Goal: Task Accomplishment & Management: Complete application form

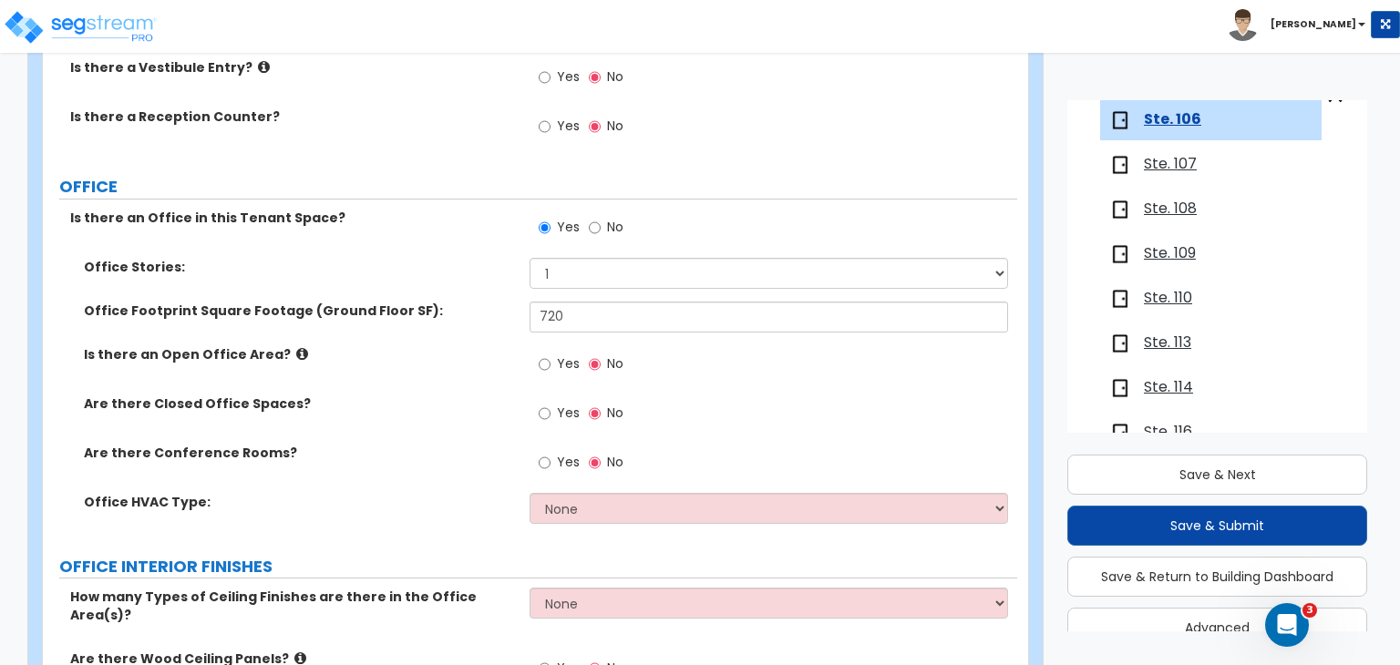
scroll to position [492, 0]
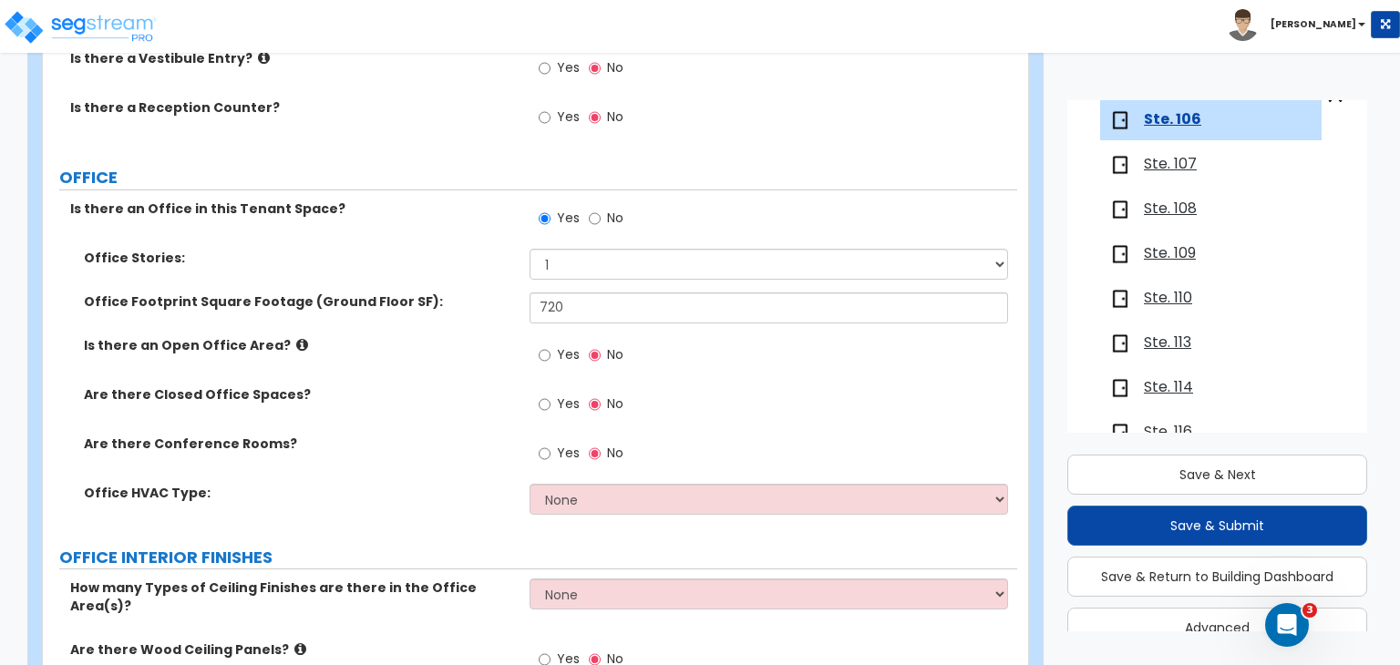
type input "720"
click at [543, 402] on input "Yes" at bounding box center [545, 405] width 12 height 20
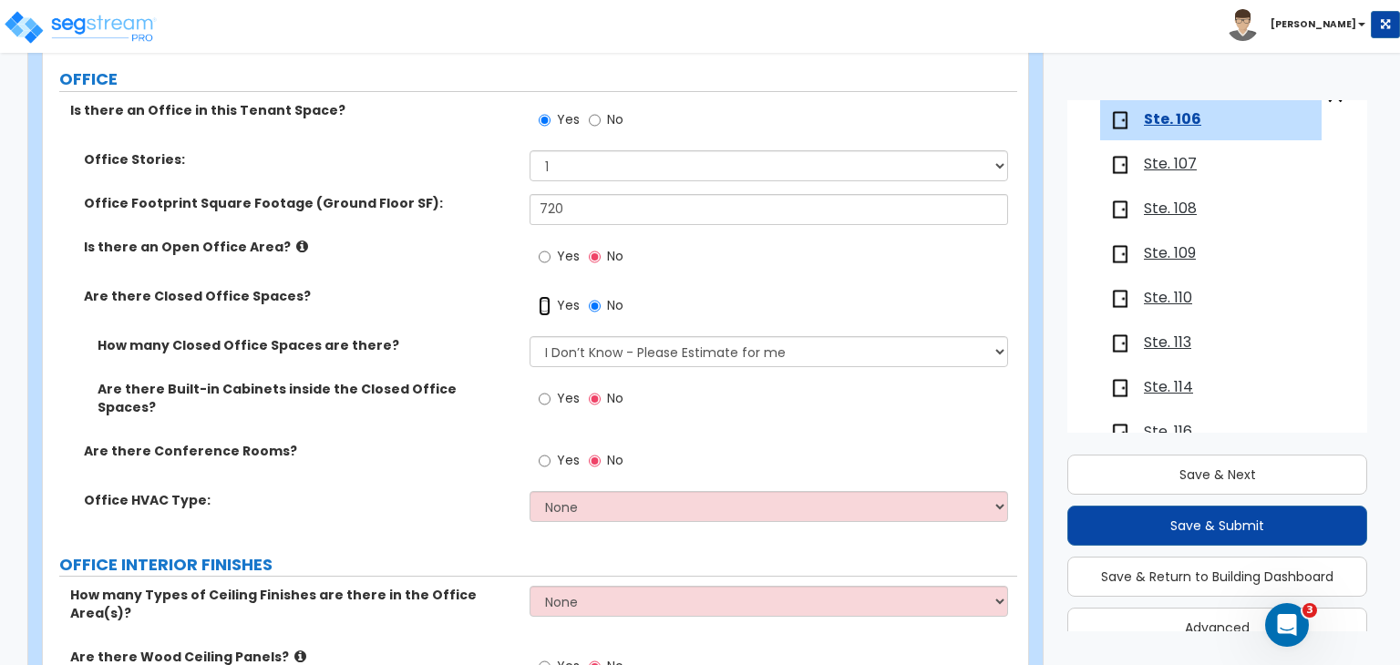
scroll to position [674, 0]
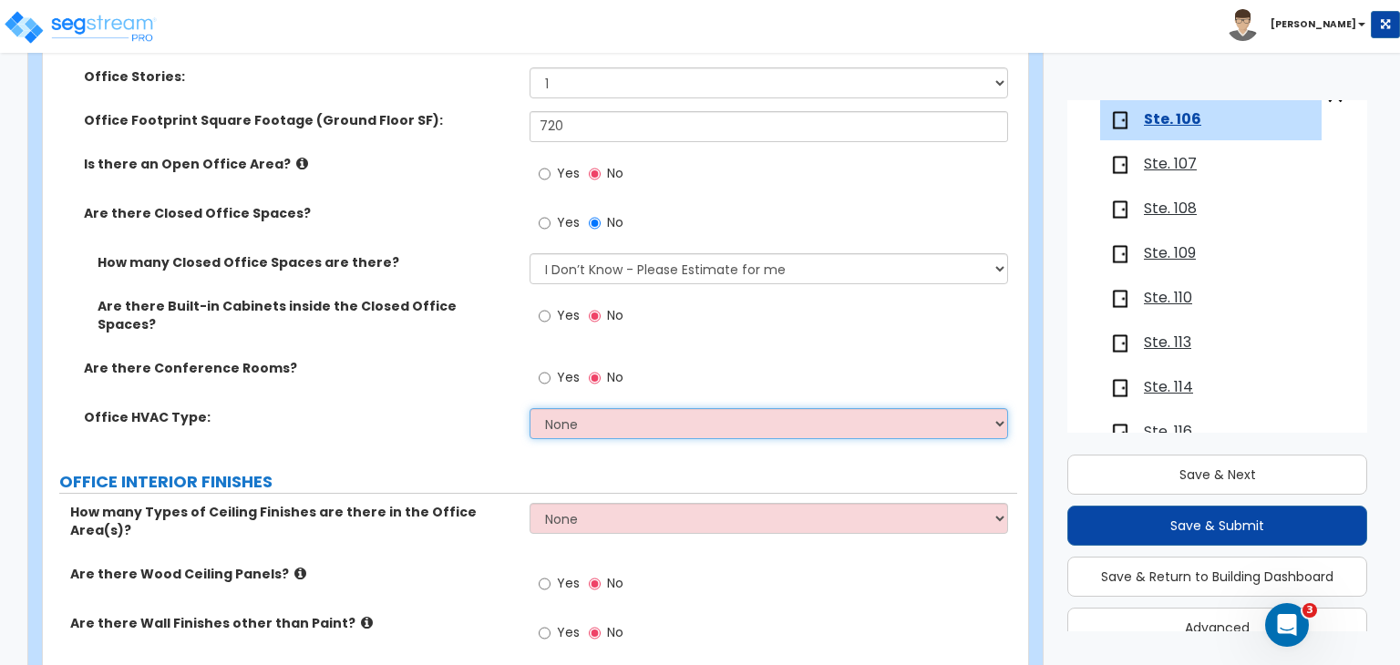
click at [562, 412] on select "None Rooftop Unit Furnace-Condenser Forced Air Split Heating/Cooling Systems He…" at bounding box center [769, 423] width 478 height 31
select select "1"
click at [530, 408] on select "None Rooftop Unit Furnace-Condenser Forced Air Split Heating/Cooling Systems He…" at bounding box center [769, 423] width 478 height 31
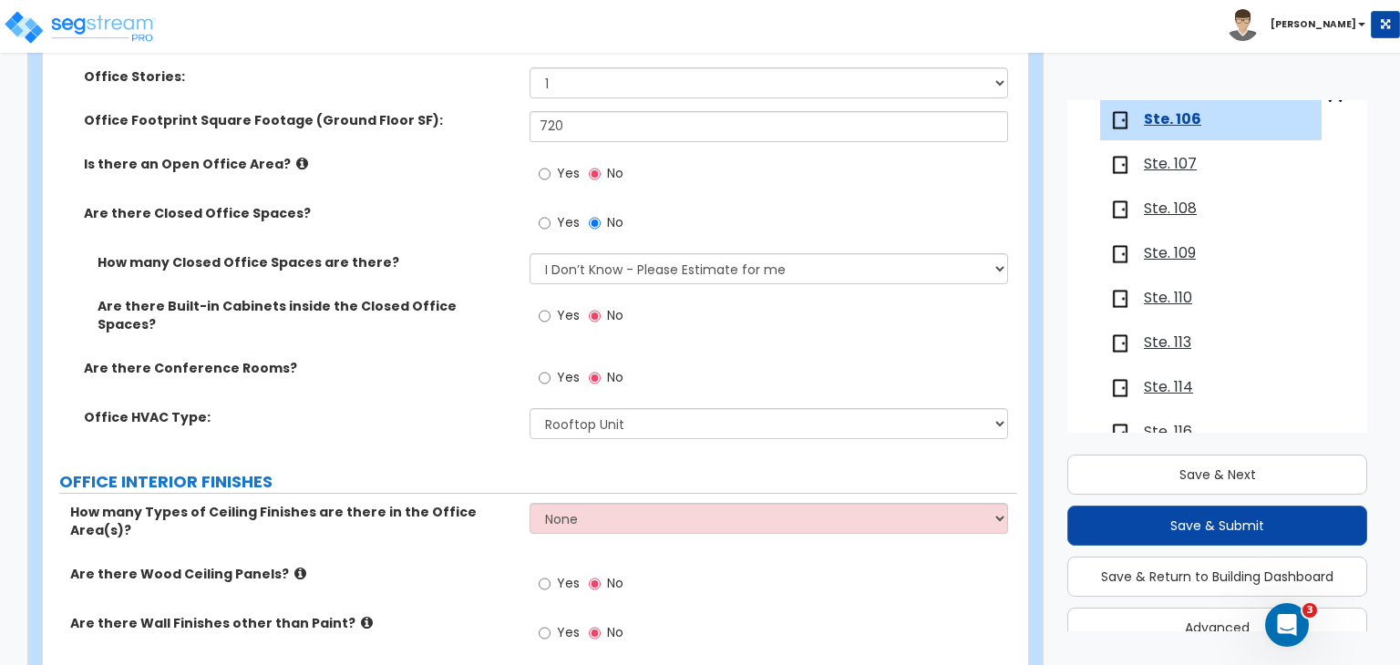
click at [470, 413] on div "Office HVAC Type: None Rooftop Unit Furnace-Condenser Forced Air Split Heating/…" at bounding box center [530, 430] width 974 height 44
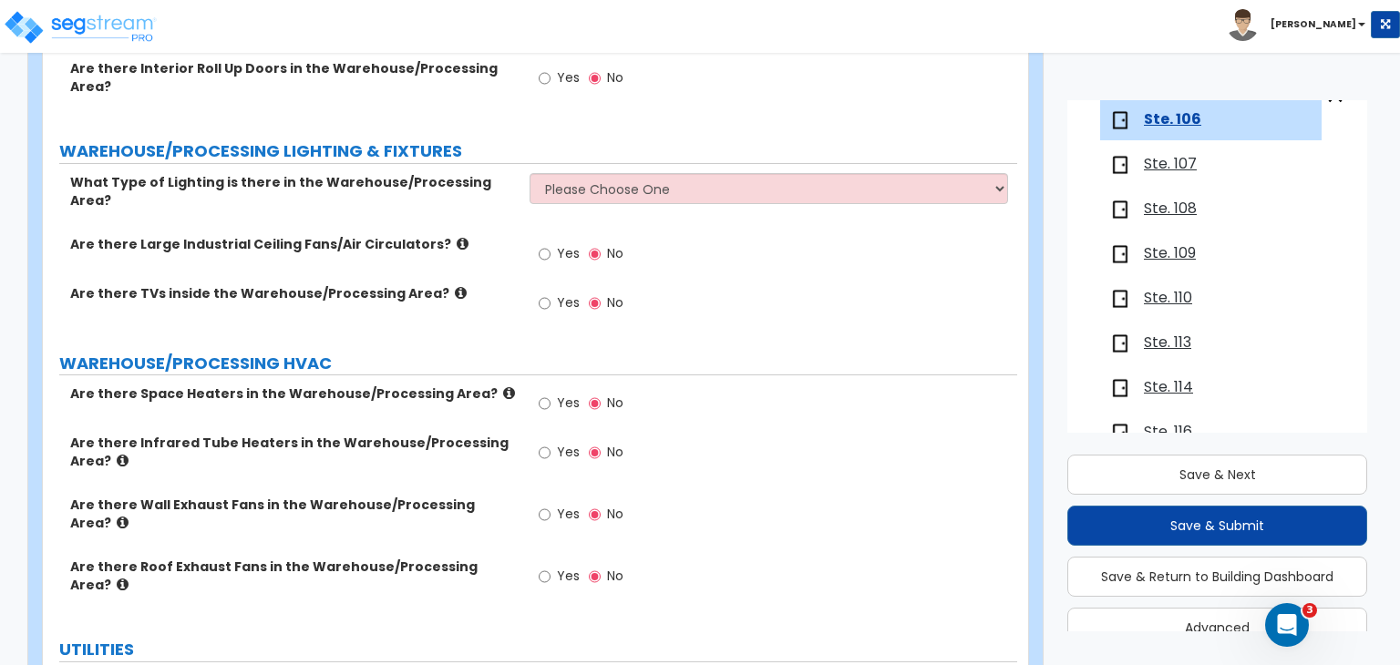
scroll to position [4373, 0]
click at [1291, 619] on icon "Open Intercom Messenger" at bounding box center [1287, 626] width 30 height 30
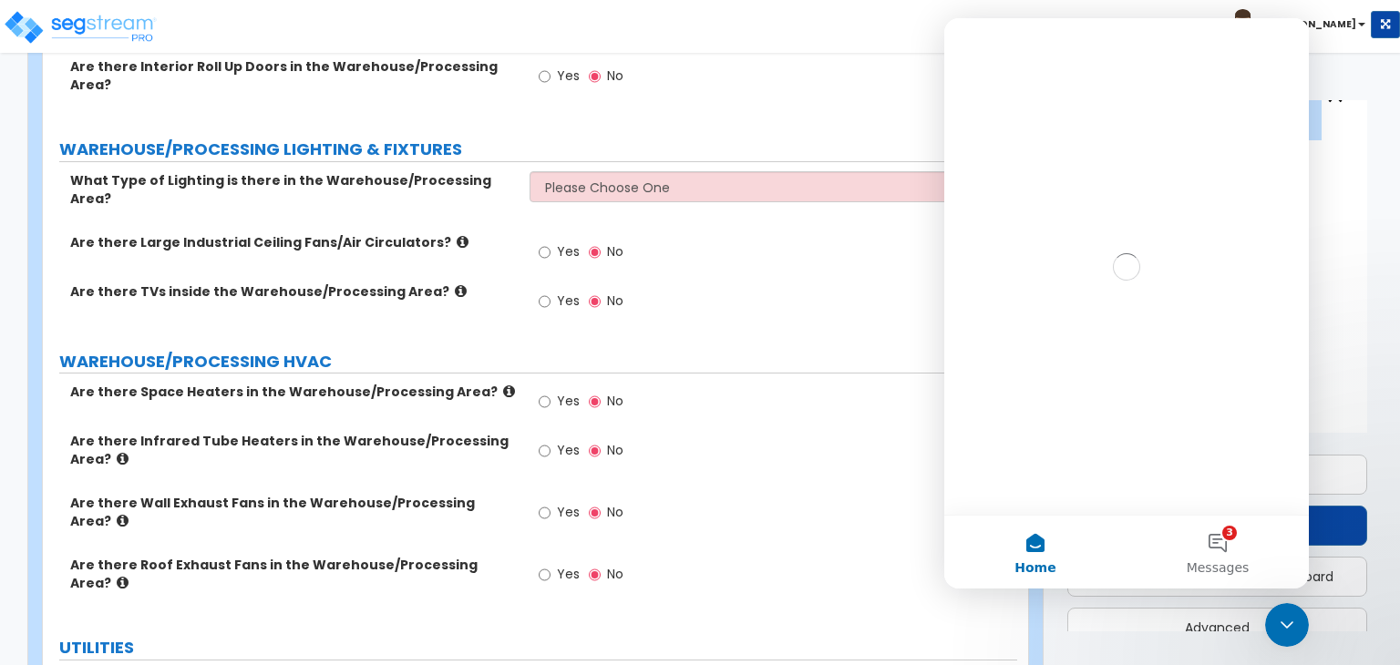
scroll to position [0, 0]
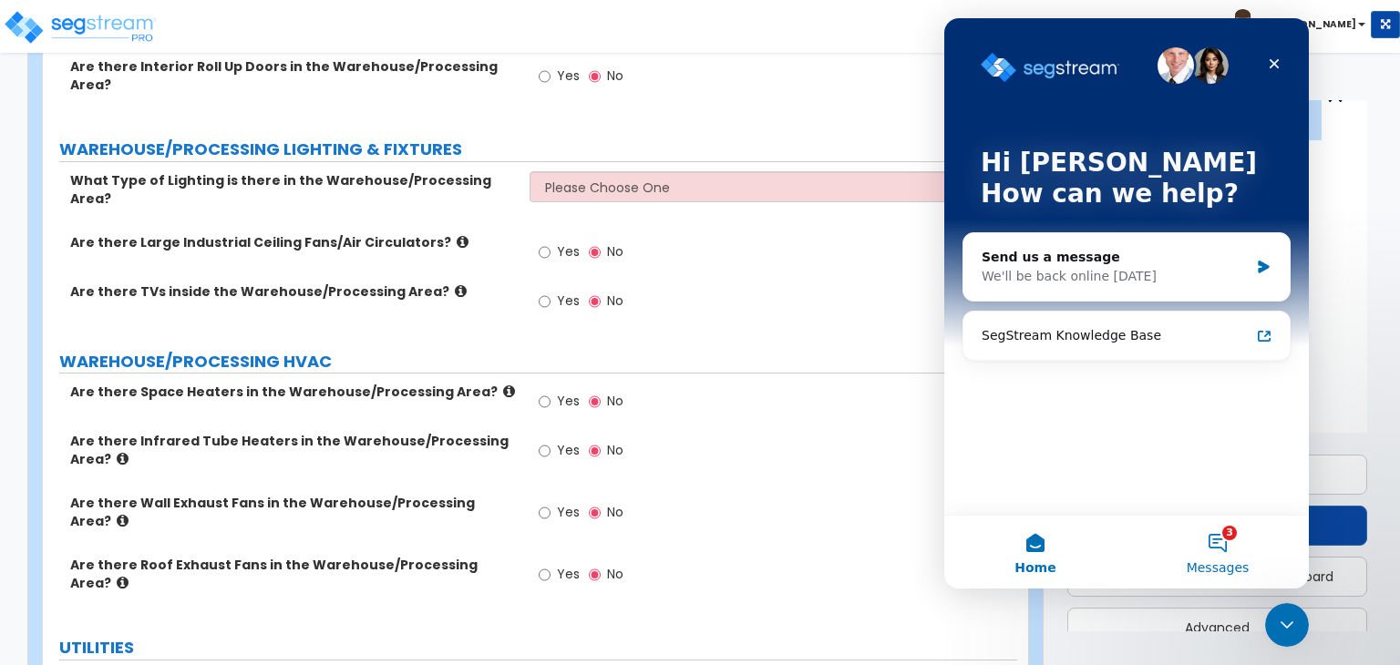
click at [1218, 544] on button "3 Messages" at bounding box center [1218, 552] width 182 height 73
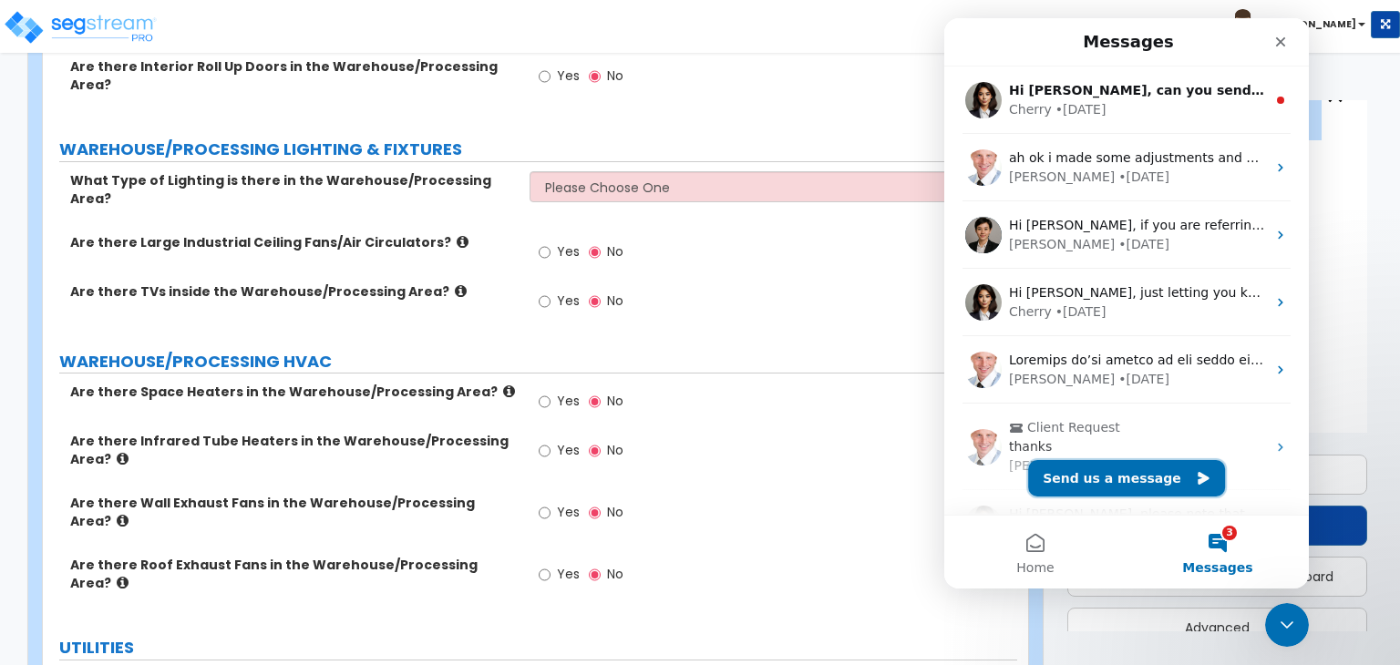
click at [1133, 474] on button "Send us a message" at bounding box center [1126, 478] width 197 height 36
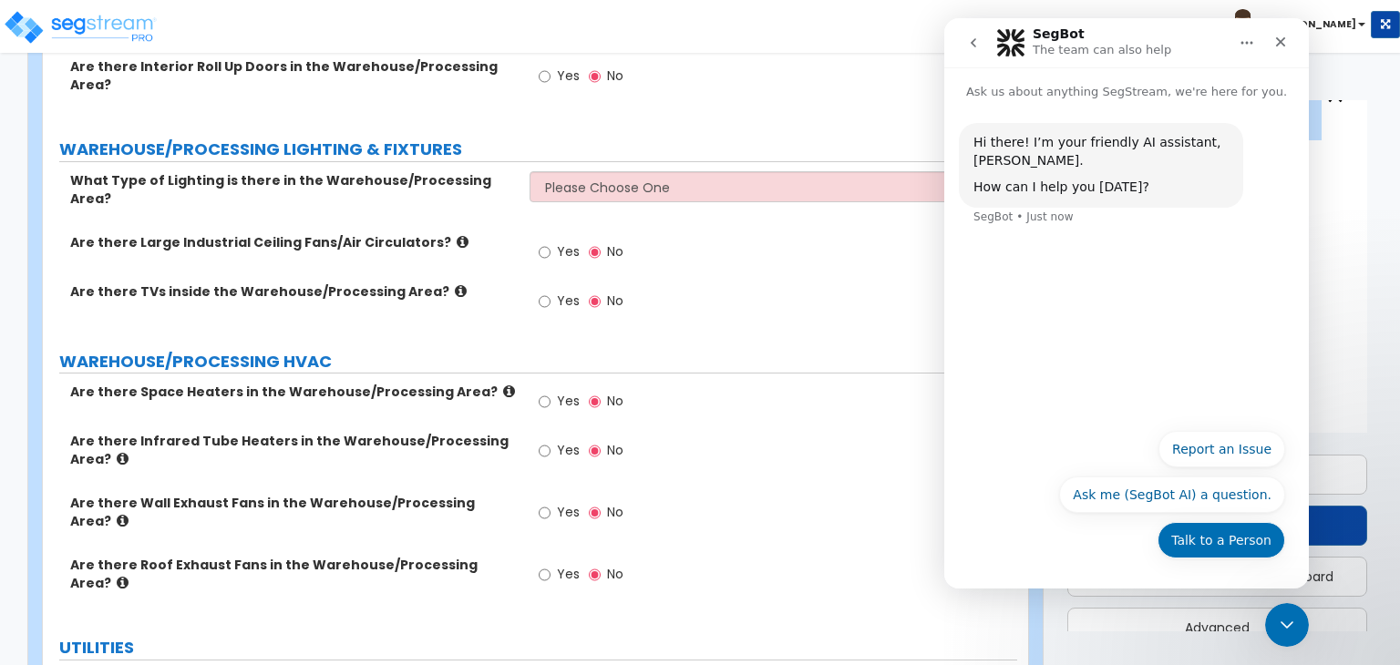
click at [1210, 540] on button "Talk to a Person" at bounding box center [1222, 540] width 128 height 36
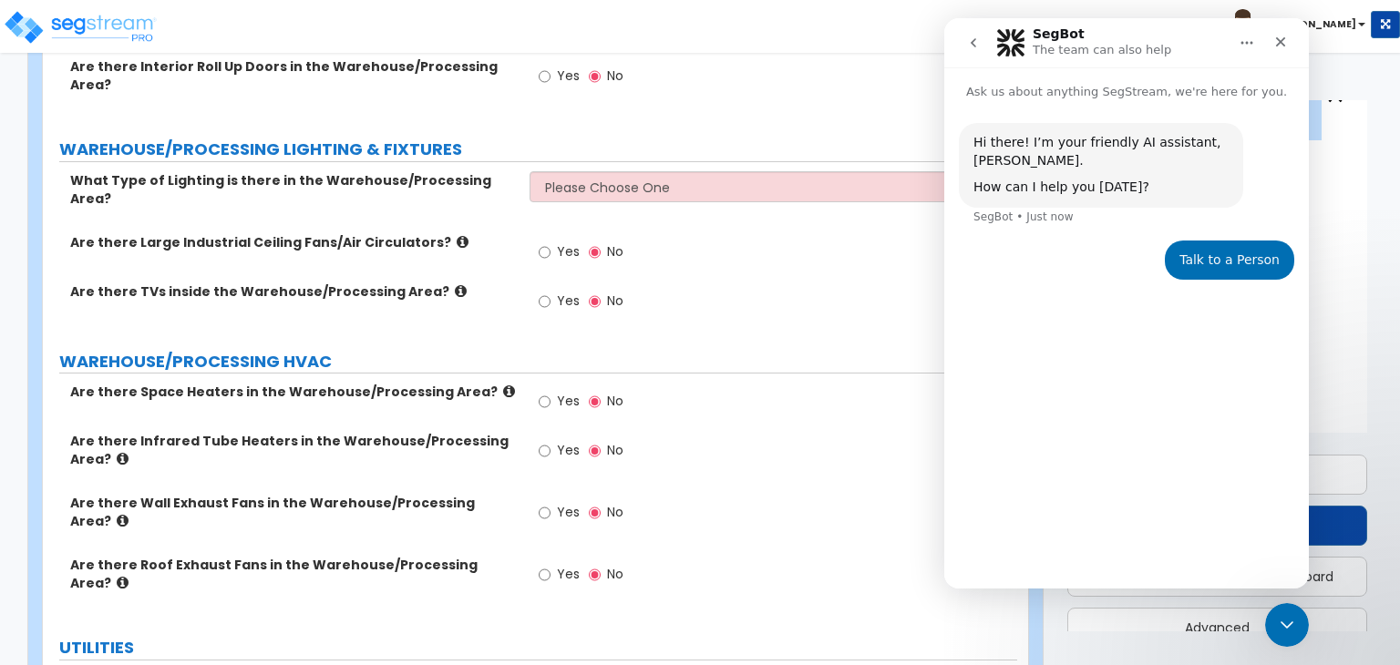
click at [1199, 271] on div "Talk to a Person [PERSON_NAME] • Just now" at bounding box center [1229, 261] width 129 height 40
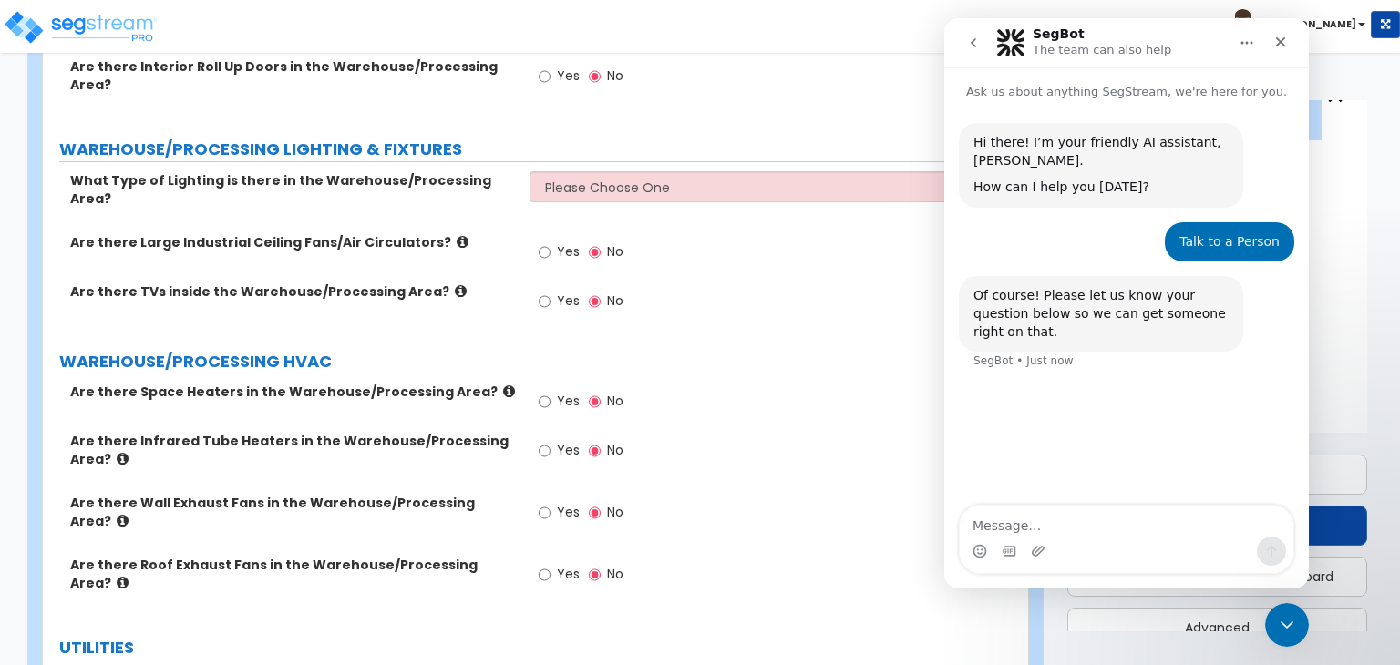
click at [1006, 524] on textarea "Message…" at bounding box center [1127, 521] width 334 height 31
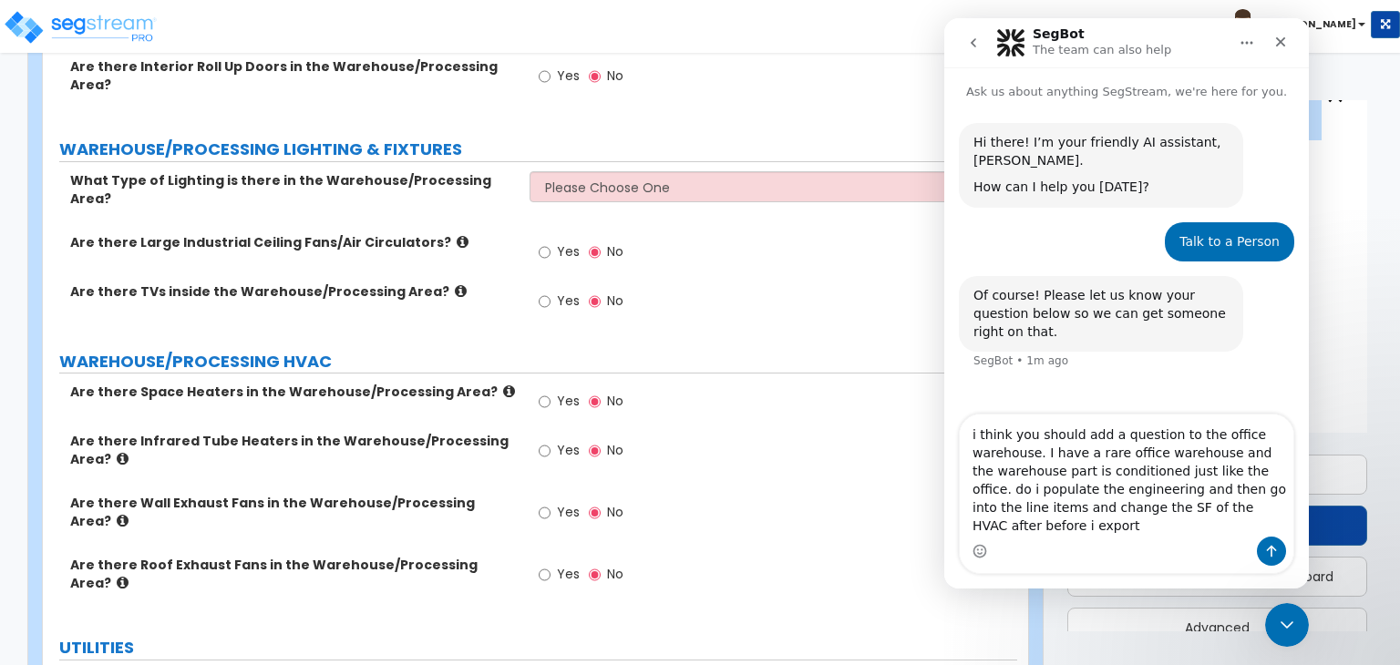
type textarea "i think you should add a question to the office warehouse. I have a rare office…"
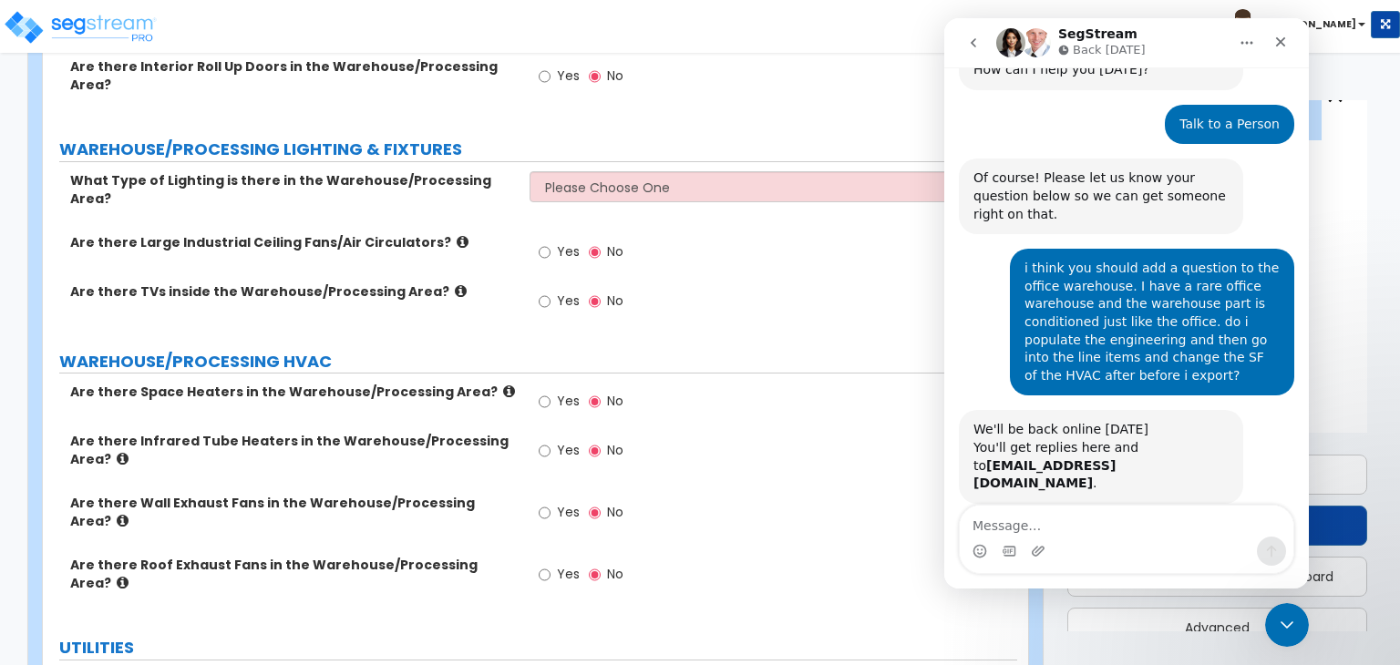
scroll to position [169, 0]
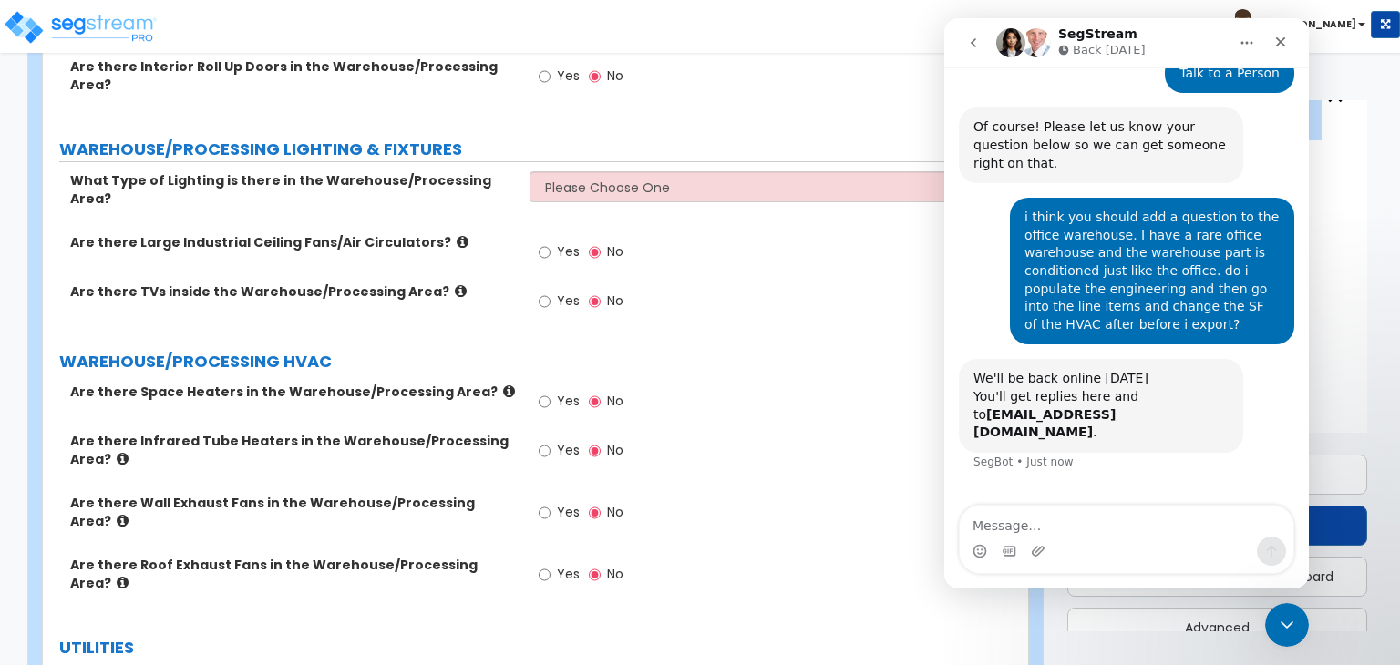
click at [744, 432] on div "Yes No" at bounding box center [773, 456] width 487 height 49
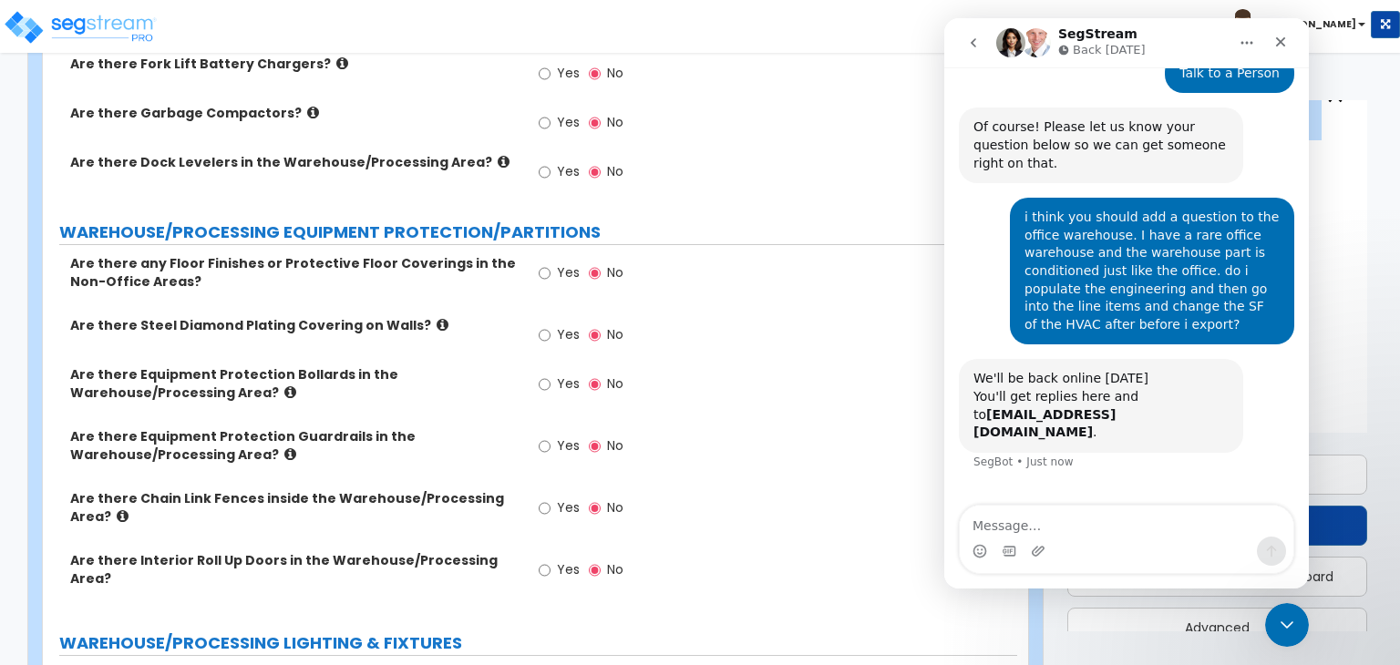
scroll to position [3877, 0]
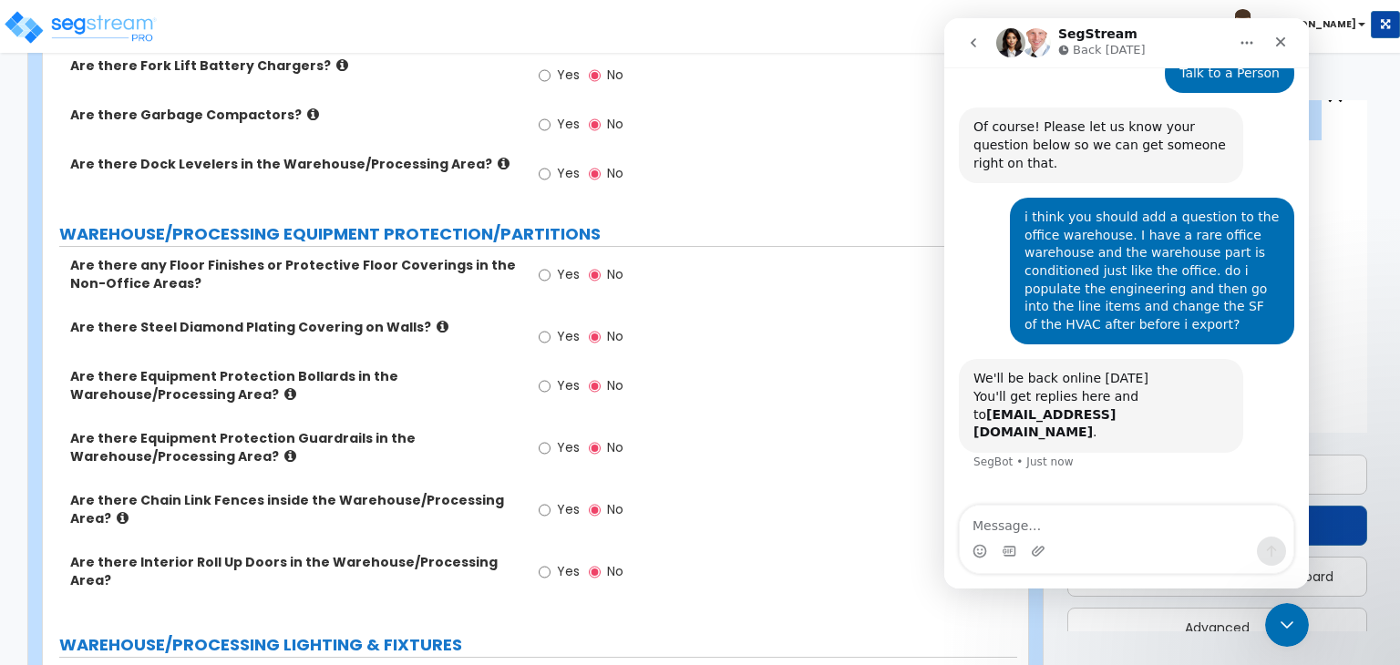
click at [1276, 619] on icon "Close Intercom Messenger" at bounding box center [1287, 625] width 22 height 22
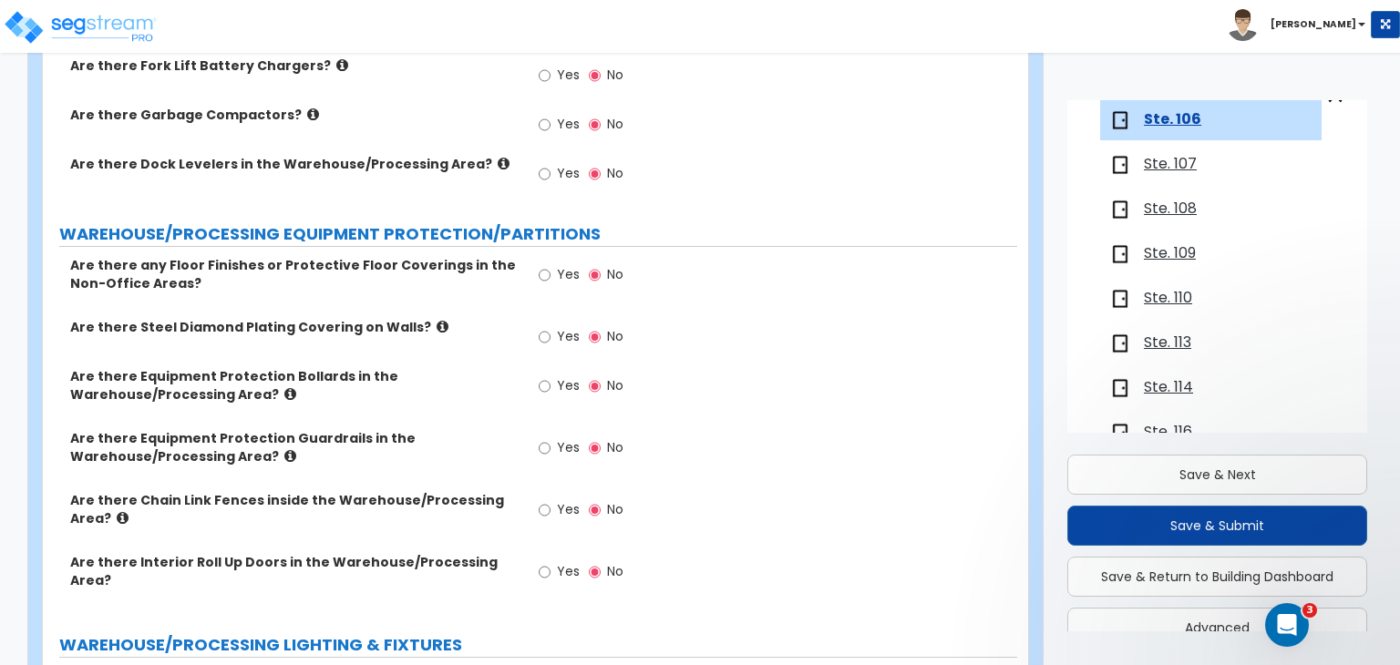
scroll to position [169, 0]
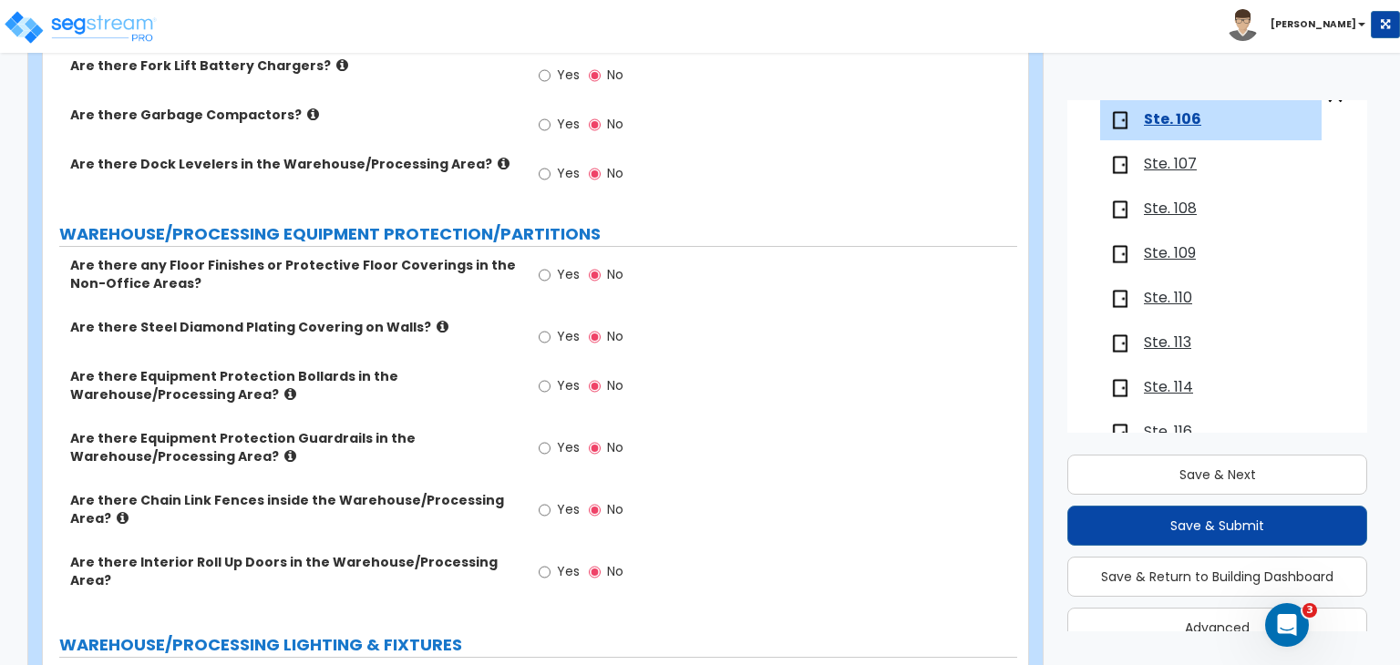
click at [777, 367] on div "Yes No" at bounding box center [773, 391] width 487 height 49
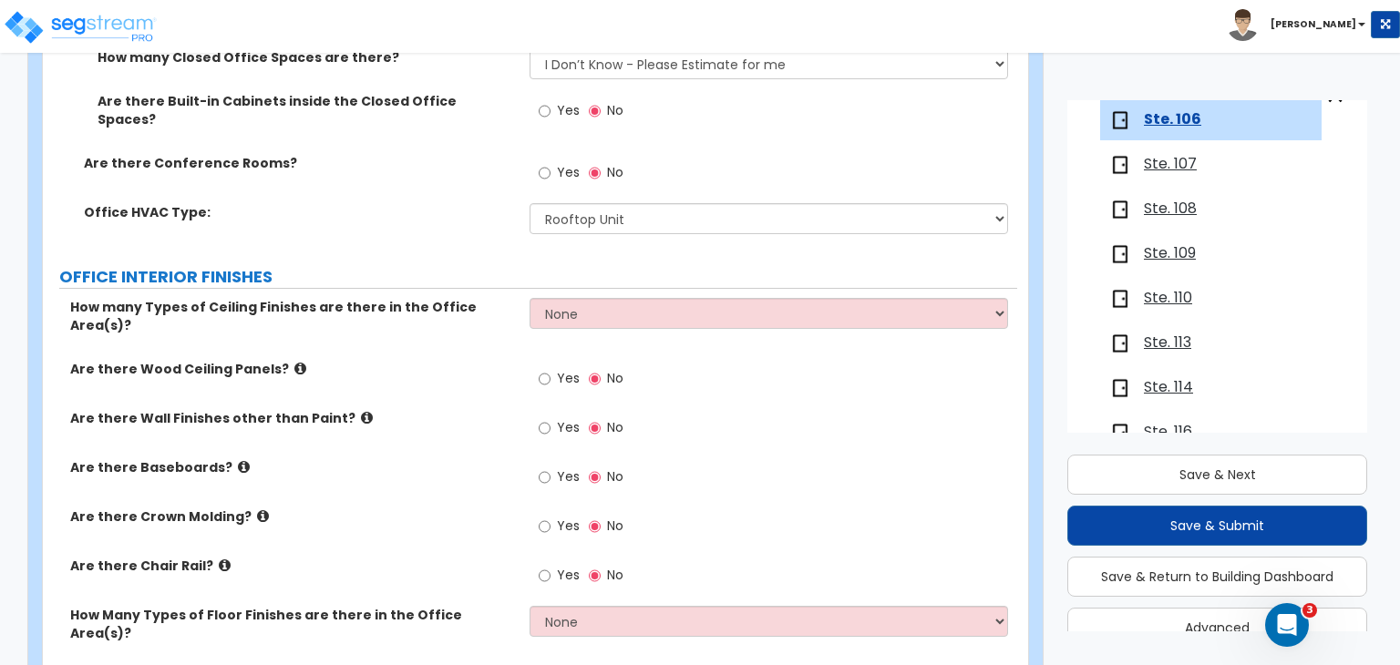
scroll to position [950, 0]
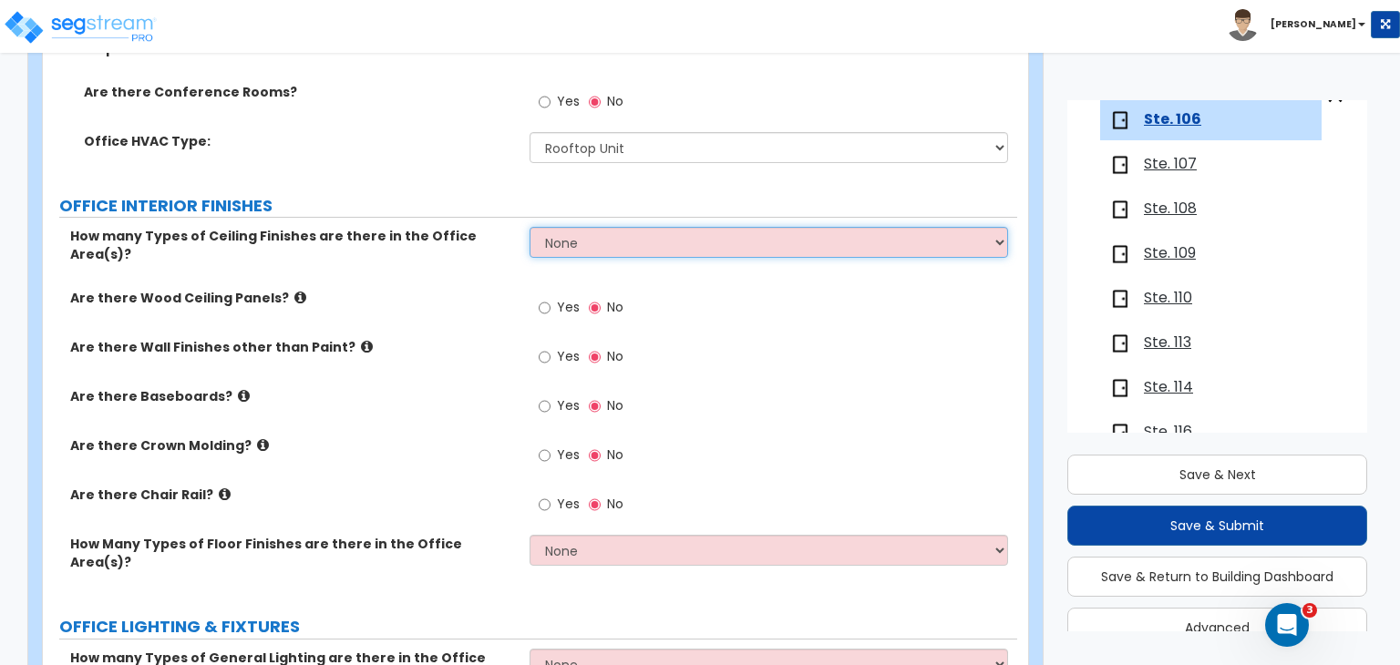
click at [604, 230] on select "None 1 2 3" at bounding box center [769, 242] width 478 height 31
select select "2"
click at [530, 227] on select "None 1 2 3" at bounding box center [769, 242] width 478 height 31
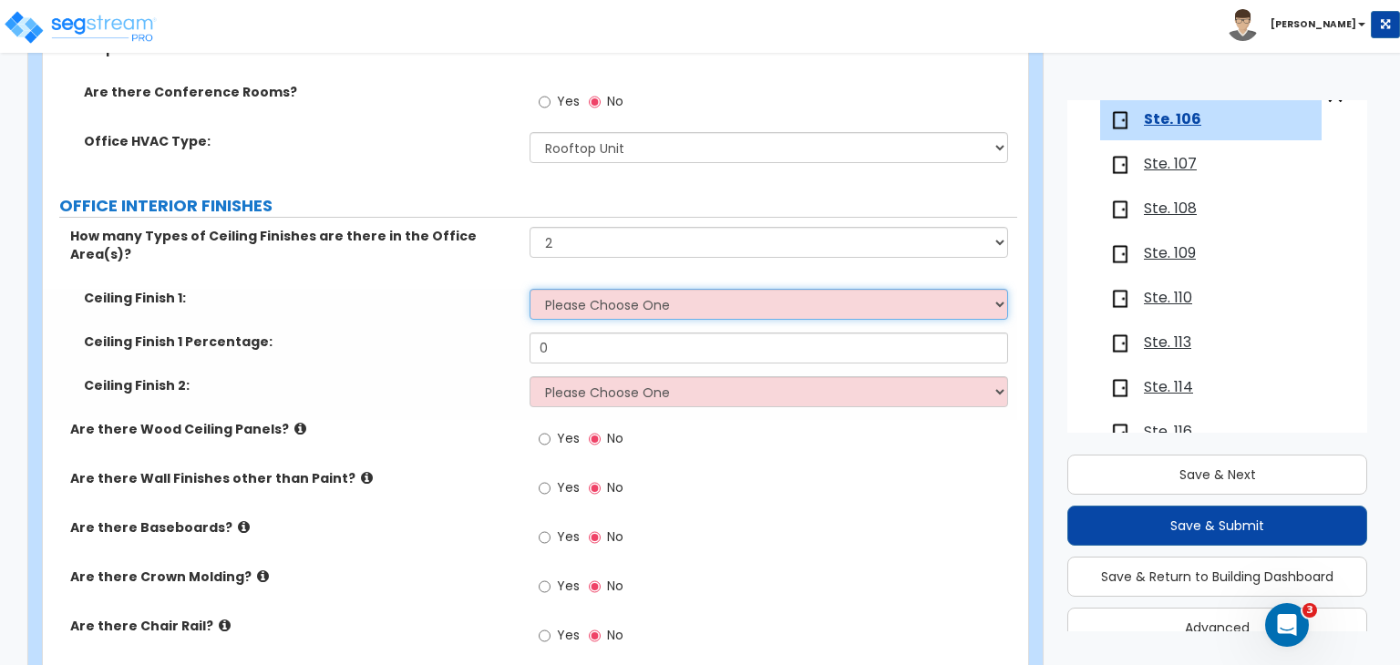
click at [604, 289] on select "Please Choose One Drop Ceiling Open Ceiling Drywall Ceiling" at bounding box center [769, 304] width 478 height 31
select select "1"
click at [530, 289] on select "Please Choose One Drop Ceiling Open Ceiling Drywall Ceiling" at bounding box center [769, 304] width 478 height 31
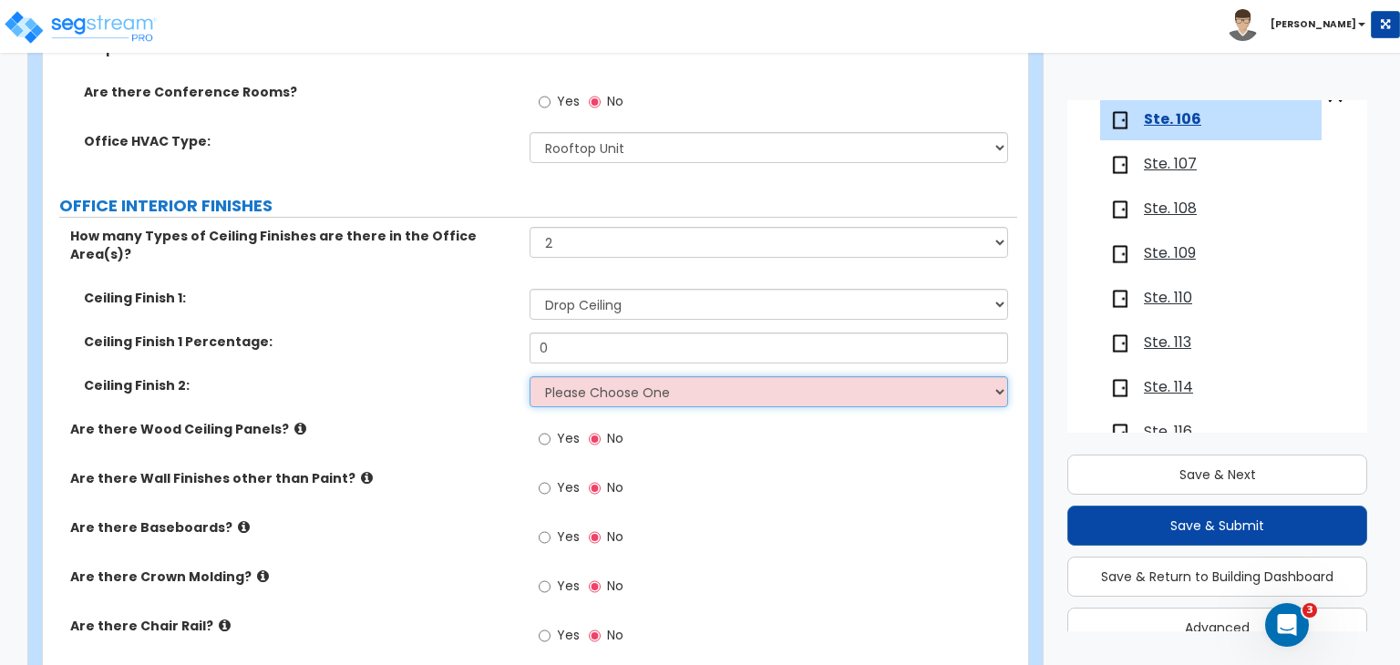
click at [605, 376] on select "Please Choose One Drop Ceiling Open Ceiling Drywall Ceiling" at bounding box center [769, 391] width 478 height 31
select select "2"
click at [530, 376] on select "Please Choose One Drop Ceiling Open Ceiling Drywall Ceiling" at bounding box center [769, 391] width 478 height 31
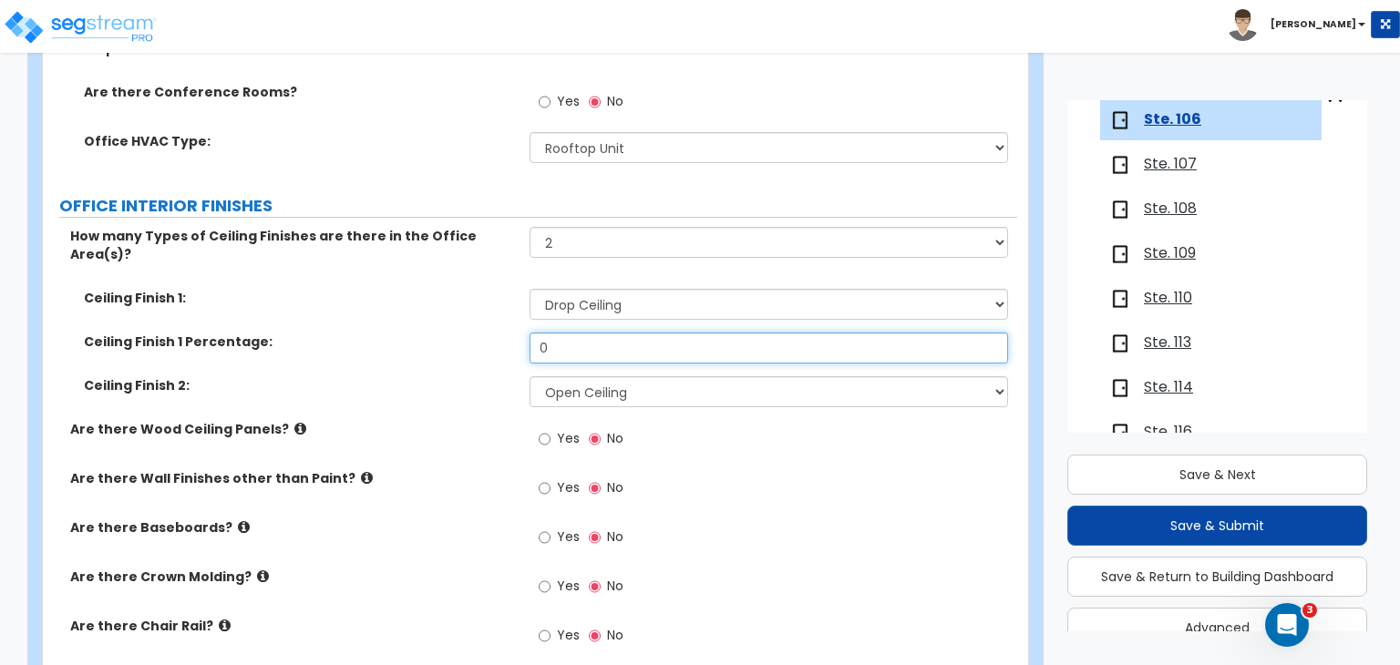
drag, startPoint x: 572, startPoint y: 314, endPoint x: 332, endPoint y: 322, distance: 240.7
click at [332, 333] on div "Ceiling Finish 1 Percentage: 0" at bounding box center [530, 355] width 974 height 44
type input "5"
type input "50"
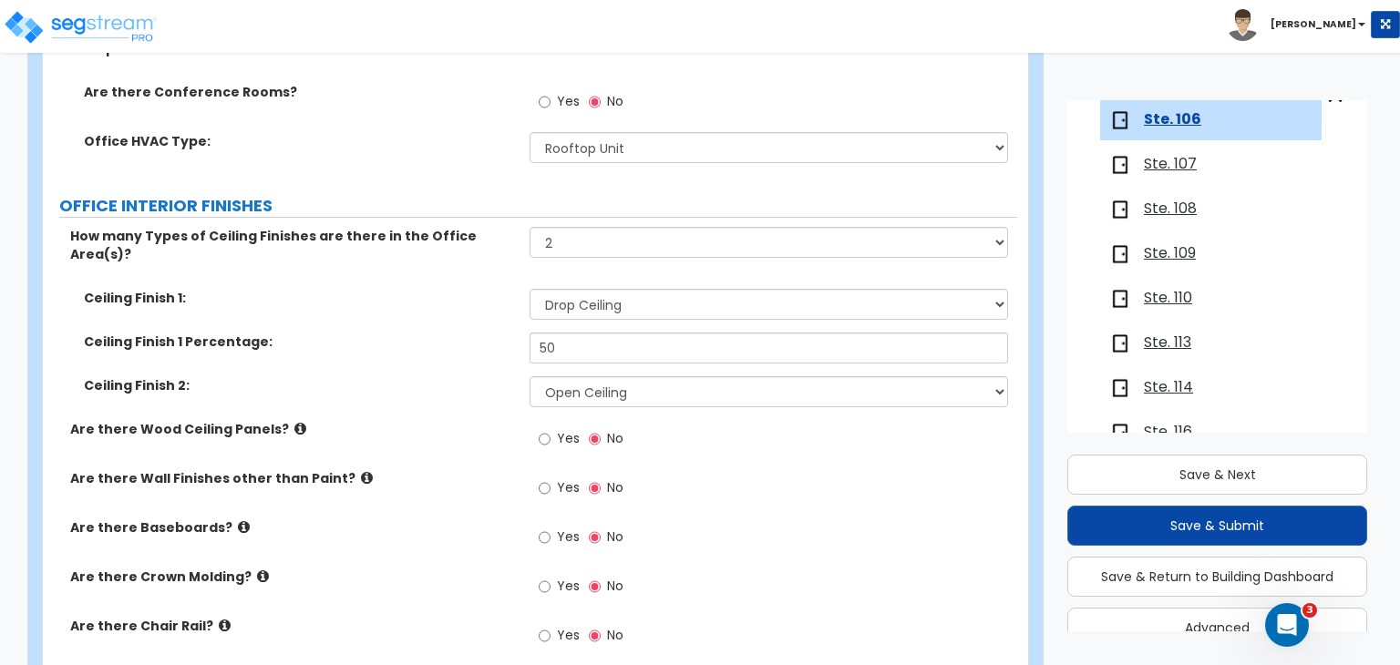
click at [369, 376] on label "Ceiling Finish 2:" at bounding box center [300, 385] width 432 height 18
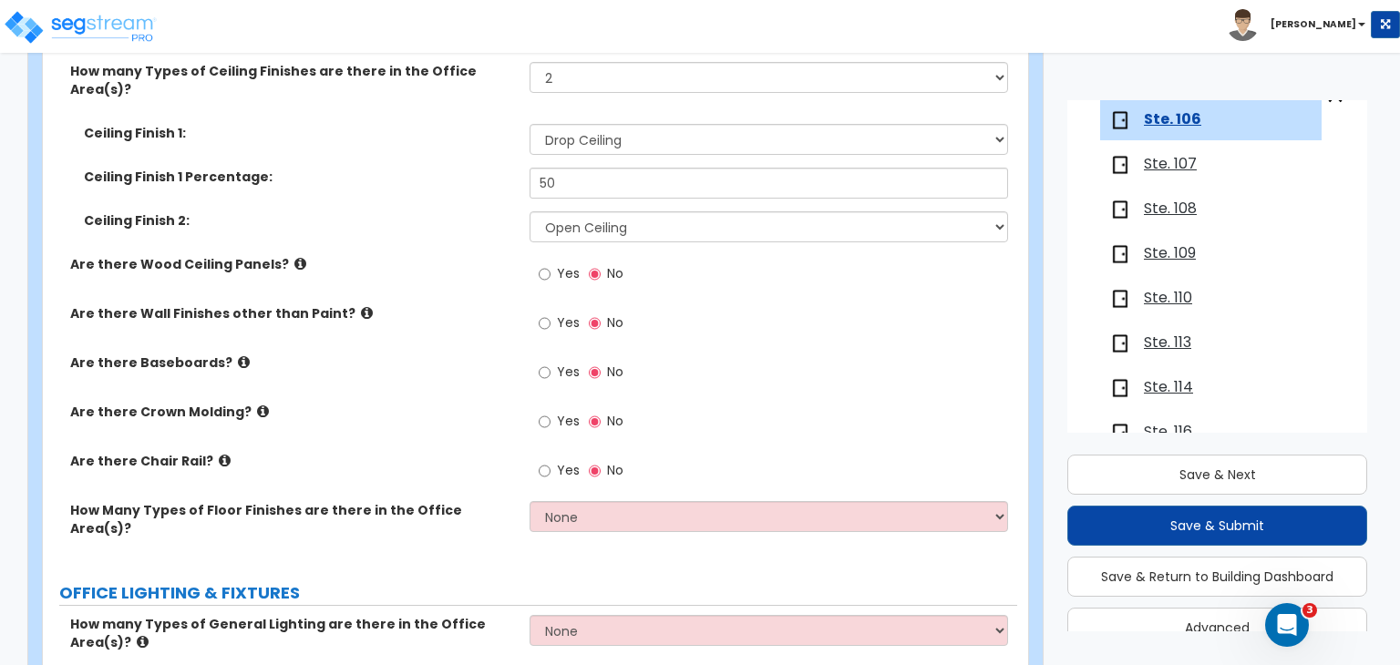
scroll to position [1173, 0]
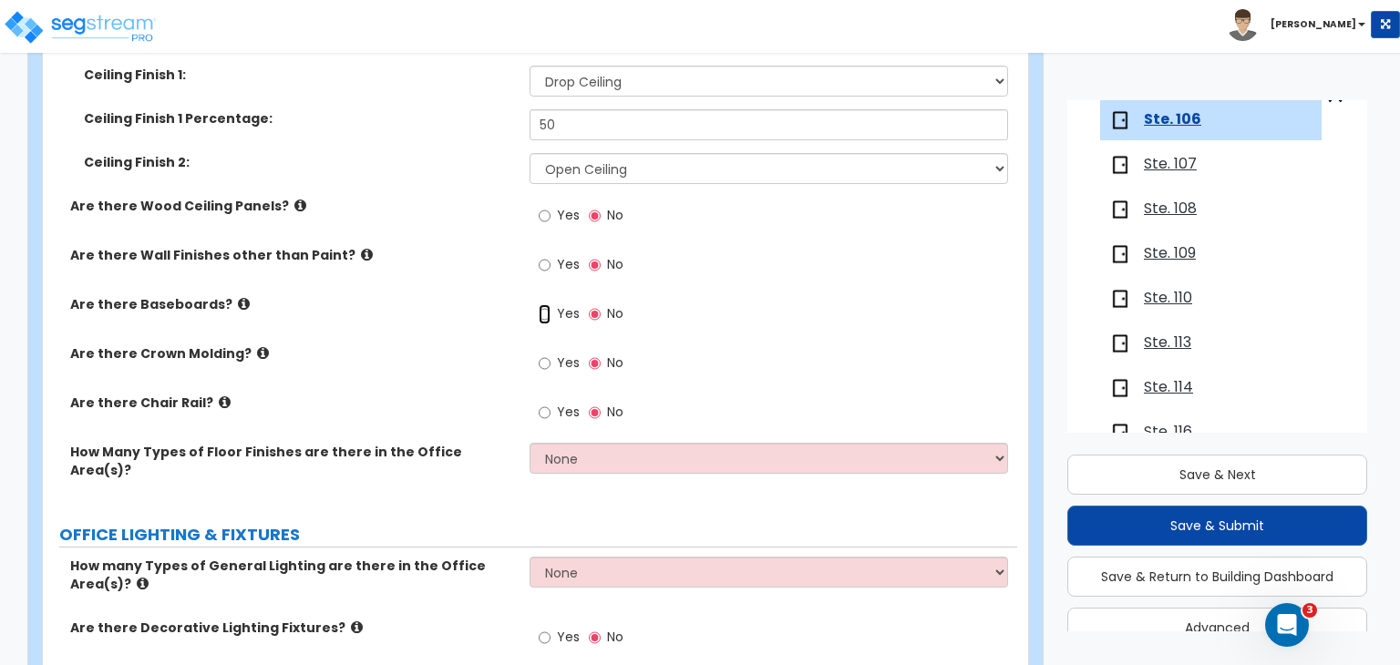
click at [543, 304] on input "Yes" at bounding box center [545, 314] width 12 height 20
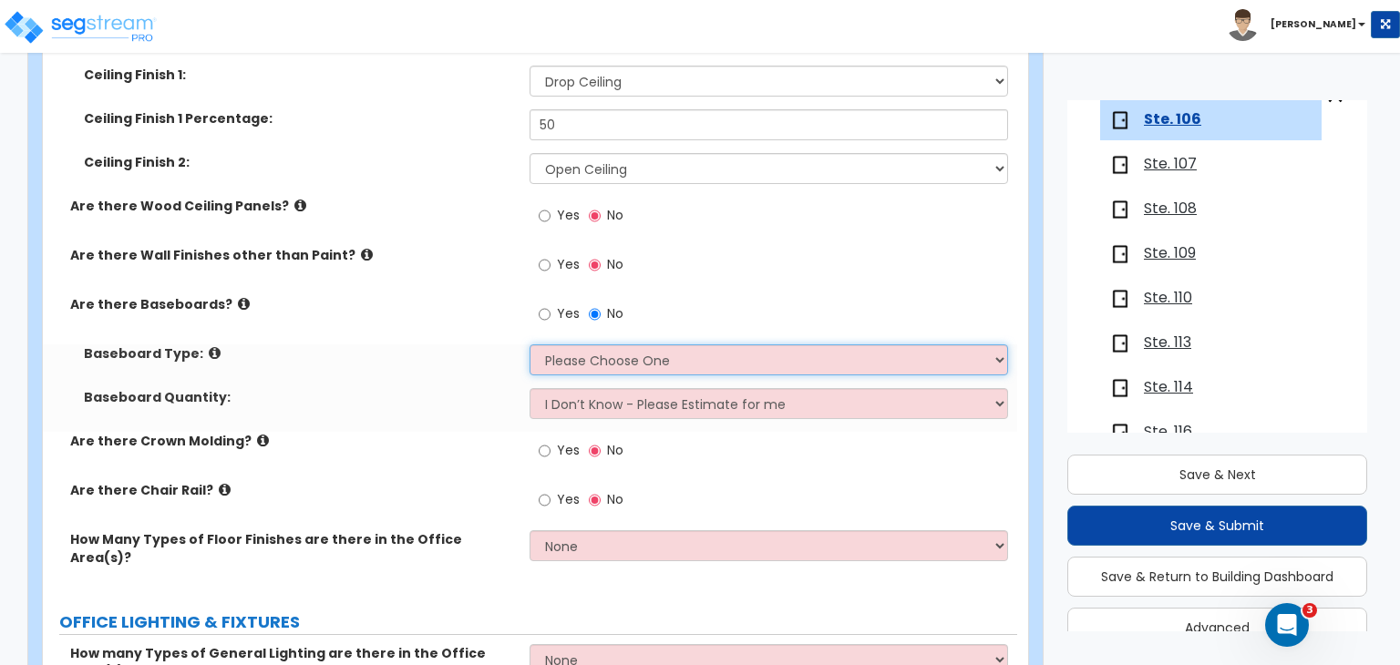
click at [564, 345] on select "Please Choose One Wood Vinyl Carpet Tile" at bounding box center [769, 360] width 478 height 31
select select "2"
click at [530, 345] on select "Please Choose One Wood Vinyl Carpet Tile" at bounding box center [769, 360] width 478 height 31
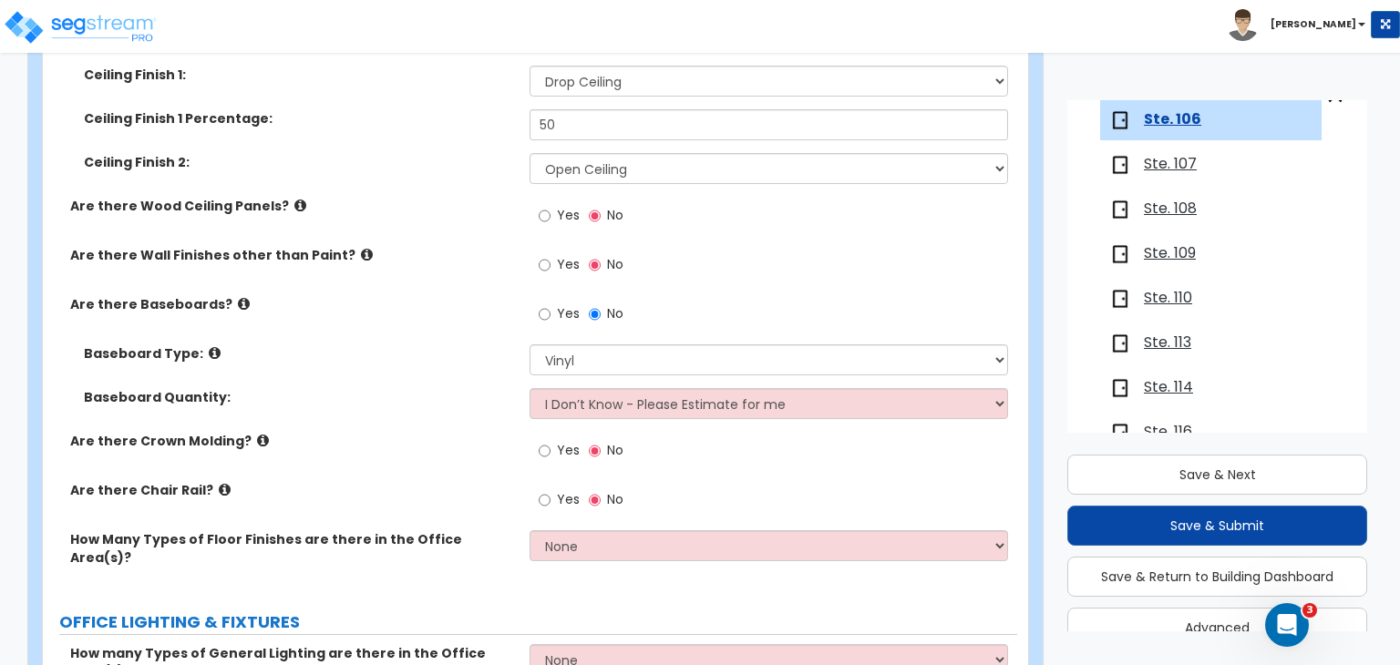
click at [437, 354] on div "Baseboard Type: Please Choose One Wood Vinyl Carpet Tile" at bounding box center [530, 367] width 974 height 44
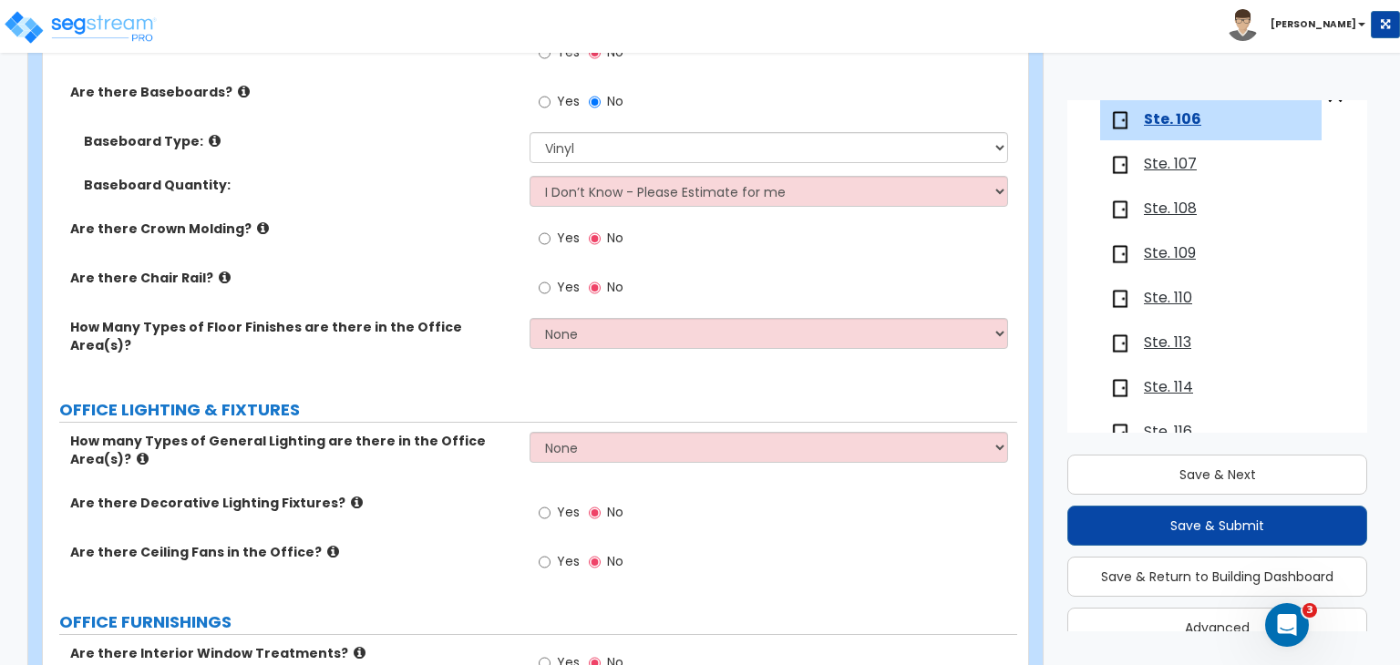
scroll to position [1388, 0]
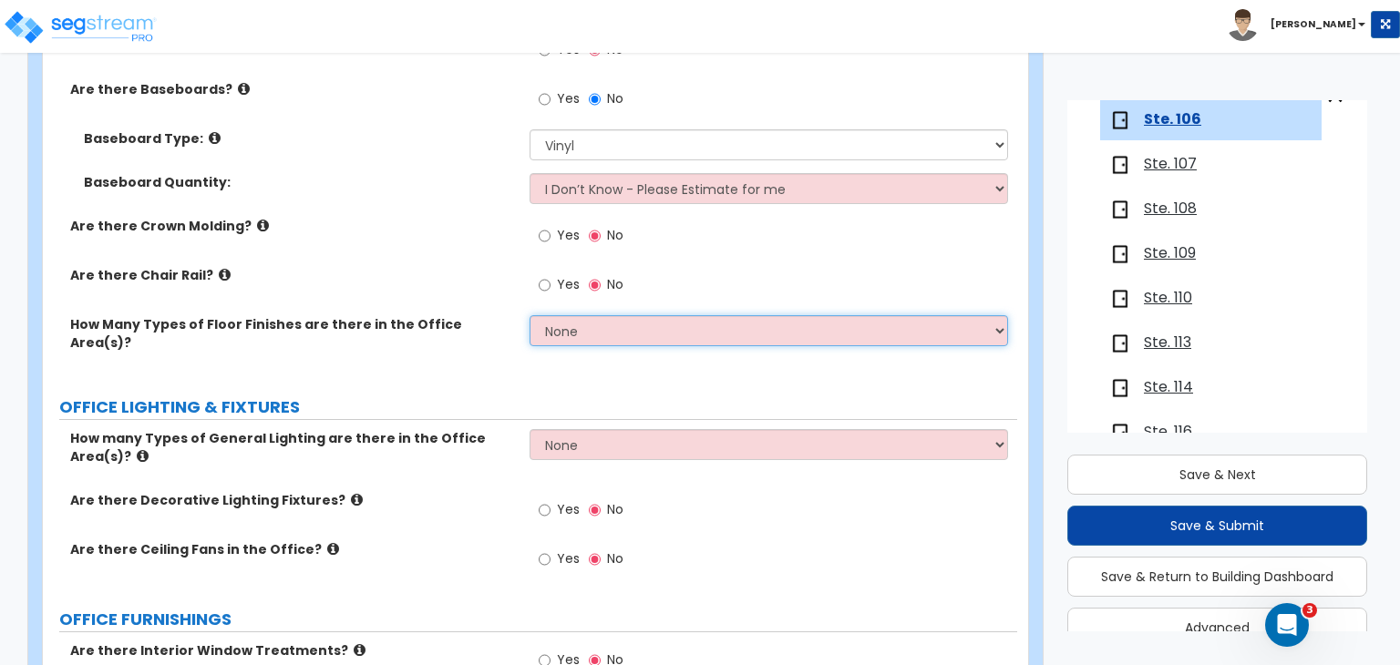
click at [565, 315] on select "None 1 2 3" at bounding box center [769, 330] width 478 height 31
select select "1"
click at [530, 315] on select "None 1 2 3" at bounding box center [769, 330] width 478 height 31
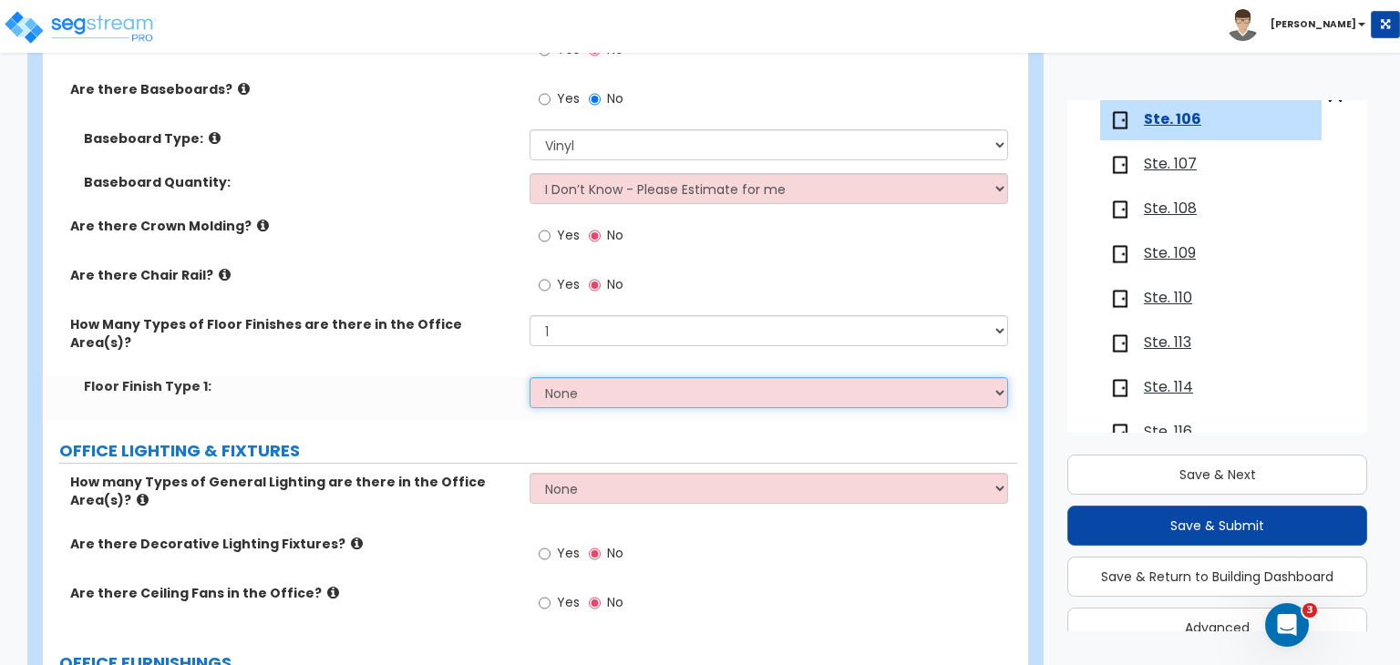
click at [578, 377] on select "None Tile Flooring Hardwood Flooring Resilient Laminate Flooring VCT Flooring S…" at bounding box center [769, 392] width 478 height 31
select select "5"
click at [530, 377] on select "None Tile Flooring Hardwood Flooring Resilient Laminate Flooring VCT Flooring S…" at bounding box center [769, 392] width 478 height 31
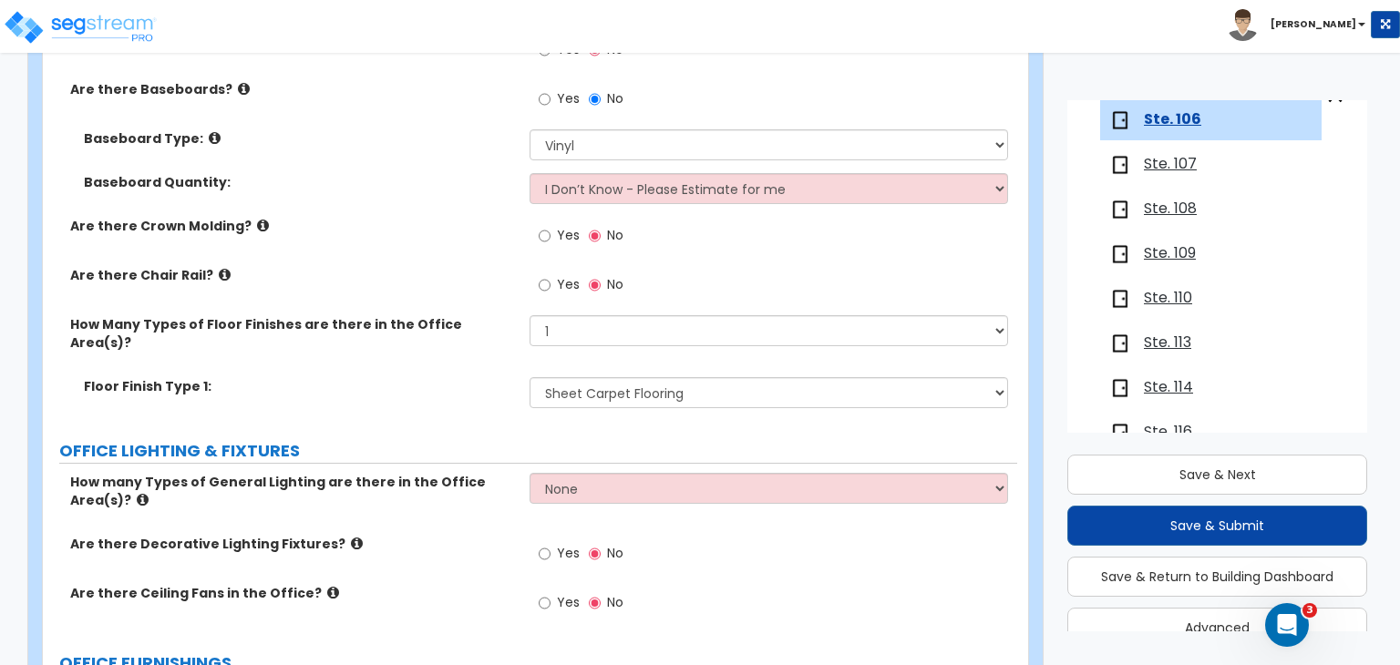
click at [459, 377] on label "Floor Finish Type 1:" at bounding box center [300, 386] width 432 height 18
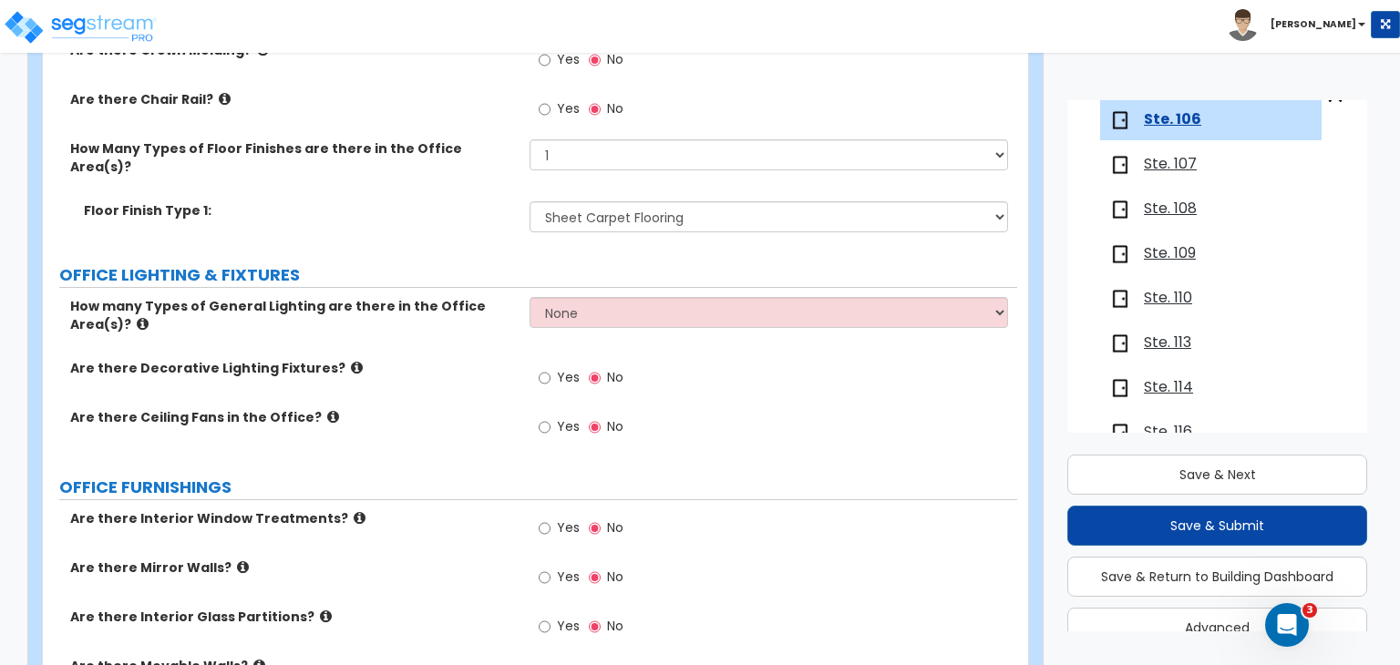
scroll to position [1564, 0]
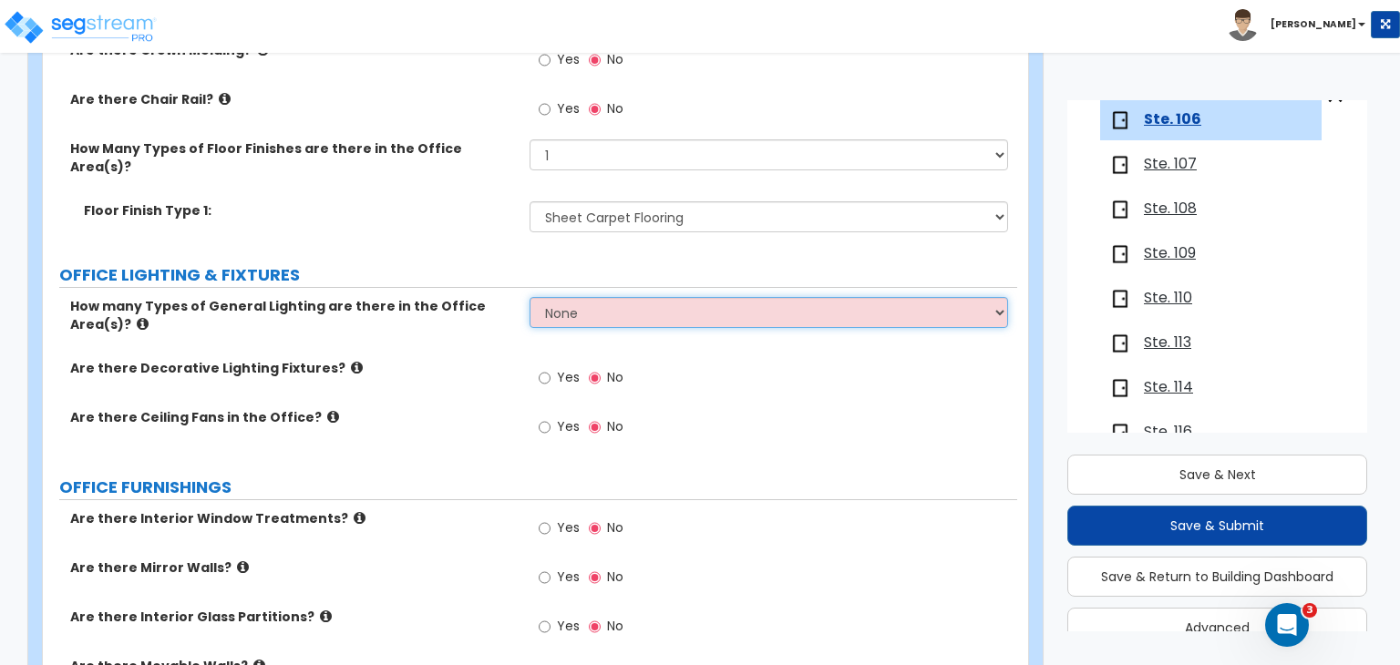
click at [613, 297] on select "None 1 2 3" at bounding box center [769, 312] width 478 height 31
select select "1"
click at [530, 297] on select "None 1 2 3" at bounding box center [769, 312] width 478 height 31
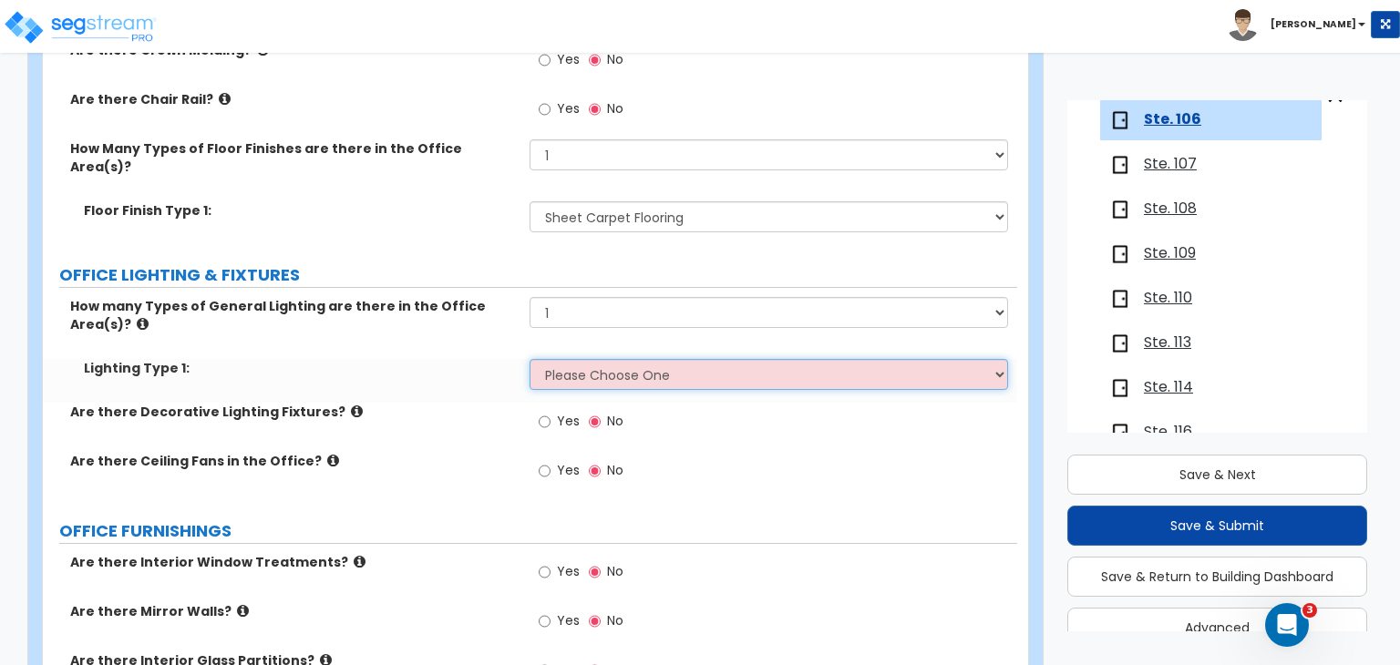
click at [583, 359] on select "Please Choose One LED Surface-Mounted LED Recessed Fluorescent Surface-Mounted …" at bounding box center [769, 374] width 478 height 31
select select "4"
click at [530, 359] on select "Please Choose One LED Surface-Mounted LED Recessed Fluorescent Surface-Mounted …" at bounding box center [769, 374] width 478 height 31
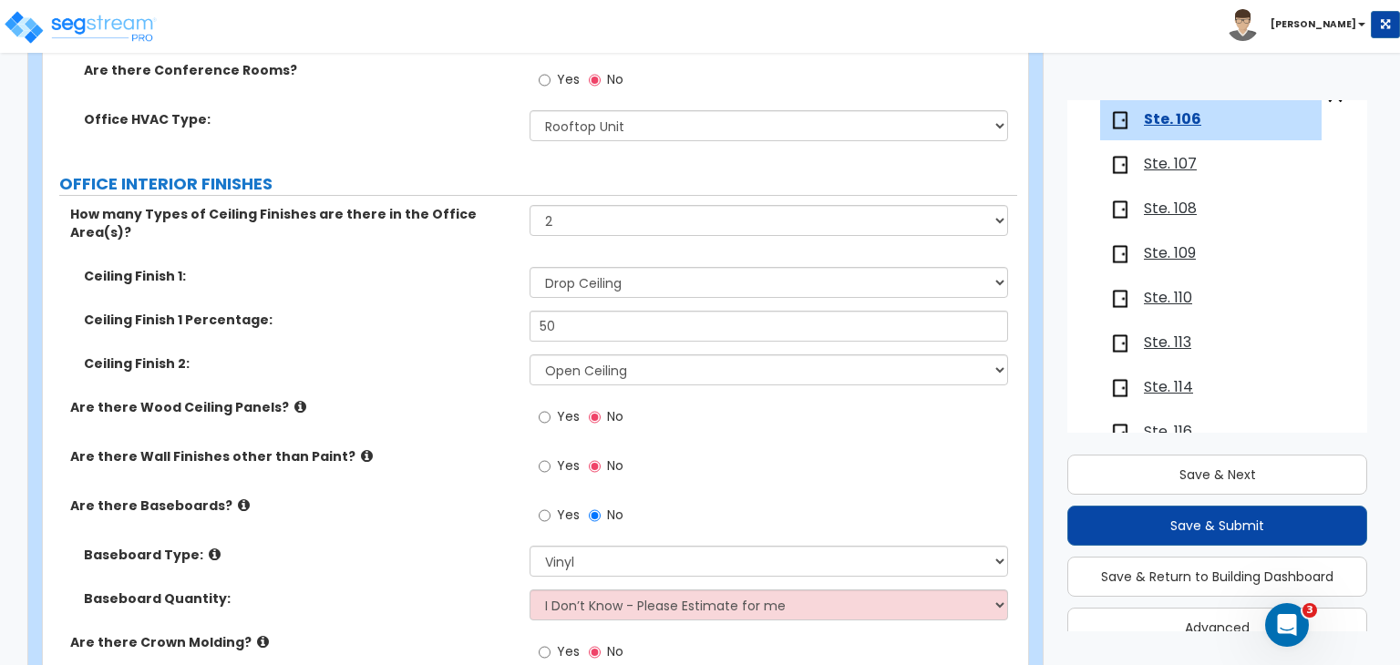
scroll to position [970, 0]
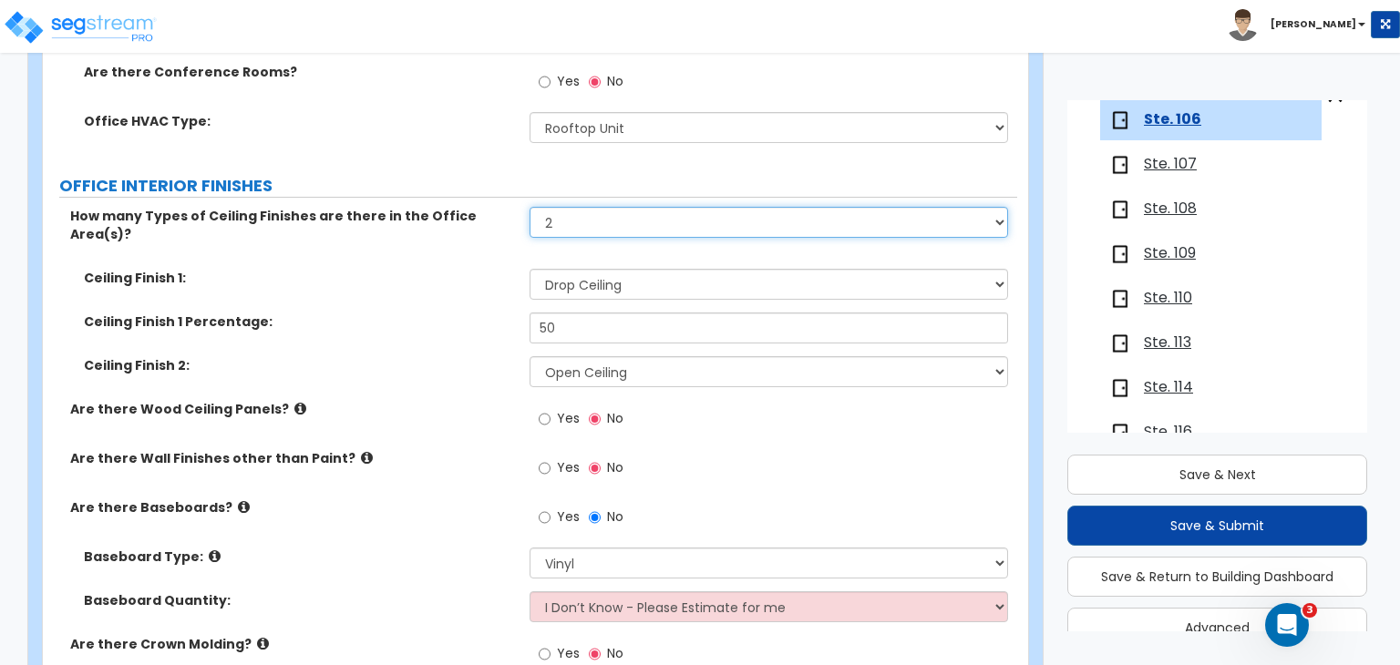
click at [598, 208] on select "None 1 2 3" at bounding box center [769, 222] width 478 height 31
select select "1"
click at [530, 207] on select "None 1 2 3" at bounding box center [769, 222] width 478 height 31
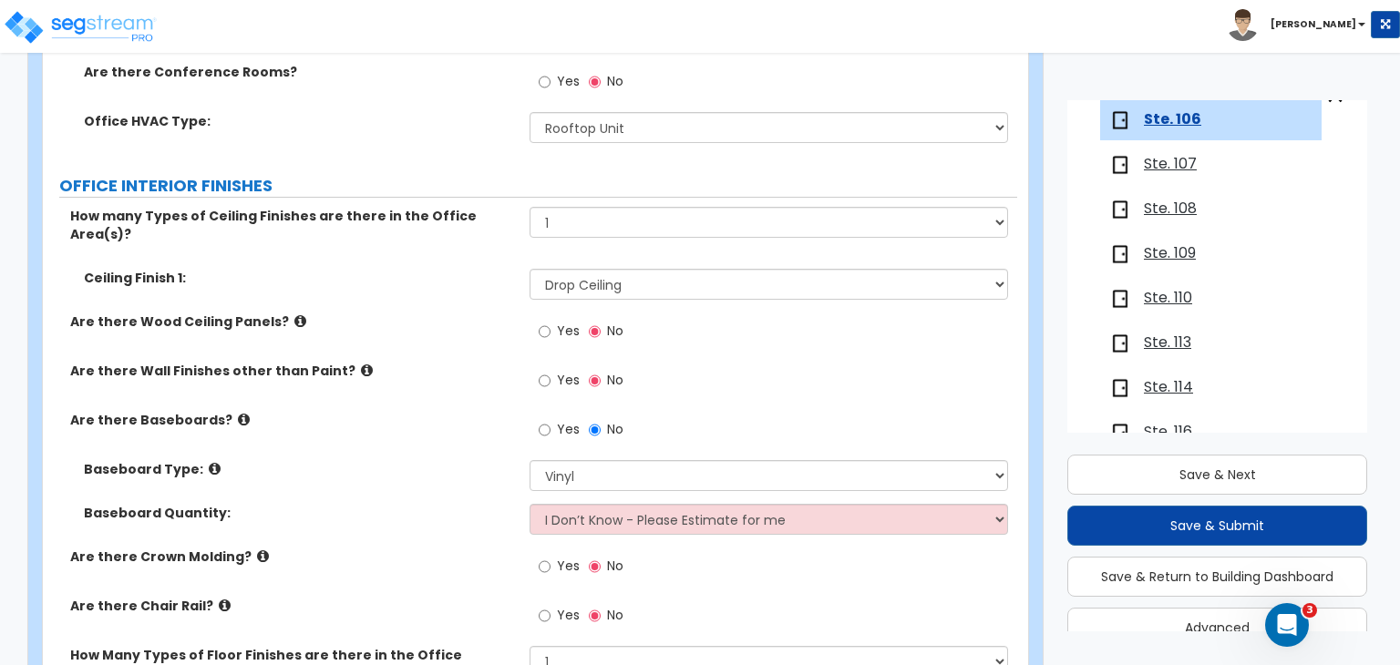
click at [477, 269] on label "Ceiling Finish 1:" at bounding box center [300, 278] width 432 height 18
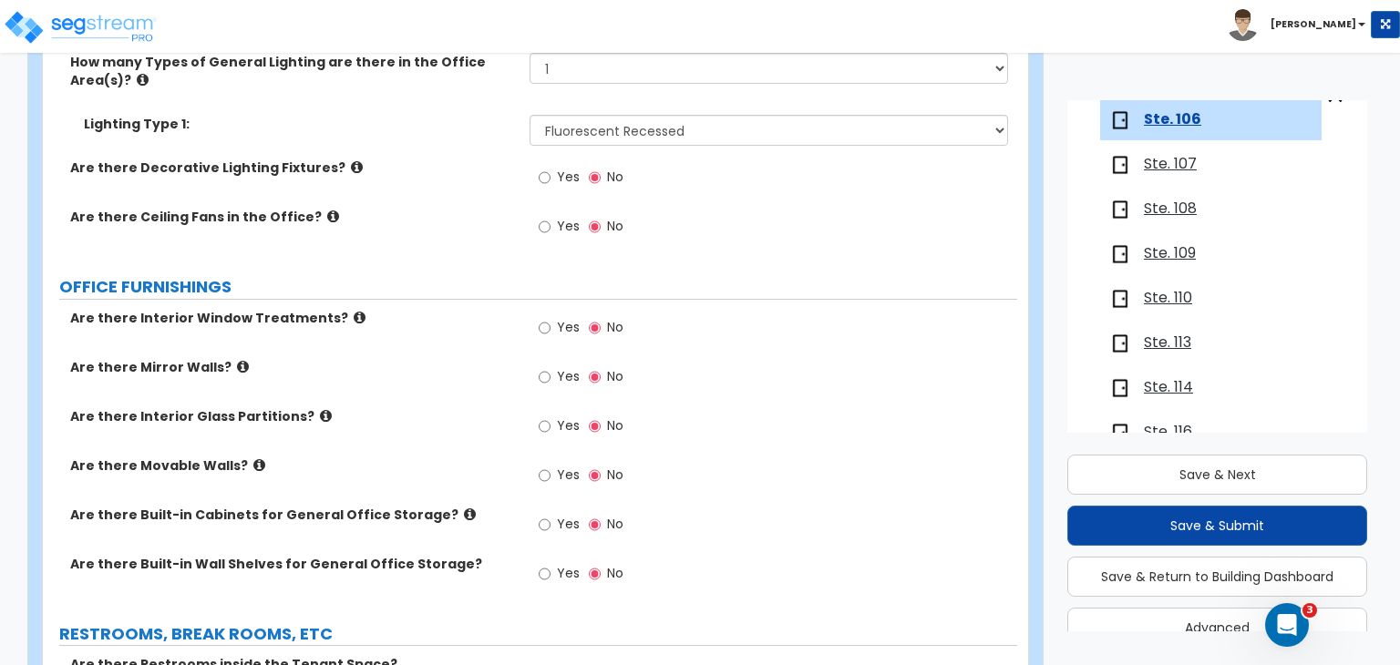
scroll to position [1785, 0]
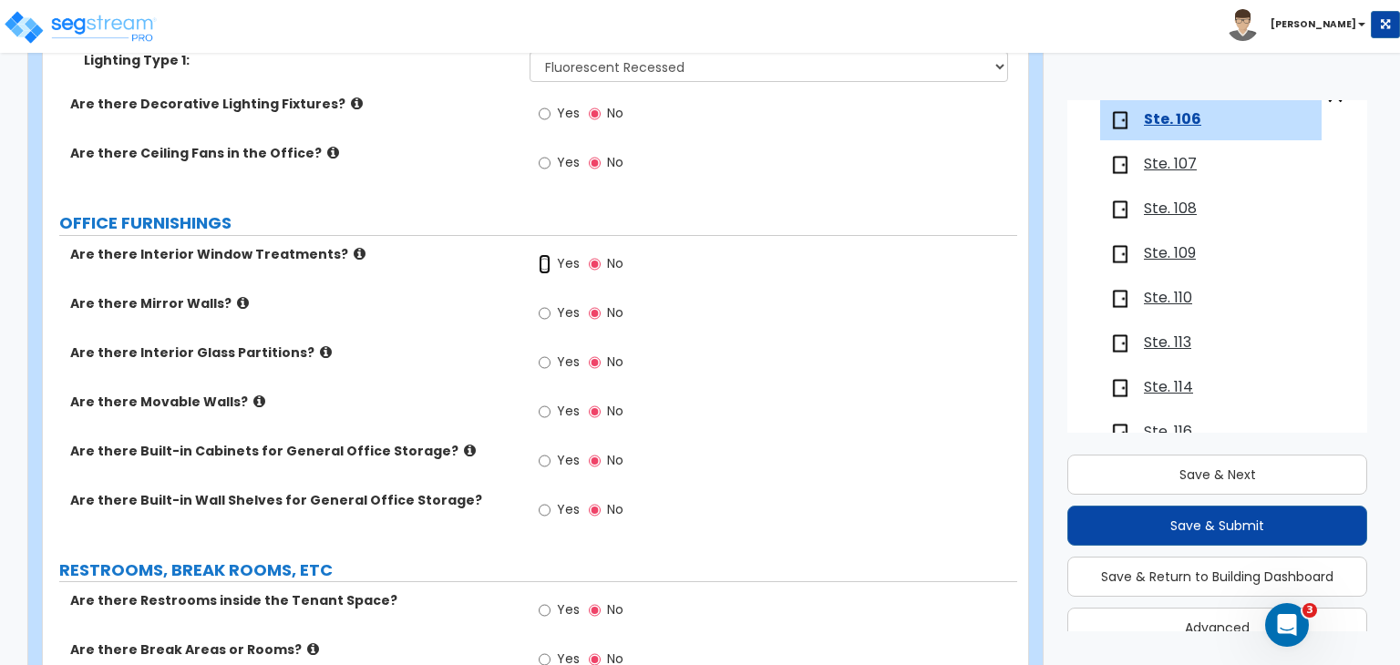
click at [543, 254] on input "Yes" at bounding box center [545, 264] width 12 height 20
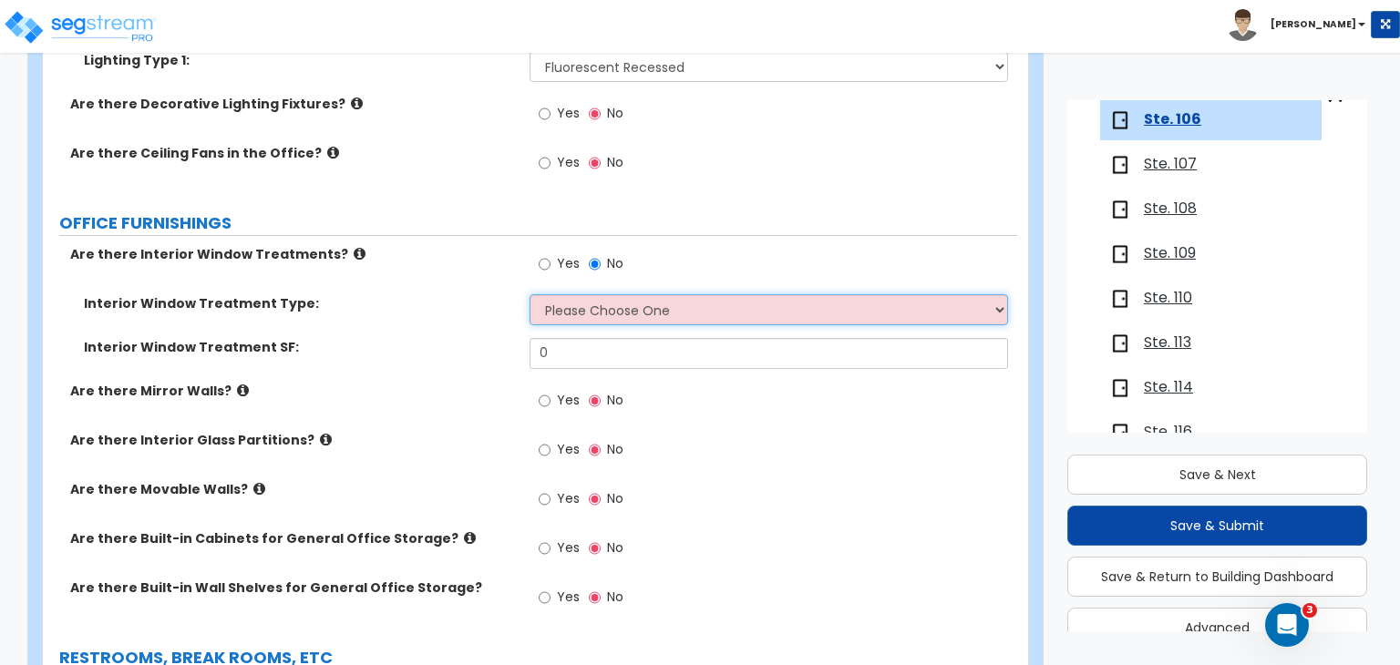
click at [572, 294] on select "Please Choose One Vertical Blinds Window Shades Venetian Blinds Wood Shutters" at bounding box center [769, 309] width 478 height 31
select select "3"
click at [530, 294] on select "Please Choose One Vertical Blinds Window Shades Venetian Blinds Wood Shutters" at bounding box center [769, 309] width 478 height 31
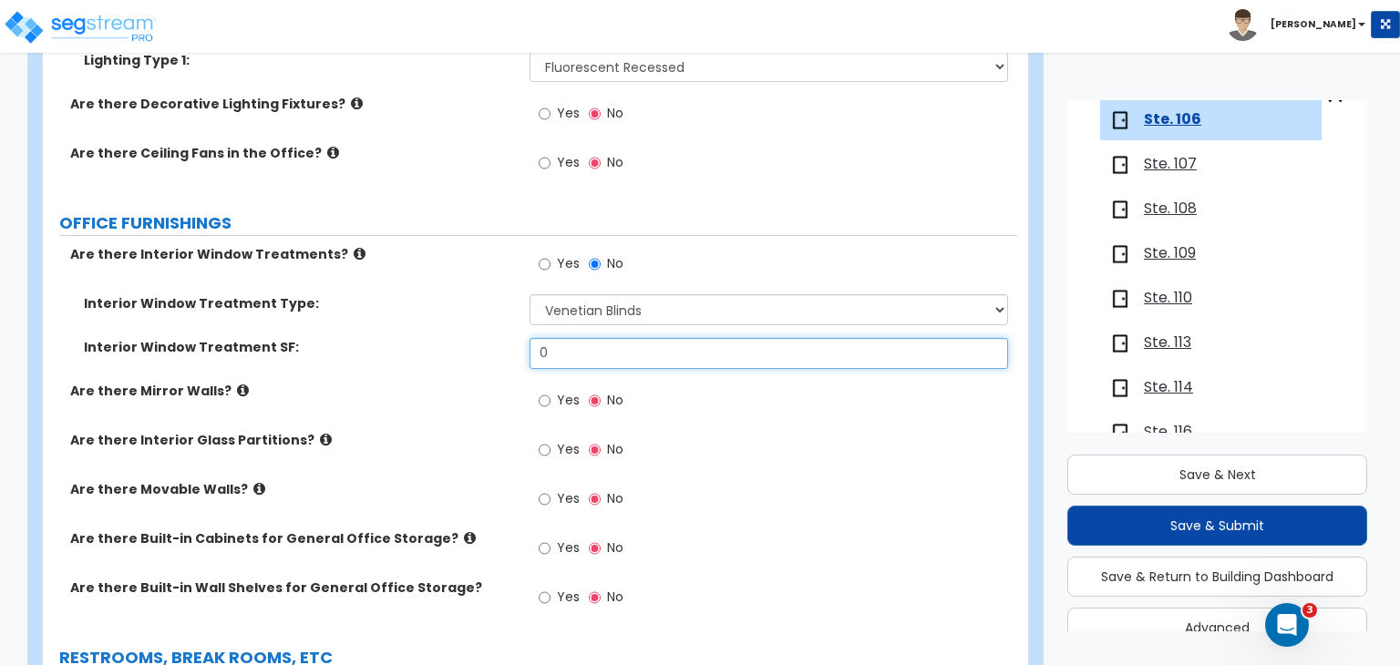
drag, startPoint x: 579, startPoint y: 307, endPoint x: 336, endPoint y: 297, distance: 242.7
click at [336, 338] on div "Interior Window Treatment SF: 0" at bounding box center [530, 360] width 974 height 44
type input "500"
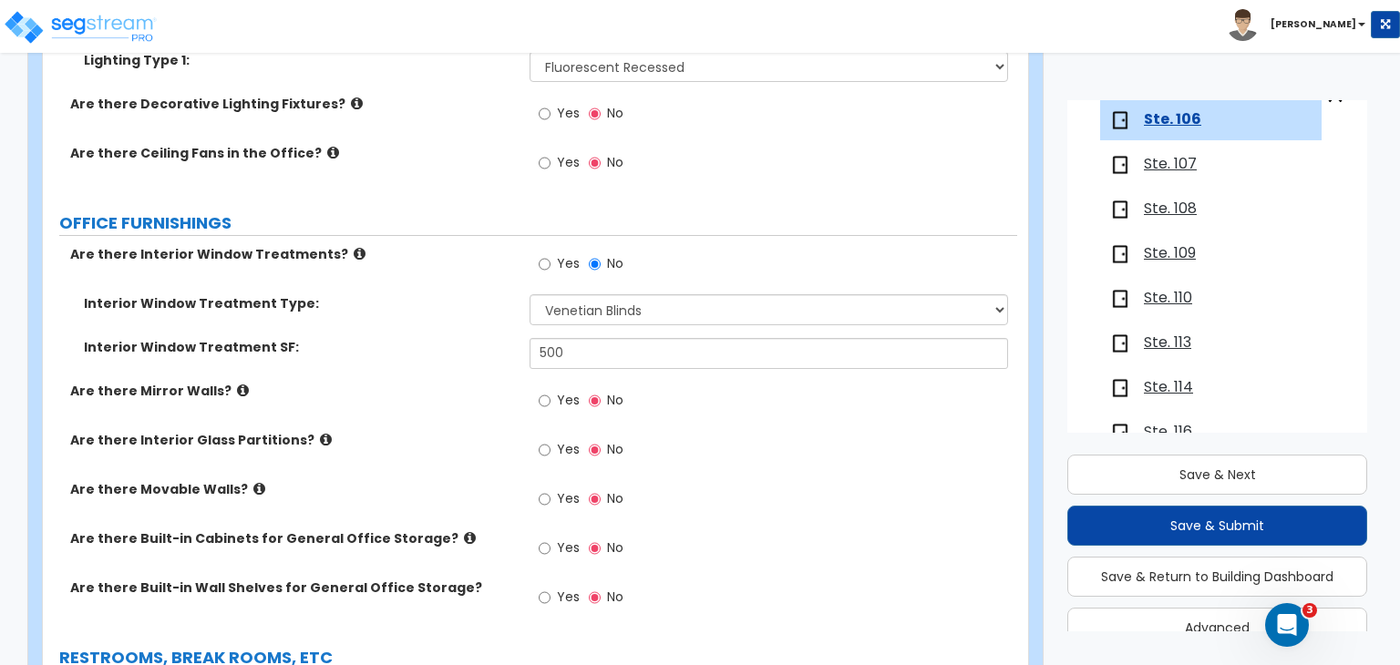
click at [416, 338] on div "Interior Window Treatment SF: 500" at bounding box center [530, 360] width 974 height 44
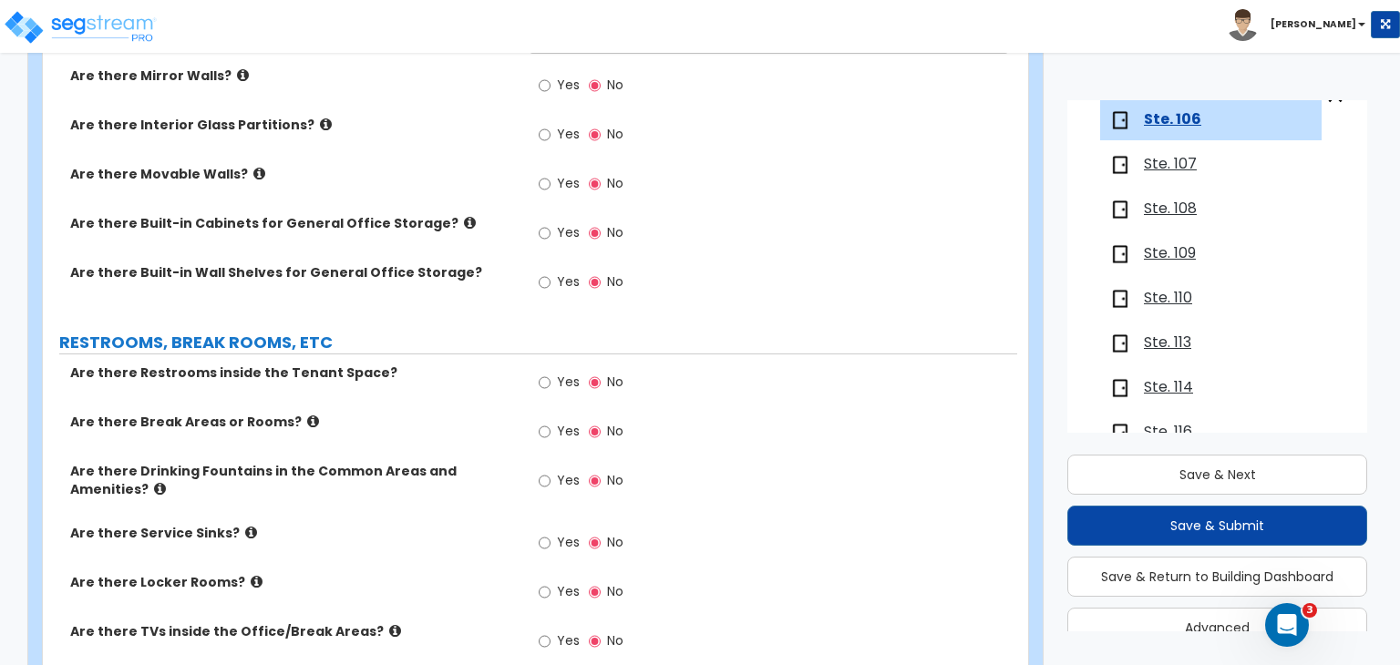
scroll to position [2100, 0]
click at [543, 373] on input "Yes" at bounding box center [545, 383] width 12 height 20
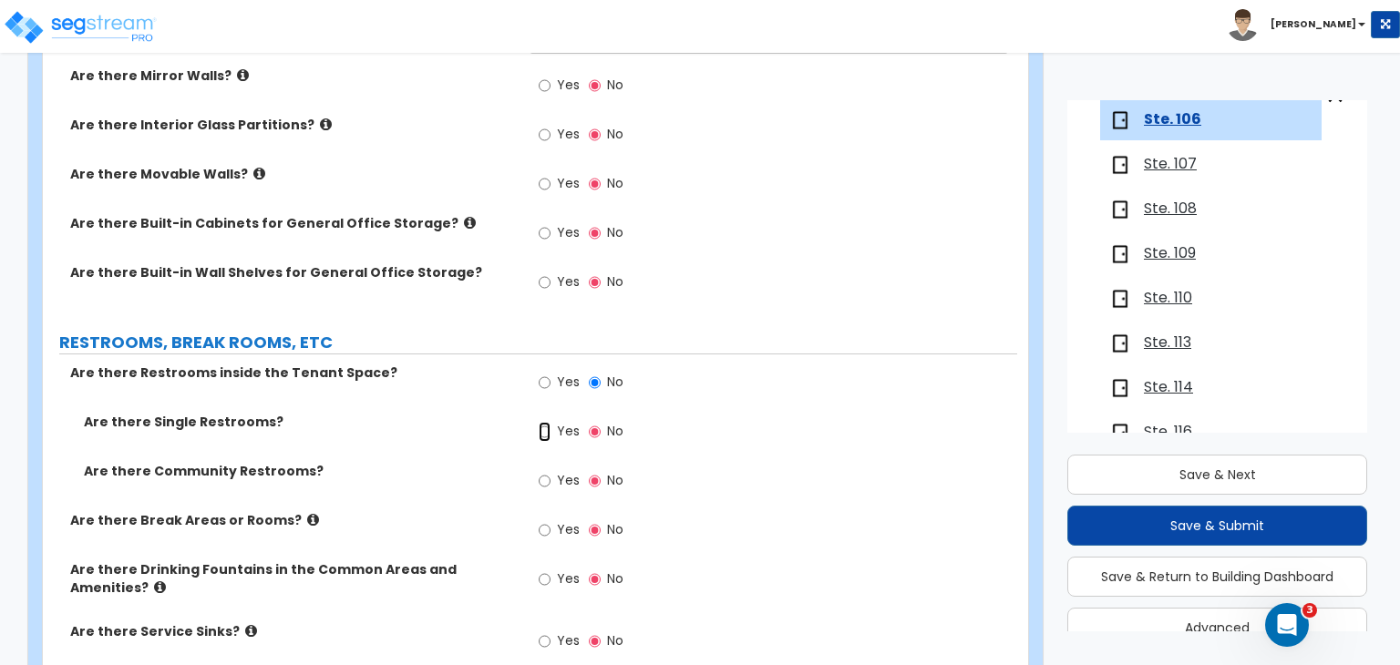
click at [544, 422] on input "Yes" at bounding box center [545, 432] width 12 height 20
radio input "true"
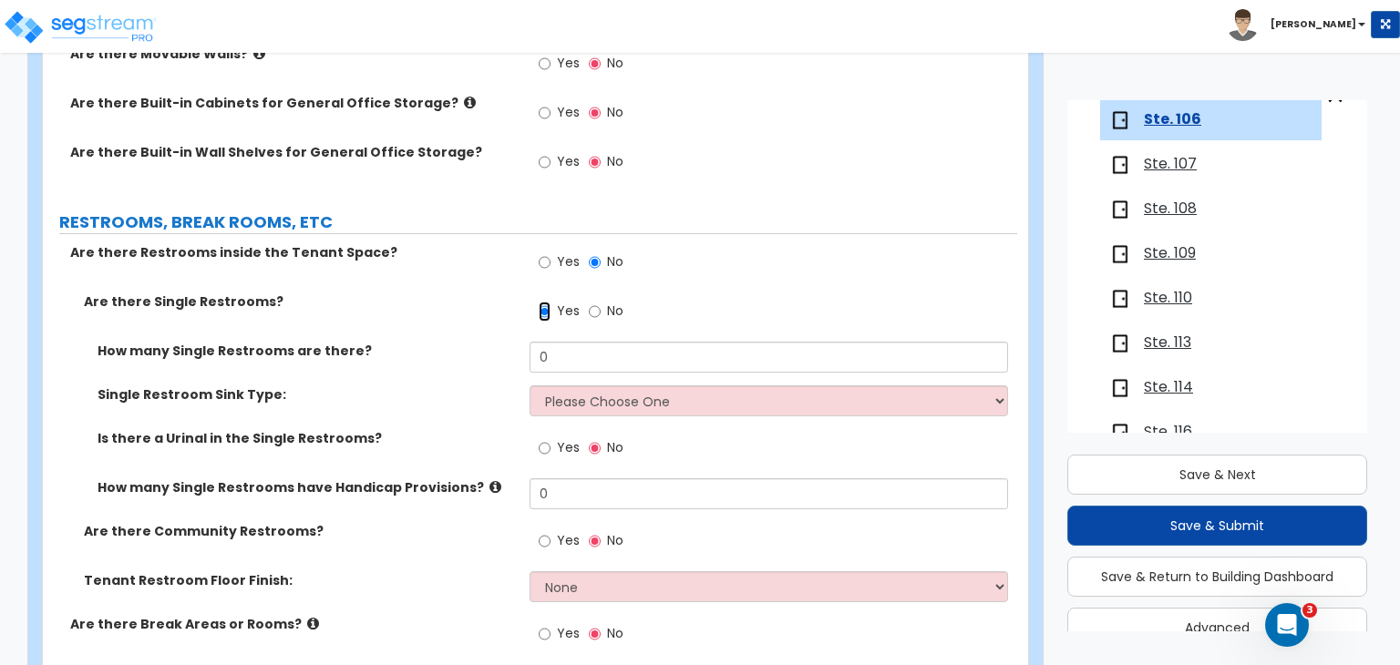
scroll to position [2222, 0]
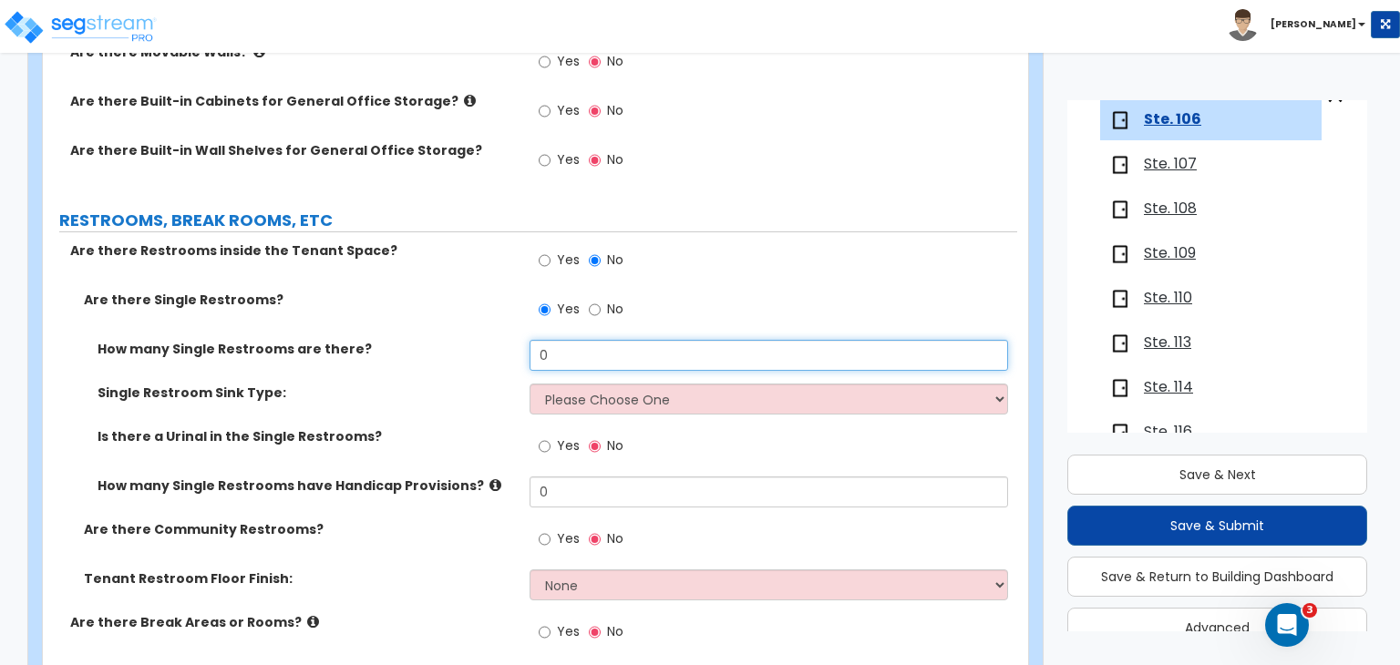
drag, startPoint x: 569, startPoint y: 303, endPoint x: 283, endPoint y: 318, distance: 286.6
click at [283, 340] on div "How many Single Restrooms are there? 0" at bounding box center [530, 362] width 974 height 44
type input "2"
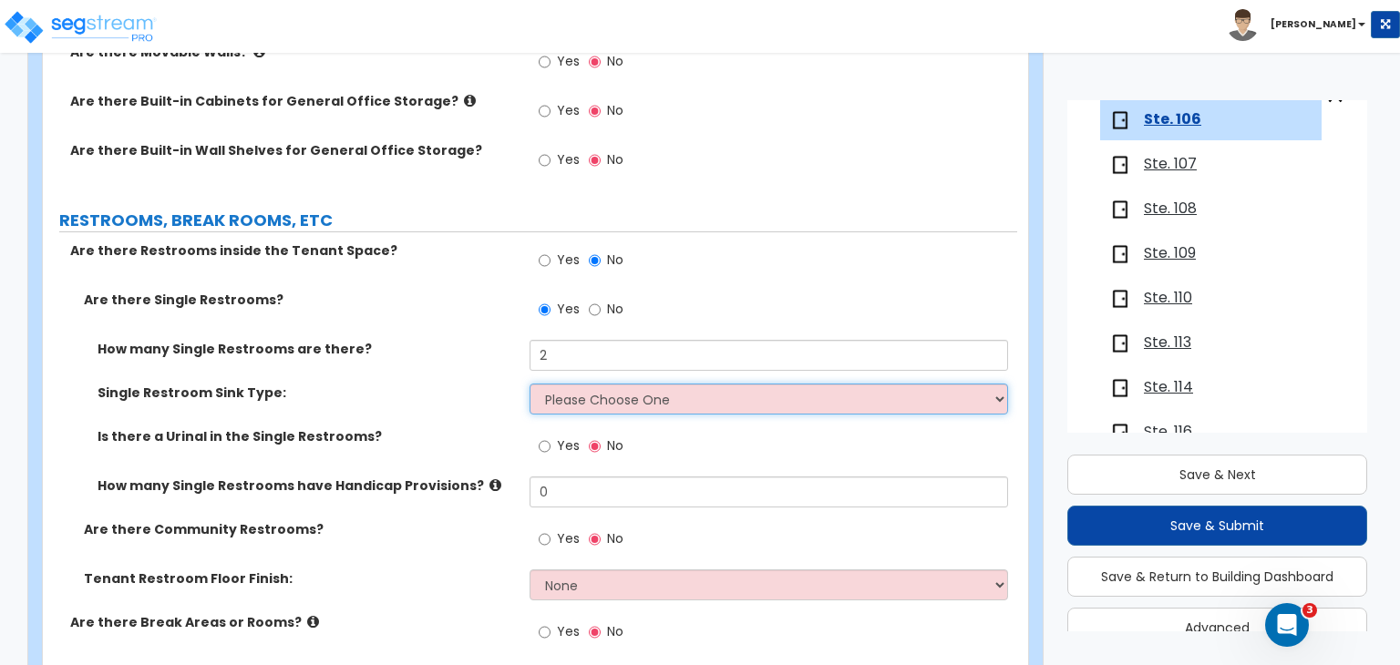
click at [558, 384] on select "Please Choose One Wall-mounted Vanity-mounted" at bounding box center [769, 399] width 478 height 31
select select "2"
click at [530, 384] on select "Please Choose One Wall-mounted Vanity-mounted" at bounding box center [769, 399] width 478 height 31
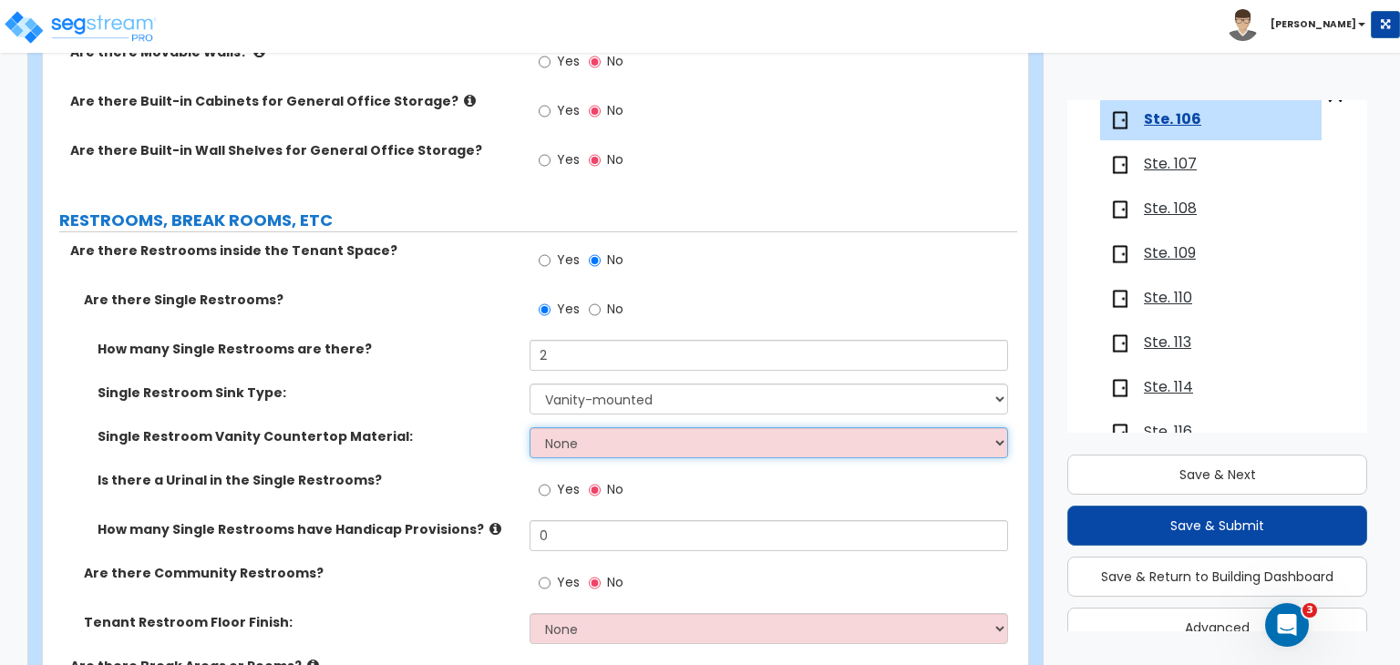
click at [584, 427] on select "None Plastic Laminate Solid Surface Stone Quartz Marble Tile Wood Stainless Ste…" at bounding box center [769, 442] width 478 height 31
select select "1"
click at [530, 427] on select "None Plastic Laminate Solid Surface Stone Quartz Marble Tile Wood Stainless Ste…" at bounding box center [769, 442] width 478 height 31
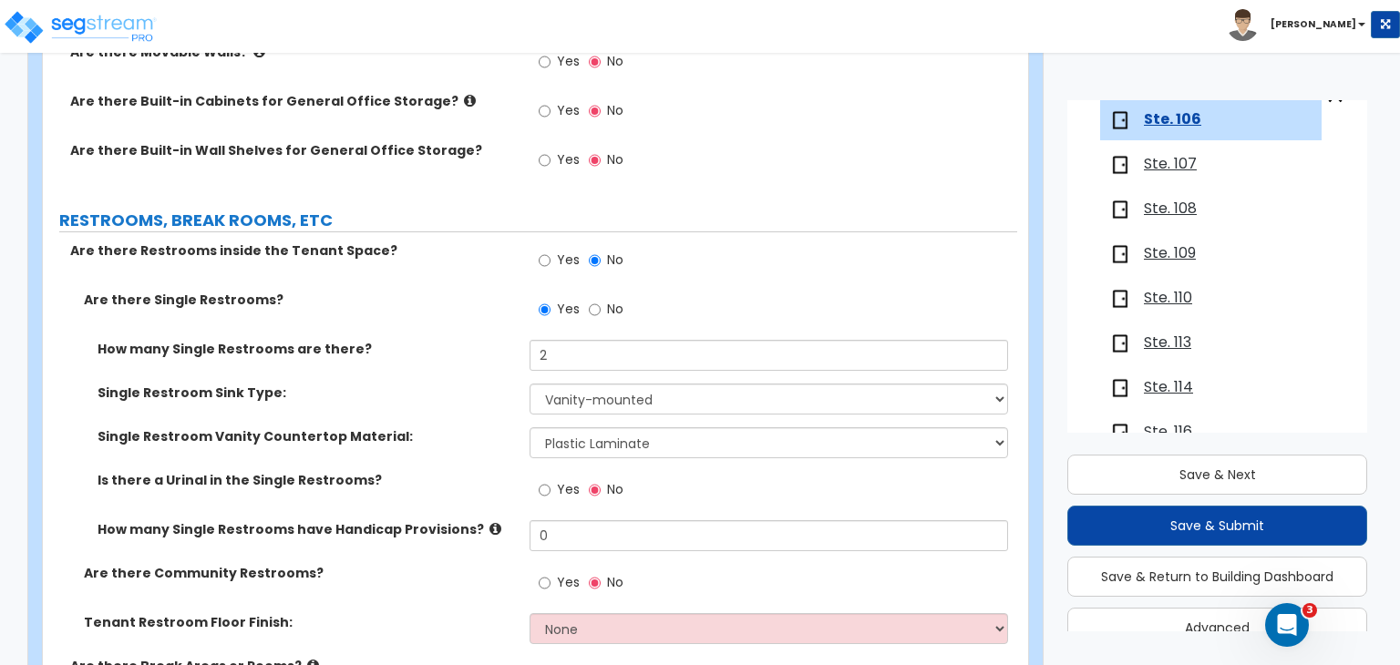
click at [463, 427] on div "Single Restroom Vanity Countertop Material: None Plastic Laminate Solid Surface…" at bounding box center [530, 449] width 974 height 44
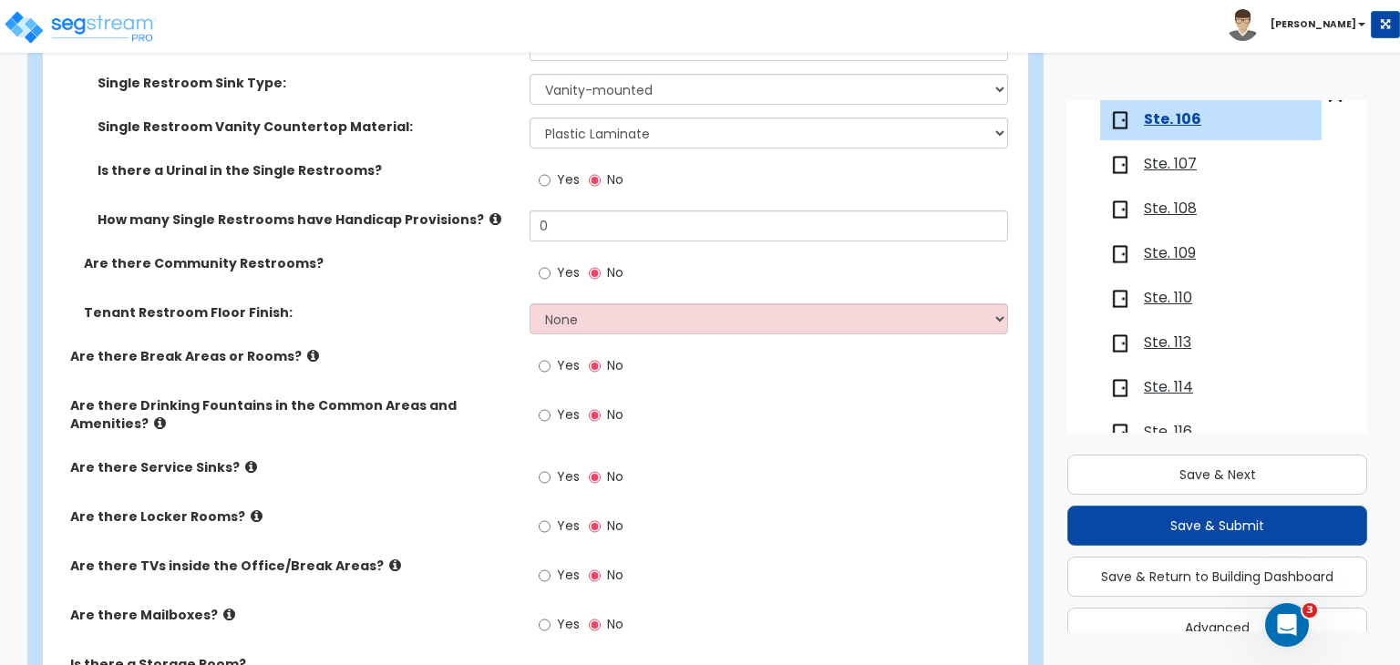
scroll to position [2533, 0]
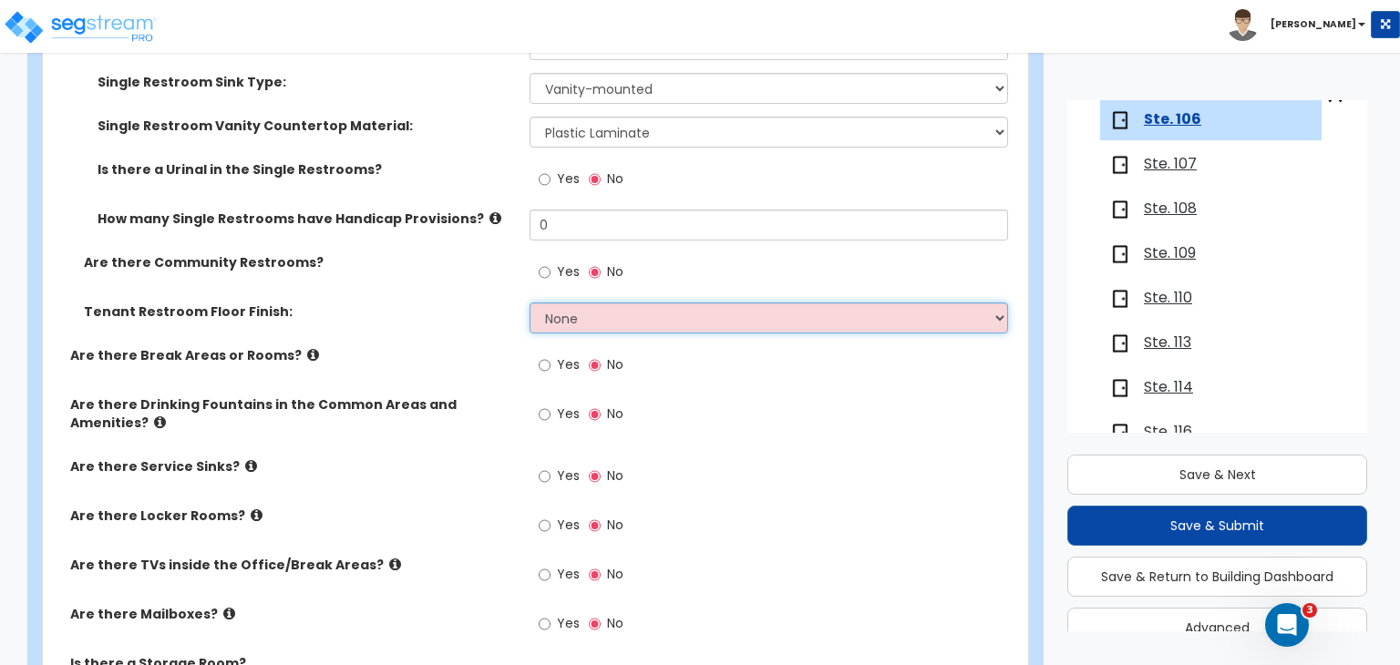
click at [565, 303] on select "None Tile Flooring Resilient Laminate Flooring VCT Flooring Sheet Vinyl Flooring" at bounding box center [769, 318] width 478 height 31
select select "3"
click at [530, 303] on select "None Tile Flooring Resilient Laminate Flooring VCT Flooring Sheet Vinyl Flooring" at bounding box center [769, 318] width 478 height 31
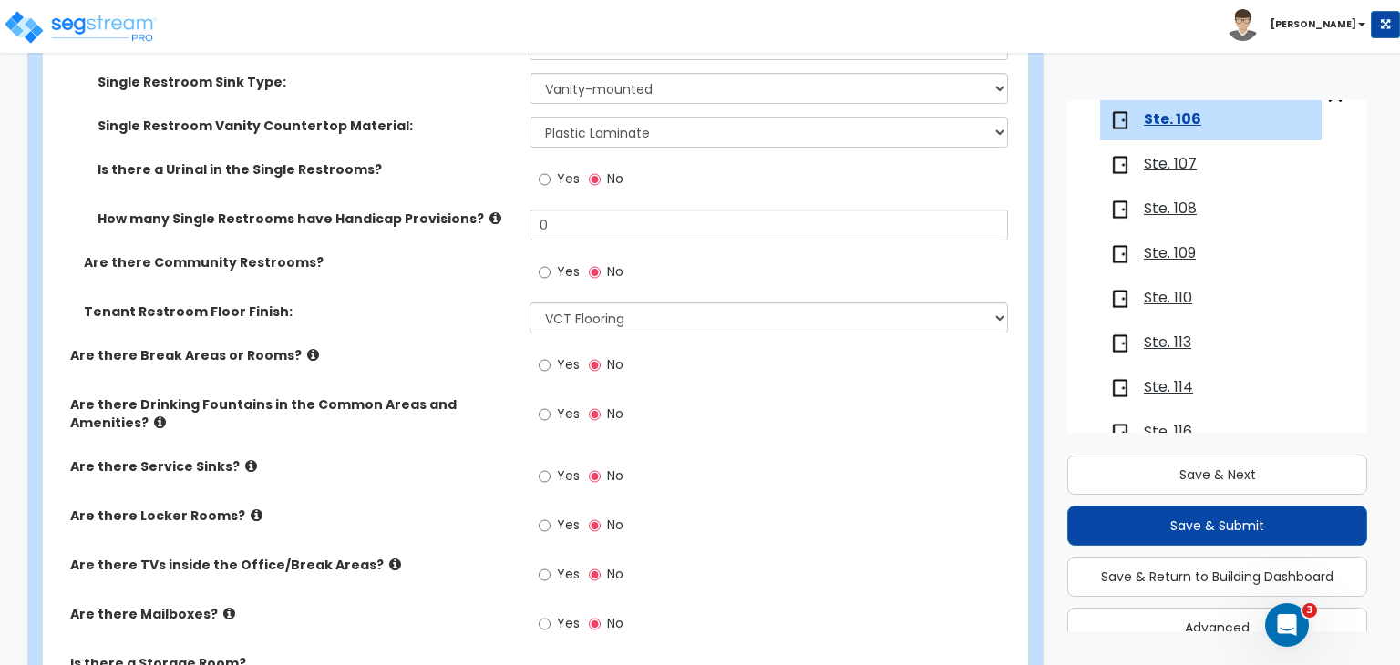
click at [470, 303] on div "Tenant Restroom Floor Finish: None Tile Flooring Resilient Laminate Flooring VC…" at bounding box center [530, 325] width 974 height 44
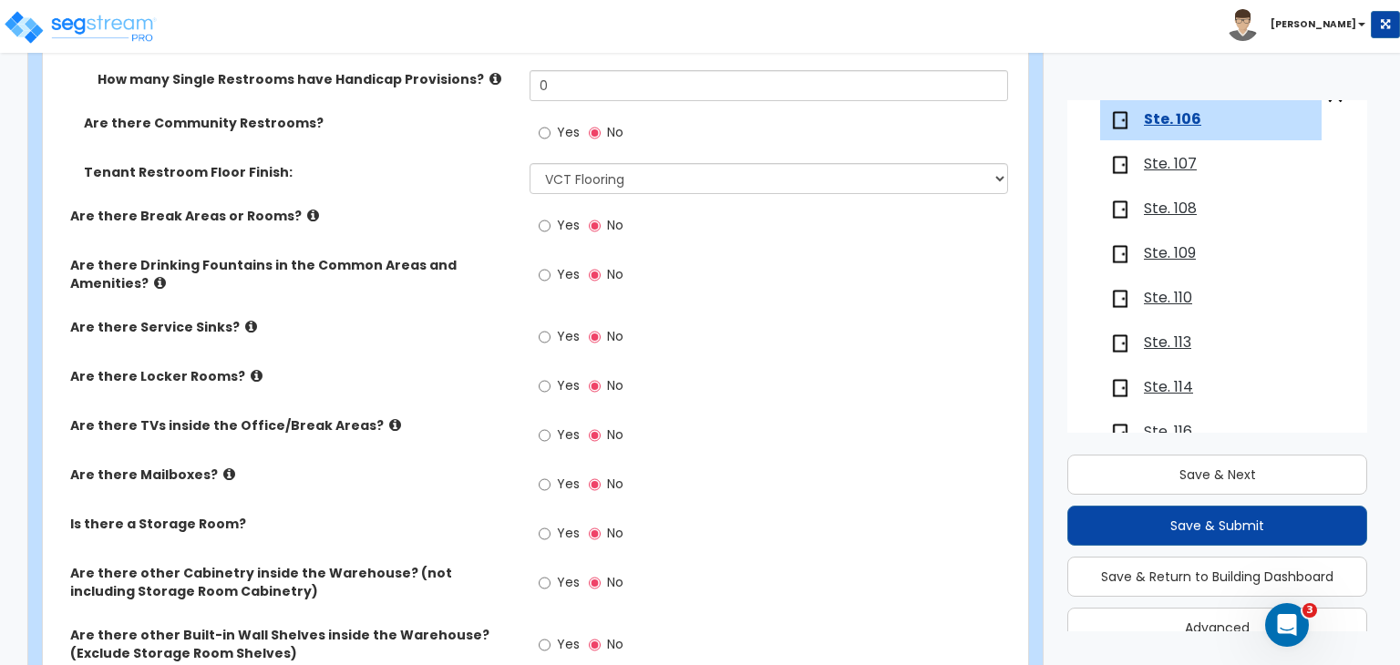
scroll to position [2676, 0]
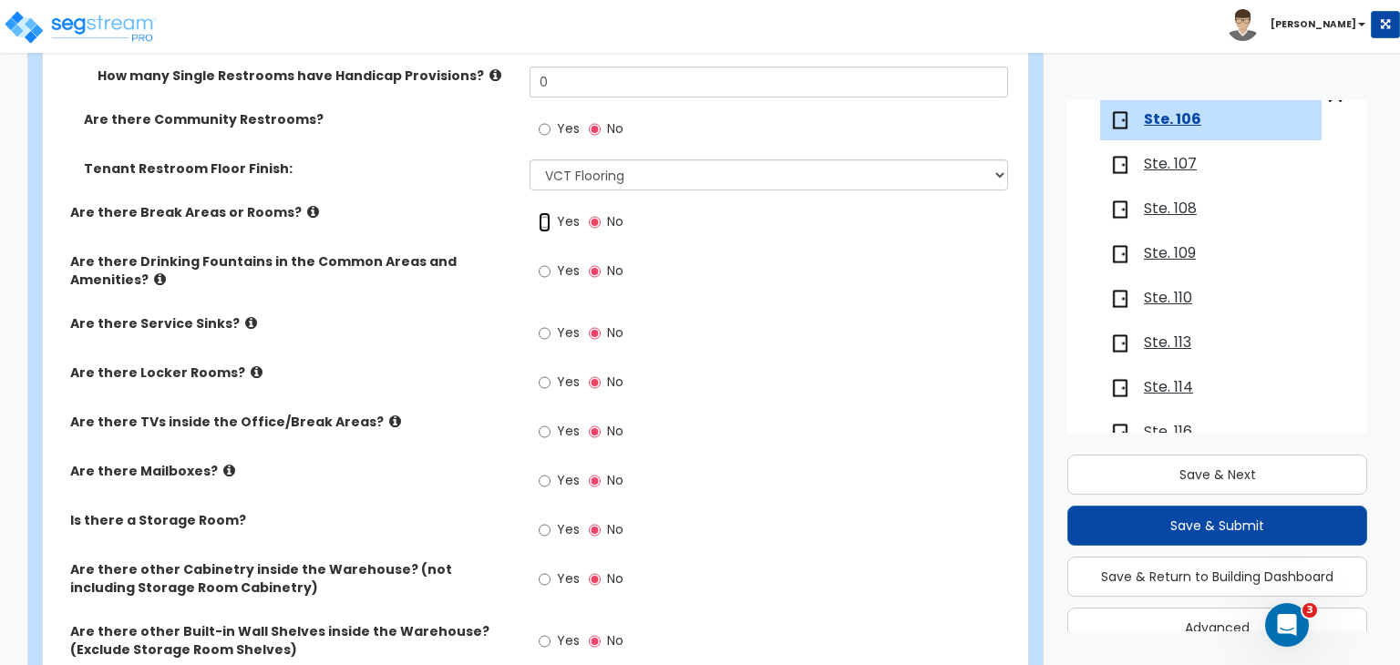
click at [546, 212] on input "Yes" at bounding box center [545, 222] width 12 height 20
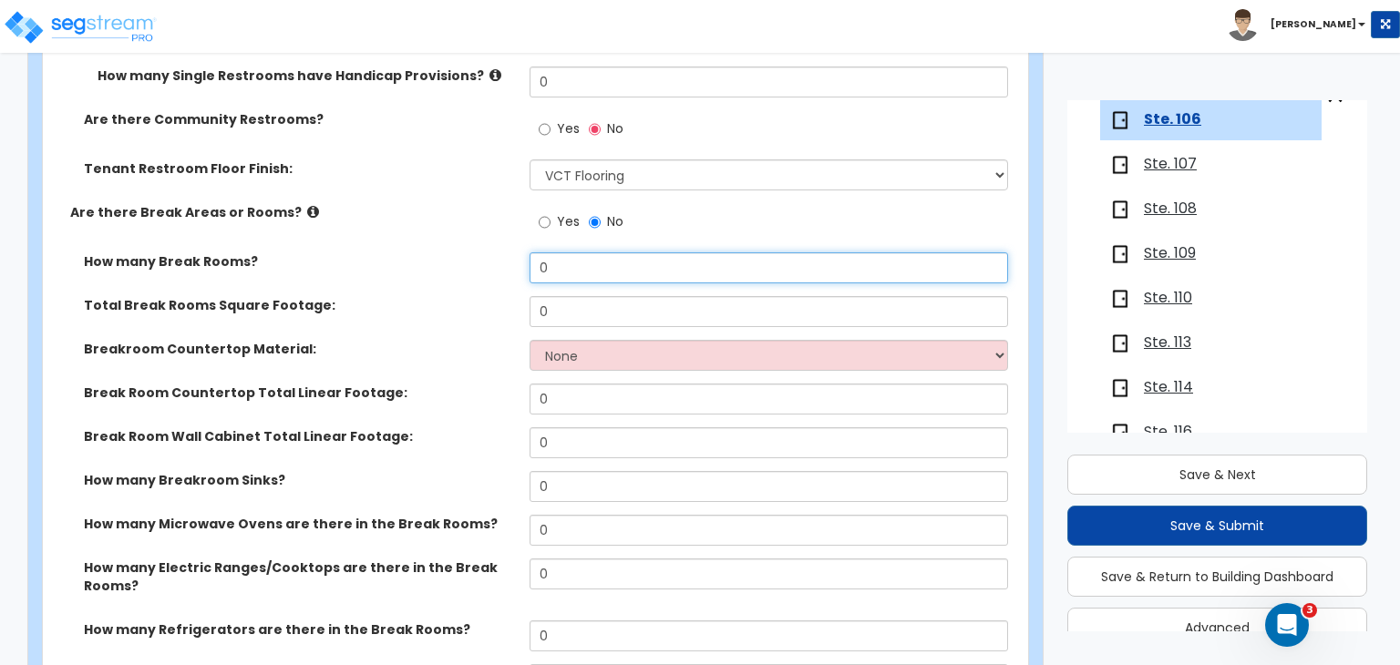
click at [379, 252] on div "How many Break Rooms? 0" at bounding box center [530, 274] width 974 height 44
type input "1"
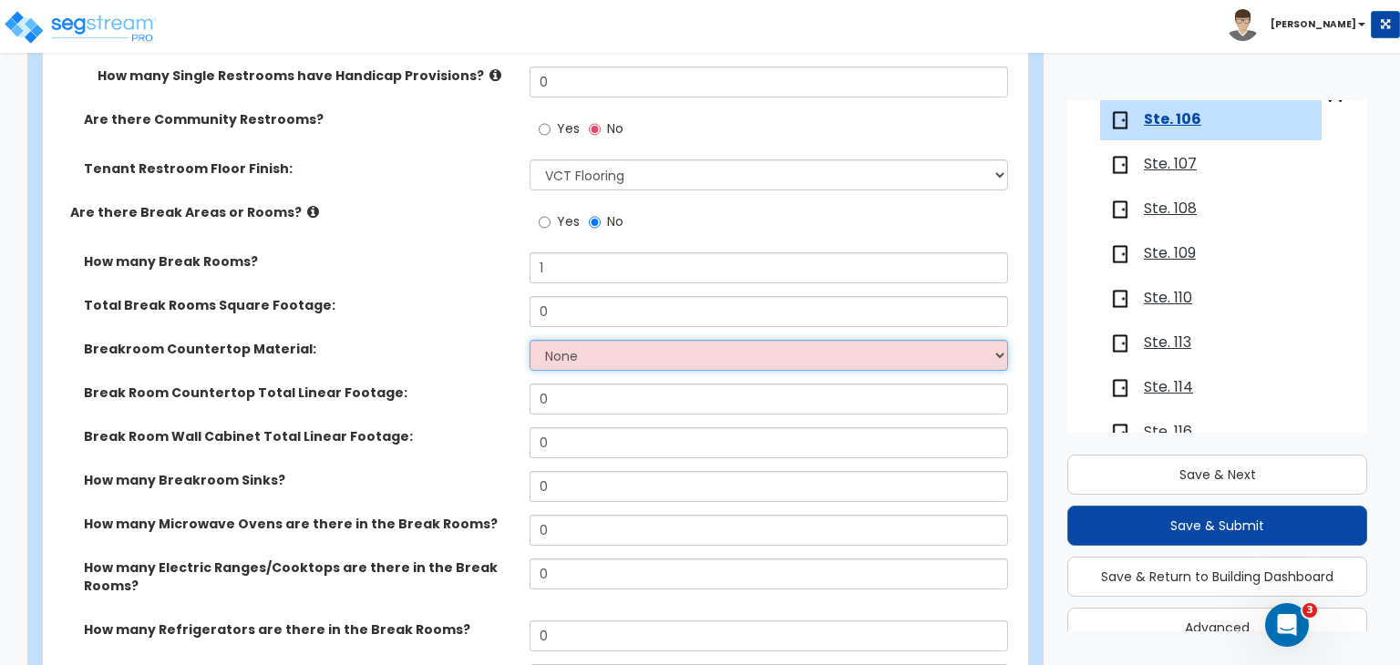
click at [580, 340] on select "None Plastic Laminate Solid Surface Stone Quartz Marble Tile Wood Stainless Ste…" at bounding box center [769, 355] width 478 height 31
select select "1"
click at [530, 340] on select "None Plastic Laminate Solid Surface Stone Quartz Marble Tile Wood Stainless Ste…" at bounding box center [769, 355] width 478 height 31
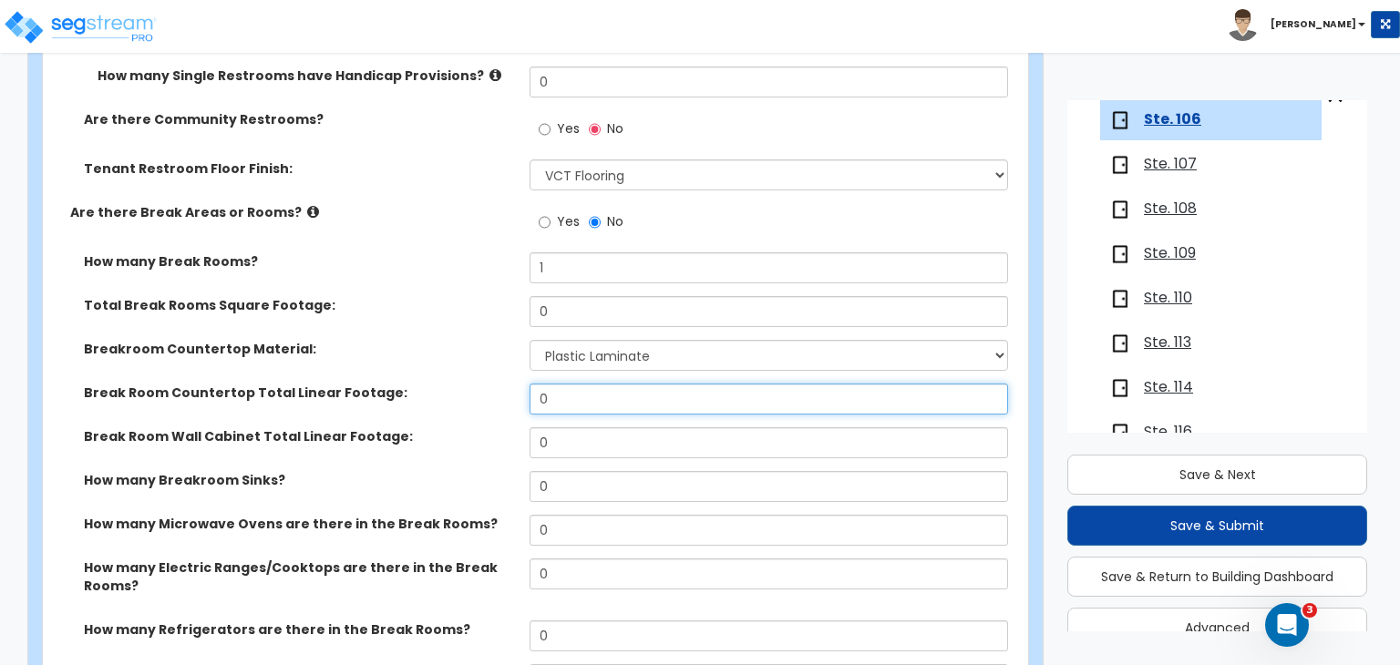
drag, startPoint x: 576, startPoint y: 353, endPoint x: 299, endPoint y: 292, distance: 283.7
click at [299, 292] on div "How many Break Rooms? 1 Total Break Rooms Square Footage: 0 Breakroom Counterto…" at bounding box center [530, 526] width 947 height 549
type input "8"
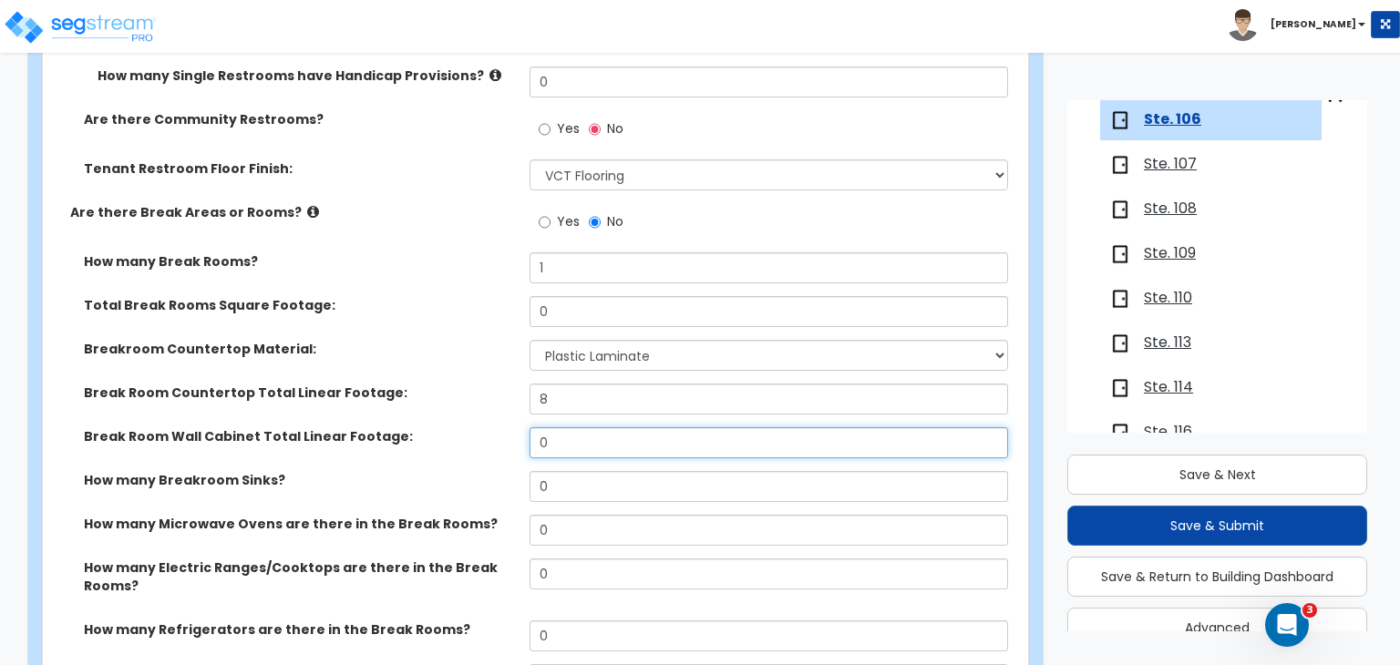
drag, startPoint x: 568, startPoint y: 389, endPoint x: 449, endPoint y: 387, distance: 118.5
click at [449, 427] on div "Break Room Wall Cabinet Total Linear Footage: 0" at bounding box center [530, 449] width 974 height 44
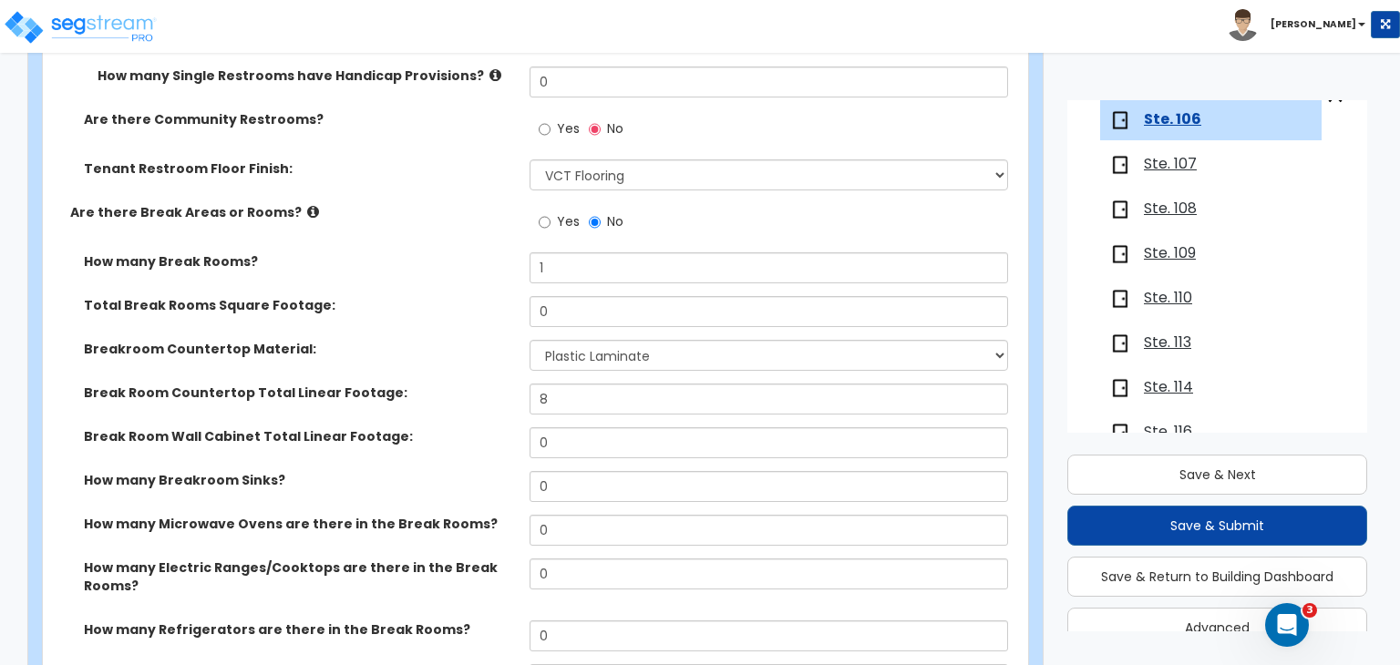
click at [459, 427] on label "Break Room Wall Cabinet Total Linear Footage:" at bounding box center [300, 436] width 432 height 18
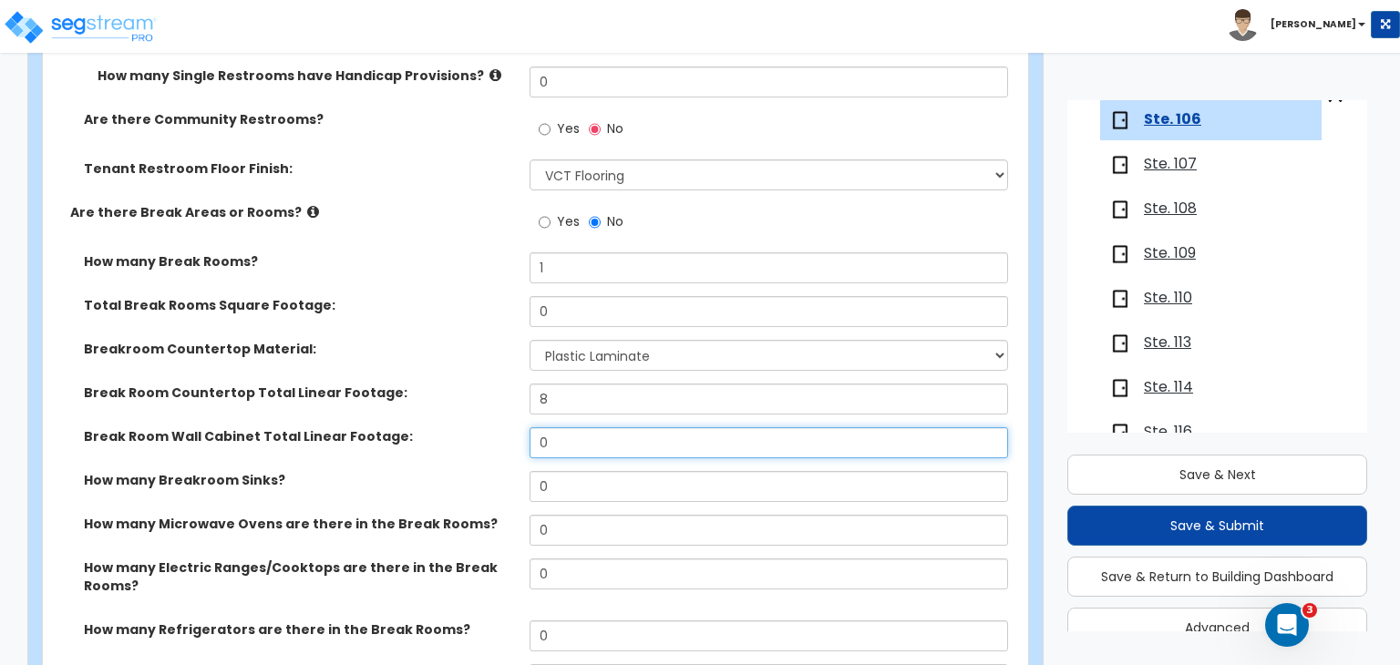
drag, startPoint x: 501, startPoint y: 389, endPoint x: 379, endPoint y: 382, distance: 122.4
click at [379, 427] on div "Break Room Wall Cabinet Total Linear Footage: 0" at bounding box center [530, 449] width 974 height 44
type input "6"
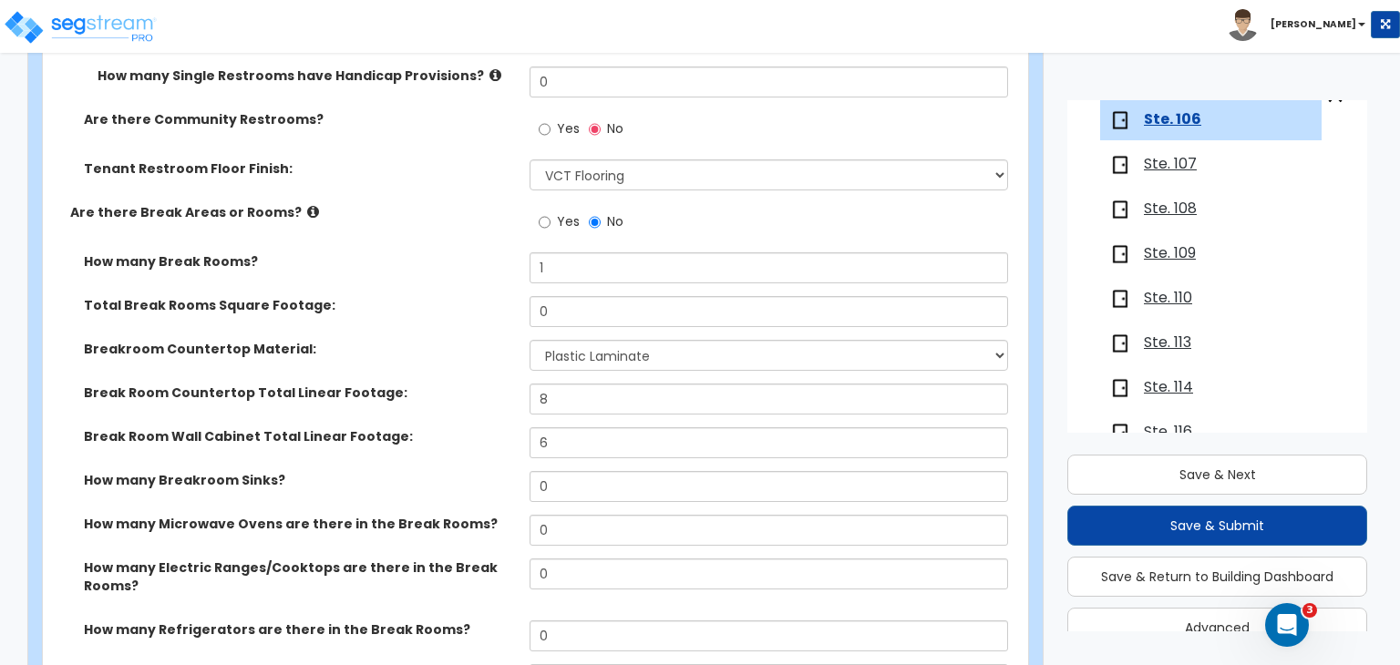
click at [485, 384] on div "Break Room Countertop Total Linear Footage: 8" at bounding box center [530, 406] width 974 height 44
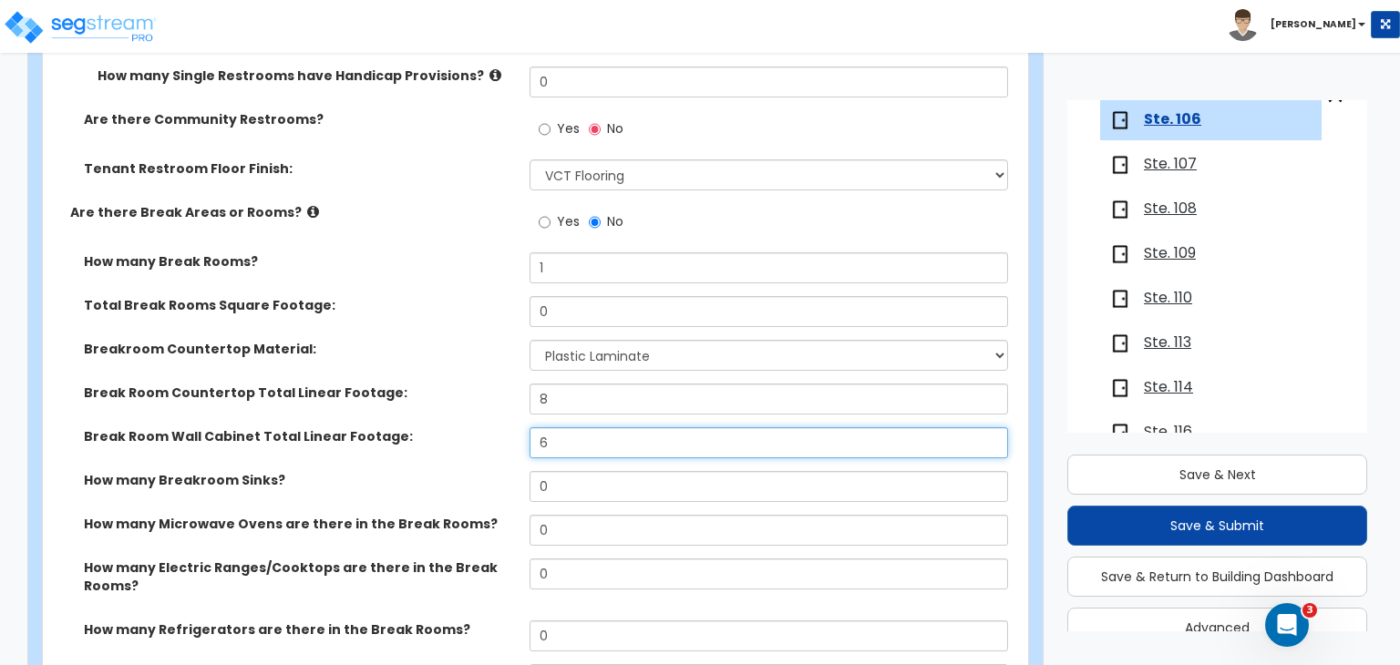
drag, startPoint x: 574, startPoint y: 395, endPoint x: 450, endPoint y: 384, distance: 124.4
click at [450, 427] on div "Break Room Wall Cabinet Total Linear Footage: 6" at bounding box center [530, 449] width 974 height 44
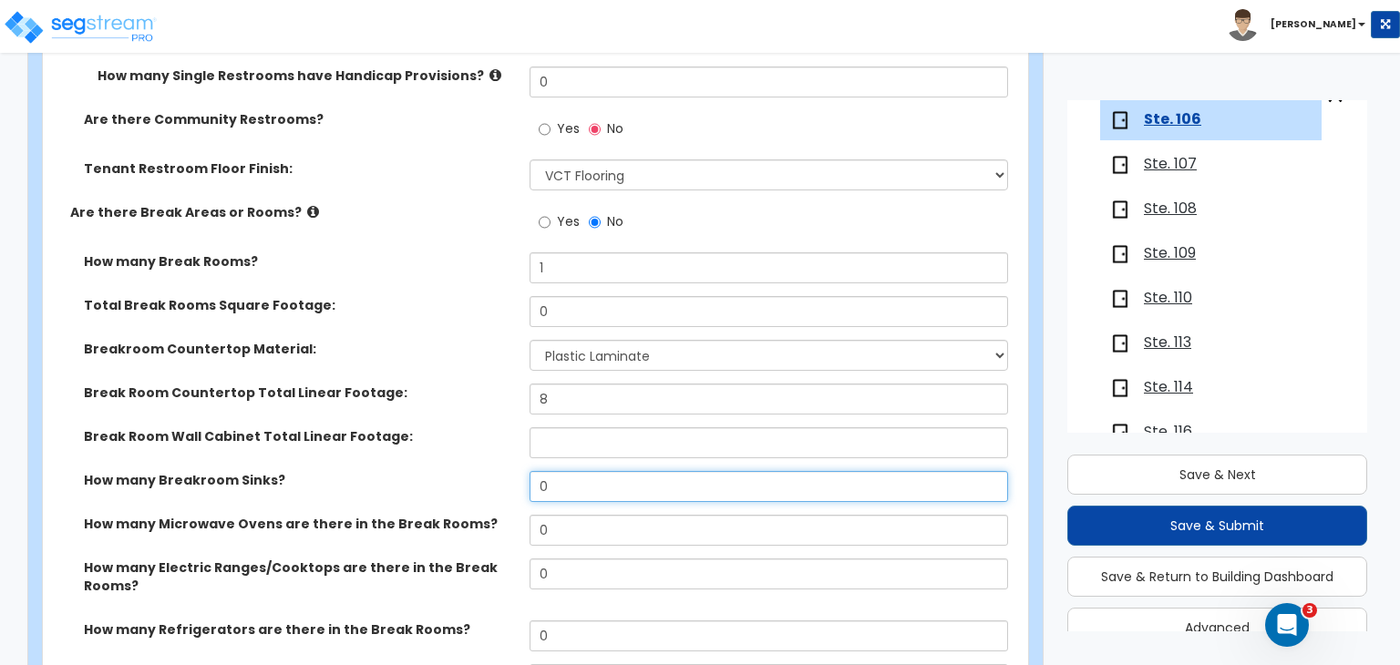
drag, startPoint x: 571, startPoint y: 427, endPoint x: 409, endPoint y: 424, distance: 161.4
click at [409, 471] on div "How many Breakroom Sinks? 0" at bounding box center [530, 493] width 974 height 44
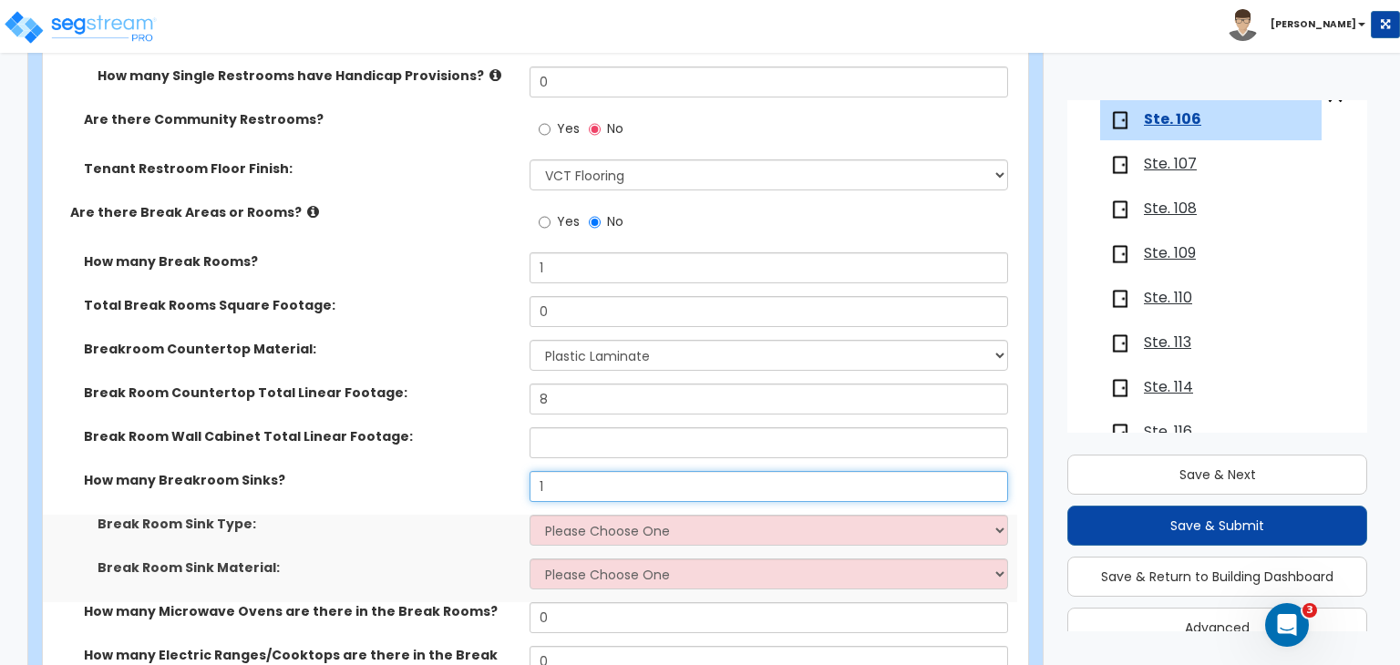
type input "1"
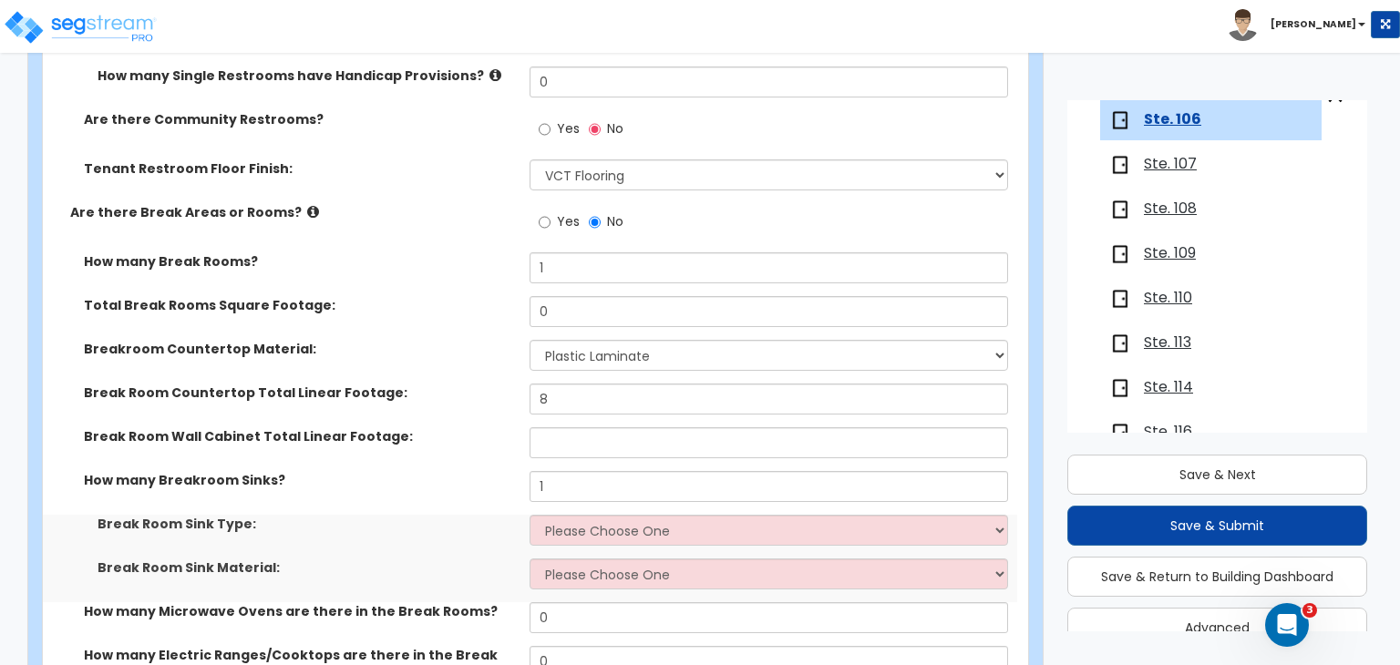
click at [445, 427] on div "Break Room Wall Cabinet Total Linear Footage:" at bounding box center [530, 449] width 974 height 44
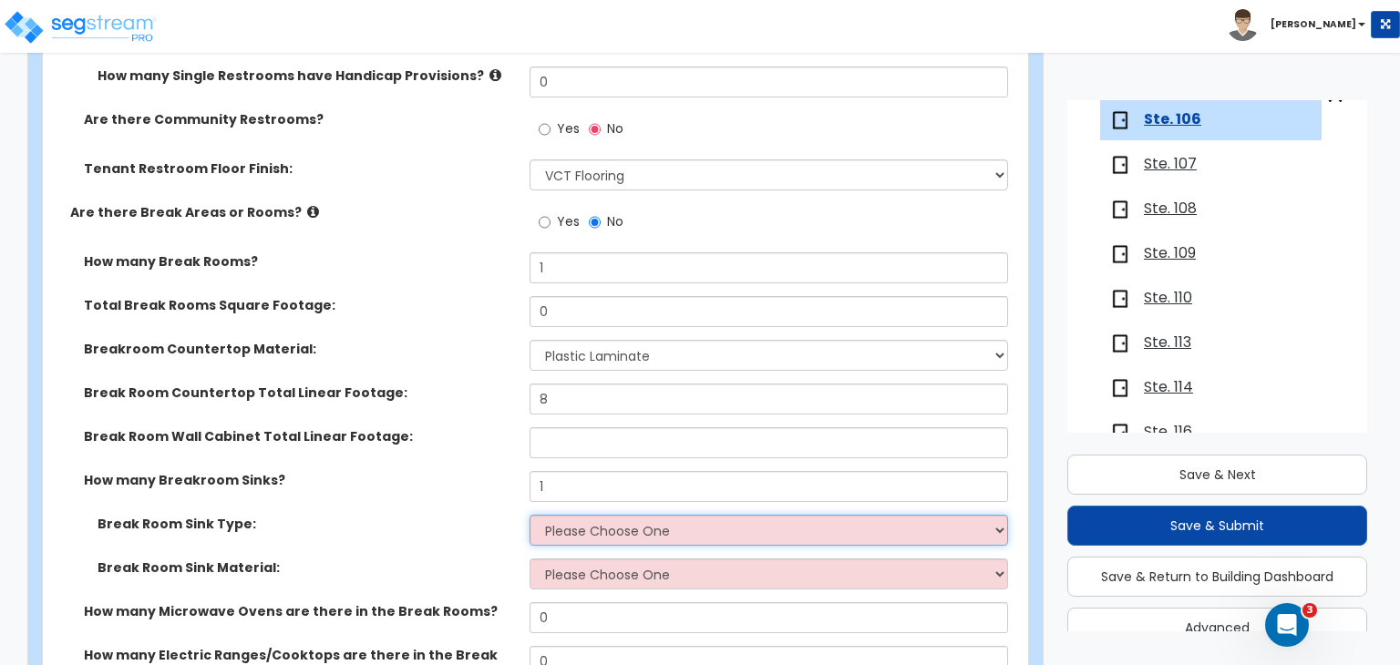
click at [566, 515] on select "Please Choose One Single Sink Double Sink" at bounding box center [769, 530] width 478 height 31
select select "2"
click at [530, 515] on select "Please Choose One Single Sink Double Sink" at bounding box center [769, 530] width 478 height 31
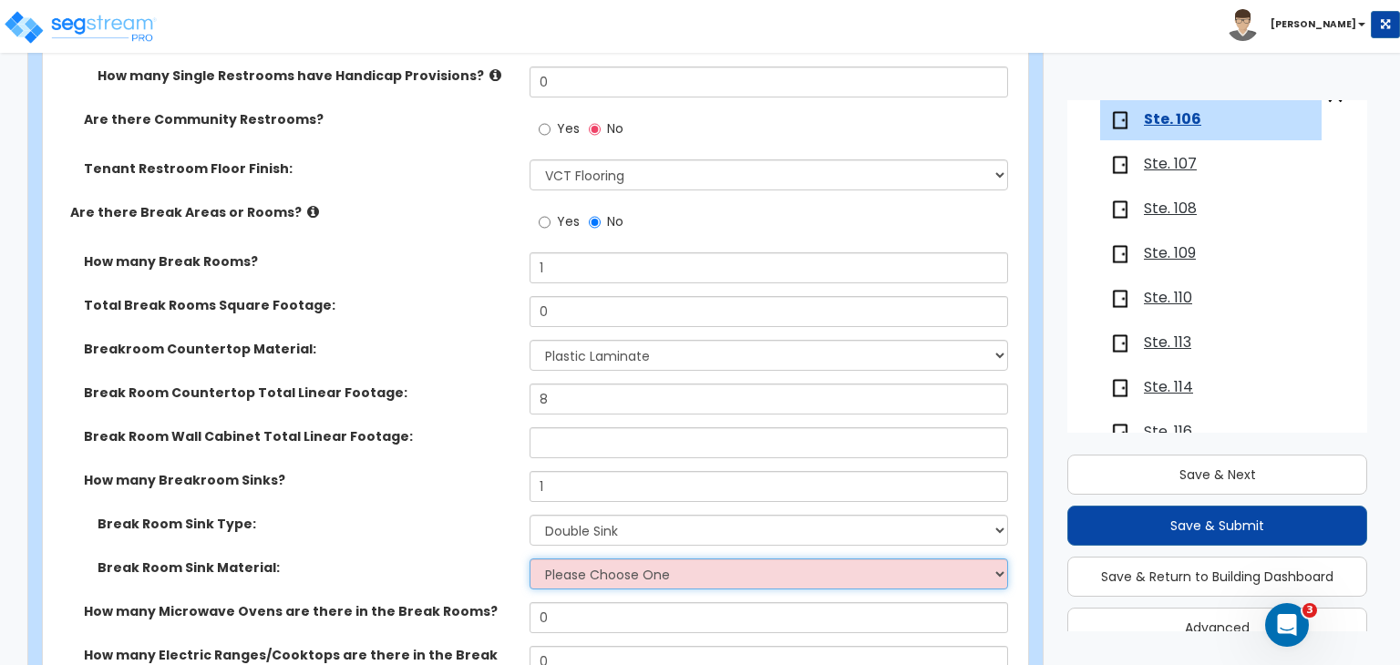
click at [577, 559] on select "Please Choose One Stainless Steel Porcelain Enamel Cast Iron" at bounding box center [769, 574] width 478 height 31
select select "1"
click at [530, 559] on select "Please Choose One Stainless Steel Porcelain Enamel Cast Iron" at bounding box center [769, 574] width 478 height 31
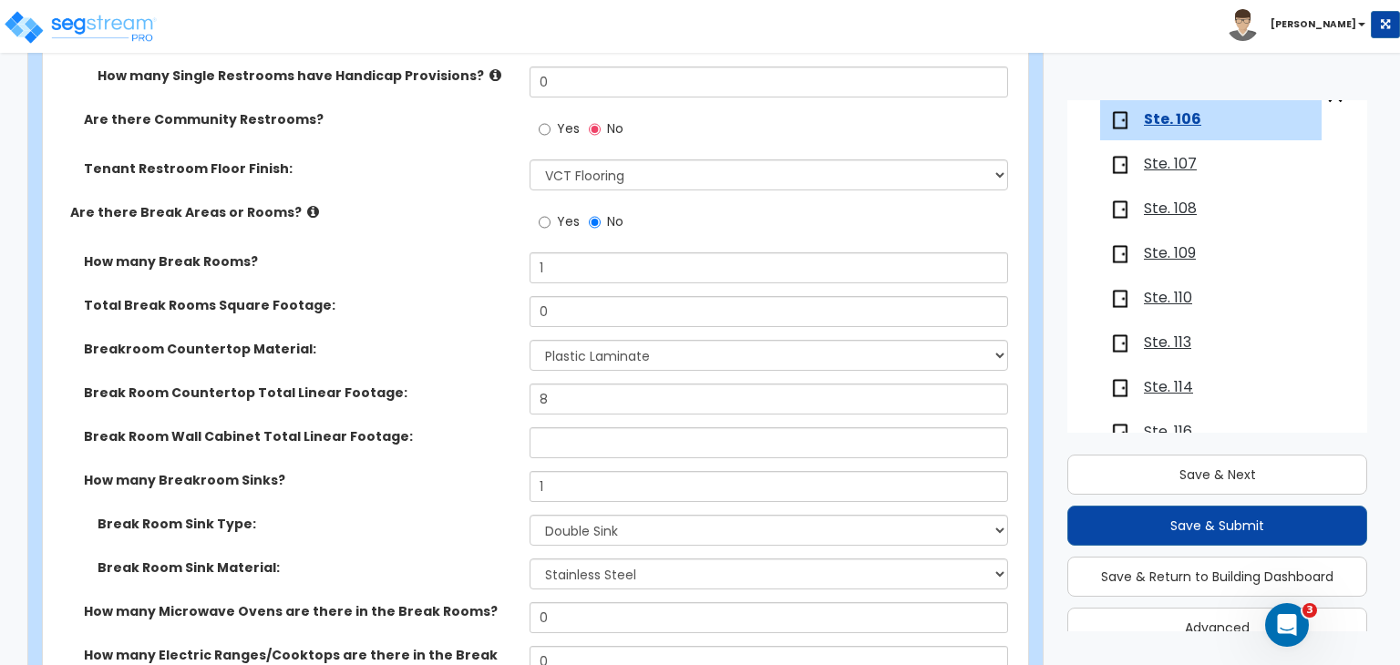
click at [458, 515] on label "Break Room Sink Type:" at bounding box center [307, 524] width 418 height 18
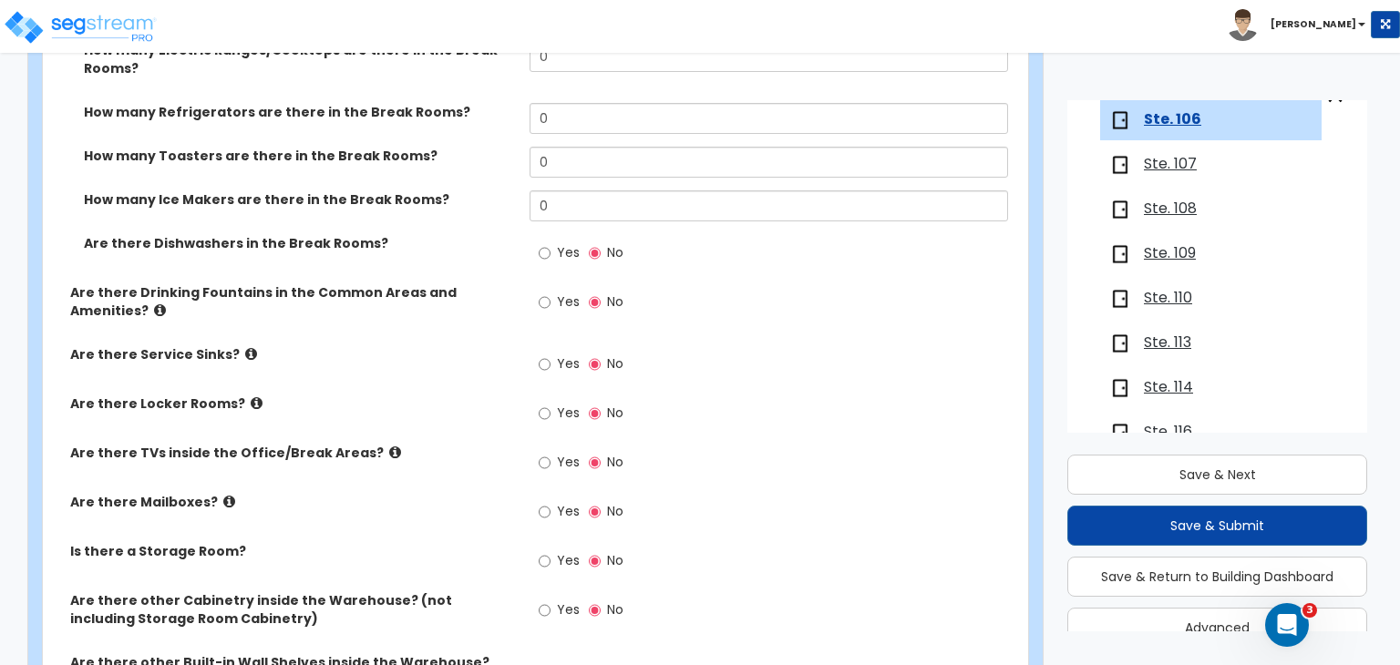
scroll to position [3318, 0]
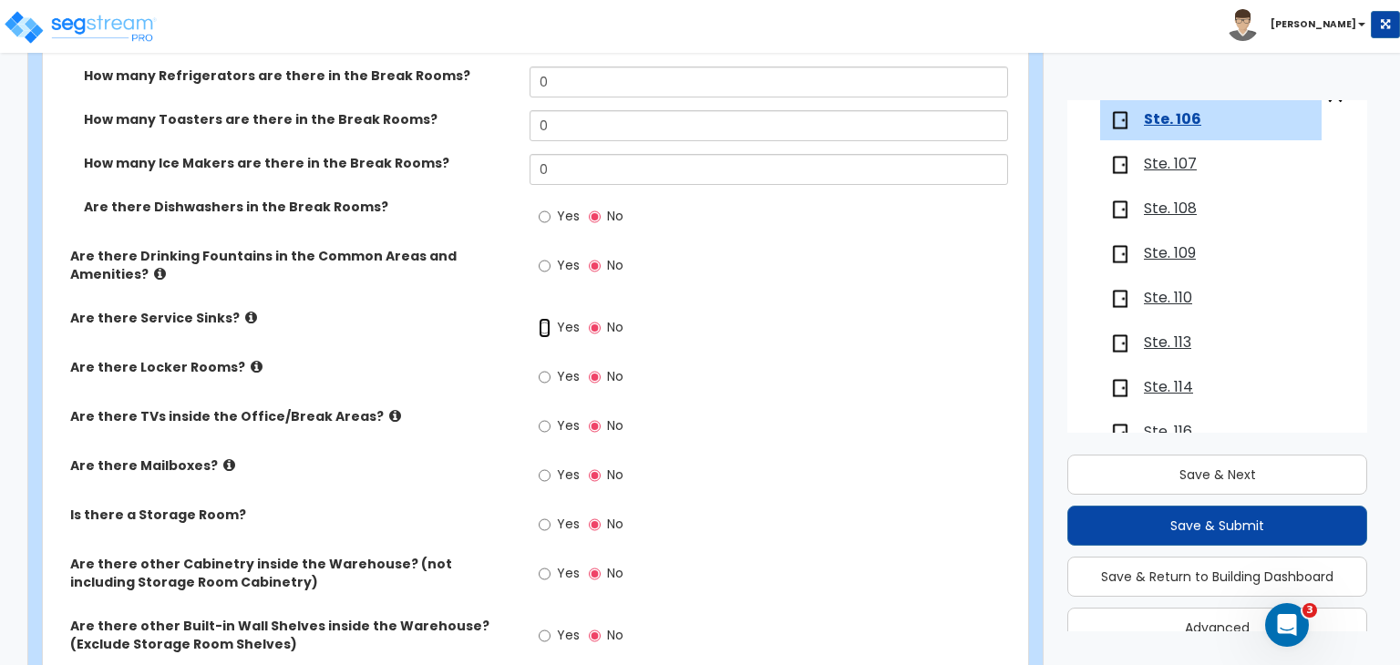
click at [543, 318] on input "Yes" at bounding box center [545, 328] width 12 height 20
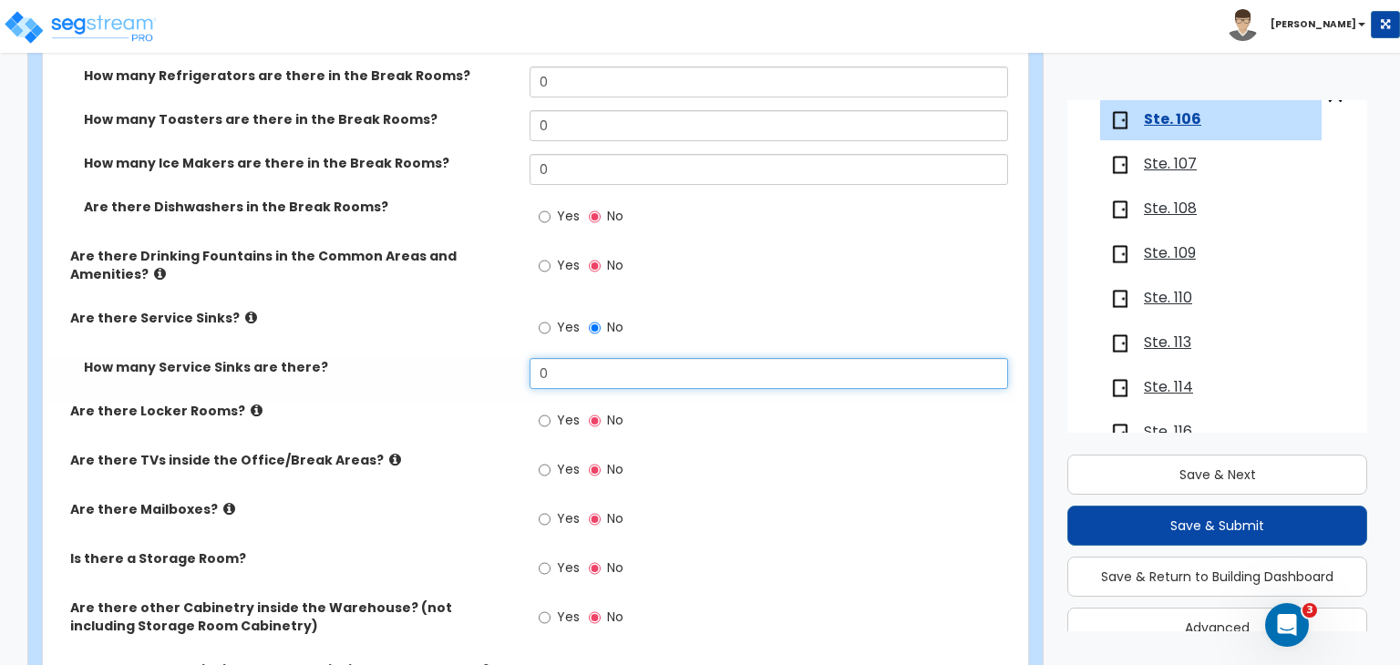
drag, startPoint x: 561, startPoint y: 316, endPoint x: 492, endPoint y: 322, distance: 68.6
click at [492, 358] on div "How many Service Sinks are there? 0" at bounding box center [530, 380] width 974 height 44
type input "1"
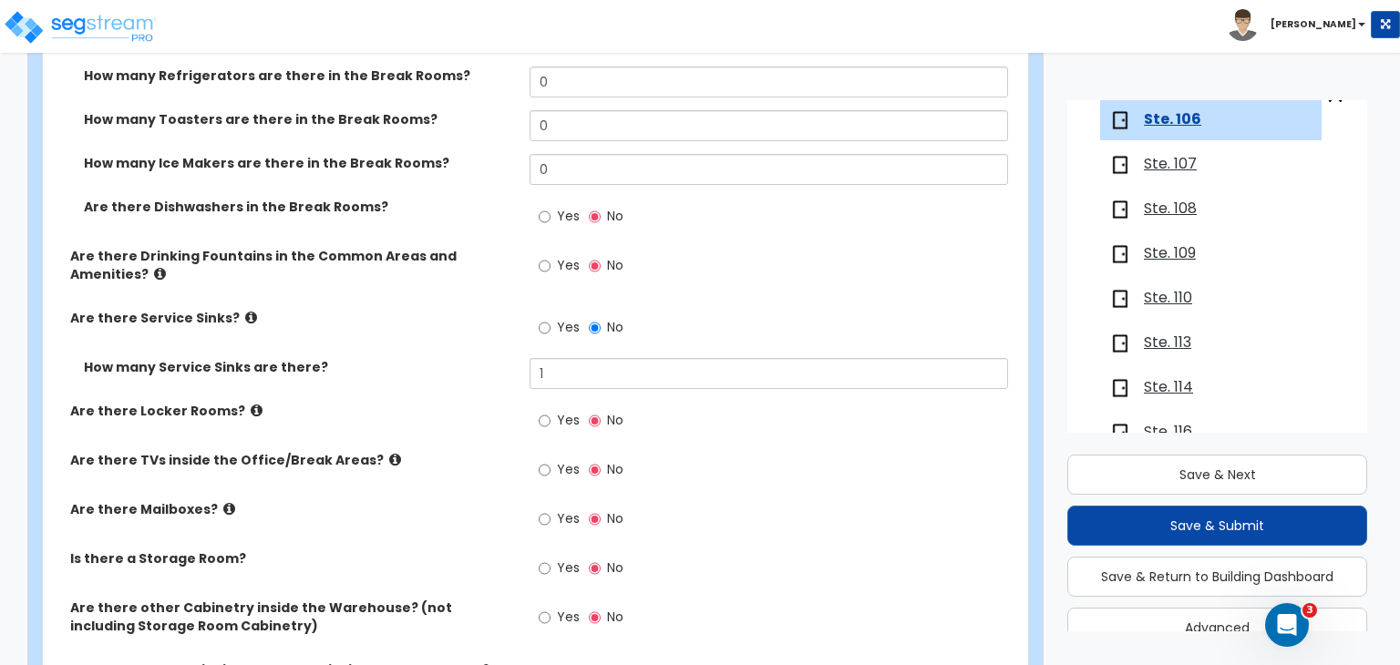
click at [492, 358] on label "How many Service Sinks are there?" at bounding box center [300, 367] width 432 height 18
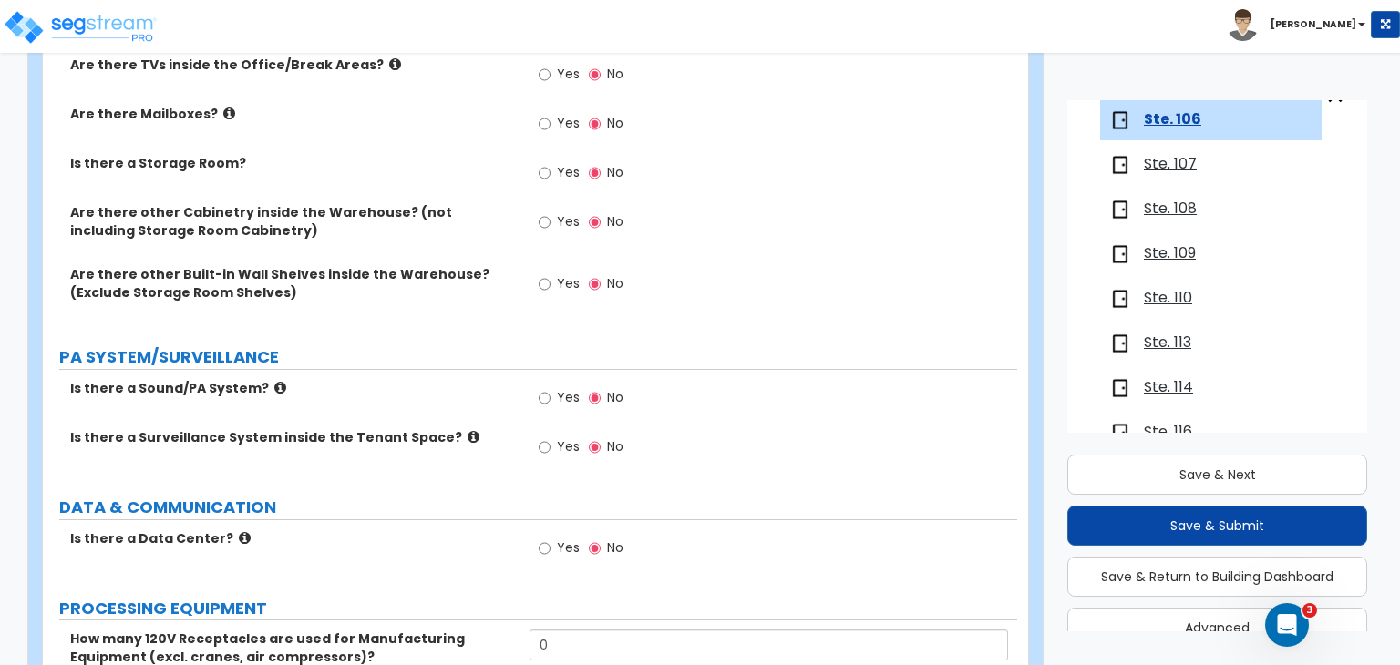
scroll to position [3758, 0]
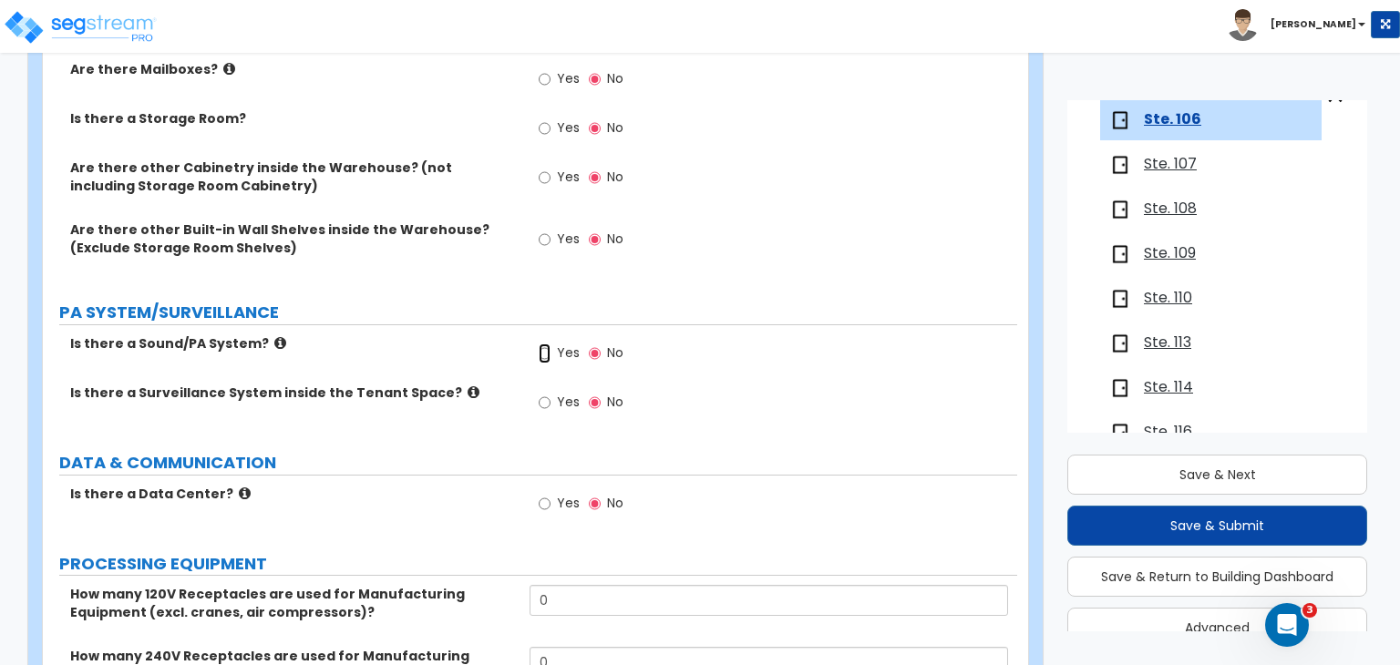
click at [543, 344] on input "Yes" at bounding box center [545, 354] width 12 height 20
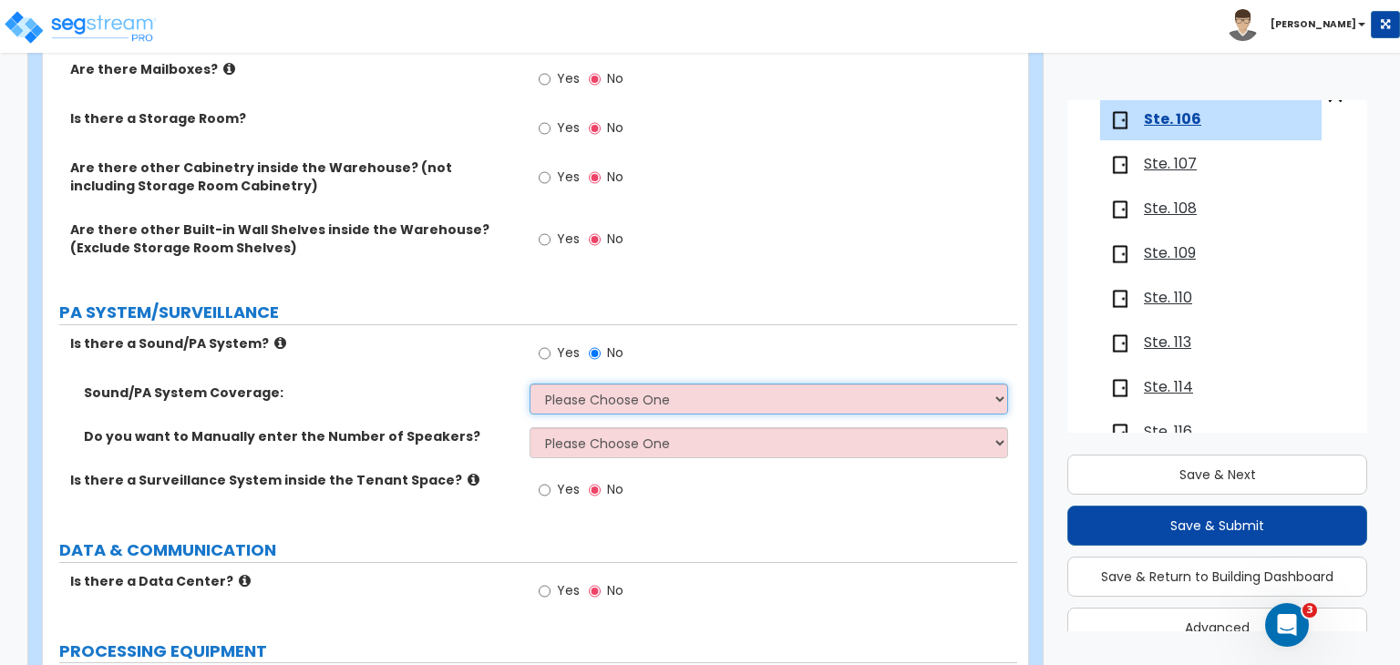
click at [572, 384] on select "Please Choose One Office Area Only All Areas Enter Percent Coverage" at bounding box center [769, 399] width 478 height 31
select select "1"
click at [530, 384] on select "Please Choose One Office Area Only All Areas Enter Percent Coverage" at bounding box center [769, 399] width 478 height 31
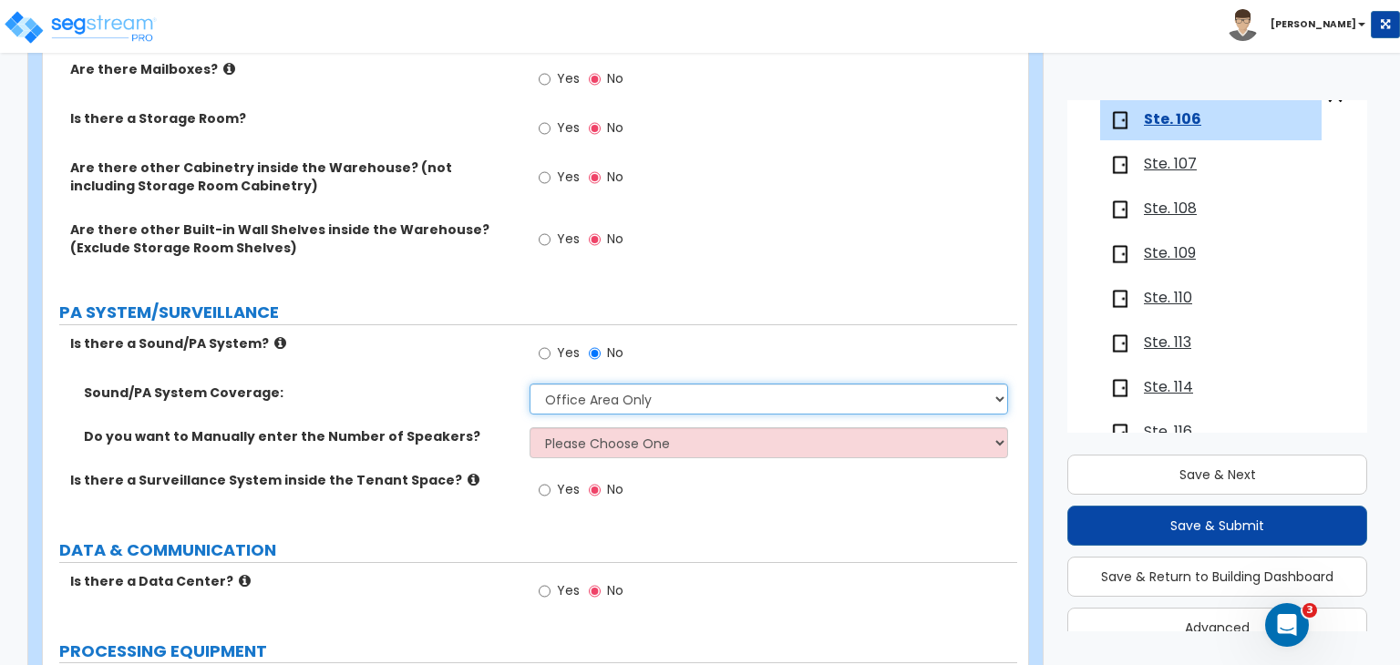
click at [579, 384] on select "Please Choose One Office Area Only All Areas Enter Percent Coverage" at bounding box center [769, 399] width 478 height 31
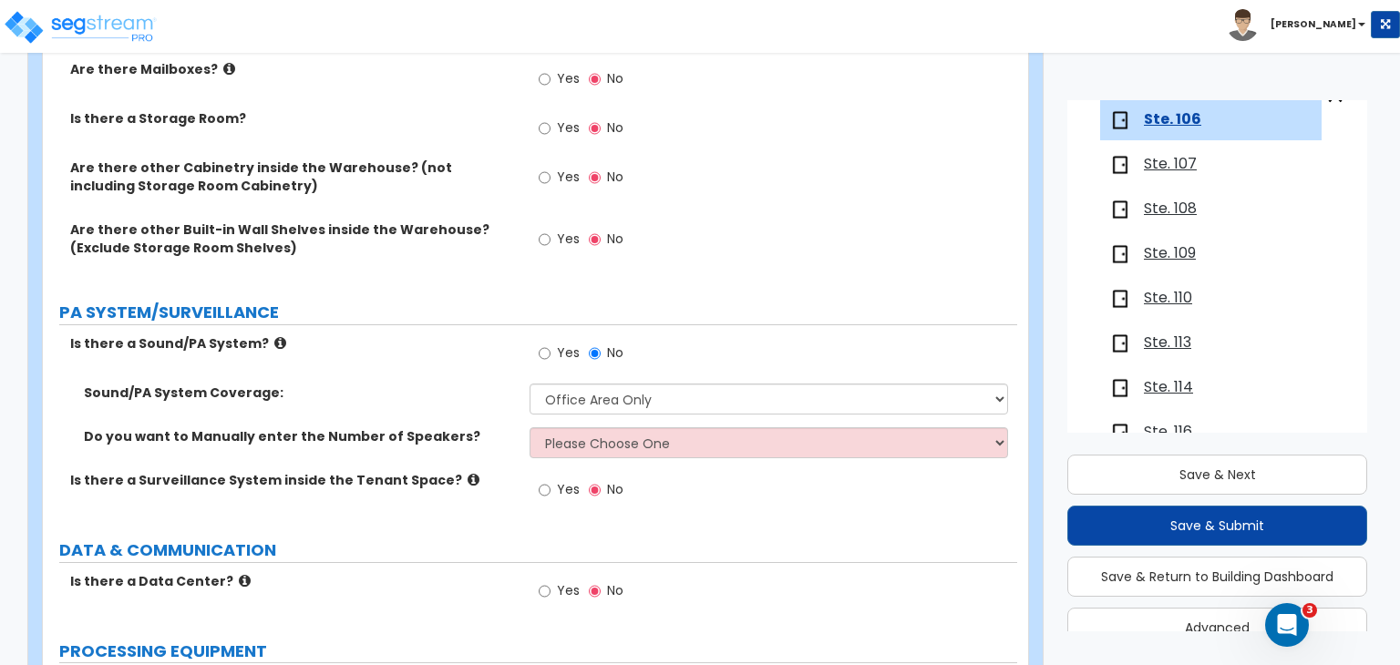
click at [482, 384] on label "Sound/PA System Coverage:" at bounding box center [300, 393] width 432 height 18
click at [595, 344] on input "No" at bounding box center [595, 354] width 12 height 20
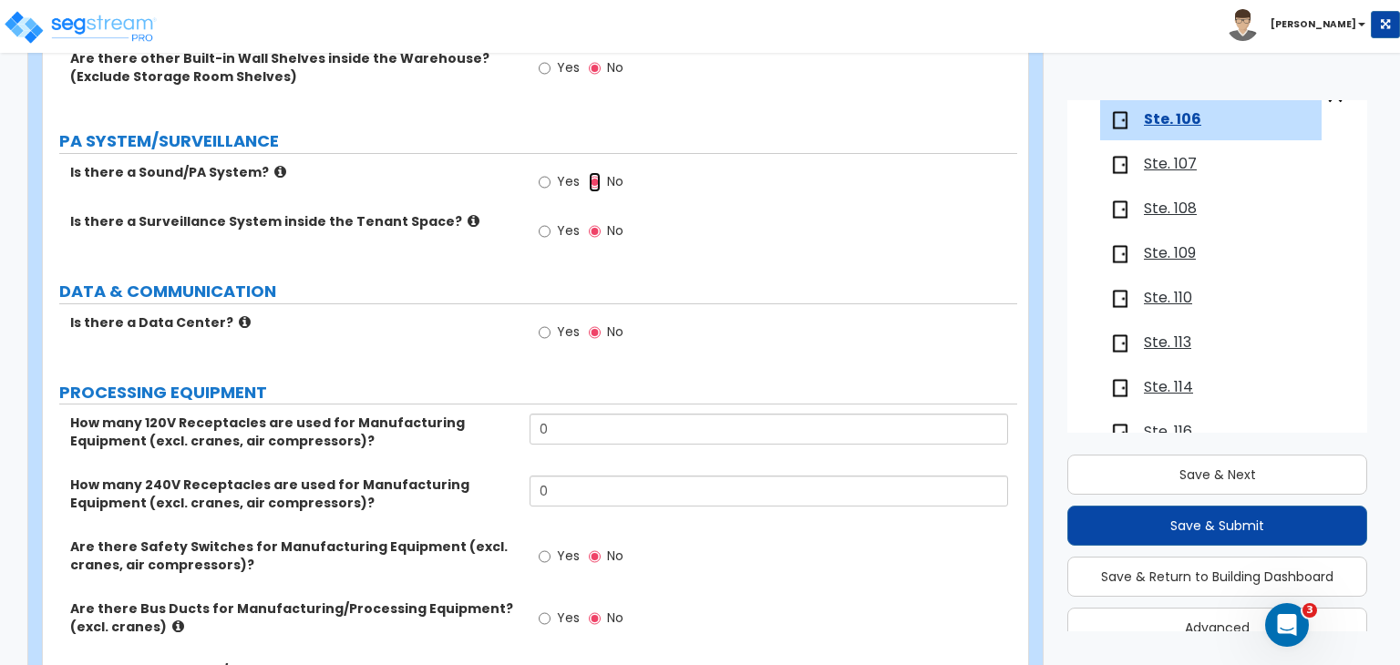
scroll to position [3944, 0]
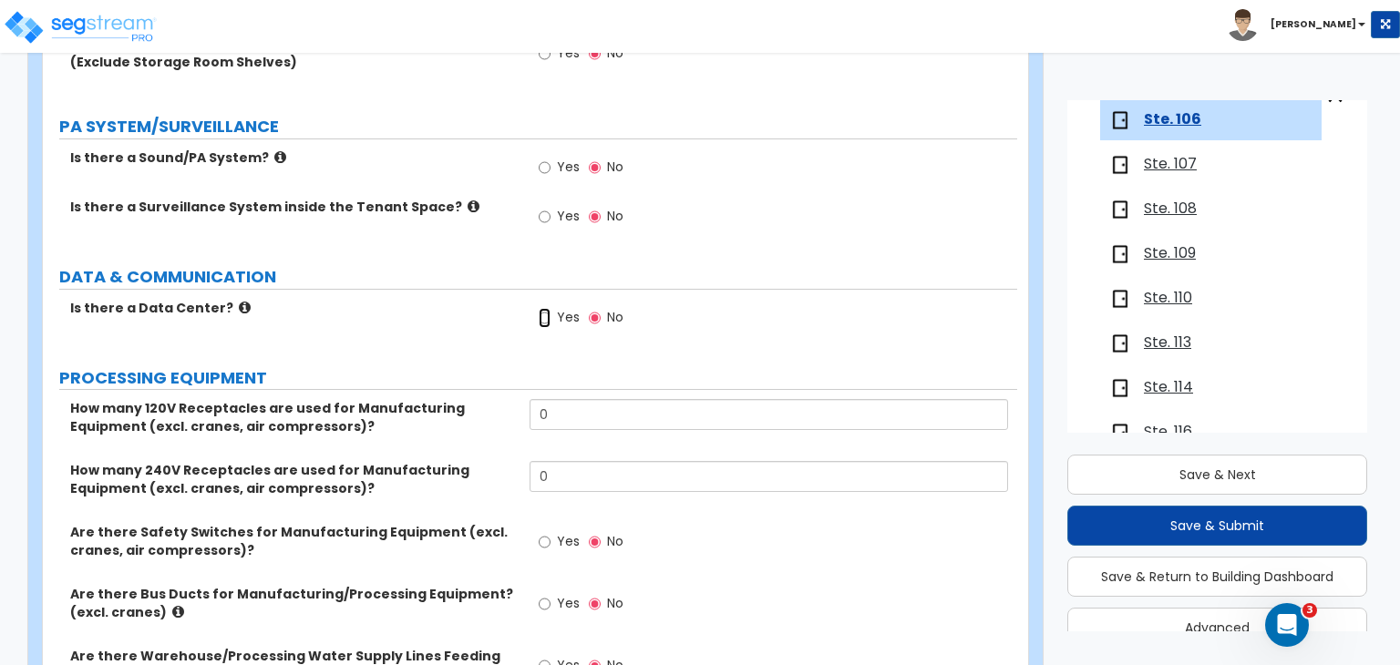
click at [543, 308] on input "Yes" at bounding box center [545, 318] width 12 height 20
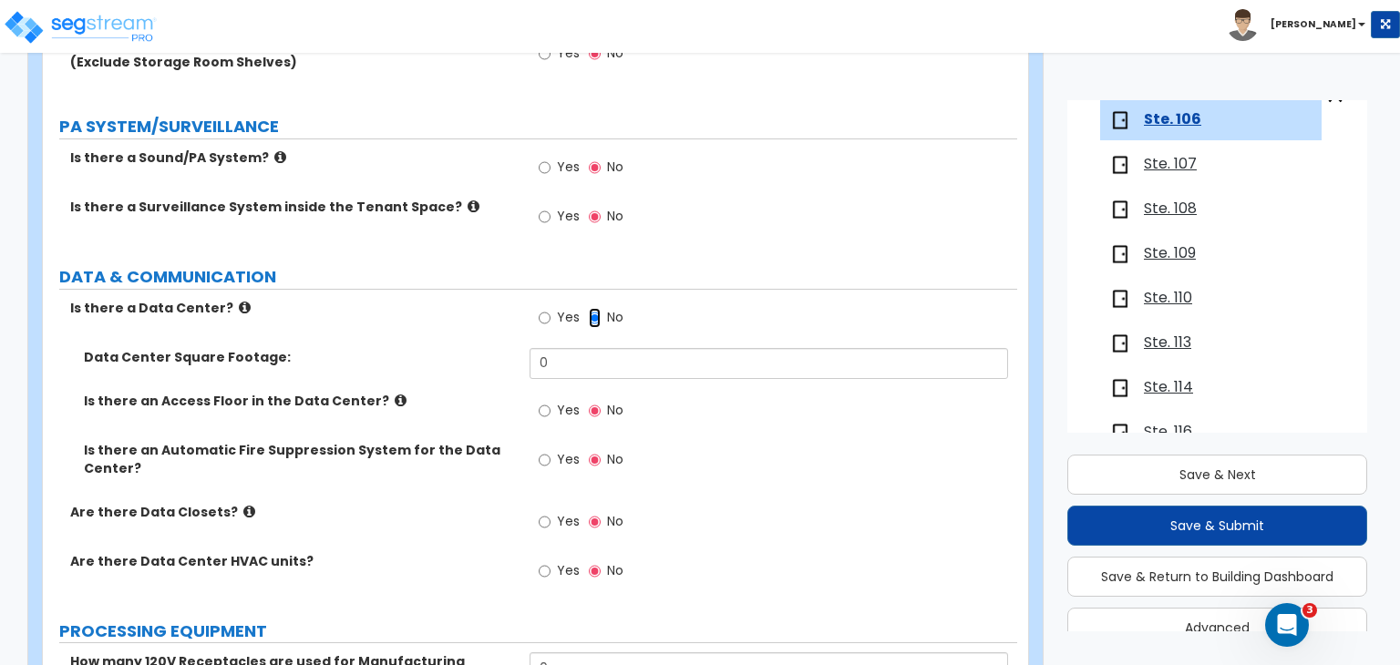
click at [593, 308] on input "No" at bounding box center [595, 318] width 12 height 20
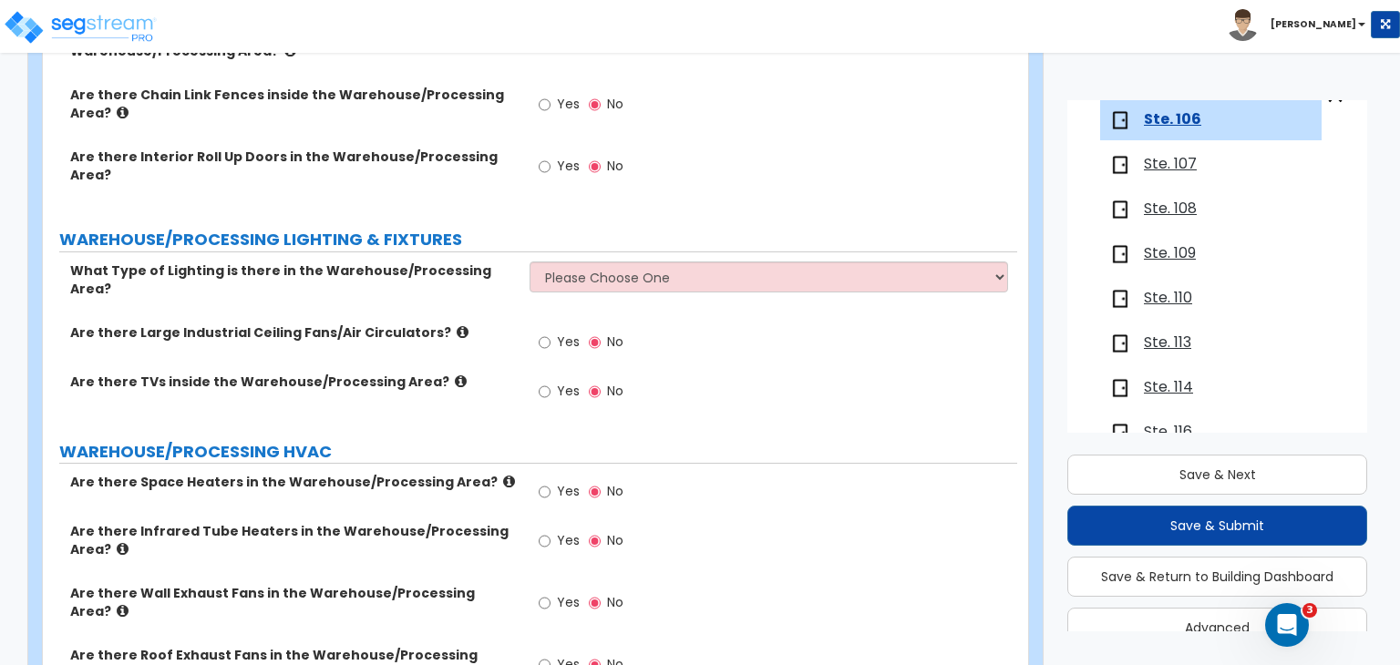
scroll to position [5650, 0]
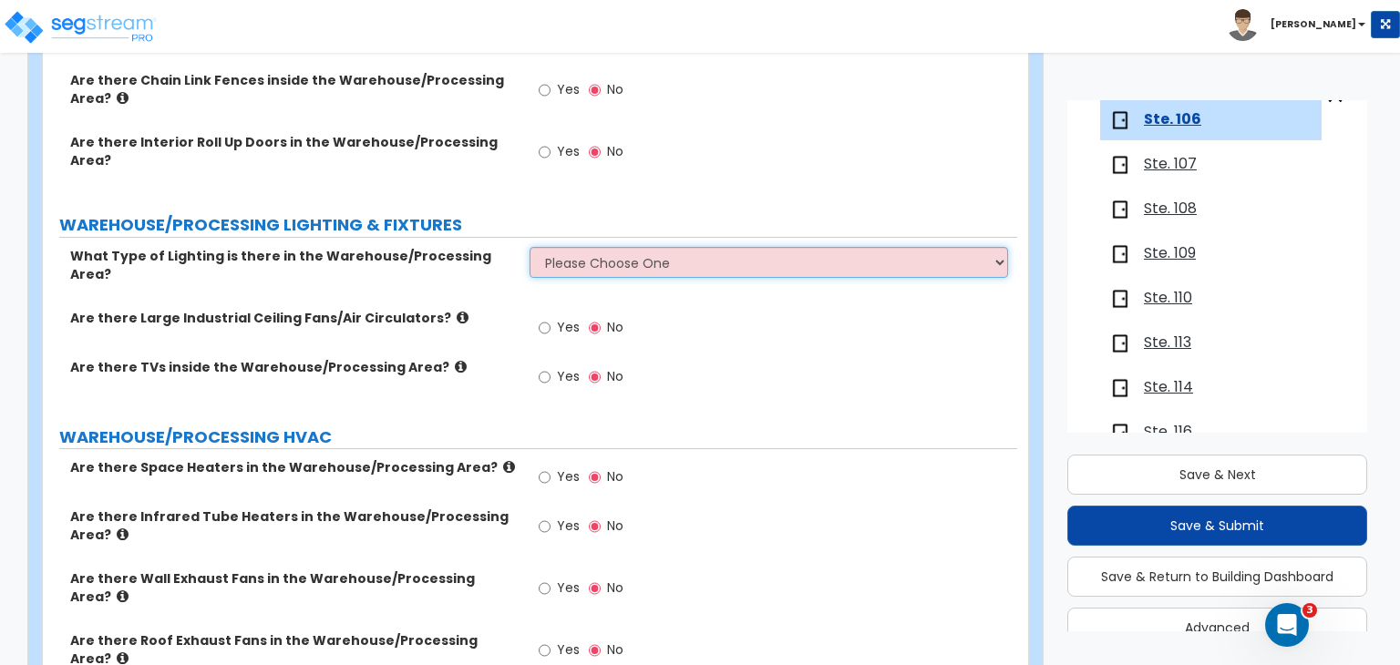
click at [618, 247] on select "Please Choose One High Bay Round Fixtures High Bay Fluorescent Tube Lighting Hi…" at bounding box center [769, 262] width 478 height 31
select select "2"
click at [530, 247] on select "Please Choose One High Bay Round Fixtures High Bay Fluorescent Tube Lighting Hi…" at bounding box center [769, 262] width 478 height 31
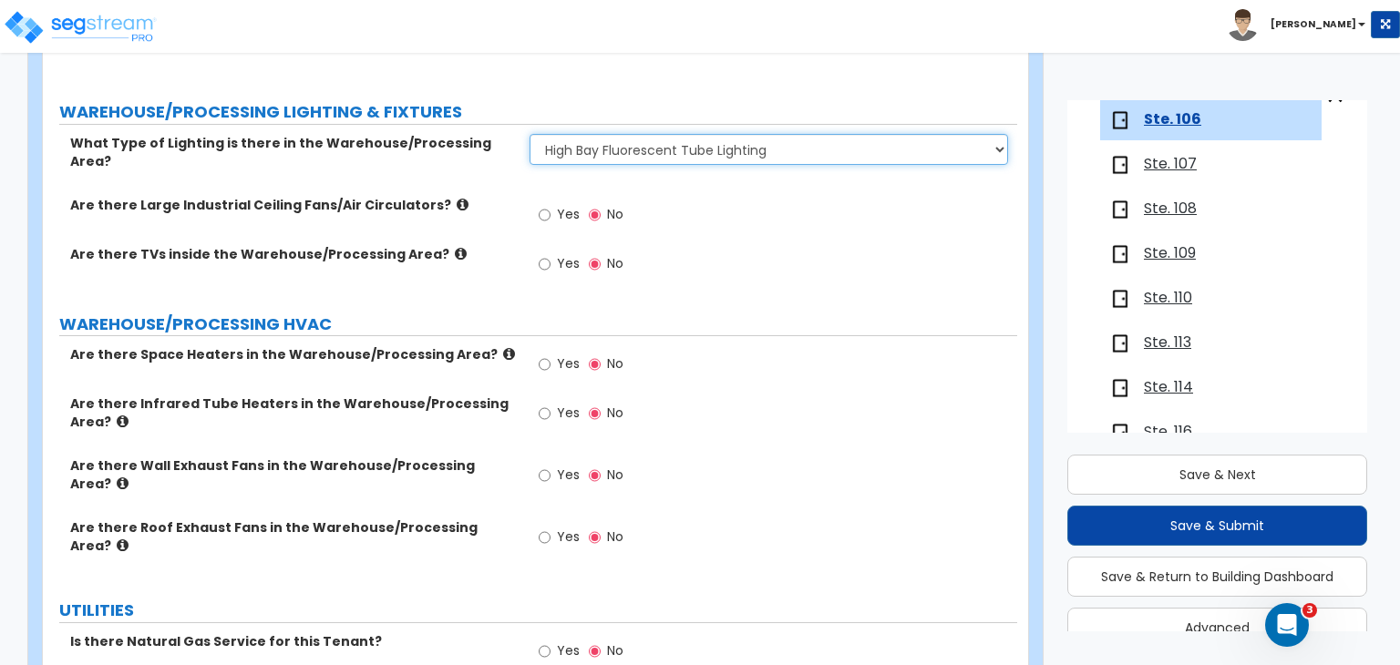
scroll to position [5826, 0]
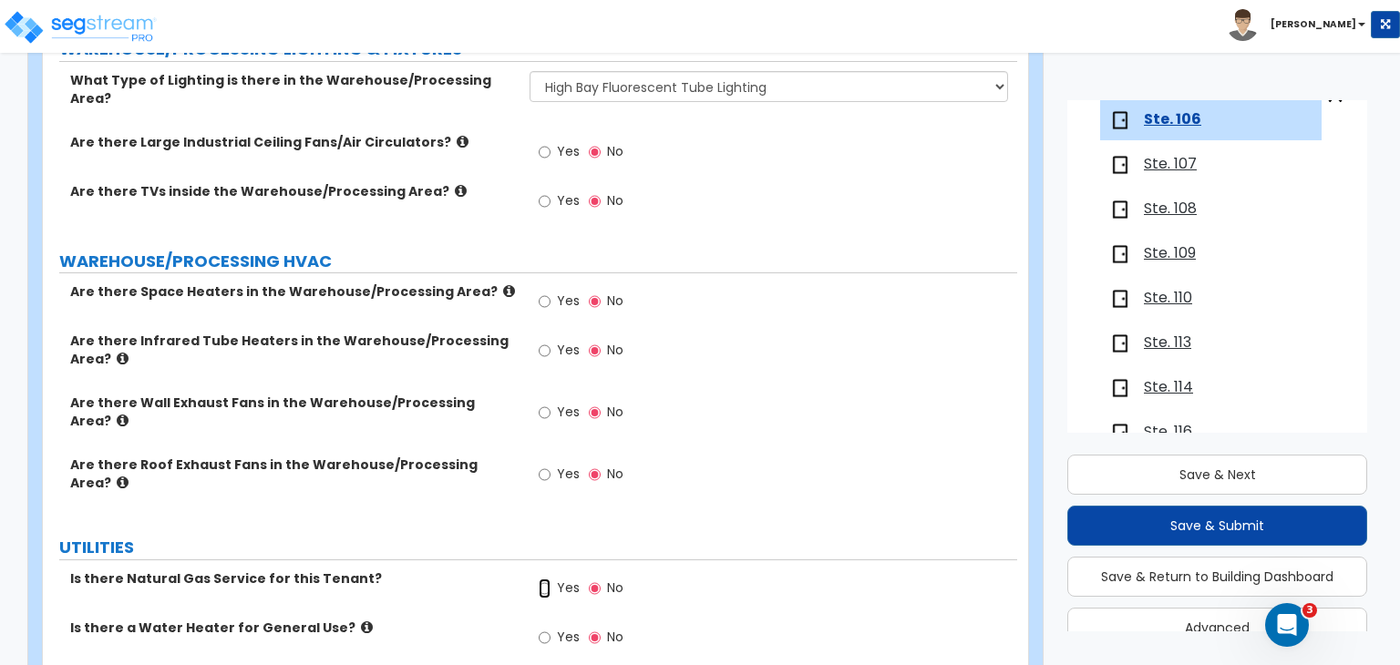
click at [543, 579] on input "Yes" at bounding box center [545, 589] width 12 height 20
click at [543, 628] on input "Yes" at bounding box center [545, 638] width 12 height 20
select select "1"
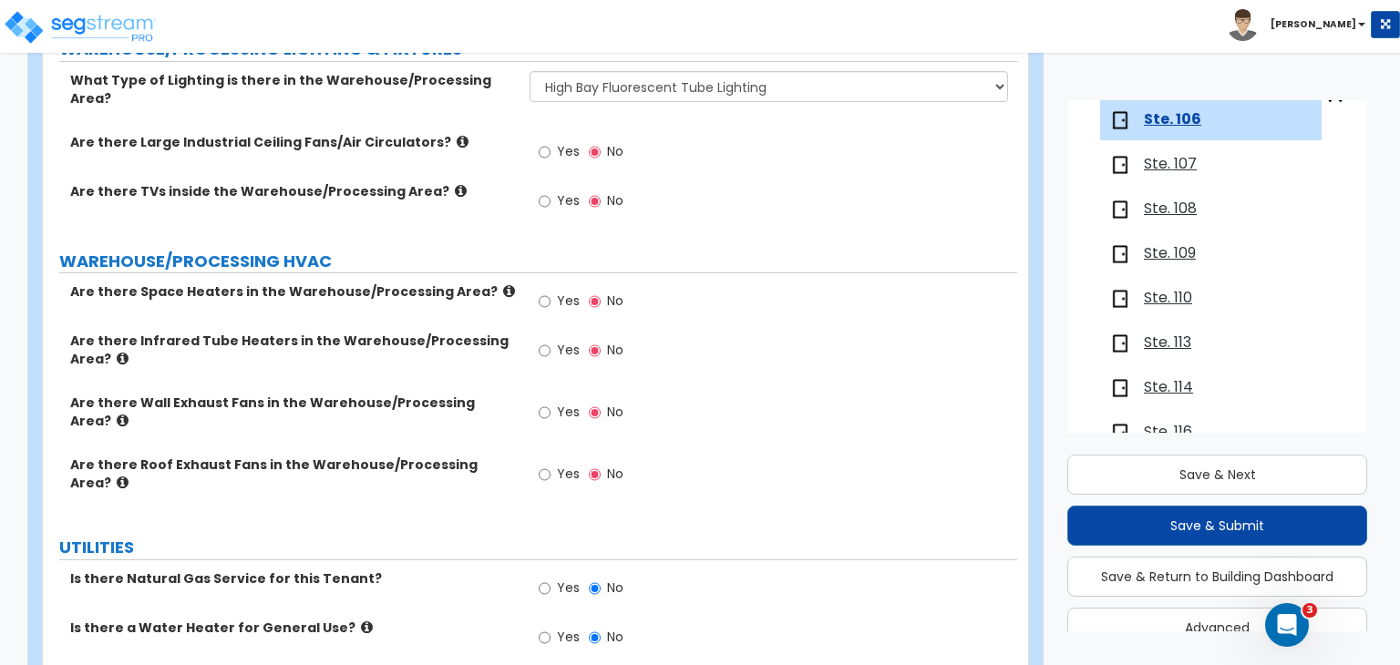
click at [400, 619] on div "Is there a Water Heater for General Use? Yes No" at bounding box center [530, 643] width 974 height 49
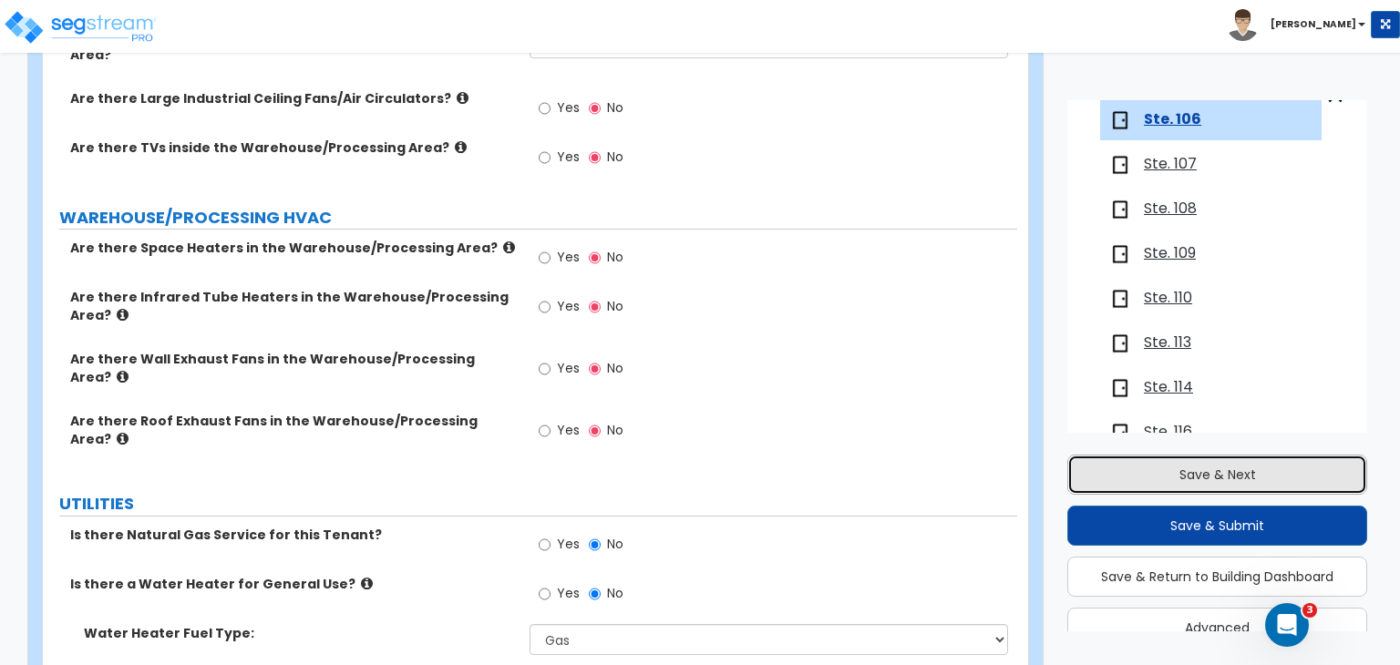
click at [1119, 473] on button "Save & Next" at bounding box center [1217, 475] width 300 height 40
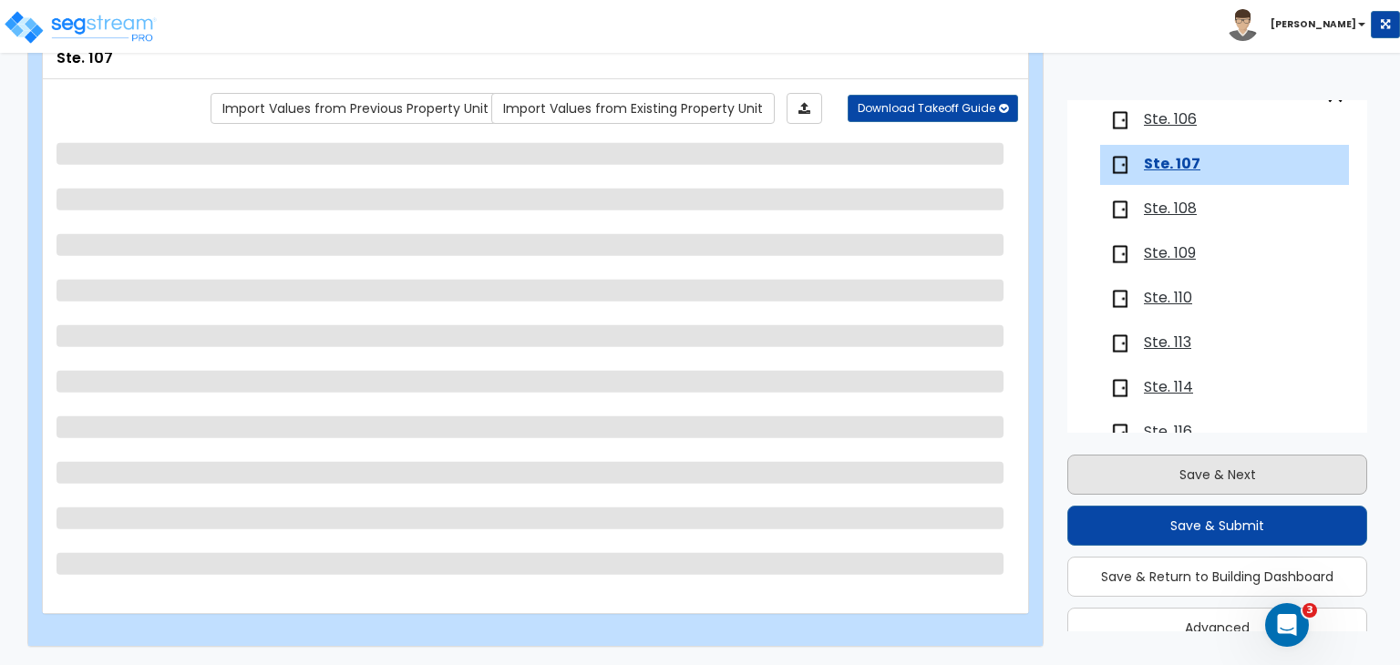
scroll to position [256, 0]
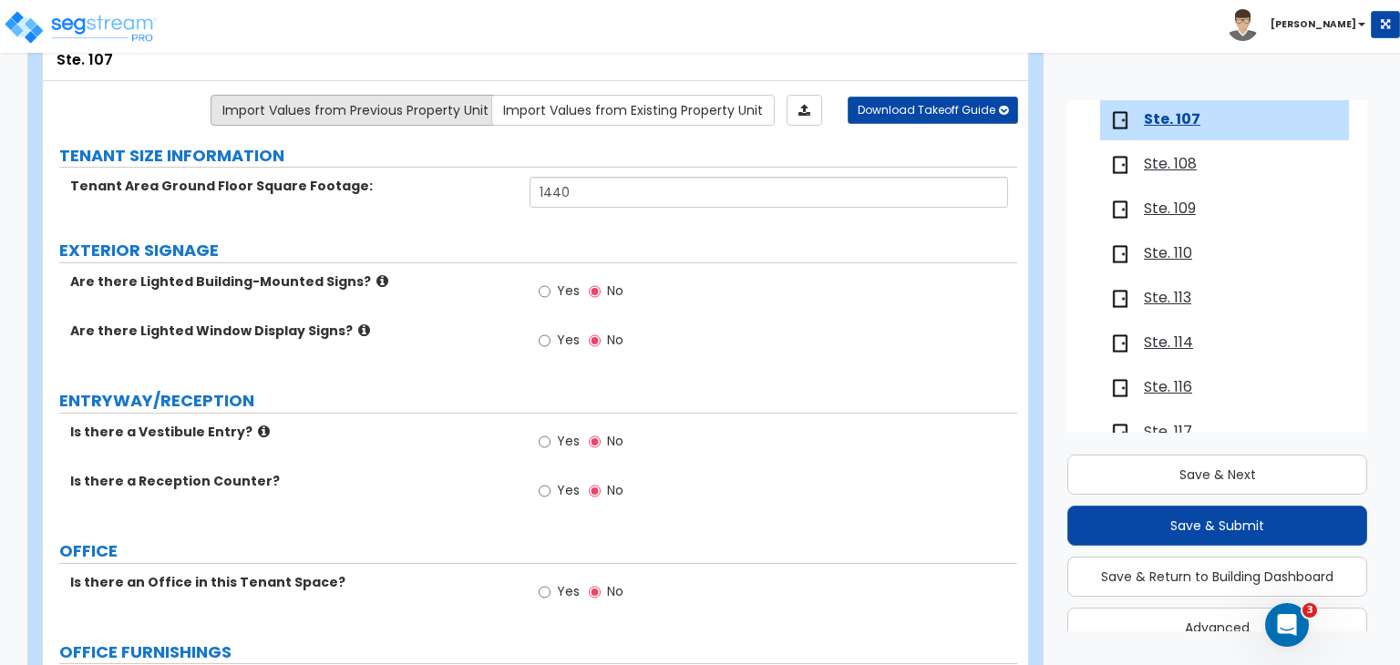
click at [463, 101] on link "Import Values from Previous Property Unit" at bounding box center [356, 110] width 290 height 31
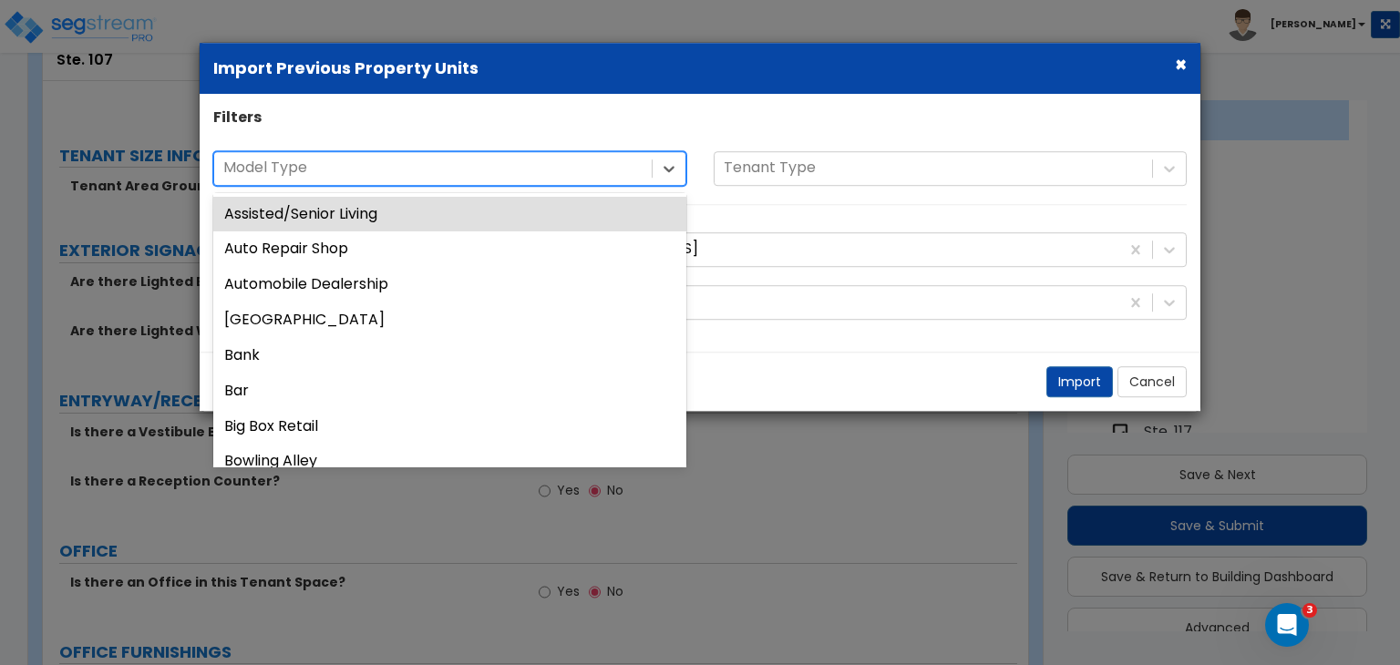
click at [572, 180] on div at bounding box center [432, 168] width 419 height 25
click at [751, 214] on div "56 results available. Use Up and Down to choose options, press Enter to select …" at bounding box center [700, 187] width 1001 height 72
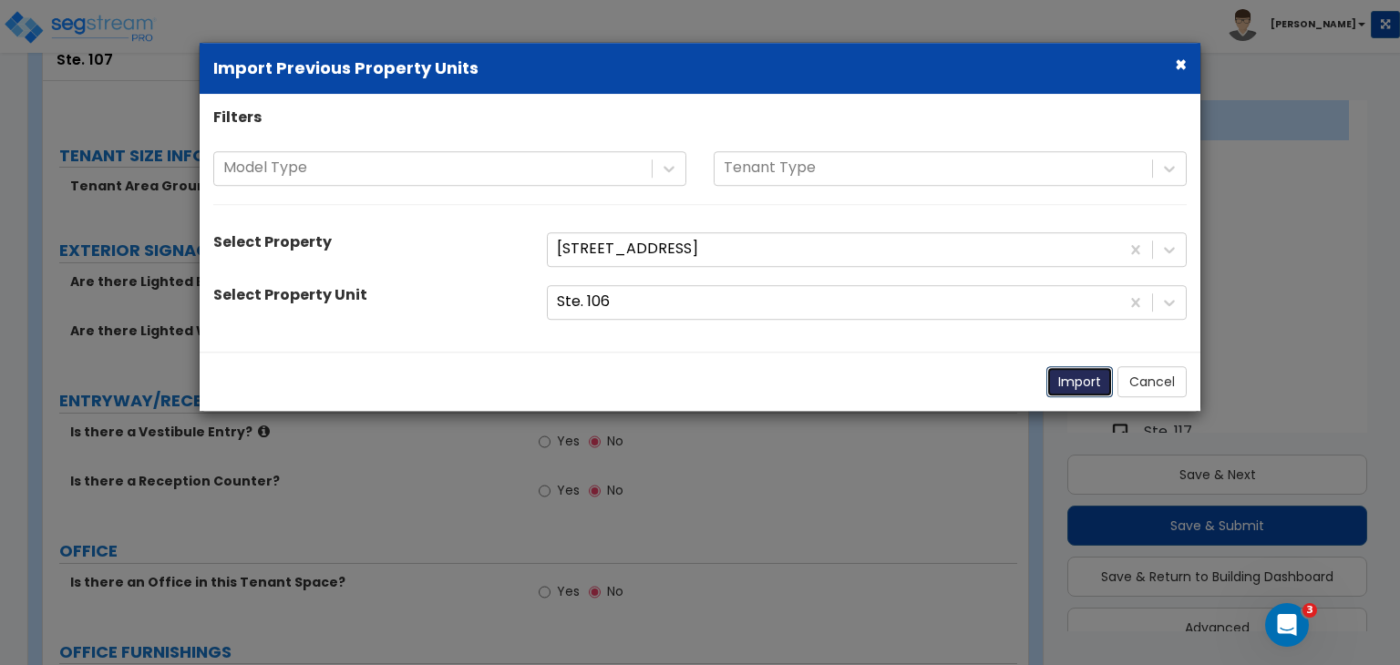
click at [1068, 381] on button "Import" at bounding box center [1079, 381] width 67 height 31
radio input "true"
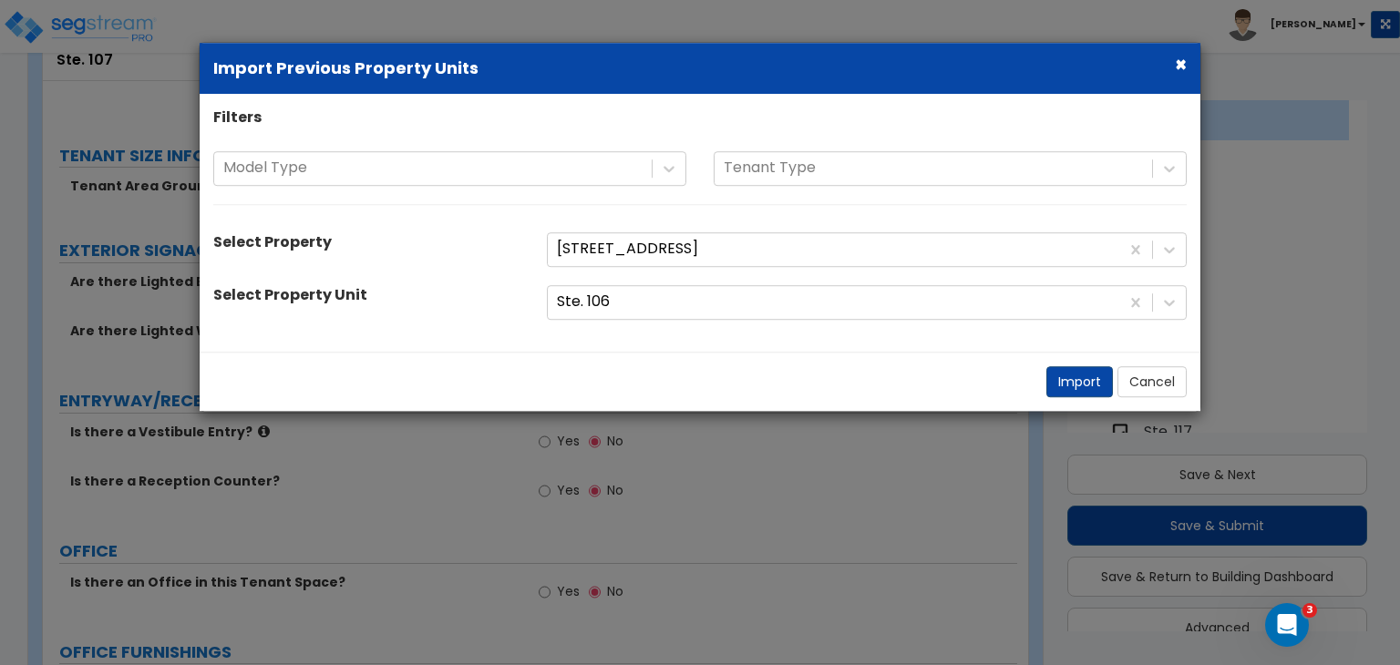
select select "2"
radio input "true"
select select "1"
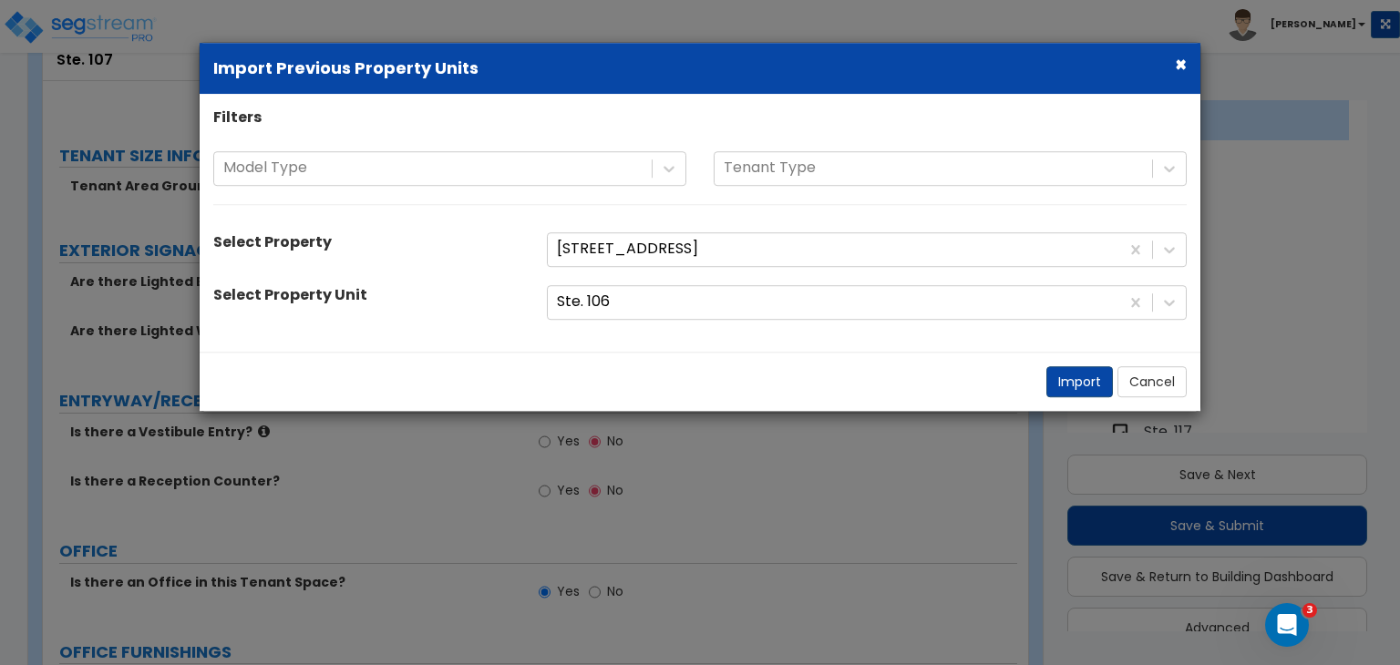
select select "1"
select select "2"
select select "5"
select select "1"
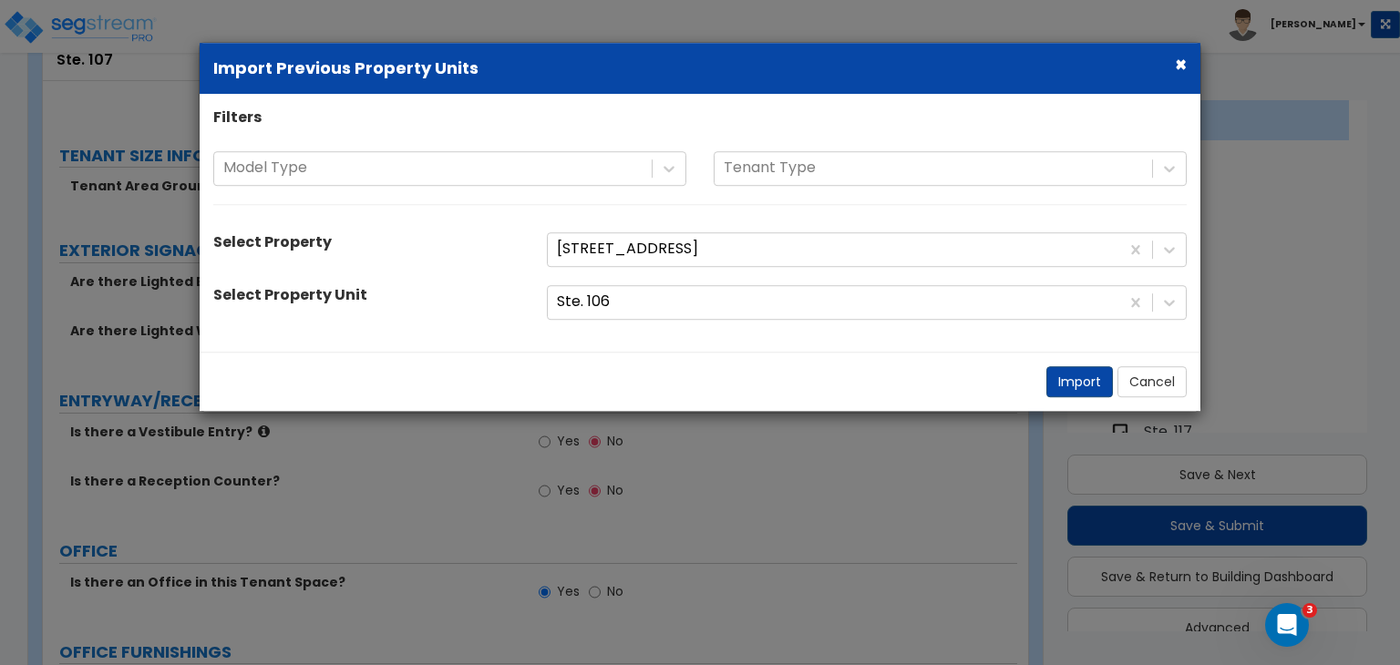
select select "4"
select select "3"
select select "2"
select select "1"
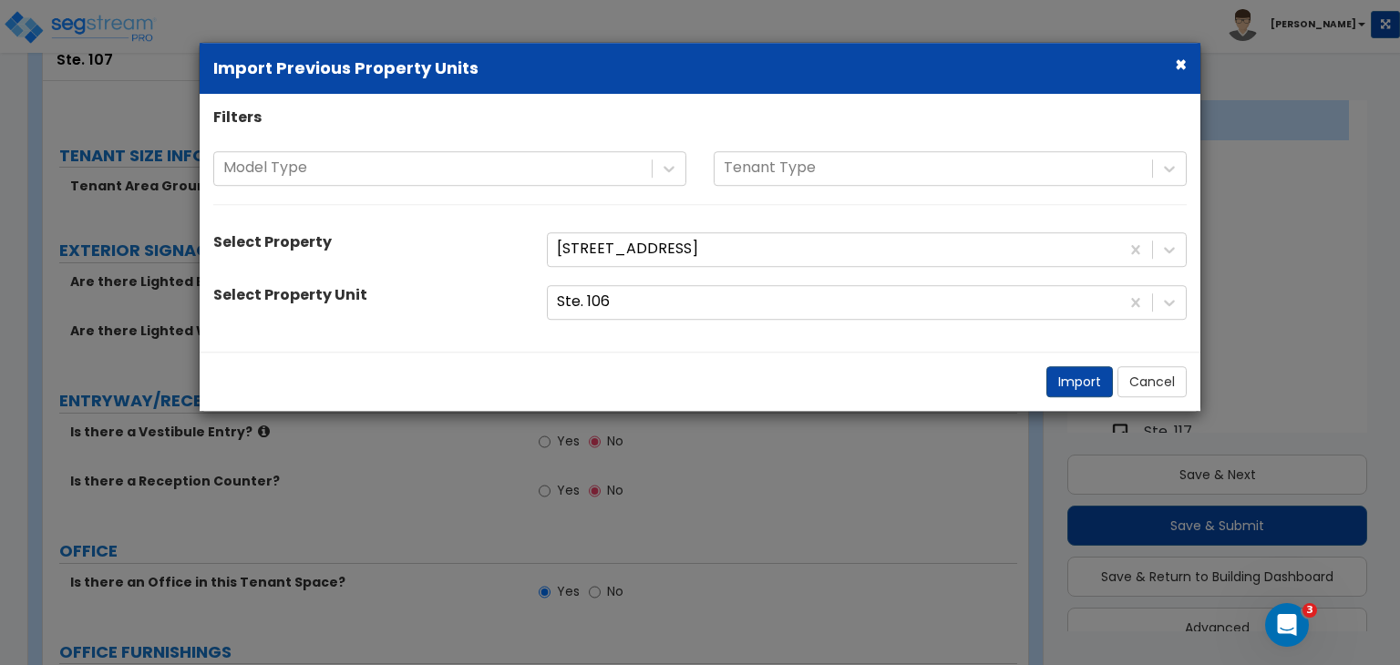
select select "1"
select select "2"
select select "1"
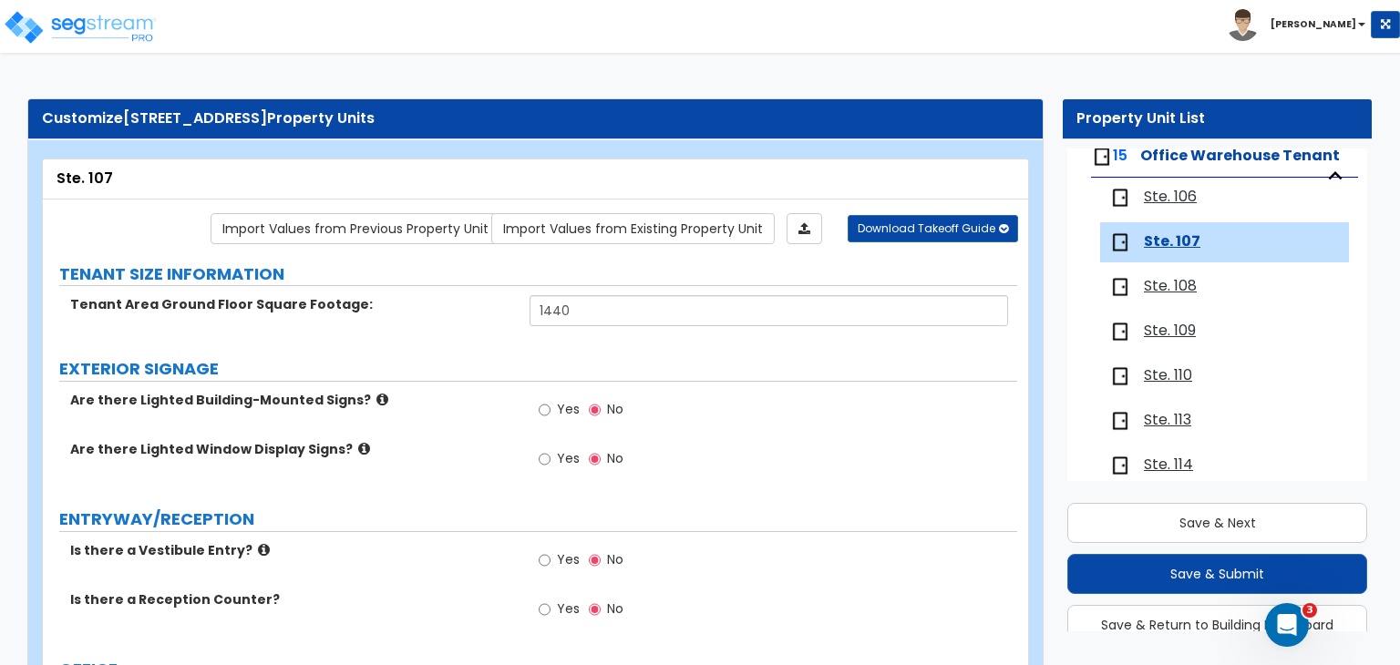
scroll to position [184, 0]
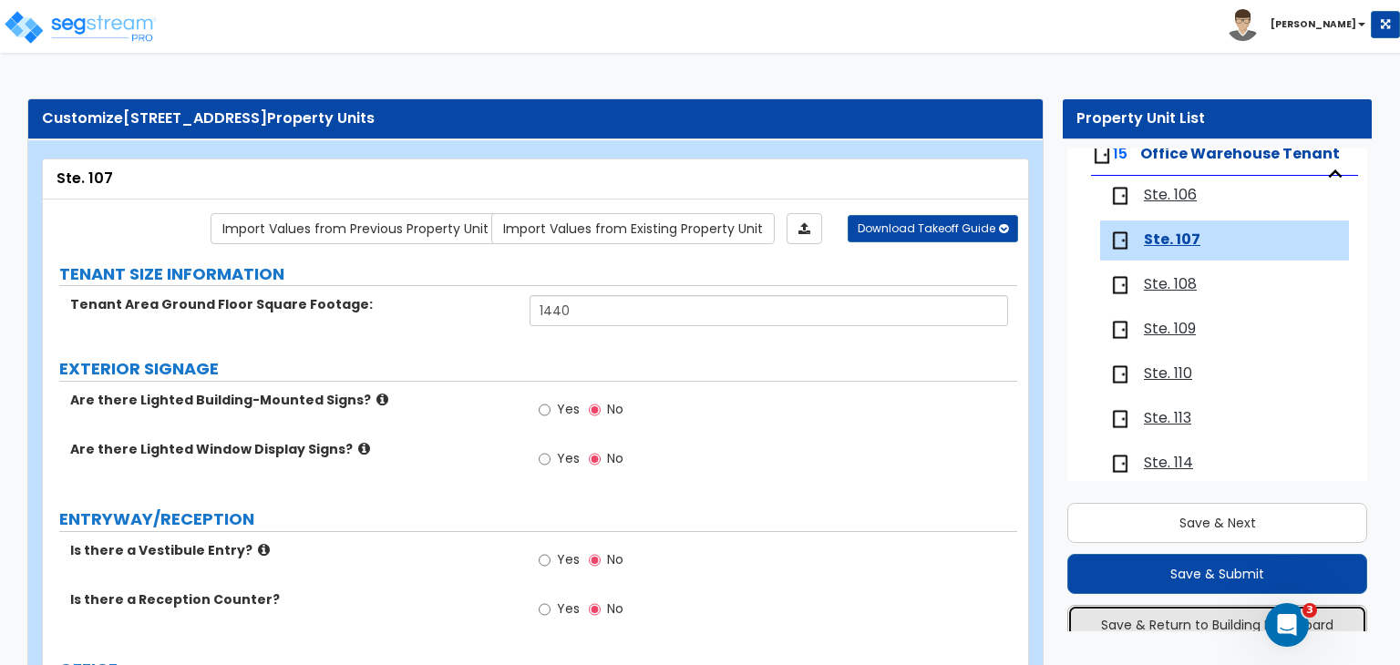
click at [1173, 621] on button "Save & Return to Building Dashboard" at bounding box center [1217, 625] width 300 height 40
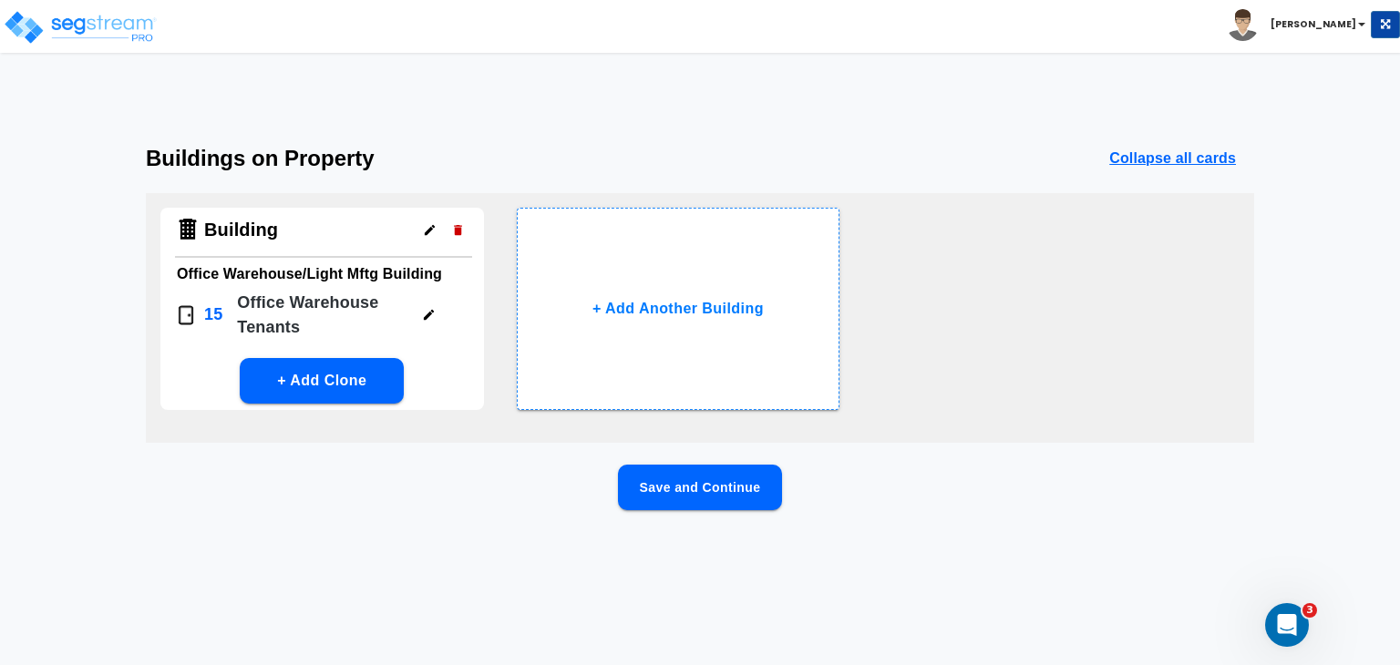
click at [320, 303] on p "Office Warehouse Tenant s" at bounding box center [322, 315] width 170 height 49
click at [211, 315] on p "15" at bounding box center [213, 315] width 18 height 25
click at [177, 315] on img at bounding box center [186, 315] width 22 height 22
click at [427, 311] on icon "button" at bounding box center [429, 315] width 14 height 14
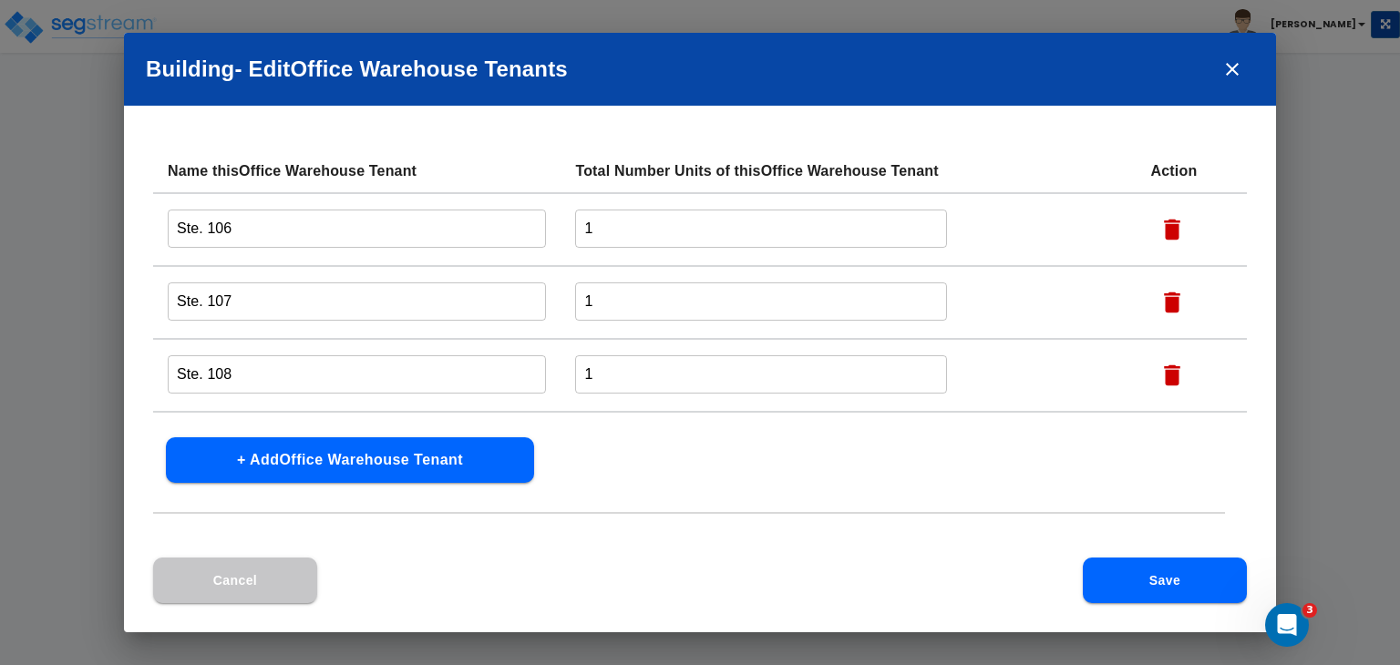
click at [390, 461] on button "+ Add Office Warehouse Tenant" at bounding box center [350, 460] width 368 height 46
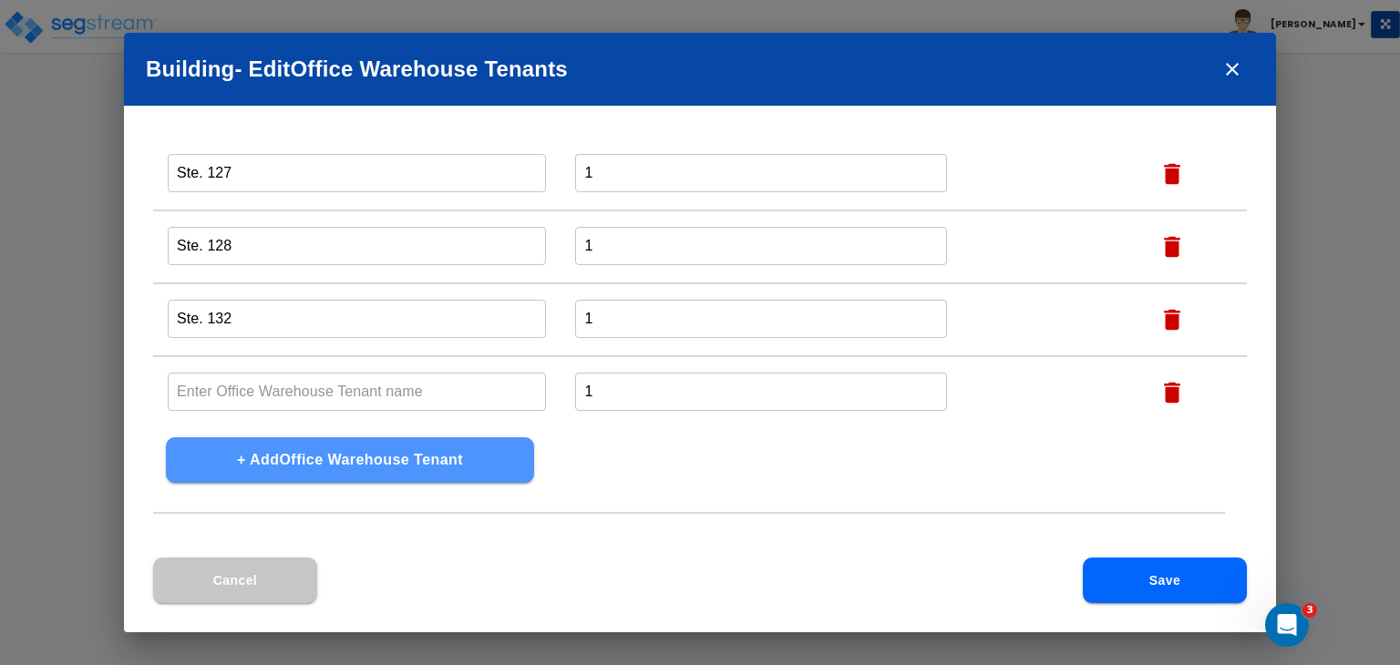
click at [390, 461] on button "+ Add Office Warehouse Tenant" at bounding box center [350, 460] width 368 height 46
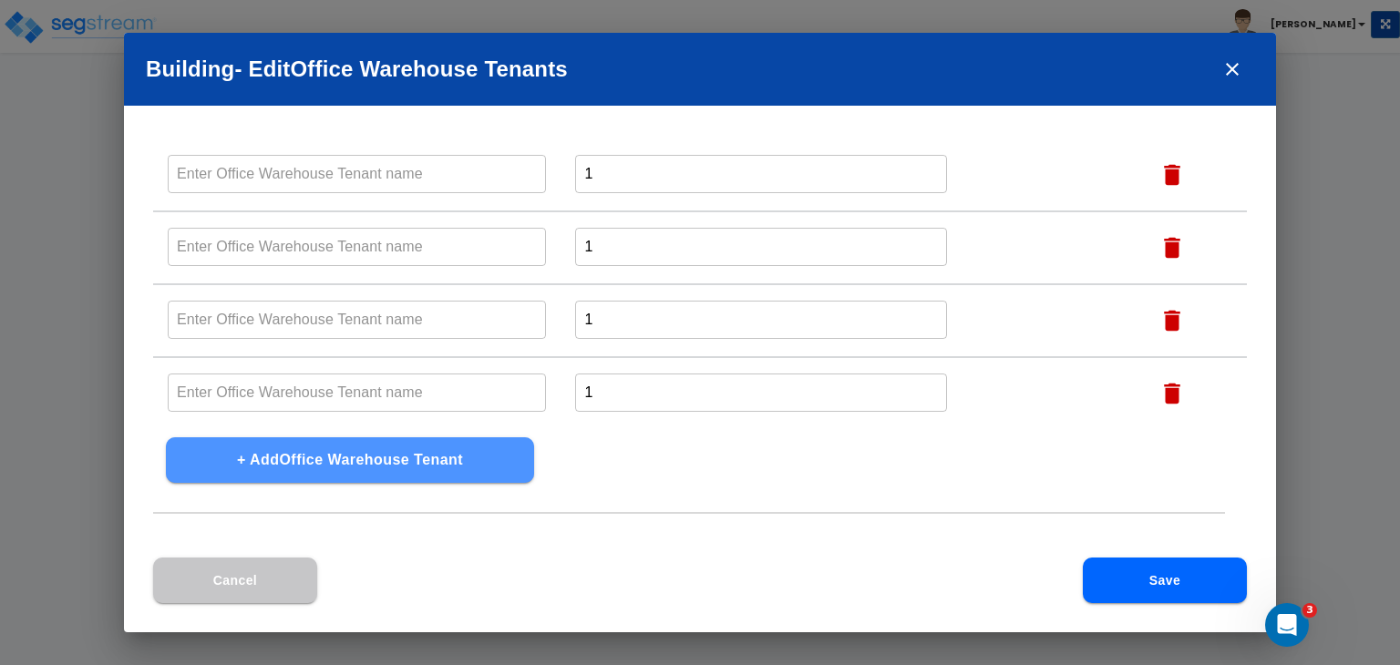
click at [390, 461] on button "+ Add Office Warehouse Tenant" at bounding box center [350, 460] width 368 height 46
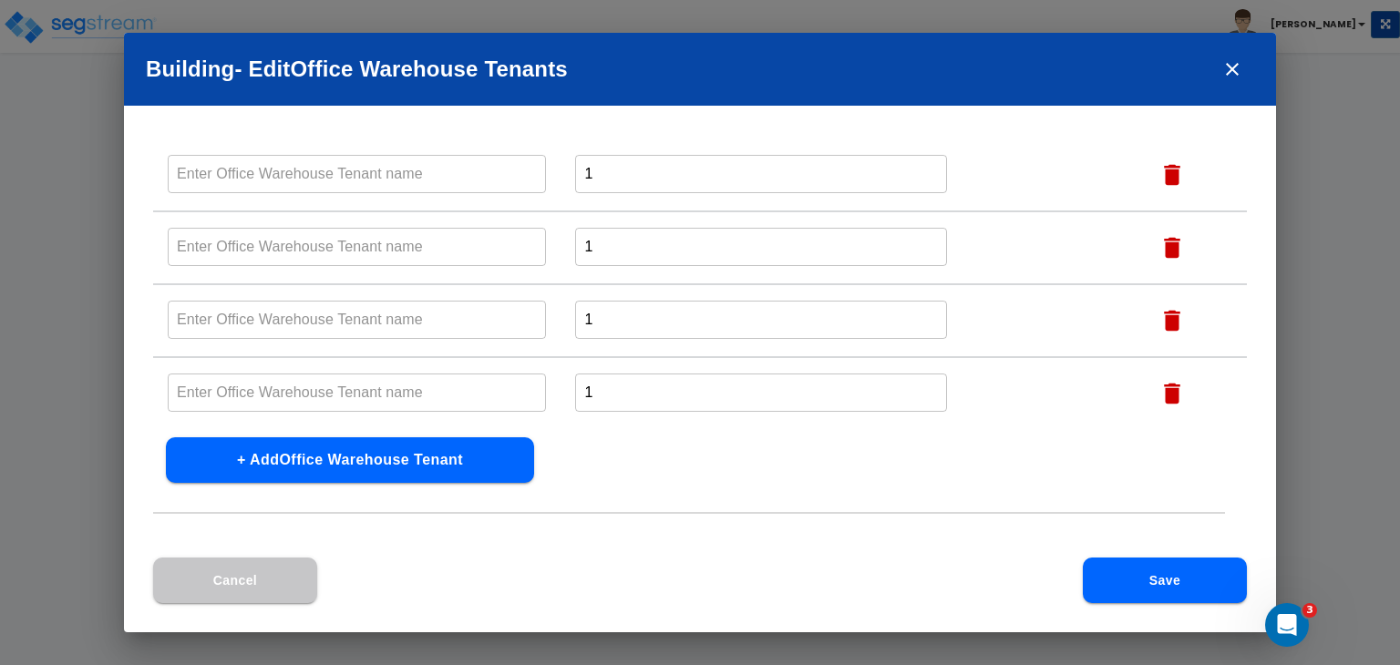
click at [390, 461] on button "+ Add Office Warehouse Tenant" at bounding box center [350, 460] width 368 height 46
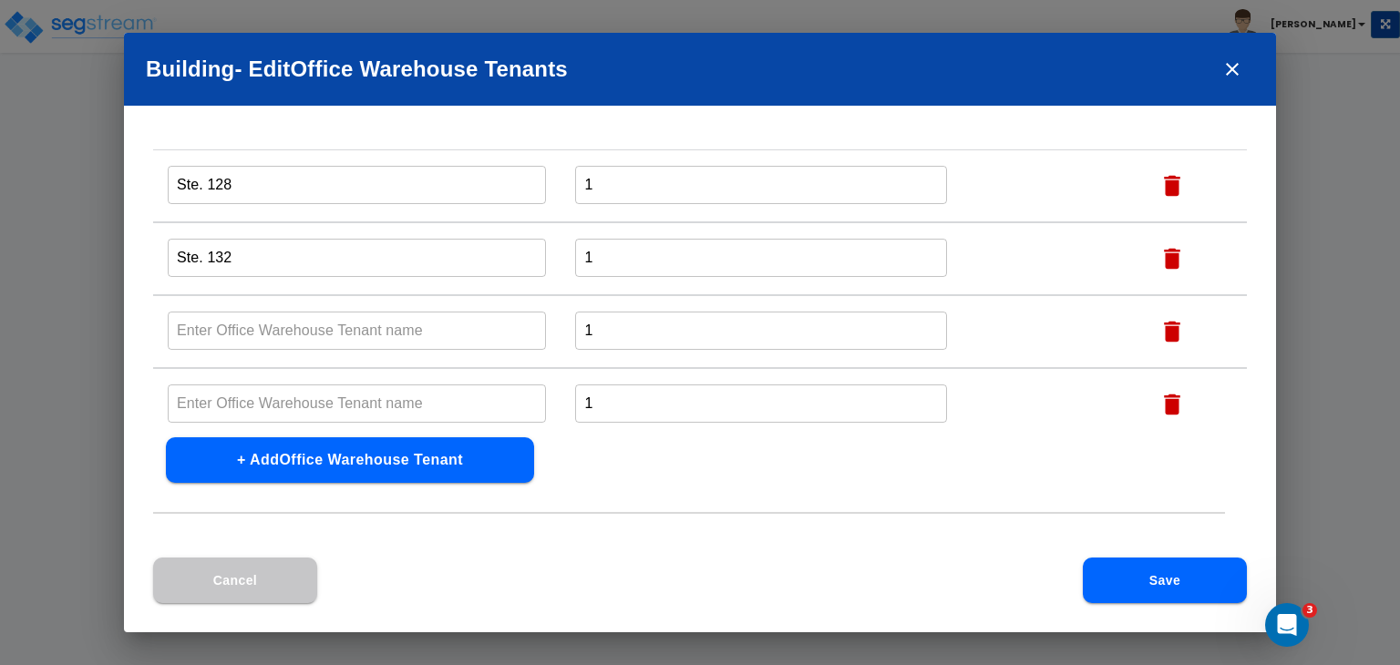
scroll to position [990, 0]
click at [335, 328] on input "text" at bounding box center [357, 332] width 378 height 39
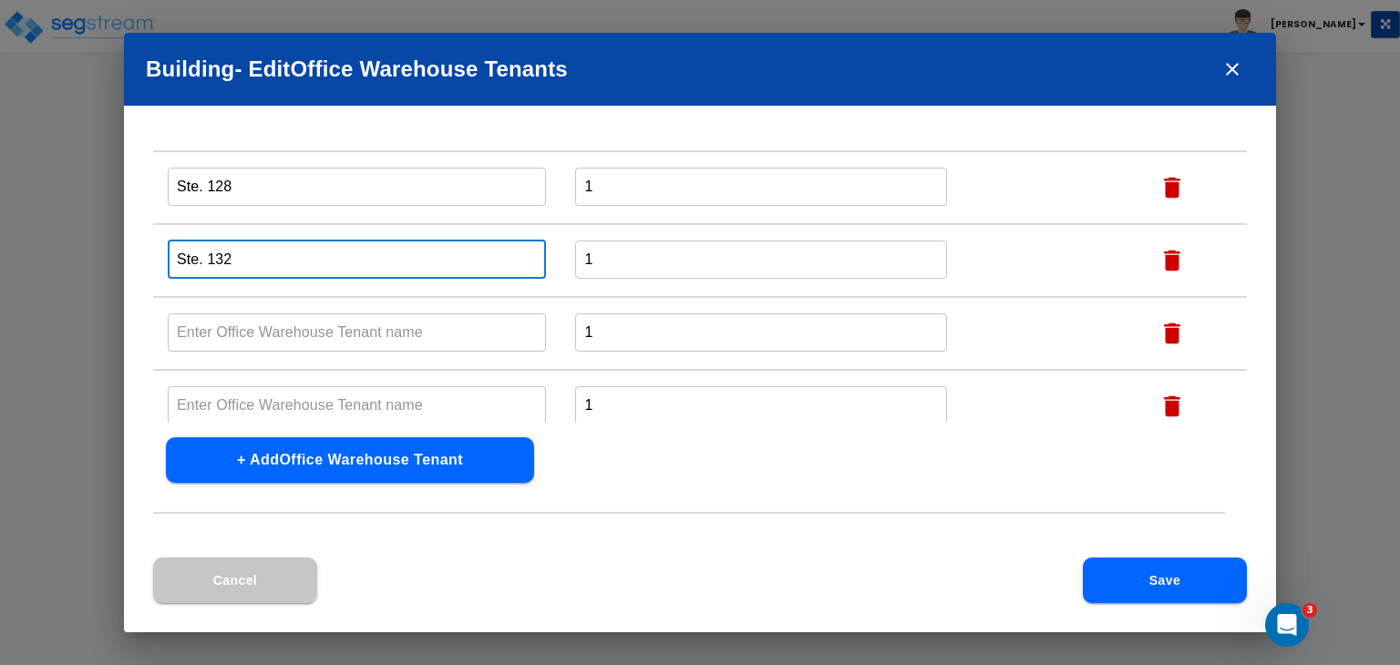
drag, startPoint x: 266, startPoint y: 252, endPoint x: 56, endPoint y: 267, distance: 211.0
click at [56, 267] on div "Building - Edit Office Warehouse Tenant s Name this Office Warehouse Tenant Tot…" at bounding box center [700, 332] width 1400 height 665
click at [232, 325] on input "text" at bounding box center [357, 332] width 378 height 39
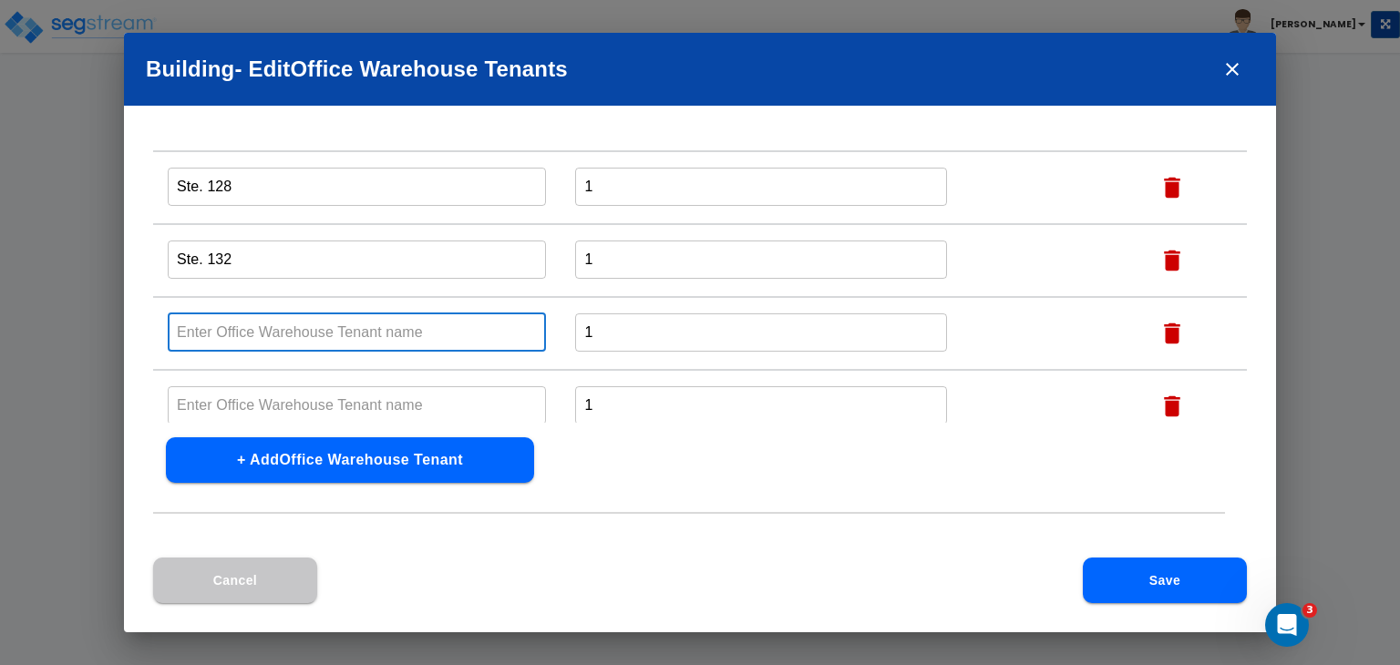
paste input "Ste. 132"
drag, startPoint x: 272, startPoint y: 322, endPoint x: 19, endPoint y: 316, distance: 252.5
click at [19, 316] on div "Building - Edit Office Warehouse Tenant s Name this Office Warehouse Tenant Tot…" at bounding box center [700, 332] width 1400 height 665
type input "Ste. 100"
click at [219, 398] on input "text" at bounding box center [357, 405] width 378 height 39
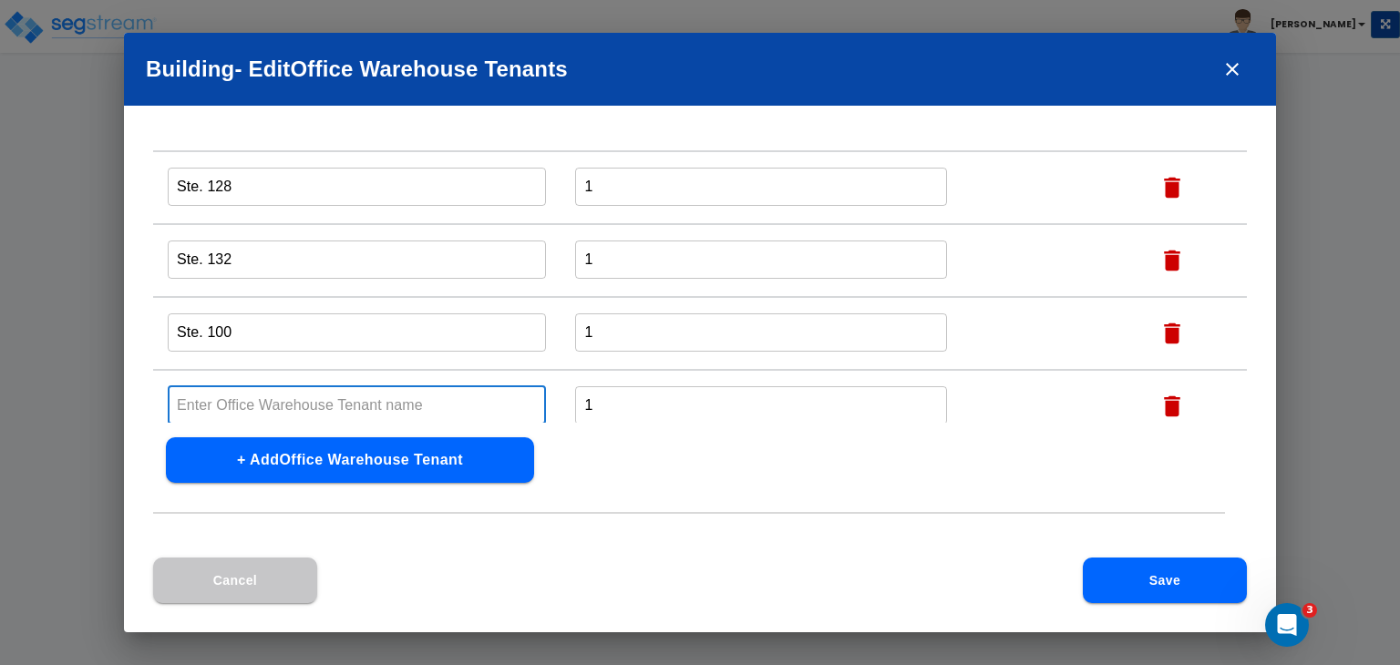
paste input "Ste. 100"
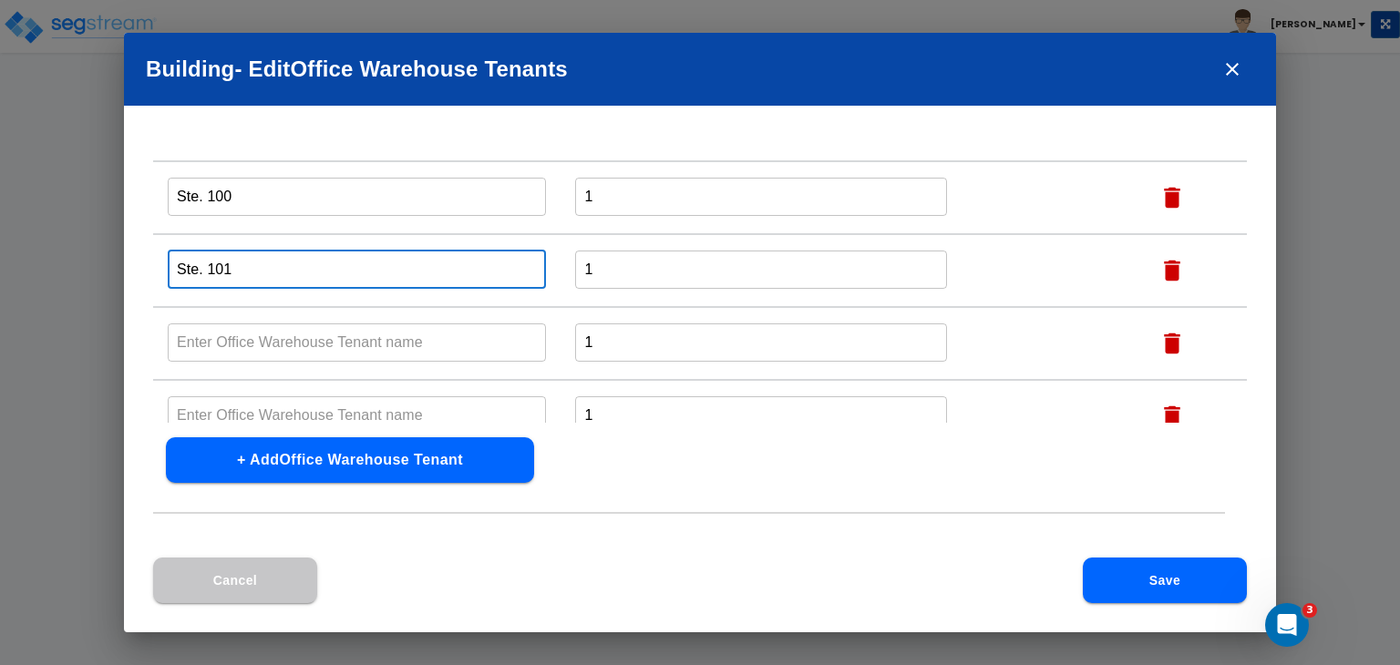
scroll to position [1141, 0]
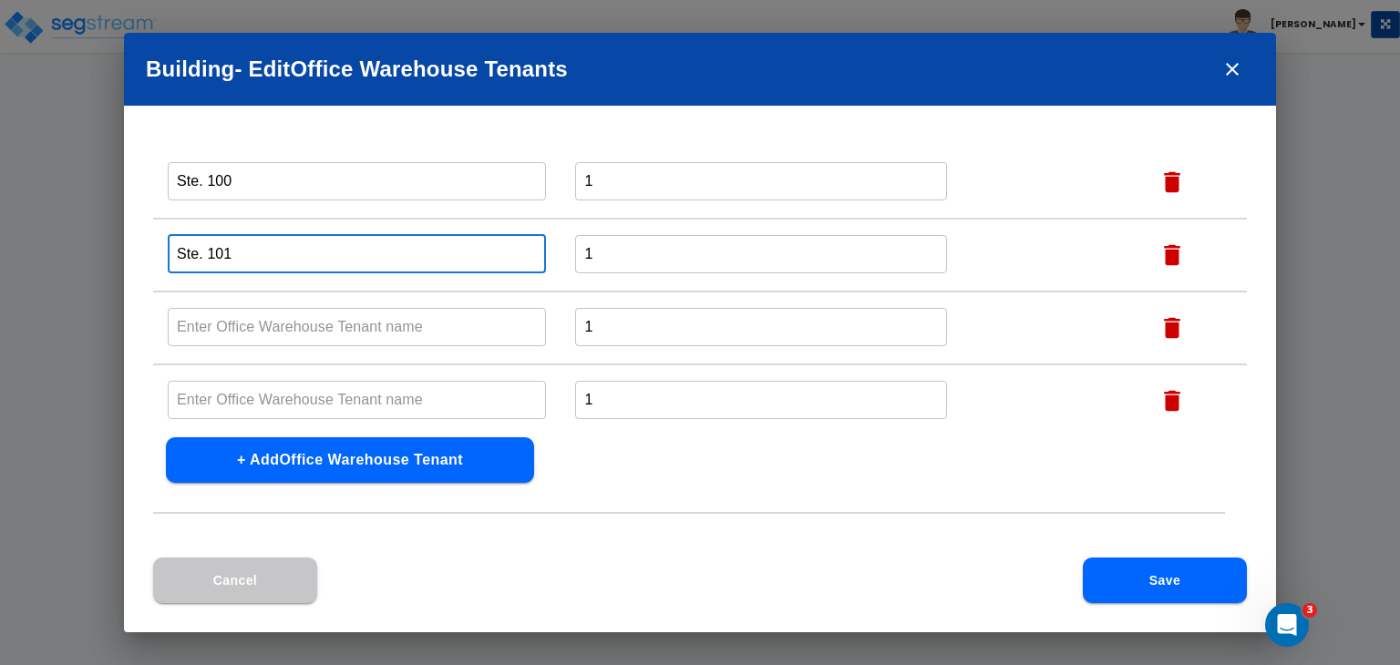
type input "Ste. 101"
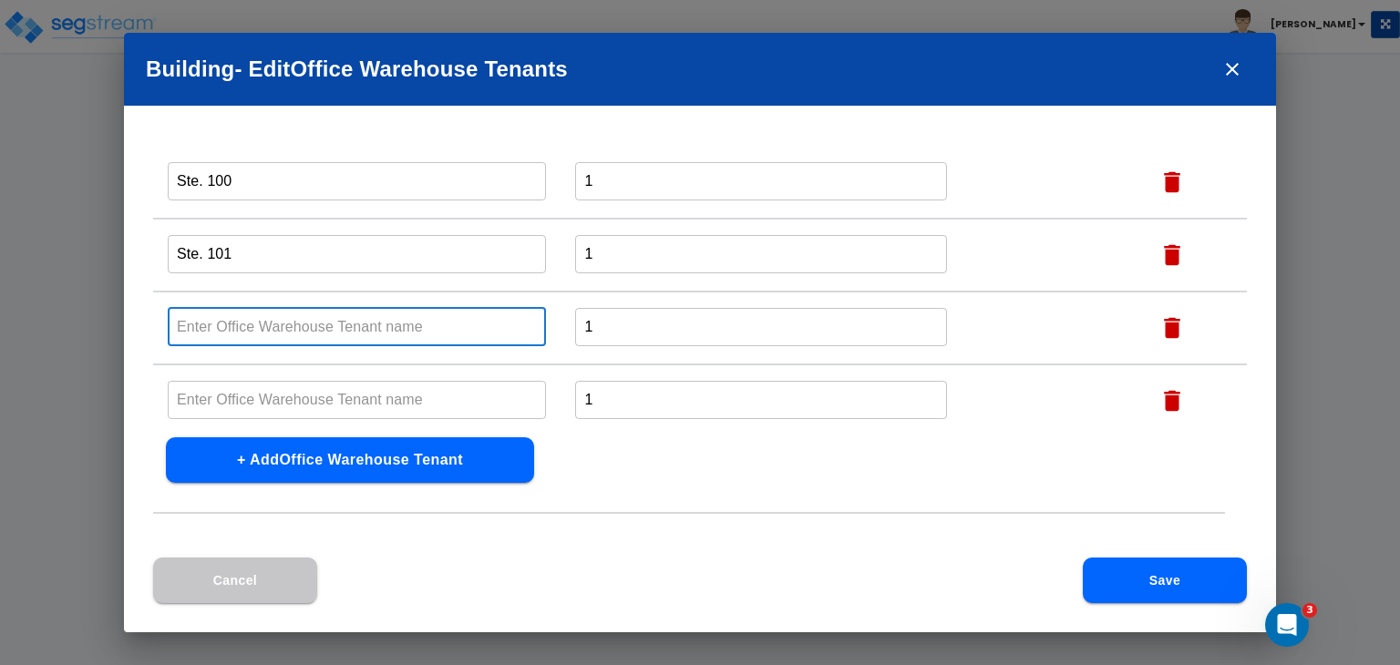
click at [228, 320] on input "text" at bounding box center [357, 326] width 378 height 39
paste input "Ste. 100"
type input "Ste. 102"
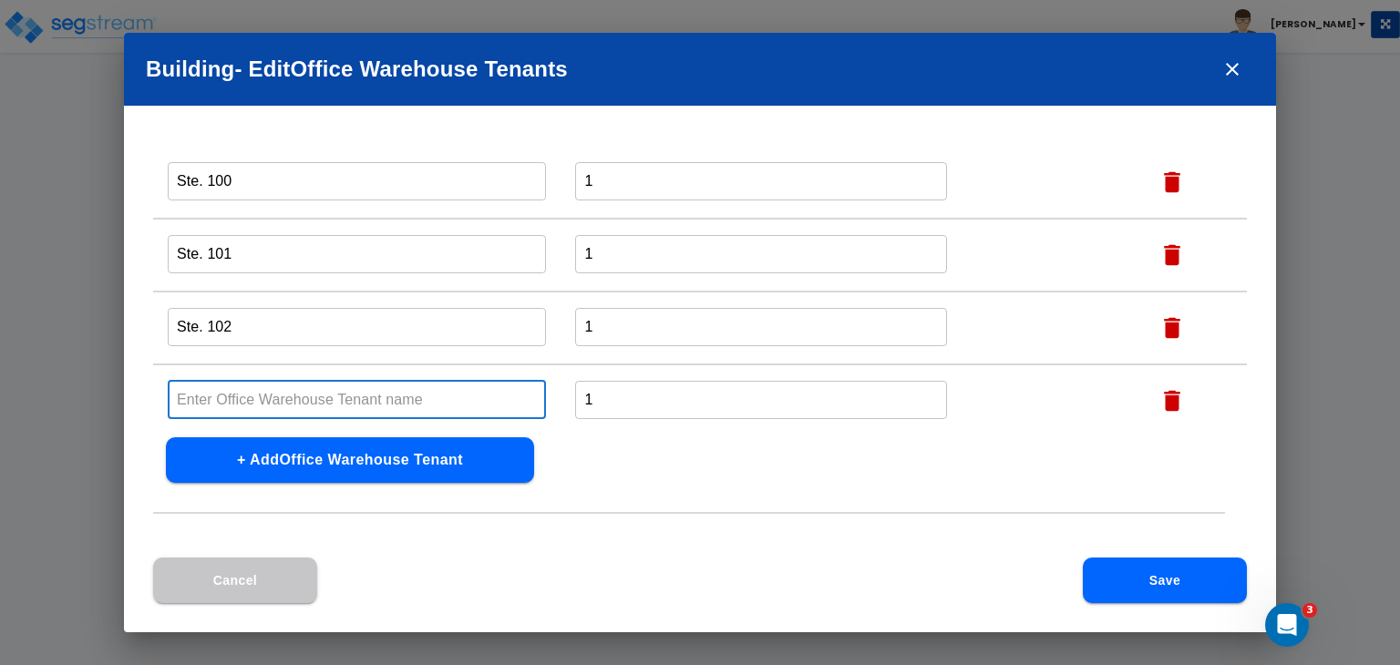
click at [282, 399] on input "text" at bounding box center [357, 399] width 378 height 39
paste input "Ste. 100"
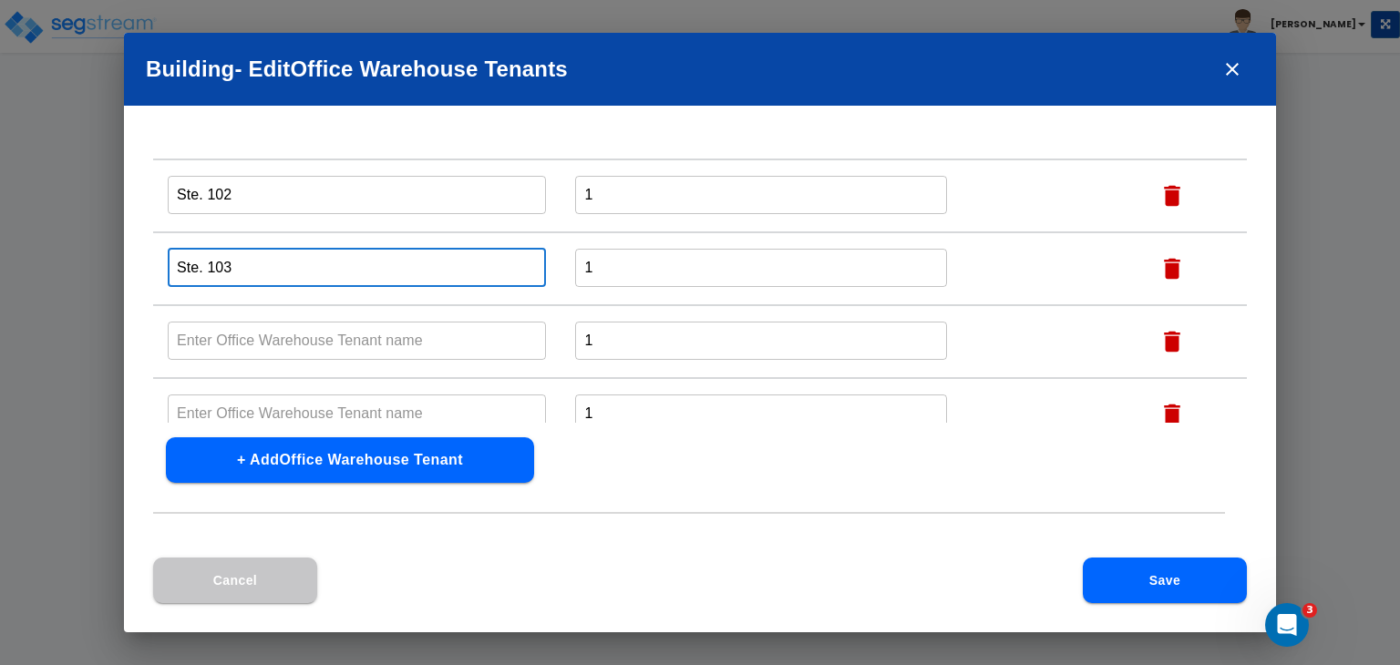
type input "Ste. 103"
click at [252, 336] on input "text" at bounding box center [357, 340] width 378 height 39
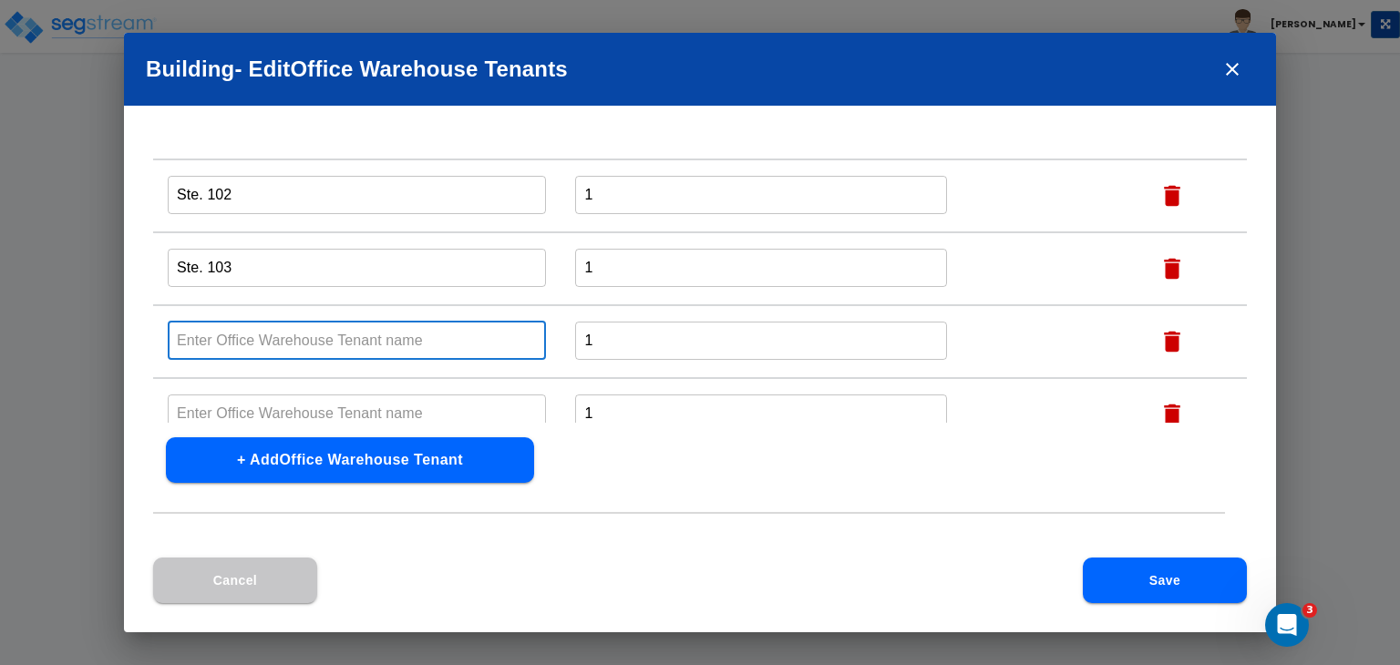
paste input "Ste. 100"
type input "Ste. 104"
click at [281, 405] on input "text" at bounding box center [357, 413] width 378 height 39
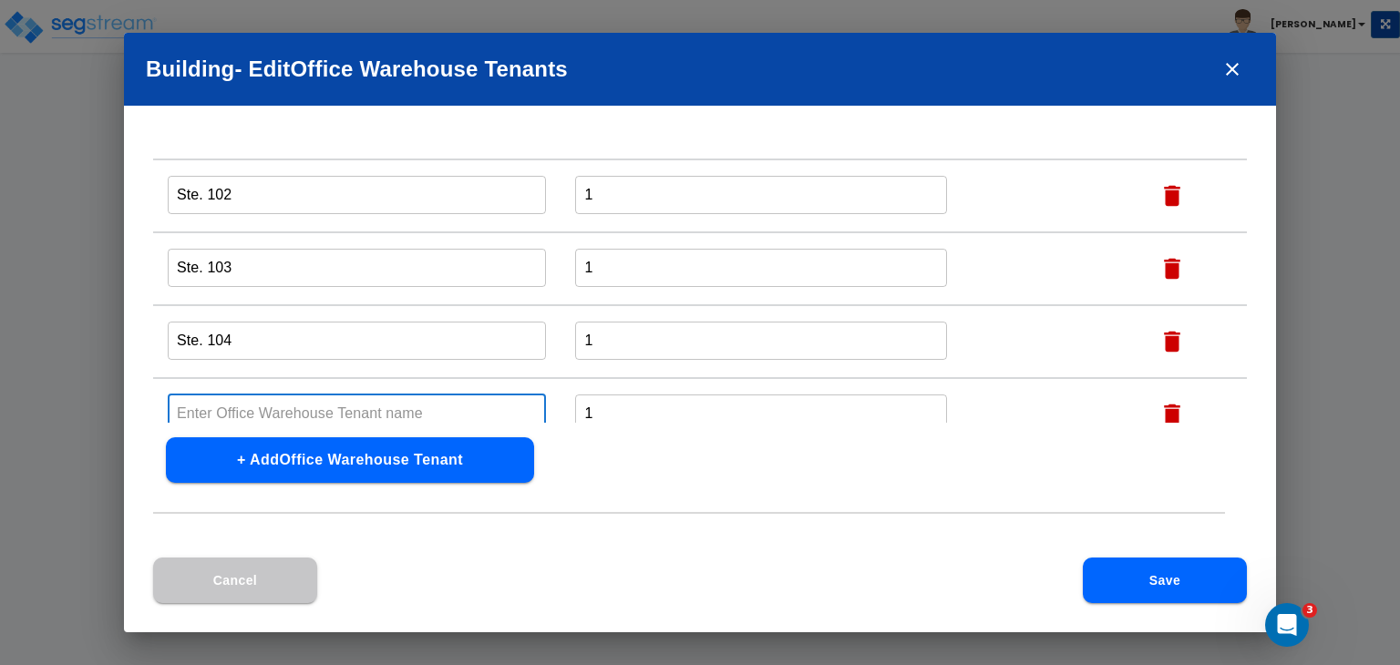
paste input "Ste. 100"
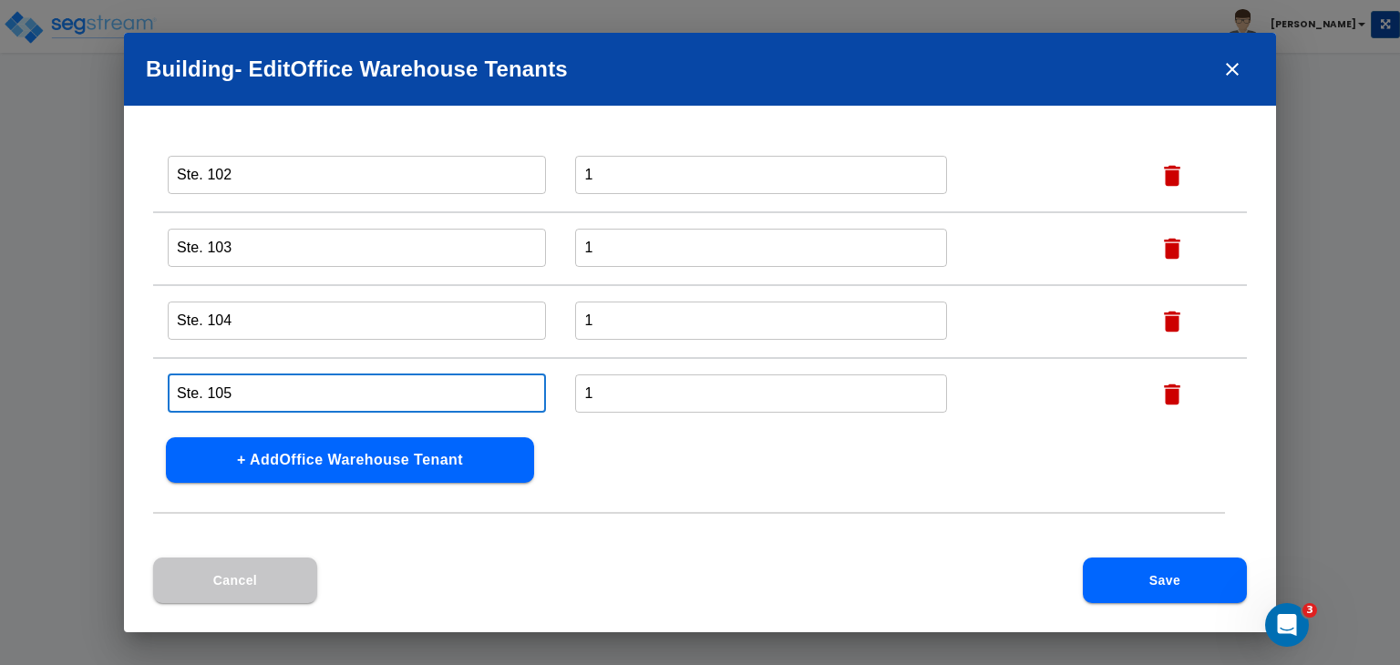
type input "Ste. 105"
click at [1137, 587] on button "Save" at bounding box center [1165, 581] width 164 height 46
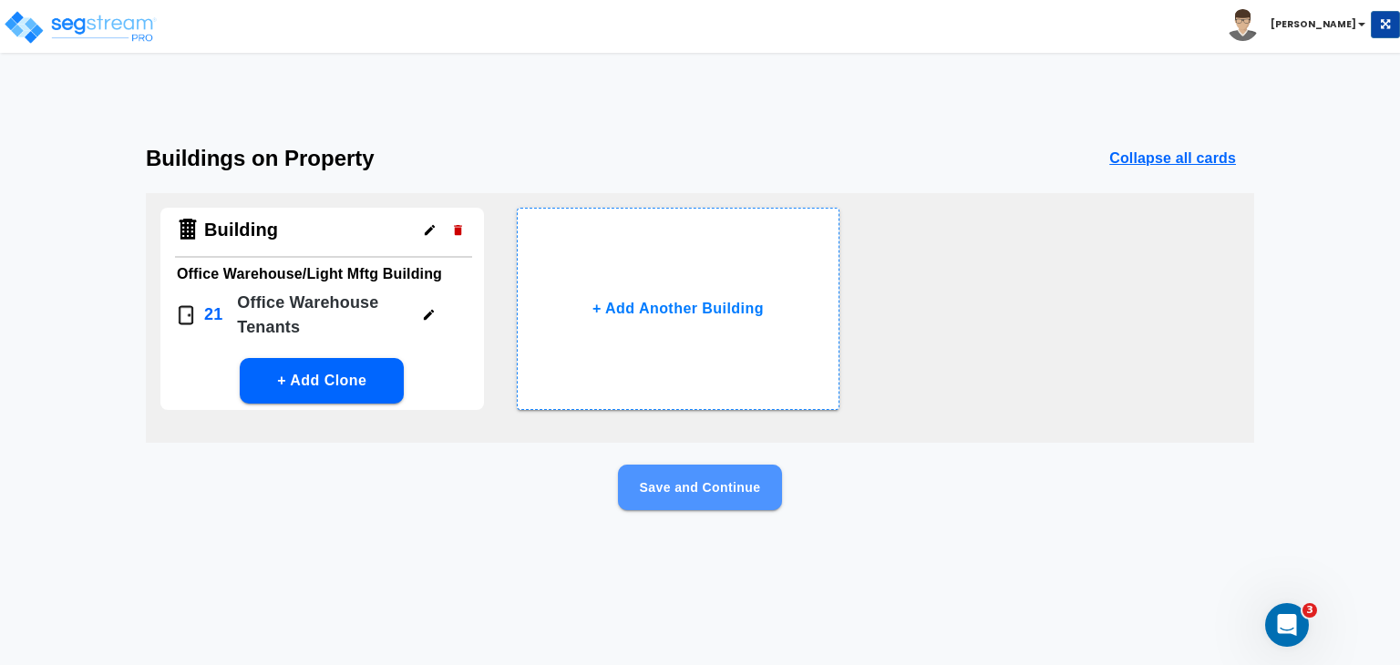
click at [684, 489] on button "Save and Continue" at bounding box center [700, 488] width 164 height 46
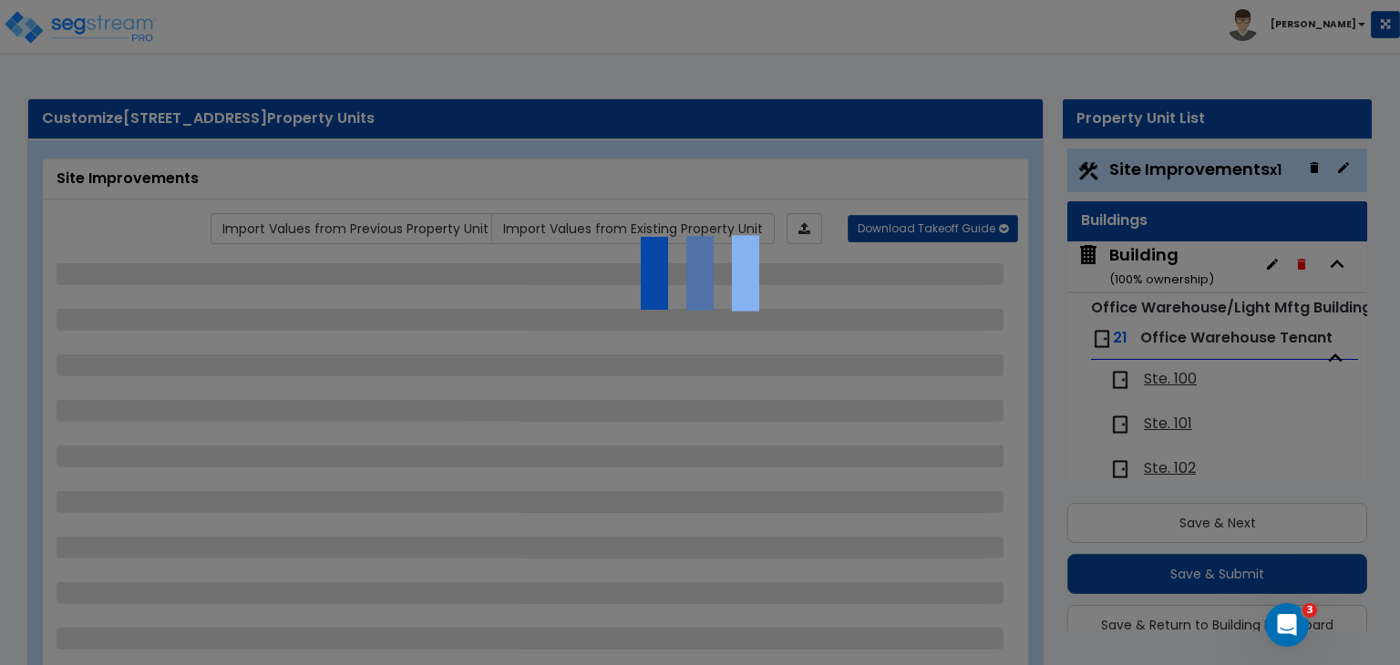
scroll to position [48, 0]
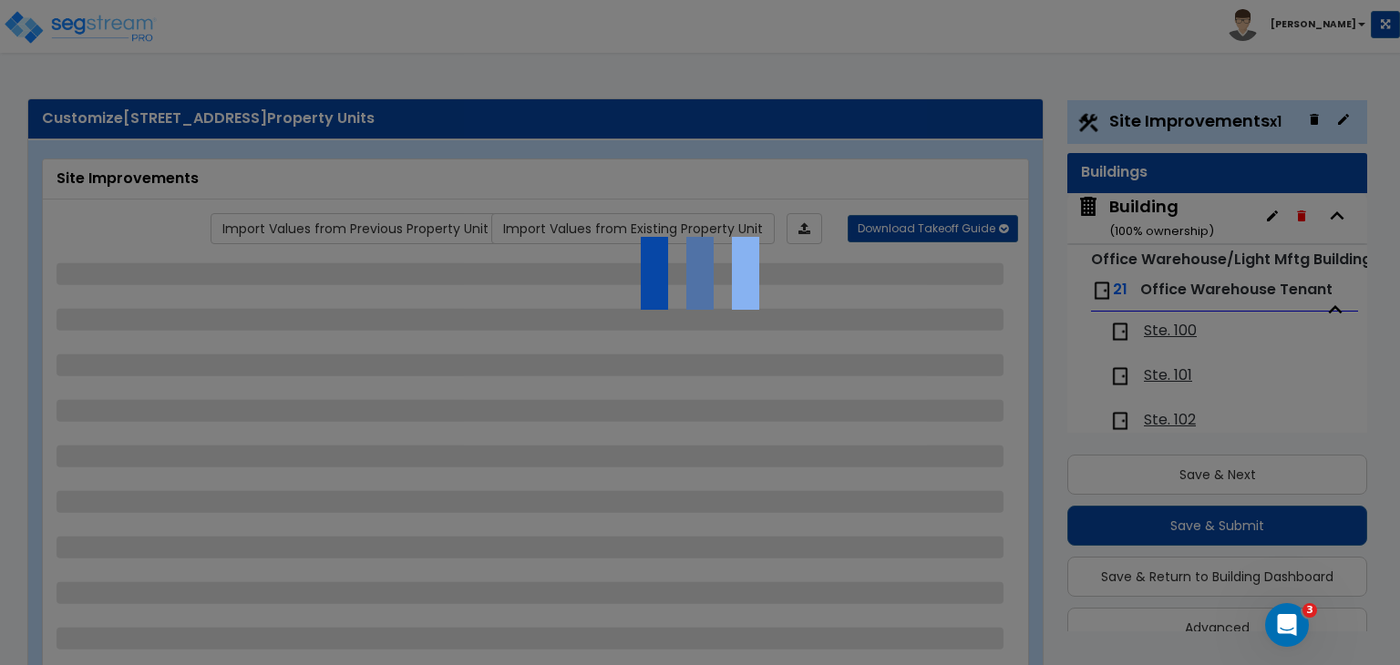
select select "2"
select select "1"
select select "4"
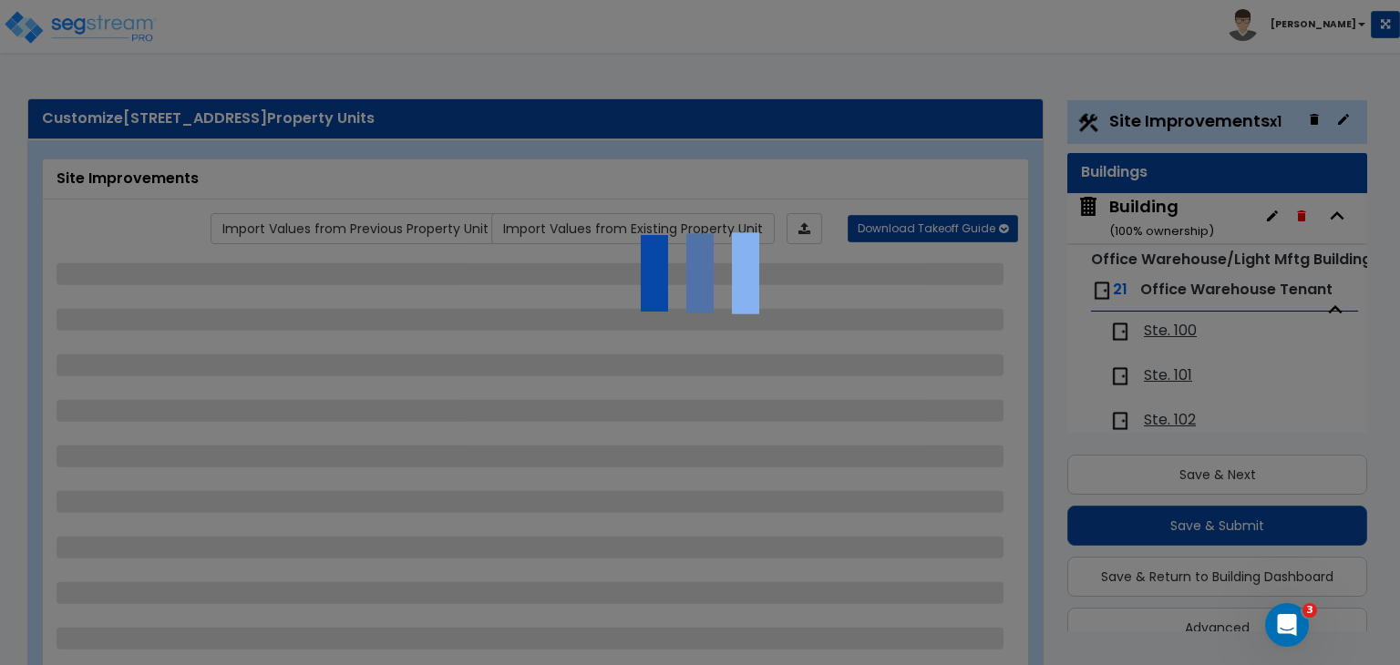
select select "2"
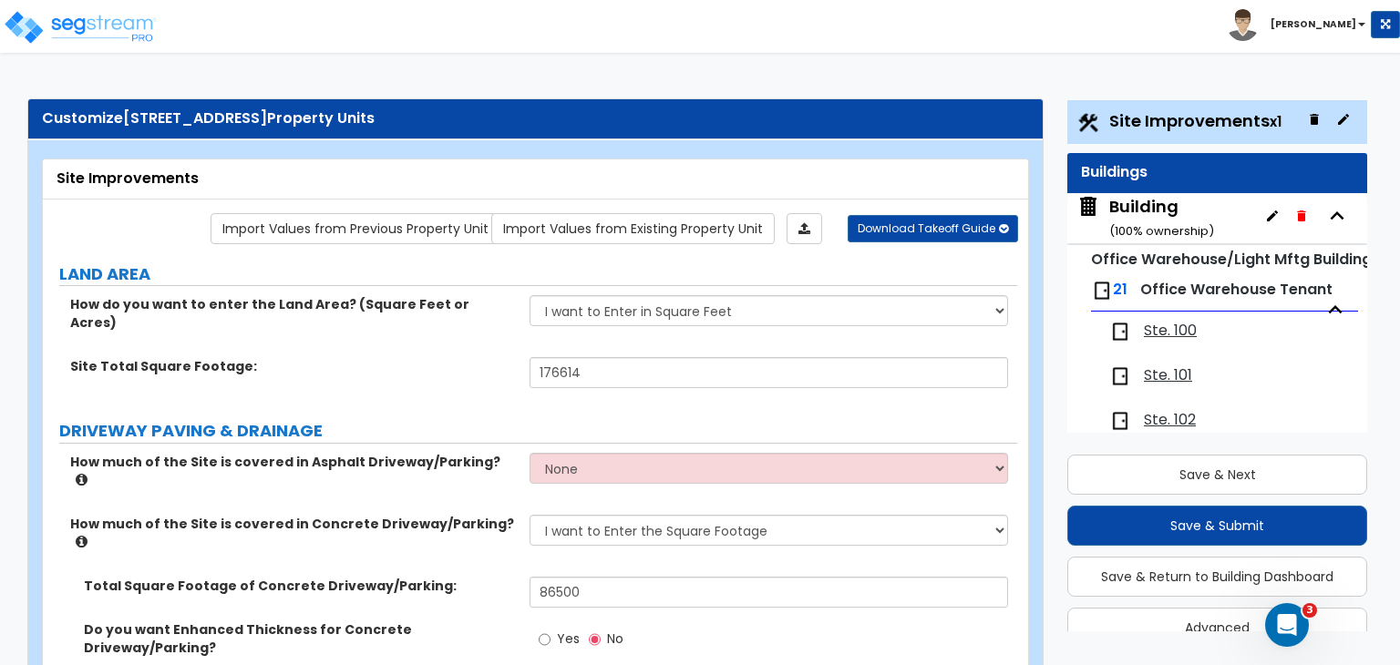
click at [1148, 210] on div "Building ( 100 % ownership)" at bounding box center [1161, 218] width 105 height 46
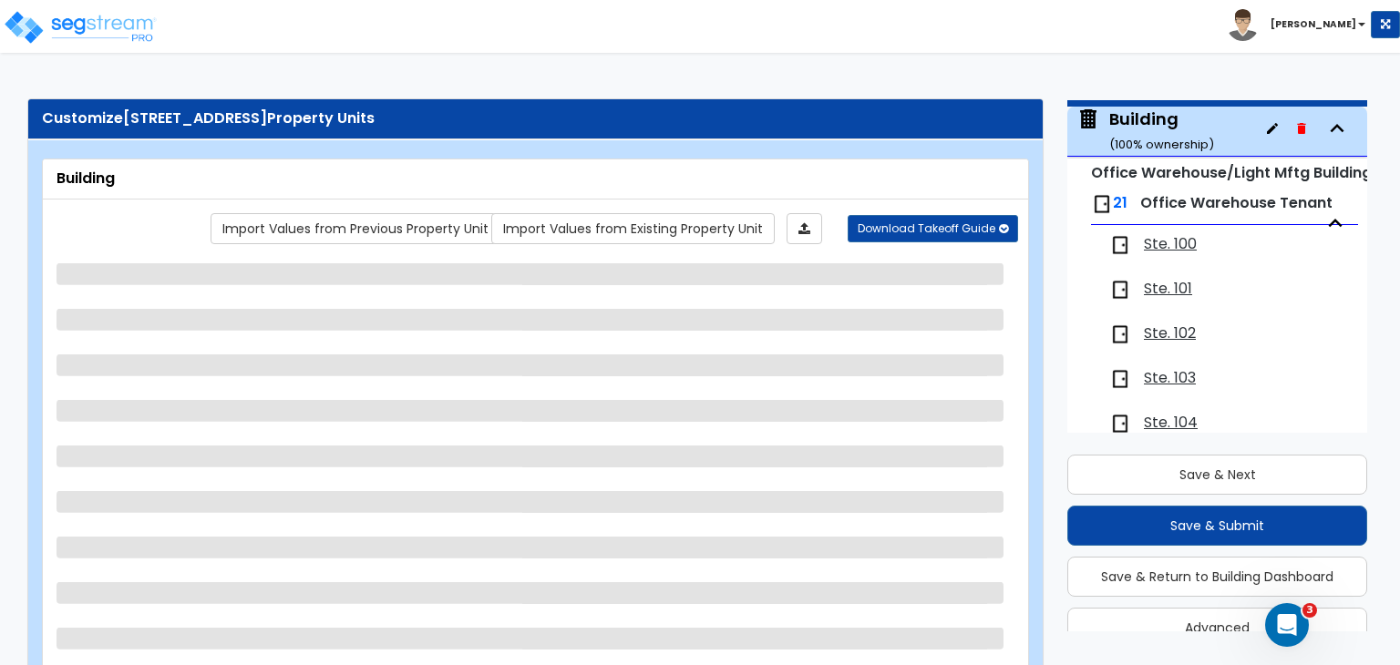
scroll to position [93, 0]
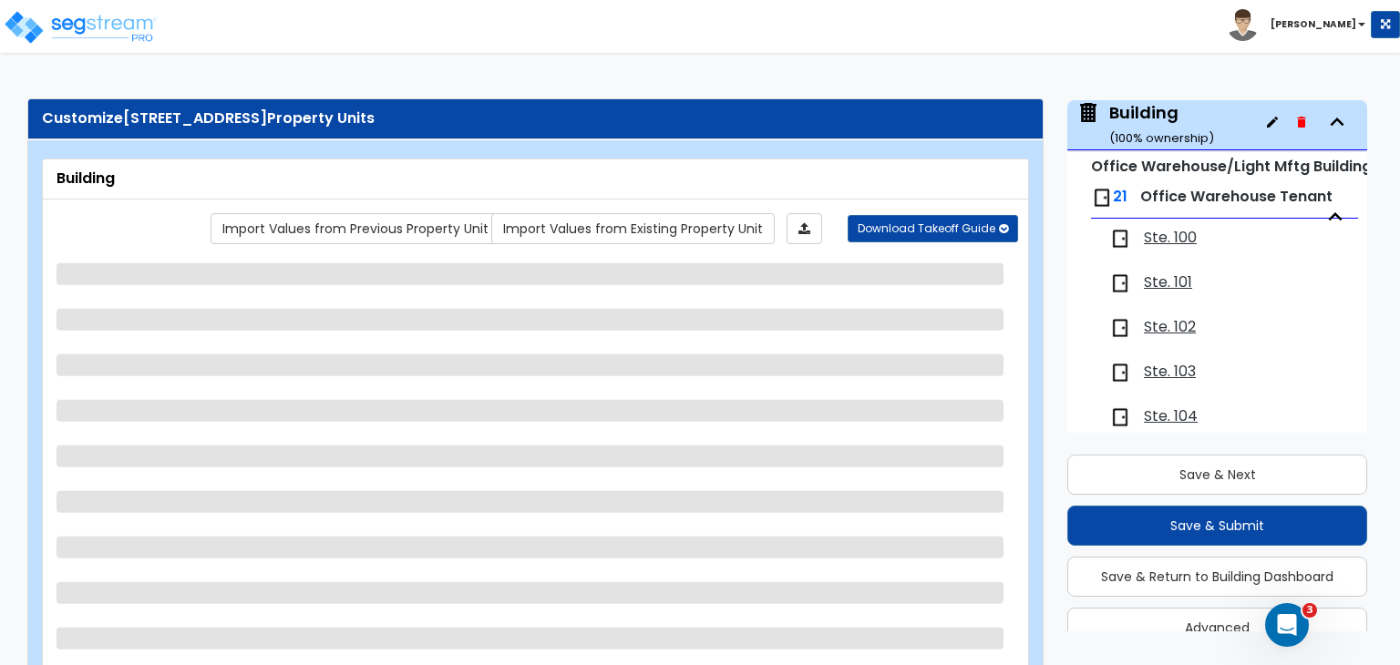
select select "2"
select select "1"
select select "2"
select select "1"
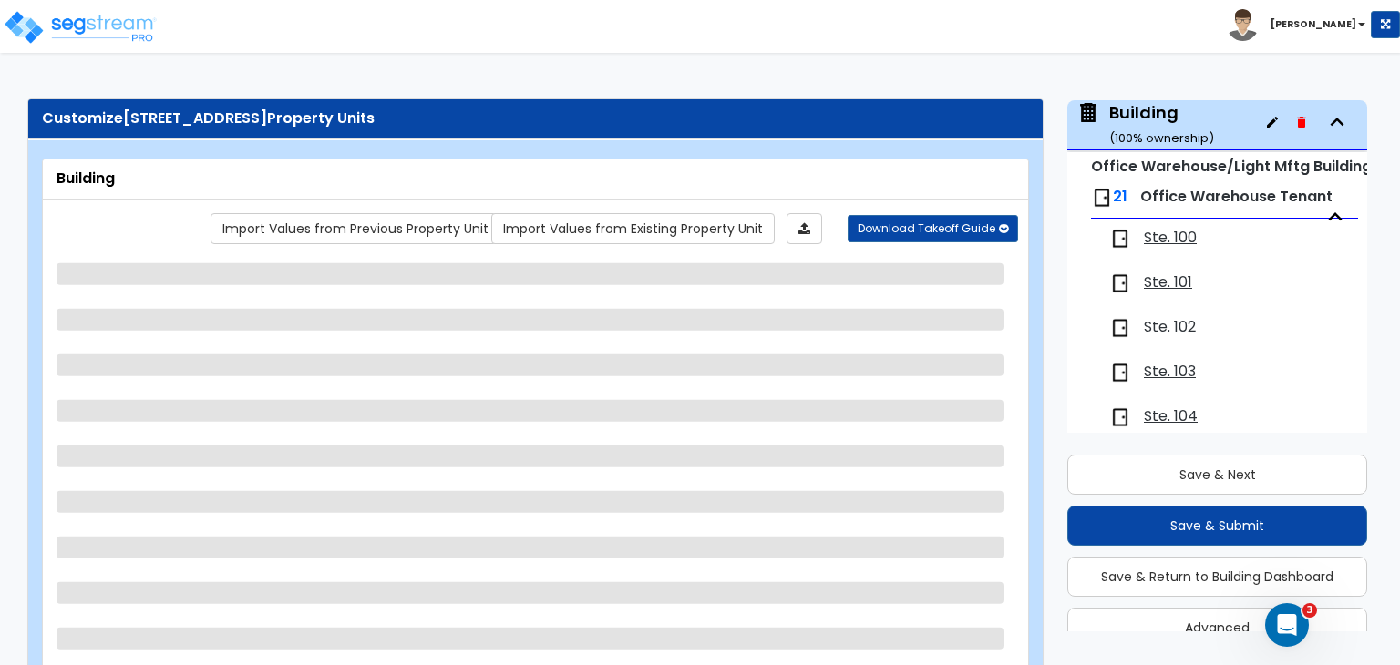
select select "2"
select select "1"
select select "3"
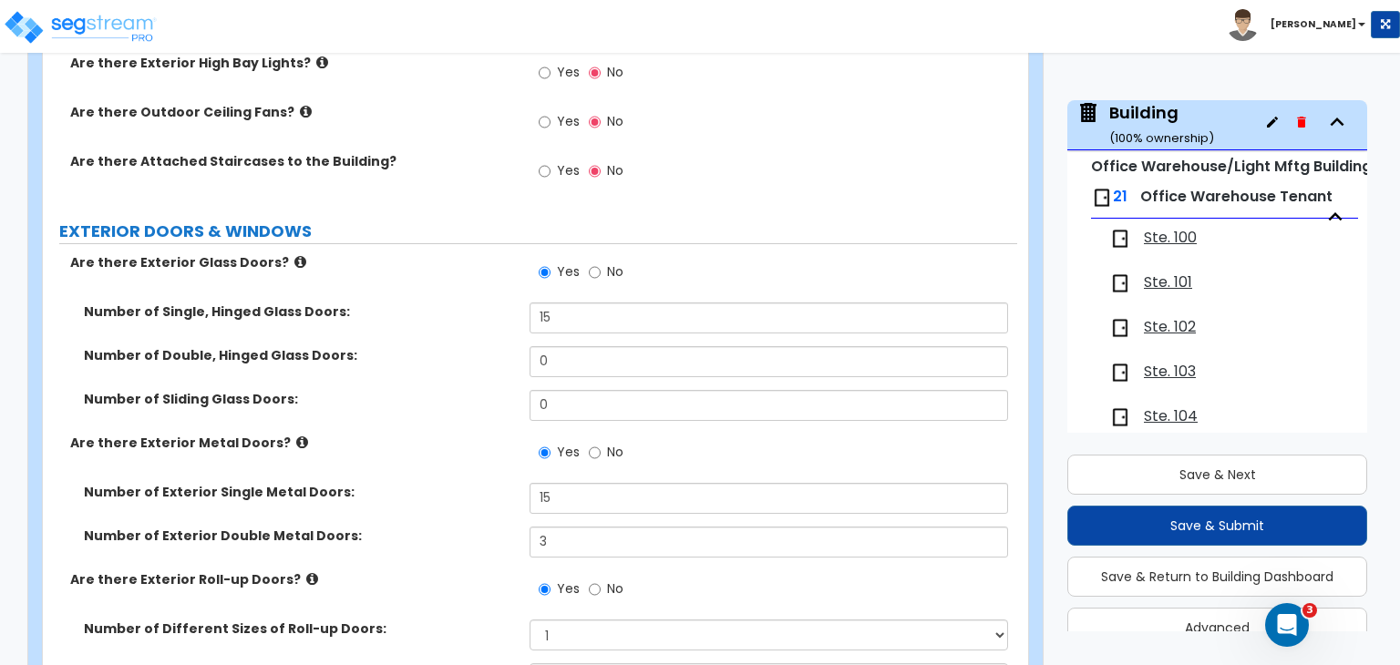
scroll to position [1958, 0]
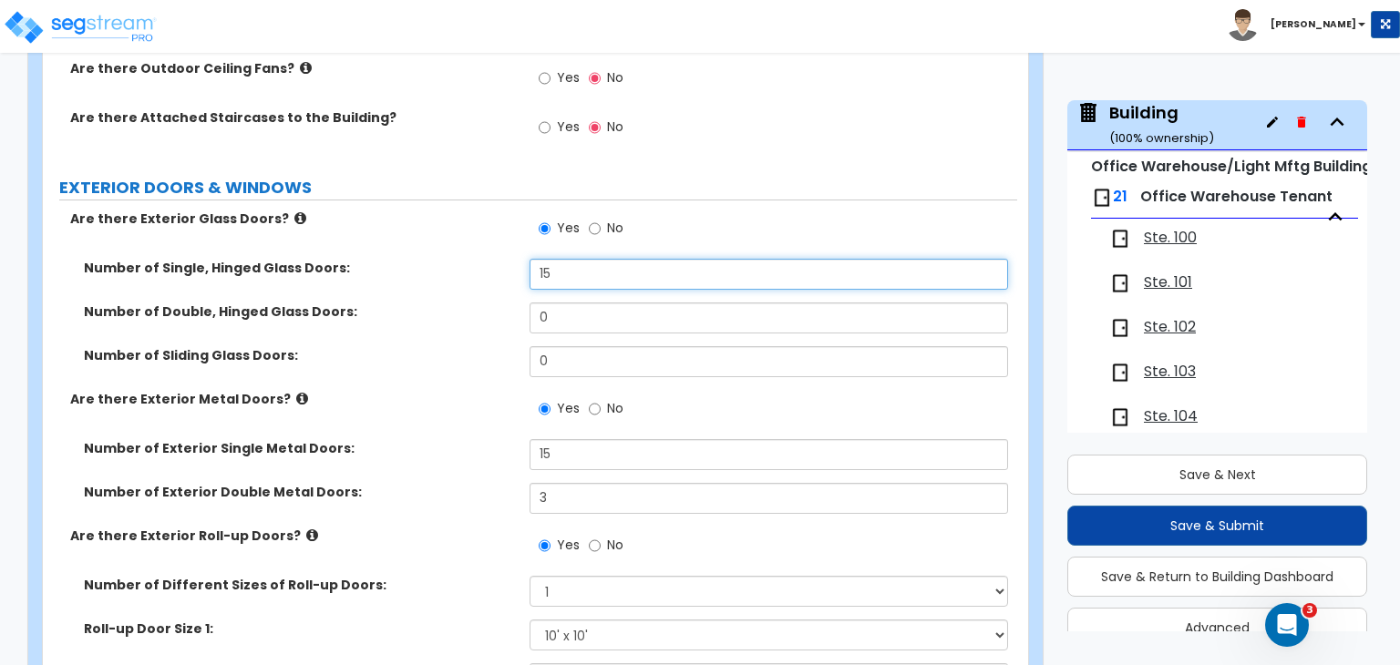
drag, startPoint x: 585, startPoint y: 259, endPoint x: 281, endPoint y: 283, distance: 305.3
click at [281, 283] on div "Number of Single, Hinged Glass Doors: 15" at bounding box center [530, 281] width 974 height 44
type input "21"
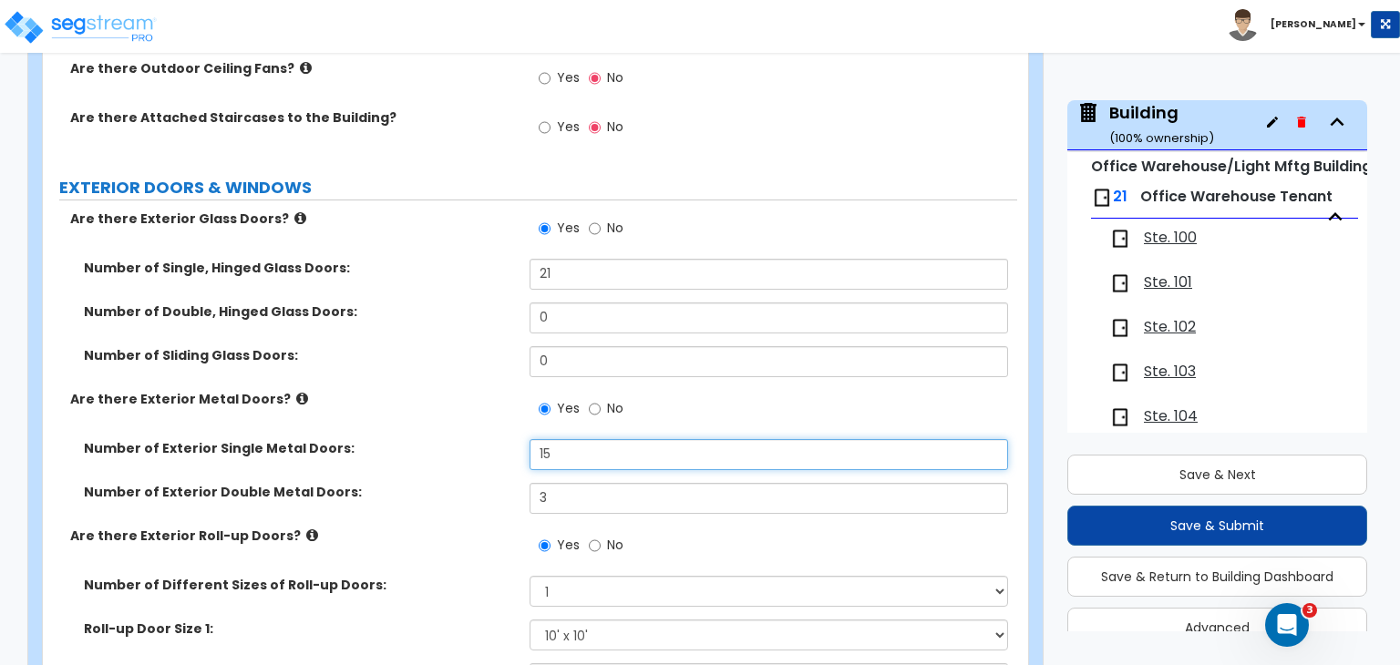
drag, startPoint x: 584, startPoint y: 442, endPoint x: 328, endPoint y: 424, distance: 256.8
click at [328, 439] on div "Number of Exterior Single Metal Doors: 15" at bounding box center [530, 461] width 974 height 44
type input "21"
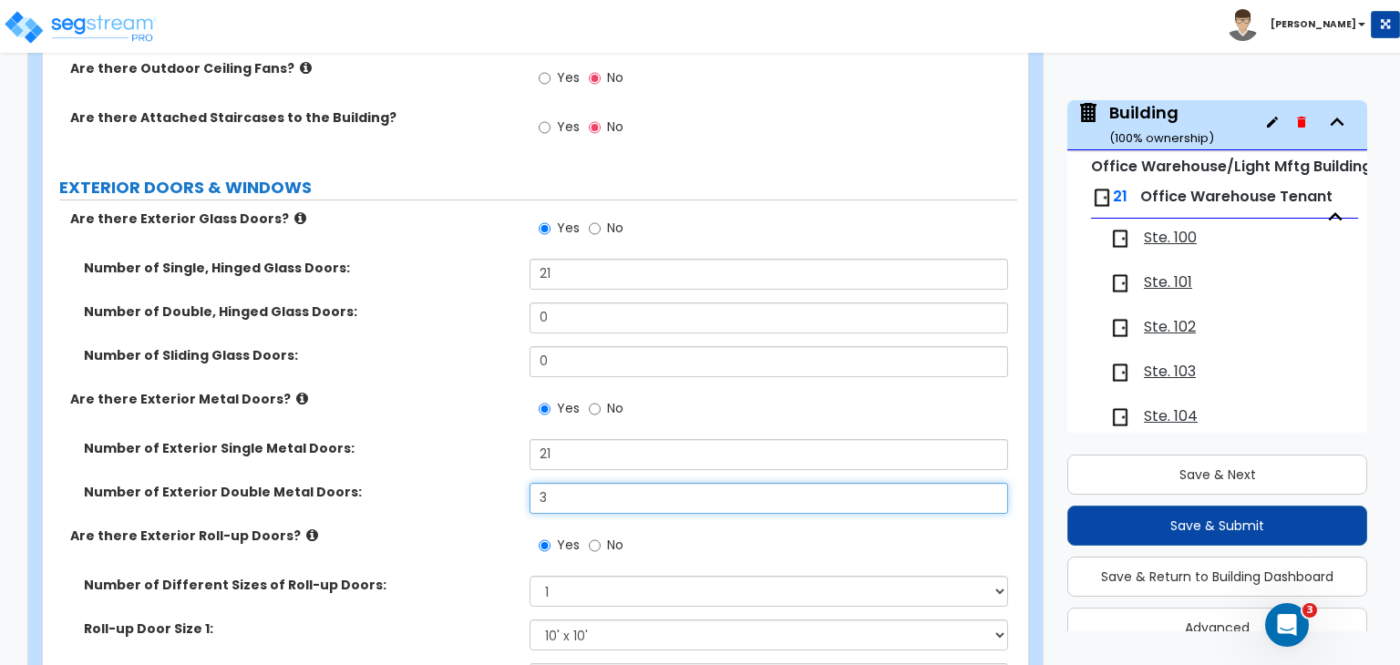
drag, startPoint x: 576, startPoint y: 481, endPoint x: 249, endPoint y: 482, distance: 327.2
click at [249, 483] on div "Number of Exterior Double Metal Doors: 3" at bounding box center [530, 505] width 974 height 44
type input "5"
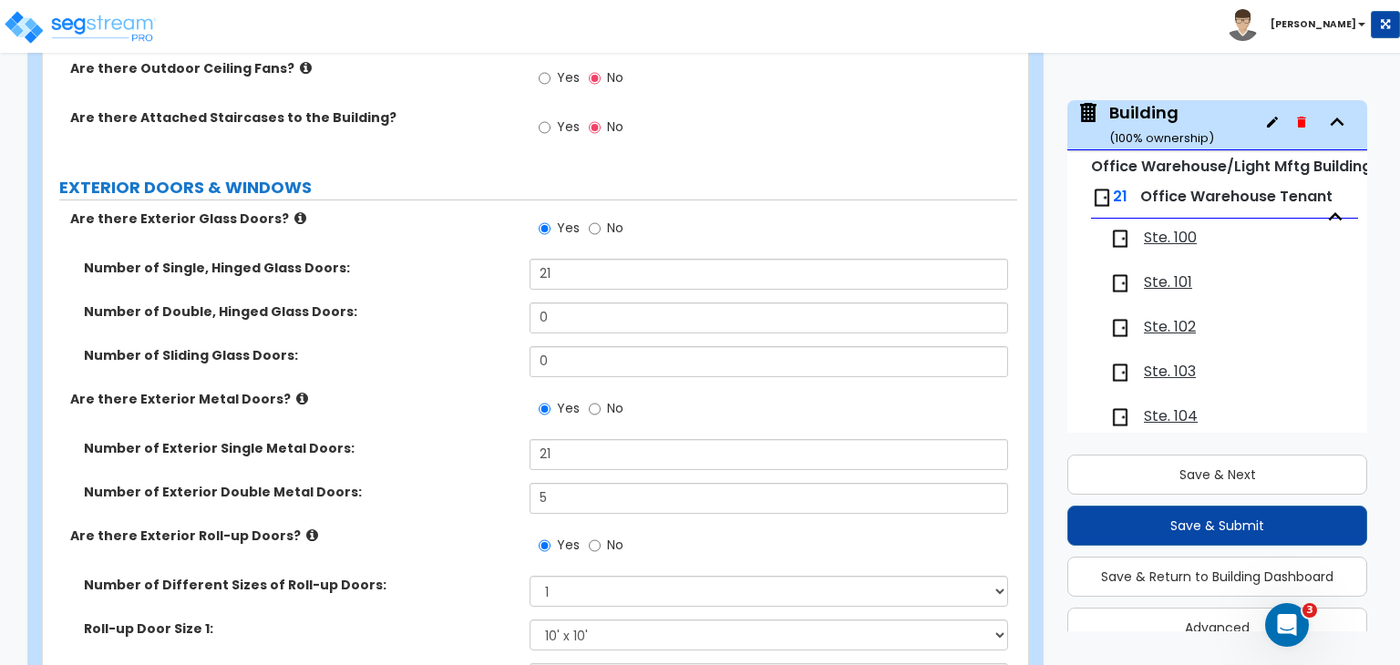
click at [454, 461] on div "Number of Exterior Single Metal Doors: 21" at bounding box center [530, 461] width 974 height 44
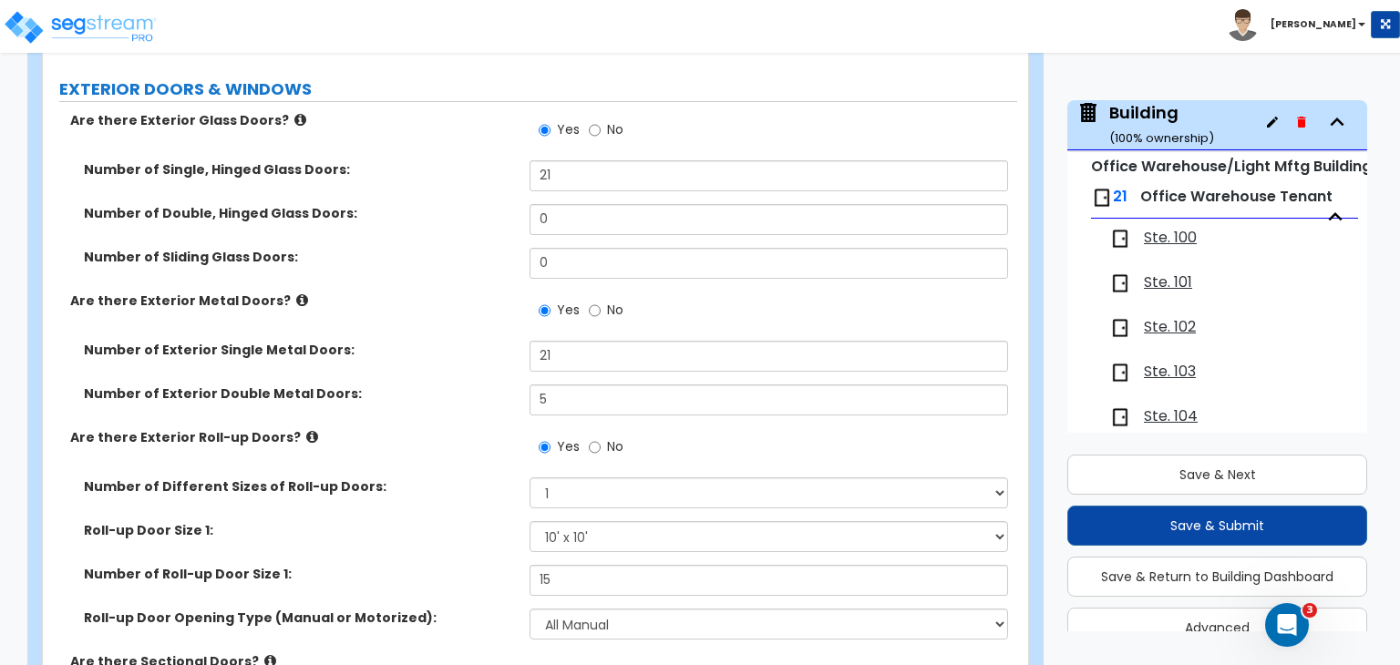
scroll to position [2066, 0]
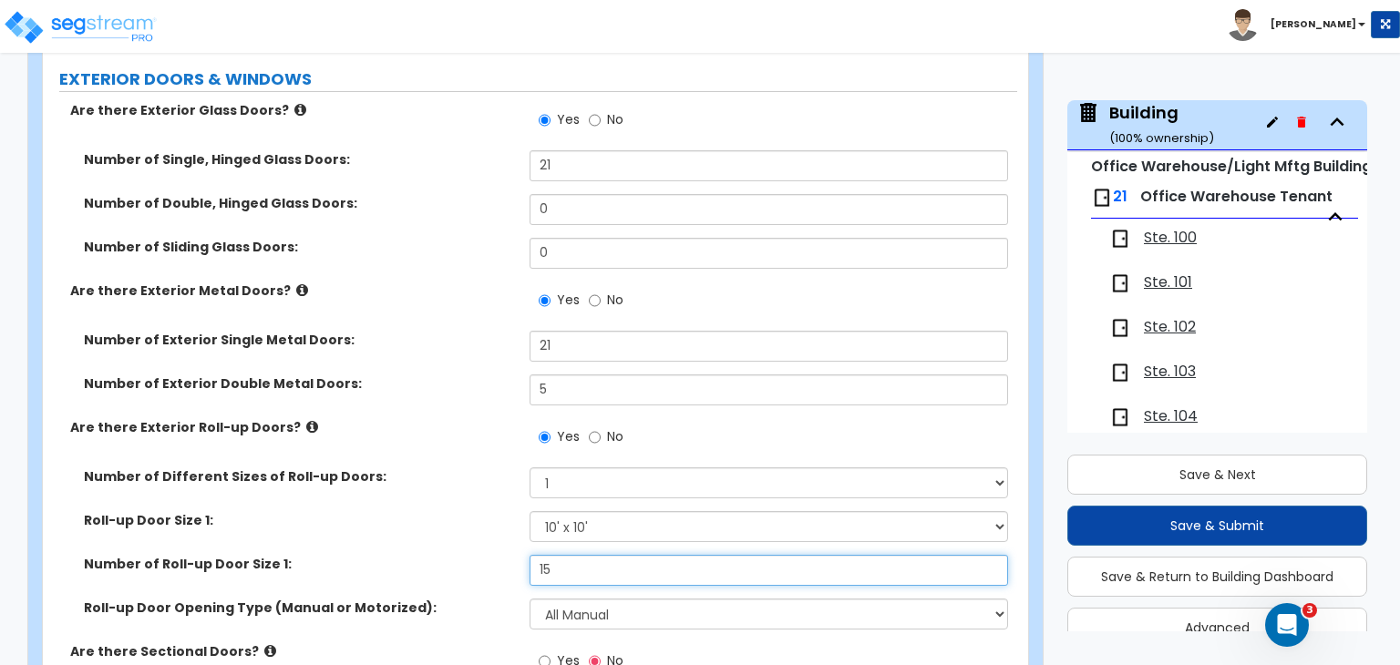
drag, startPoint x: 583, startPoint y: 561, endPoint x: 324, endPoint y: 537, distance: 260.8
click at [324, 537] on div "Number of Different Sizes of Roll-up Doors: Please Choose One 1 2 3 Roll-up Doo…" at bounding box center [530, 555] width 947 height 175
type input "21"
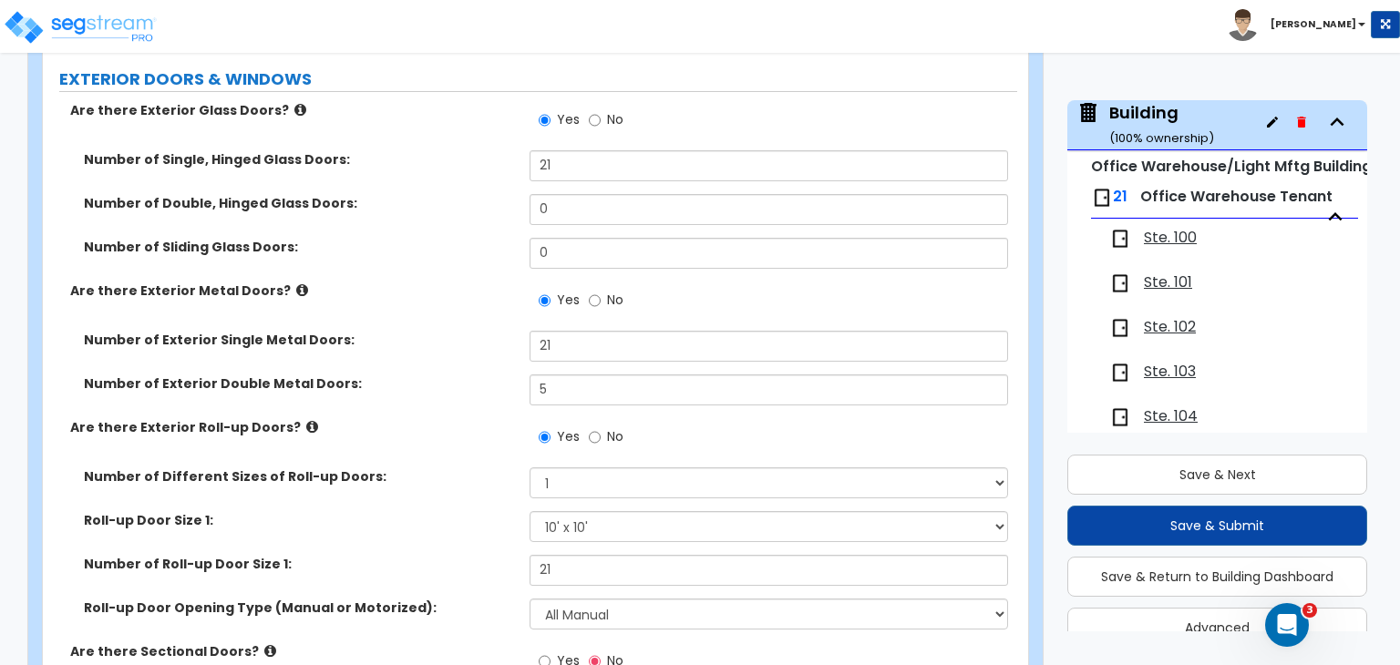
click at [437, 493] on div "Number of Different Sizes of Roll-up Doors: Please Choose One 1 2 3" at bounding box center [530, 490] width 974 height 44
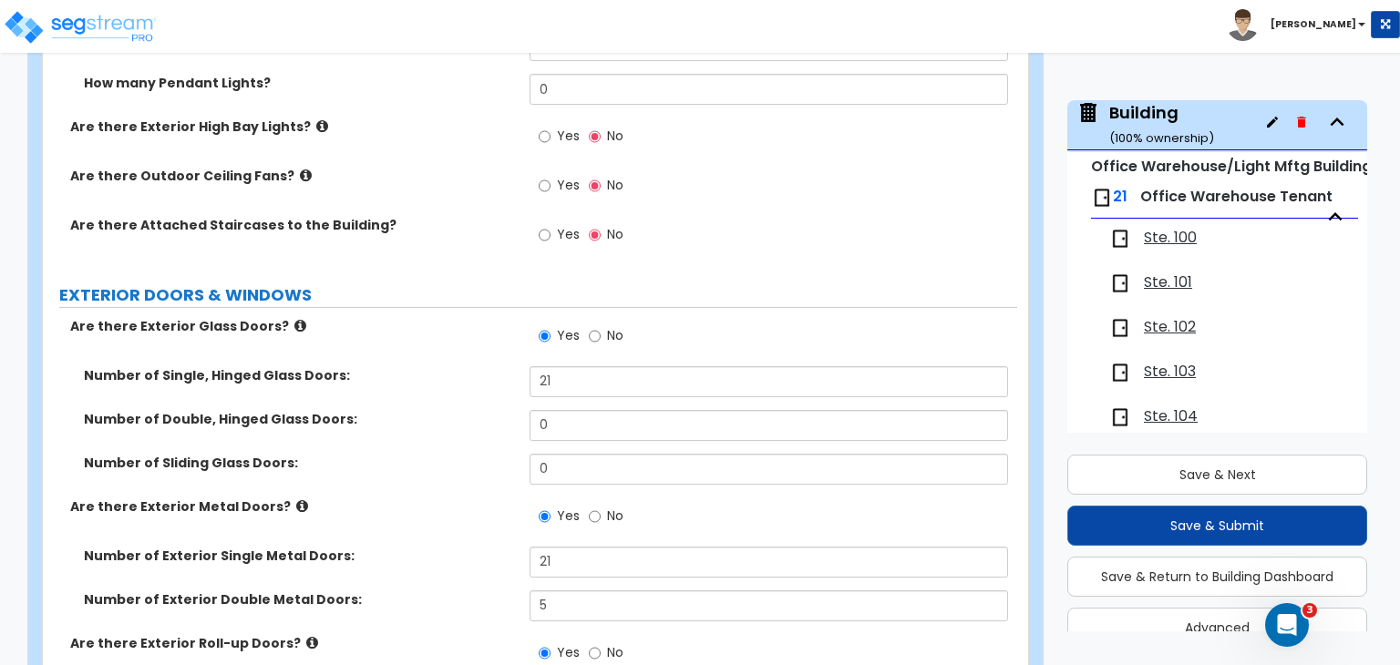
scroll to position [1766, 0]
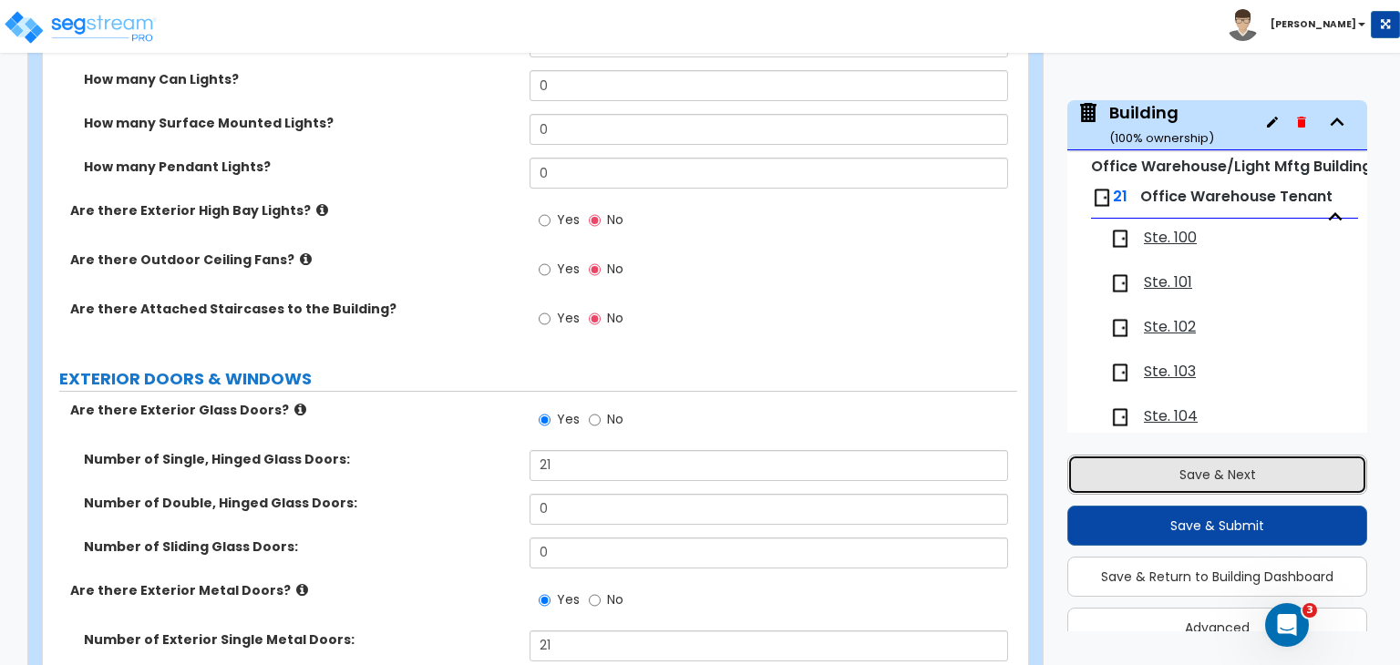
click at [1164, 473] on button "Save & Next" at bounding box center [1217, 475] width 300 height 40
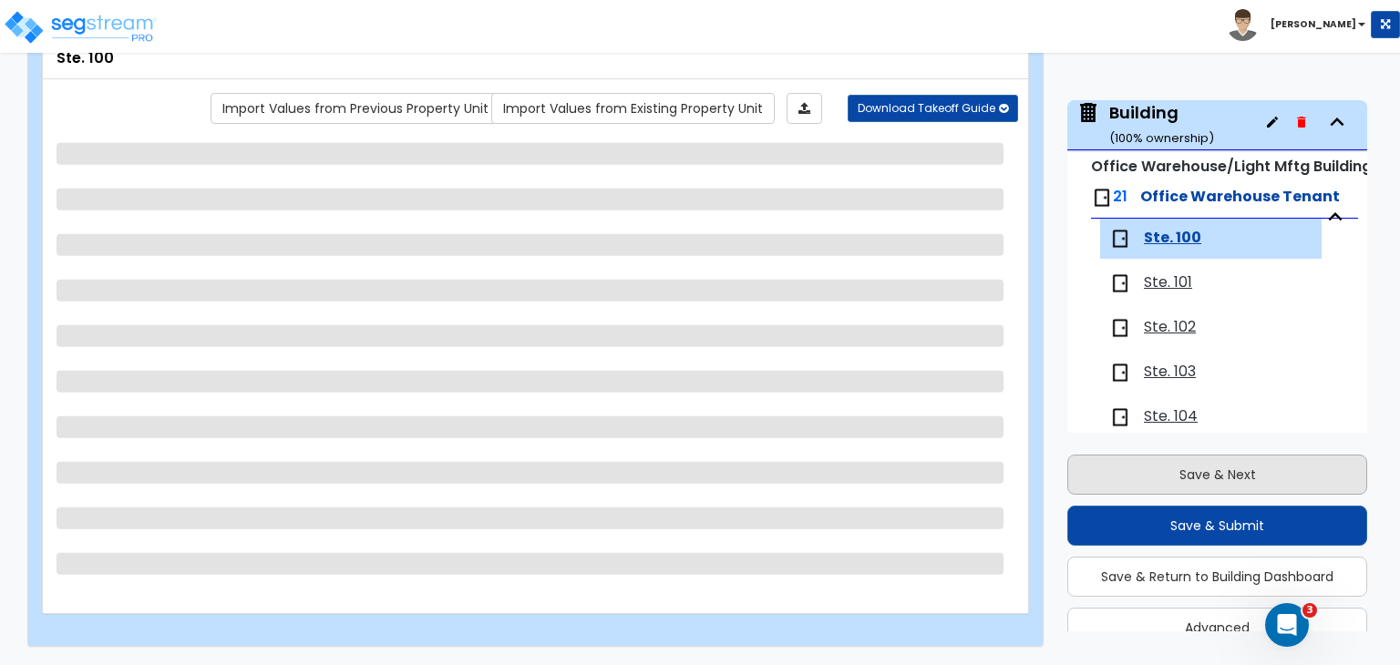
scroll to position [211, 0]
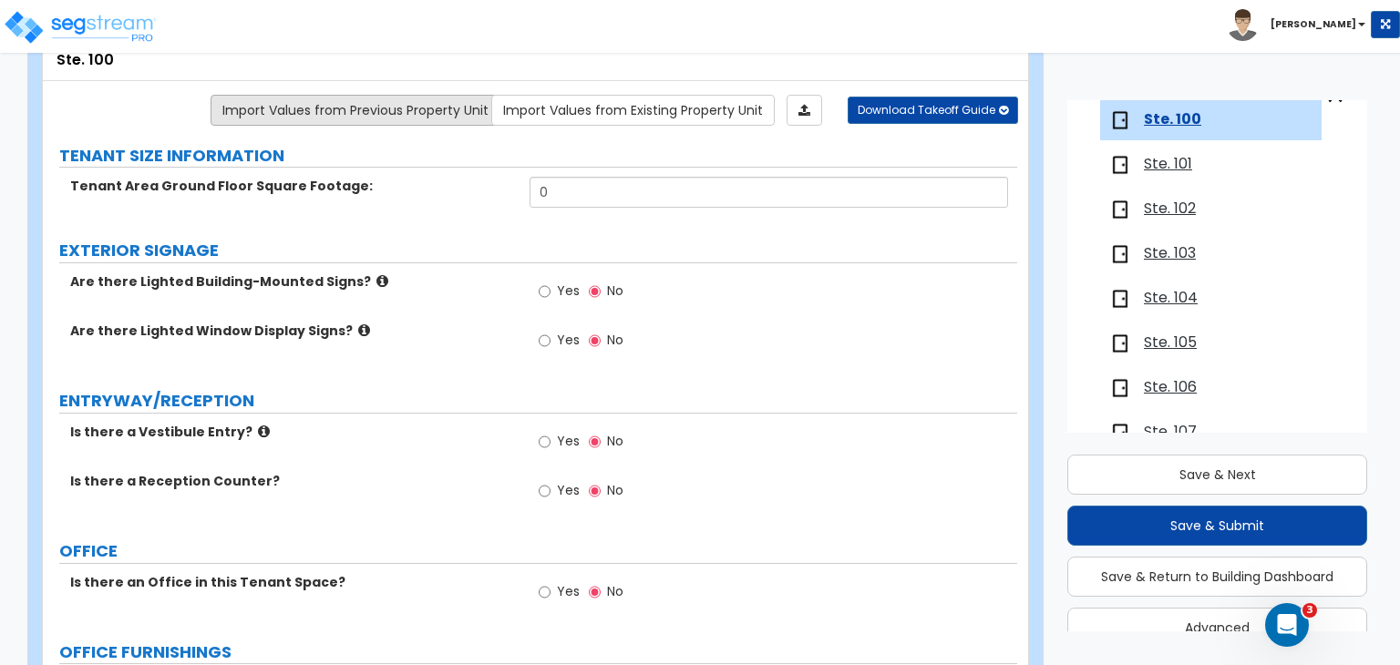
click at [399, 110] on link "Import Values from Previous Property Unit" at bounding box center [356, 110] width 290 height 31
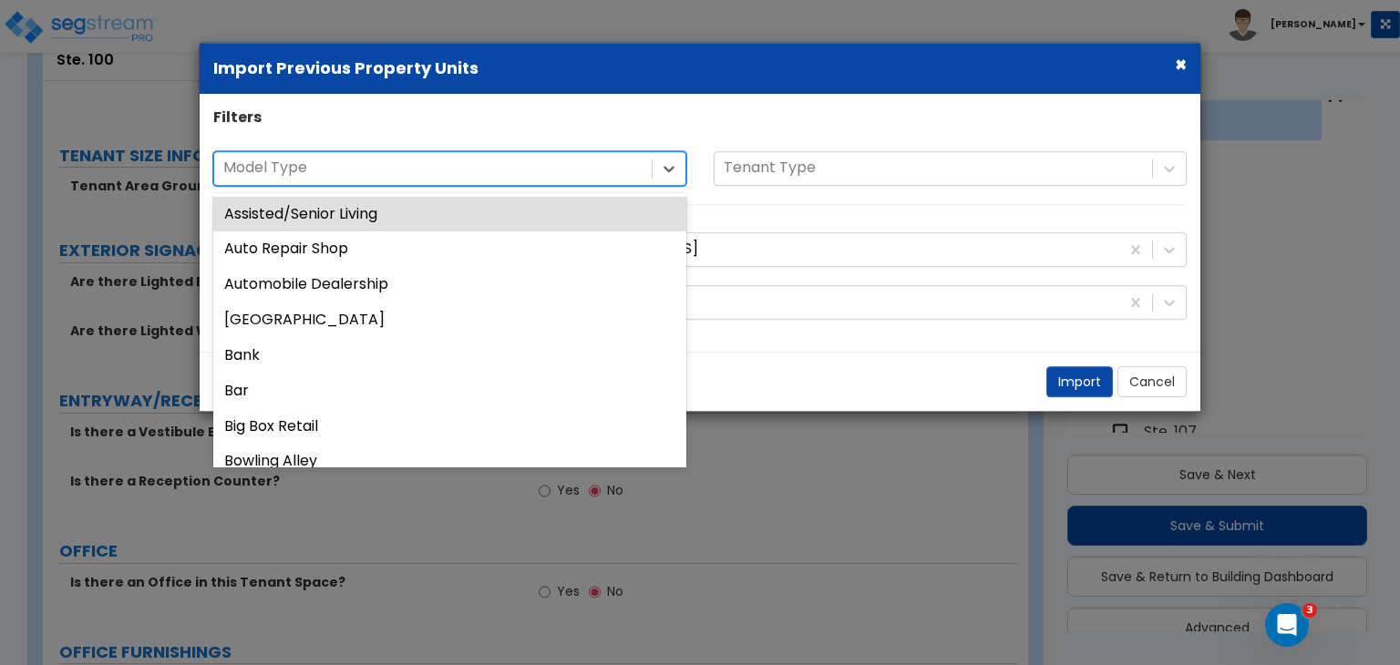
click at [558, 158] on div at bounding box center [432, 168] width 419 height 25
click at [554, 129] on div "Filters" at bounding box center [700, 121] width 1001 height 26
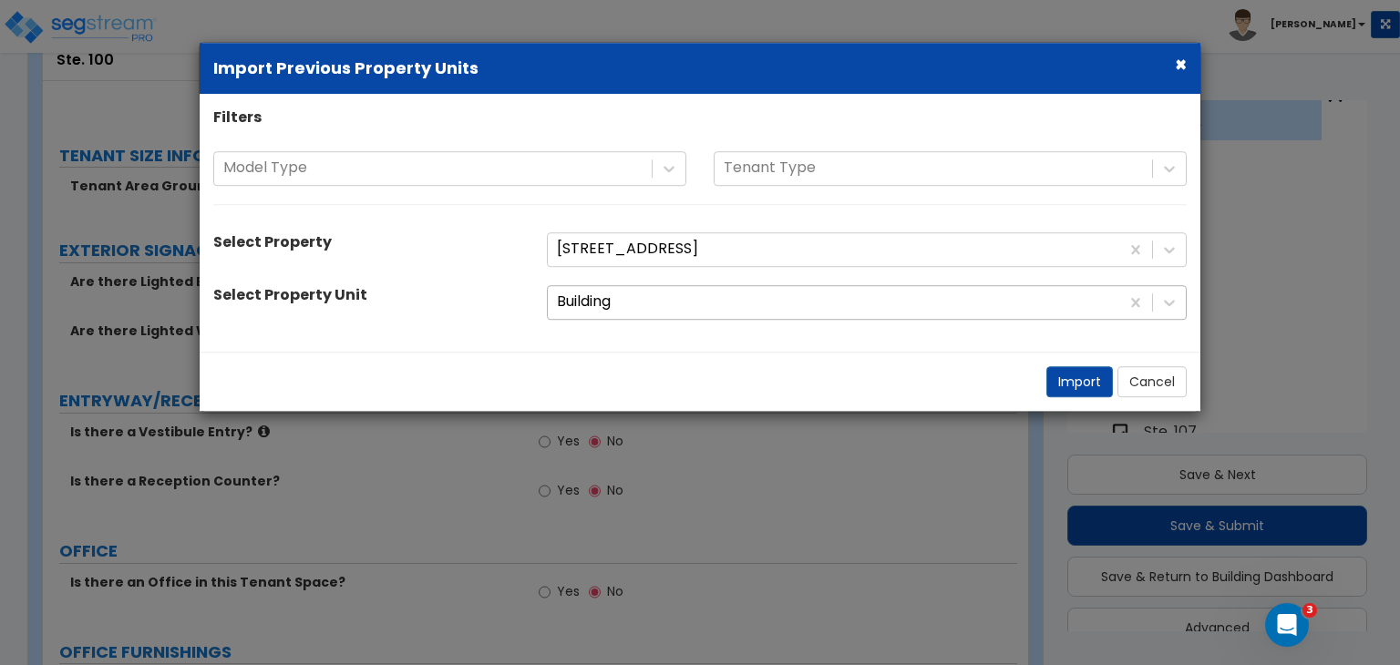
click at [624, 306] on div at bounding box center [833, 302] width 553 height 25
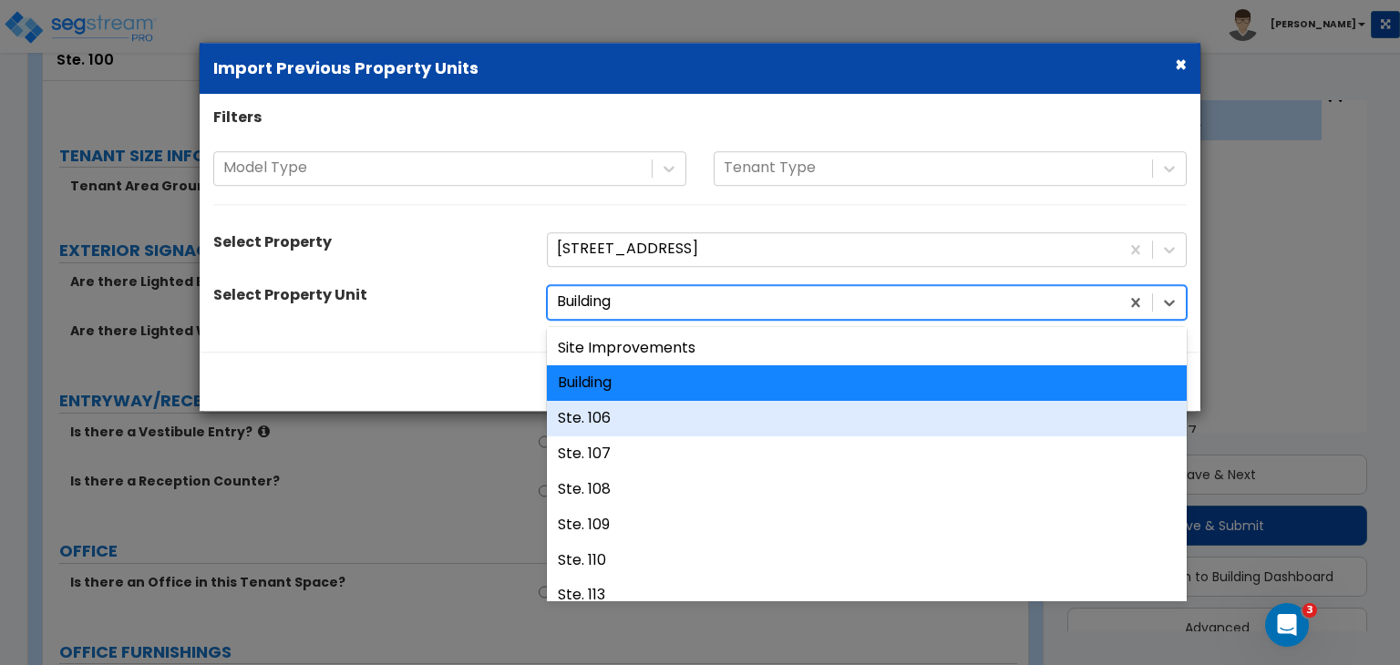
click at [636, 422] on div "Ste. 106" at bounding box center [867, 419] width 640 height 36
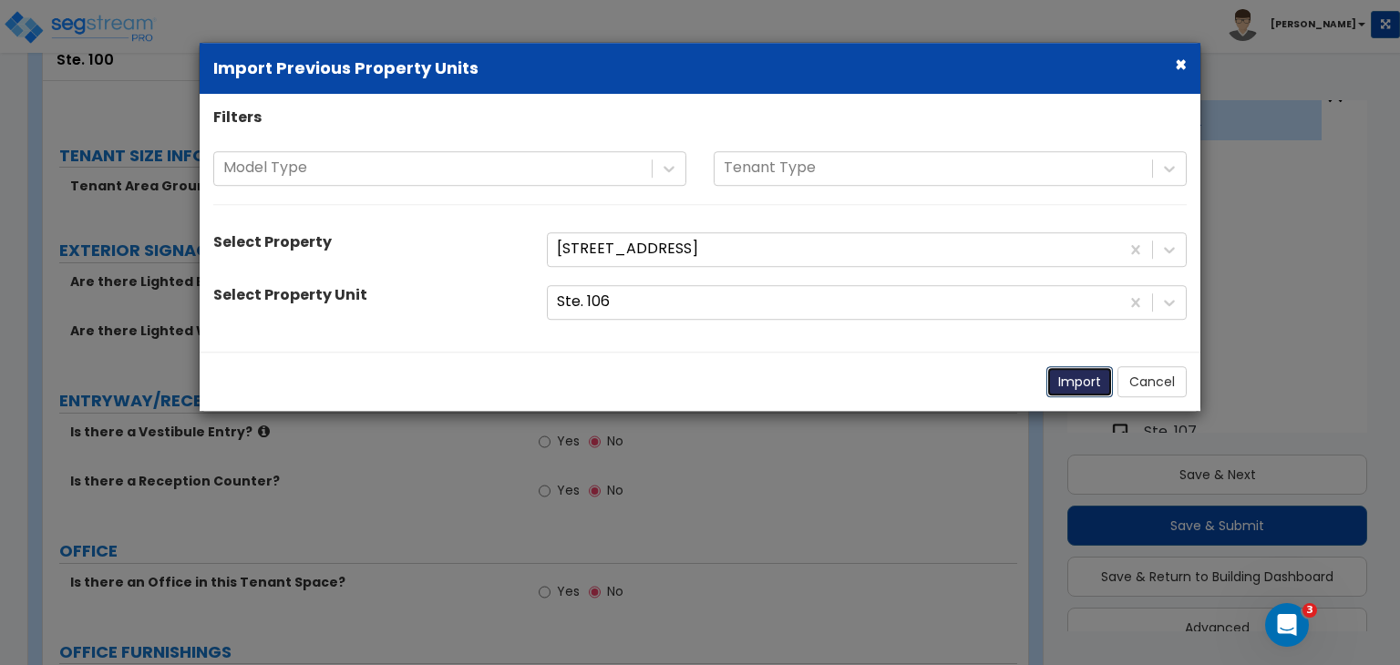
click at [1069, 384] on button "Import" at bounding box center [1079, 381] width 67 height 31
type input "1440"
radio input "true"
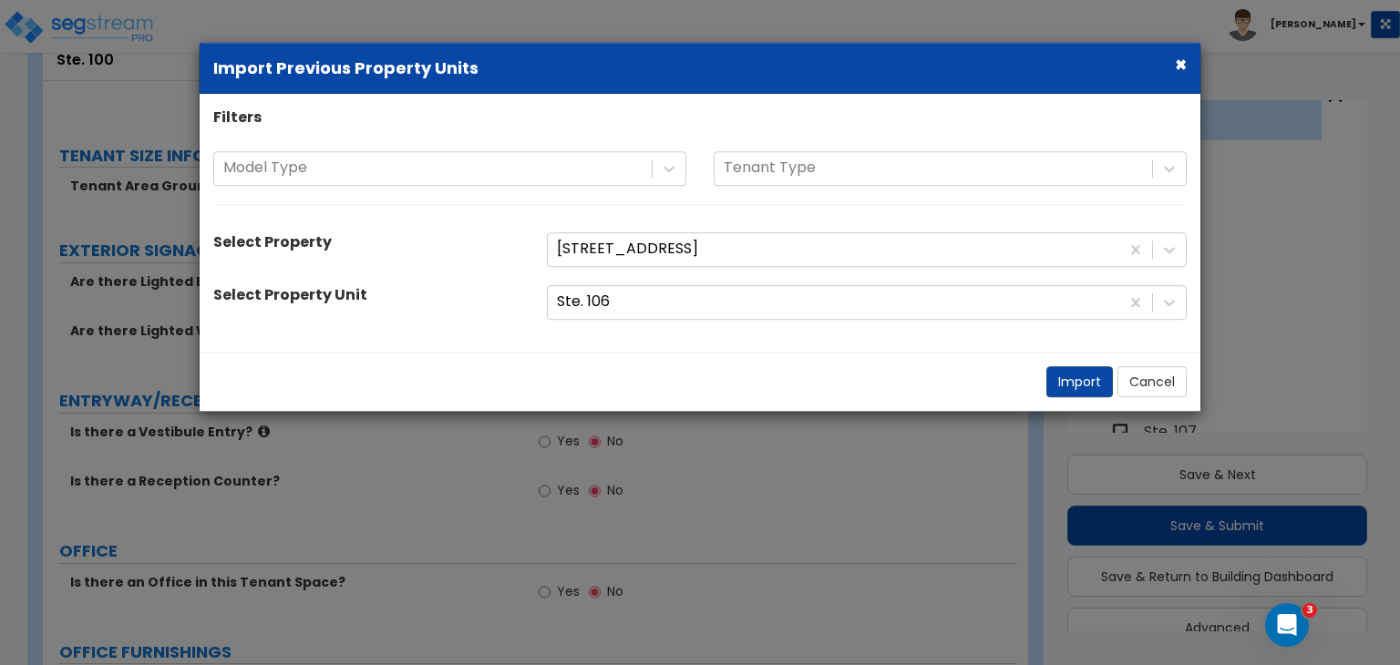
radio input "true"
select select "2"
radio input "true"
select select "1"
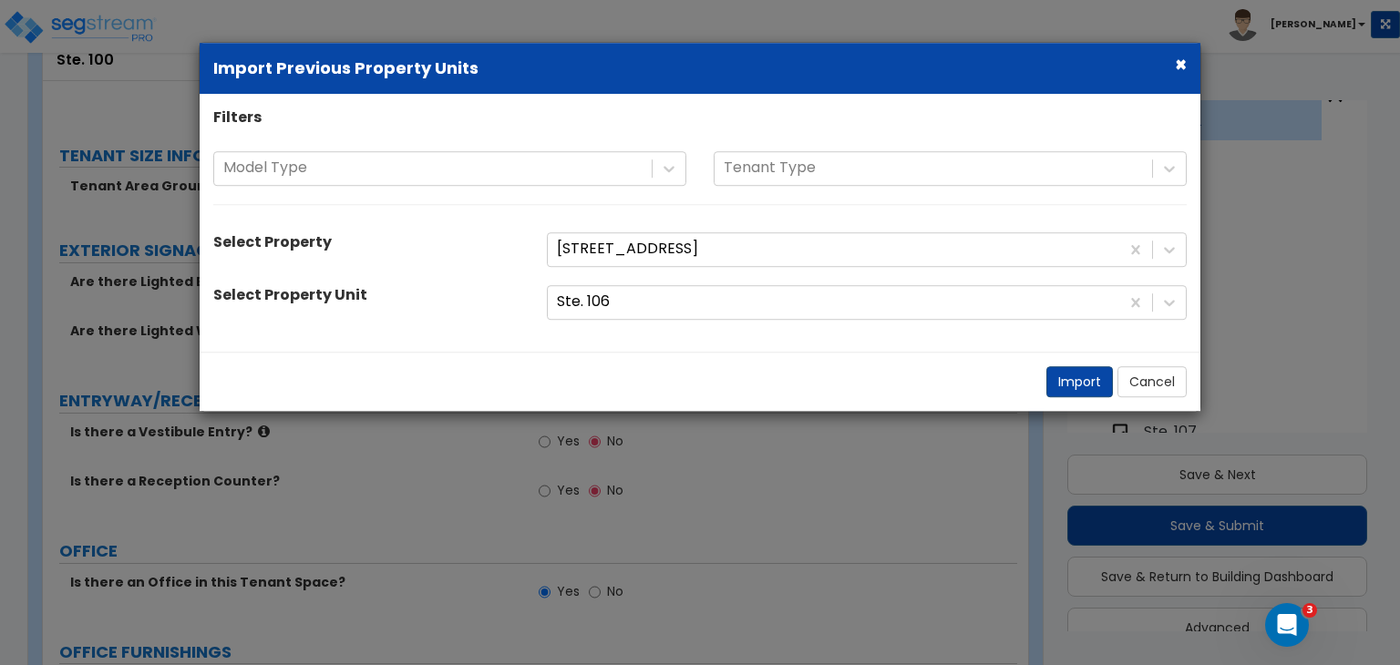
select select "1"
select select "2"
select select "5"
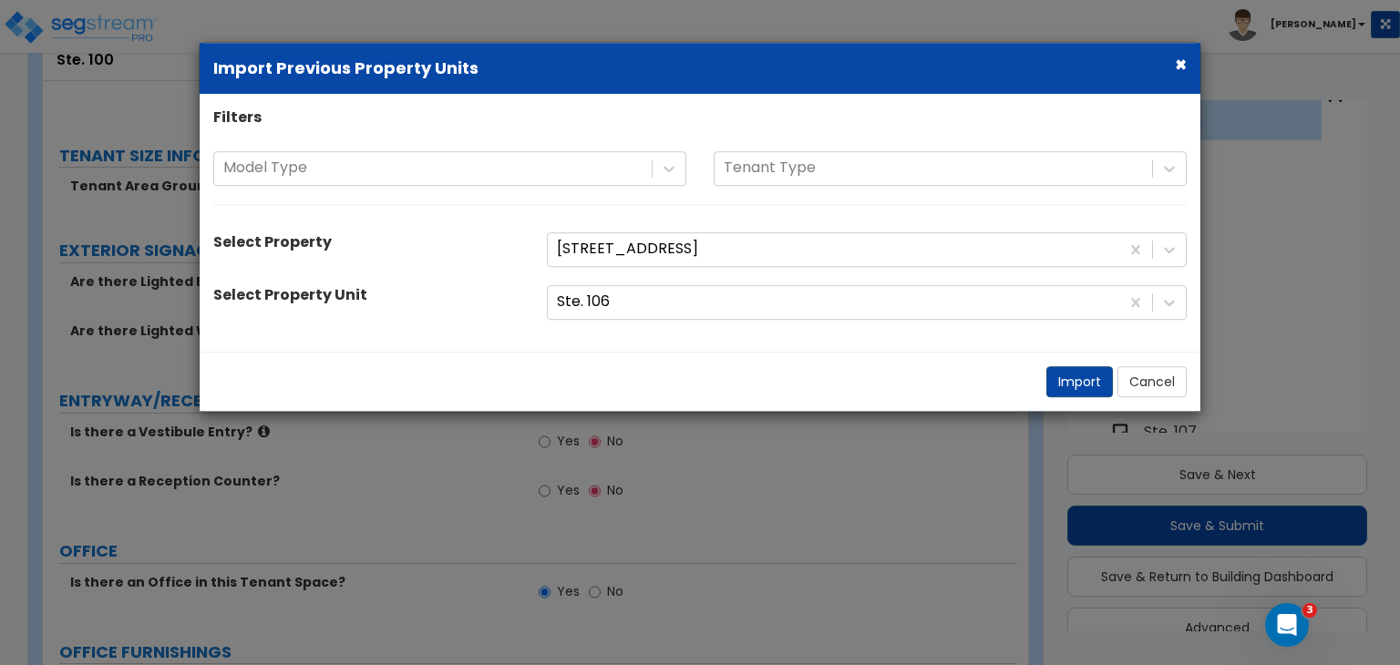
select select "1"
select select "4"
select select "3"
select select "2"
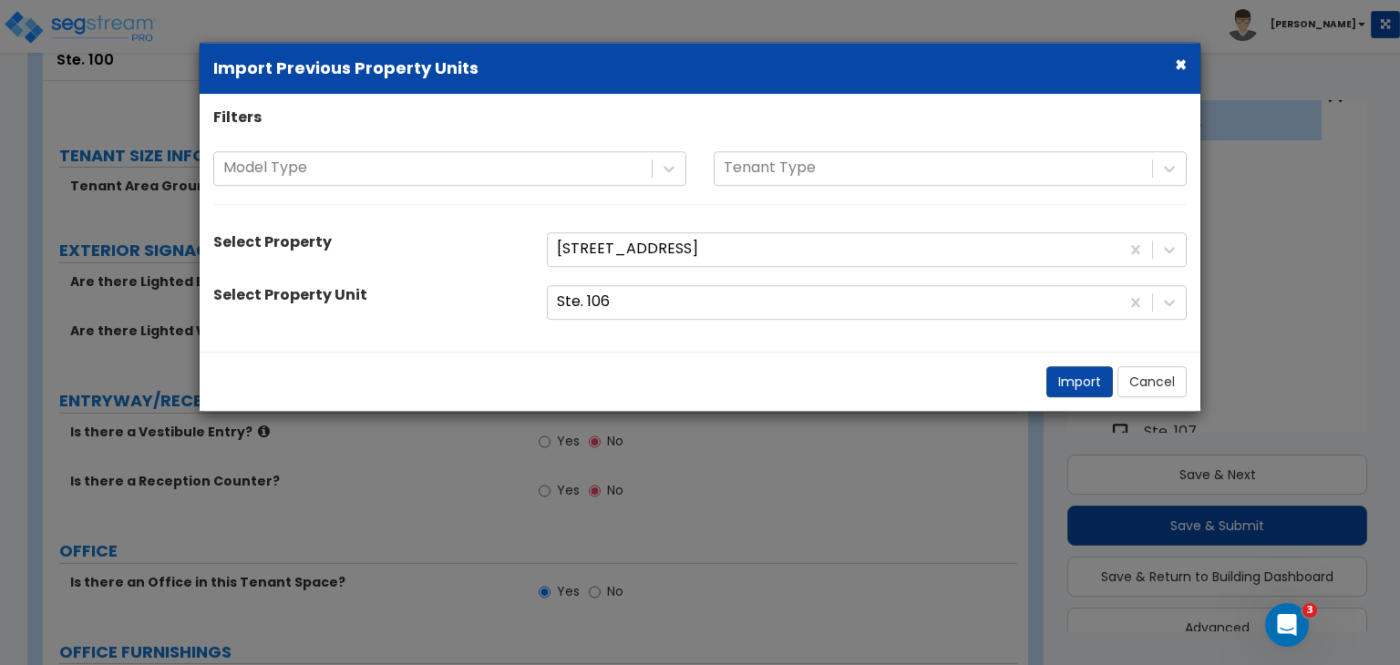
select select "1"
select select "2"
select select "1"
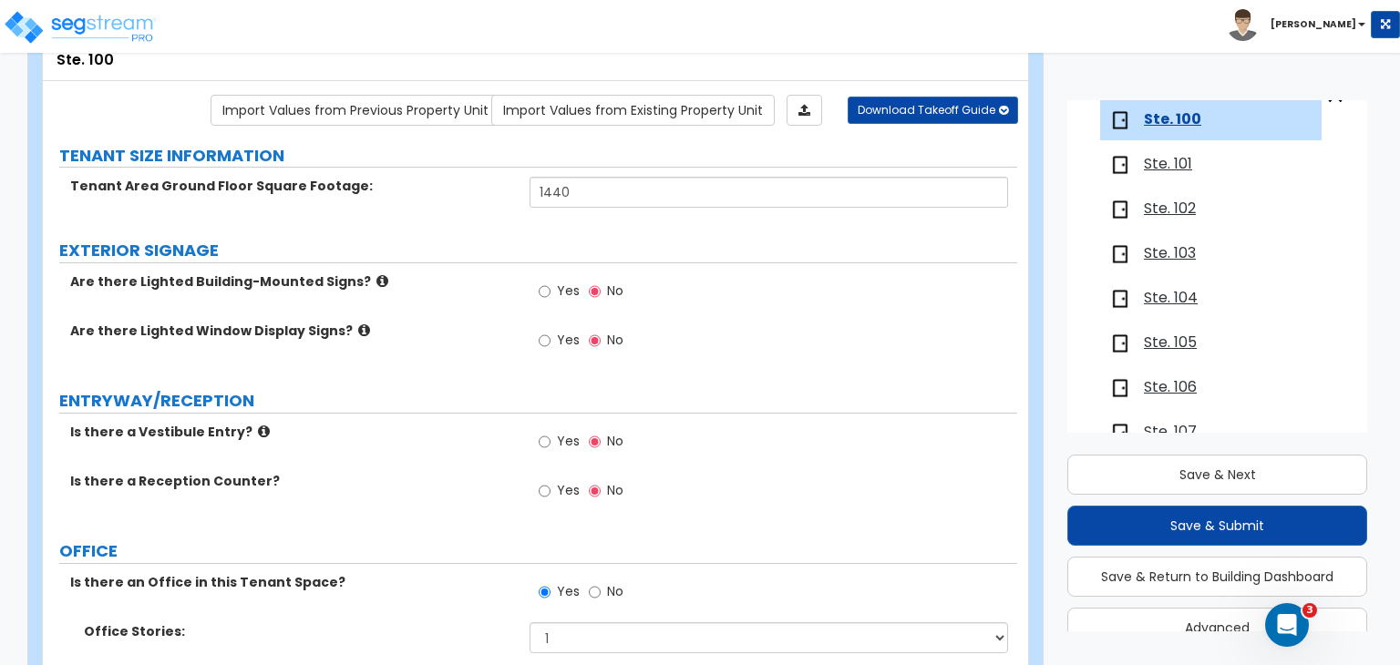
scroll to position [0, 0]
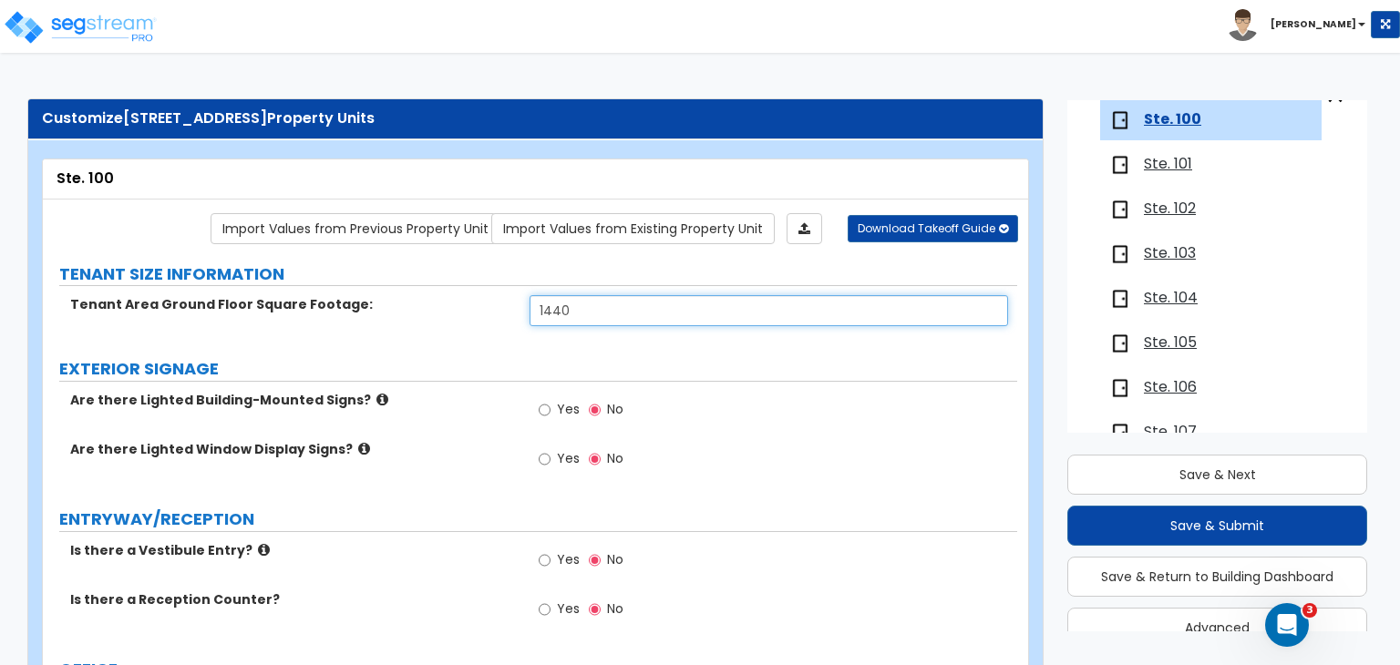
drag, startPoint x: 591, startPoint y: 308, endPoint x: 215, endPoint y: 317, distance: 375.6
click at [215, 317] on div "Tenant Area Ground Floor Square Footage: 1440" at bounding box center [530, 317] width 974 height 44
type input "1,804"
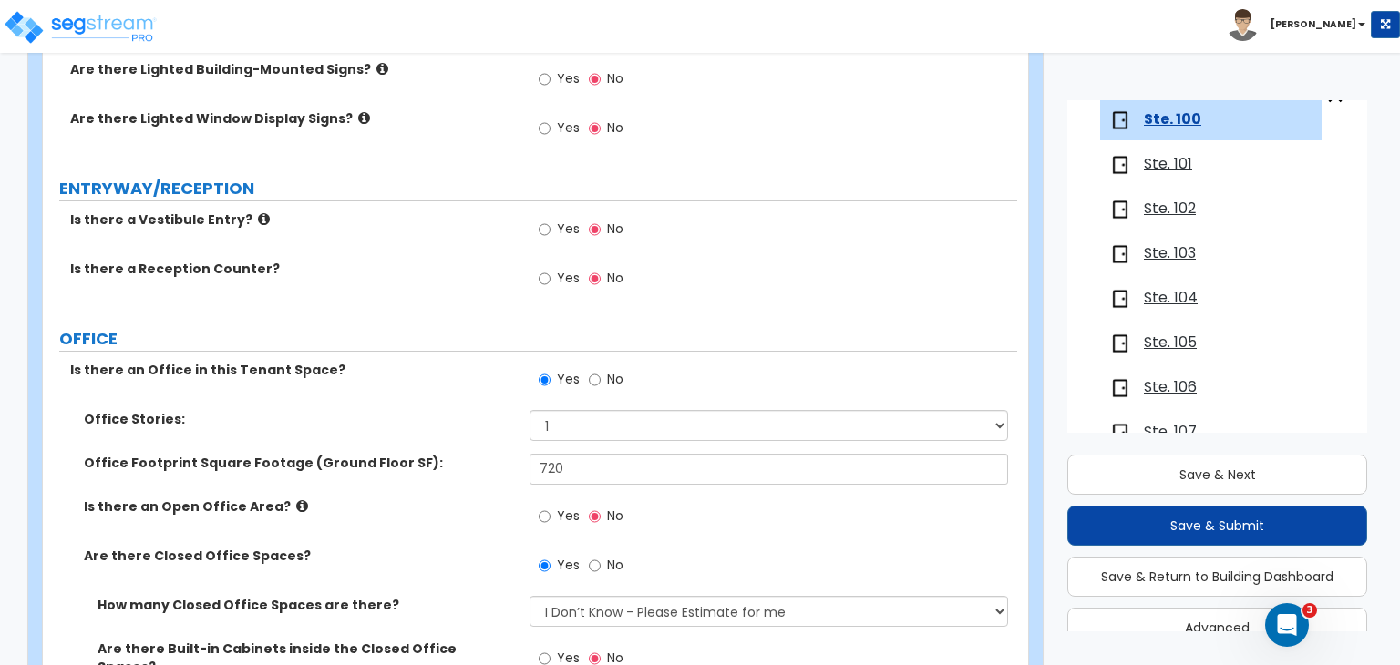
scroll to position [339, 0]
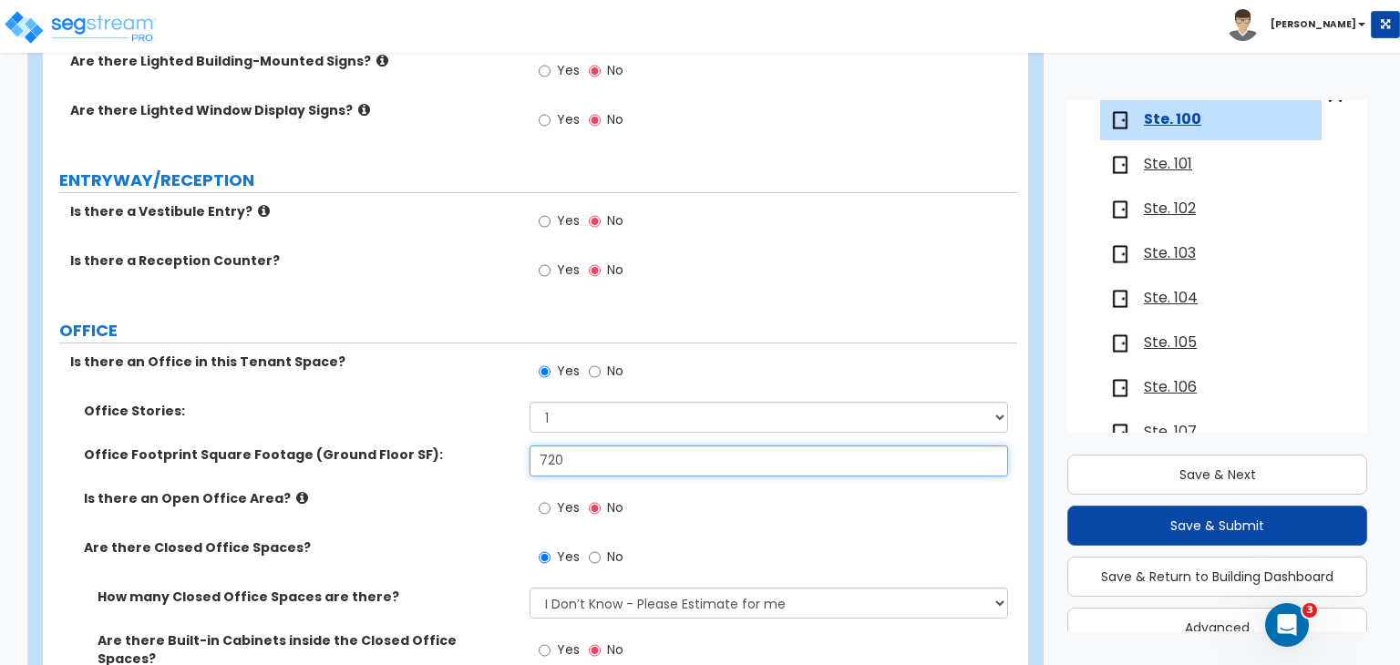
drag, startPoint x: 572, startPoint y: 456, endPoint x: 289, endPoint y: 457, distance: 283.5
click at [289, 457] on div "Office Footprint Square Footage (Ground Floor SF): 720" at bounding box center [530, 468] width 974 height 44
type input "901"
click at [454, 362] on label "Is there an Office in this Tenant Space?" at bounding box center [293, 362] width 446 height 18
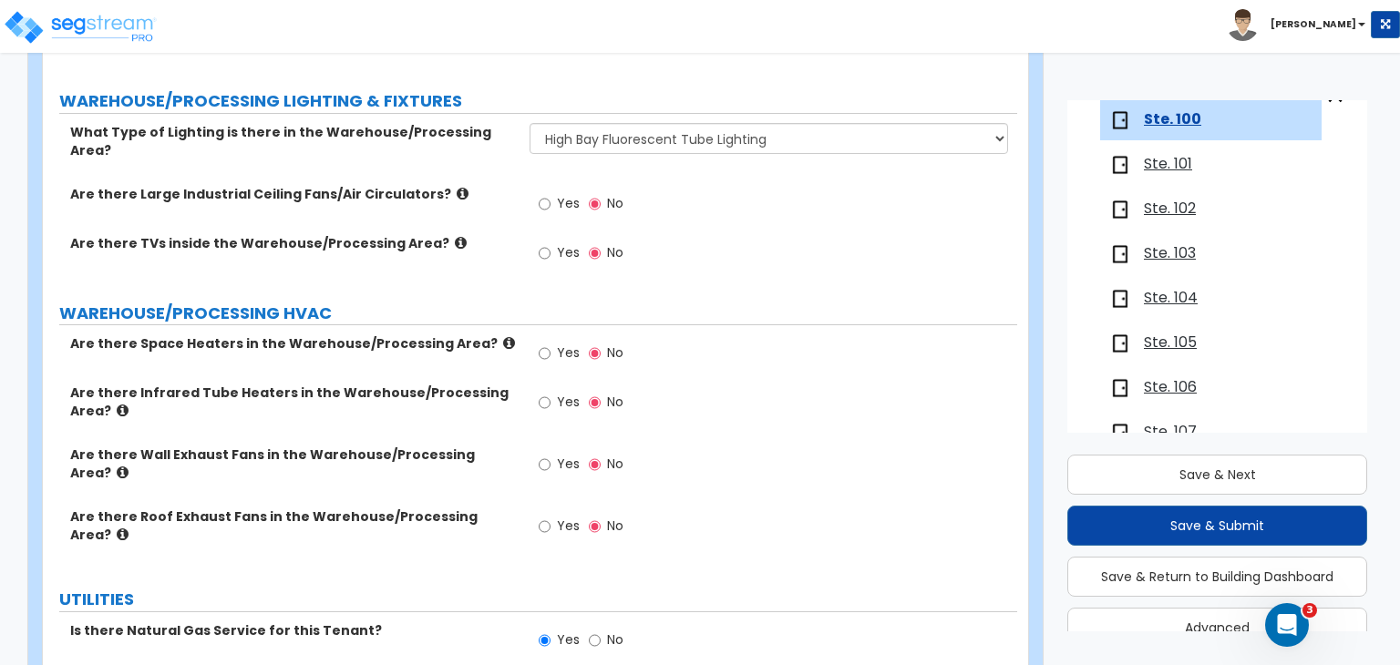
scroll to position [5870, 0]
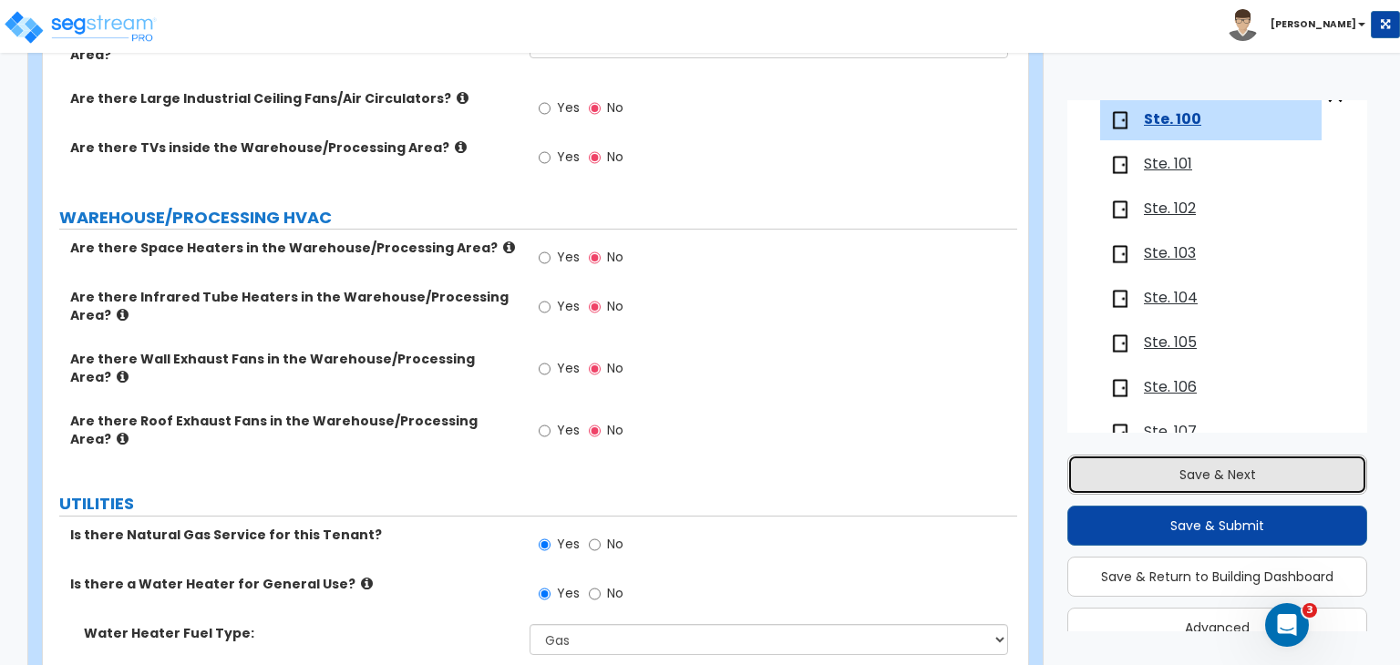
click at [1200, 468] on button "Save & Next" at bounding box center [1217, 475] width 300 height 40
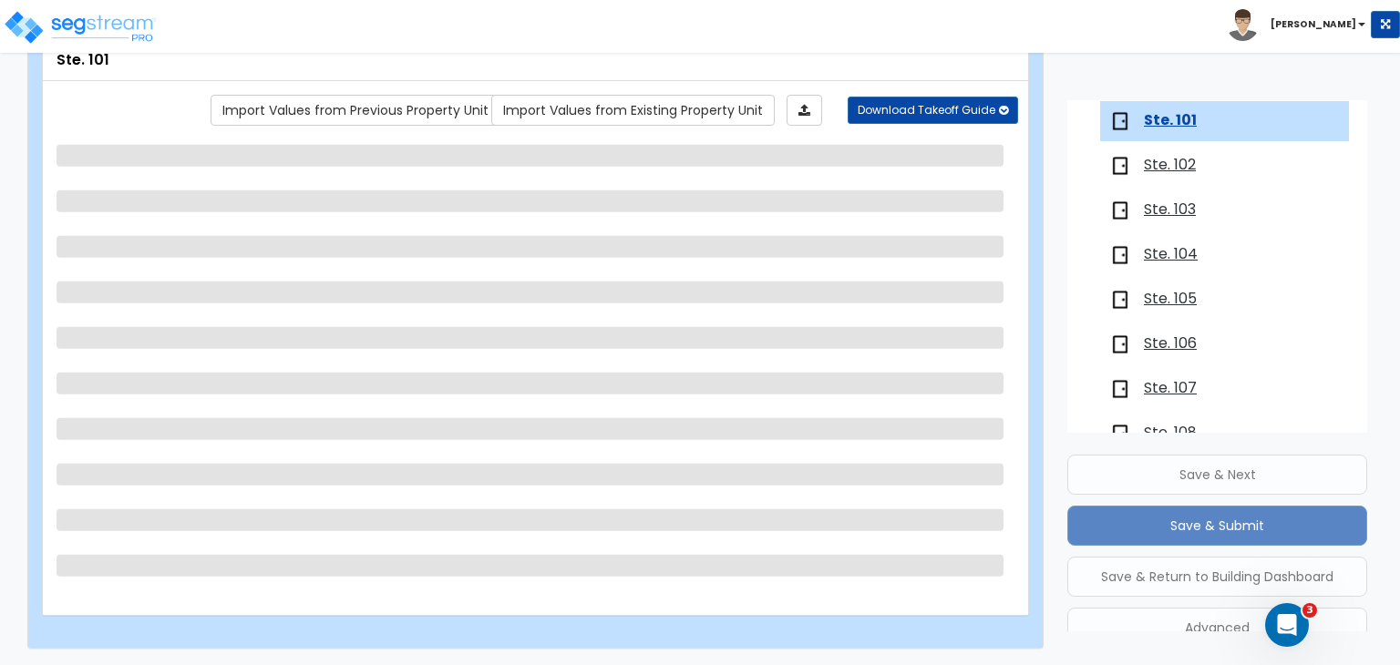
scroll to position [256, 0]
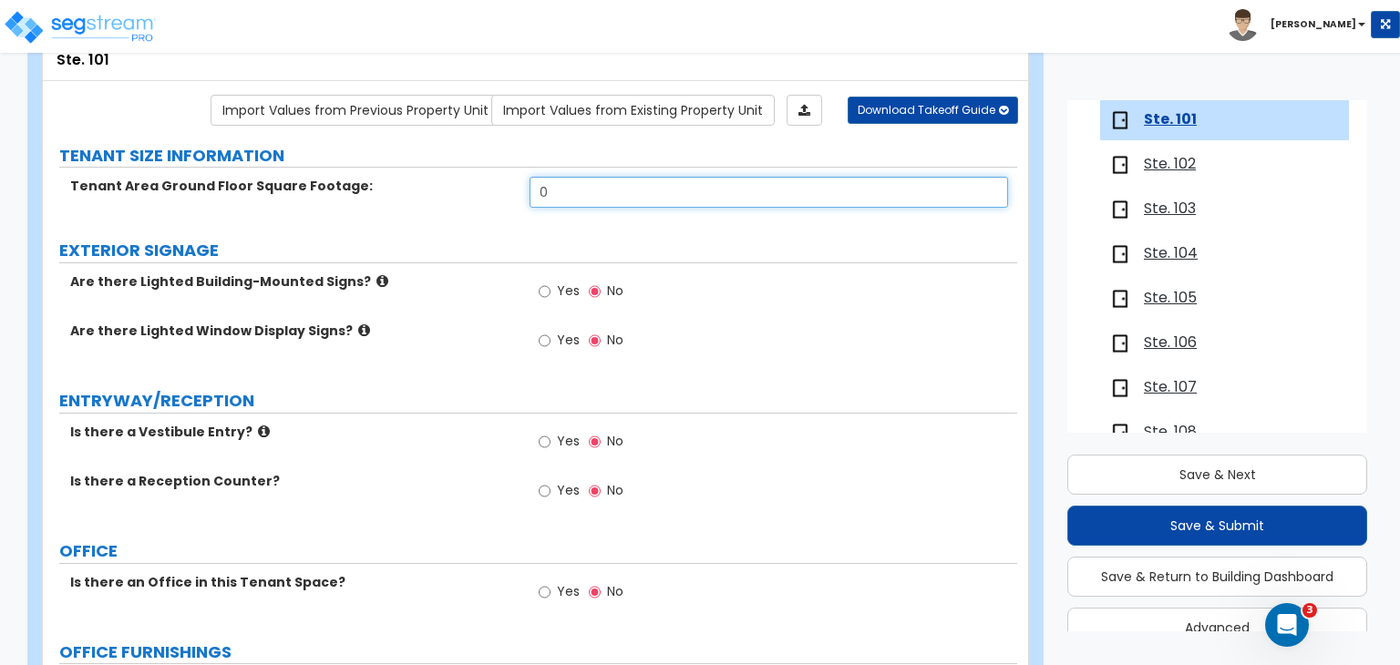
drag, startPoint x: 583, startPoint y: 183, endPoint x: 401, endPoint y: 179, distance: 182.3
click at [401, 179] on div "Tenant Area Ground Floor Square Footage: 0" at bounding box center [530, 199] width 974 height 44
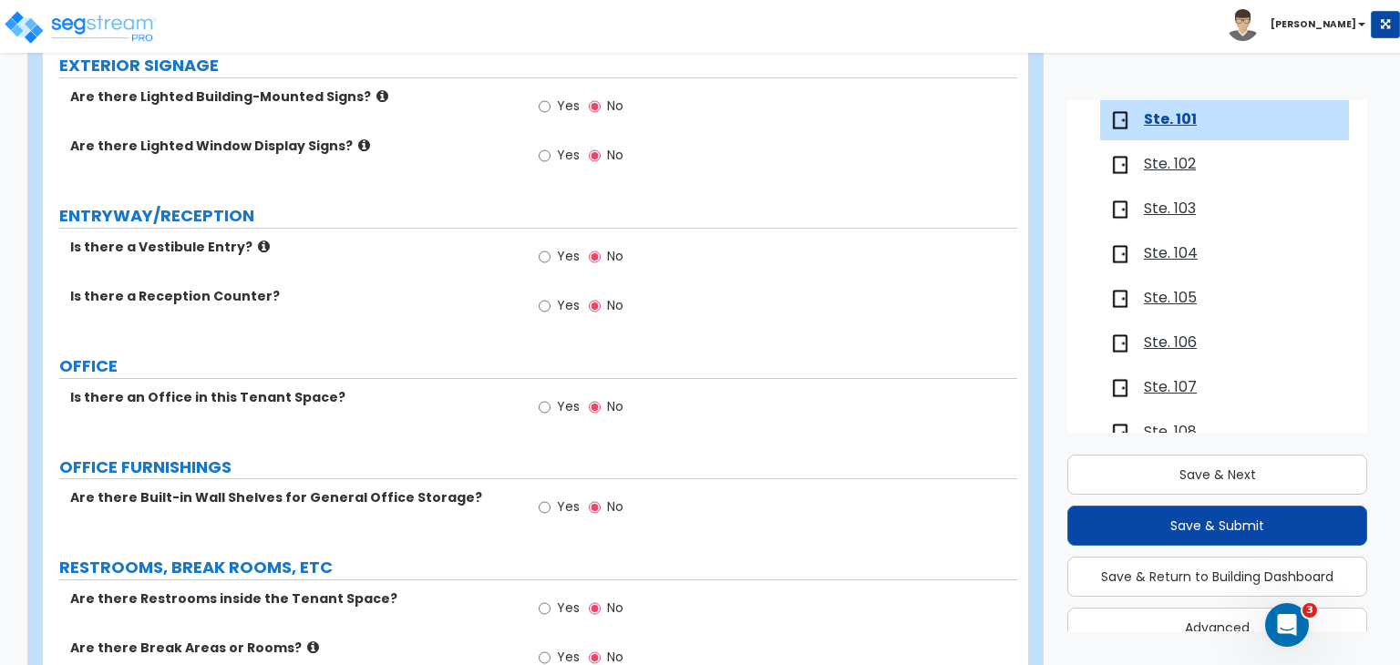
scroll to position [0, 0]
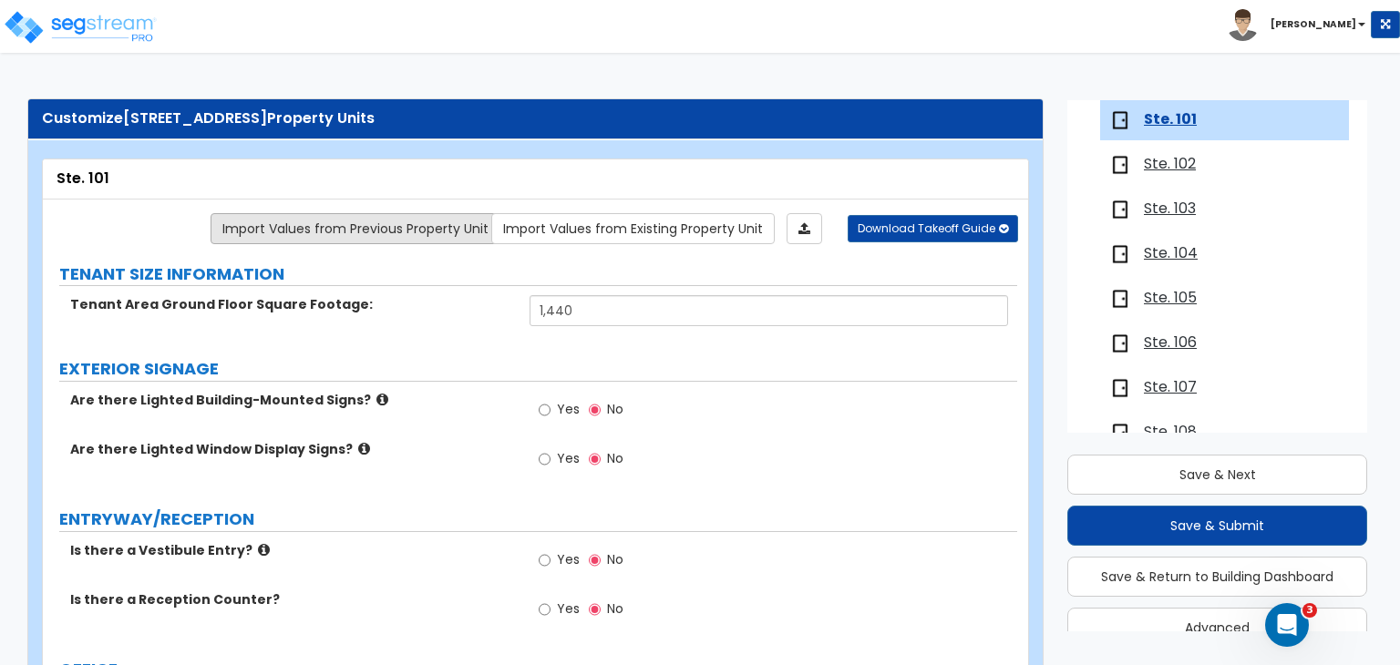
click at [460, 227] on link "Import Values from Previous Property Unit" at bounding box center [356, 228] width 290 height 31
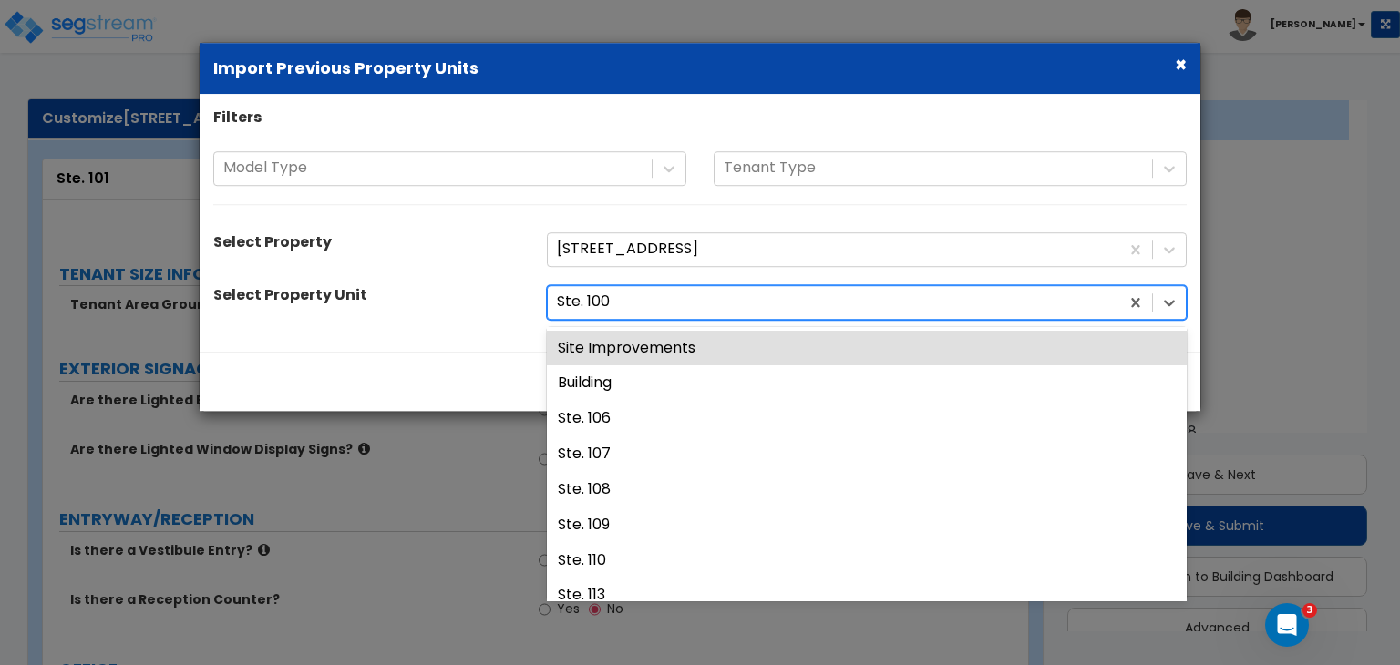
click at [713, 296] on div at bounding box center [833, 302] width 553 height 25
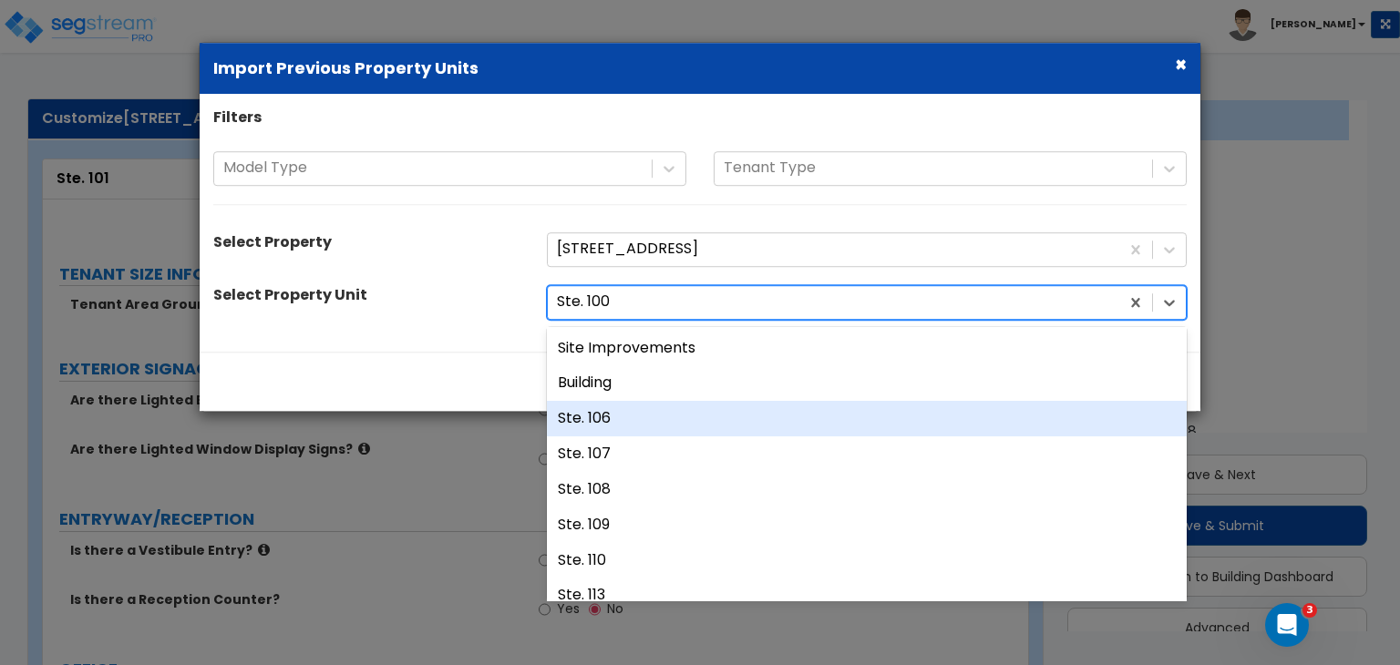
click at [612, 419] on div "Ste. 106" at bounding box center [867, 419] width 640 height 36
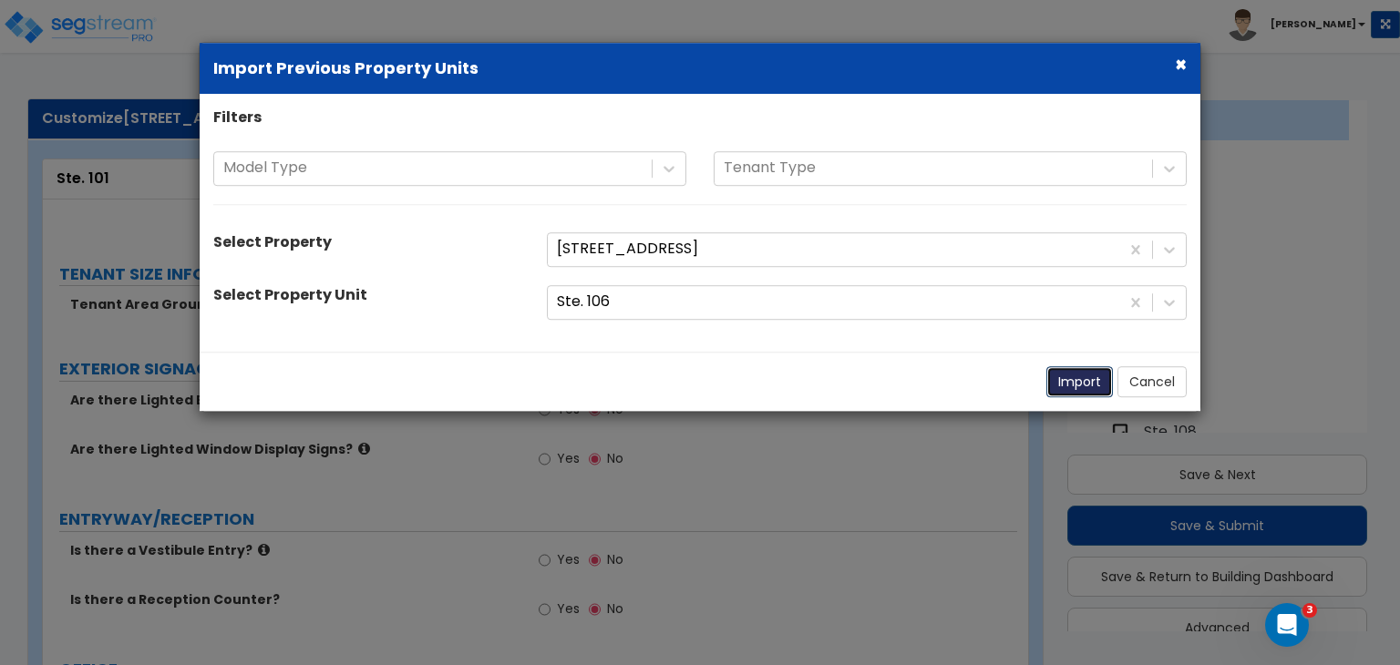
click at [1067, 380] on button "Import" at bounding box center [1079, 381] width 67 height 31
type input "1440"
radio input "true"
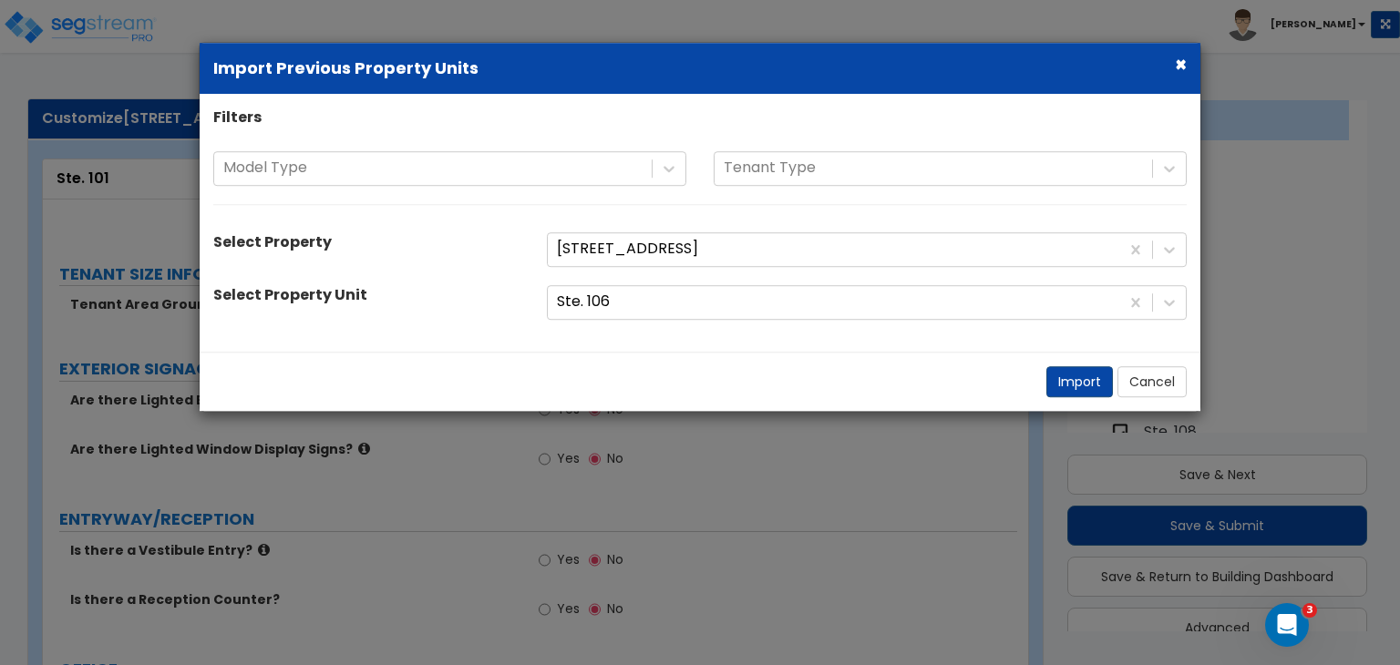
radio input "true"
select select "2"
radio input "true"
select select "1"
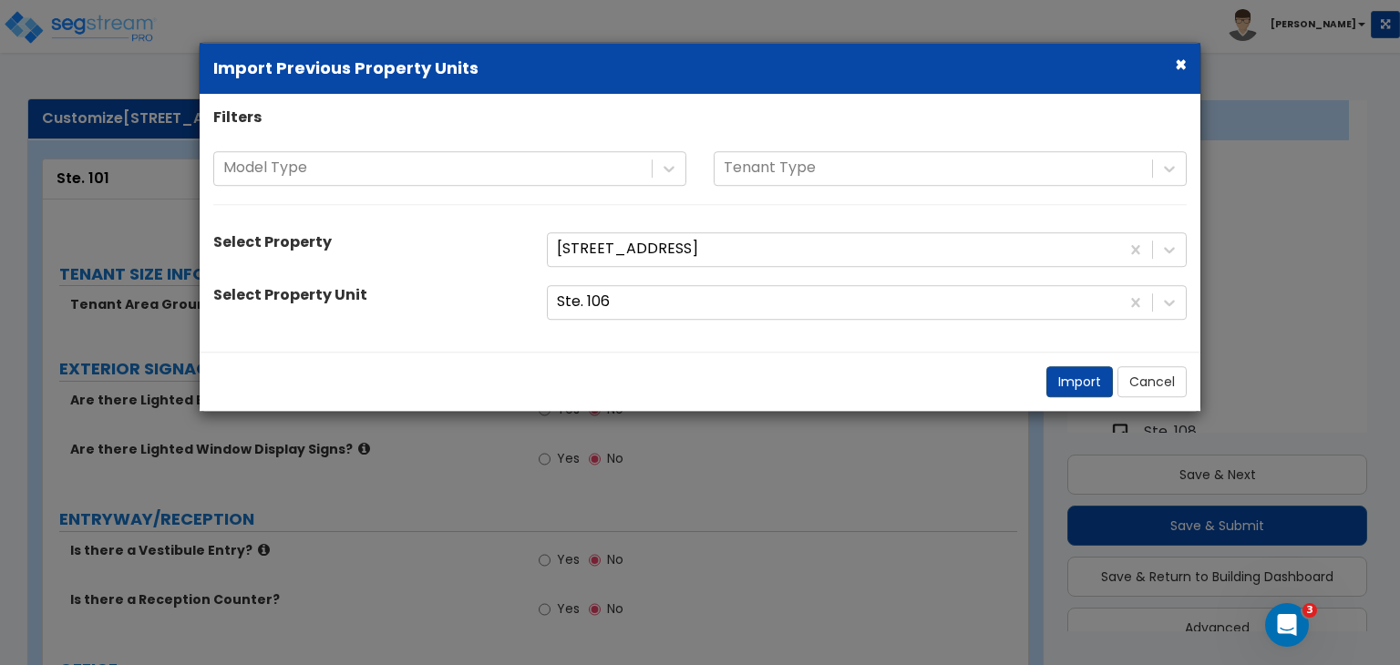
select select "1"
select select "2"
select select "5"
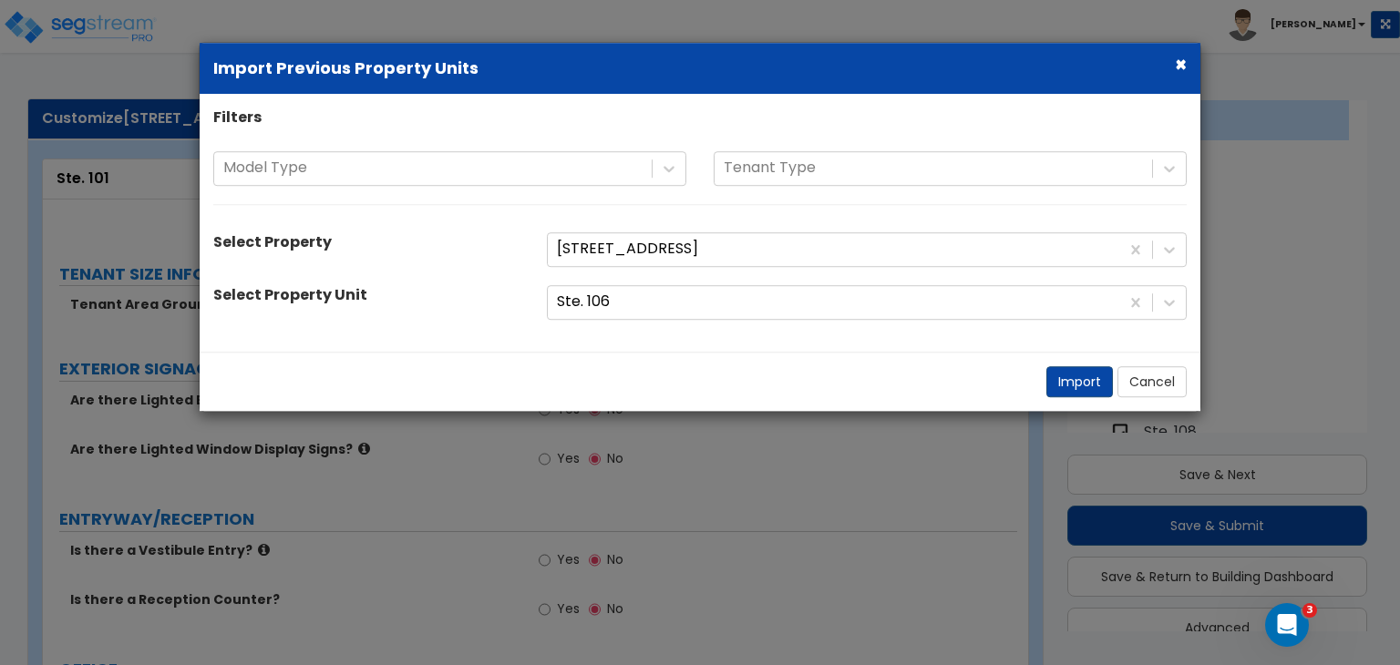
select select "1"
select select "4"
select select "3"
select select "2"
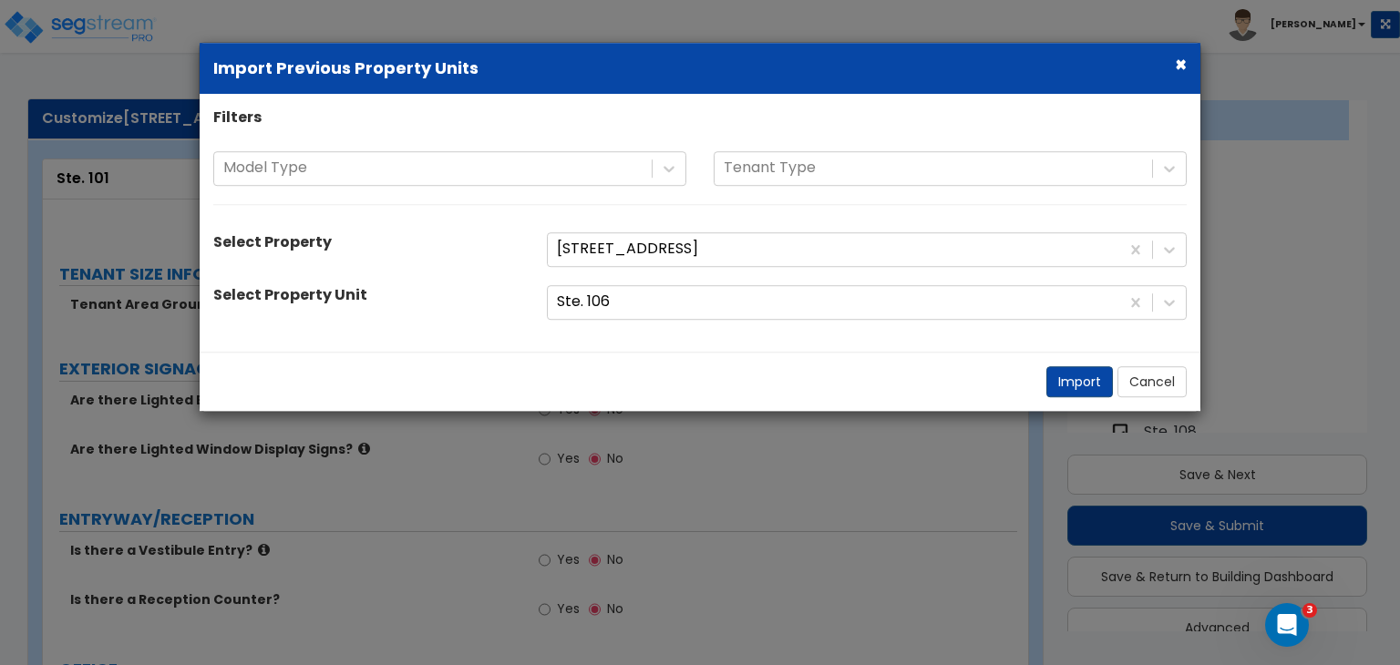
select select "1"
select select "2"
select select "1"
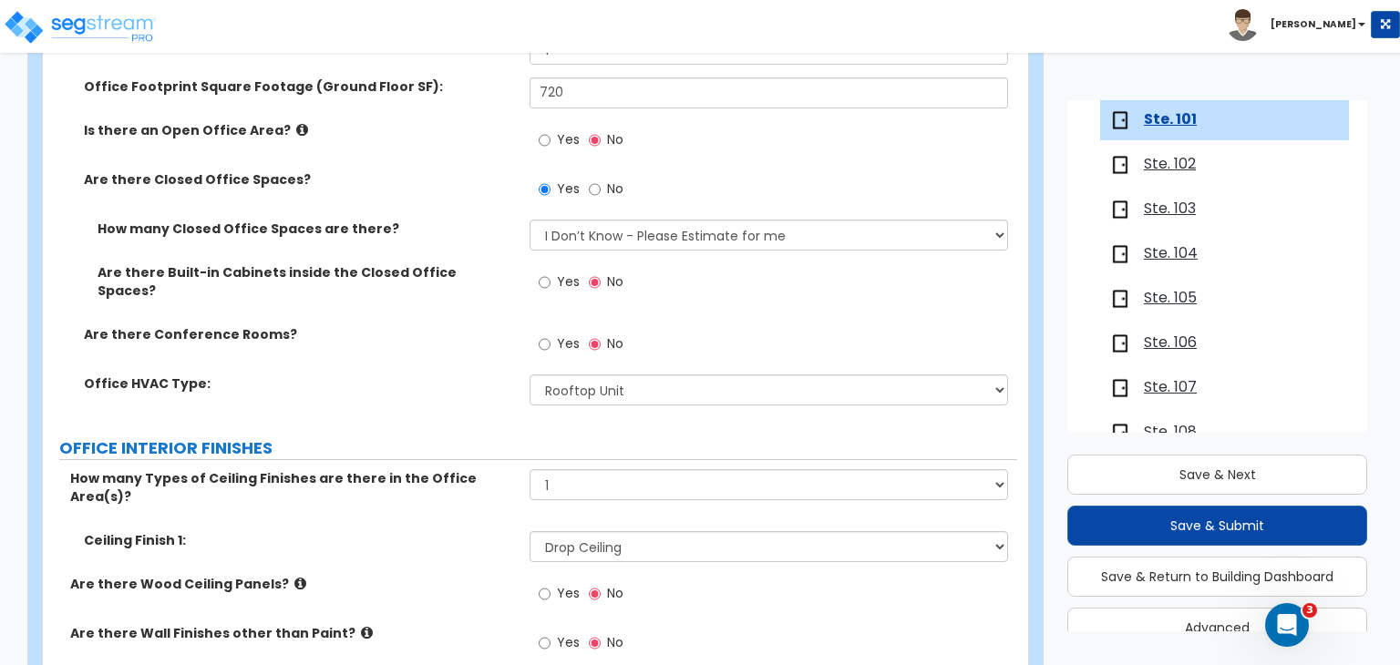
scroll to position [203, 0]
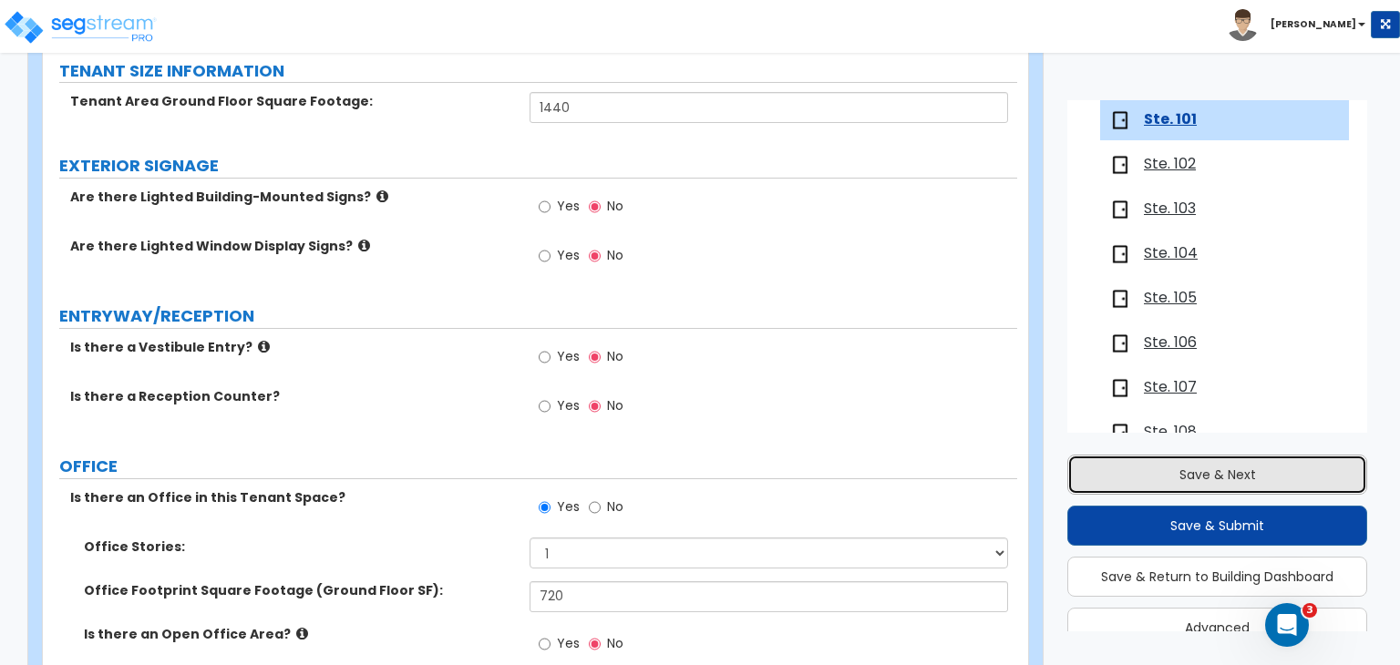
click at [1205, 471] on button "Save & Next" at bounding box center [1217, 475] width 300 height 40
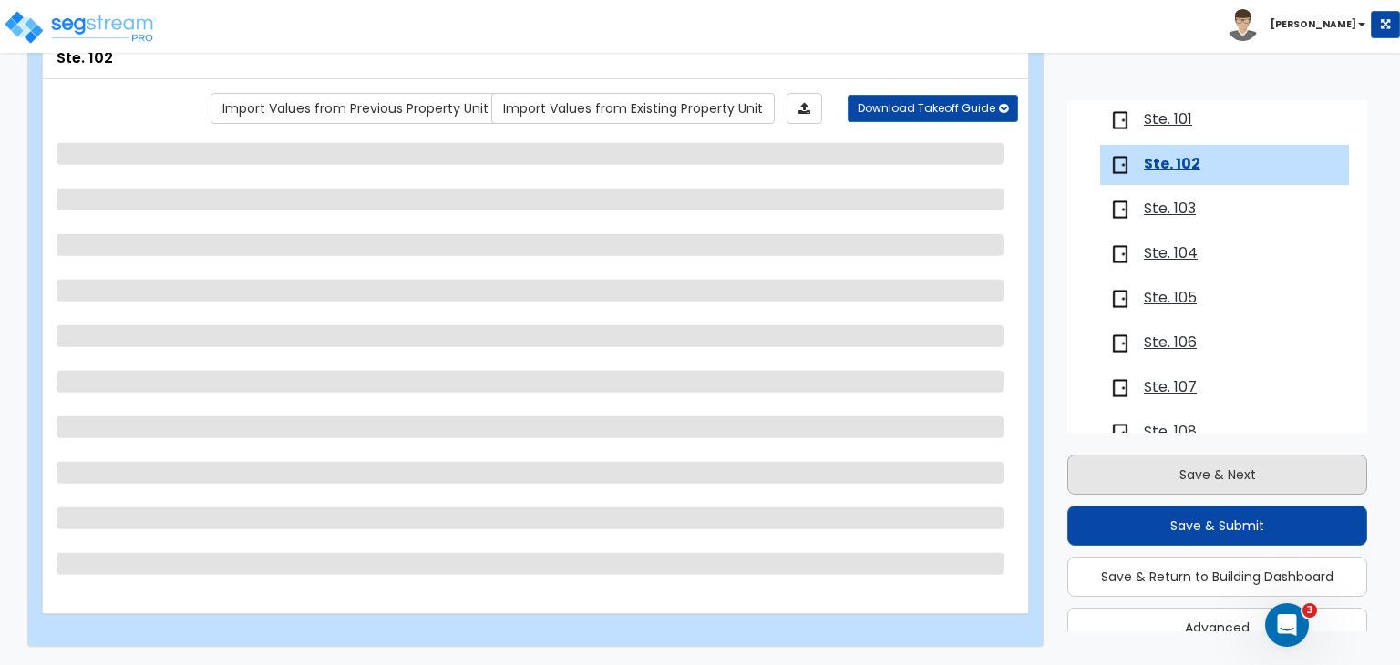
scroll to position [301, 0]
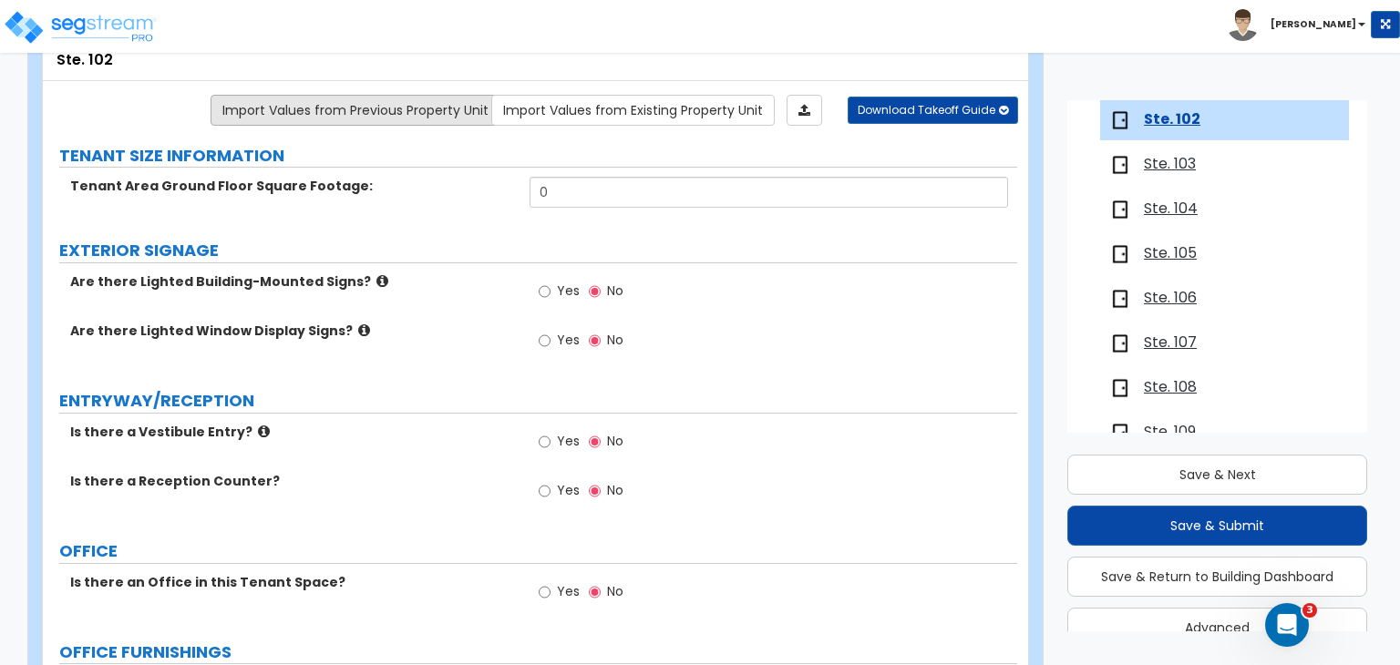
click at [424, 108] on link "Import Values from Previous Property Unit" at bounding box center [356, 110] width 290 height 31
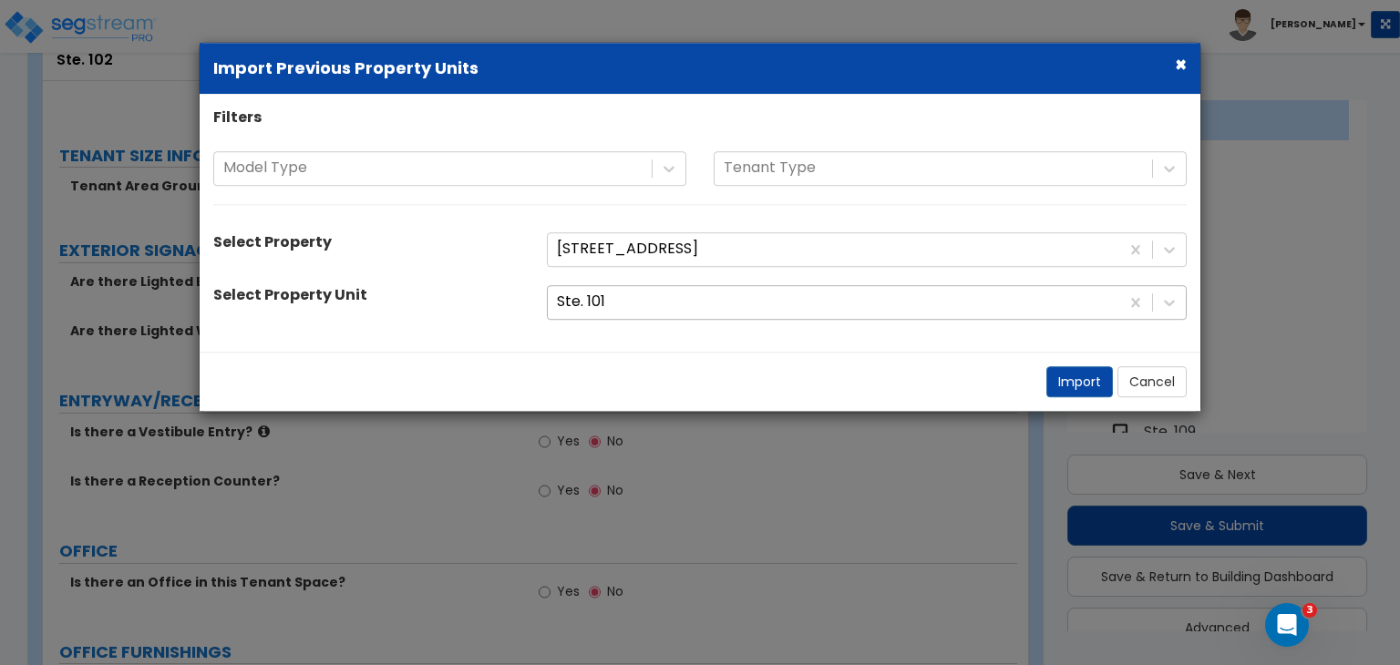
click at [774, 301] on div at bounding box center [833, 302] width 553 height 25
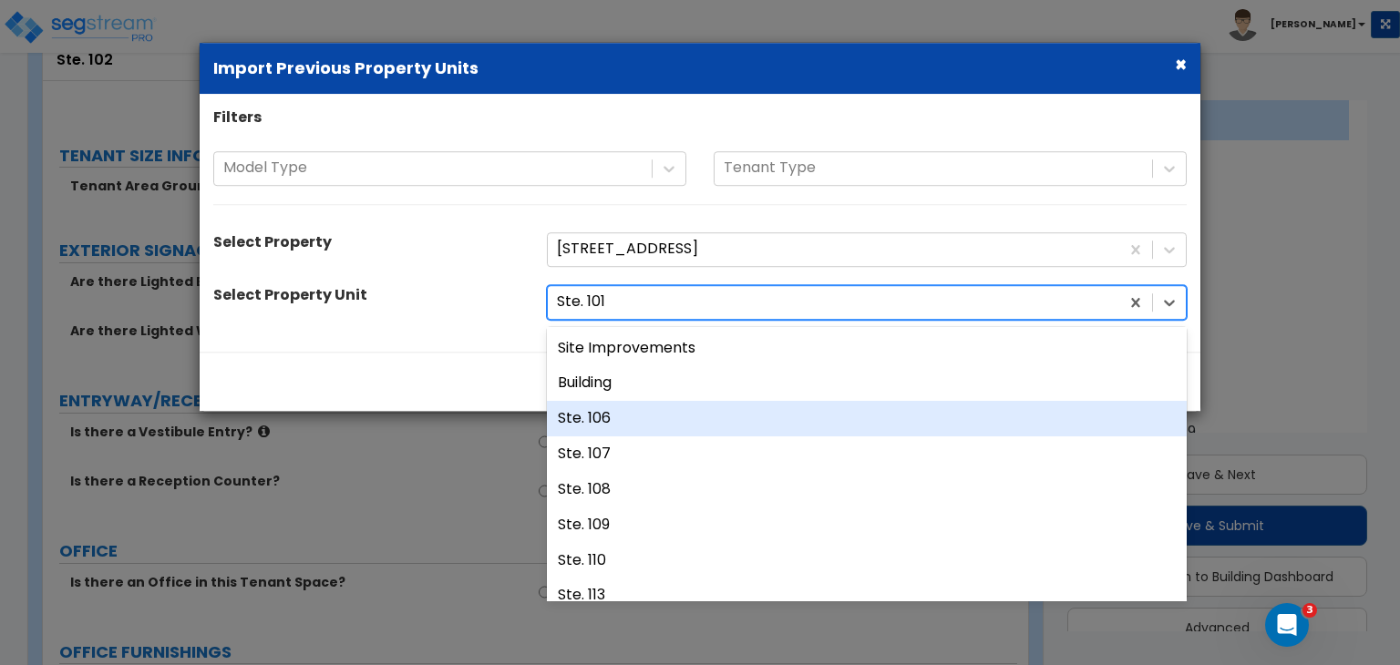
click at [633, 420] on div "Ste. 106" at bounding box center [867, 419] width 640 height 36
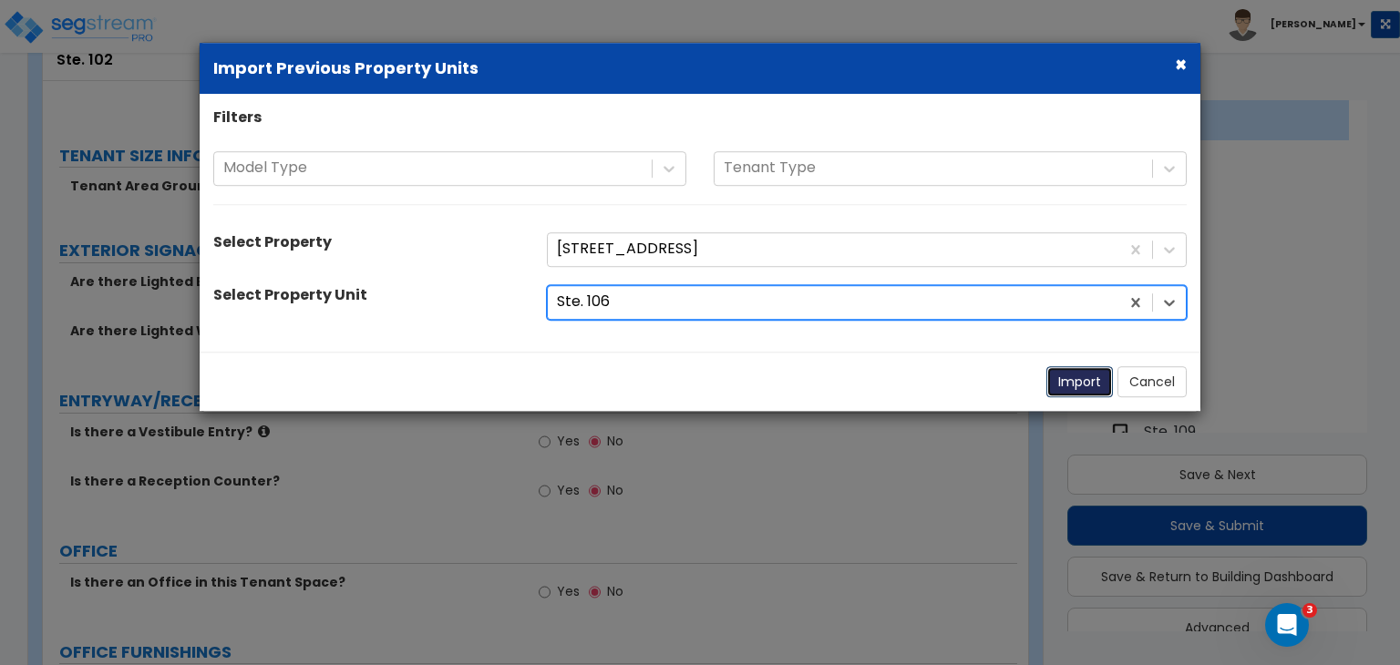
click at [1076, 386] on button "Import" at bounding box center [1079, 381] width 67 height 31
type input "1440"
radio input "true"
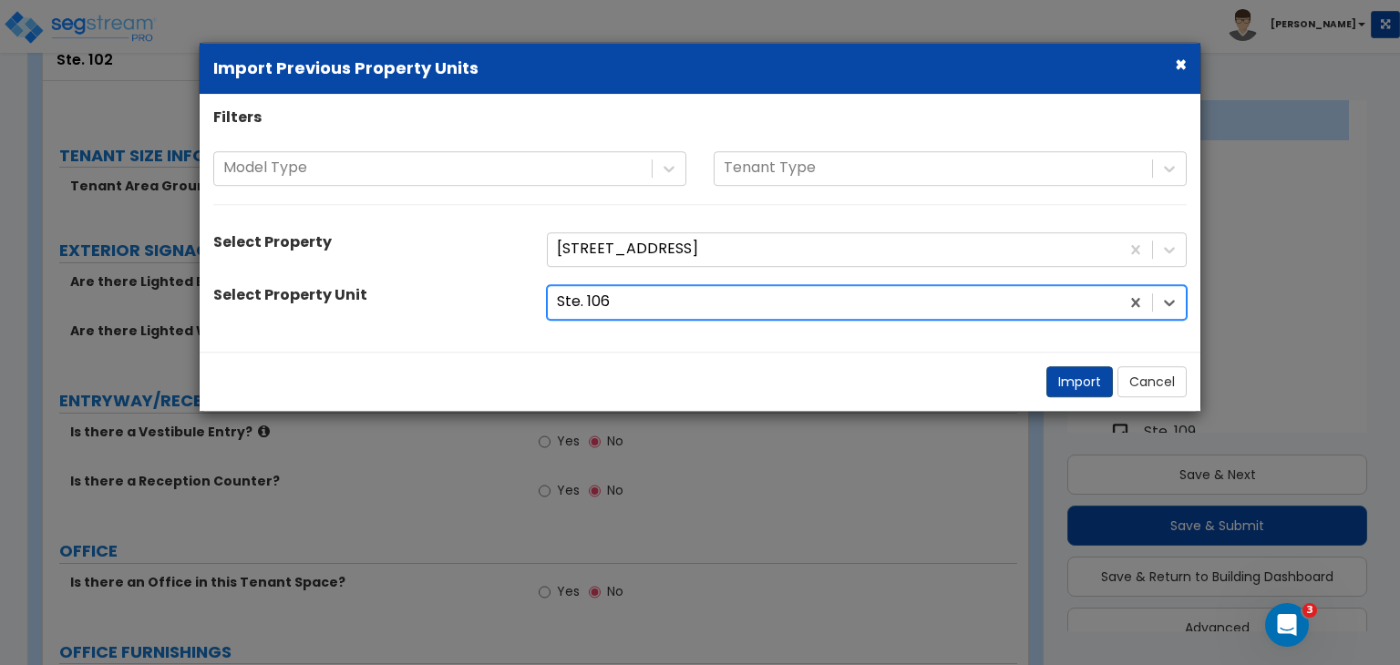
radio input "true"
select select "2"
radio input "true"
select select "1"
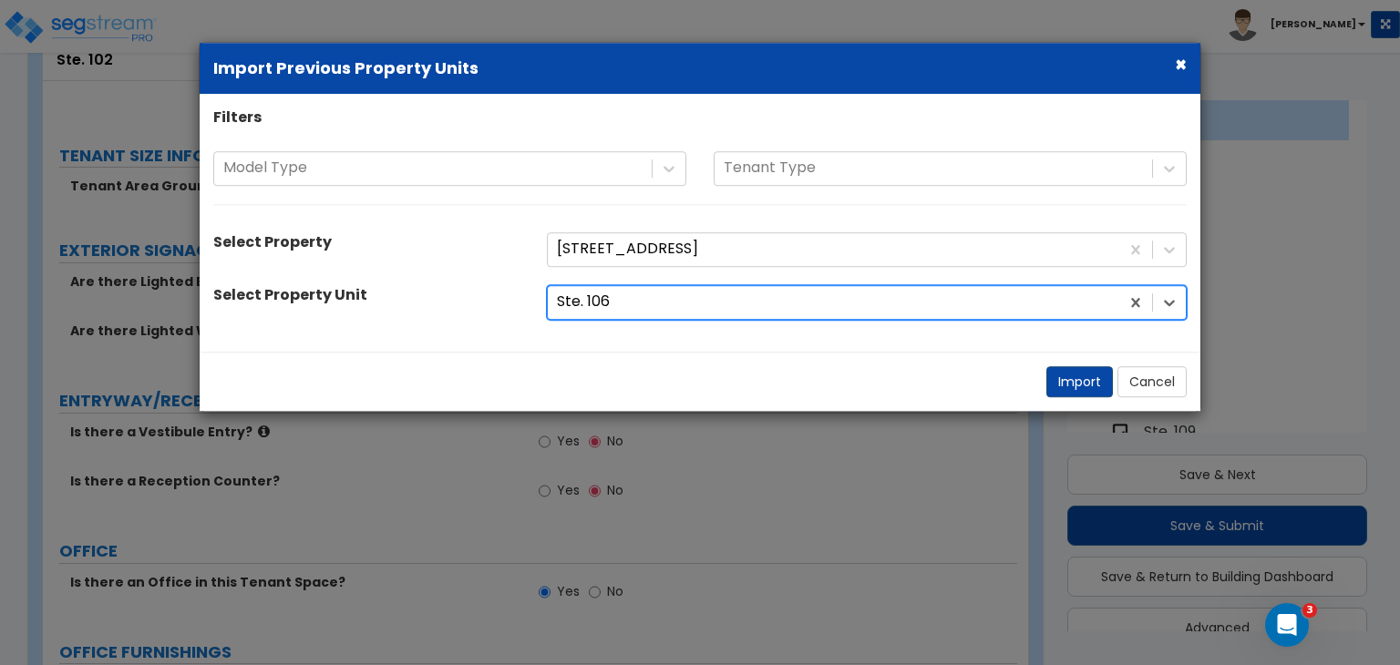
select select "1"
select select "2"
select select "5"
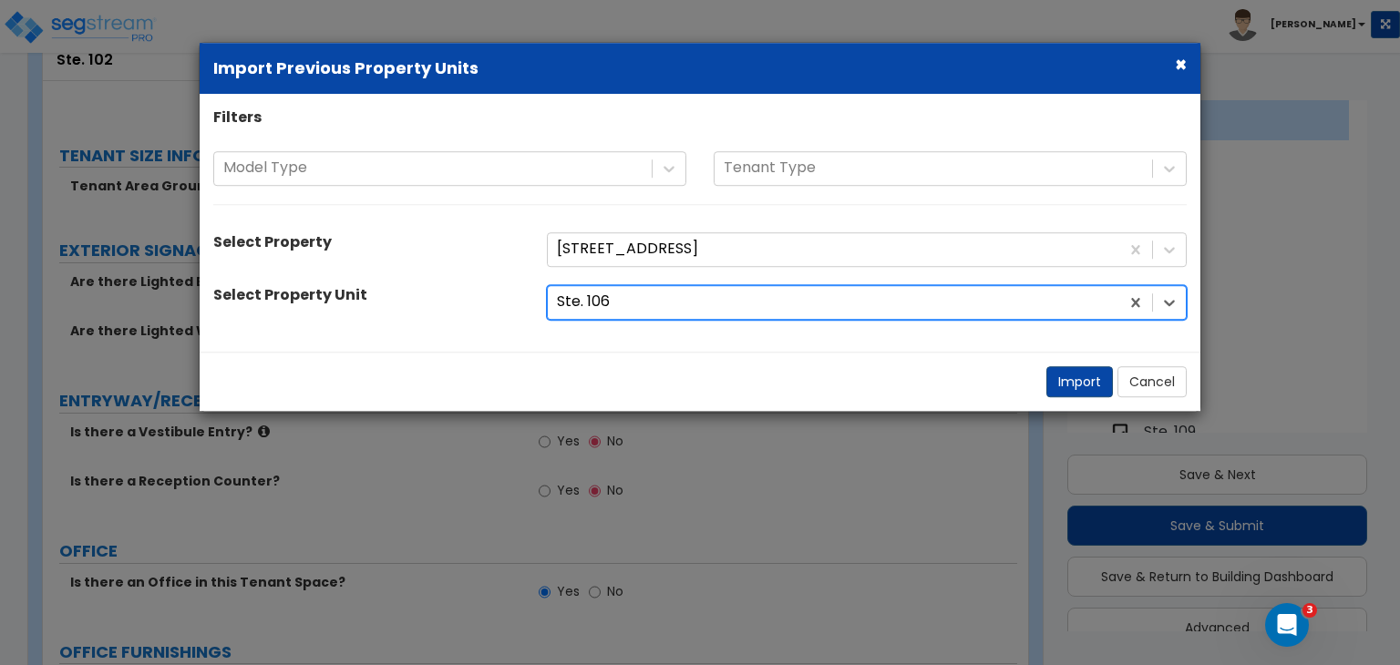
select select "1"
select select "4"
select select "3"
select select "2"
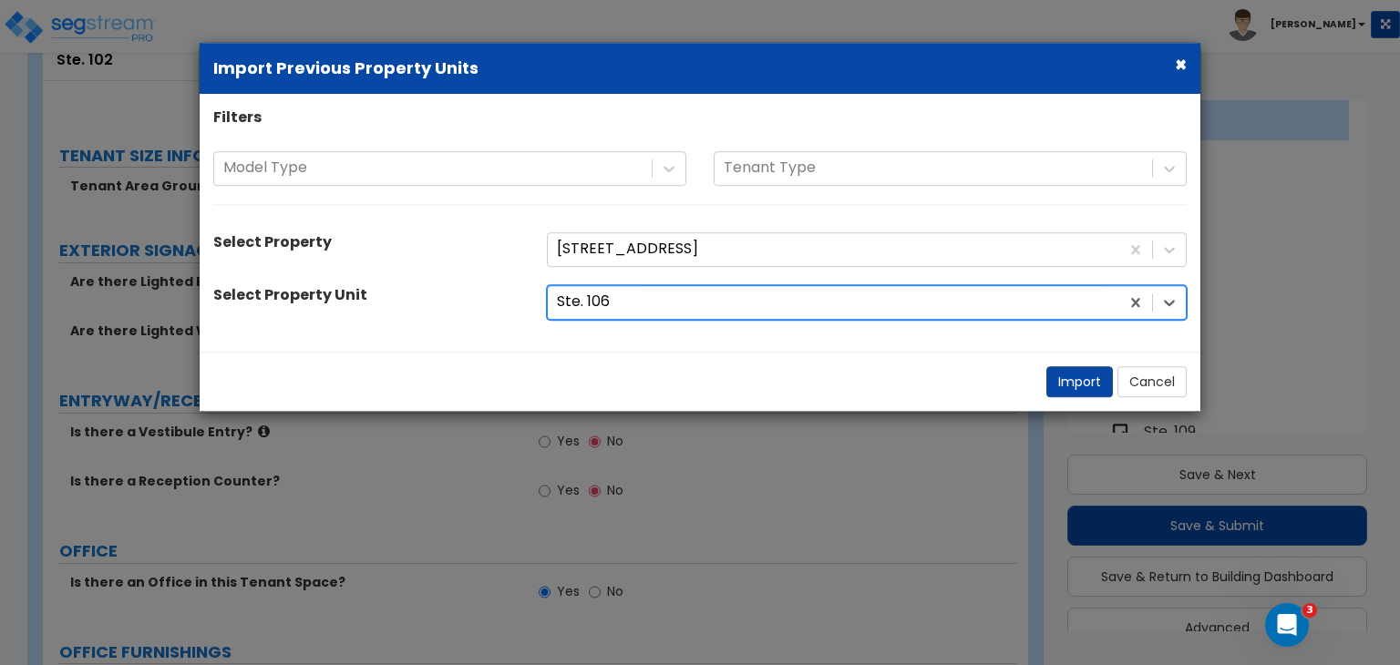
select select "1"
select select "2"
select select "1"
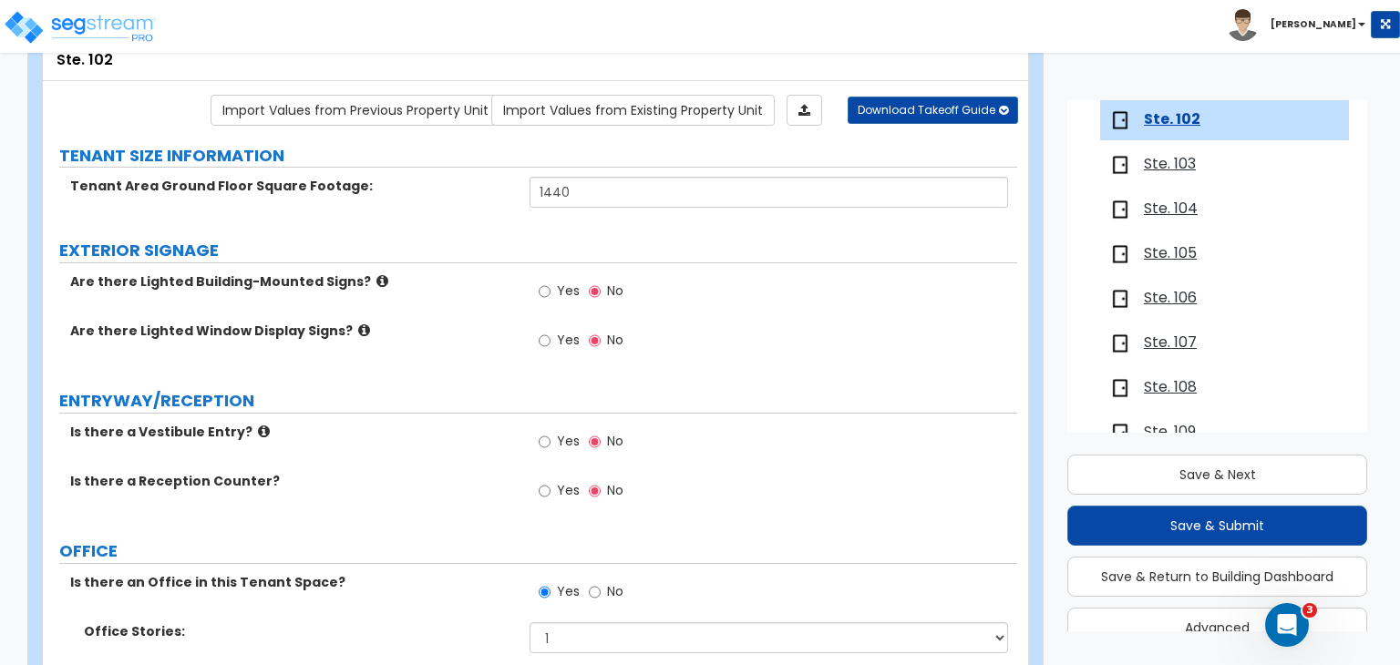
click at [1179, 161] on span "Ste. 103" at bounding box center [1170, 164] width 52 height 21
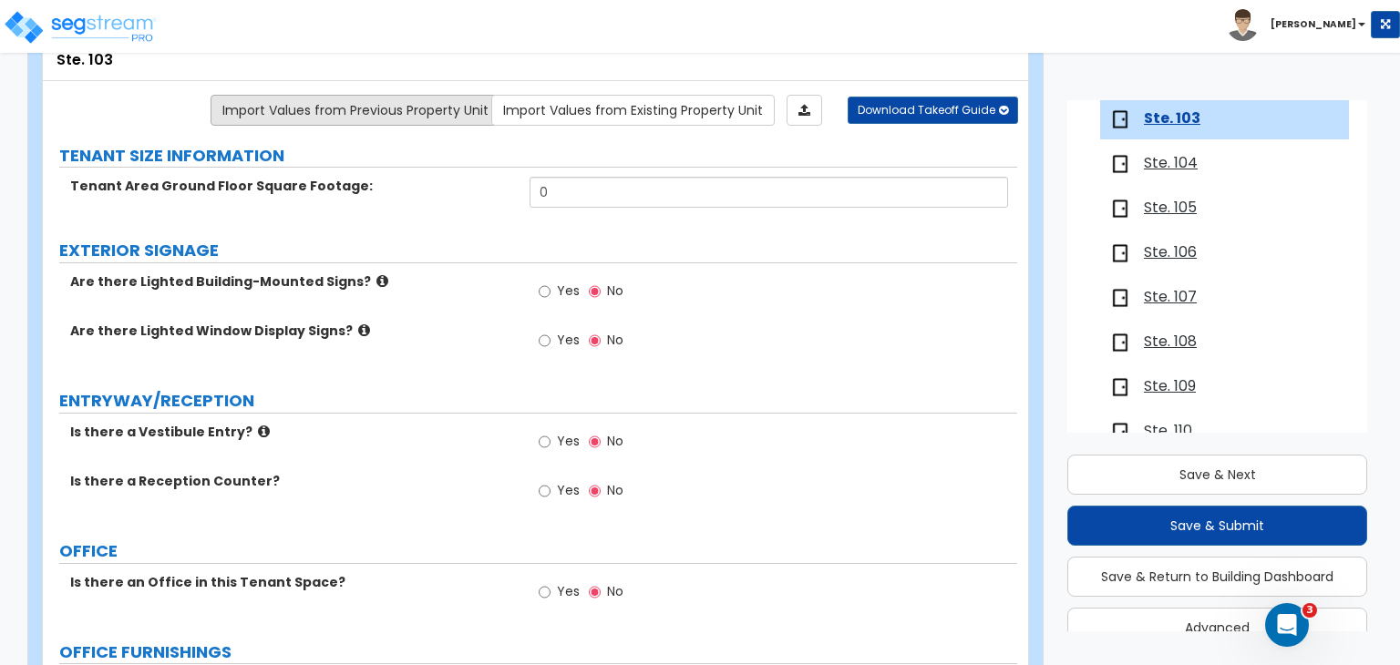
click at [434, 105] on link "Import Values from Previous Property Unit" at bounding box center [356, 110] width 290 height 31
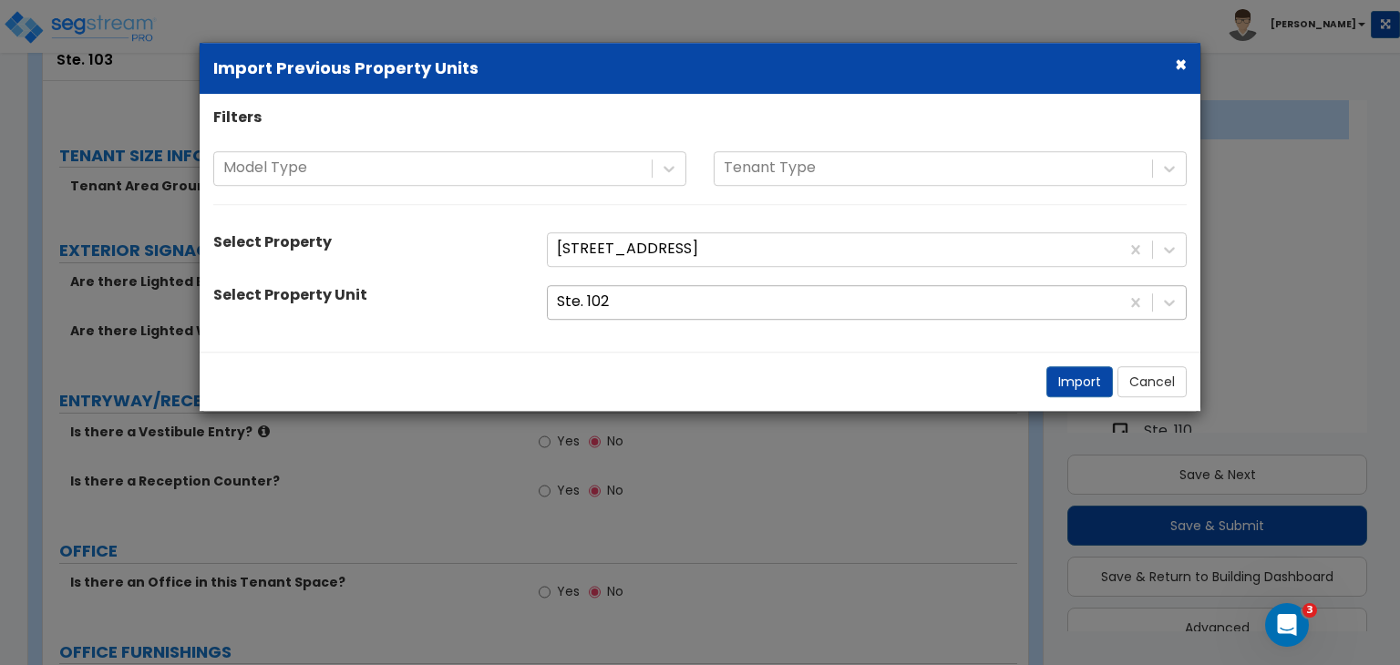
click at [689, 301] on div at bounding box center [833, 302] width 553 height 25
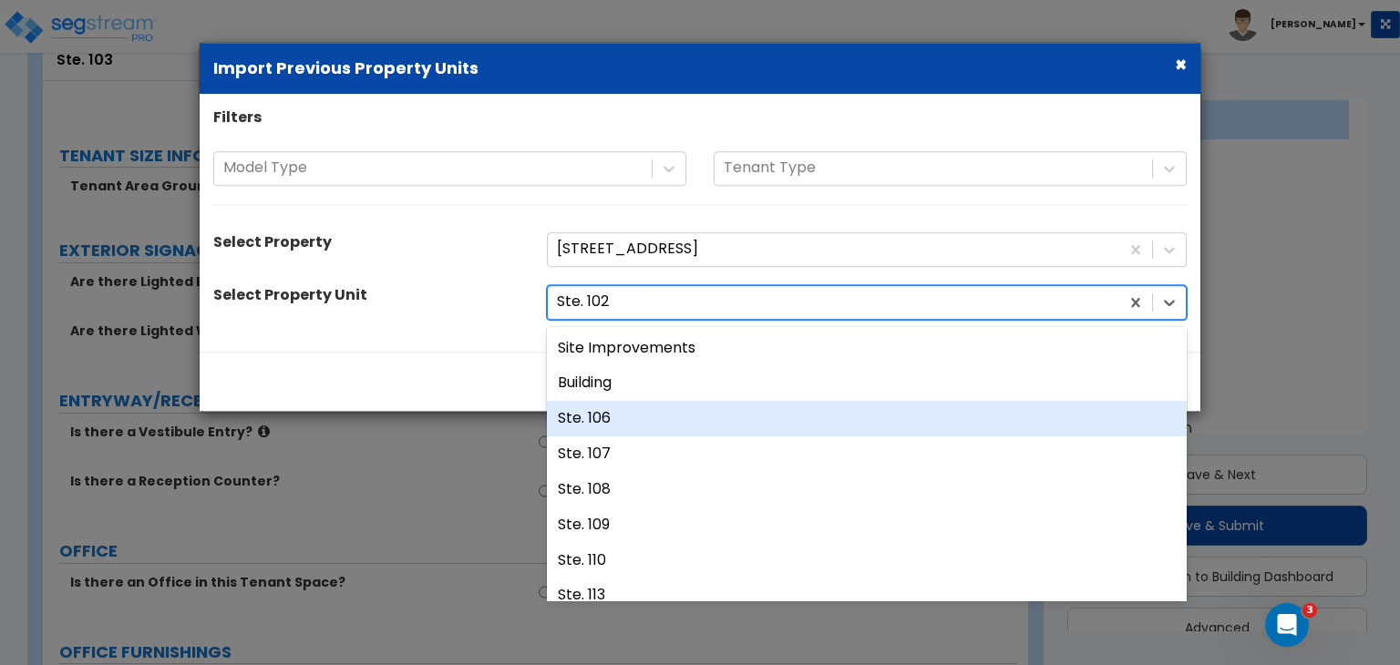
click at [620, 415] on div "Ste. 106" at bounding box center [867, 419] width 640 height 36
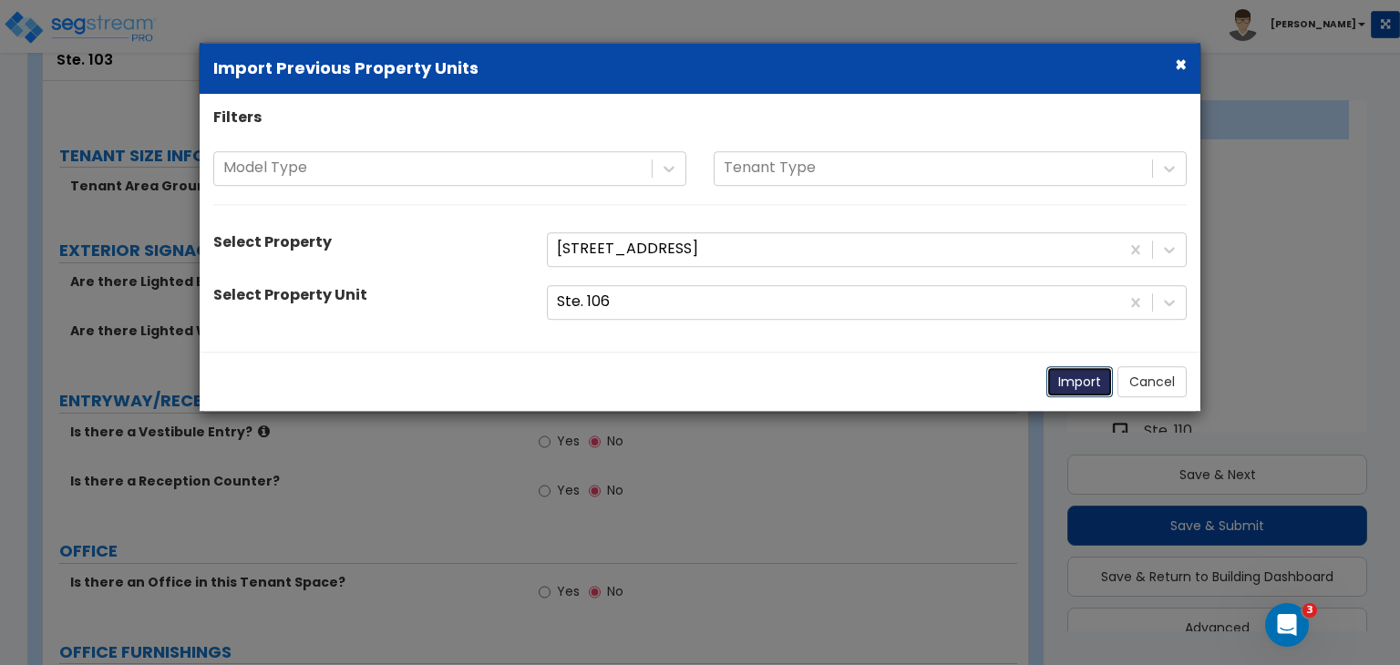
click at [1064, 380] on button "Import" at bounding box center [1079, 381] width 67 height 31
type input "1440"
radio input "true"
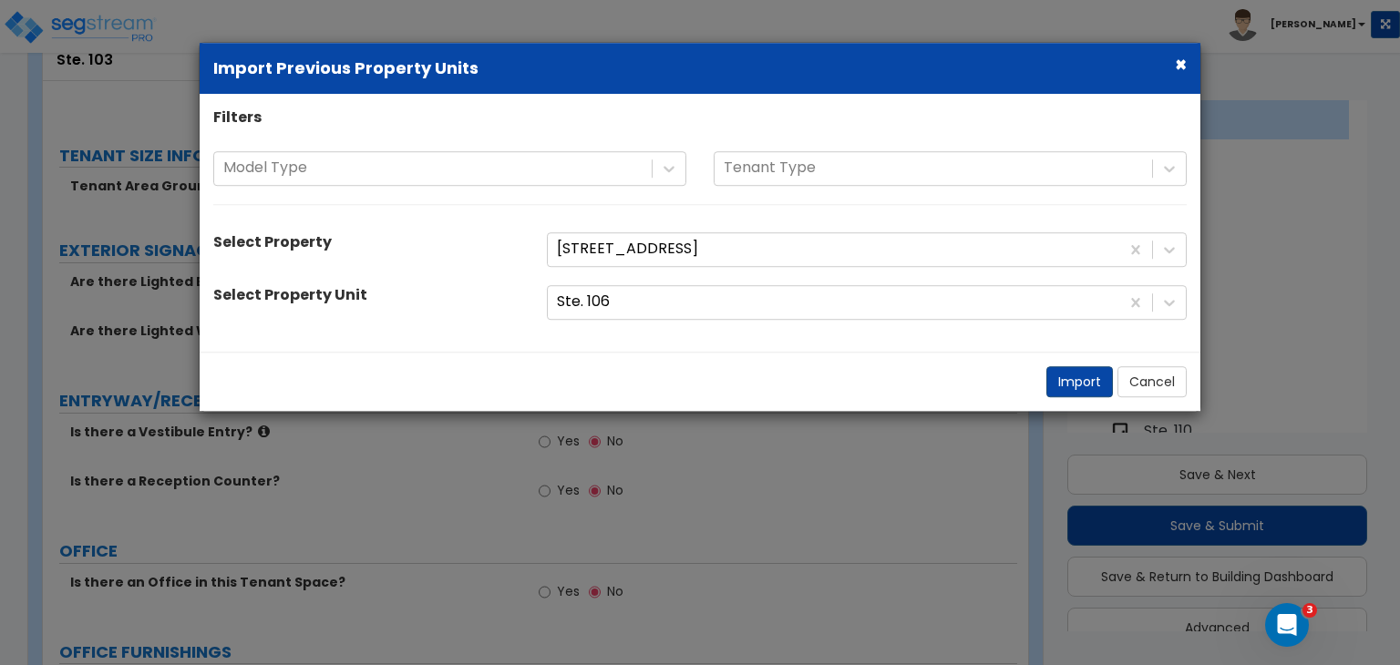
radio input "true"
select select "2"
radio input "true"
select select "1"
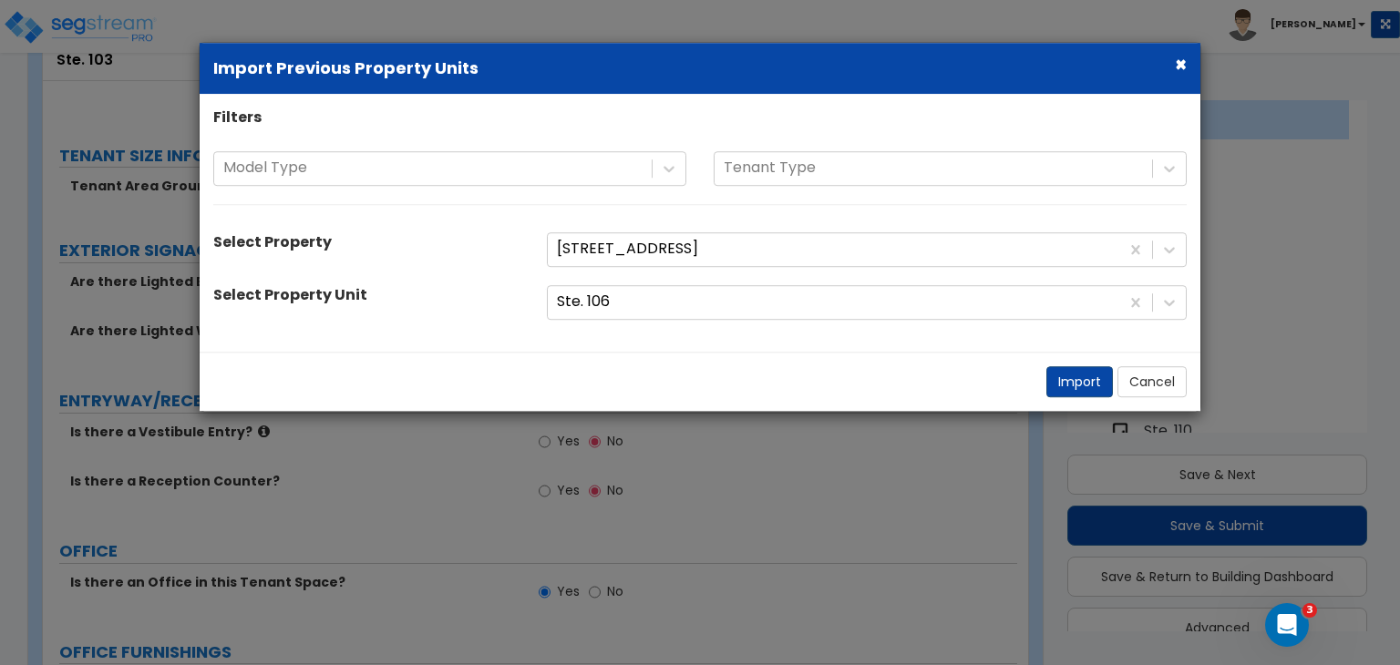
select select "1"
select select "2"
select select "5"
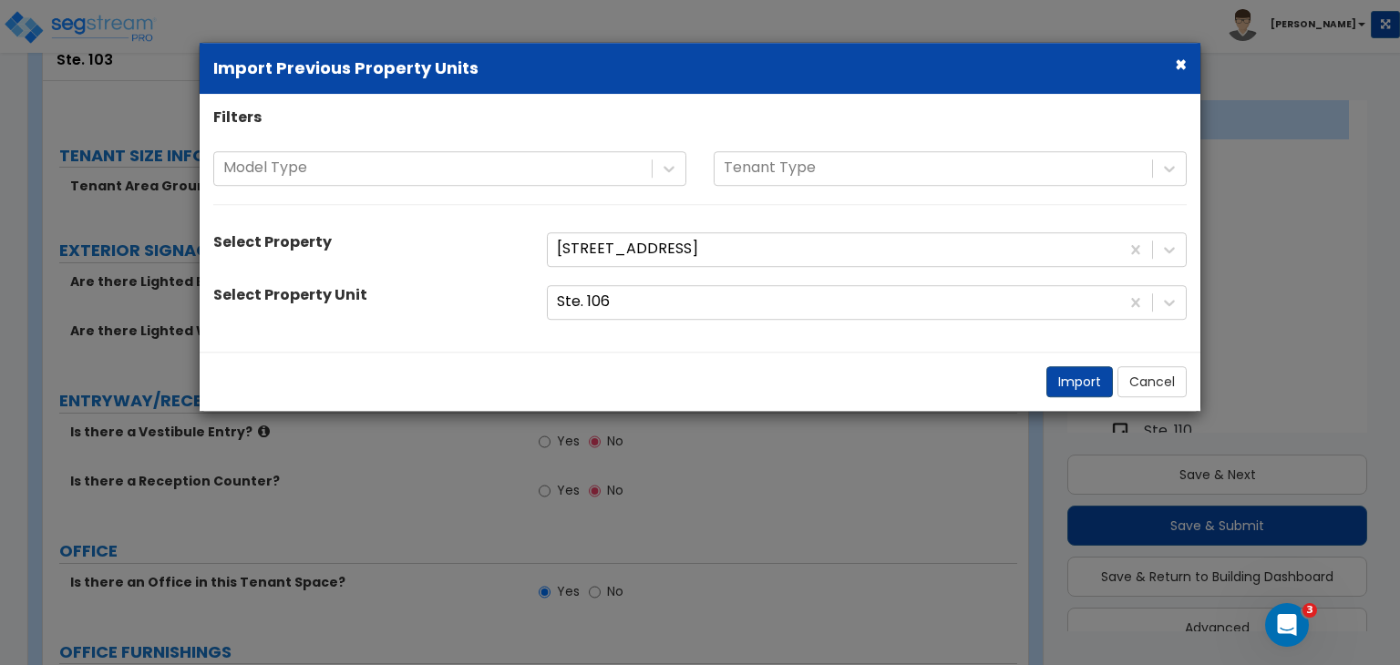
select select "1"
select select "4"
select select "3"
select select "2"
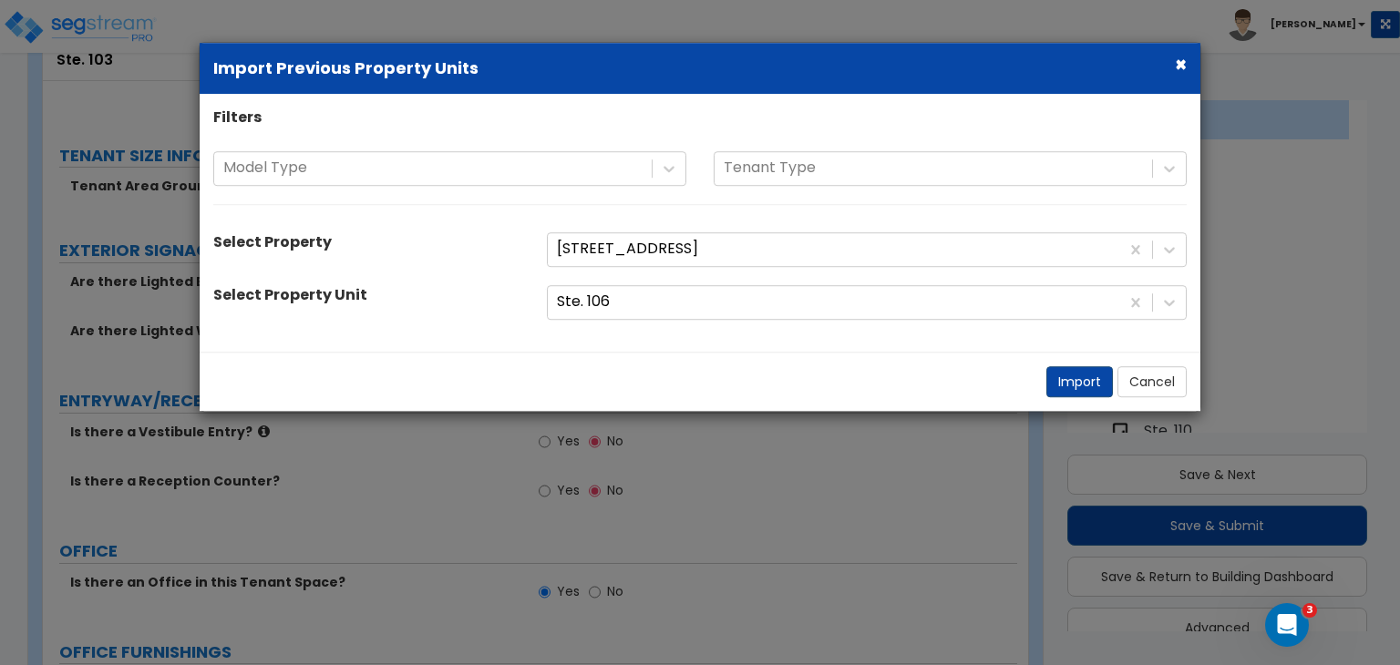
select select "1"
select select "2"
select select "1"
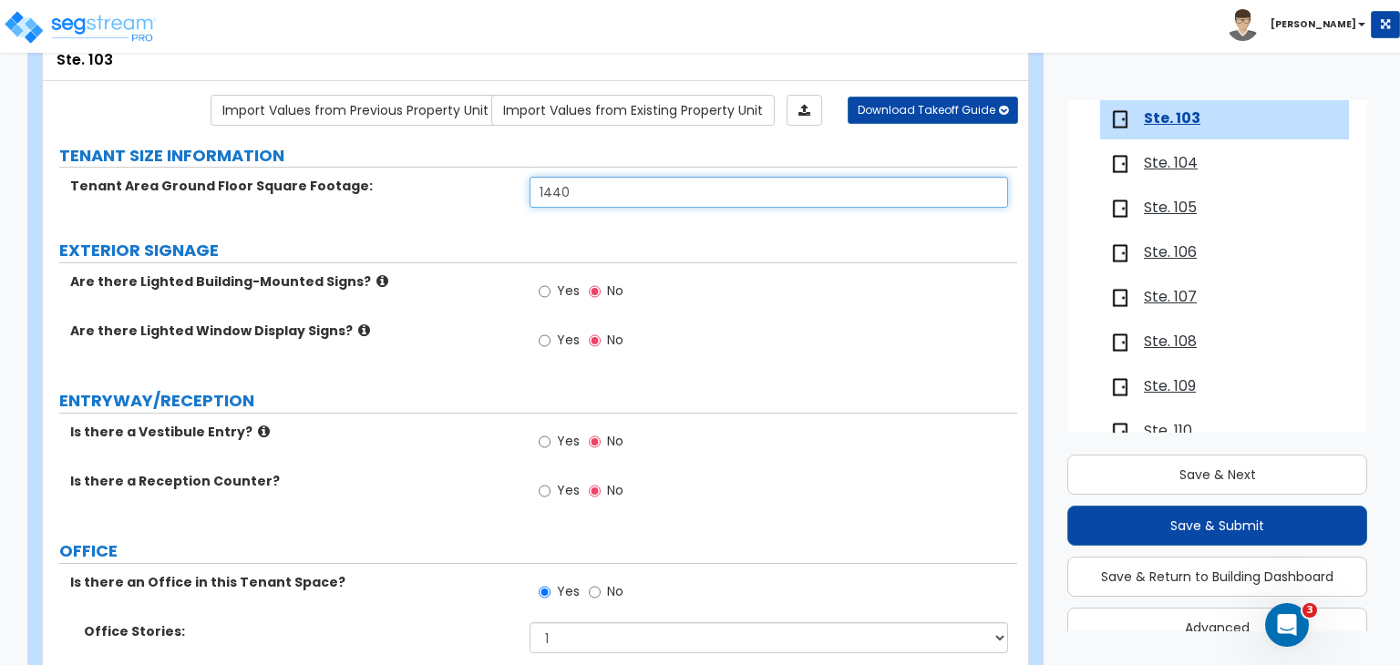
drag, startPoint x: 458, startPoint y: 190, endPoint x: 351, endPoint y: 190, distance: 107.6
click at [351, 190] on div "Tenant Area Ground Floor Square Footage: 1440" at bounding box center [530, 199] width 974 height 44
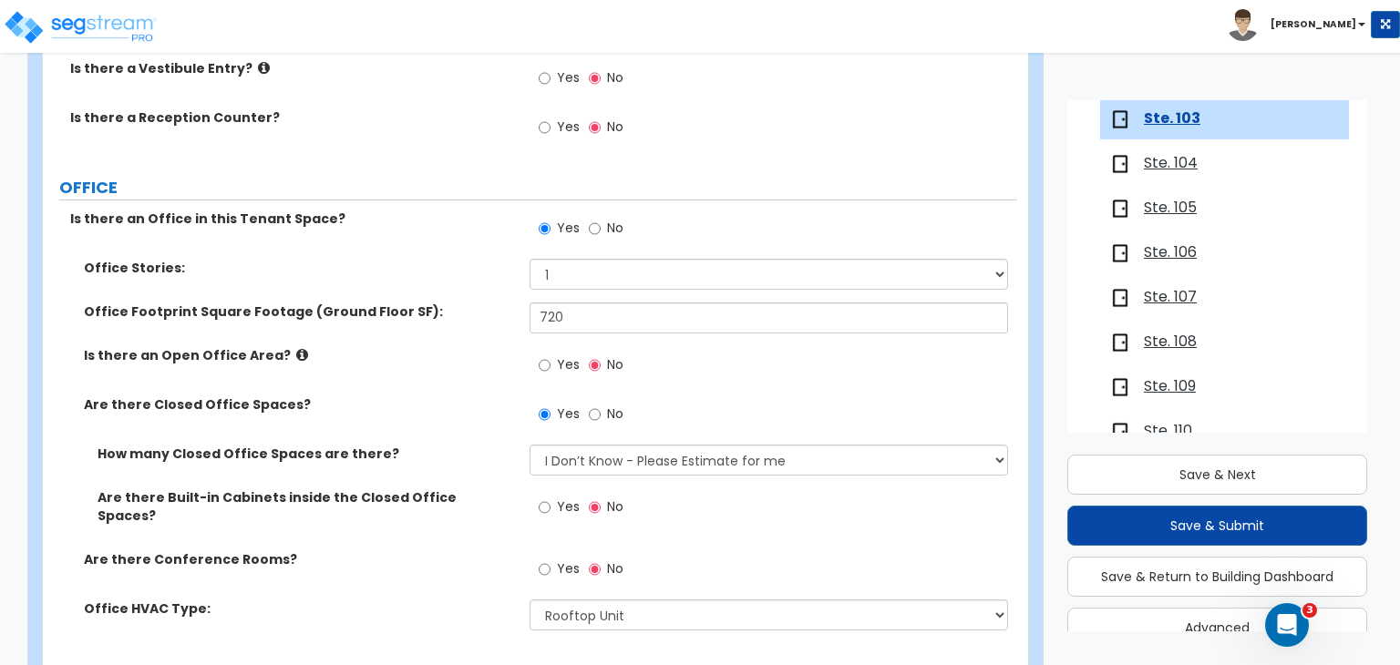
scroll to position [529, 0]
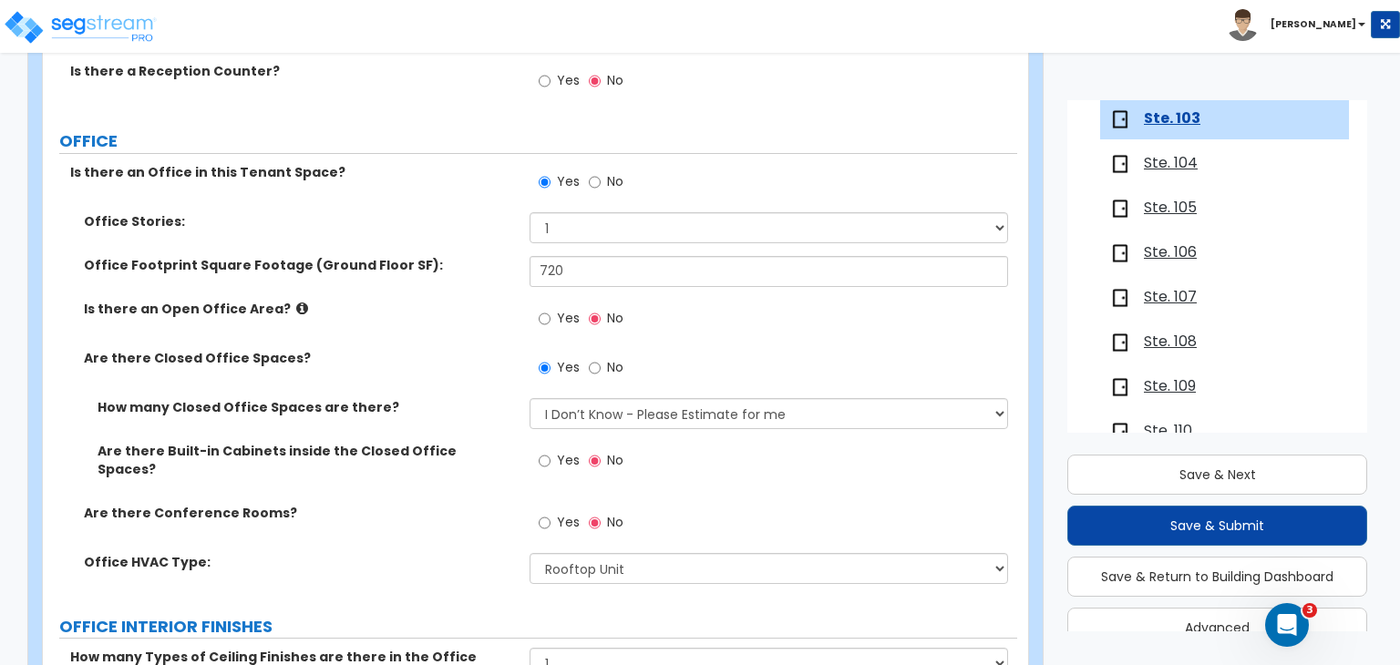
type input "1,680"
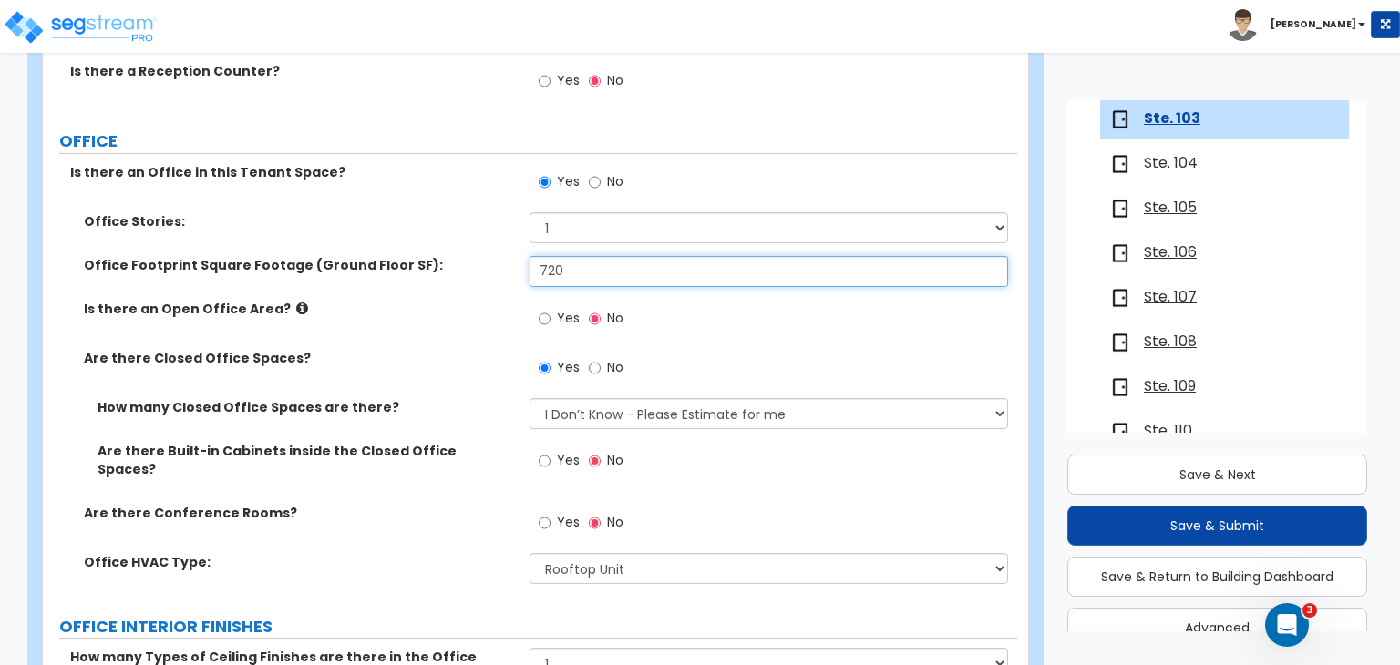
drag, startPoint x: 597, startPoint y: 272, endPoint x: 386, endPoint y: 273, distance: 211.5
click at [386, 273] on div "Office Footprint Square Footage (Ground Floor SF): 720" at bounding box center [530, 278] width 974 height 44
type input "840"
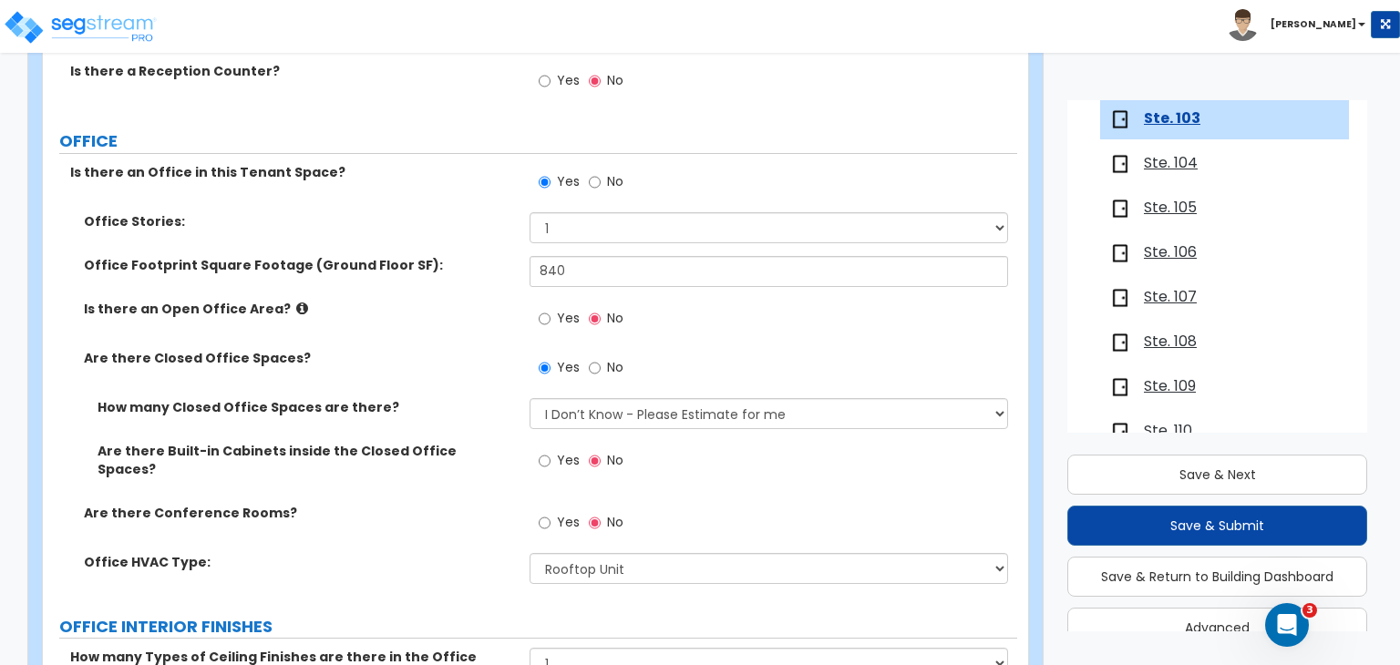
click at [462, 321] on div "Is there an Open Office Area? Yes No" at bounding box center [530, 324] width 974 height 49
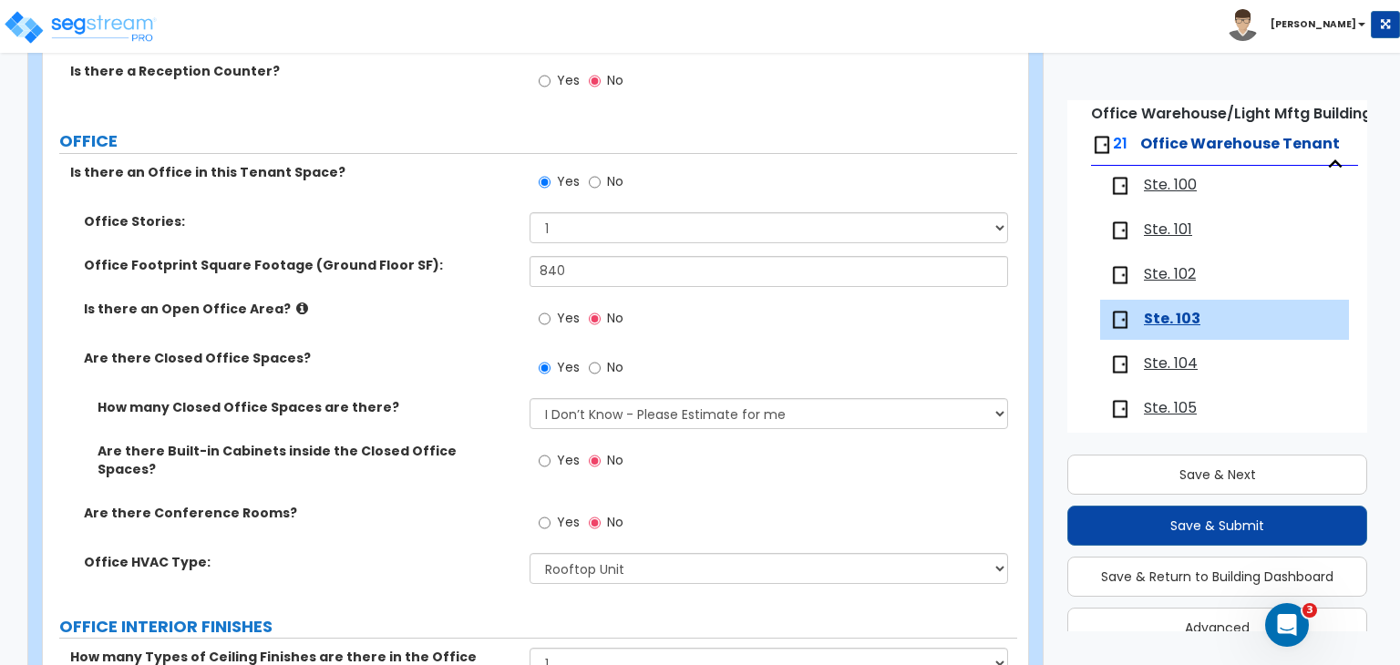
scroll to position [149, 0]
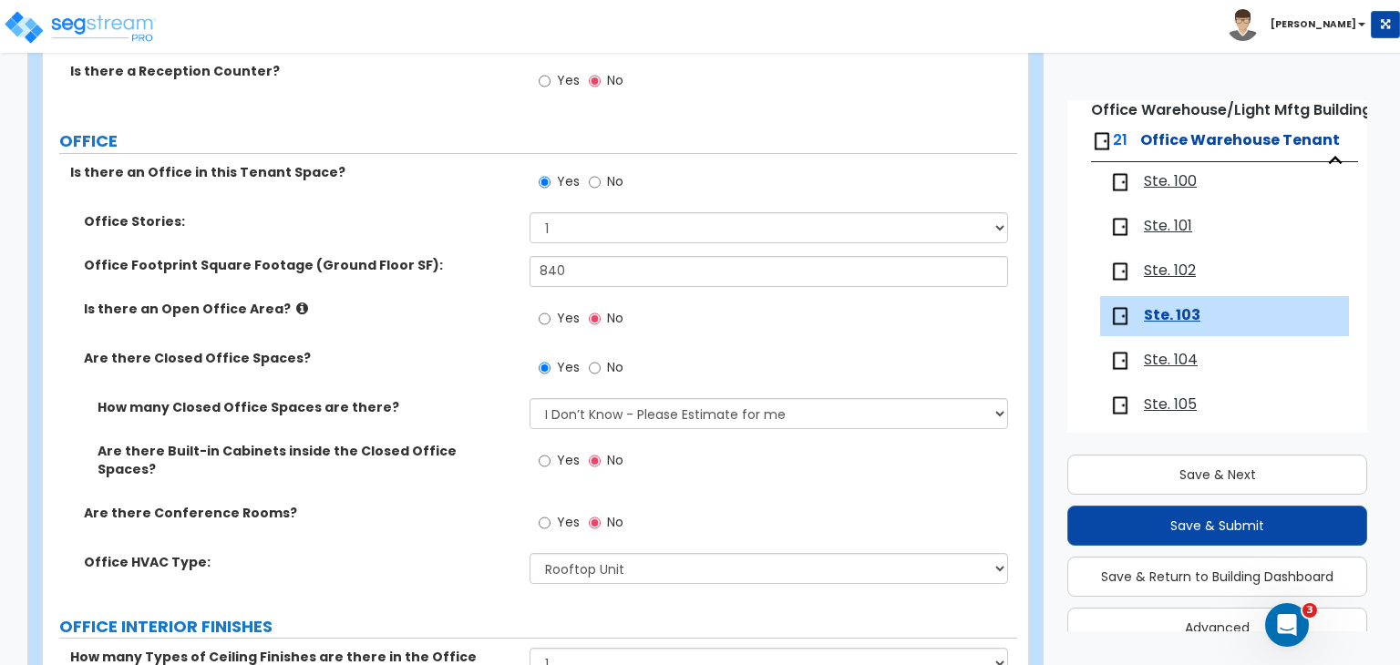
click at [1174, 183] on span "Ste. 100" at bounding box center [1170, 181] width 53 height 21
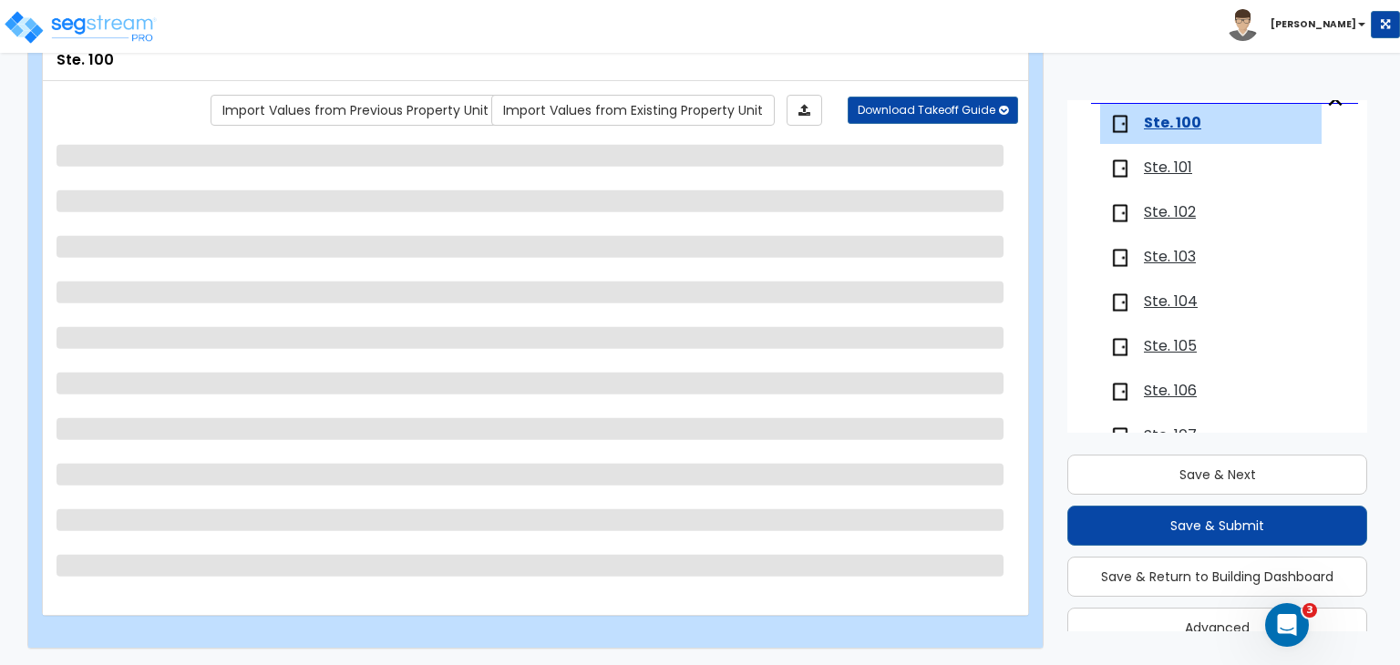
scroll to position [211, 0]
select select "1"
select select "2"
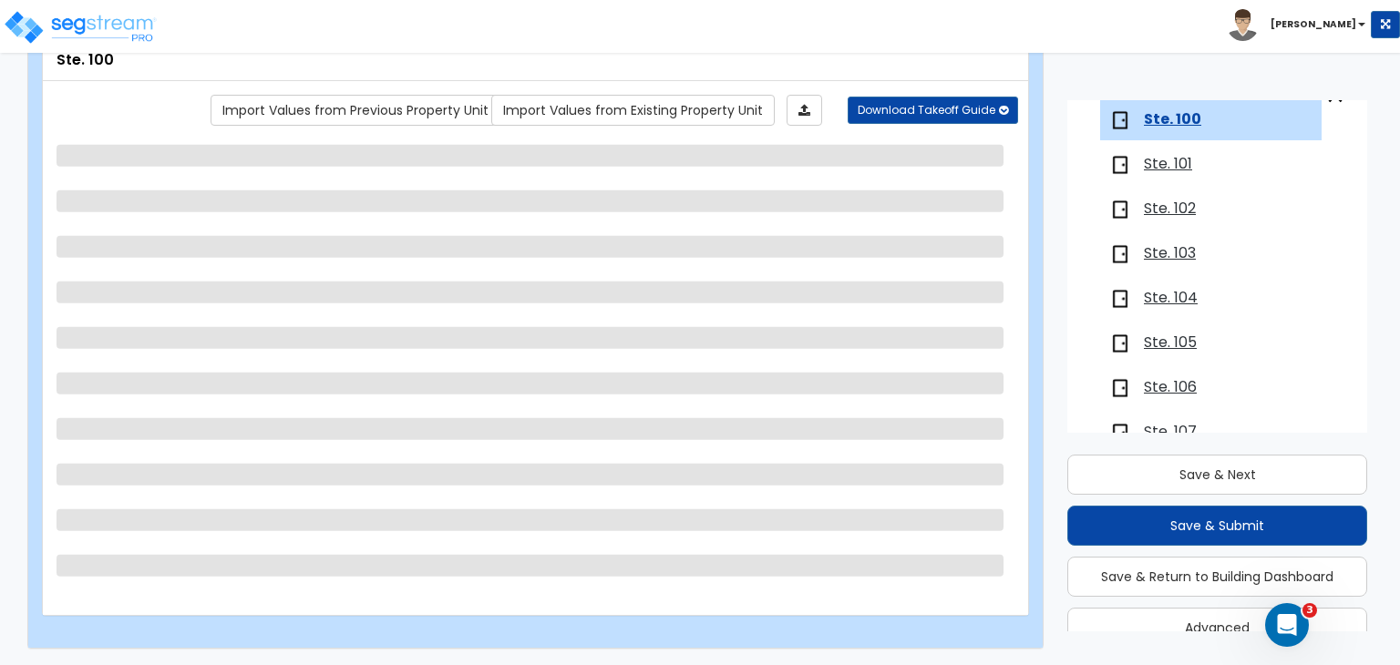
select select "1"
select select "5"
select select "1"
select select "4"
select select "3"
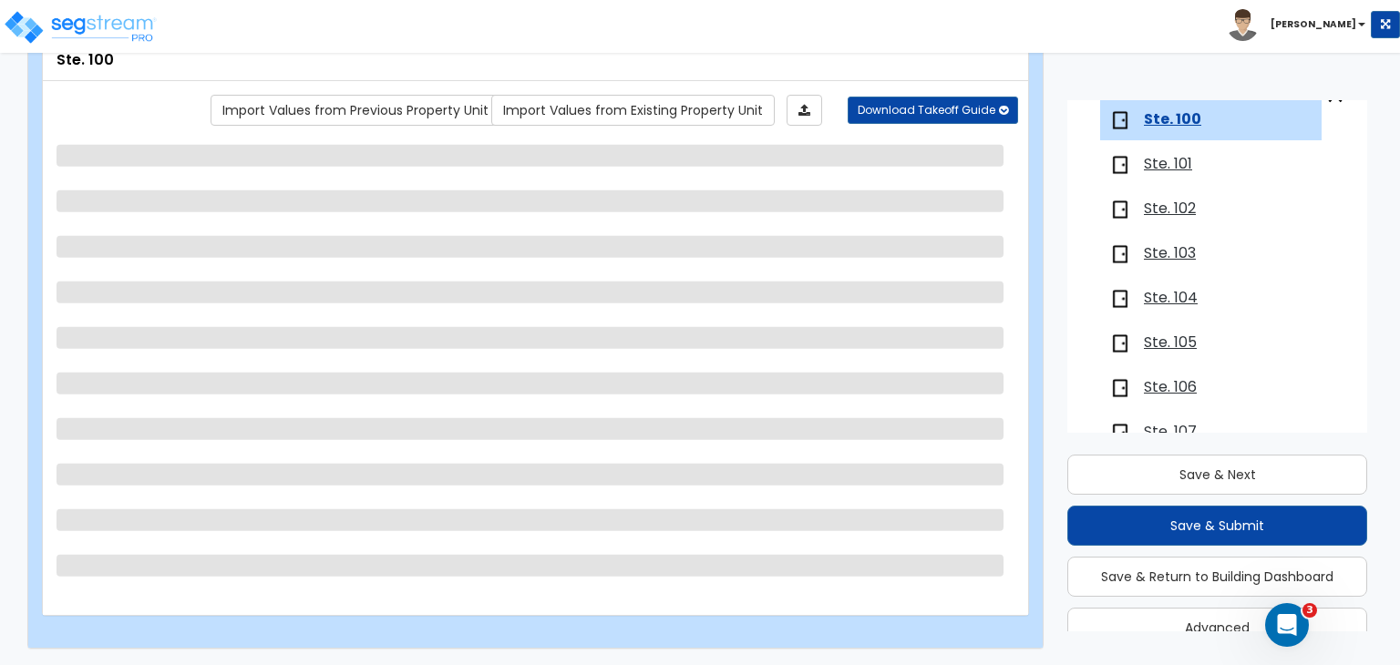
select select "2"
select select "1"
select select "3"
select select "1"
select select "2"
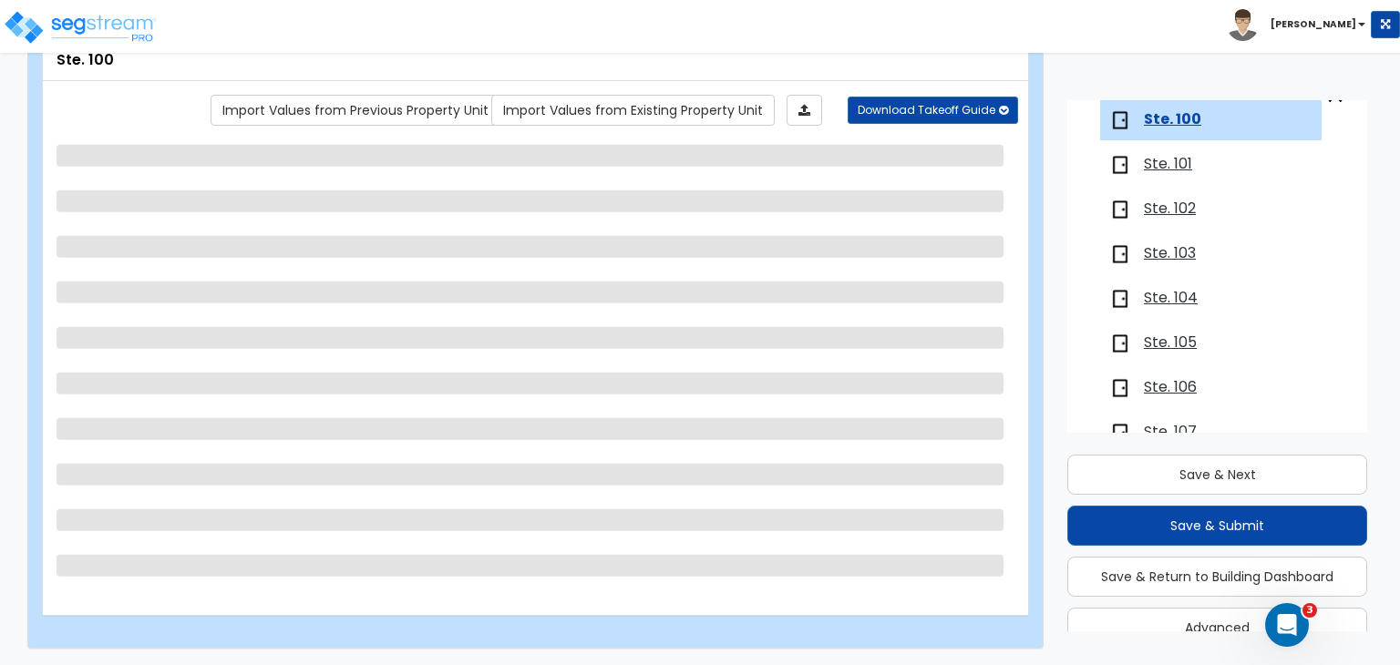
select select "1"
select select "2"
select select "1"
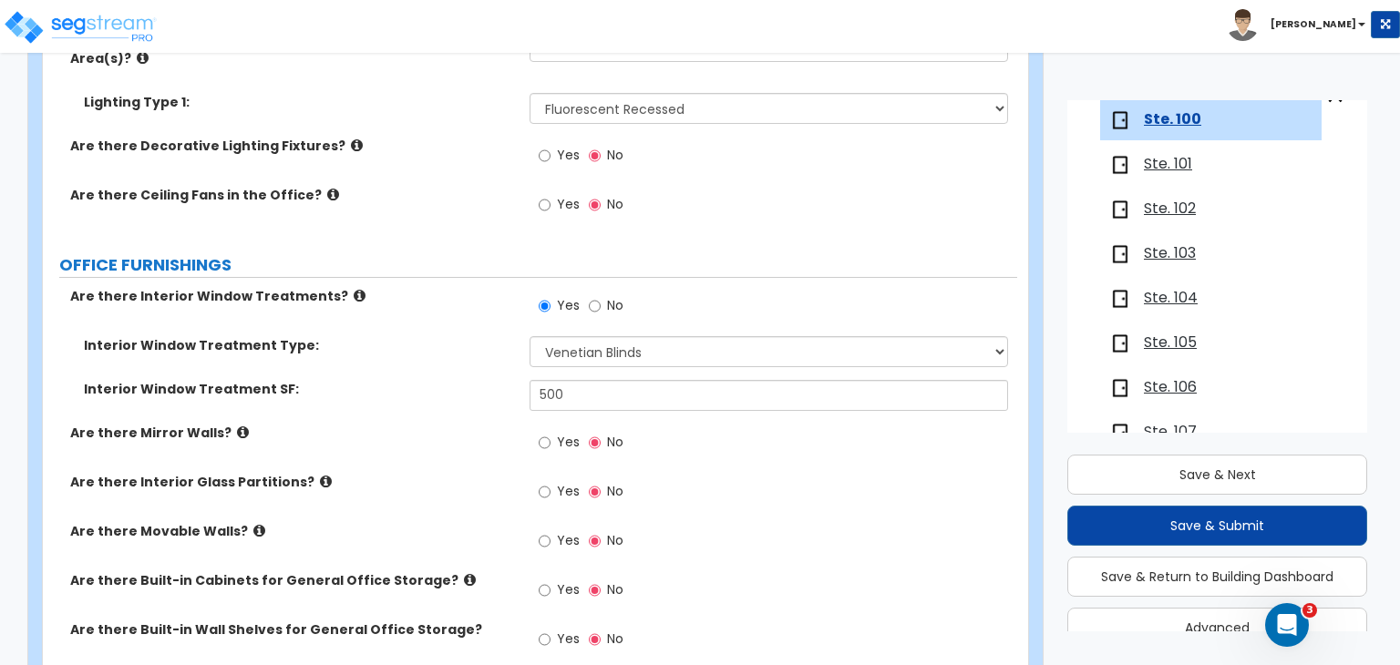
scroll to position [1764, 0]
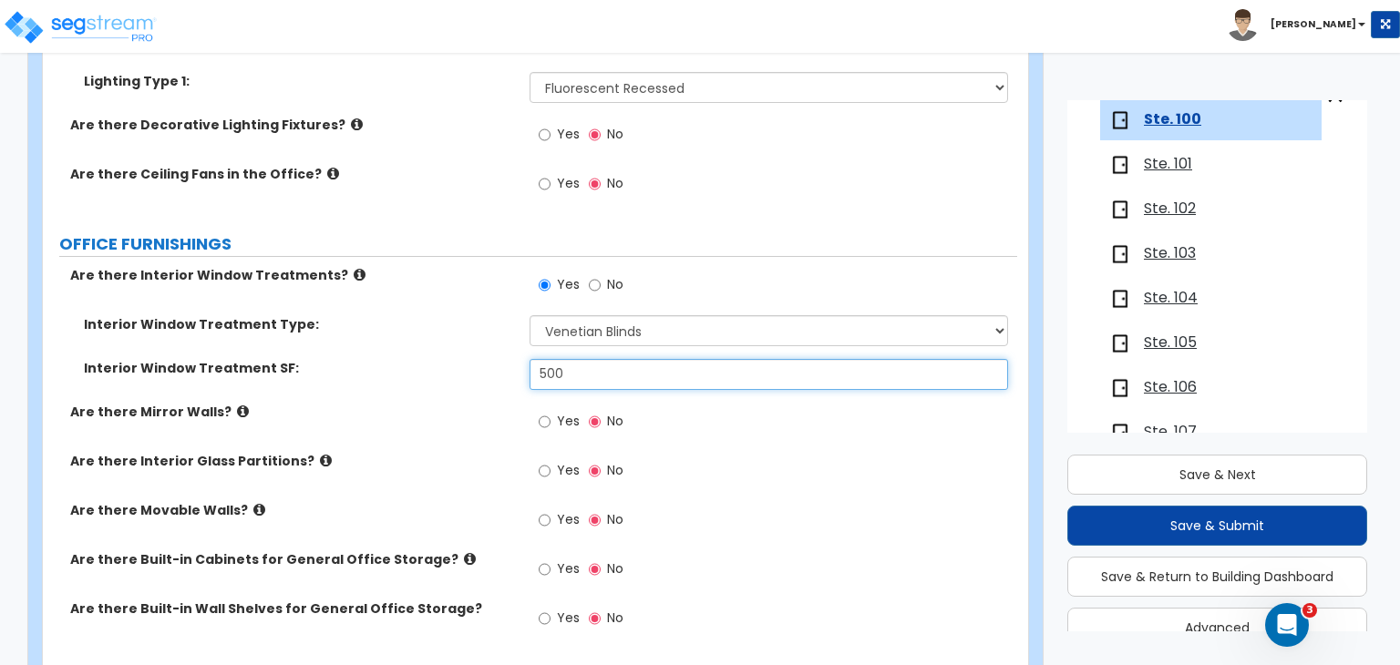
drag, startPoint x: 524, startPoint y: 326, endPoint x: 360, endPoint y: 322, distance: 164.1
click at [360, 359] on div "Interior Window Treatment SF: 500" at bounding box center [530, 381] width 974 height 44
type input "362"
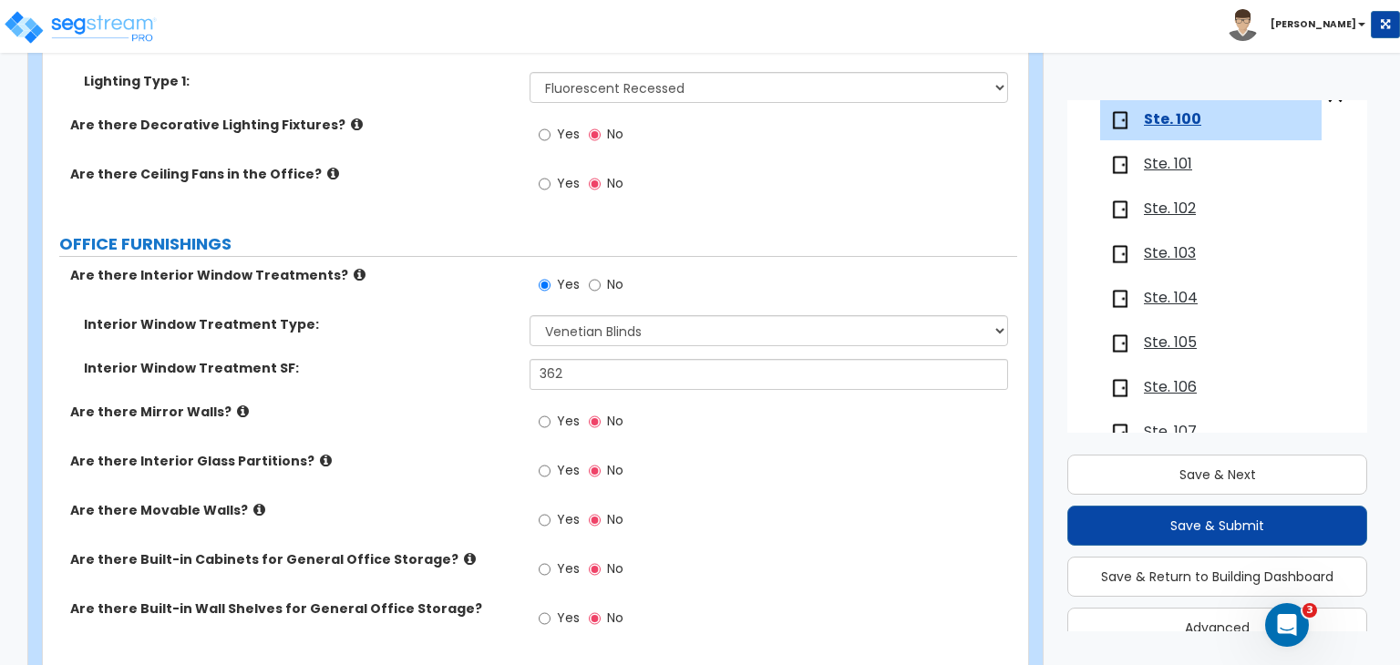
click at [422, 403] on label "Are there Mirror Walls?" at bounding box center [293, 412] width 446 height 18
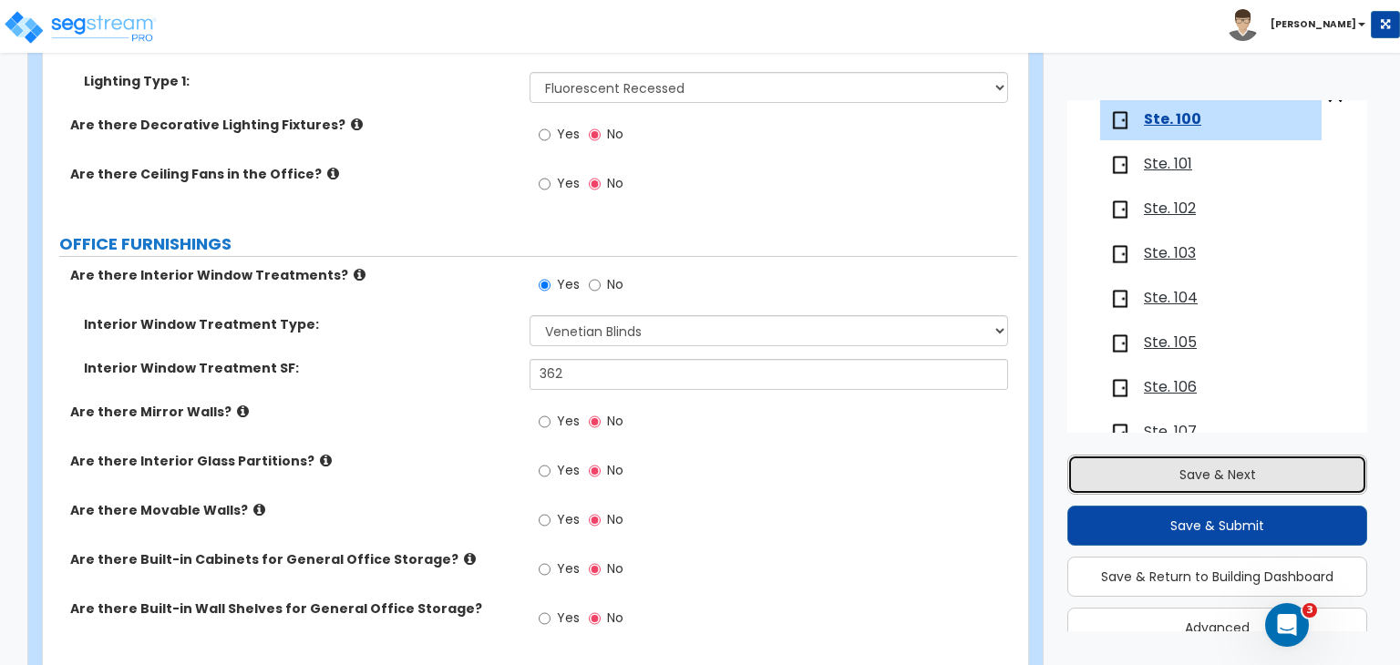
click at [1153, 481] on button "Save & Next" at bounding box center [1217, 475] width 300 height 40
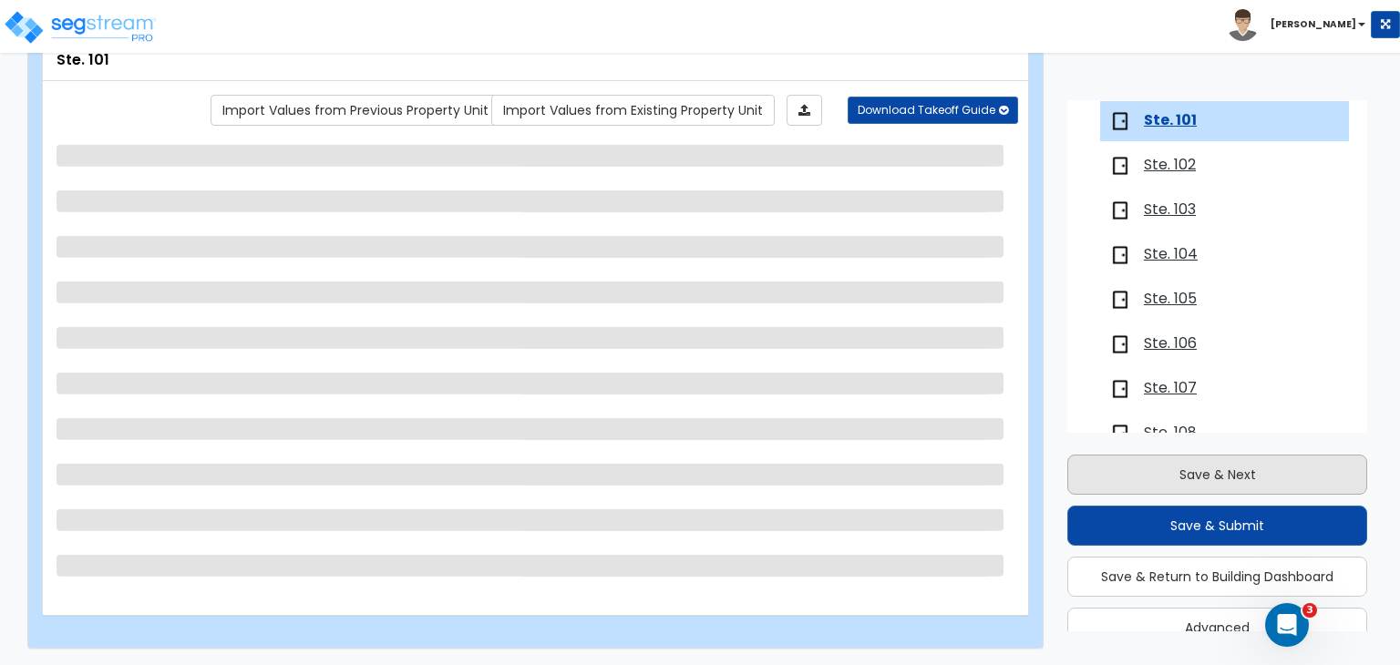
scroll to position [256, 0]
select select "1"
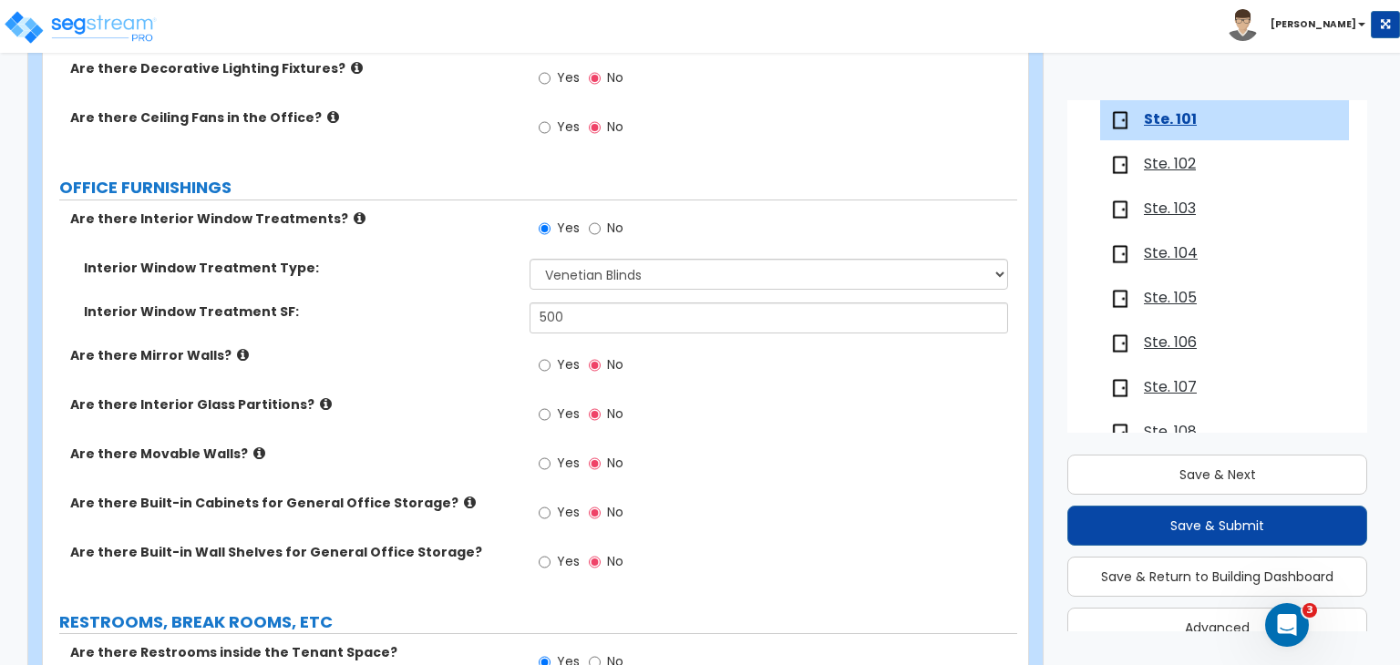
scroll to position [1823, 0]
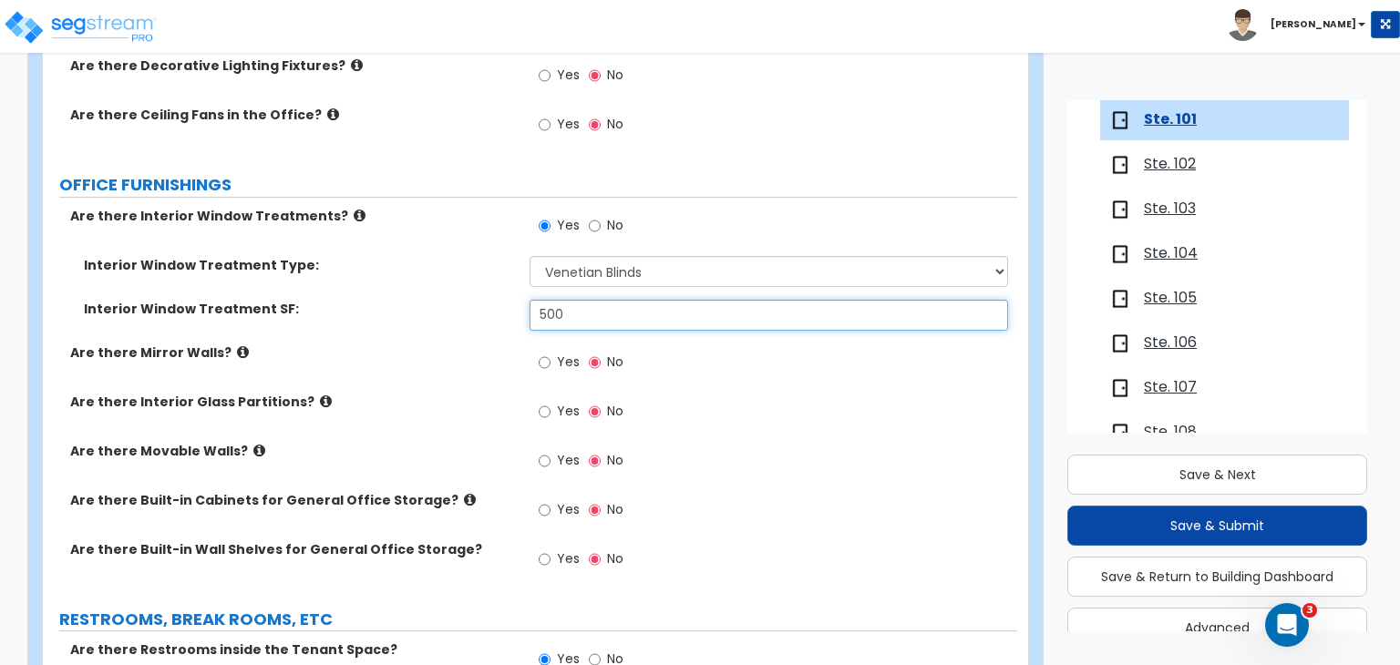
drag, startPoint x: 590, startPoint y: 266, endPoint x: 293, endPoint y: 262, distance: 296.2
click at [293, 300] on div "Interior Window Treatment SF: 500" at bounding box center [530, 322] width 974 height 44
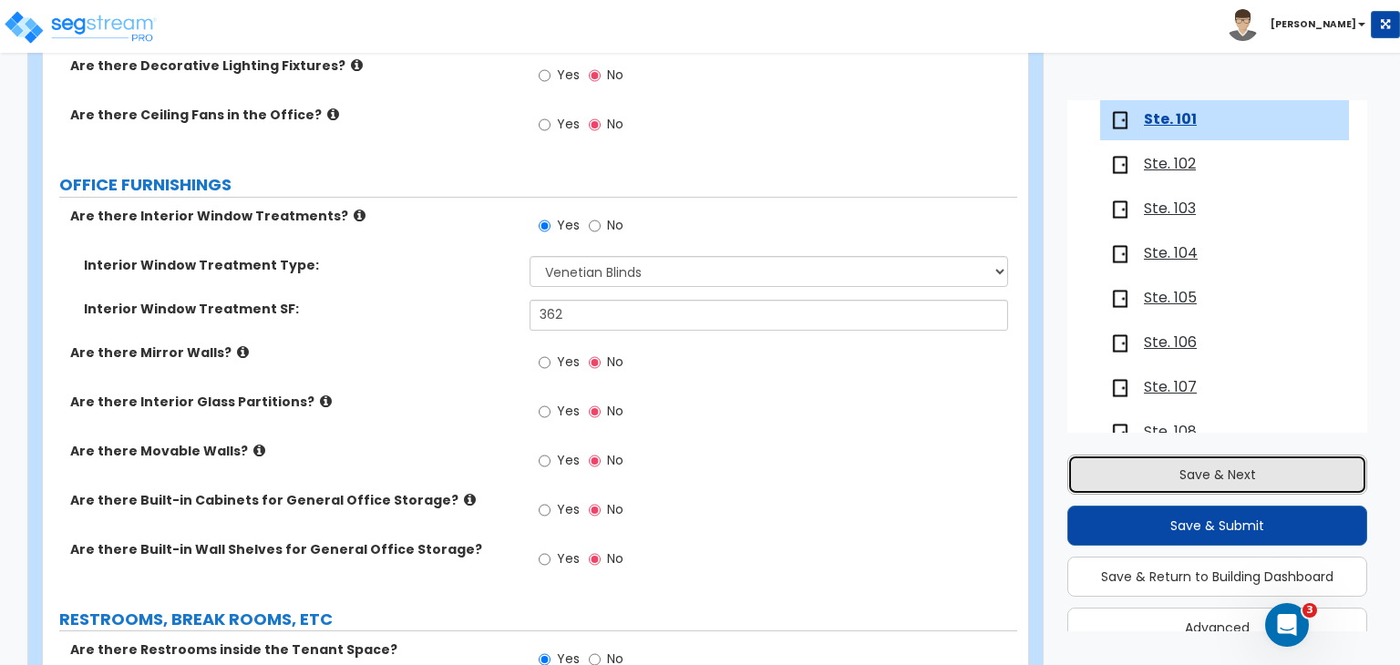
click at [1158, 475] on button "Save & Next" at bounding box center [1217, 475] width 300 height 40
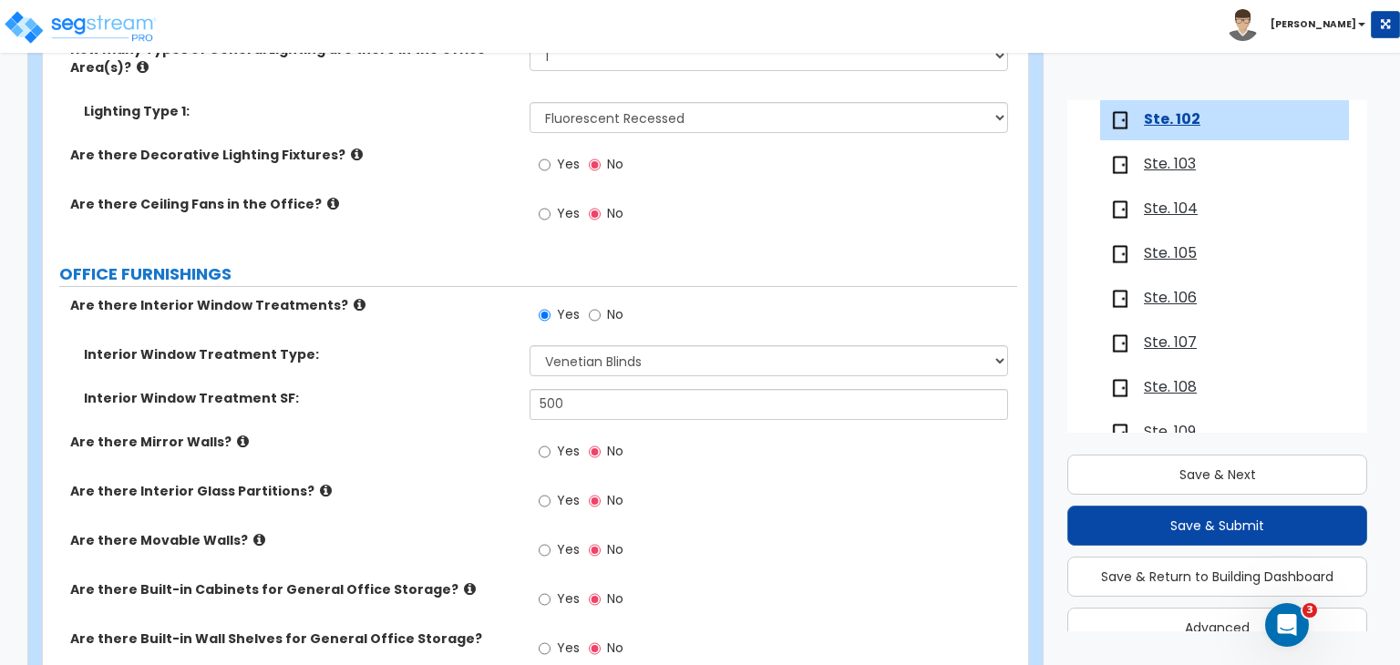
scroll to position [1734, 0]
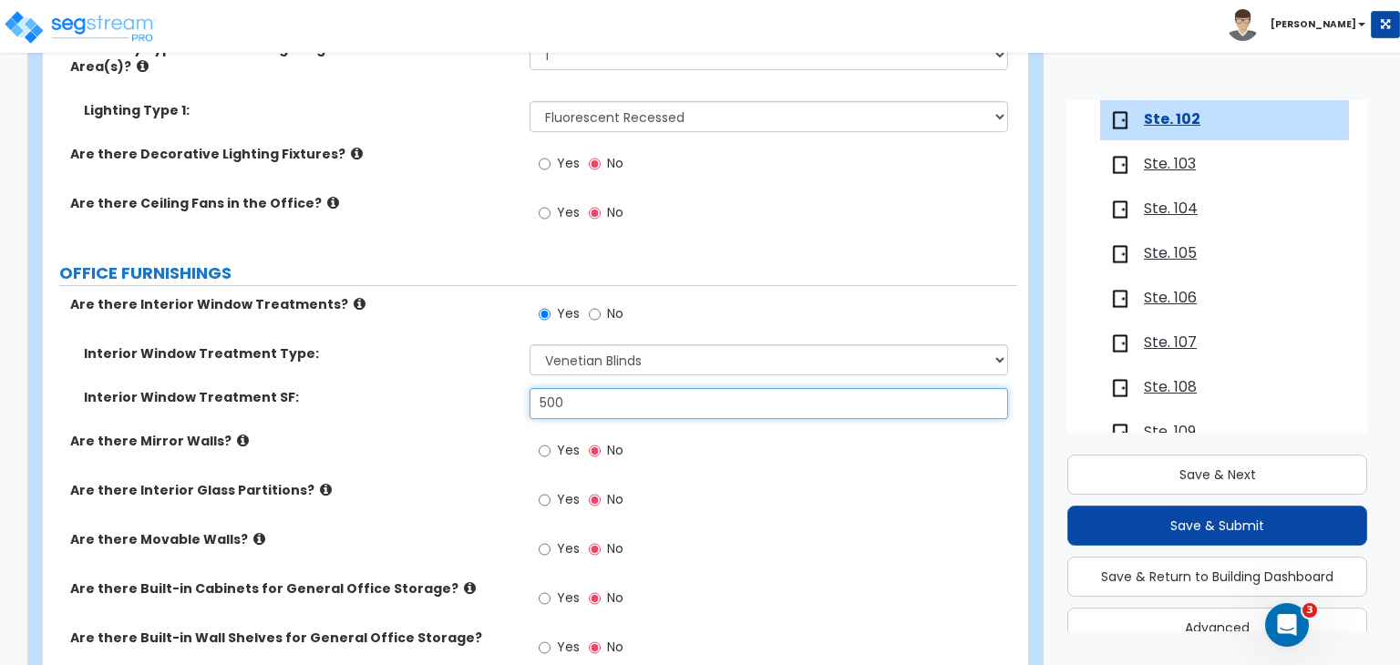
drag, startPoint x: 591, startPoint y: 351, endPoint x: 397, endPoint y: 362, distance: 193.5
click at [397, 388] on div "Interior Window Treatment SF: 500" at bounding box center [530, 410] width 974 height 44
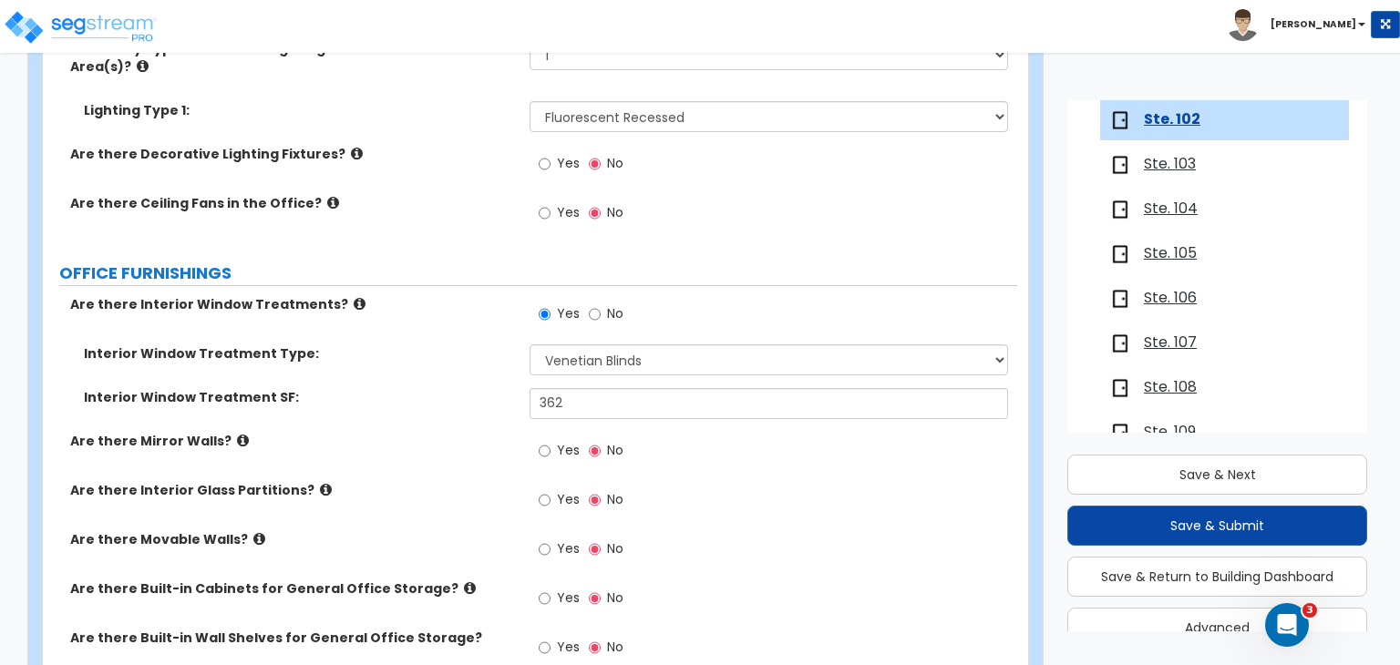
click at [1166, 161] on span "Ste. 103" at bounding box center [1170, 164] width 52 height 21
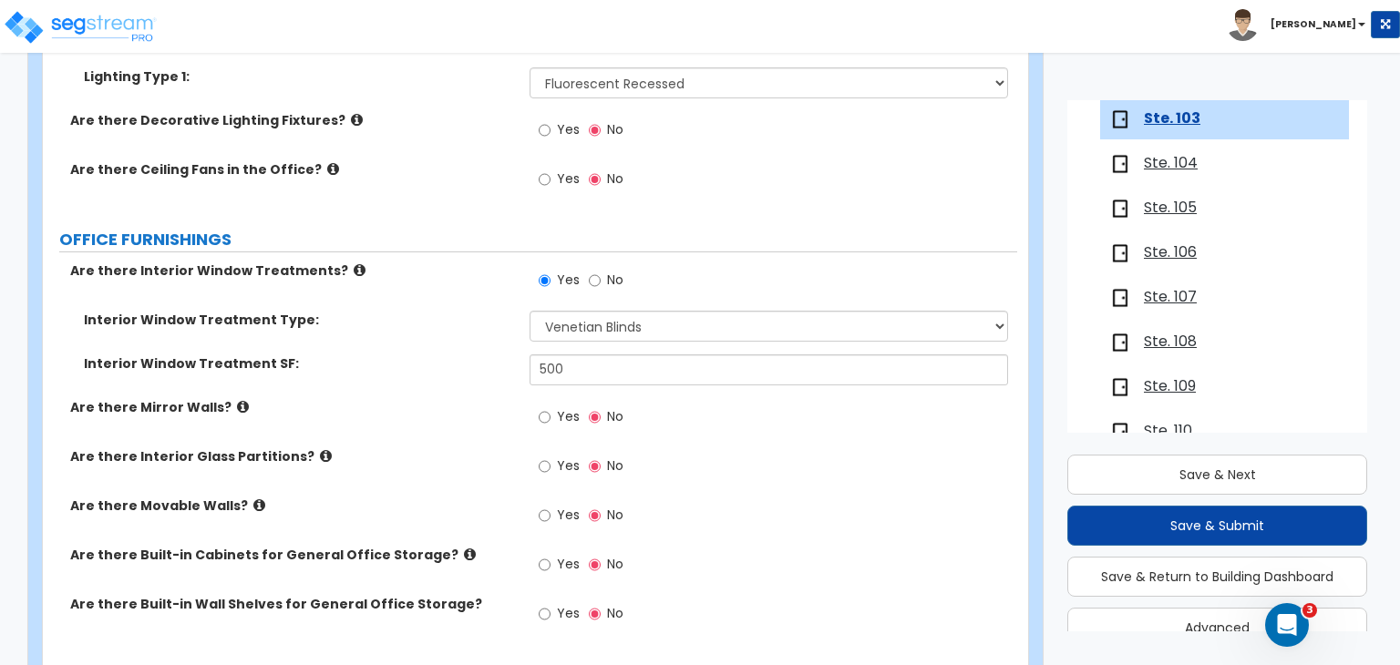
scroll to position [1769, 0]
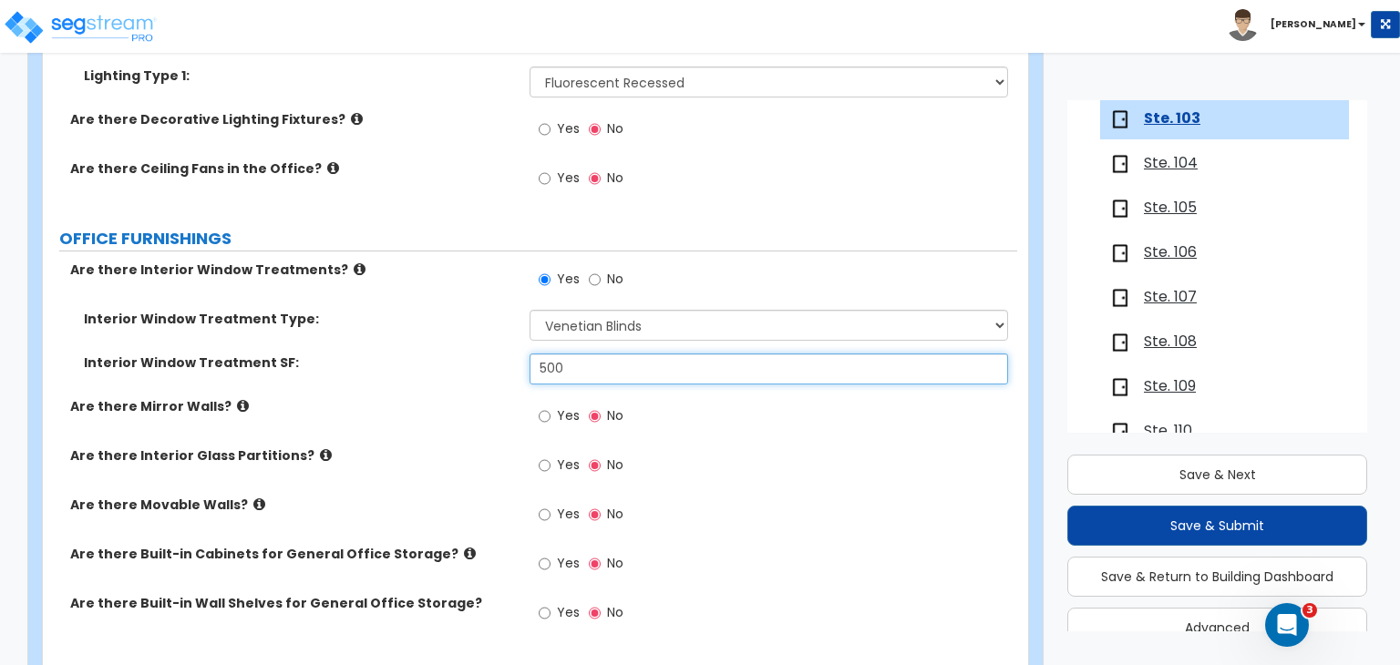
drag, startPoint x: 588, startPoint y: 318, endPoint x: 421, endPoint y: 326, distance: 167.0
click at [421, 354] on div "Interior Window Treatment SF: 500" at bounding box center [530, 376] width 974 height 44
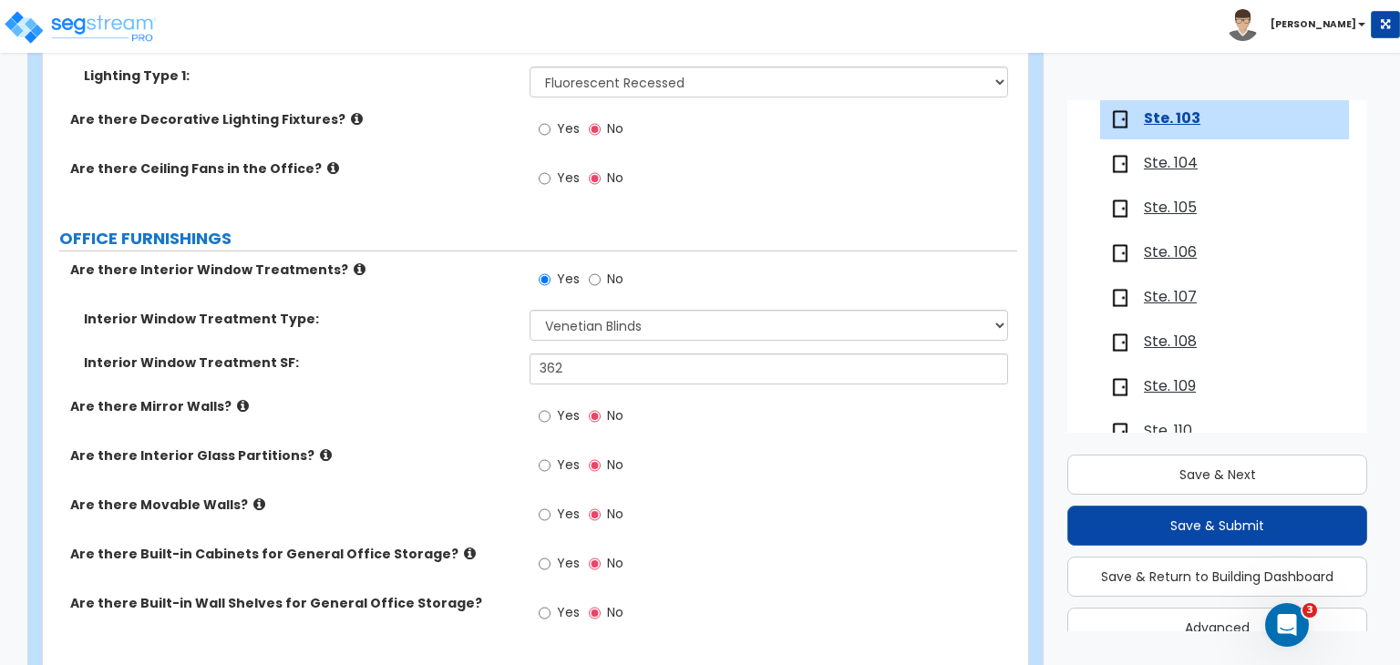
click at [487, 397] on label "Are there Mirror Walls?" at bounding box center [293, 406] width 446 height 18
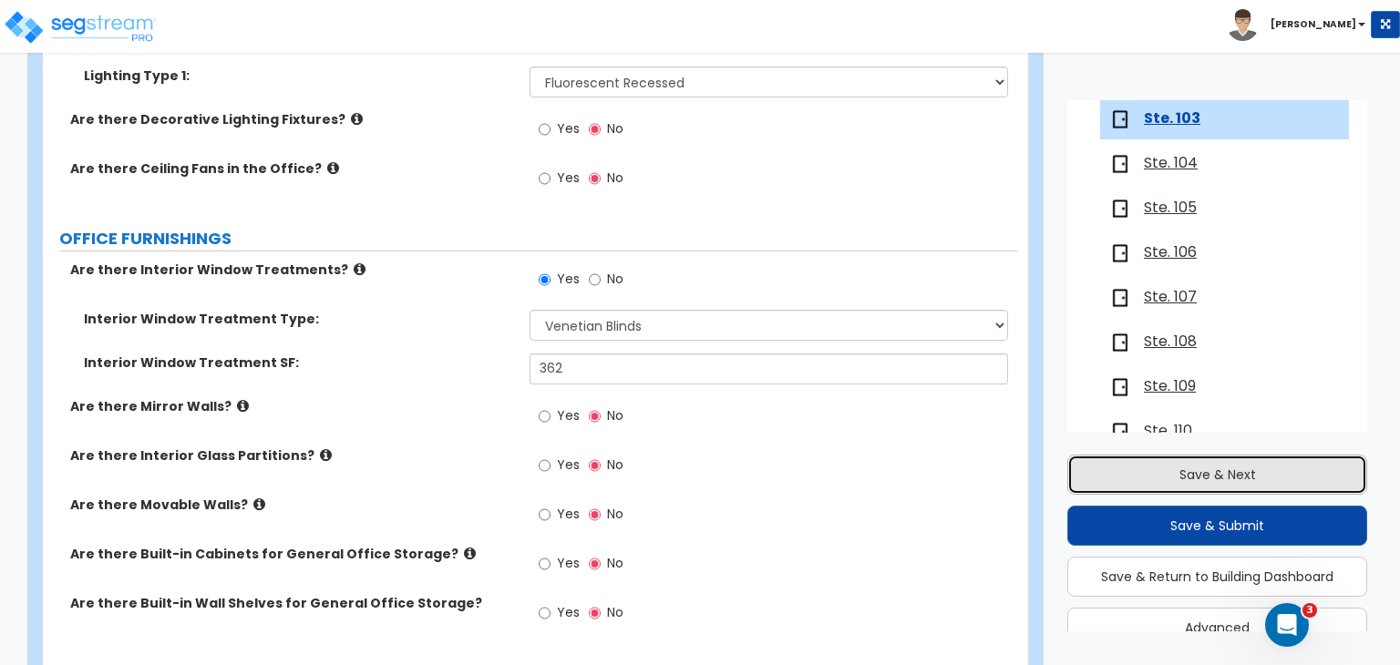
click at [1179, 471] on button "Save & Next" at bounding box center [1217, 475] width 300 height 40
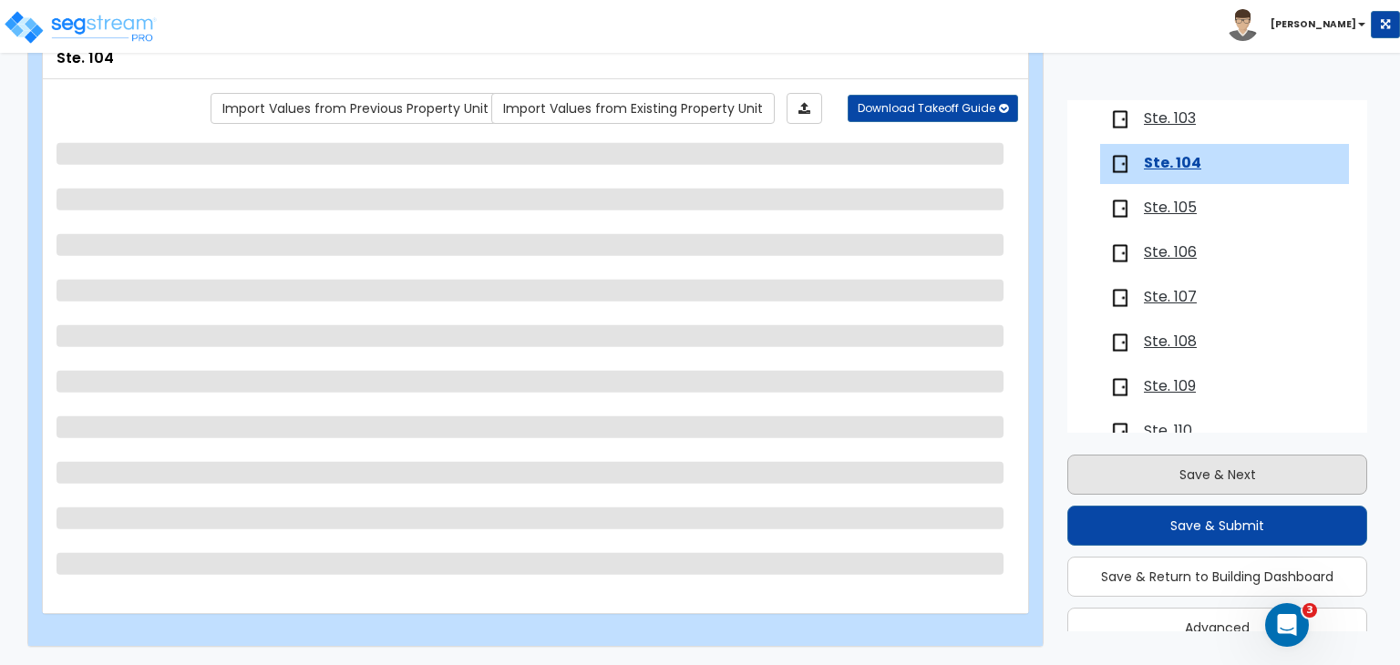
scroll to position [390, 0]
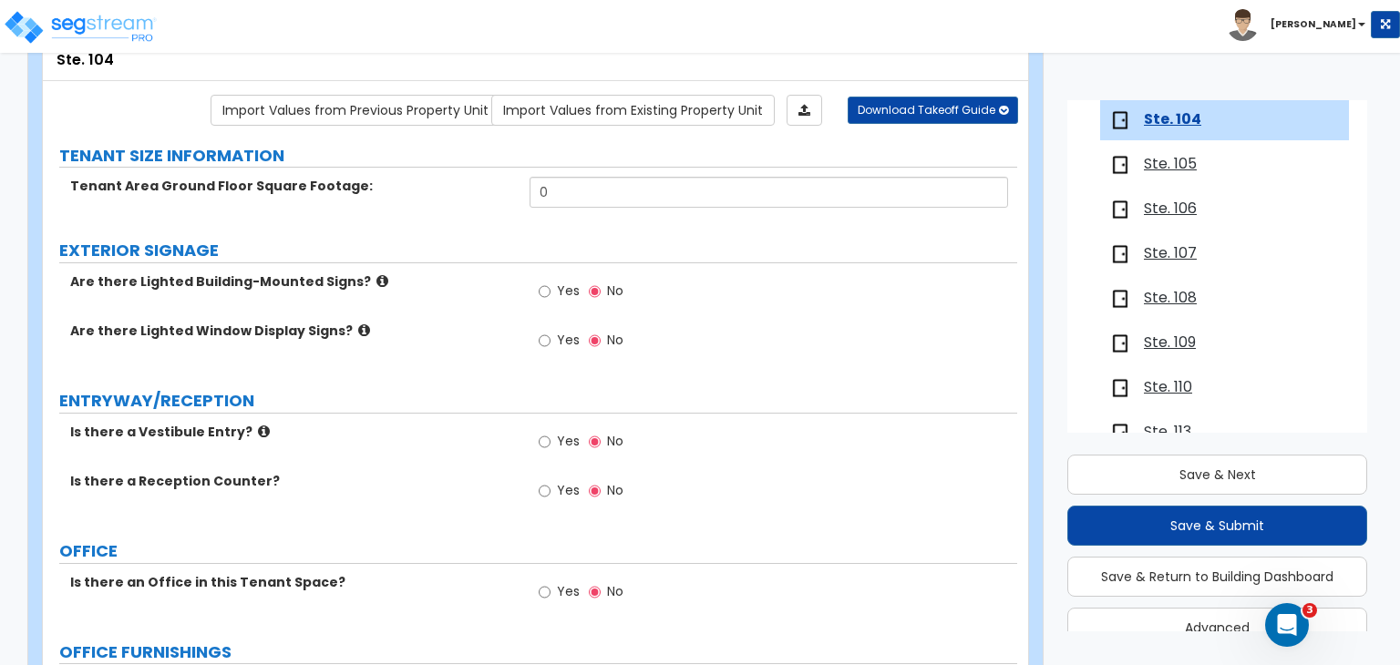
click at [1186, 204] on span "Ste. 106" at bounding box center [1170, 209] width 53 height 21
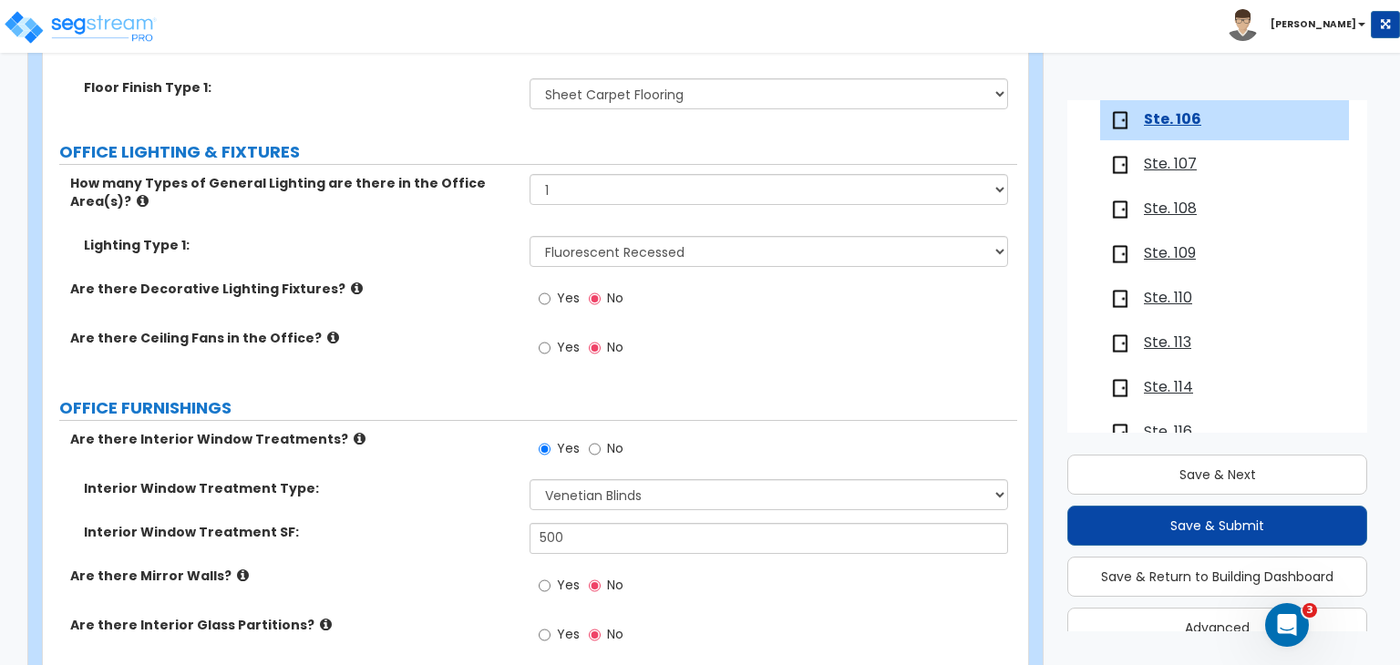
scroll to position [1765, 0]
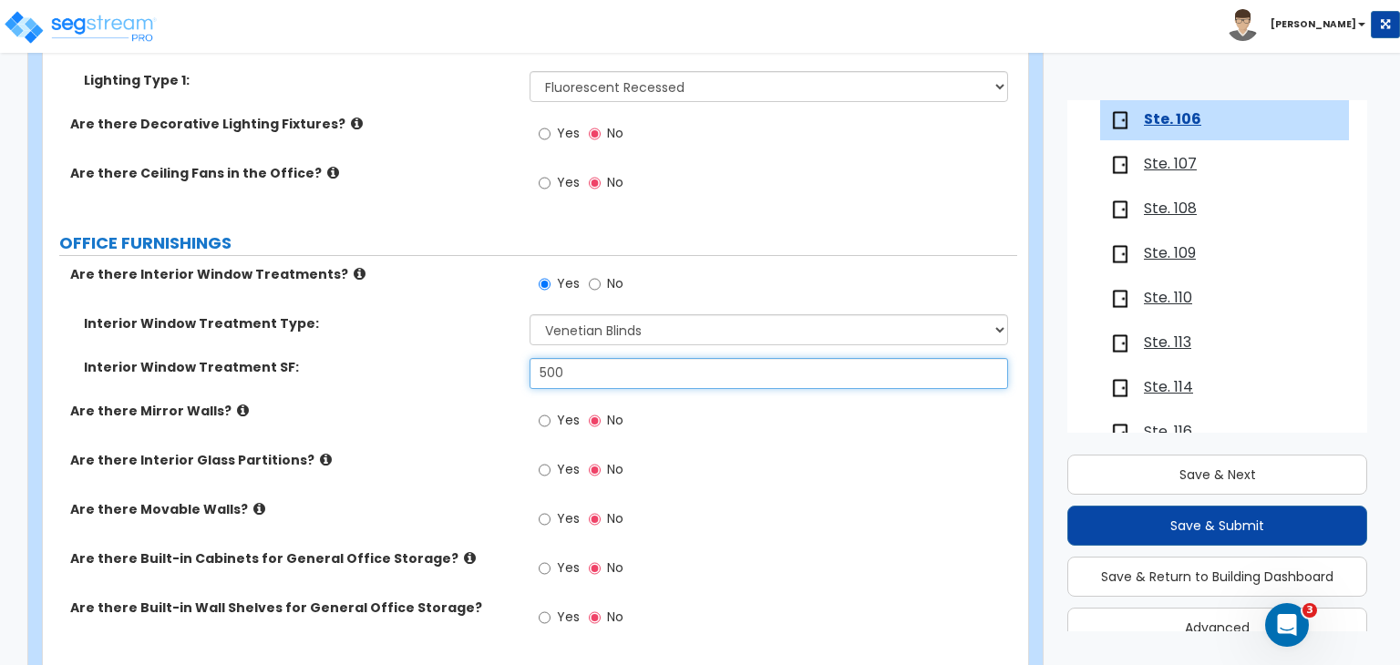
drag, startPoint x: 589, startPoint y: 314, endPoint x: 345, endPoint y: 343, distance: 245.9
click at [345, 358] on div "Interior Window Treatment SF: 500" at bounding box center [530, 380] width 974 height 44
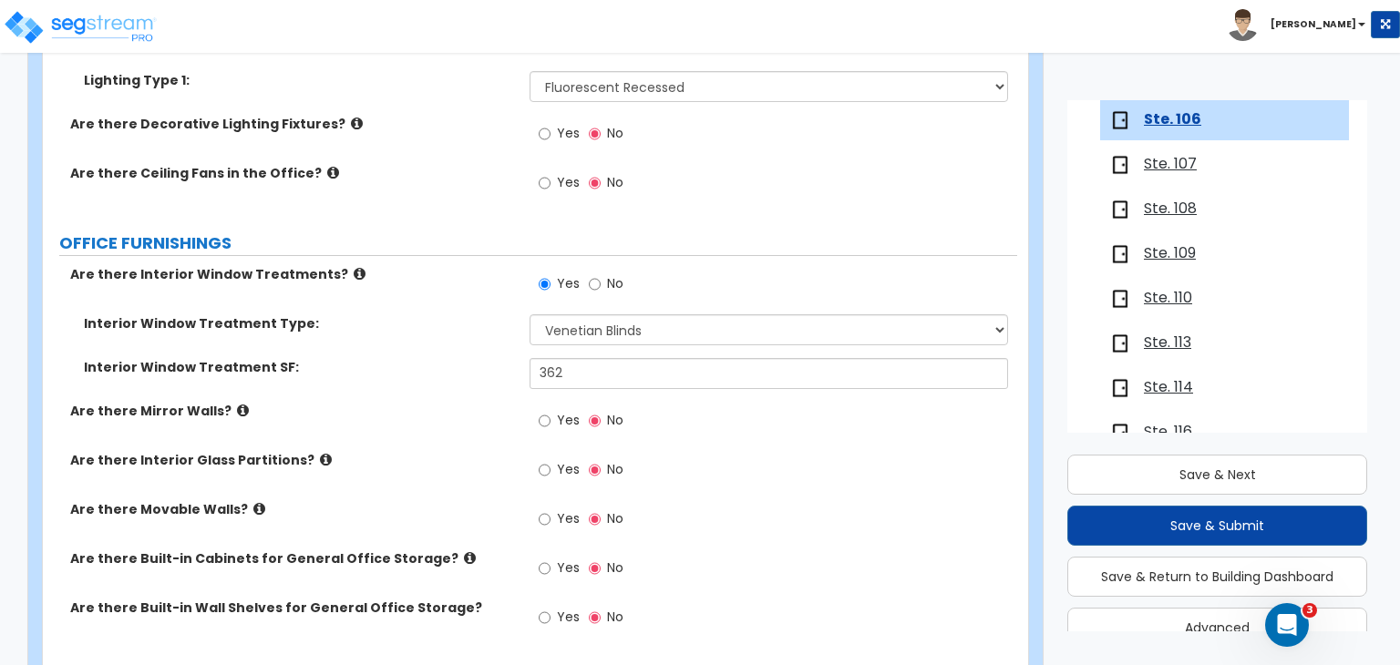
click at [430, 358] on div "Interior Window Treatment SF: 362" at bounding box center [530, 380] width 974 height 44
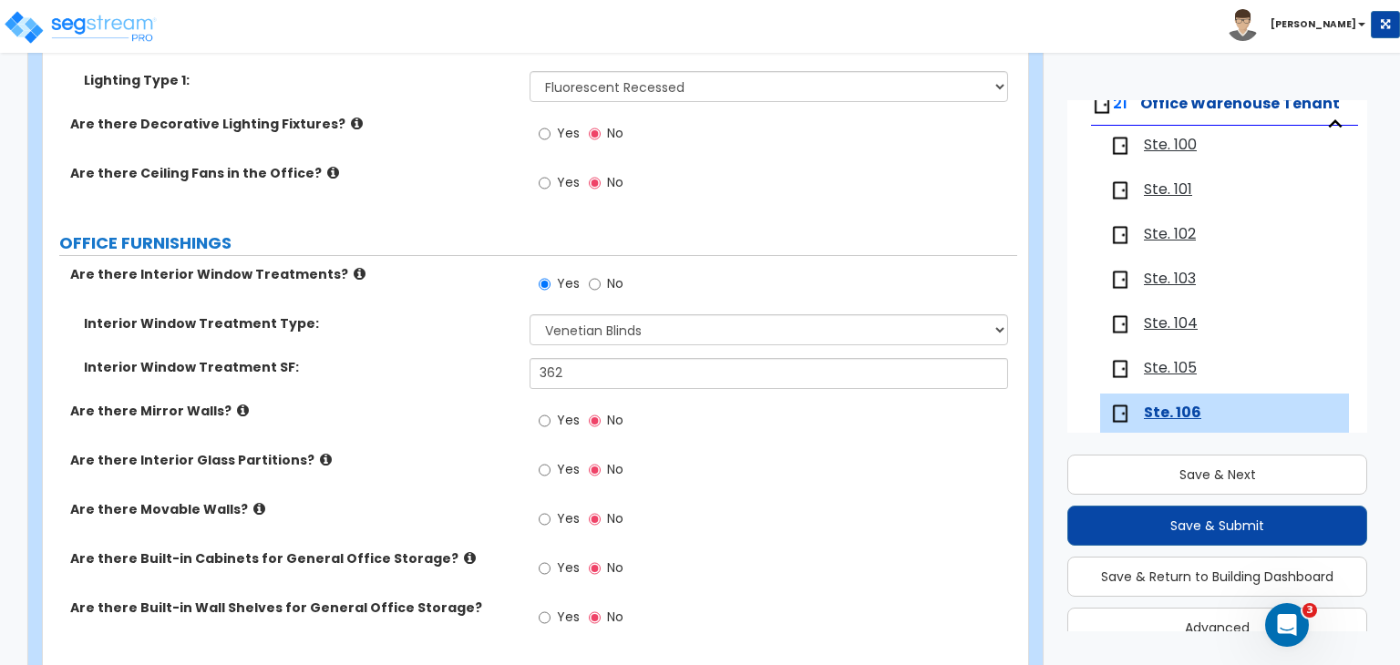
scroll to position [187, 0]
click at [1165, 278] on span "Ste. 103" at bounding box center [1170, 278] width 52 height 21
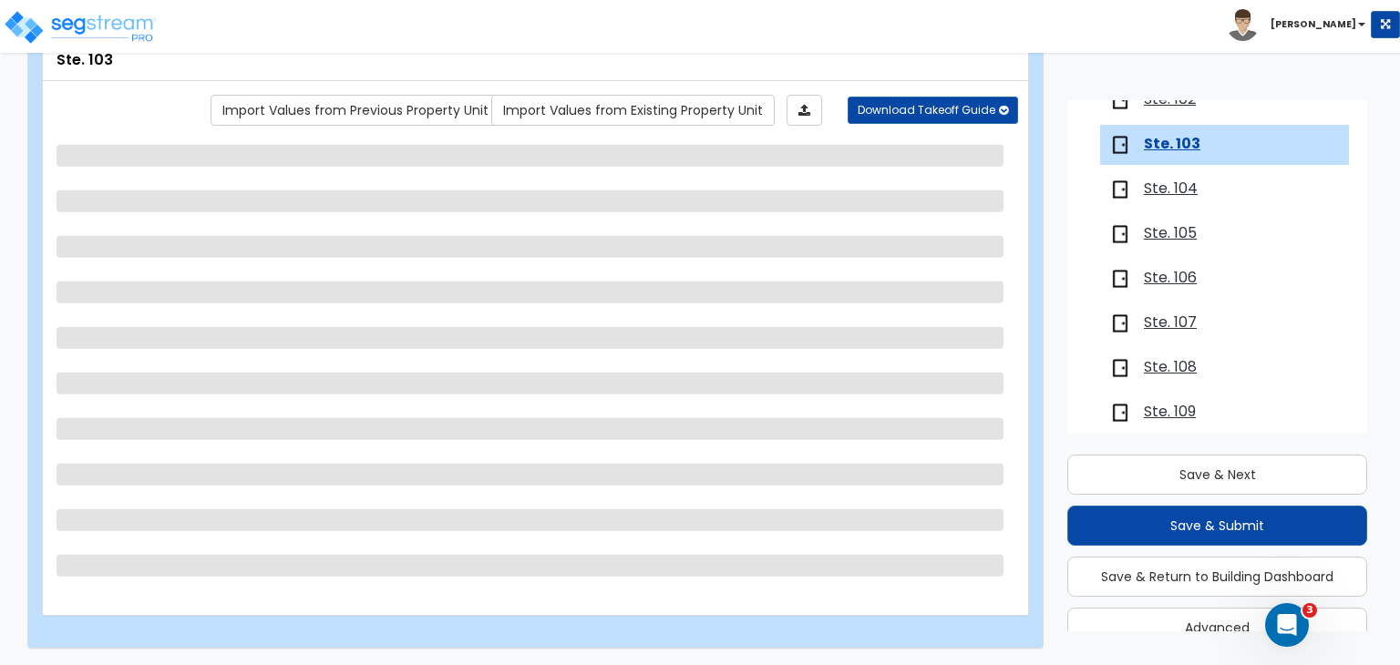
scroll to position [346, 0]
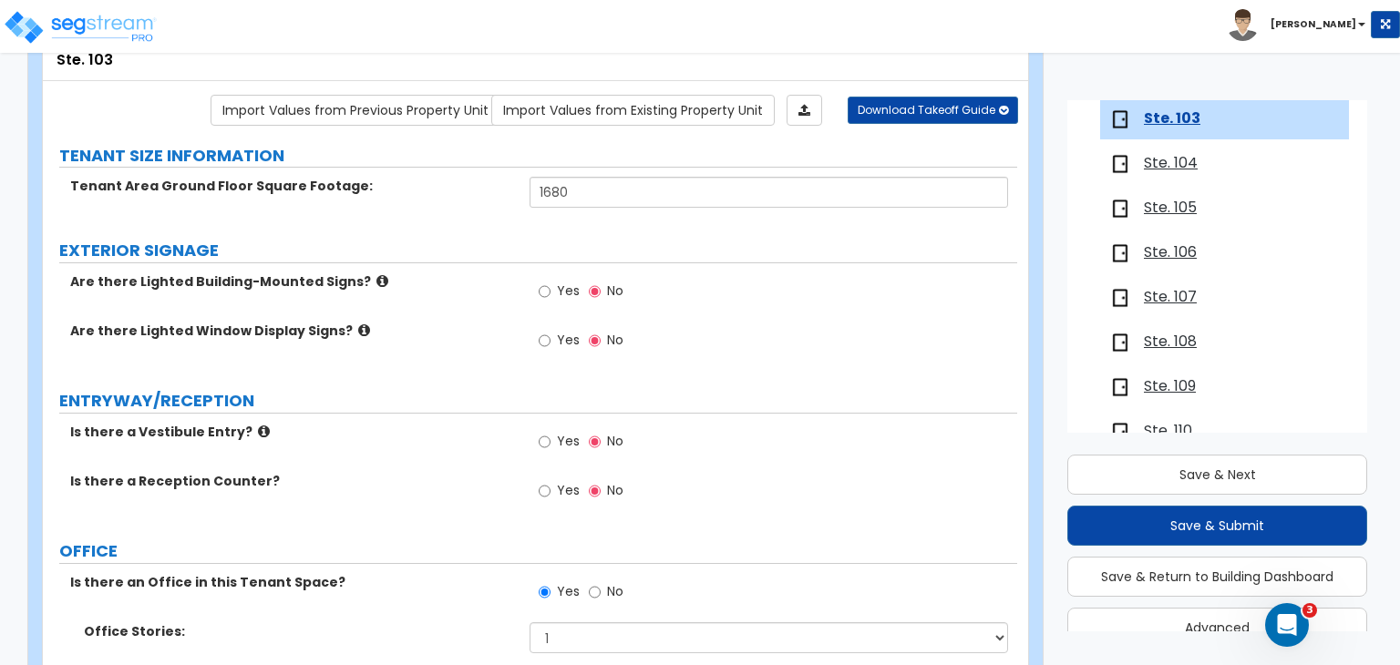
click at [1185, 163] on span "Ste. 104" at bounding box center [1171, 163] width 54 height 21
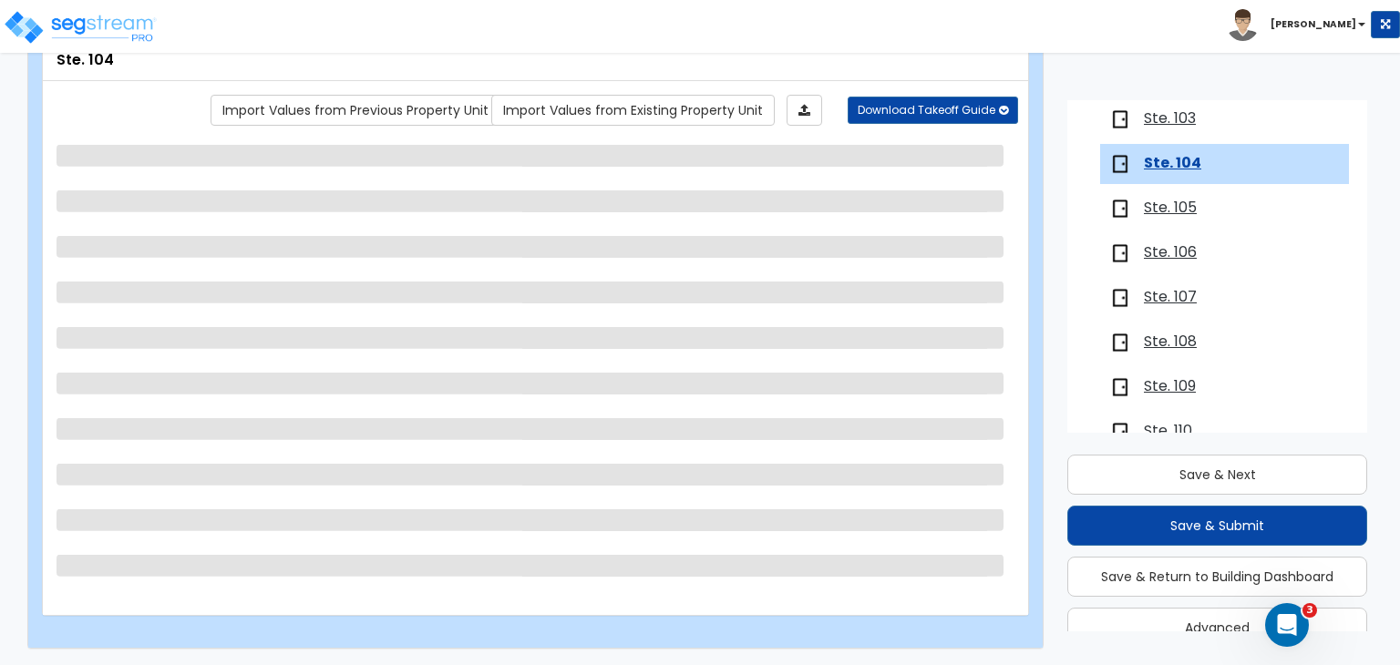
scroll to position [390, 0]
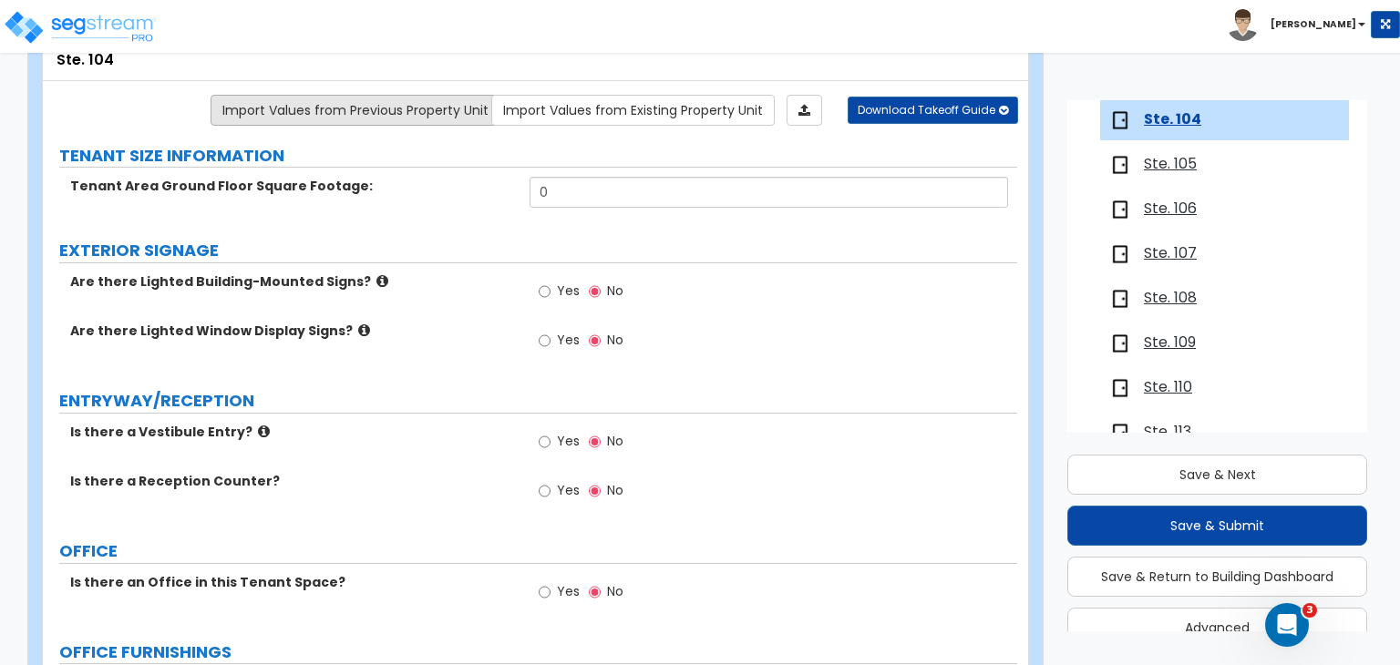
click at [418, 113] on link "Import Values from Previous Property Unit" at bounding box center [356, 110] width 290 height 31
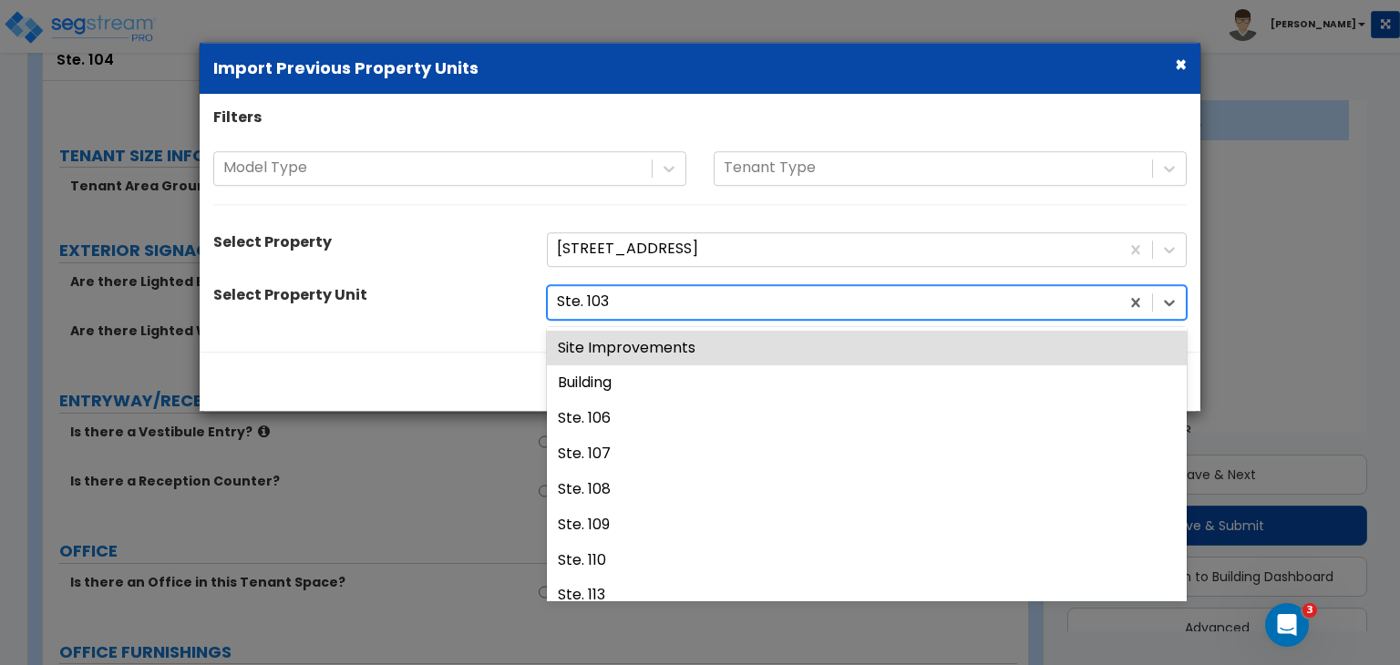
click at [699, 301] on div at bounding box center [833, 302] width 553 height 25
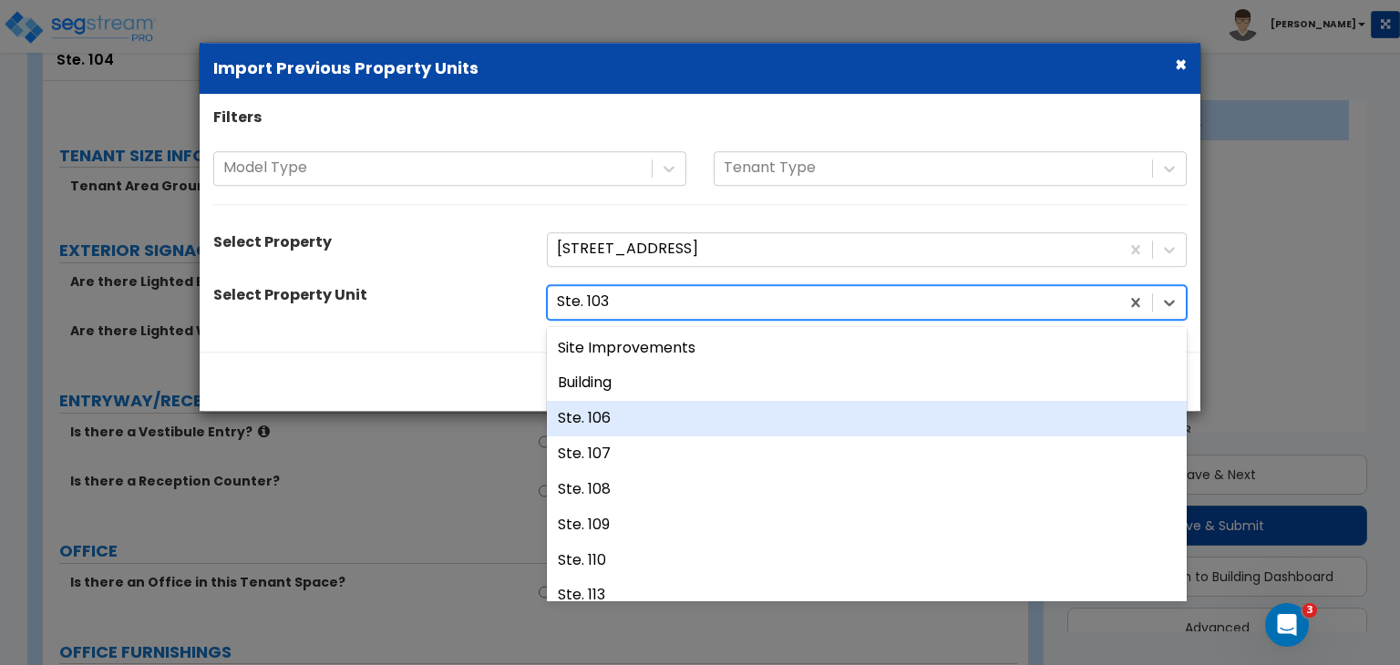
click at [649, 421] on div "Ste. 106" at bounding box center [867, 419] width 640 height 36
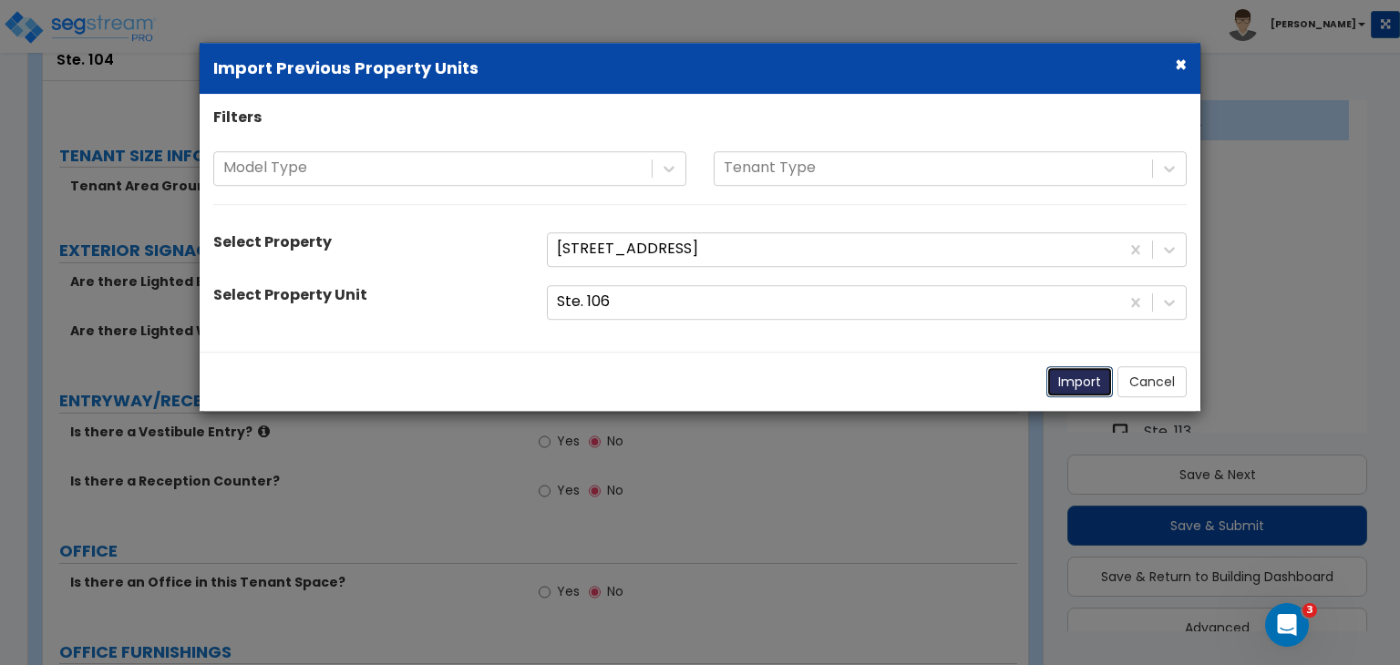
click at [1072, 376] on button "Import" at bounding box center [1079, 381] width 67 height 31
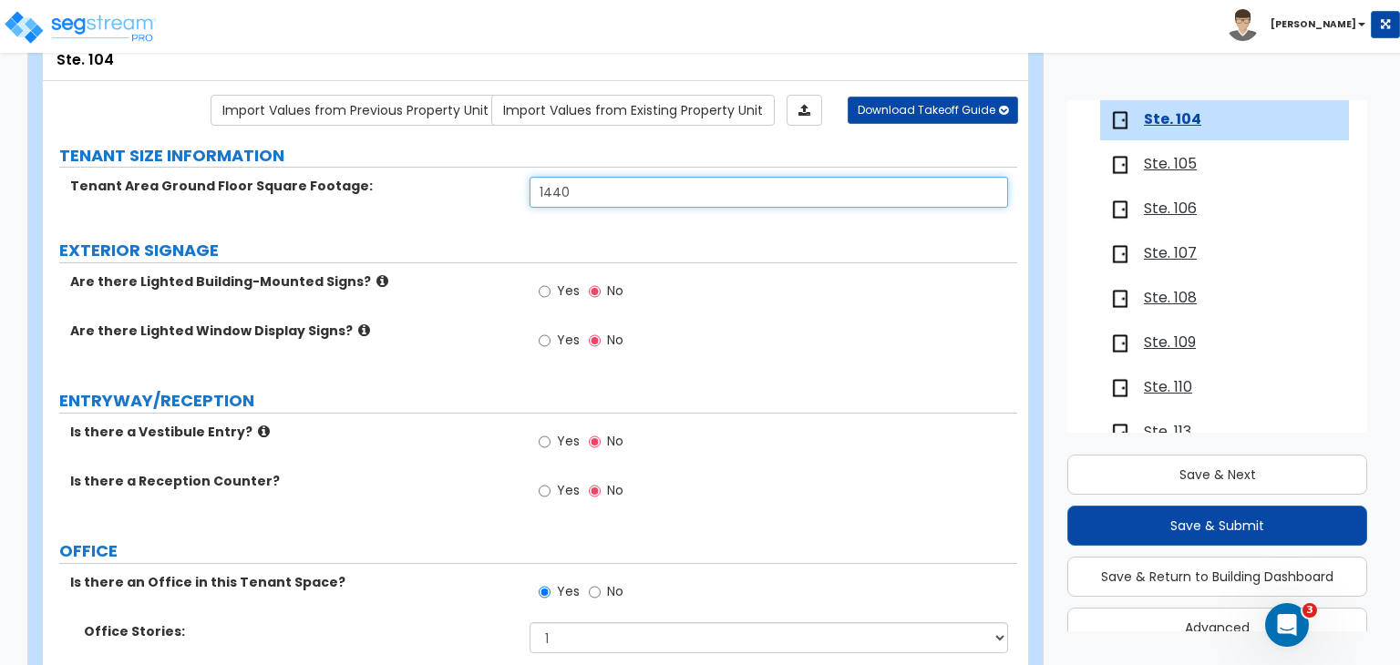
drag, startPoint x: 588, startPoint y: 194, endPoint x: 437, endPoint y: 174, distance: 151.7
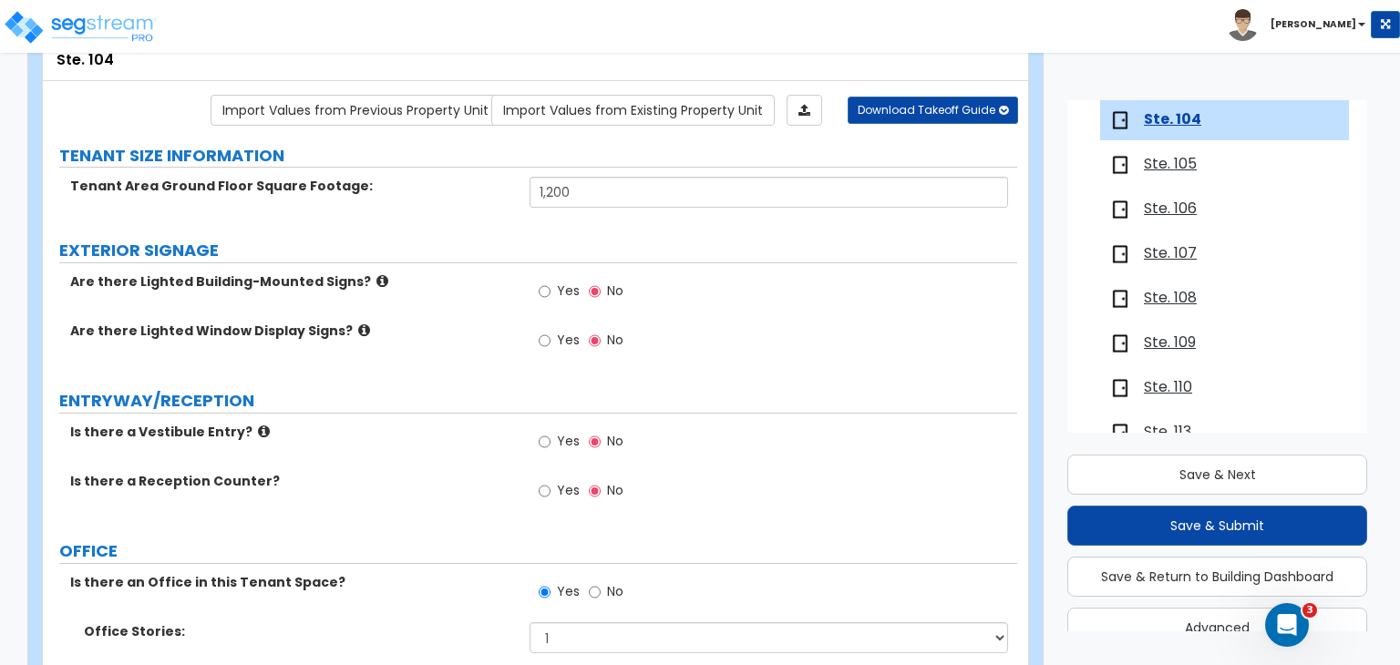
click at [519, 336] on div "Are there Lighted Window Display Signs?" at bounding box center [286, 331] width 487 height 18
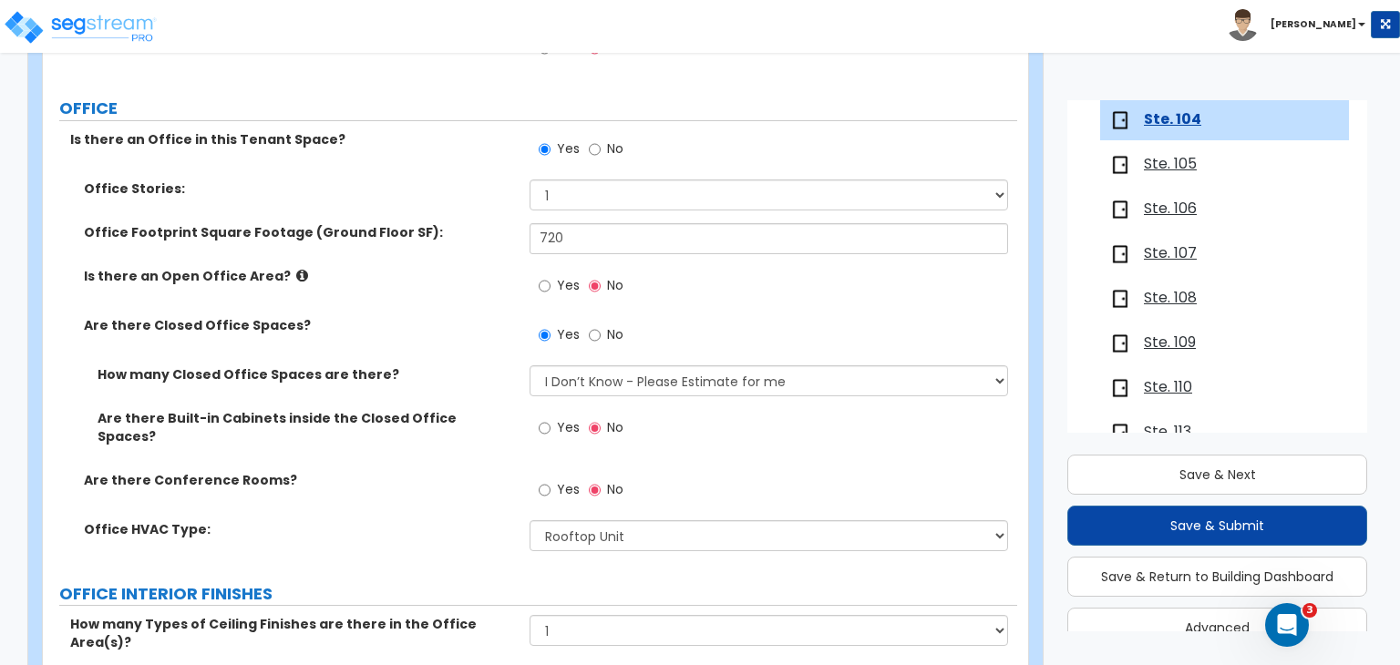
scroll to position [562, 0]
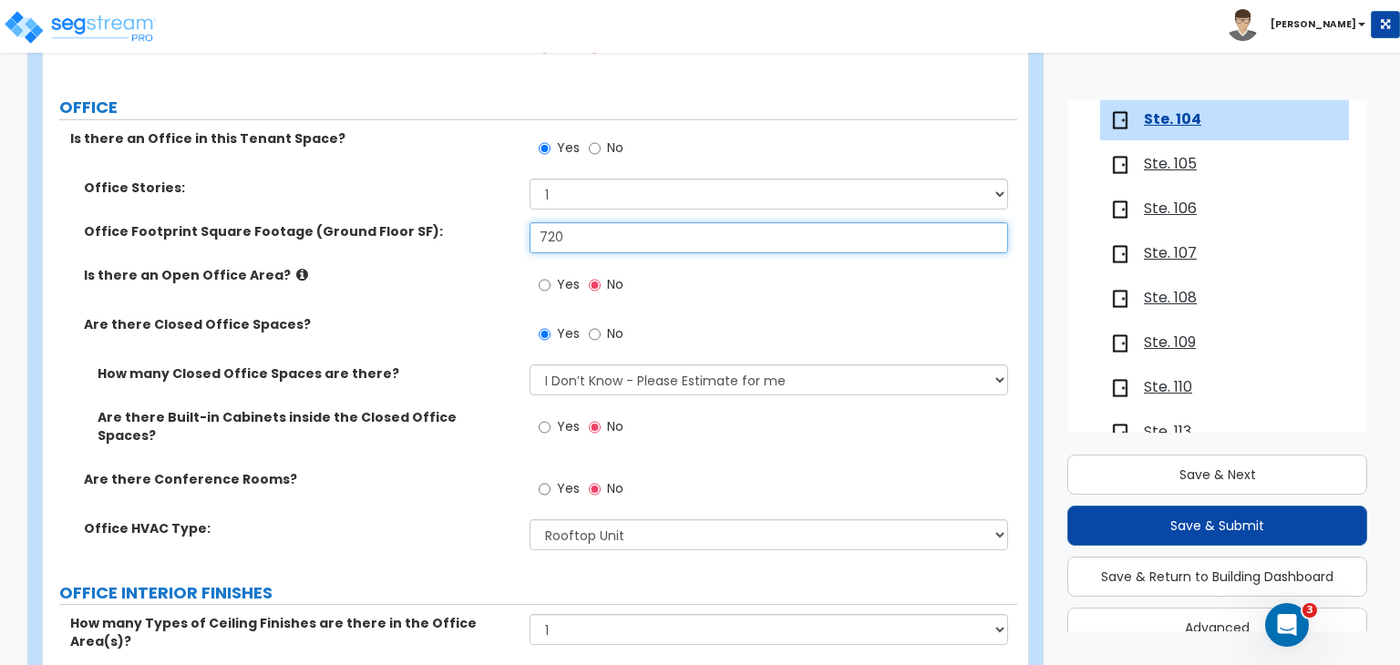
drag, startPoint x: 585, startPoint y: 226, endPoint x: 190, endPoint y: 262, distance: 396.3
click at [190, 262] on div "Office Stories: 1 2 3 Office Footprint Square Footage (Ground Floor SF): 720 Is…" at bounding box center [530, 371] width 947 height 385
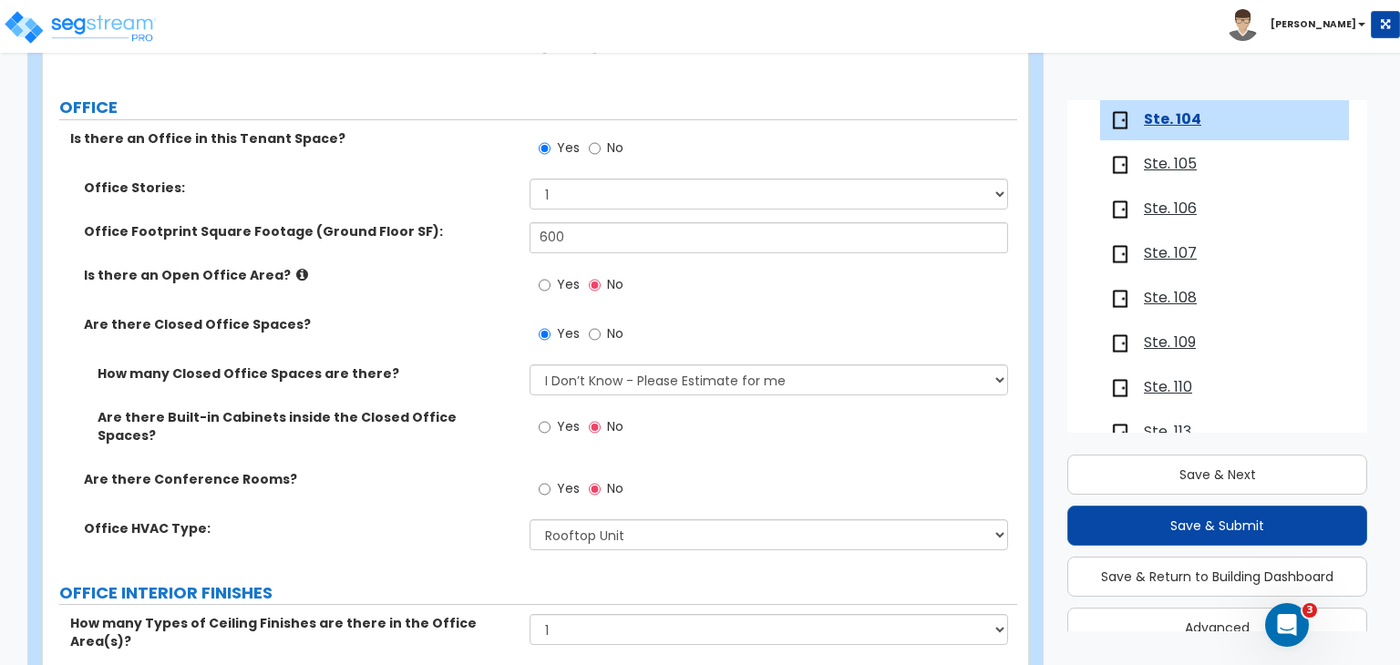
click at [407, 315] on label "Are there Closed Office Spaces?" at bounding box center [300, 324] width 432 height 18
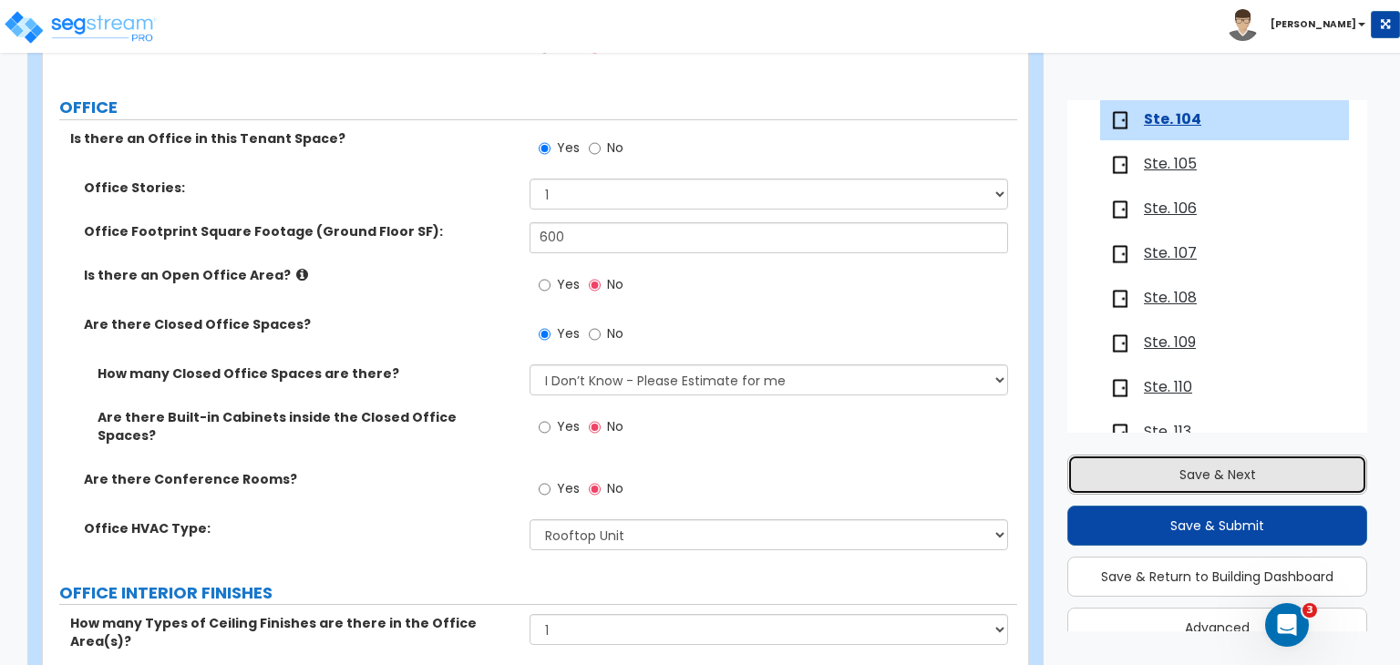
click at [1147, 470] on button "Save & Next" at bounding box center [1217, 475] width 300 height 40
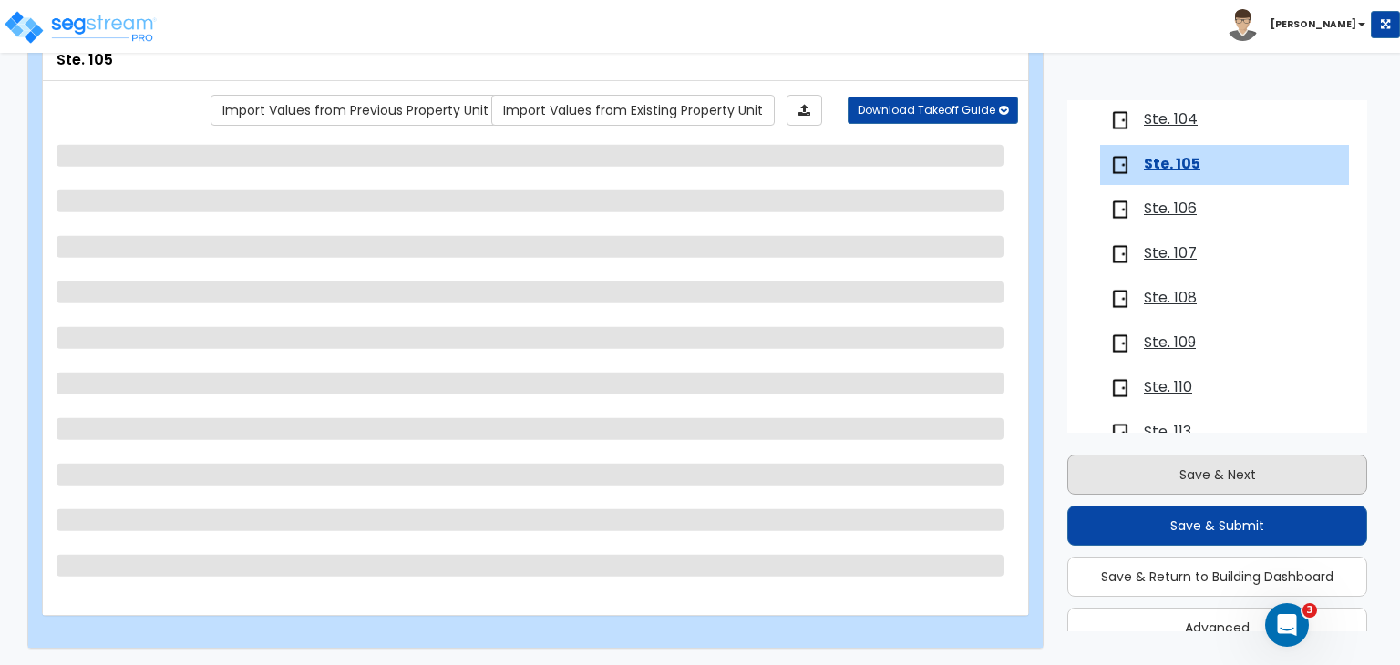
scroll to position [435, 0]
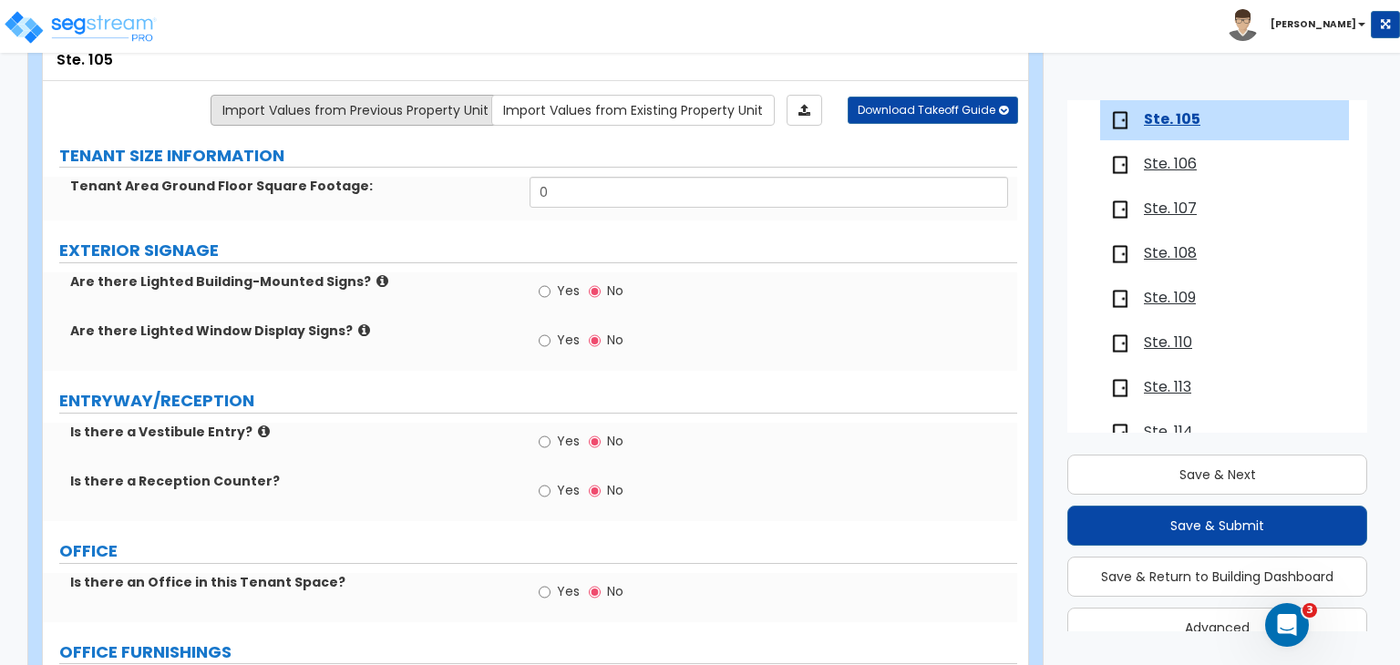
click at [436, 107] on link "Import Values from Previous Property Unit" at bounding box center [356, 110] width 290 height 31
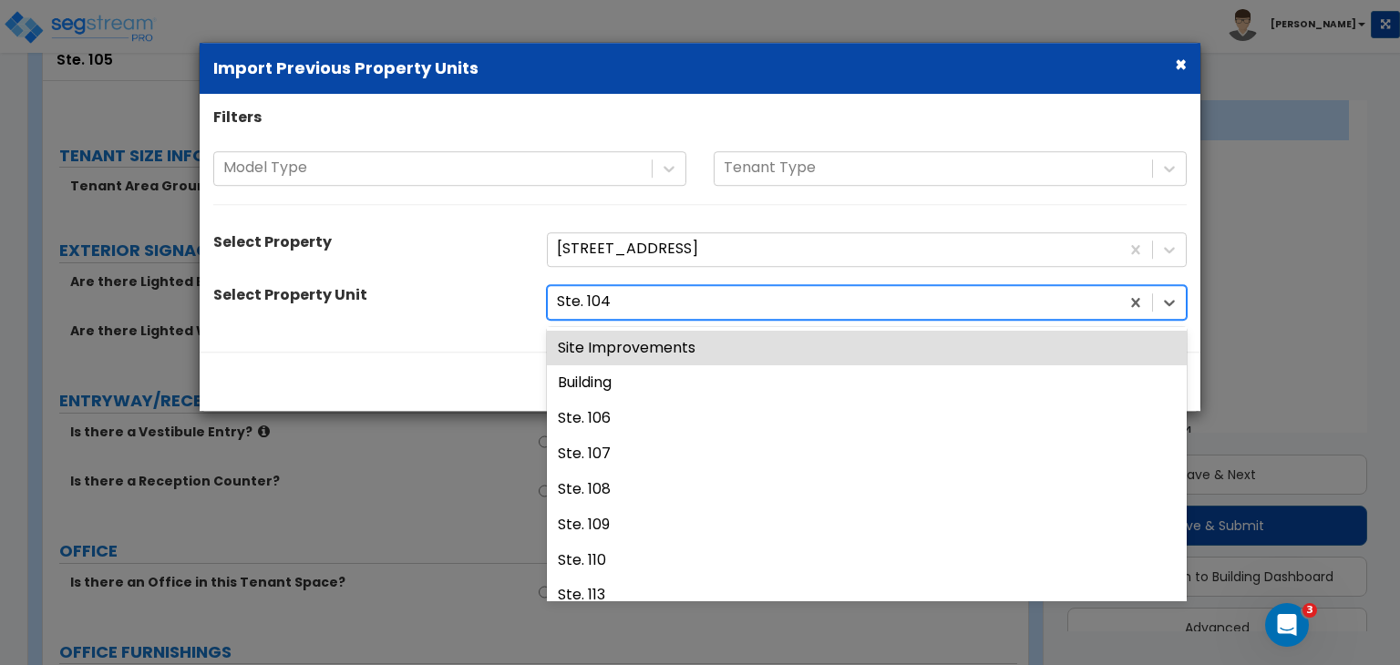
click at [730, 302] on div at bounding box center [833, 302] width 553 height 25
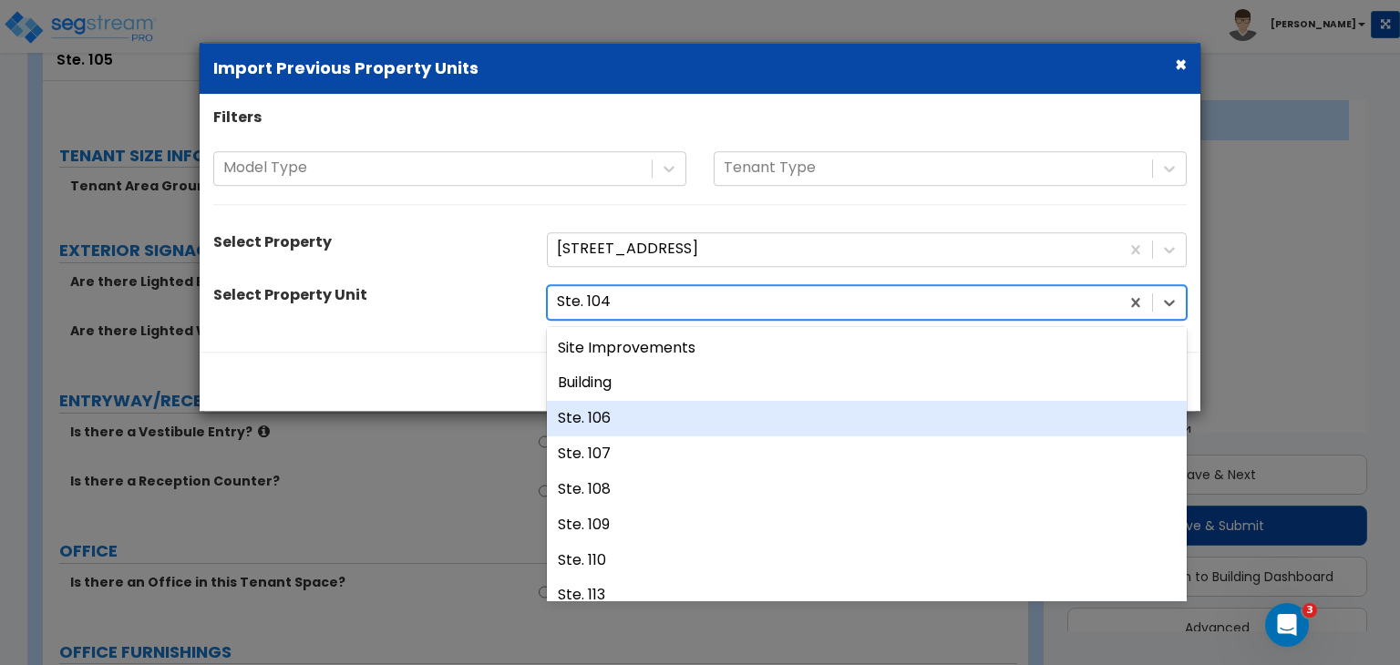
click at [619, 425] on div "Ste. 106" at bounding box center [867, 419] width 640 height 36
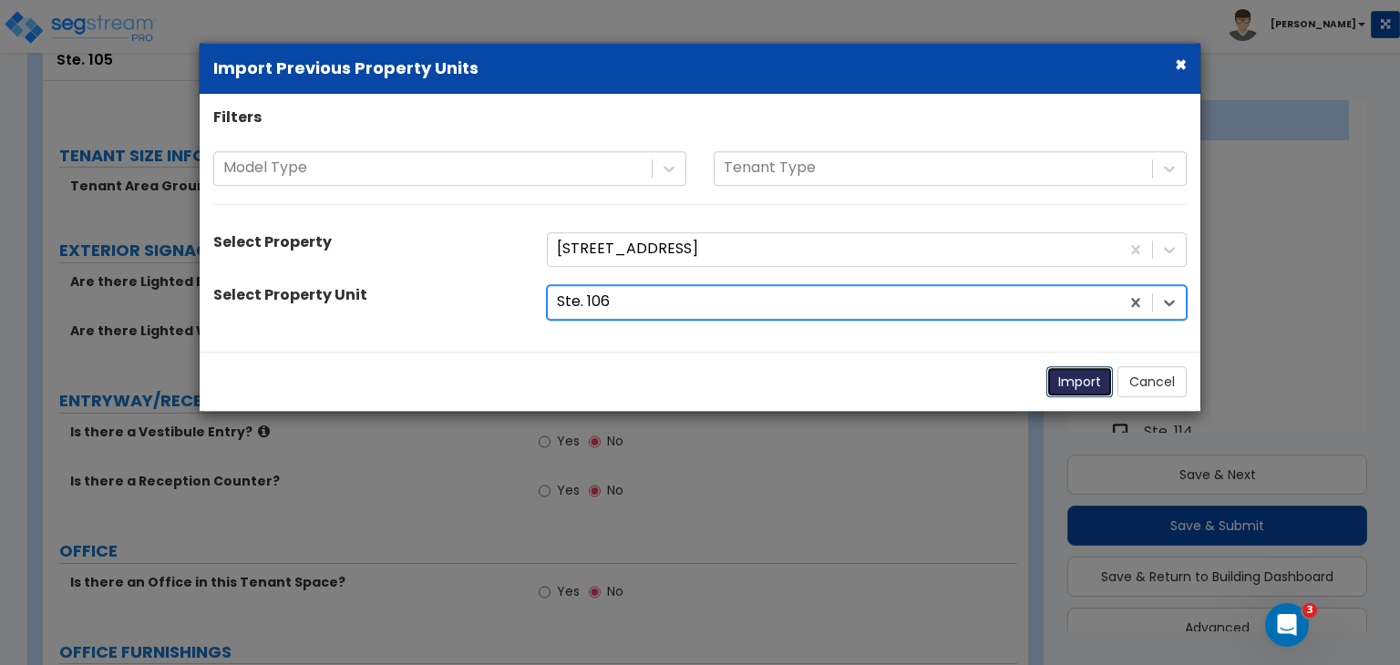
click at [1062, 378] on button "Import" at bounding box center [1079, 381] width 67 height 31
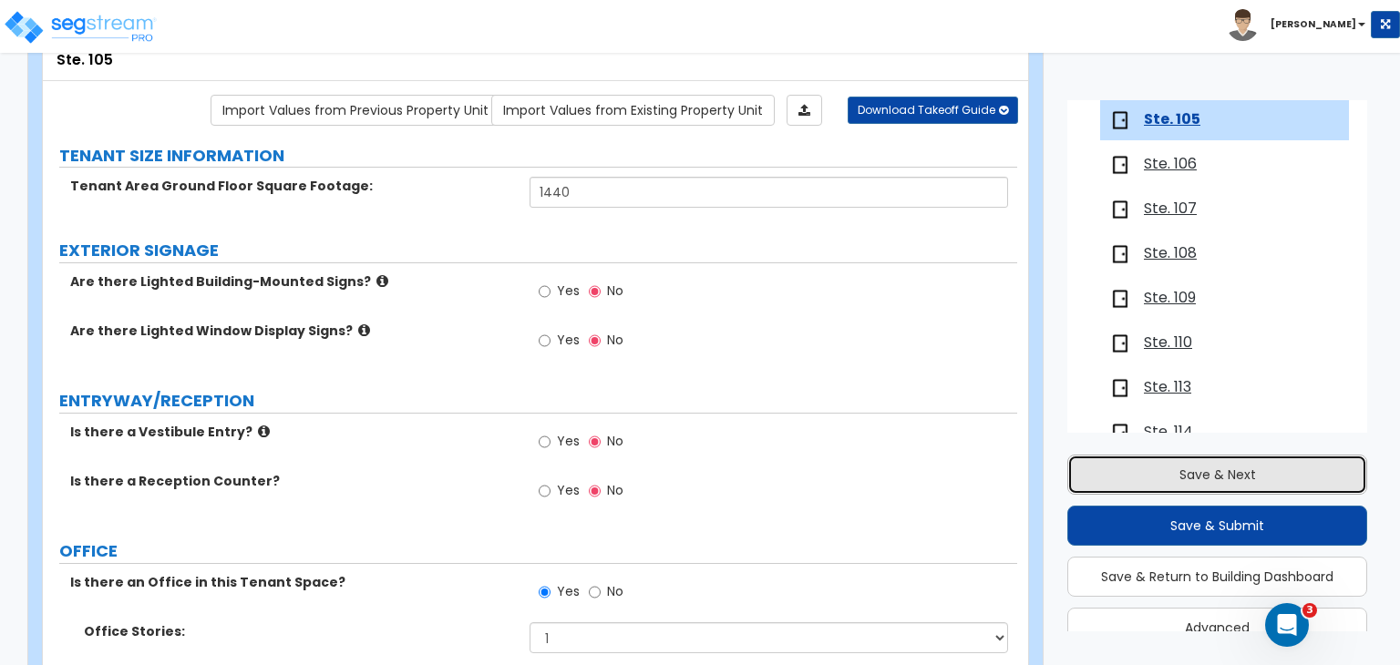
click at [1134, 468] on button "Save & Next" at bounding box center [1217, 475] width 300 height 40
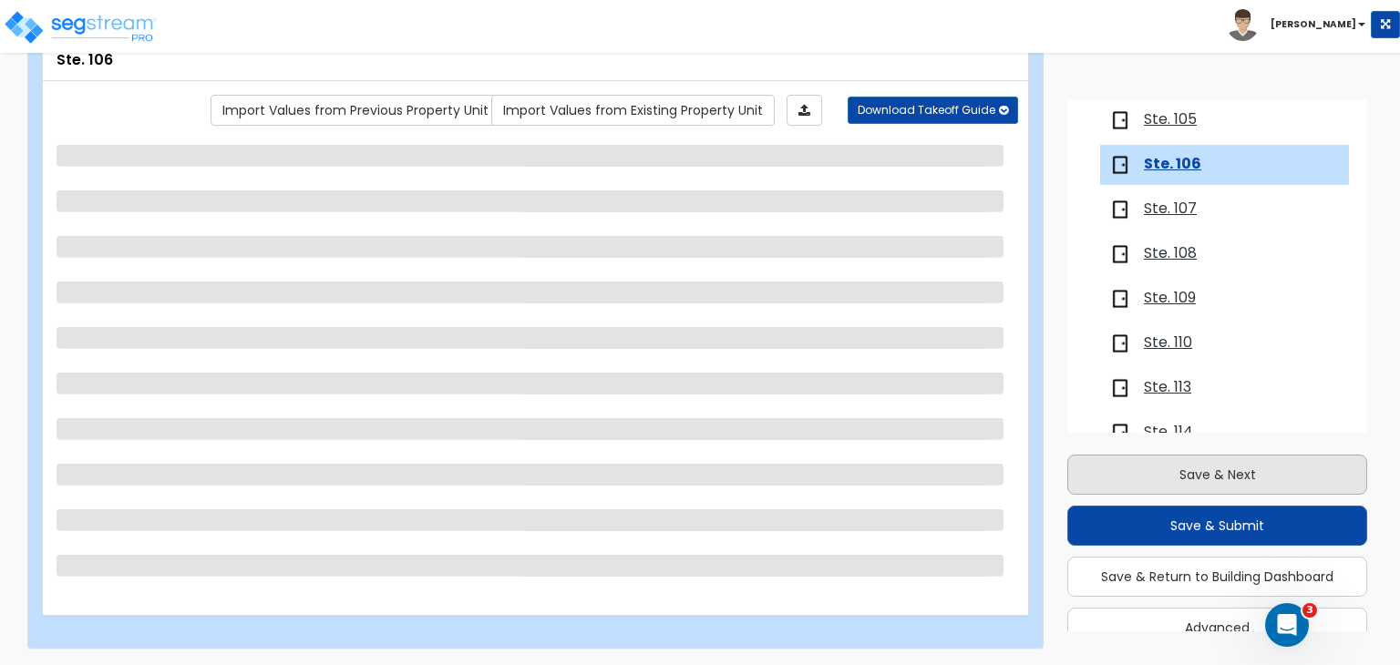
scroll to position [479, 0]
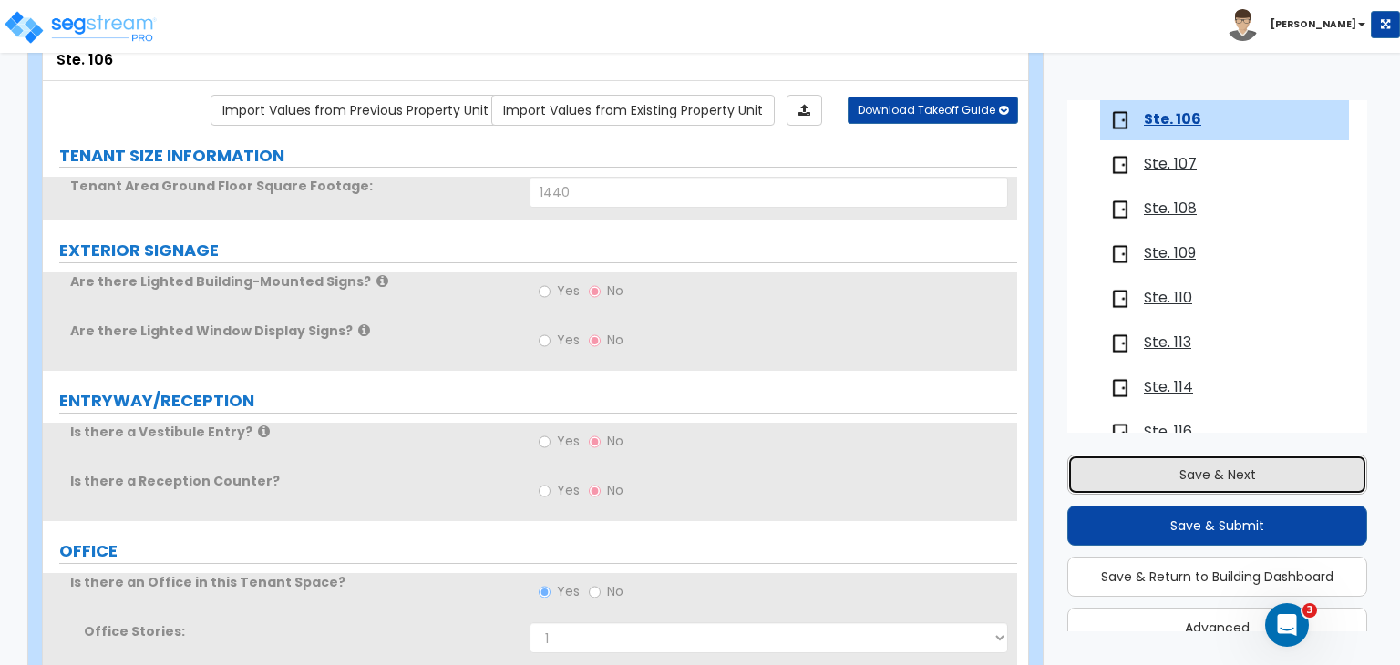
click at [1134, 468] on button "Save & Next" at bounding box center [1217, 475] width 300 height 40
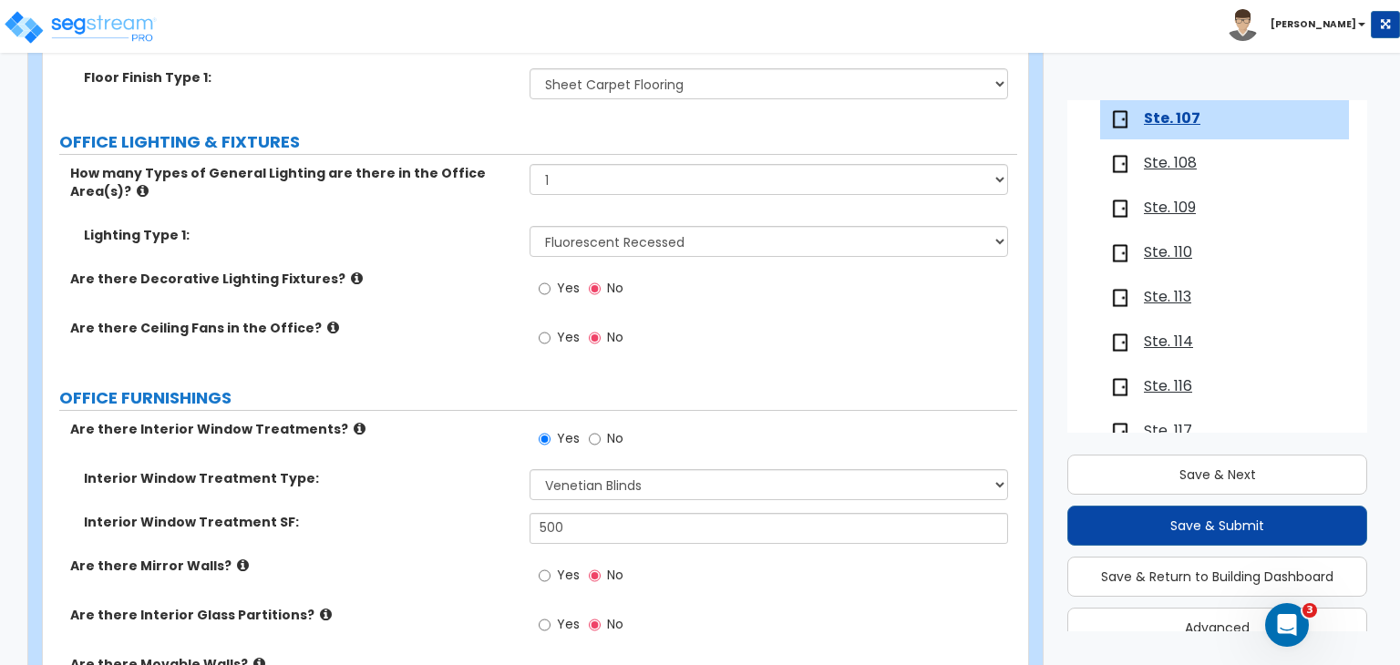
scroll to position [1722, 0]
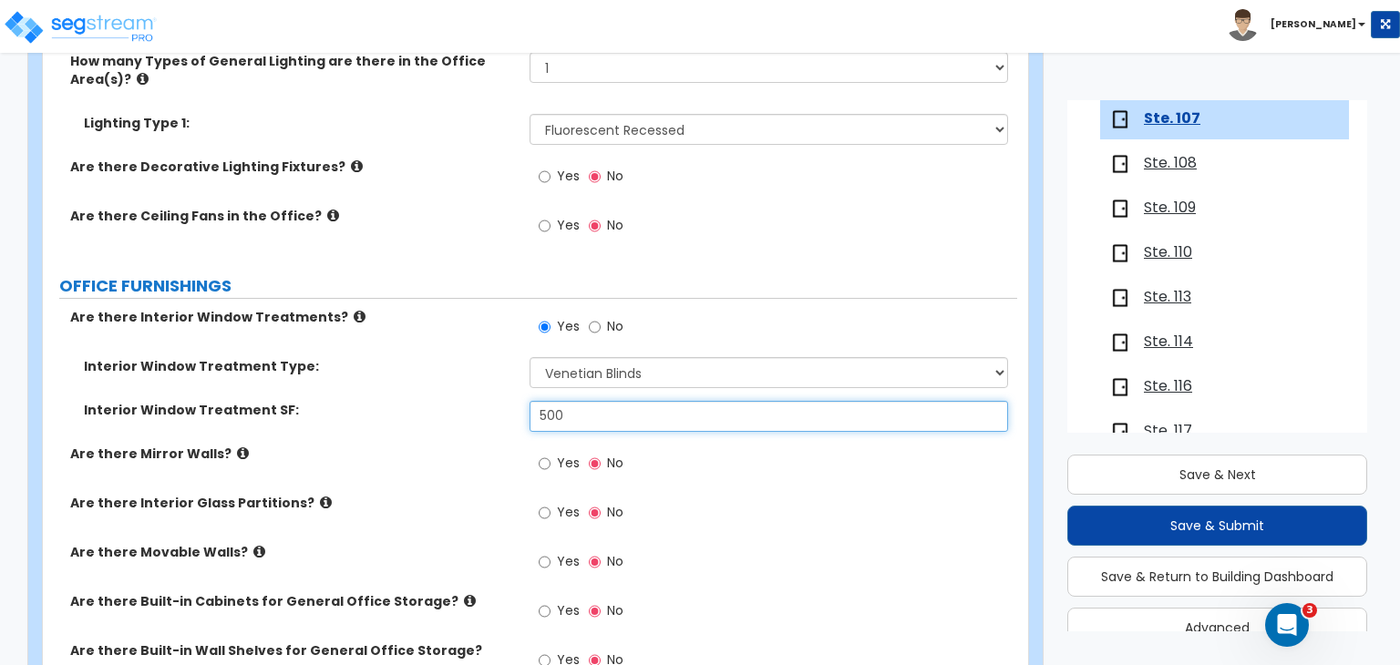
drag, startPoint x: 586, startPoint y: 368, endPoint x: 343, endPoint y: 345, distance: 244.5
click at [343, 357] on div "Interior Window Treatment Type: Please Choose One Vertical Blinds Window Shades…" at bounding box center [530, 400] width 947 height 87
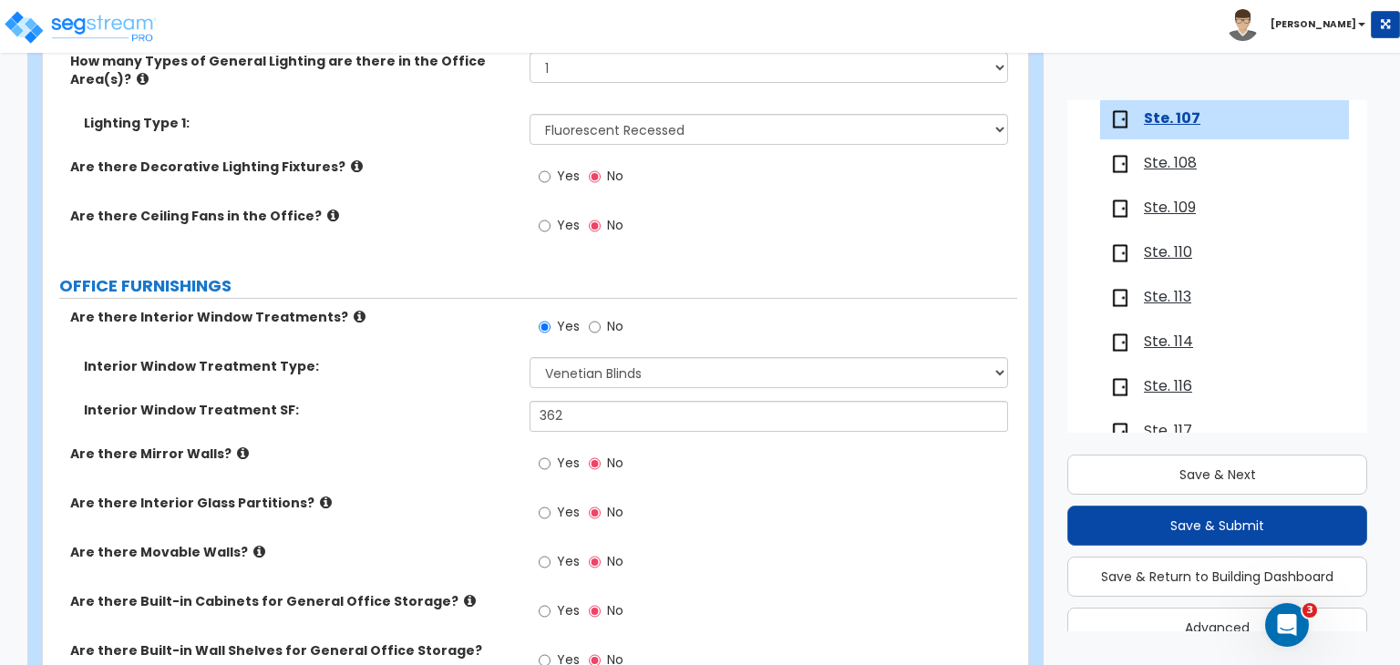
click at [445, 401] on div "Interior Window Treatment SF: 362" at bounding box center [530, 423] width 974 height 44
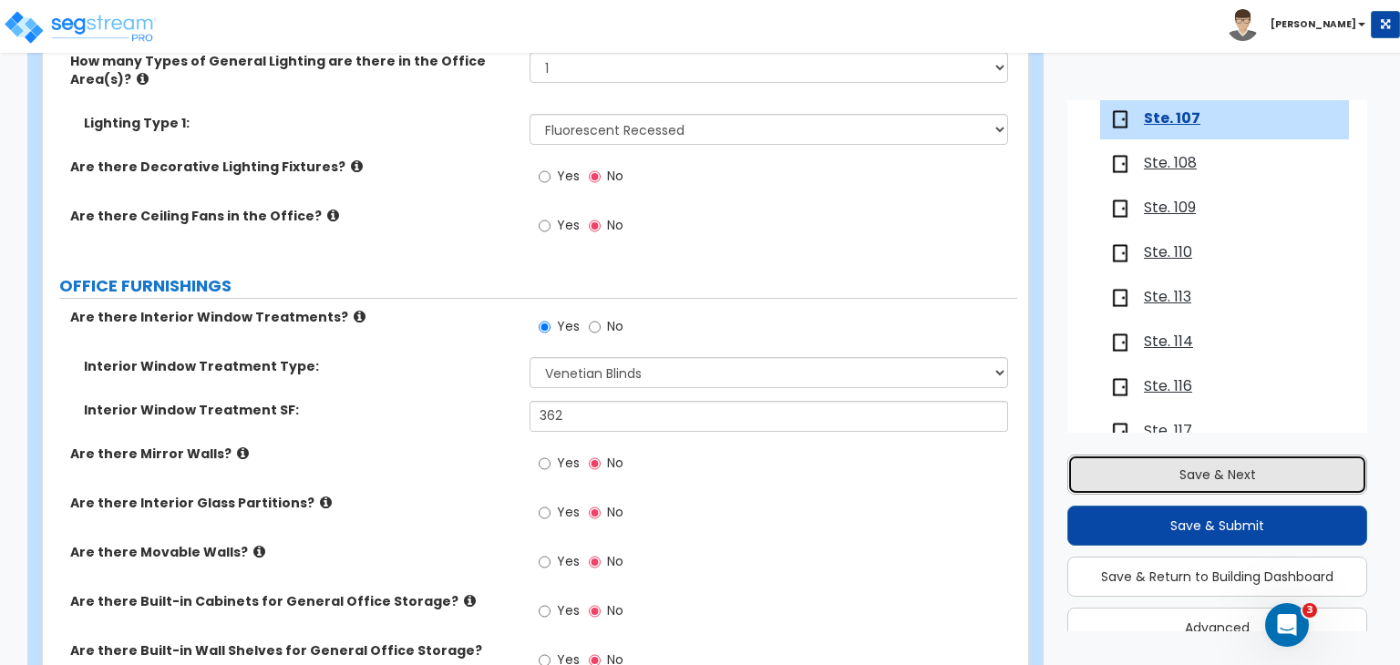
click at [1205, 481] on button "Save & Next" at bounding box center [1217, 475] width 300 height 40
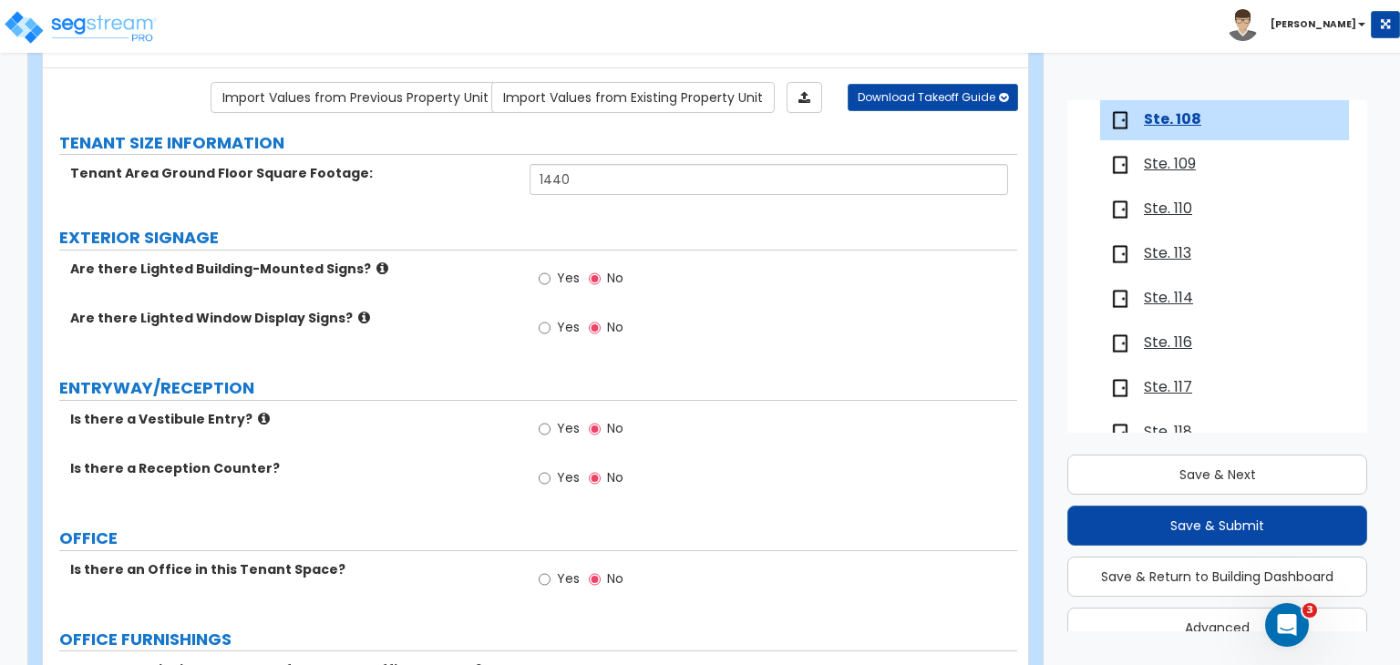
scroll to position [0, 0]
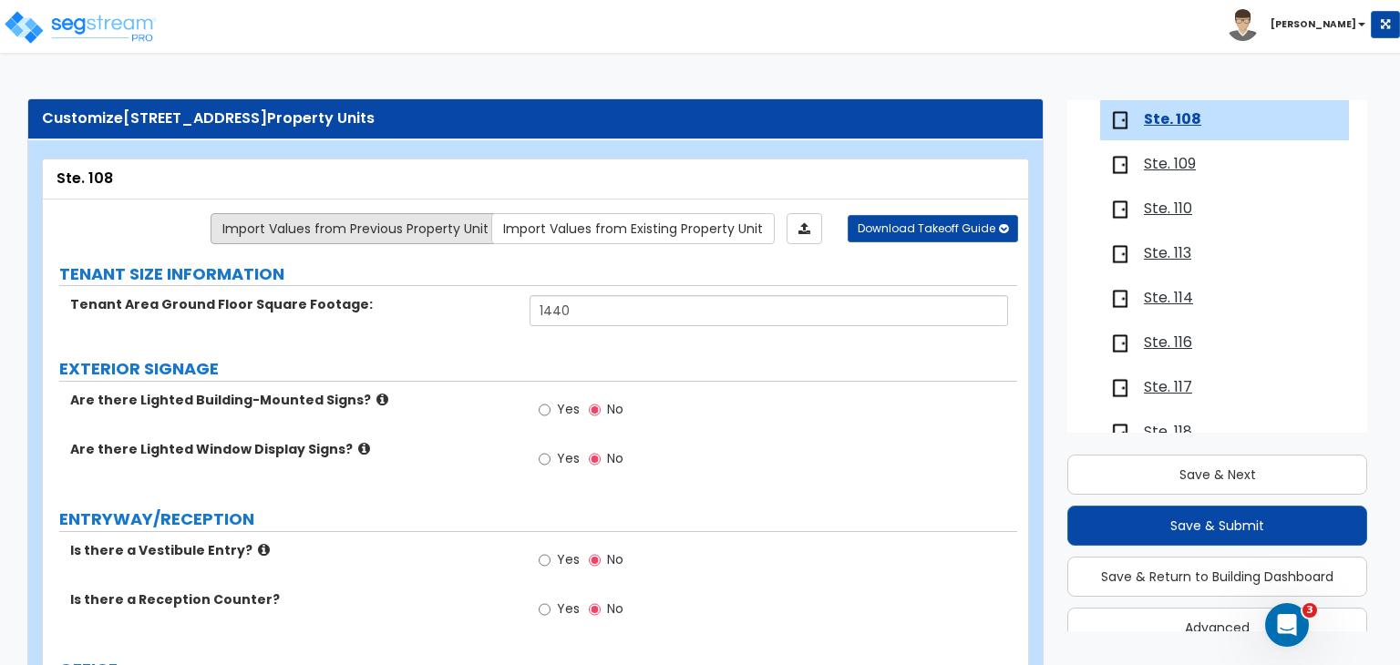
click at [441, 228] on link "Import Values from Previous Property Unit" at bounding box center [356, 228] width 290 height 31
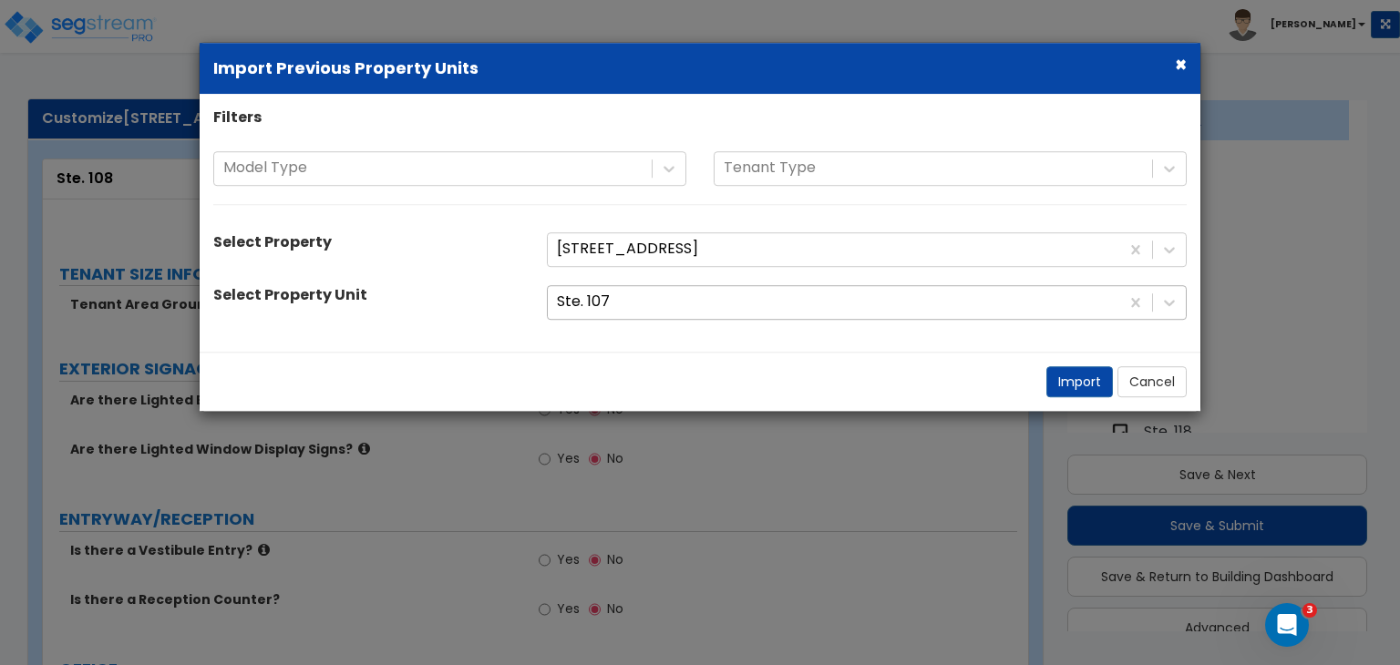
click at [602, 300] on div at bounding box center [833, 302] width 553 height 25
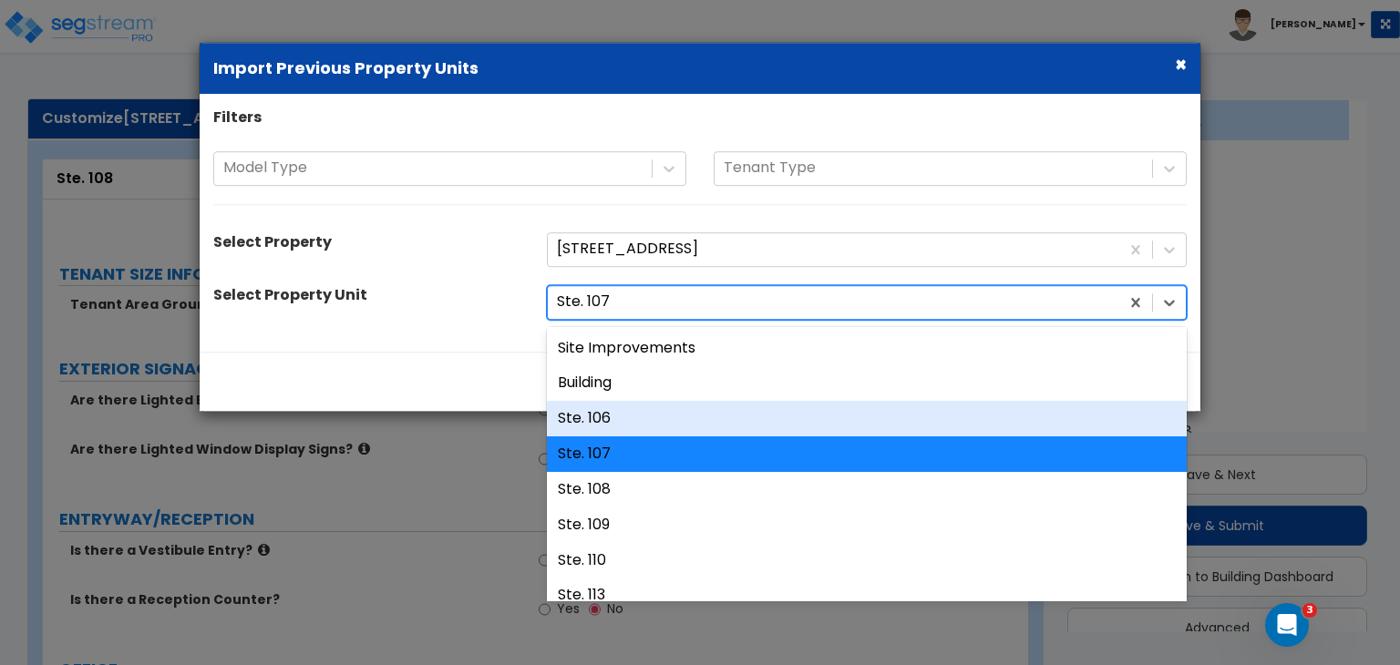
click at [623, 418] on div "Ste. 106" at bounding box center [867, 419] width 640 height 36
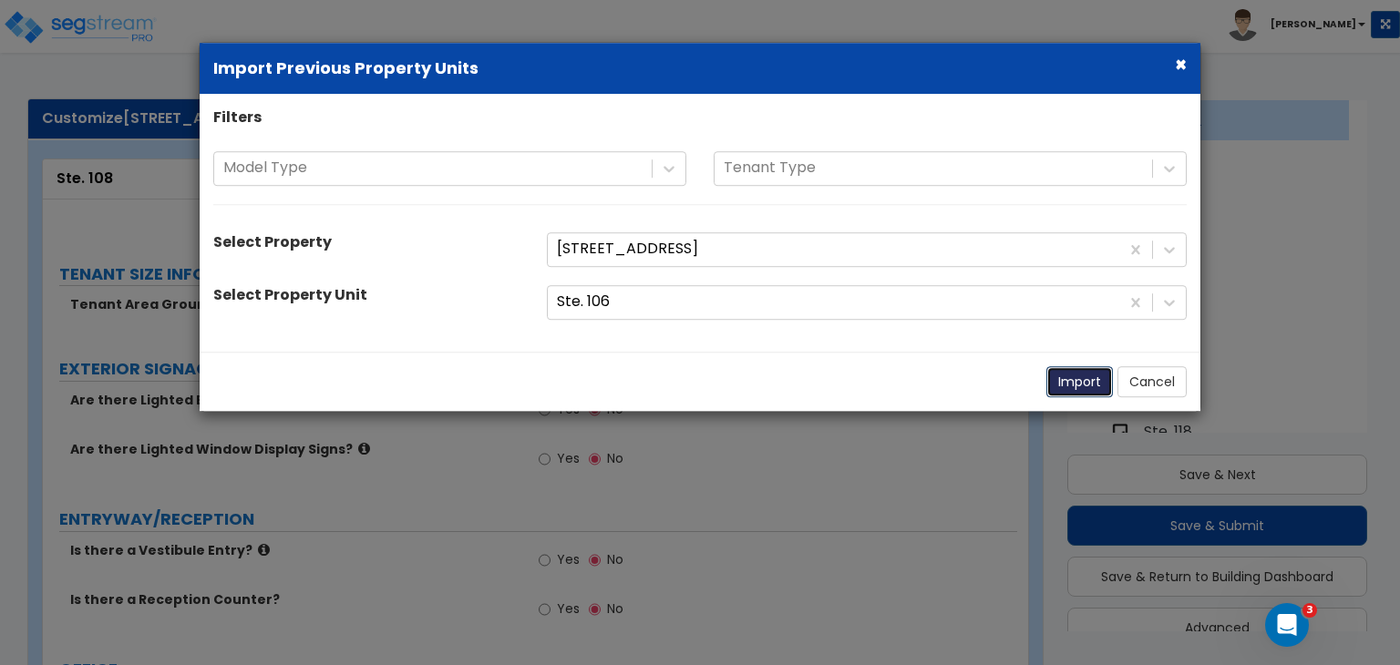
click at [1075, 384] on button "Import" at bounding box center [1079, 381] width 67 height 31
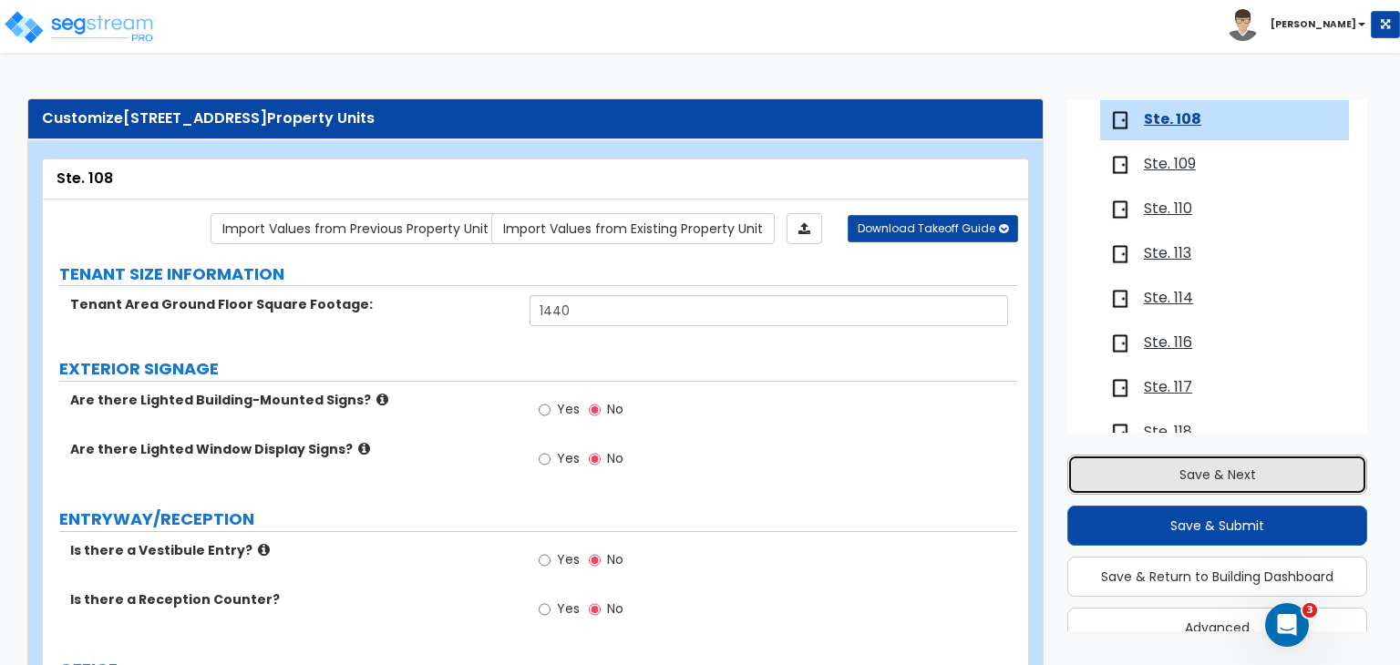
click at [1127, 471] on button "Save & Next" at bounding box center [1217, 475] width 300 height 40
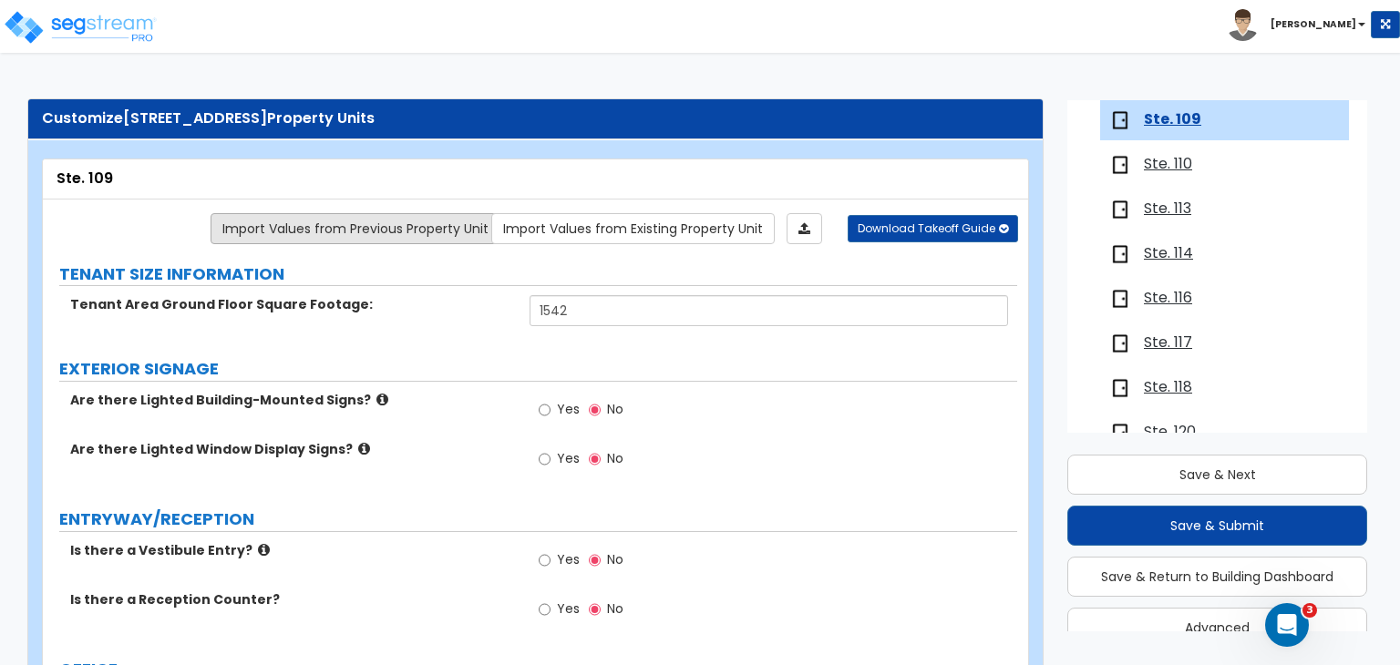
click at [325, 232] on link "Import Values from Previous Property Unit" at bounding box center [356, 228] width 290 height 31
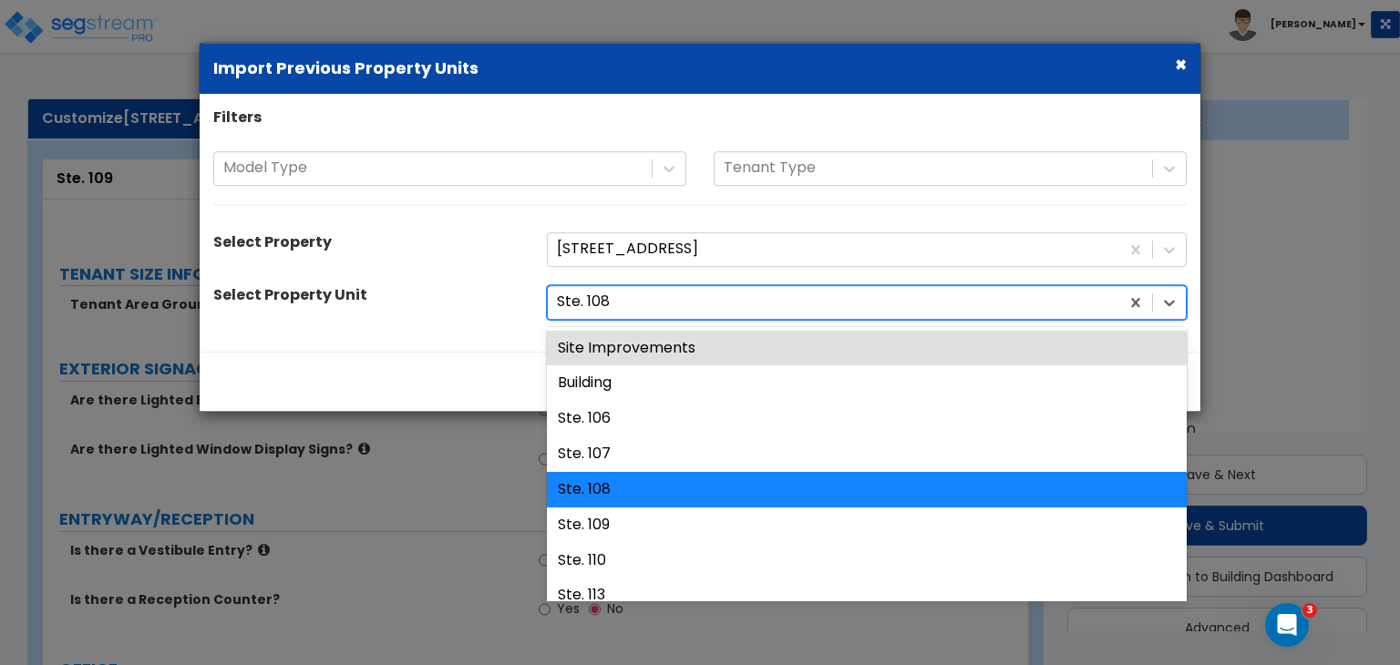
click at [610, 304] on div at bounding box center [833, 302] width 553 height 25
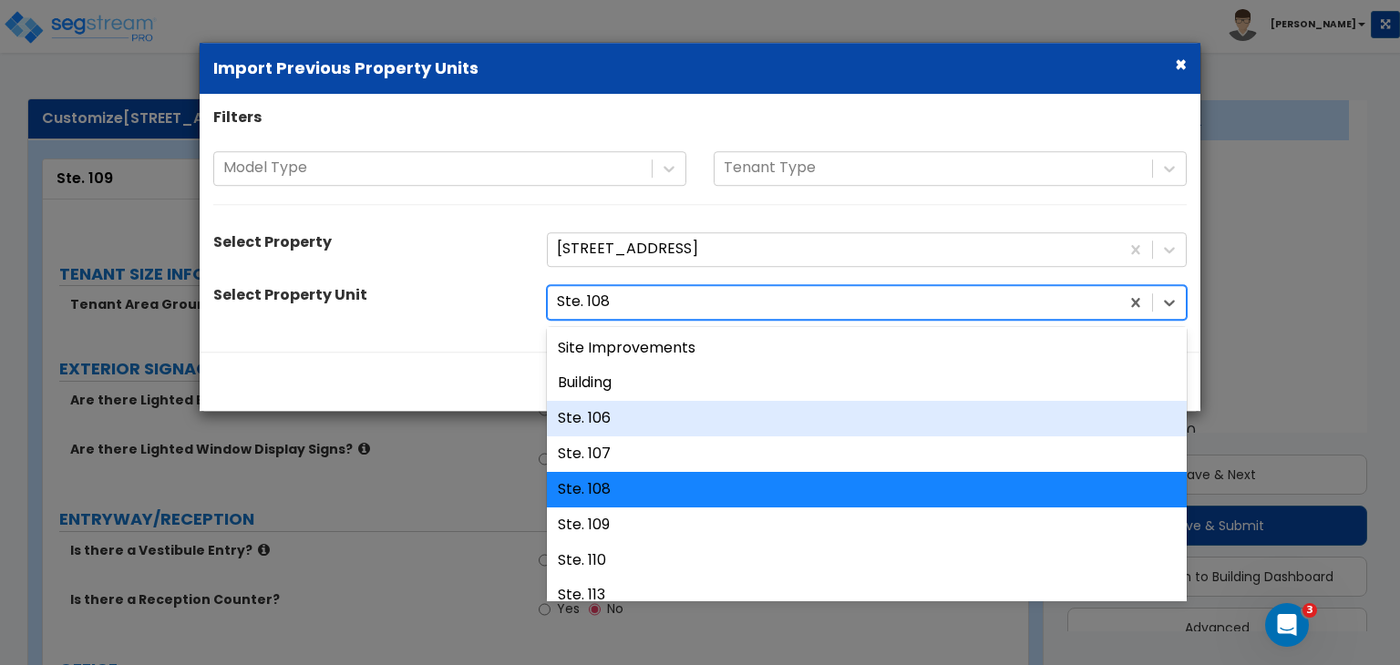
click at [636, 414] on div "Ste. 106" at bounding box center [867, 419] width 640 height 36
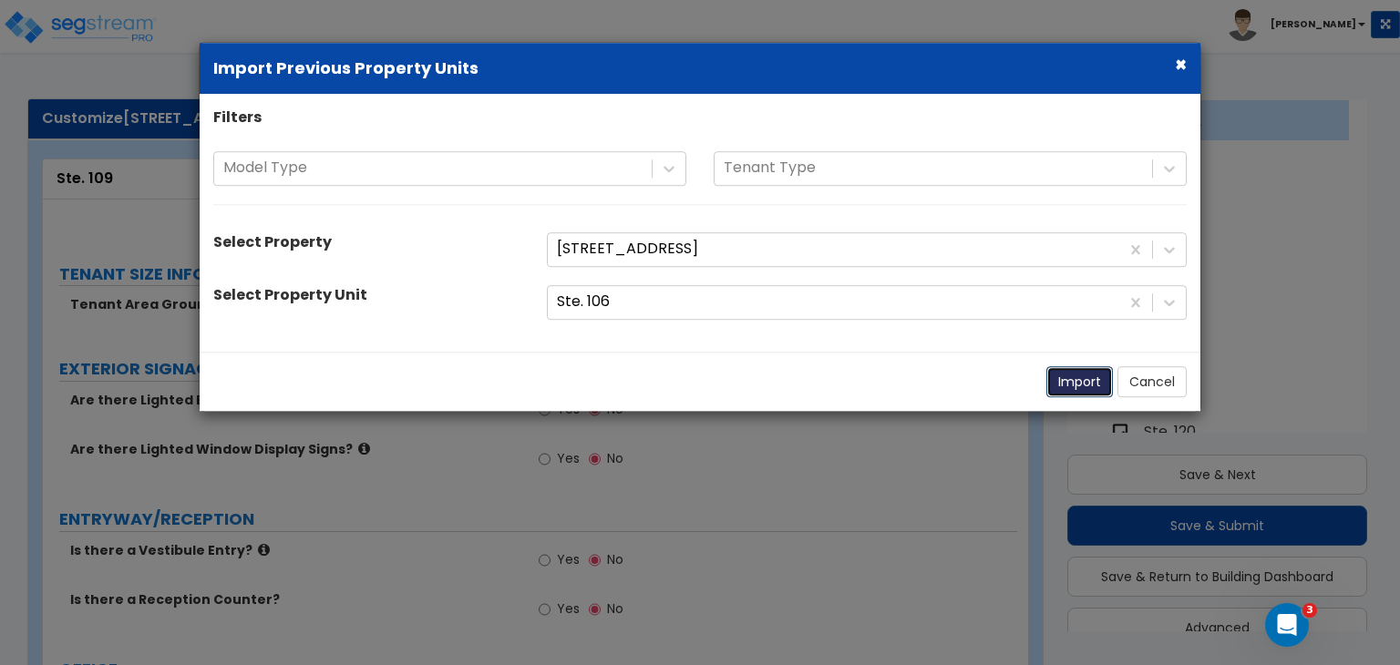
click at [1067, 381] on button "Import" at bounding box center [1079, 381] width 67 height 31
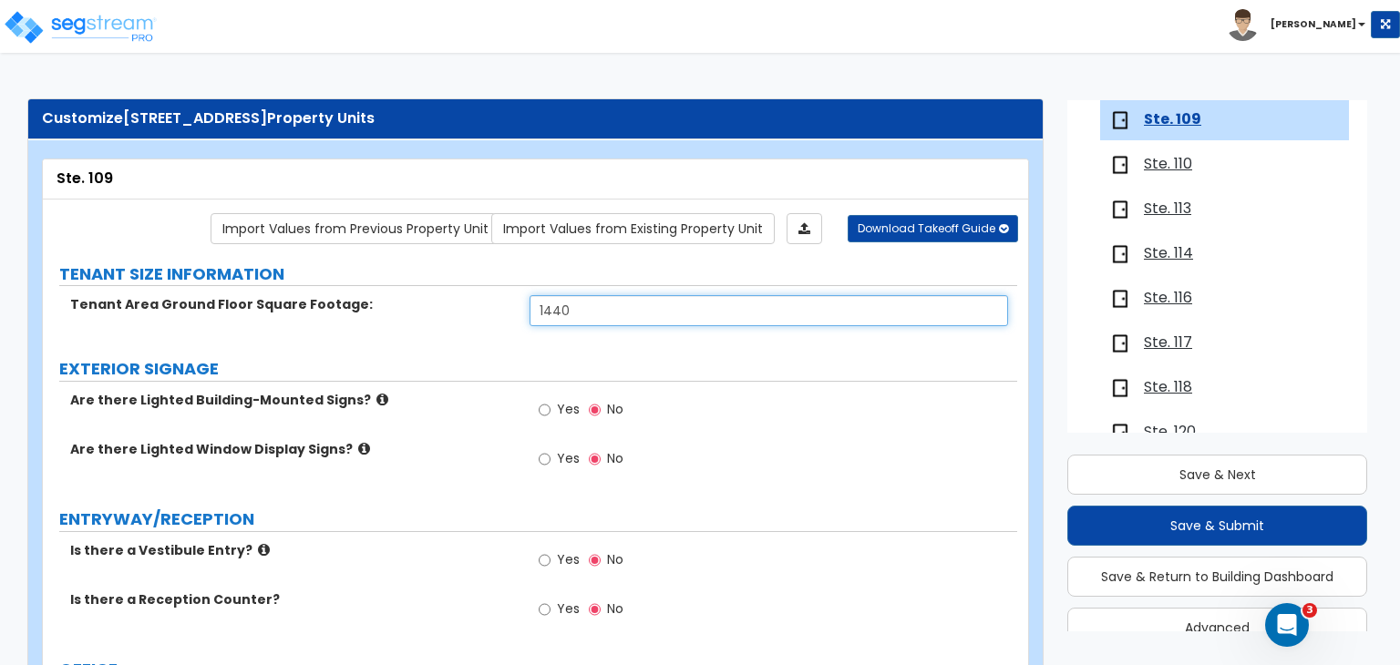
drag, startPoint x: 582, startPoint y: 309, endPoint x: 350, endPoint y: 254, distance: 237.9
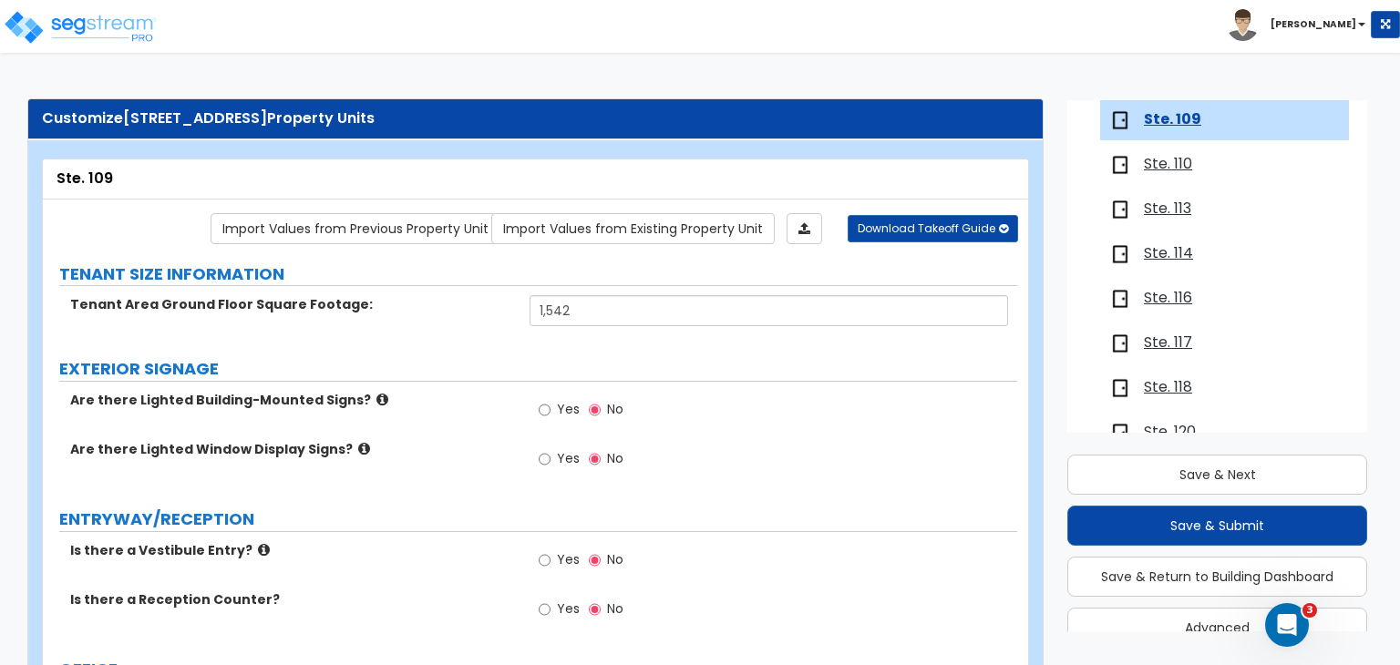
click at [463, 440] on label "Are there Lighted Window Display Signs?" at bounding box center [293, 449] width 446 height 18
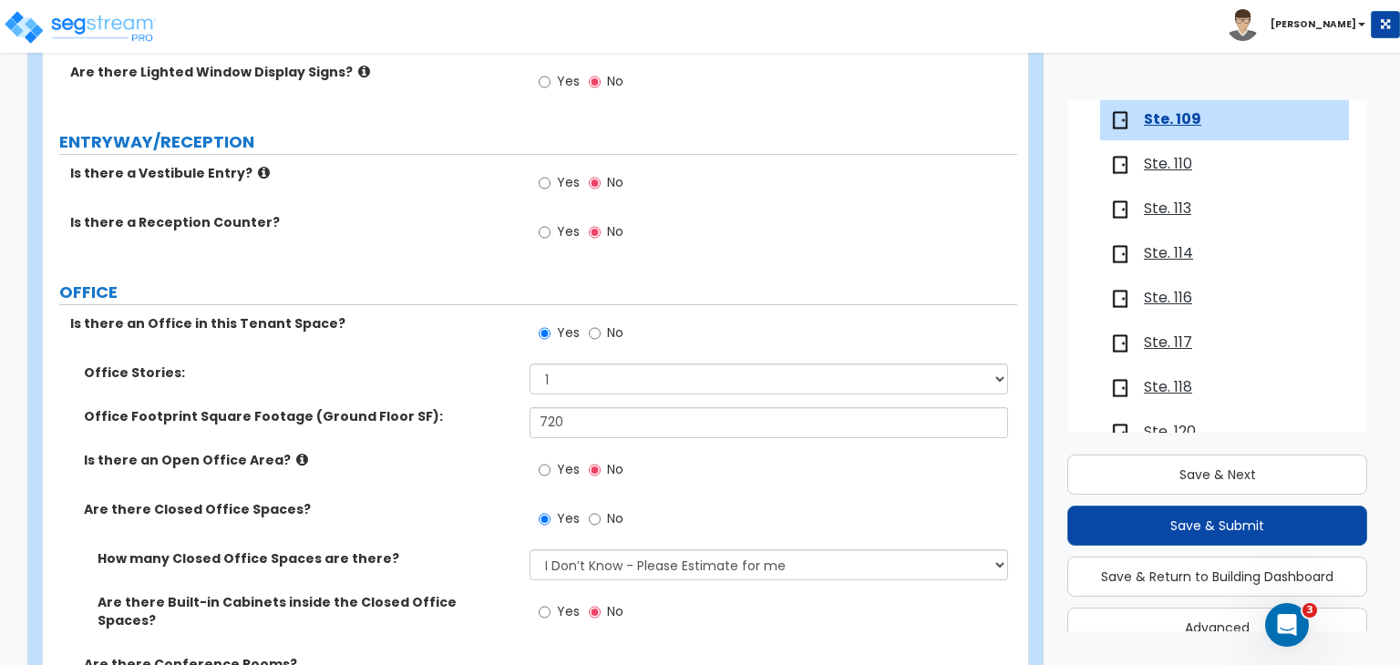
scroll to position [381, 0]
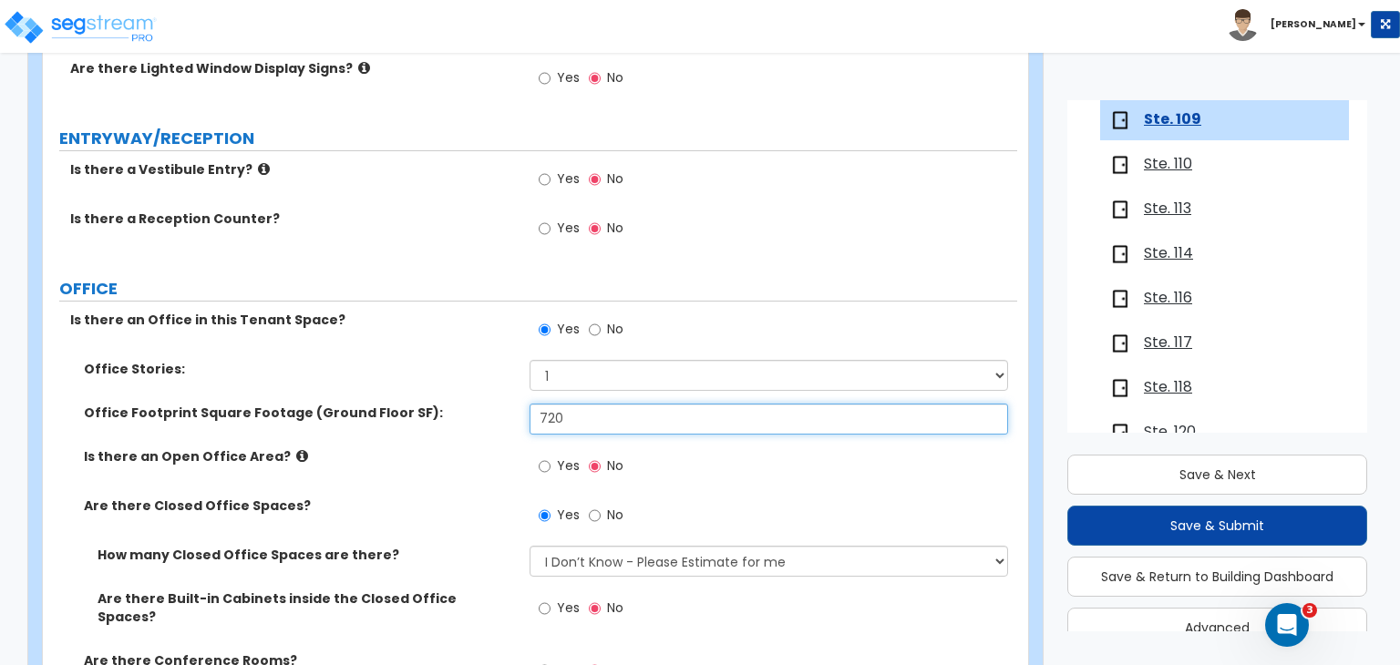
drag, startPoint x: 576, startPoint y: 420, endPoint x: 263, endPoint y: 385, distance: 314.6
click at [263, 385] on div "Office Stories: 1 2 3 Office Footprint Square Footage (Ground Floor SF): 720 Is…" at bounding box center [530, 552] width 947 height 385
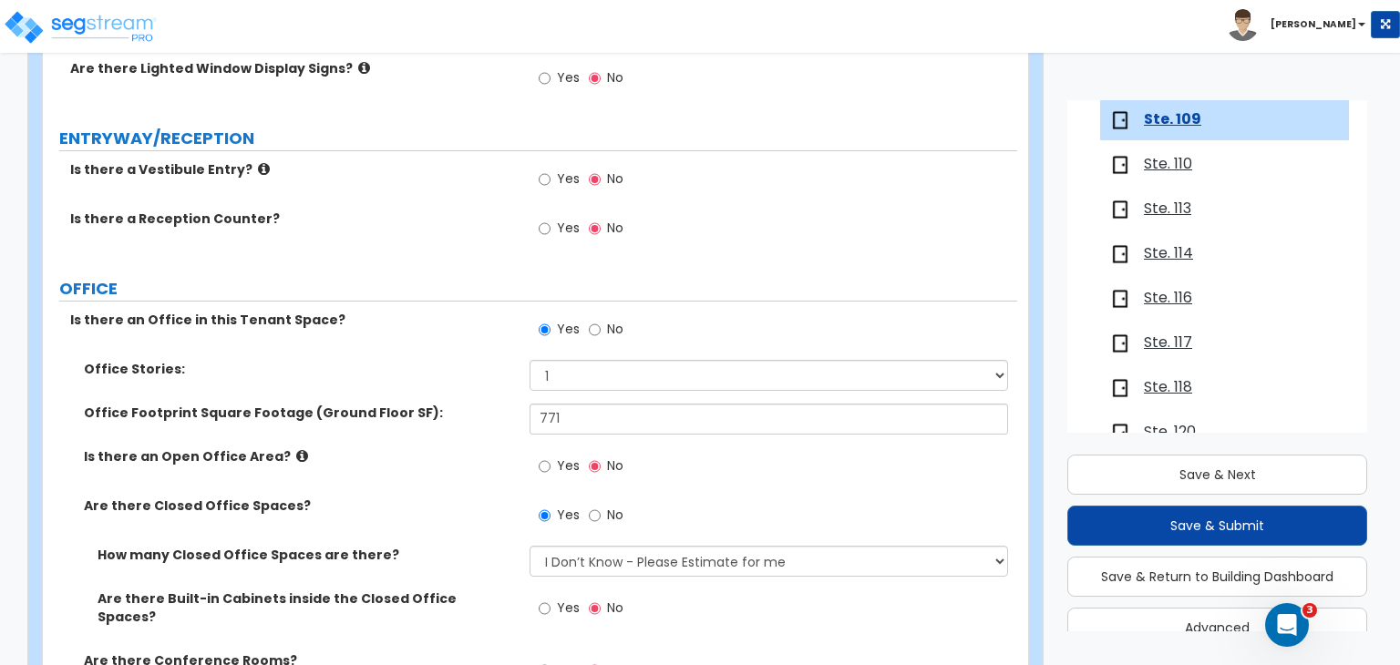
click at [473, 434] on div "Office Footprint Square Footage (Ground Floor SF): 771" at bounding box center [530, 426] width 974 height 44
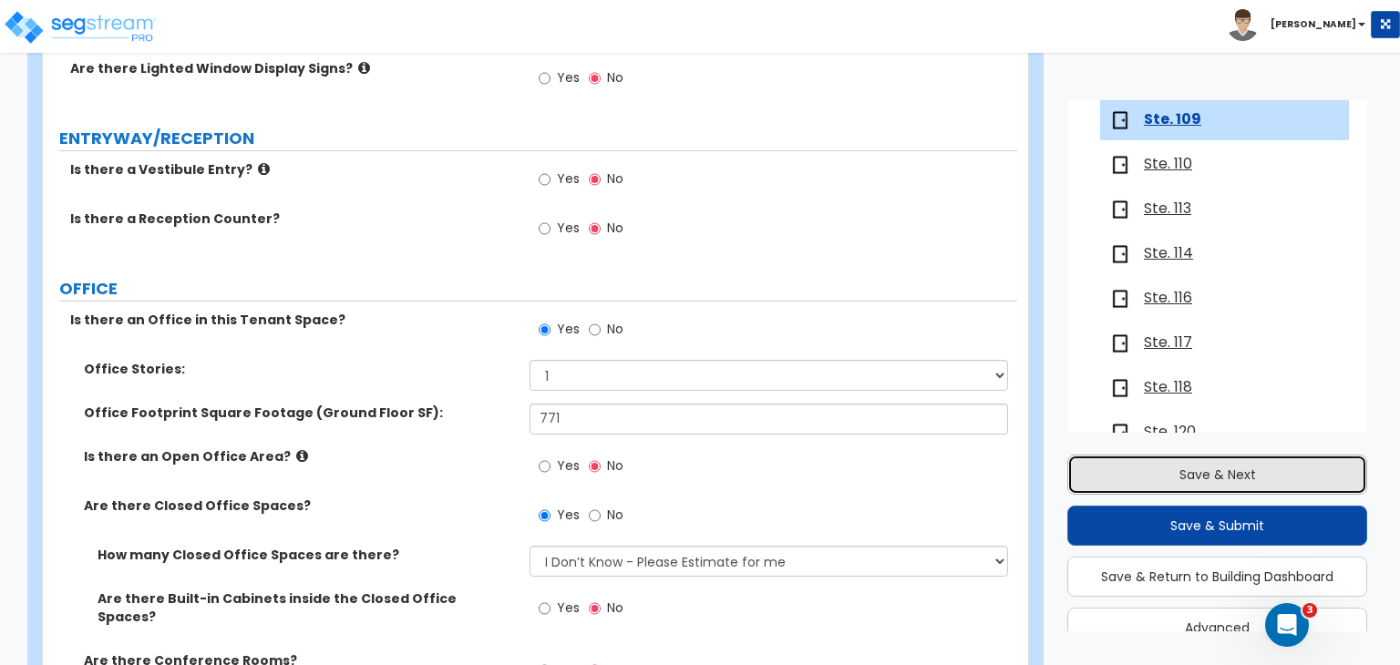
click at [1205, 476] on button "Save & Next" at bounding box center [1217, 475] width 300 height 40
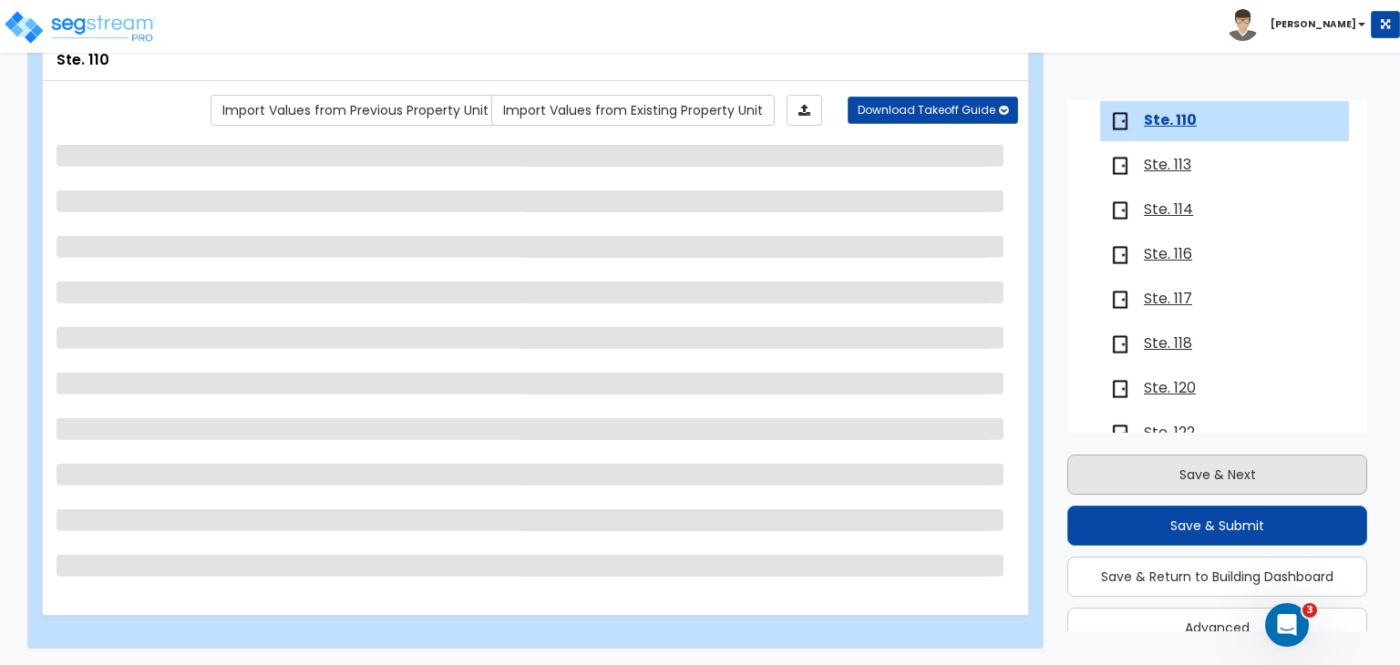
scroll to position [658, 0]
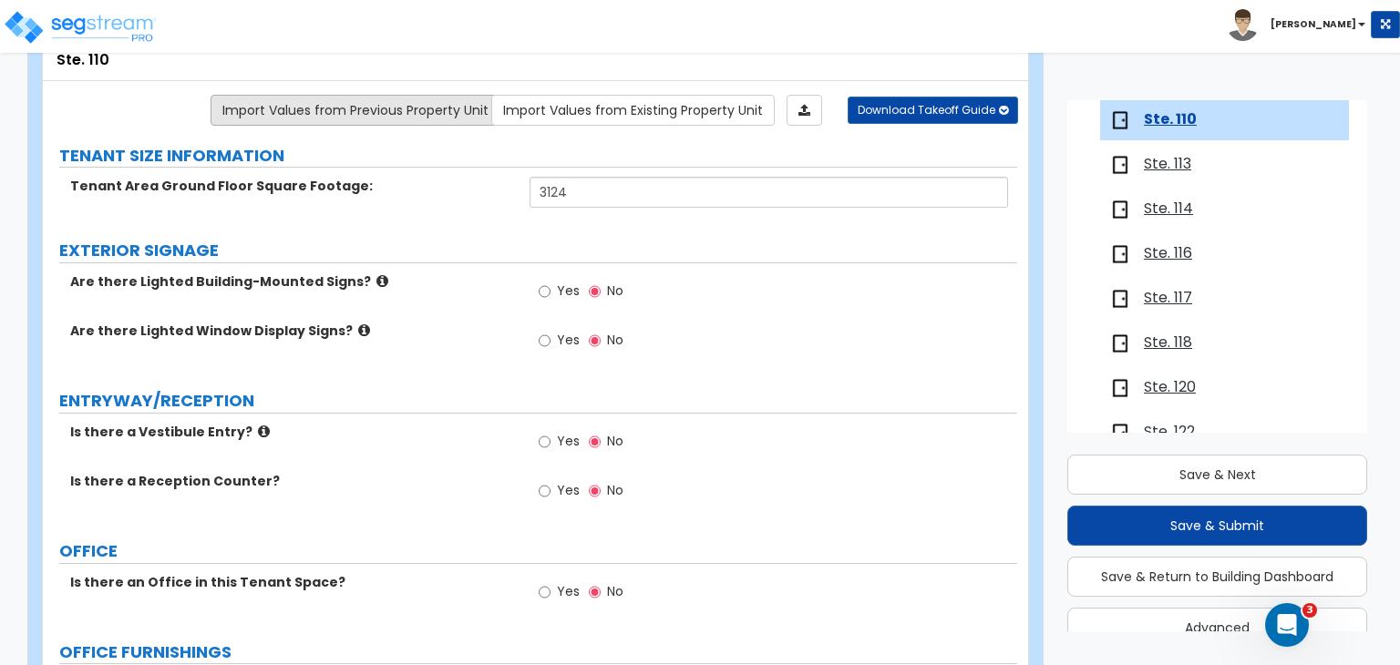
click at [408, 112] on link "Import Values from Previous Property Unit" at bounding box center [356, 110] width 290 height 31
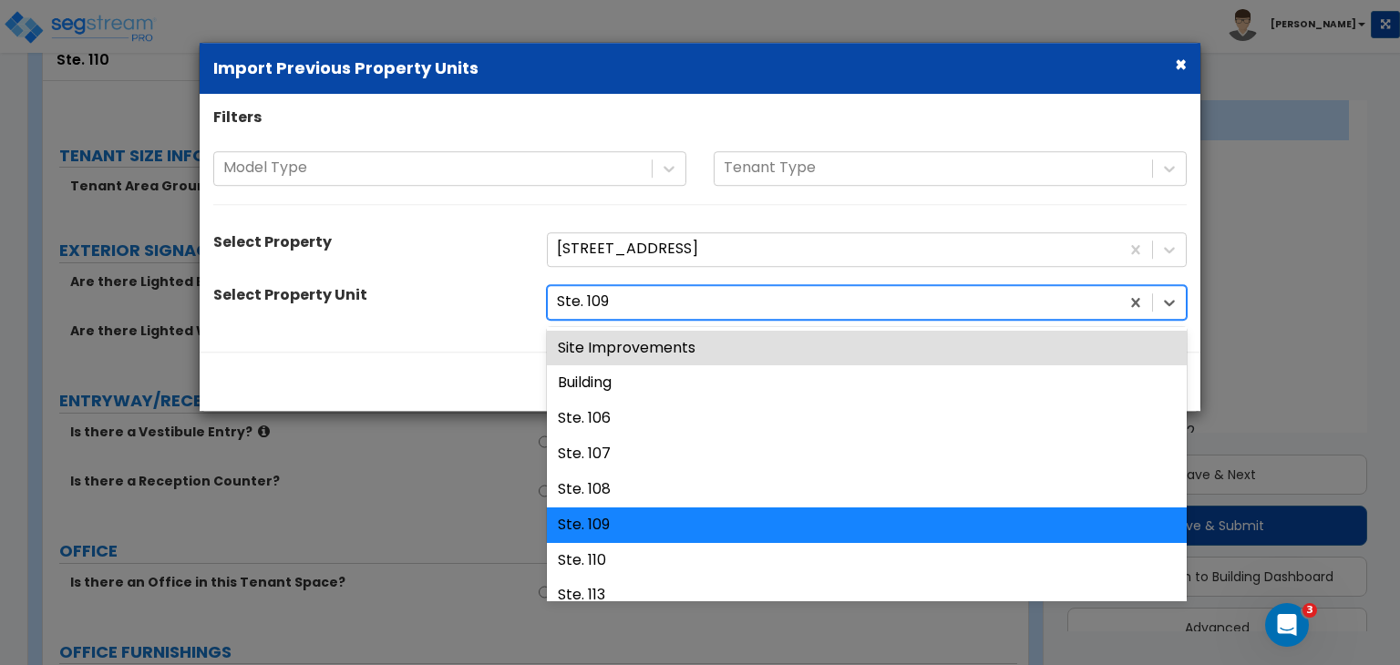
click at [586, 303] on div at bounding box center [833, 302] width 553 height 25
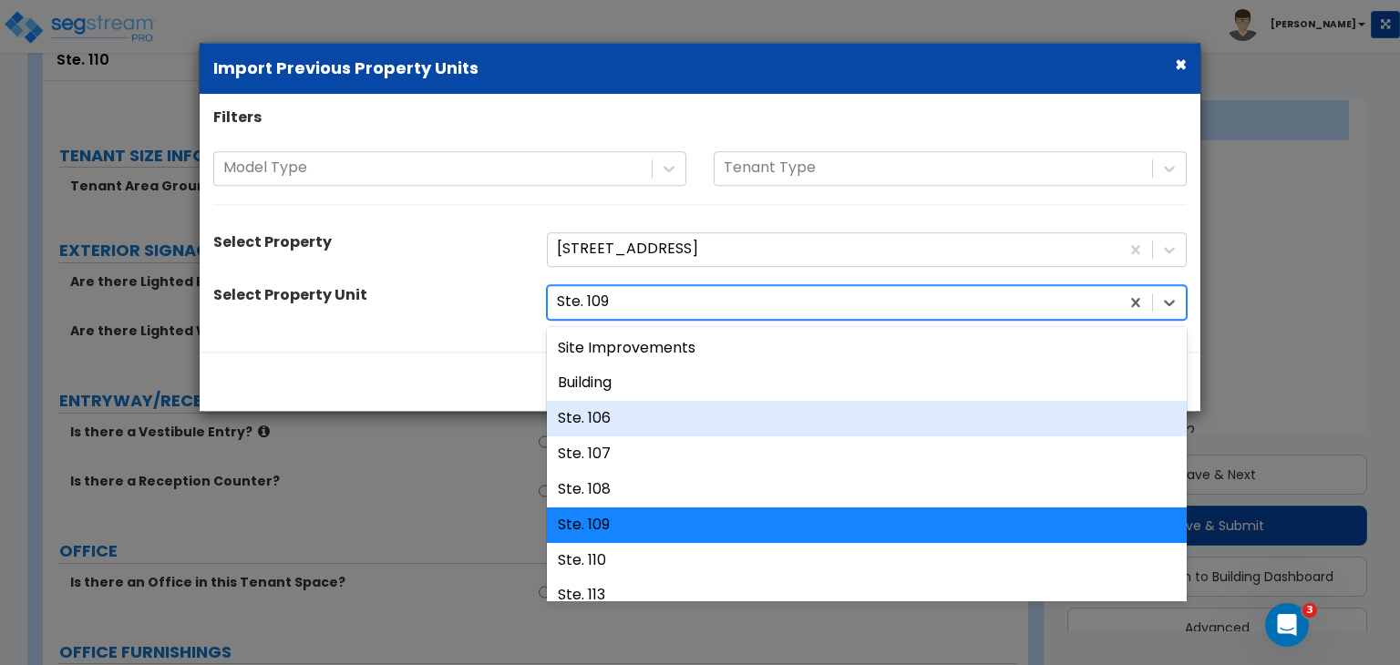
click at [623, 417] on div "Ste. 106" at bounding box center [867, 419] width 640 height 36
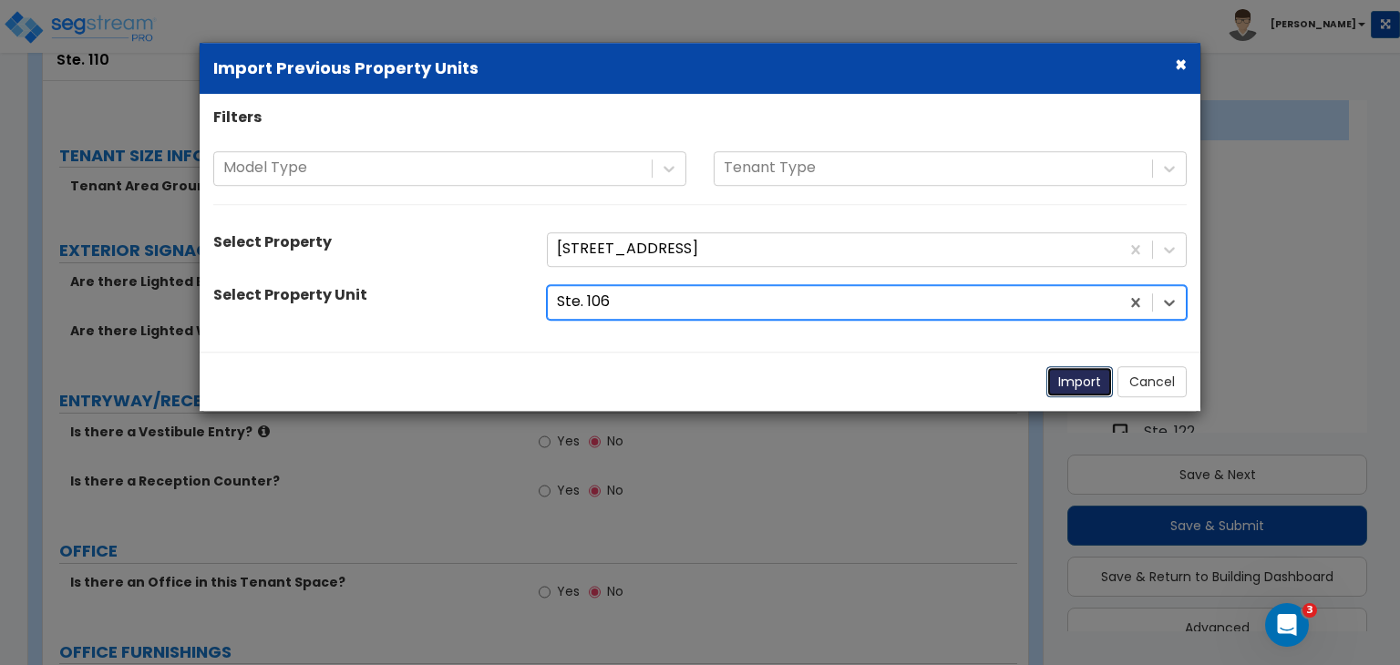
click at [1070, 379] on button "Import" at bounding box center [1079, 381] width 67 height 31
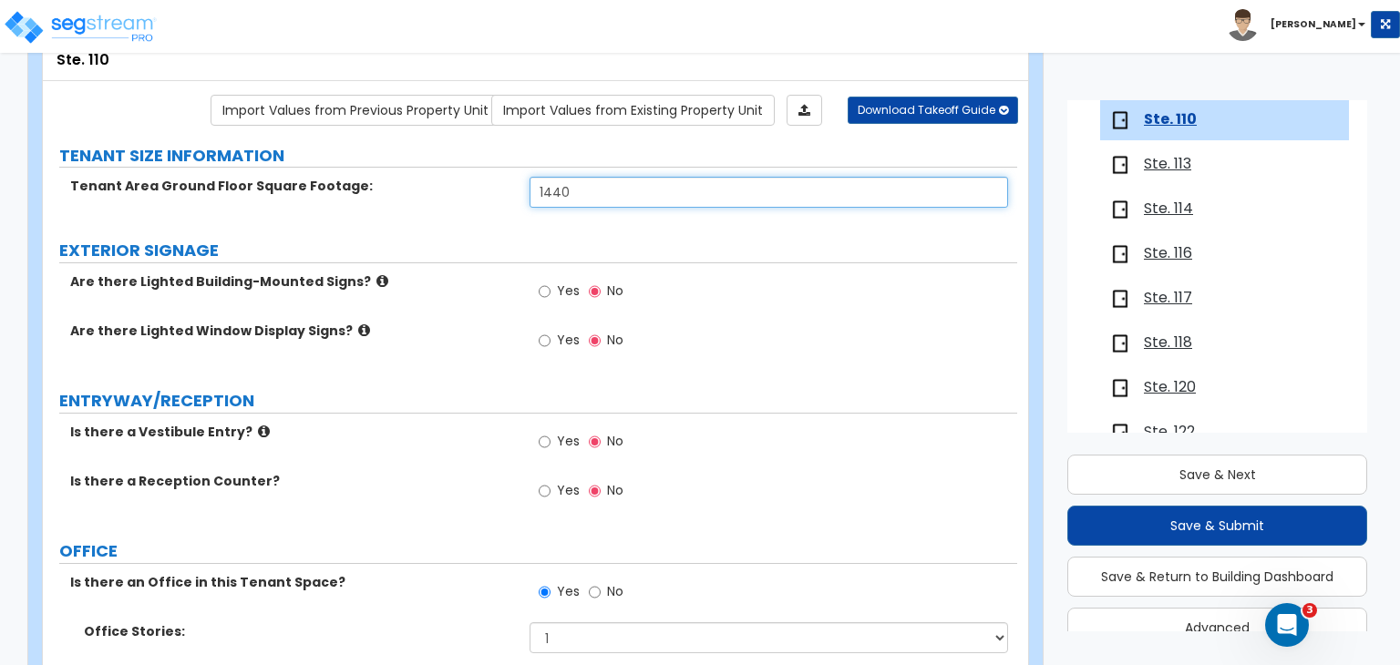
drag, startPoint x: 576, startPoint y: 187, endPoint x: 336, endPoint y: 182, distance: 239.8
click at [336, 182] on div "Tenant Area Ground Floor Square Footage: 1440" at bounding box center [530, 199] width 974 height 44
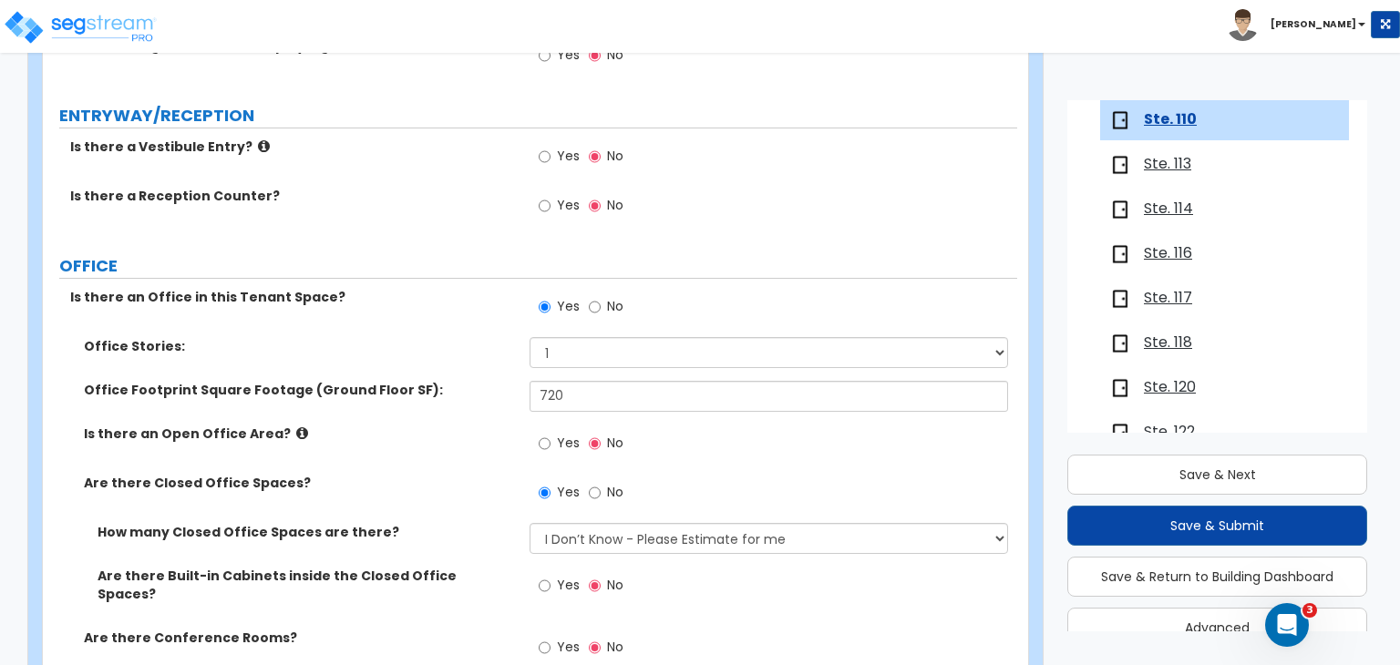
scroll to position [405, 0]
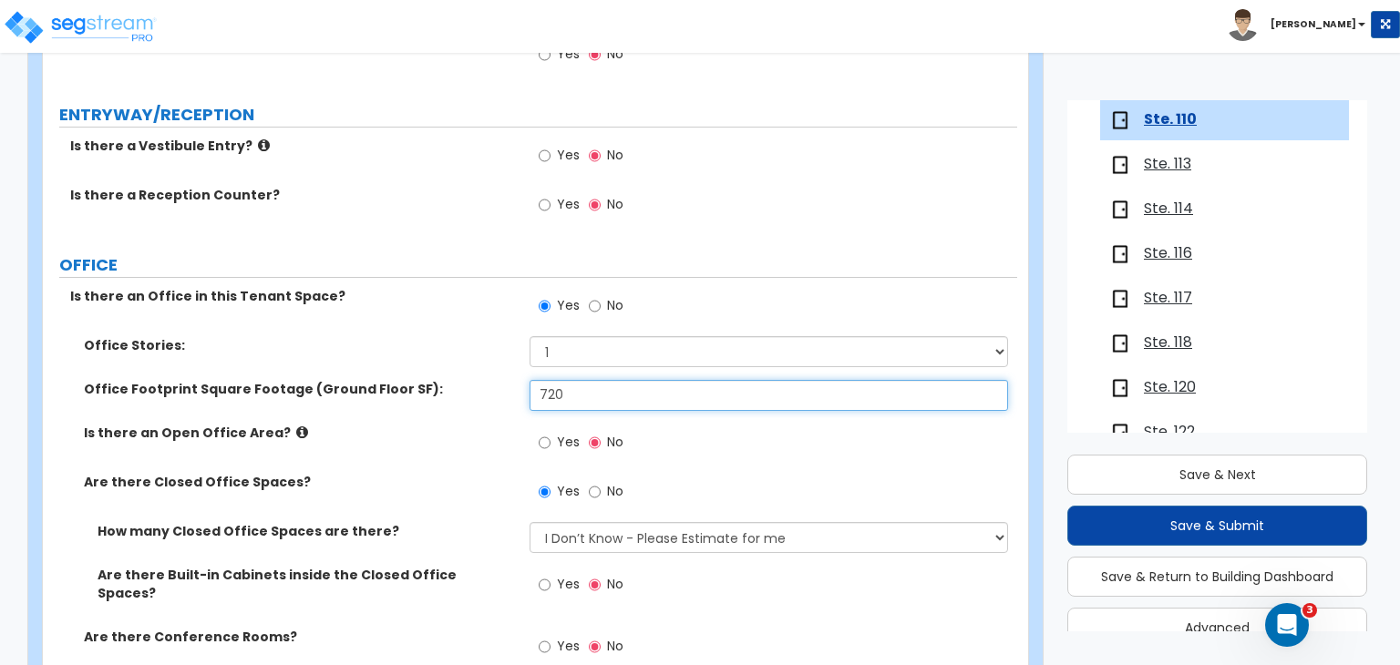
drag, startPoint x: 581, startPoint y: 395, endPoint x: 400, endPoint y: 390, distance: 180.5
click at [400, 390] on div "Office Footprint Square Footage (Ground Floor SF): 720" at bounding box center [530, 402] width 974 height 44
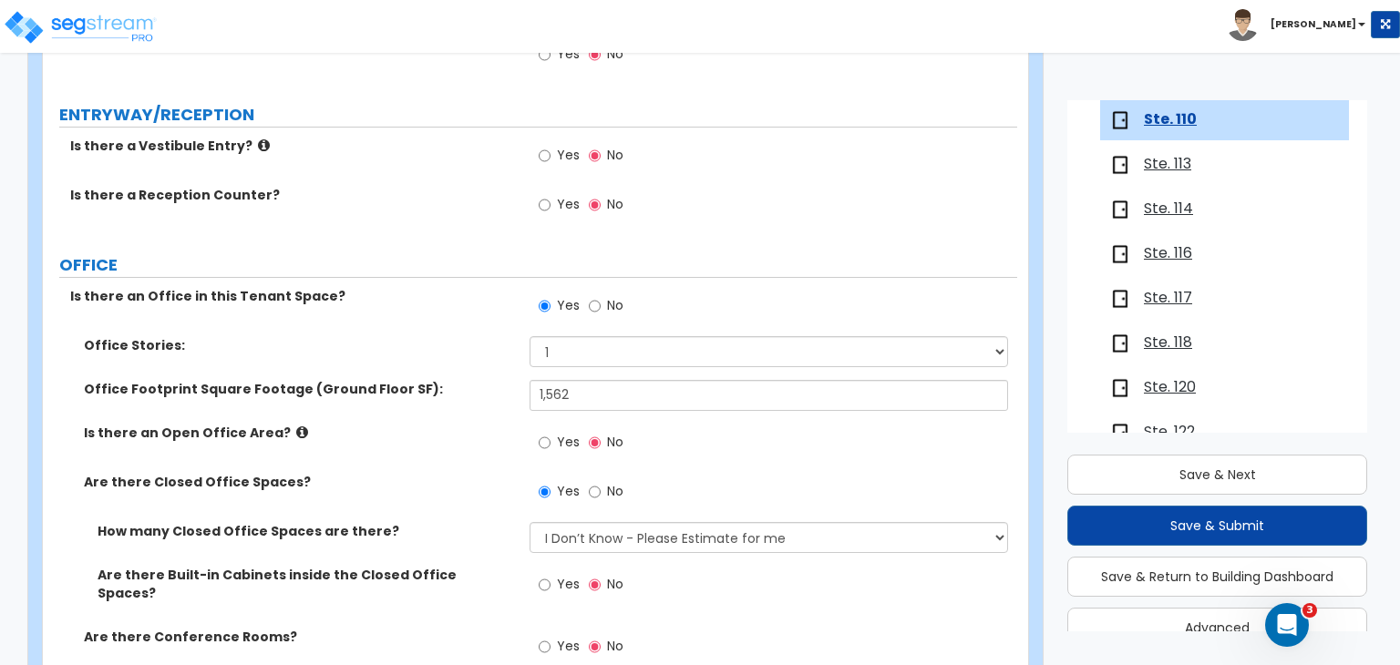
click at [480, 447] on div "Is there an Open Office Area? Yes No" at bounding box center [530, 448] width 974 height 49
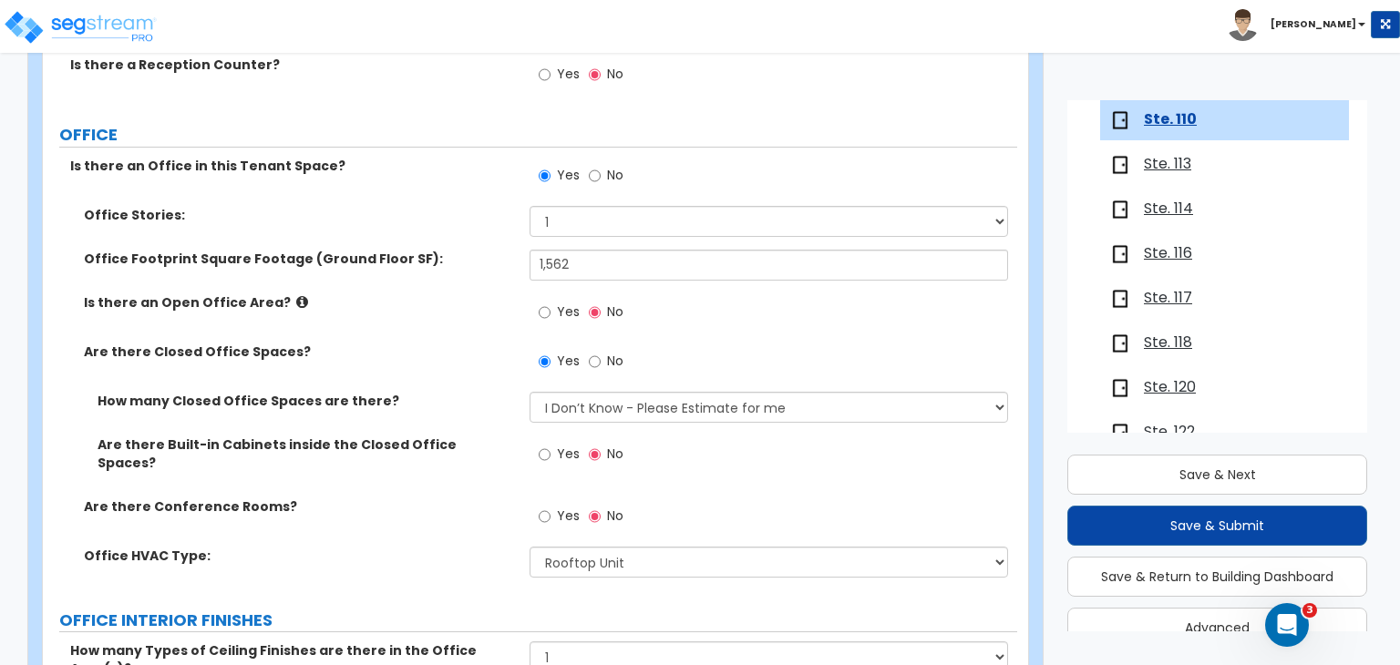
scroll to position [540, 0]
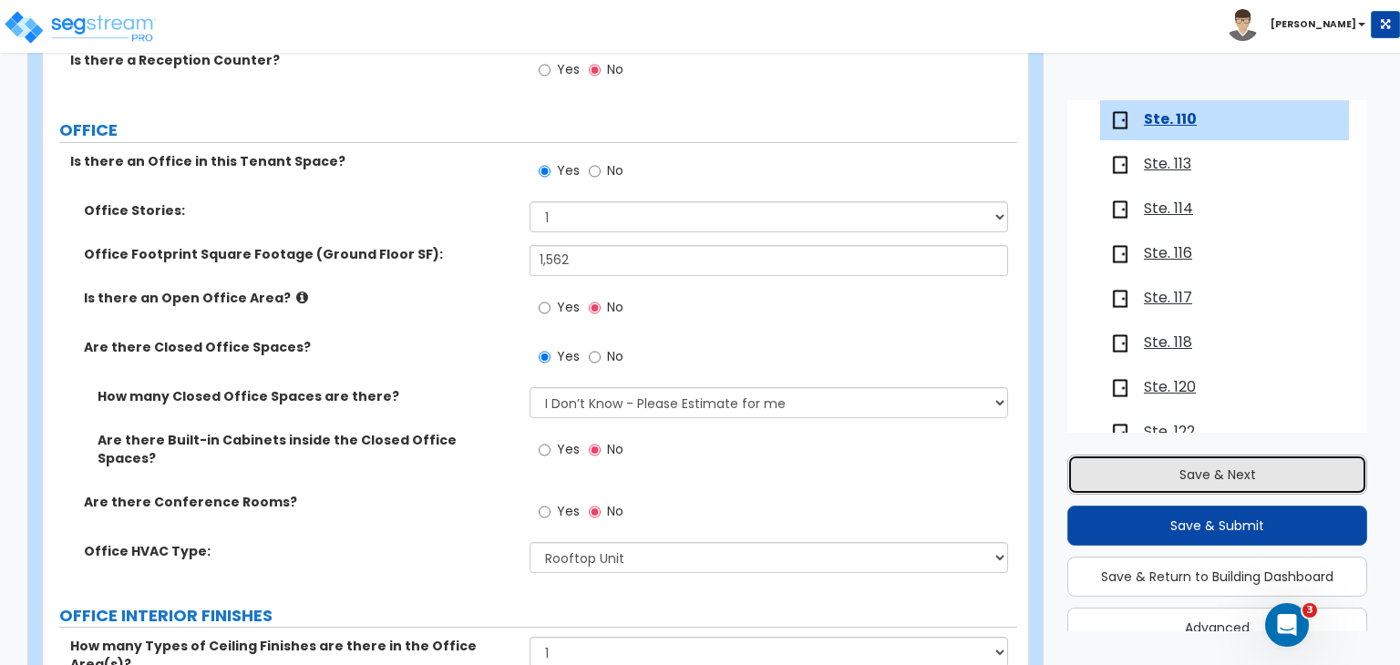
click at [1133, 480] on button "Save & Next" at bounding box center [1217, 475] width 300 height 40
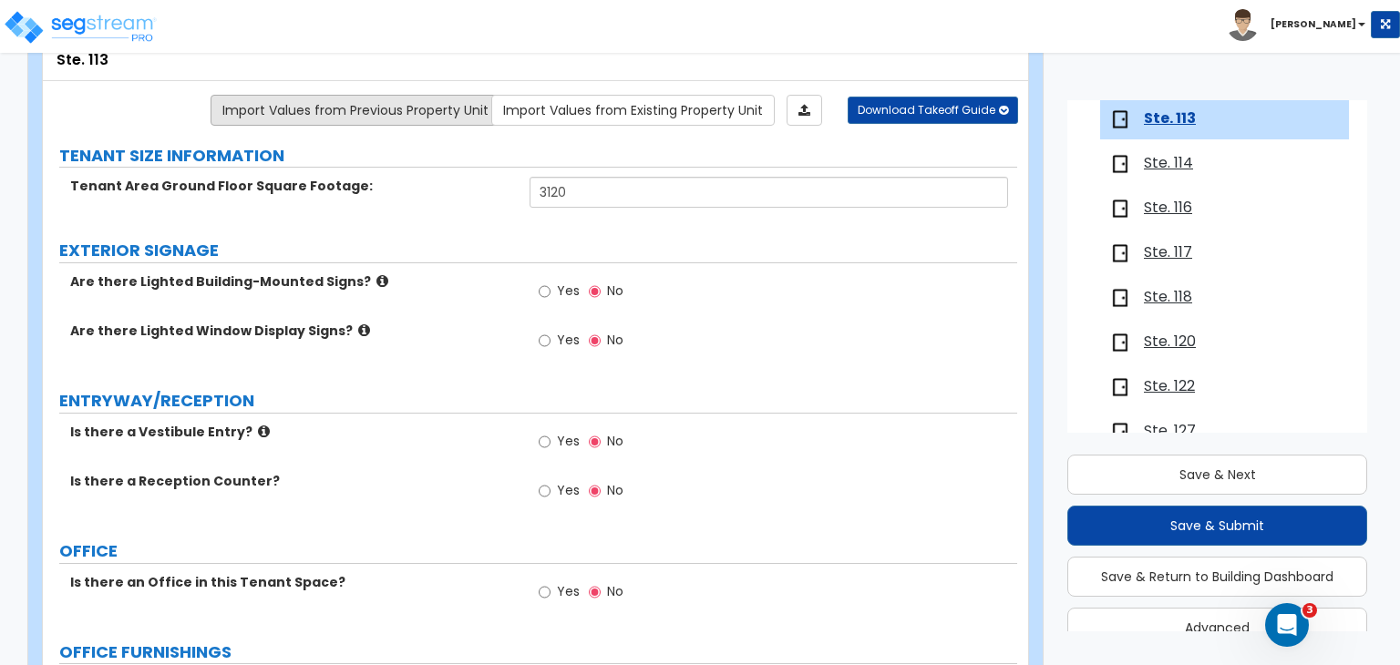
click at [420, 107] on link "Import Values from Previous Property Unit" at bounding box center [356, 110] width 290 height 31
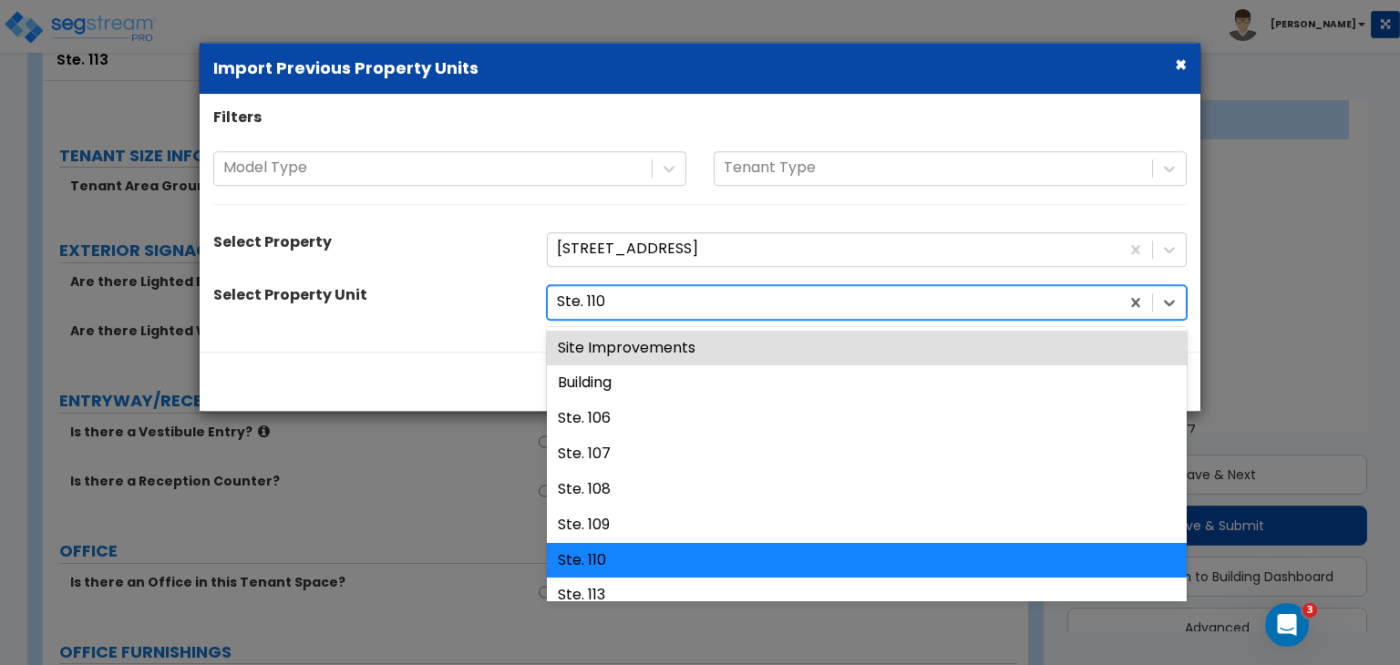
click at [576, 300] on div at bounding box center [833, 302] width 553 height 25
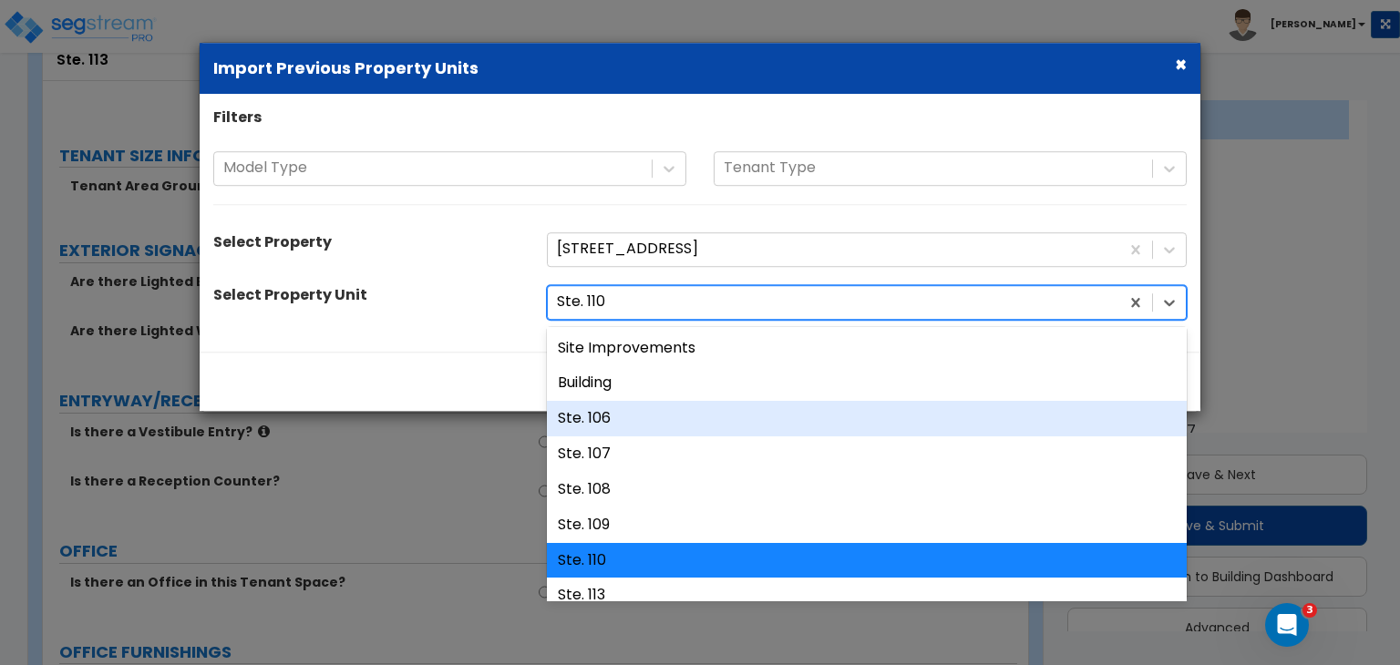
click at [615, 412] on div "Ste. 106" at bounding box center [867, 419] width 640 height 36
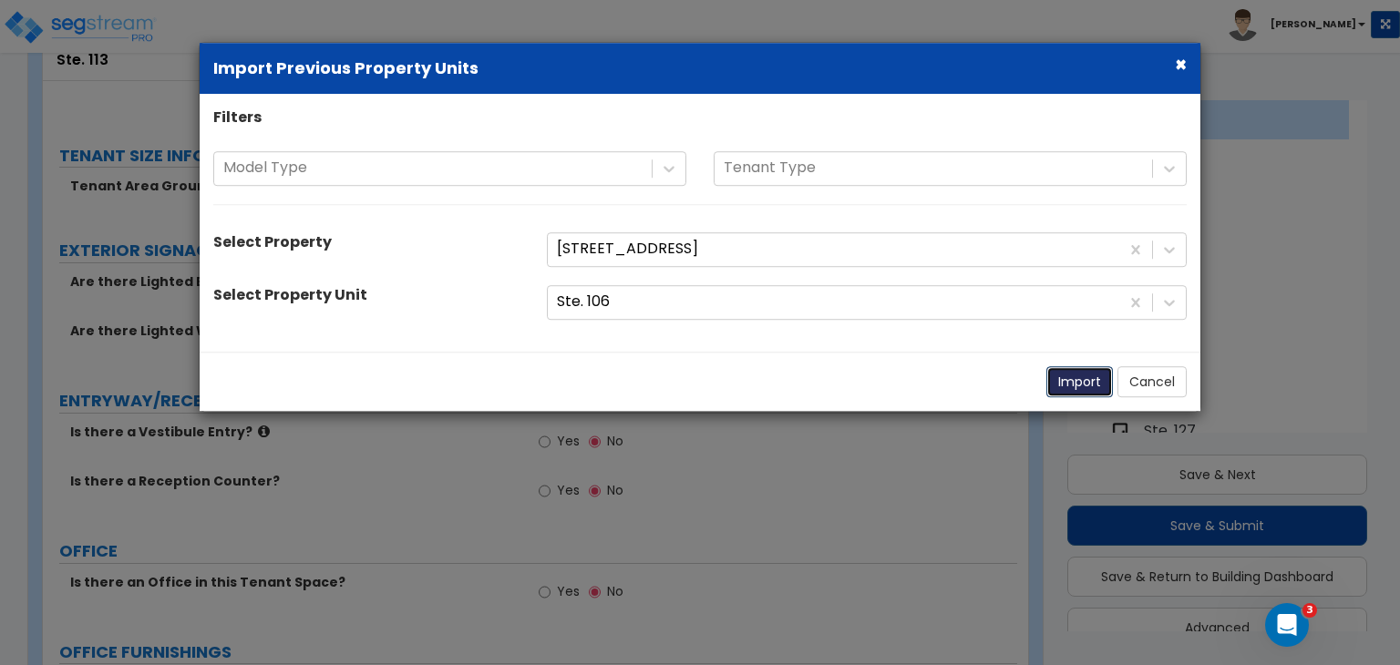
click at [1086, 381] on button "Import" at bounding box center [1079, 381] width 67 height 31
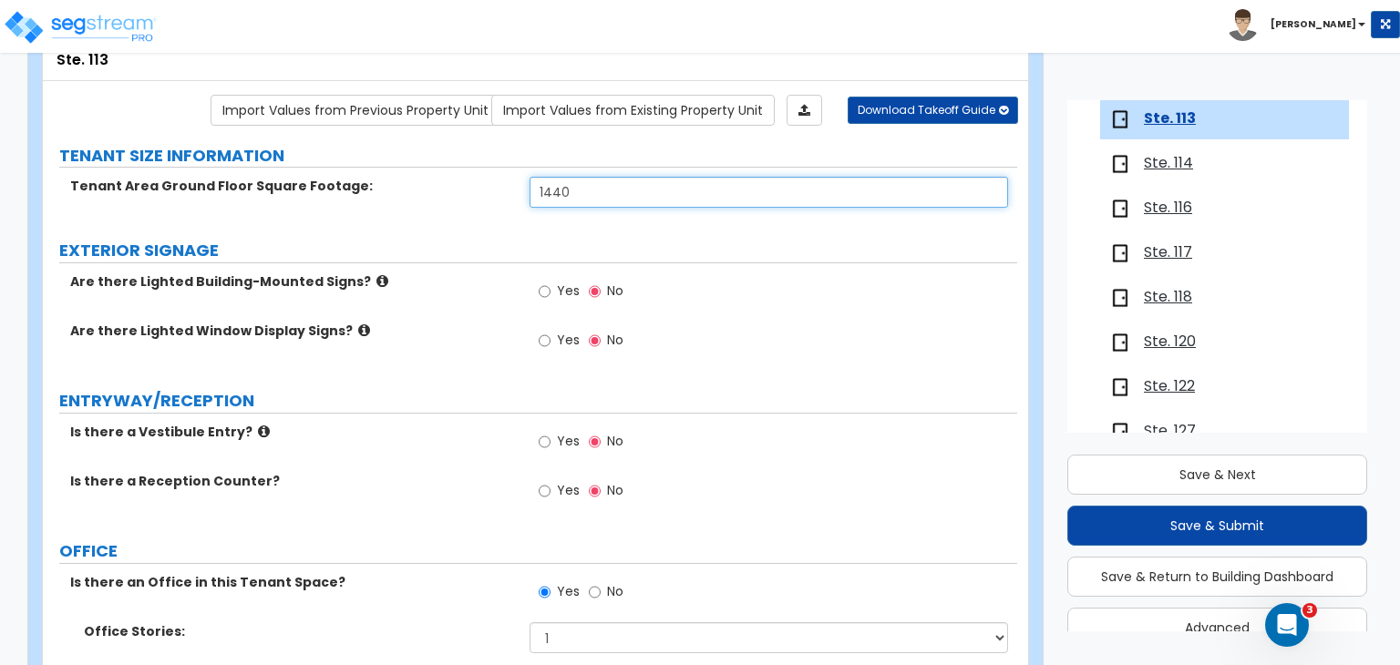
drag, startPoint x: 601, startPoint y: 196, endPoint x: 324, endPoint y: 160, distance: 279.5
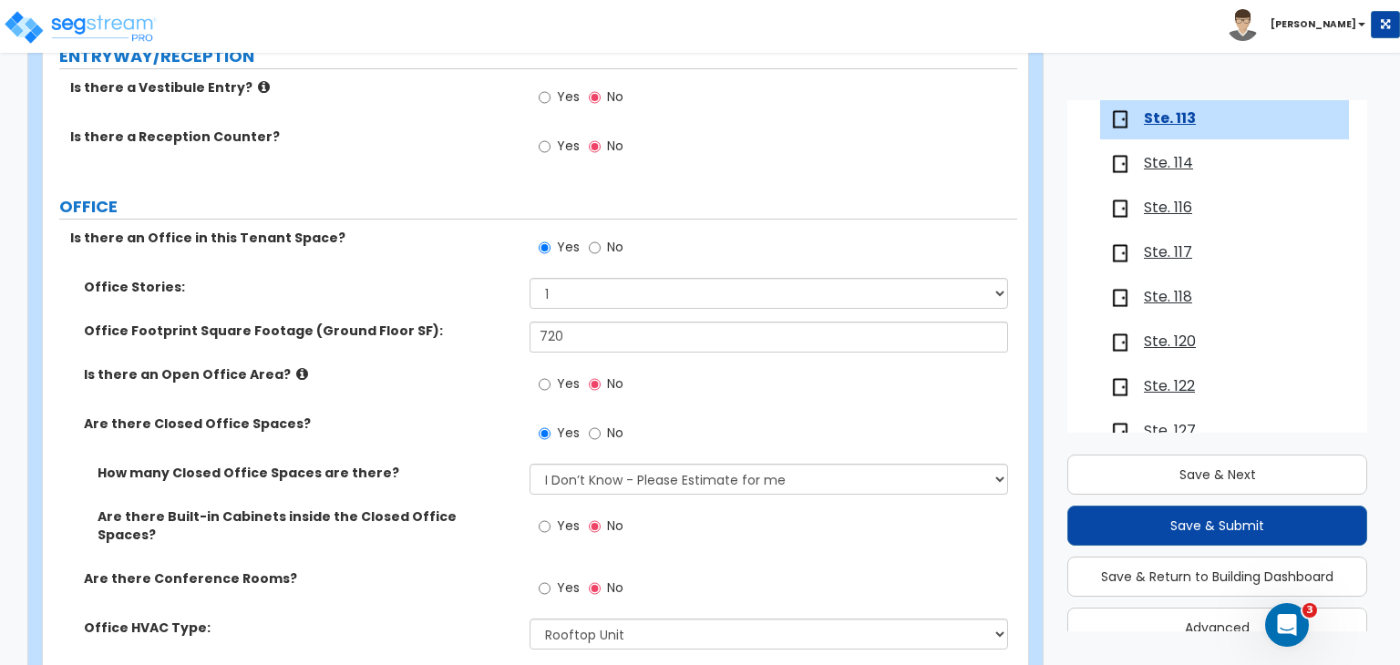
scroll to position [483, 0]
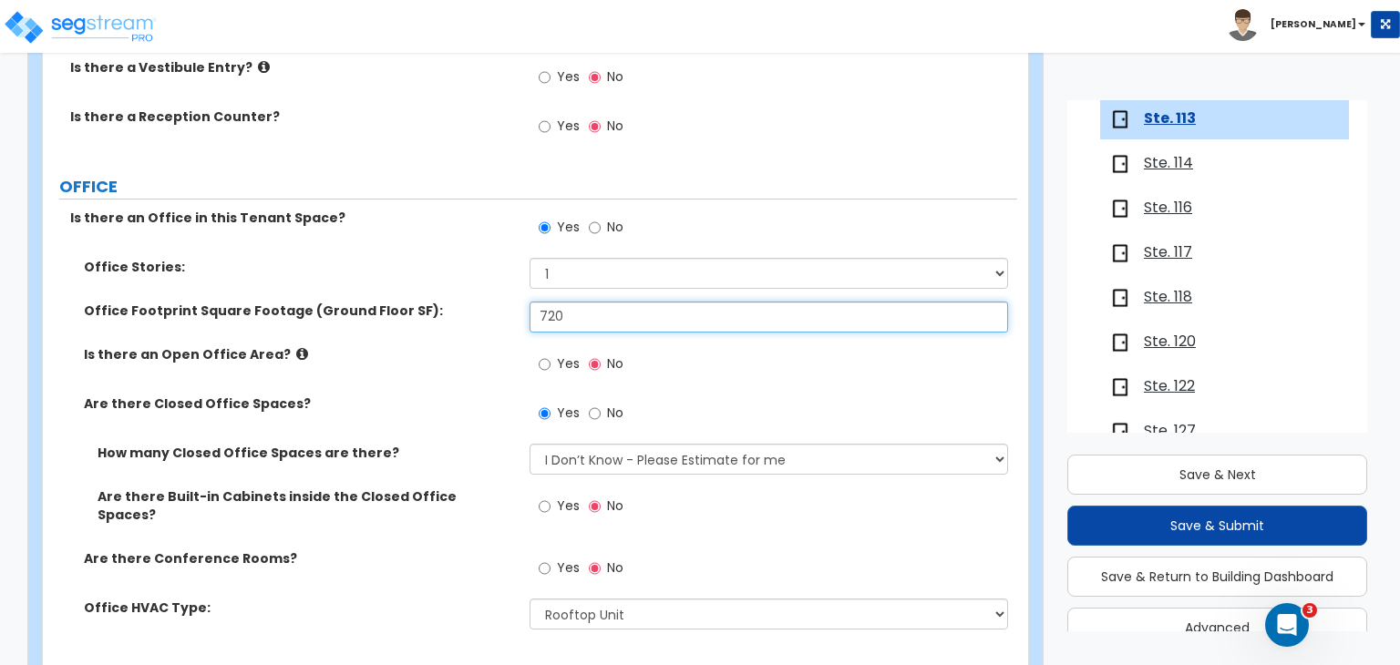
drag, startPoint x: 592, startPoint y: 304, endPoint x: 373, endPoint y: 299, distance: 219.7
click at [373, 302] on div "Office Footprint Square Footage (Ground Floor SF): 720" at bounding box center [530, 324] width 974 height 44
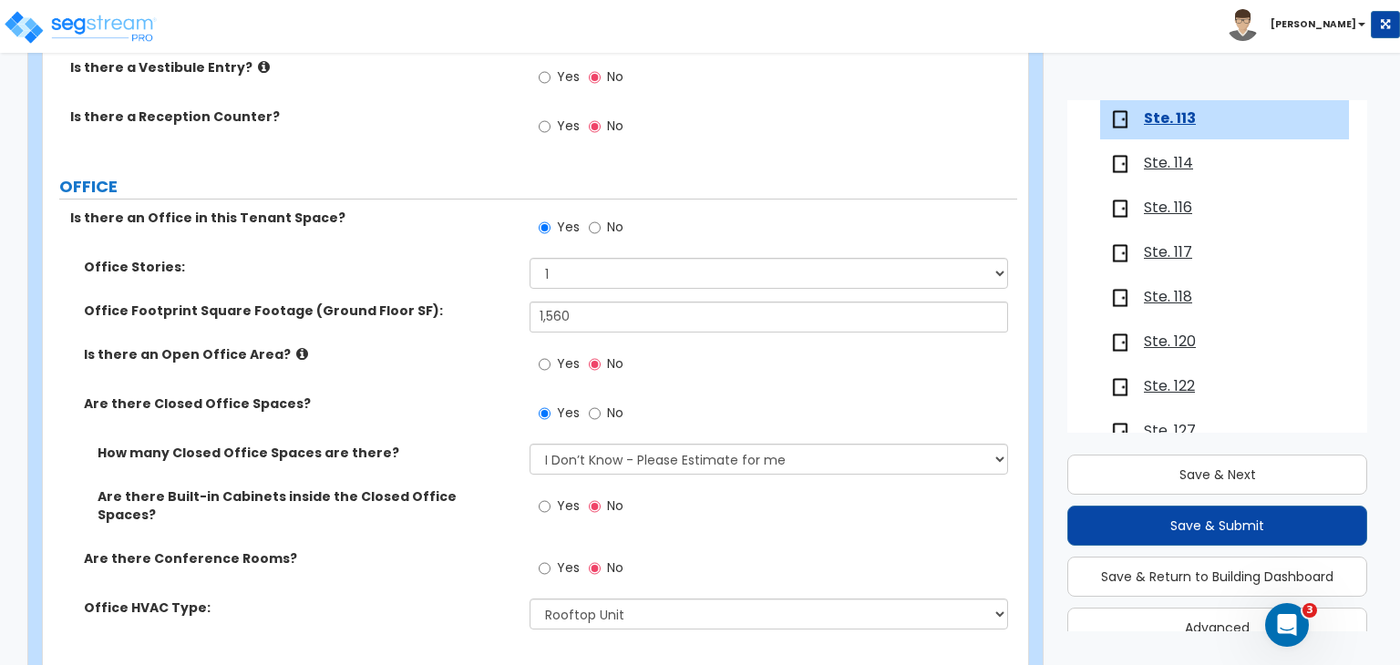
click at [460, 389] on div "Is there an Open Office Area? Yes No" at bounding box center [530, 369] width 974 height 49
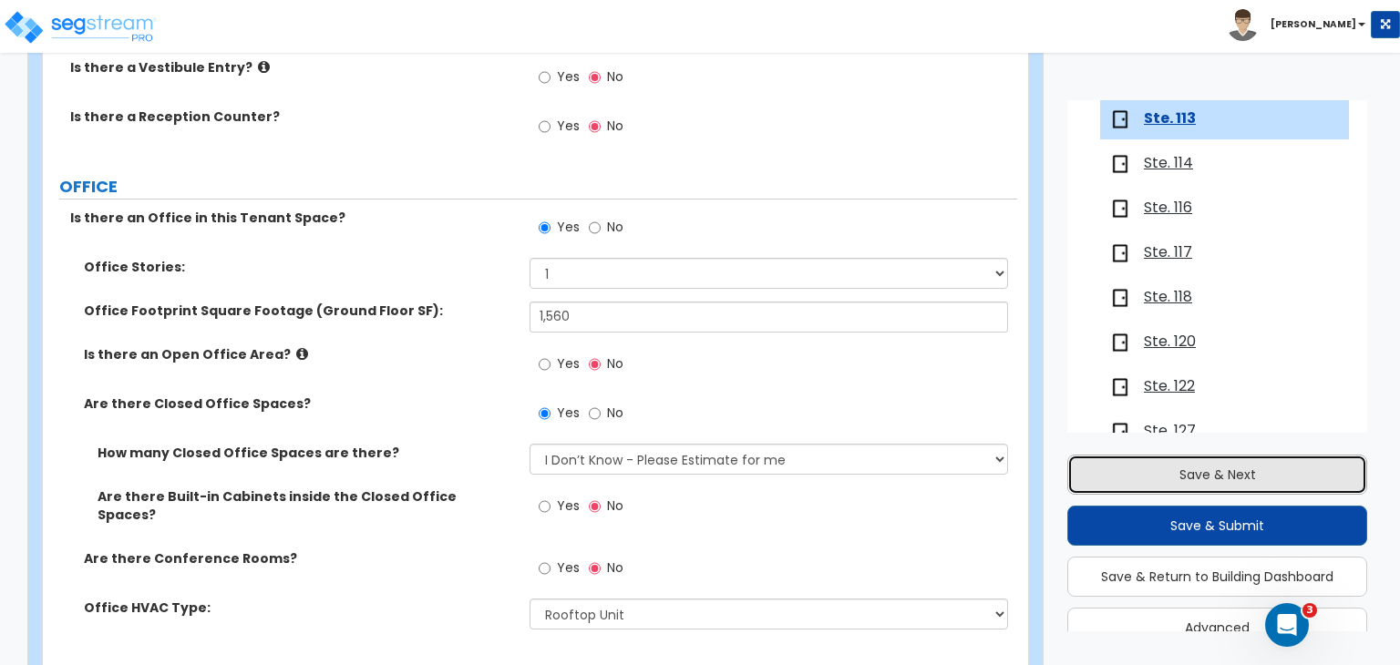
click at [1161, 468] on button "Save & Next" at bounding box center [1217, 475] width 300 height 40
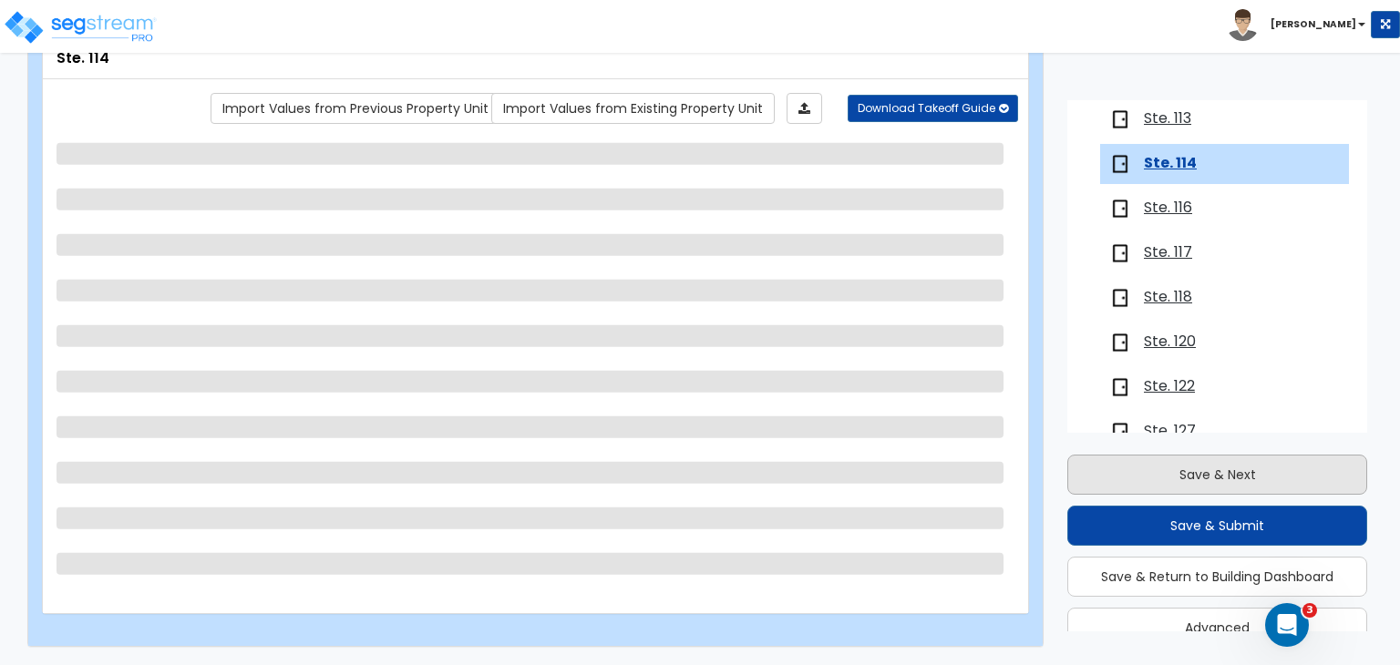
scroll to position [747, 0]
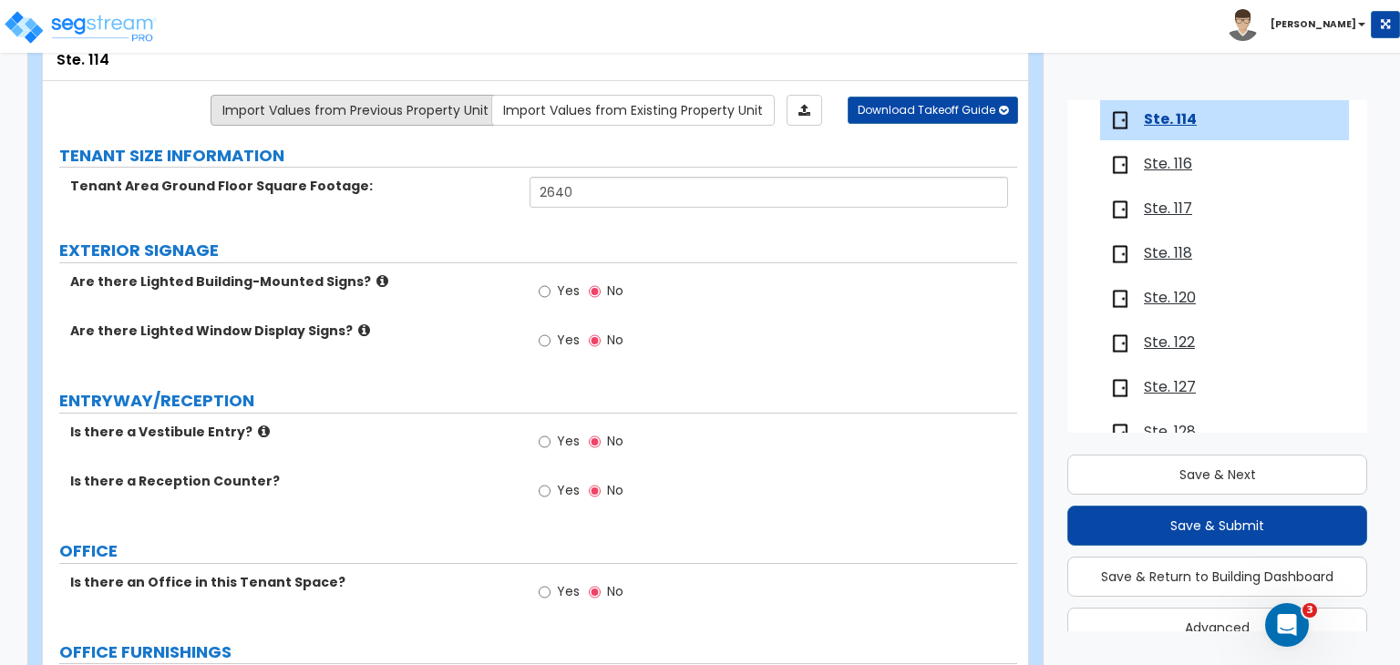
click at [433, 108] on link "Import Values from Previous Property Unit" at bounding box center [356, 110] width 290 height 31
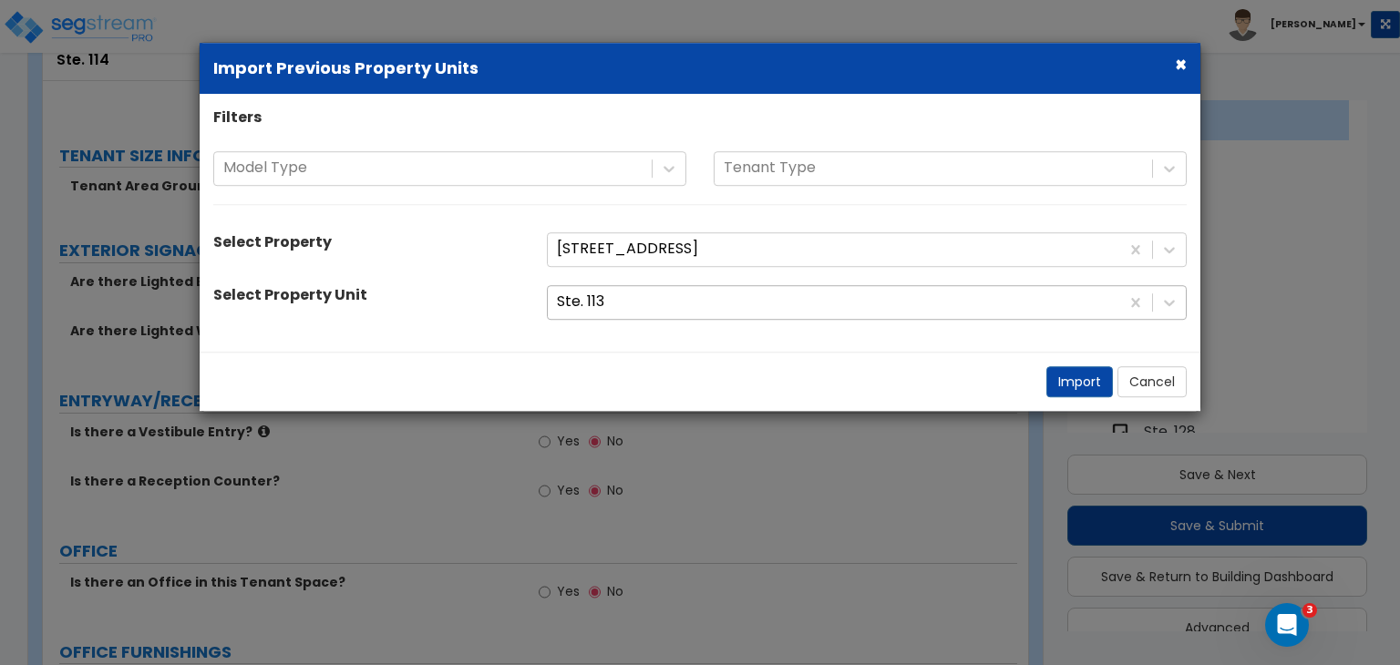
click at [607, 300] on div at bounding box center [833, 302] width 553 height 25
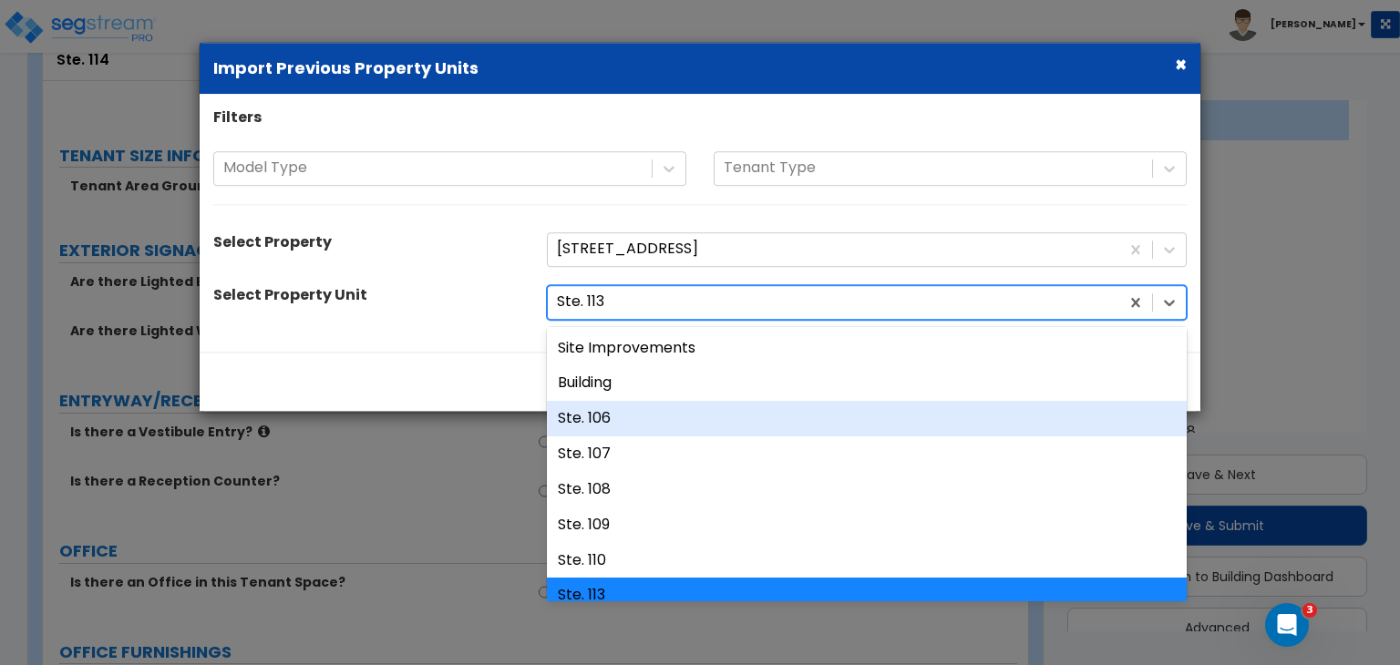
click at [627, 420] on div "Ste. 106" at bounding box center [867, 419] width 640 height 36
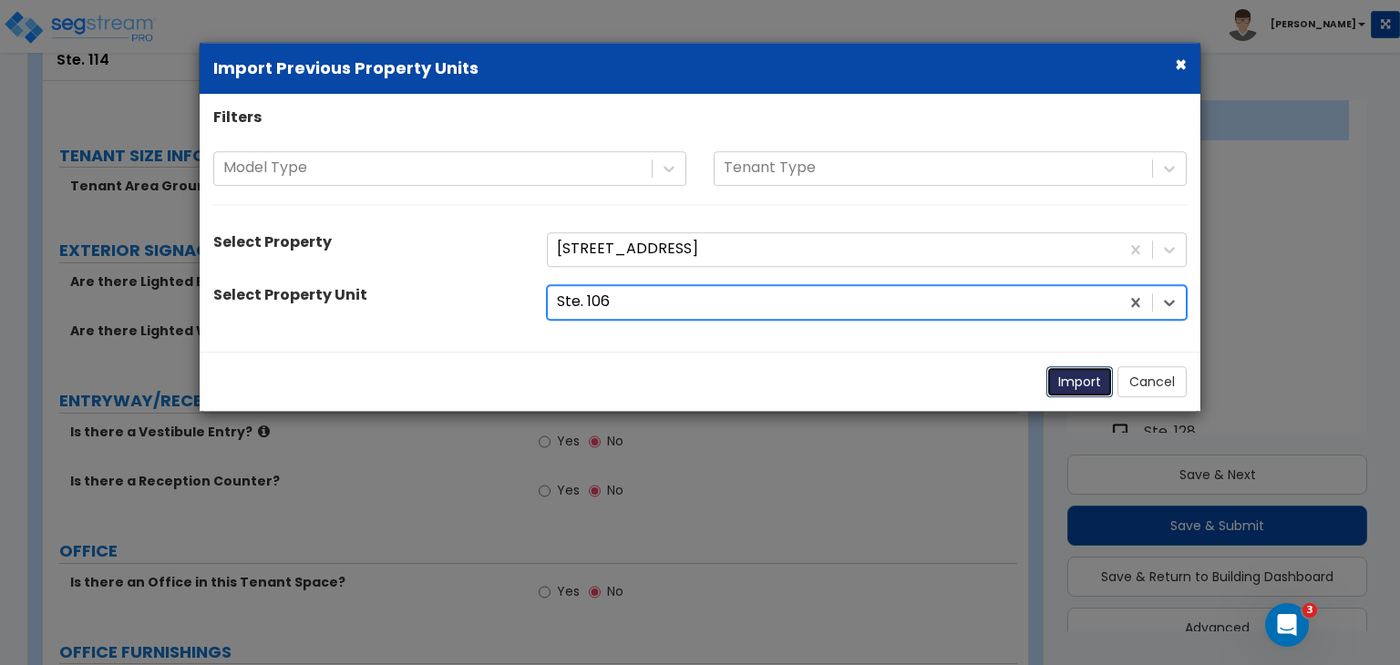
click at [1068, 382] on button "Import" at bounding box center [1079, 381] width 67 height 31
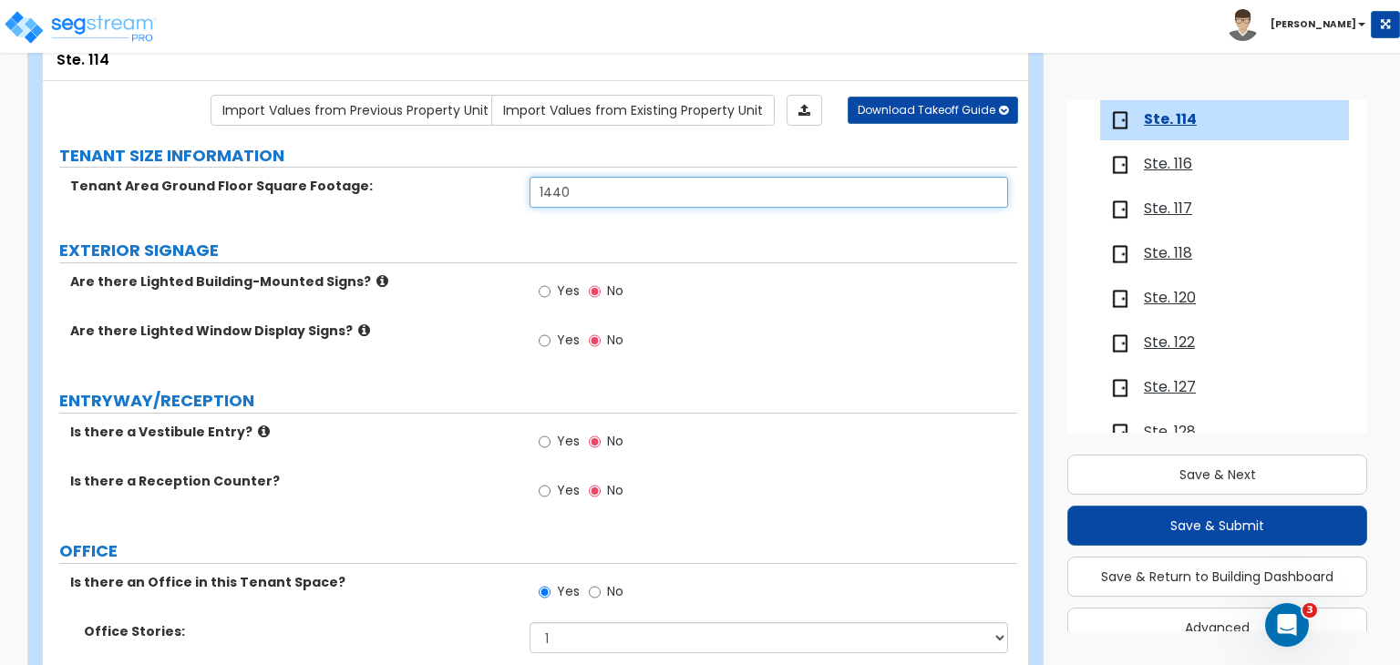
drag, startPoint x: 593, startPoint y: 192, endPoint x: 380, endPoint y: 182, distance: 213.5
click at [380, 182] on div "Tenant Area Ground Floor Square Footage: 1440" at bounding box center [530, 199] width 974 height 44
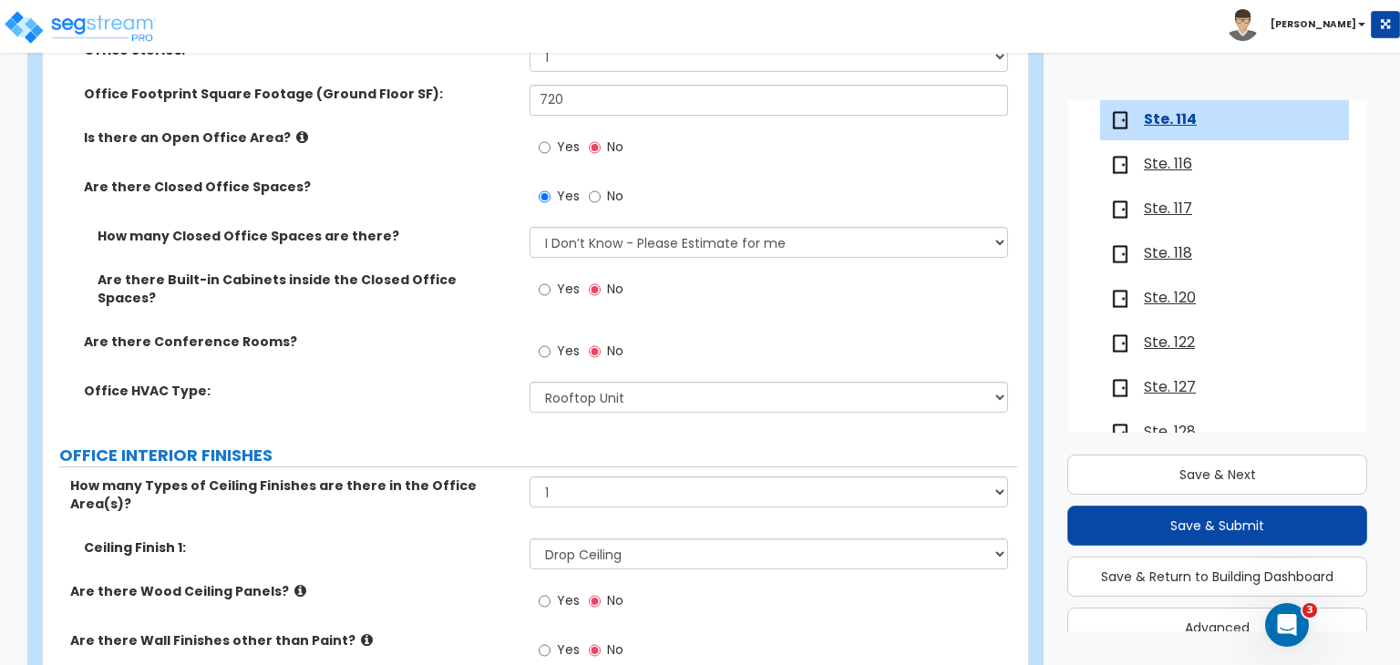
scroll to position [695, 0]
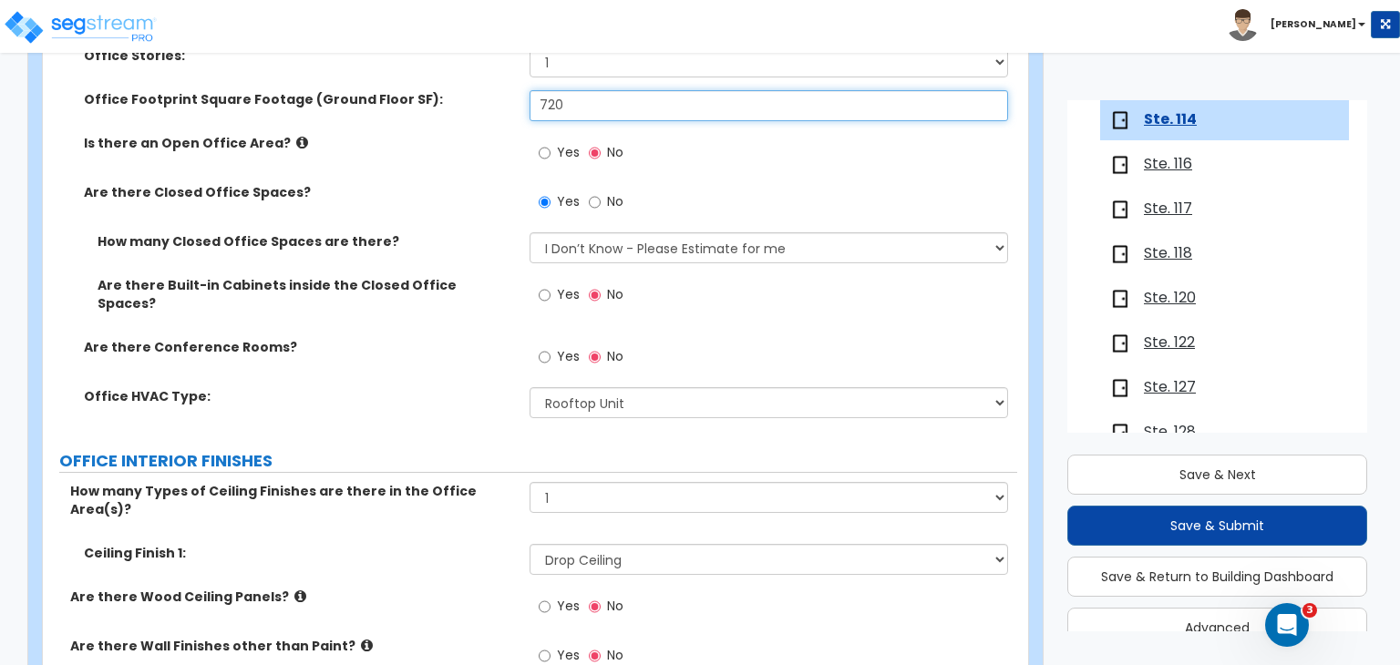
drag, startPoint x: 591, startPoint y: 103, endPoint x: 272, endPoint y: 119, distance: 319.4
click at [272, 119] on div "Office Footprint Square Footage (Ground Floor SF): 720" at bounding box center [530, 112] width 974 height 44
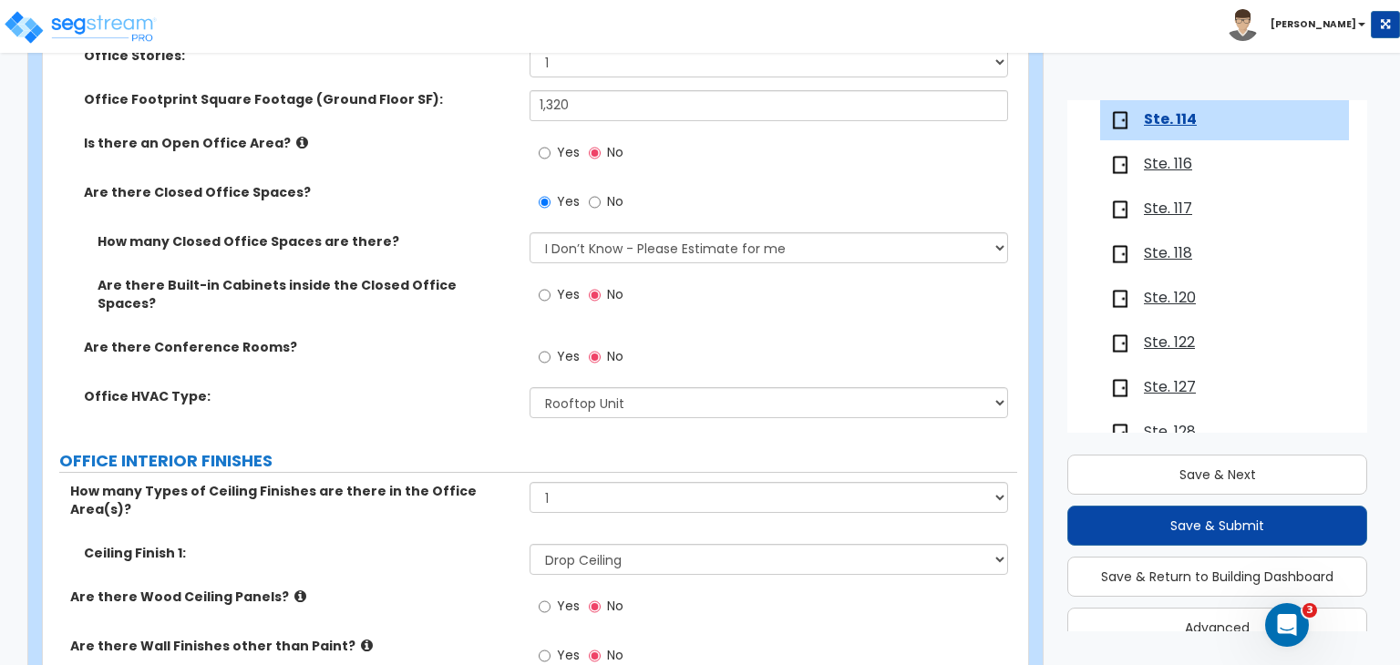
click at [434, 198] on label "Are there Closed Office Spaces?" at bounding box center [300, 192] width 432 height 18
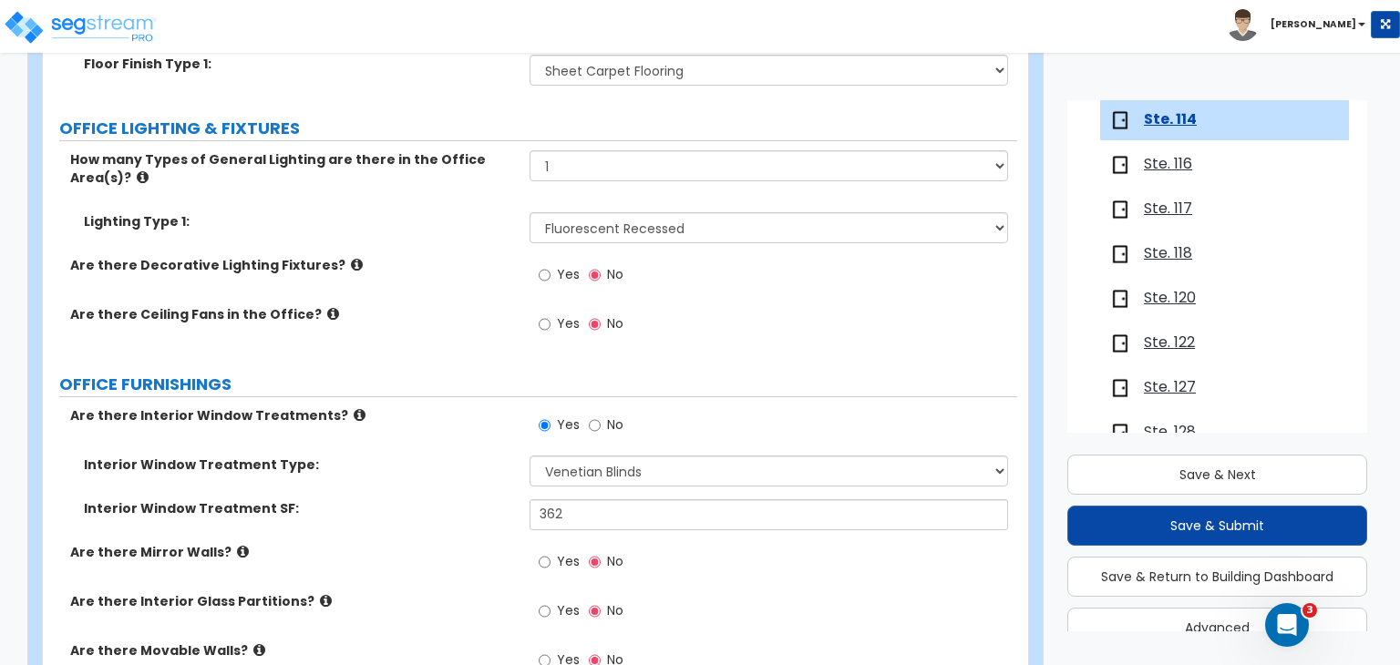
scroll to position [1630, 0]
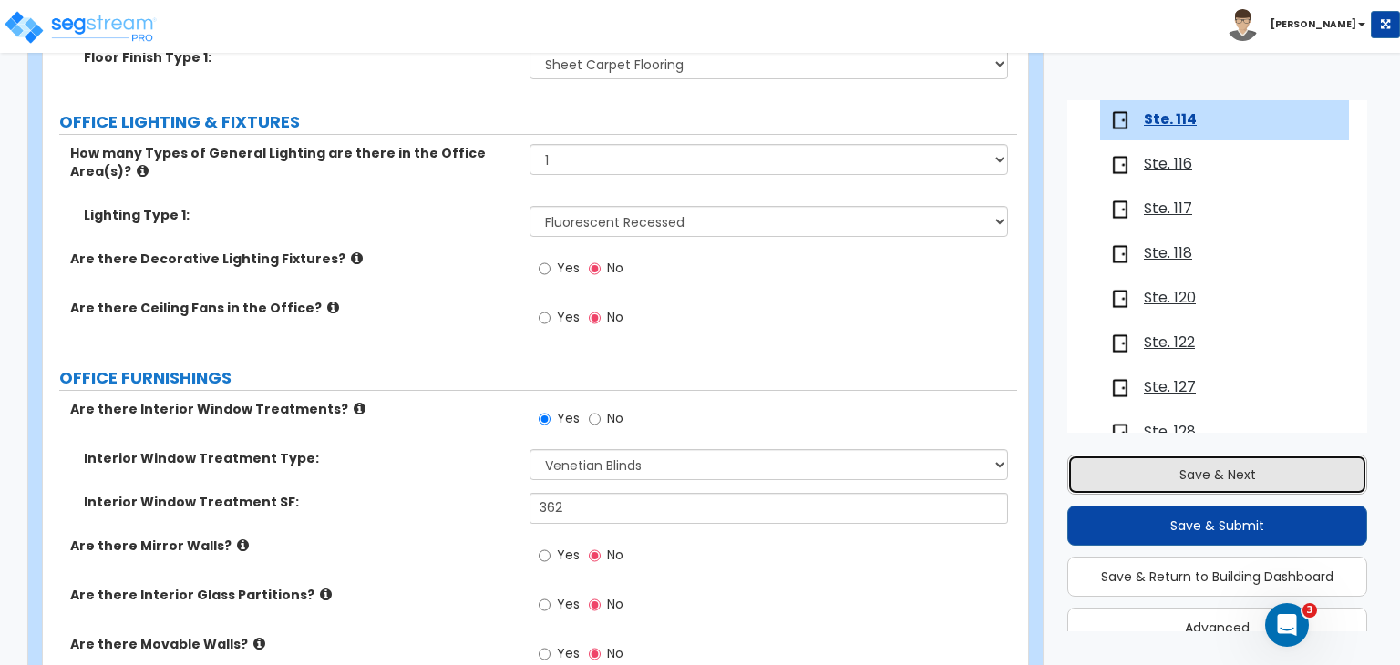
click at [1163, 469] on button "Save & Next" at bounding box center [1217, 475] width 300 height 40
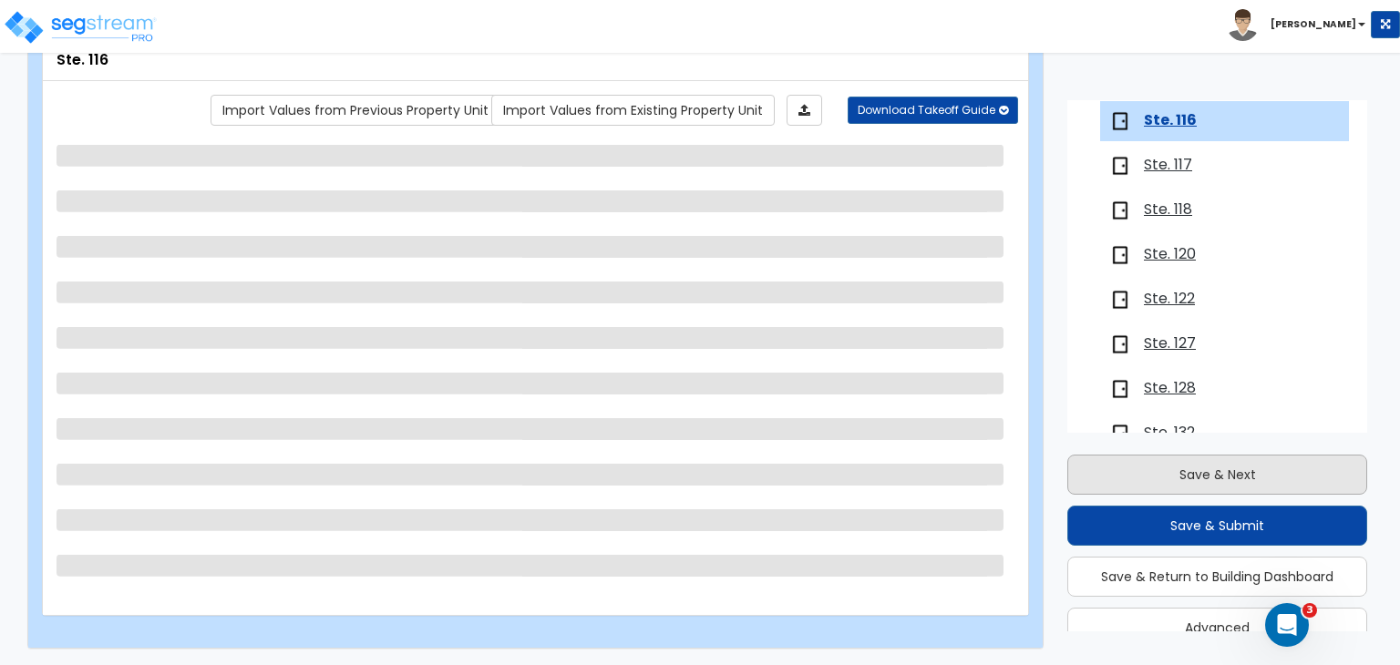
scroll to position [792, 0]
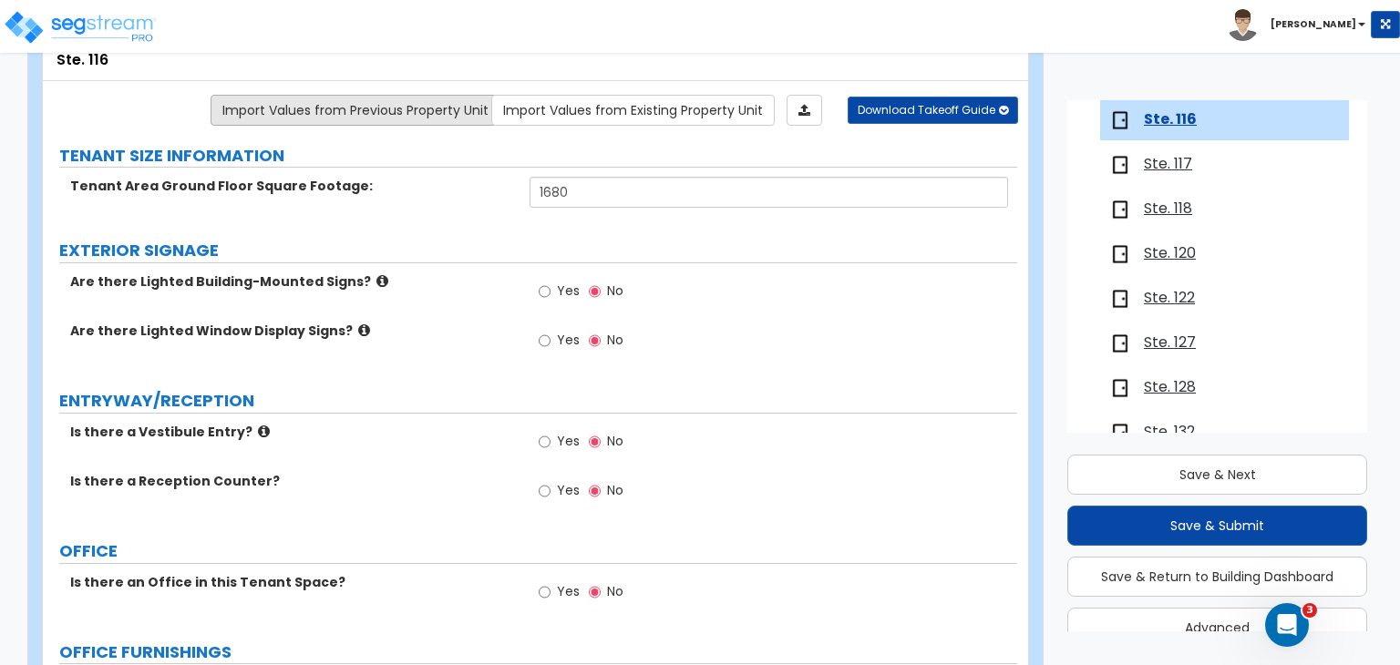
click at [379, 110] on link "Import Values from Previous Property Unit" at bounding box center [356, 110] width 290 height 31
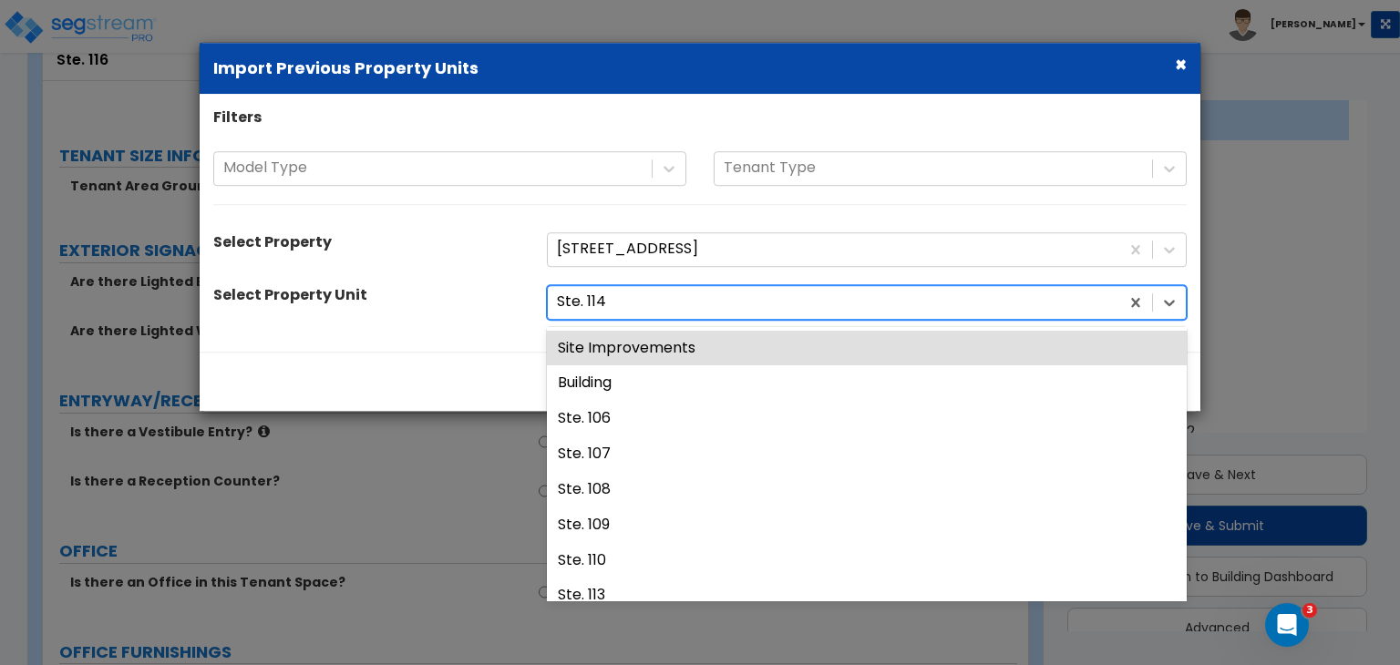
click at [632, 313] on div at bounding box center [833, 302] width 553 height 25
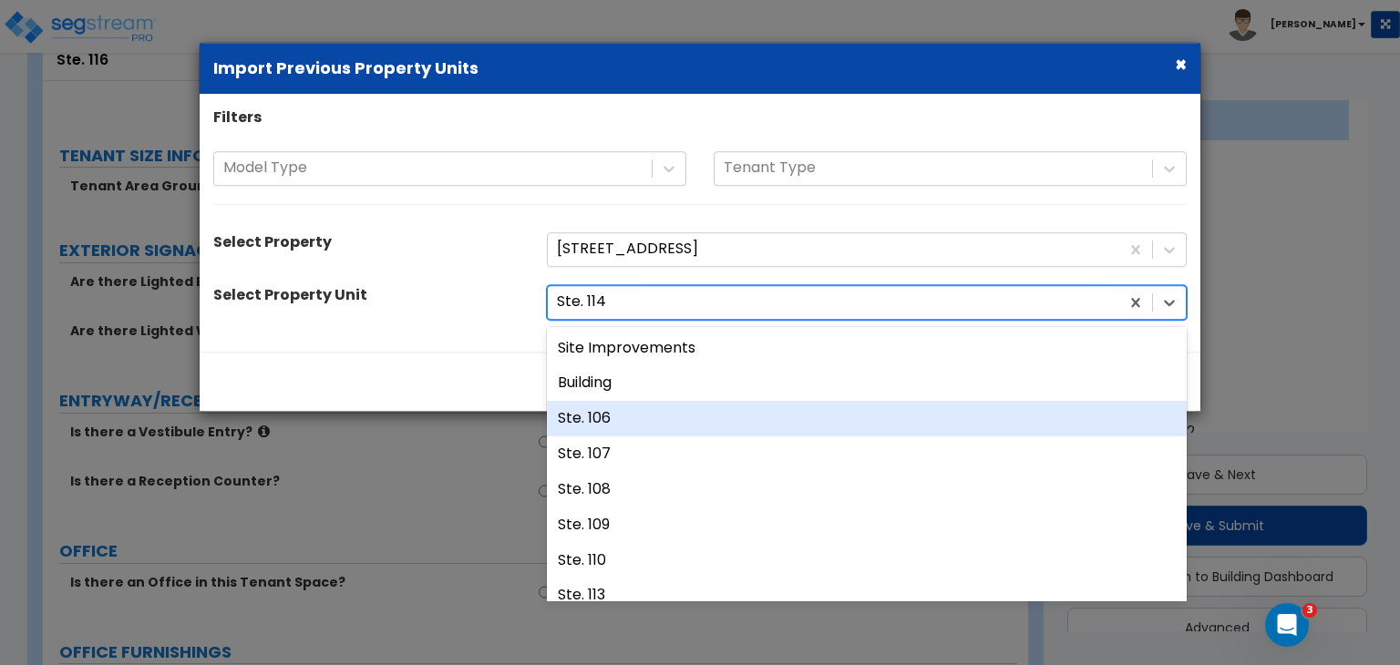
click at [637, 413] on div "Ste. 106" at bounding box center [867, 419] width 640 height 36
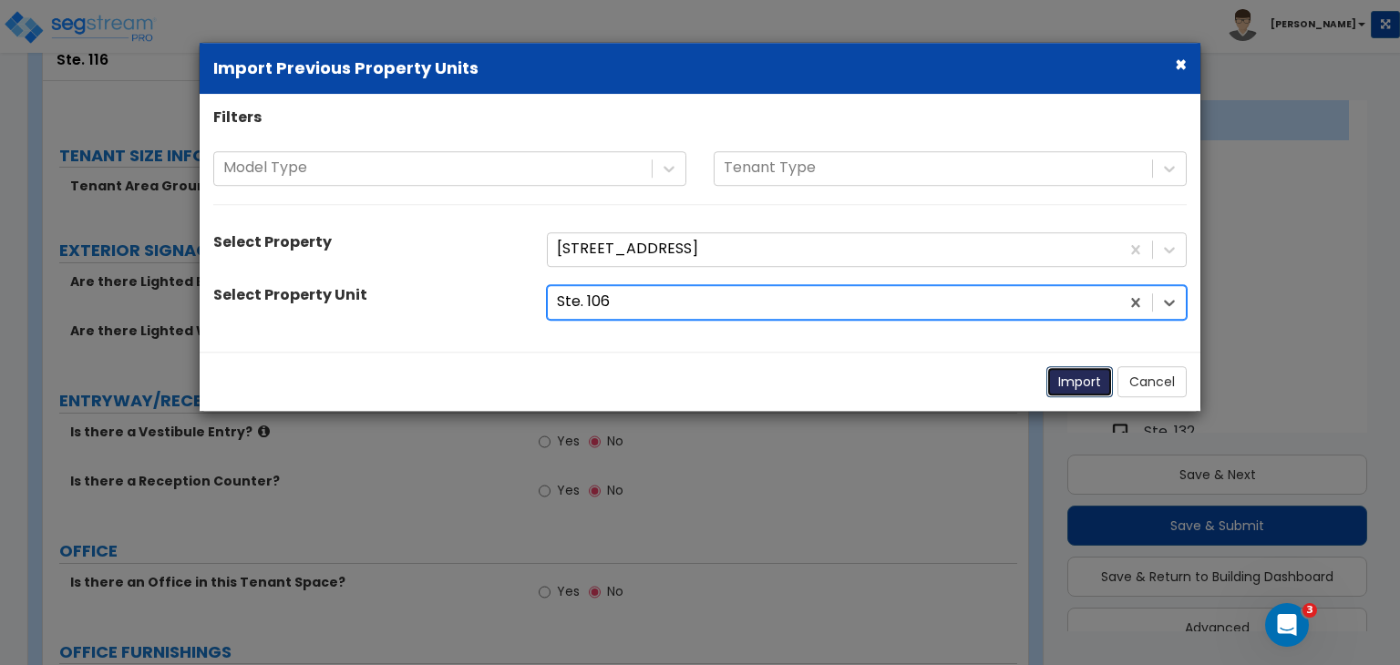
click at [1073, 376] on button "Import" at bounding box center [1079, 381] width 67 height 31
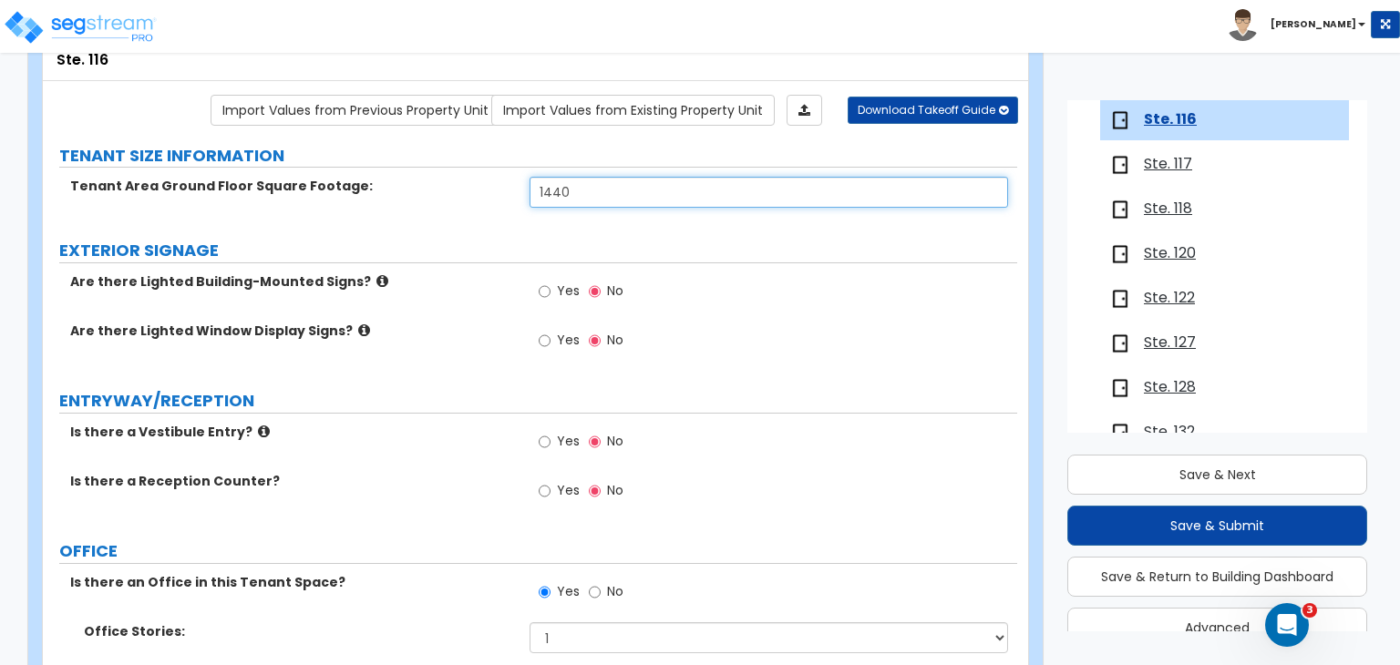
drag, startPoint x: 584, startPoint y: 189, endPoint x: 120, endPoint y: 167, distance: 464.4
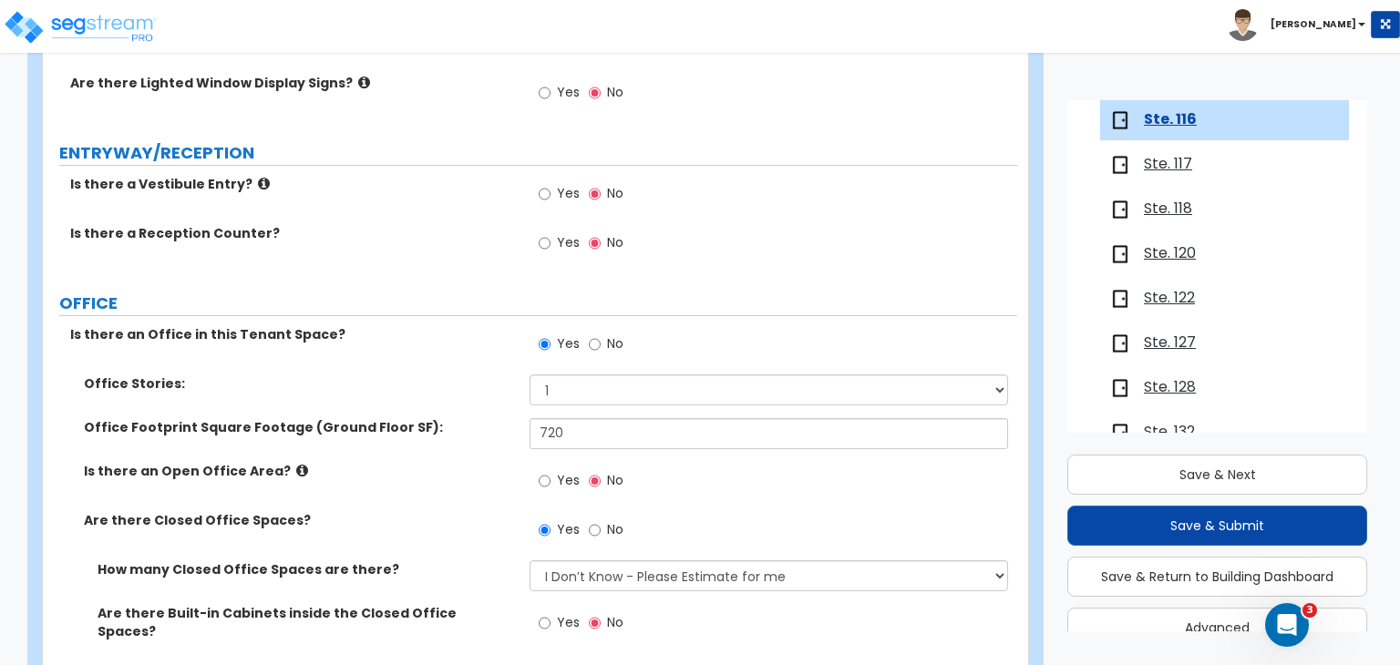
scroll to position [396, 0]
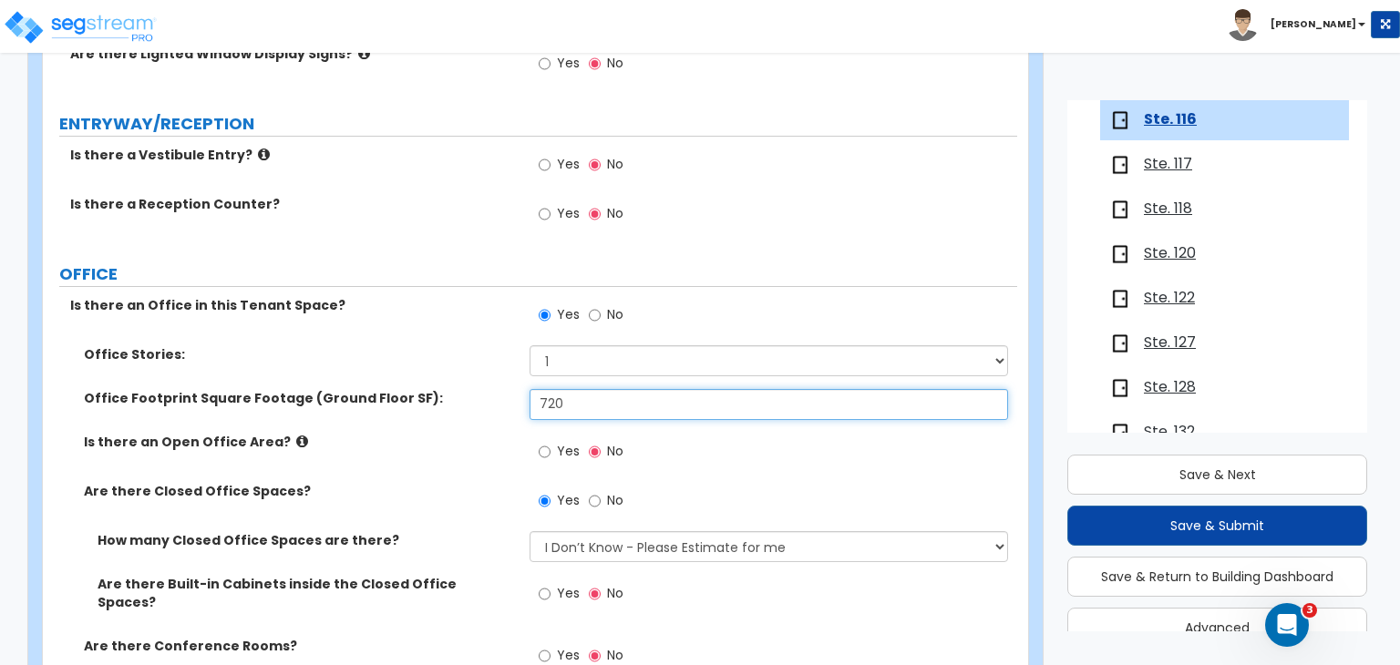
drag, startPoint x: 597, startPoint y: 400, endPoint x: 355, endPoint y: 438, distance: 245.4
click at [355, 438] on div "Office Stories: 1 2 3 Office Footprint Square Footage (Ground Floor SF): 720 Is…" at bounding box center [530, 537] width 947 height 385
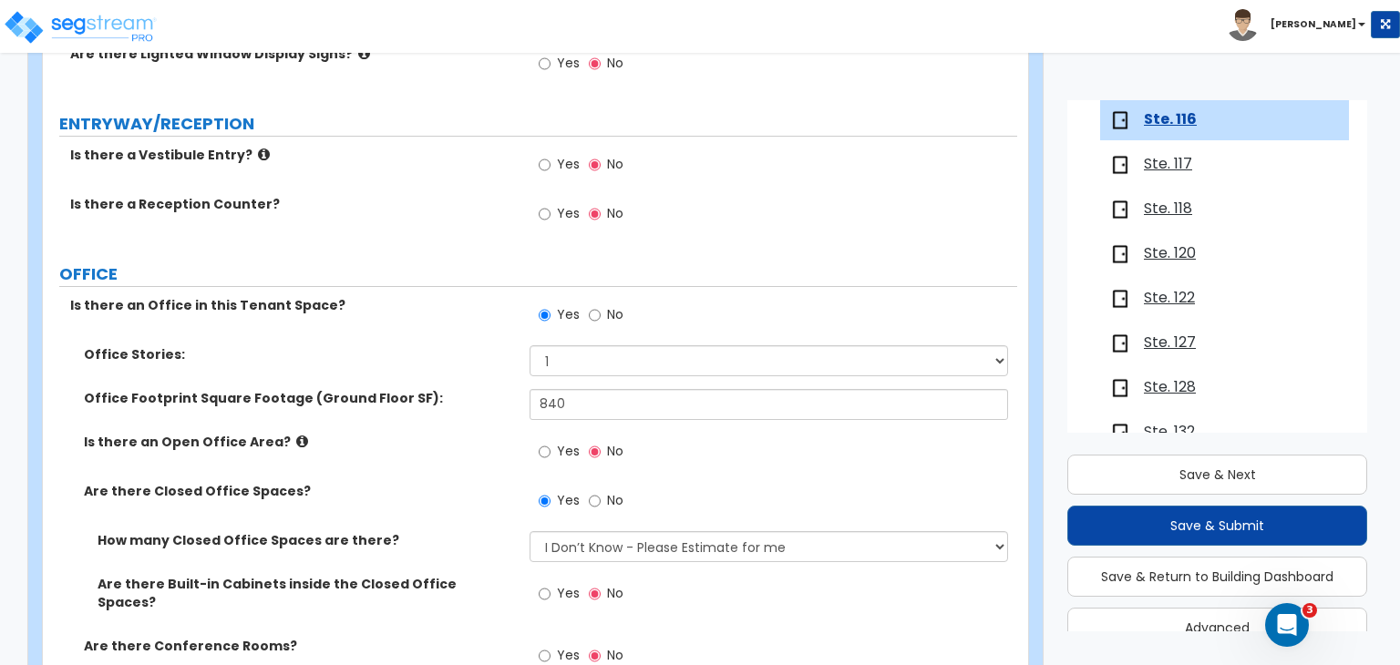
click at [444, 496] on label "Are there Closed Office Spaces?" at bounding box center [300, 491] width 432 height 18
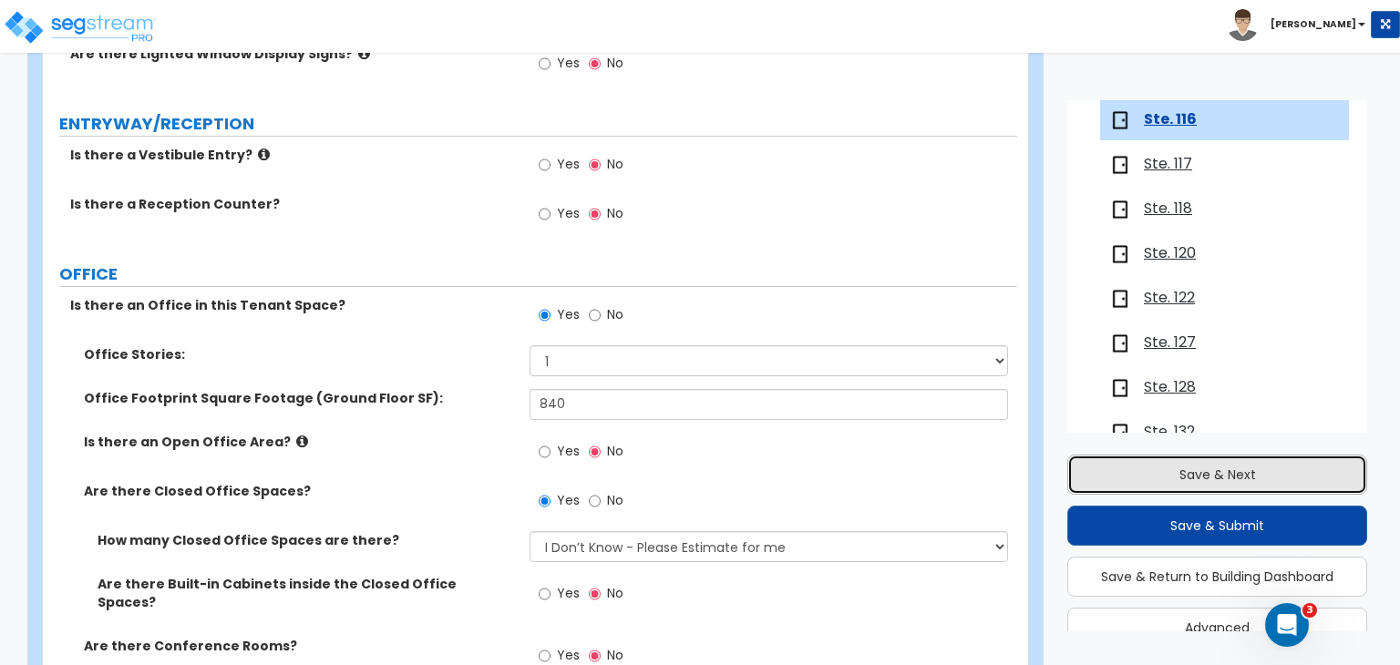
click at [1159, 472] on button "Save & Next" at bounding box center [1217, 475] width 300 height 40
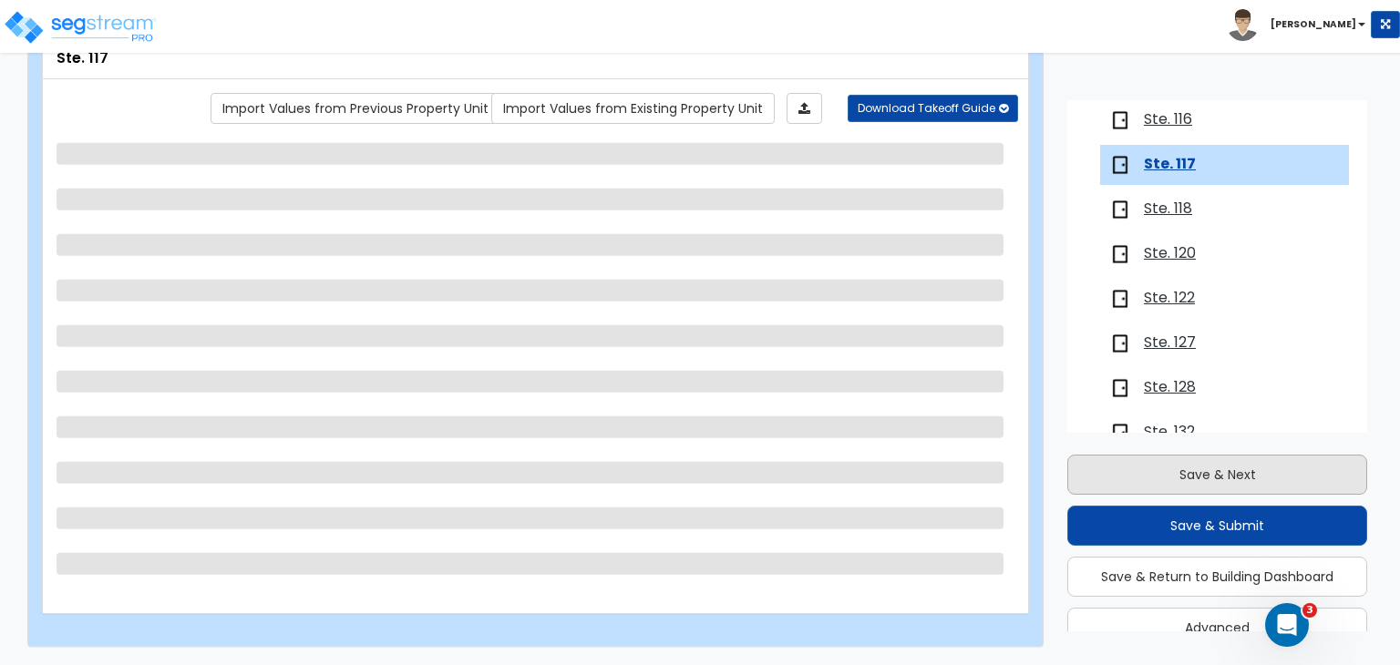
scroll to position [832, 0]
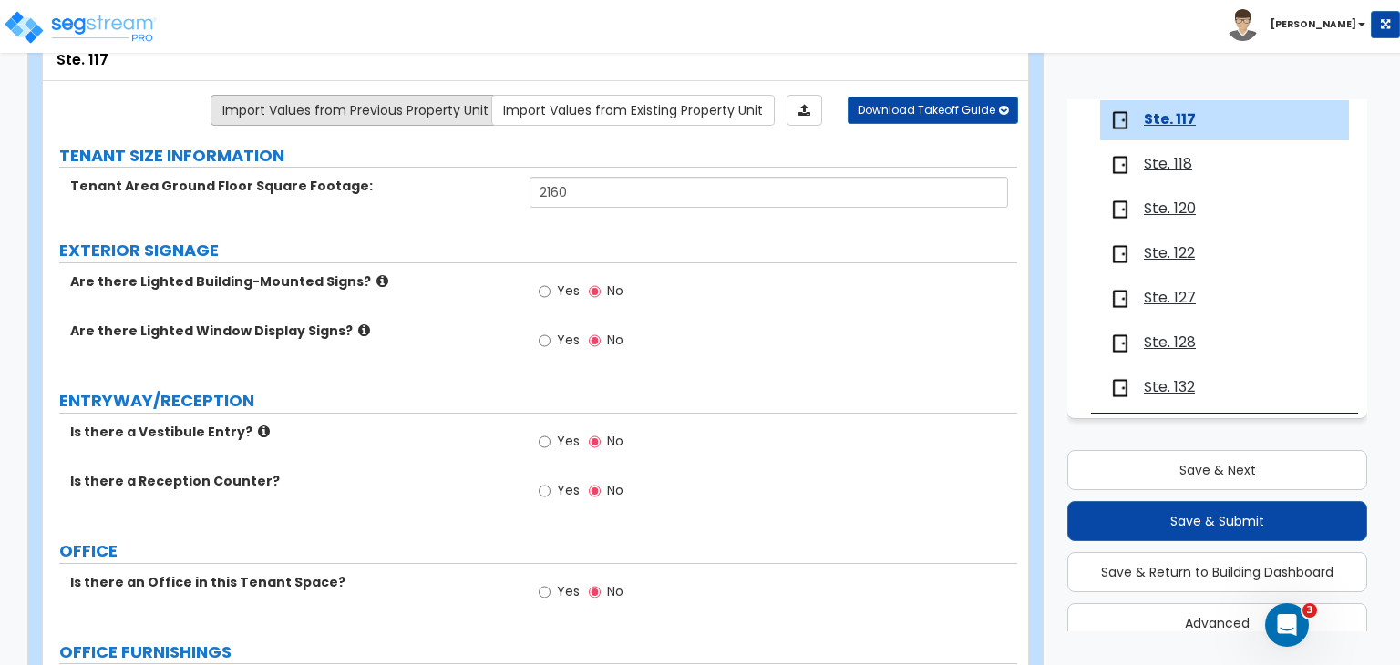
click at [419, 107] on link "Import Values from Previous Property Unit" at bounding box center [356, 110] width 290 height 31
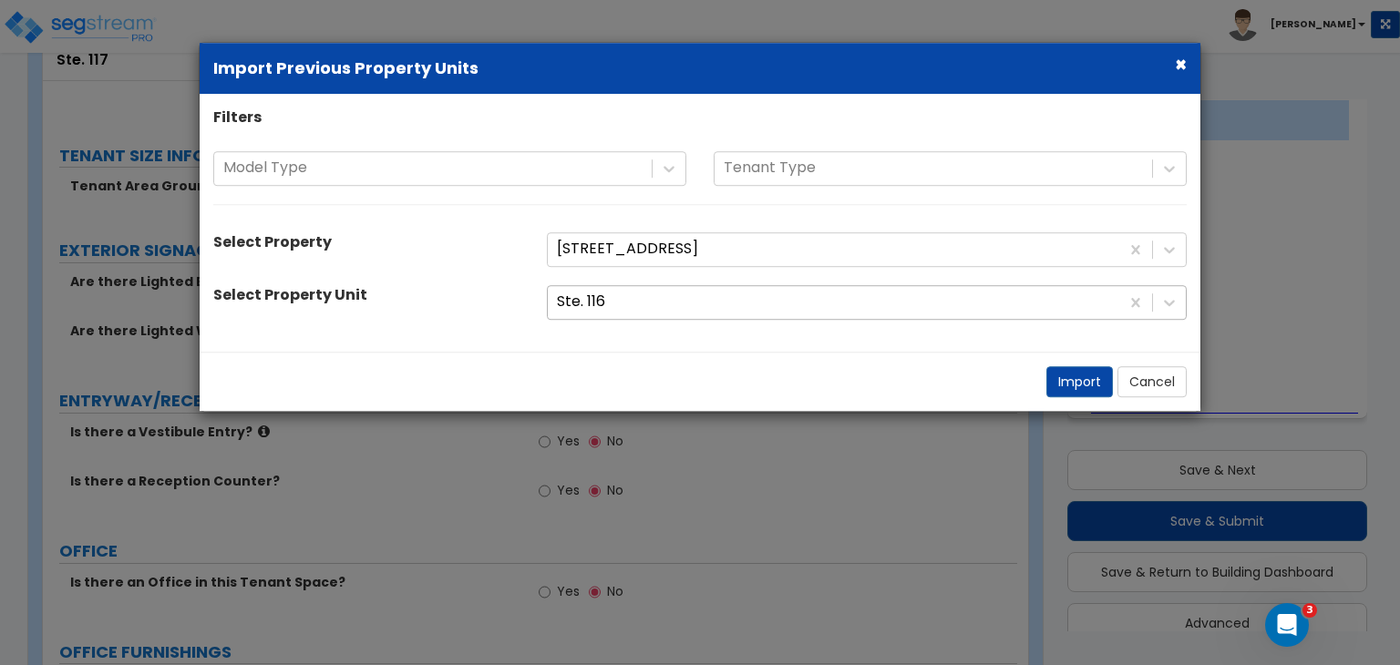
click at [597, 301] on div at bounding box center [833, 302] width 553 height 25
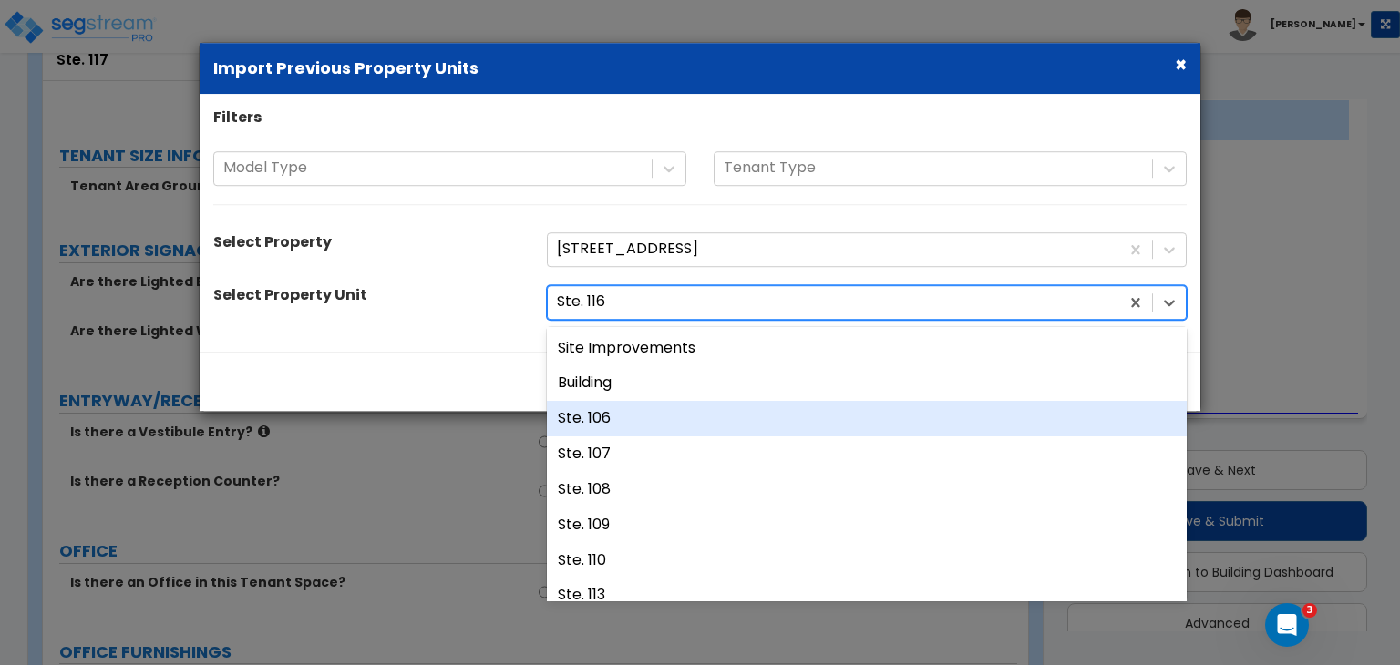
click at [627, 417] on div "Ste. 106" at bounding box center [867, 419] width 640 height 36
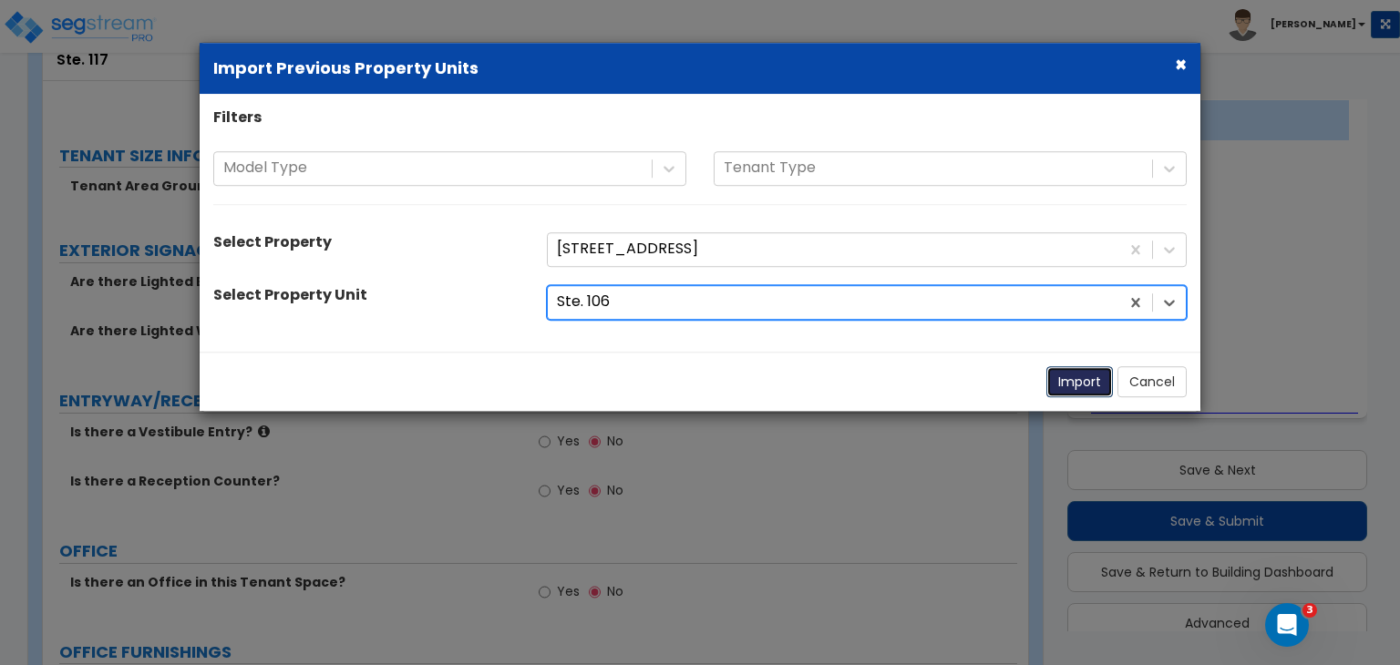
click at [1076, 386] on button "Import" at bounding box center [1079, 381] width 67 height 31
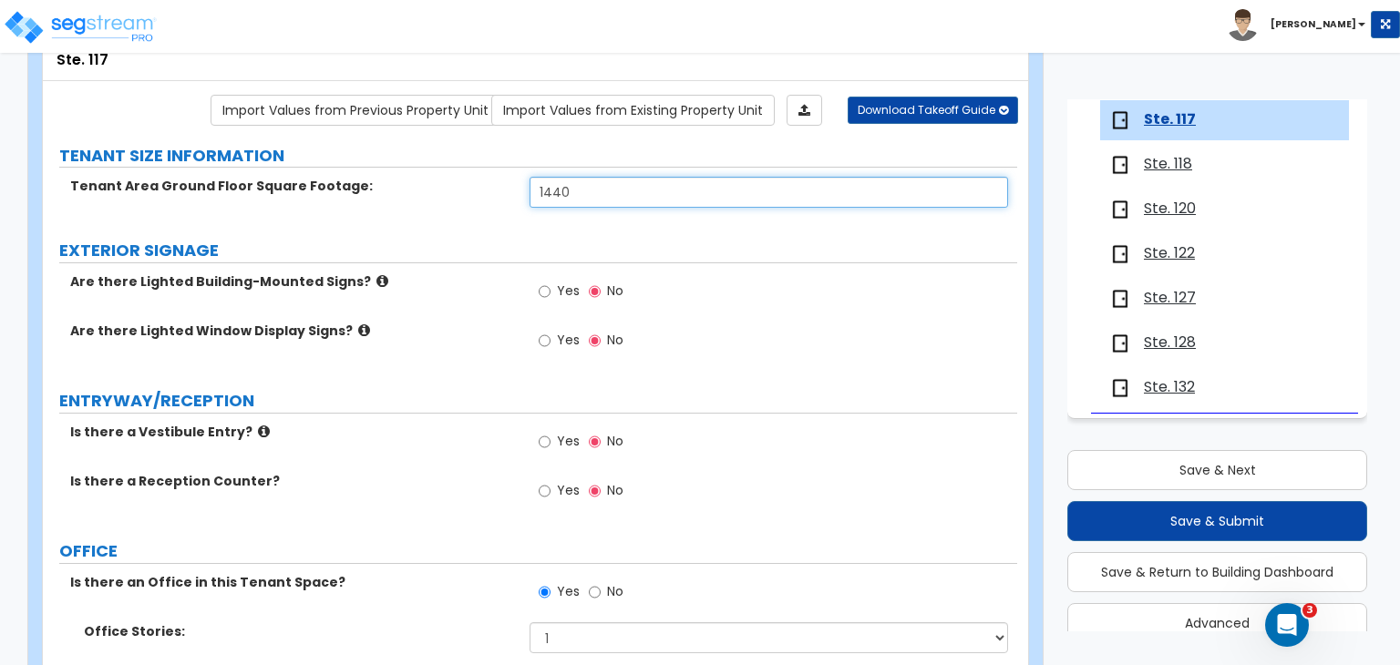
drag, startPoint x: 592, startPoint y: 190, endPoint x: 190, endPoint y: 190, distance: 402.9
click at [190, 190] on div "Tenant Area Ground Floor Square Footage: 1440" at bounding box center [530, 199] width 974 height 44
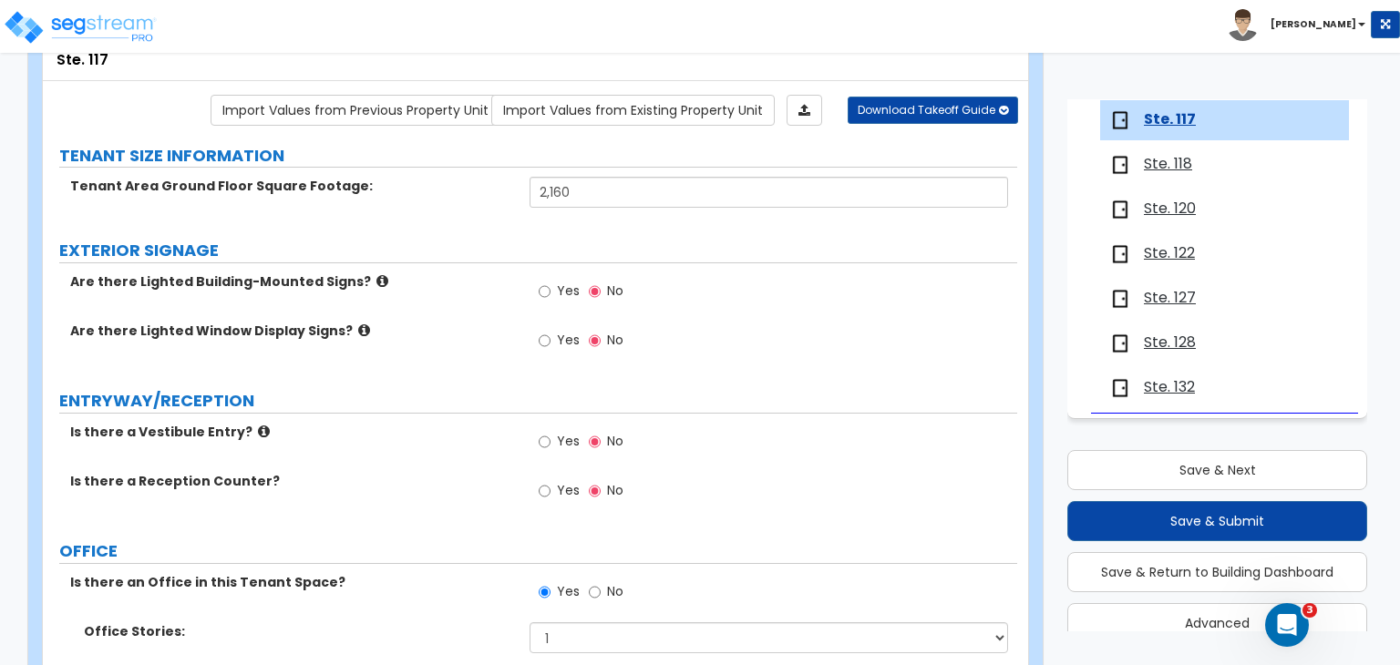
click at [458, 365] on div "Are there Lighted Window Display Signs? Yes No" at bounding box center [530, 346] width 974 height 49
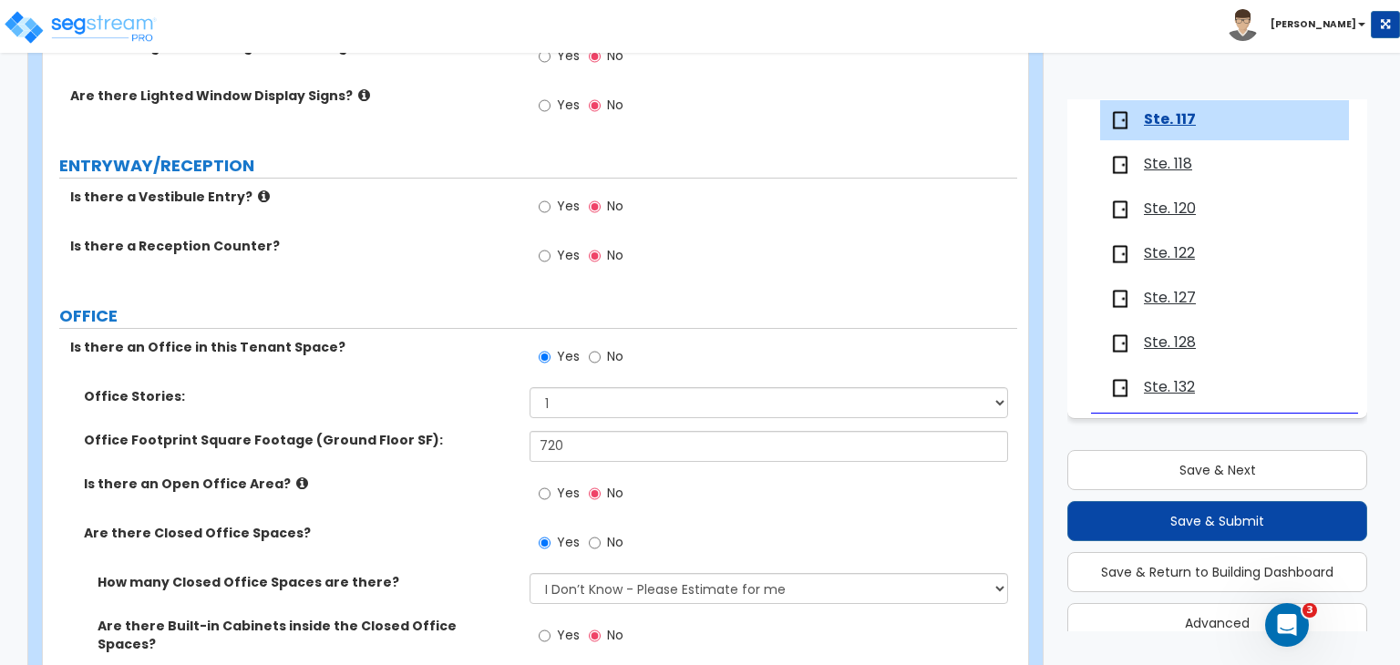
scroll to position [355, 0]
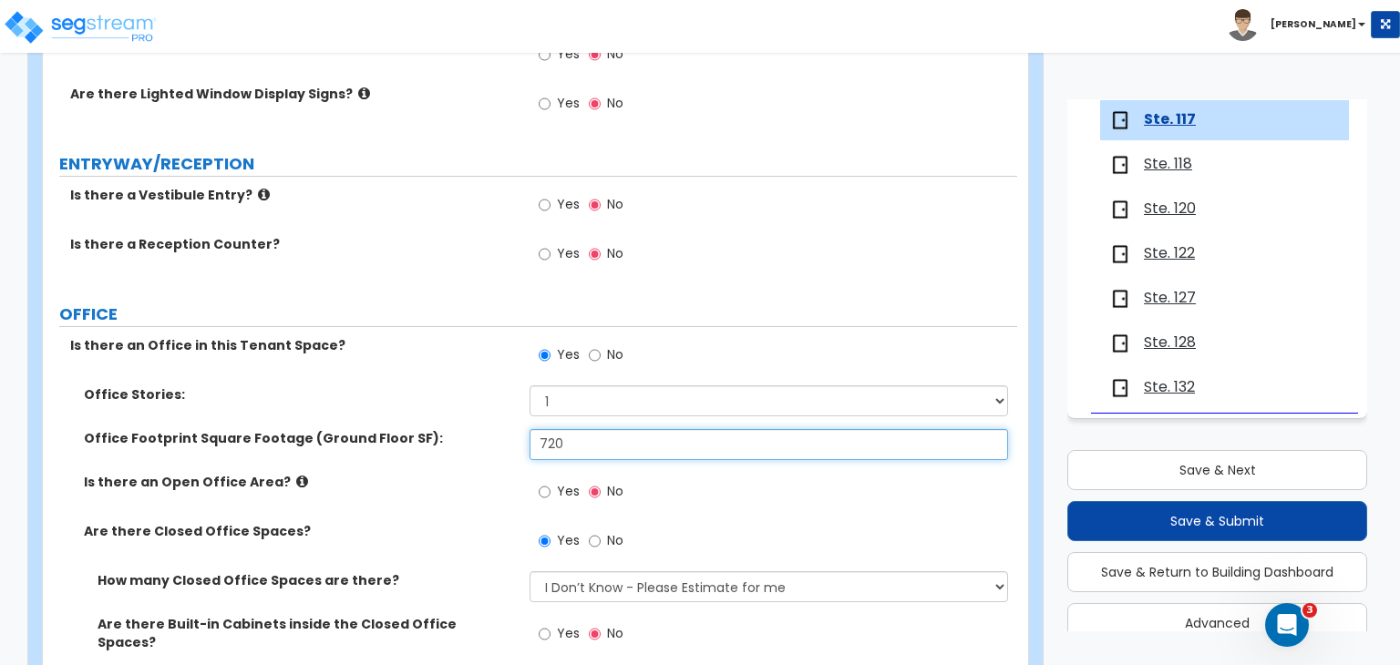
drag, startPoint x: 587, startPoint y: 440, endPoint x: 285, endPoint y: 443, distance: 301.7
click at [285, 443] on div "Office Footprint Square Footage (Ground Floor SF): 720" at bounding box center [530, 451] width 974 height 44
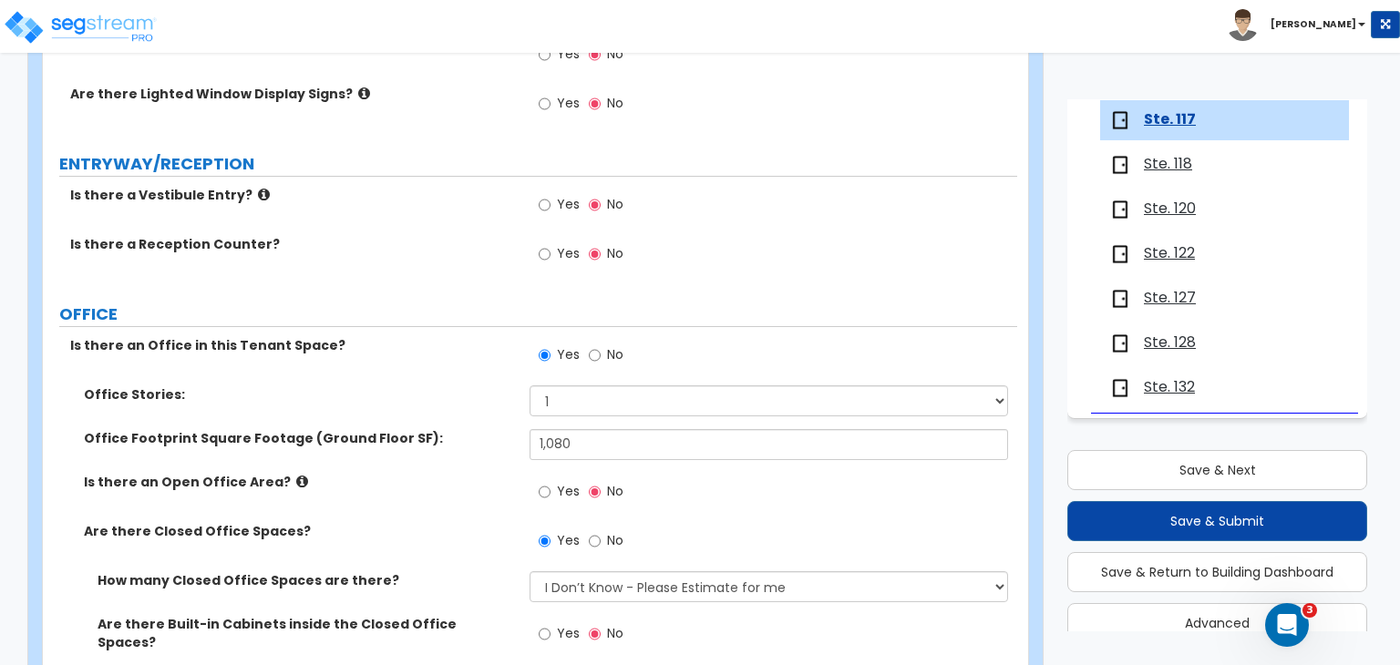
click at [458, 443] on label "Office Footprint Square Footage (Ground Floor SF):" at bounding box center [300, 438] width 432 height 18
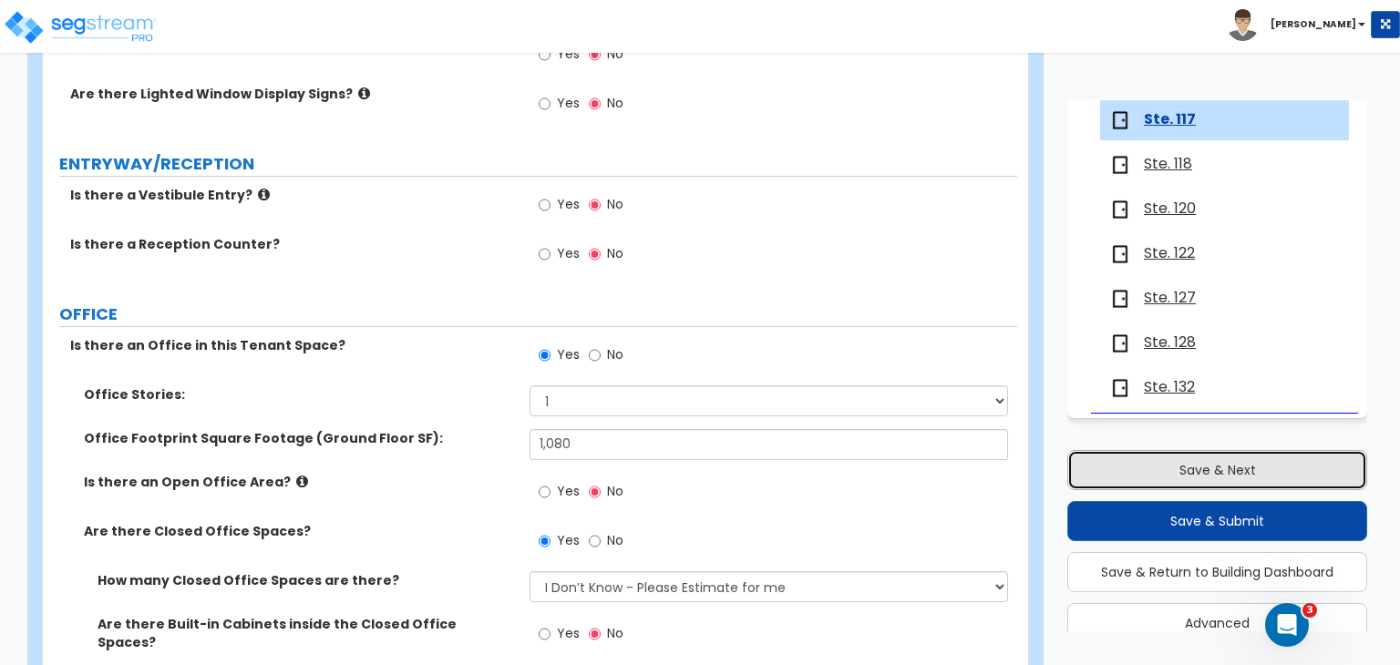
click at [1141, 472] on button "Save & Next" at bounding box center [1217, 470] width 300 height 40
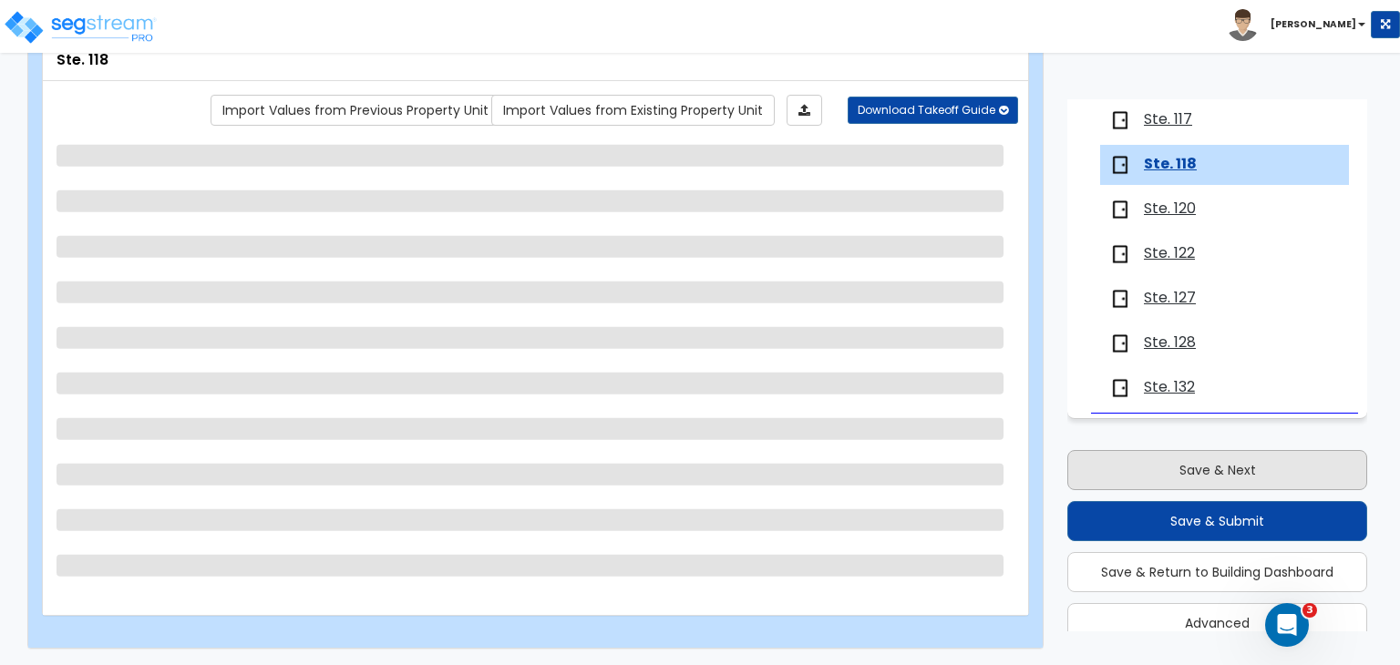
scroll to position [81, 0]
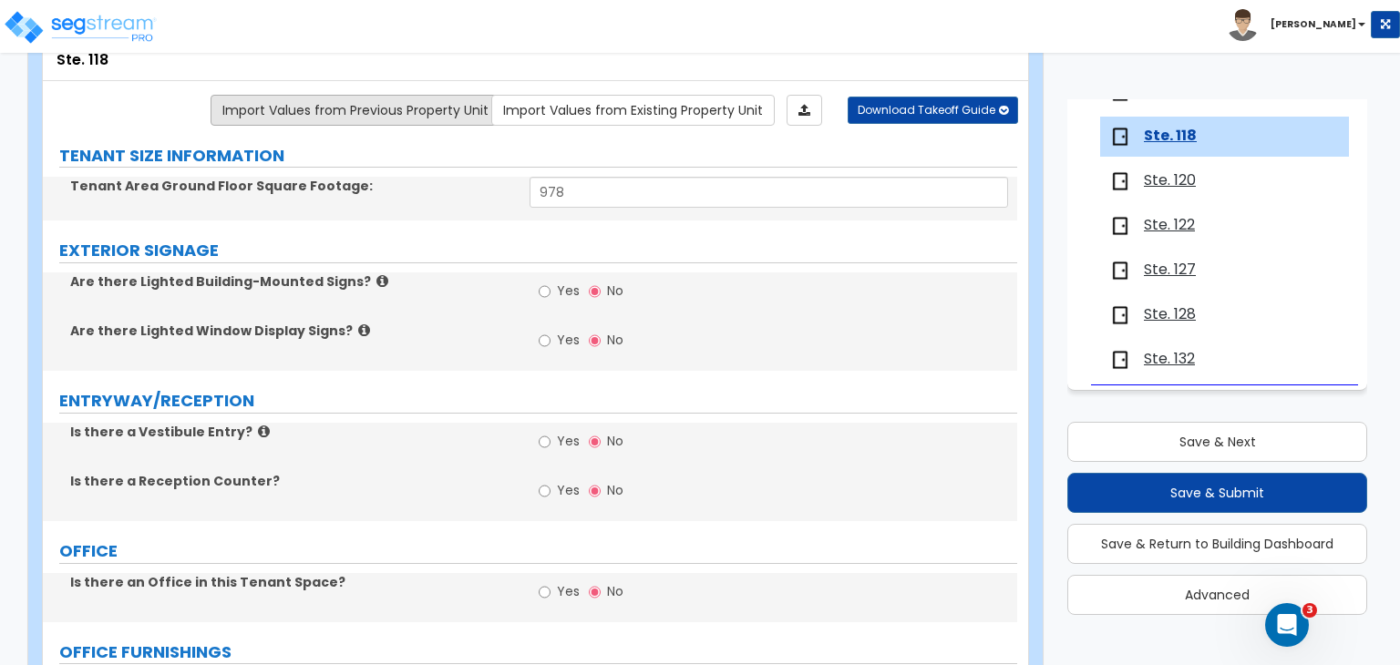
click at [401, 114] on link "Import Values from Previous Property Unit" at bounding box center [356, 110] width 290 height 31
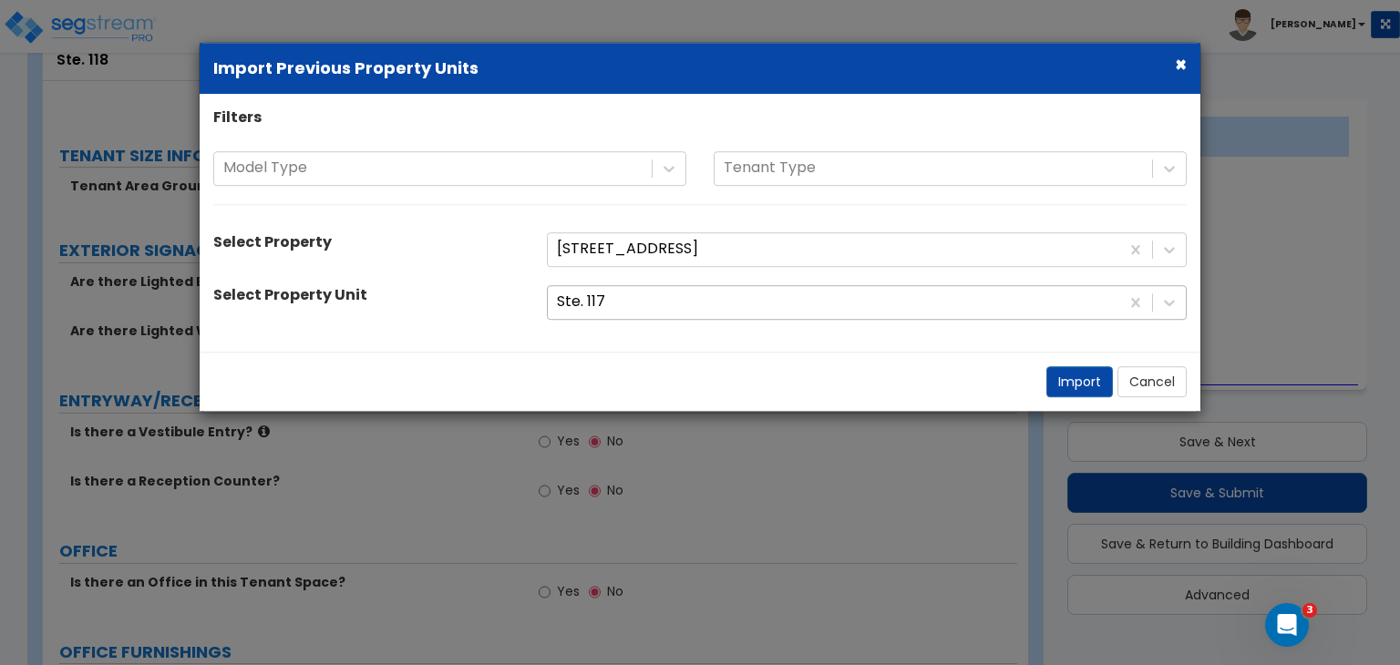
click at [599, 309] on div at bounding box center [833, 302] width 553 height 25
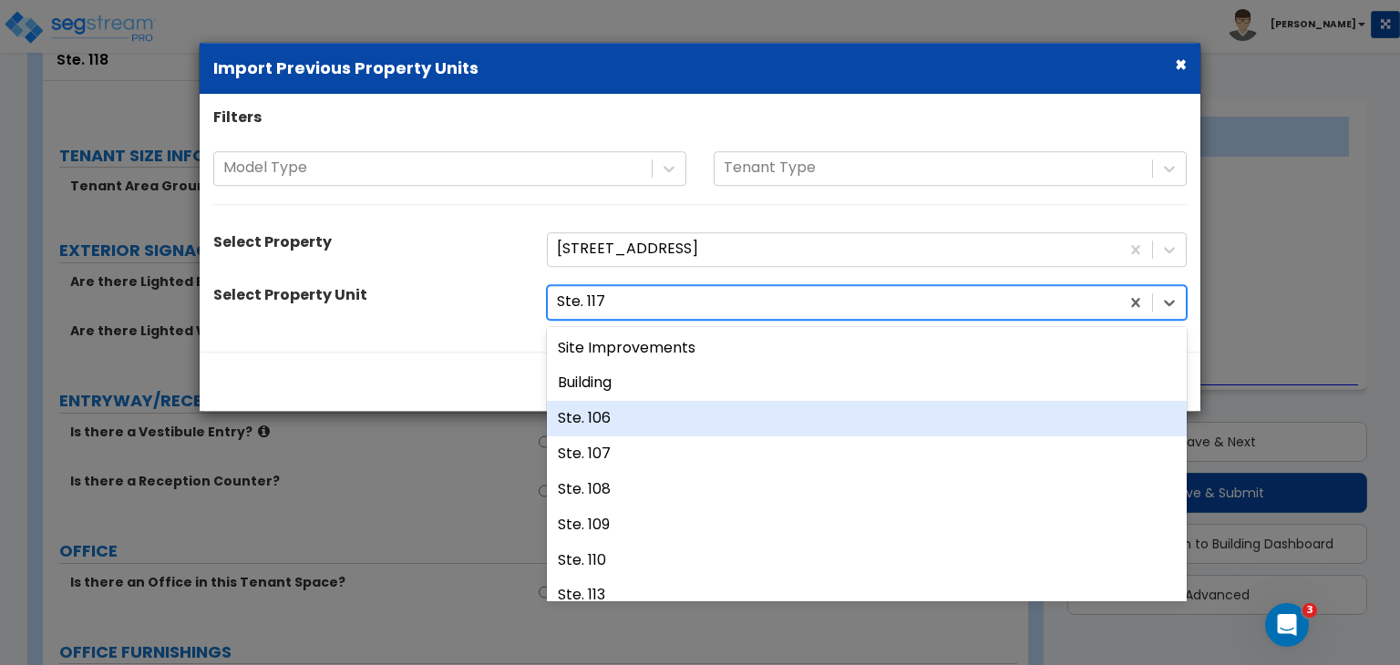
click at [639, 414] on div "Ste. 106" at bounding box center [867, 419] width 640 height 36
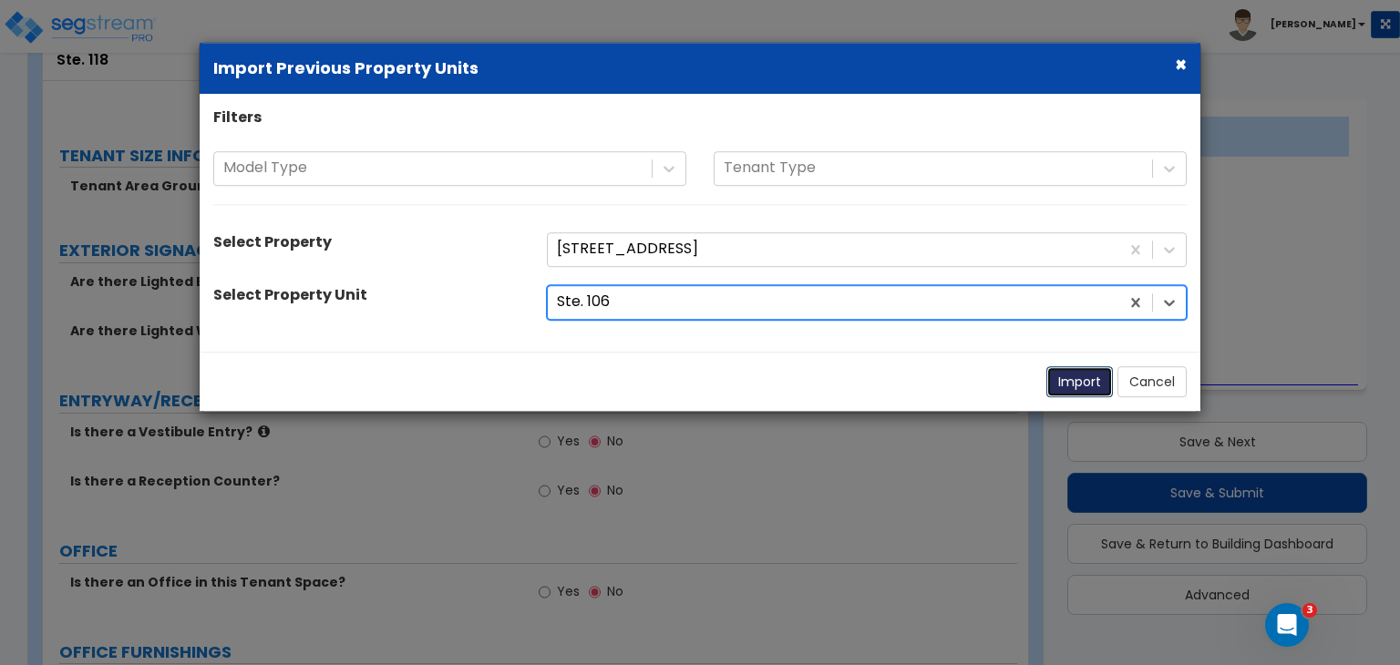
click at [1063, 375] on button "Import" at bounding box center [1079, 381] width 67 height 31
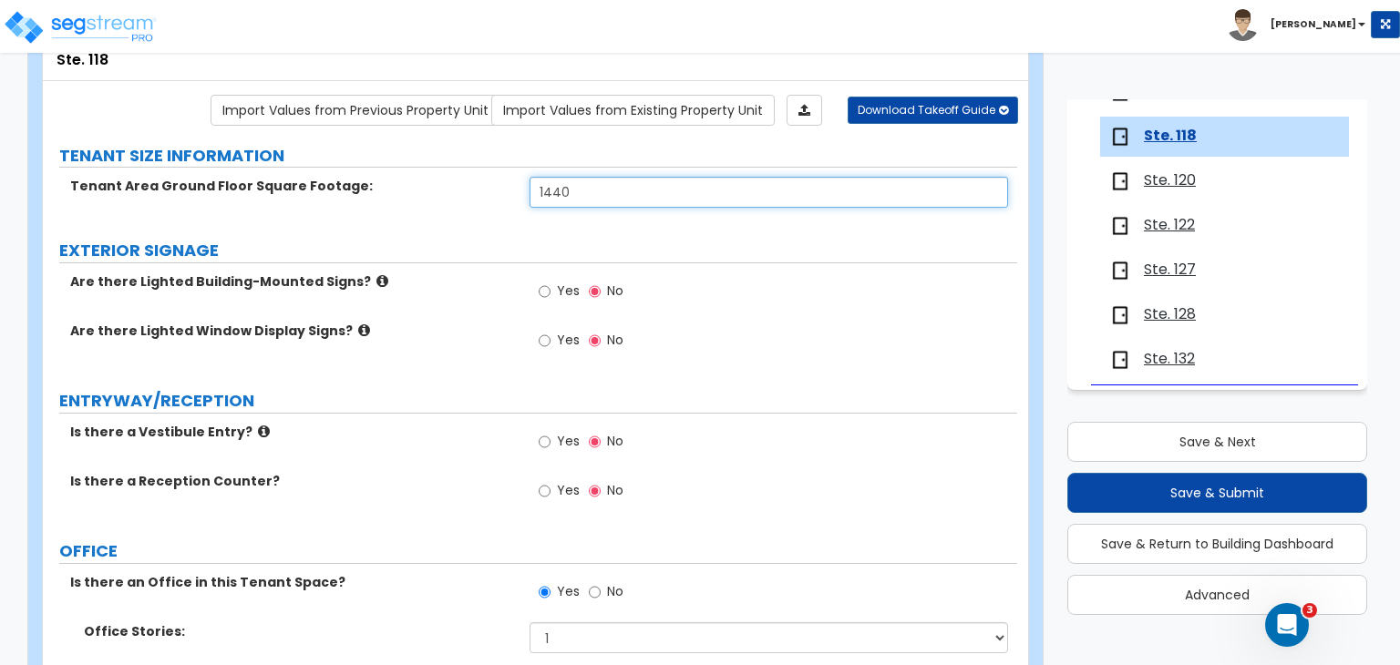
drag, startPoint x: 588, startPoint y: 190, endPoint x: 408, endPoint y: 190, distance: 179.6
click at [408, 190] on div "Tenant Area Ground Floor Square Footage: 1440" at bounding box center [530, 199] width 974 height 44
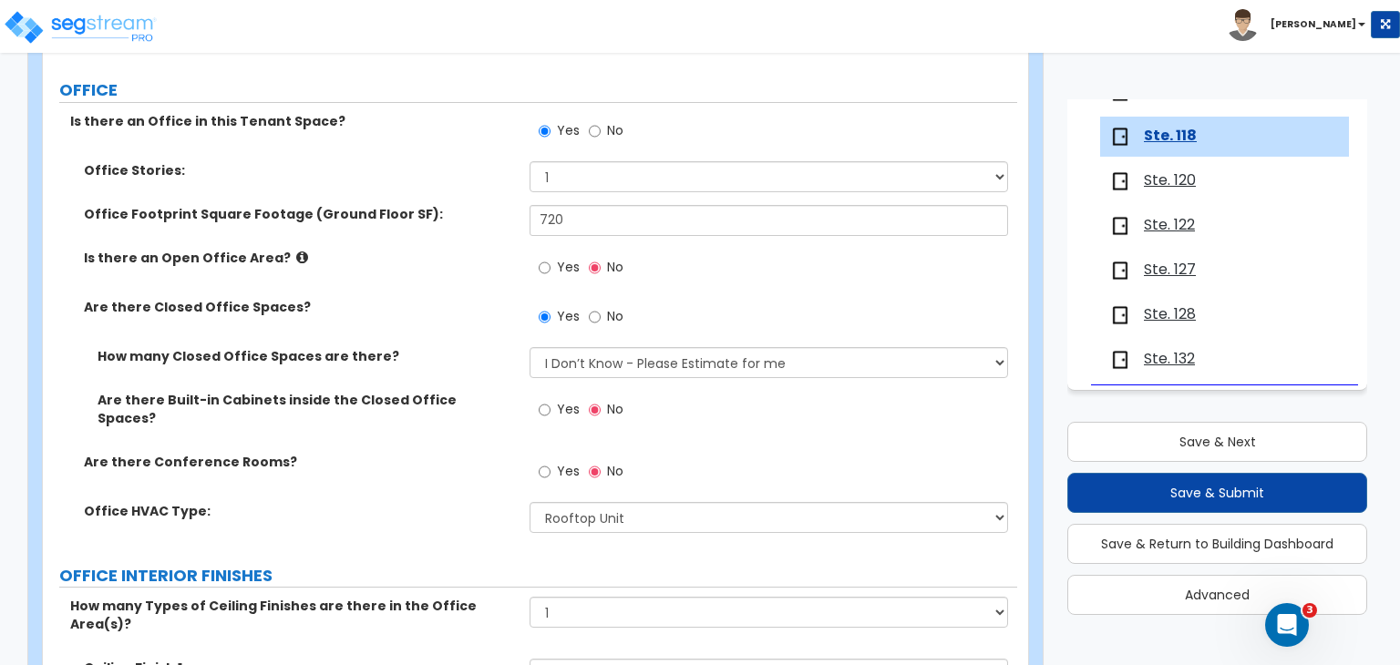
scroll to position [582, 0]
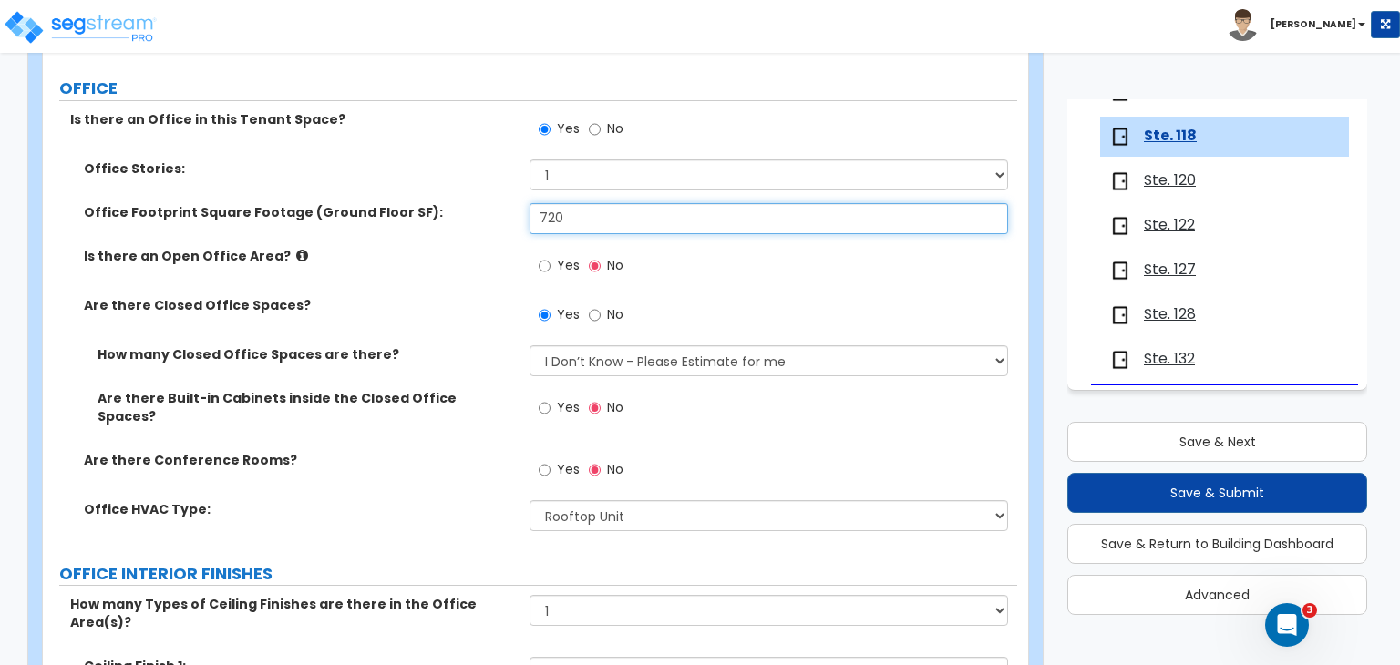
drag, startPoint x: 582, startPoint y: 220, endPoint x: 365, endPoint y: 242, distance: 218.0
click at [365, 242] on div "Office Footprint Square Footage (Ground Floor SF): 720" at bounding box center [530, 225] width 974 height 44
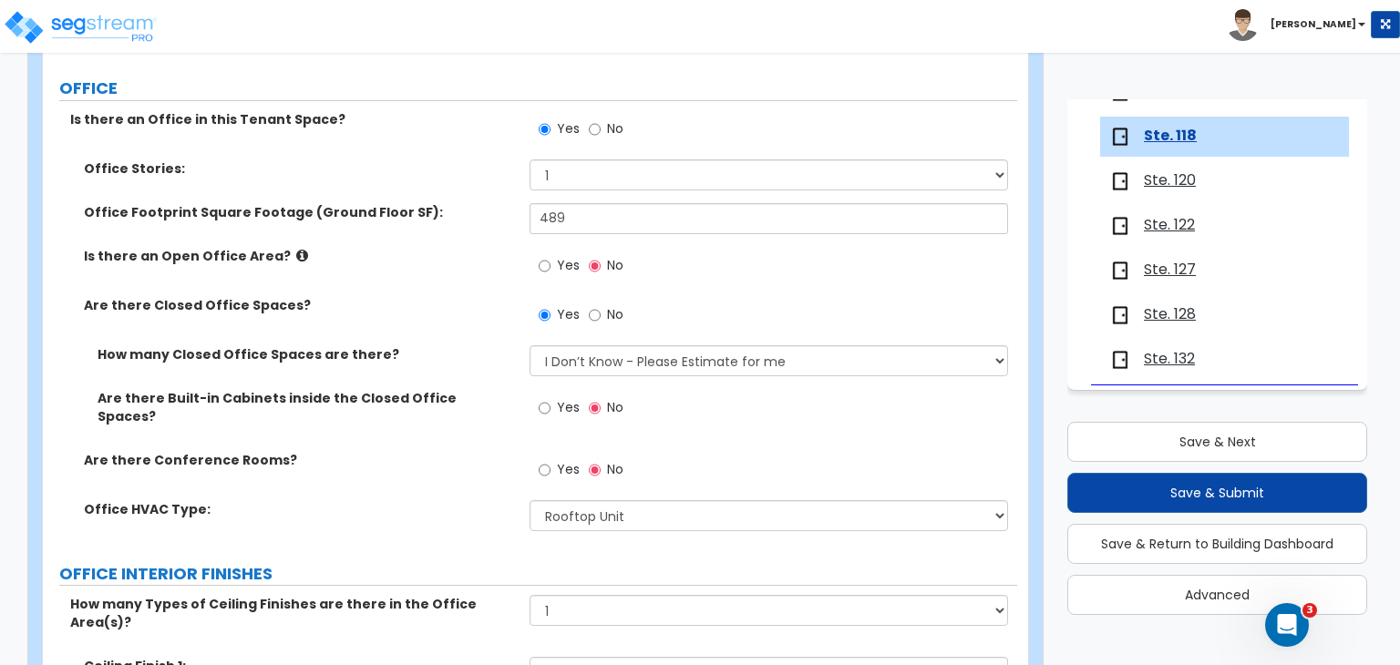
click at [434, 264] on div "Is there an Open Office Area? Yes No" at bounding box center [530, 271] width 974 height 49
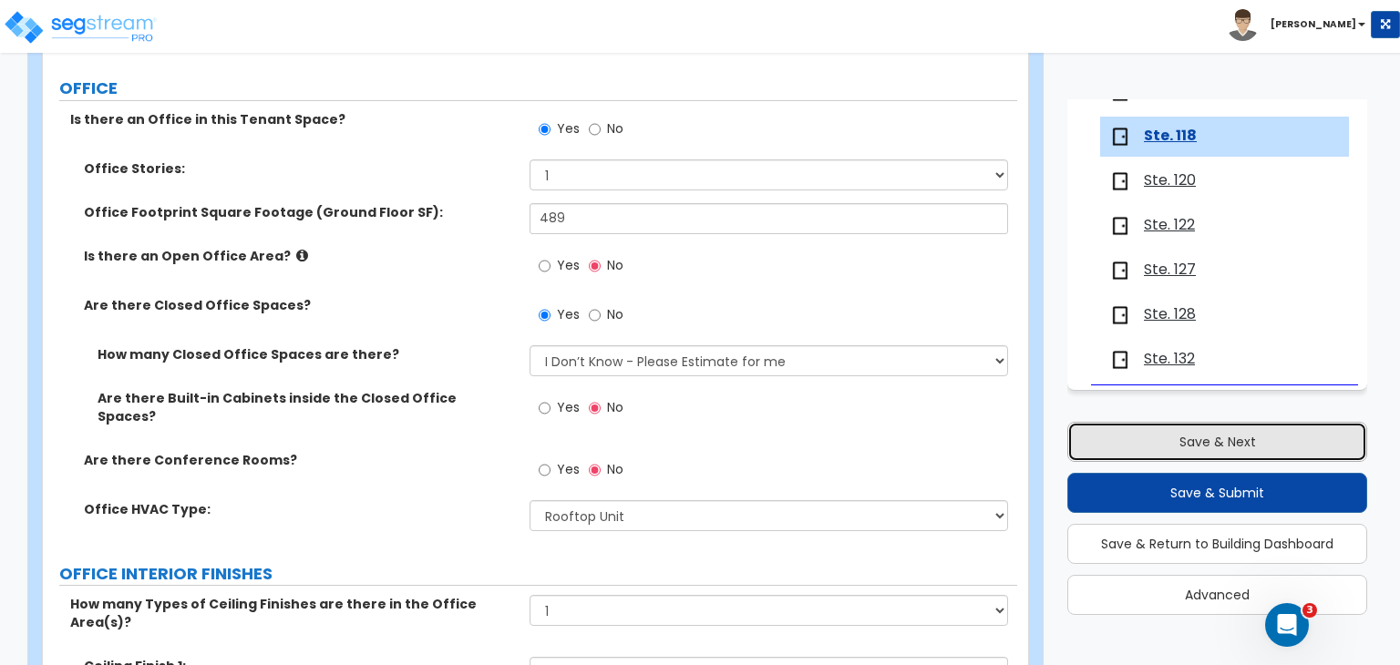
click at [1156, 448] on button "Save & Next" at bounding box center [1217, 442] width 300 height 40
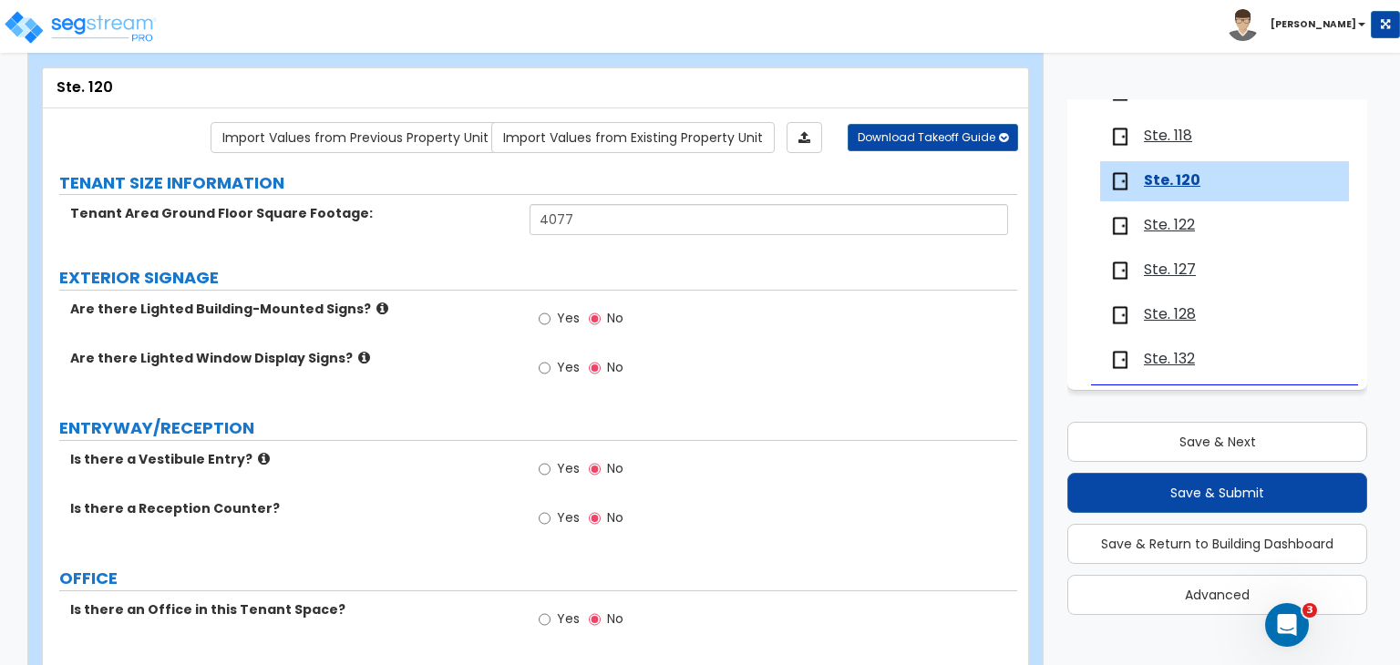
scroll to position [0, 0]
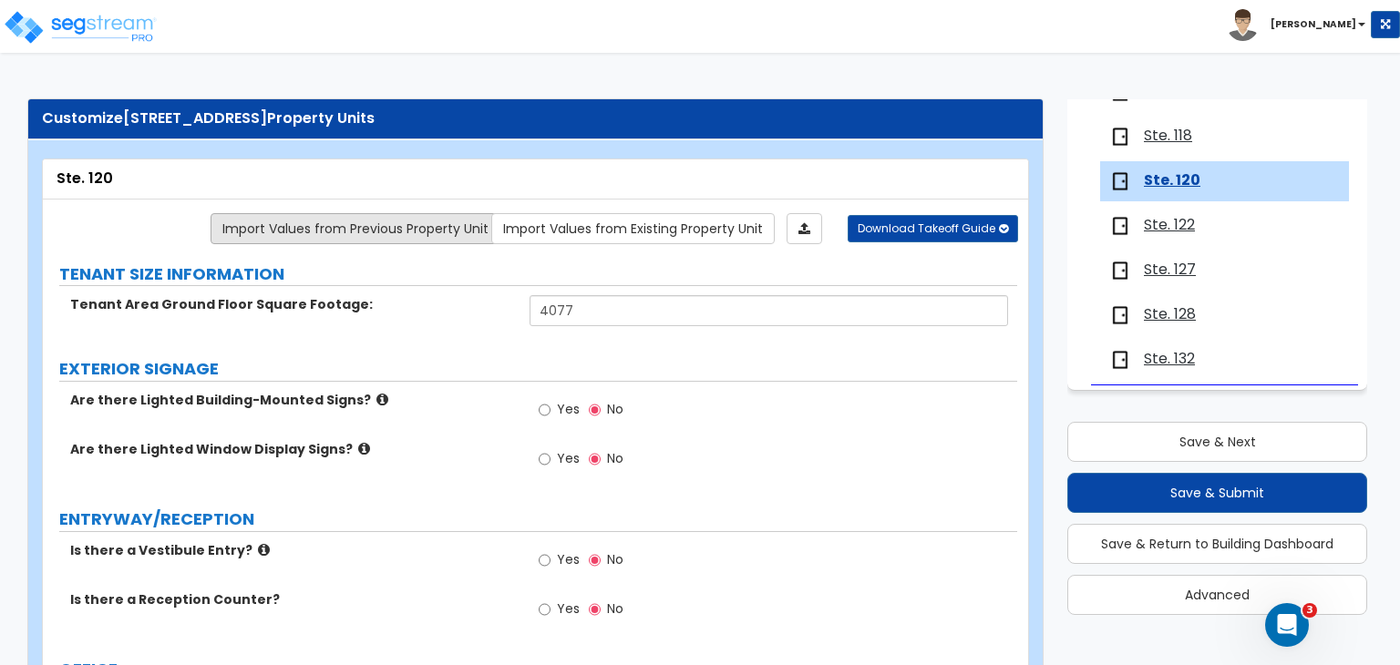
click at [405, 219] on link "Import Values from Previous Property Unit" at bounding box center [356, 228] width 290 height 31
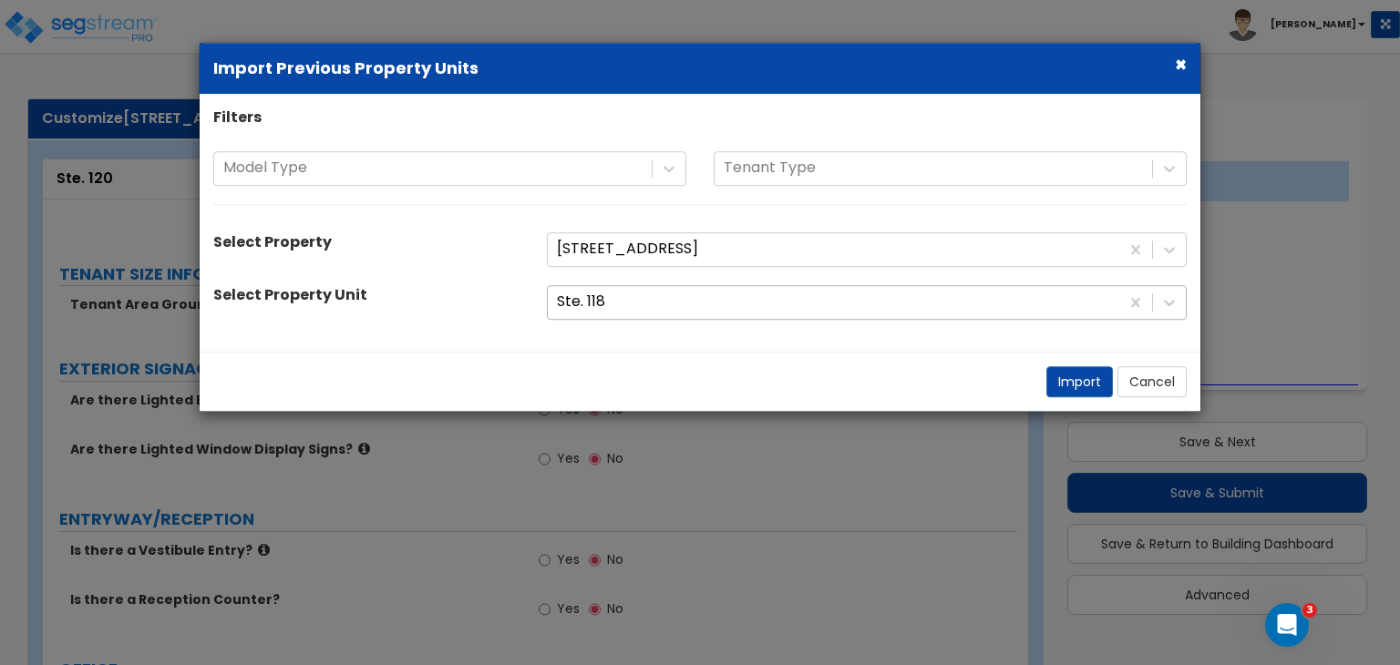
click at [616, 296] on div at bounding box center [833, 302] width 553 height 25
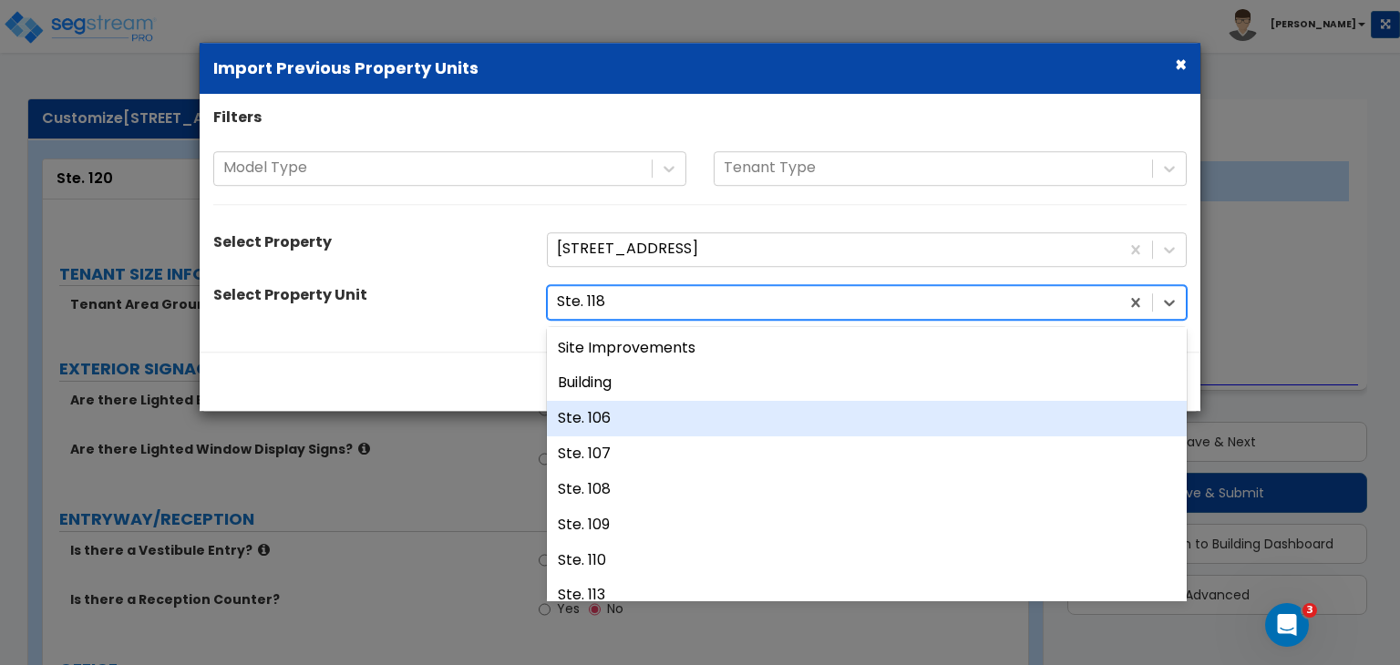
click at [623, 417] on div "Ste. 106" at bounding box center [867, 419] width 640 height 36
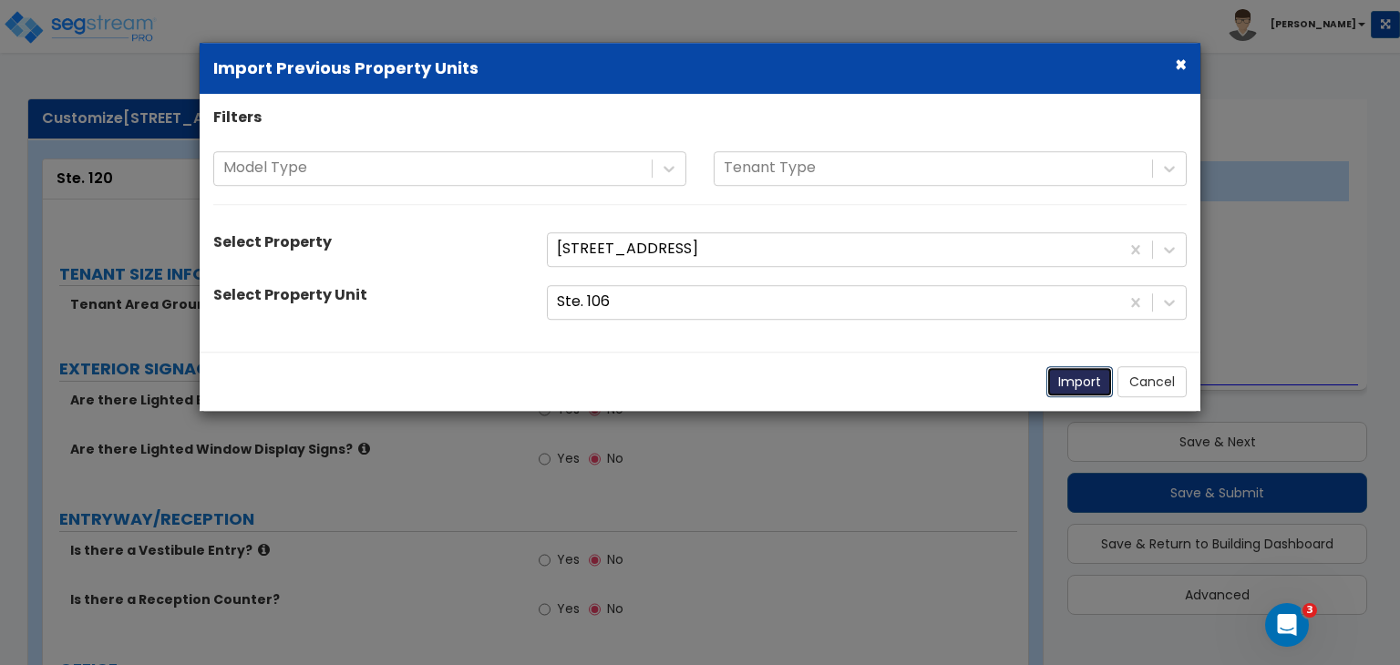
click at [1066, 384] on button "Import" at bounding box center [1079, 381] width 67 height 31
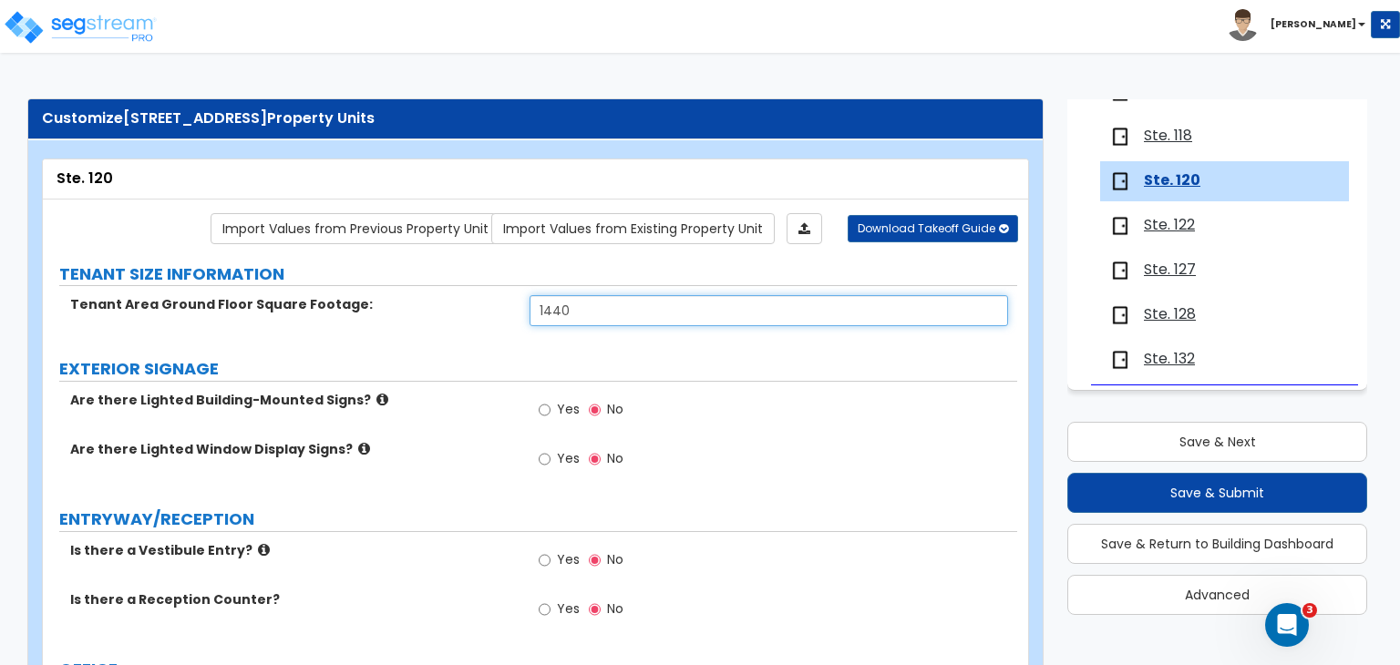
drag, startPoint x: 602, startPoint y: 305, endPoint x: 362, endPoint y: 296, distance: 239.9
click at [362, 296] on div "Tenant Area Ground Floor Square Footage: 1440" at bounding box center [530, 317] width 974 height 44
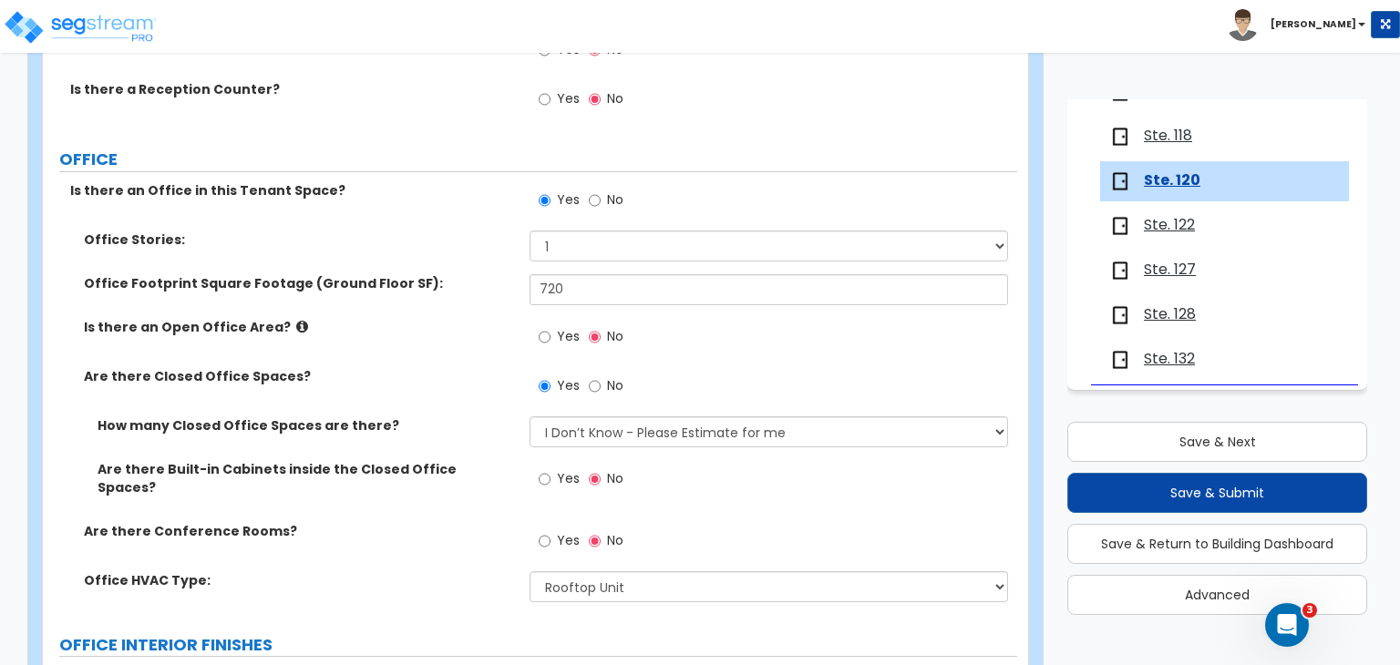
scroll to position [514, 0]
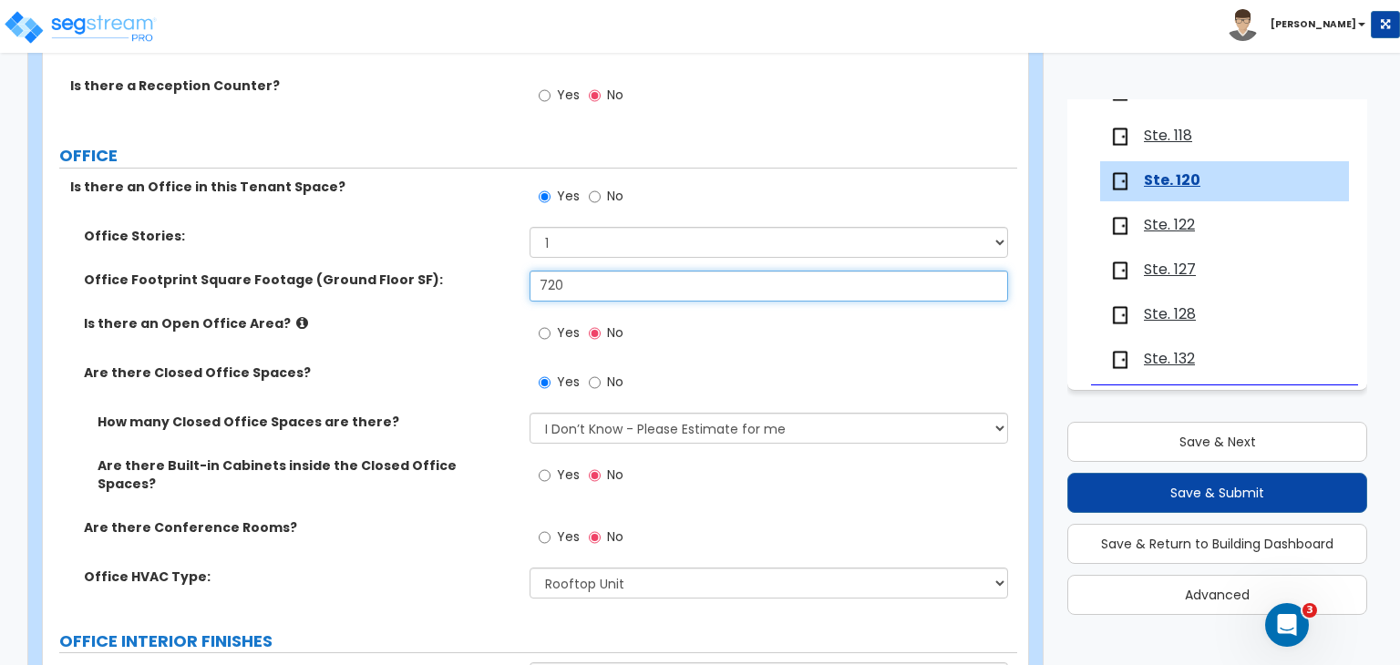
drag, startPoint x: 580, startPoint y: 288, endPoint x: 376, endPoint y: 315, distance: 205.1
click at [376, 315] on div "Office Stories: 1 2 3 Office Footprint Square Footage (Ground Floor SF): 720 Is…" at bounding box center [530, 419] width 947 height 385
click at [433, 328] on label "Is there an Open Office Area?" at bounding box center [300, 323] width 432 height 18
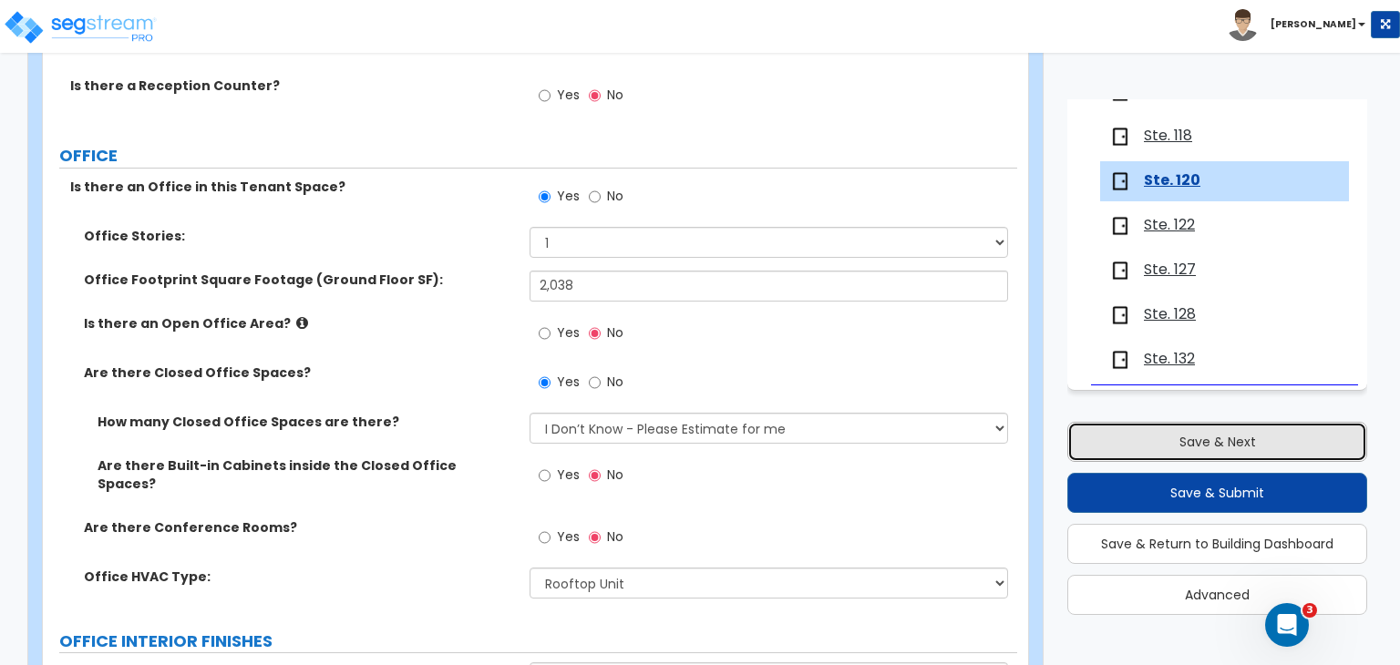
click at [1159, 450] on button "Save & Next" at bounding box center [1217, 442] width 300 height 40
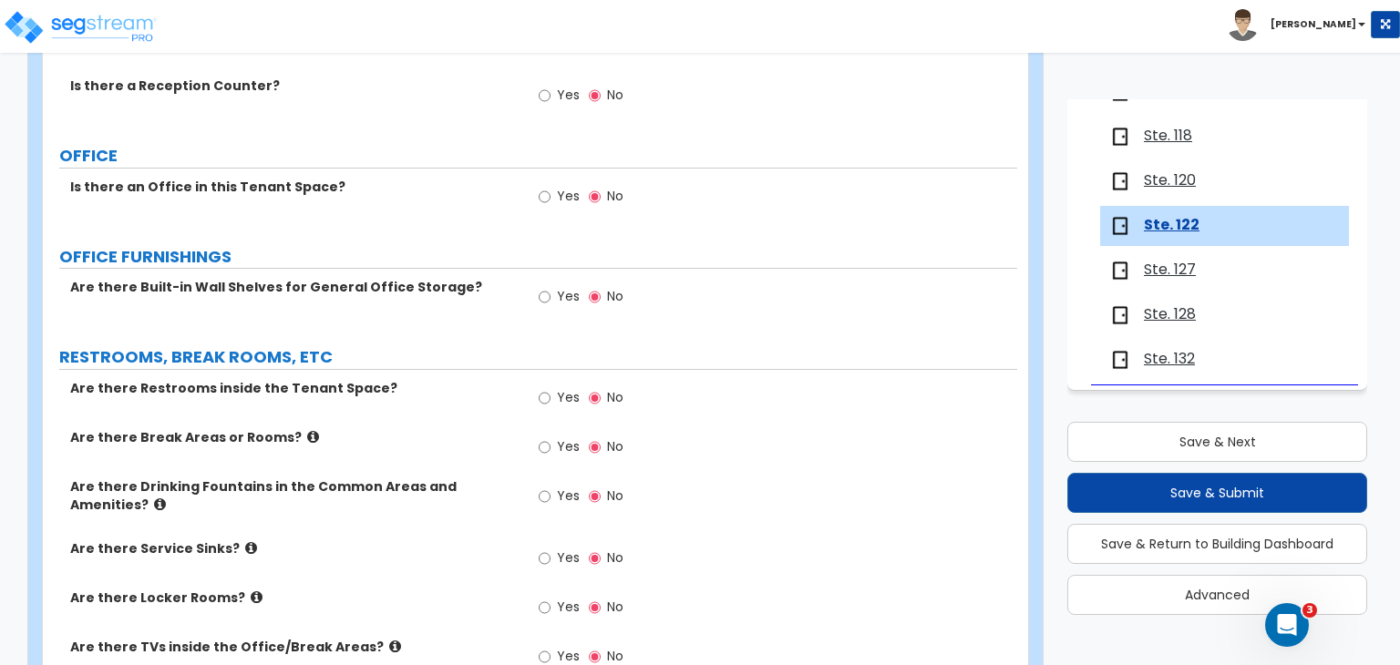
scroll to position [0, 0]
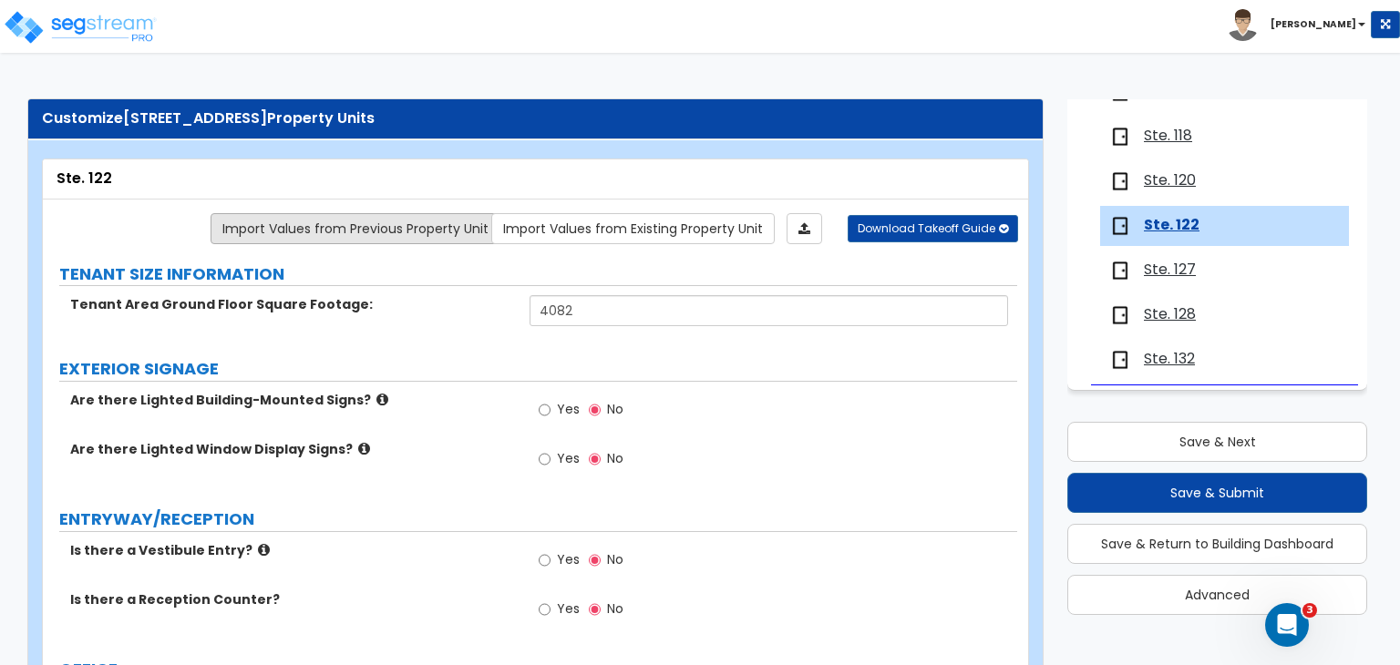
click at [401, 228] on link "Import Values from Previous Property Unit" at bounding box center [356, 228] width 290 height 31
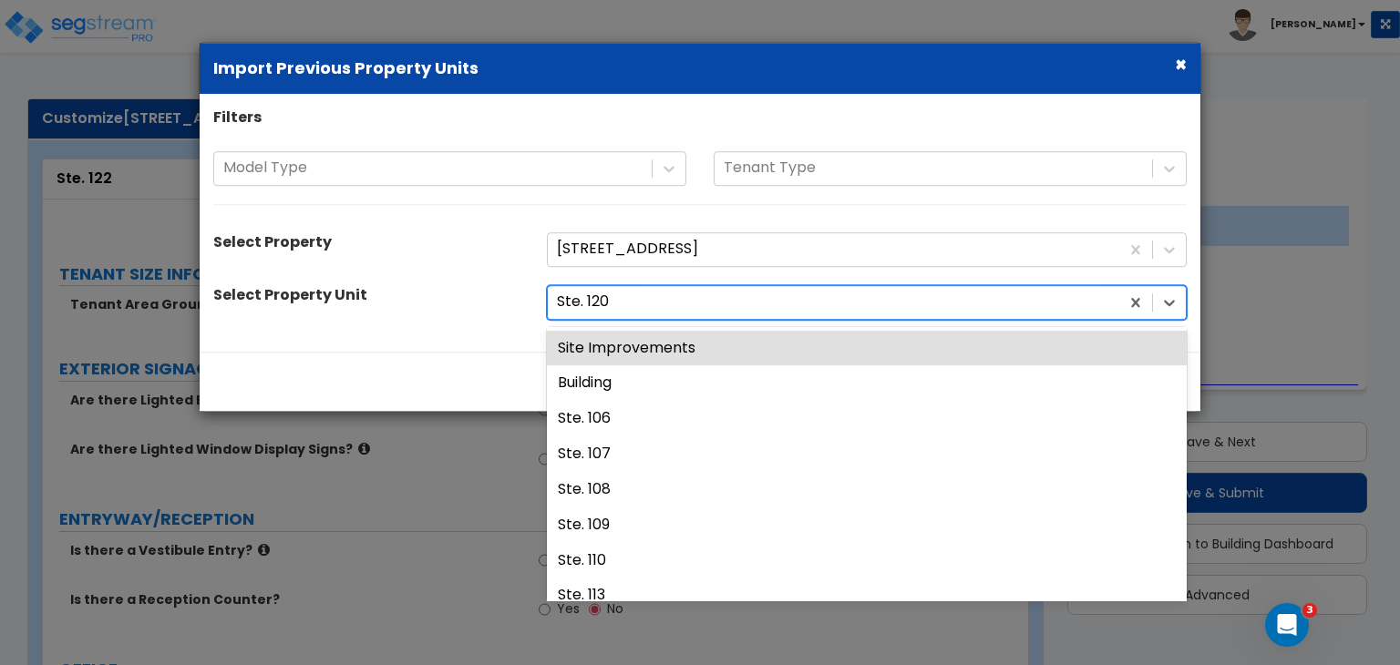
click at [621, 309] on div at bounding box center [833, 302] width 553 height 25
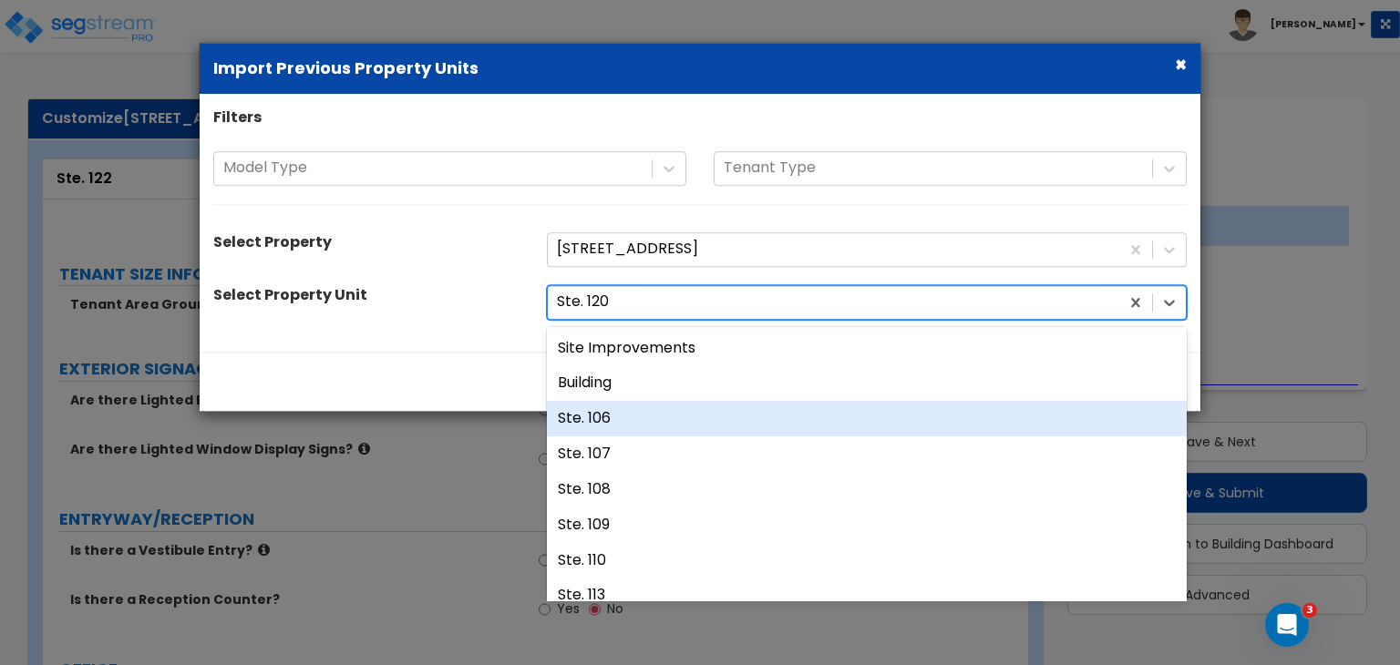
click at [629, 413] on div "Ste. 106" at bounding box center [867, 419] width 640 height 36
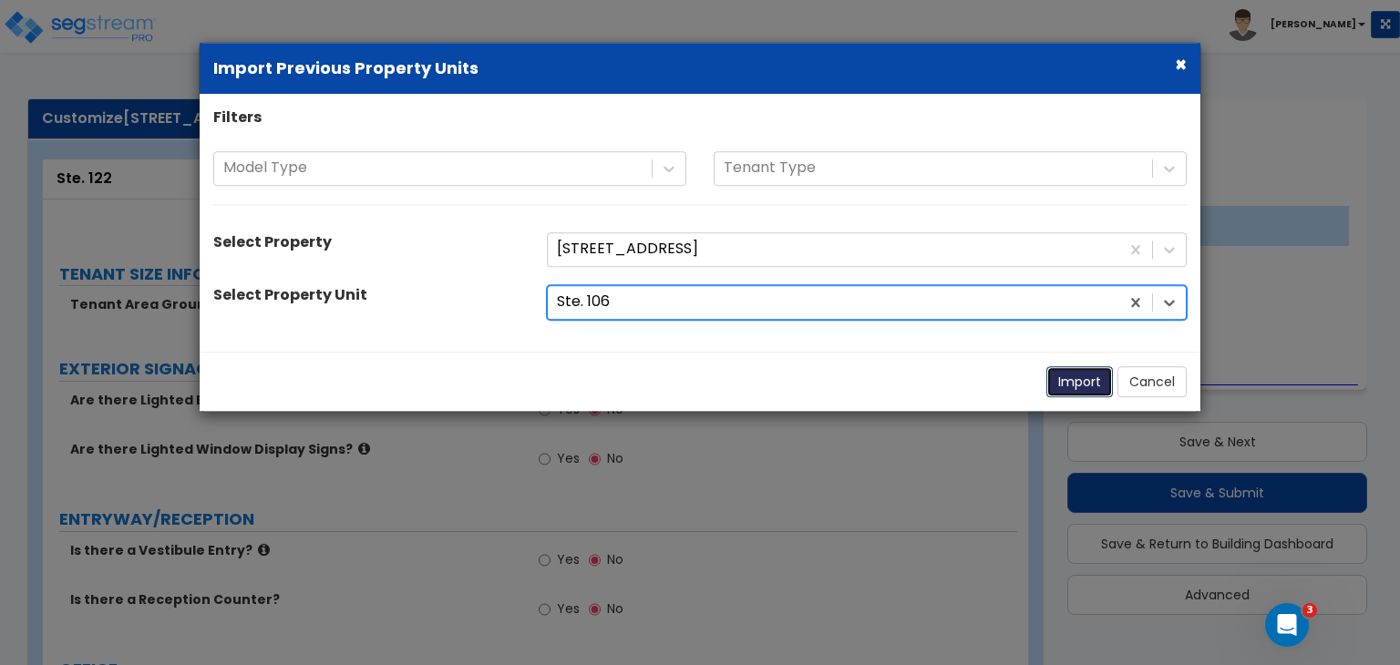
click at [1078, 380] on button "Import" at bounding box center [1079, 381] width 67 height 31
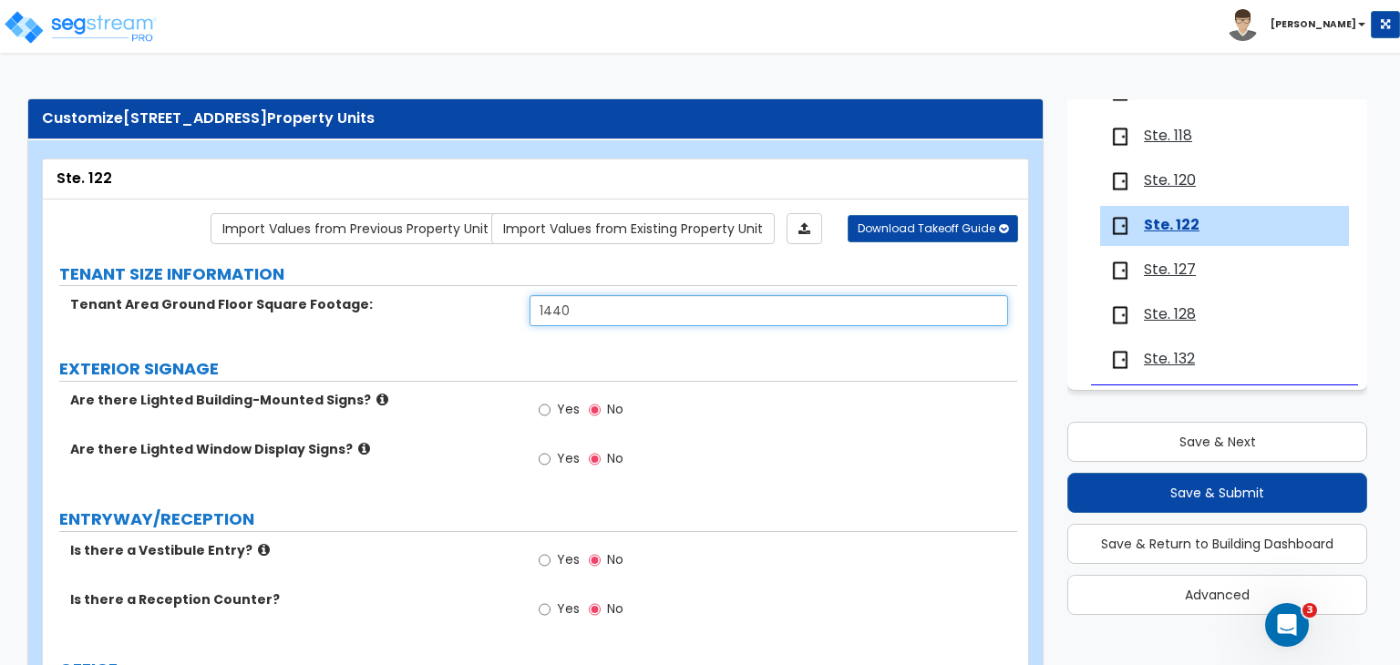
drag, startPoint x: 583, startPoint y: 312, endPoint x: 277, endPoint y: 298, distance: 306.6
click at [277, 298] on div "Tenant Area Ground Floor Square Footage: 1440" at bounding box center [530, 317] width 974 height 44
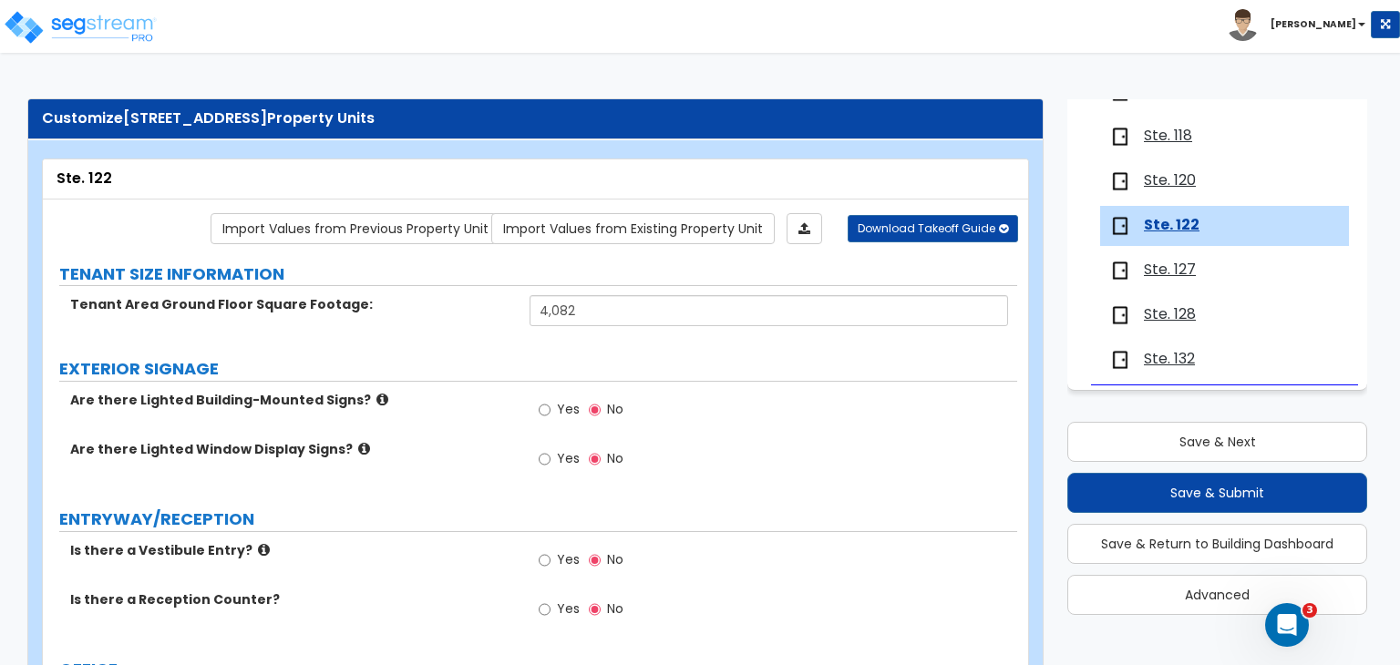
click at [448, 357] on label "EXTERIOR SIGNAGE" at bounding box center [538, 369] width 958 height 24
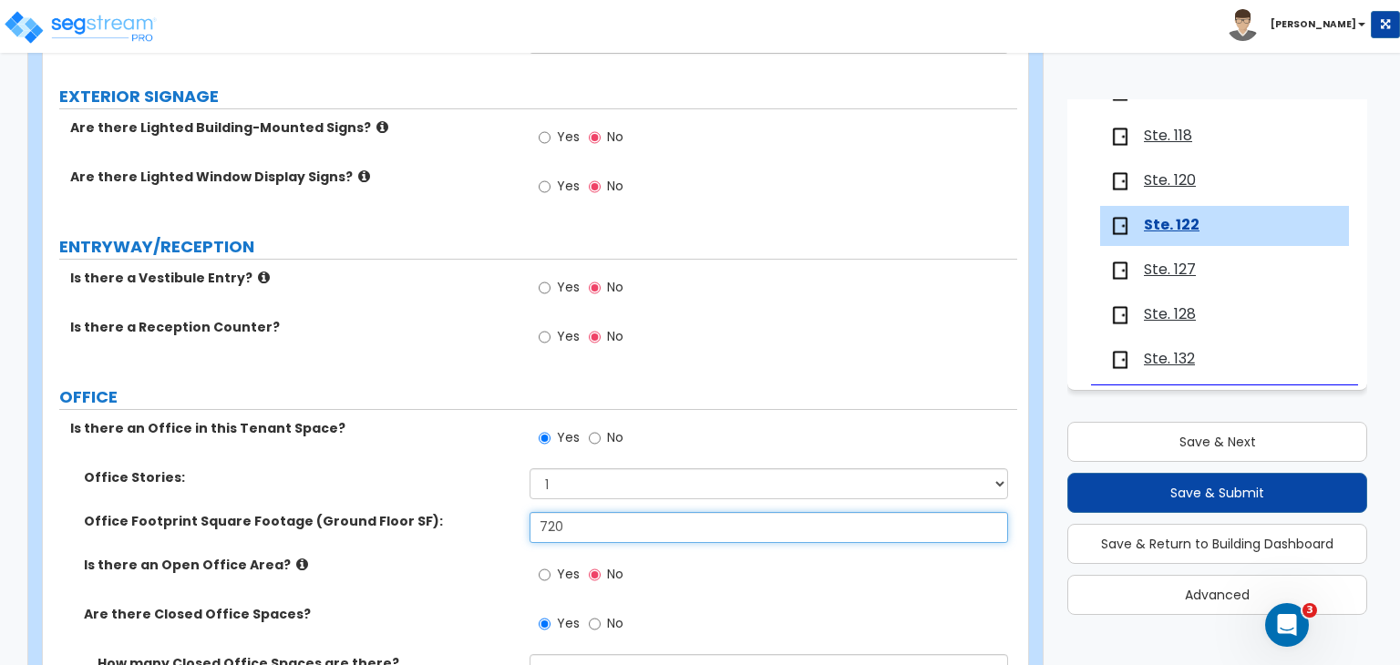
drag, startPoint x: 593, startPoint y: 522, endPoint x: 452, endPoint y: 518, distance: 141.3
click at [452, 518] on div "Office Footprint Square Footage (Ground Floor SF): 720" at bounding box center [530, 534] width 974 height 44
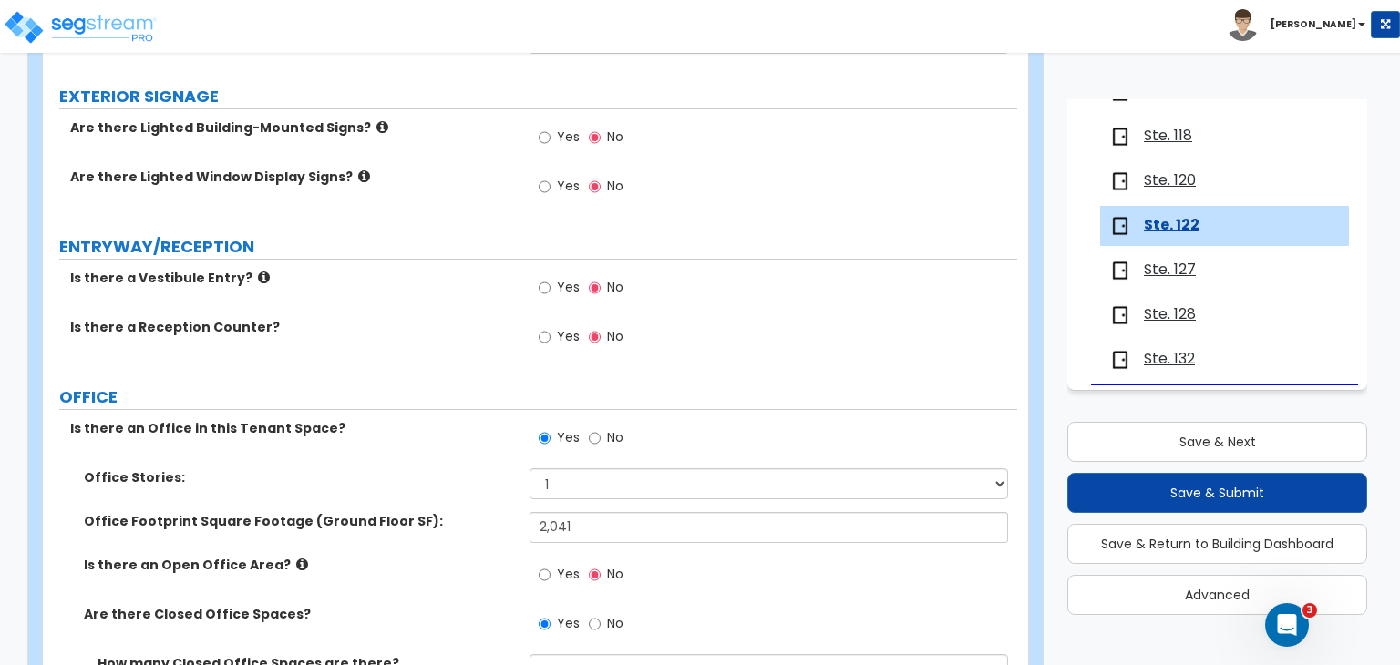
click at [468, 518] on label "Office Footprint Square Footage (Ground Floor SF):" at bounding box center [300, 521] width 432 height 18
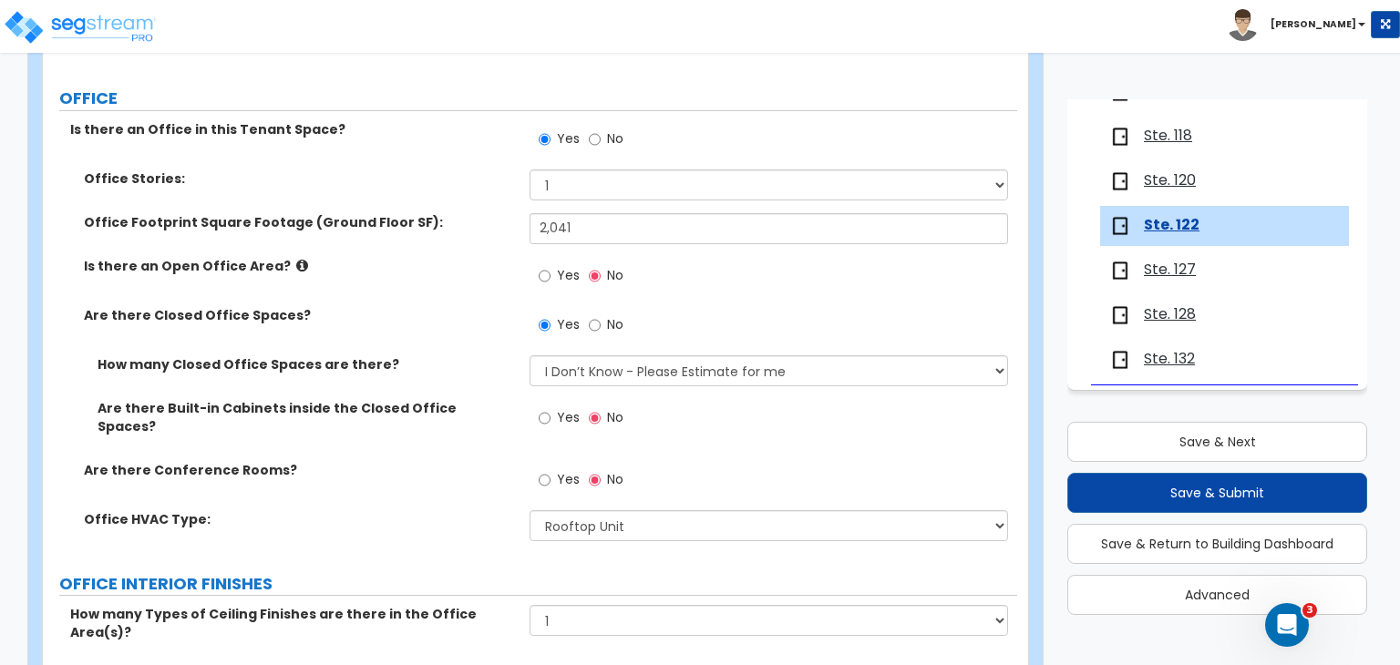
scroll to position [634, 0]
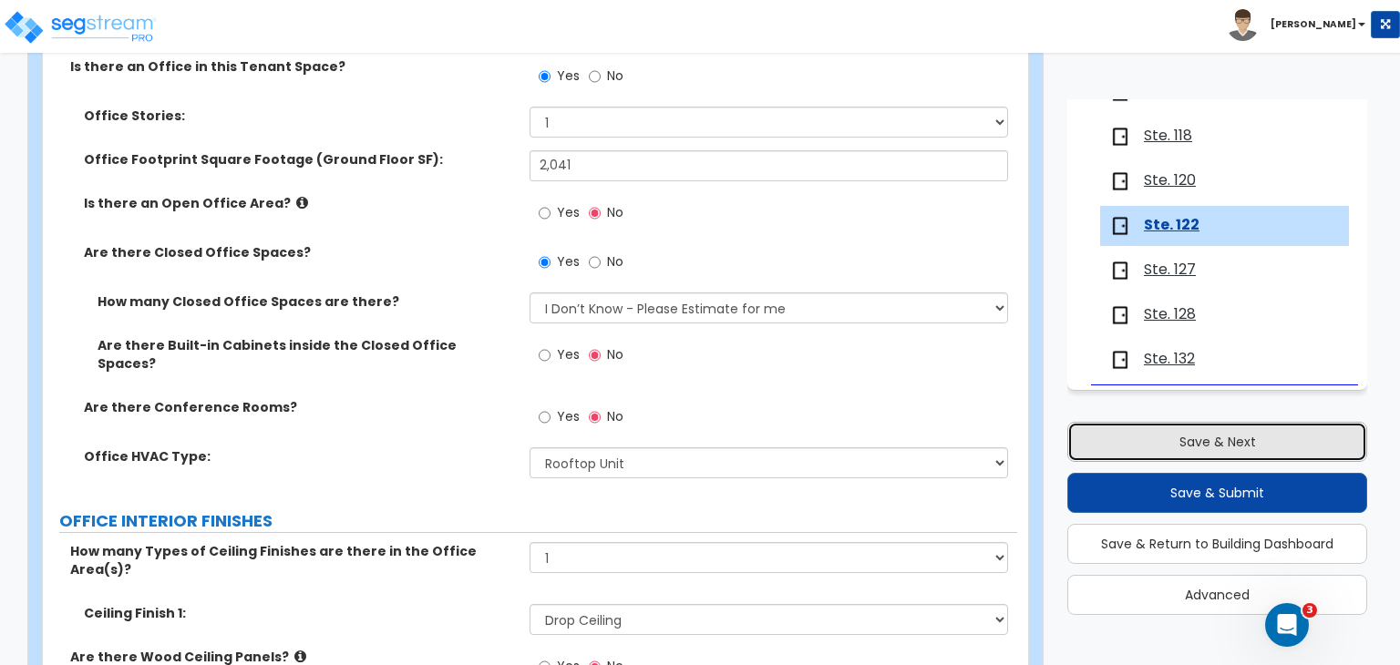
click at [1167, 431] on button "Save & Next" at bounding box center [1217, 442] width 300 height 40
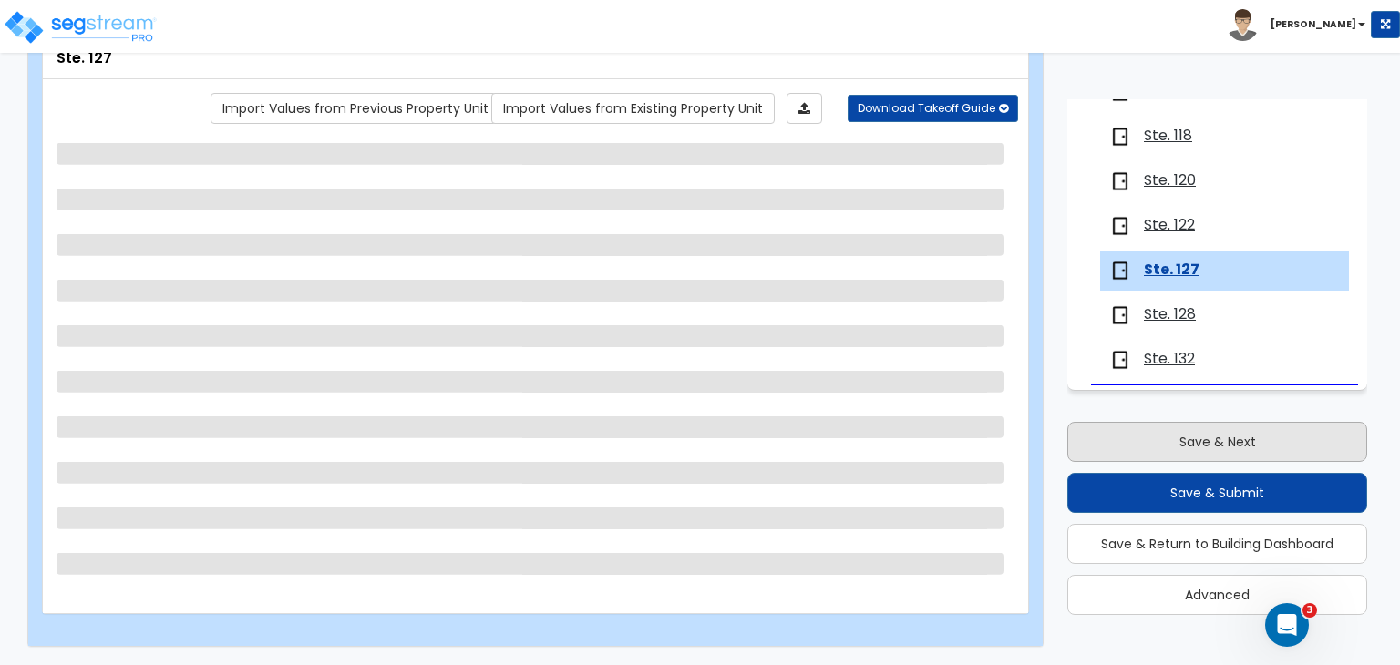
scroll to position [118, 0]
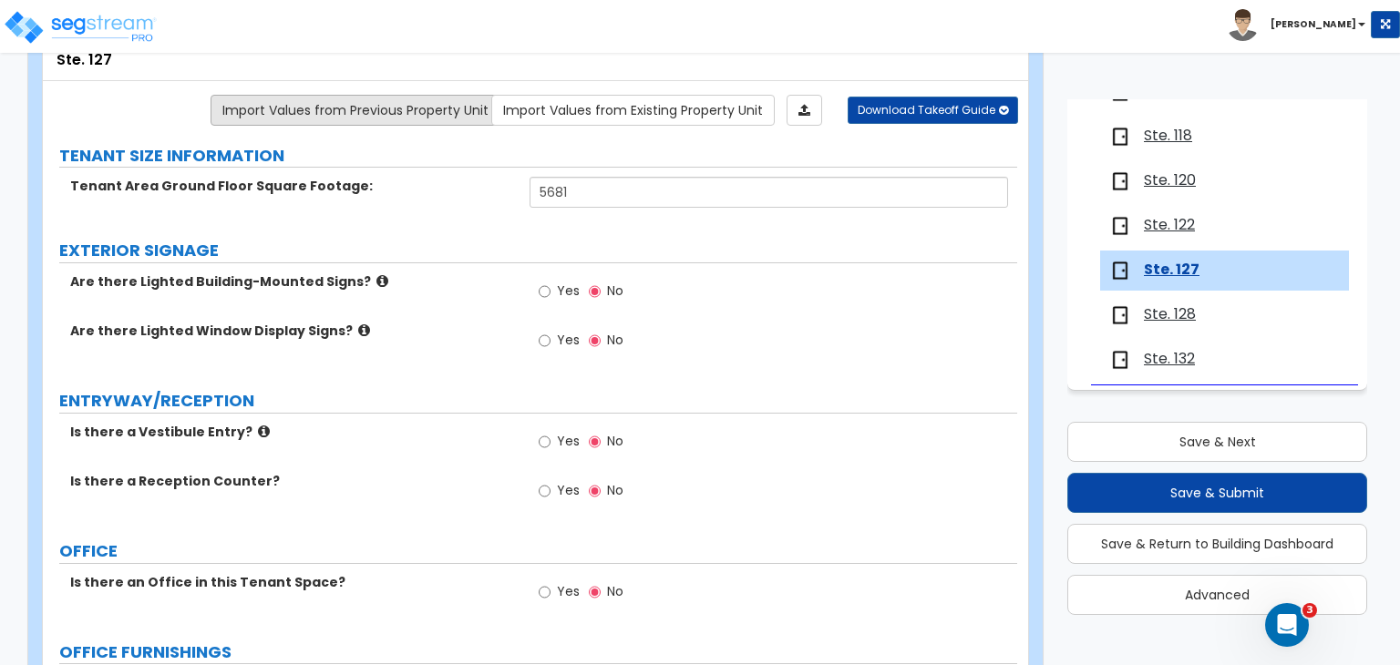
click at [403, 106] on link "Import Values from Previous Property Unit" at bounding box center [356, 110] width 290 height 31
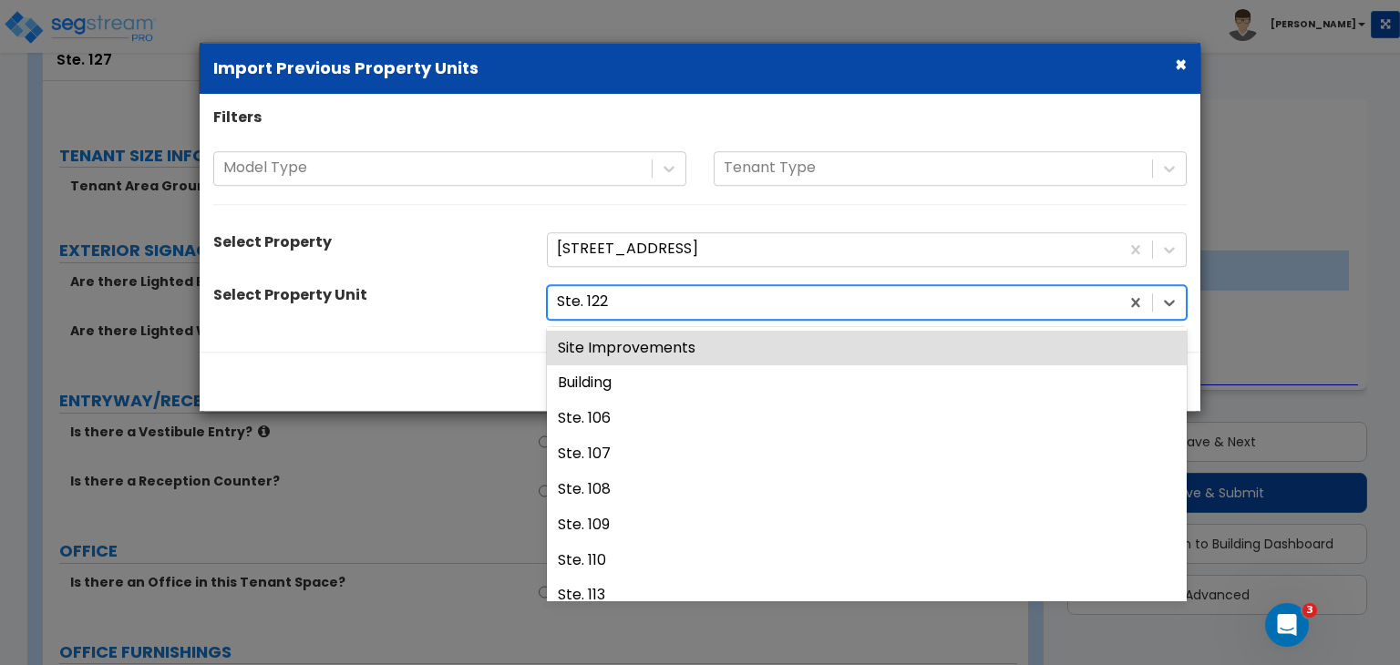
click at [611, 299] on div at bounding box center [833, 302] width 553 height 25
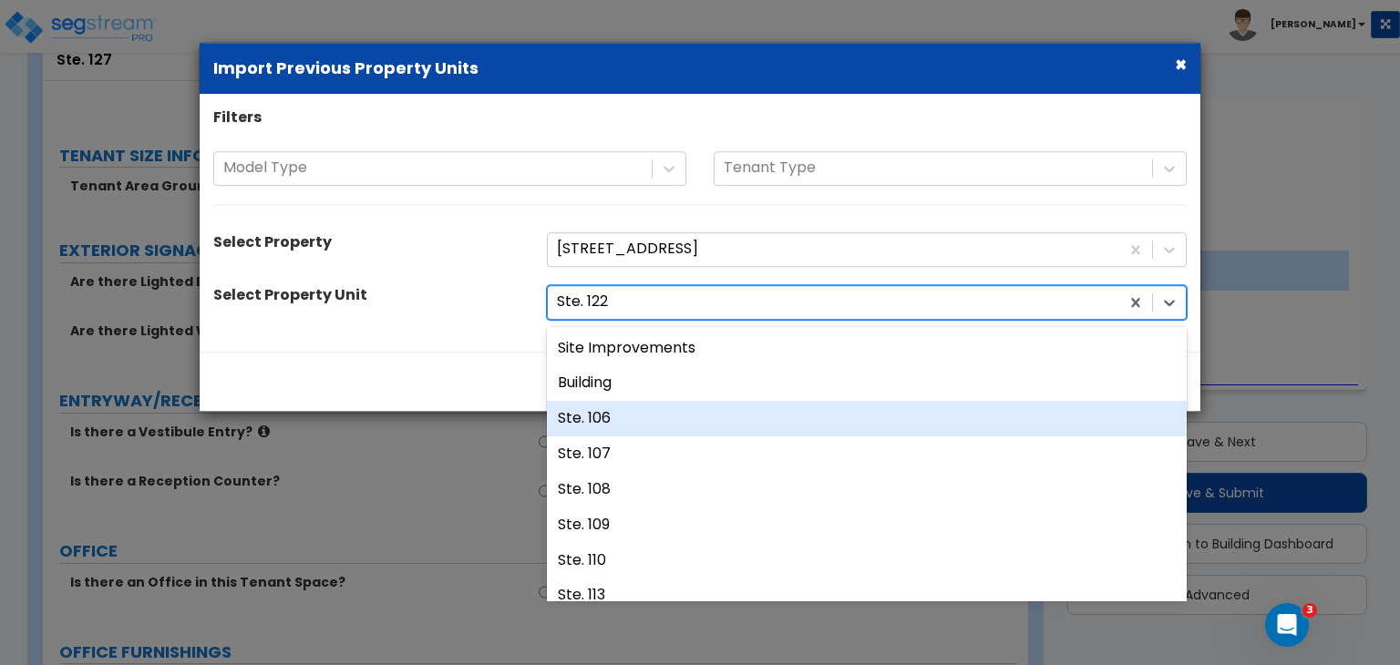
click at [623, 413] on div "Ste. 106" at bounding box center [867, 419] width 640 height 36
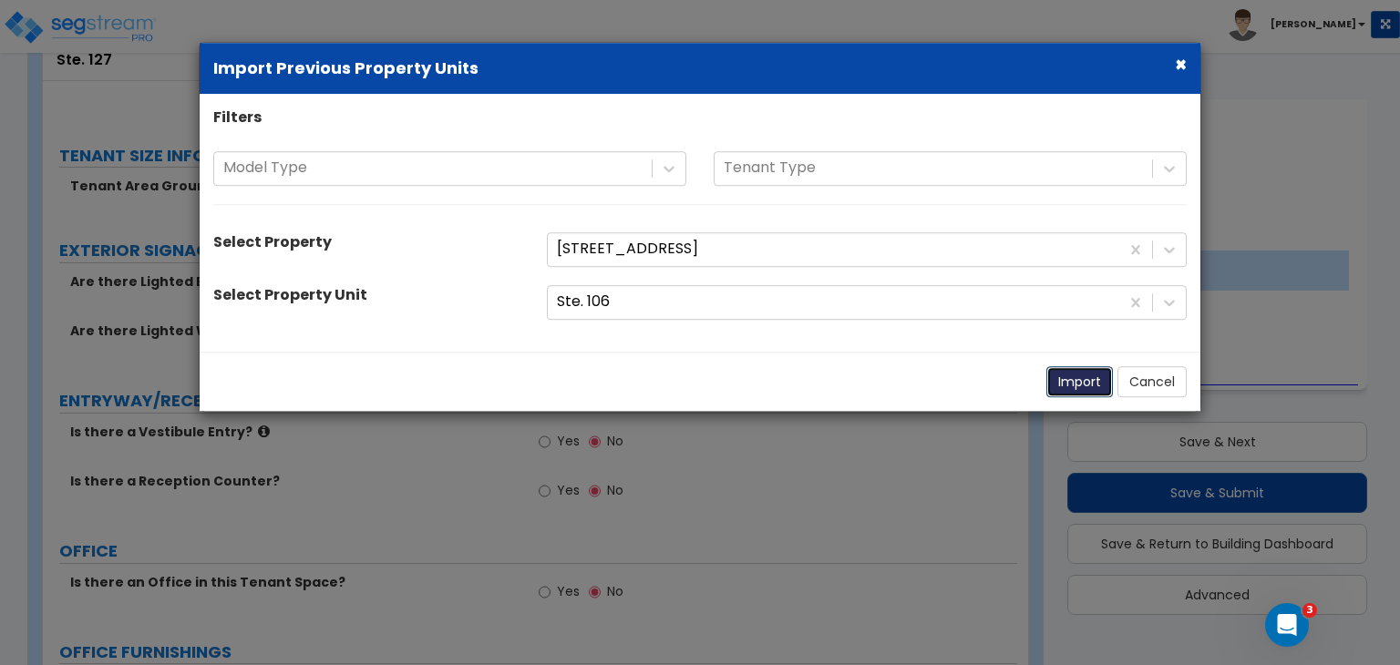
click at [1067, 376] on button "Import" at bounding box center [1079, 381] width 67 height 31
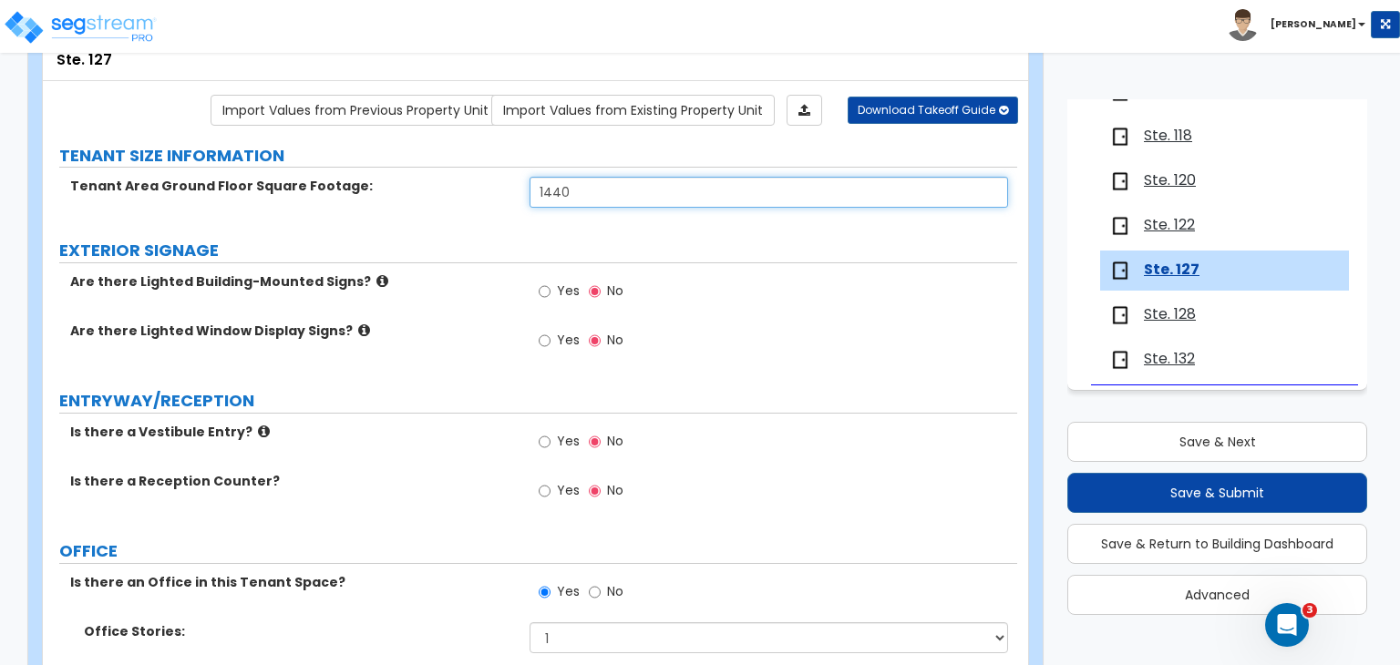
drag, startPoint x: 589, startPoint y: 190, endPoint x: 329, endPoint y: 184, distance: 259.8
click at [329, 184] on div "Tenant Area Ground Floor Square Footage: 1440" at bounding box center [530, 199] width 974 height 44
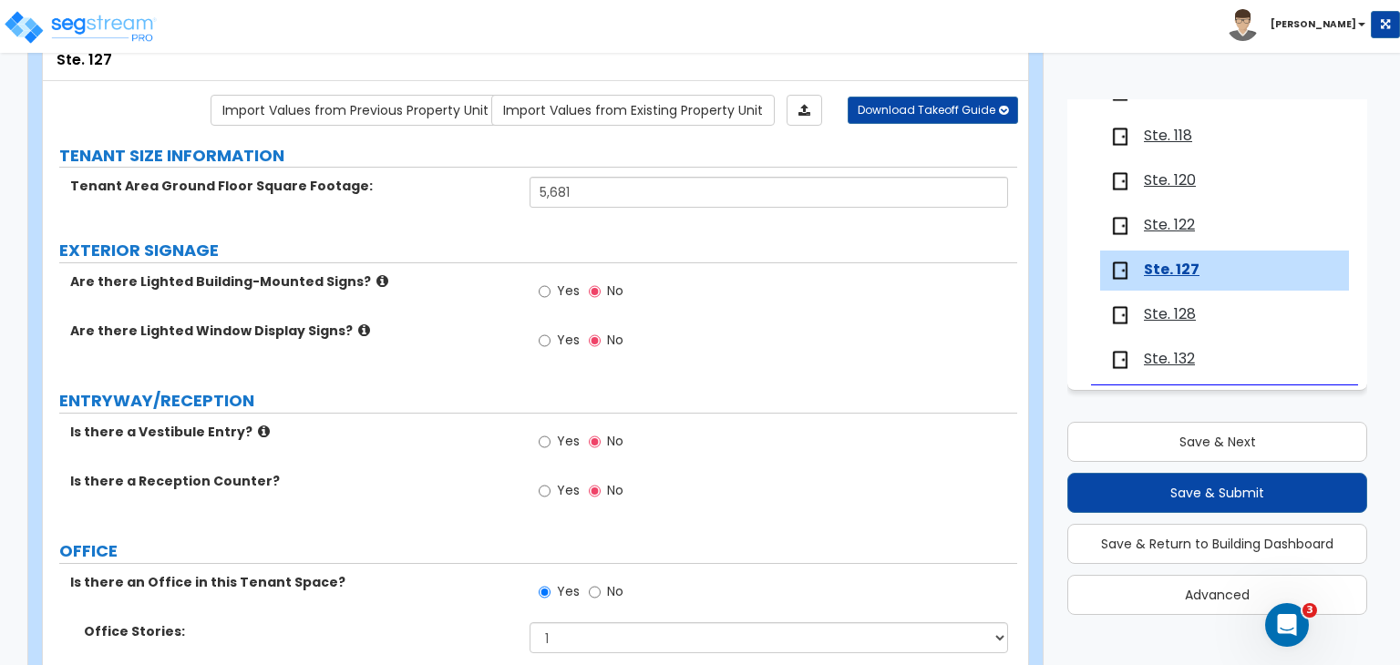
click at [437, 317] on div "Are there Lighted Building-Mounted Signs? Yes No" at bounding box center [530, 297] width 974 height 49
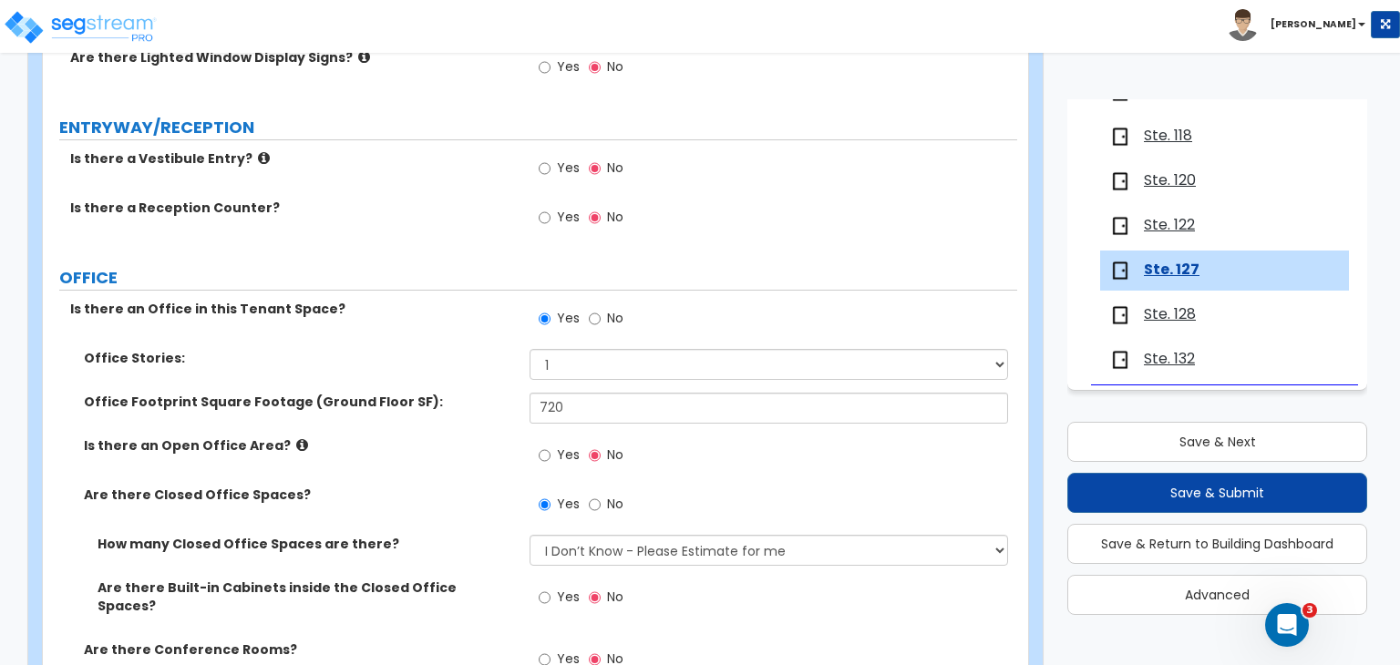
scroll to position [420, 0]
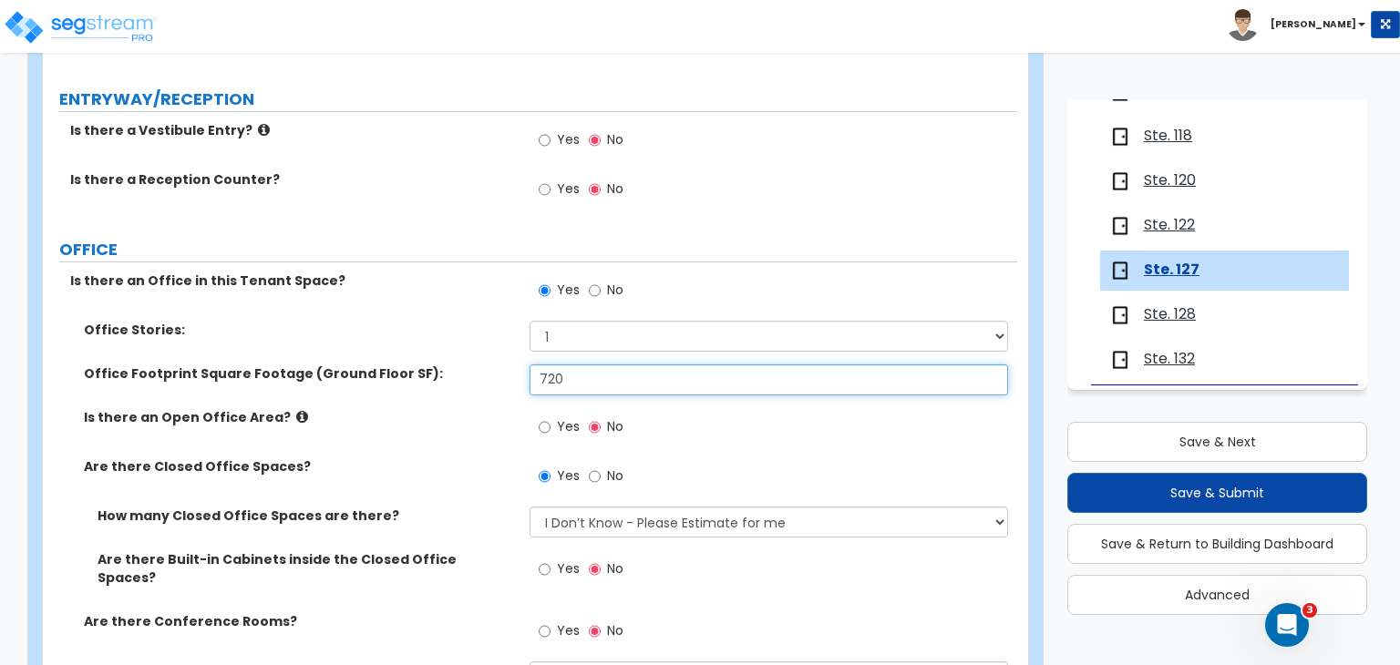
drag, startPoint x: 612, startPoint y: 378, endPoint x: 290, endPoint y: 375, distance: 321.8
click at [290, 375] on div "Office Footprint Square Footage (Ground Floor SF): 720" at bounding box center [530, 387] width 974 height 44
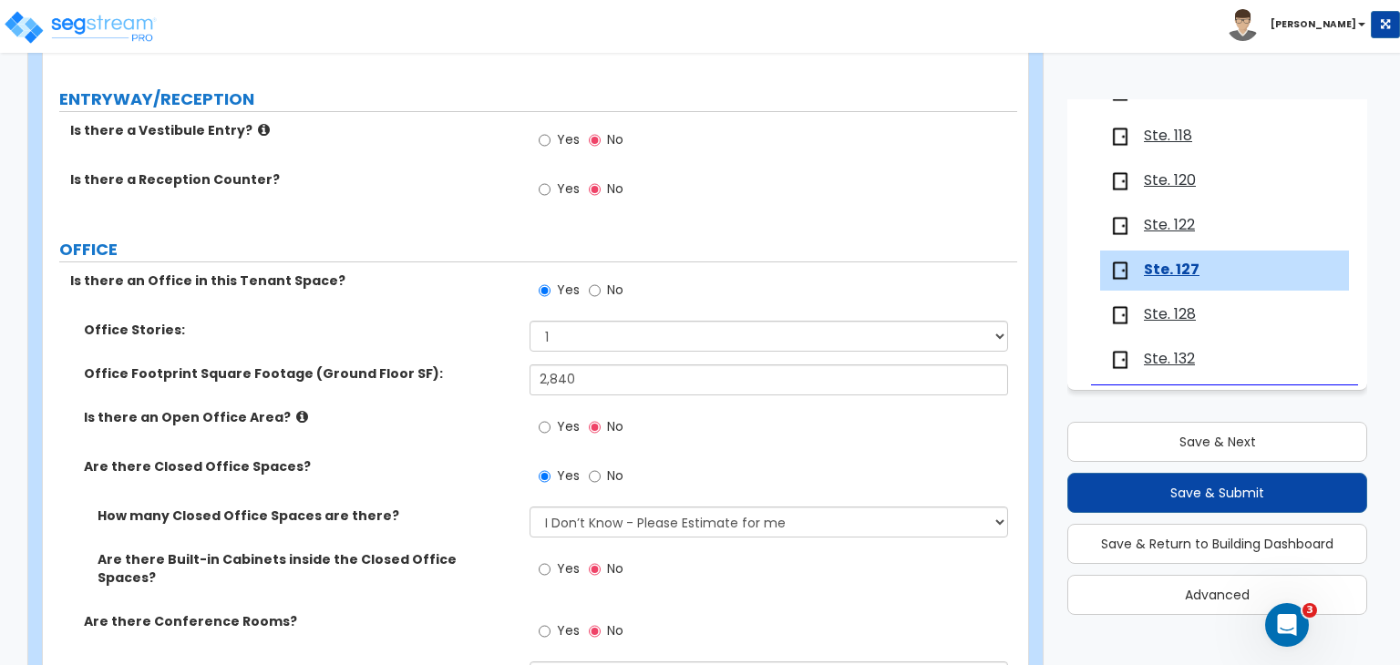
click at [466, 418] on label "Is there an Open Office Area?" at bounding box center [300, 417] width 432 height 18
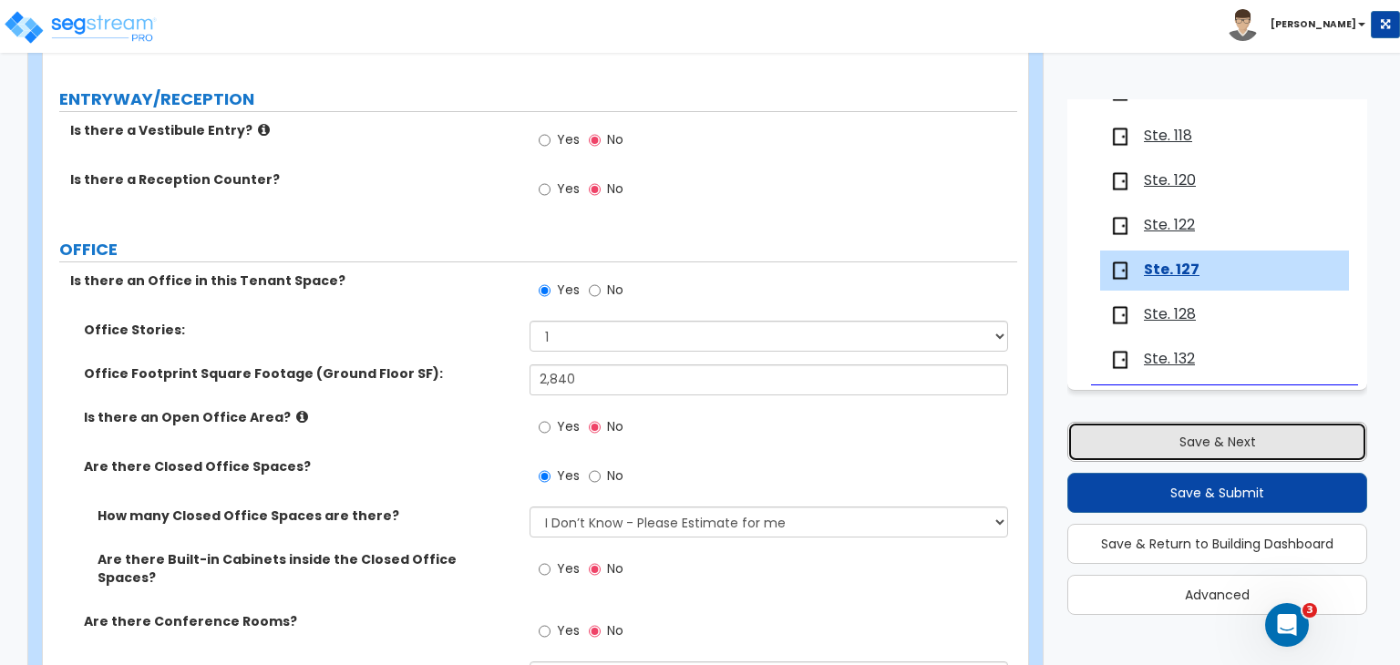
click at [1158, 431] on button "Save & Next" at bounding box center [1217, 442] width 300 height 40
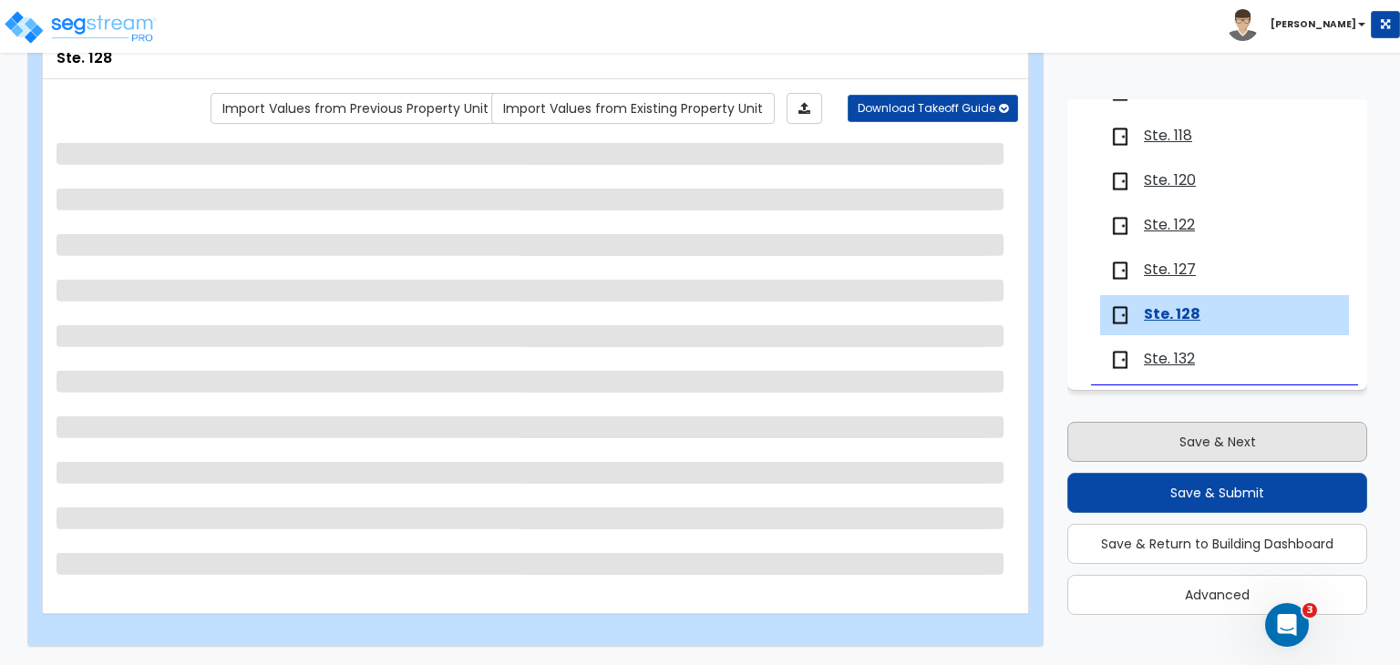
scroll to position [118, 0]
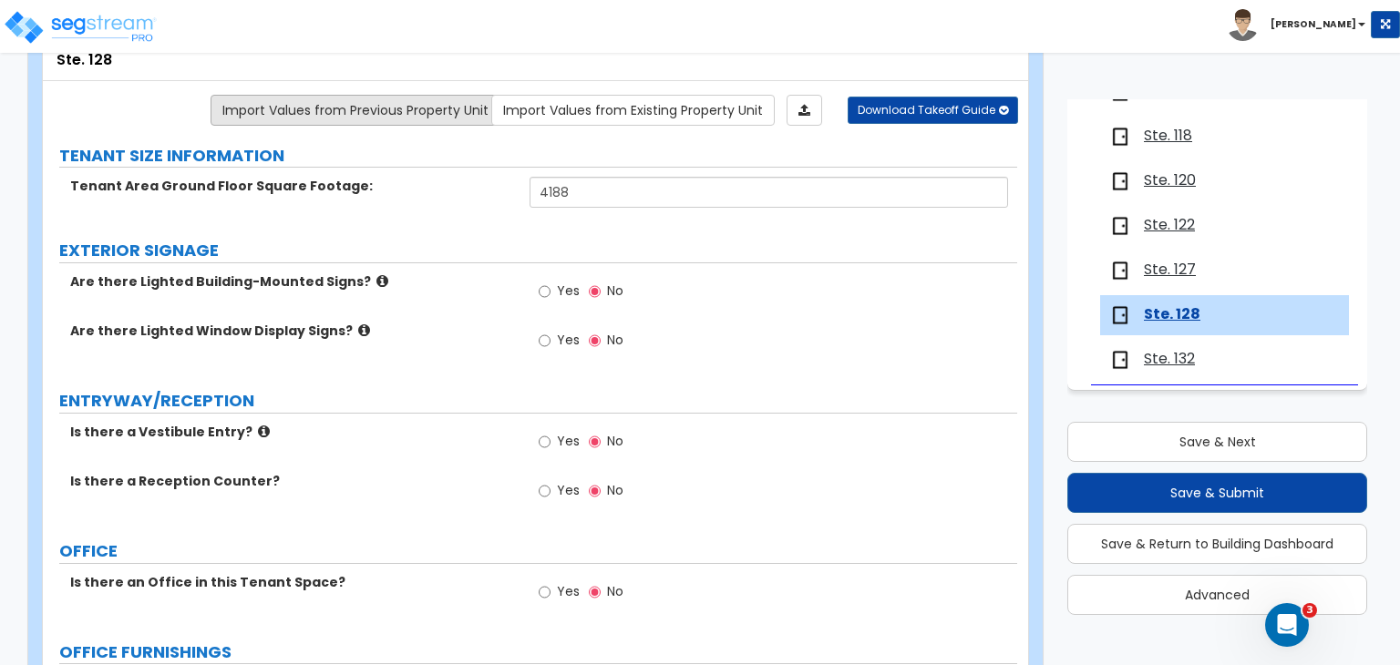
click at [388, 112] on link "Import Values from Previous Property Unit" at bounding box center [356, 110] width 290 height 31
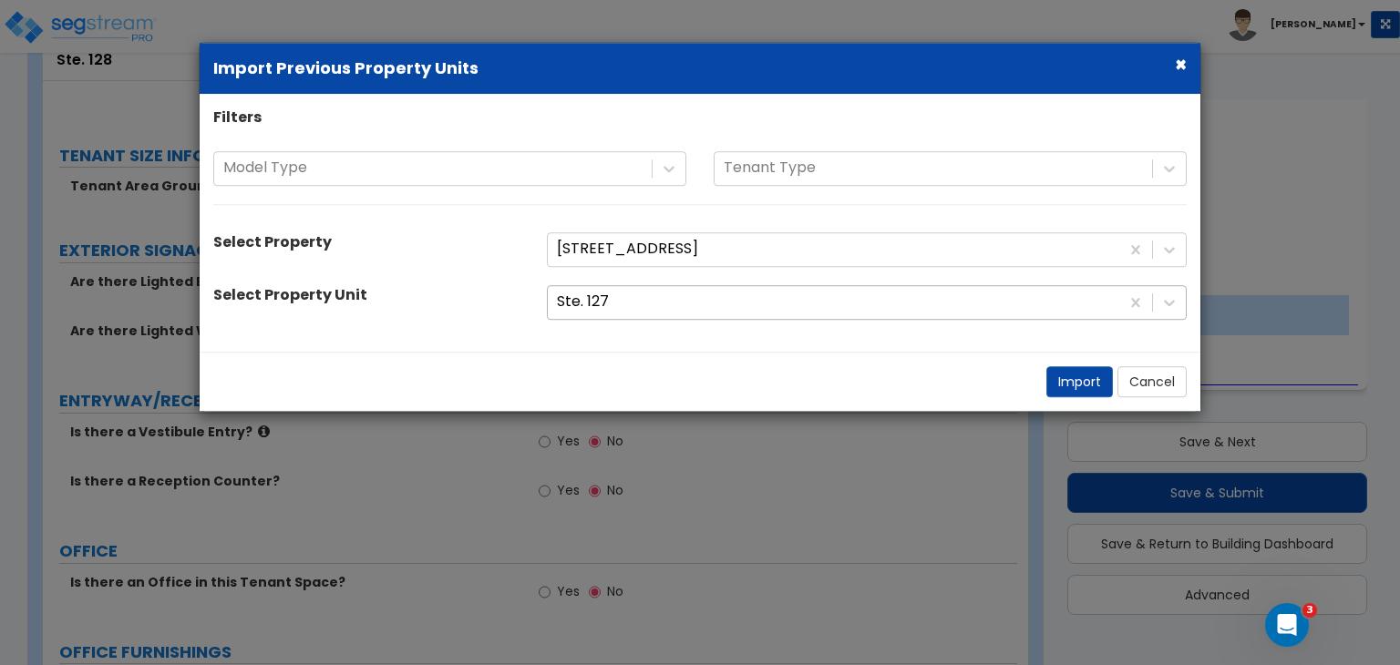
click at [857, 309] on div at bounding box center [833, 302] width 553 height 25
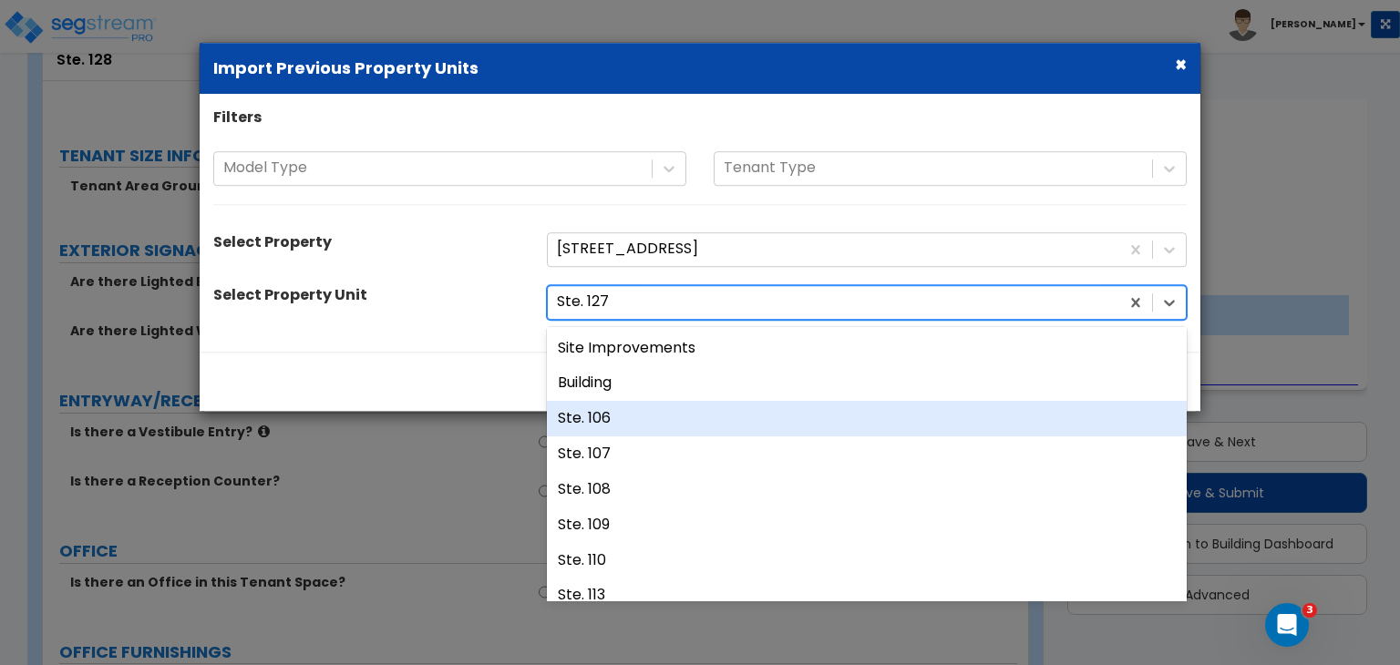
click at [597, 420] on div "Ste. 106" at bounding box center [867, 419] width 640 height 36
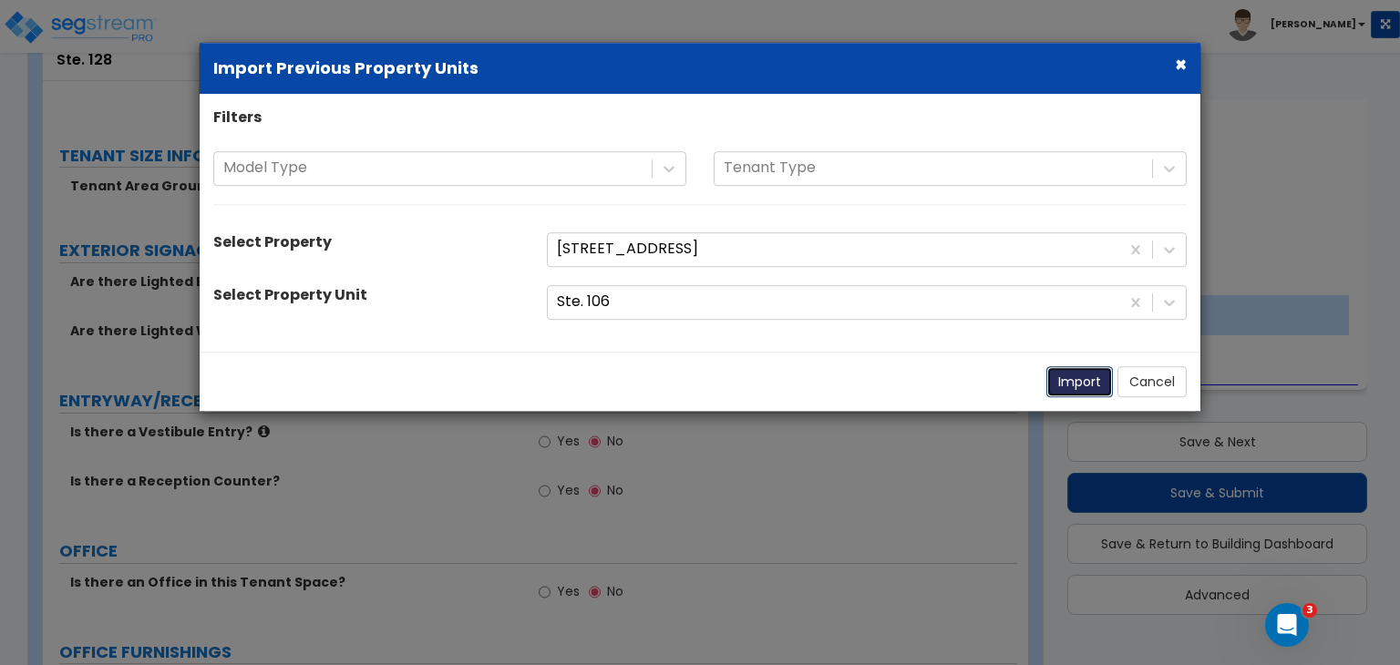
click at [1081, 376] on button "Import" at bounding box center [1079, 381] width 67 height 31
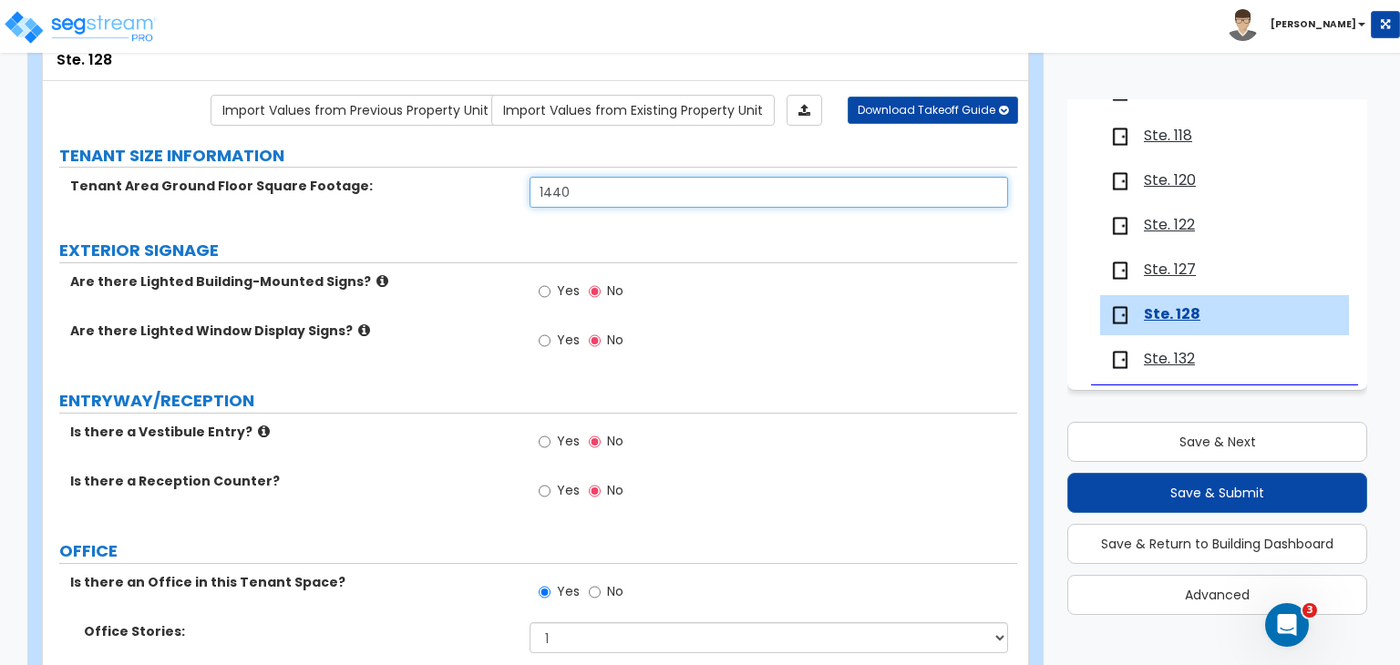
drag, startPoint x: 603, startPoint y: 203, endPoint x: 424, endPoint y: 186, distance: 180.4
click at [424, 186] on div "Tenant Area Ground Floor Square Footage: 1440" at bounding box center [530, 199] width 974 height 44
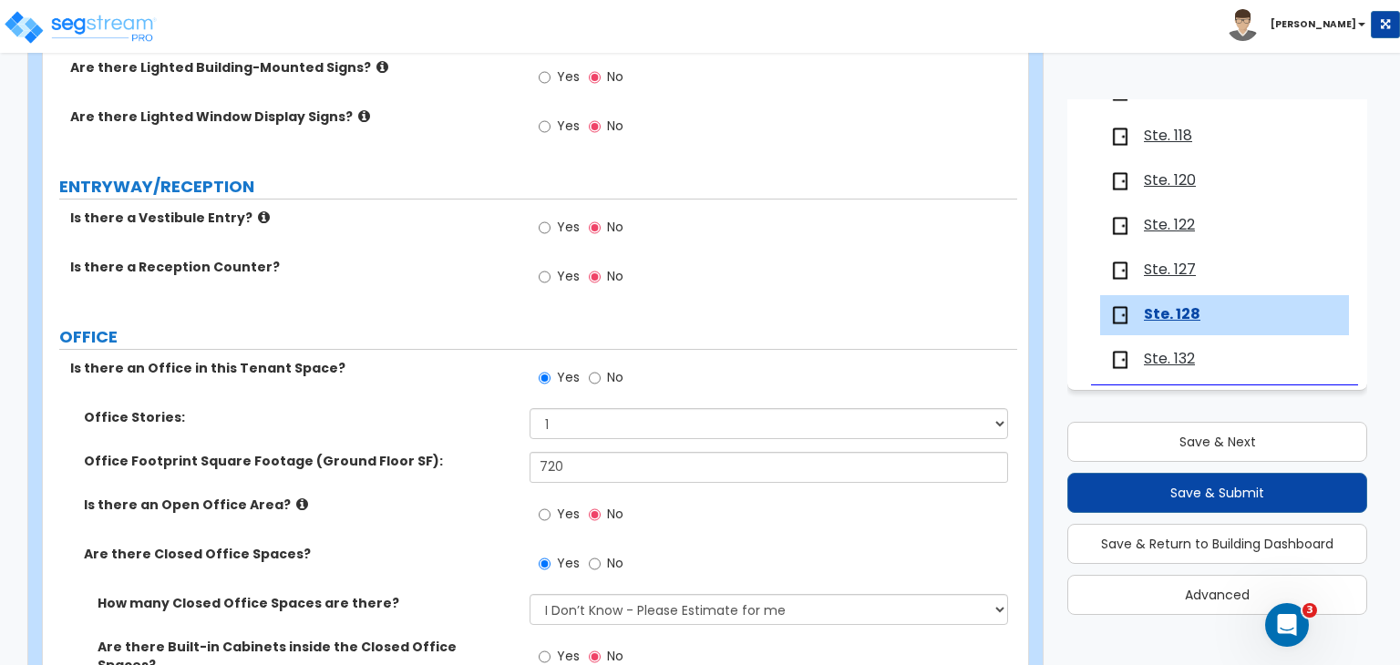
scroll to position [335, 0]
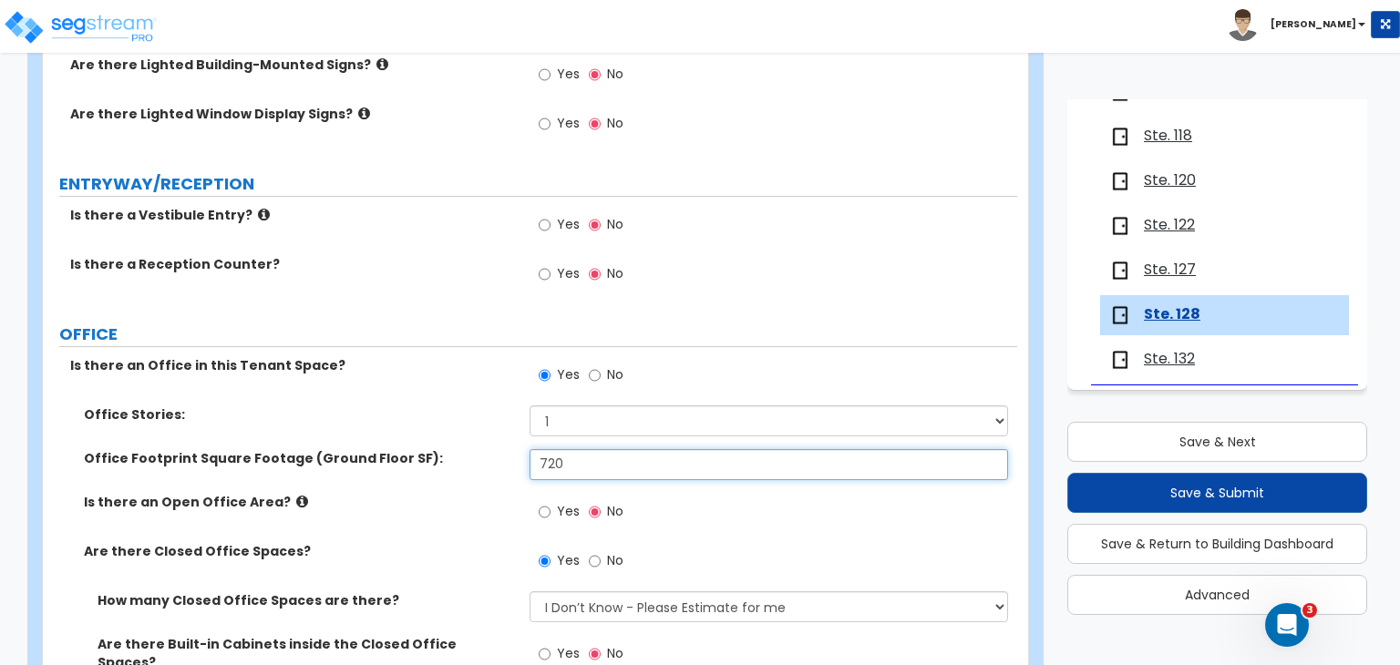
drag, startPoint x: 581, startPoint y: 458, endPoint x: 311, endPoint y: 457, distance: 269.8
click at [311, 457] on div "Office Footprint Square Footage (Ground Floor SF): 720" at bounding box center [530, 471] width 974 height 44
click at [471, 493] on label "Is there an Open Office Area?" at bounding box center [300, 502] width 432 height 18
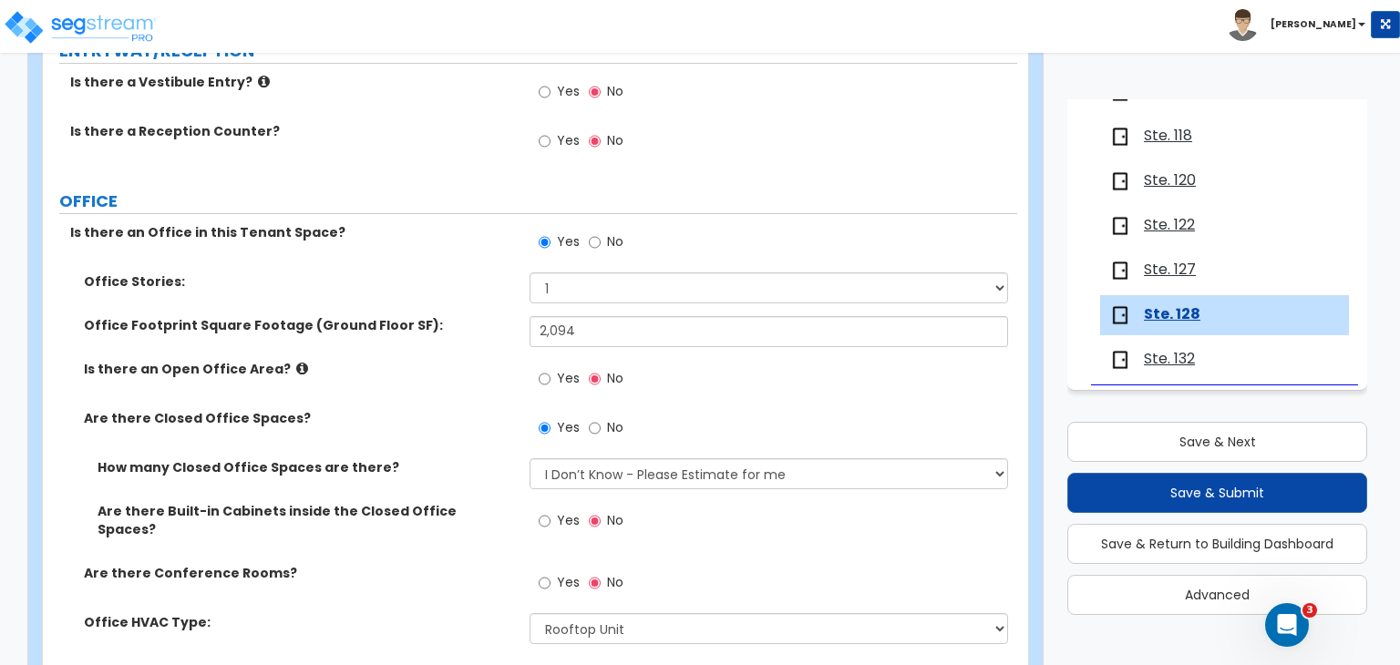
scroll to position [470, 0]
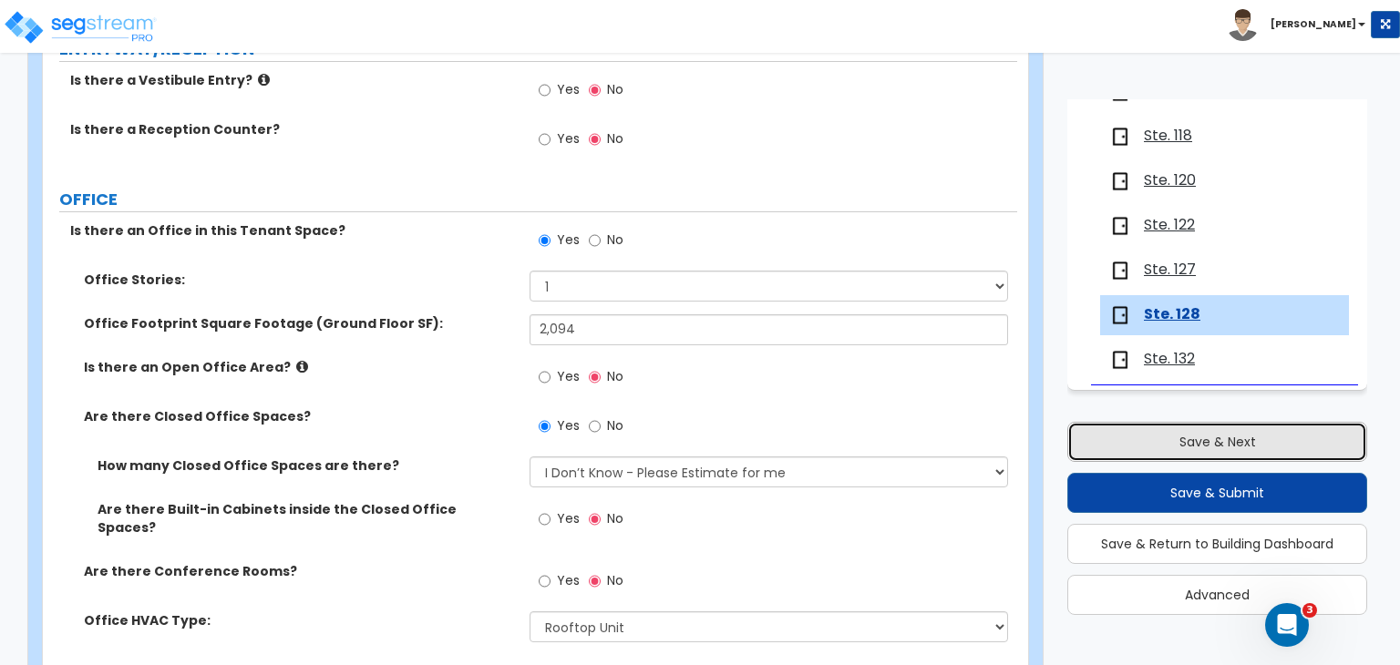
click at [1158, 438] on button "Save & Next" at bounding box center [1217, 442] width 300 height 40
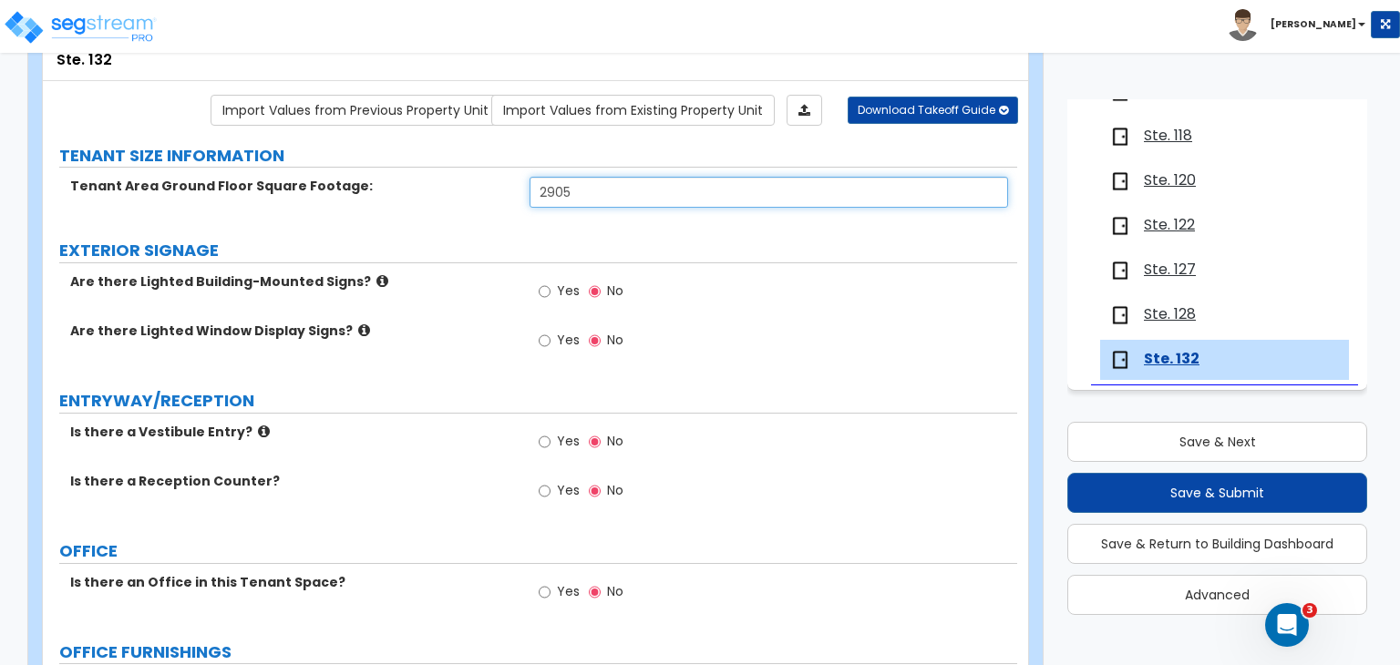
drag, startPoint x: 384, startPoint y: 196, endPoint x: 352, endPoint y: 194, distance: 32.0
click at [352, 194] on div "Tenant Area Ground Floor Square Footage: 2905" at bounding box center [530, 199] width 974 height 44
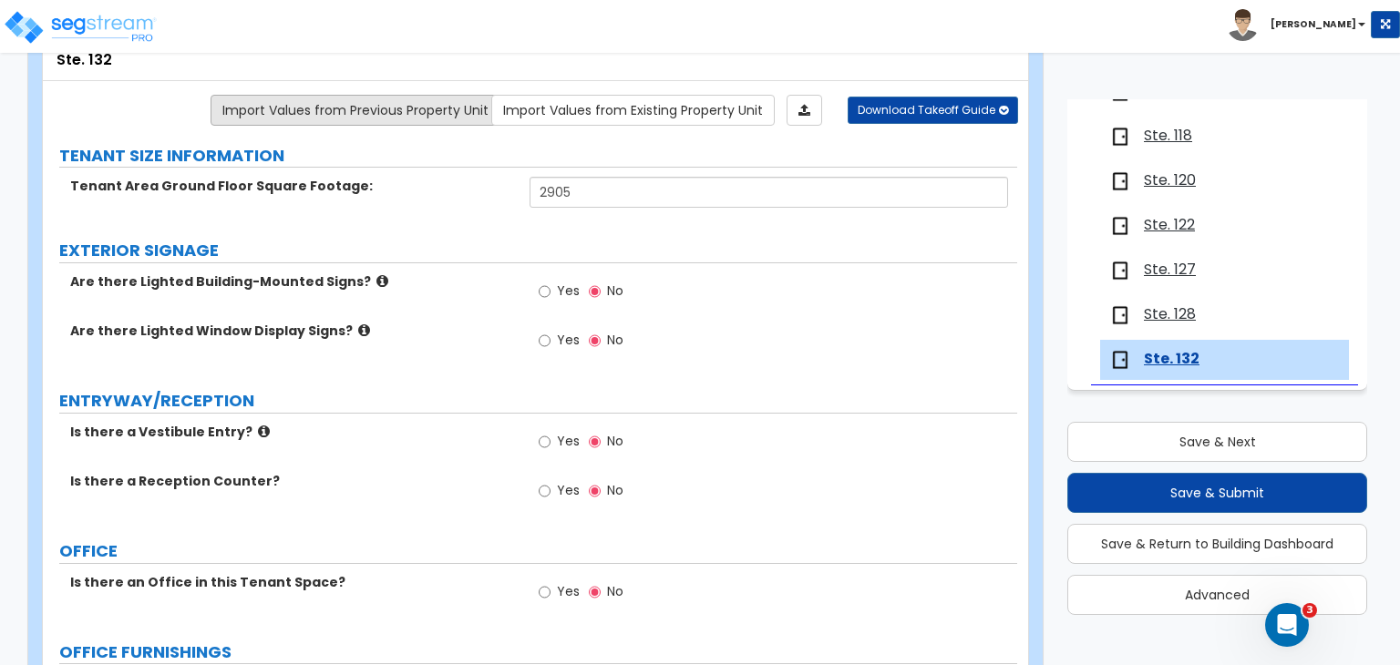
click at [384, 108] on link "Import Values from Previous Property Unit" at bounding box center [356, 110] width 290 height 31
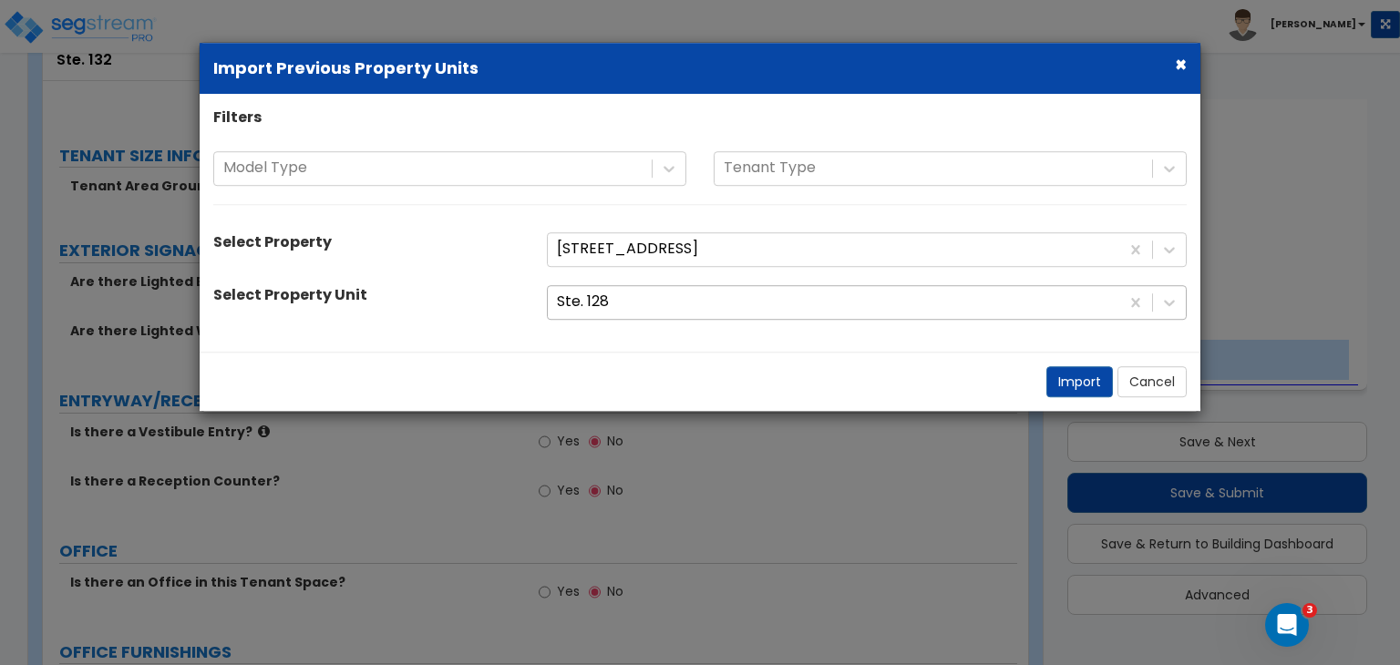
click at [629, 314] on div at bounding box center [833, 302] width 553 height 25
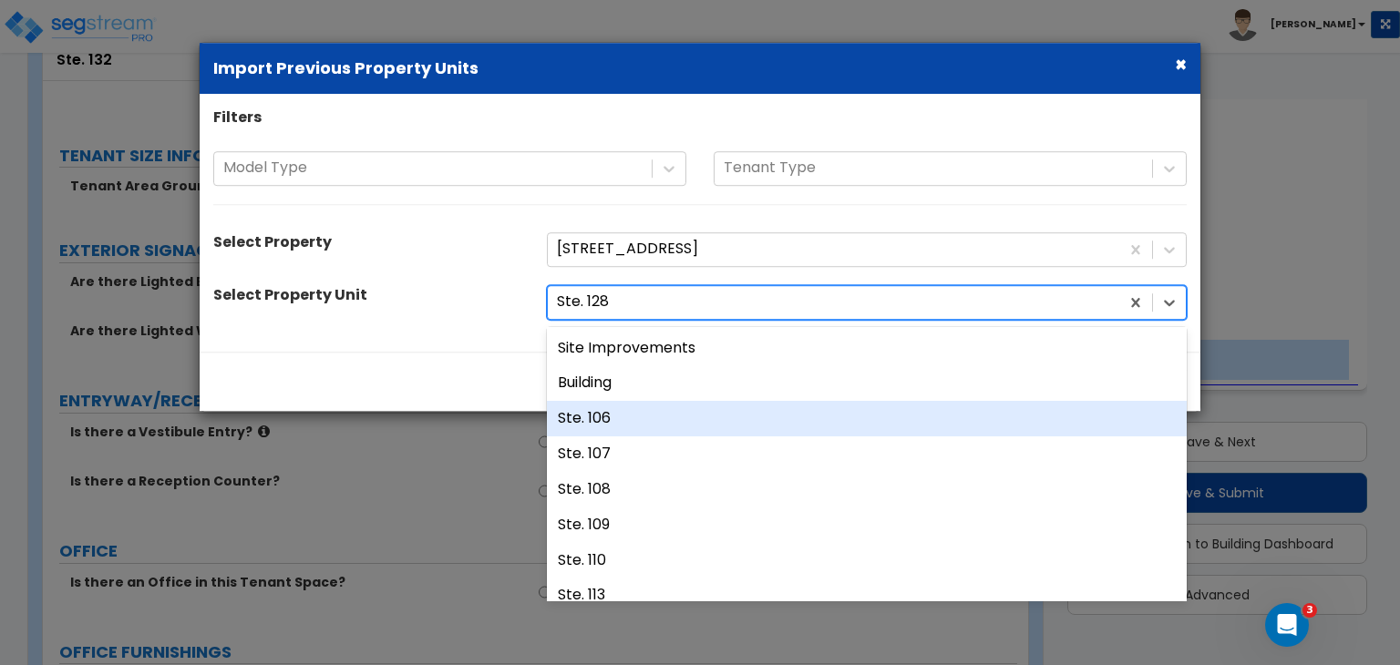
click at [634, 422] on div "Ste. 106" at bounding box center [867, 419] width 640 height 36
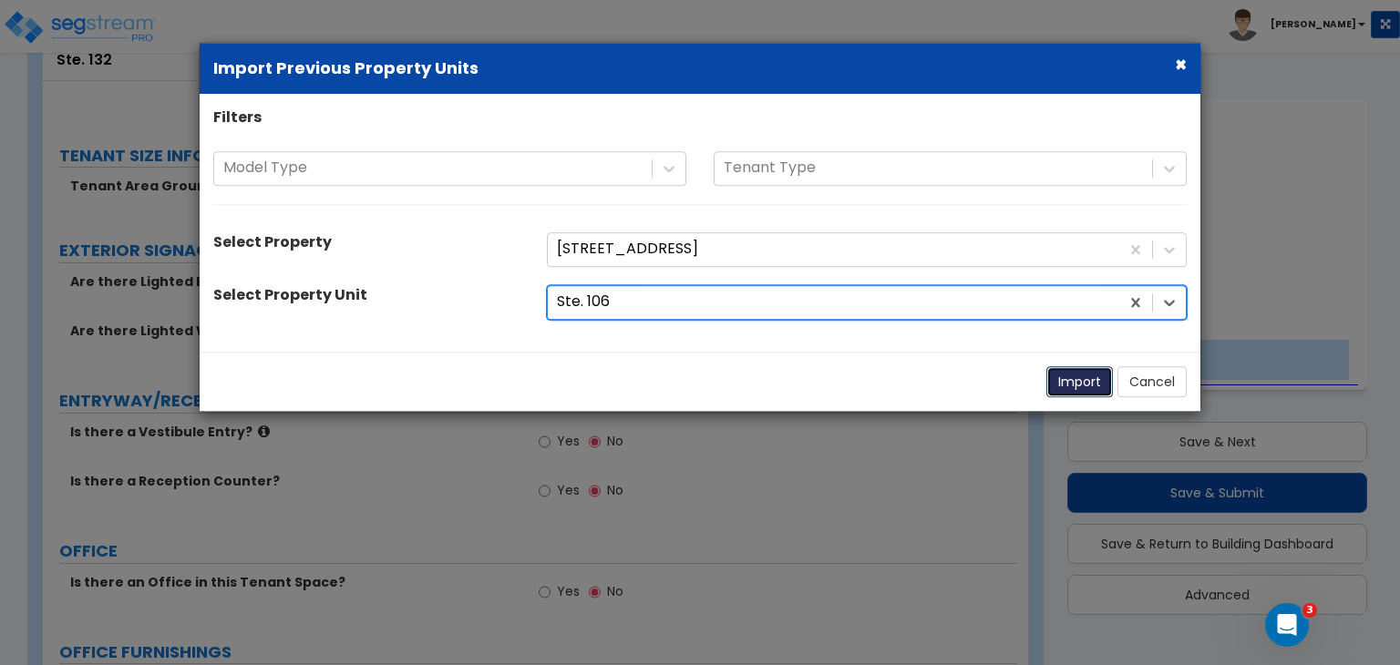
click at [1090, 376] on button "Import" at bounding box center [1079, 381] width 67 height 31
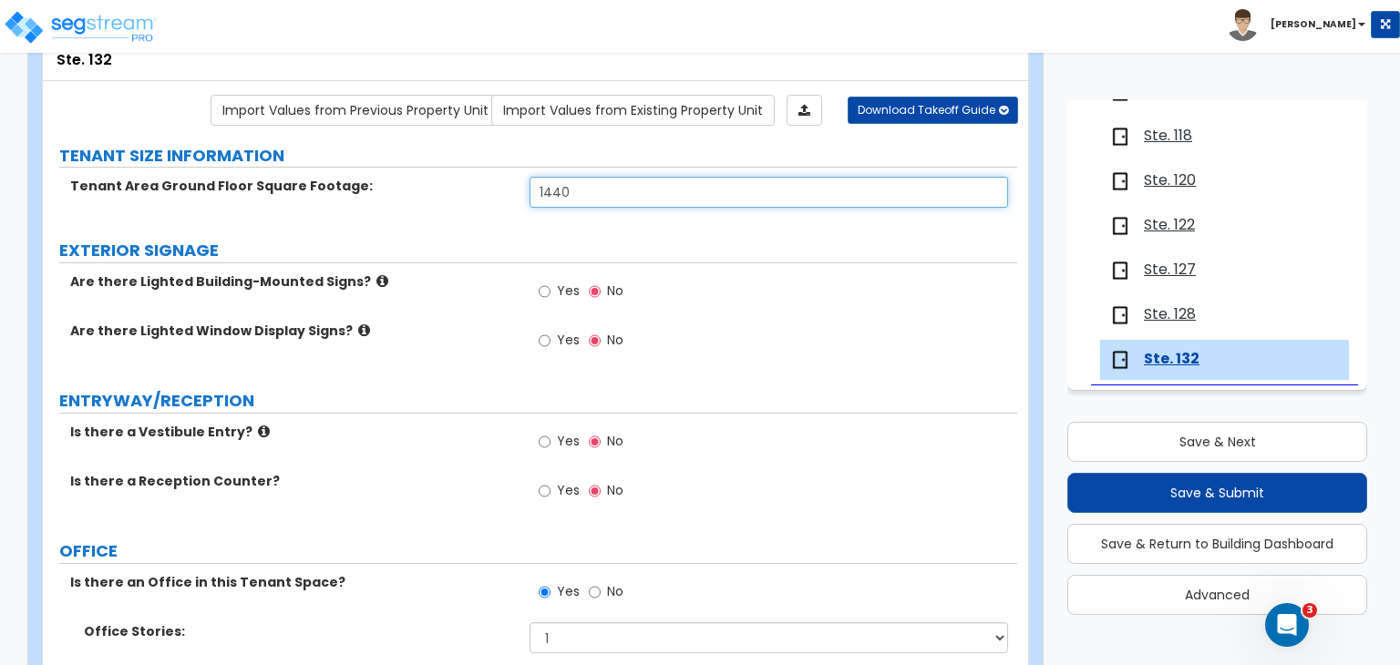
drag, startPoint x: 586, startPoint y: 190, endPoint x: 413, endPoint y: 190, distance: 173.2
click at [413, 190] on div "Tenant Area Ground Floor Square Footage: 1440" at bounding box center [530, 199] width 974 height 44
drag, startPoint x: 510, startPoint y: 170, endPoint x: 216, endPoint y: 158, distance: 294.7
click at [452, 355] on div "Are there Lighted Window Display Signs? Yes No" at bounding box center [530, 346] width 974 height 49
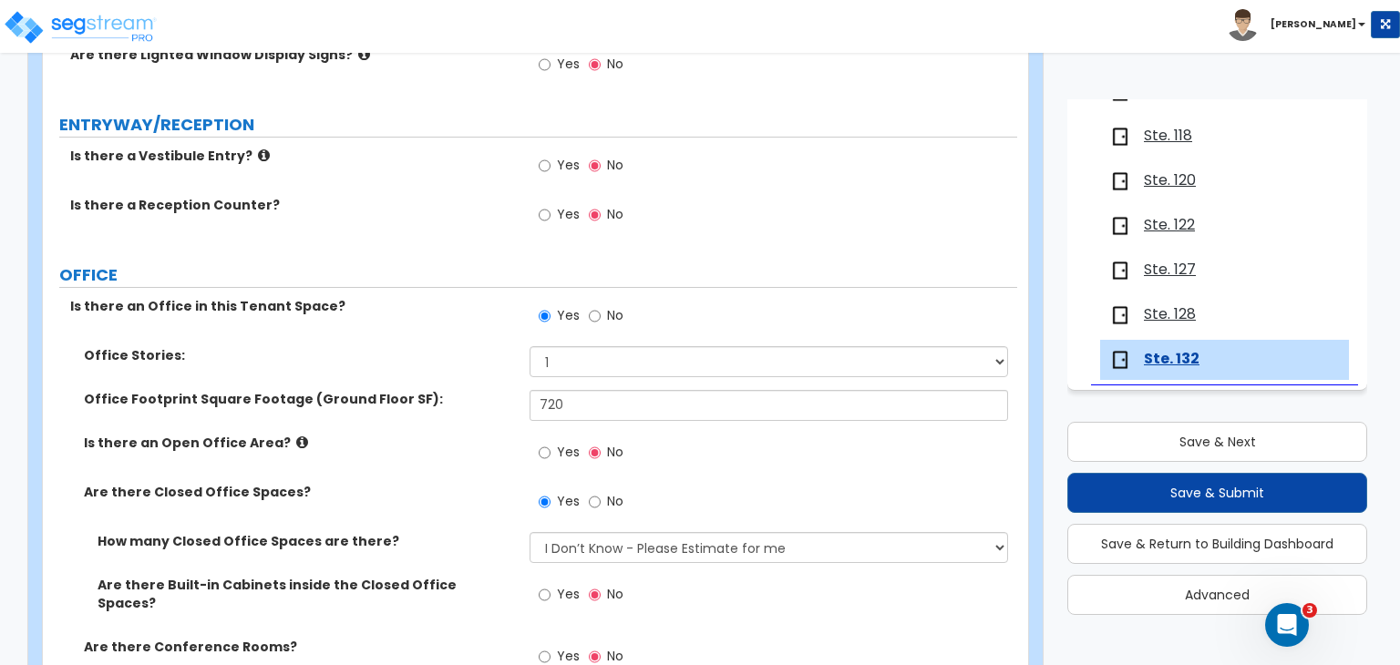
scroll to position [396, 0]
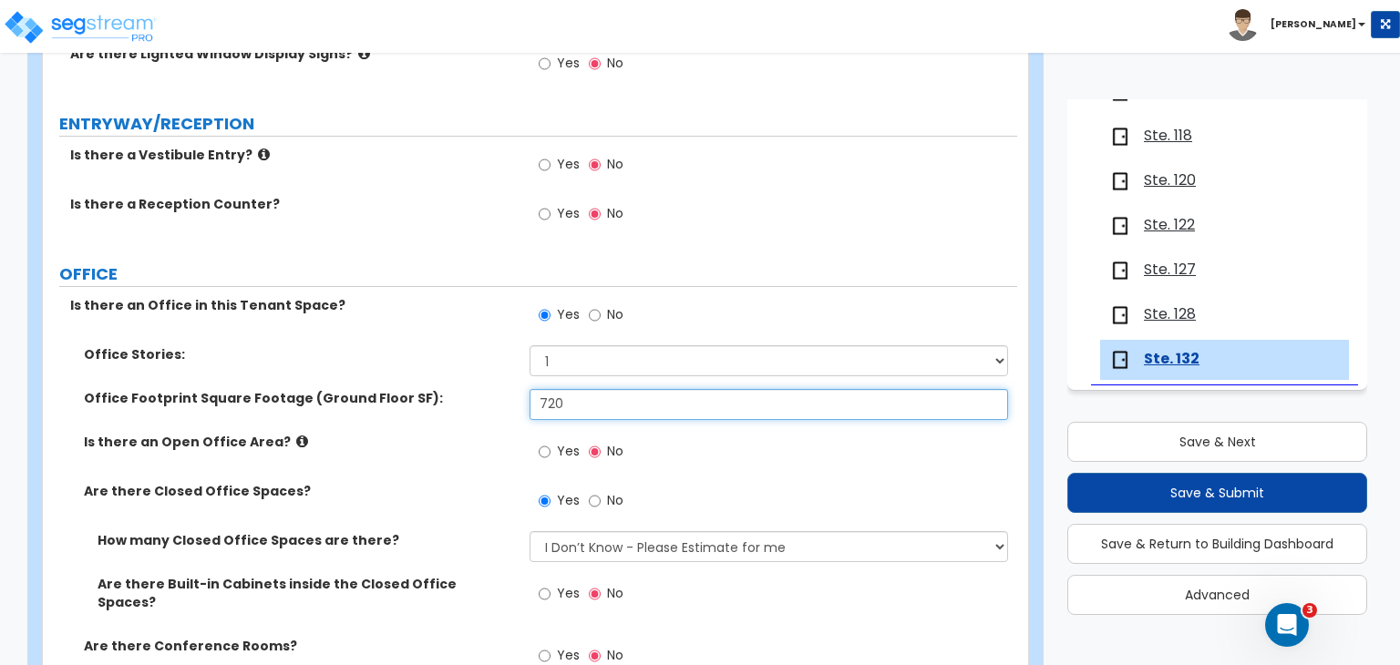
drag, startPoint x: 582, startPoint y: 398, endPoint x: 381, endPoint y: 420, distance: 202.6
click at [381, 420] on div "Office Footprint Square Footage (Ground Floor SF): 720" at bounding box center [530, 411] width 974 height 44
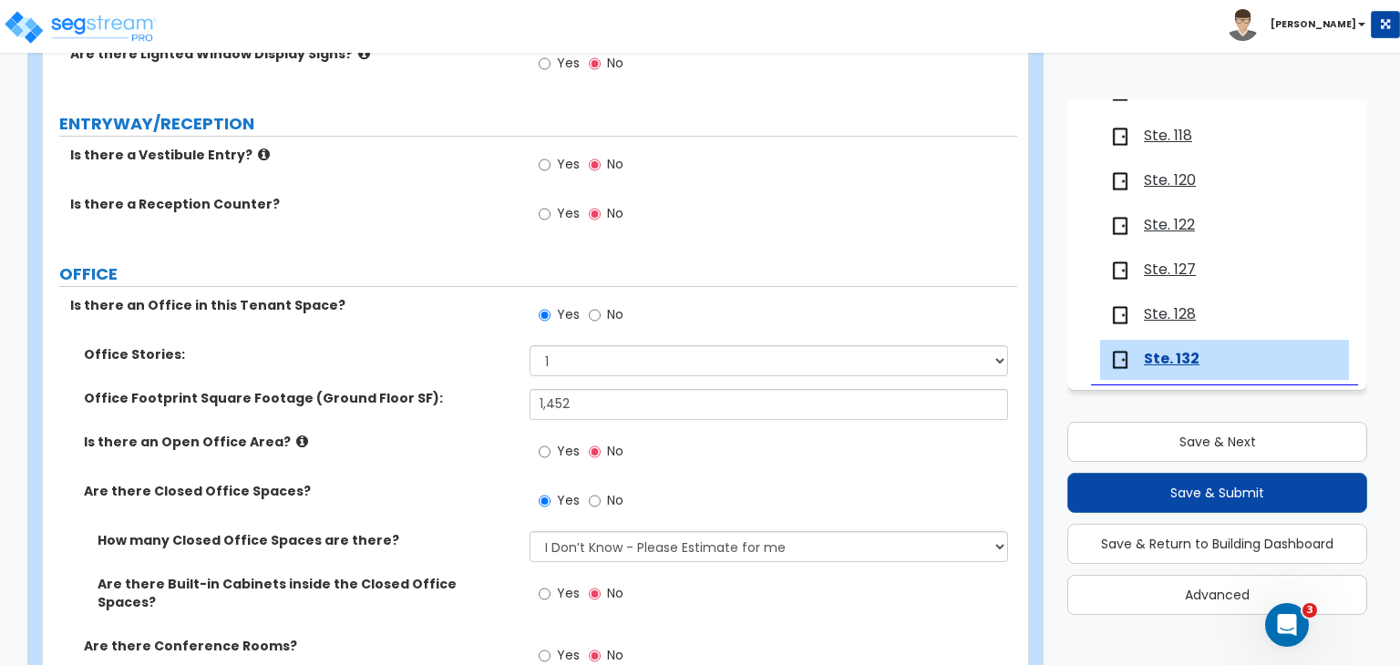
click at [479, 389] on label "Office Footprint Square Footage (Ground Floor SF):" at bounding box center [300, 398] width 432 height 18
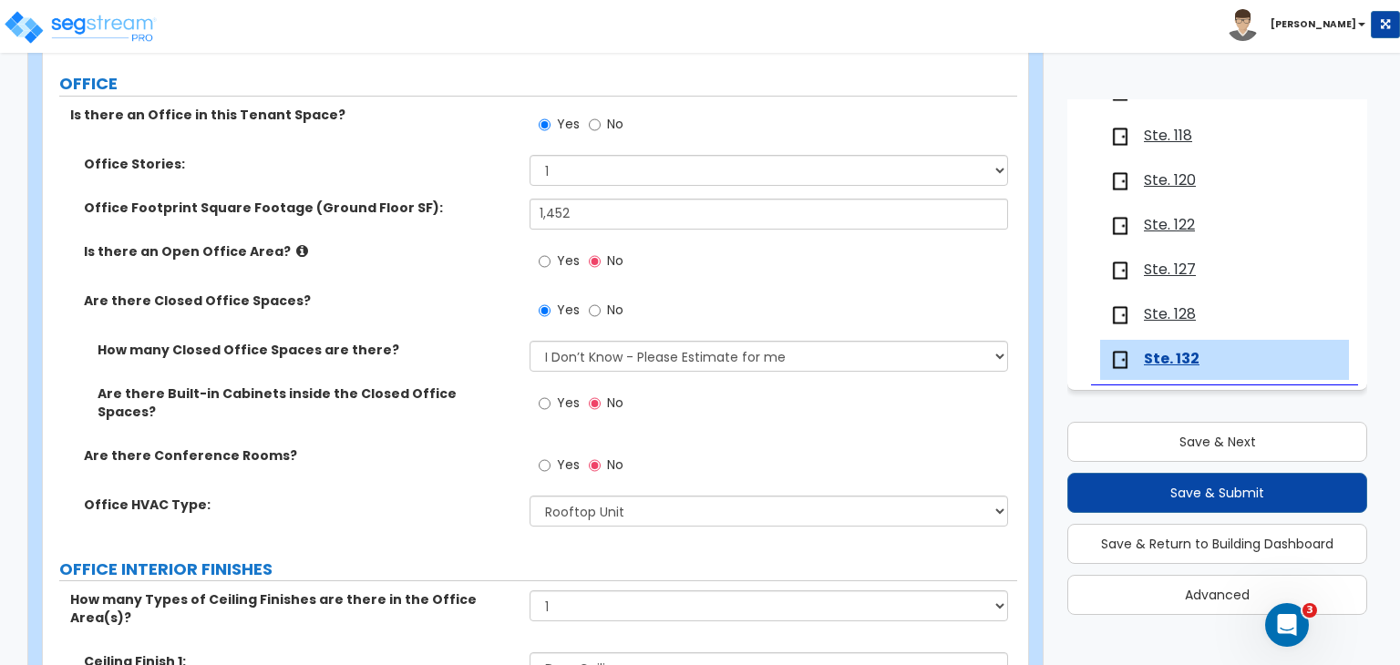
scroll to position [590, 0]
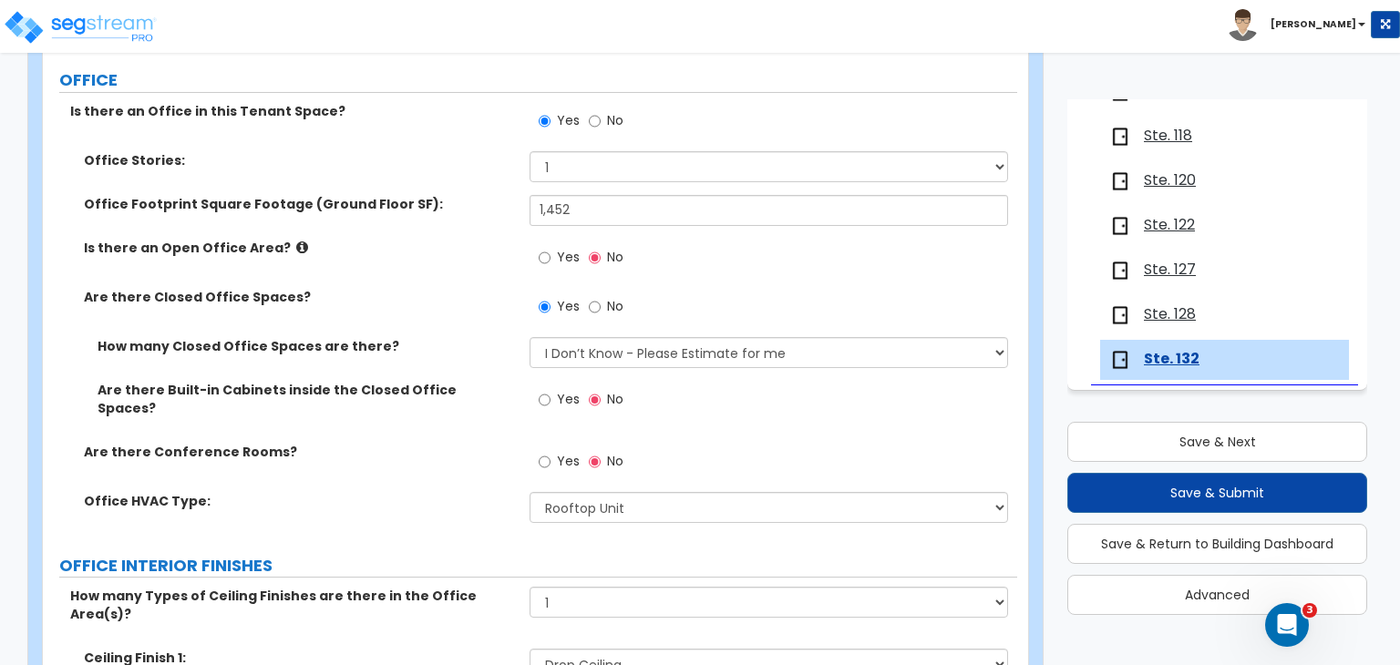
click at [496, 443] on label "Are there Conference Rooms?" at bounding box center [300, 452] width 432 height 18
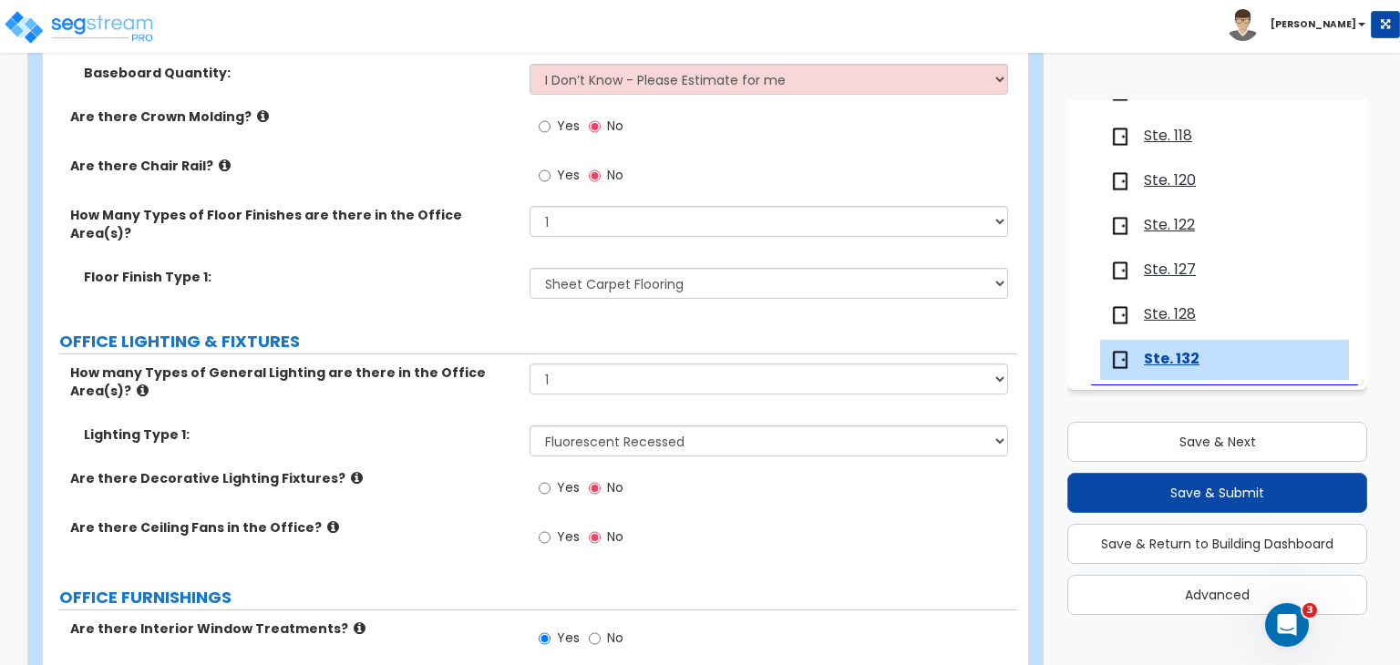
scroll to position [1415, 0]
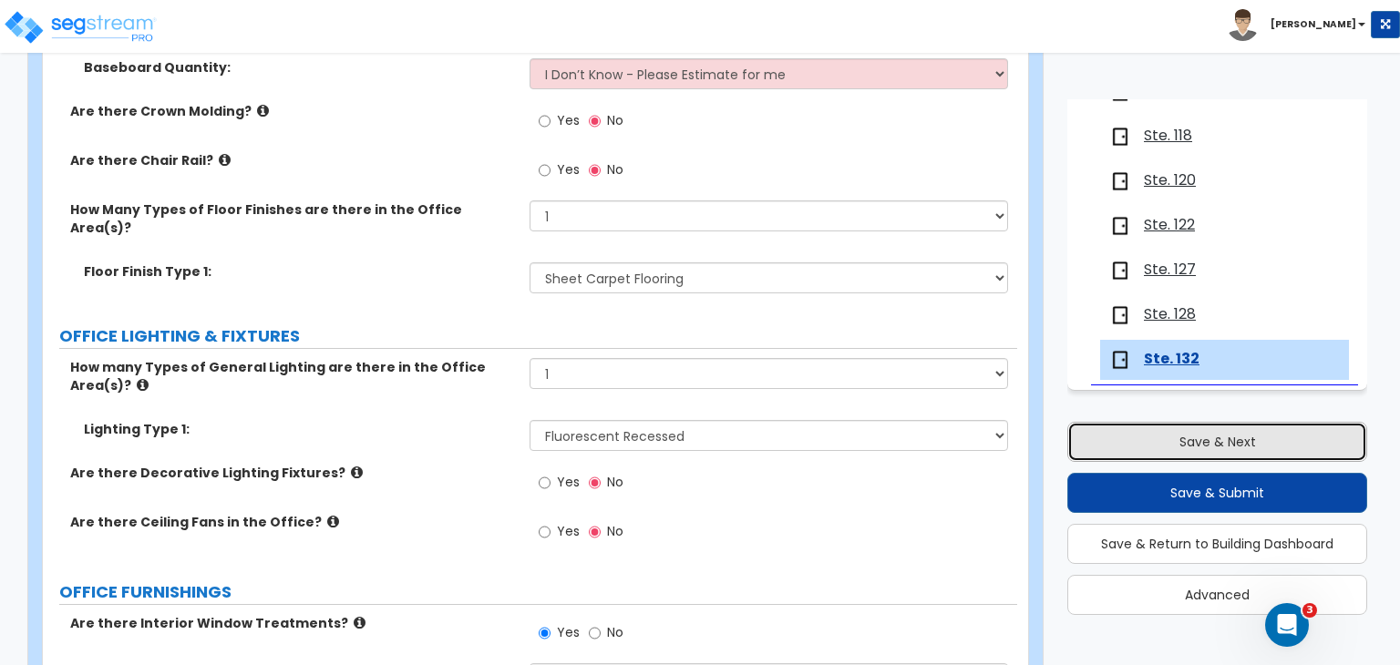
click at [1202, 442] on button "Save & Next" at bounding box center [1217, 442] width 300 height 40
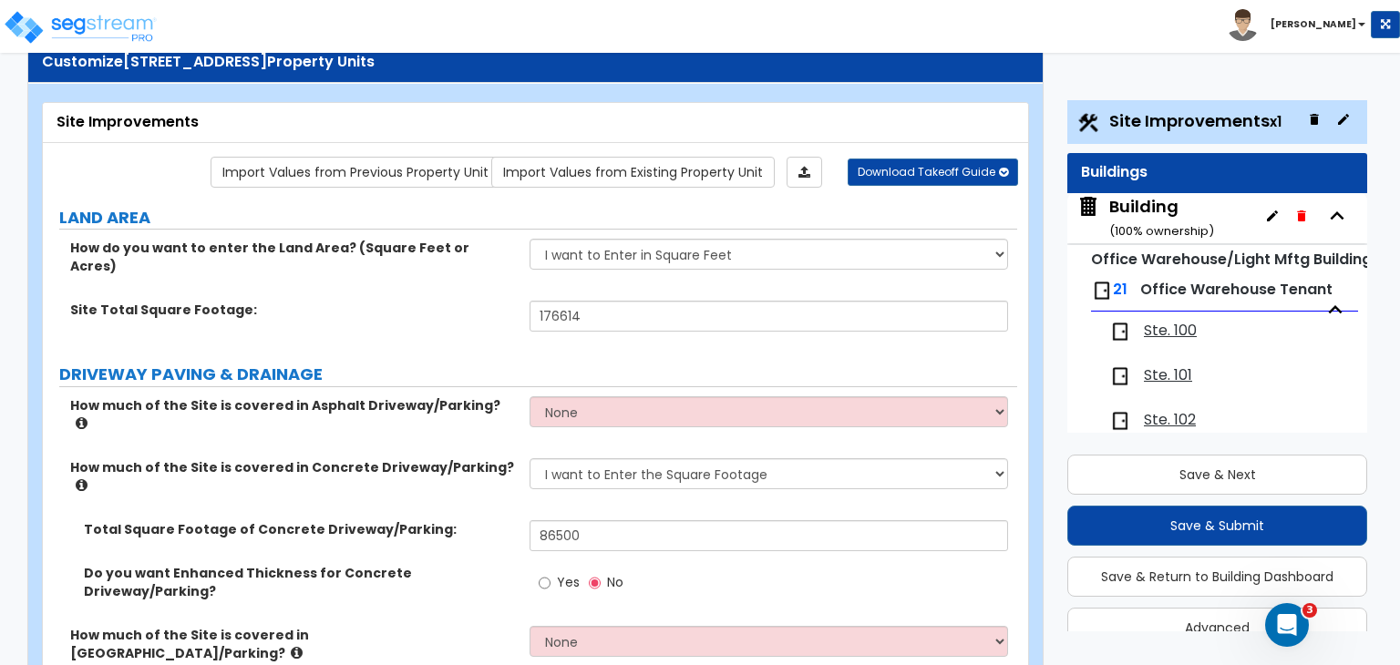
scroll to position [57, 0]
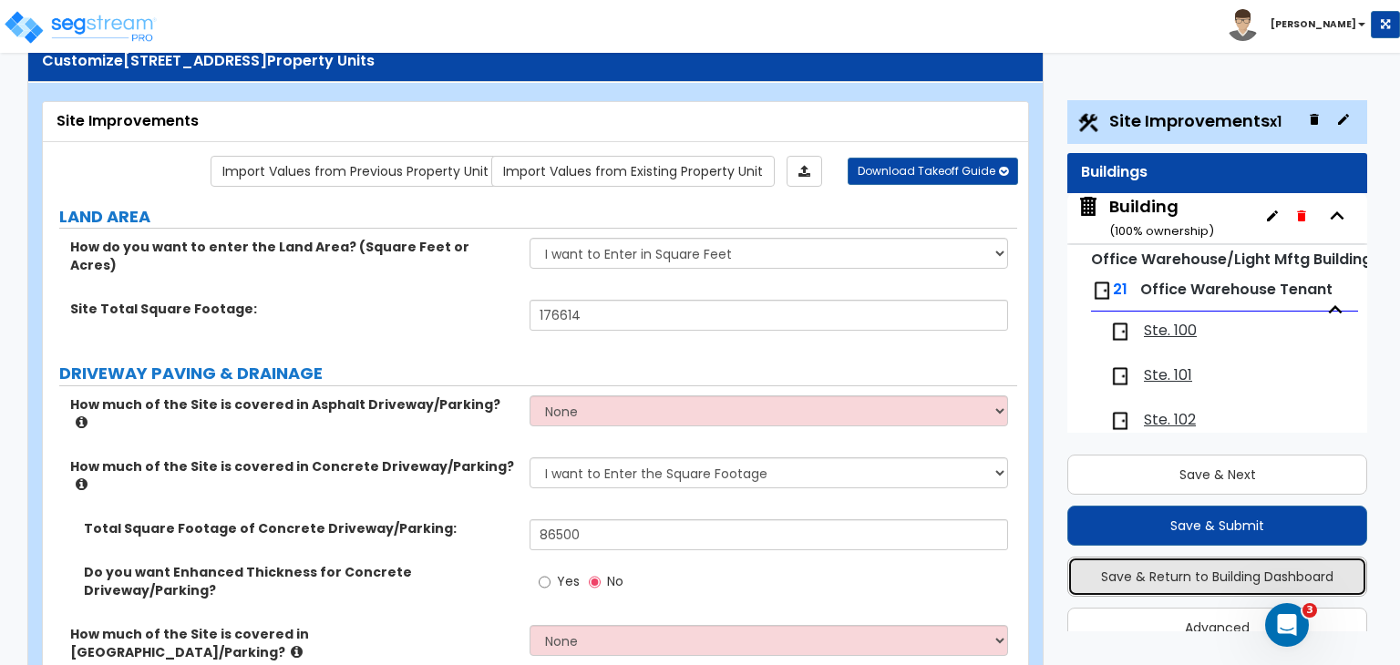
click at [1191, 574] on button "Save & Return to Building Dashboard" at bounding box center [1217, 577] width 300 height 40
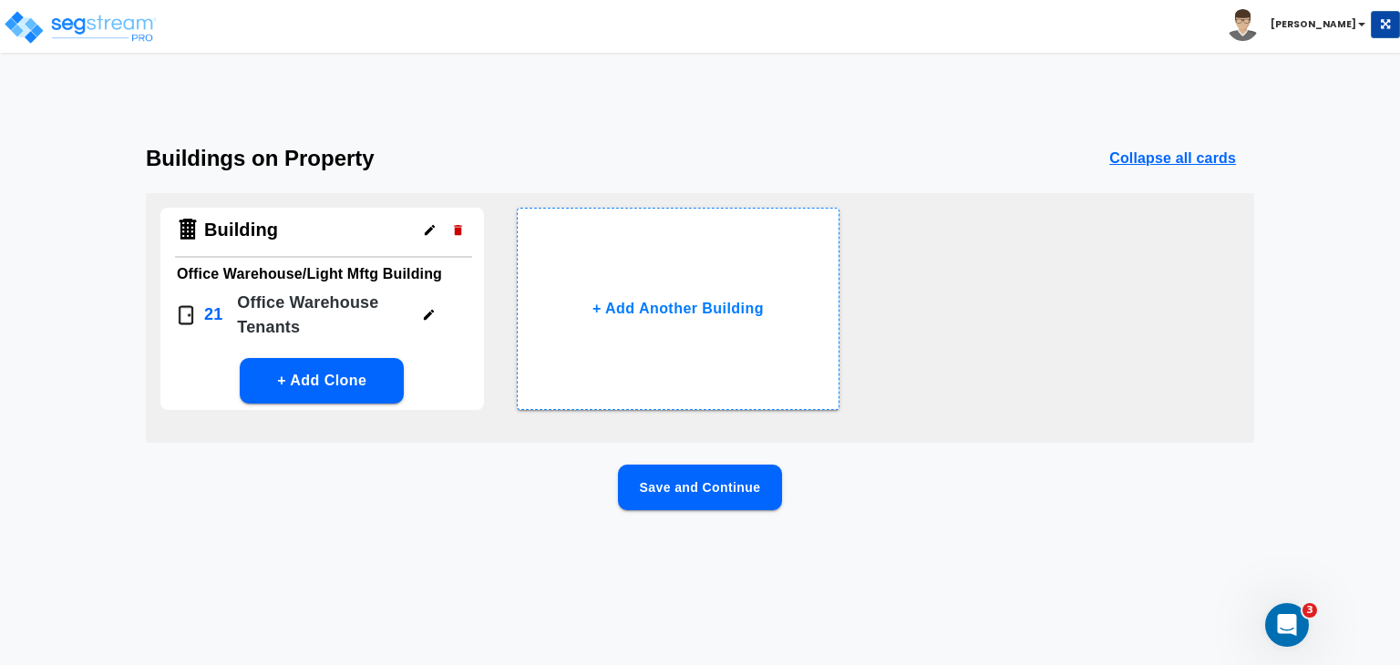
click at [425, 312] on icon "button" at bounding box center [429, 315] width 14 height 14
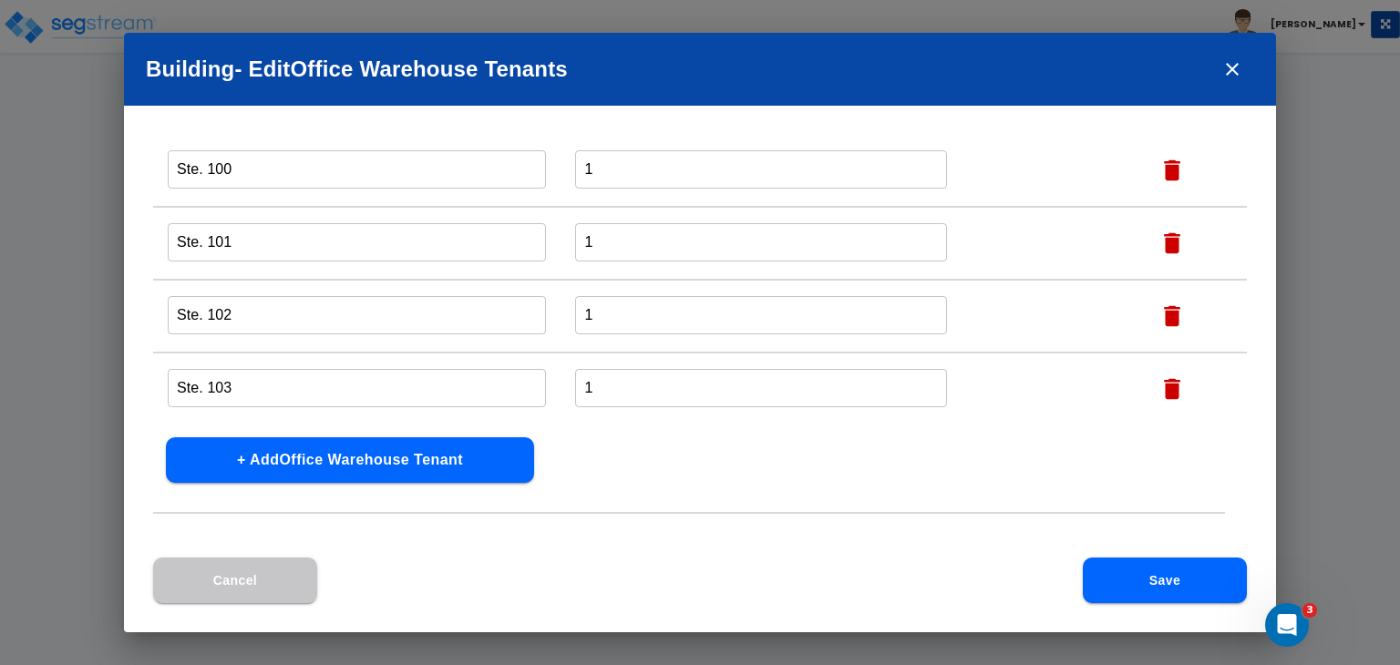
scroll to position [1293, 0]
click at [1277, 622] on icon "Open Intercom Messenger" at bounding box center [1287, 626] width 30 height 30
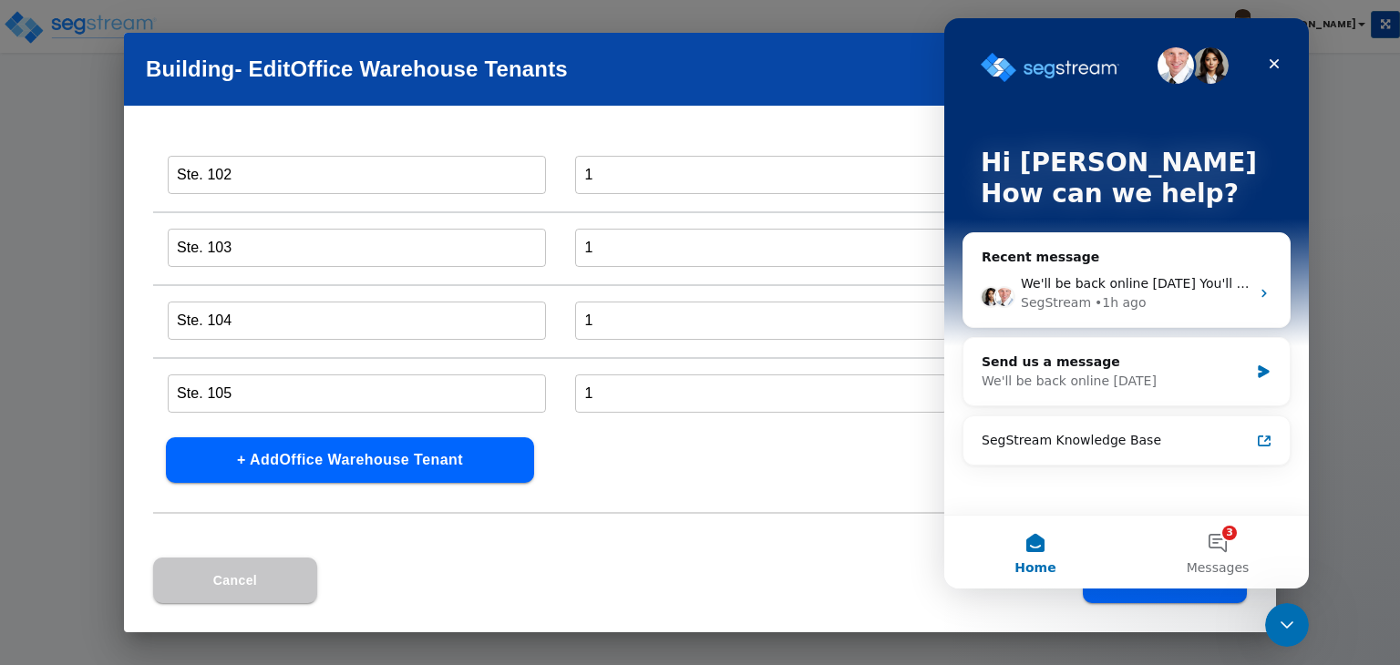
click at [1286, 622] on icon "Close Intercom Messenger" at bounding box center [1287, 625] width 22 height 22
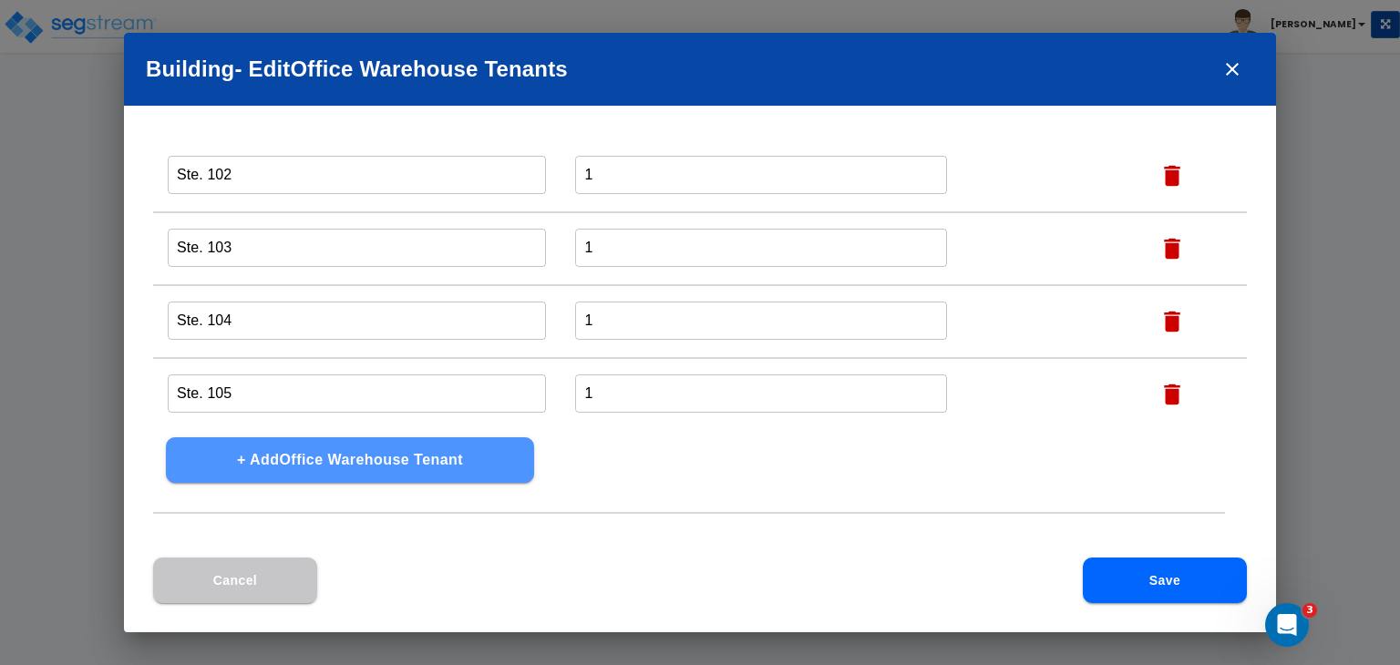
click at [301, 456] on button "+ Add Office Warehouse Tenant" at bounding box center [350, 460] width 368 height 46
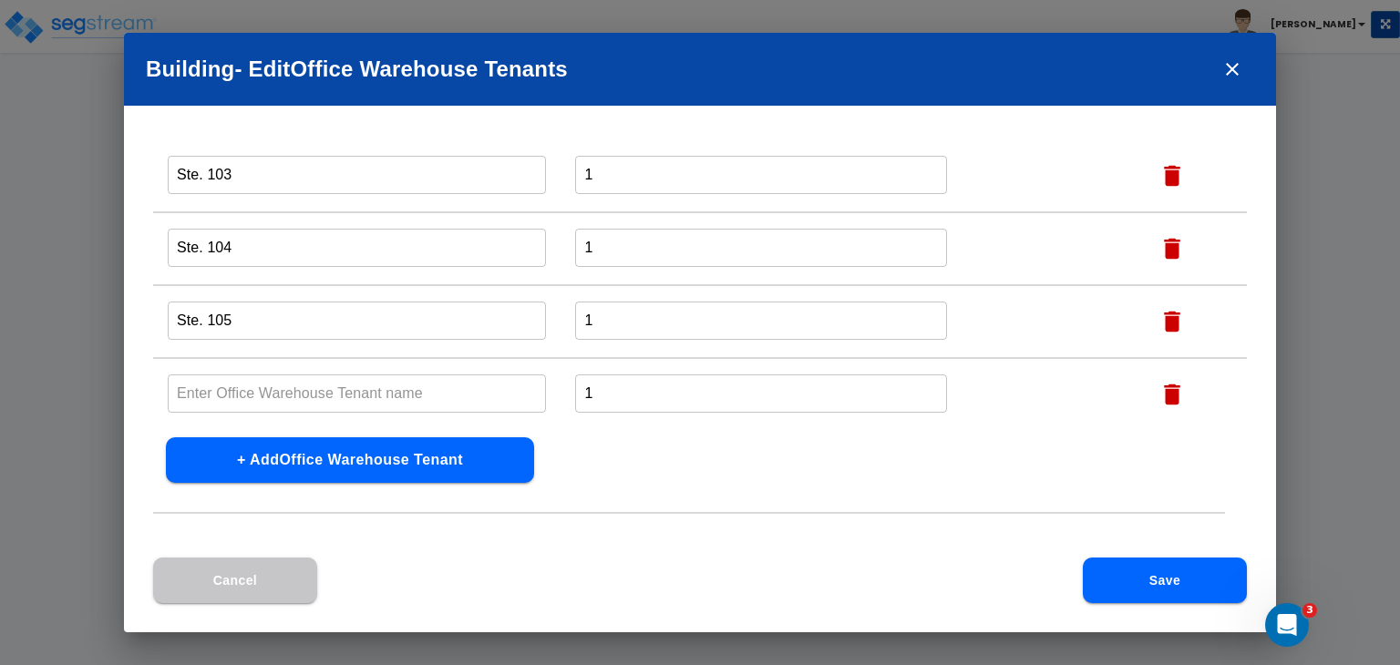
click at [301, 456] on button "+ Add Office Warehouse Tenant" at bounding box center [350, 460] width 368 height 46
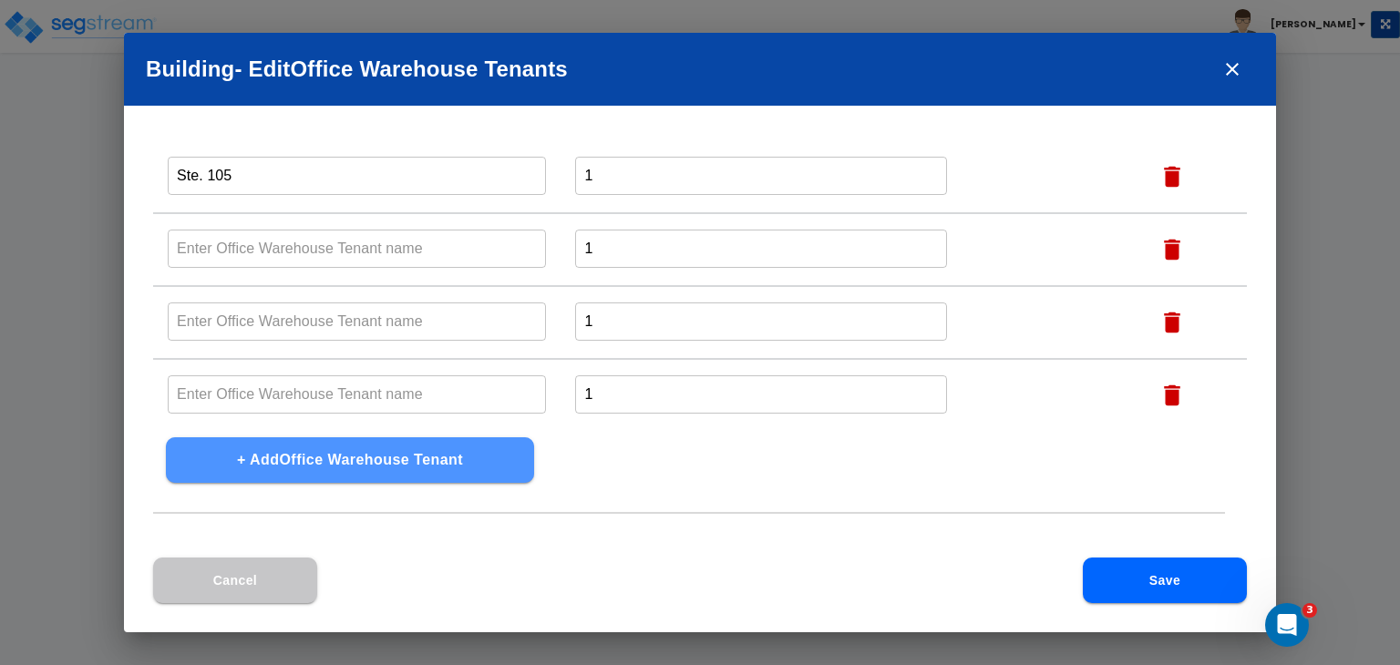
click at [301, 456] on button "+ Add Office Warehouse Tenant" at bounding box center [350, 460] width 368 height 46
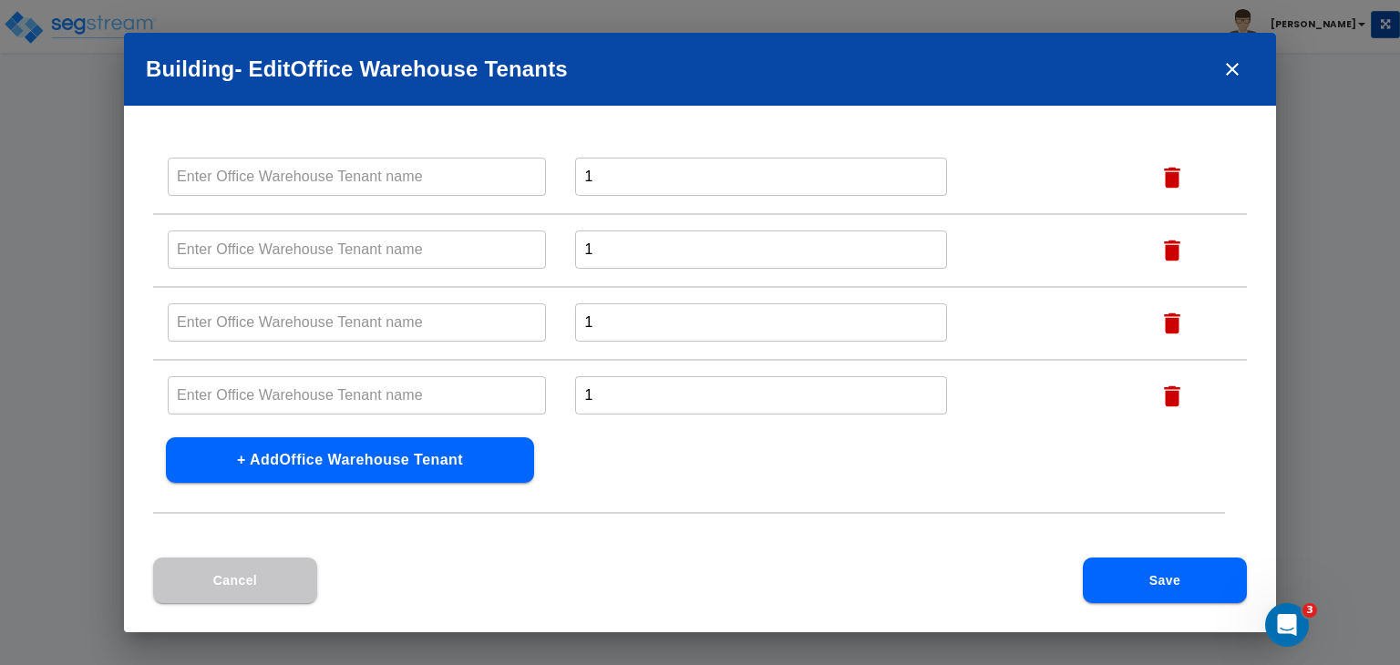
click at [301, 456] on button "+ Add Office Warehouse Tenant" at bounding box center [350, 460] width 368 height 46
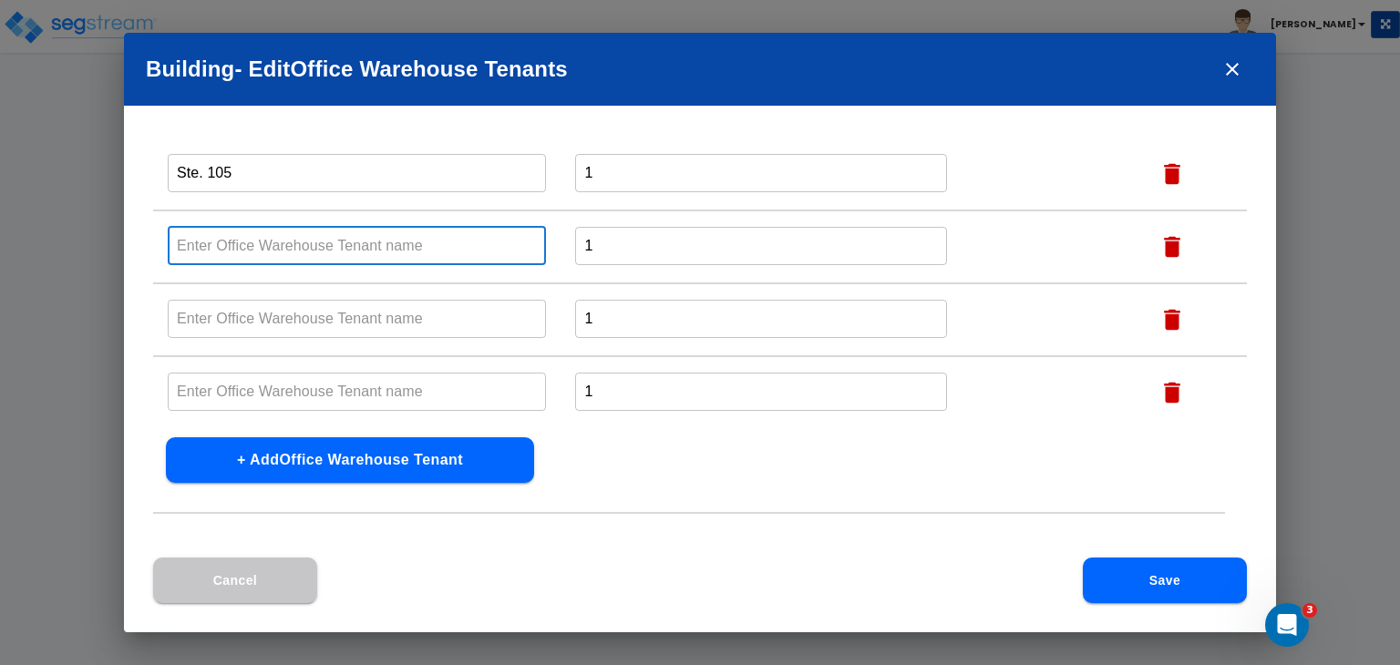
click at [261, 232] on input "text" at bounding box center [357, 245] width 378 height 39
paste input "Premeire Auto Group (XpressSkings Sign Store) (alarm)"
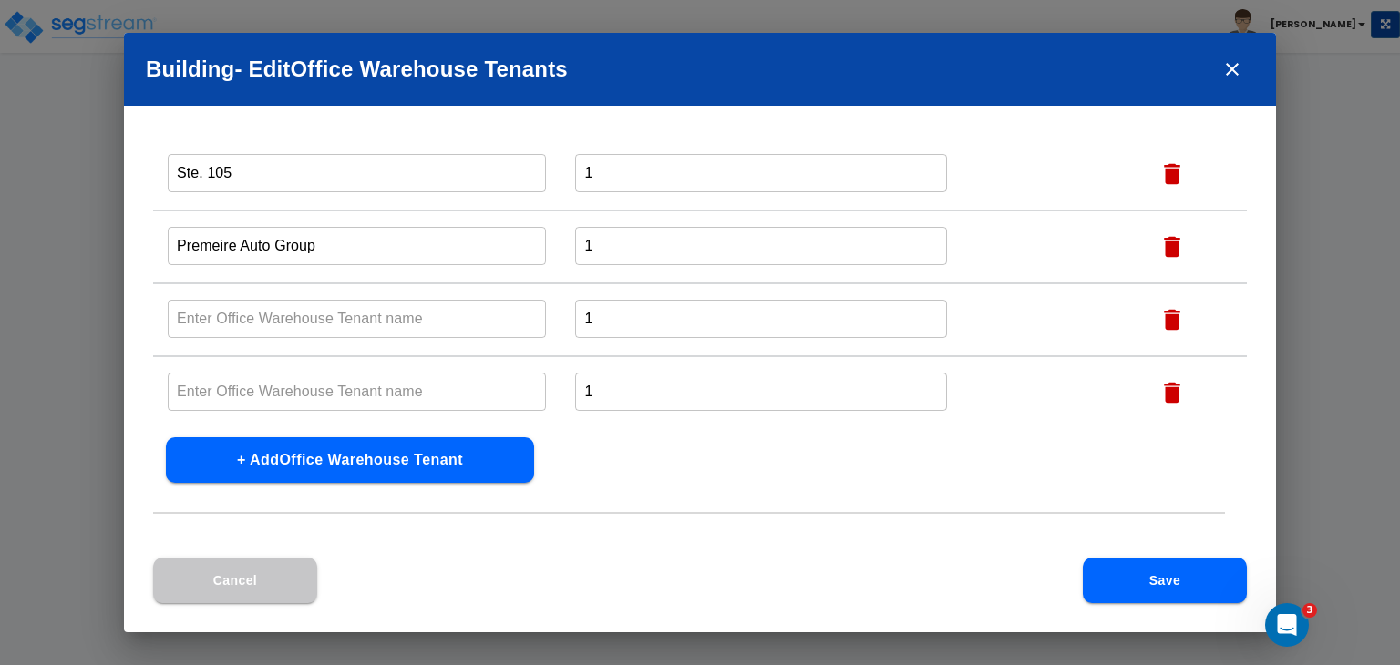
click at [292, 310] on input "text" at bounding box center [357, 318] width 378 height 39
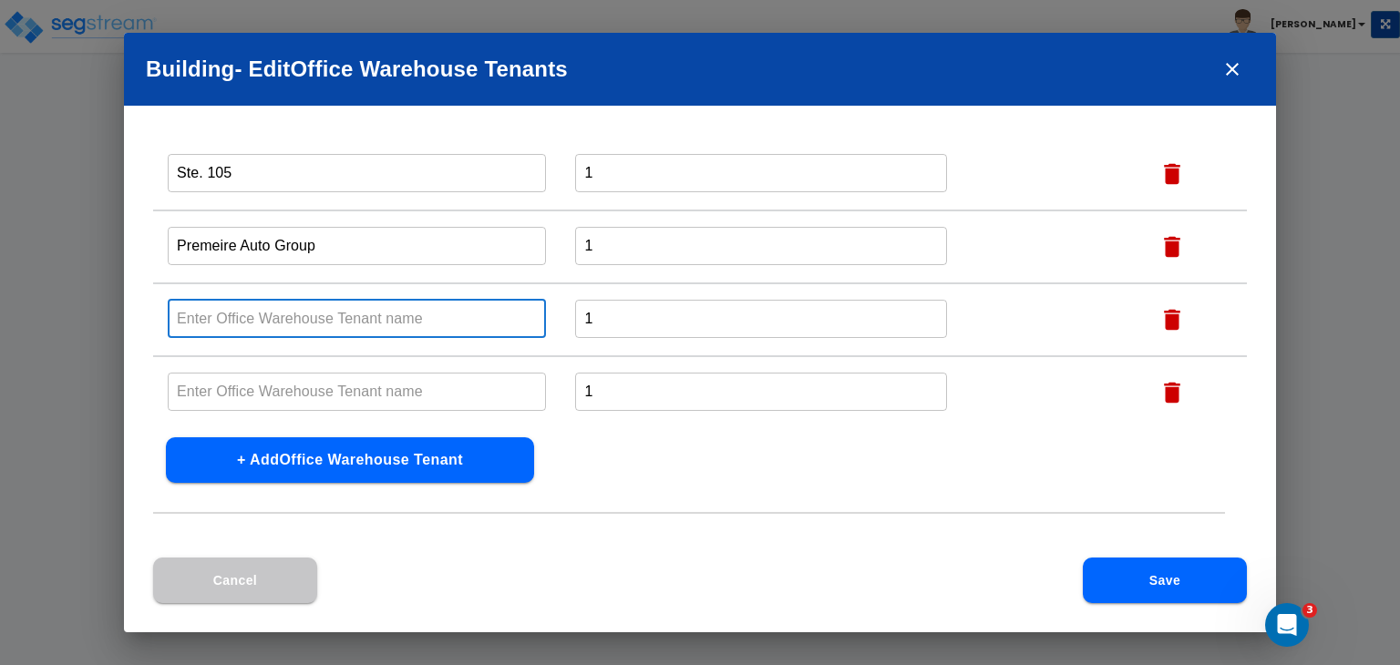
paste input "Advocated for the Independent"
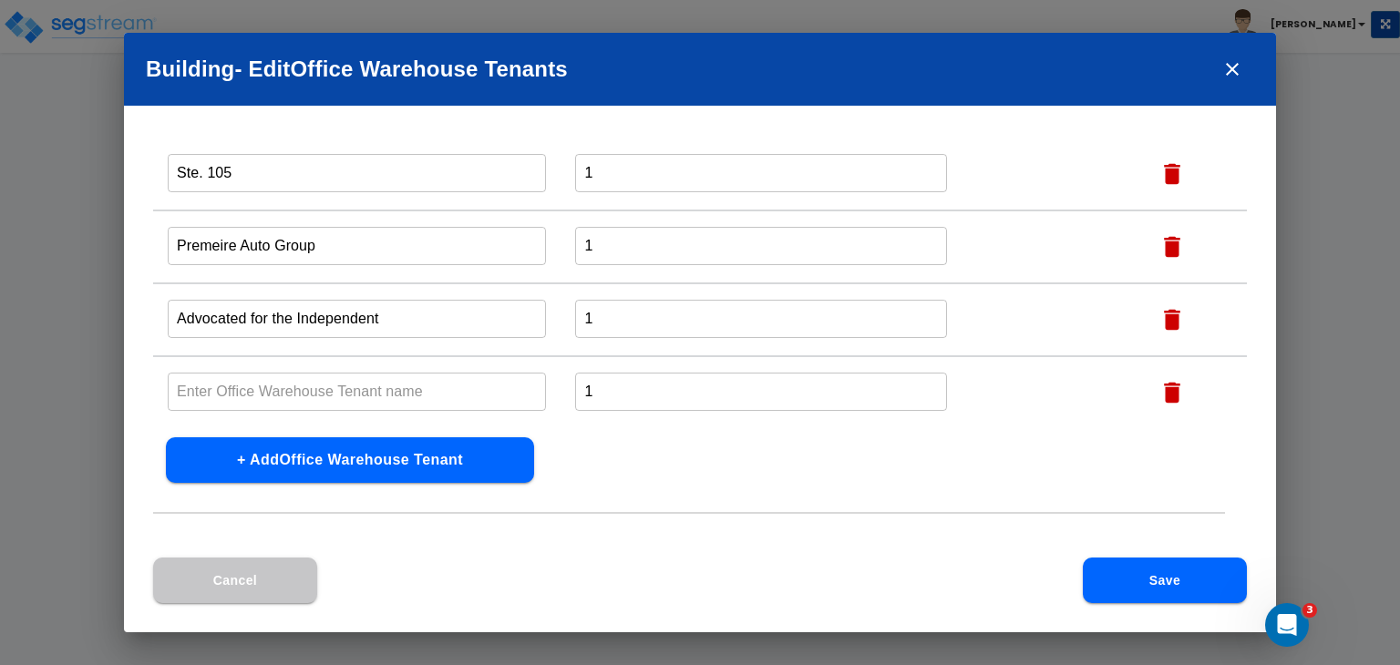
click at [230, 383] on input "text" at bounding box center [357, 391] width 378 height 39
paste input "[PERSON_NAME] Pest Control (Alarm)"
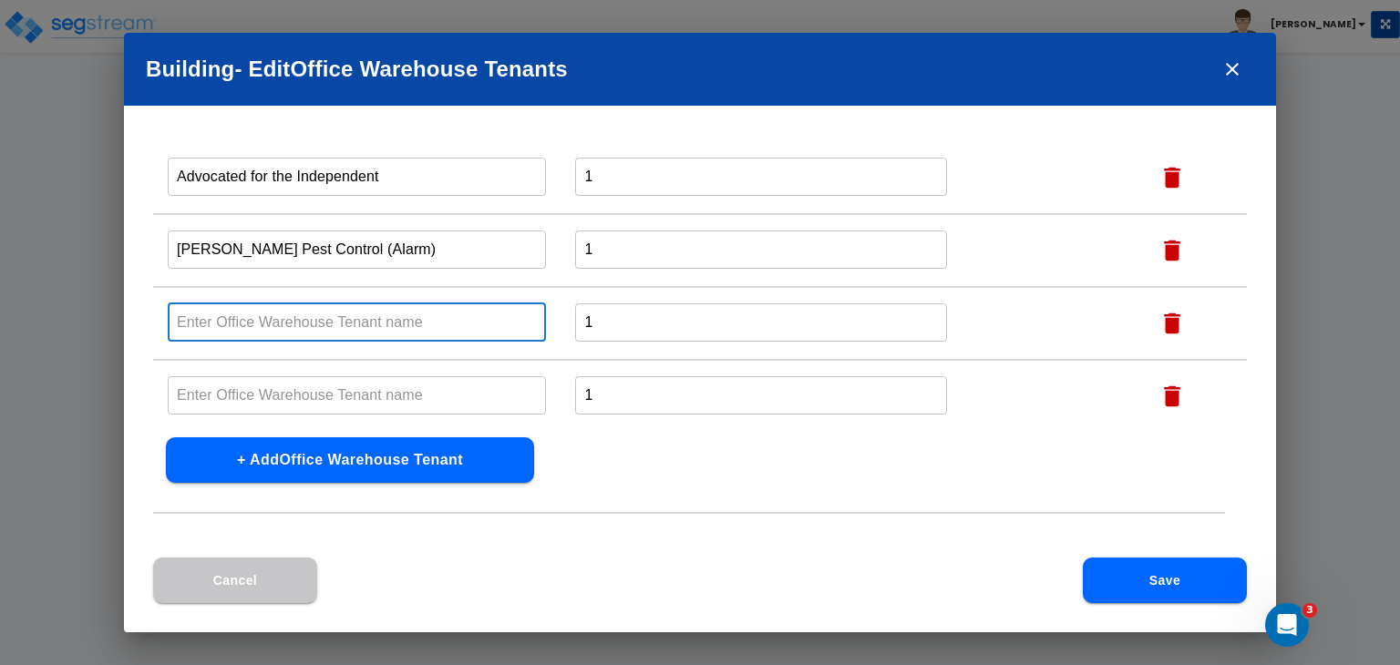
click at [274, 316] on input "text" at bounding box center [357, 322] width 378 height 39
paste input "Solutions Roofing & Building, Inc. dba [PERSON_NAME]"
click at [530, 313] on input "Solutions Roofing & Building, Inc. dba [PERSON_NAME]" at bounding box center [357, 322] width 378 height 39
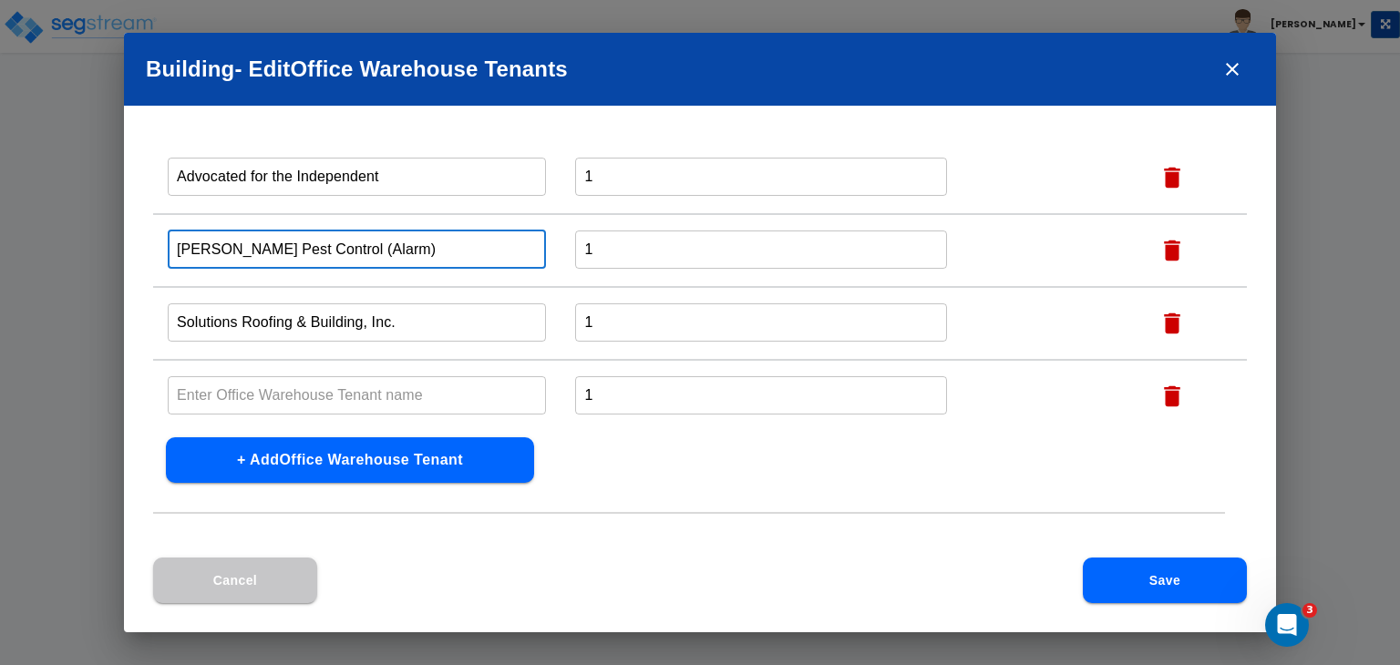
click at [364, 237] on input "[PERSON_NAME] Pest Control (Alarm)" at bounding box center [357, 249] width 378 height 39
click at [1174, 387] on icon "button" at bounding box center [1172, 396] width 16 height 21
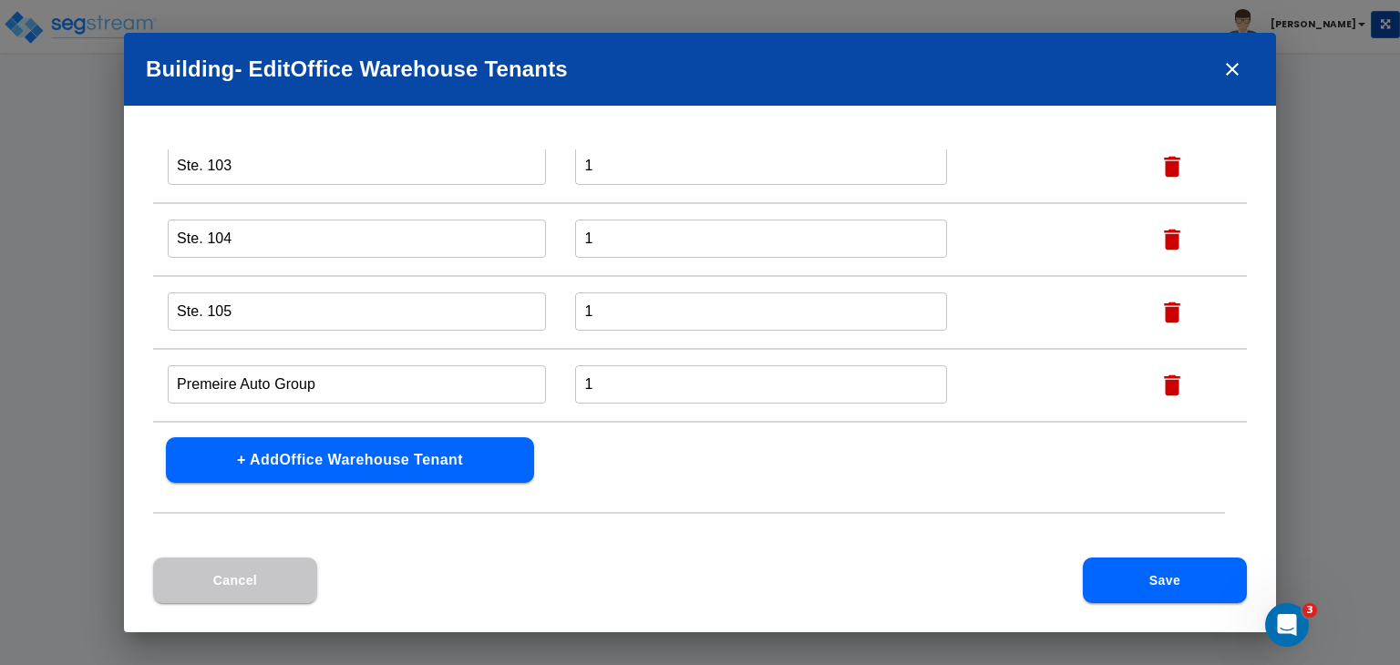
scroll to position [1583, 0]
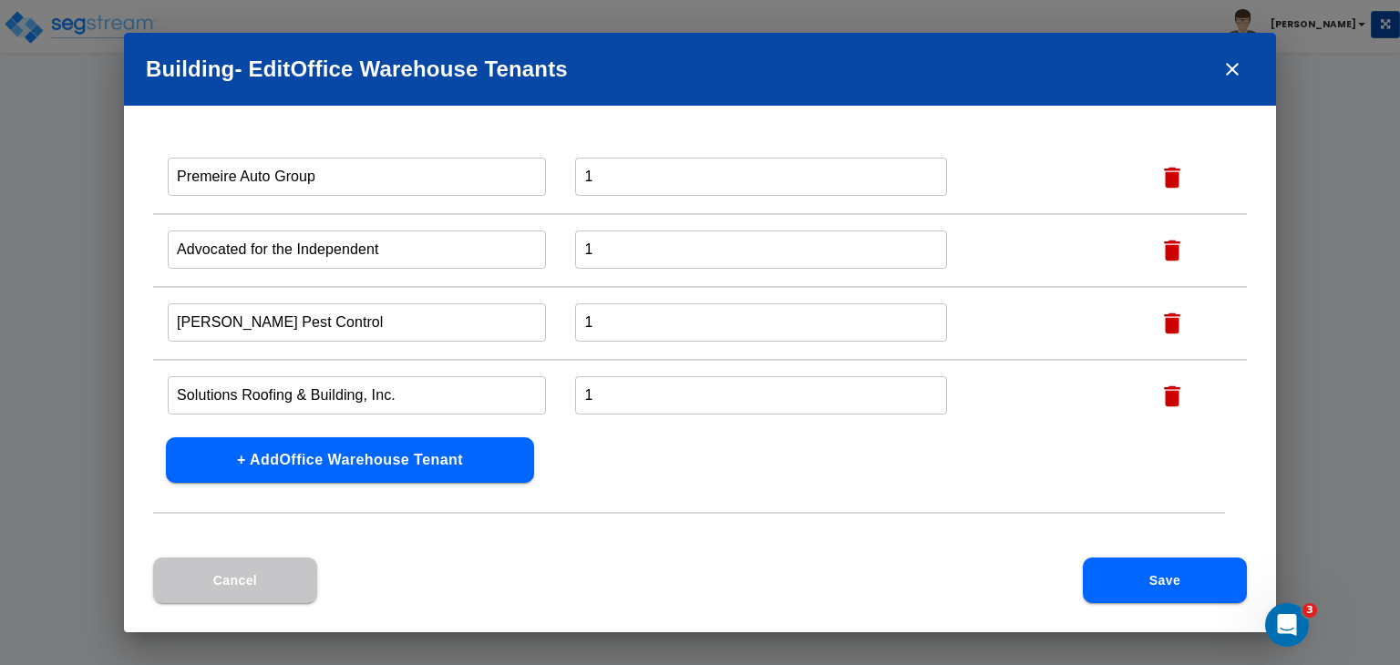
click at [1143, 581] on button "Save" at bounding box center [1165, 581] width 164 height 46
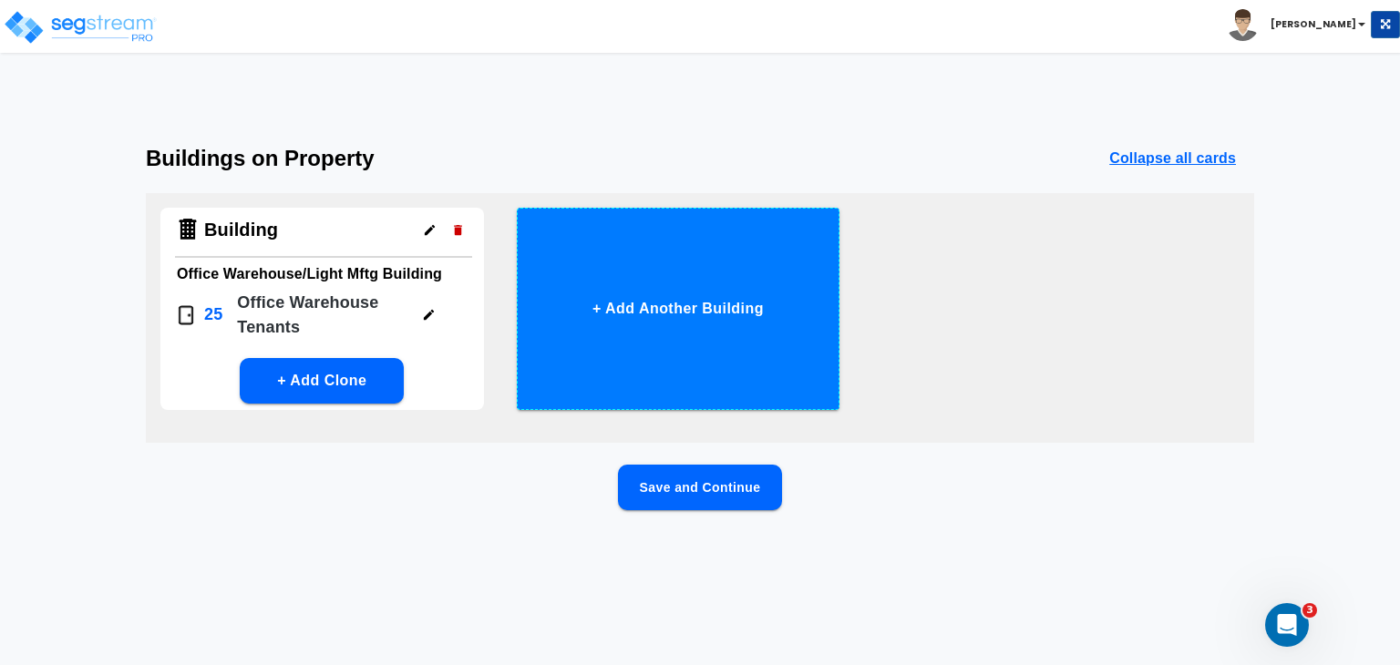
click at [664, 304] on button "+ Add Another Building" at bounding box center [679, 309] width 324 height 202
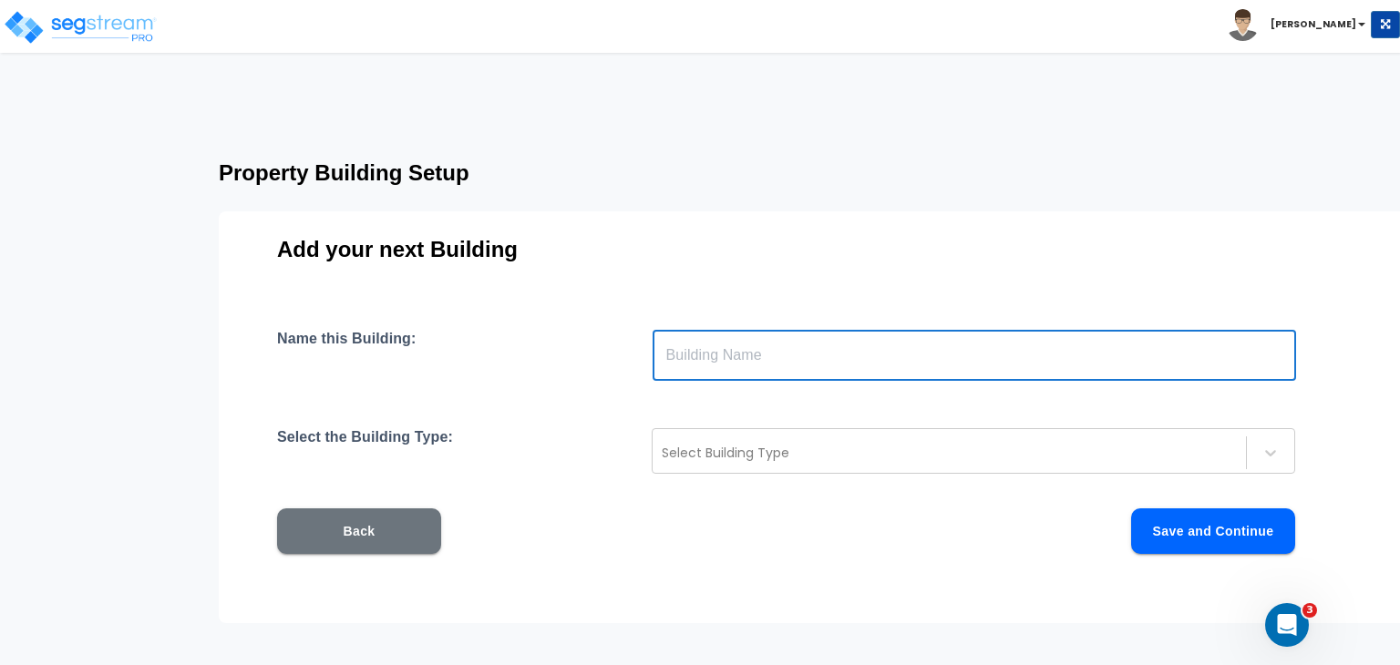
click at [733, 376] on input "text" at bounding box center [974, 355] width 643 height 51
click at [699, 355] on input "text" at bounding box center [974, 355] width 643 height 51
paste input "MAGO'S RBC, LLC dba Red Balloon Kafe"
click at [828, 353] on input "MAGO'S RBC, LLC dba Red Balloon Kafe" at bounding box center [974, 355] width 643 height 51
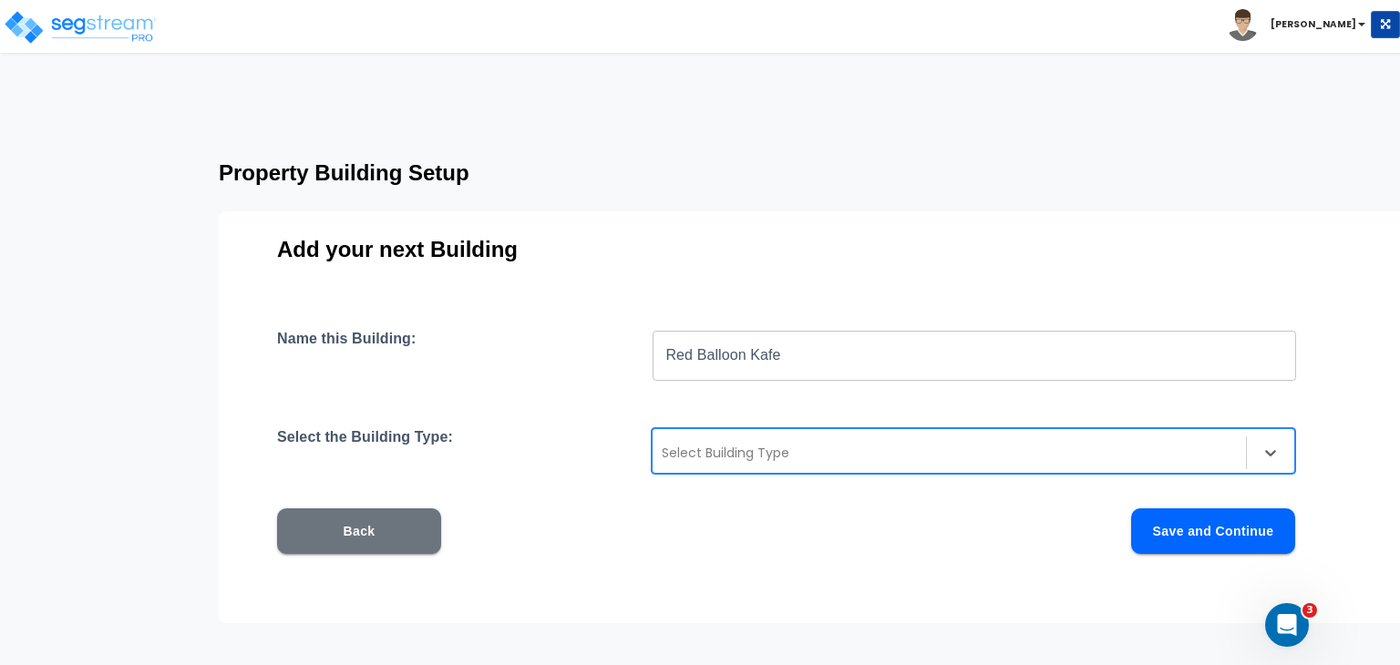
click at [816, 445] on div at bounding box center [949, 453] width 575 height 22
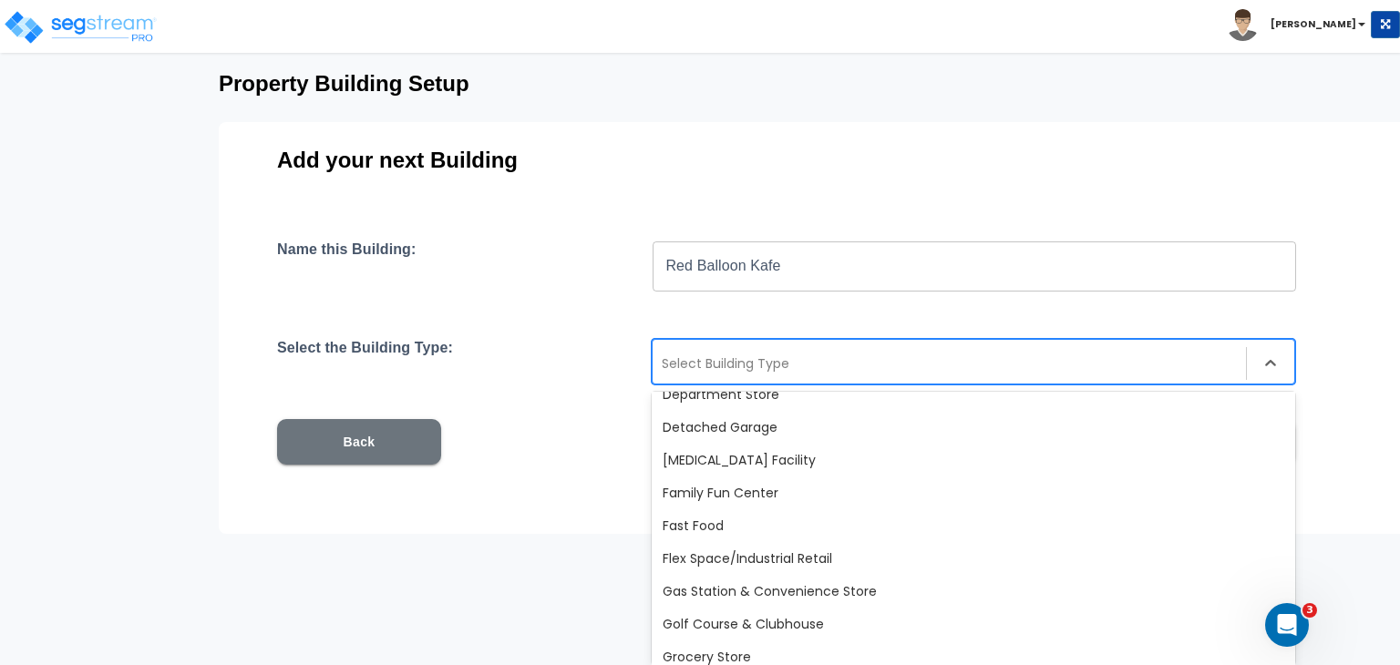
scroll to position [529, 0]
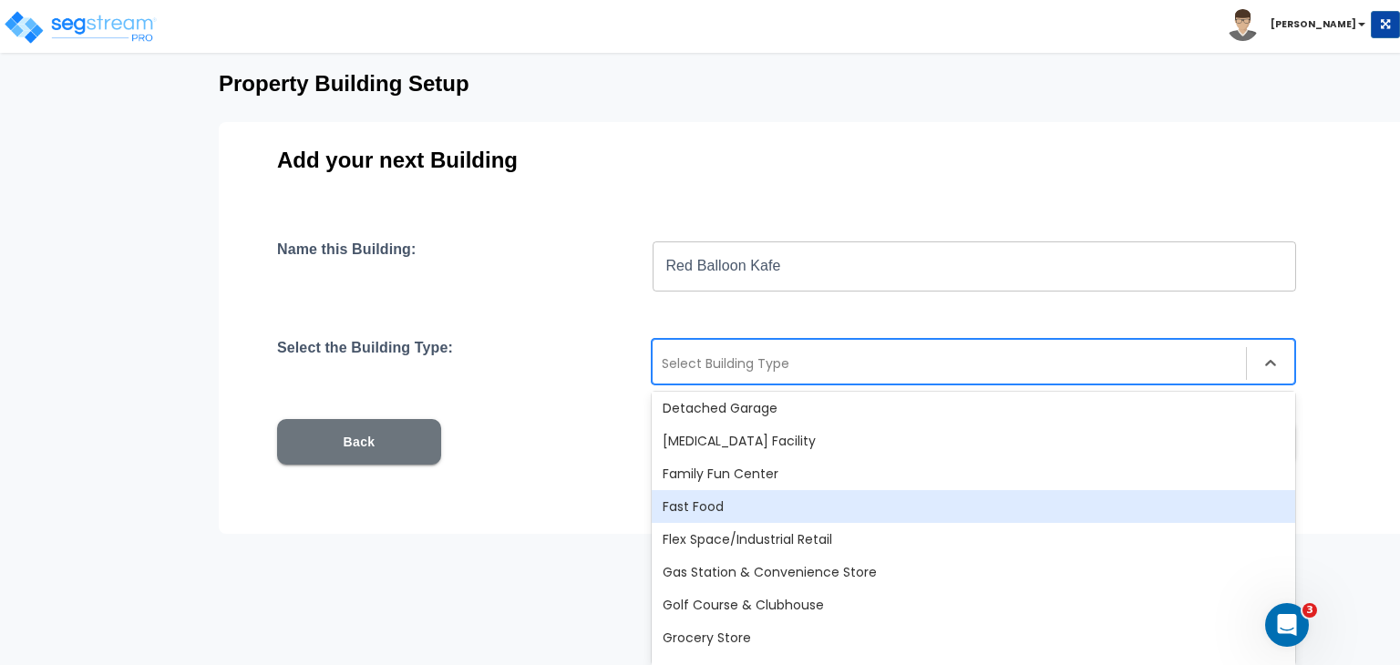
click at [704, 508] on div "Fast Food" at bounding box center [973, 506] width 643 height 33
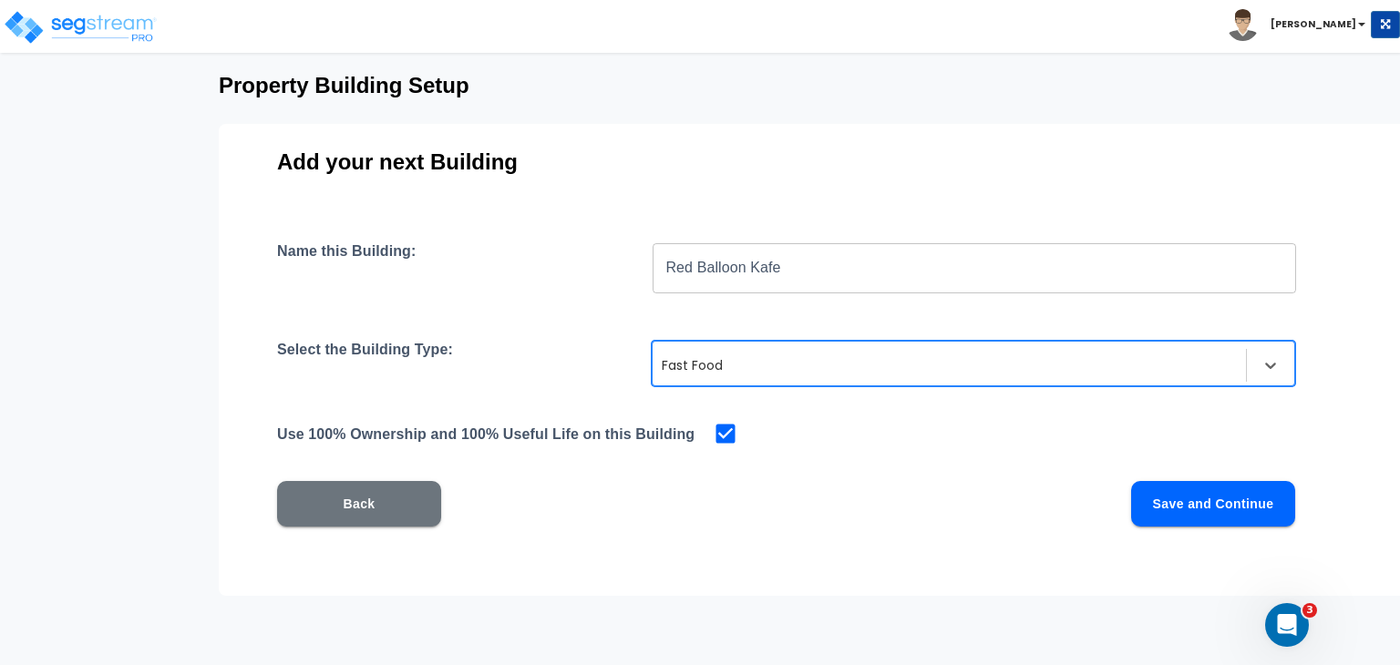
scroll to position [87, 0]
click at [1193, 511] on button "Save and Continue" at bounding box center [1213, 504] width 164 height 46
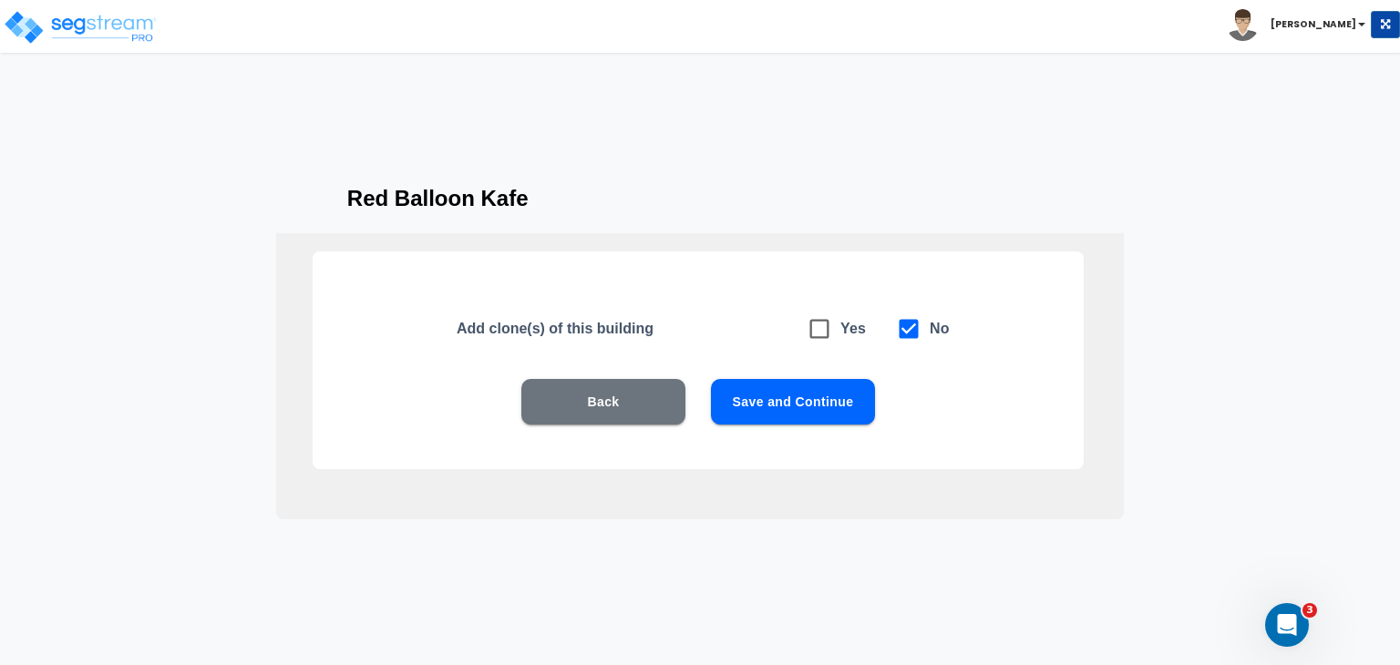
scroll to position [22, 0]
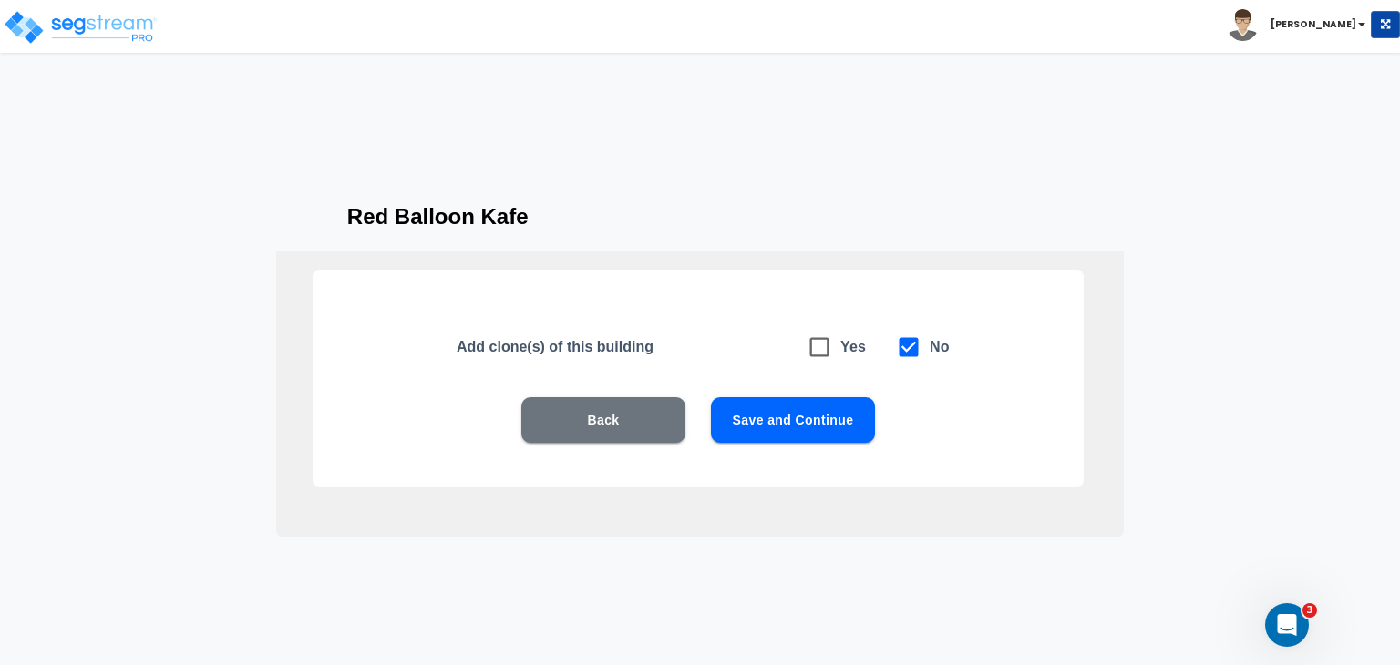
click at [775, 417] on button "Save and Continue" at bounding box center [793, 420] width 164 height 46
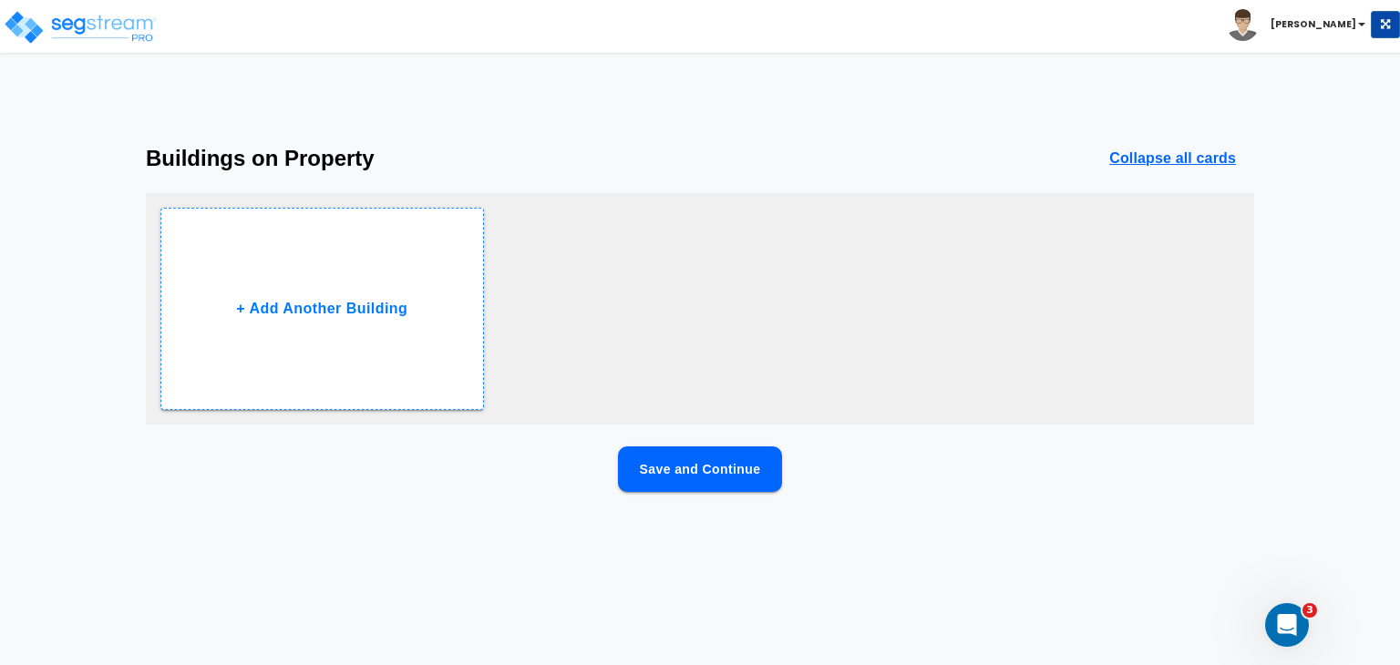
scroll to position [0, 0]
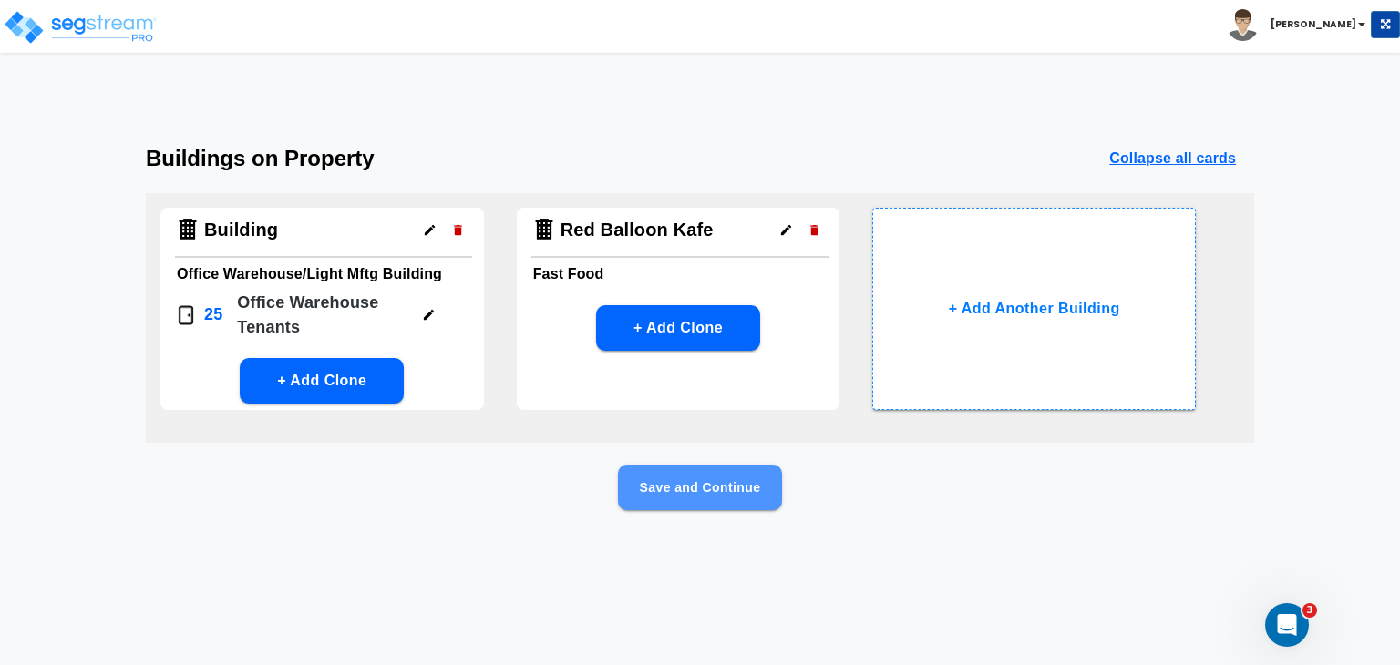
click at [723, 488] on button "Save and Continue" at bounding box center [700, 488] width 164 height 46
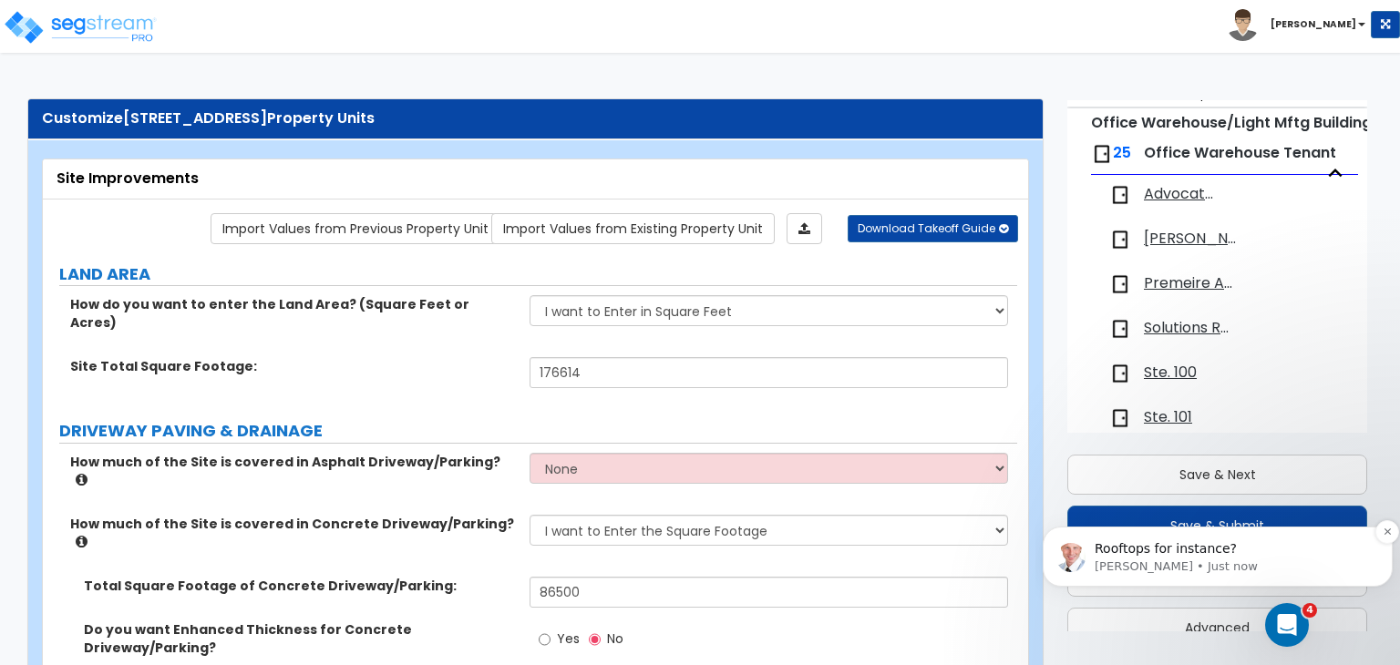
click at [1220, 556] on p "Rooftops for instance?" at bounding box center [1232, 549] width 275 height 18
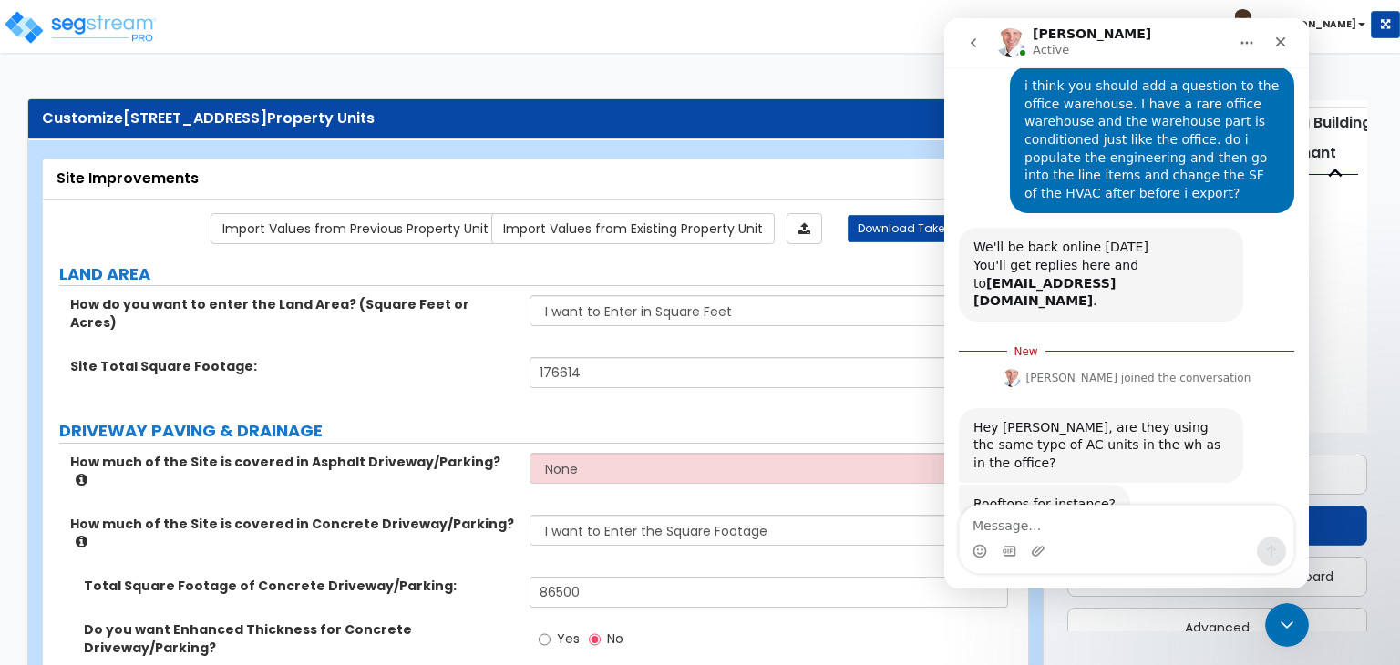
scroll to position [304, 0]
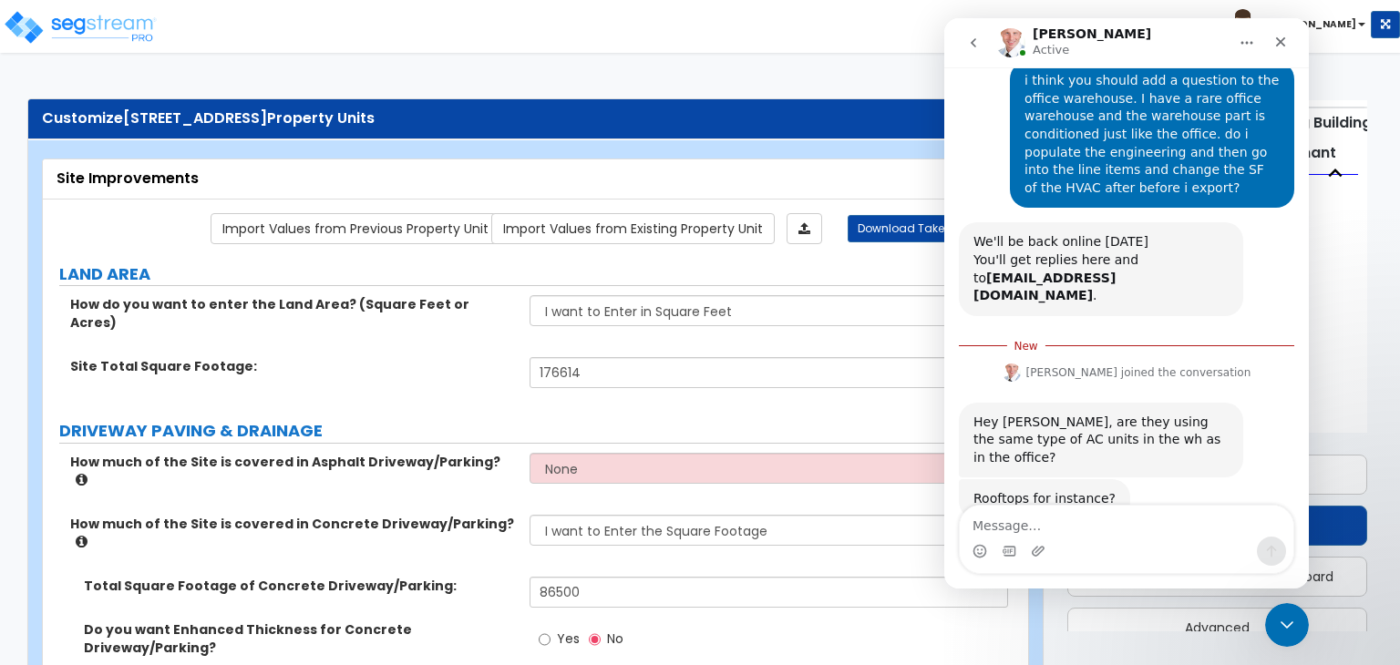
click at [1076, 531] on textarea "Message…" at bounding box center [1127, 521] width 334 height 31
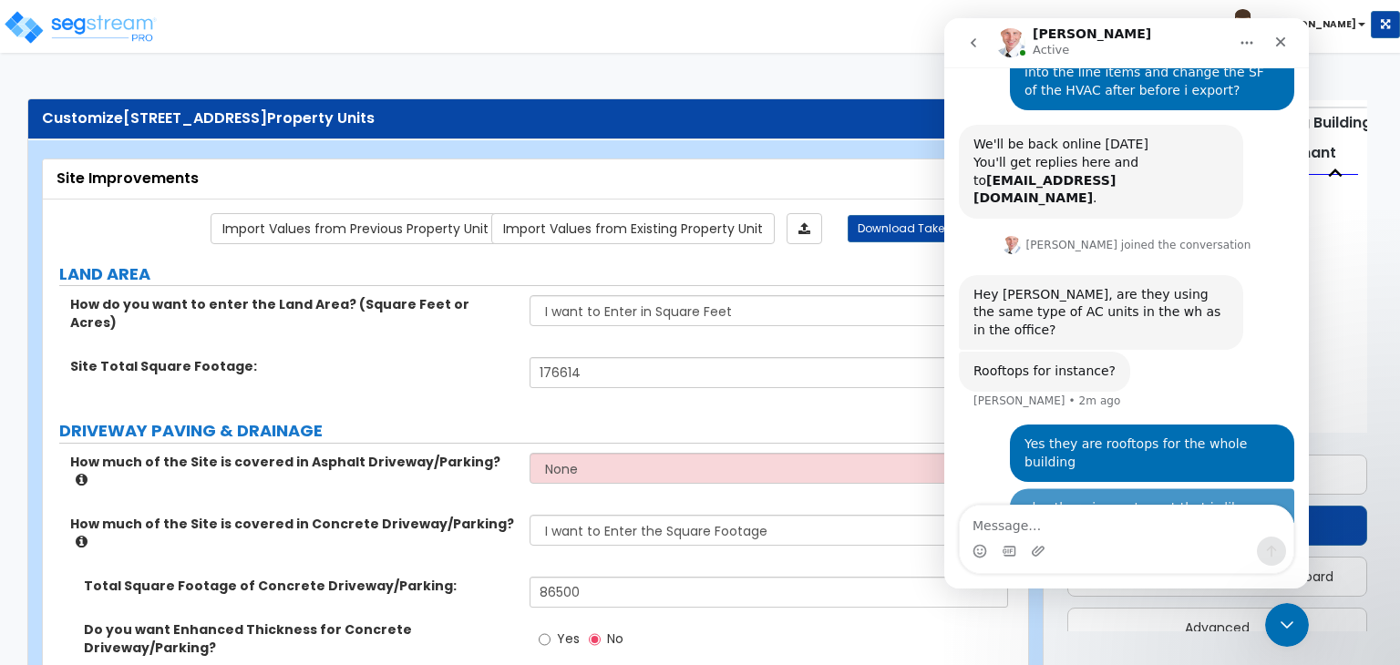
scroll to position [459, 0]
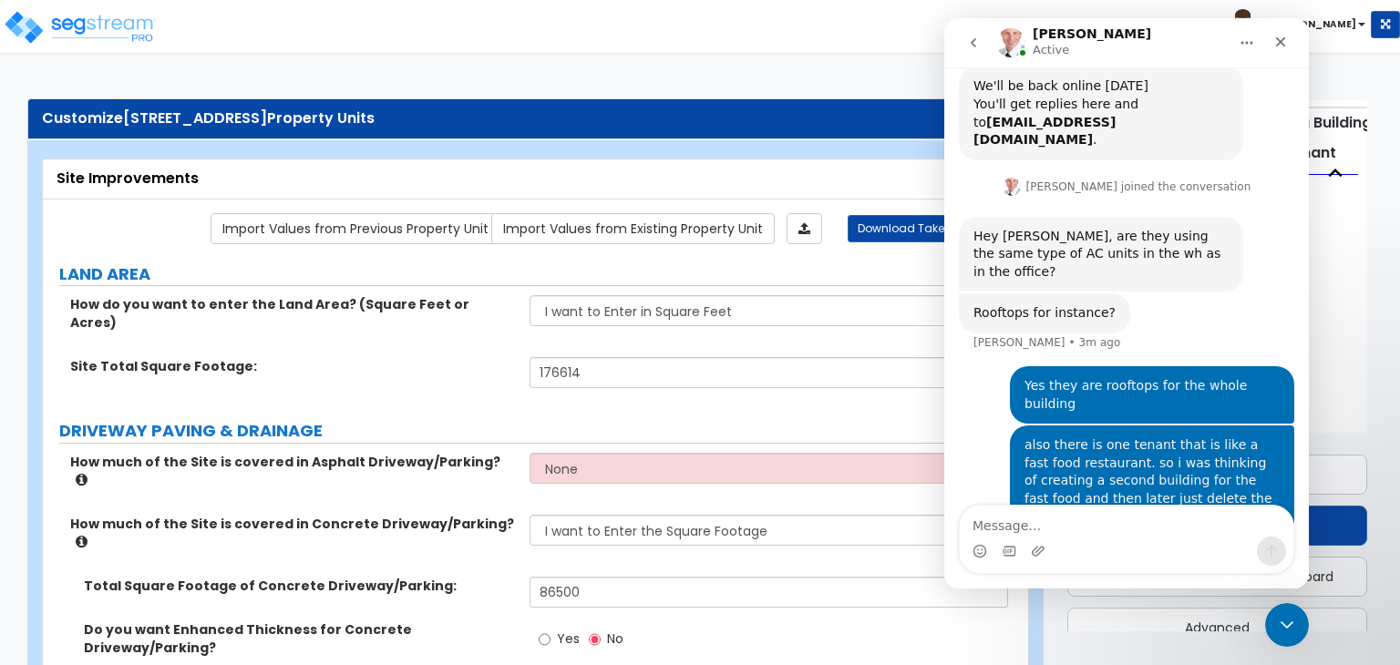
click at [1284, 625] on icon "Close Intercom Messenger" at bounding box center [1287, 625] width 13 height 7
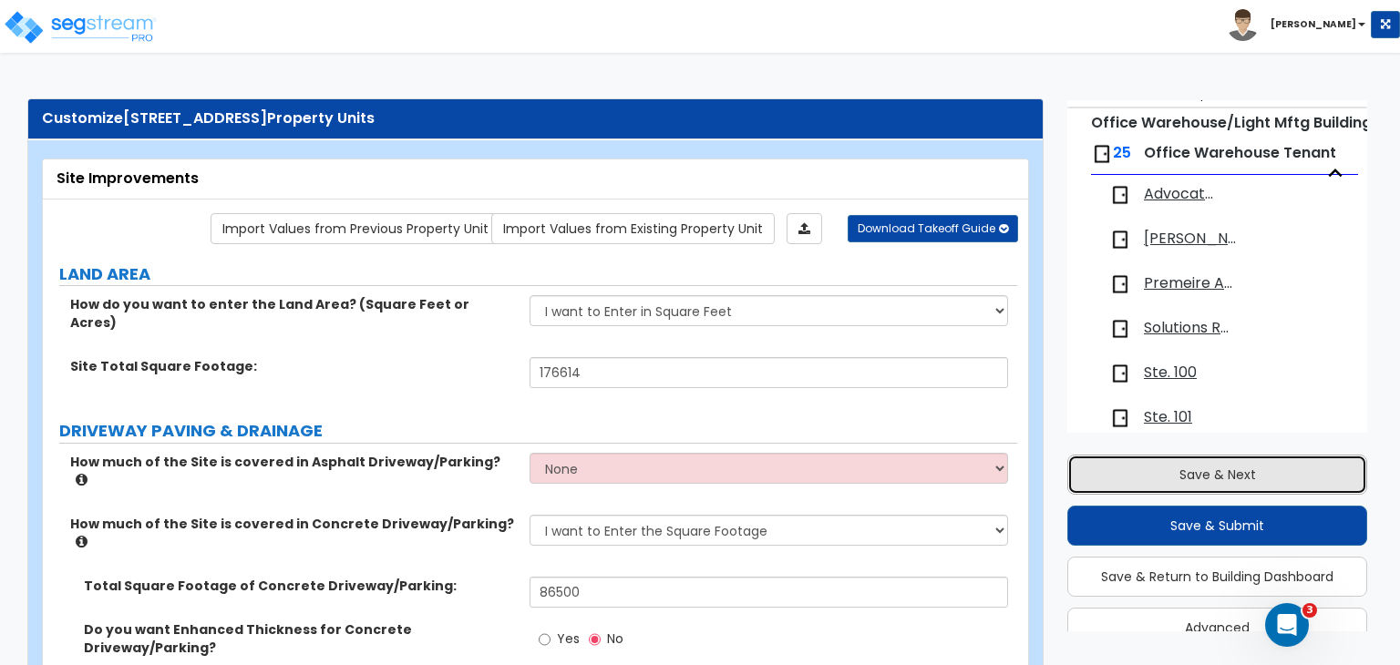
click at [1184, 478] on button "Save & Next" at bounding box center [1217, 475] width 300 height 40
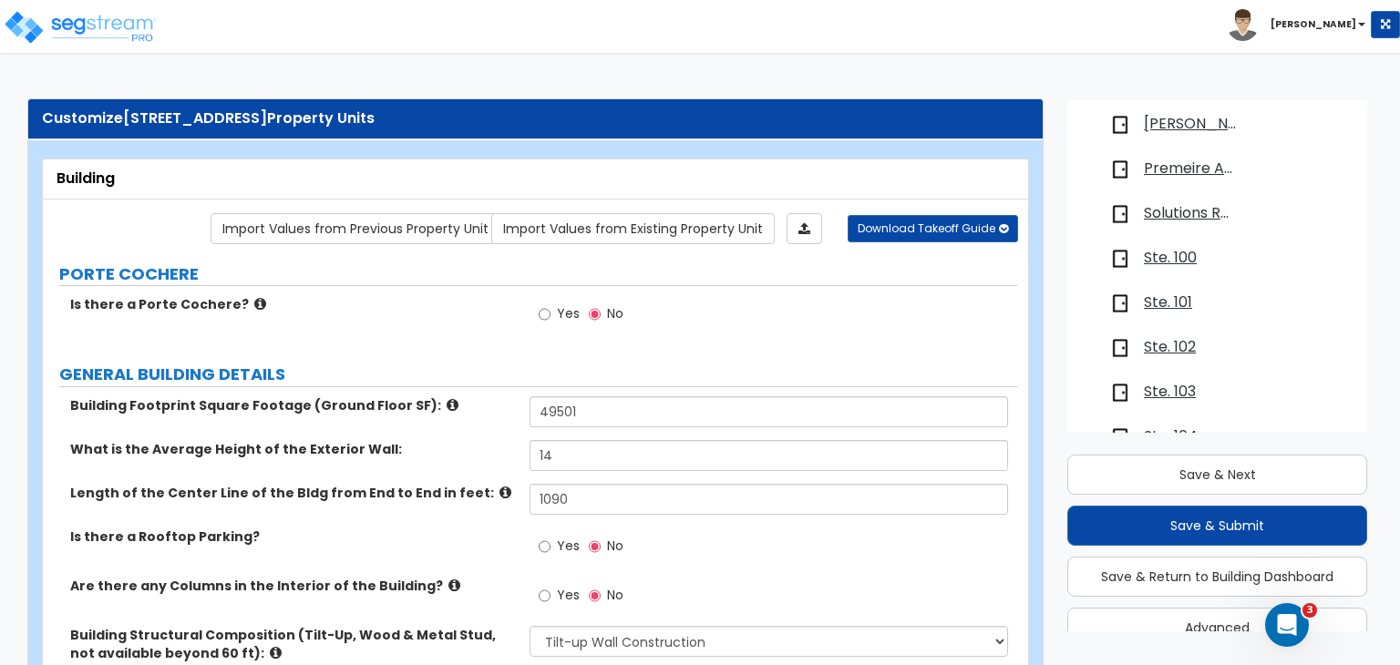
scroll to position [0, 0]
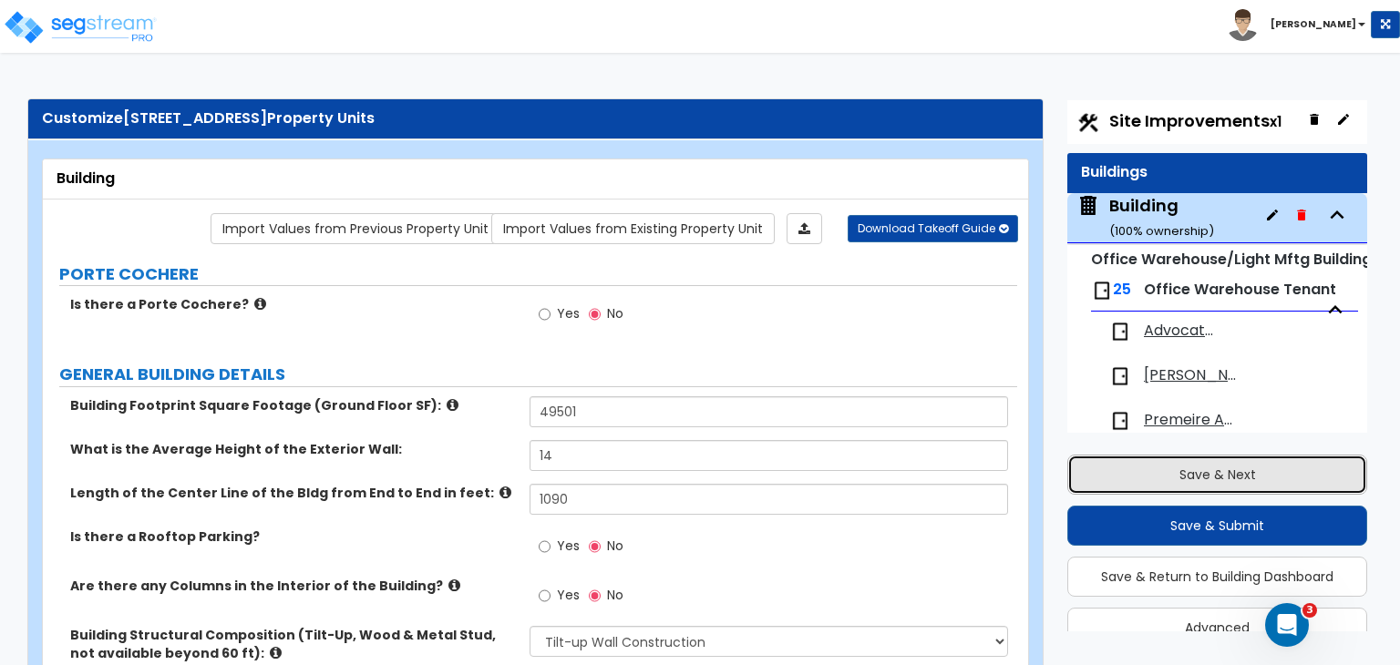
click at [1207, 469] on button "Save & Next" at bounding box center [1217, 475] width 300 height 40
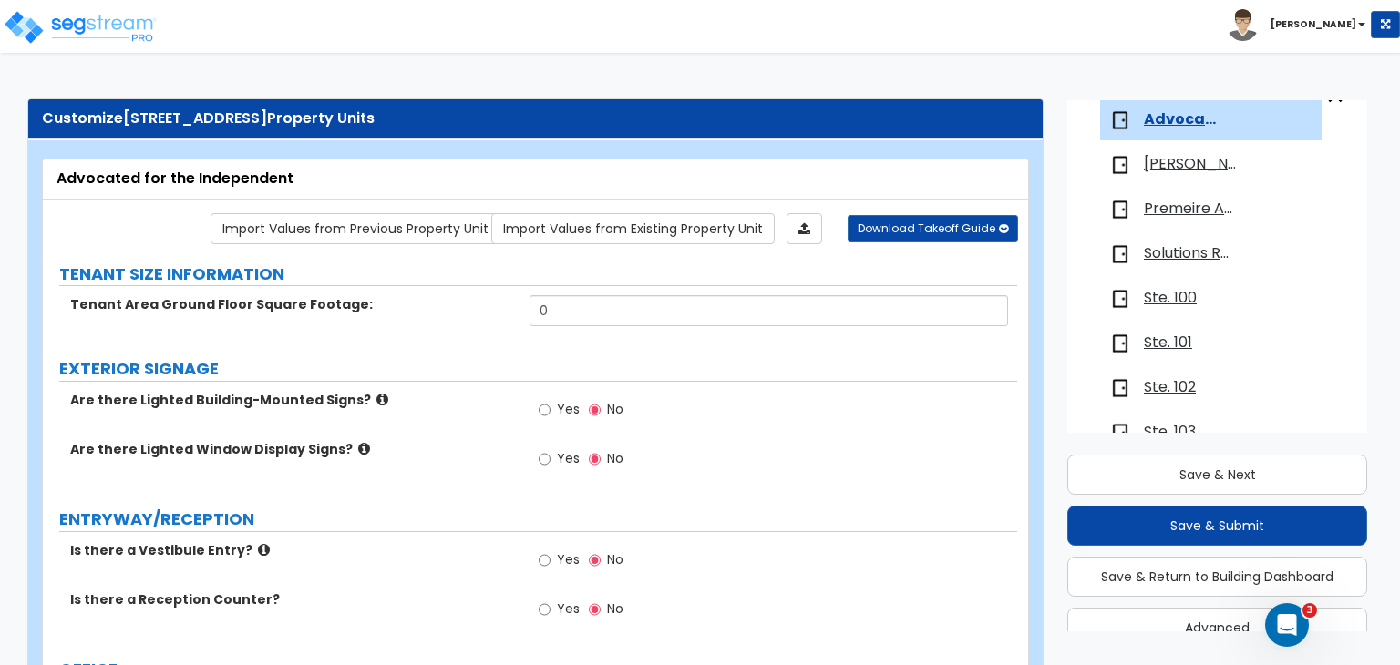
scroll to position [156, 0]
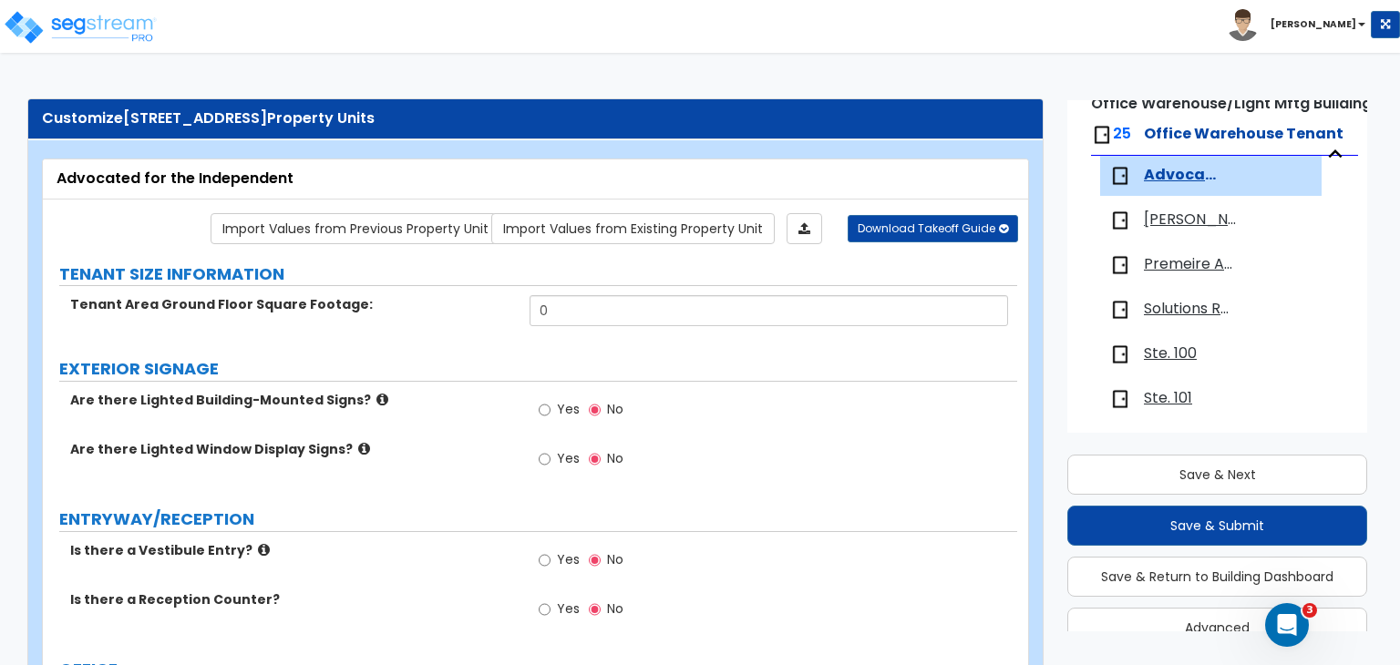
click at [1180, 172] on span "Advocated for the Independent" at bounding box center [1182, 175] width 77 height 21
click at [369, 230] on link "Import Values from Previous Property Unit" at bounding box center [356, 228] width 290 height 31
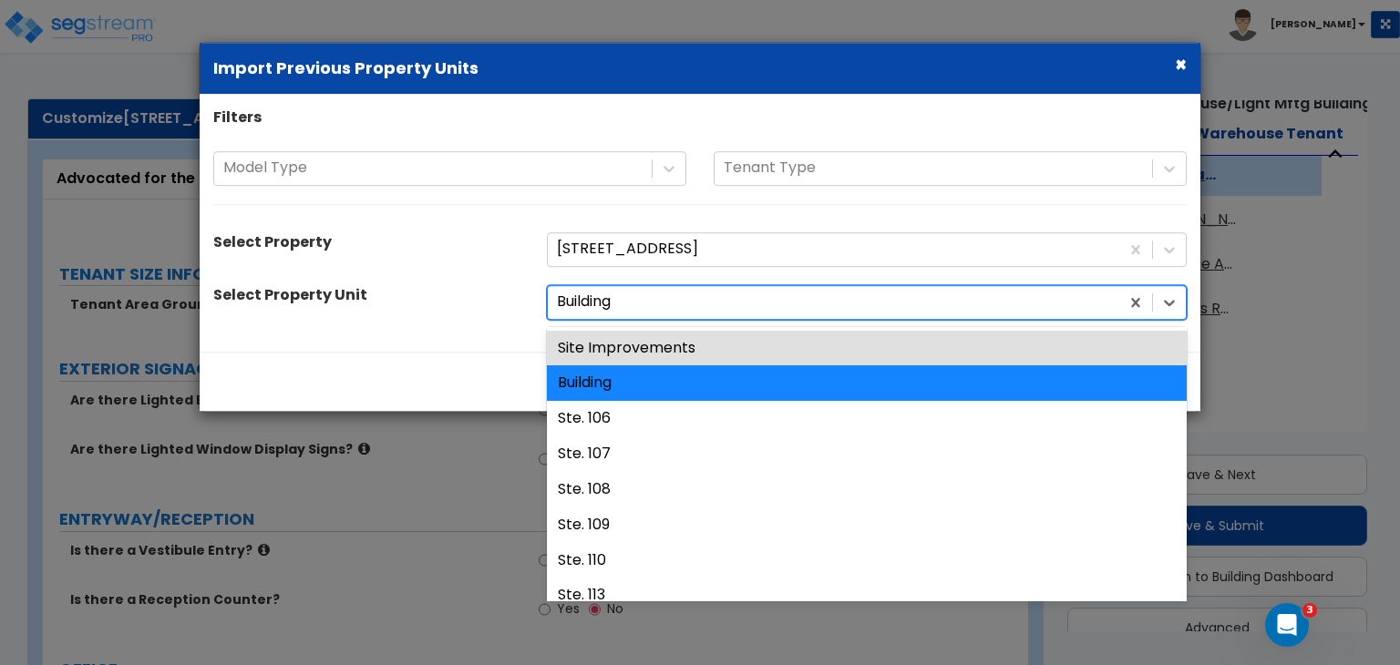
click at [638, 301] on div at bounding box center [833, 302] width 553 height 25
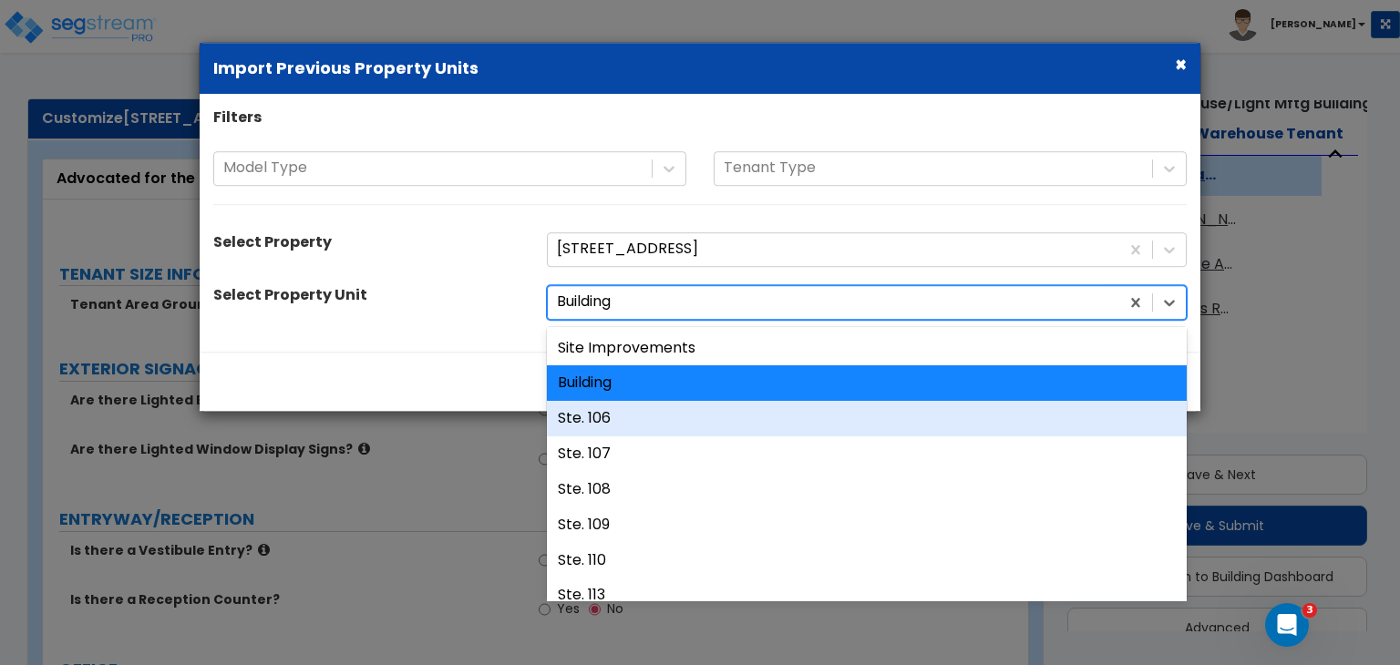
click at [633, 417] on div "Ste. 106" at bounding box center [867, 419] width 640 height 36
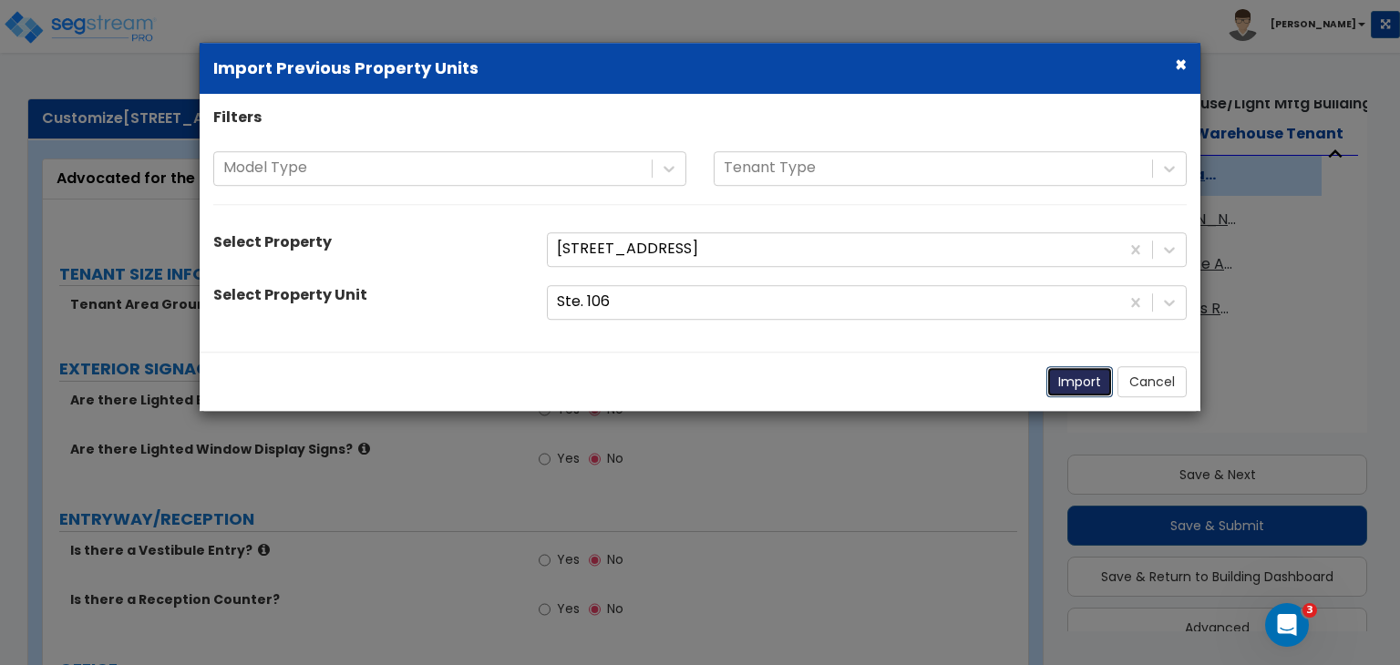
click at [1083, 378] on button "Import" at bounding box center [1079, 381] width 67 height 31
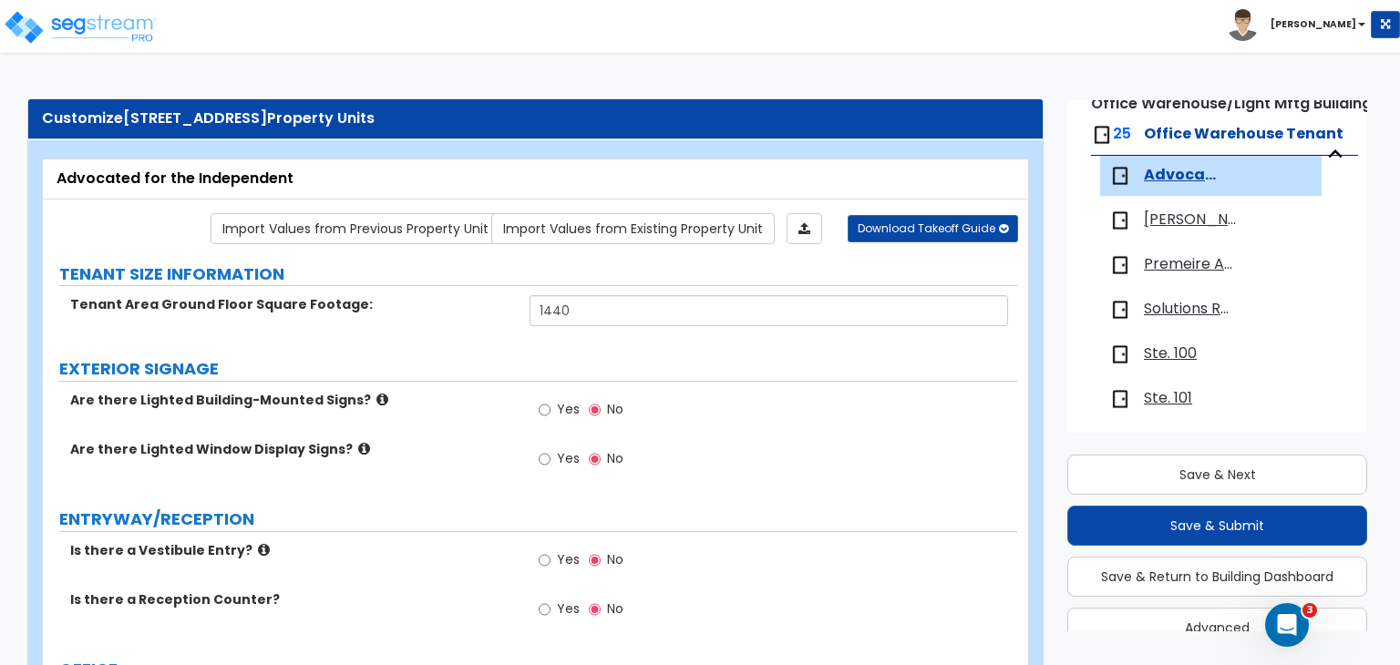
scroll to position [211, 0]
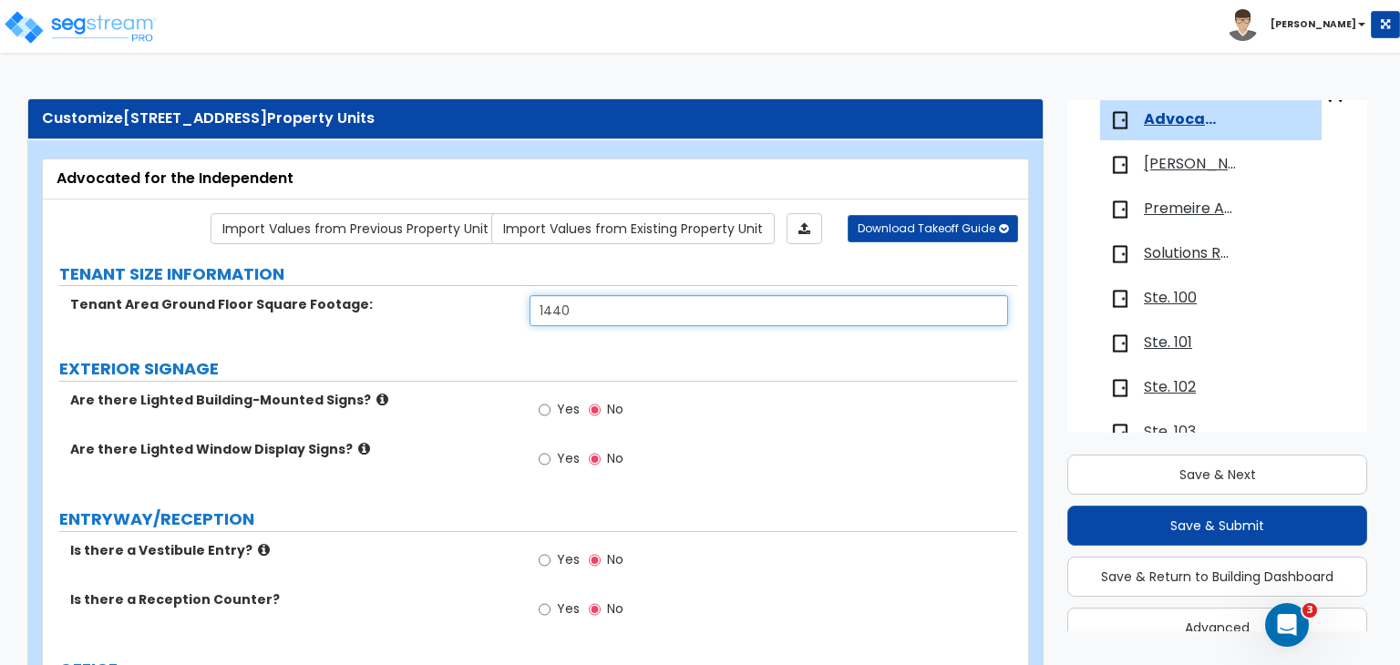
drag, startPoint x: 588, startPoint y: 310, endPoint x: 189, endPoint y: 313, distance: 399.2
click at [189, 313] on div "Tenant Area Ground Floor Square Footage: 1440" at bounding box center [530, 317] width 974 height 44
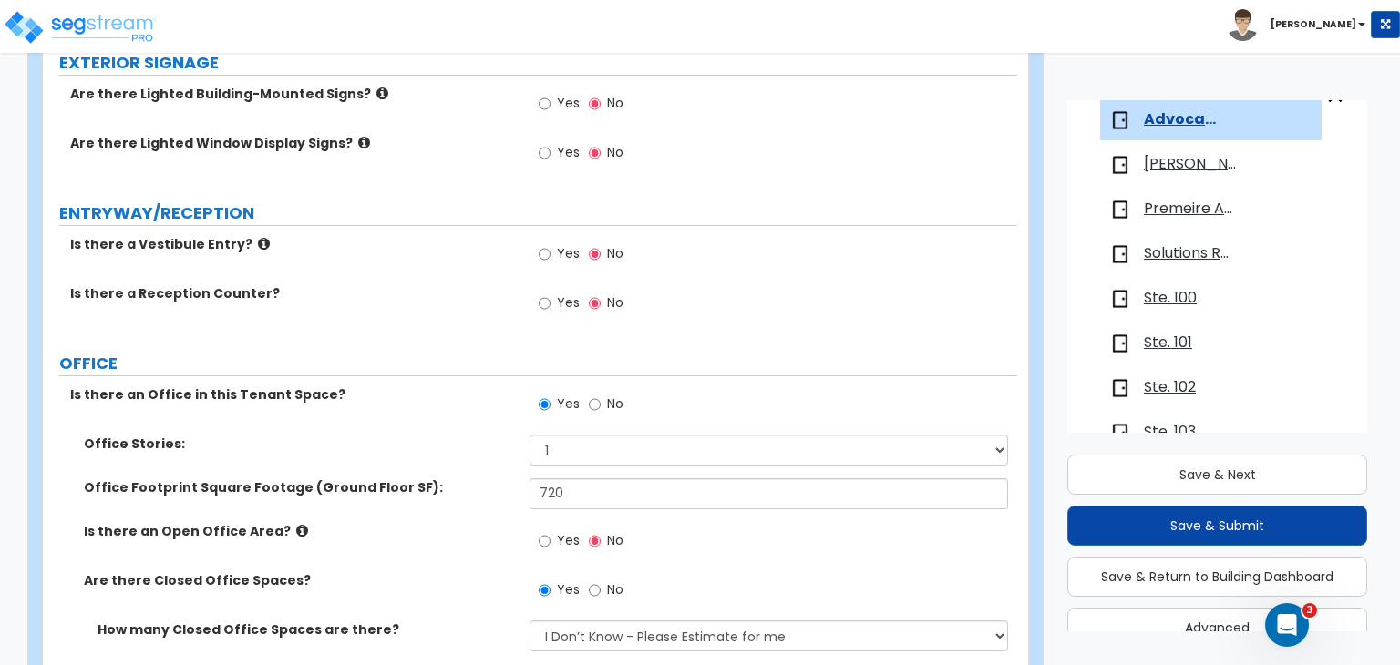
scroll to position [306, 0]
drag, startPoint x: 598, startPoint y: 493, endPoint x: 234, endPoint y: 491, distance: 363.7
click at [234, 491] on div "Office Footprint Square Footage (Ground Floor SF): 720" at bounding box center [530, 501] width 974 height 44
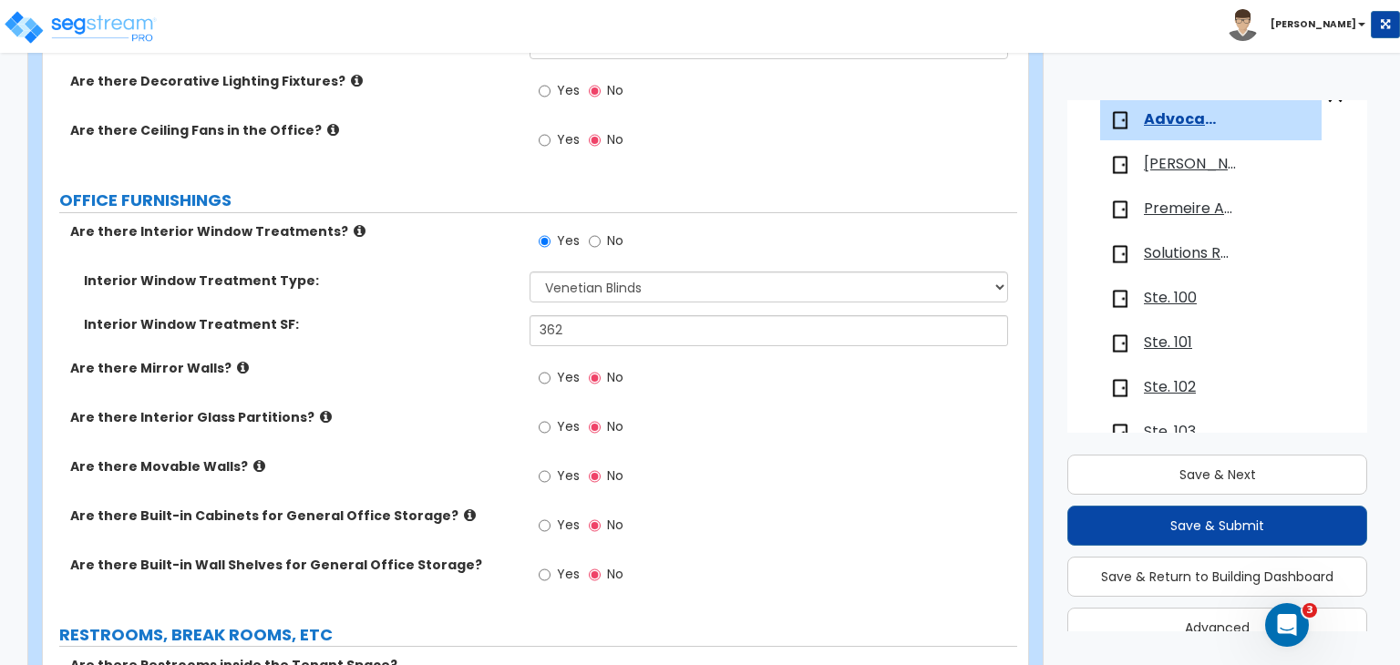
scroll to position [1808, 0]
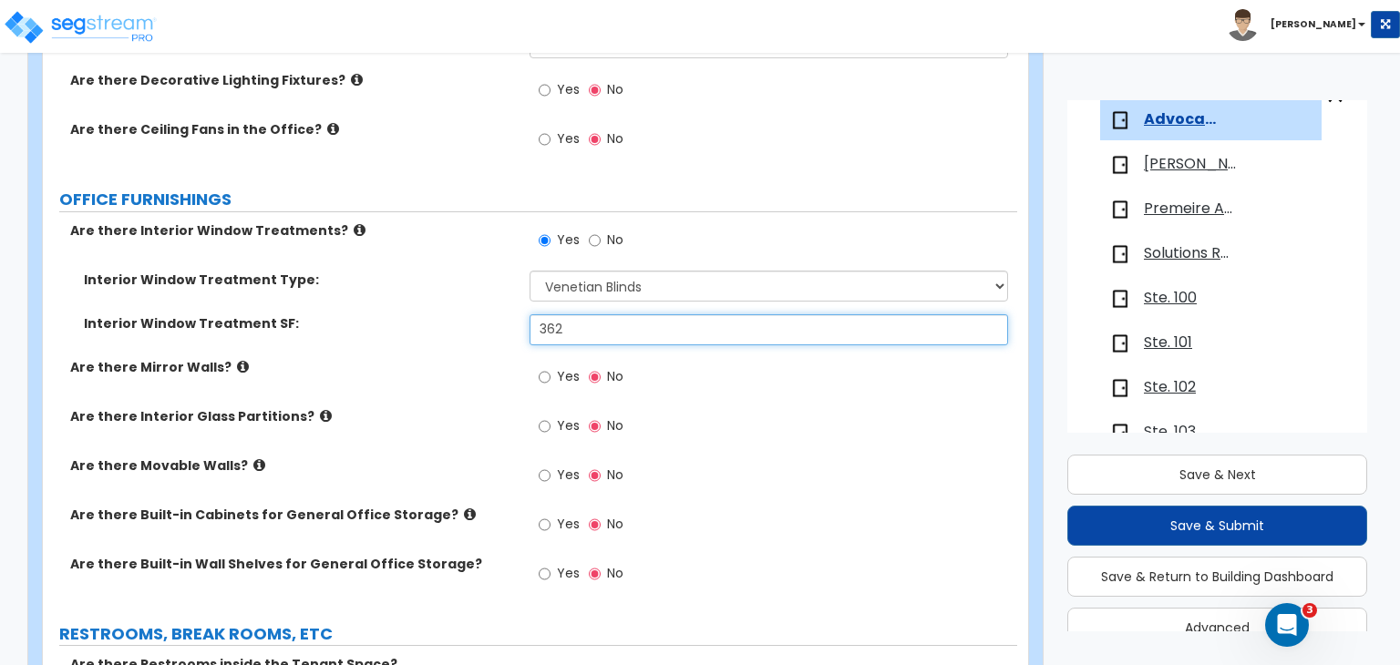
drag, startPoint x: 576, startPoint y: 278, endPoint x: 328, endPoint y: 286, distance: 248.1
click at [328, 314] on div "Interior Window Treatment SF: 362" at bounding box center [530, 336] width 974 height 44
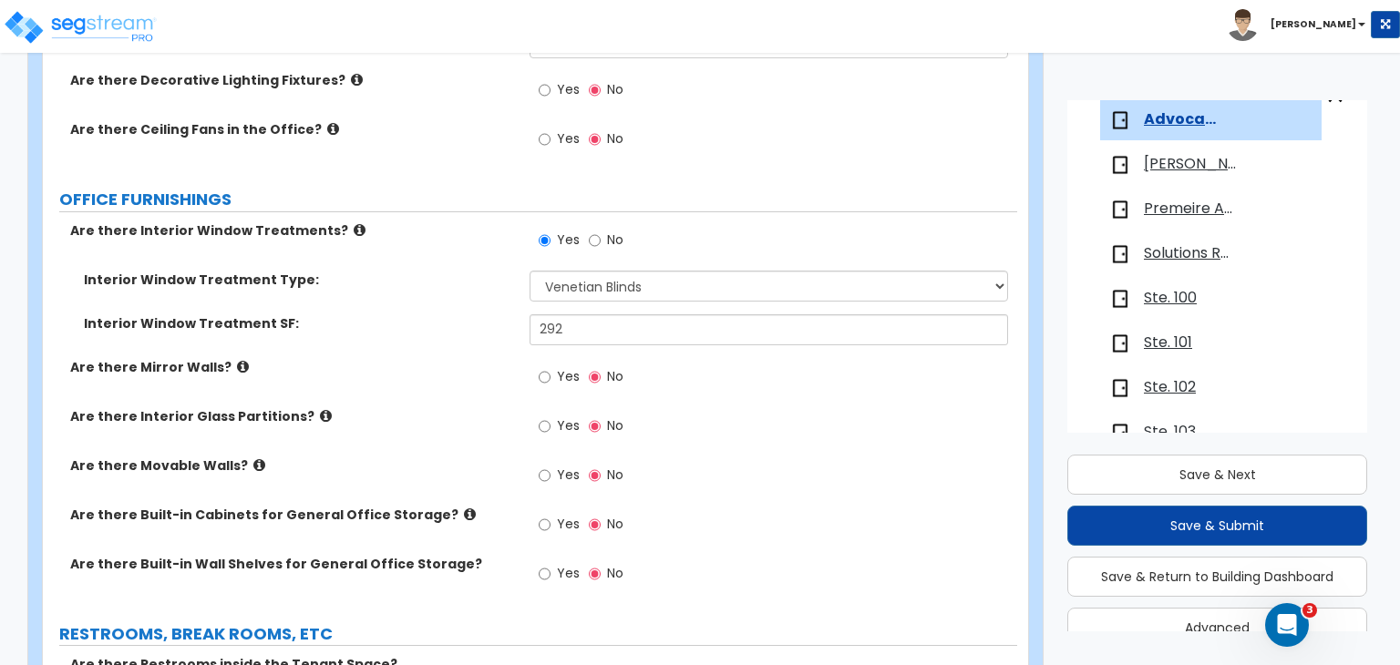
click at [450, 314] on div "Interior Window Treatment SF: 292" at bounding box center [530, 336] width 974 height 44
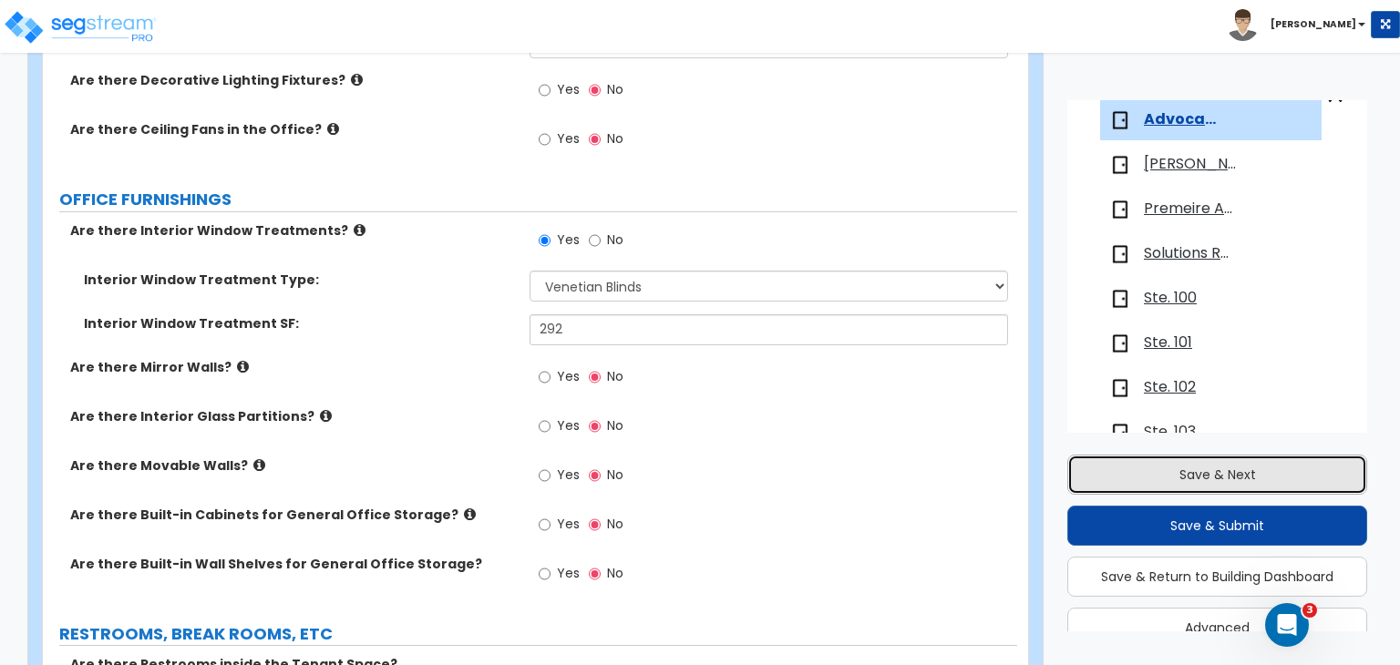
click at [1208, 476] on button "Save & Next" at bounding box center [1217, 475] width 300 height 40
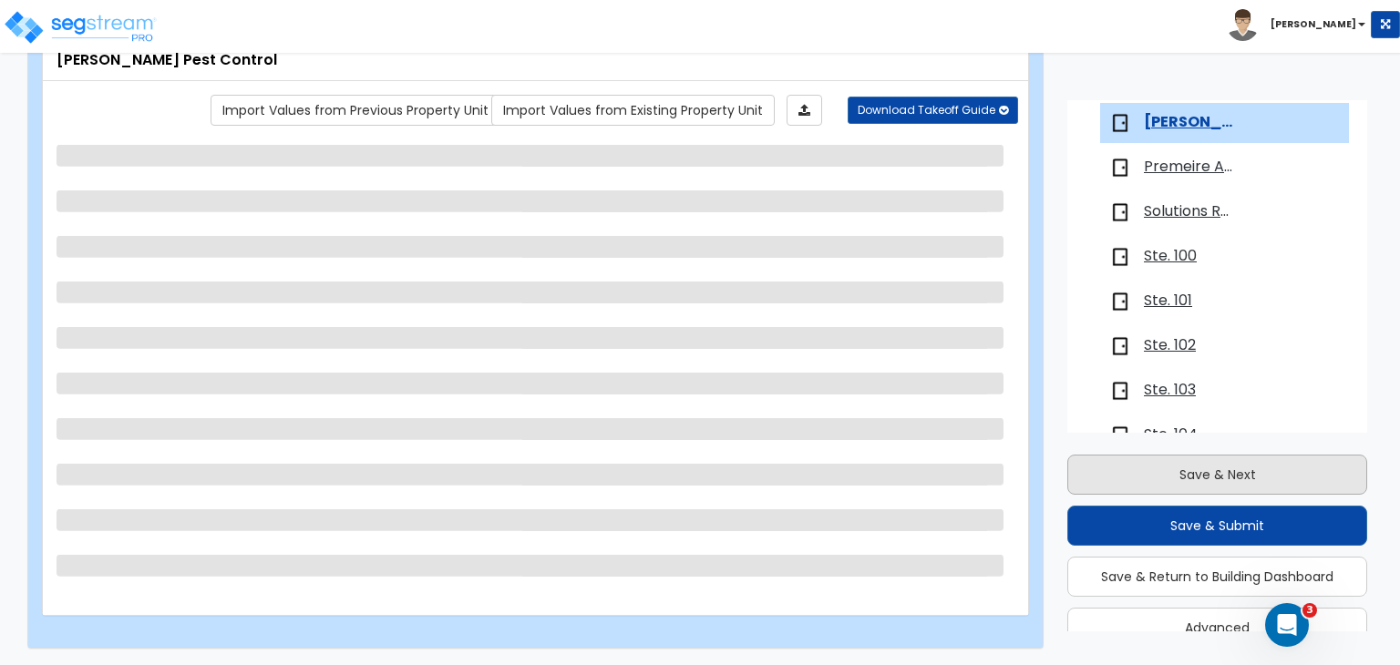
scroll to position [256, 0]
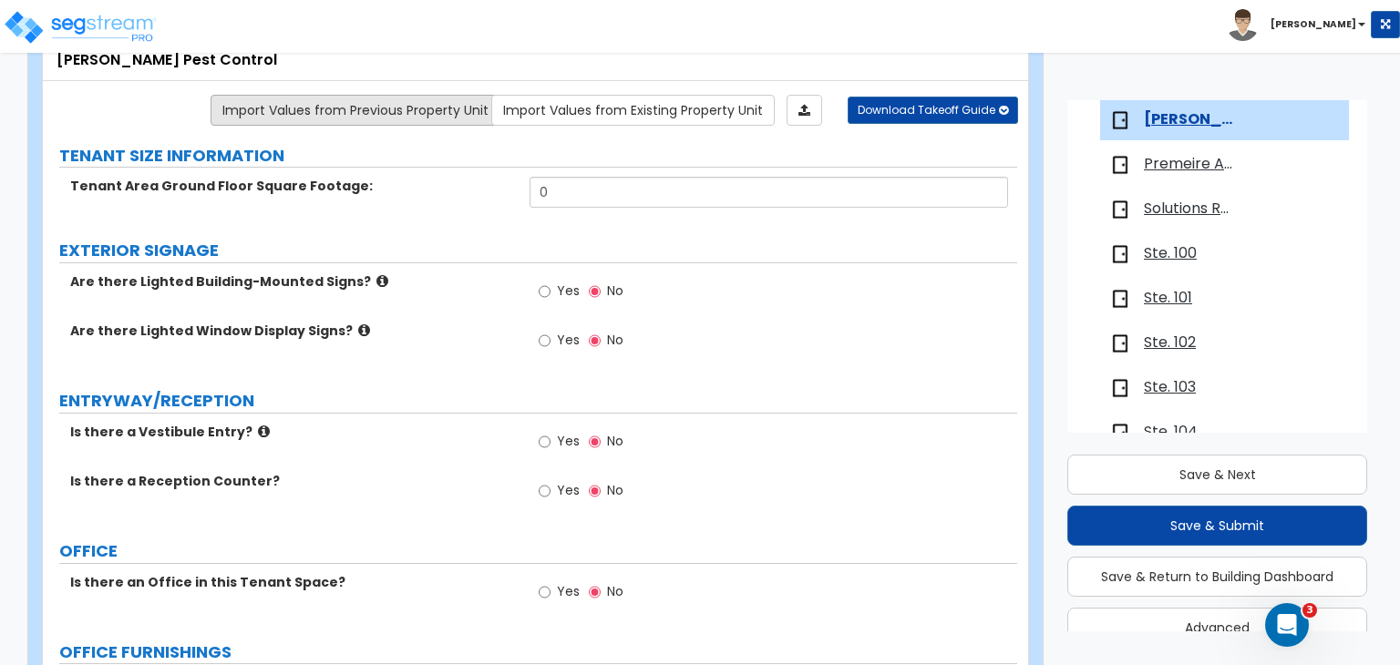
click at [427, 106] on link "Import Values from Previous Property Unit" at bounding box center [356, 110] width 290 height 31
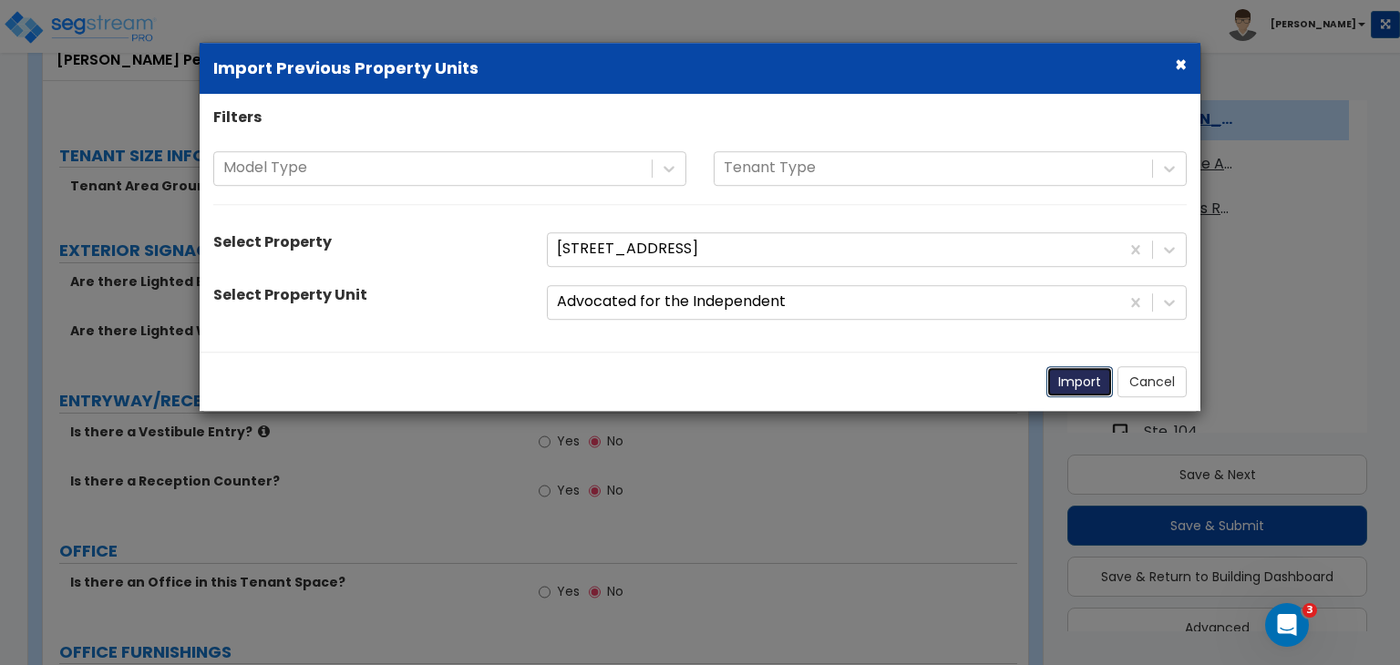
click at [1084, 382] on button "Import" at bounding box center [1079, 381] width 67 height 31
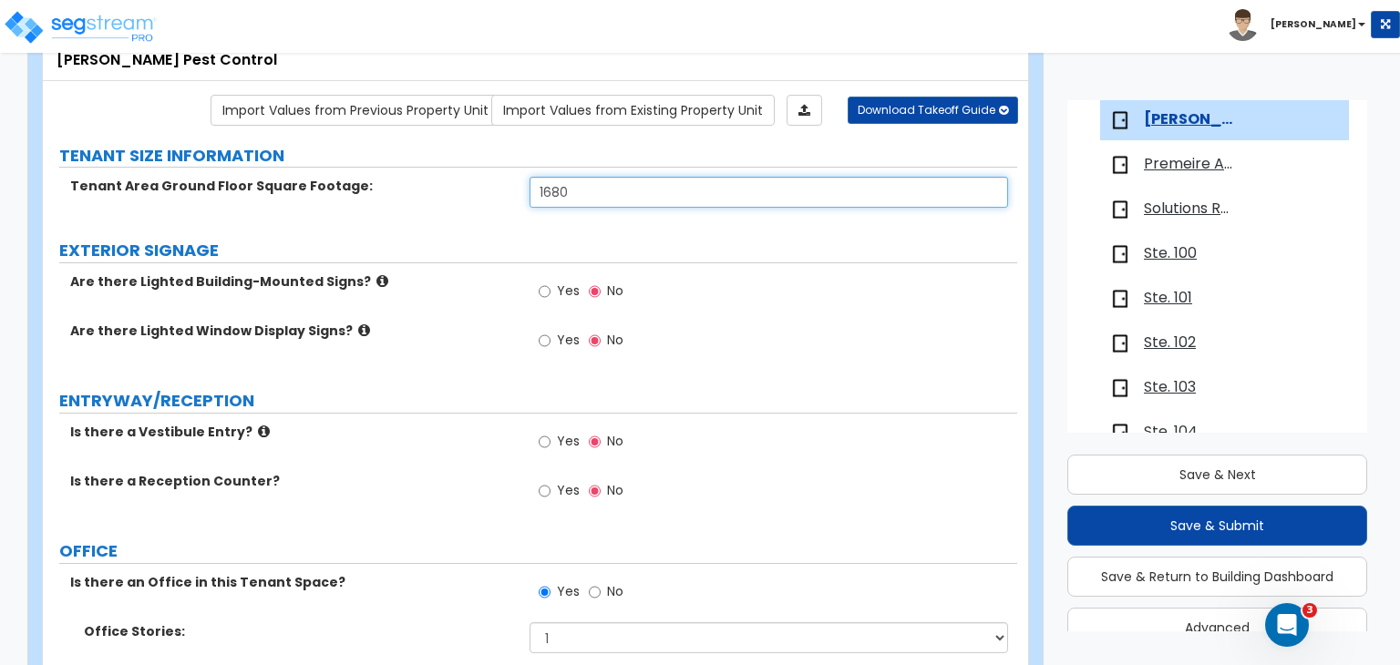
drag, startPoint x: 590, startPoint y: 192, endPoint x: 324, endPoint y: 192, distance: 265.2
click at [324, 192] on div "Tenant Area Ground Floor Square Footage: 1680" at bounding box center [530, 199] width 974 height 44
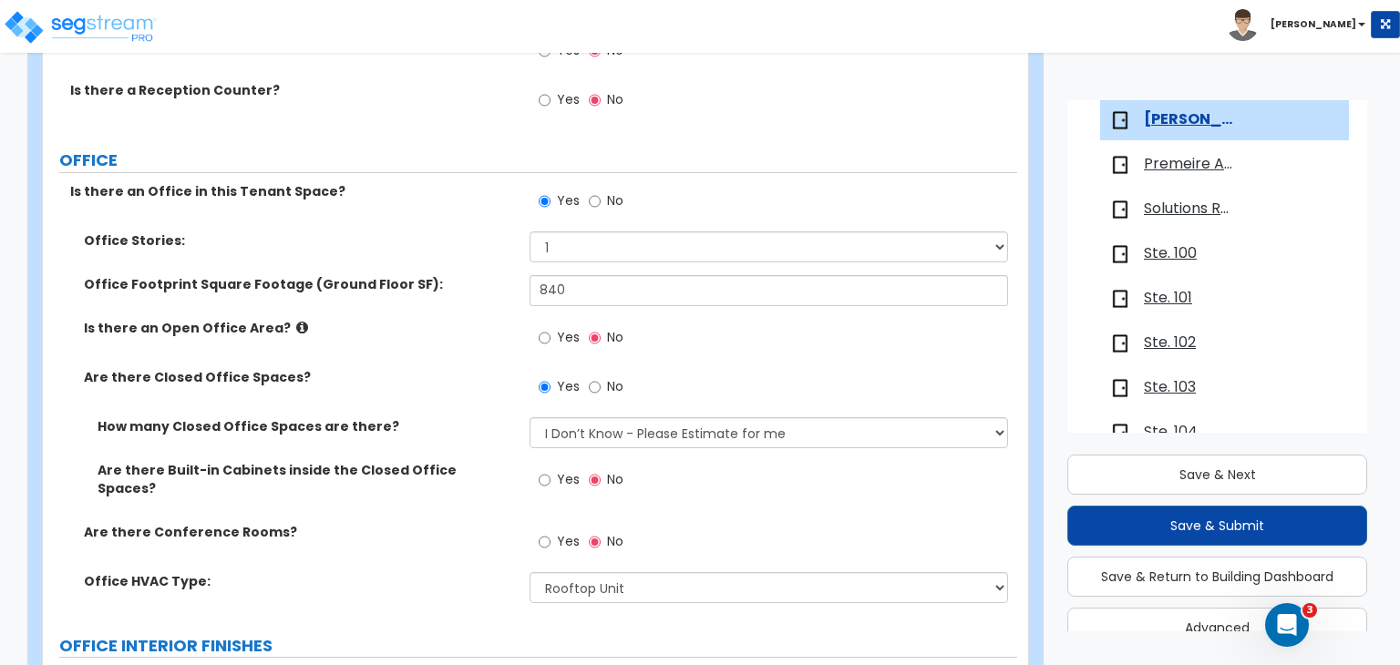
scroll to position [509, 0]
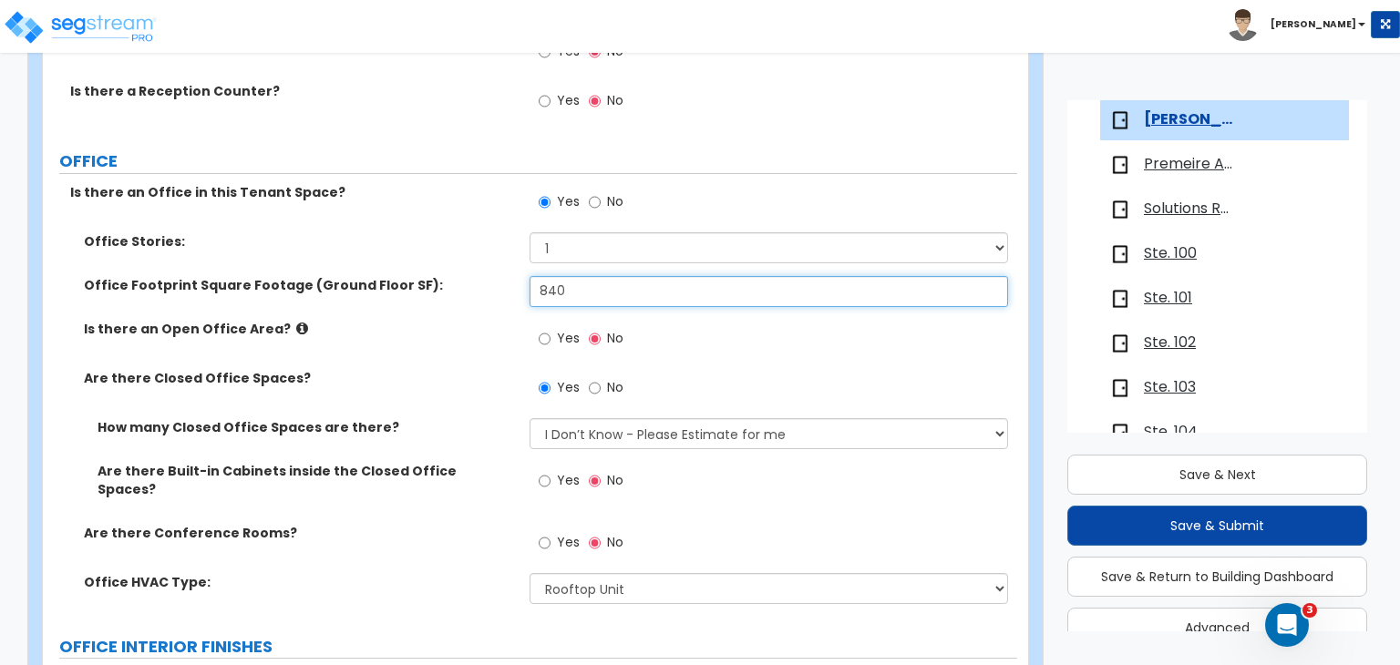
drag, startPoint x: 570, startPoint y: 292, endPoint x: 314, endPoint y: 305, distance: 255.6
click at [314, 305] on div "Office Footprint Square Footage (Ground Floor SF): 840" at bounding box center [530, 298] width 974 height 44
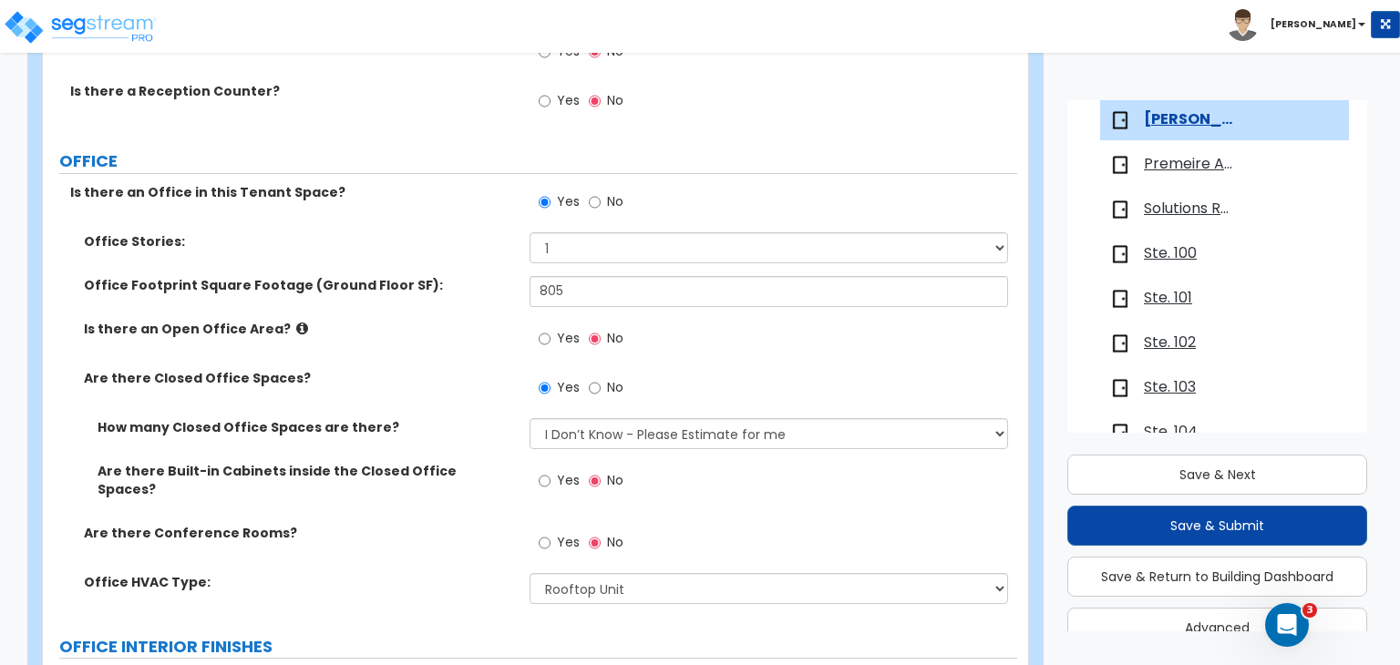
click at [445, 345] on div "Is there an Open Office Area? Yes No" at bounding box center [530, 344] width 974 height 49
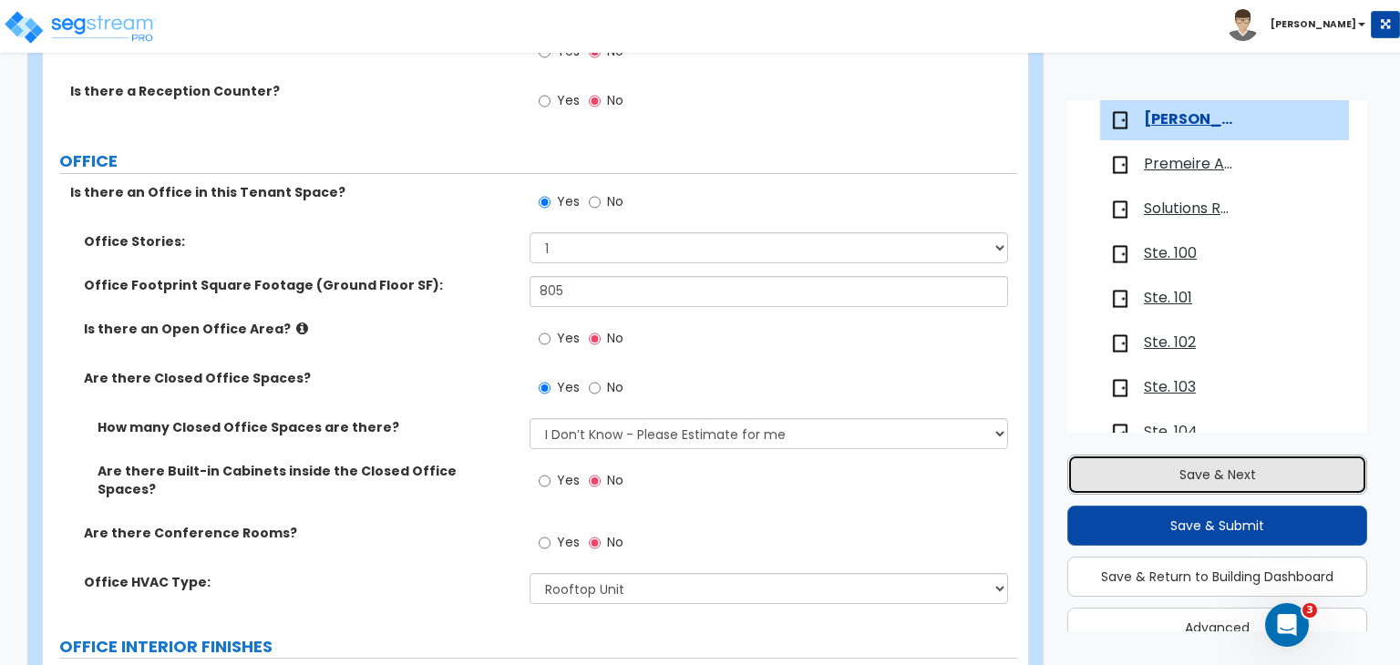
click at [1137, 475] on button "Save & Next" at bounding box center [1217, 475] width 300 height 40
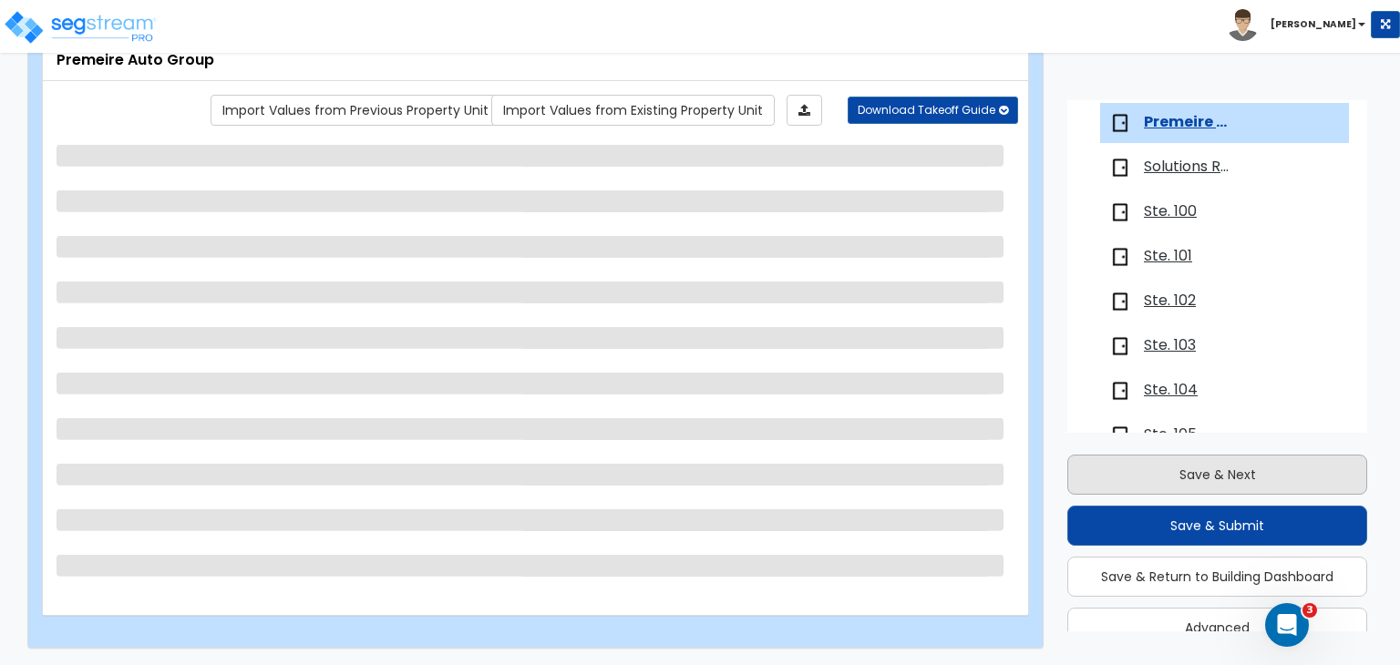
scroll to position [301, 0]
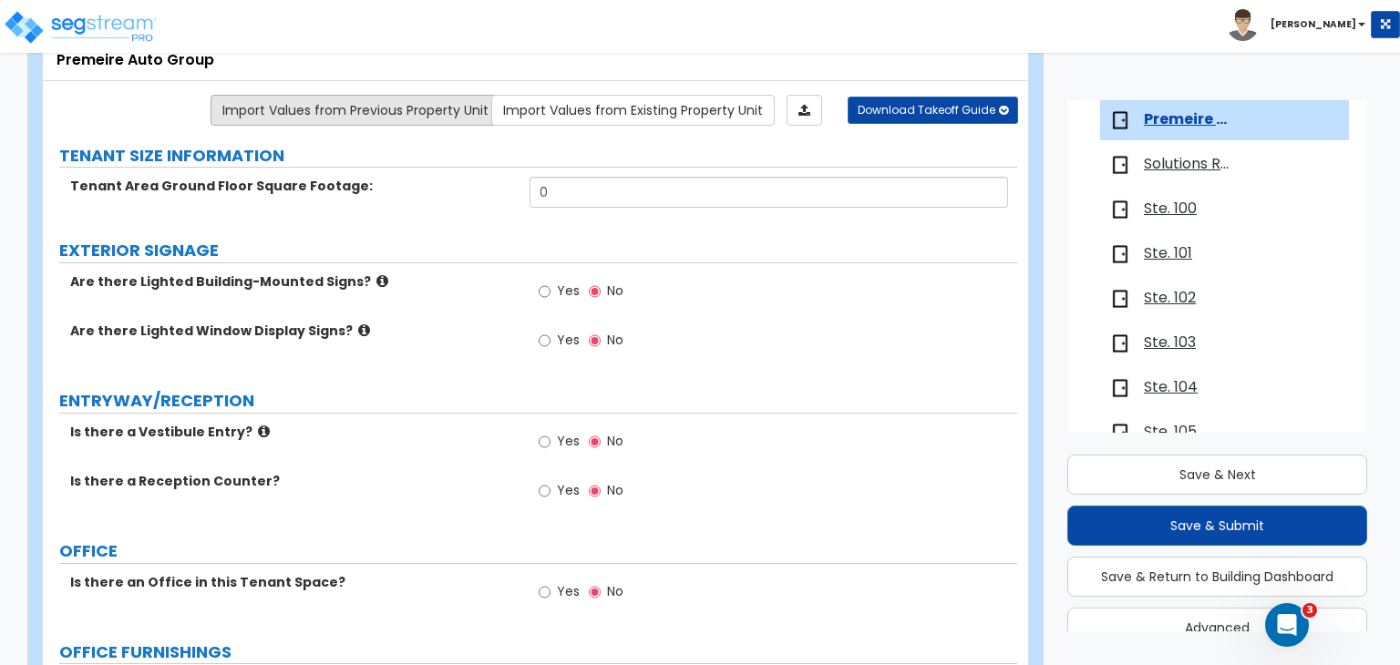
click at [411, 108] on link "Import Values from Previous Property Unit" at bounding box center [356, 110] width 290 height 31
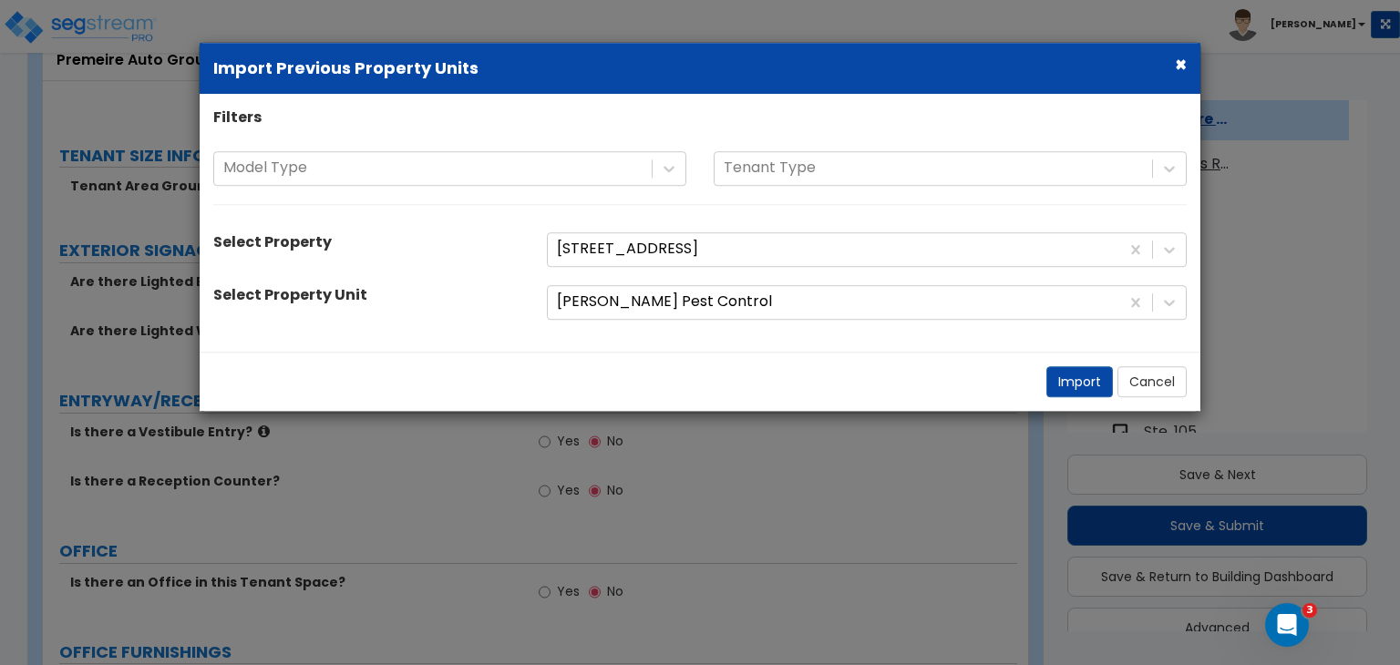
scroll to position [529, 0]
click at [1062, 384] on button "Import" at bounding box center [1079, 381] width 67 height 31
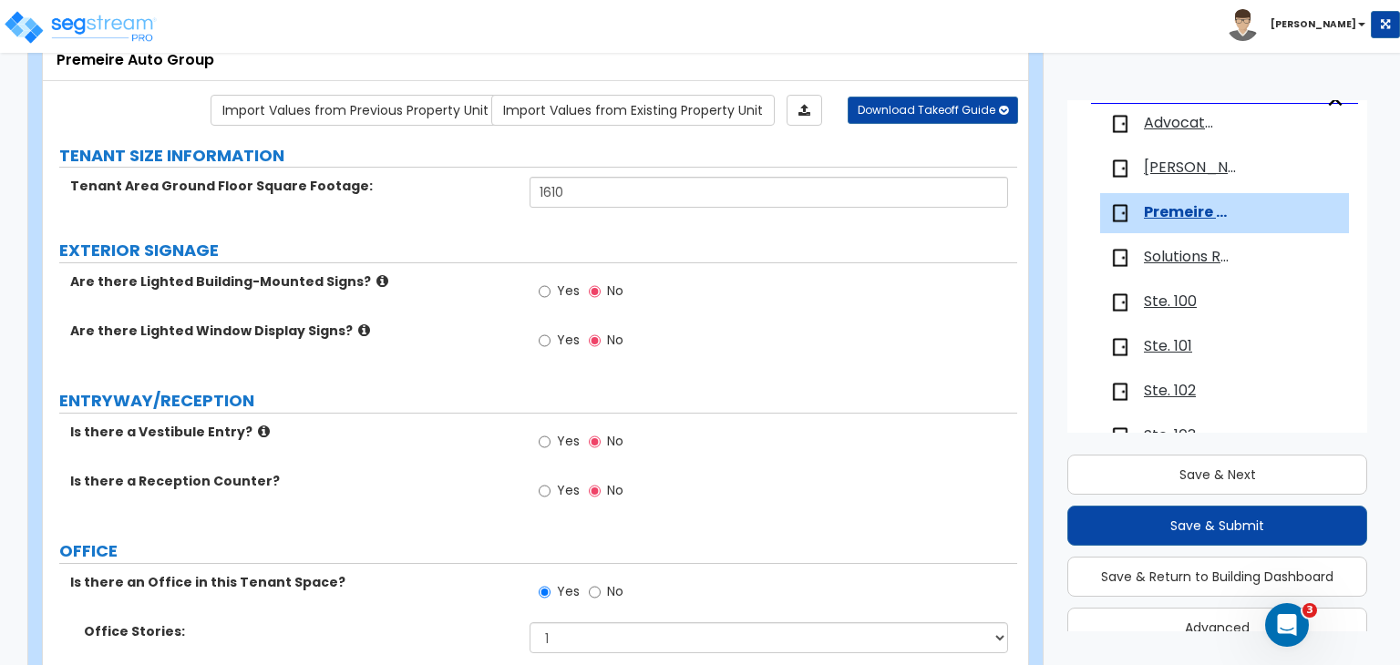
scroll to position [206, 0]
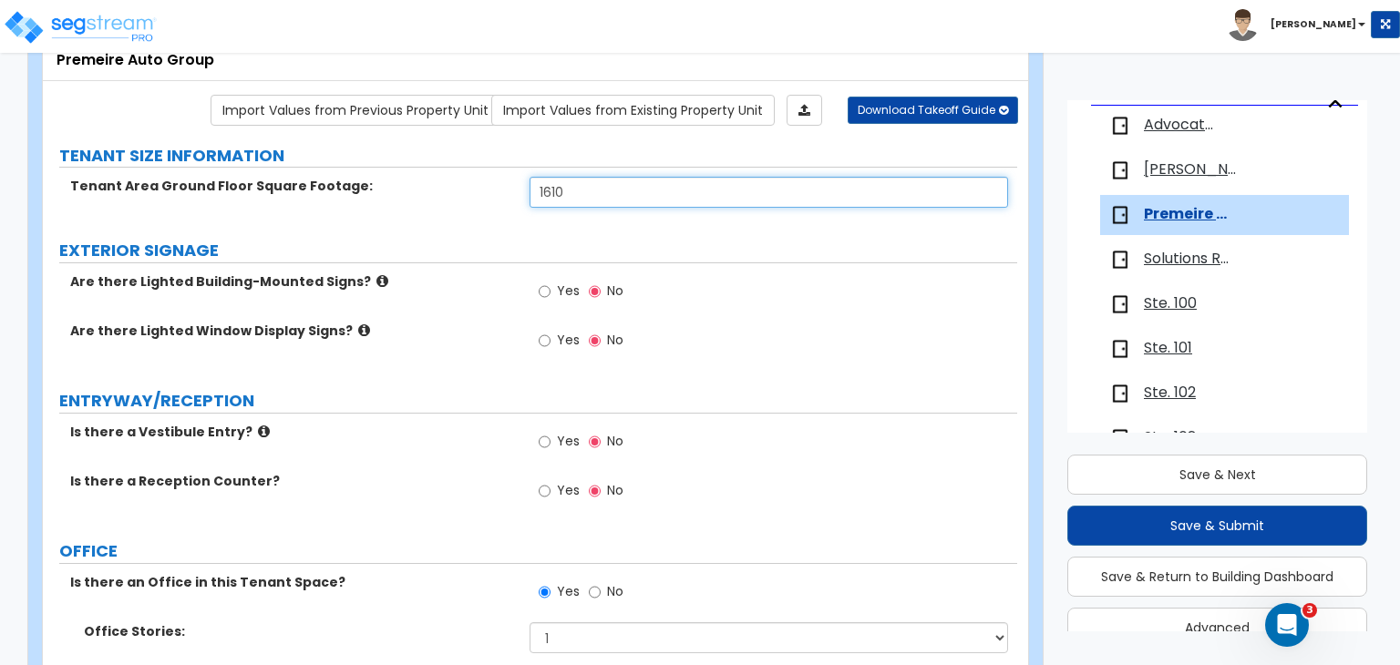
drag, startPoint x: 583, startPoint y: 191, endPoint x: 478, endPoint y: 175, distance: 107.0
click at [478, 177] on div "Tenant Area Ground Floor Square Footage: 1610" at bounding box center [530, 199] width 974 height 44
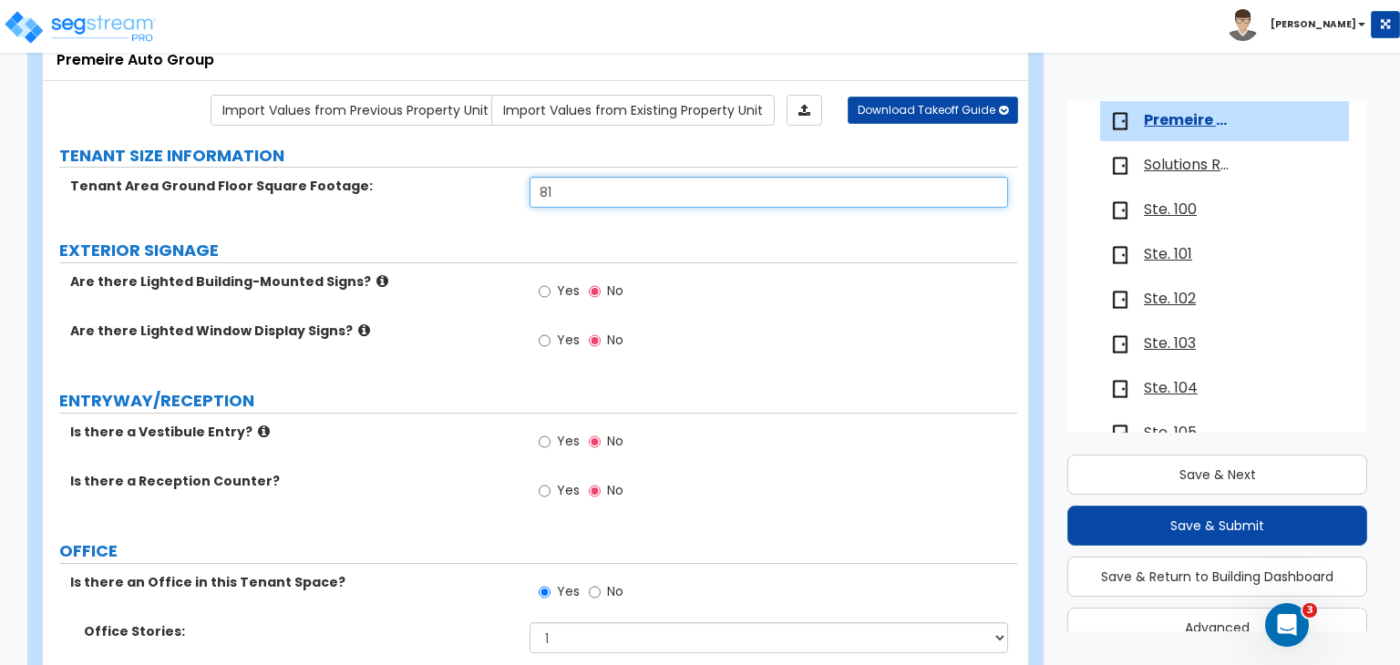
scroll to position [301, 0]
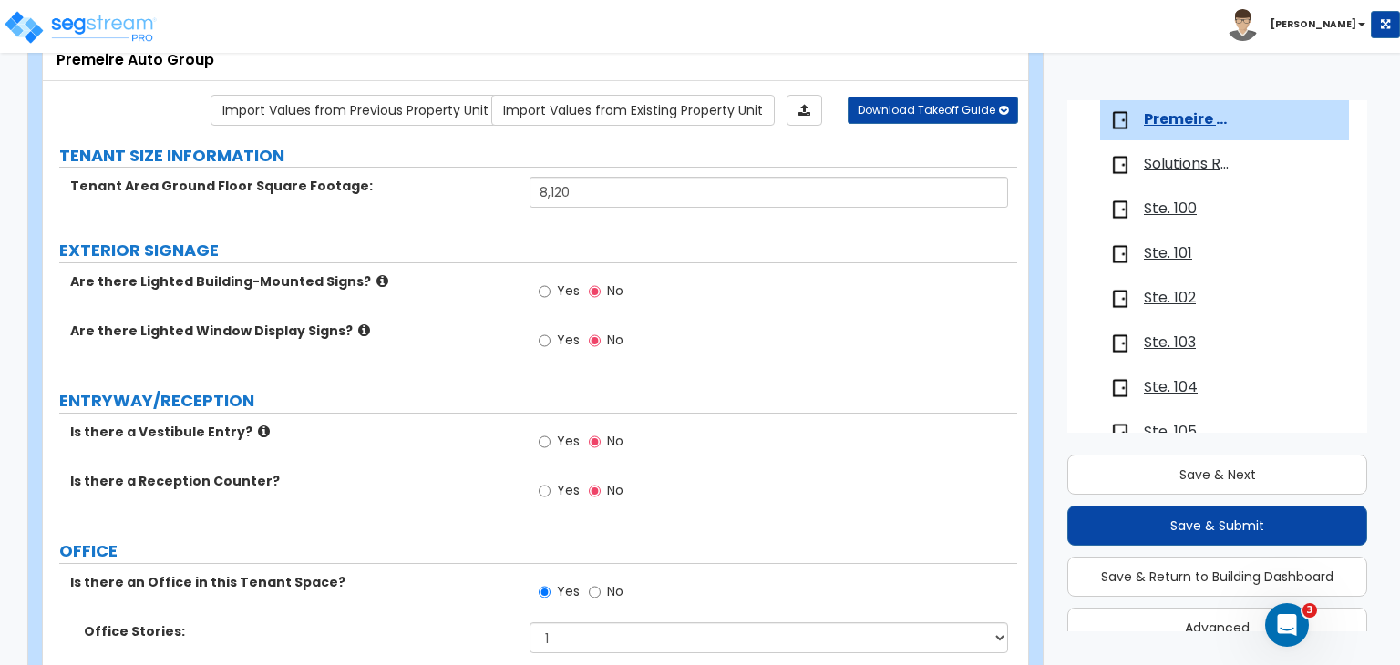
click at [507, 309] on div "Are there Lighted Building-Mounted Signs? Yes No" at bounding box center [530, 297] width 974 height 49
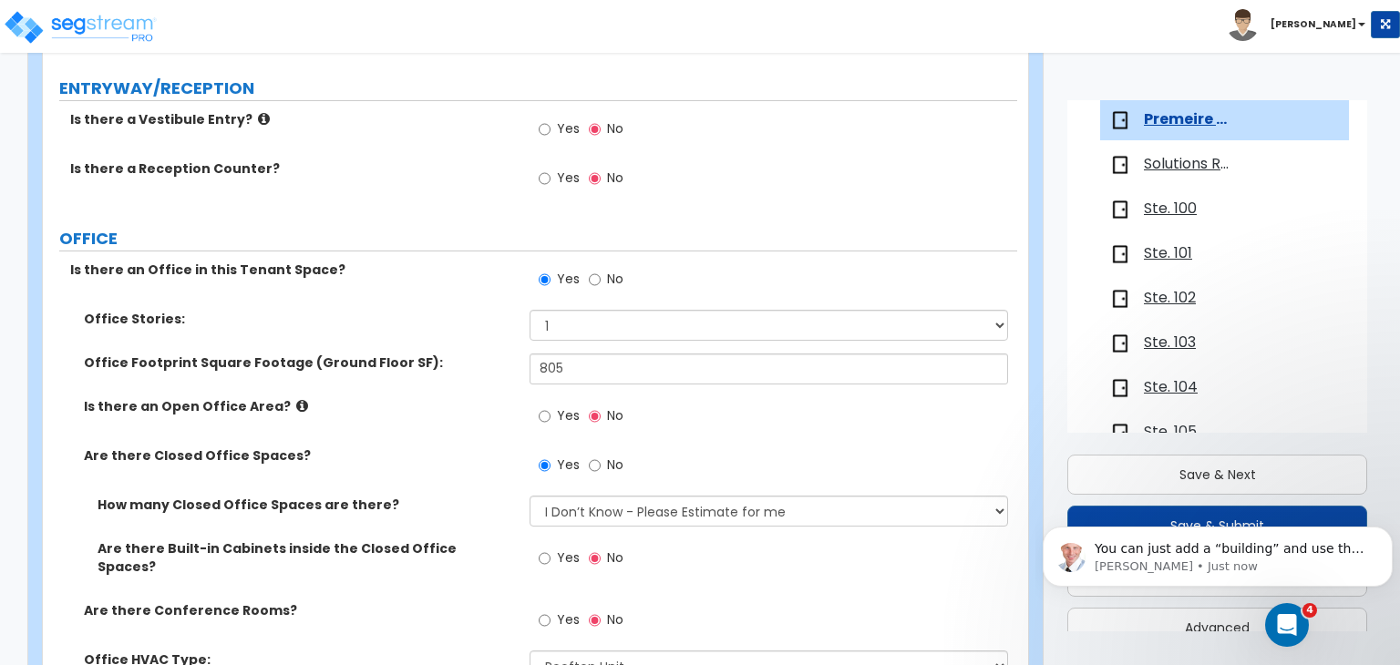
scroll to position [432, 0]
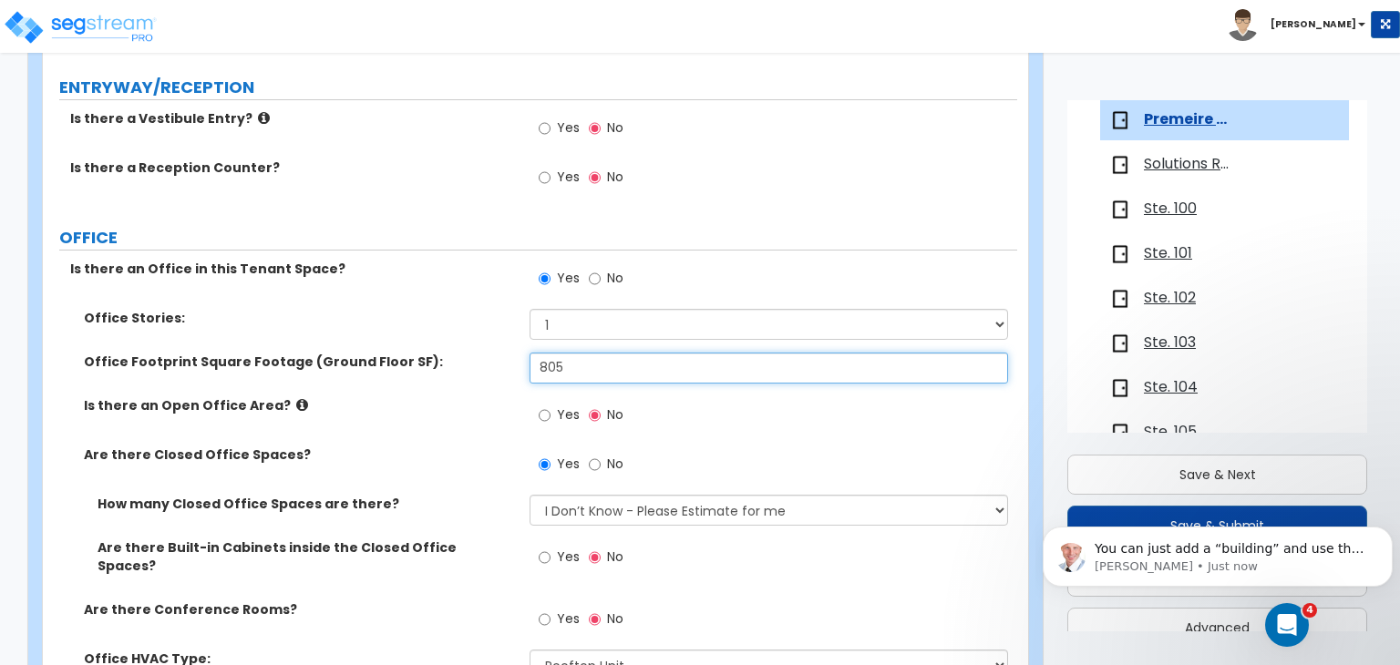
drag, startPoint x: 607, startPoint y: 362, endPoint x: 310, endPoint y: 364, distance: 297.1
click at [310, 364] on div "Office Footprint Square Footage (Ground Floor SF): 805" at bounding box center [530, 375] width 974 height 44
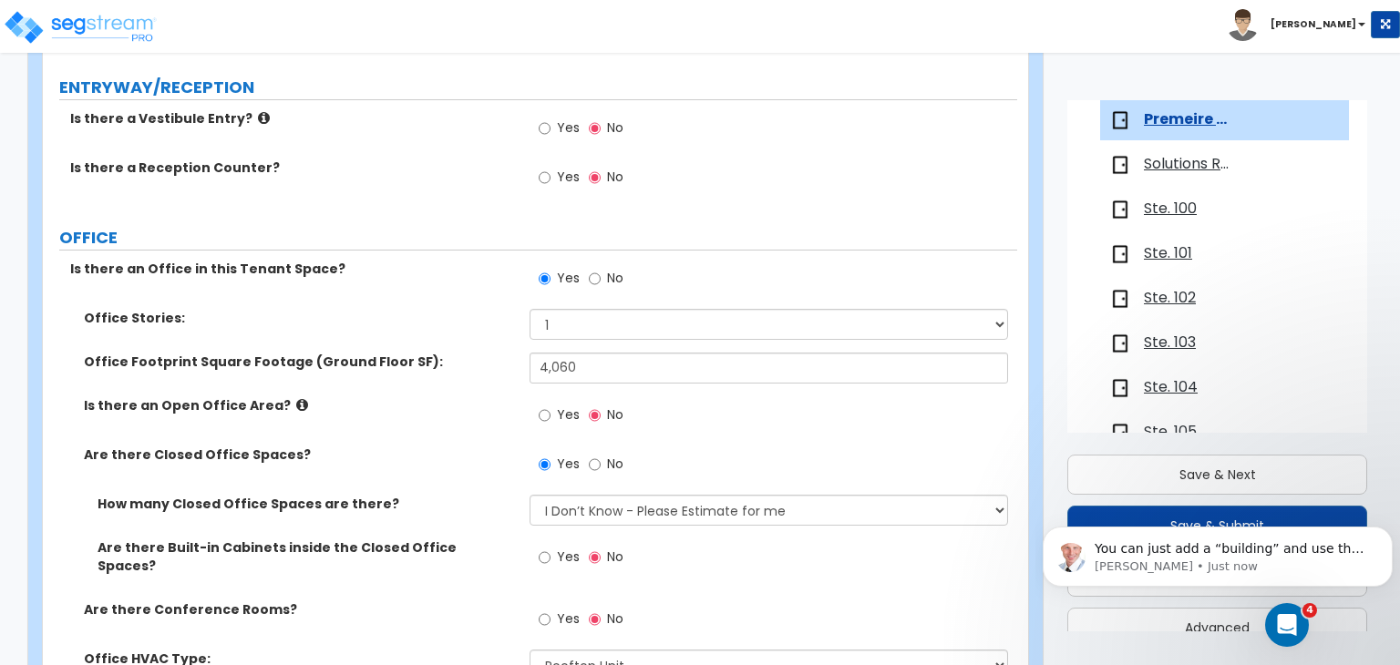
click at [464, 388] on div "Office Footprint Square Footage (Ground Floor SF): 4,060" at bounding box center [530, 375] width 974 height 44
click at [1293, 629] on icon "Open Intercom Messenger" at bounding box center [1287, 626] width 30 height 30
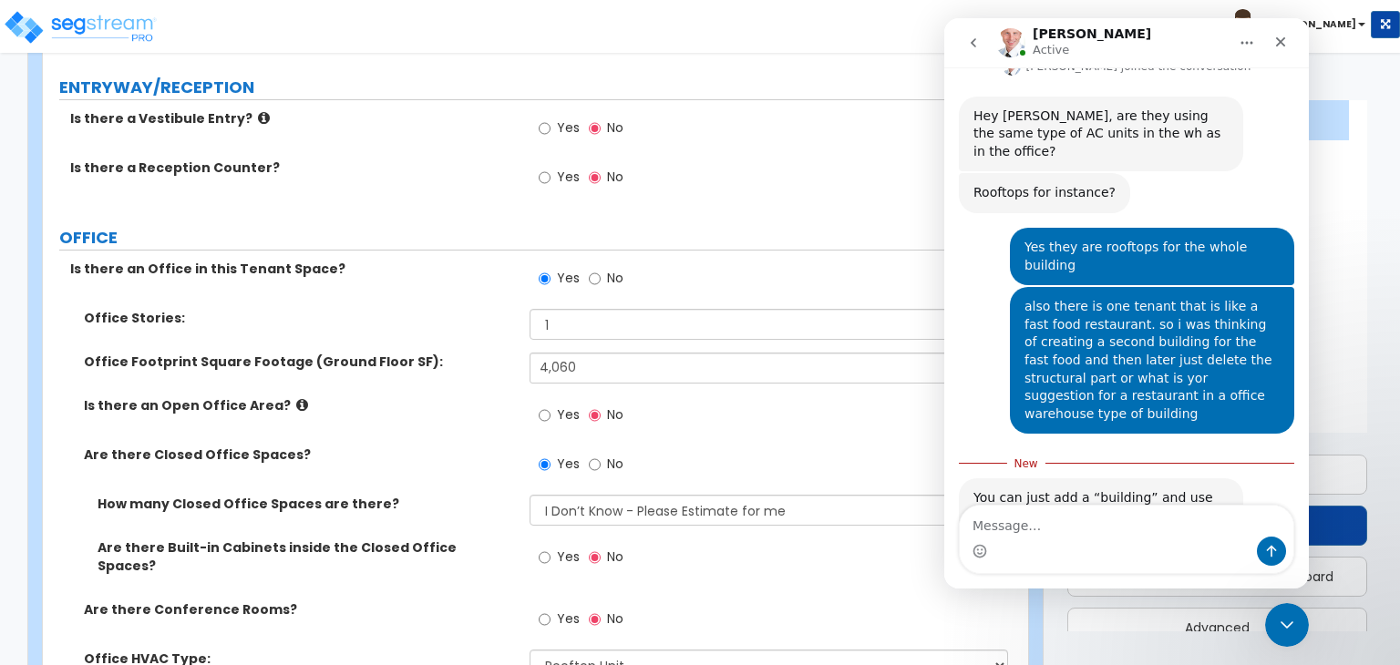
scroll to position [603, 0]
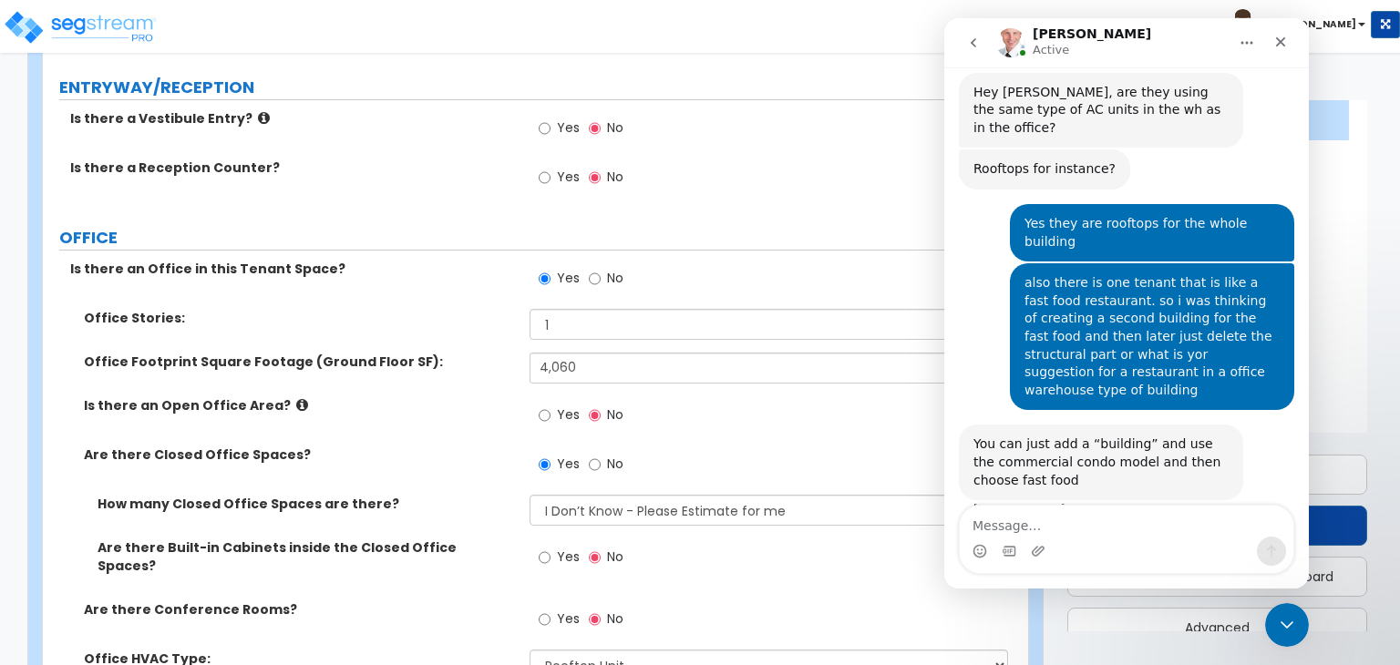
click at [1031, 522] on textarea "Message…" at bounding box center [1127, 521] width 334 height 31
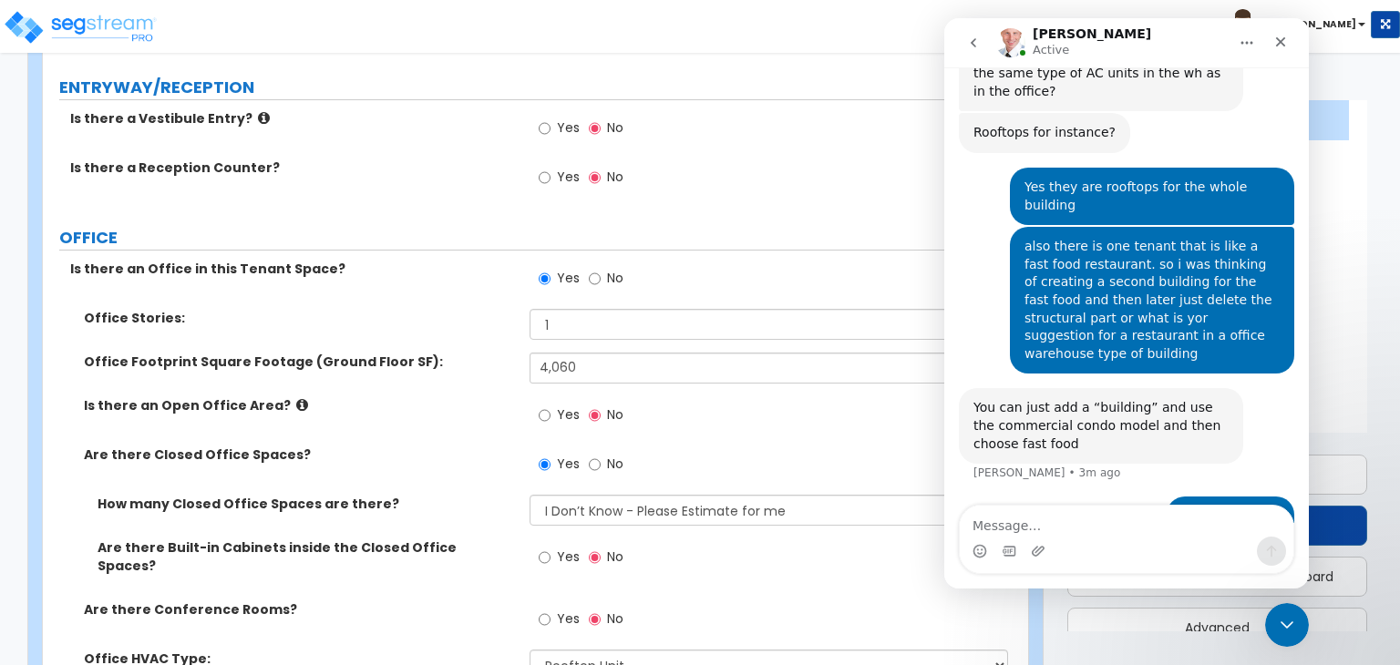
scroll to position [681, 0]
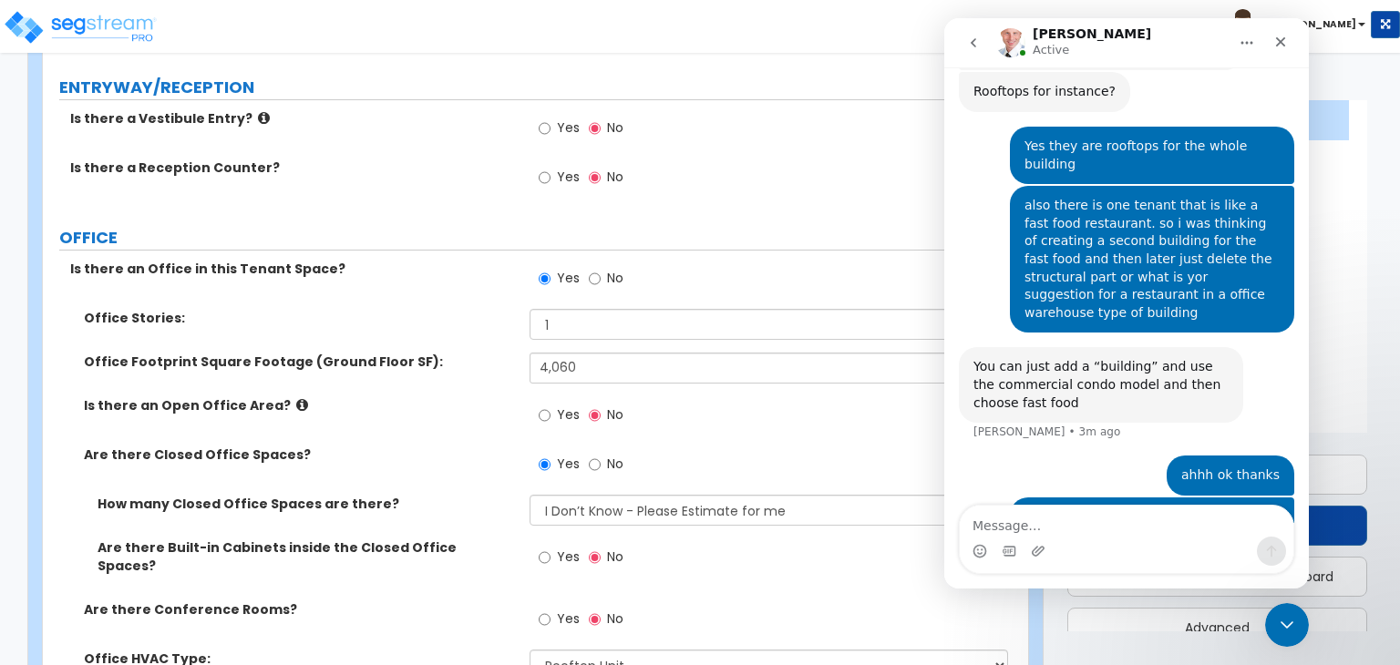
click at [1289, 621] on icon "Close Intercom Messenger" at bounding box center [1287, 625] width 22 height 22
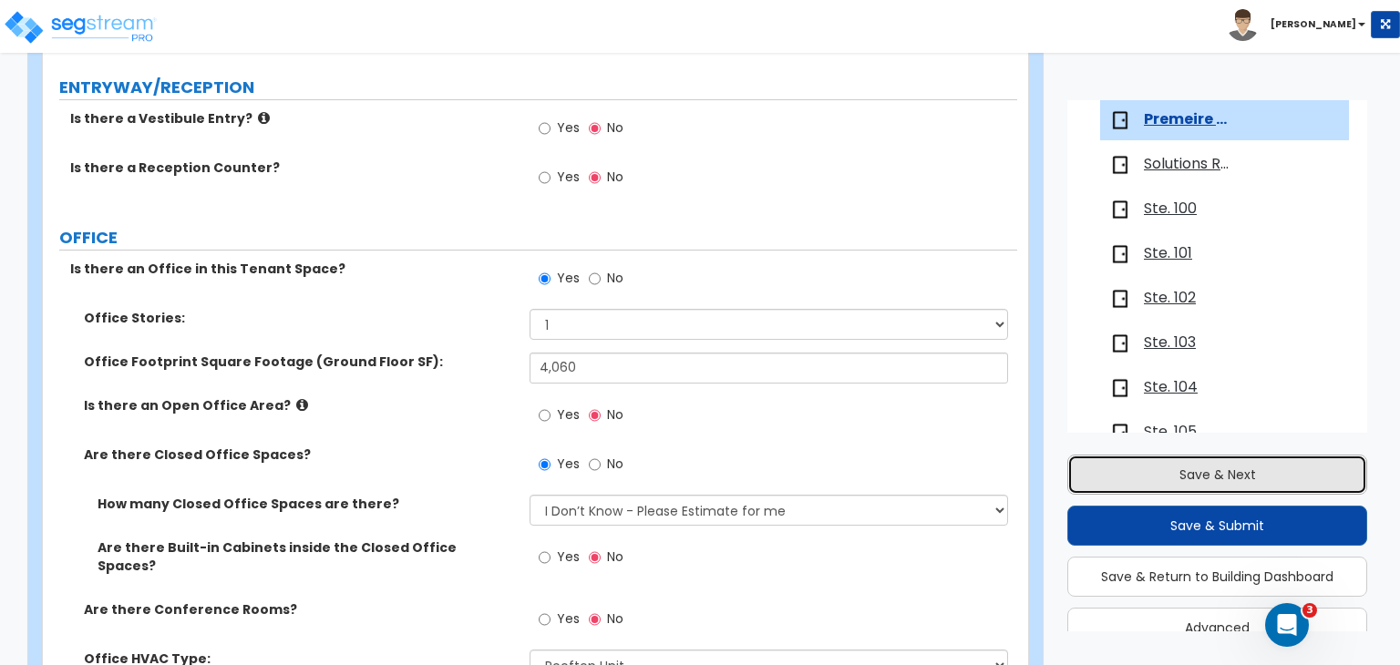
click at [1191, 480] on button "Save & Next" at bounding box center [1217, 475] width 300 height 40
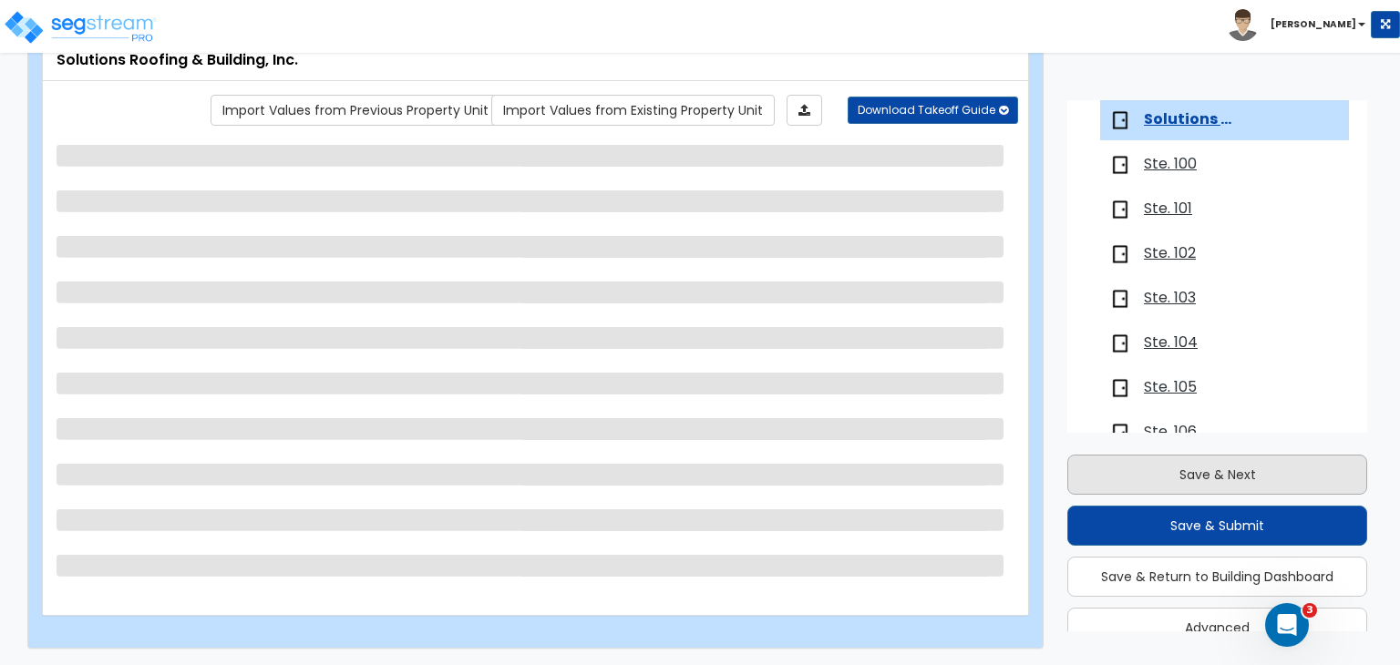
scroll to position [346, 0]
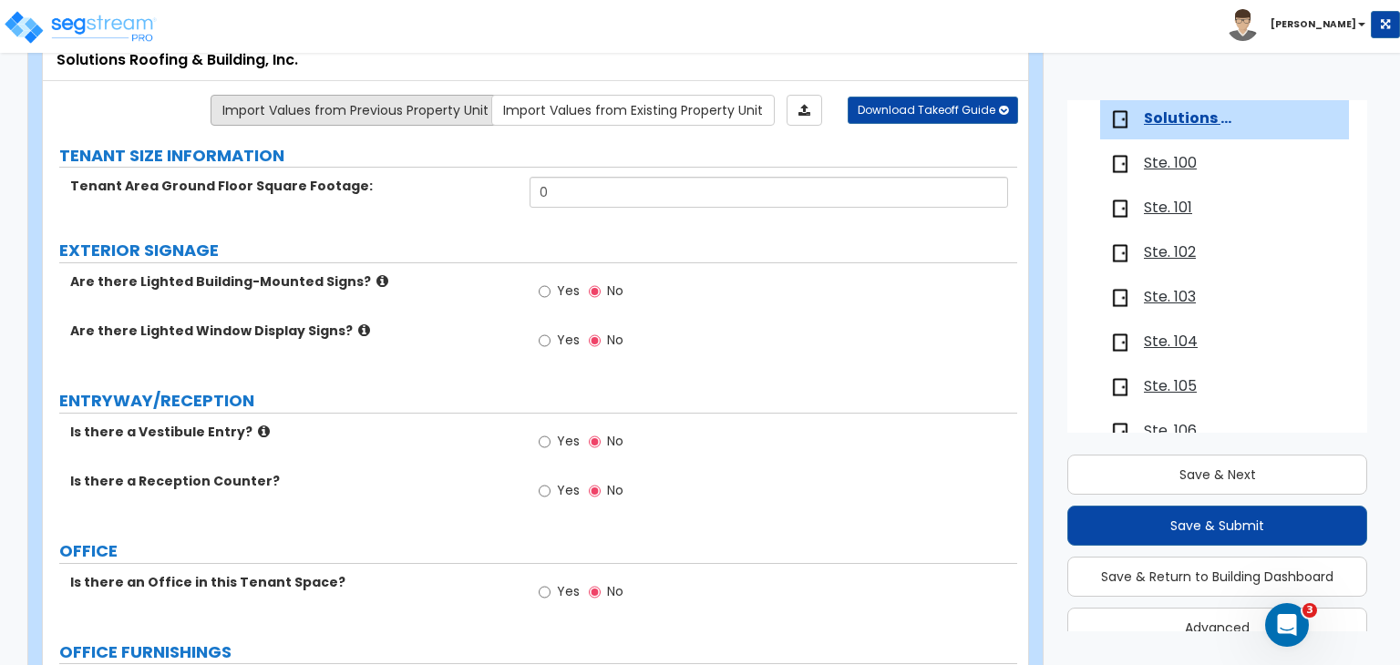
click at [434, 103] on link "Import Values from Previous Property Unit" at bounding box center [356, 110] width 290 height 31
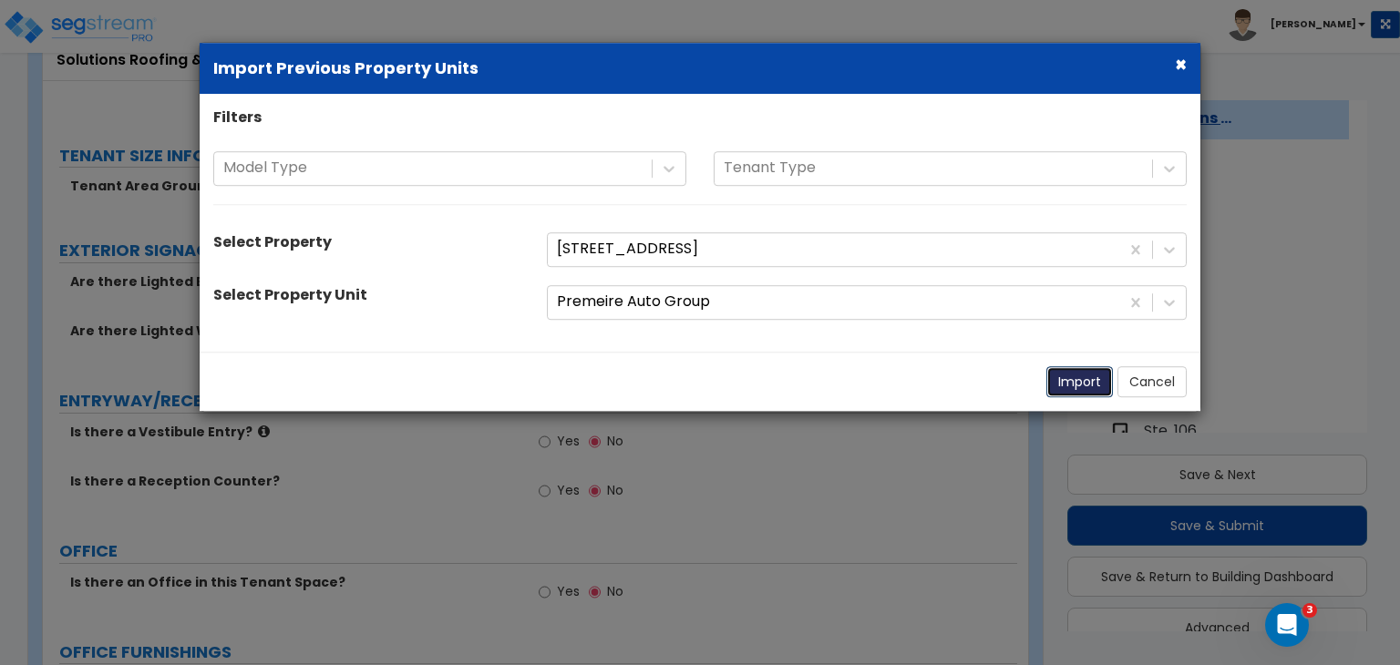
click at [1076, 384] on button "Import" at bounding box center [1079, 381] width 67 height 31
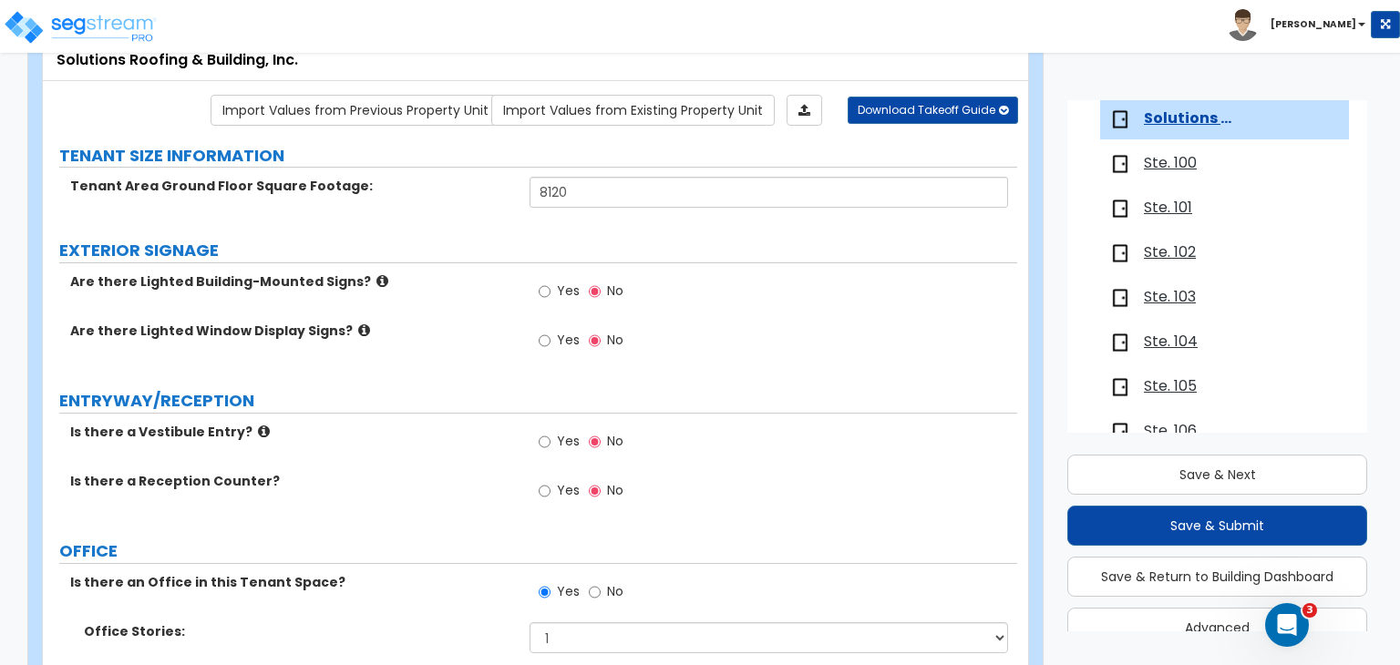
scroll to position [750, 0]
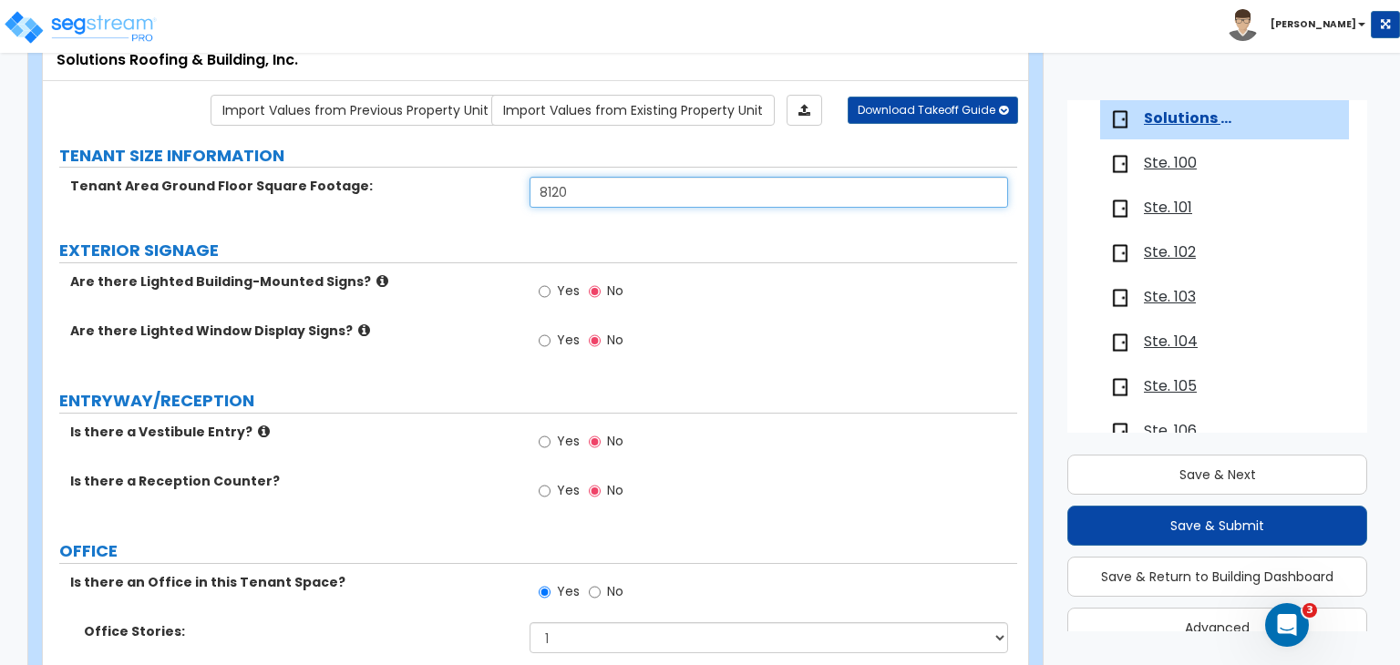
drag, startPoint x: 582, startPoint y: 191, endPoint x: 354, endPoint y: 180, distance: 228.2
click at [354, 180] on div "Tenant Area Ground Floor Square Footage: 8120" at bounding box center [530, 199] width 974 height 44
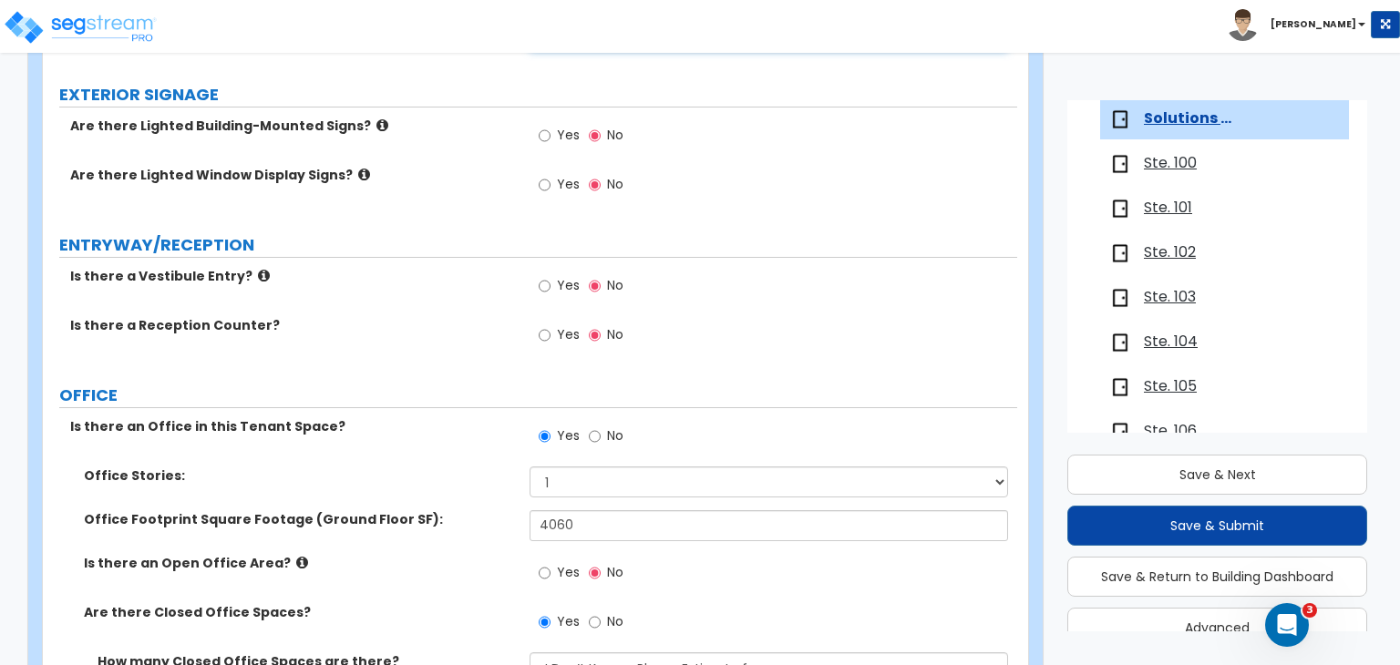
scroll to position [296, 0]
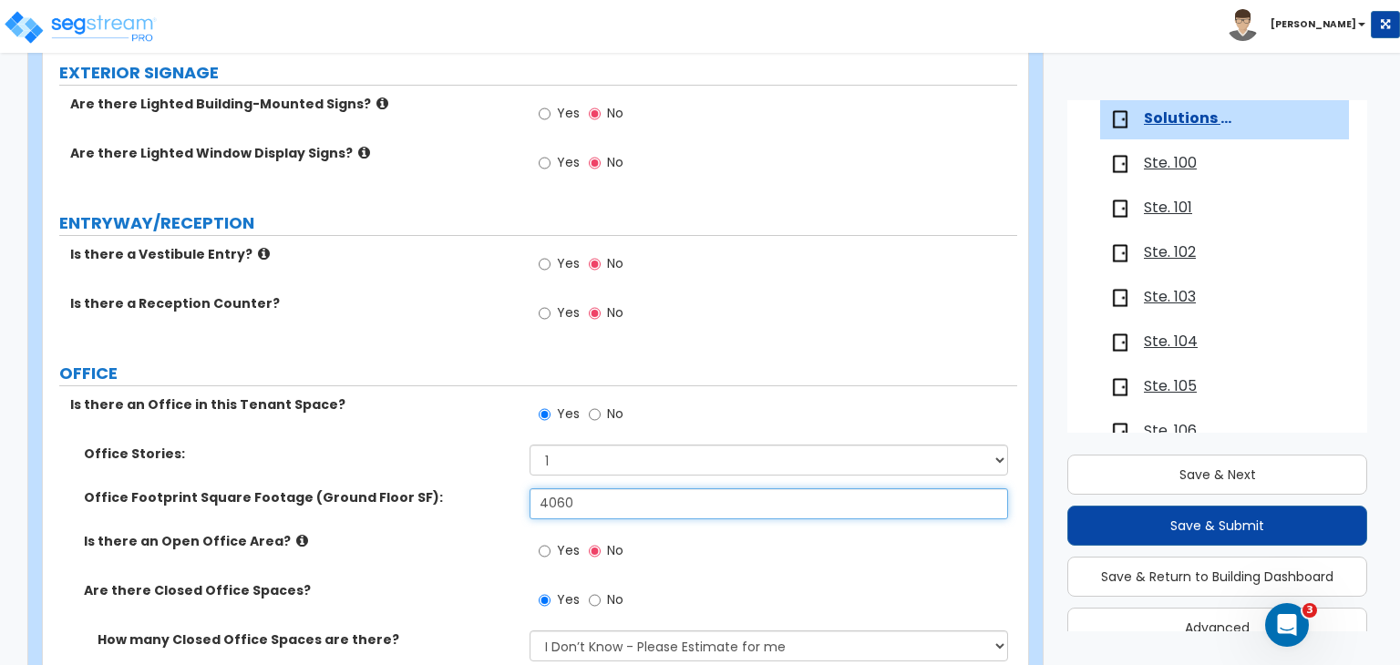
drag, startPoint x: 598, startPoint y: 497, endPoint x: 289, endPoint y: 533, distance: 311.1
click at [289, 533] on div "Office Stories: 1 2 3 Office Footprint Square Footage (Ground Floor SF): 4060 I…" at bounding box center [530, 637] width 947 height 385
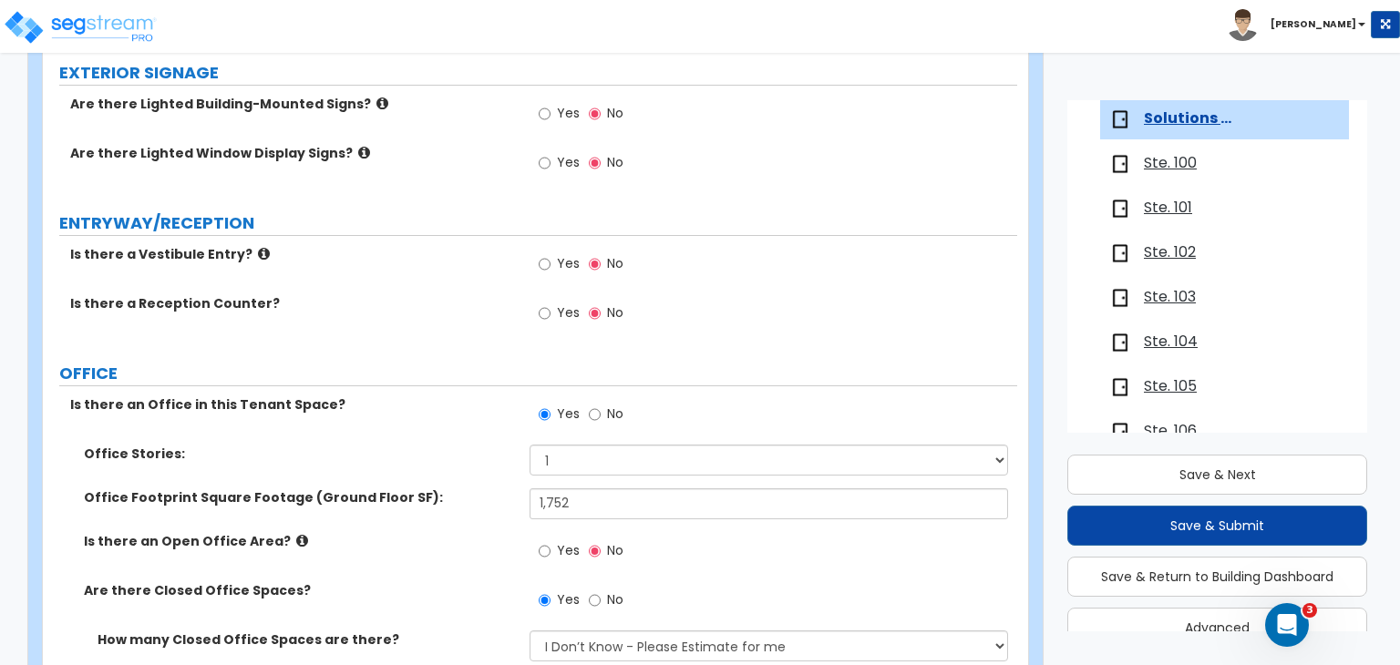
click at [450, 489] on label "Office Footprint Square Footage (Ground Floor SF):" at bounding box center [300, 498] width 432 height 18
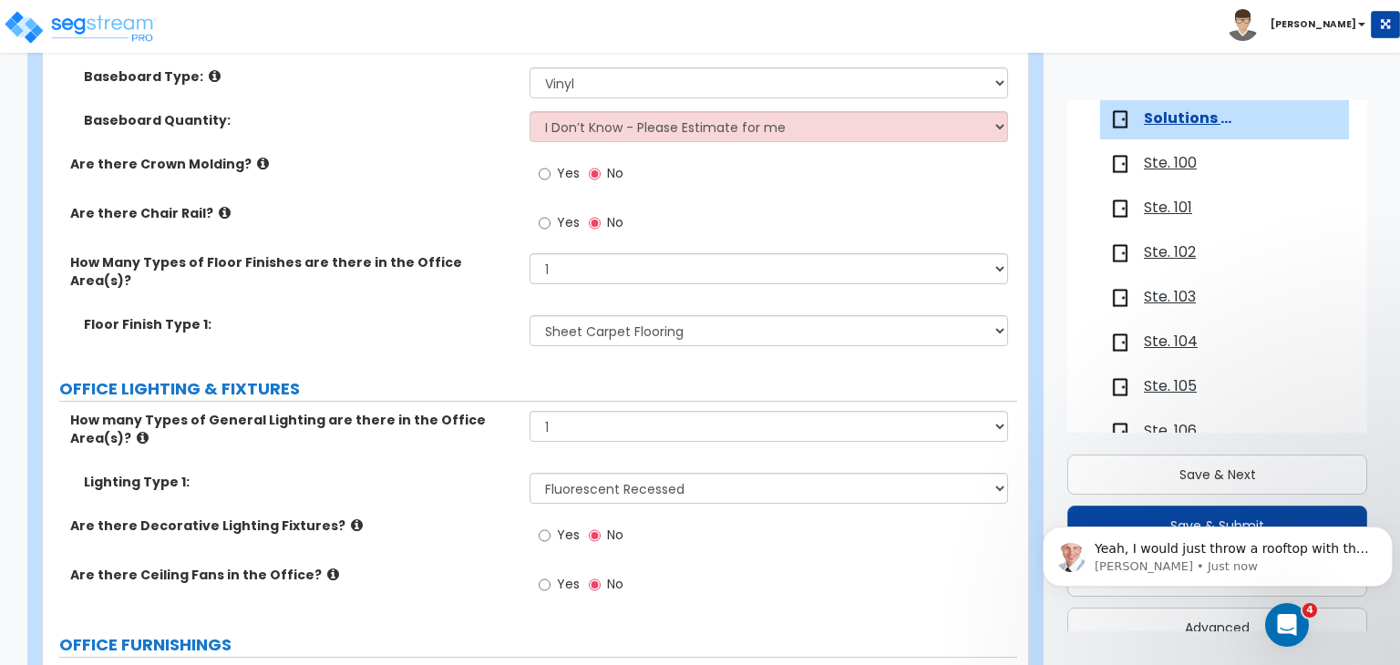
scroll to position [770, 0]
click at [1283, 625] on icon "Open Intercom Messenger" at bounding box center [1287, 626] width 30 height 30
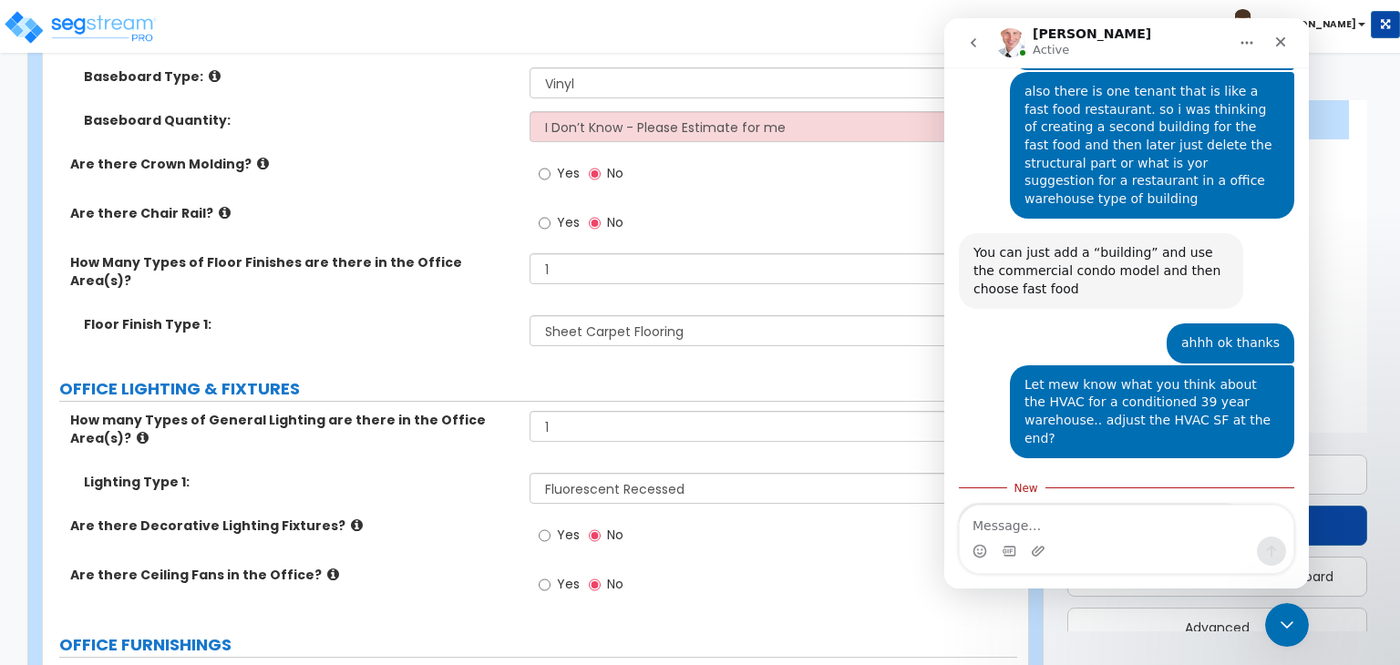
scroll to position [800, 0]
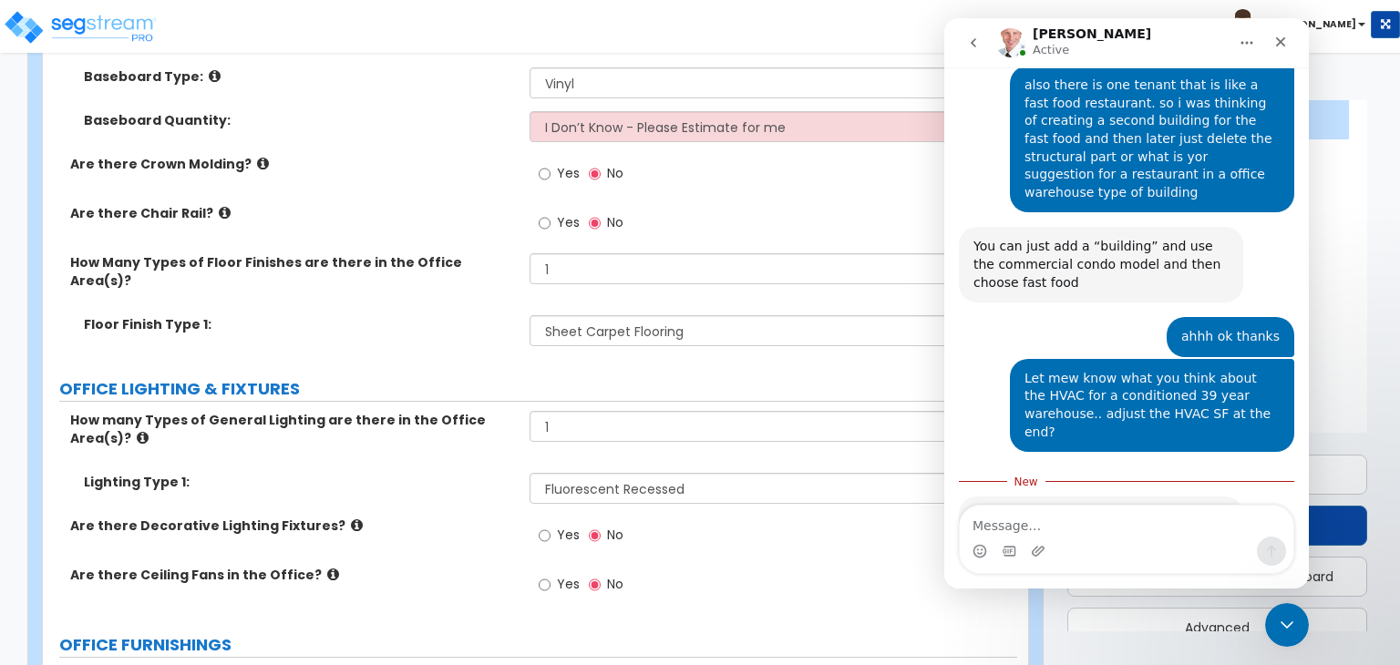
click at [1043, 527] on textarea "Message…" at bounding box center [1127, 521] width 334 height 31
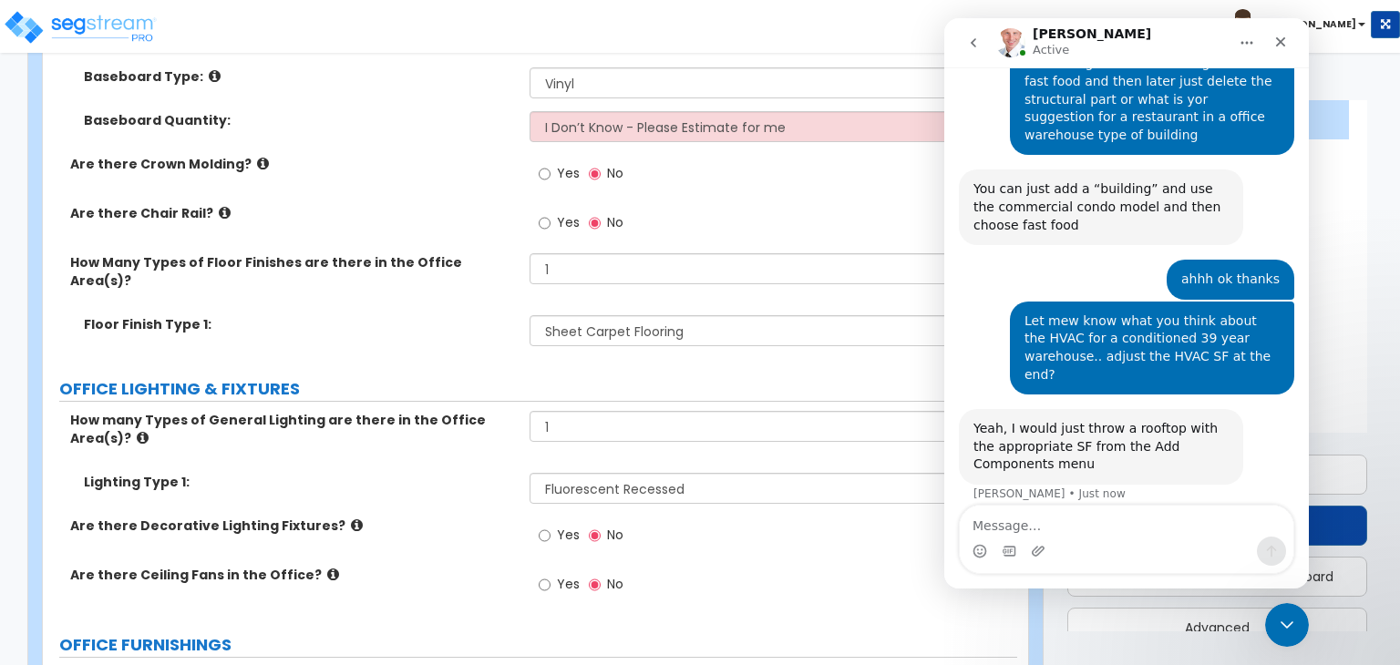
scroll to position [860, 0]
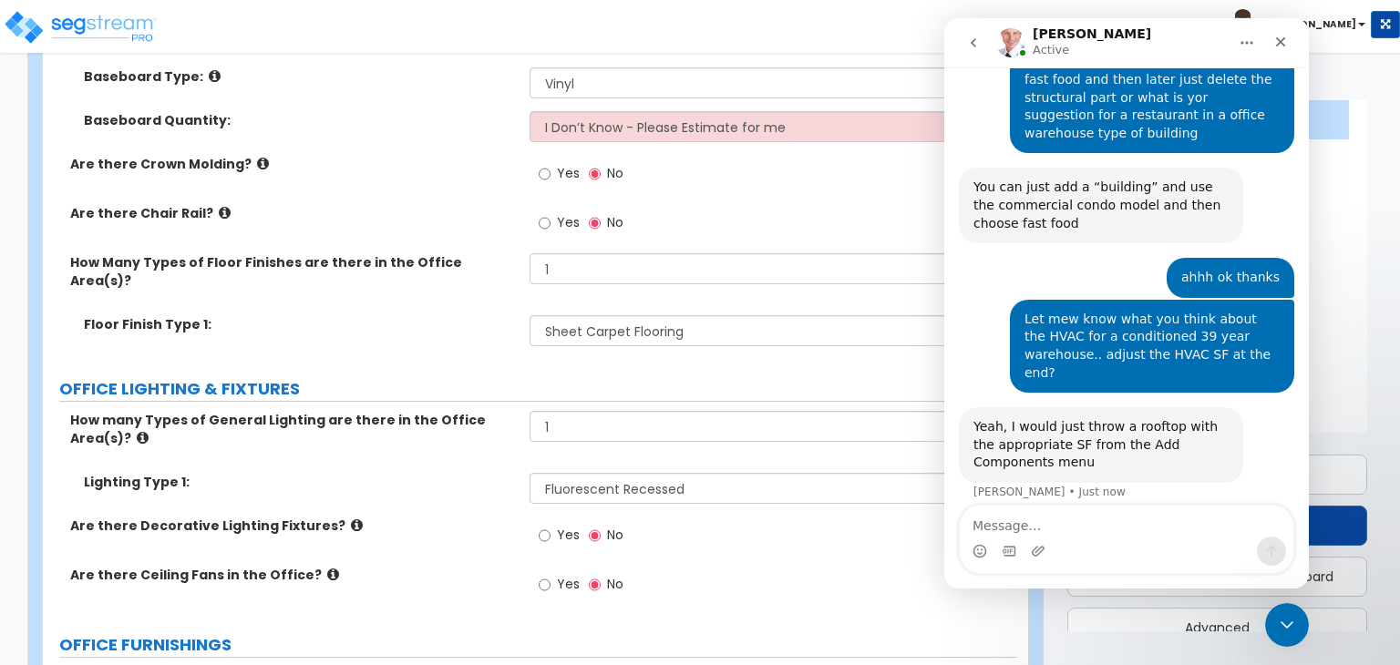
click at [1291, 627] on icon "Close Intercom Messenger" at bounding box center [1287, 625] width 22 height 22
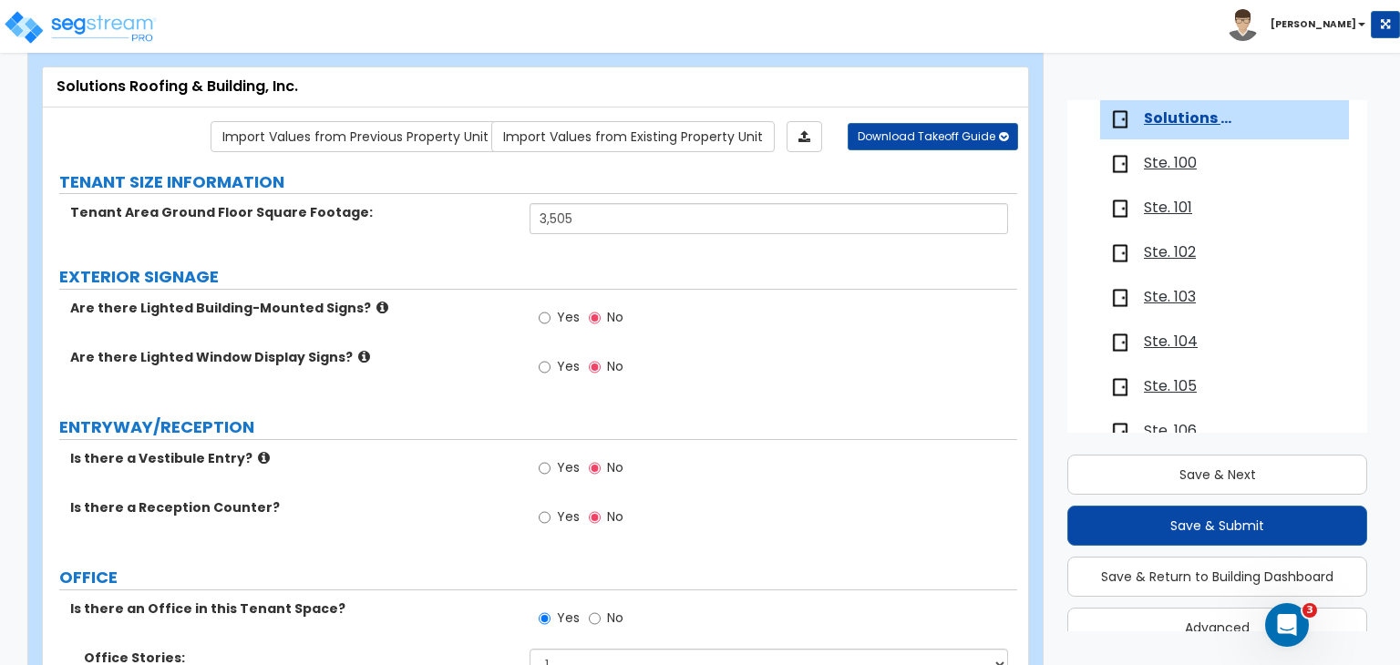
scroll to position [93, 0]
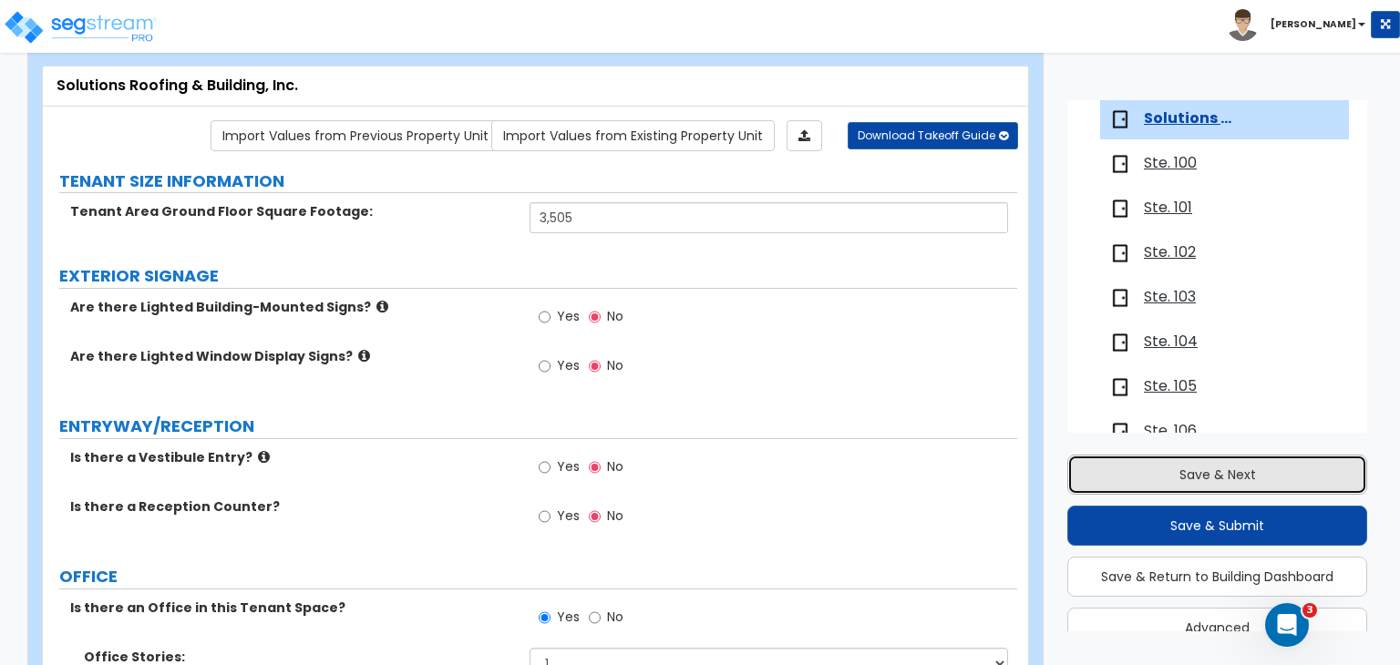
click at [1164, 473] on button "Save & Next" at bounding box center [1217, 475] width 300 height 40
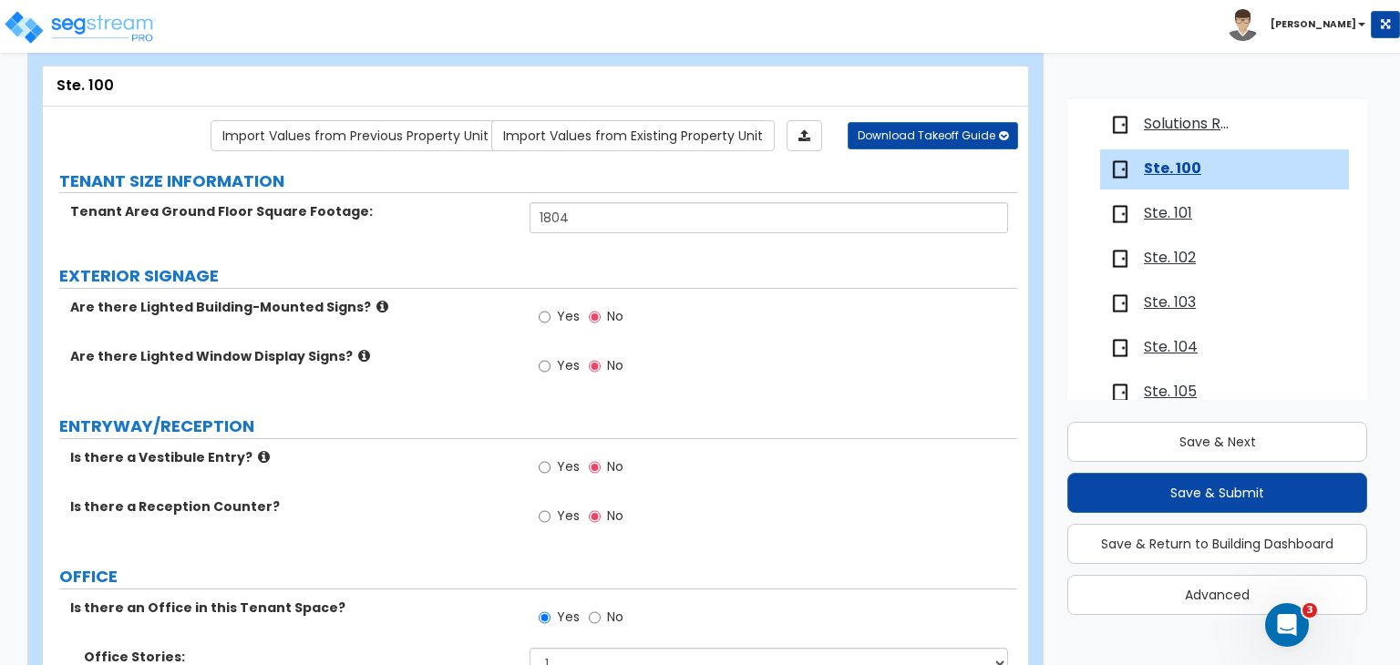
scroll to position [309, 0]
click at [1186, 168] on span "Ste. 100" at bounding box center [1172, 168] width 57 height 21
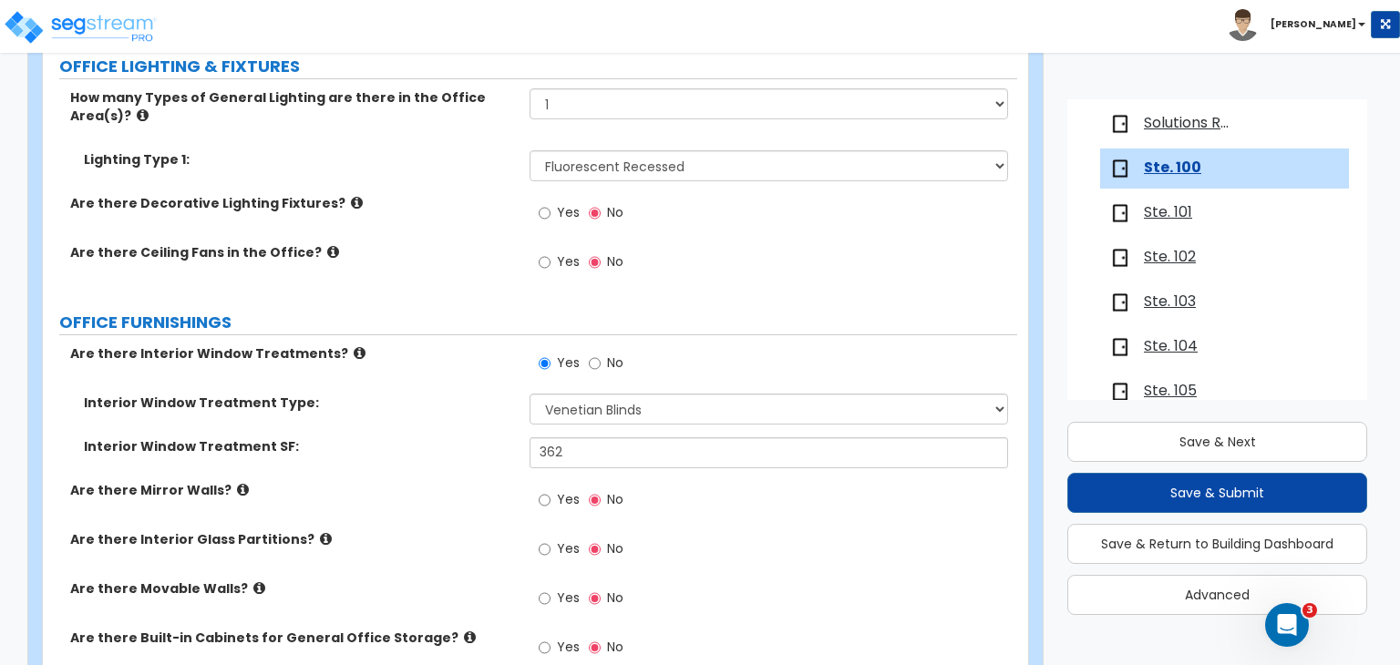
scroll to position [1686, 0]
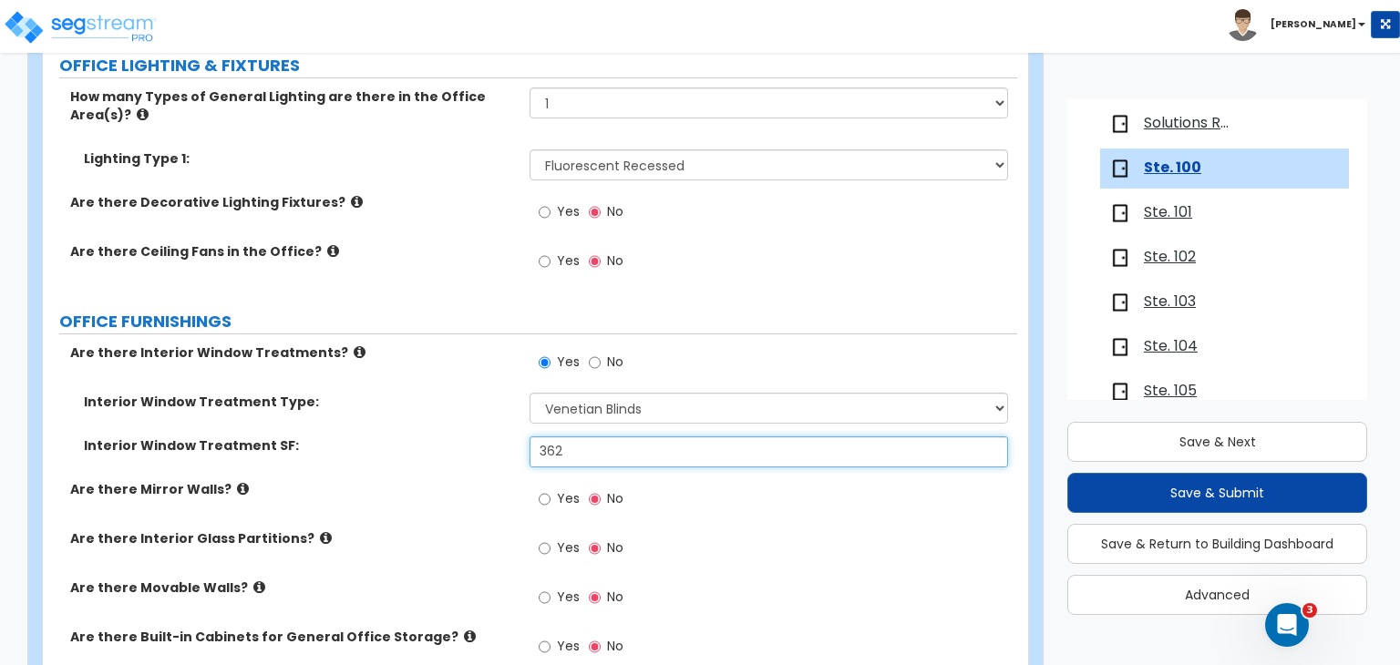
drag, startPoint x: 600, startPoint y: 404, endPoint x: 226, endPoint y: 403, distance: 373.7
click at [226, 437] on div "Interior Window Treatment SF: 362" at bounding box center [530, 459] width 974 height 44
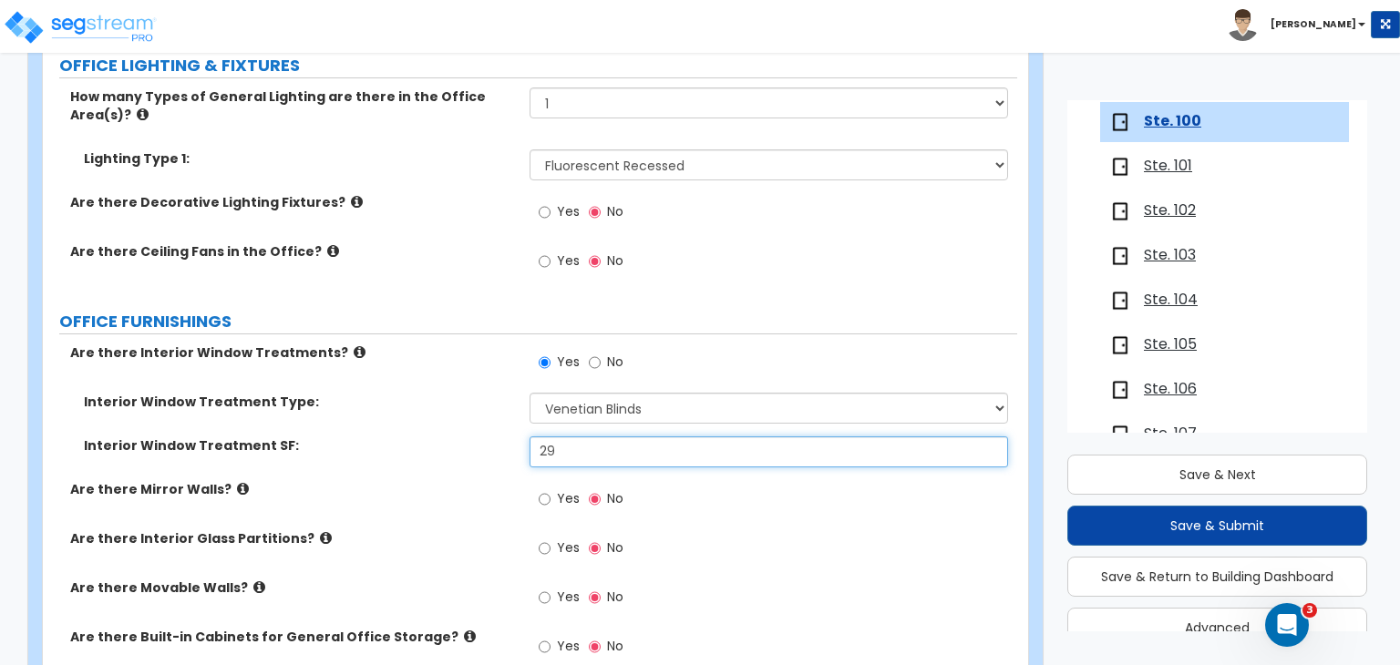
scroll to position [390, 0]
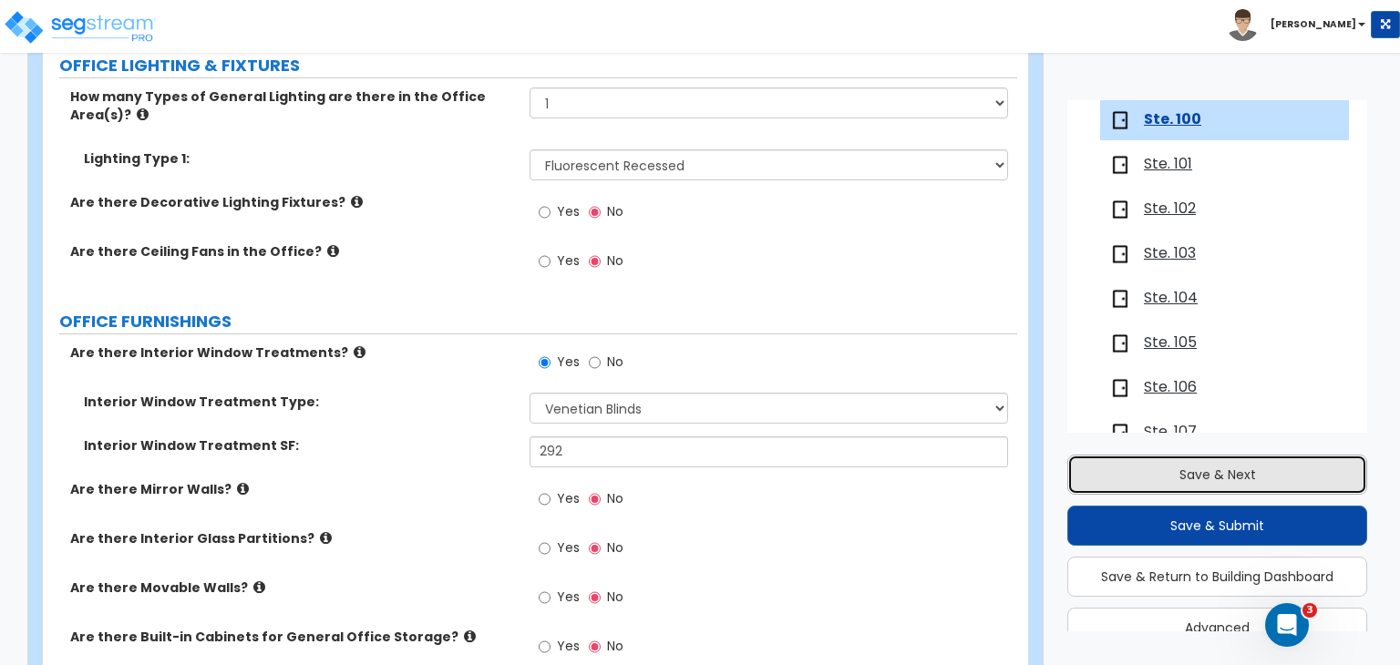
click at [1110, 480] on button "Save & Next" at bounding box center [1217, 475] width 300 height 40
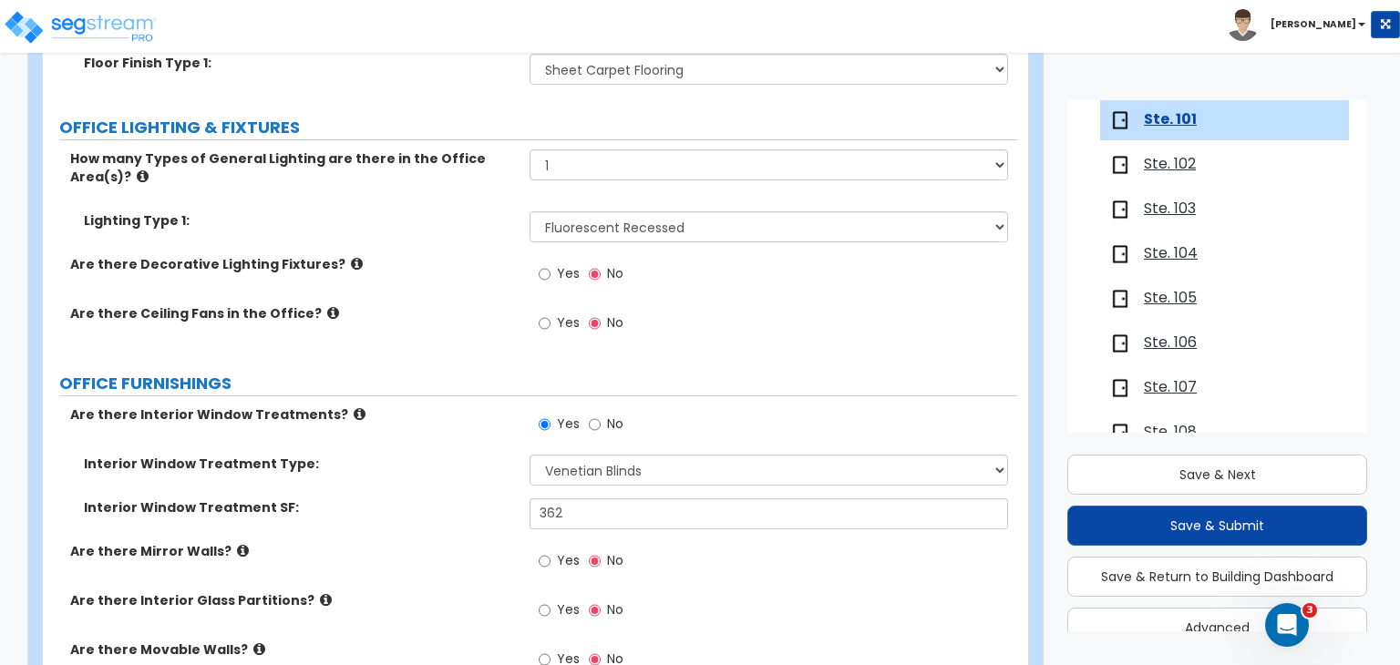
scroll to position [1626, 0]
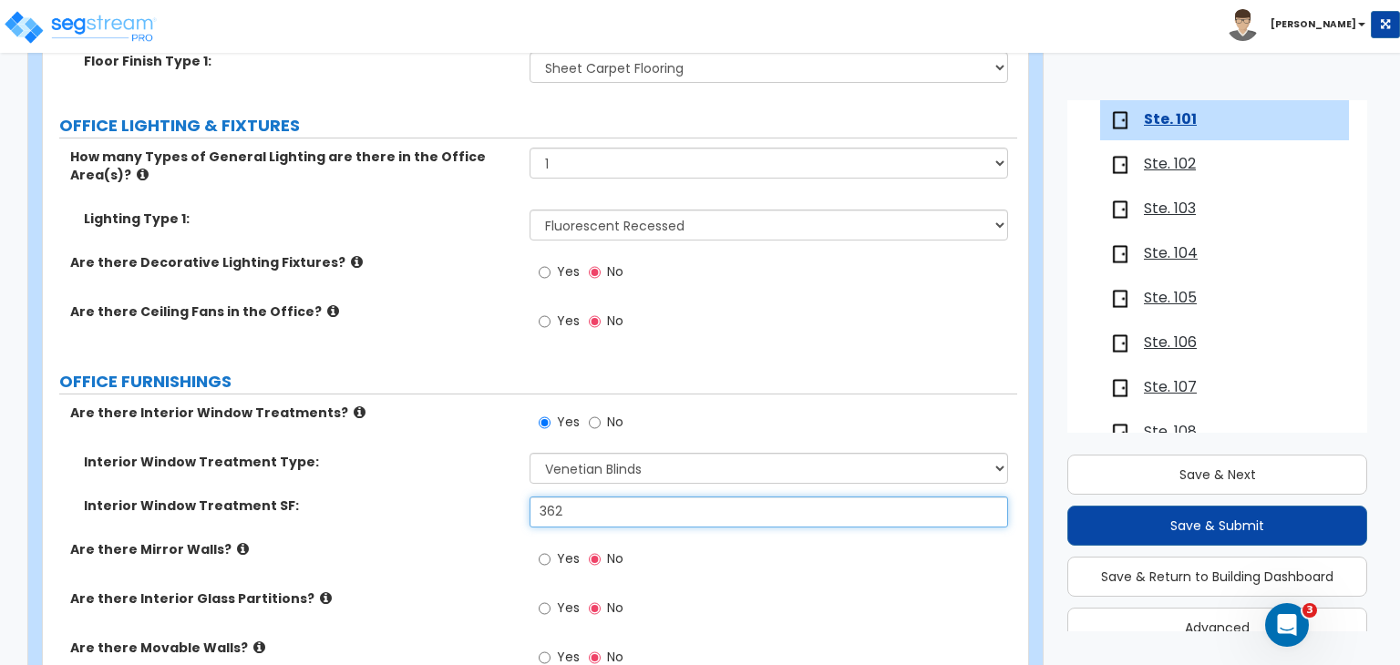
drag, startPoint x: 583, startPoint y: 465, endPoint x: 248, endPoint y: 458, distance: 335.5
click at [248, 497] on div "Interior Window Treatment SF: 362" at bounding box center [530, 519] width 974 height 44
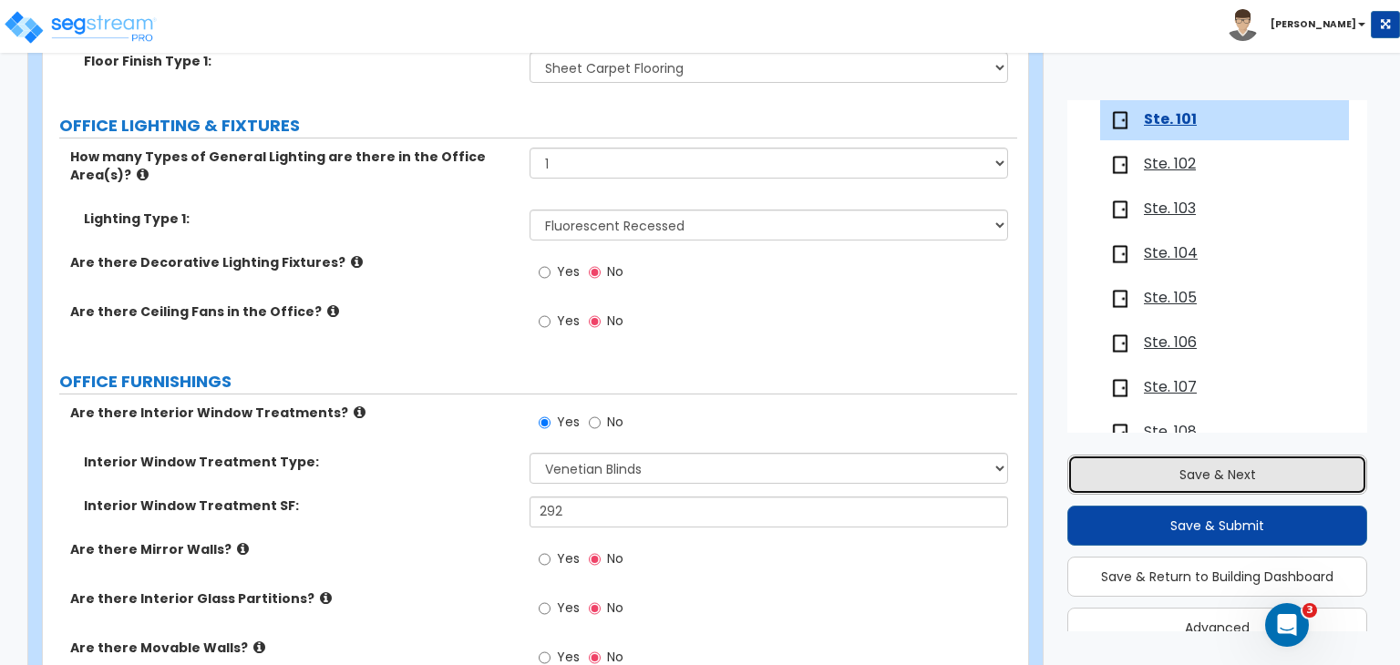
click at [1108, 465] on button "Save & Next" at bounding box center [1217, 475] width 300 height 40
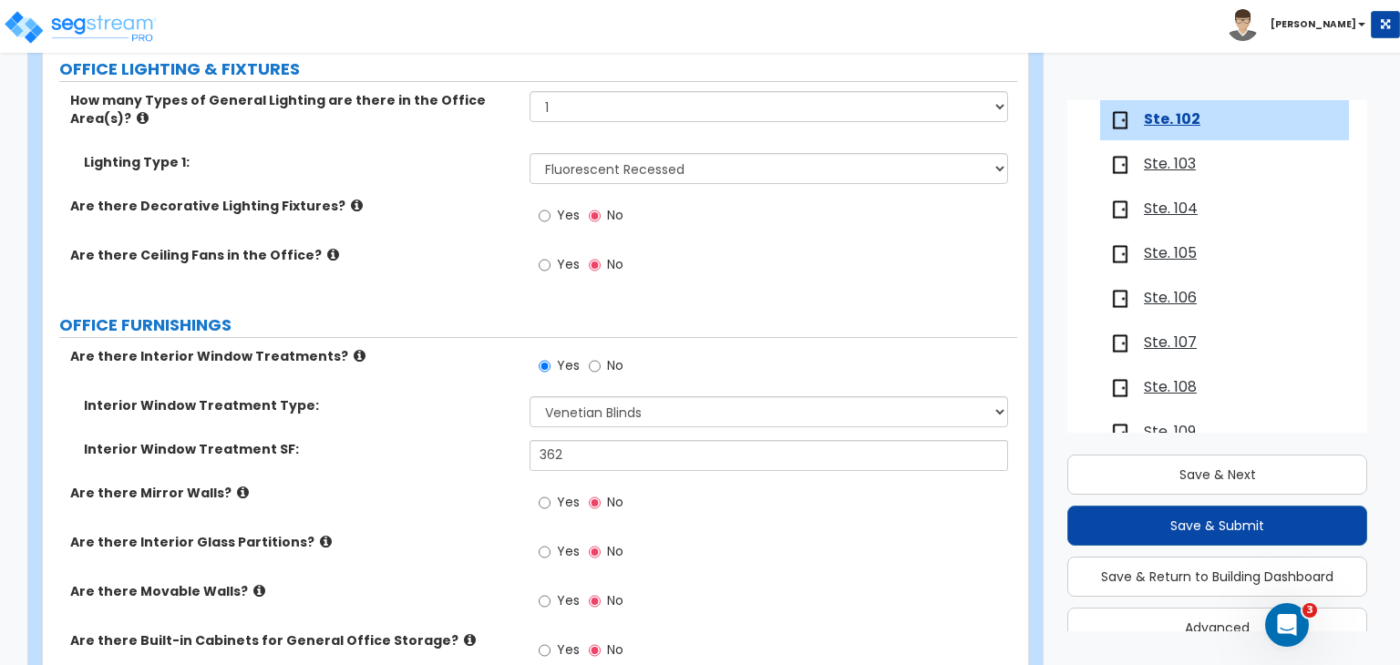
scroll to position [1684, 0]
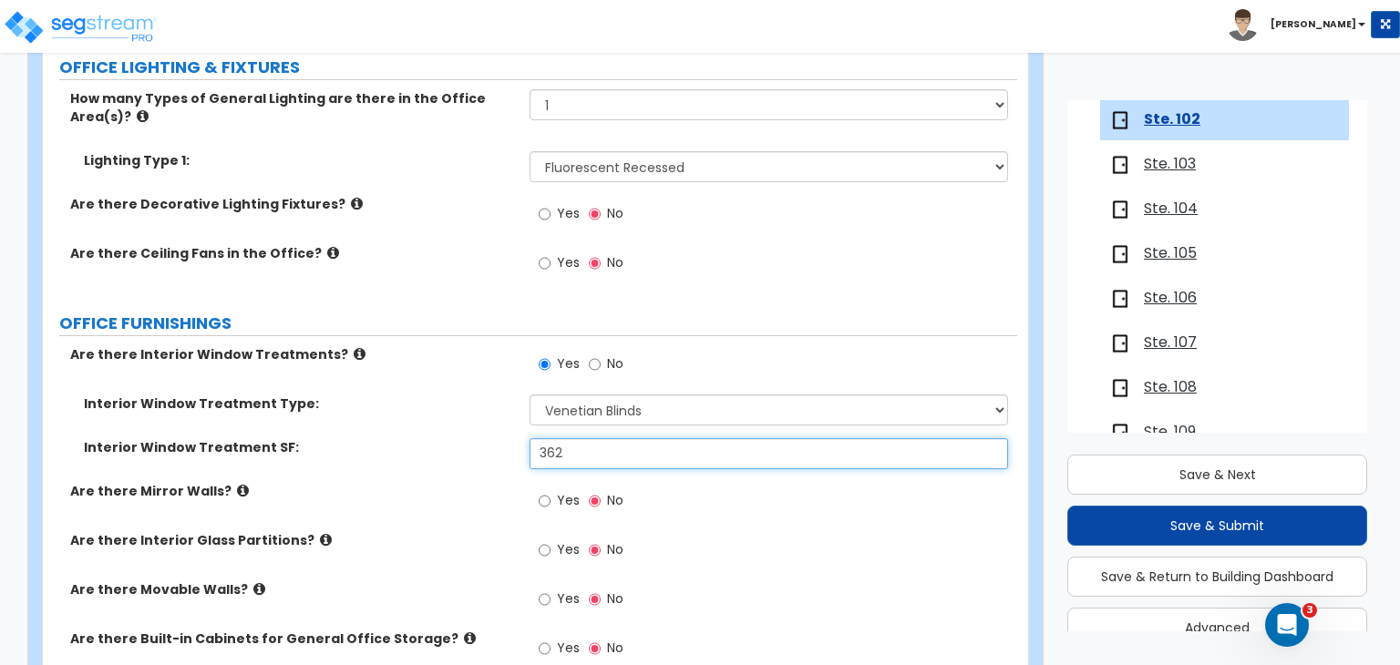
drag, startPoint x: 590, startPoint y: 398, endPoint x: 249, endPoint y: 425, distance: 341.9
click at [249, 438] on div "Interior Window Treatment SF: 362" at bounding box center [530, 460] width 974 height 44
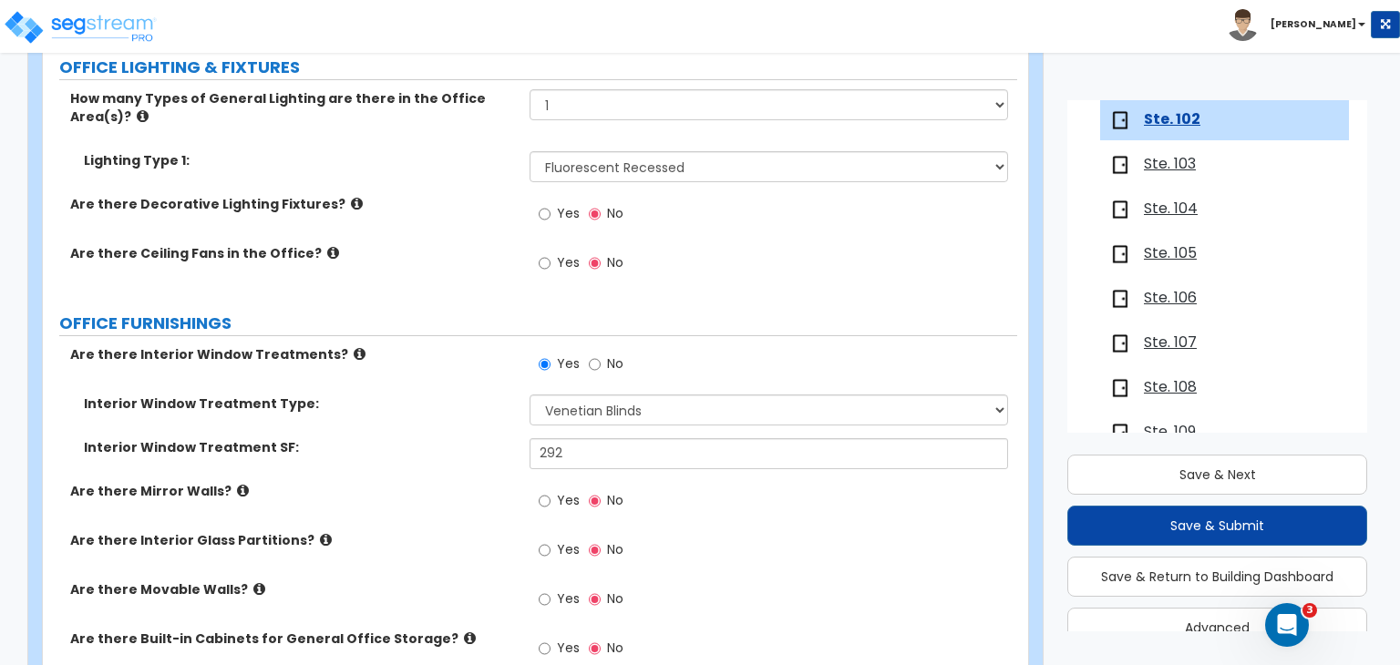
click at [478, 438] on div "Interior Window Treatment SF: 292" at bounding box center [530, 460] width 974 height 44
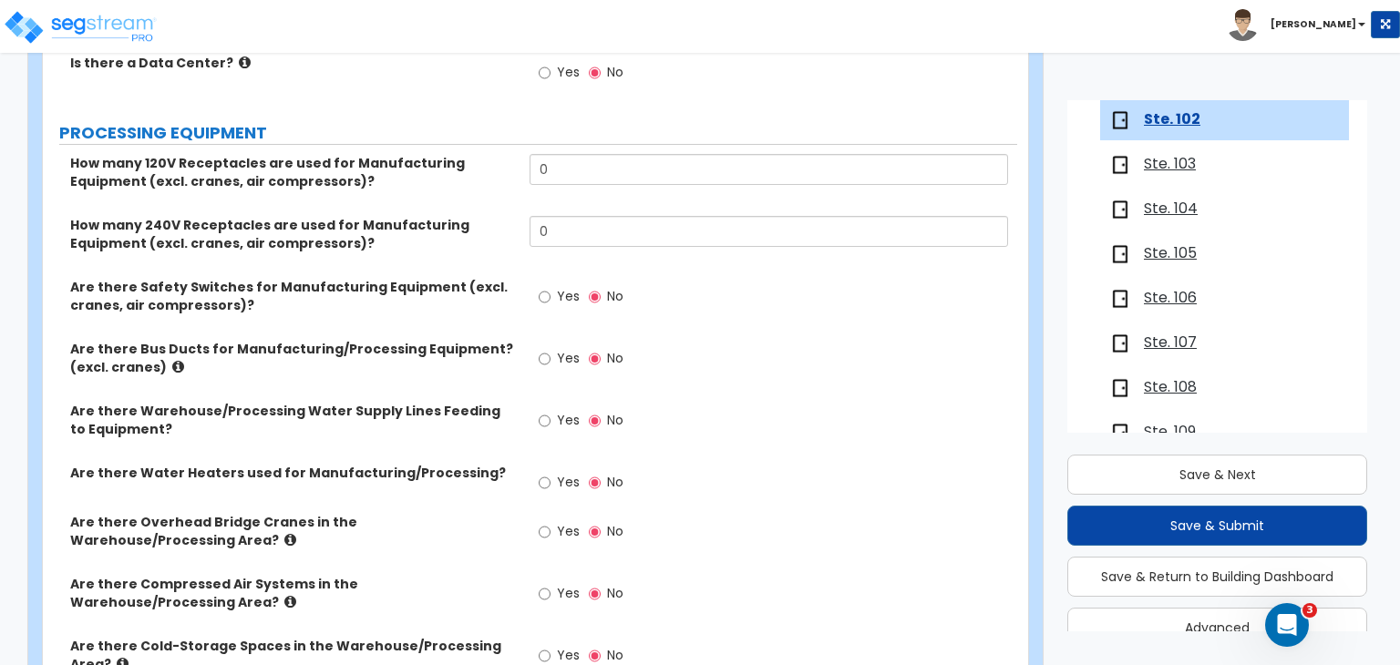
scroll to position [4207, 0]
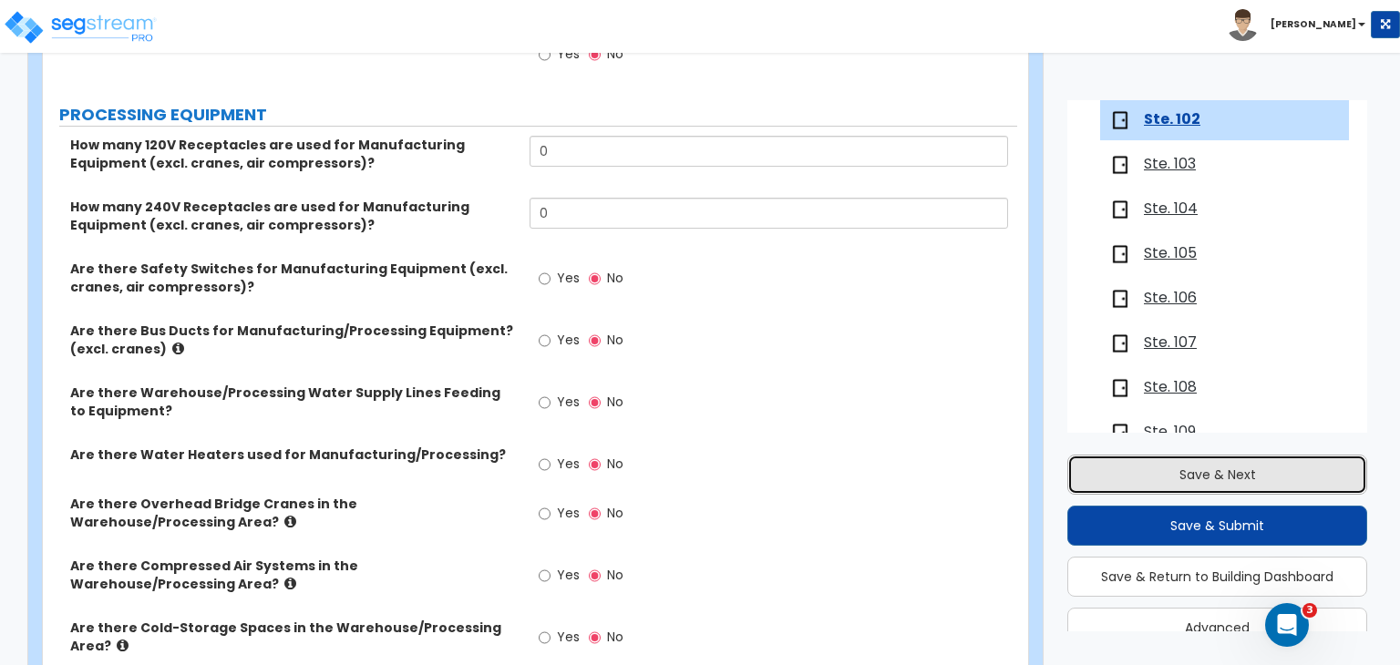
click at [1196, 468] on button "Save & Next" at bounding box center [1217, 475] width 300 height 40
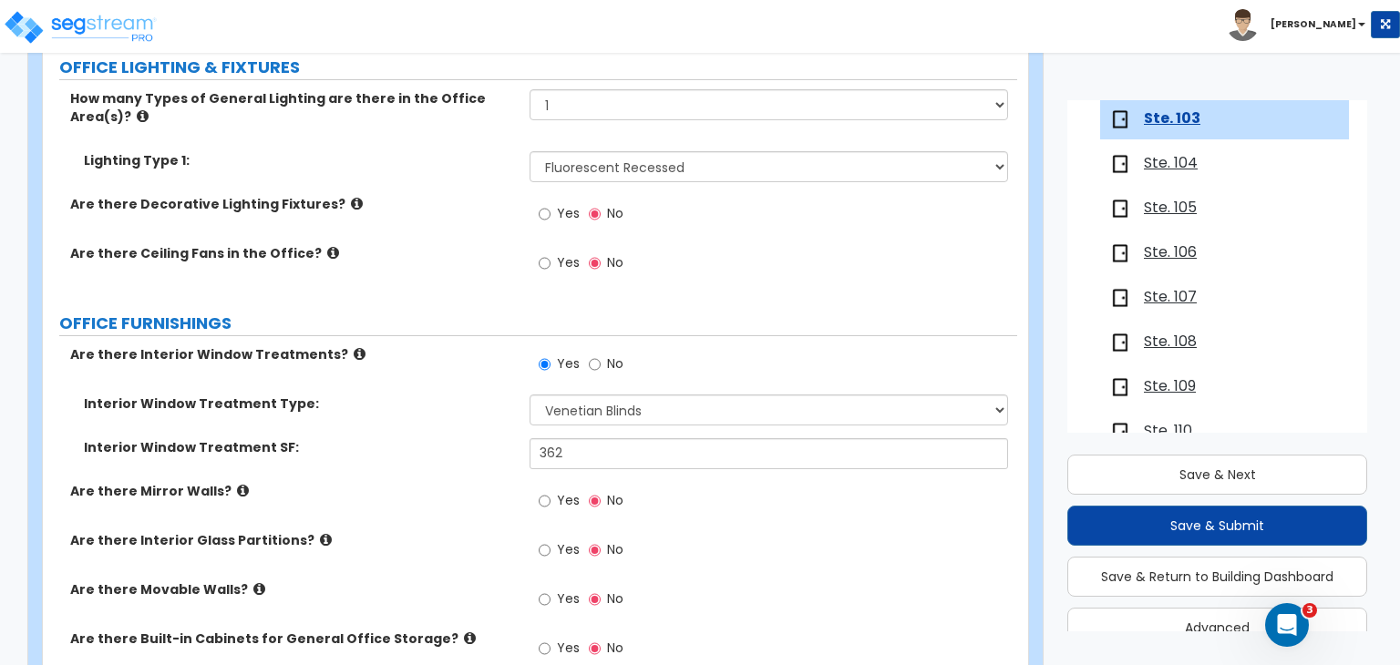
scroll to position [1685, 0]
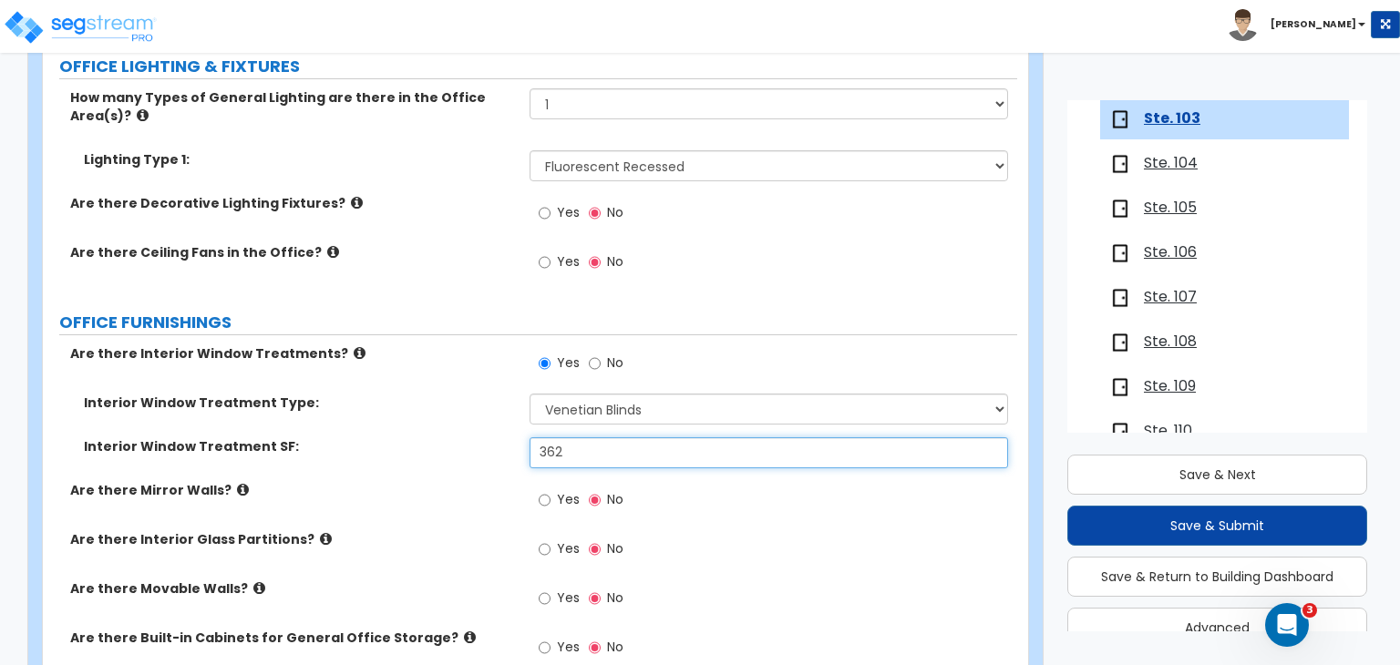
drag, startPoint x: 576, startPoint y: 404, endPoint x: 390, endPoint y: 405, distance: 185.9
click at [390, 437] on div "Interior Window Treatment SF: 362" at bounding box center [530, 459] width 974 height 44
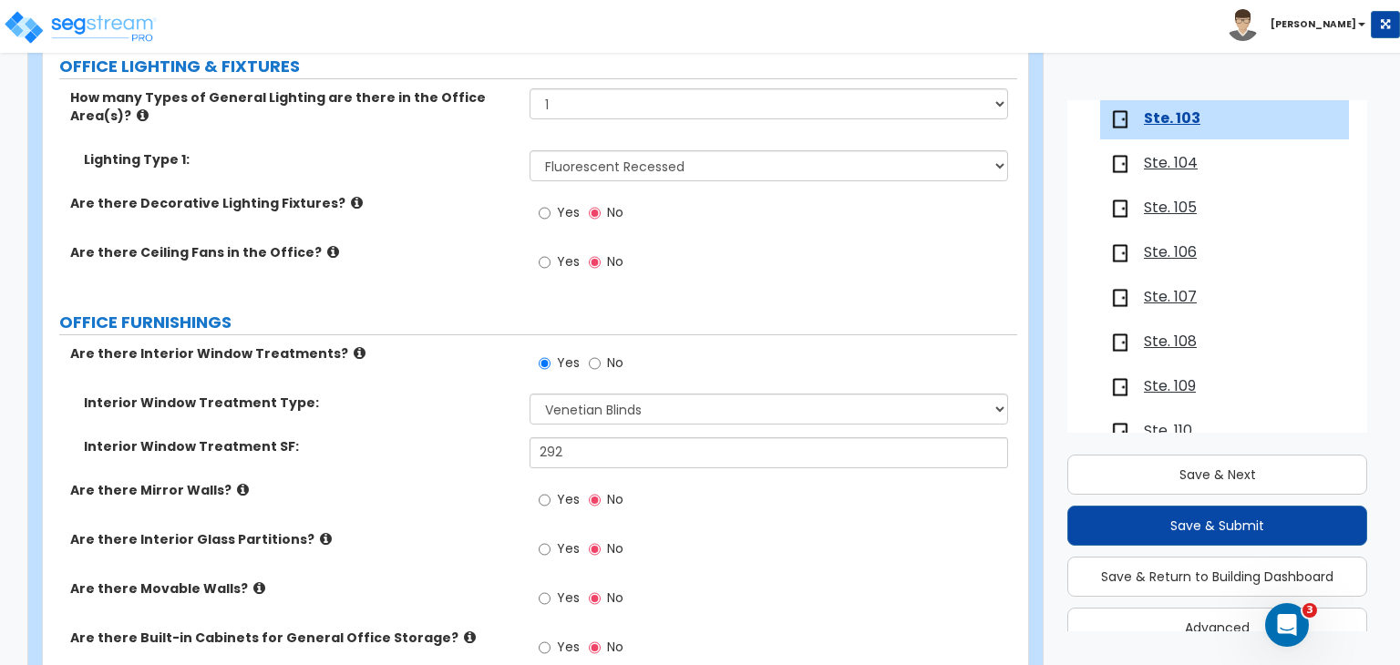
click at [470, 437] on div "Interior Window Treatment SF: 292" at bounding box center [530, 459] width 974 height 44
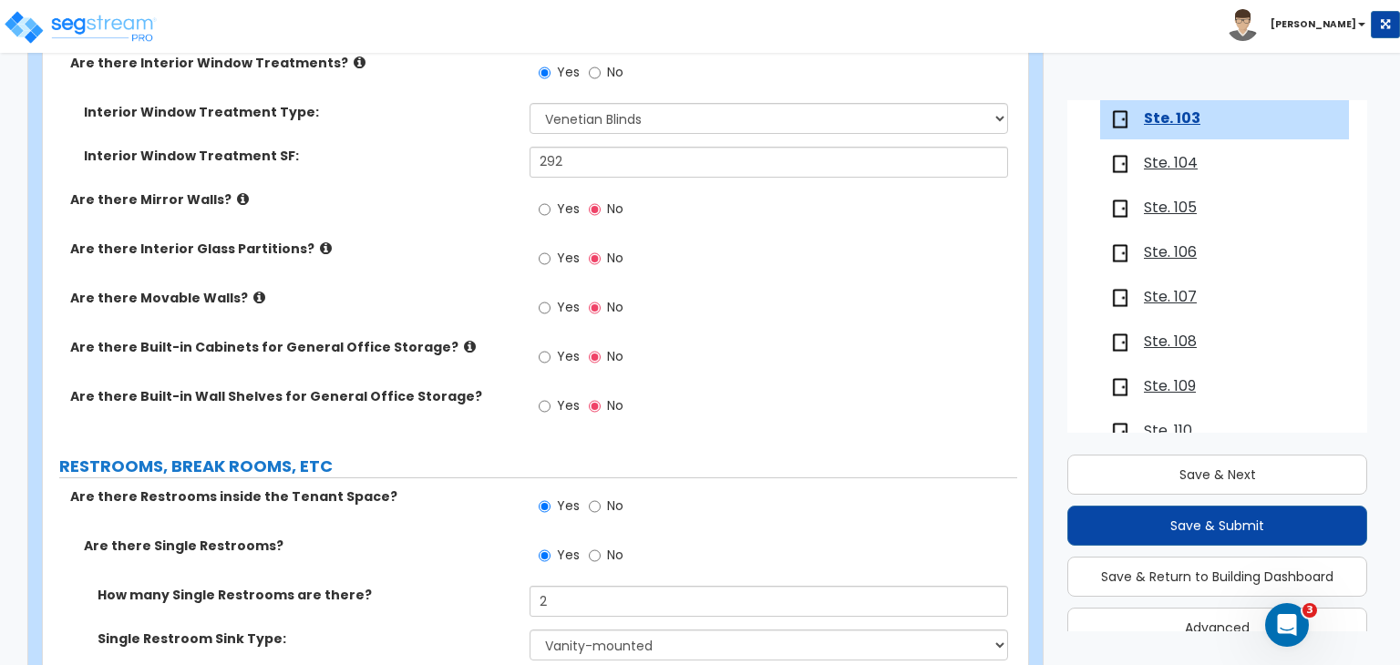
scroll to position [1978, 0]
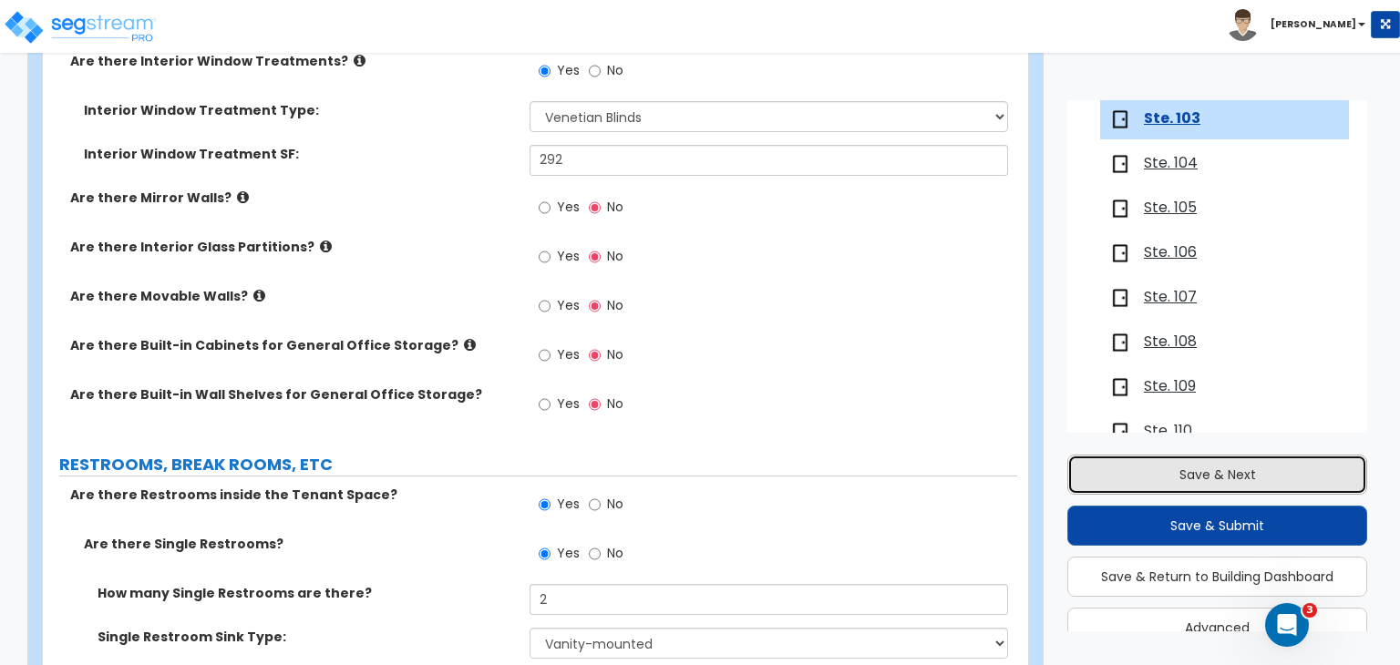
click at [1203, 474] on button "Save & Next" at bounding box center [1217, 475] width 300 height 40
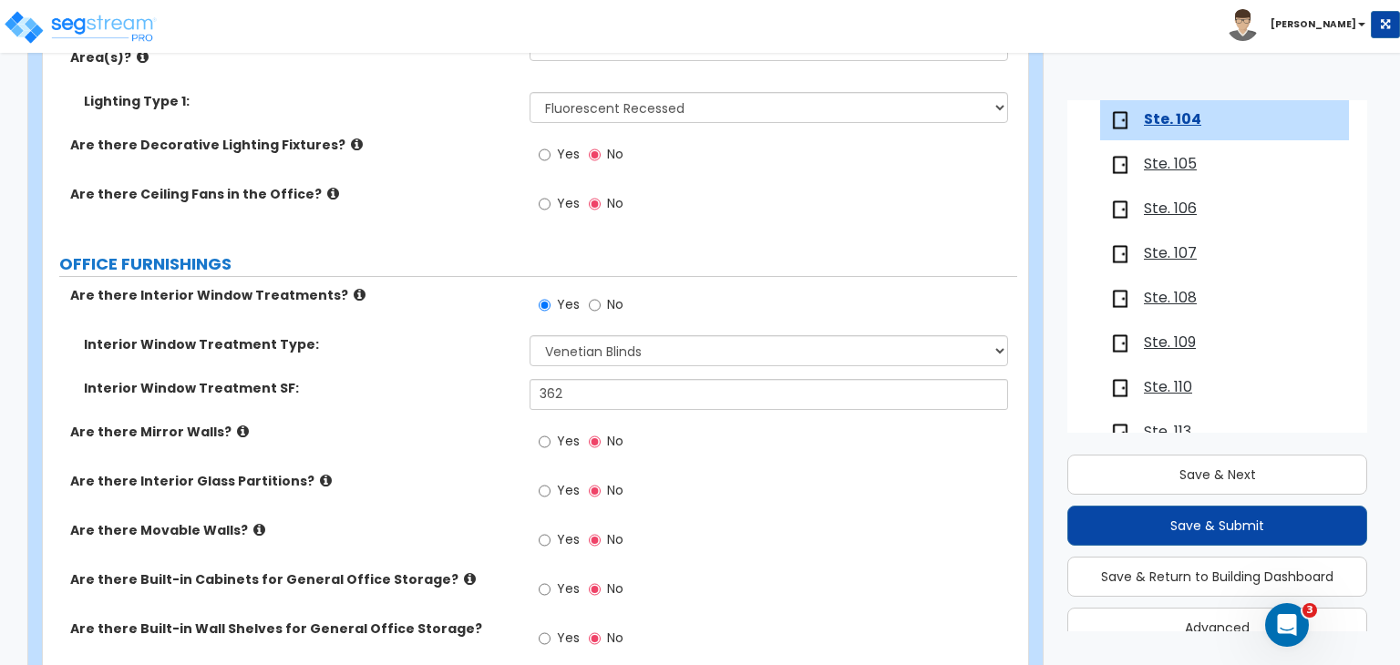
scroll to position [1745, 0]
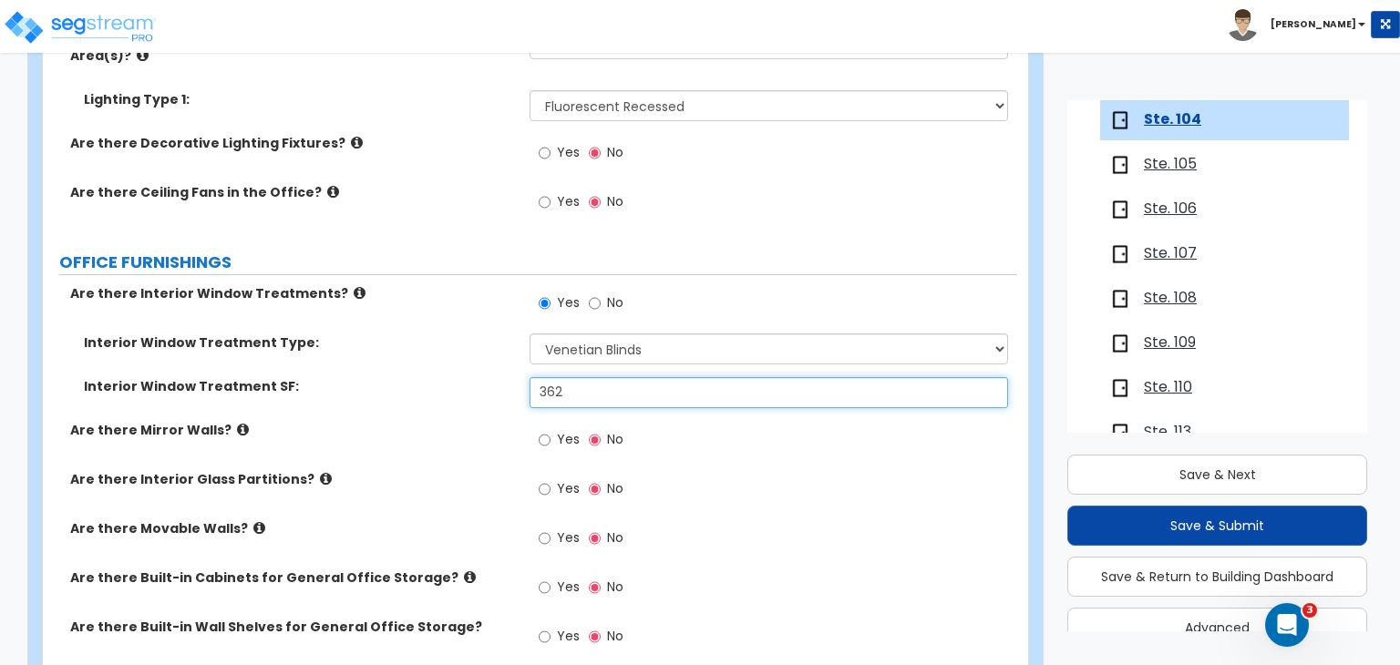
drag, startPoint x: 594, startPoint y: 336, endPoint x: 368, endPoint y: 364, distance: 227.7
click at [368, 377] on div "Interior Window Treatment SF: 362" at bounding box center [530, 399] width 974 height 44
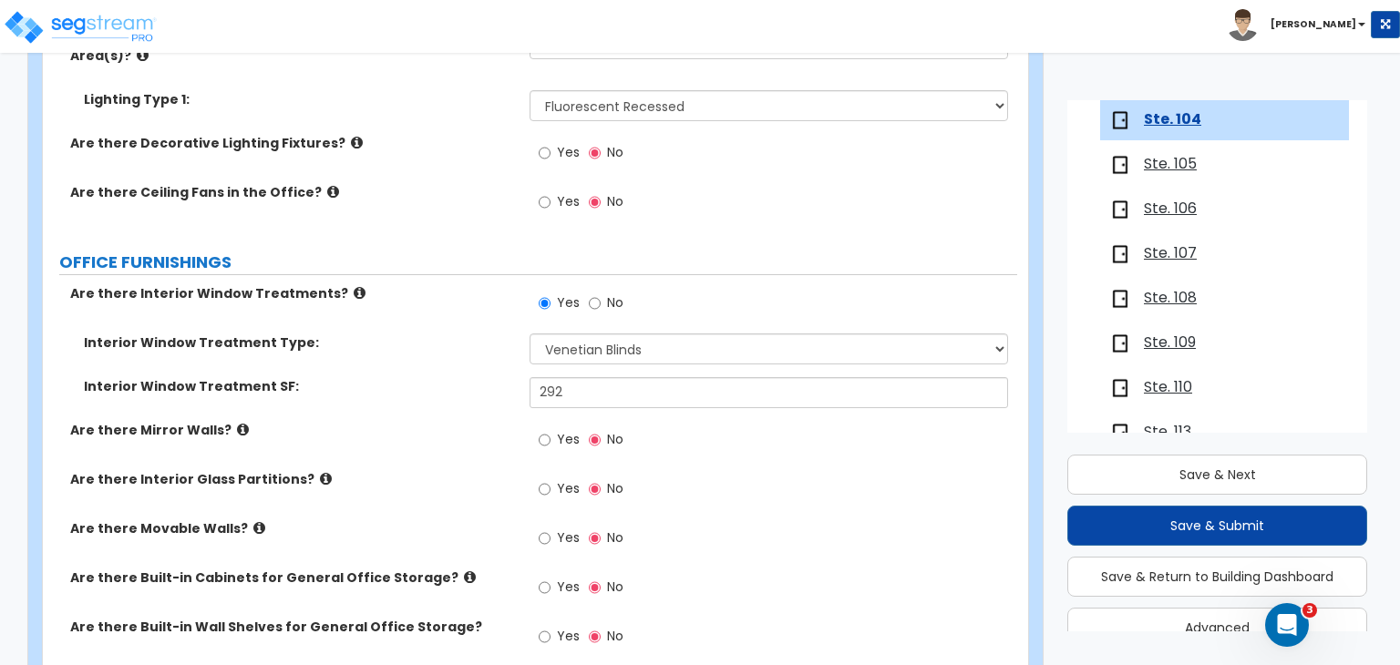
click at [488, 421] on div "Are there Mirror Walls? Yes No" at bounding box center [530, 445] width 974 height 49
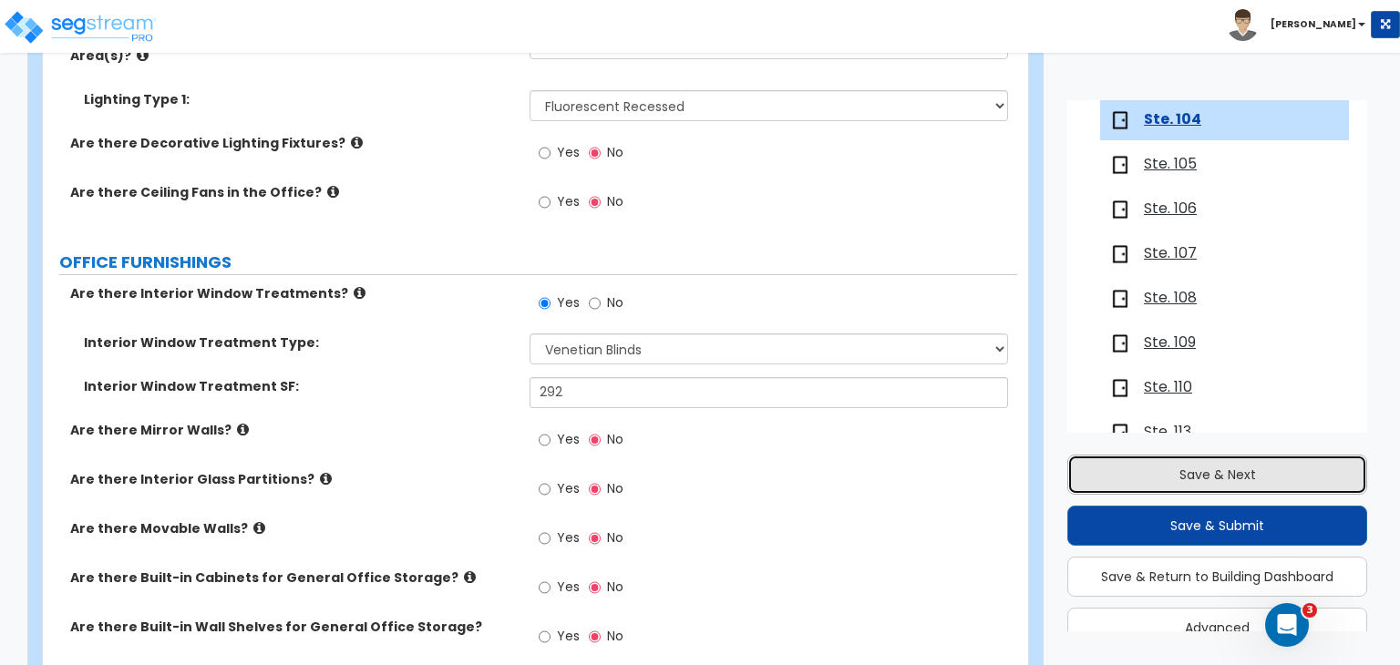
click at [1167, 468] on button "Save & Next" at bounding box center [1217, 475] width 300 height 40
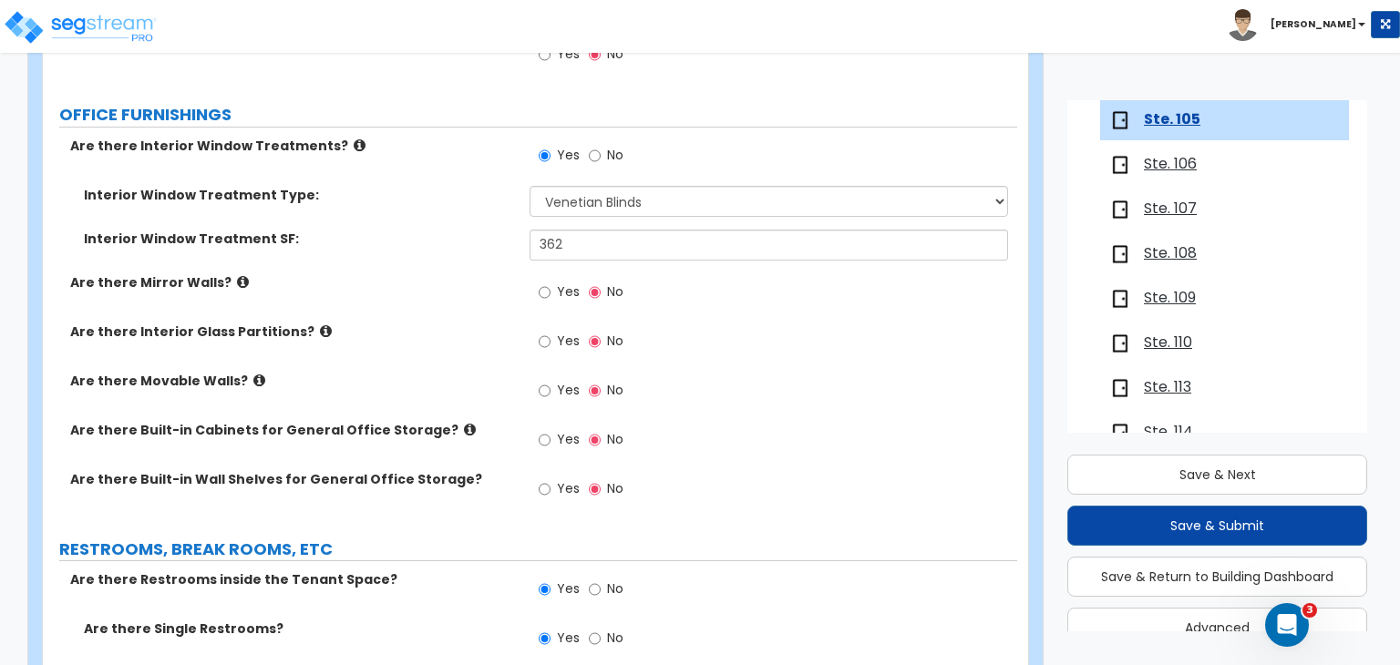
scroll to position [1909, 0]
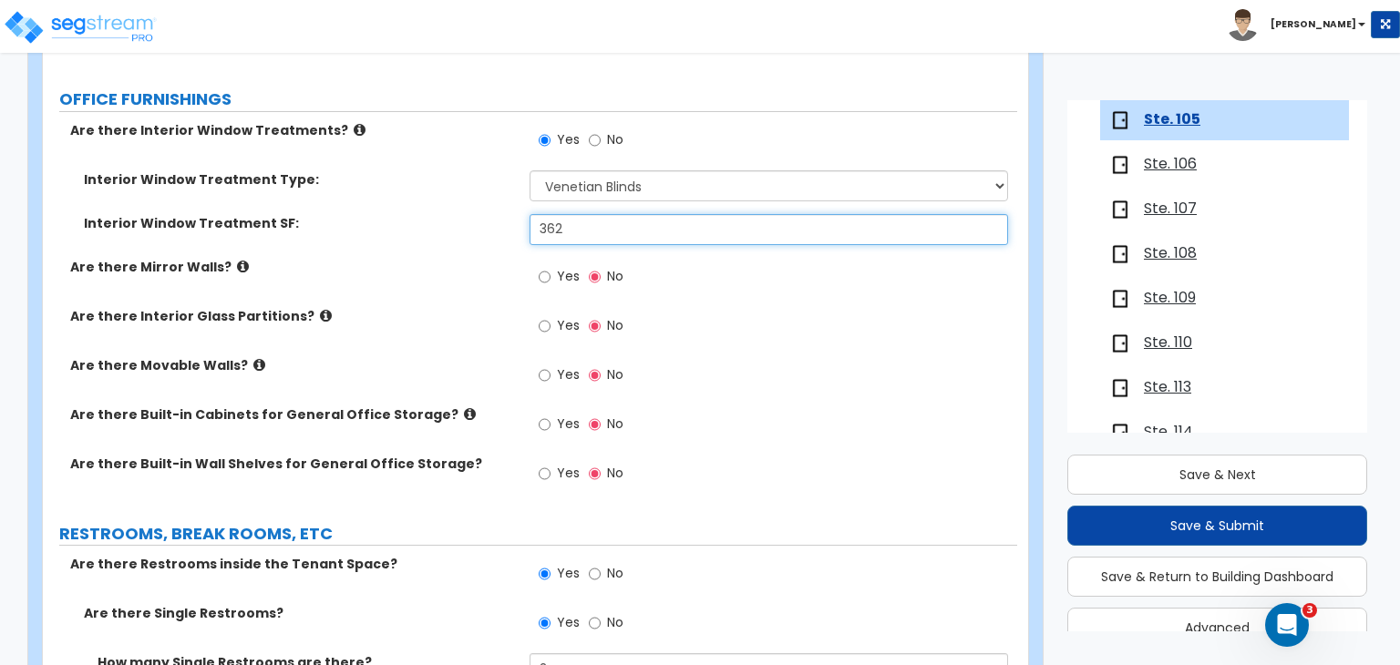
drag, startPoint x: 583, startPoint y: 176, endPoint x: 310, endPoint y: 177, distance: 273.4
click at [310, 214] on div "Interior Window Treatment SF: 362" at bounding box center [530, 236] width 974 height 44
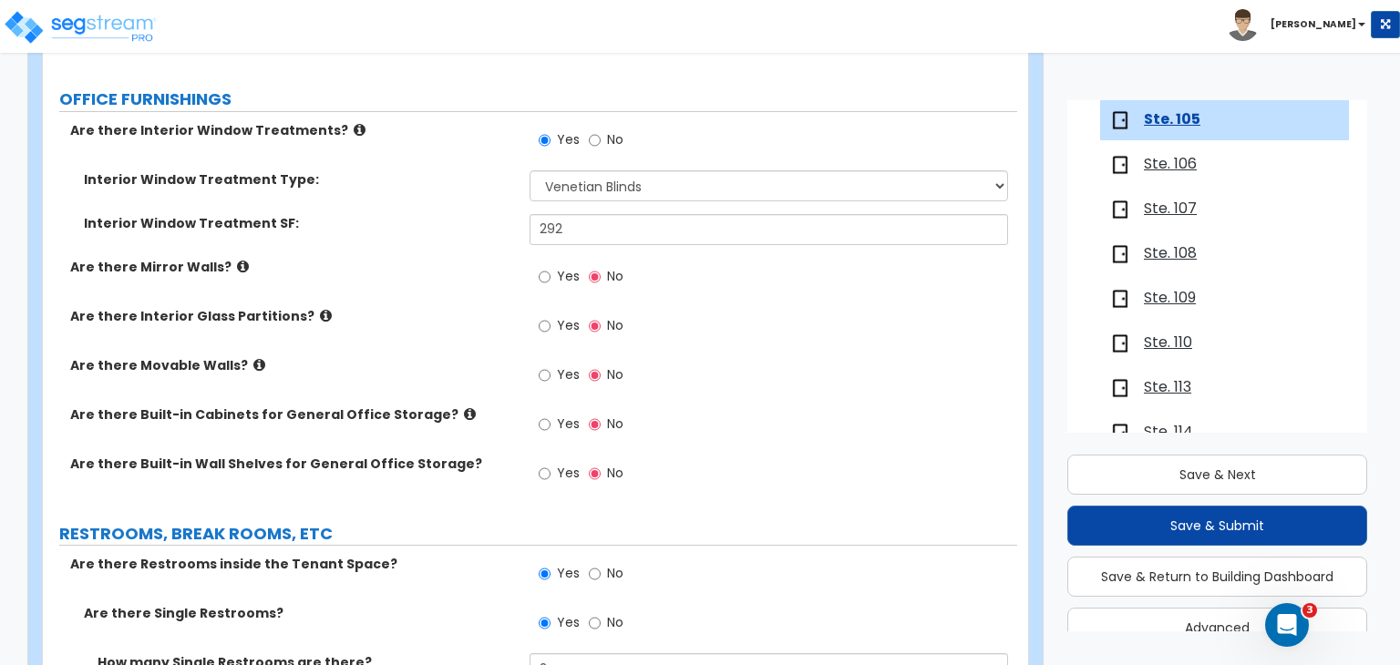
click at [442, 258] on div "Are there Mirror Walls? Yes No" at bounding box center [530, 282] width 974 height 49
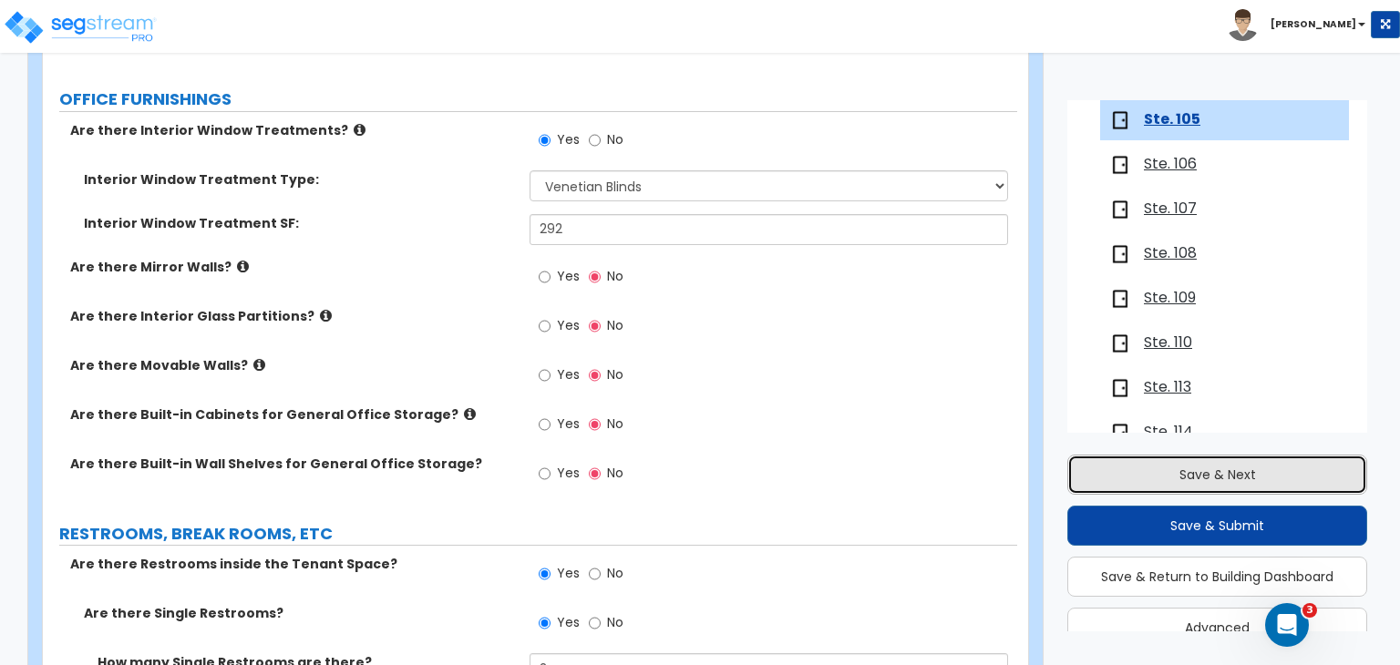
click at [1148, 468] on button "Save & Next" at bounding box center [1217, 475] width 300 height 40
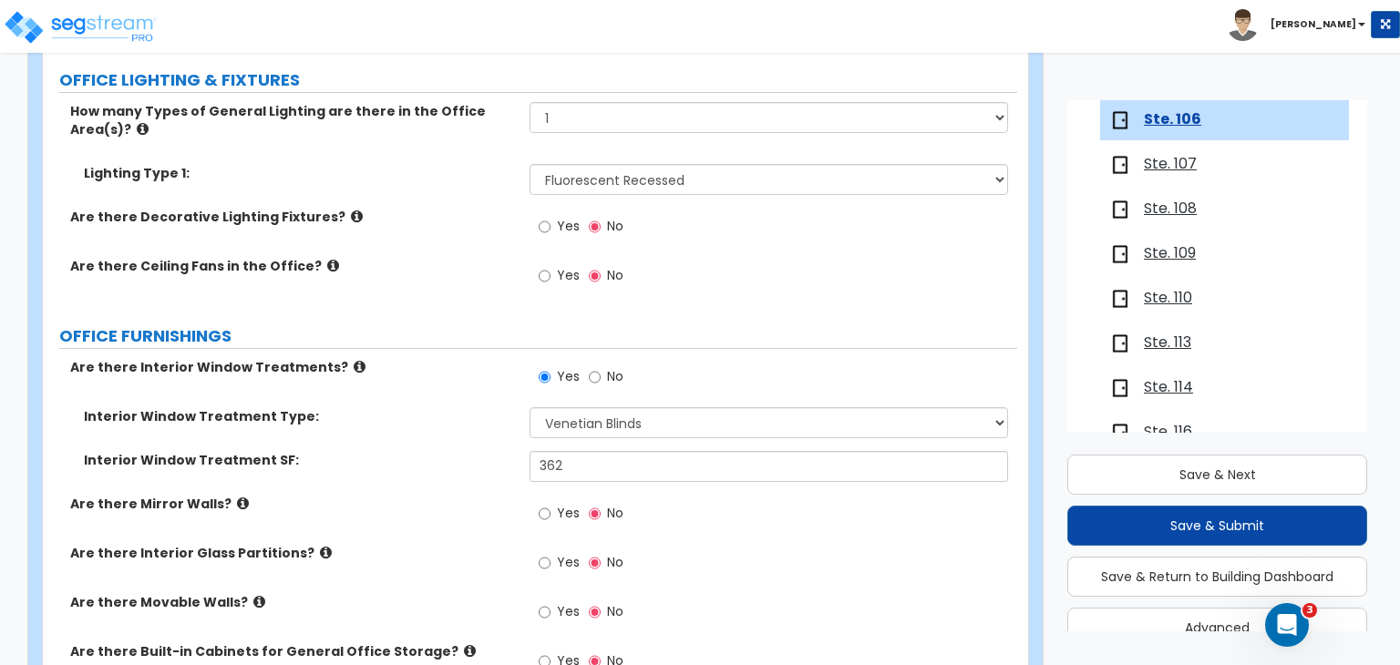
scroll to position [1673, 0]
drag, startPoint x: 583, startPoint y: 415, endPoint x: 376, endPoint y: 408, distance: 207.0
click at [376, 450] on div "Interior Window Treatment SF: 362" at bounding box center [530, 472] width 974 height 44
click at [506, 450] on div "Interior Window Treatment SF: 292" at bounding box center [530, 472] width 974 height 44
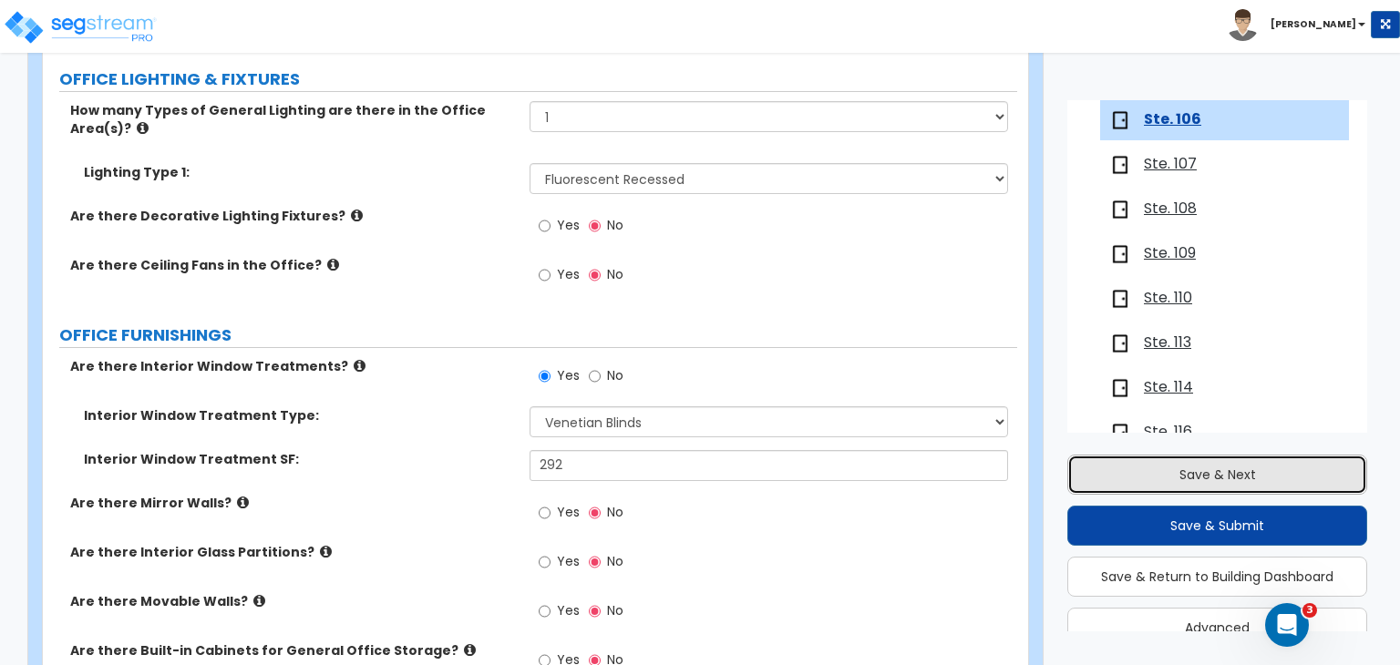
click at [1135, 469] on button "Save & Next" at bounding box center [1217, 475] width 300 height 40
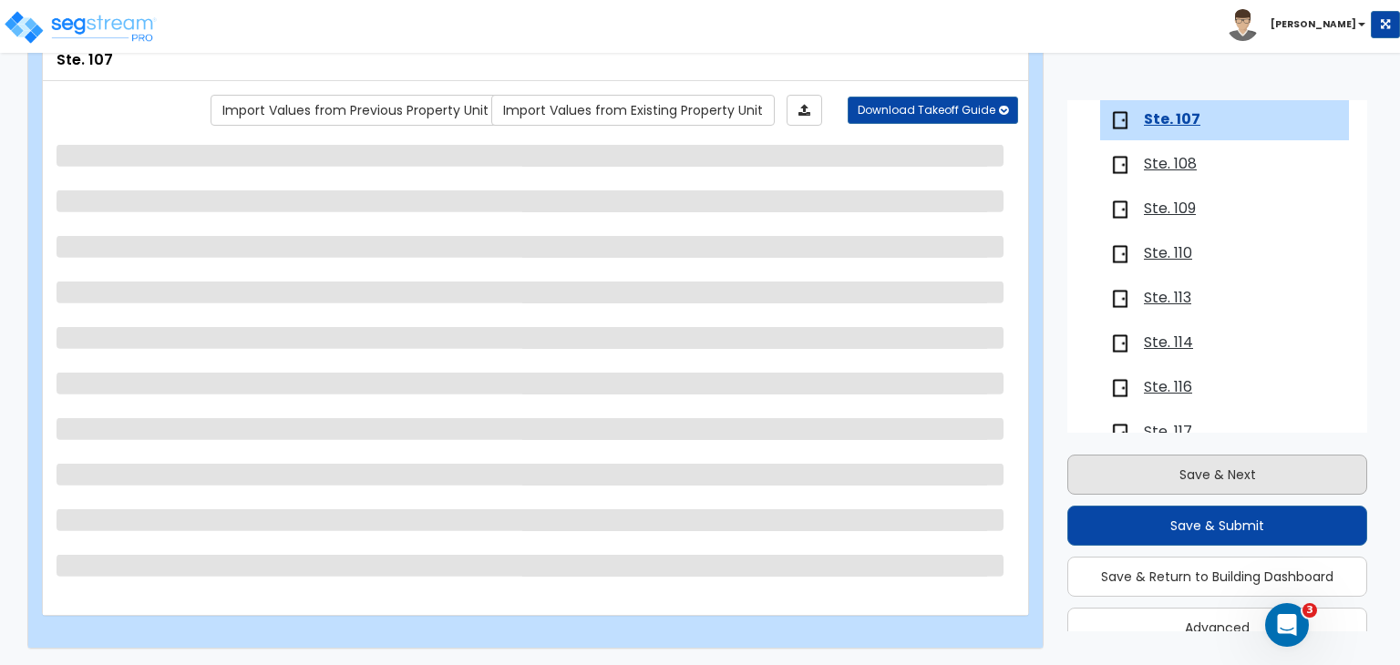
scroll to position [704, 0]
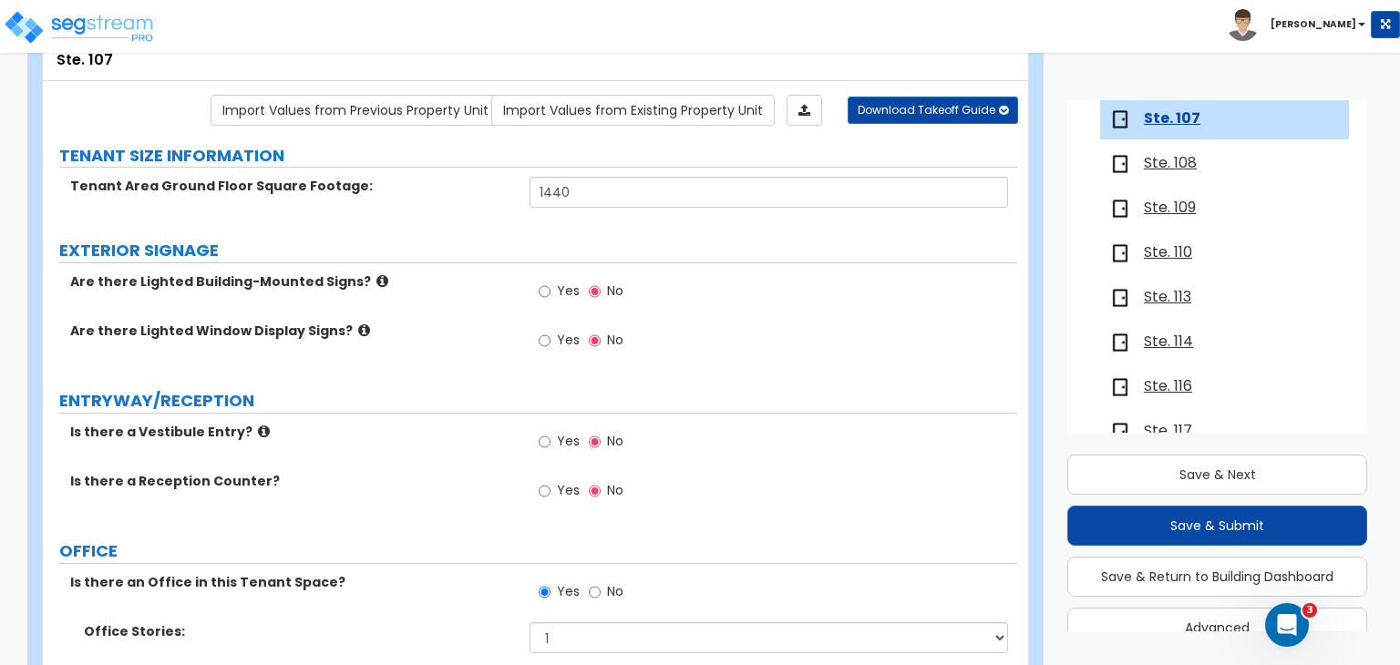
click at [470, 389] on label "ENTRYWAY/RECEPTION" at bounding box center [538, 401] width 958 height 24
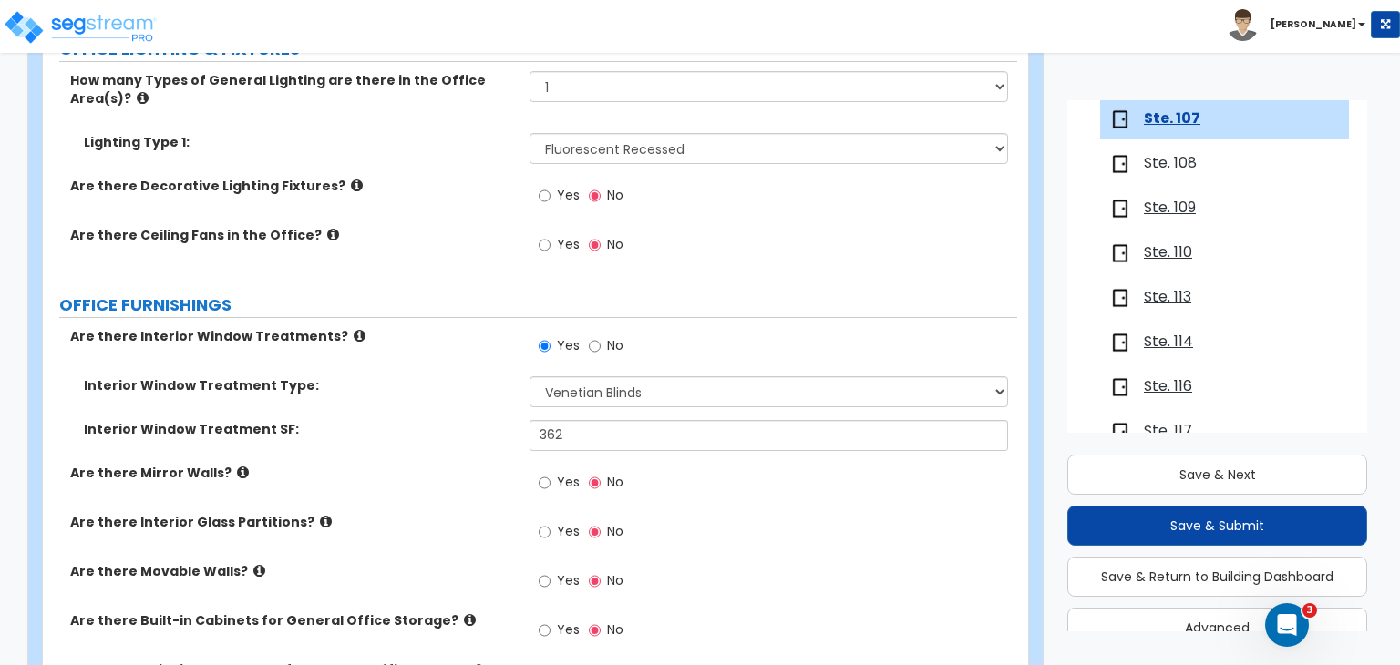
scroll to position [1718, 0]
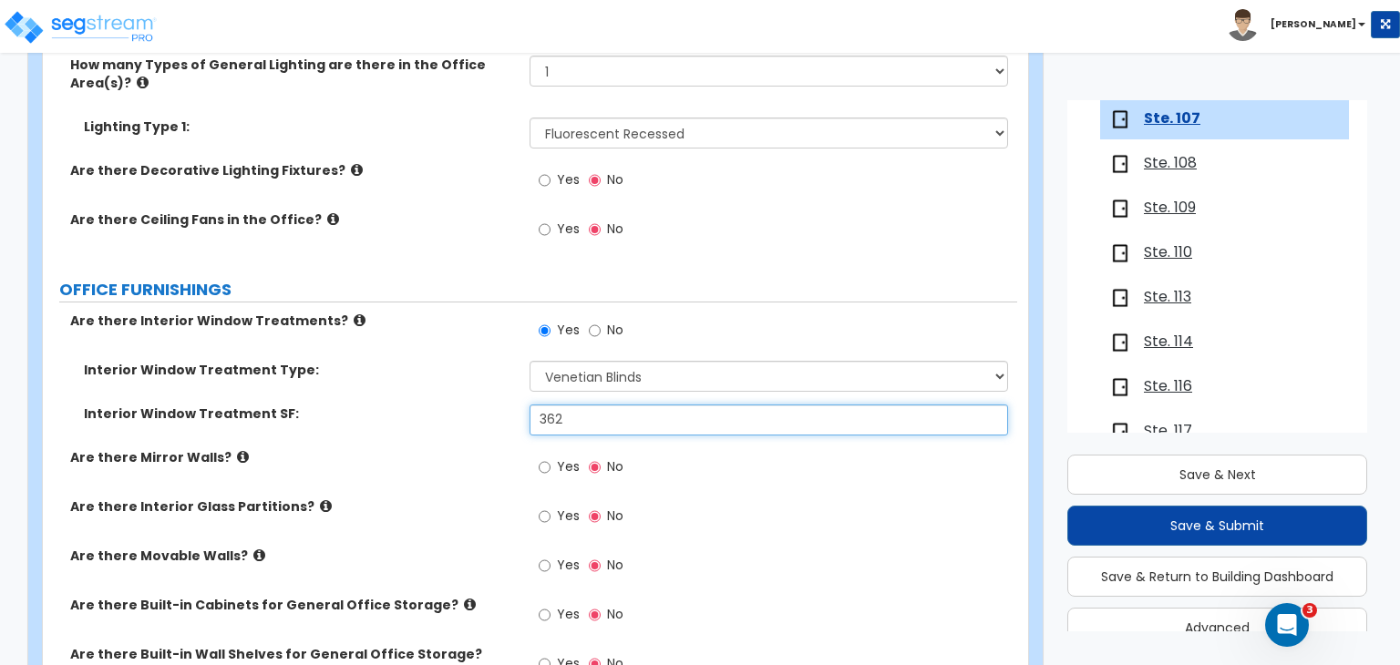
drag, startPoint x: 578, startPoint y: 365, endPoint x: 248, endPoint y: 412, distance: 333.2
click at [248, 412] on div "Are there Interior Window Treatments? Yes No Interior Window Treatment Type: Pl…" at bounding box center [530, 503] width 947 height 383
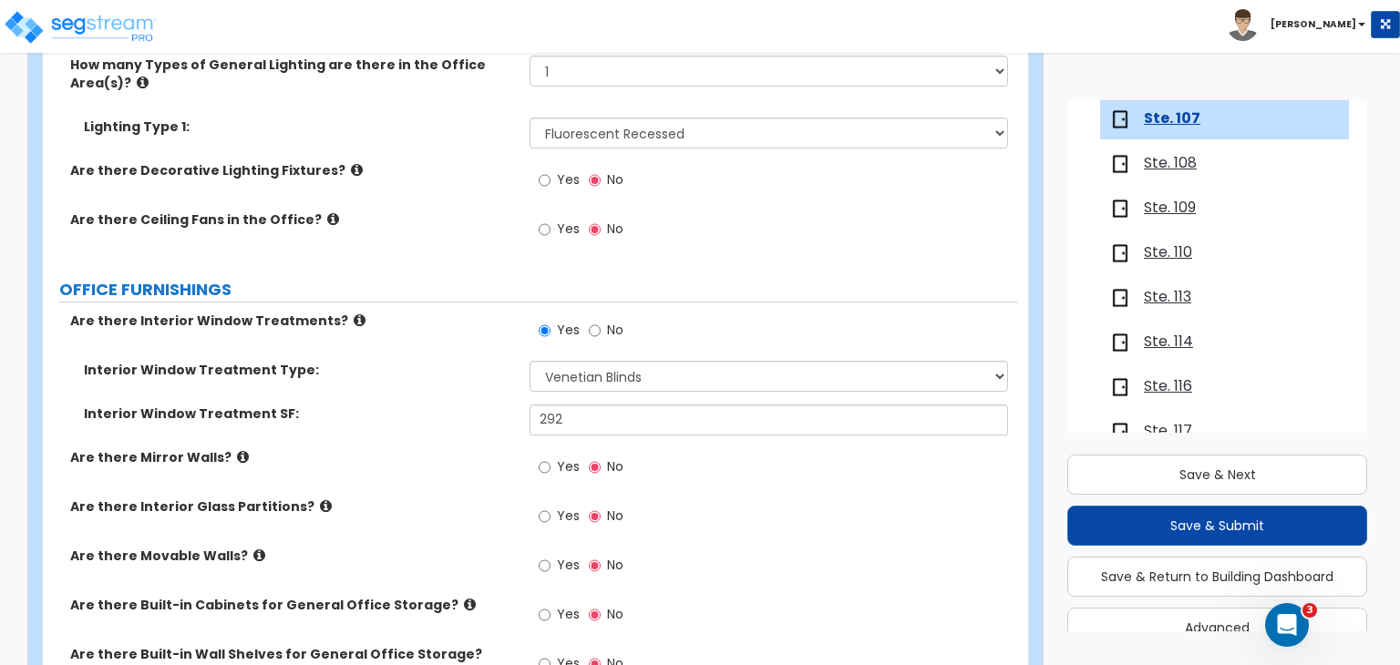
click at [448, 448] on label "Are there Mirror Walls?" at bounding box center [293, 457] width 446 height 18
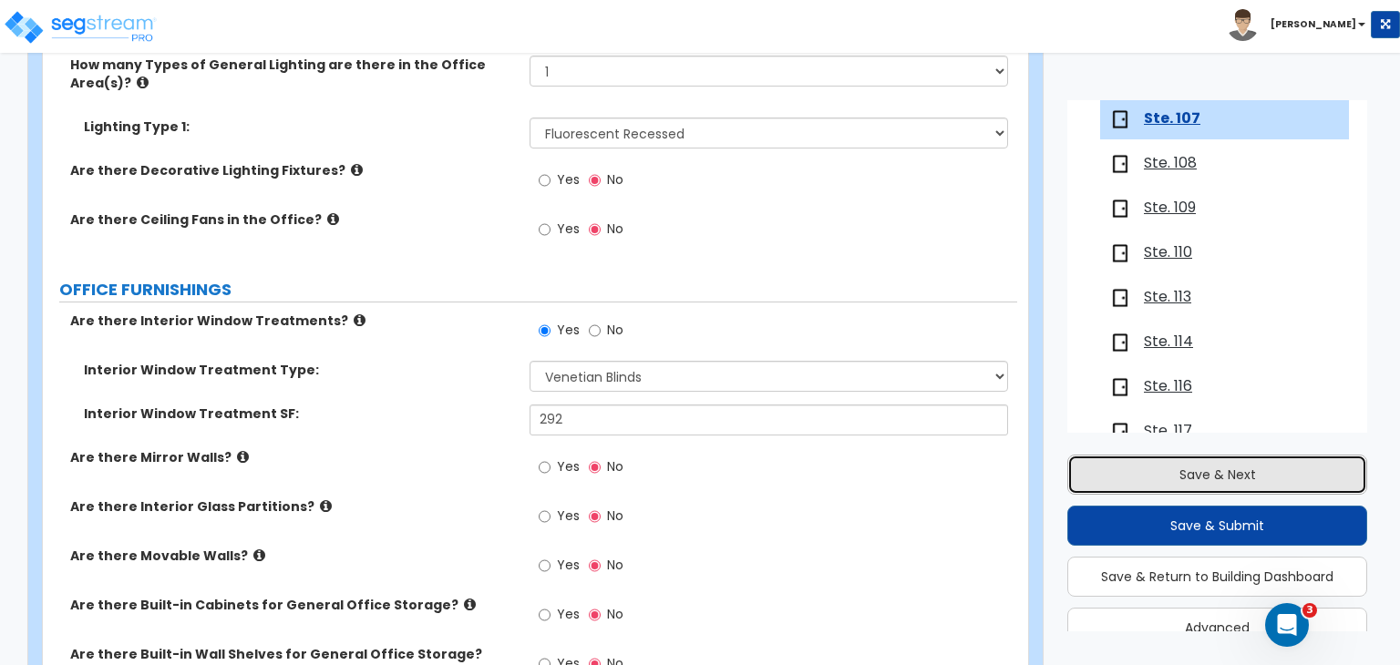
click at [1199, 468] on button "Save & Next" at bounding box center [1217, 475] width 300 height 40
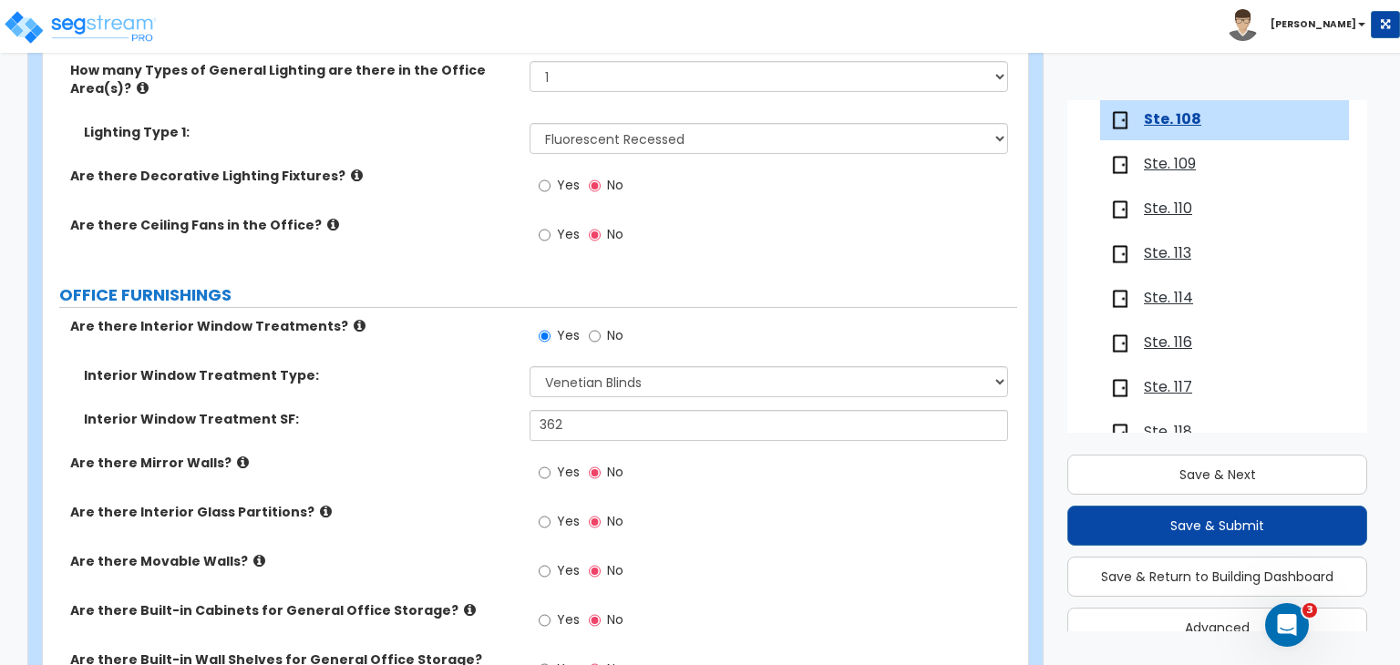
scroll to position [1714, 0]
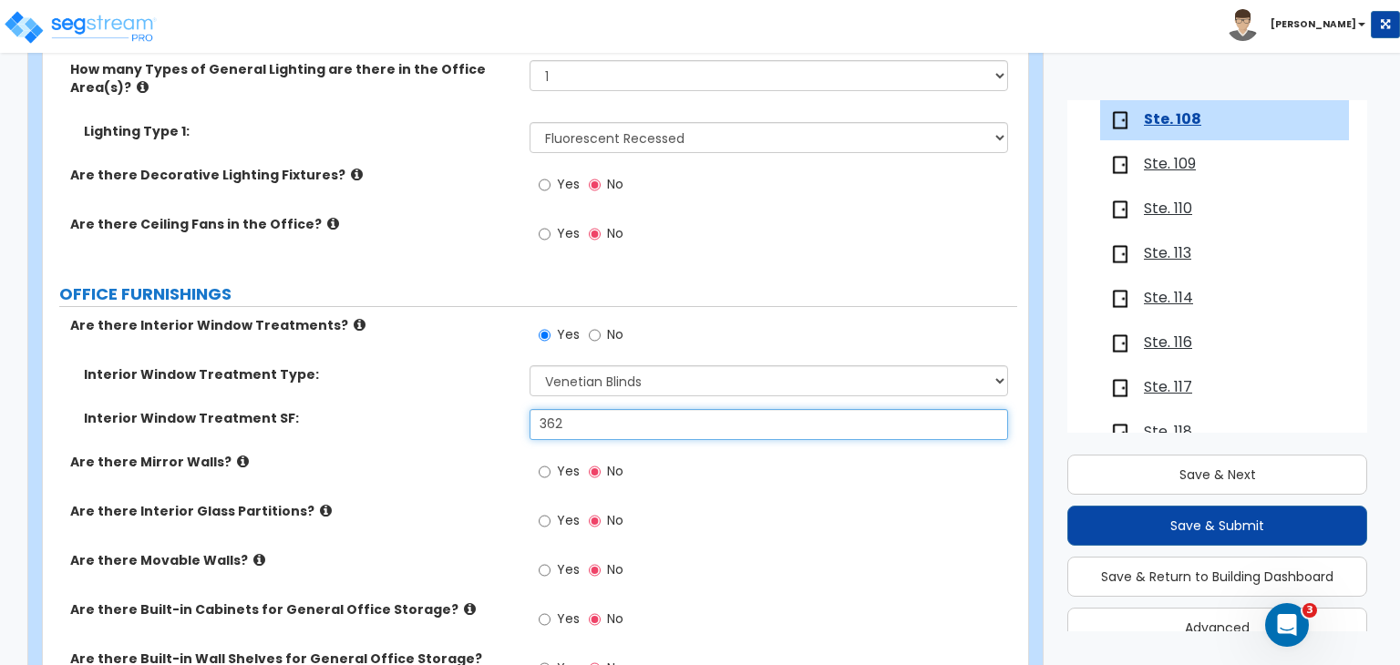
drag, startPoint x: 591, startPoint y: 375, endPoint x: 322, endPoint y: 396, distance: 269.7
click at [322, 409] on div "Interior Window Treatment SF: 362" at bounding box center [530, 431] width 974 height 44
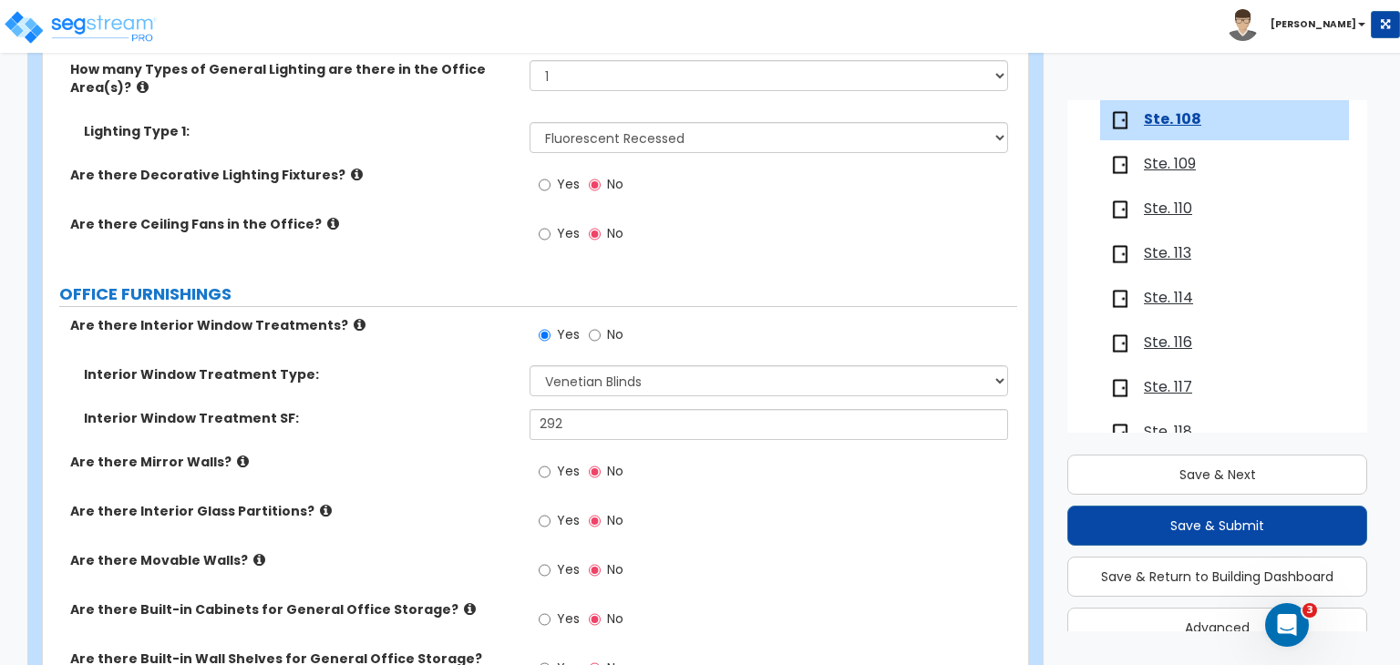
click at [427, 453] on label "Are there Mirror Walls?" at bounding box center [293, 462] width 446 height 18
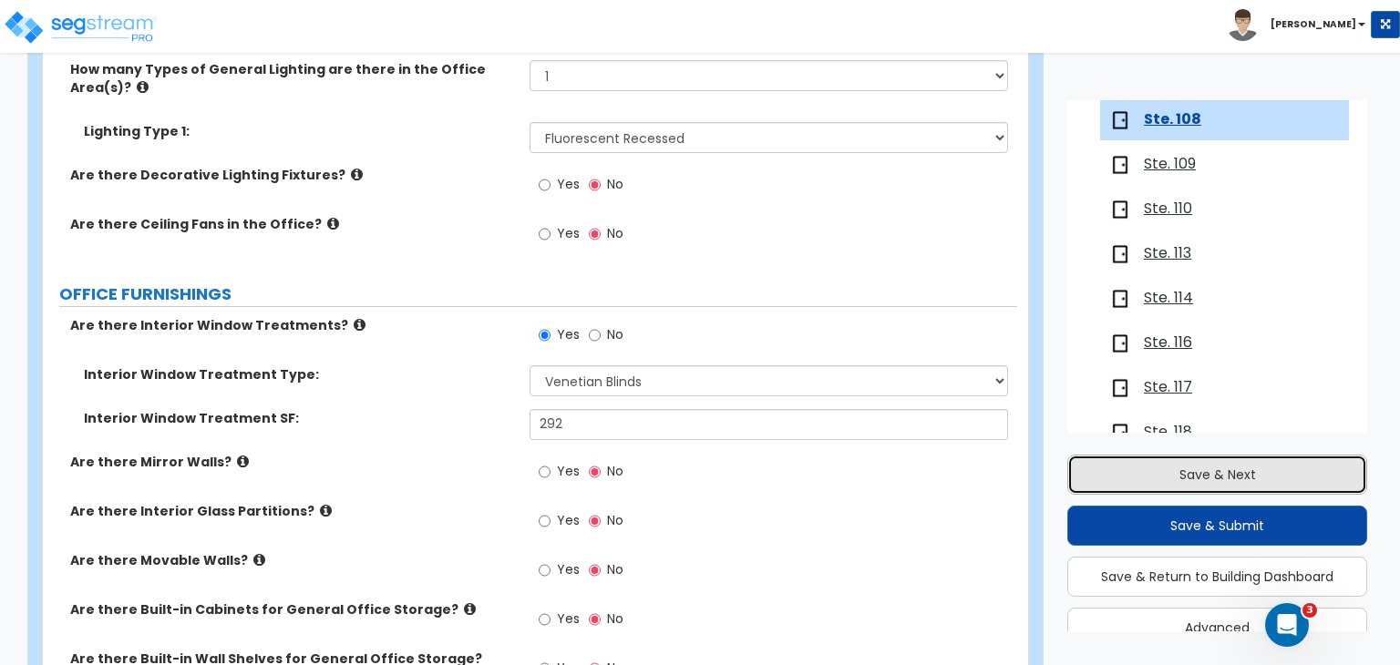
click at [1178, 471] on button "Save & Next" at bounding box center [1217, 475] width 300 height 40
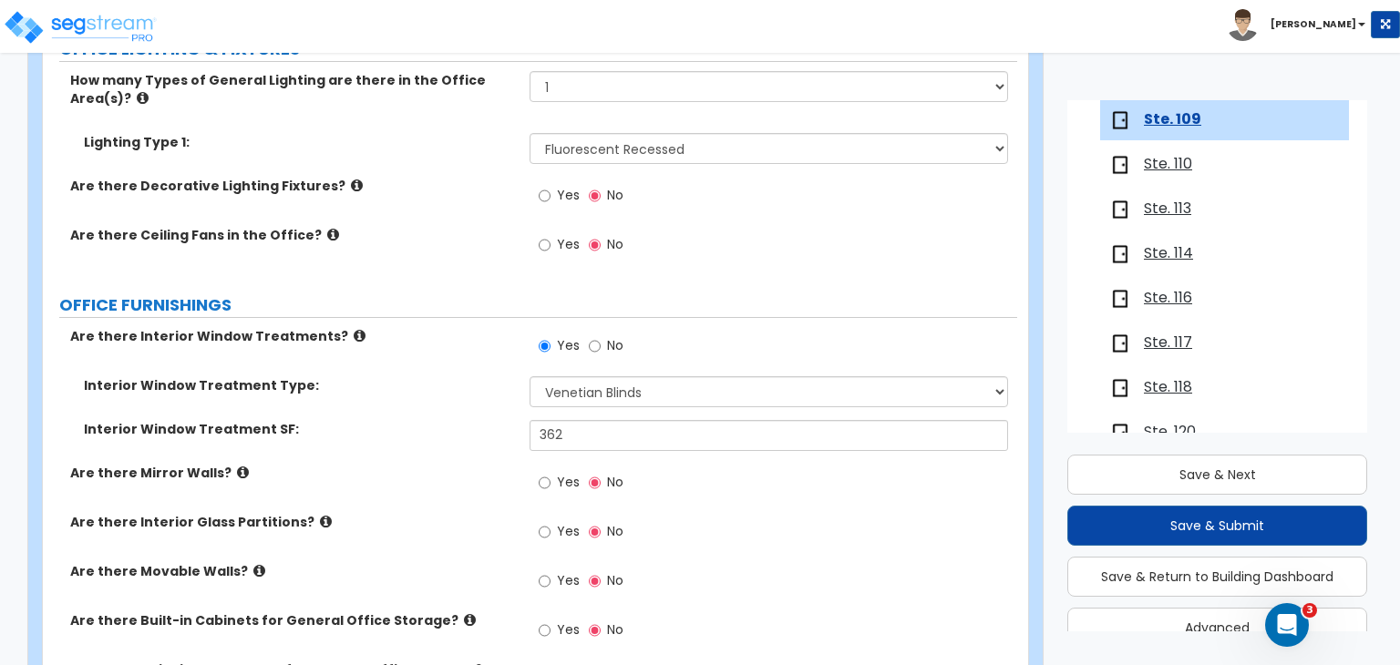
scroll to position [1720, 0]
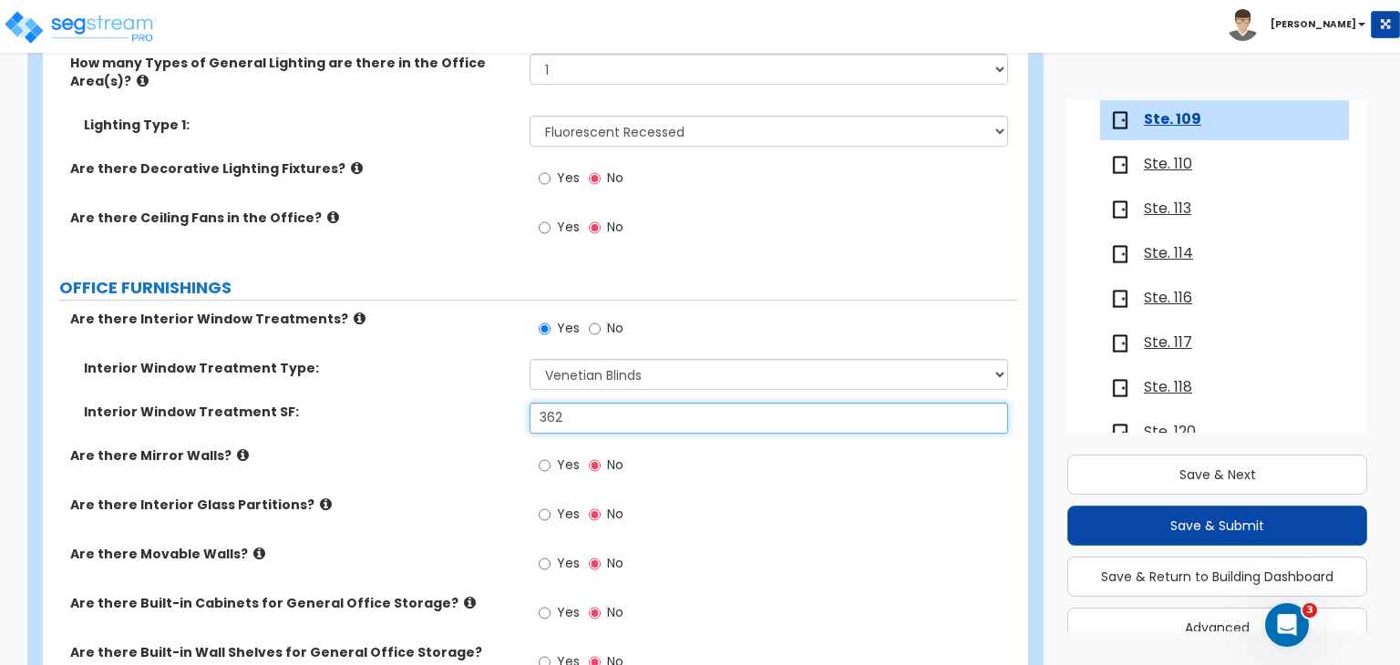
click at [584, 403] on input "362" at bounding box center [769, 418] width 478 height 31
drag, startPoint x: 584, startPoint y: 367, endPoint x: 351, endPoint y: 346, distance: 234.3
click at [351, 359] on div "Interior Window Treatment Type: Please Choose One Vertical Blinds Window Shades…" at bounding box center [530, 402] width 947 height 87
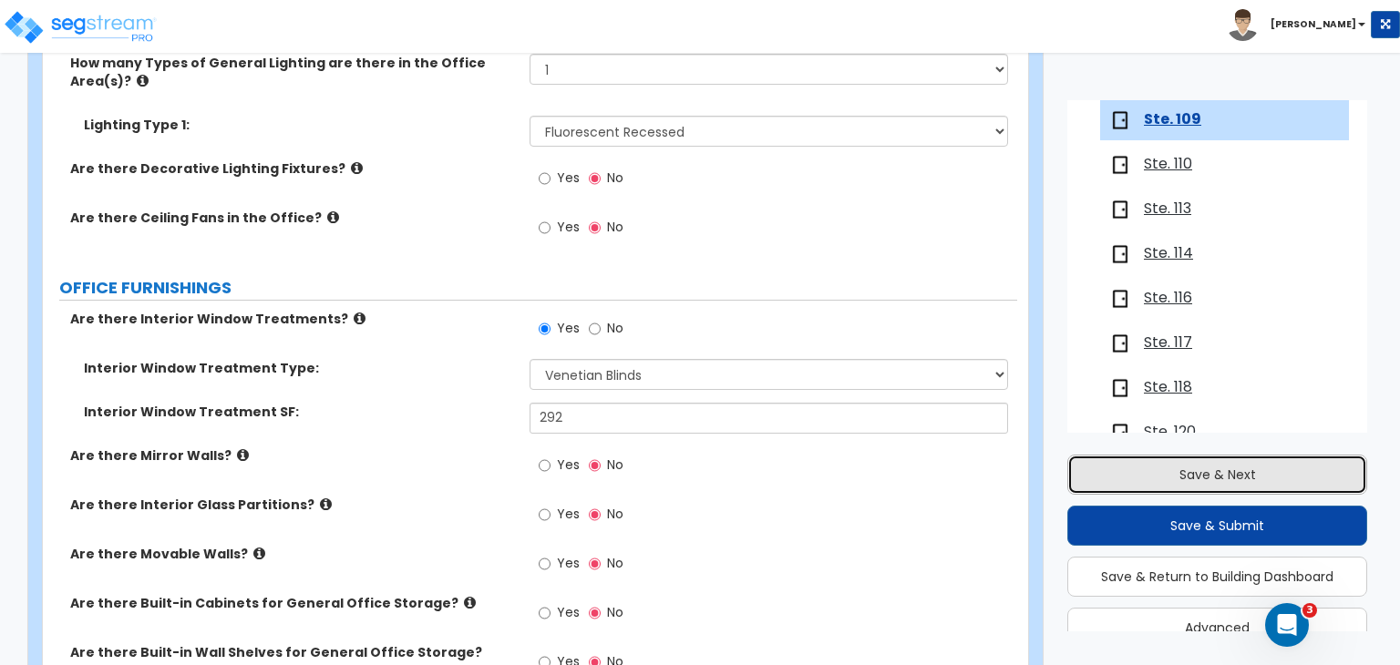
click at [1220, 479] on button "Save & Next" at bounding box center [1217, 475] width 300 height 40
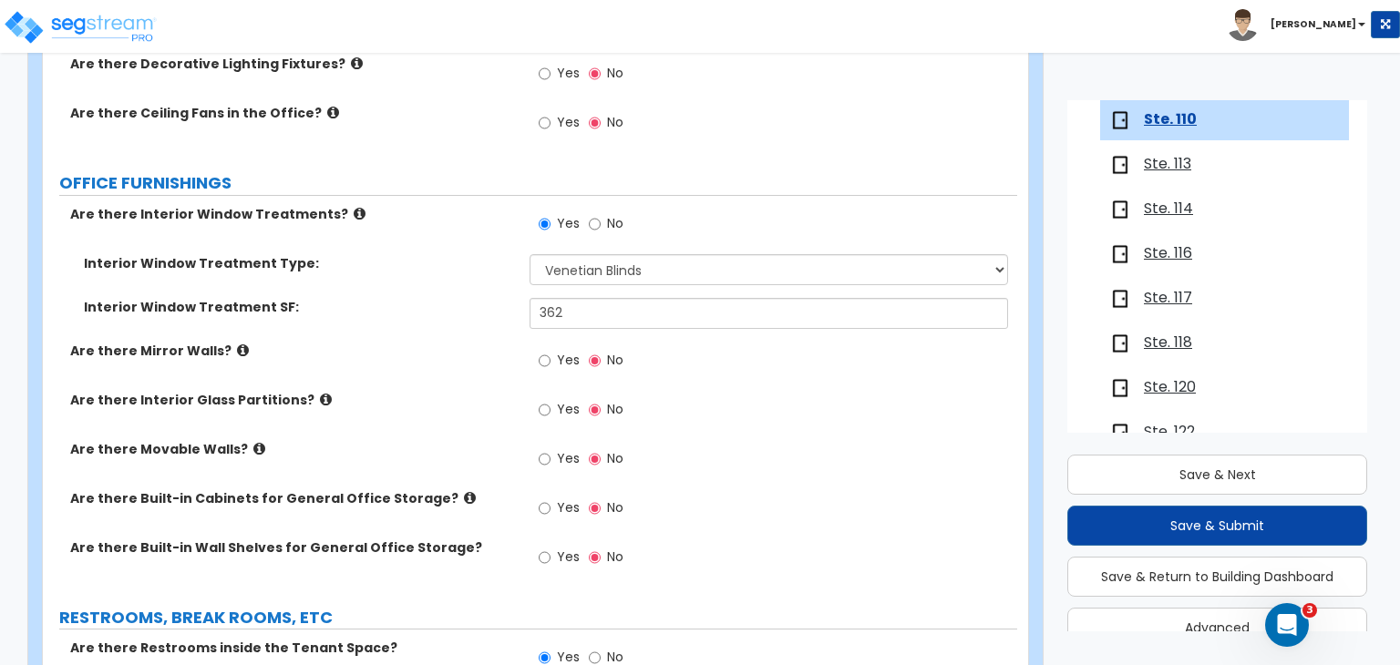
scroll to position [1836, 0]
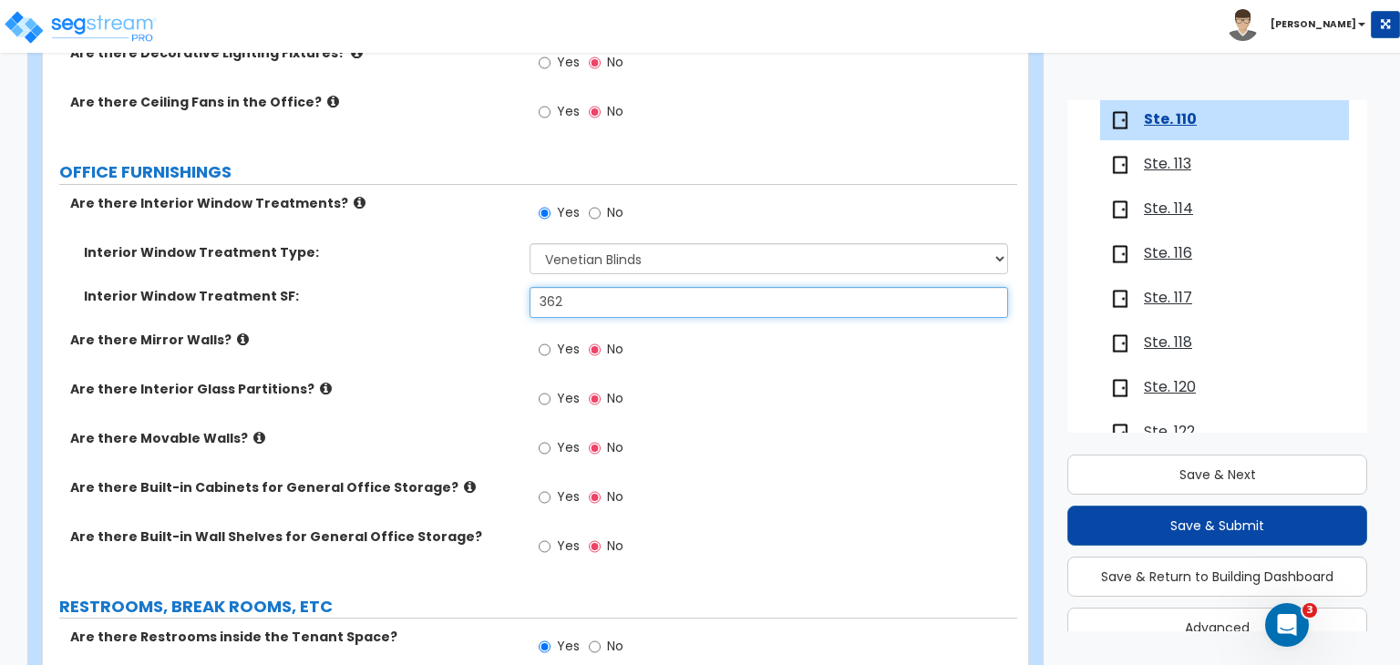
drag, startPoint x: 585, startPoint y: 243, endPoint x: 330, endPoint y: 261, distance: 255.8
click at [330, 287] on div "Interior Window Treatment SF: 362" at bounding box center [530, 309] width 974 height 44
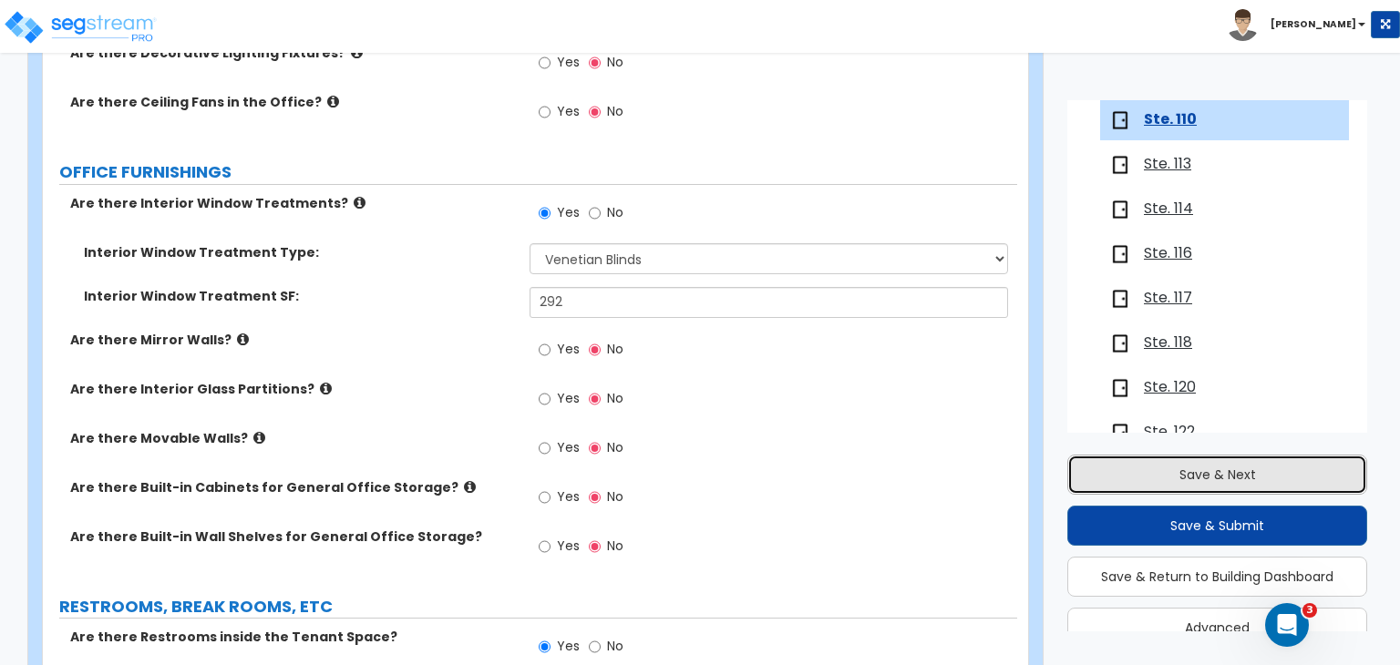
click at [1261, 468] on button "Save & Next" at bounding box center [1217, 475] width 300 height 40
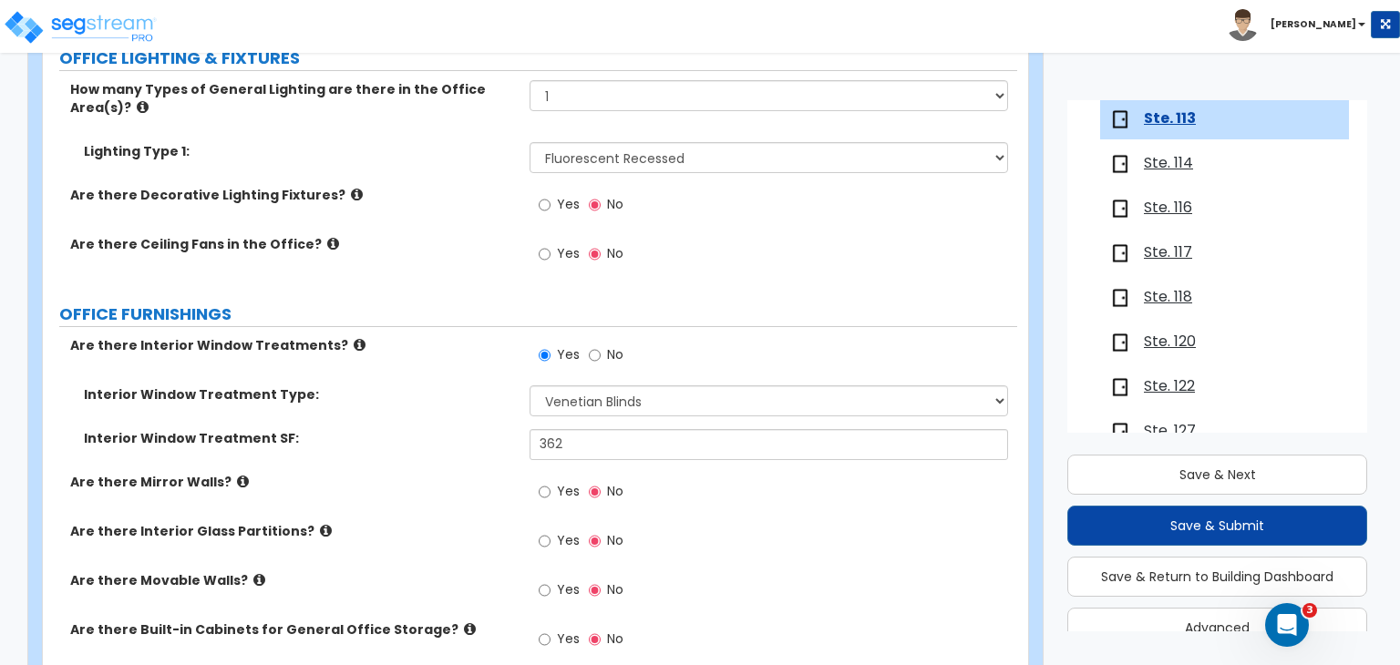
scroll to position [1698, 0]
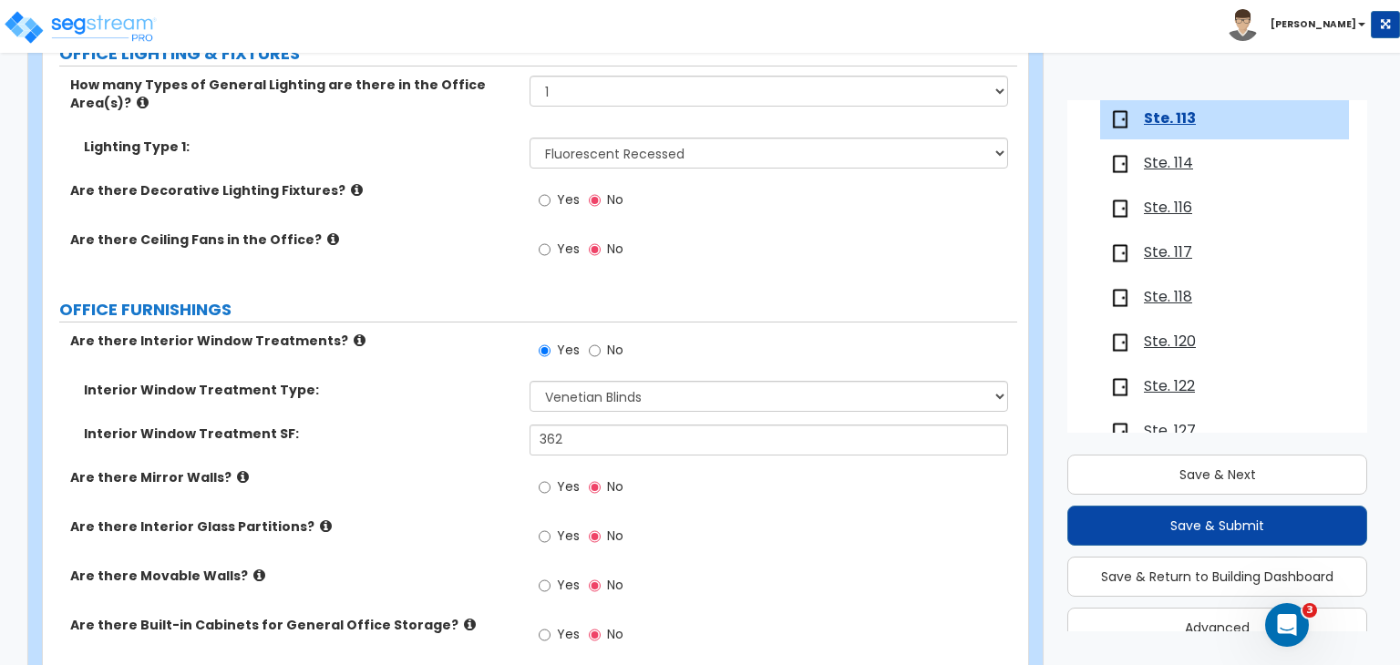
drag, startPoint x: 367, startPoint y: 368, endPoint x: 356, endPoint y: 369, distance: 11.0
click at [356, 381] on div "Interior Window Treatment Type: Please Choose One Vertical Blinds Window Shades…" at bounding box center [530, 424] width 947 height 87
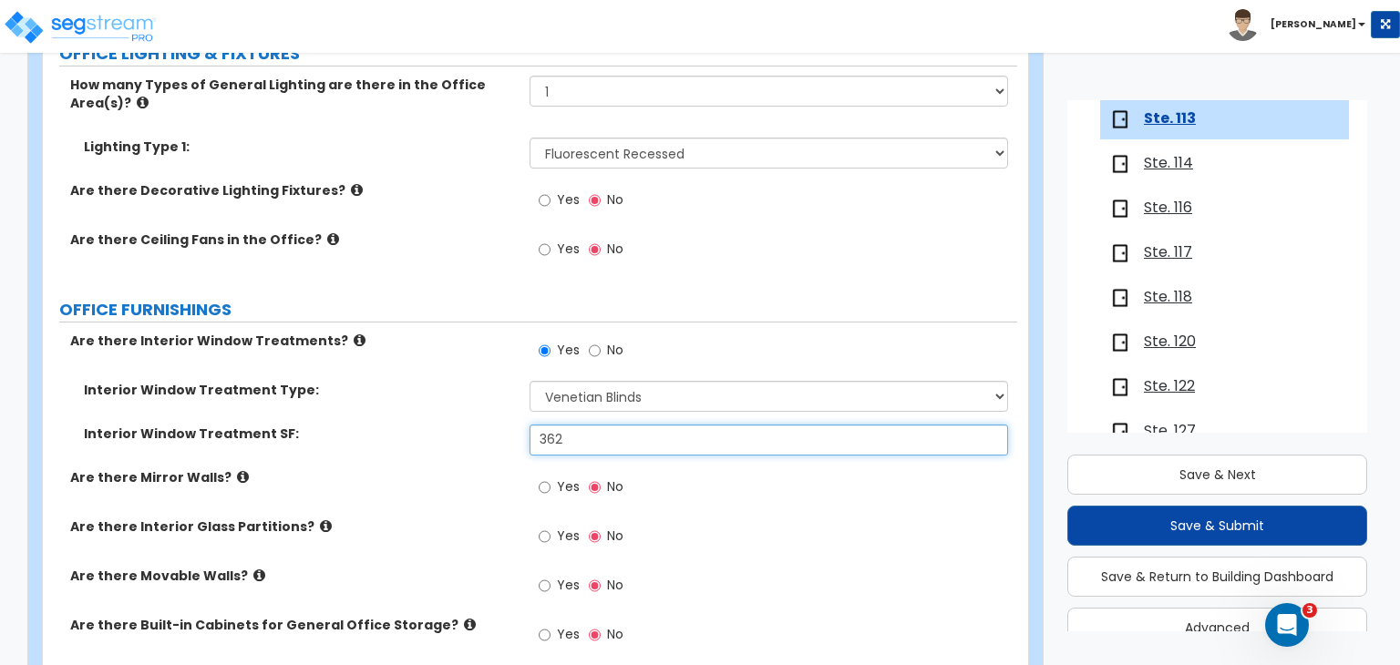
click at [589, 425] on input "362" at bounding box center [769, 440] width 478 height 31
drag, startPoint x: 589, startPoint y: 390, endPoint x: 350, endPoint y: 389, distance: 238.8
click at [350, 425] on div "Interior Window Treatment SF: 362" at bounding box center [530, 447] width 974 height 44
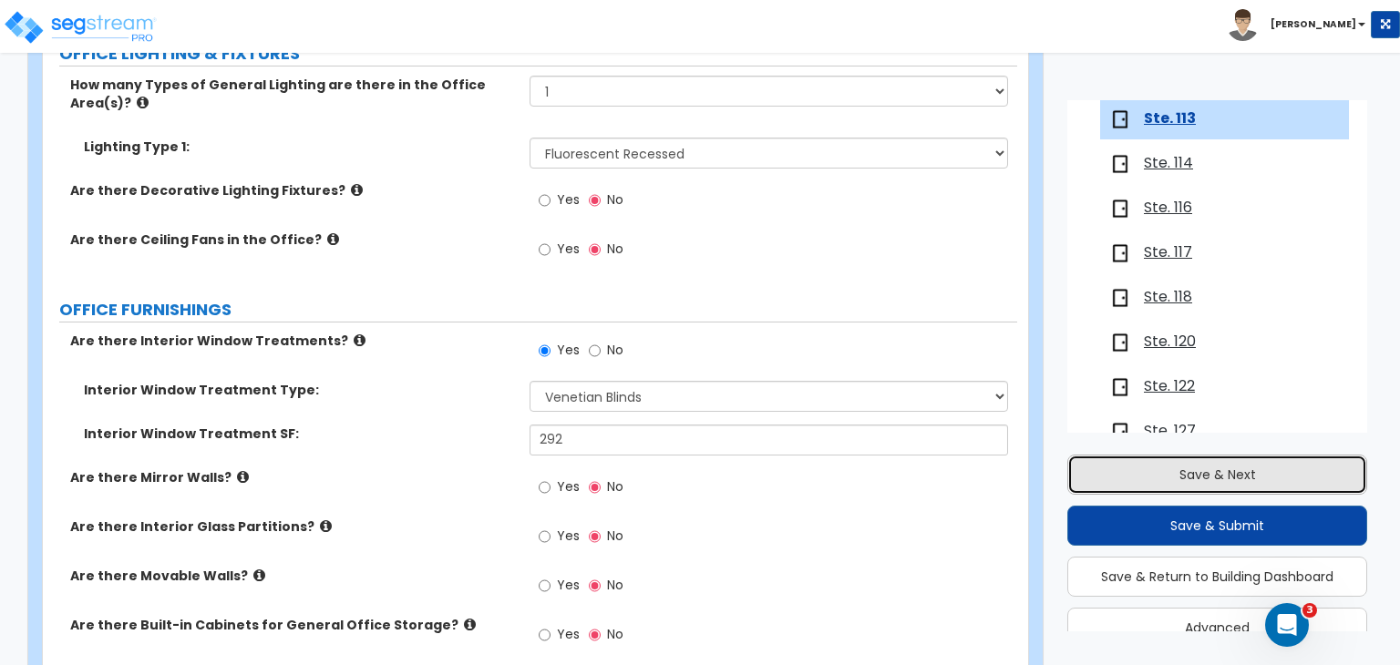
click at [1212, 478] on button "Save & Next" at bounding box center [1217, 475] width 300 height 40
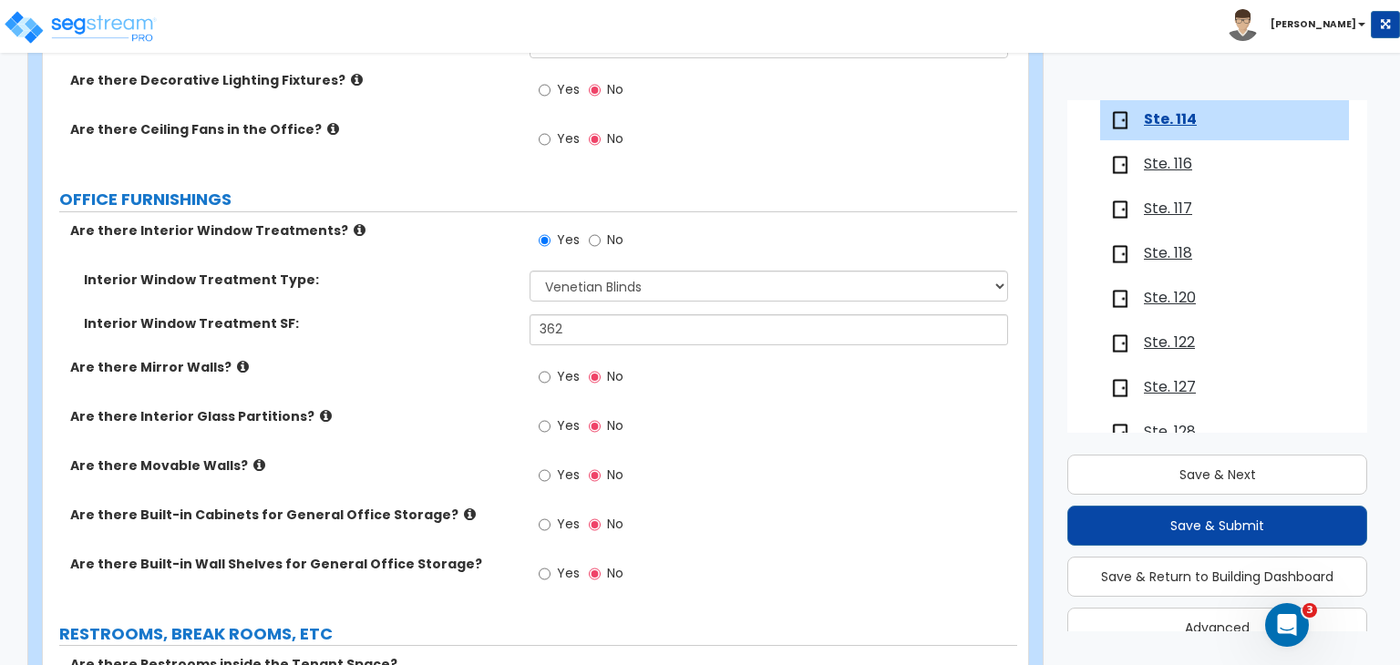
scroll to position [1810, 0]
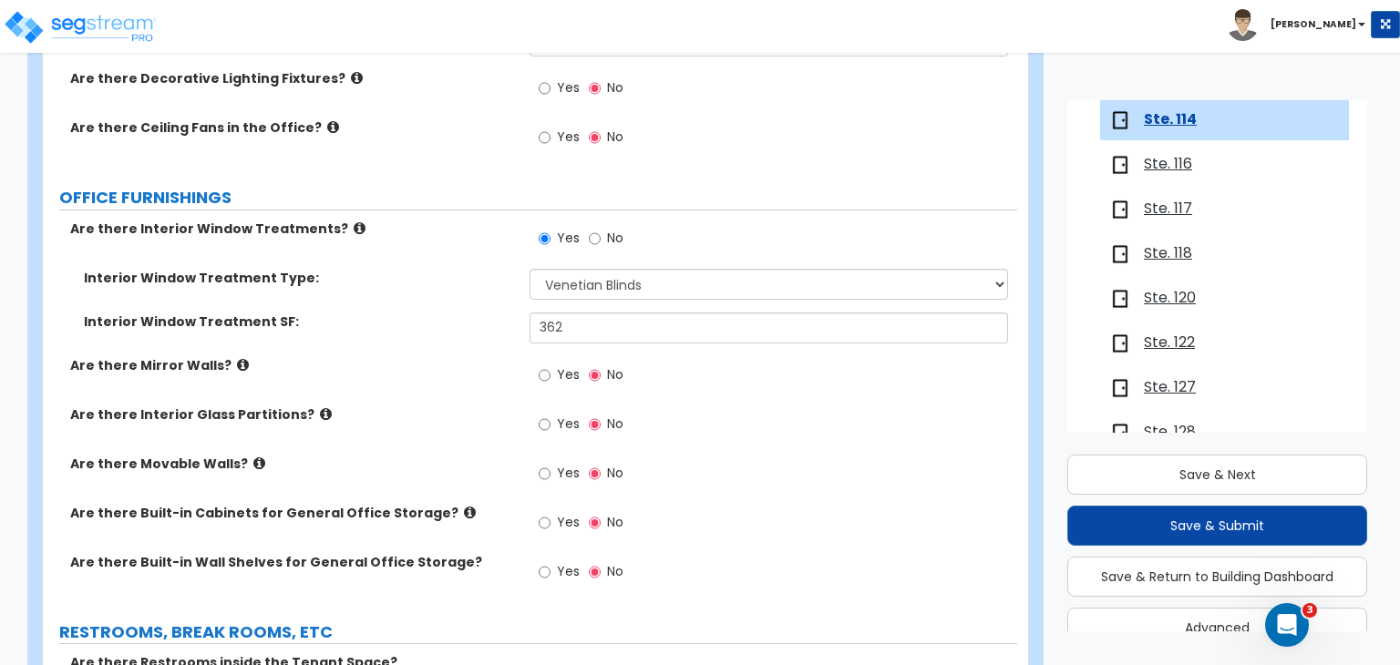
click at [396, 313] on label "Interior Window Treatment SF:" at bounding box center [300, 322] width 432 height 18
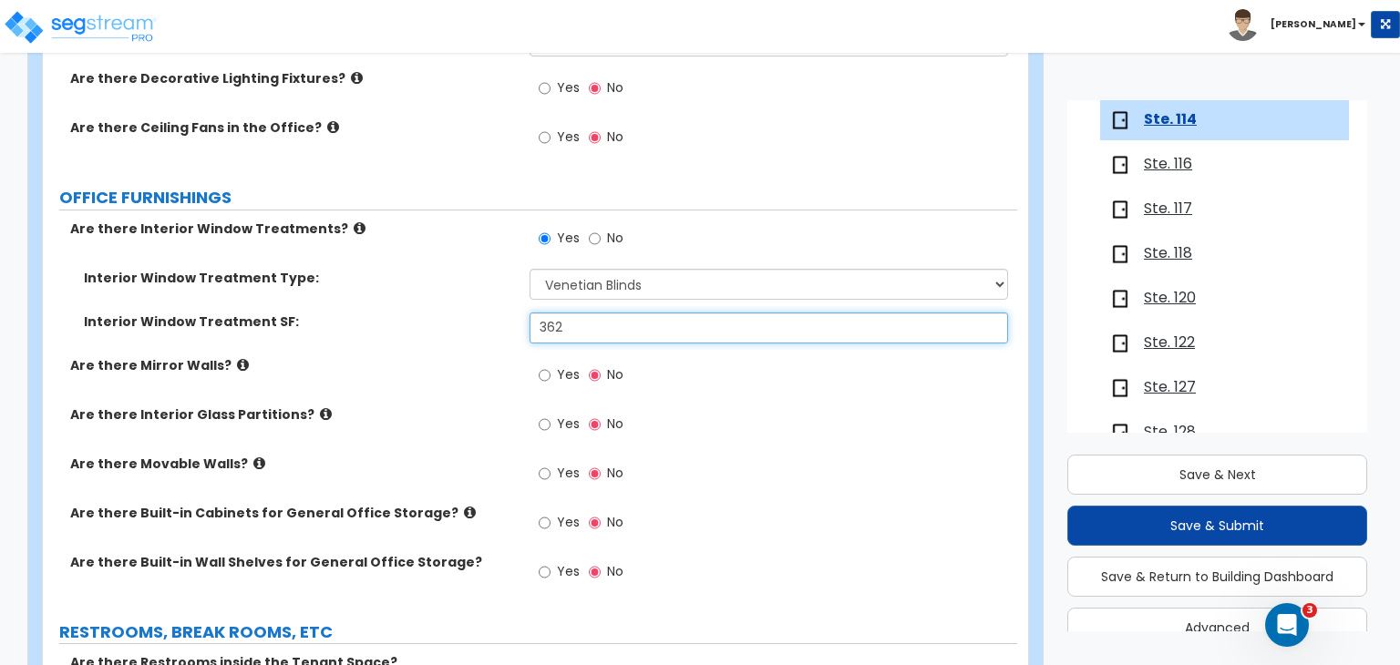
click at [594, 313] on input "362" at bounding box center [769, 328] width 478 height 31
drag, startPoint x: 594, startPoint y: 280, endPoint x: 335, endPoint y: 264, distance: 260.2
click at [335, 313] on div "Interior Window Treatment SF: 362" at bounding box center [530, 335] width 974 height 44
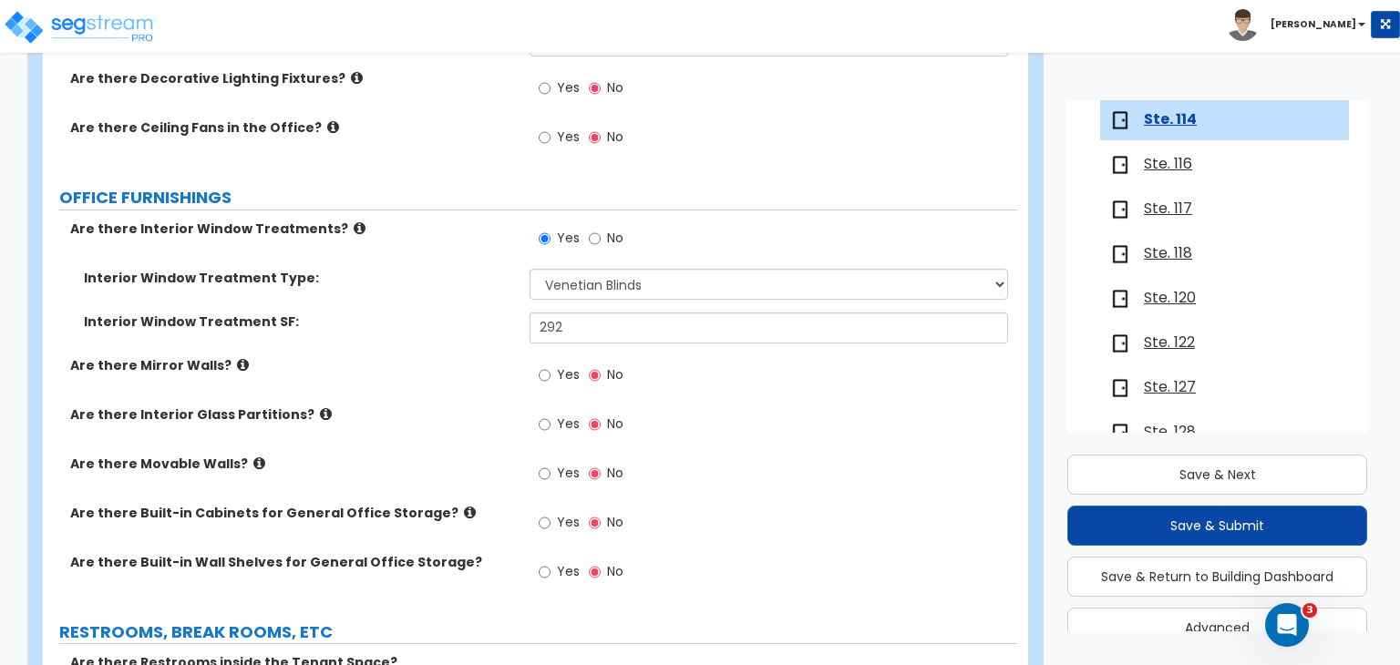
click at [435, 356] on label "Are there Mirror Walls?" at bounding box center [293, 365] width 446 height 18
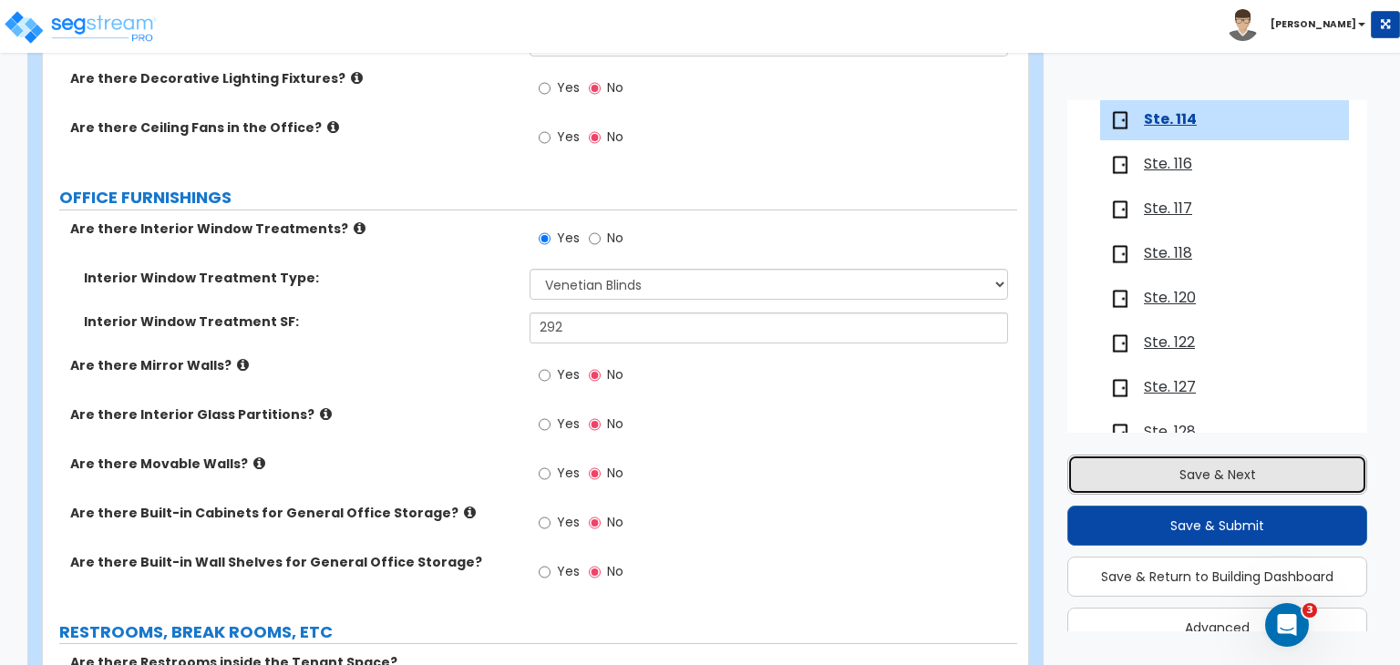
click at [1163, 475] on button "Save & Next" at bounding box center [1217, 475] width 300 height 40
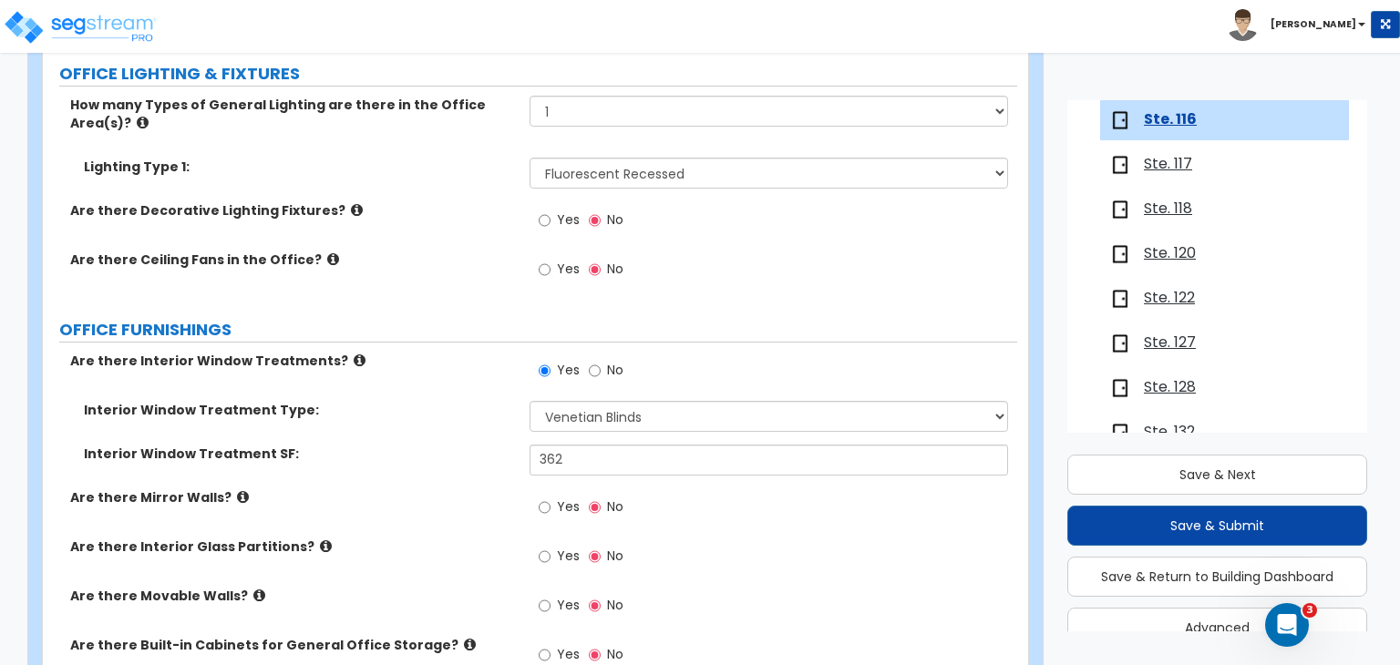
scroll to position [1733, 0]
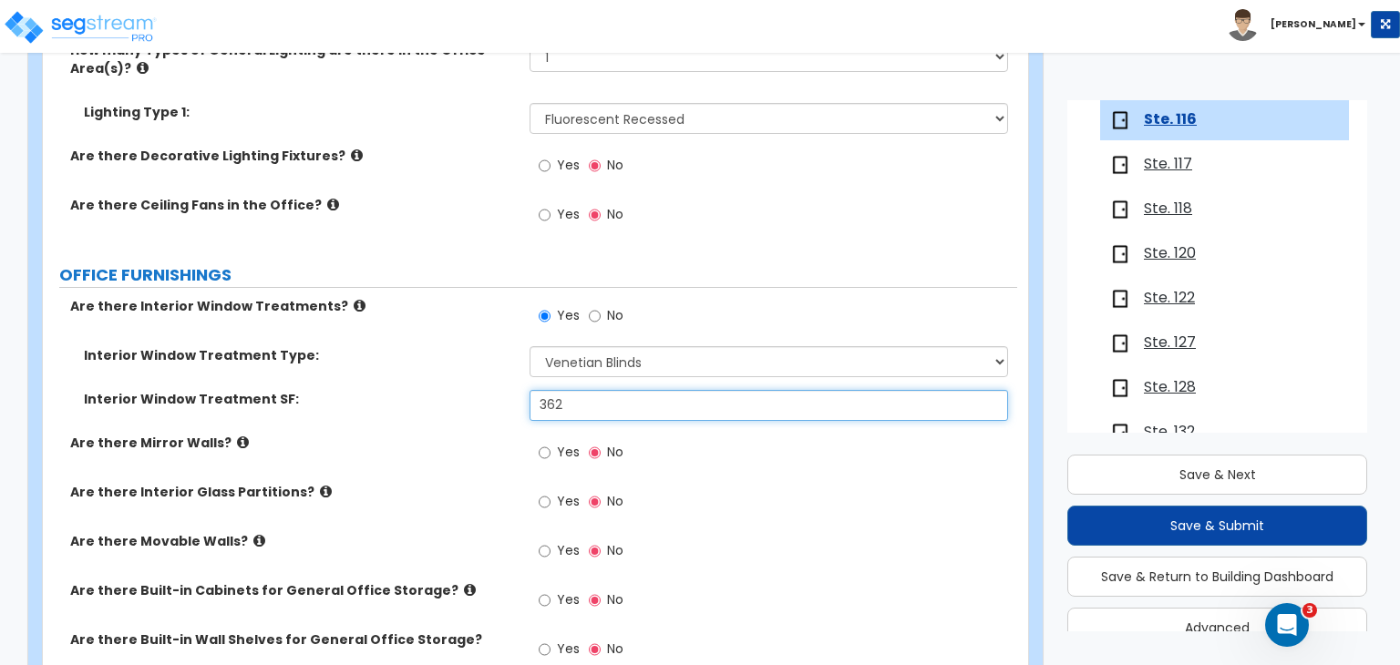
drag, startPoint x: 580, startPoint y: 352, endPoint x: 477, endPoint y: 365, distance: 103.8
click at [477, 390] on div "Interior Window Treatment SF: 362" at bounding box center [530, 412] width 974 height 44
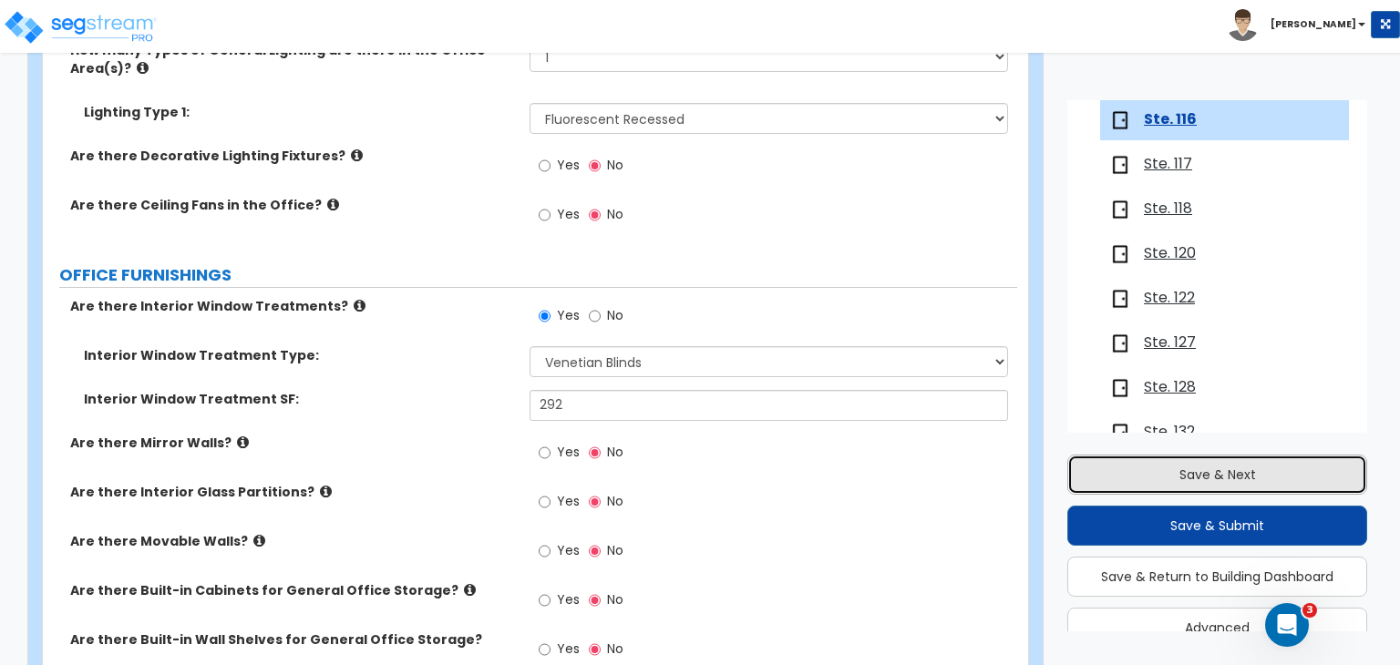
click at [1208, 479] on button "Save & Next" at bounding box center [1217, 475] width 300 height 40
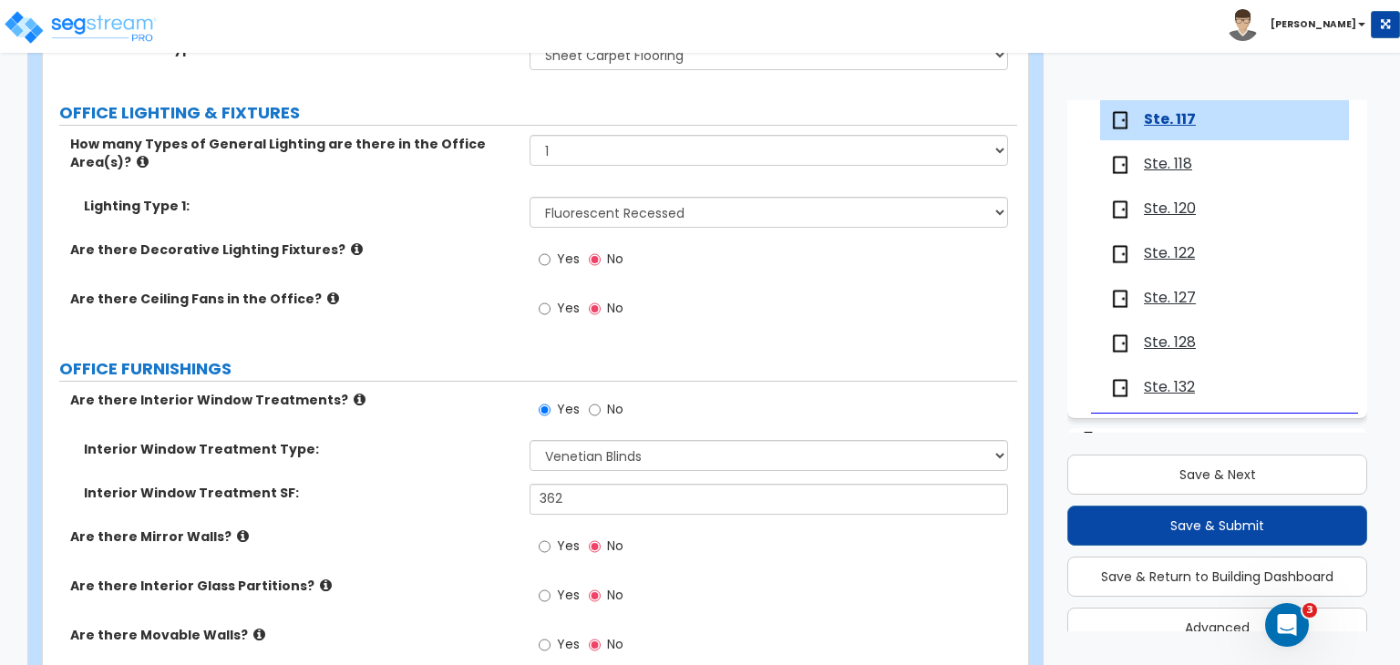
scroll to position [1642, 0]
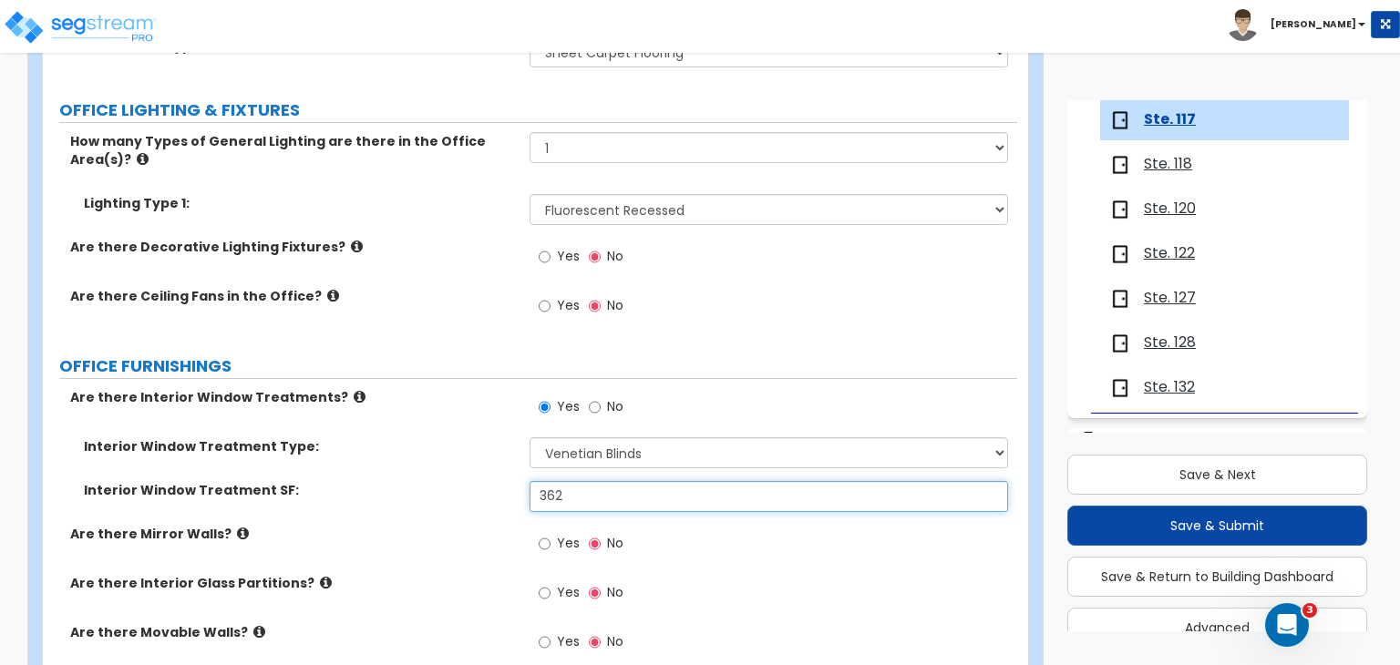
drag, startPoint x: 575, startPoint y: 442, endPoint x: 314, endPoint y: 472, distance: 262.4
click at [314, 472] on div "Are there Interior Window Treatments? Yes No Interior Window Treatment Type: Pl…" at bounding box center [530, 579] width 947 height 383
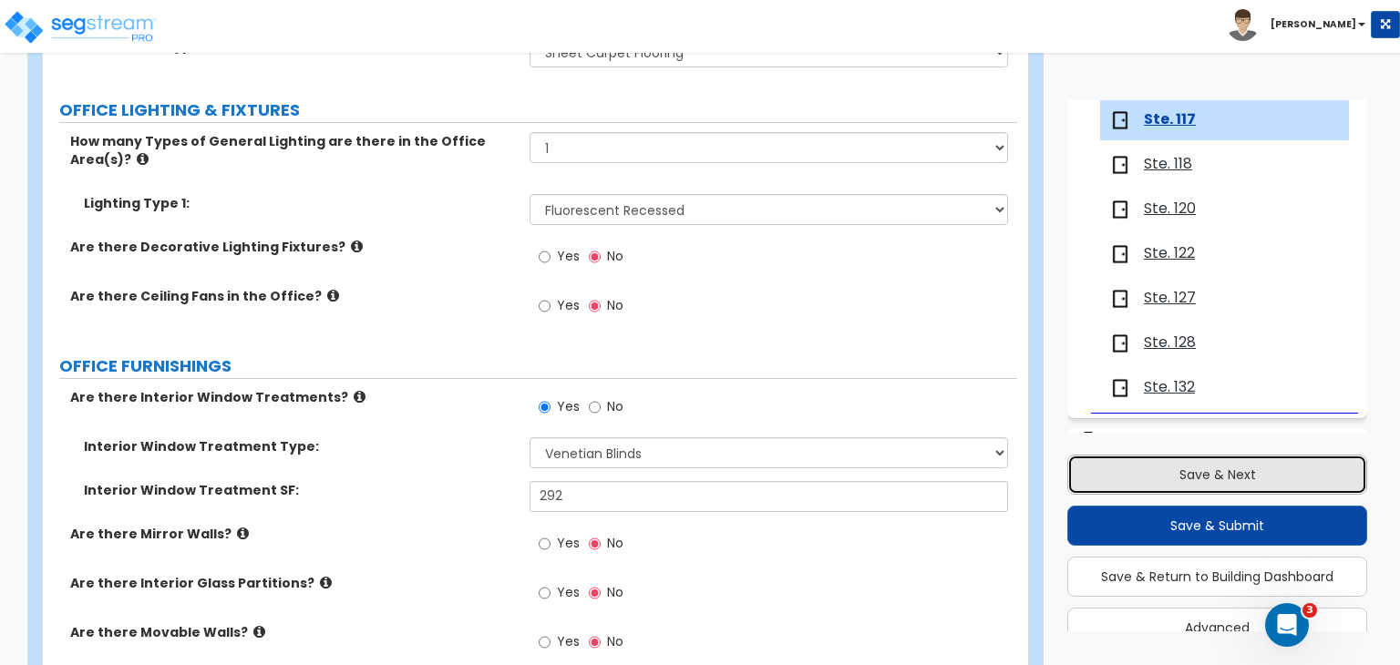
click at [1109, 473] on button "Save & Next" at bounding box center [1217, 475] width 300 height 40
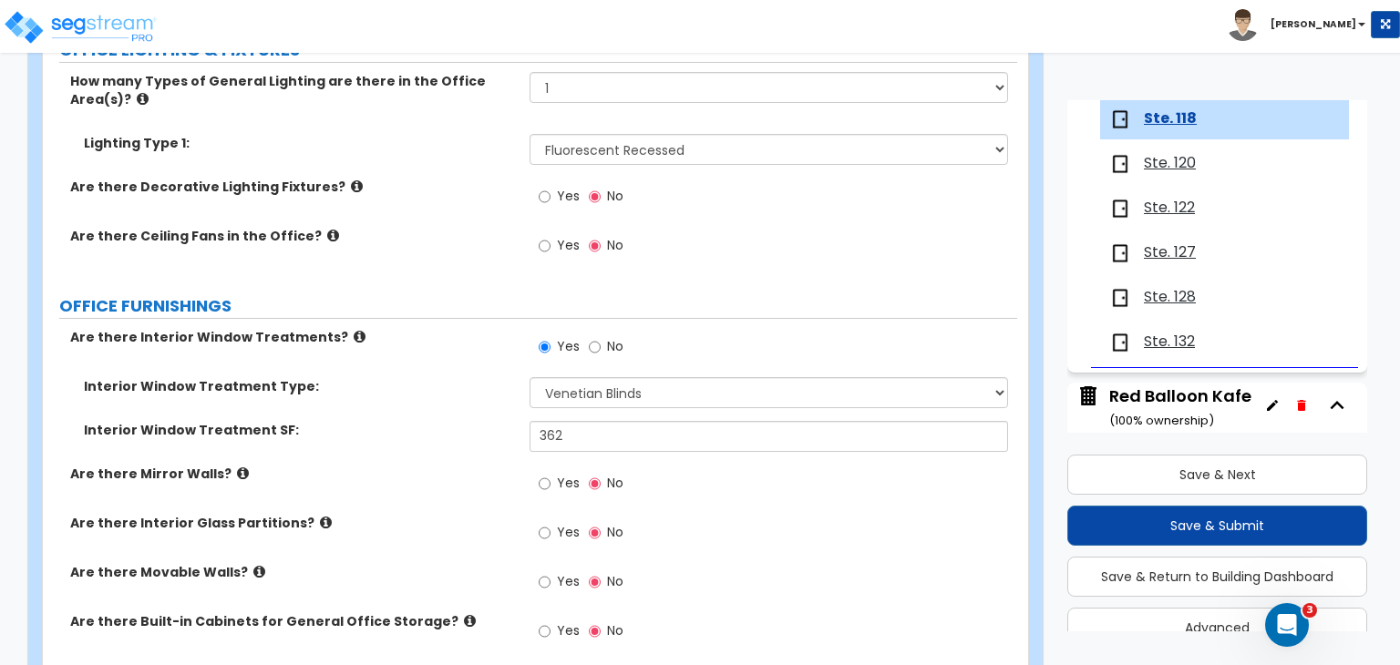
scroll to position [1703, 0]
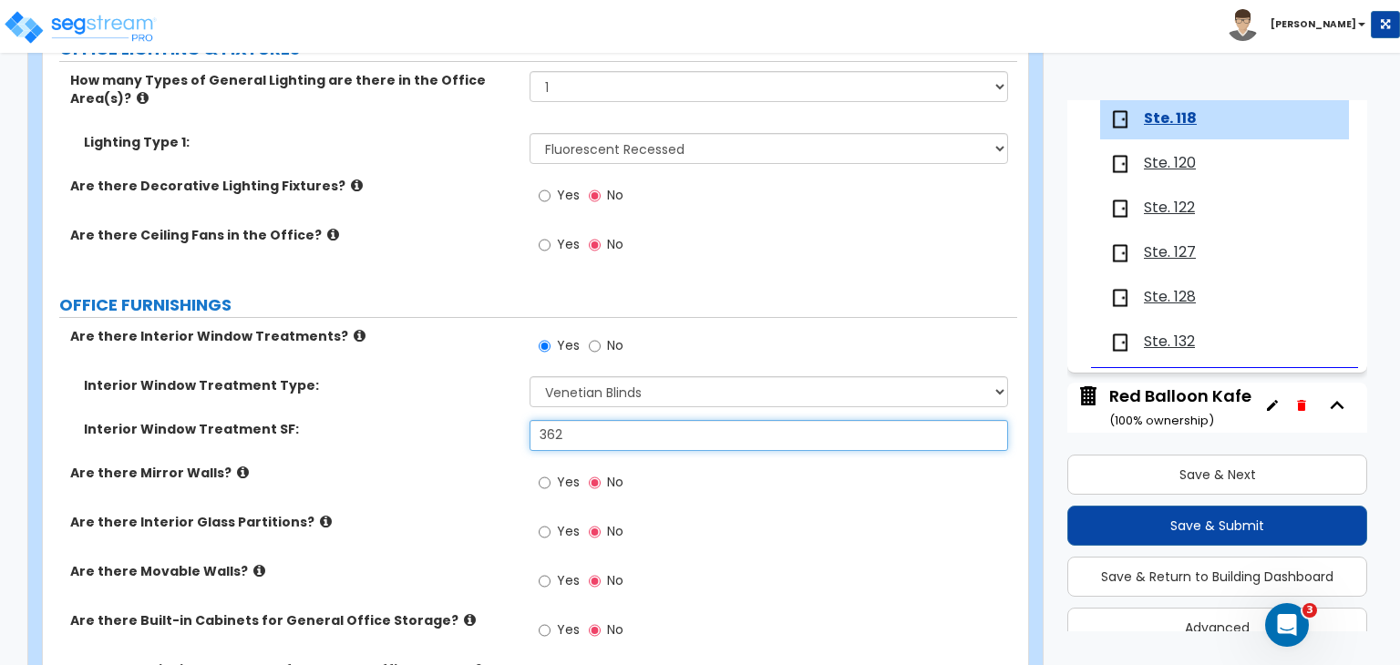
drag, startPoint x: 576, startPoint y: 393, endPoint x: 405, endPoint y: 374, distance: 172.4
click at [405, 420] on div "Interior Window Treatment SF: 362" at bounding box center [530, 442] width 974 height 44
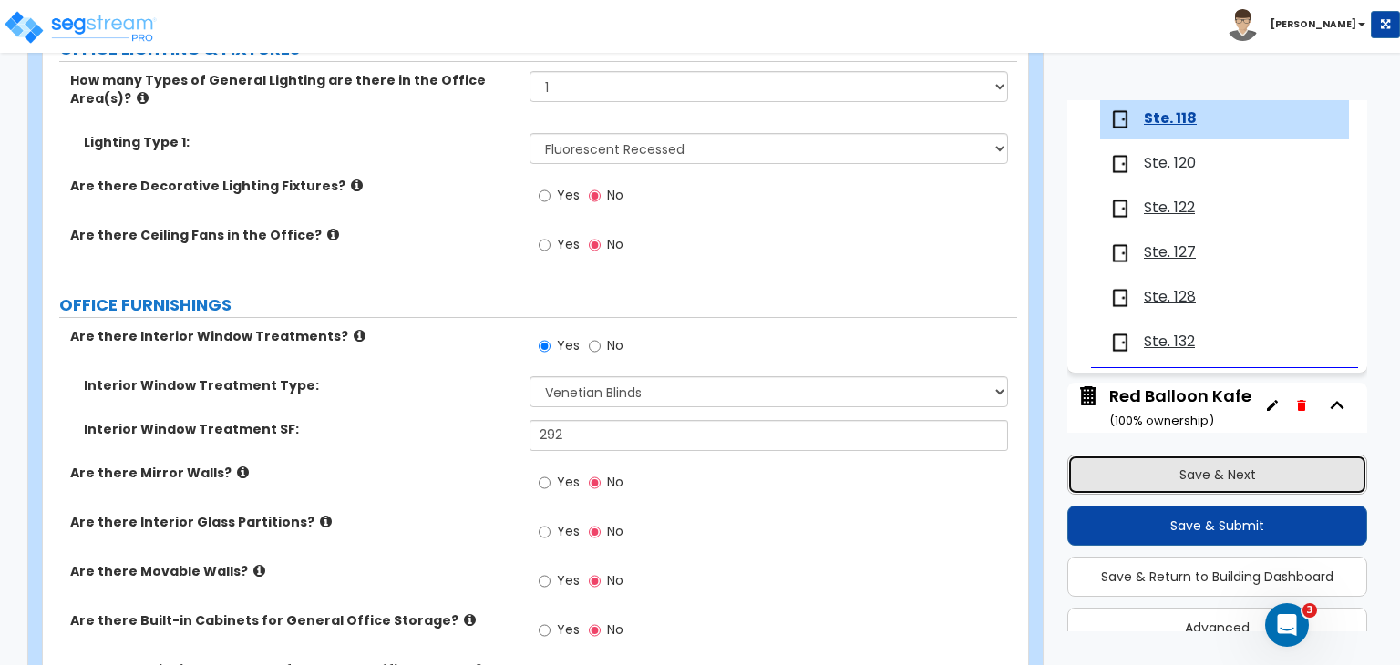
click at [1224, 475] on button "Save & Next" at bounding box center [1217, 475] width 300 height 40
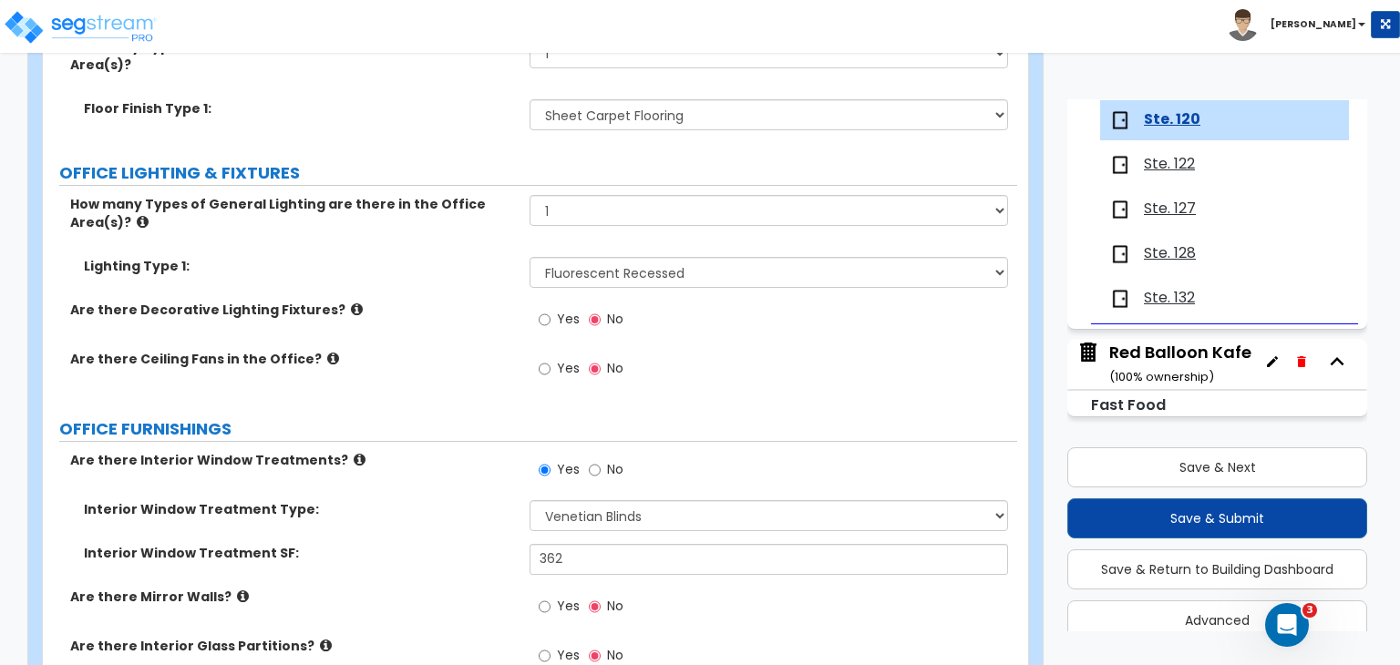
scroll to position [1750, 0]
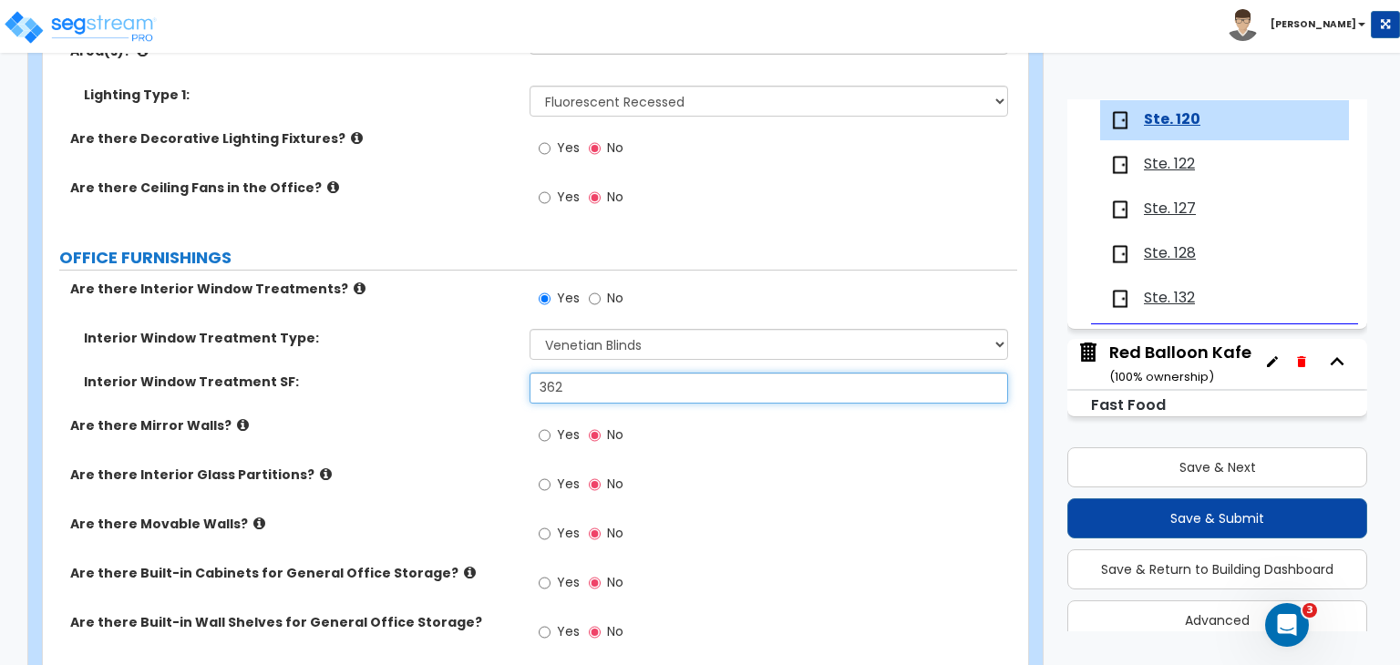
drag, startPoint x: 576, startPoint y: 333, endPoint x: 445, endPoint y: 340, distance: 131.5
click at [445, 373] on div "Interior Window Treatment SF: 362" at bounding box center [530, 395] width 974 height 44
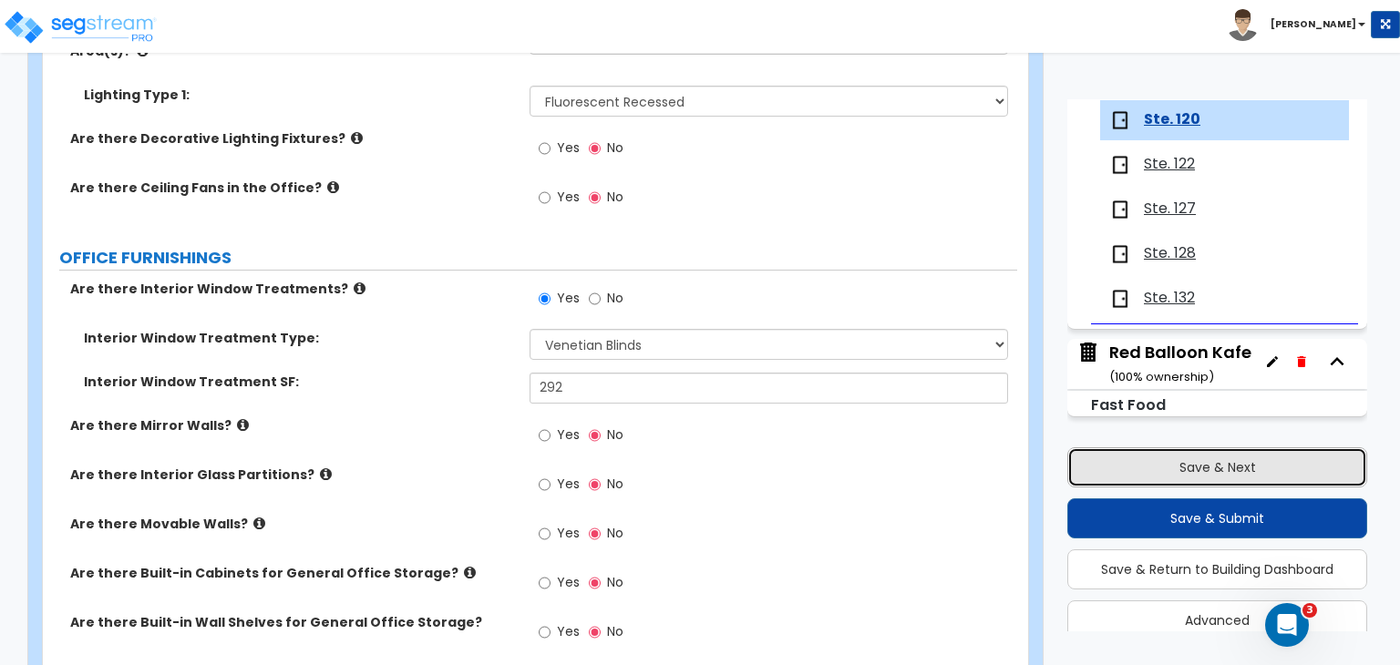
click at [1270, 458] on button "Save & Next" at bounding box center [1217, 468] width 300 height 40
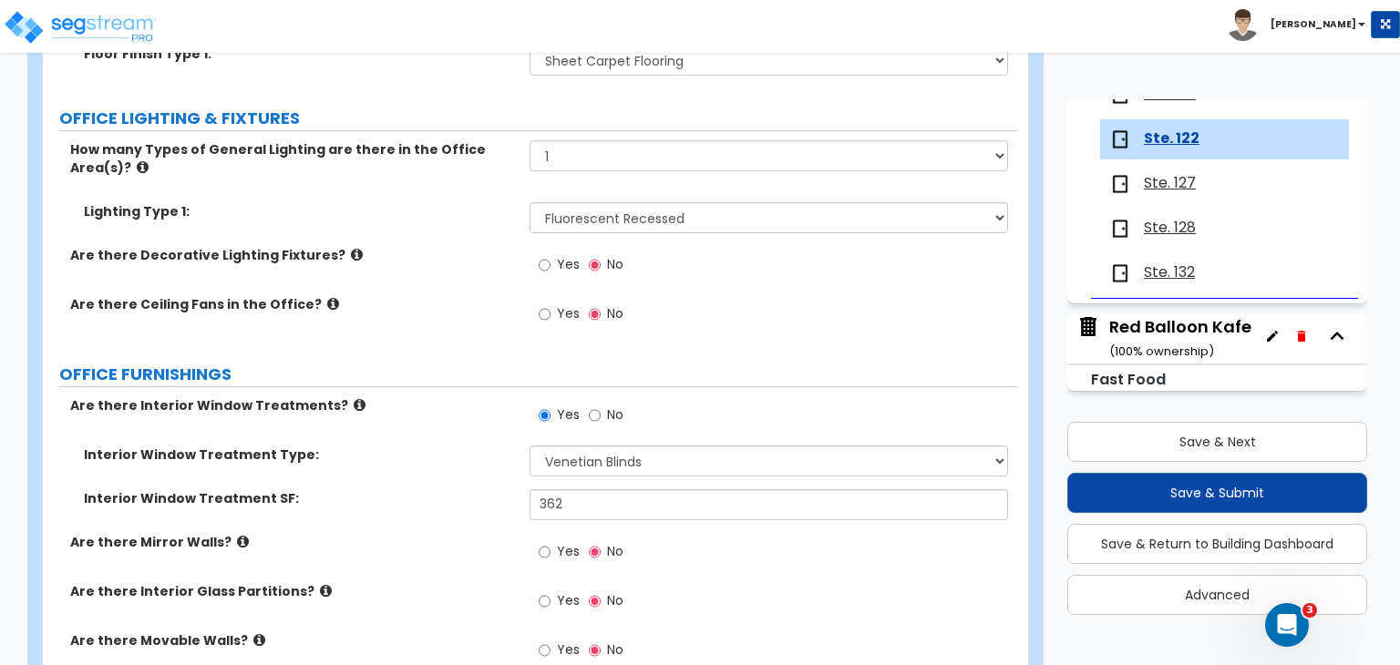
scroll to position [1691, 0]
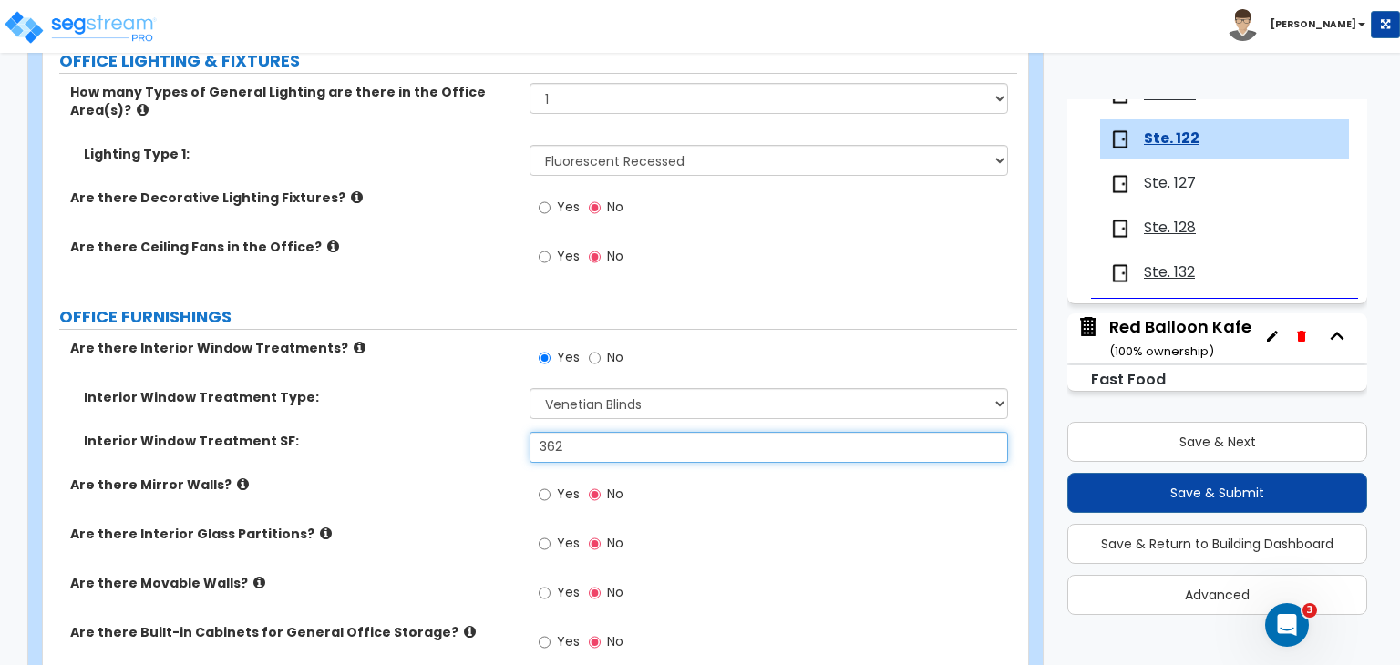
drag, startPoint x: 481, startPoint y: 384, endPoint x: 424, endPoint y: 380, distance: 57.5
click at [424, 432] on div "Interior Window Treatment SF: 362" at bounding box center [530, 454] width 974 height 44
click at [591, 432] on input "362" at bounding box center [769, 447] width 478 height 31
drag, startPoint x: 574, startPoint y: 394, endPoint x: 410, endPoint y: 393, distance: 164.1
click at [410, 432] on div "Interior Window Treatment SF: 362" at bounding box center [530, 454] width 974 height 44
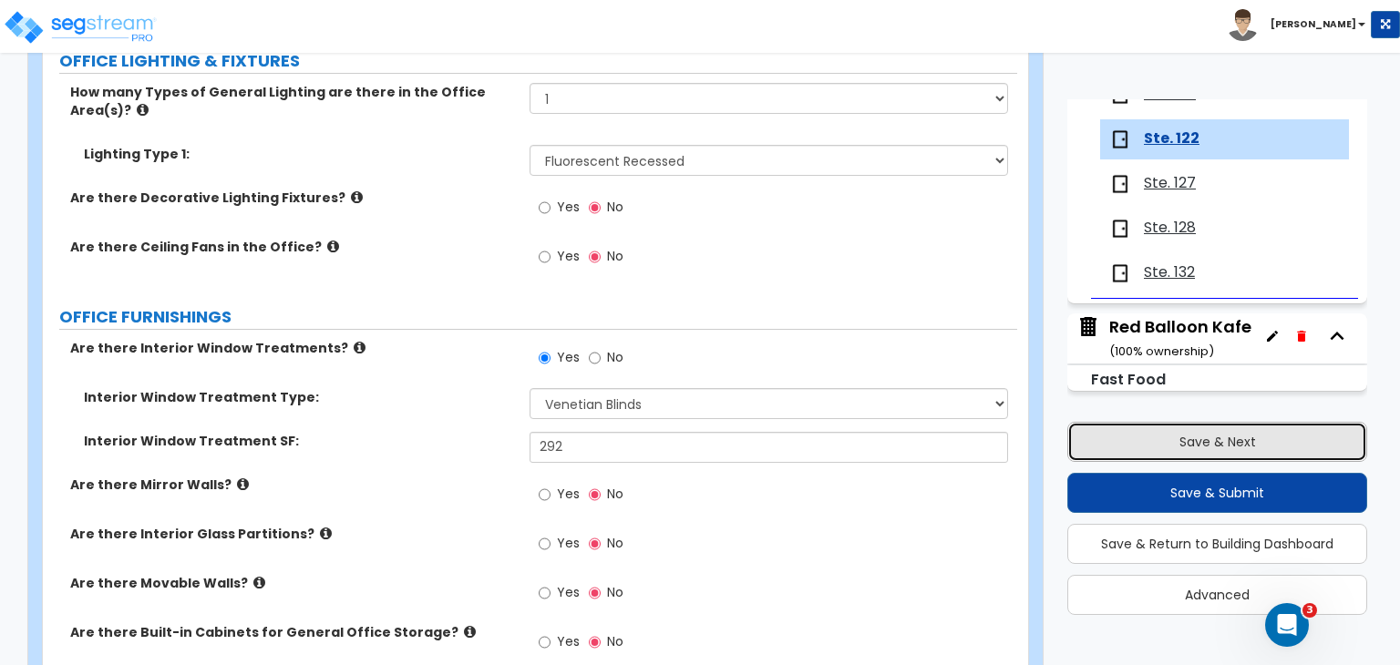
click at [1172, 442] on button "Save & Next" at bounding box center [1217, 442] width 300 height 40
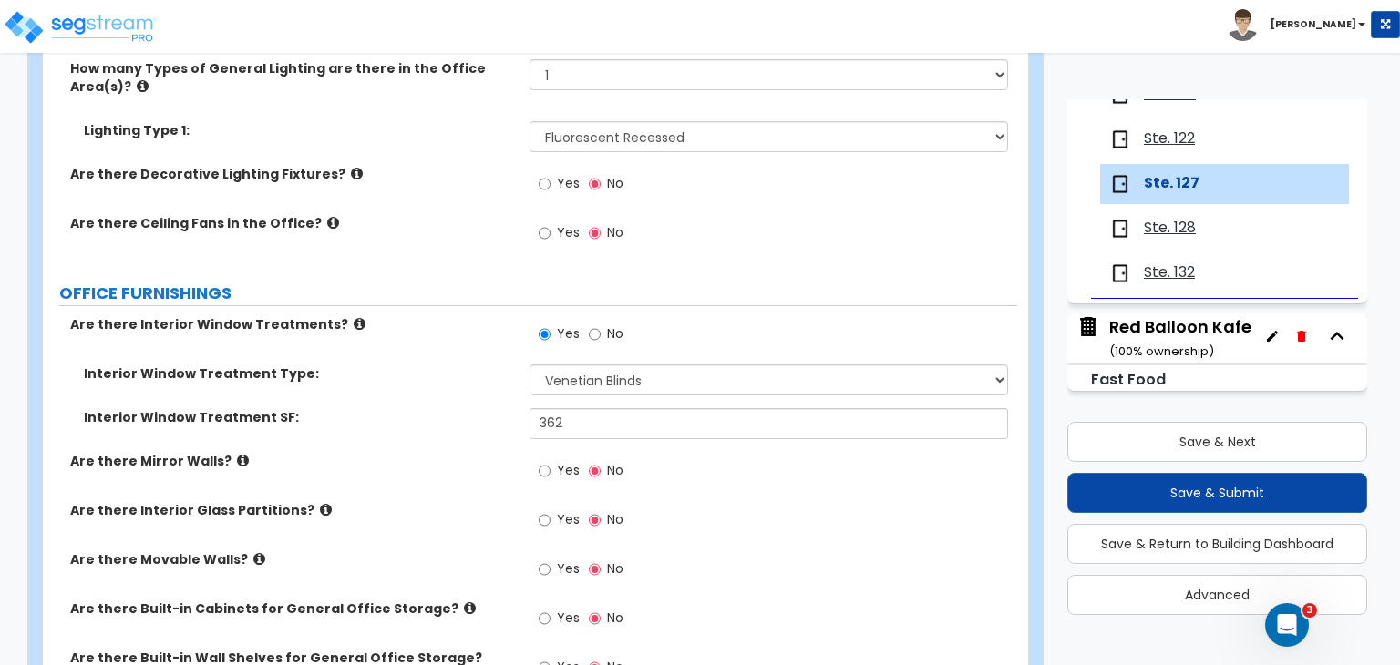
scroll to position [1720, 0]
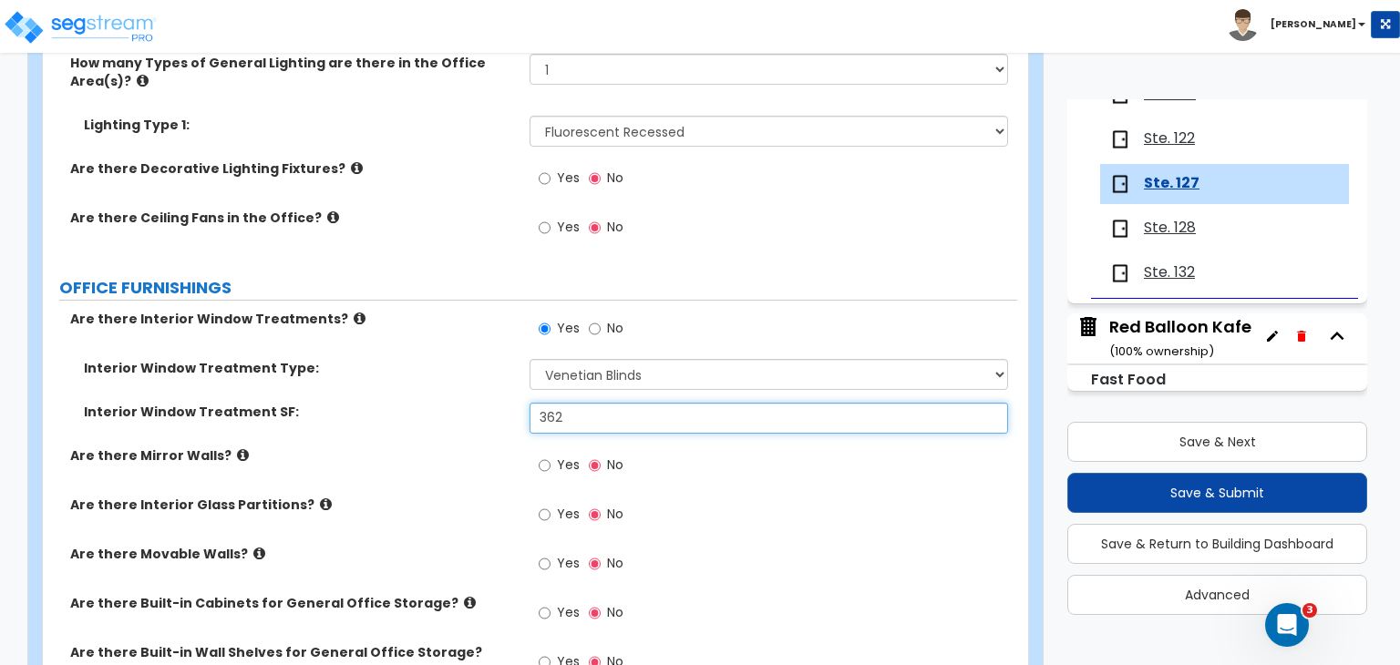
drag, startPoint x: 584, startPoint y: 362, endPoint x: 430, endPoint y: 368, distance: 154.2
click at [430, 403] on div "Interior Window Treatment SF: 362" at bounding box center [530, 425] width 974 height 44
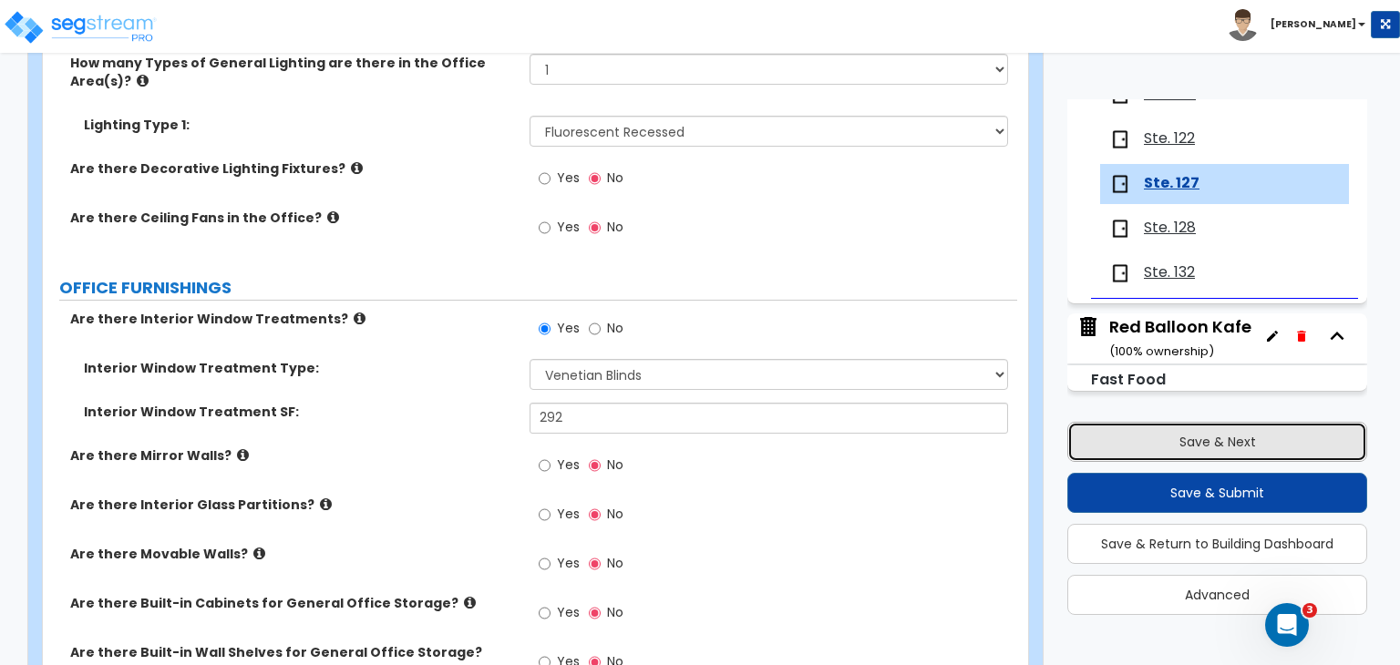
click at [1137, 441] on button "Save & Next" at bounding box center [1217, 442] width 300 height 40
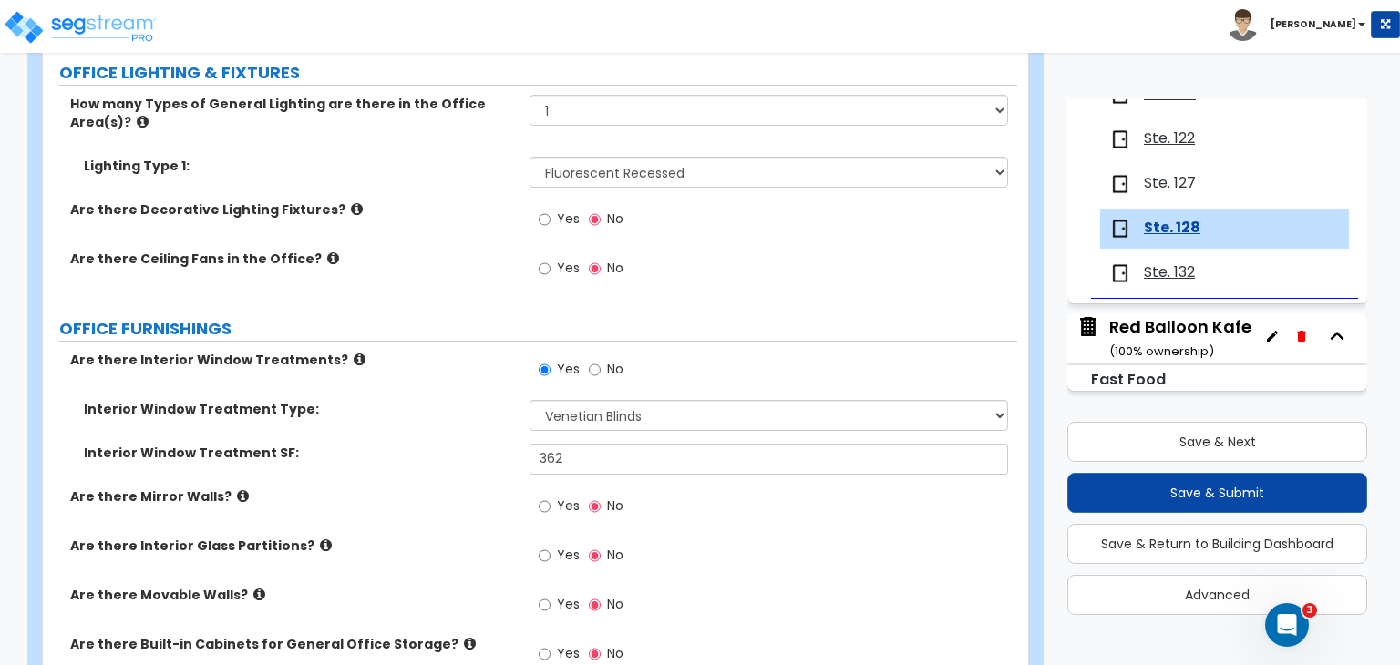
scroll to position [1683, 0]
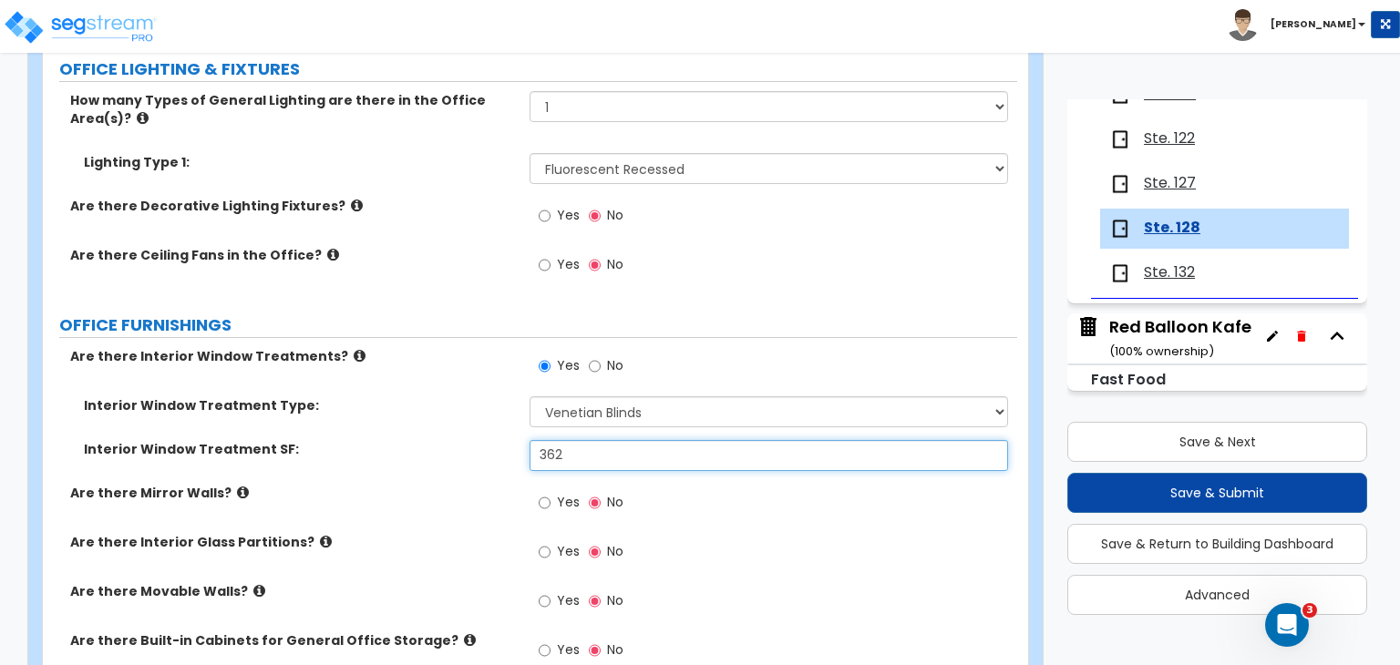
drag, startPoint x: 576, startPoint y: 402, endPoint x: 394, endPoint y: 393, distance: 182.5
click at [394, 440] on div "Interior Window Treatment SF: 362" at bounding box center [530, 462] width 974 height 44
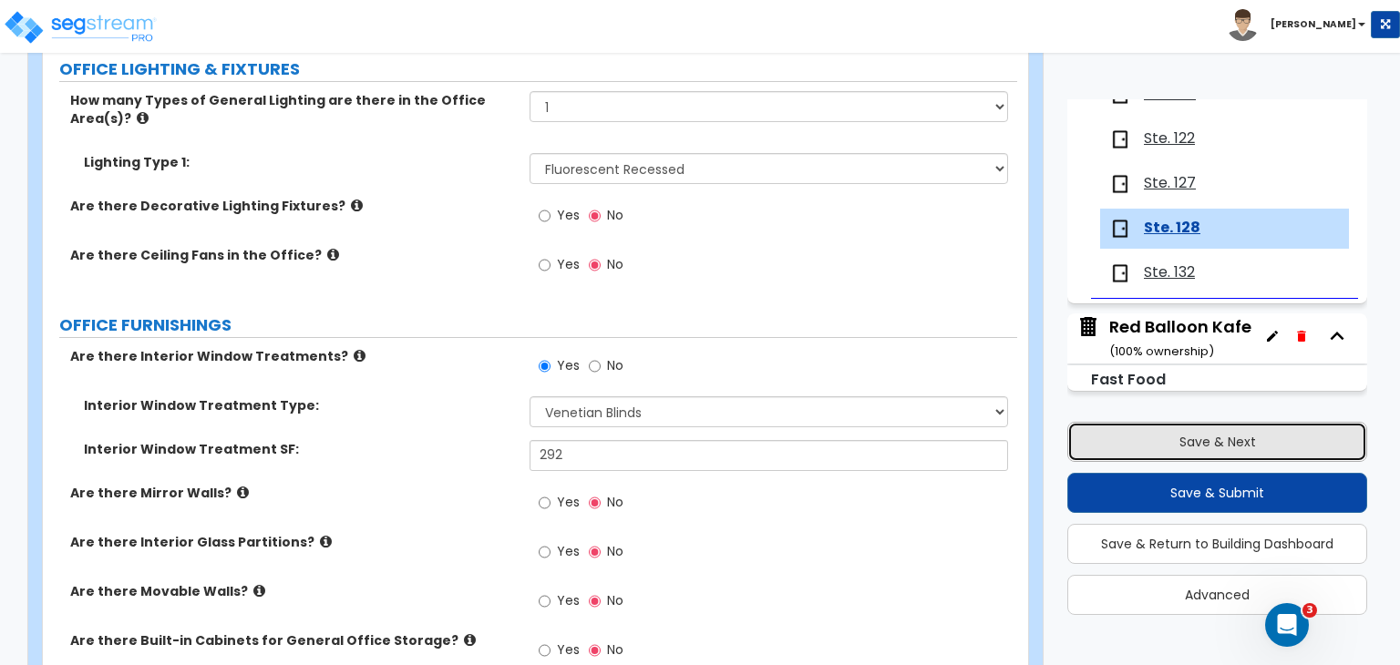
click at [1214, 442] on button "Save & Next" at bounding box center [1217, 442] width 300 height 40
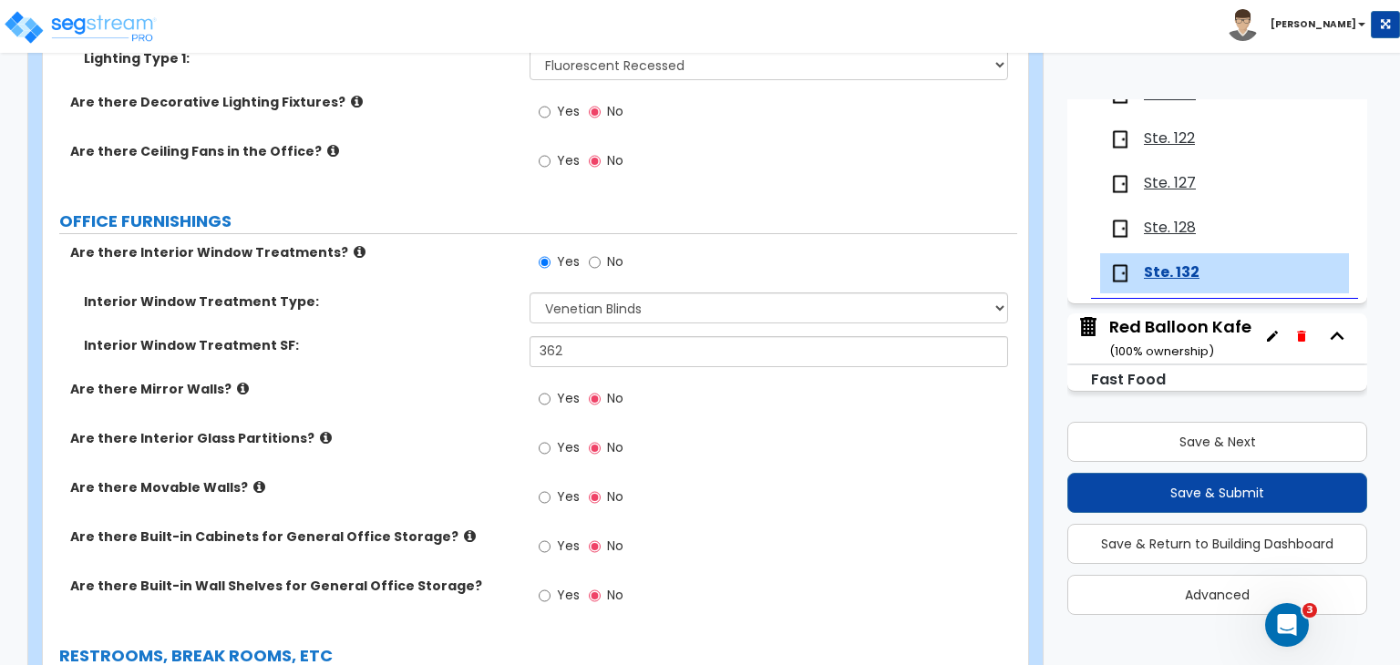
scroll to position [1804, 0]
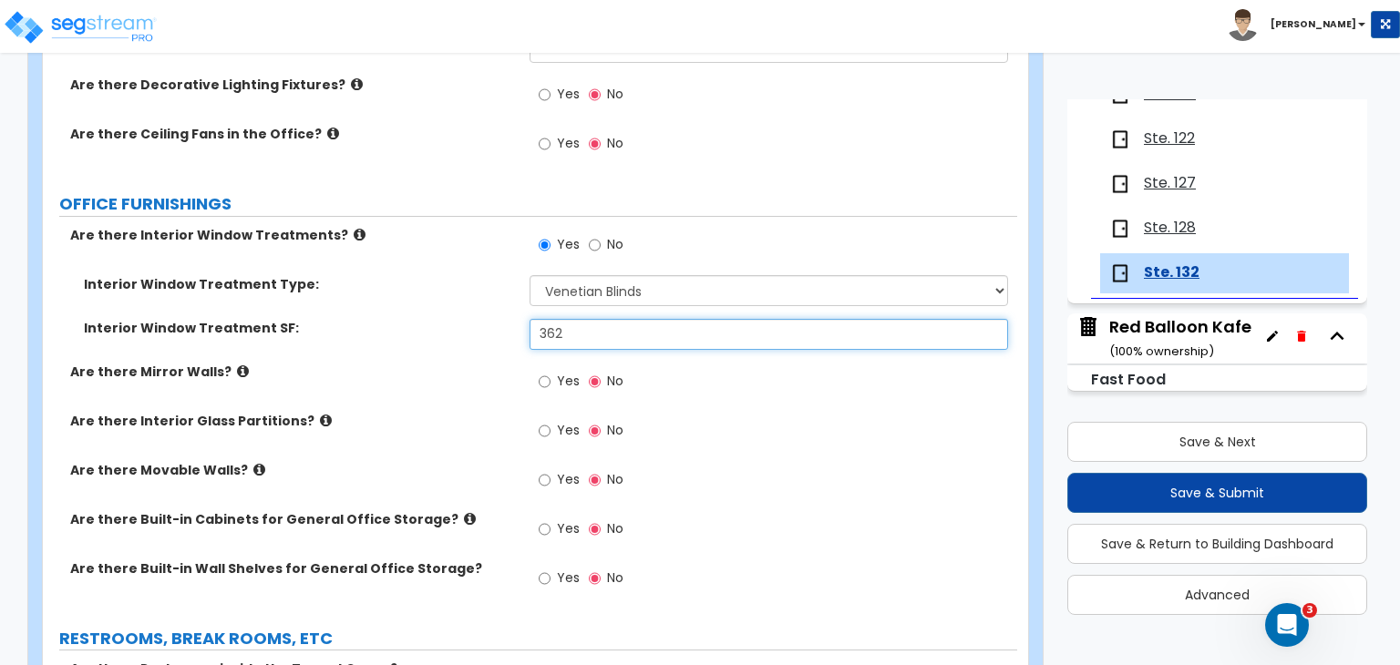
drag, startPoint x: 594, startPoint y: 283, endPoint x: 452, endPoint y: 287, distance: 142.3
click at [452, 319] on div "Interior Window Treatment SF: 362" at bounding box center [530, 341] width 974 height 44
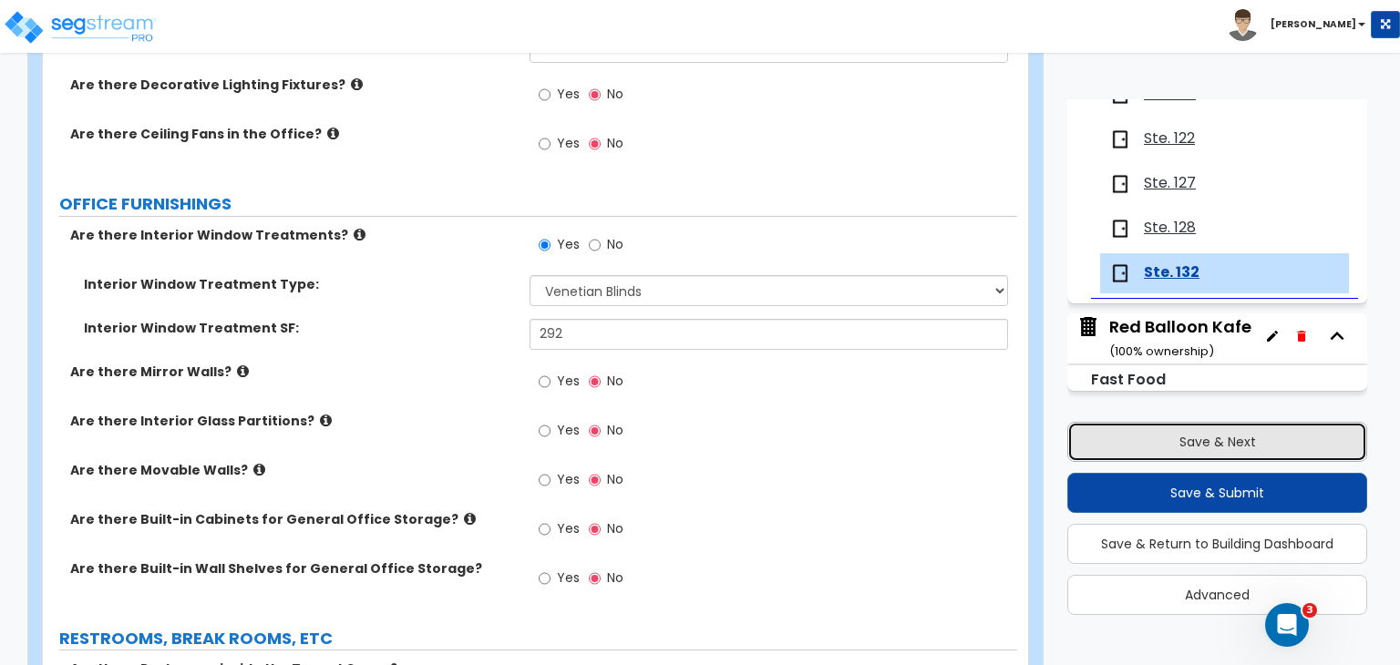
click at [1217, 439] on button "Save & Next" at bounding box center [1217, 442] width 300 height 40
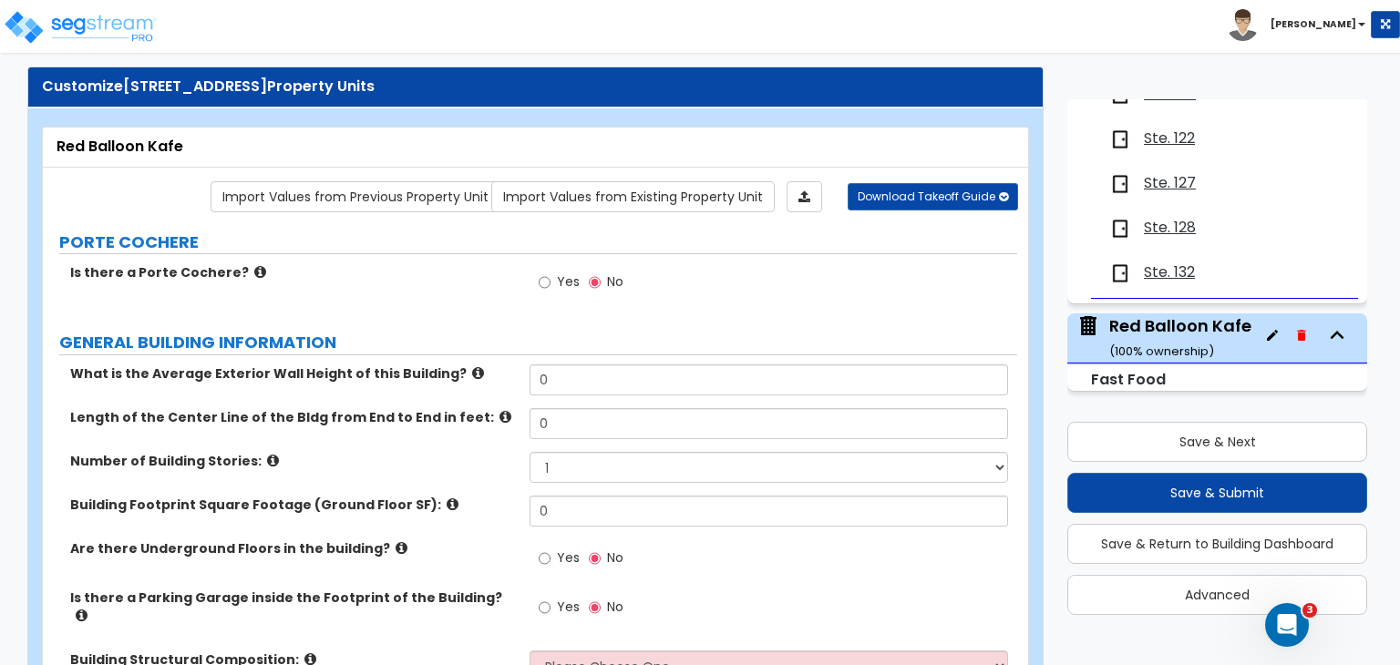
scroll to position [0, 0]
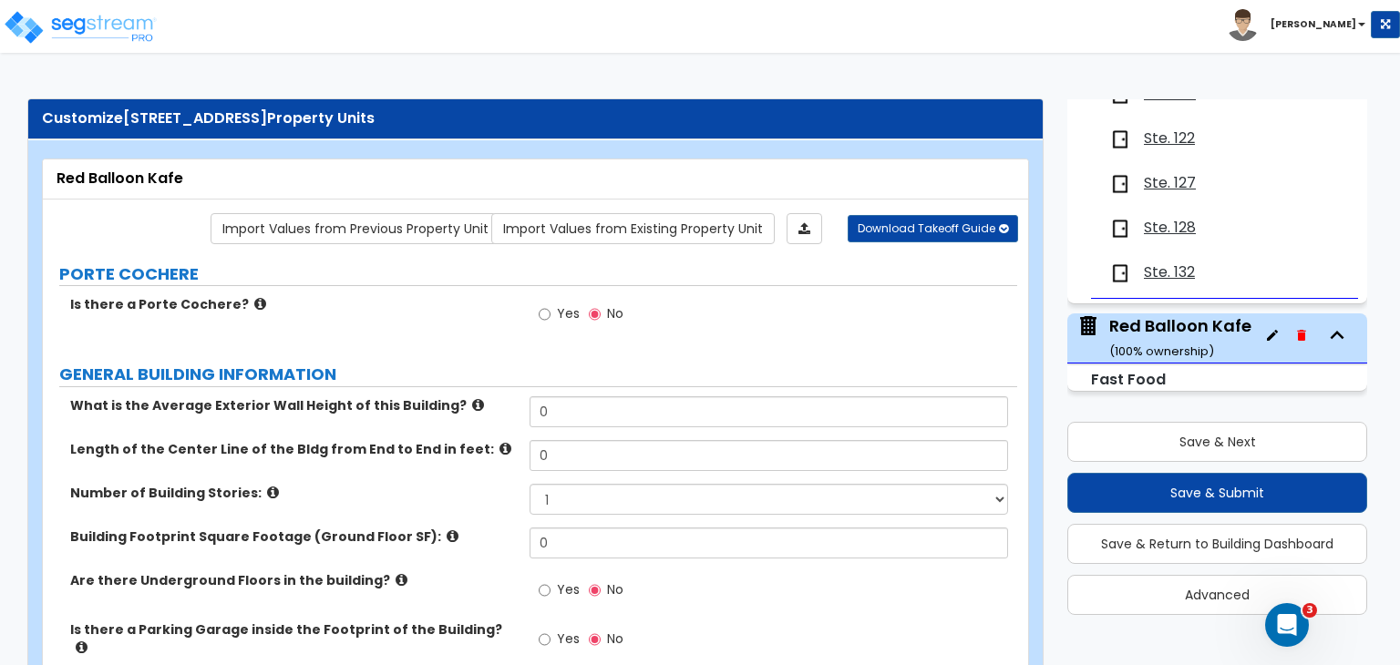
click at [1297, 333] on icon "button" at bounding box center [1301, 335] width 8 height 11
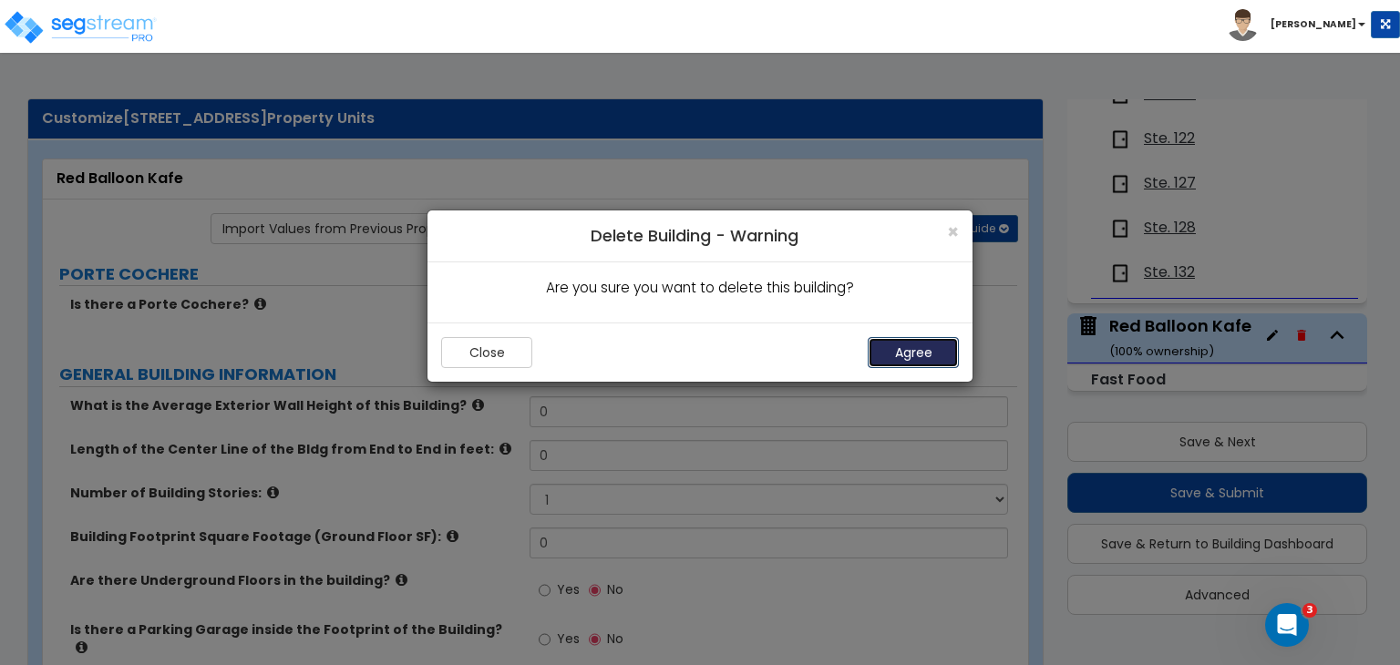
click at [924, 348] on button "Agree" at bounding box center [913, 352] width 91 height 31
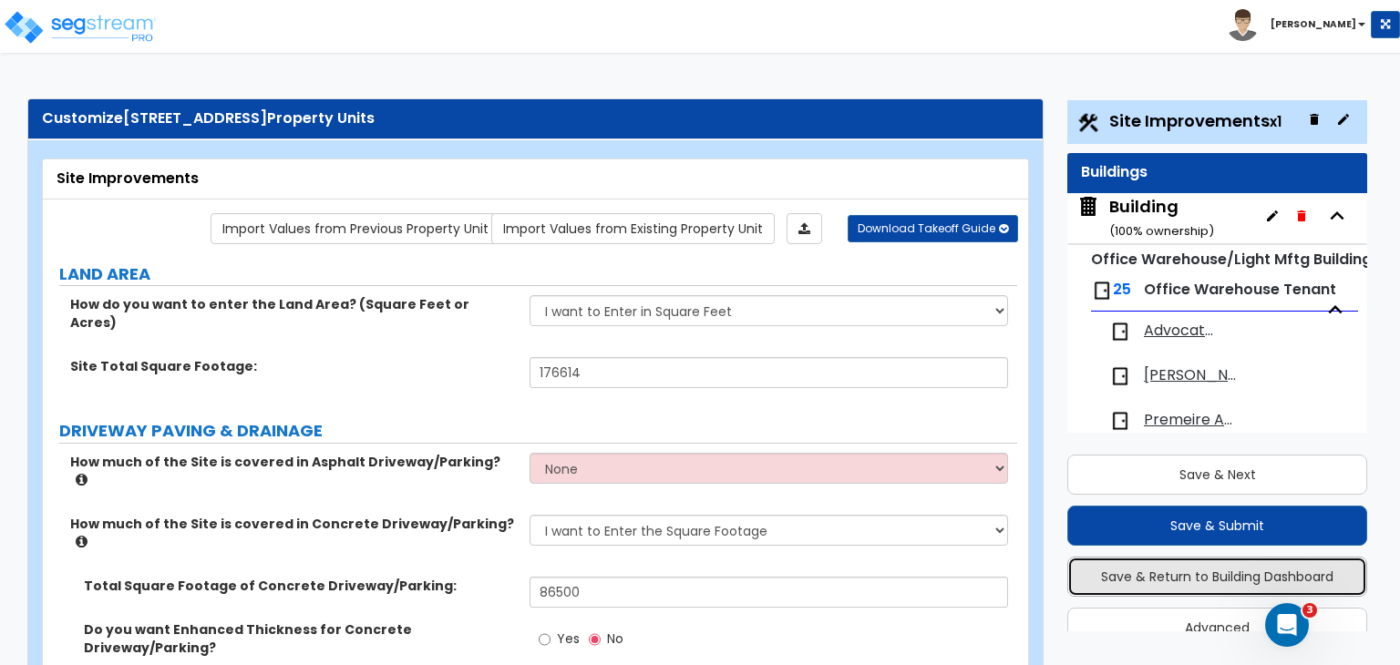
click at [1220, 569] on button "Save & Return to Building Dashboard" at bounding box center [1217, 577] width 300 height 40
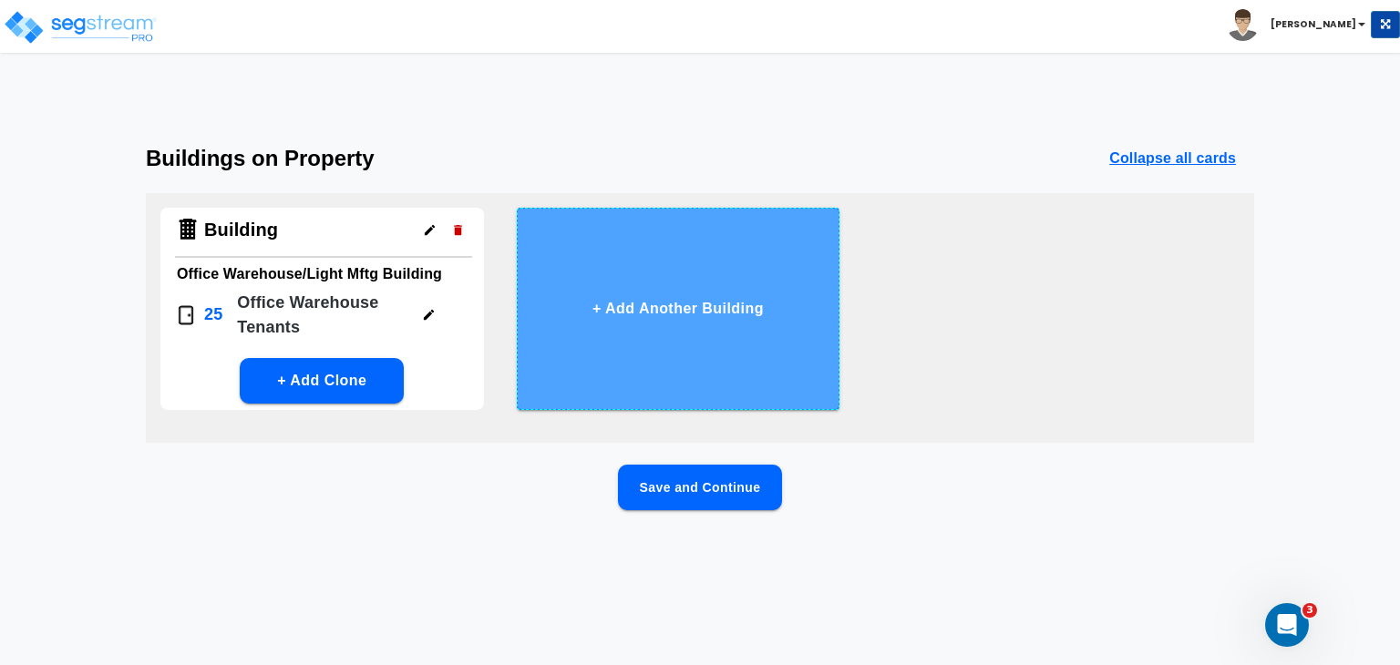
click at [682, 300] on button "+ Add Another Building" at bounding box center [679, 309] width 324 height 202
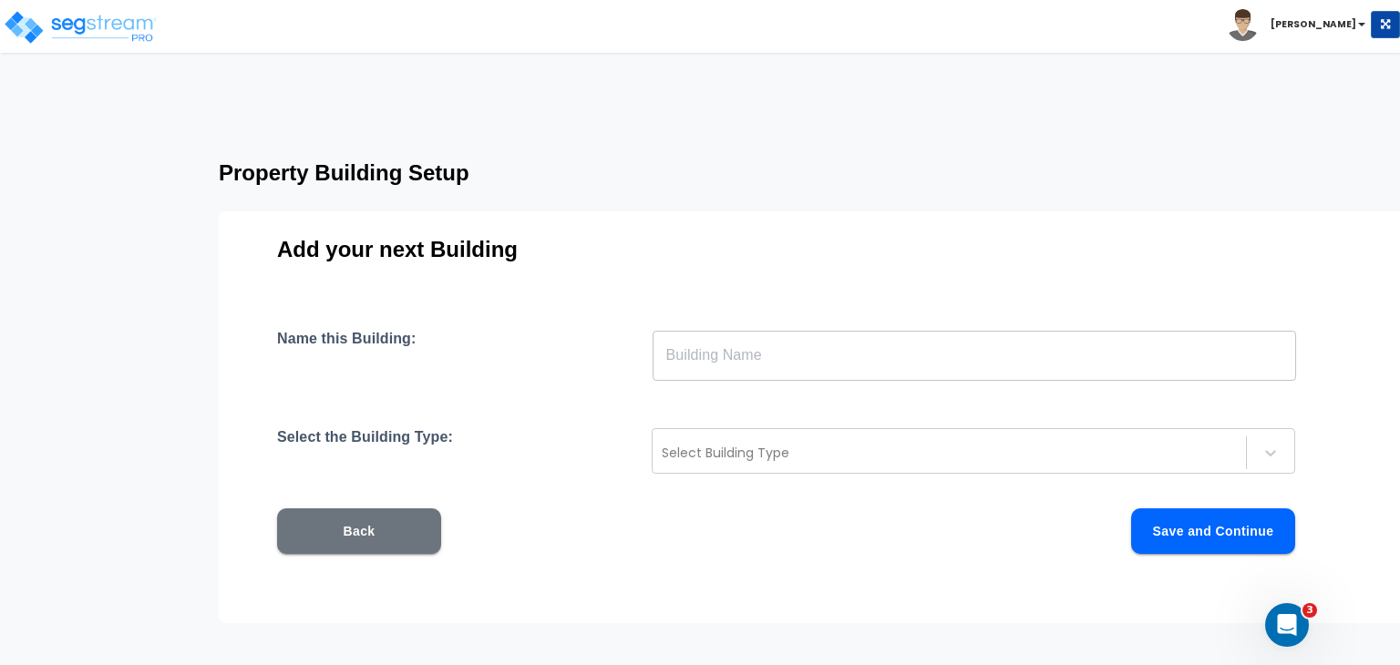
click at [705, 353] on input "text" at bounding box center [974, 355] width 643 height 51
click at [846, 350] on input "text" at bounding box center [974, 355] width 643 height 51
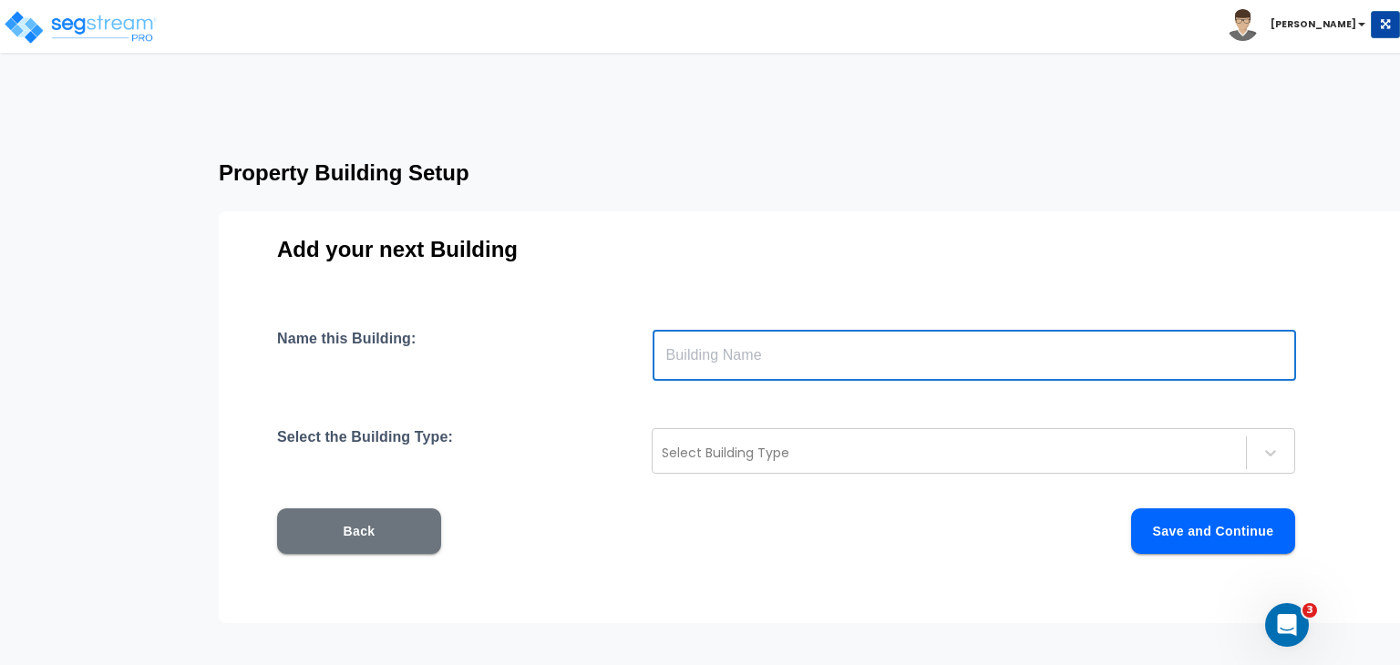
paste input "MAGO'S RBC, LLC dba Red Balloon Kafe"
drag, startPoint x: 829, startPoint y: 355, endPoint x: 602, endPoint y: 351, distance: 227.9
click at [602, 351] on div "Name this Building: MAGO'S RBC, LLC dba Red Balloon Kafe ​" at bounding box center [813, 355] width 1073 height 51
click at [761, 450] on div at bounding box center [949, 453] width 575 height 22
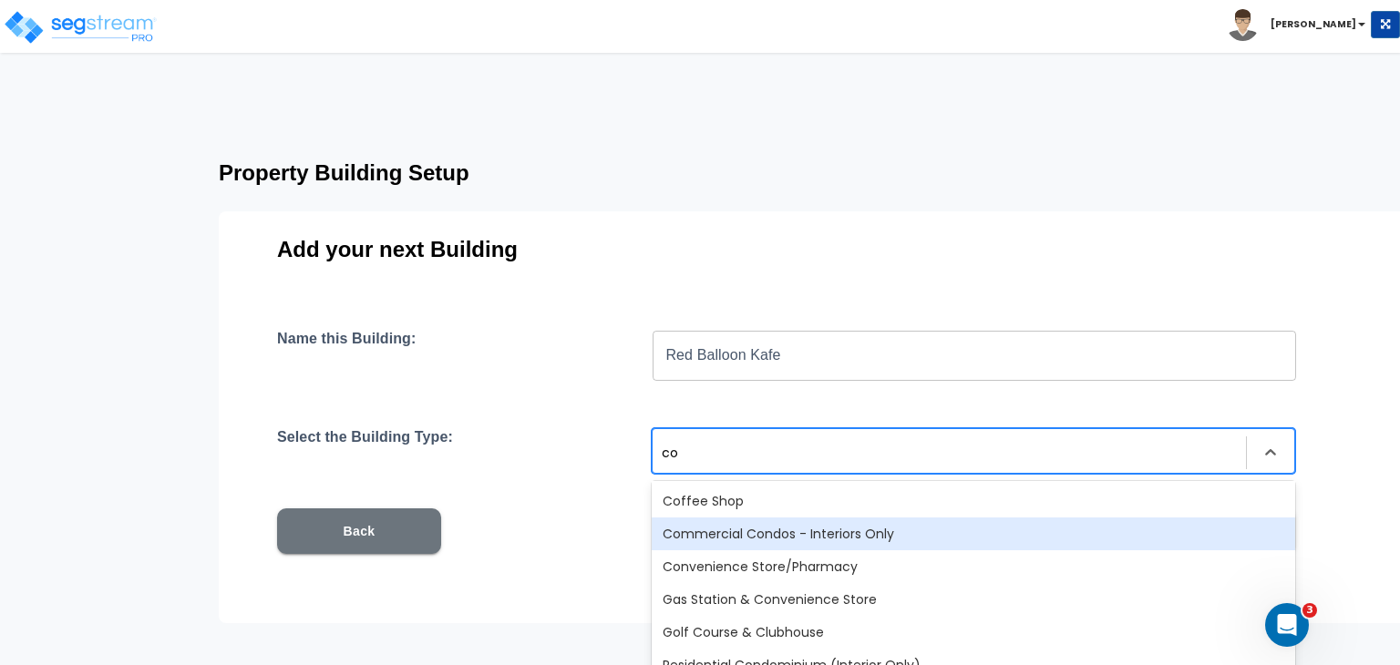
click at [785, 536] on div "Commercial Condos - Interiors Only" at bounding box center [973, 534] width 643 height 33
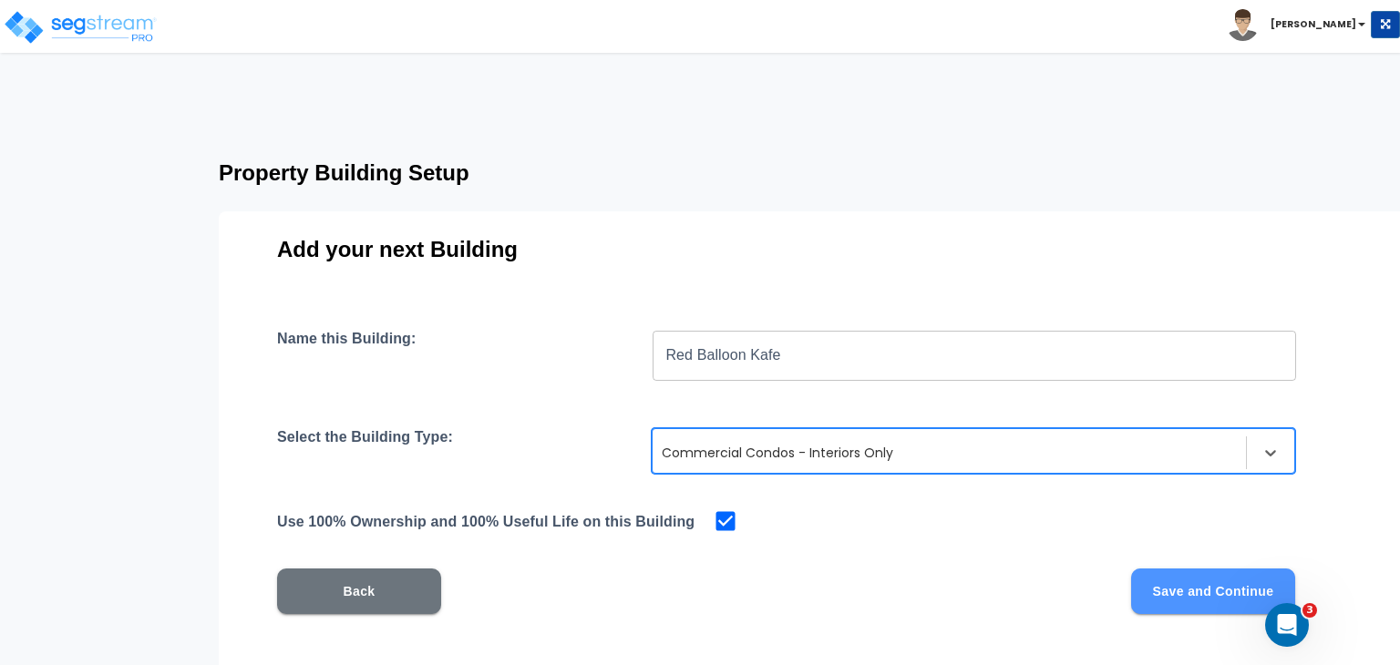
click at [1171, 595] on button "Save and Continue" at bounding box center [1213, 592] width 164 height 46
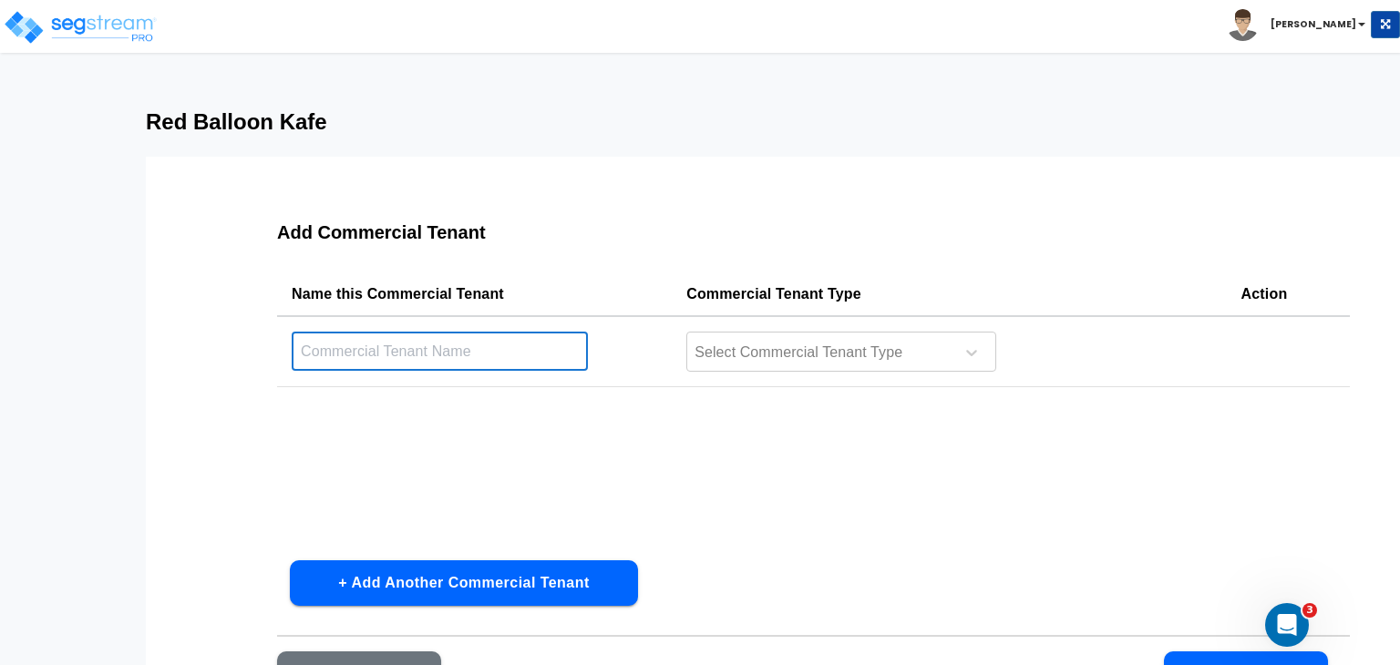
click at [423, 347] on input "text" at bounding box center [440, 351] width 296 height 39
click at [781, 355] on div at bounding box center [818, 353] width 250 height 25
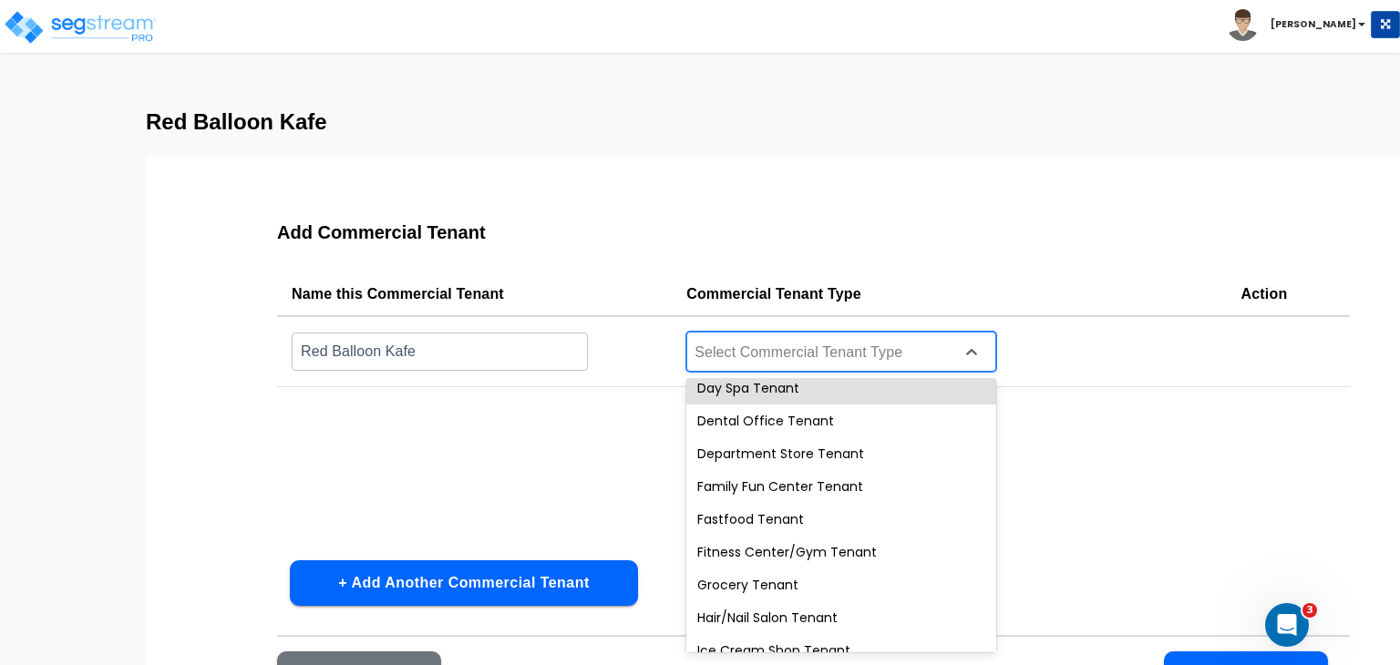
scroll to position [312, 0]
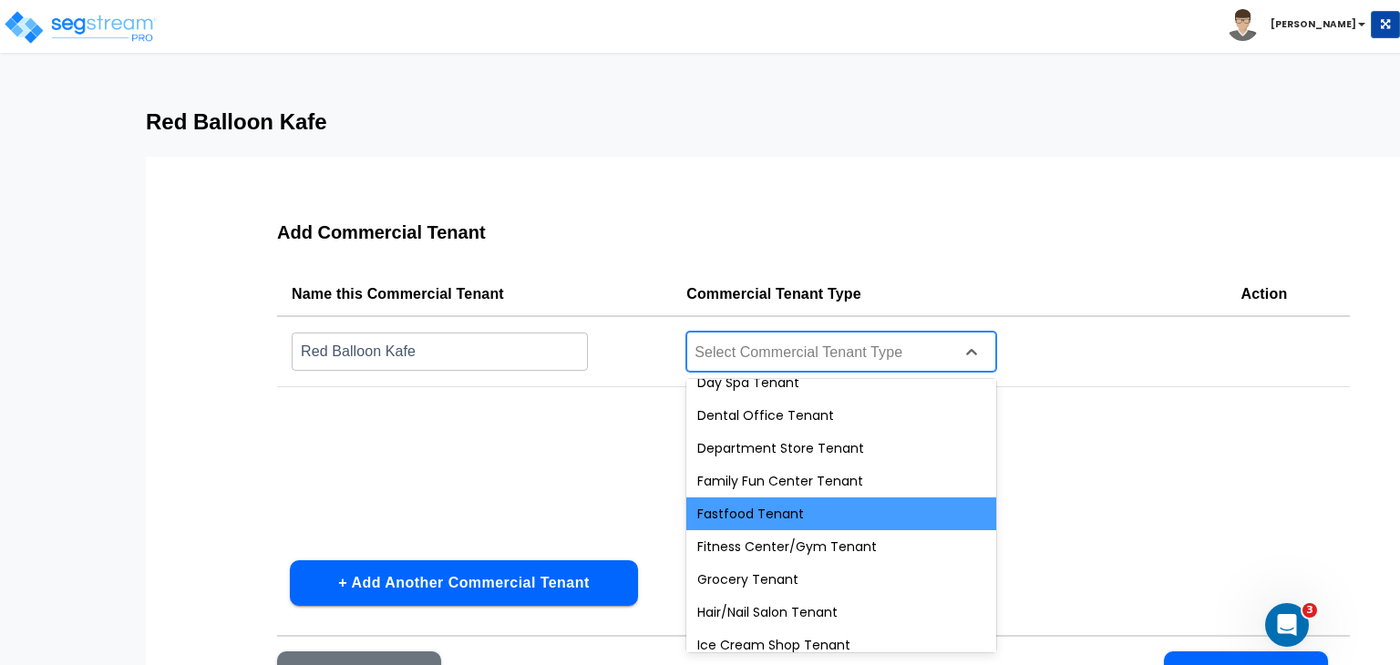
click at [769, 510] on div "Fastfood Tenant" at bounding box center [841, 514] width 310 height 33
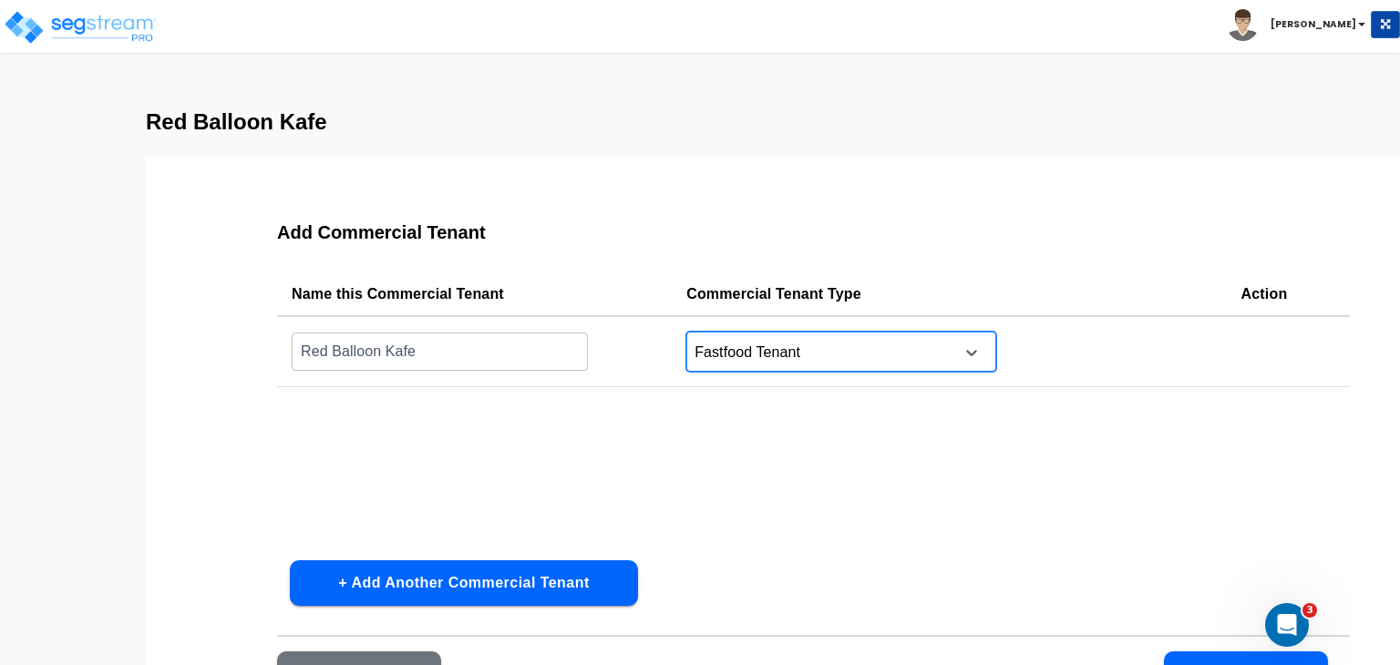
scroll to position [129, 0]
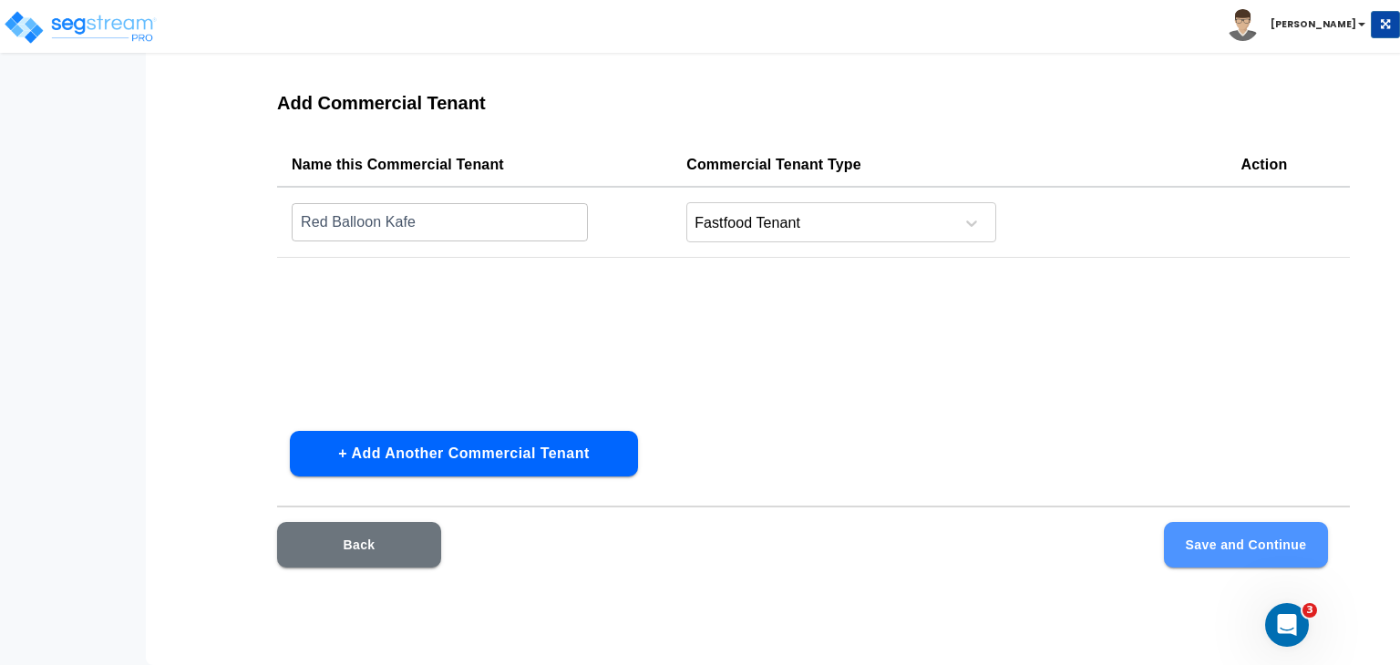
click at [1200, 545] on button "Save and Continue" at bounding box center [1246, 545] width 164 height 46
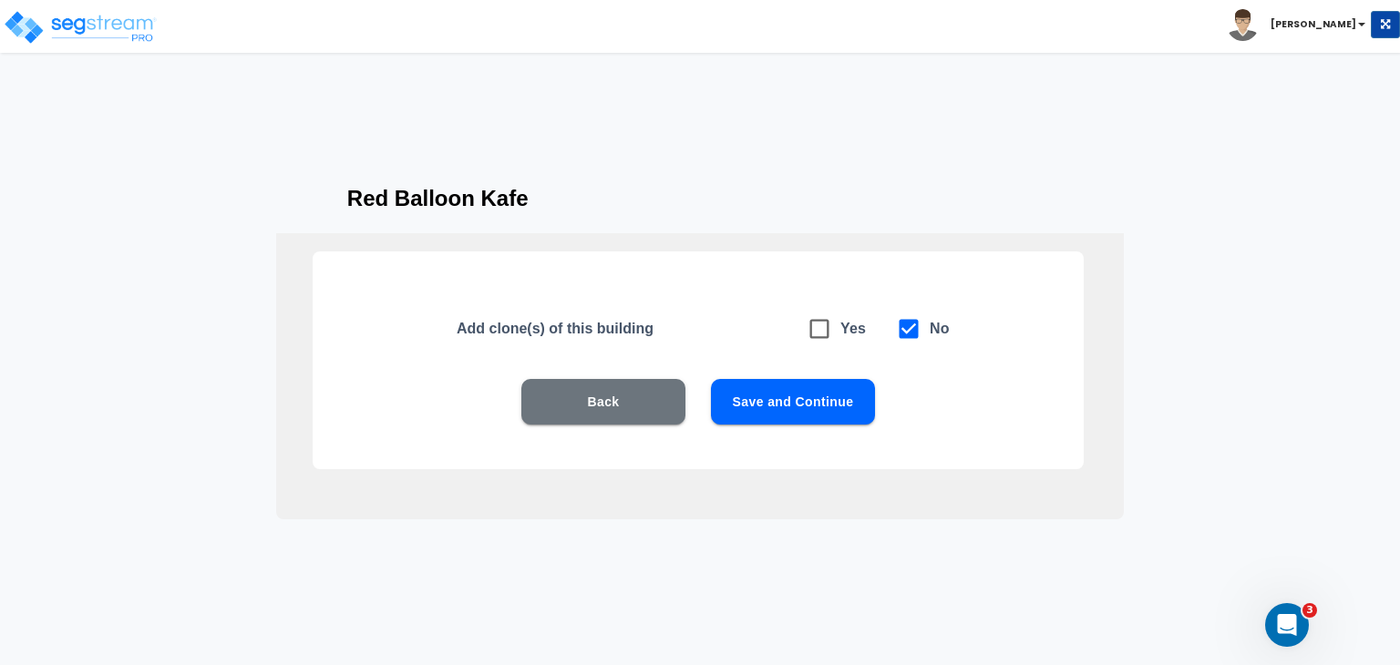
click at [792, 394] on button "Save and Continue" at bounding box center [793, 402] width 164 height 46
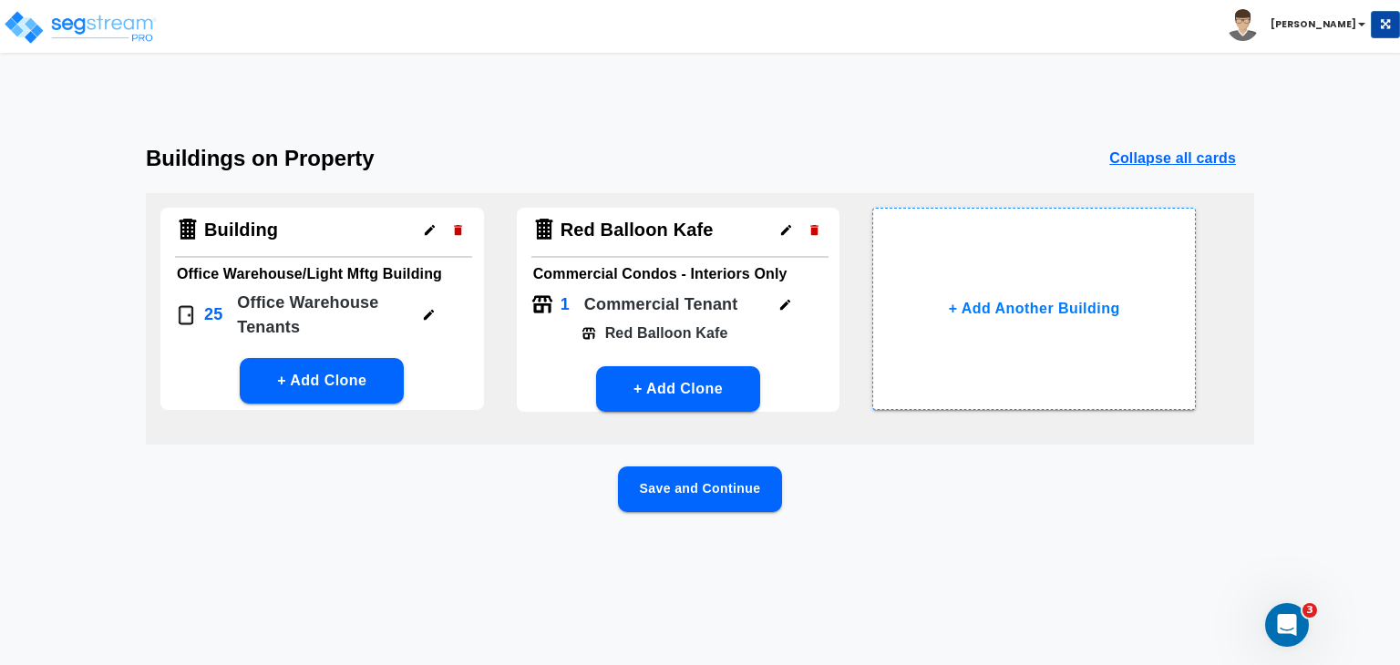
scroll to position [0, 0]
click at [703, 485] on button "Save and Continue" at bounding box center [700, 490] width 164 height 46
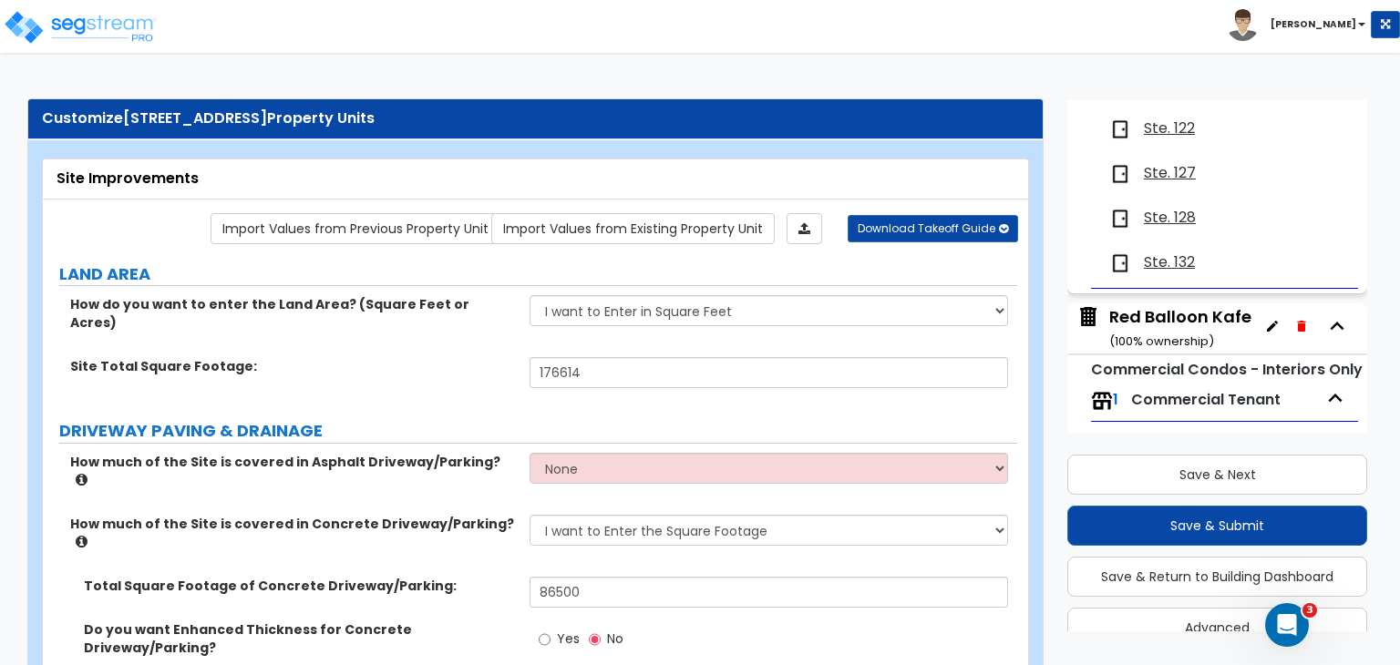
scroll to position [1189, 0]
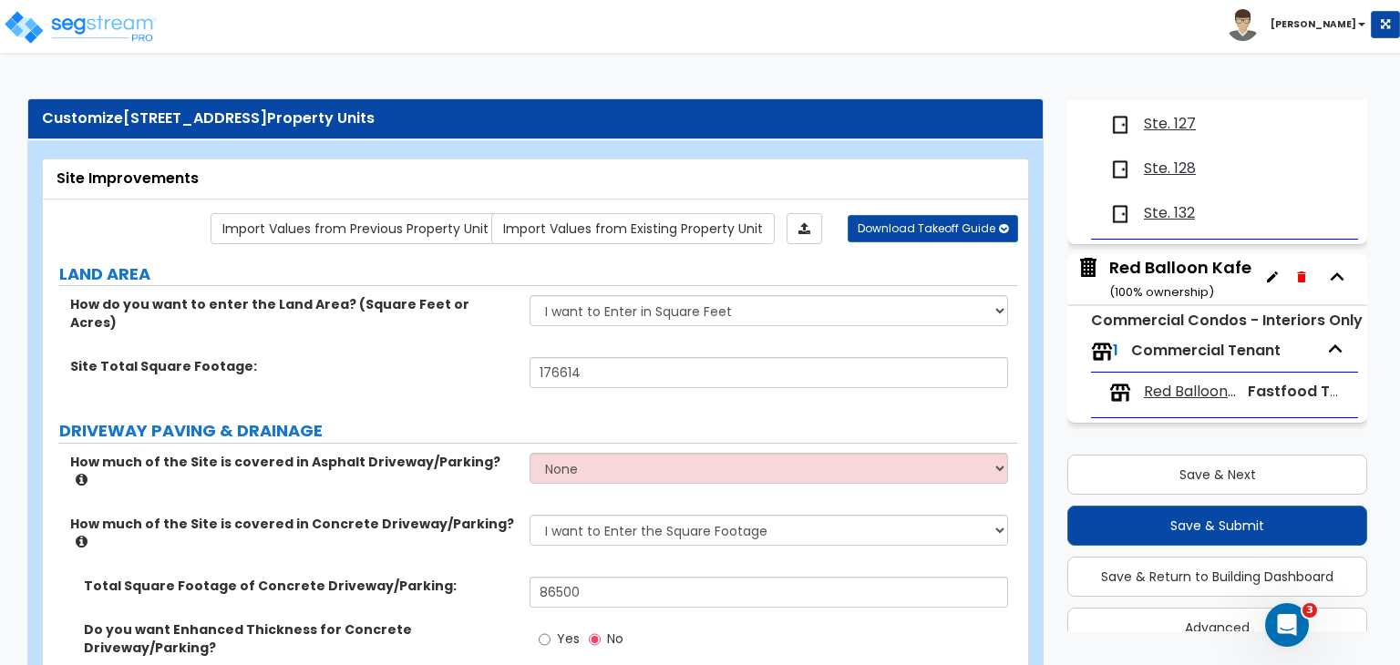
click at [1163, 273] on div "Red Balloon Kafe ( 100 % ownership)" at bounding box center [1180, 279] width 142 height 46
click at [1176, 348] on span "Commercial Tenant" at bounding box center [1205, 350] width 149 height 21
click at [1203, 394] on span "Red Balloon Kafe" at bounding box center [1190, 392] width 92 height 21
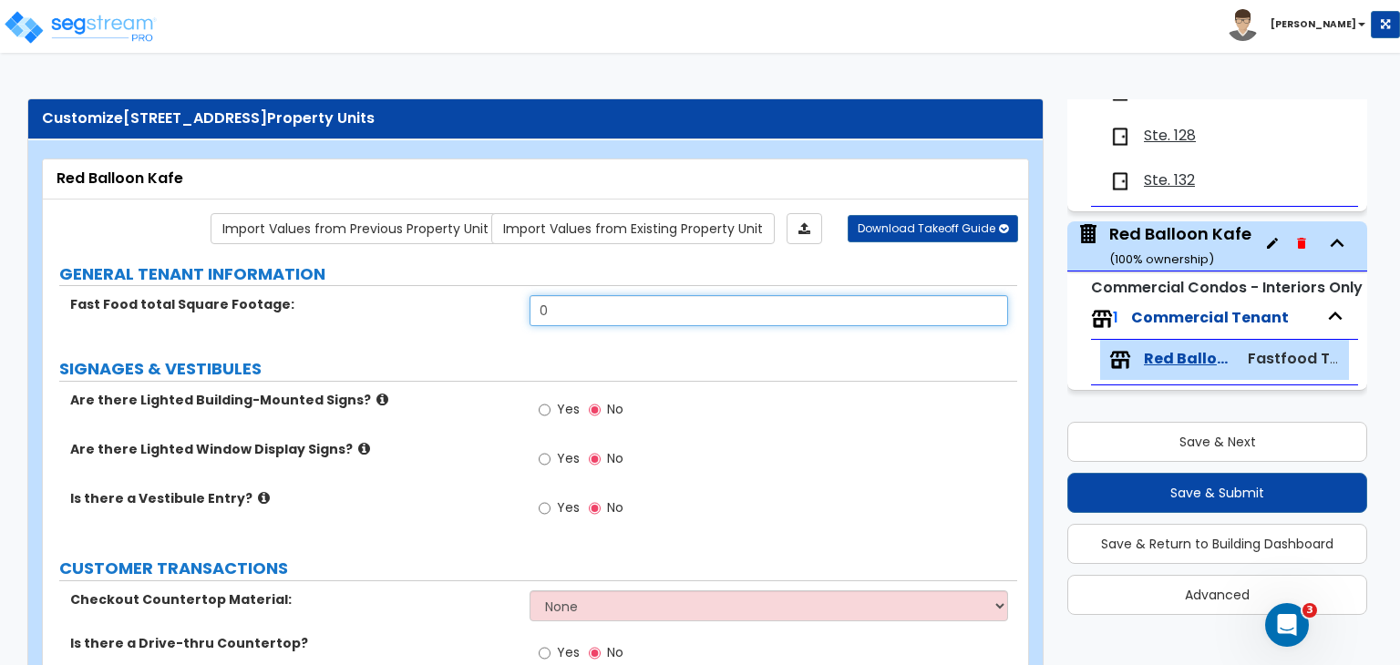
drag, startPoint x: 581, startPoint y: 316, endPoint x: 426, endPoint y: 312, distance: 155.0
click at [426, 312] on div "Fast Food total Square Footage: 0" at bounding box center [530, 317] width 974 height 44
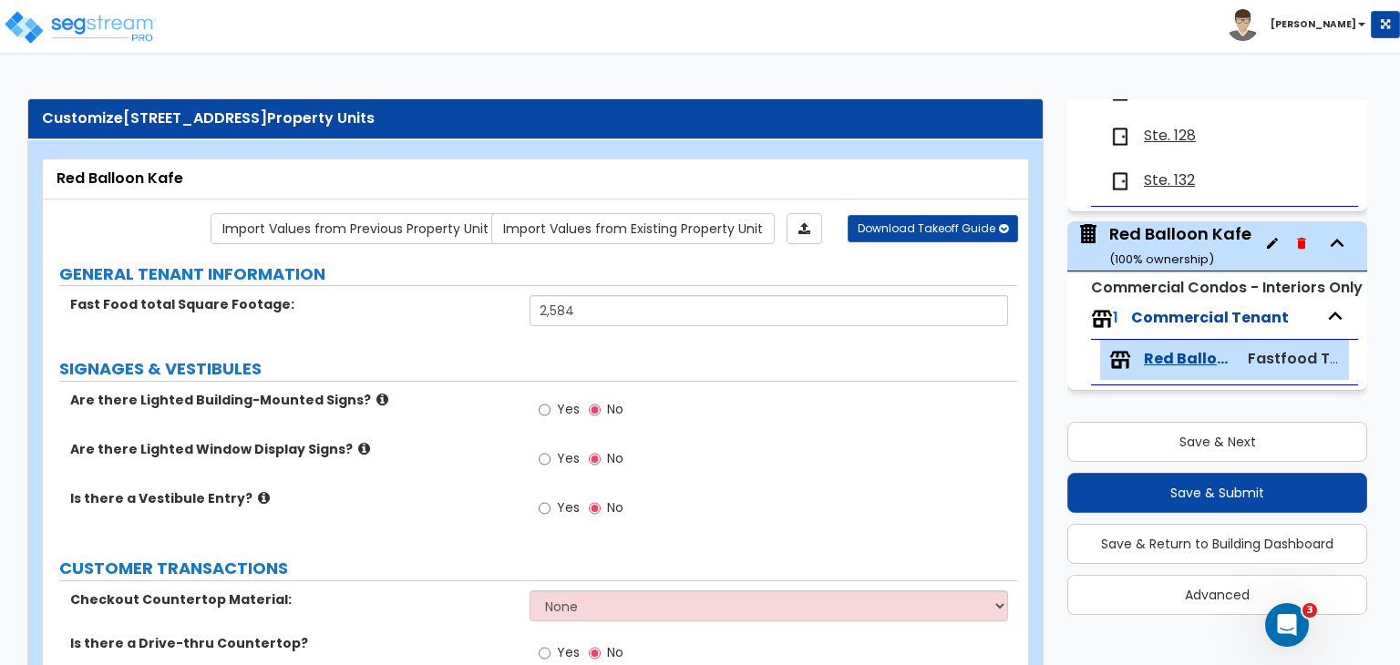
click at [1280, 623] on icon "Open Intercom Messenger" at bounding box center [1287, 626] width 30 height 30
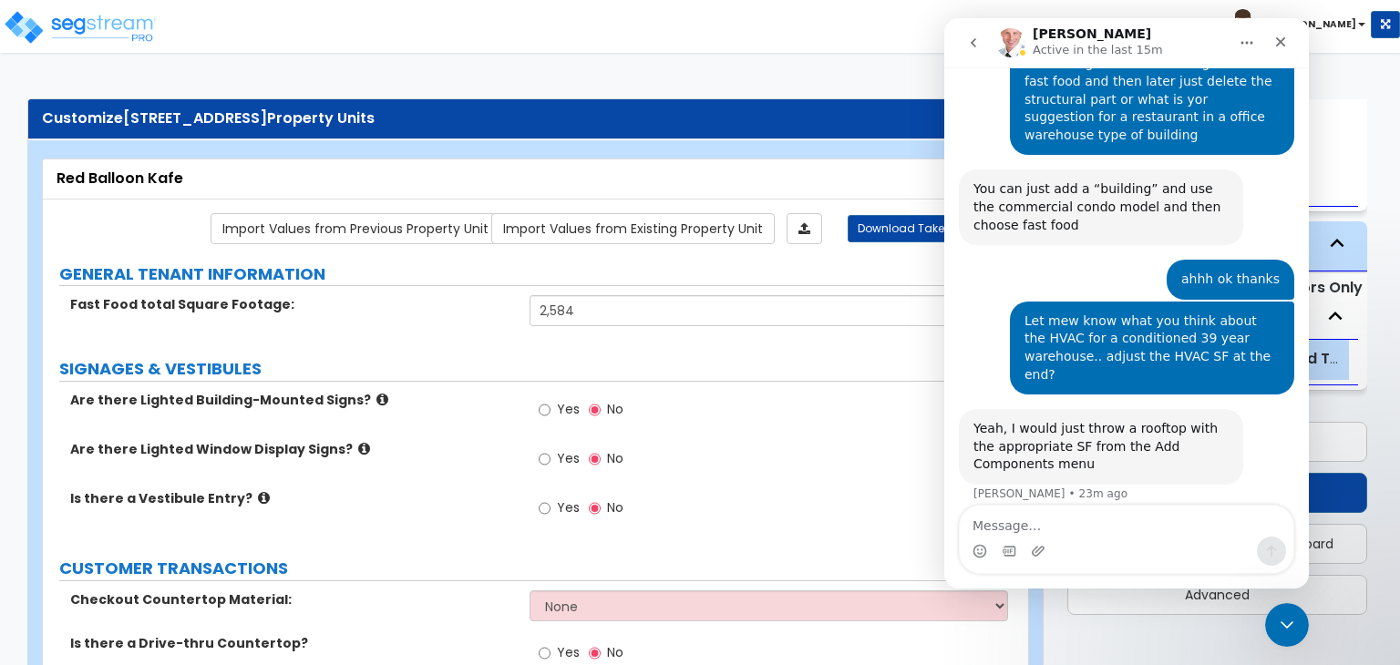
scroll to position [860, 0]
click at [1284, 626] on icon "Close Intercom Messenger" at bounding box center [1287, 625] width 13 height 7
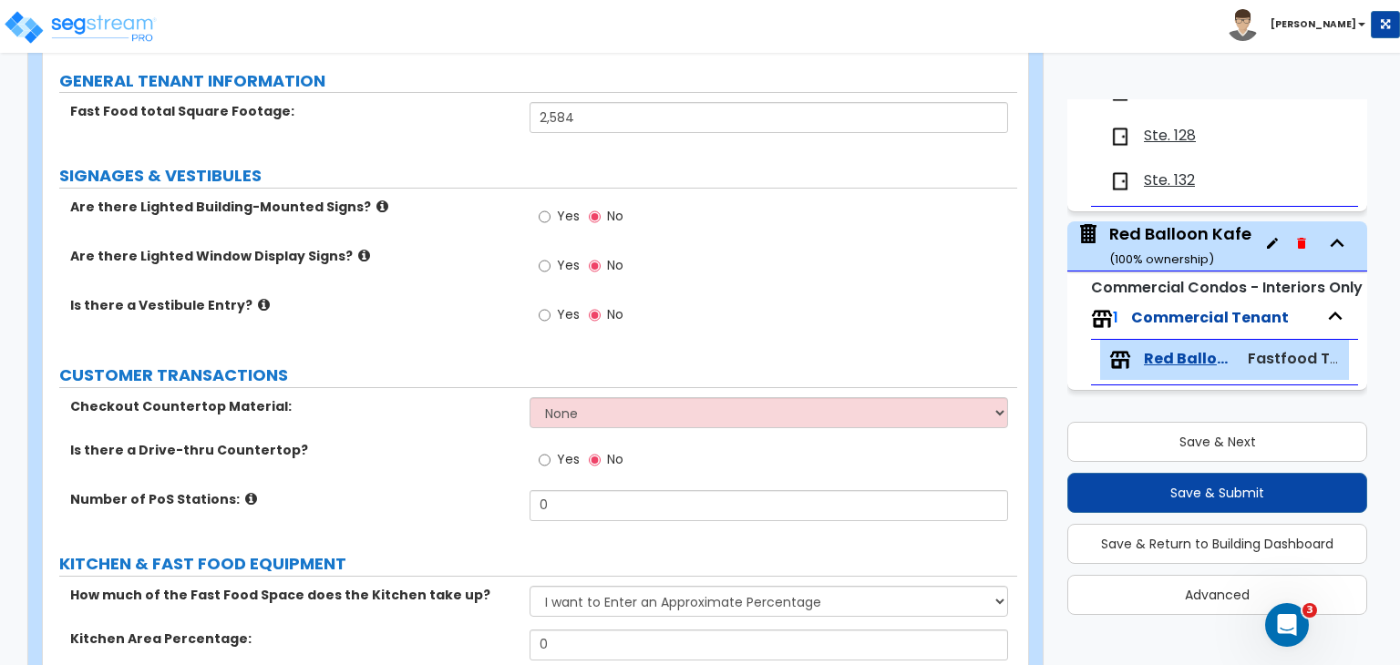
scroll to position [262, 0]
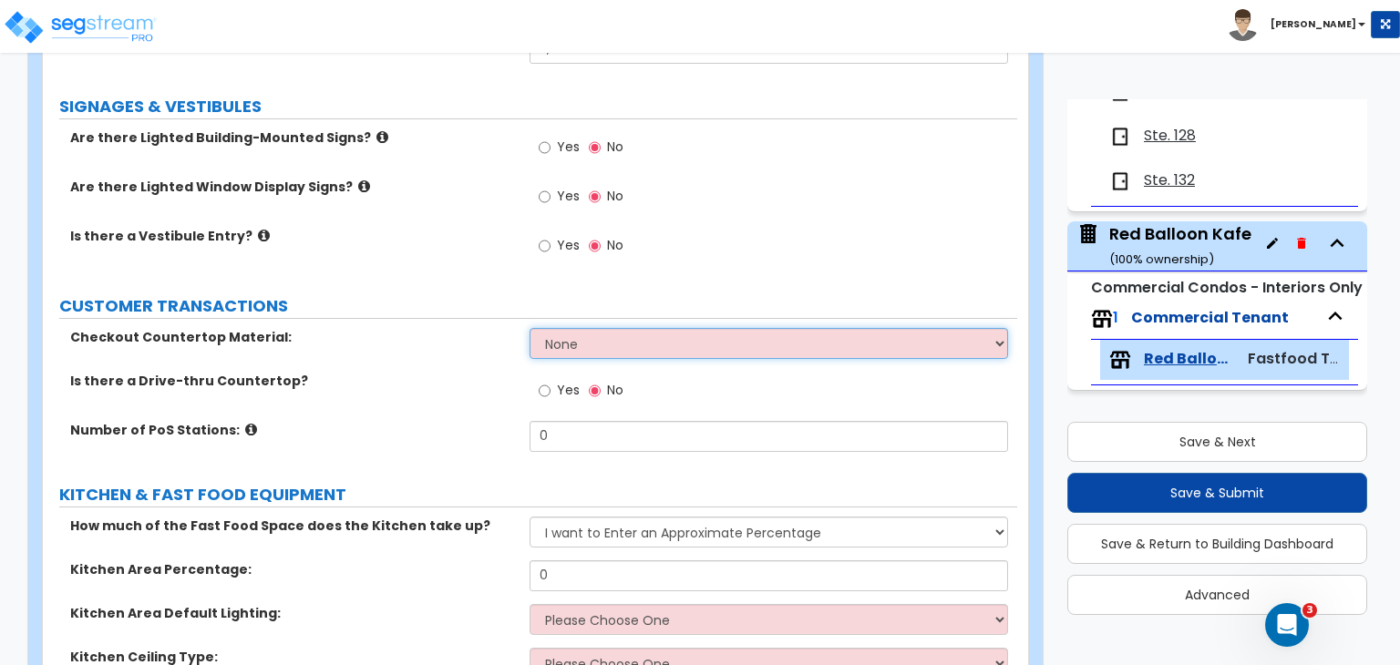
click at [558, 343] on select "None Plastic Laminate Solid Surface Stone Quartz Marble Tile Wood Stainless Ste…" at bounding box center [769, 343] width 478 height 31
click at [530, 328] on select "None Plastic Laminate Solid Surface Stone Quartz Marble Tile Wood Stainless Ste…" at bounding box center [769, 343] width 478 height 31
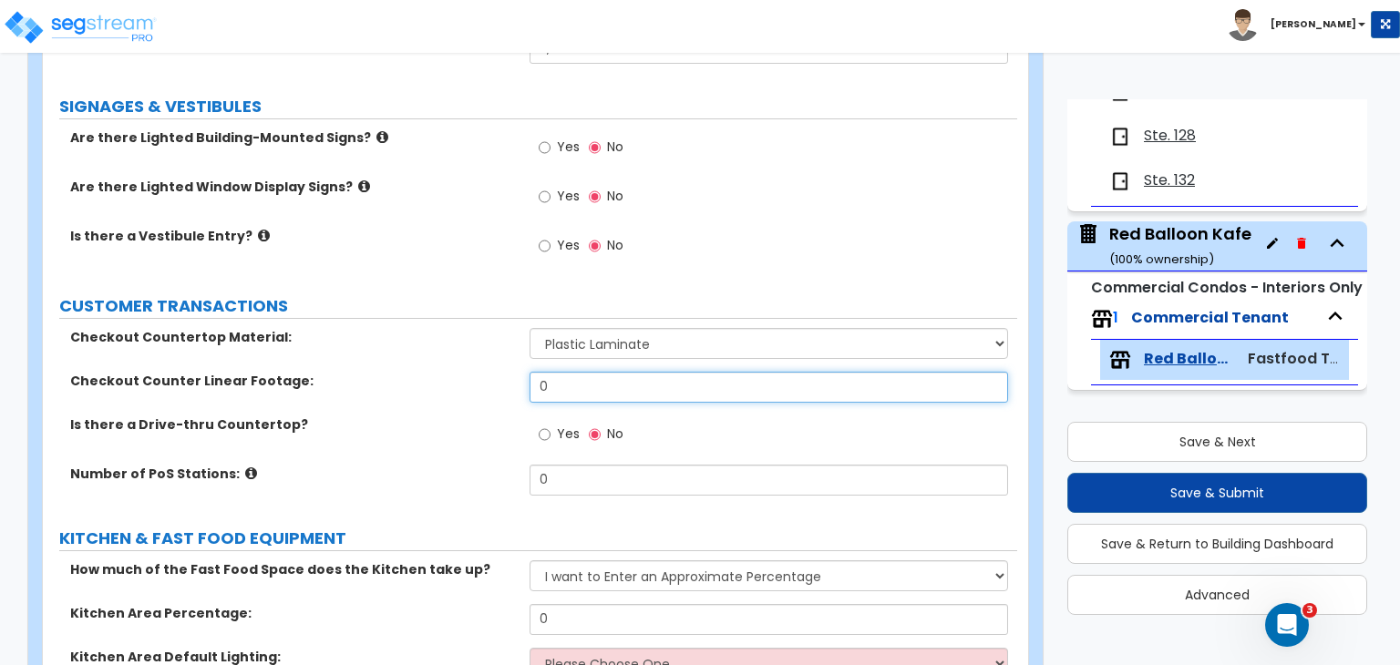
drag, startPoint x: 577, startPoint y: 383, endPoint x: 482, endPoint y: 368, distance: 95.9
click at [482, 368] on div "Checkout Countertop Material: None Plastic Laminate Solid Surface Stone Quartz …" at bounding box center [530, 418] width 947 height 180
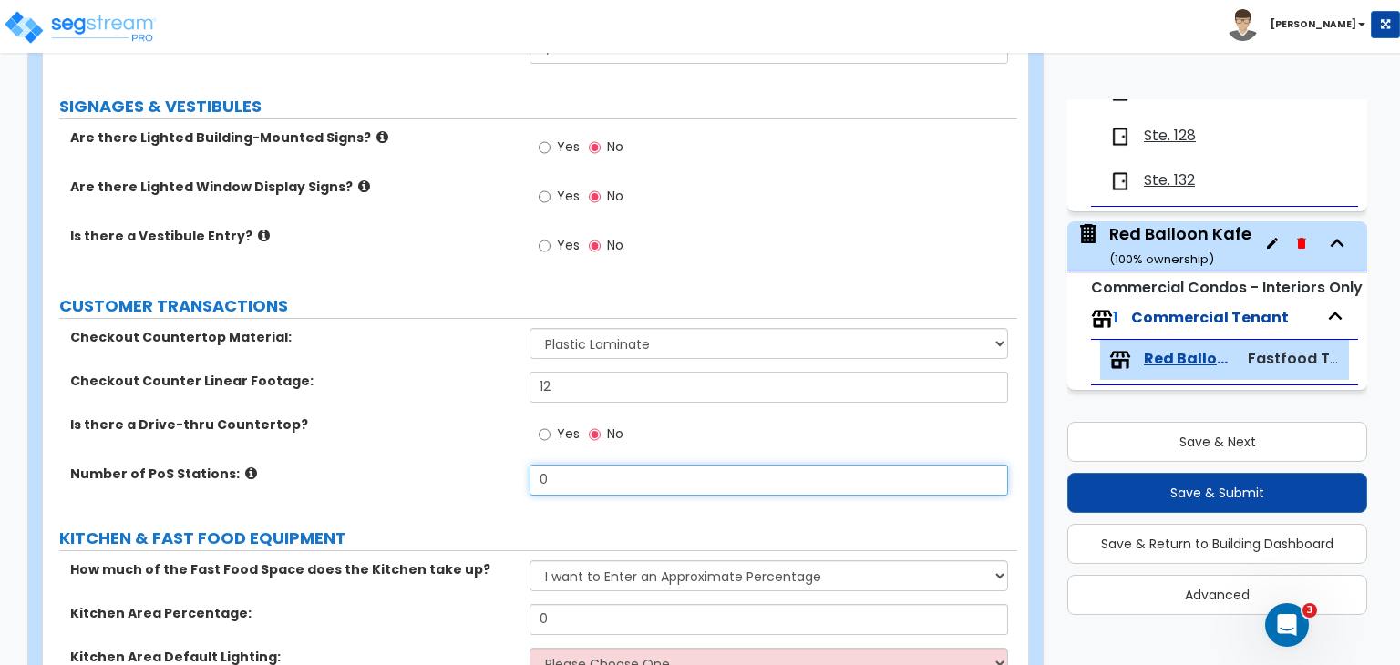
drag, startPoint x: 572, startPoint y: 479, endPoint x: 437, endPoint y: 474, distance: 135.9
click at [437, 474] on div "Number of PoS Stations: 0" at bounding box center [530, 487] width 974 height 44
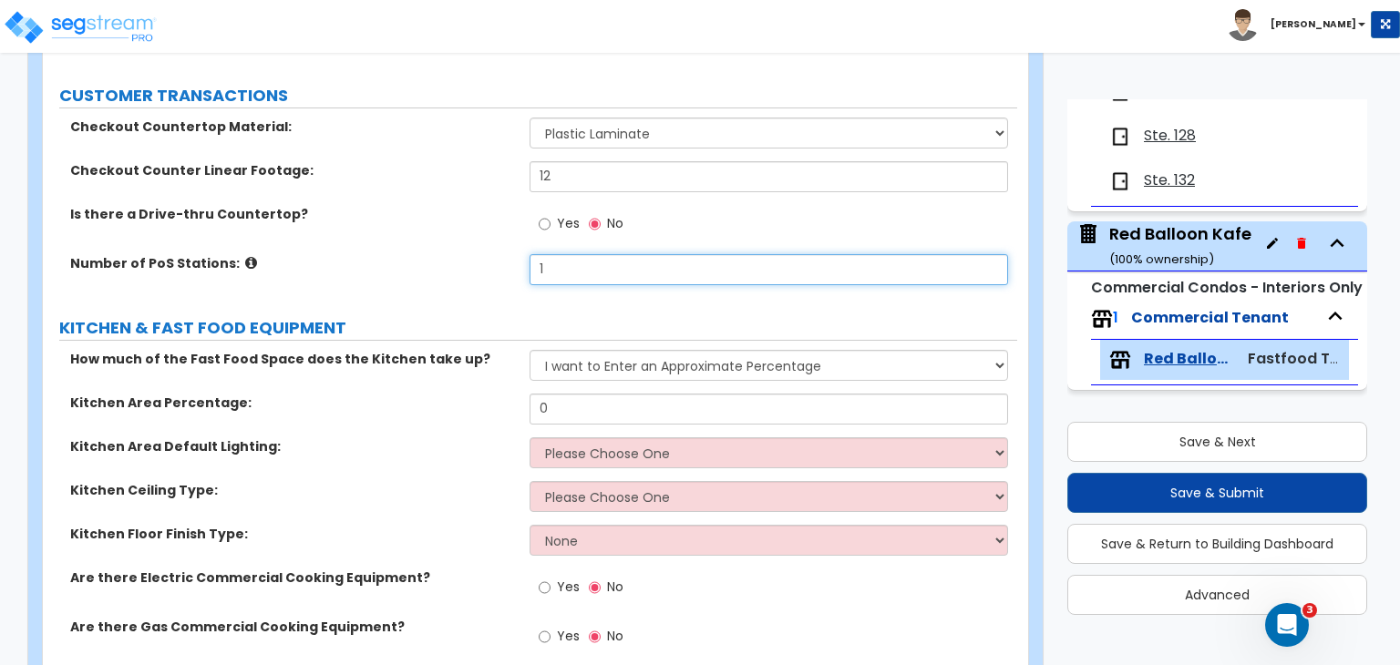
scroll to position [540, 0]
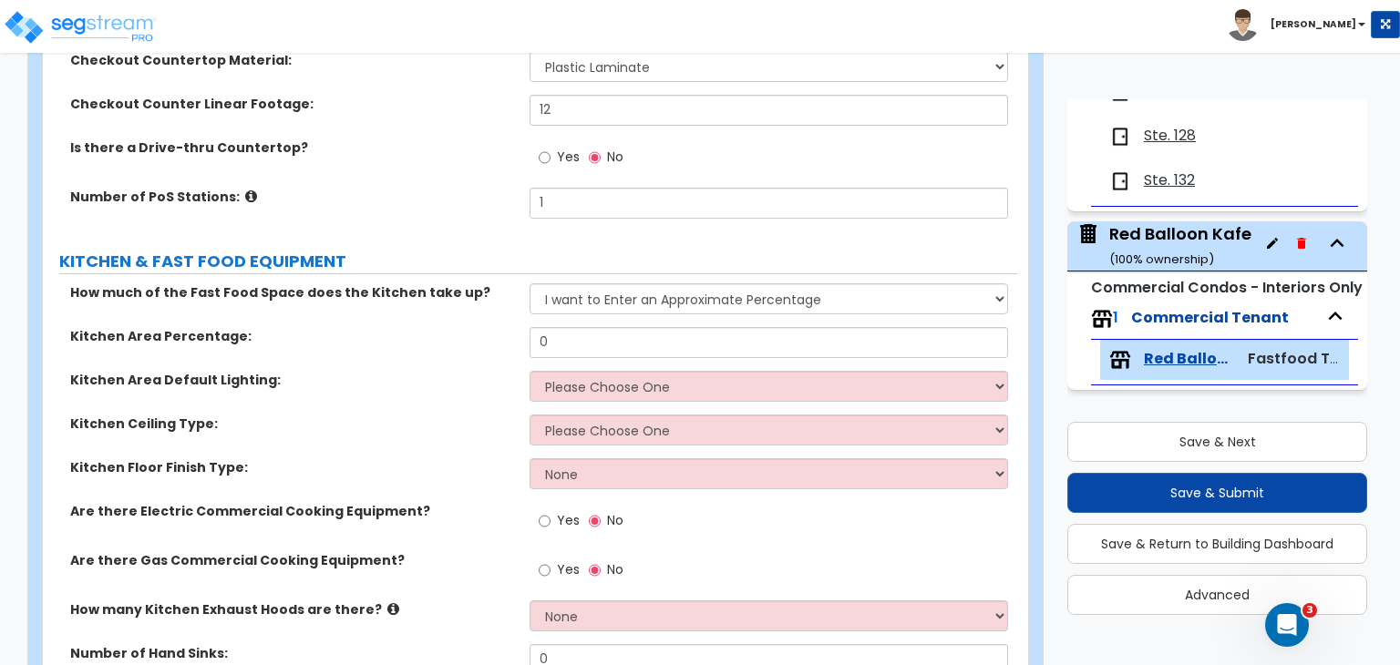
click at [434, 327] on label "Kitchen Area Percentage:" at bounding box center [293, 336] width 446 height 18
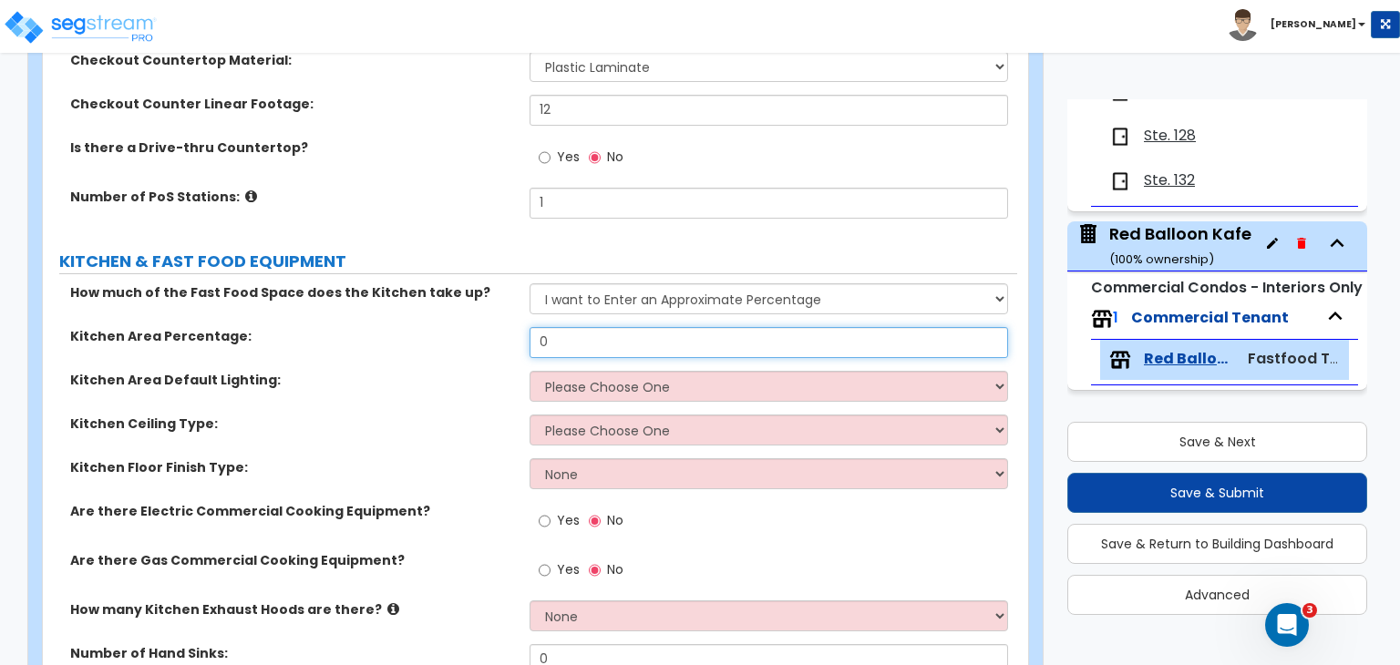
click at [581, 335] on input "0" at bounding box center [769, 342] width 478 height 31
drag, startPoint x: 575, startPoint y: 343, endPoint x: 471, endPoint y: 341, distance: 103.9
click at [471, 341] on div "Kitchen Area Percentage: 0" at bounding box center [530, 349] width 974 height 44
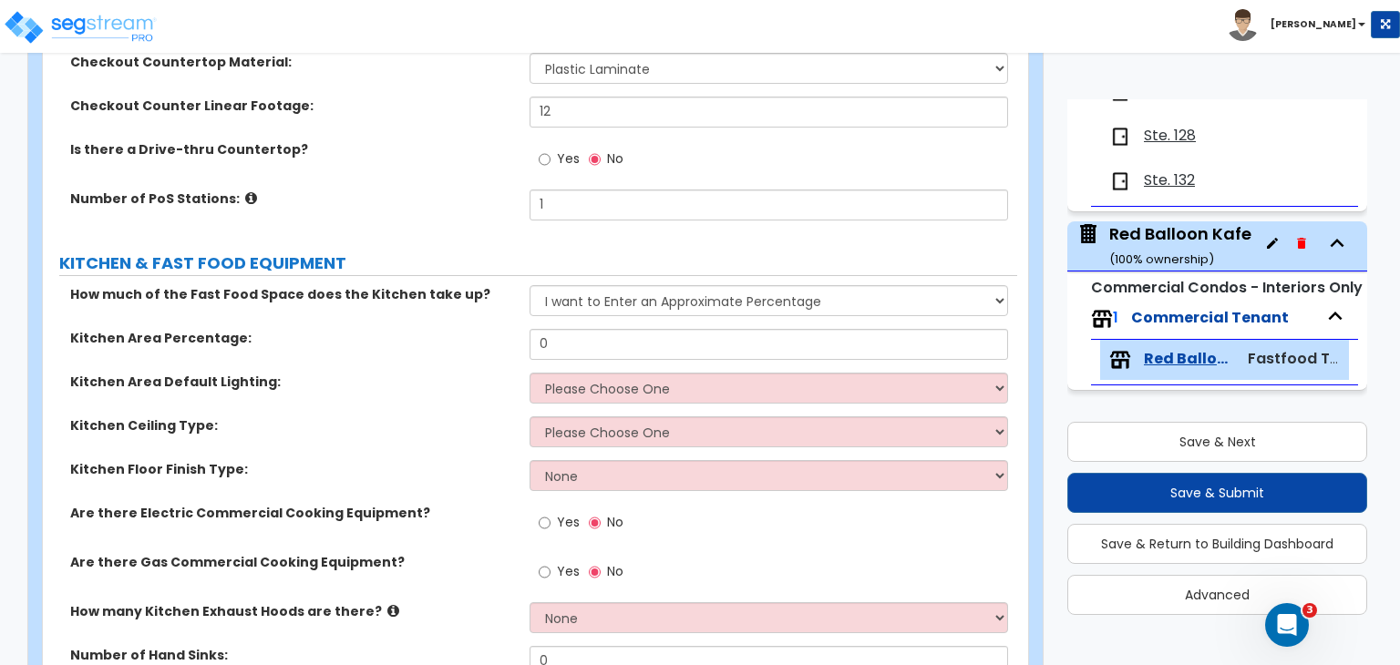
scroll to position [536, 0]
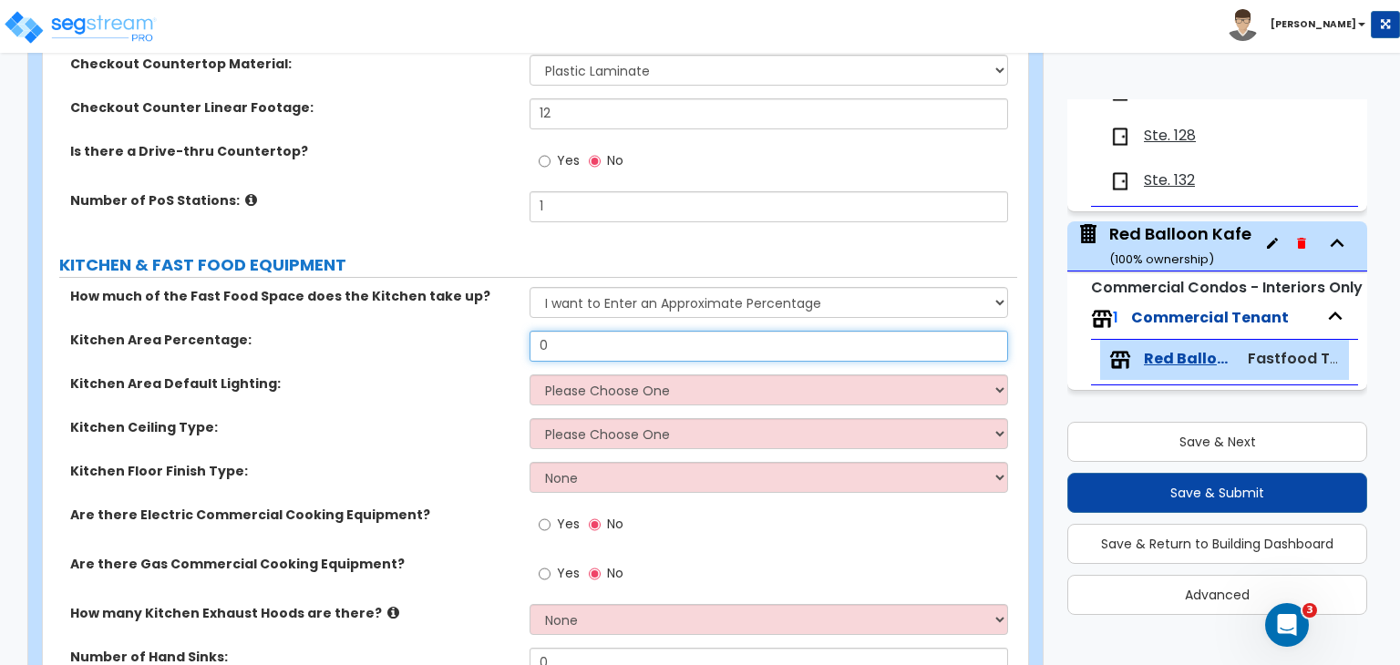
click at [576, 341] on input "0" at bounding box center [769, 346] width 478 height 31
drag, startPoint x: 580, startPoint y: 341, endPoint x: 473, endPoint y: 329, distance: 107.3
click at [473, 331] on div "Kitchen Area Percentage: 0" at bounding box center [530, 353] width 974 height 44
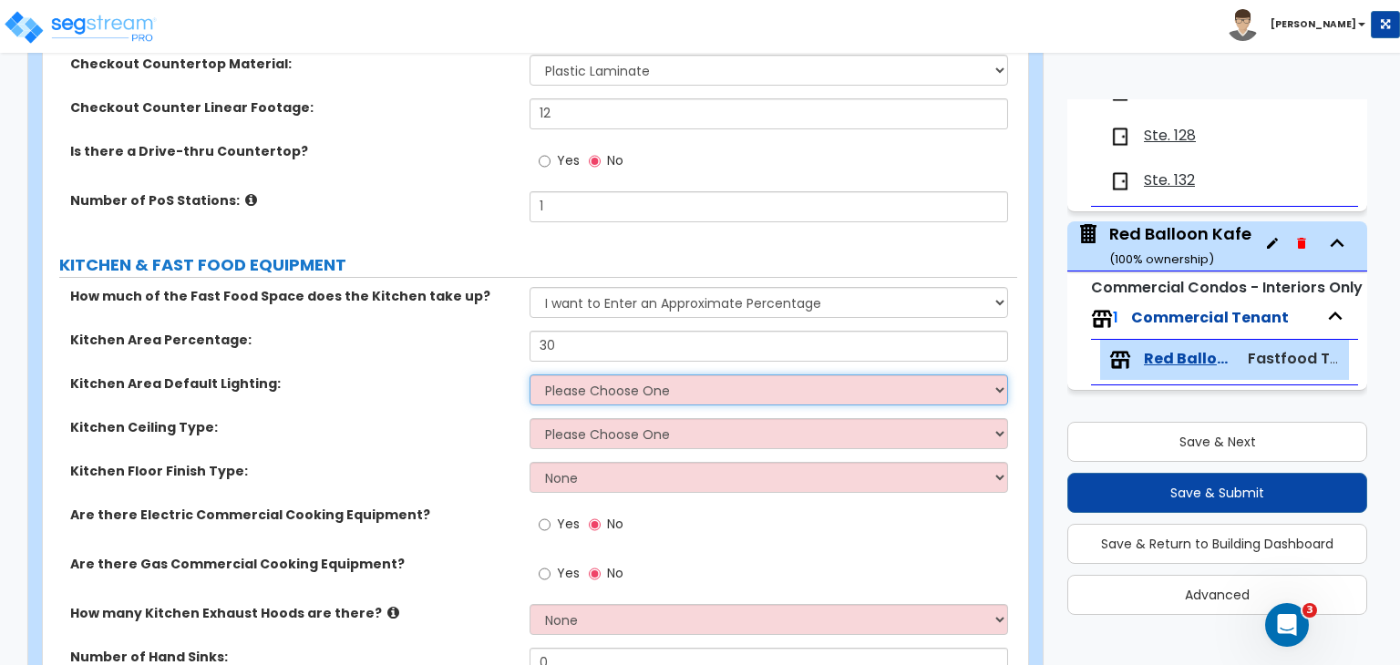
click at [591, 390] on select "Please Choose One LED Surface-Mounted LED Recessed Fluorescent Surface-Mounted …" at bounding box center [769, 390] width 478 height 31
click at [530, 375] on select "Please Choose One LED Surface-Mounted LED Recessed Fluorescent Surface-Mounted …" at bounding box center [769, 390] width 478 height 31
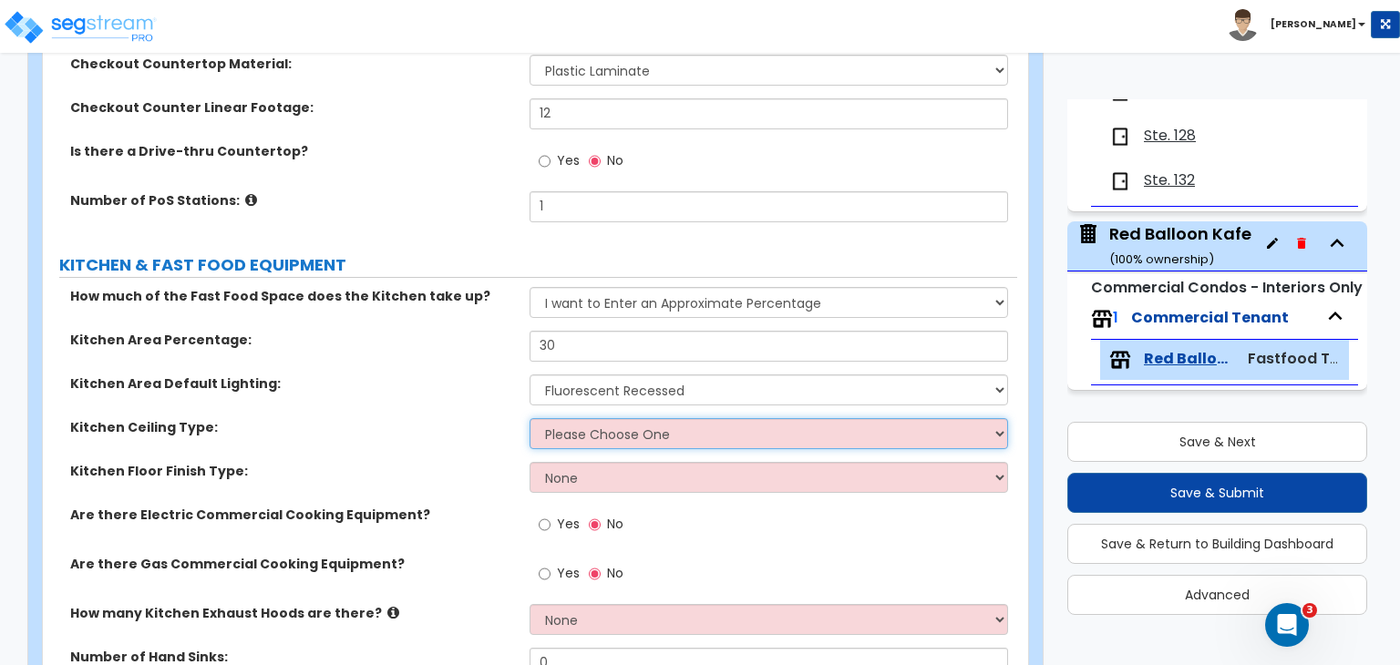
click at [587, 426] on select "Please Choose One Drop Ceiling Open Ceiling Drywall Ceiling" at bounding box center [769, 433] width 478 height 31
click at [530, 418] on select "Please Choose One Drop Ceiling Open Ceiling Drywall Ceiling" at bounding box center [769, 433] width 478 height 31
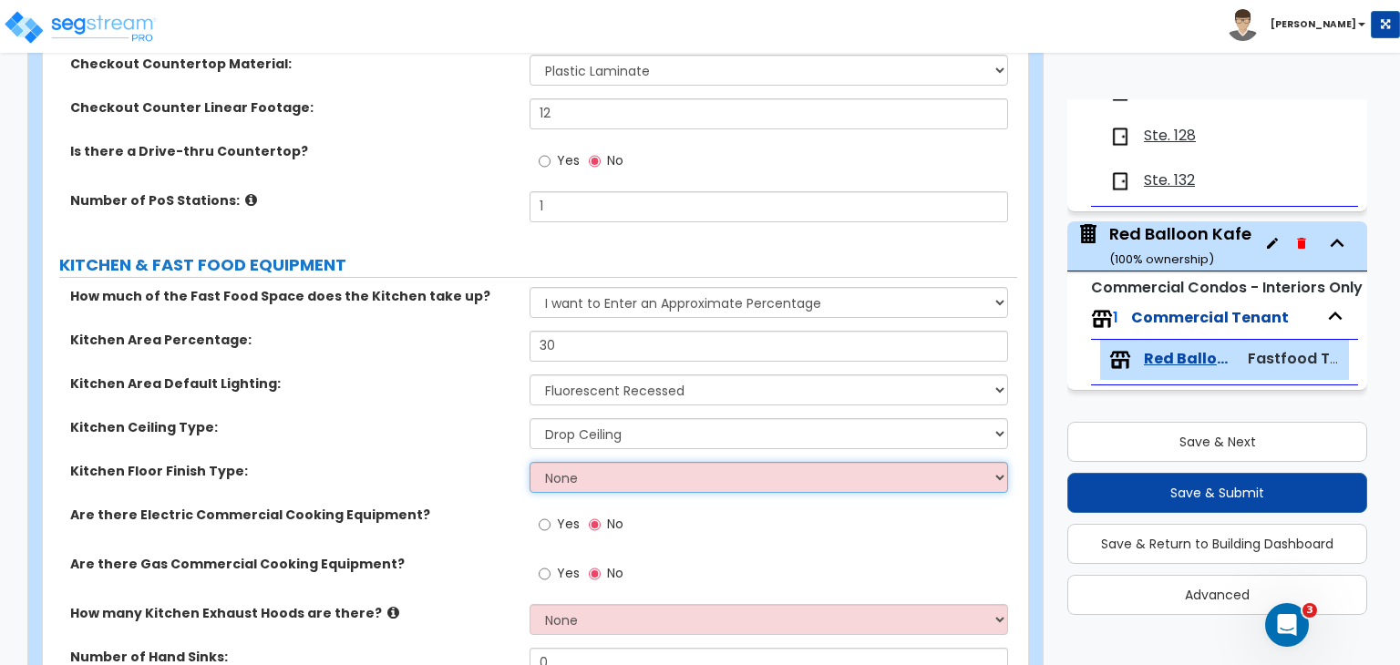
click at [609, 485] on select "None Tile Flooring VCT Flooring Sheet Vinyl Flooring" at bounding box center [769, 477] width 478 height 31
click at [599, 481] on select "None Tile Flooring VCT Flooring Sheet Vinyl Flooring" at bounding box center [769, 477] width 478 height 31
click at [530, 462] on select "None Tile Flooring VCT Flooring Sheet Vinyl Flooring" at bounding box center [769, 477] width 478 height 31
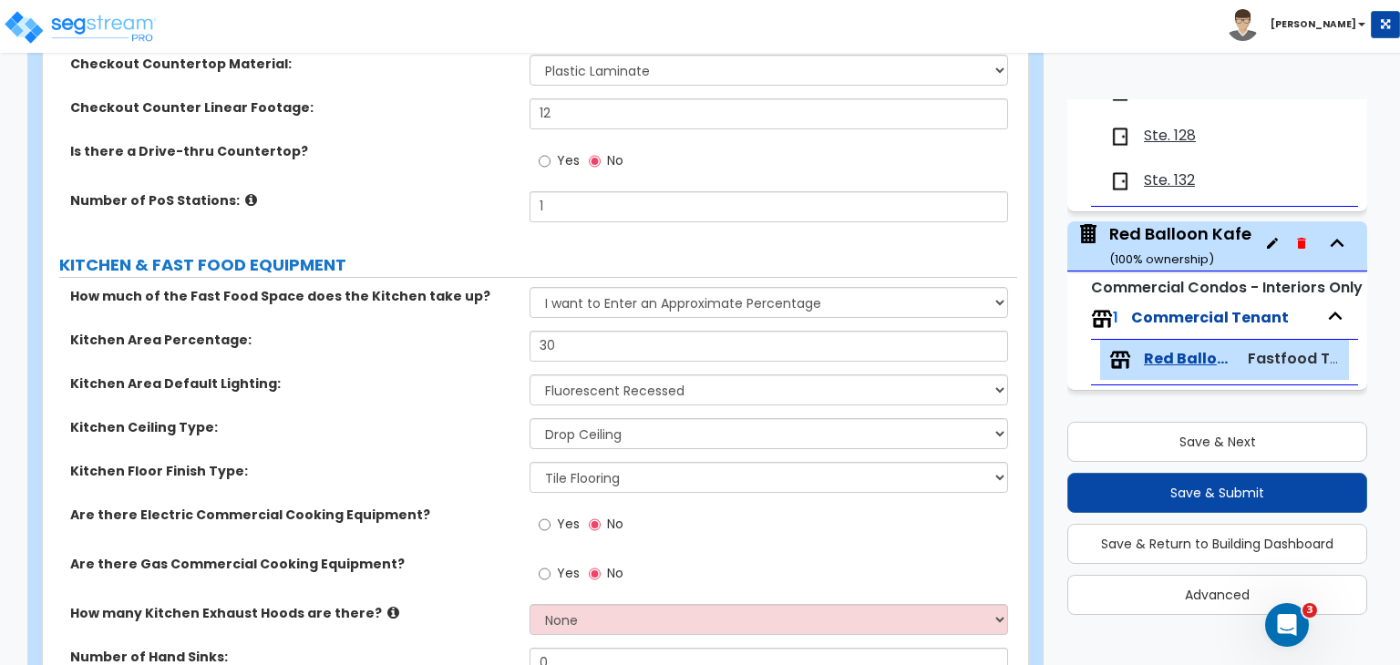
click at [508, 477] on label "Kitchen Floor Finish Type:" at bounding box center [293, 471] width 446 height 18
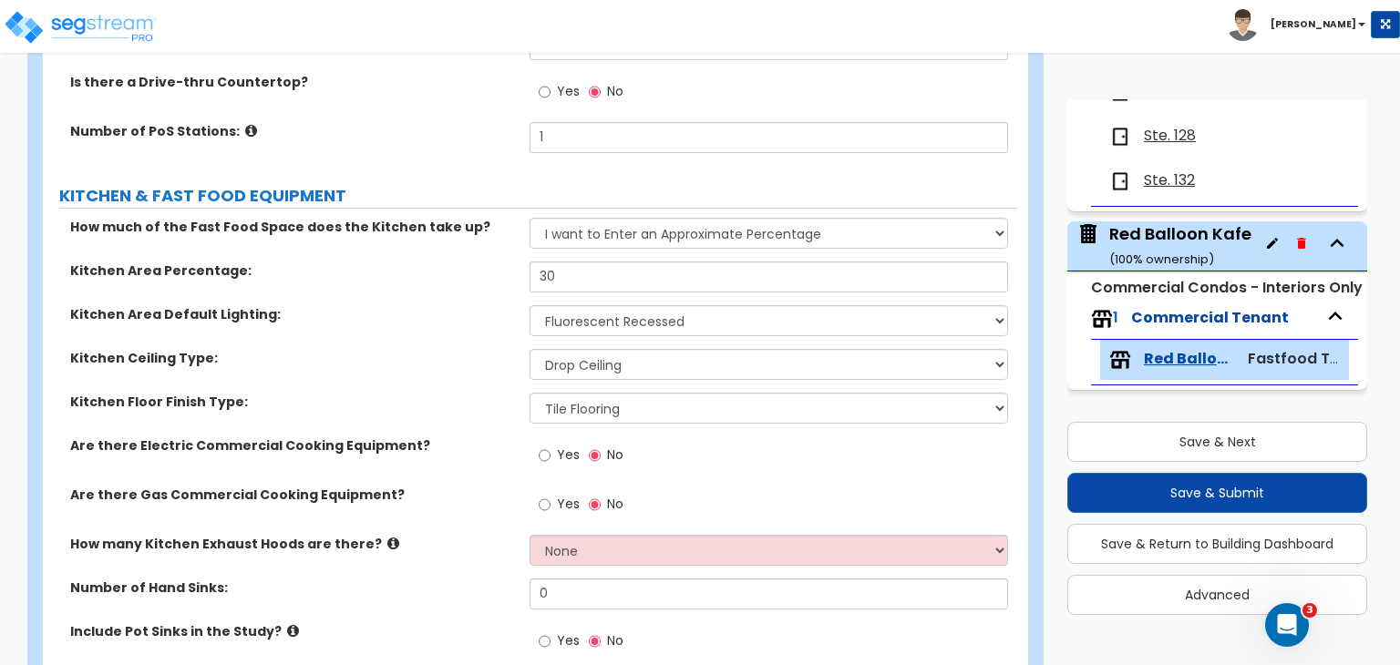
click at [494, 431] on div "Kitchen Floor Finish Type: None Tile Flooring VCT Flooring Sheet Vinyl Flooring" at bounding box center [530, 415] width 974 height 44
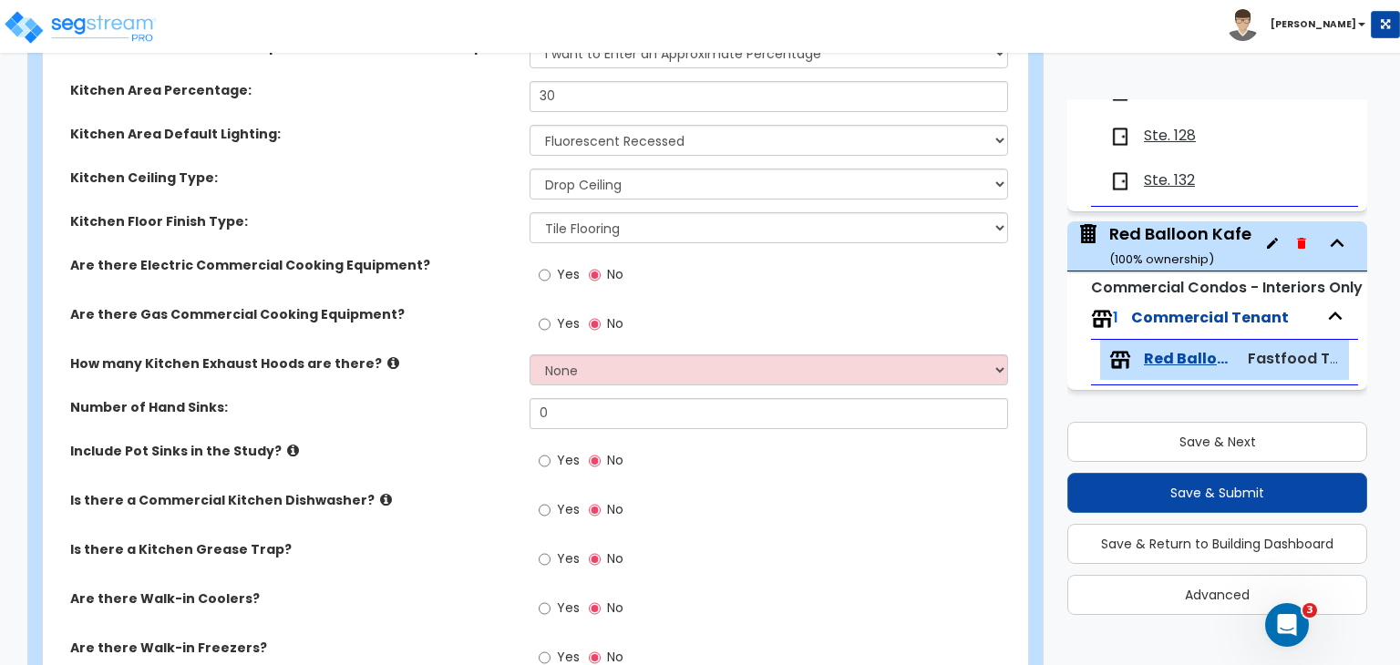
scroll to position [795, 0]
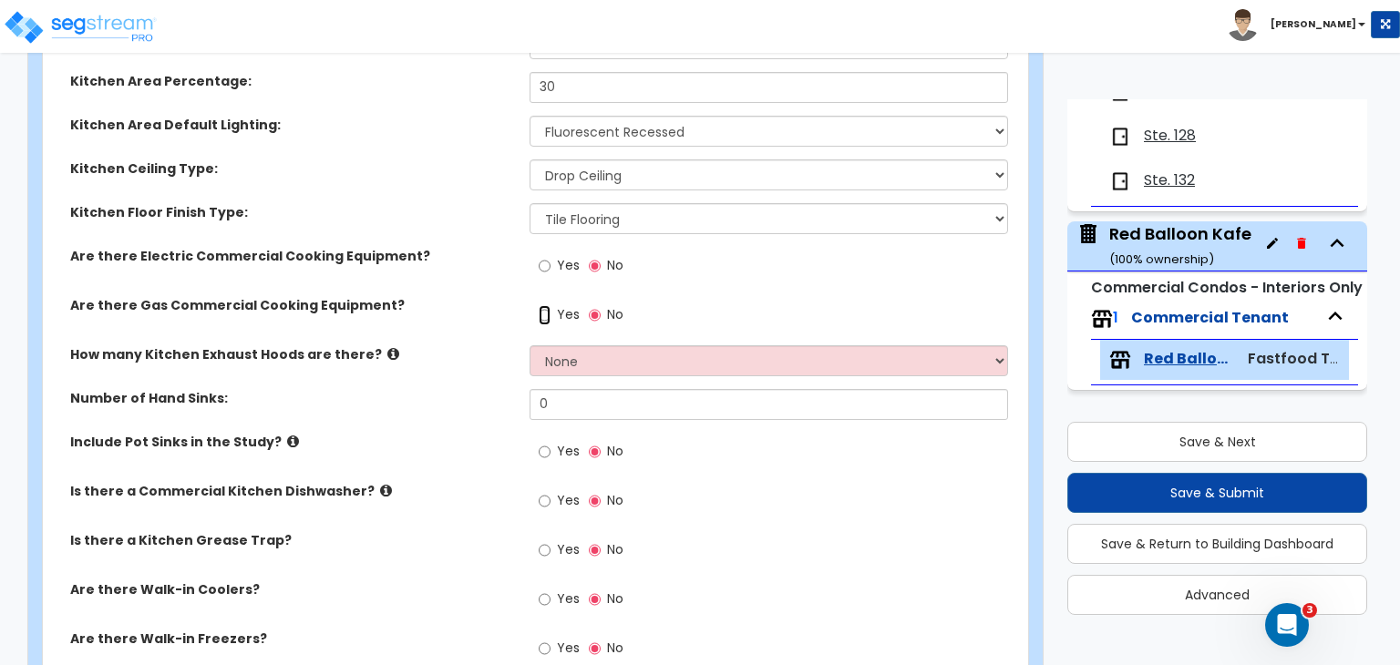
click at [542, 312] on input "Yes" at bounding box center [545, 315] width 12 height 20
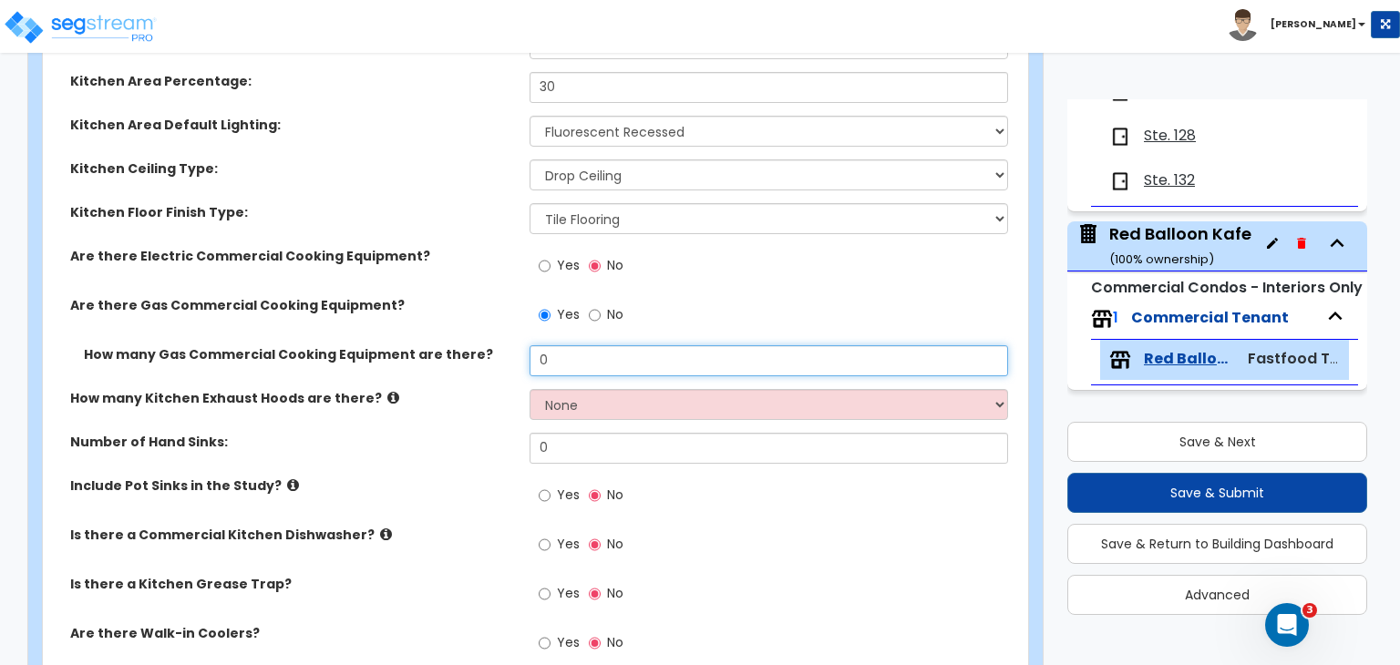
drag, startPoint x: 580, startPoint y: 355, endPoint x: 437, endPoint y: 352, distance: 143.1
click at [437, 352] on div "How many Gas Commercial Cooking Equipment are there? 0" at bounding box center [530, 367] width 974 height 44
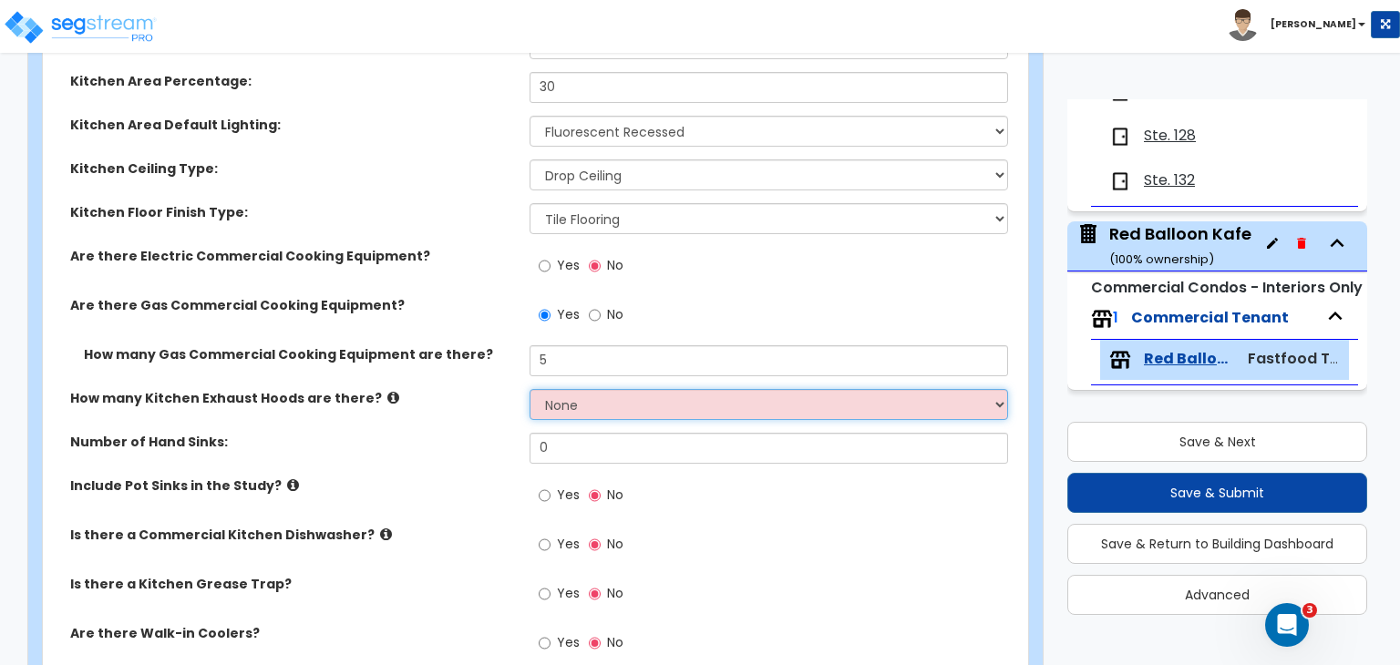
click at [576, 403] on select "None 1 2 3" at bounding box center [769, 404] width 478 height 31
click at [530, 389] on select "None 1 2 3" at bounding box center [769, 404] width 478 height 31
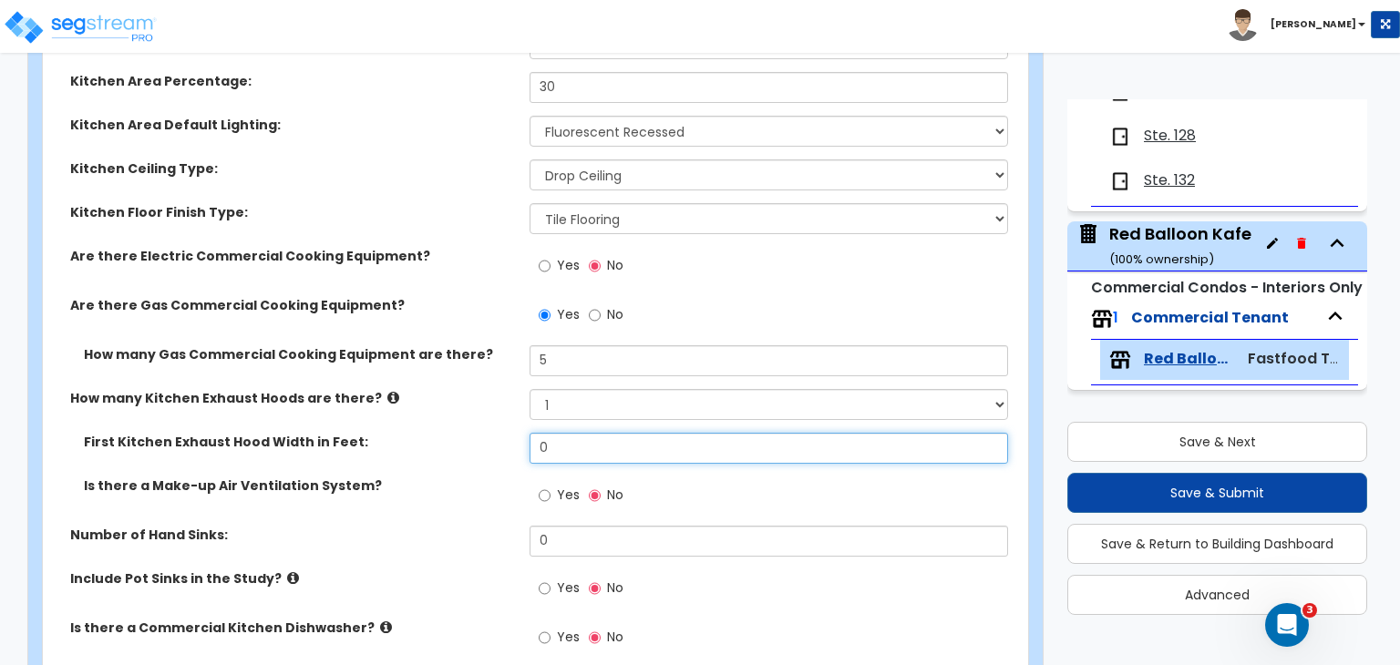
drag, startPoint x: 584, startPoint y: 445, endPoint x: 412, endPoint y: 437, distance: 172.4
click at [412, 437] on div "First Kitchen Exhaust Hood Width in Feet: 0" at bounding box center [530, 455] width 974 height 44
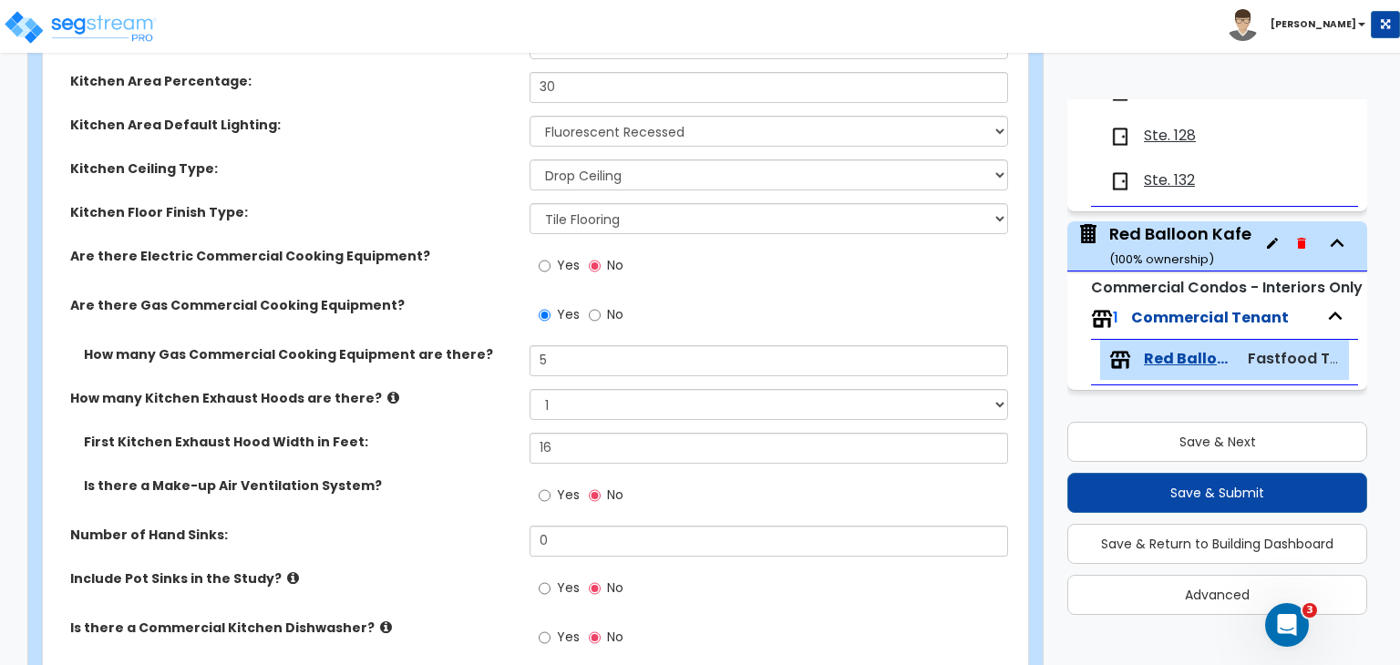
click at [468, 482] on label "Is there a Make-up Air Ventilation System?" at bounding box center [300, 486] width 432 height 18
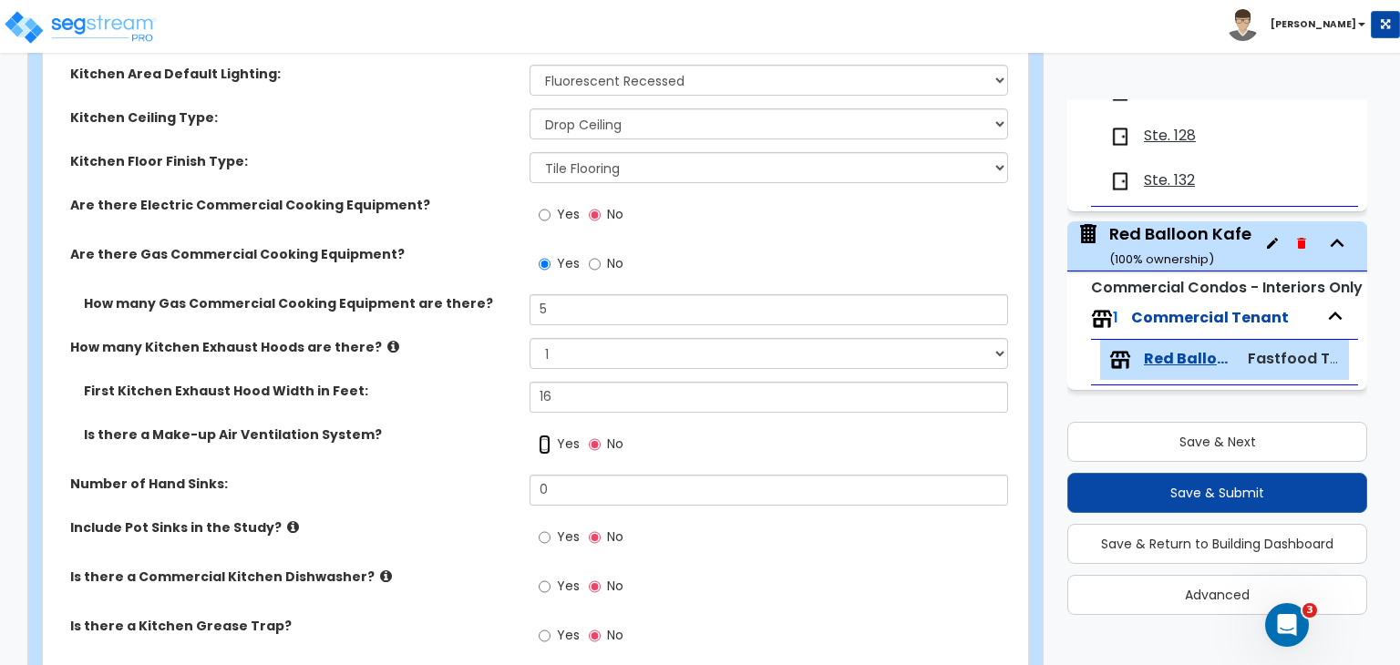
click at [543, 442] on input "Yes" at bounding box center [545, 445] width 12 height 20
click at [478, 366] on div "How many Kitchen Exhaust Hoods are there? None 1 2 3" at bounding box center [530, 360] width 974 height 44
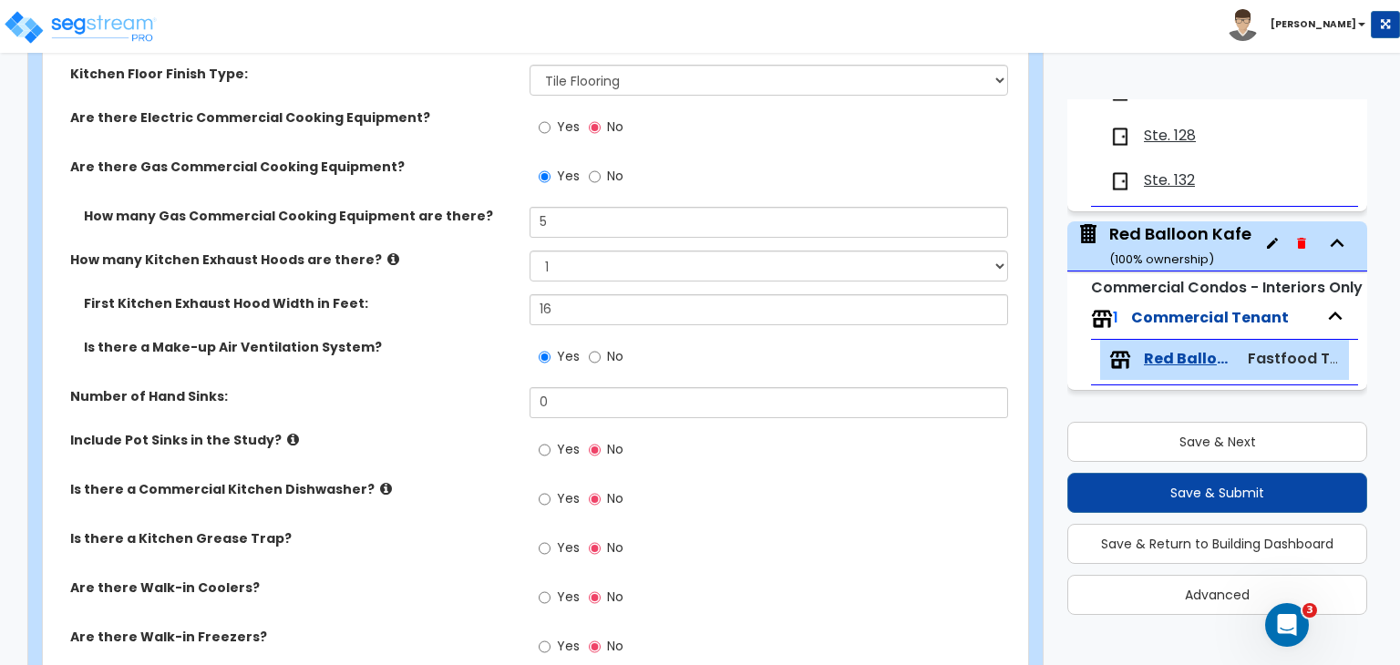
scroll to position [1010, 0]
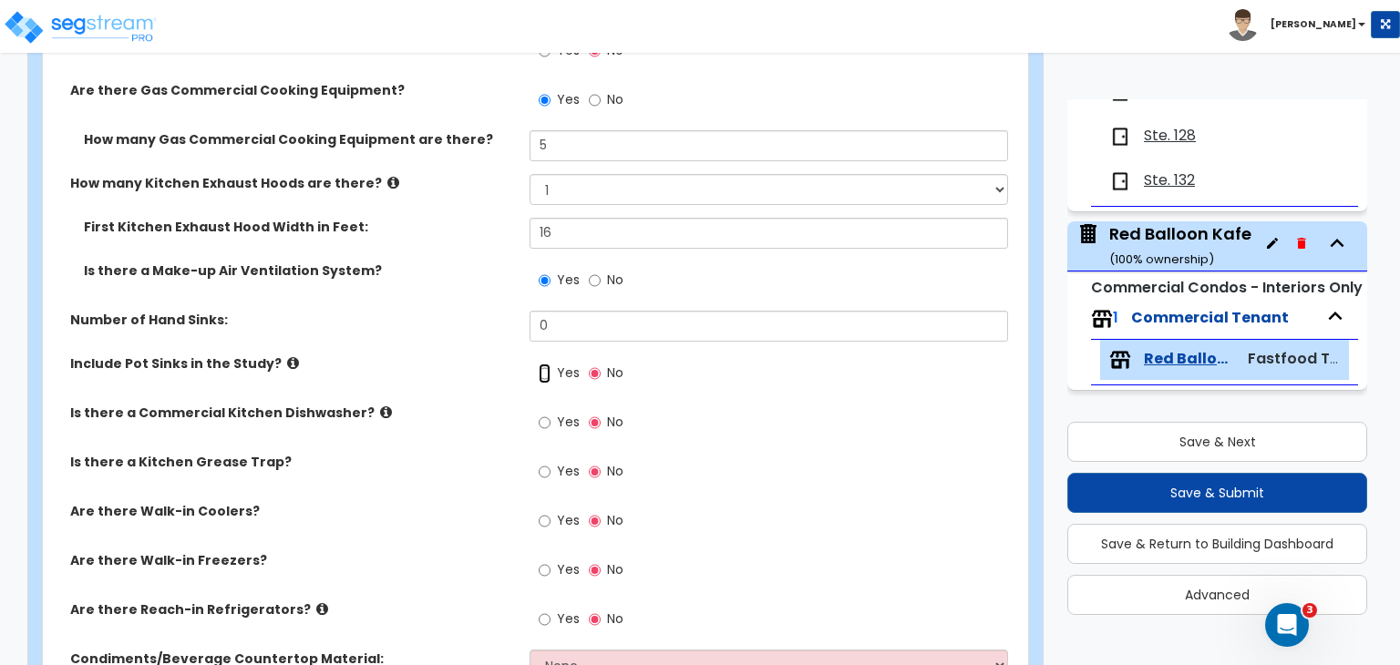
click at [543, 376] on input "Yes" at bounding box center [545, 374] width 12 height 20
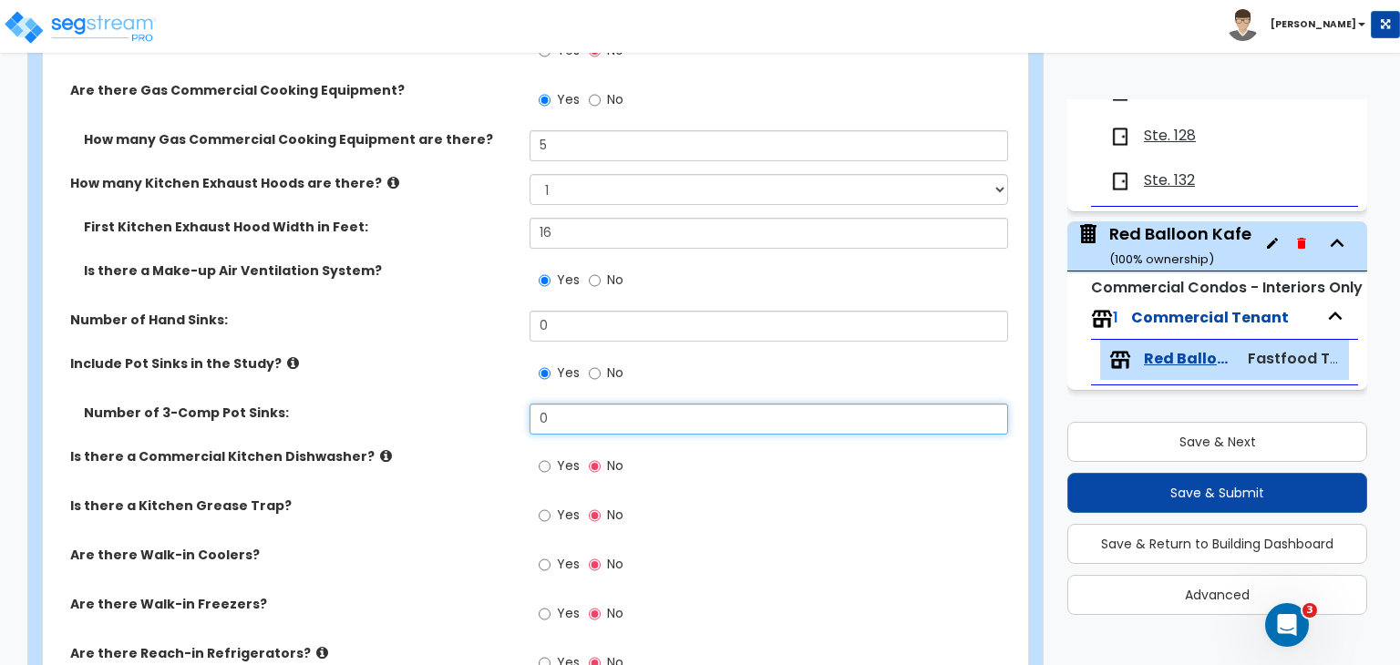
drag, startPoint x: 570, startPoint y: 416, endPoint x: 435, endPoint y: 449, distance: 139.0
click at [435, 449] on div "How much of the Fast Food Space does the Kitchen take up? I want to Enter an Ap…" at bounding box center [530, 362] width 947 height 1099
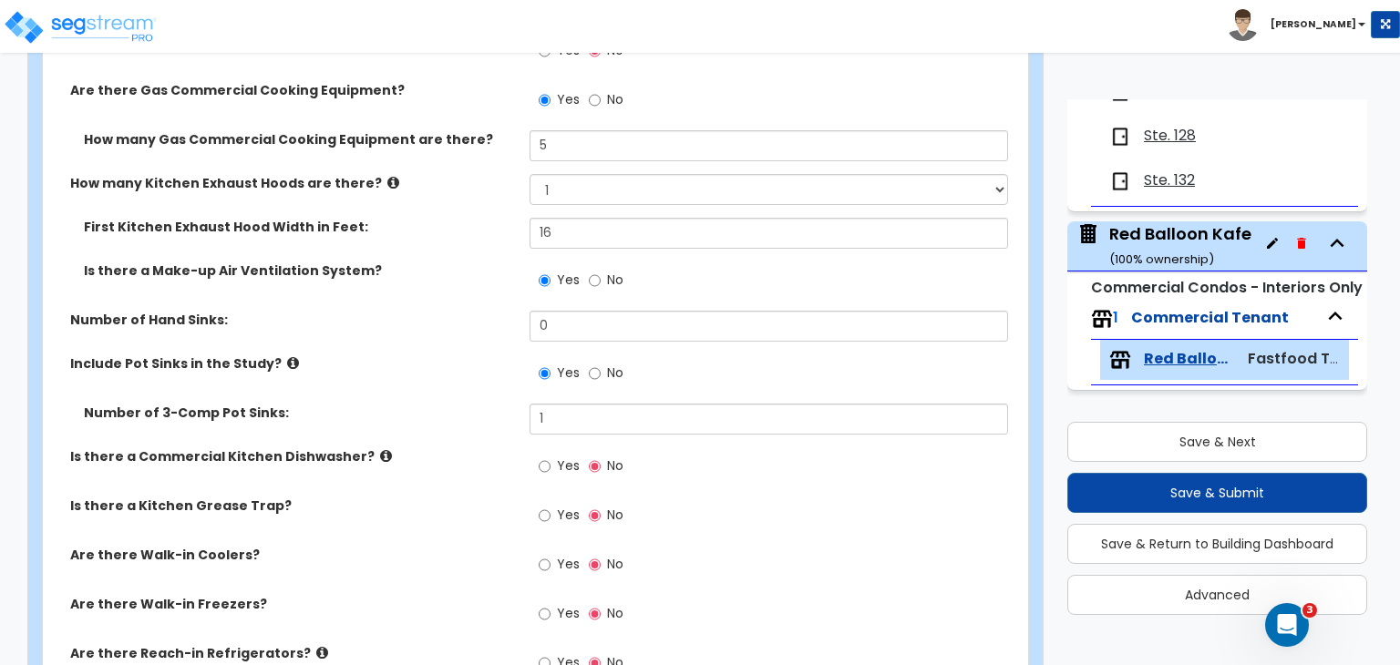
click at [476, 412] on label "Number of 3-Comp Pot Sinks:" at bounding box center [300, 413] width 432 height 18
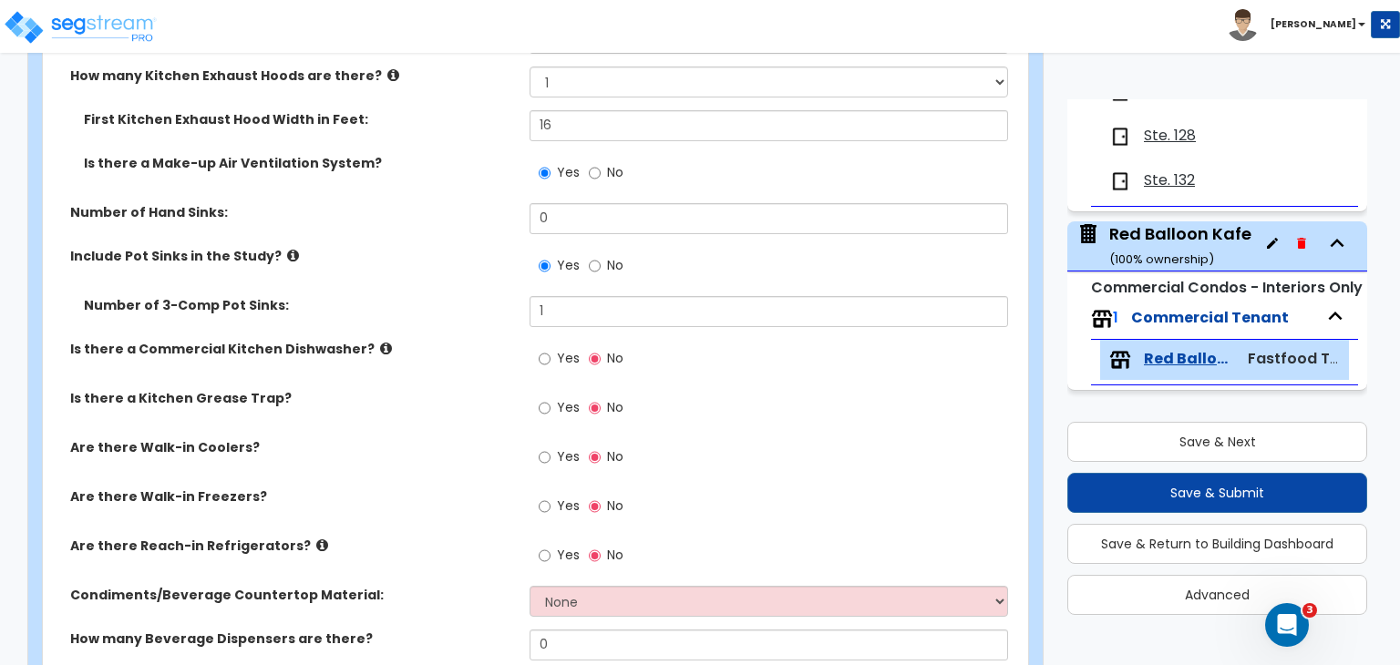
scroll to position [1122, 0]
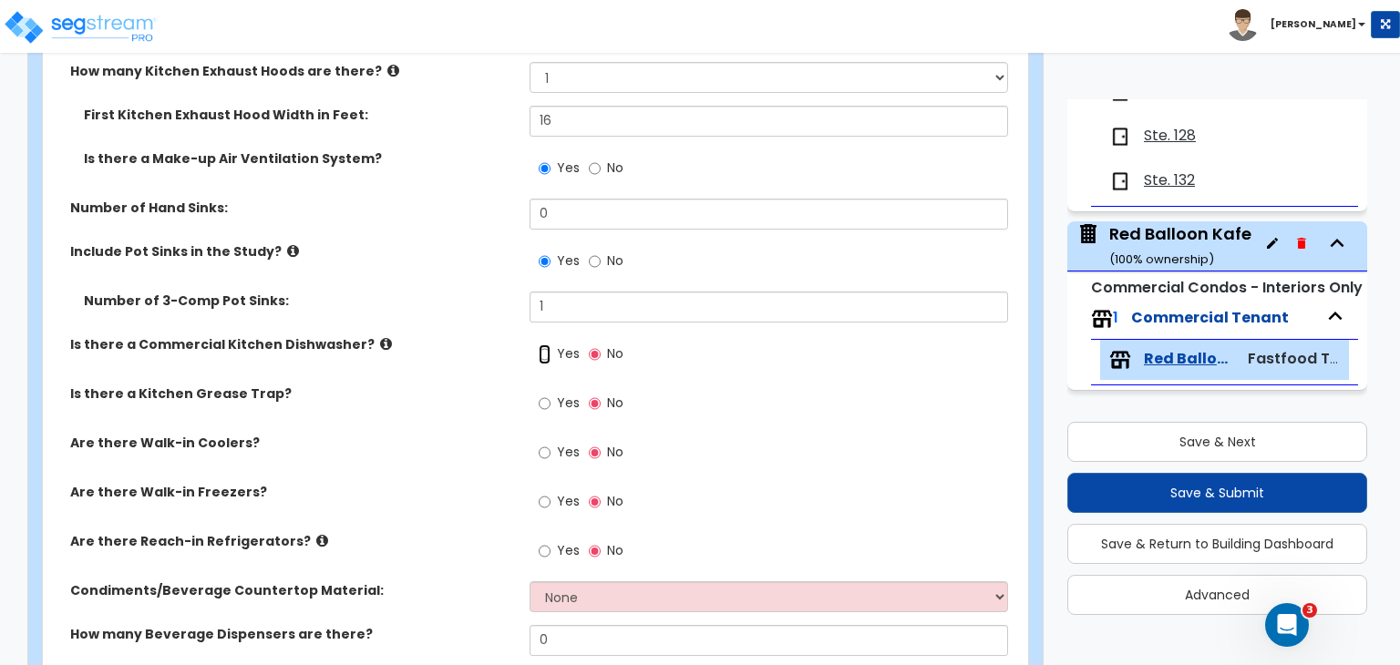
click at [542, 354] on input "Yes" at bounding box center [545, 355] width 12 height 20
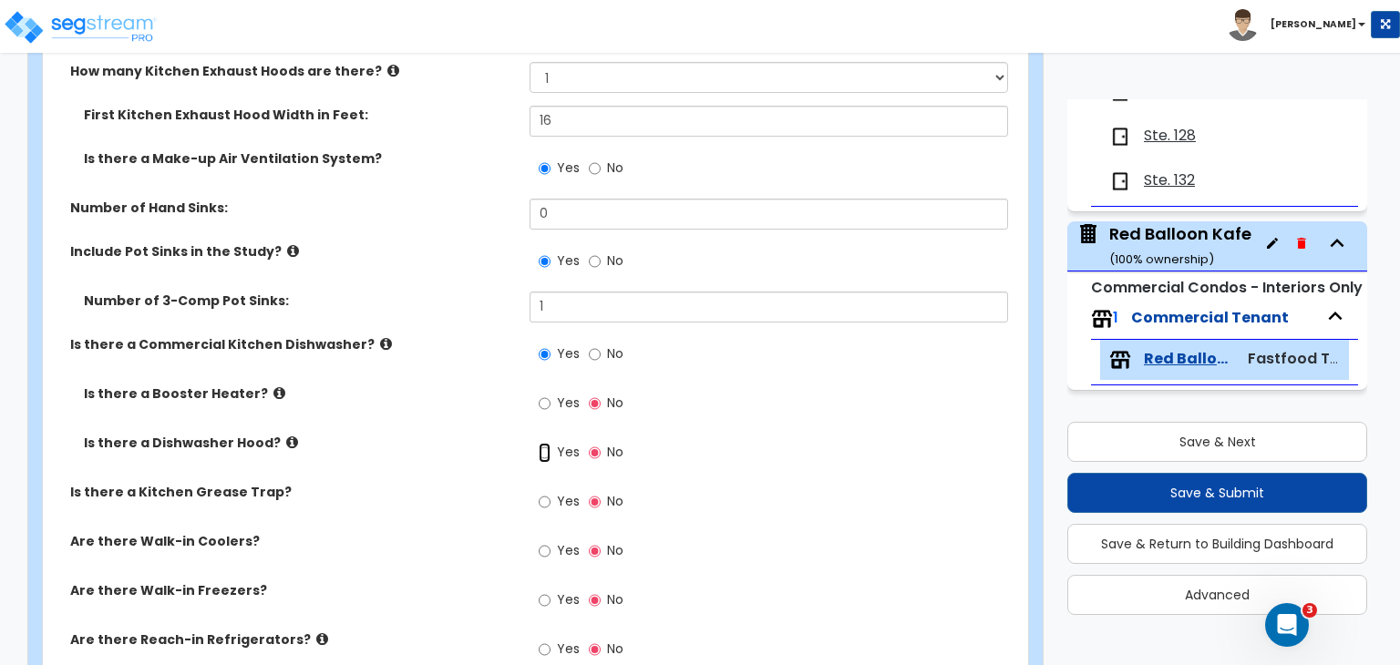
click at [549, 451] on input "Yes" at bounding box center [545, 453] width 12 height 20
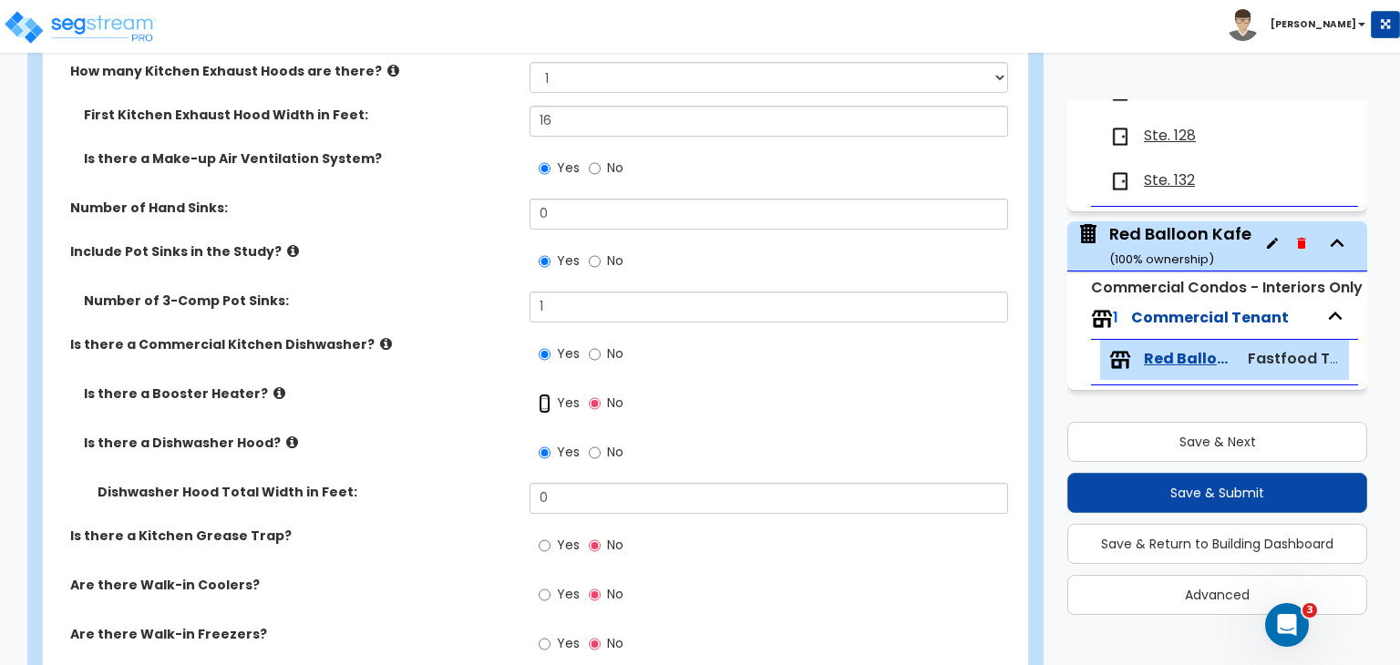
click at [545, 405] on input "Yes" at bounding box center [545, 404] width 12 height 20
click at [273, 391] on icon at bounding box center [279, 393] width 12 height 14
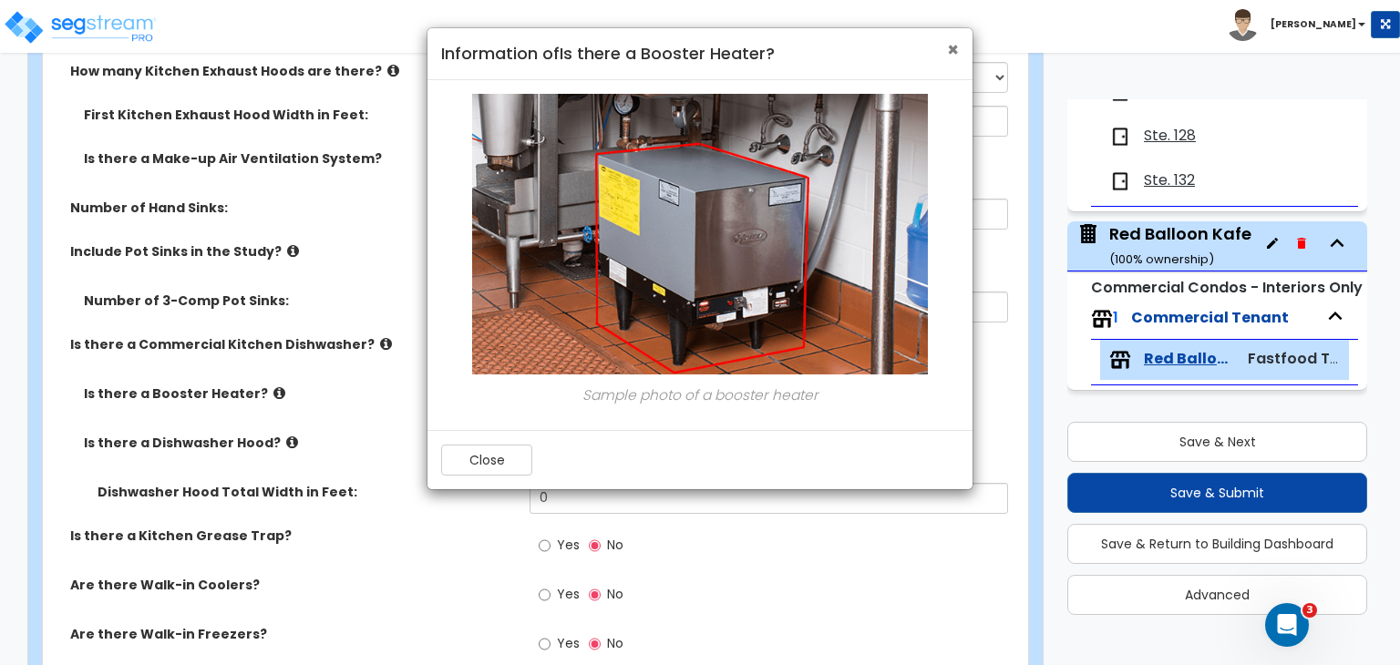
click at [952, 48] on span "×" at bounding box center [953, 49] width 12 height 26
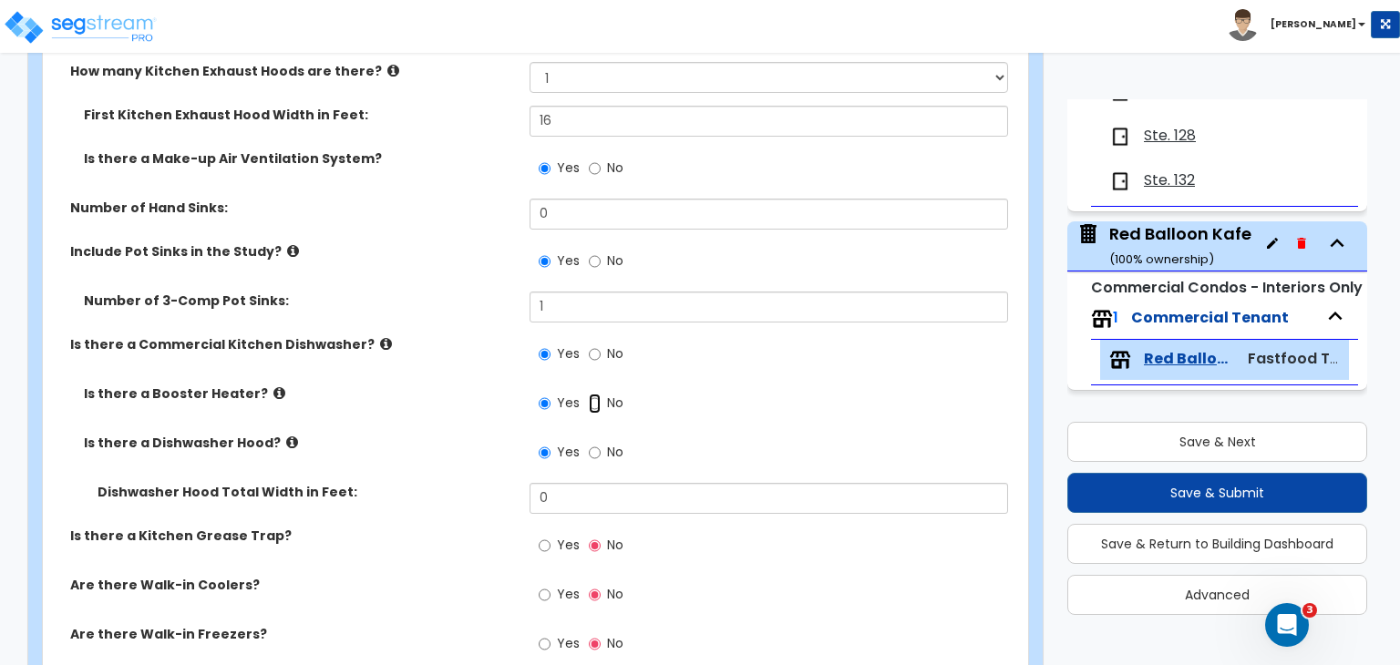
click at [597, 402] on input "No" at bounding box center [595, 404] width 12 height 20
click at [286, 440] on icon at bounding box center [292, 443] width 12 height 14
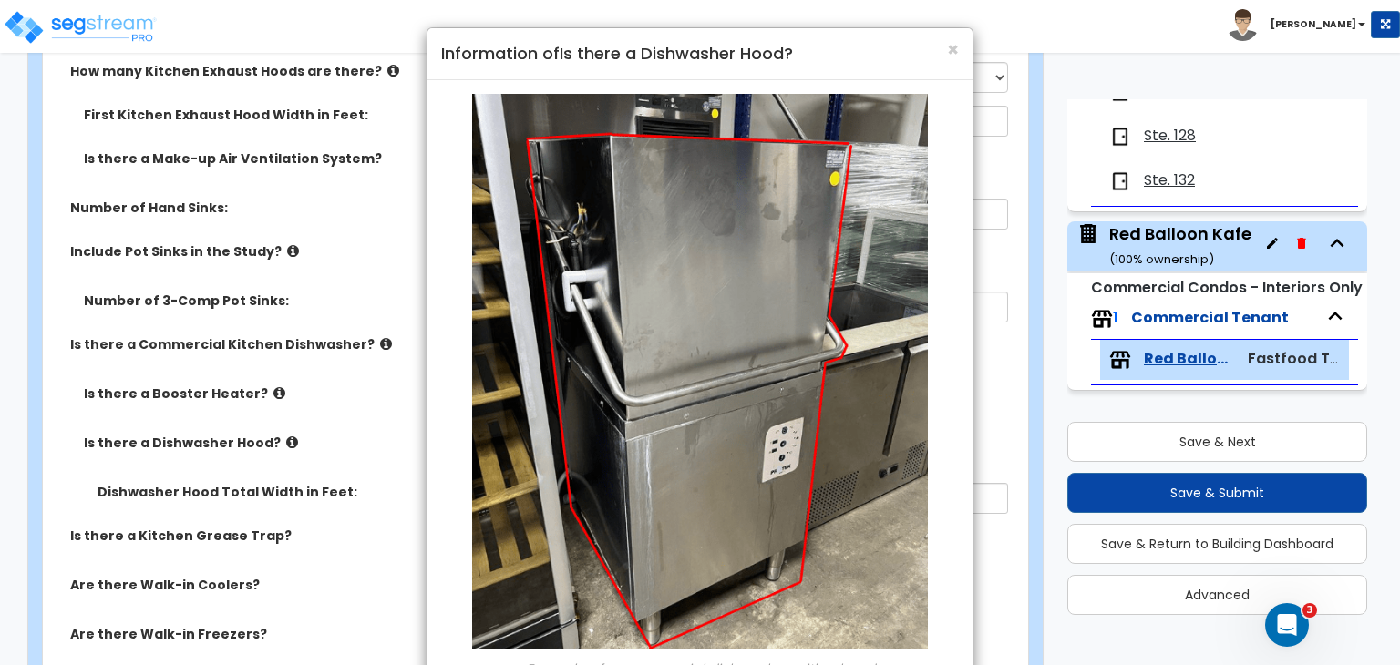
click at [273, 440] on div "× Information of Is there a Dishwasher Hood? Example of a commercial dishwasher…" at bounding box center [700, 332] width 1400 height 665
click at [952, 50] on span "×" at bounding box center [953, 49] width 12 height 26
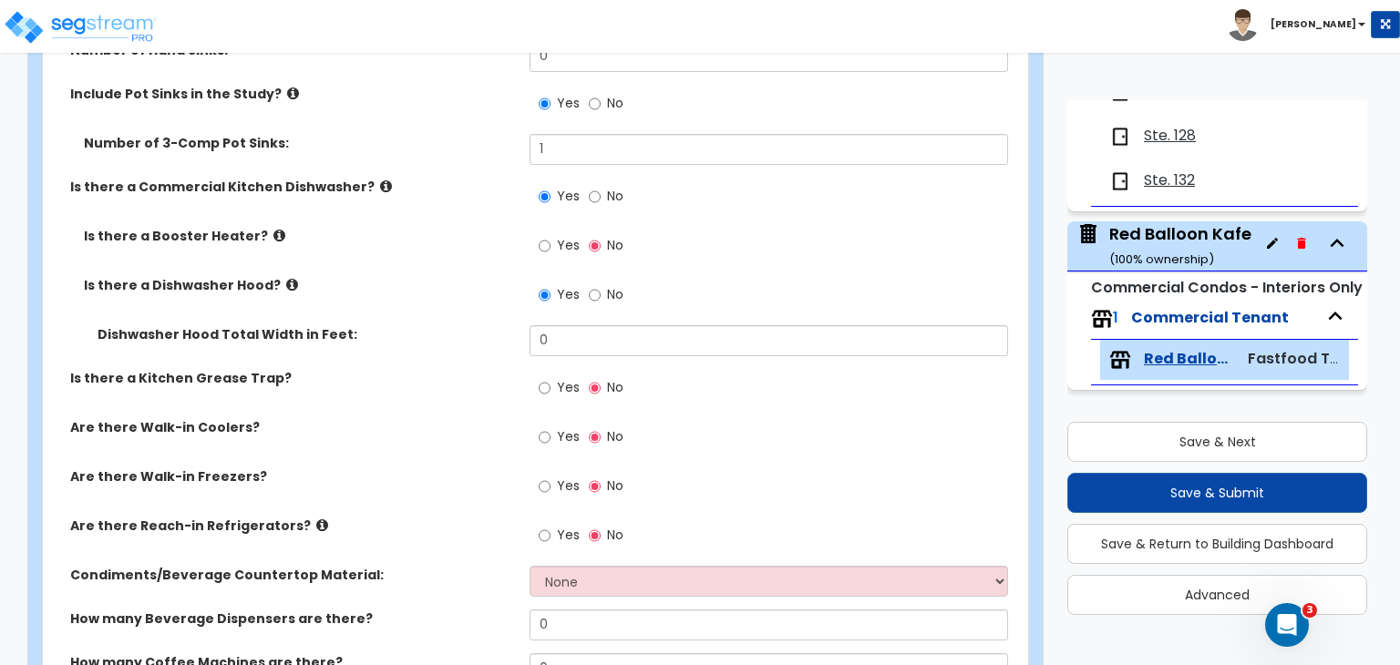
scroll to position [1280, 0]
click at [380, 182] on icon at bounding box center [386, 187] width 12 height 14
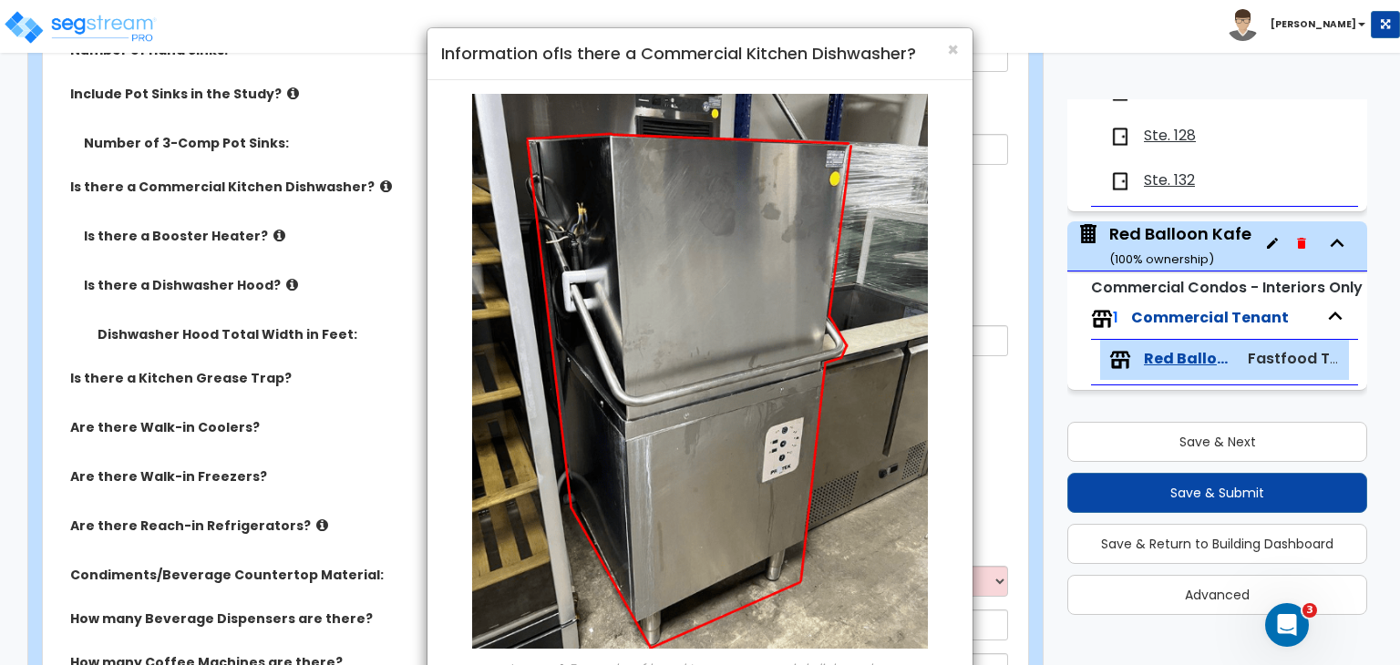
click at [365, 182] on div "× Information of Is there a Commercial Kitchen Dishwasher? Image 1: Example of …" at bounding box center [700, 332] width 1400 height 665
click at [277, 283] on div "× Information of Is there a Commercial Kitchen Dishwasher? Image 1: Example of …" at bounding box center [700, 332] width 1400 height 665
click at [948, 42] on span "×" at bounding box center [953, 49] width 12 height 26
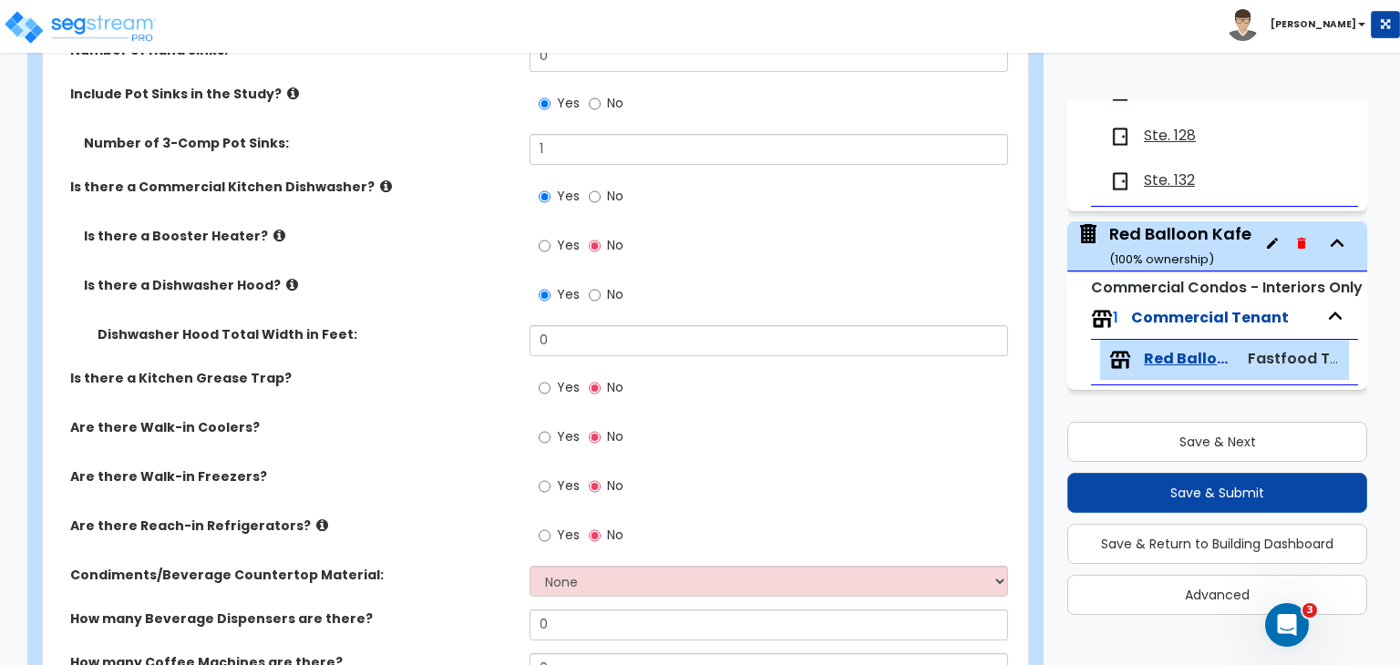
click at [286, 282] on icon at bounding box center [292, 285] width 12 height 14
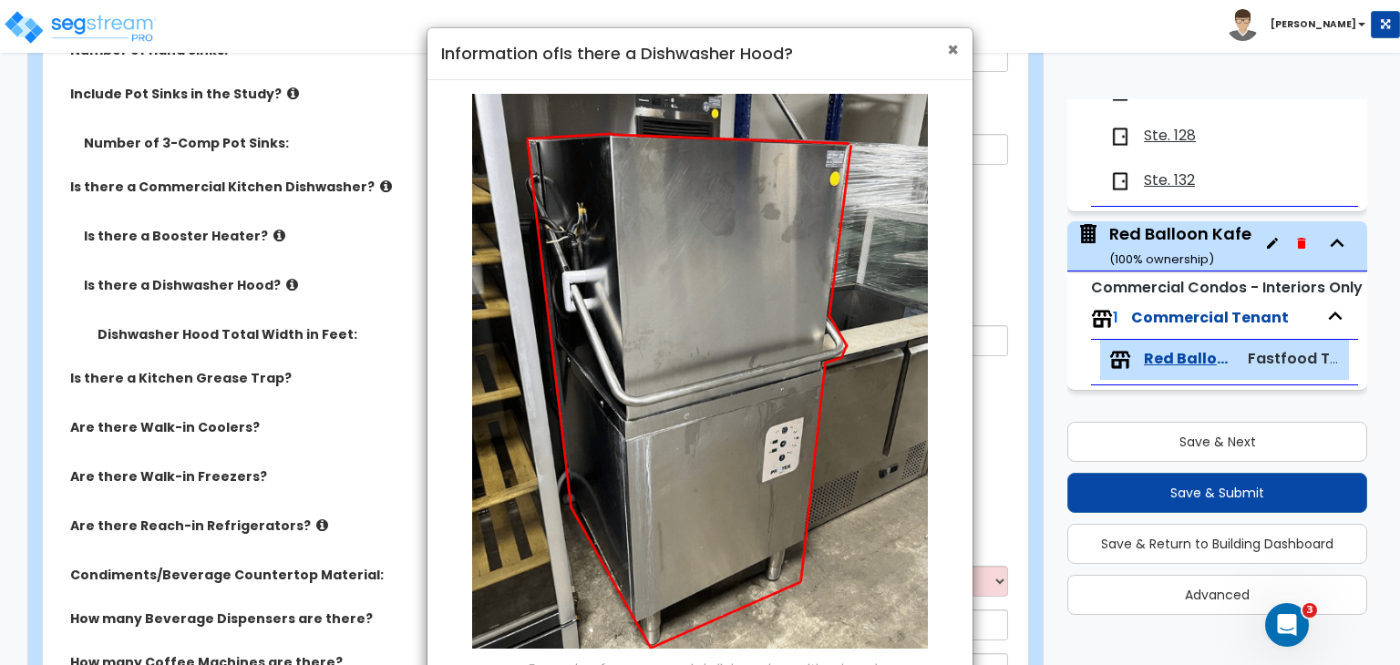
click at [955, 52] on span "×" at bounding box center [953, 49] width 12 height 26
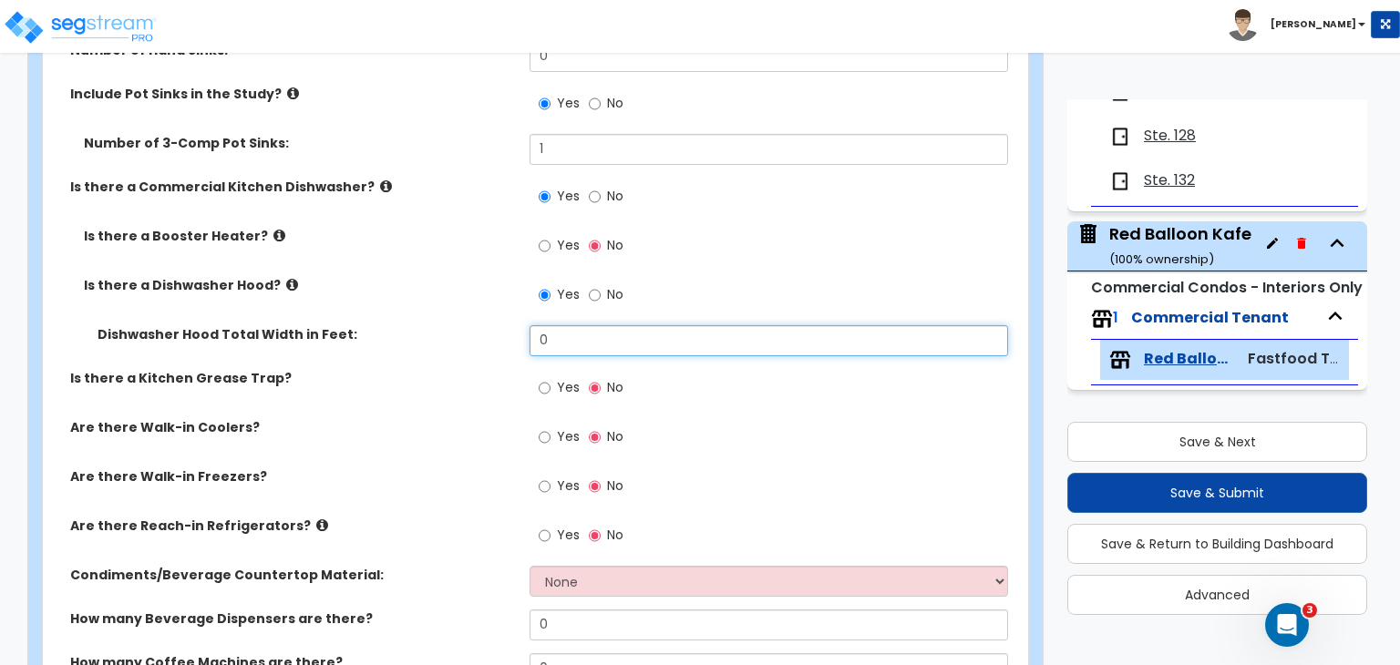
drag, startPoint x: 577, startPoint y: 334, endPoint x: 384, endPoint y: 358, distance: 194.8
click at [384, 358] on div "Dishwasher Hood Total Width in Feet: 0" at bounding box center [530, 347] width 974 height 44
click at [592, 342] on input "0" at bounding box center [769, 340] width 478 height 31
drag, startPoint x: 592, startPoint y: 342, endPoint x: 383, endPoint y: 327, distance: 210.1
click at [383, 327] on div "Dishwasher Hood Total Width in Feet: 0" at bounding box center [530, 347] width 974 height 44
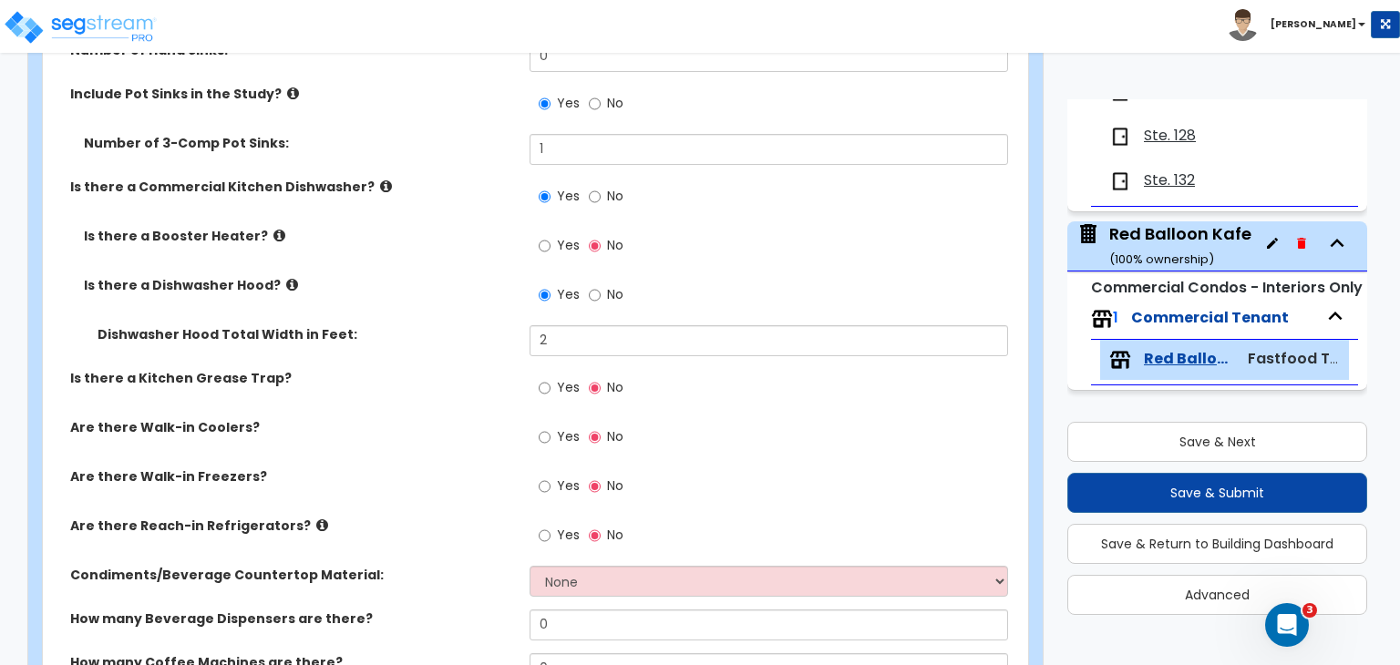
click at [433, 346] on div "Dishwasher Hood Total Width in Feet: 2" at bounding box center [530, 347] width 974 height 44
click at [543, 384] on input "Yes" at bounding box center [545, 388] width 12 height 20
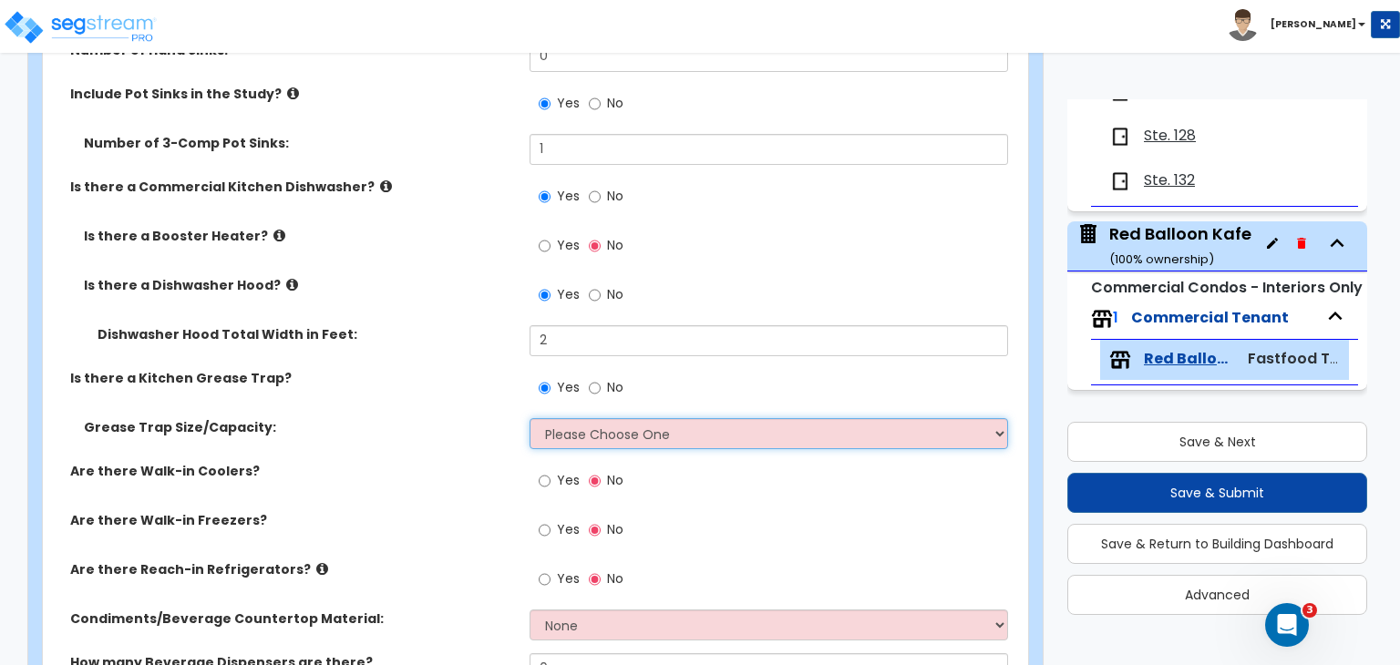
click at [571, 429] on select "Please Choose One Small Medium Large" at bounding box center [769, 433] width 478 height 31
click at [530, 418] on select "Please Choose One Small Medium Large" at bounding box center [769, 433] width 478 height 31
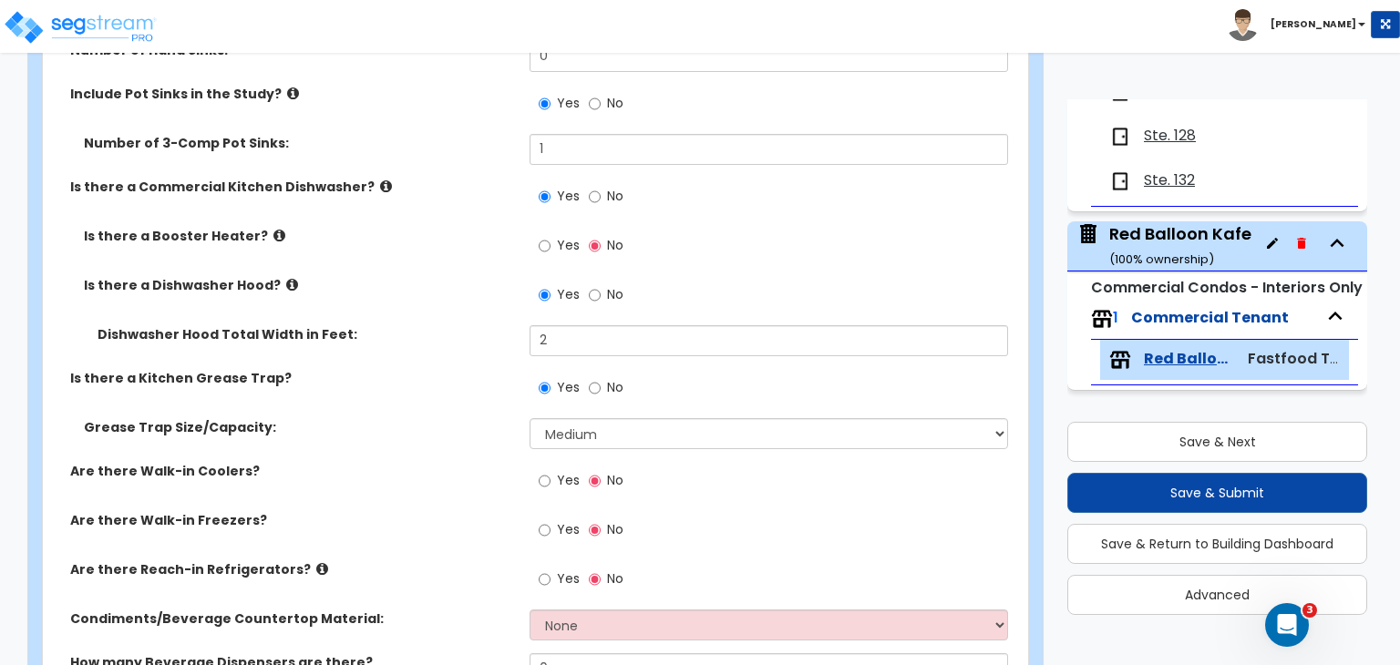
click at [439, 446] on div "Grease Trap Size/Capacity: Please Choose One Small Medium Large" at bounding box center [530, 440] width 974 height 44
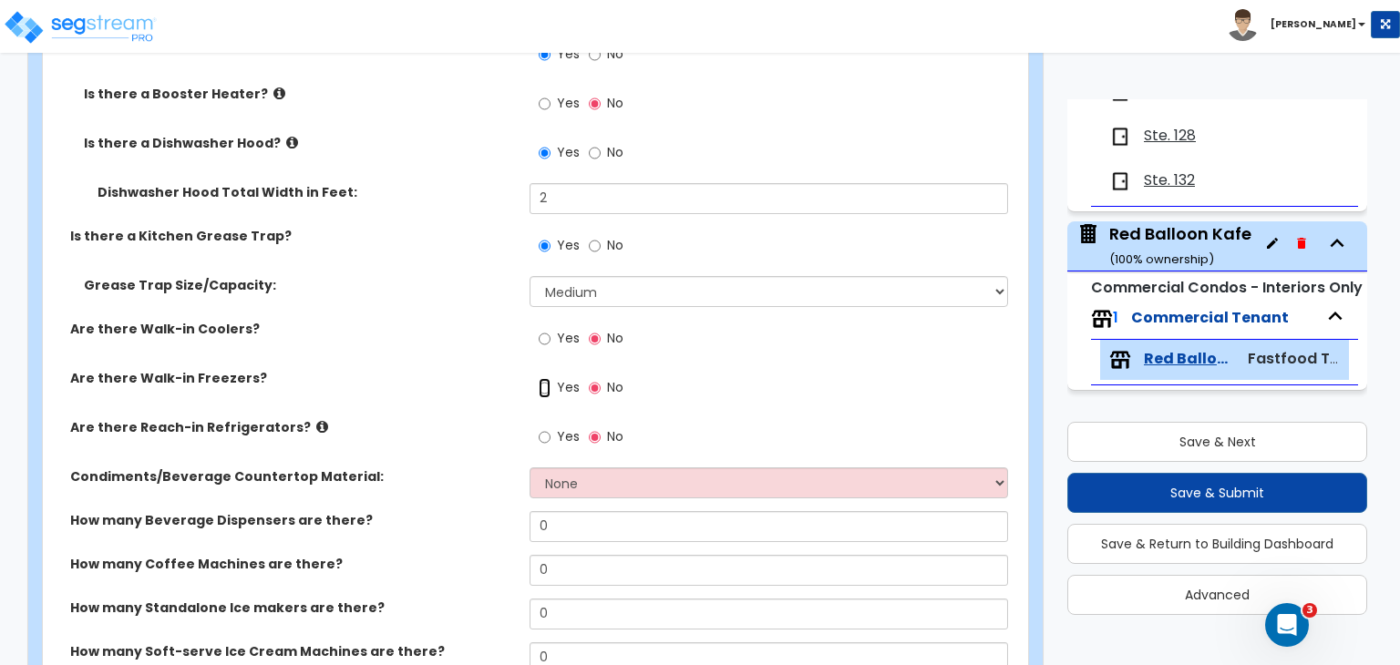
click at [546, 385] on input "Yes" at bounding box center [545, 388] width 12 height 20
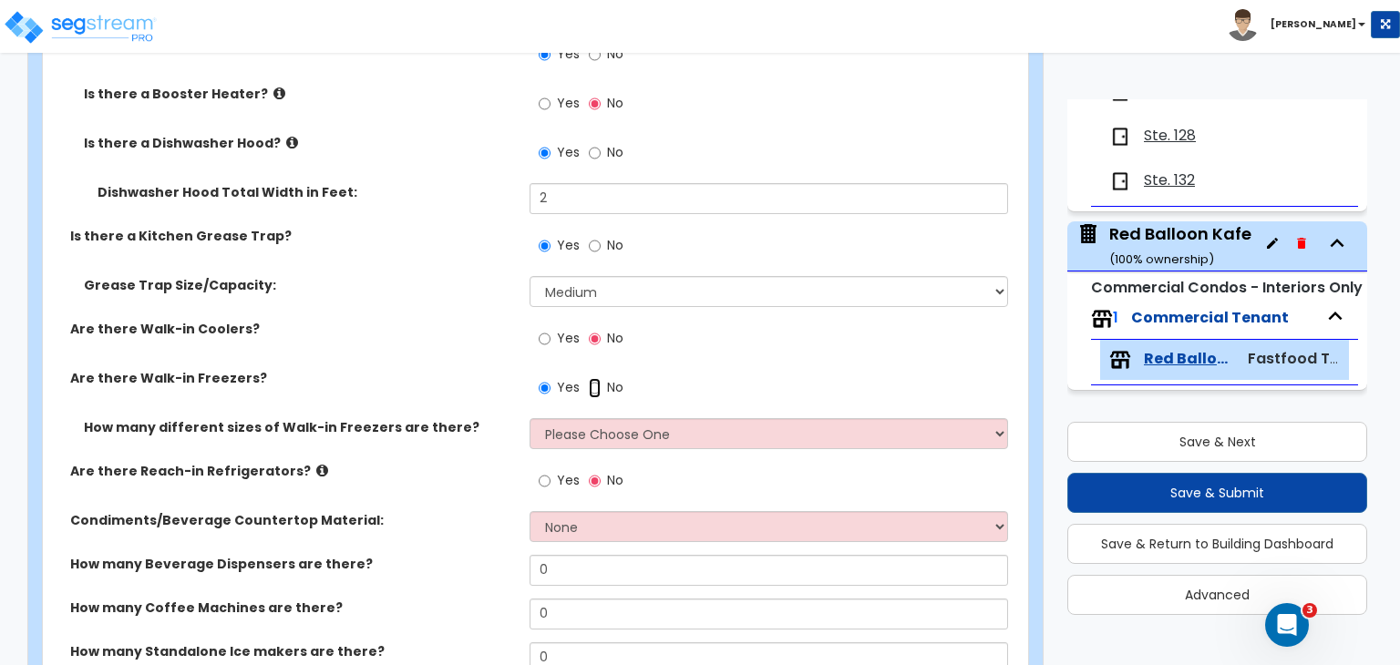
click at [592, 381] on input "No" at bounding box center [595, 388] width 12 height 20
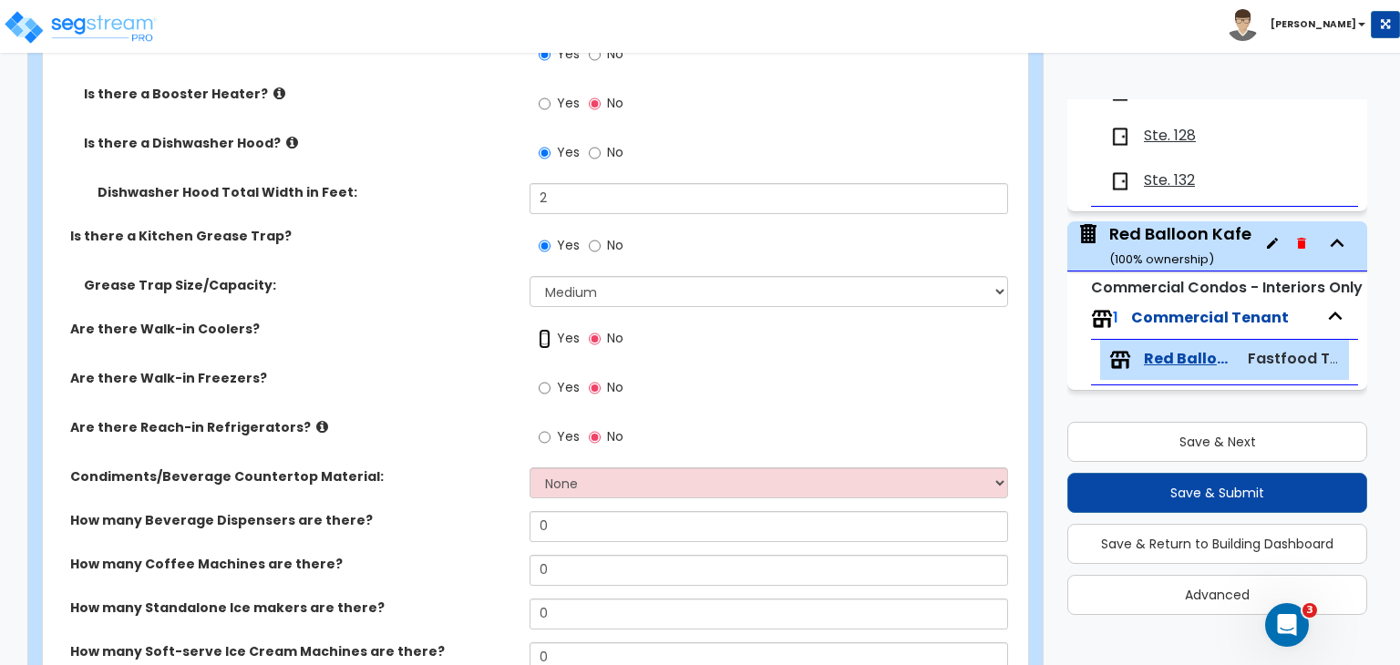
click at [543, 335] on input "Yes" at bounding box center [545, 339] width 12 height 20
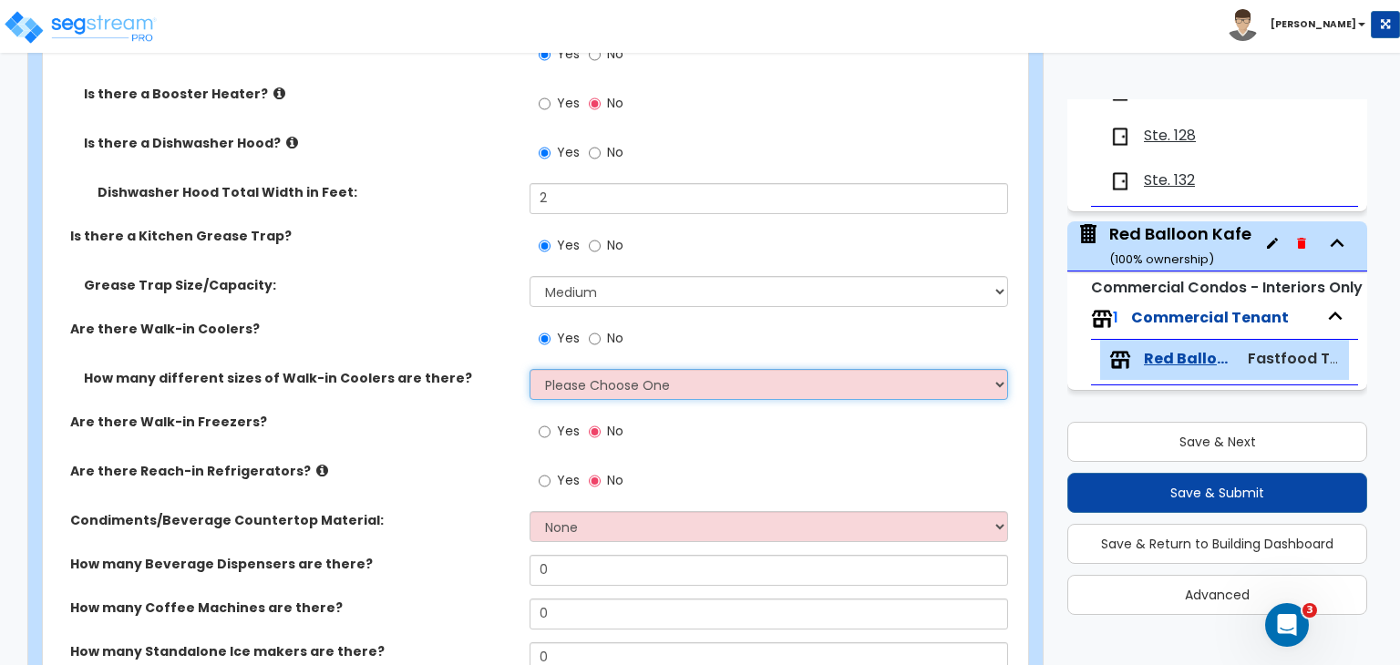
click at [591, 394] on select "Please Choose One 1 2 3 4" at bounding box center [769, 384] width 478 height 31
click at [530, 369] on select "Please Choose One 1 2 3 4" at bounding box center [769, 384] width 478 height 31
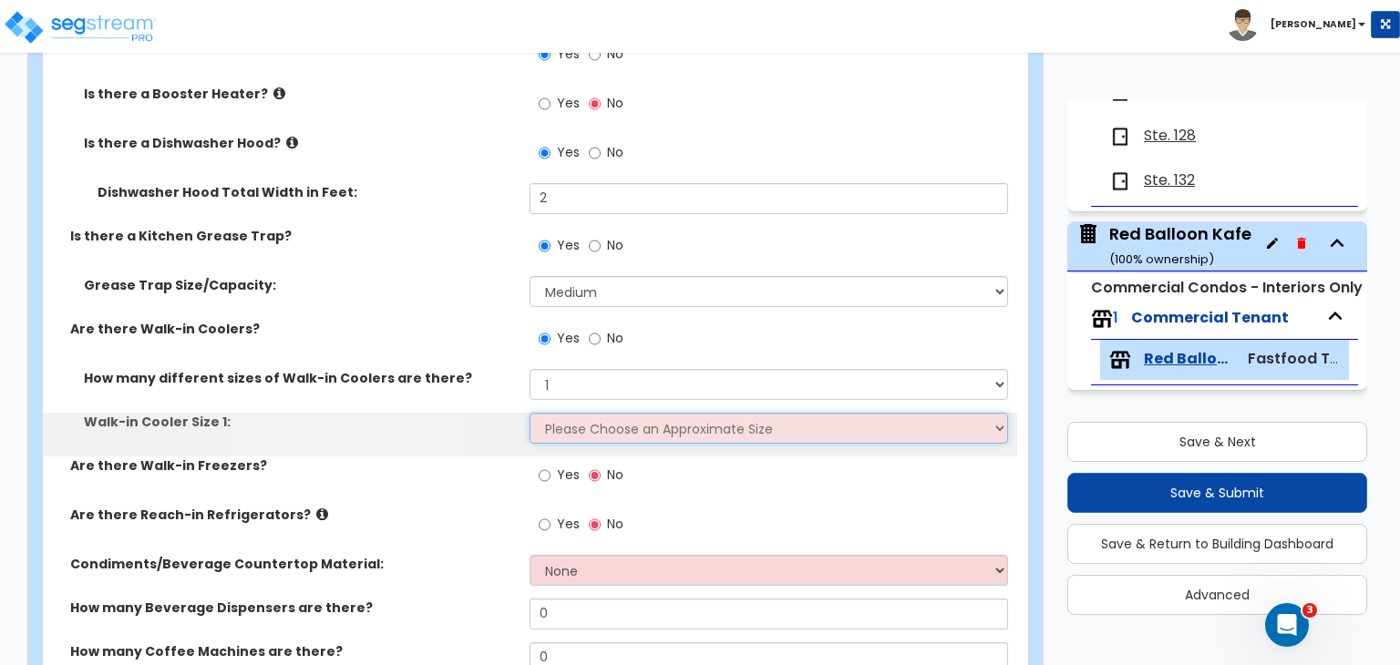
click at [587, 426] on select "Please Choose an Approximate Size 6' x 6' 10' x 6' 12' x 14' 12' x 20' I want t…" at bounding box center [769, 428] width 478 height 31
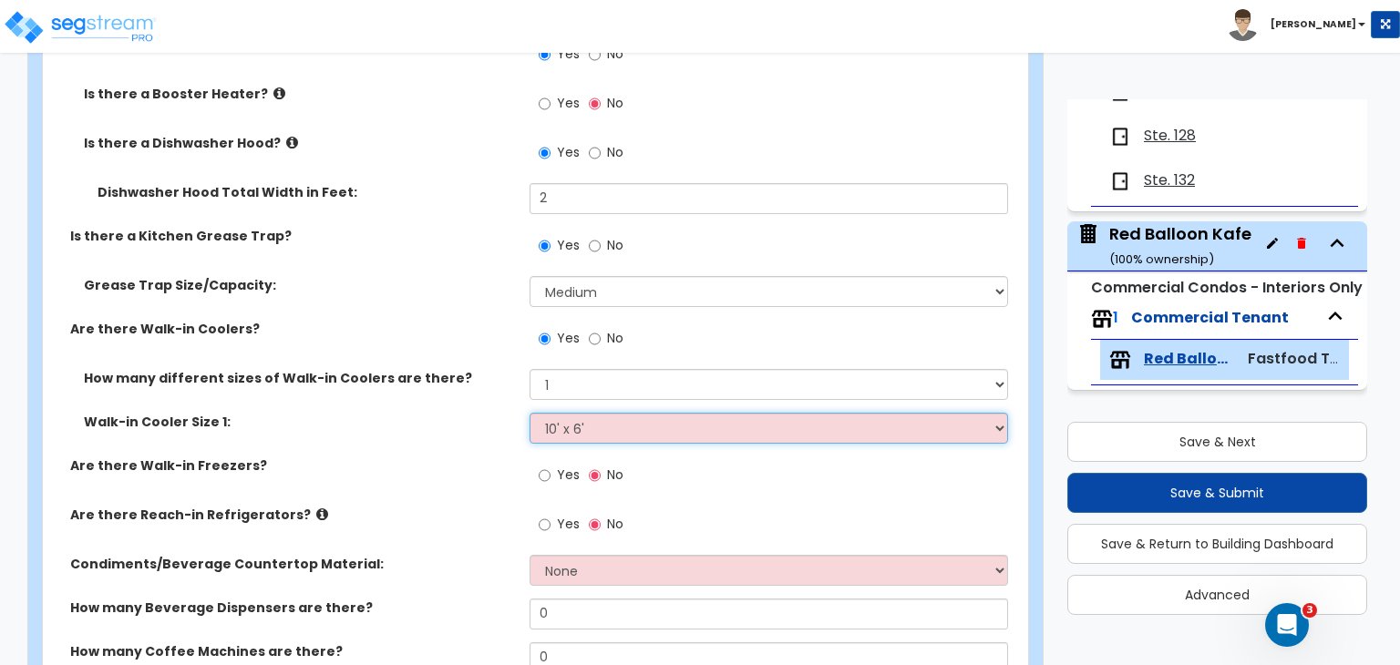
click at [530, 413] on select "Please Choose an Approximate Size 6' x 6' 10' x 6' 12' x 14' 12' x 20' I want t…" at bounding box center [769, 428] width 478 height 31
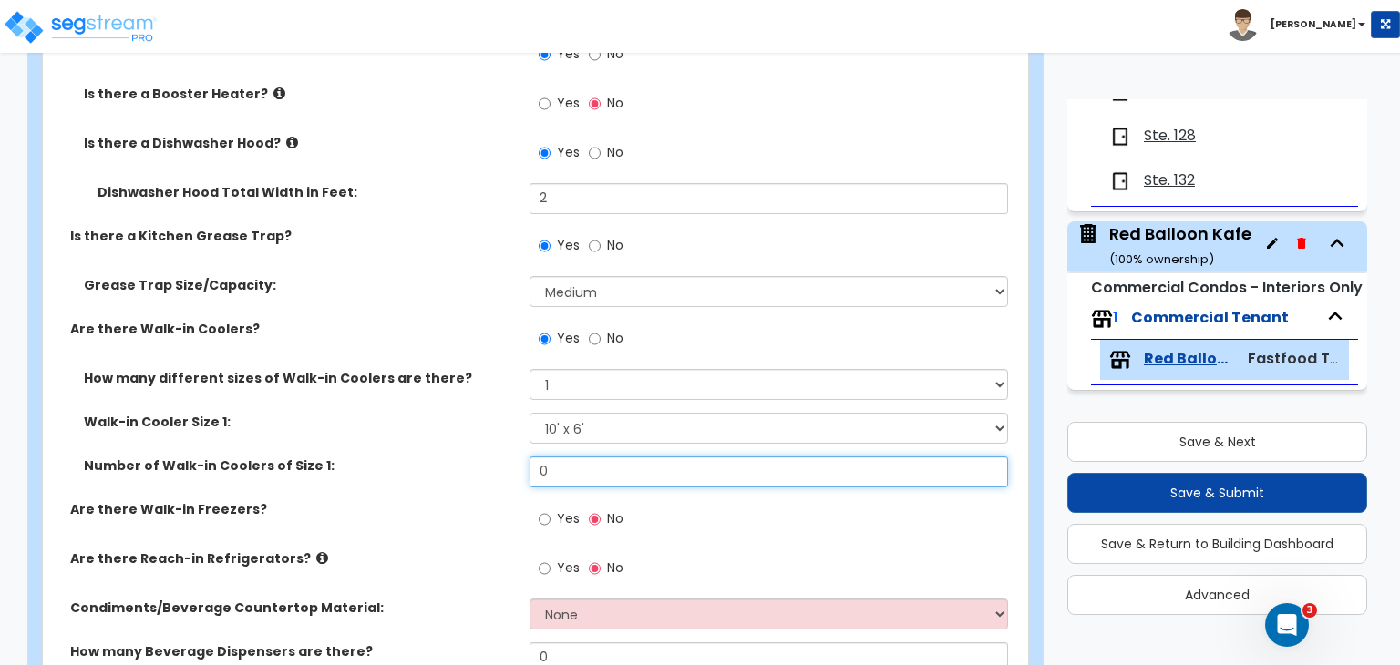
drag, startPoint x: 559, startPoint y: 479, endPoint x: 416, endPoint y: 453, distance: 145.5
click at [416, 457] on div "Number of Walk-in Coolers of Size 1: 0" at bounding box center [530, 479] width 974 height 44
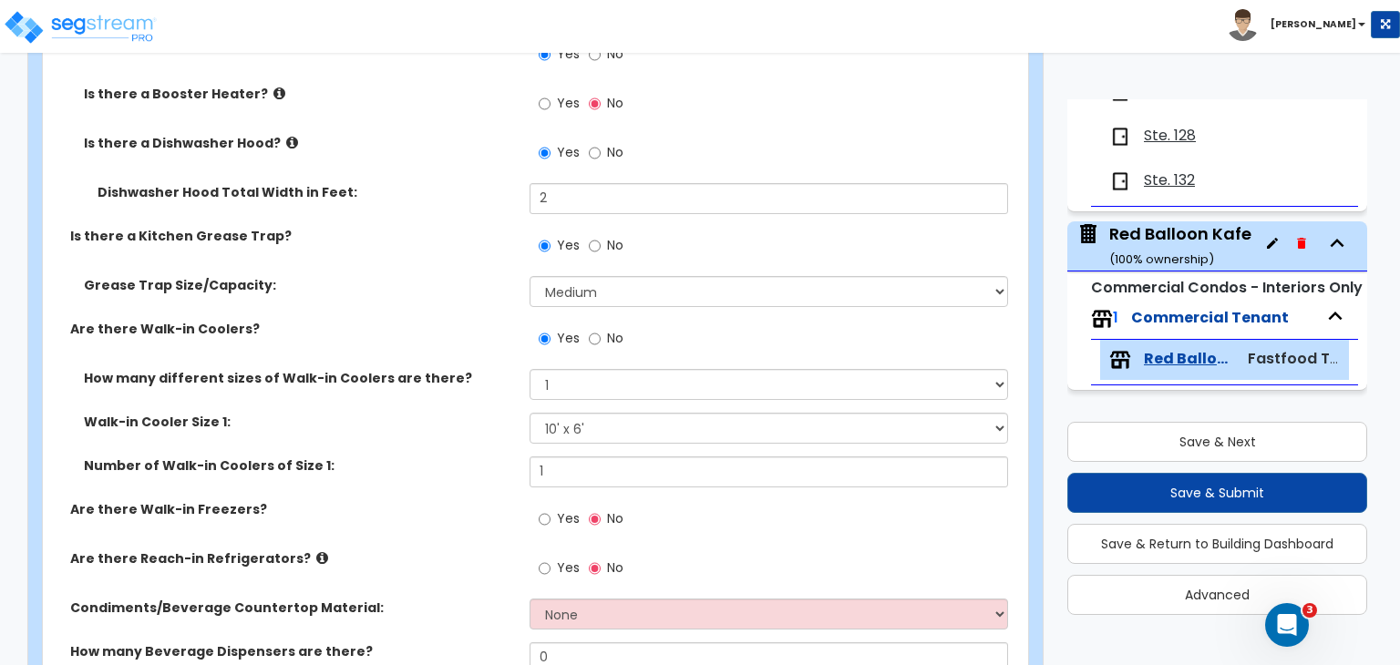
click at [439, 457] on label "Number of Walk-in Coolers of Size 1:" at bounding box center [300, 466] width 432 height 18
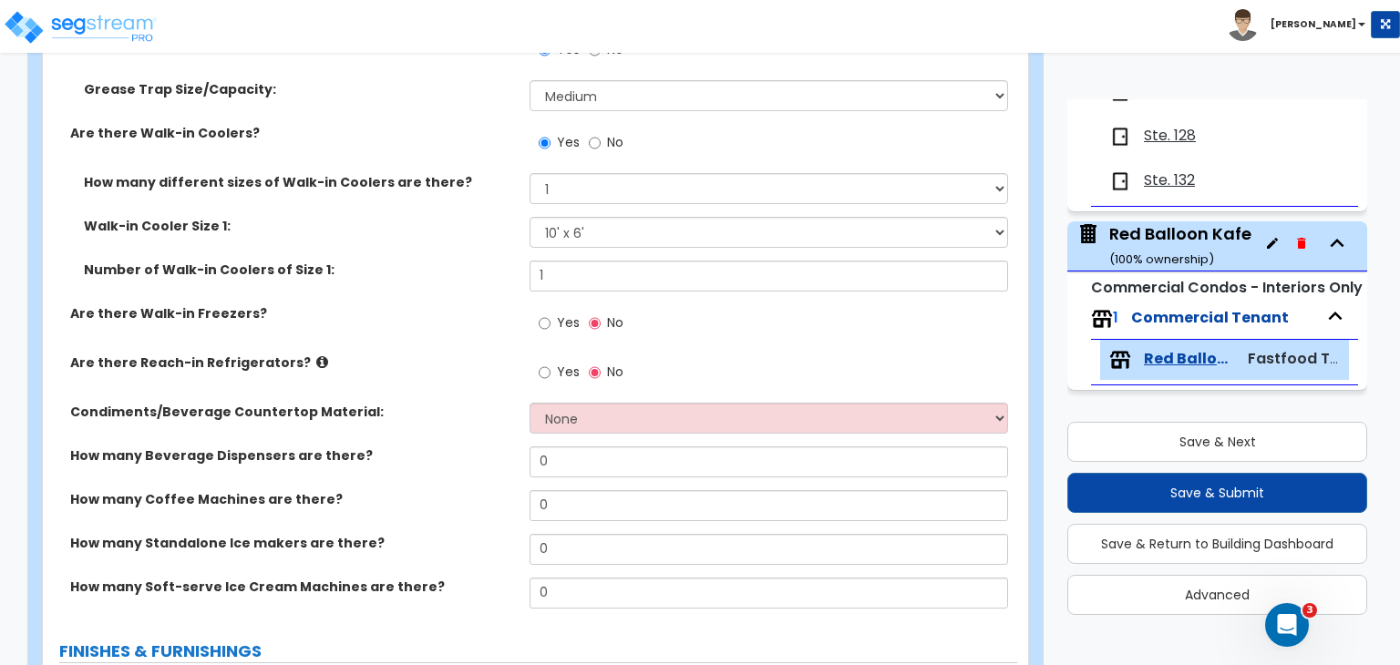
scroll to position [1629, 0]
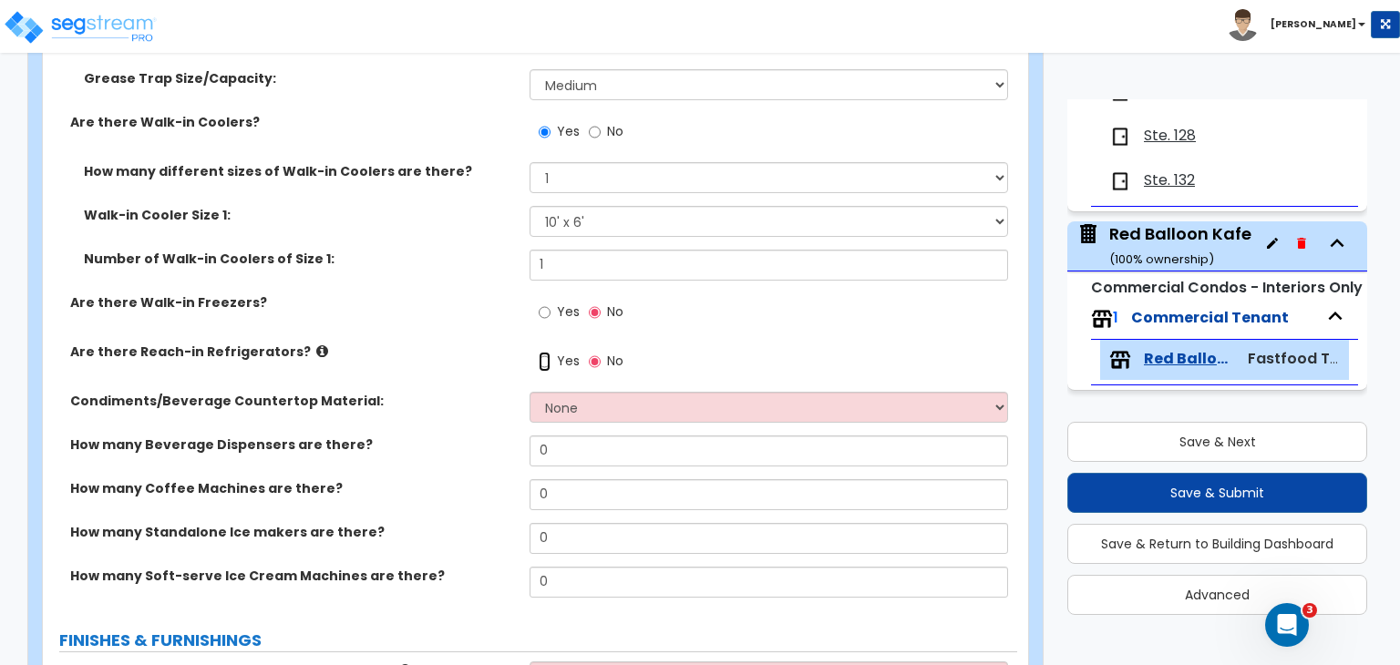
click at [547, 363] on input "Yes" at bounding box center [545, 362] width 12 height 20
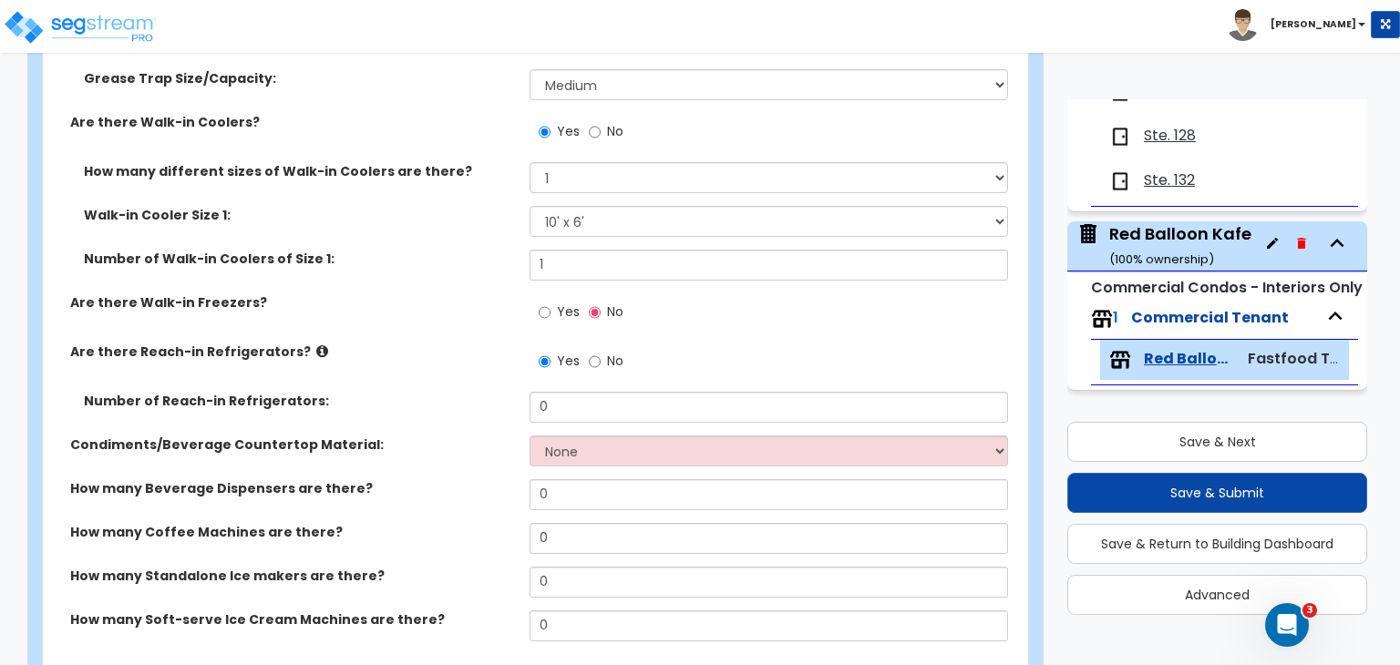
click at [570, 387] on div "Yes No" at bounding box center [773, 367] width 487 height 49
click at [570, 409] on input "0" at bounding box center [769, 407] width 478 height 31
drag, startPoint x: 570, startPoint y: 409, endPoint x: 379, endPoint y: 354, distance: 198.4
click at [482, 417] on div "Number of Reach-in Refrigerators: 3" at bounding box center [530, 414] width 974 height 44
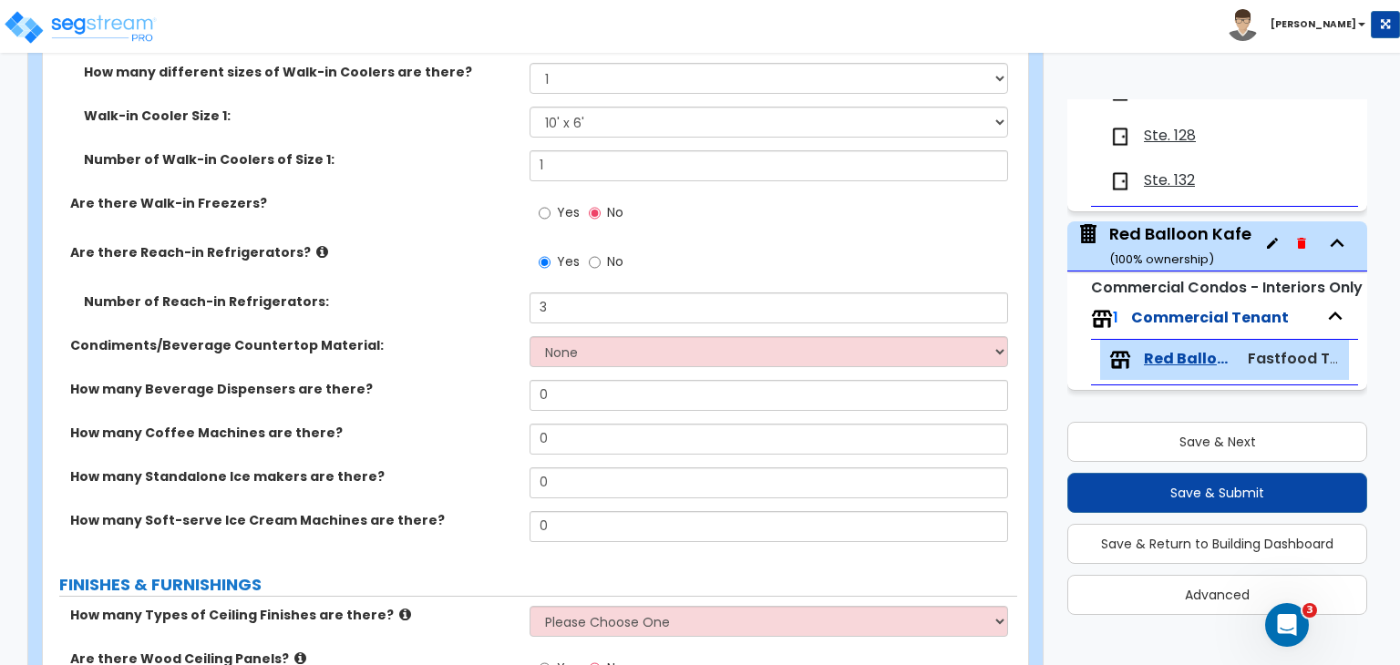
scroll to position [1746, 0]
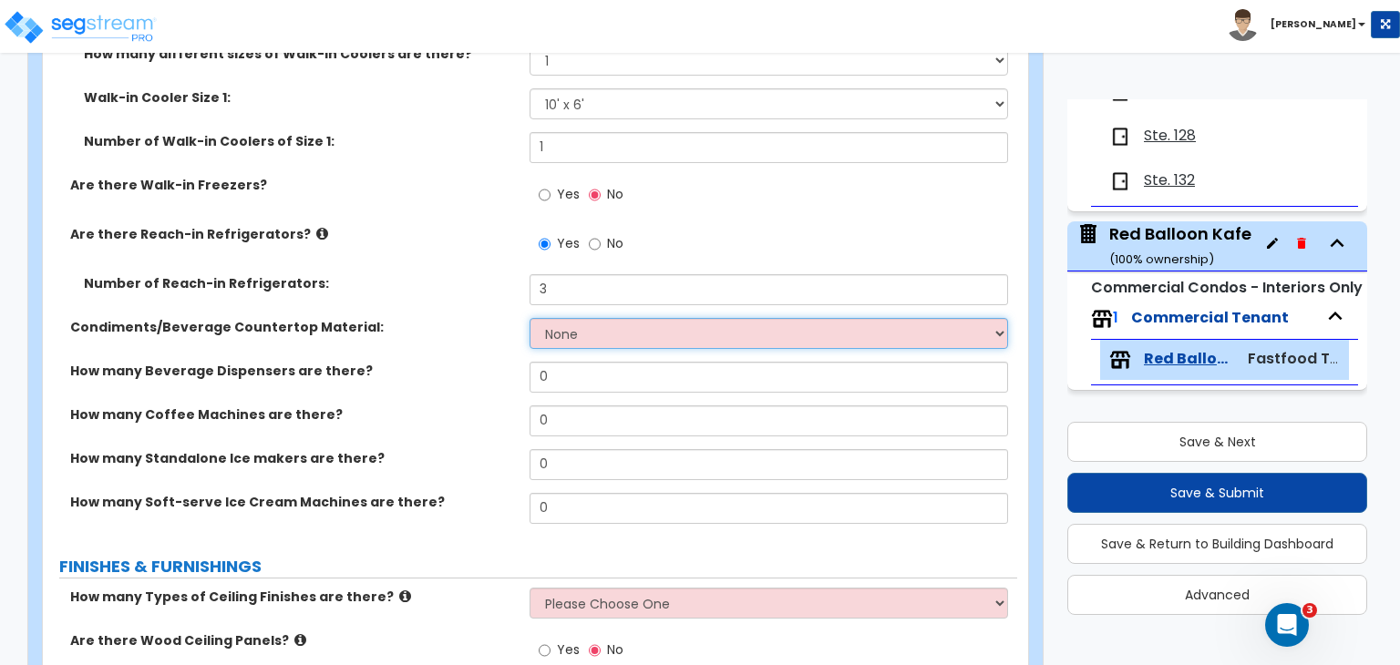
click at [572, 336] on select "None Plastic Laminate Solid Surface Stone Quartz Marble Tile Wood Stainless Ste…" at bounding box center [769, 333] width 478 height 31
click at [530, 318] on select "None Plastic Laminate Solid Surface Stone Quartz Marble Tile Wood Stainless Ste…" at bounding box center [769, 333] width 478 height 31
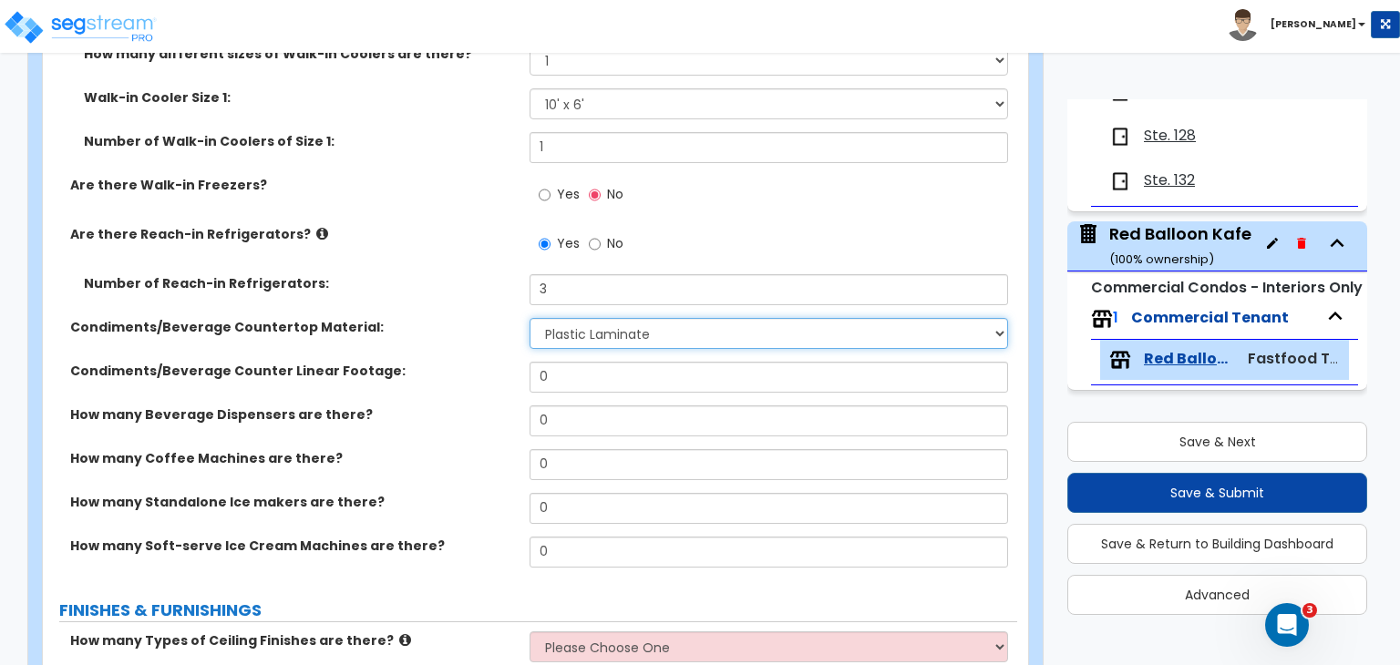
click at [572, 334] on select "None Plastic Laminate Solid Surface Stone Quartz Marble Tile Wood Stainless Ste…" at bounding box center [769, 333] width 478 height 31
click at [530, 318] on select "None Plastic Laminate Solid Surface Stone Quartz Marble Tile Wood Stainless Ste…" at bounding box center [769, 333] width 478 height 31
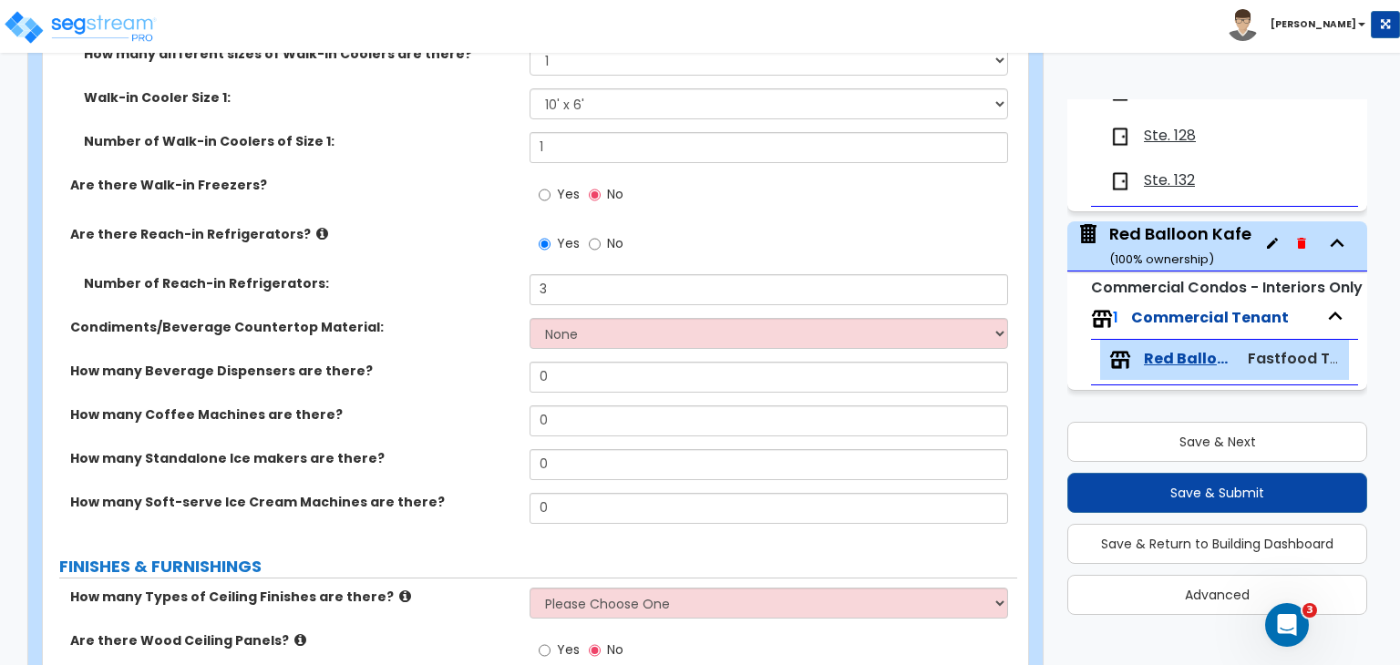
click at [448, 330] on label "Condiments/Beverage Countertop Material:" at bounding box center [293, 327] width 446 height 18
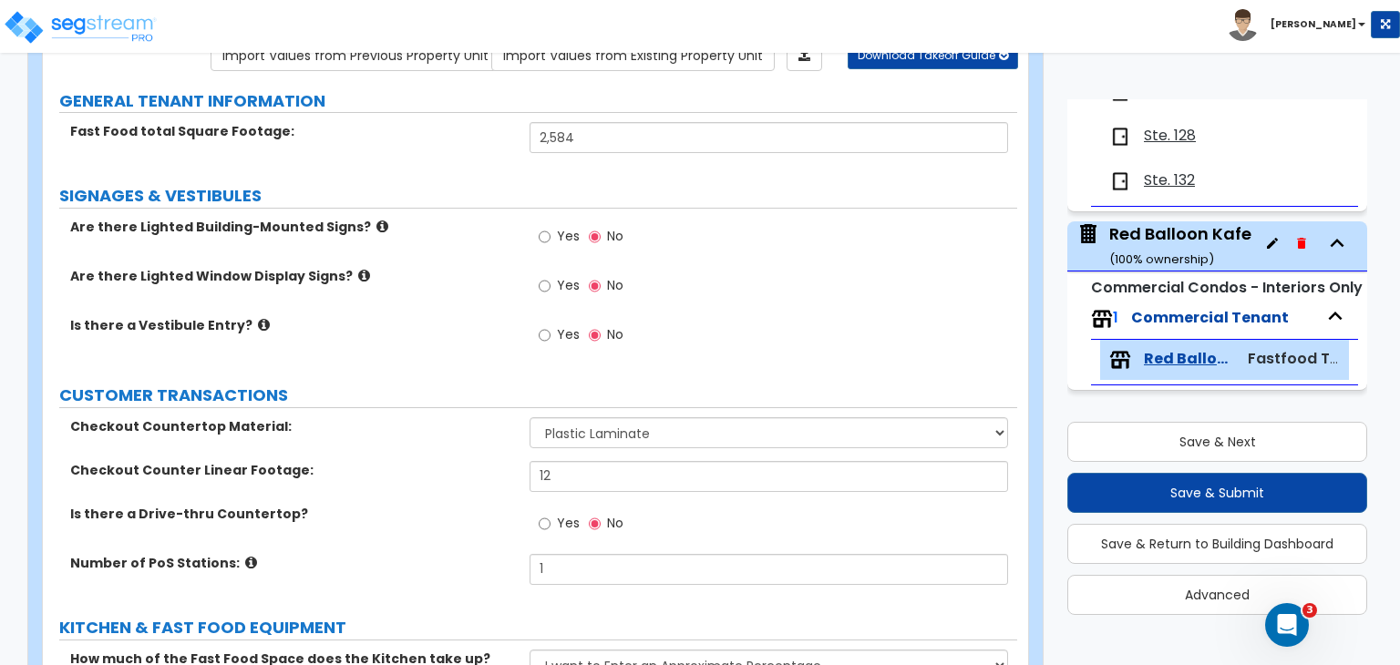
scroll to position [182, 0]
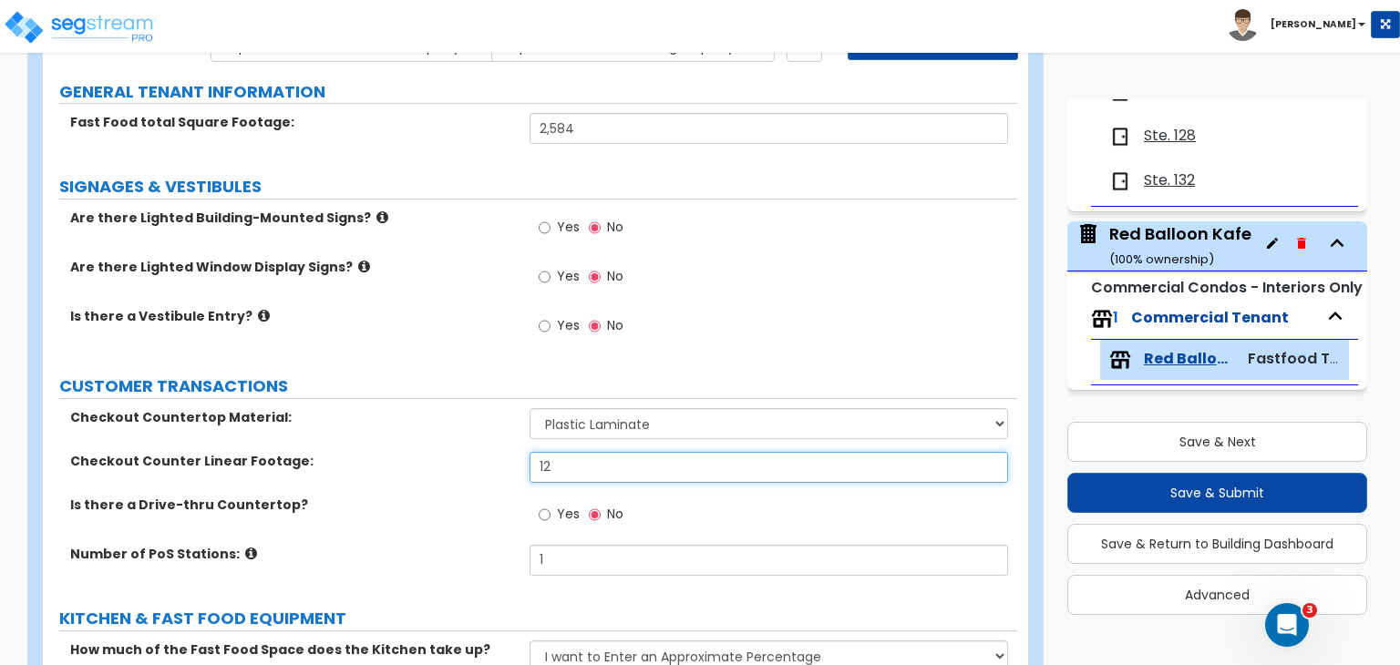
drag, startPoint x: 586, startPoint y: 466, endPoint x: 413, endPoint y: 479, distance: 173.6
click at [413, 479] on div "Checkout Counter Linear Footage: 12" at bounding box center [530, 474] width 974 height 44
click at [606, 470] on input "12" at bounding box center [769, 467] width 478 height 31
drag, startPoint x: 600, startPoint y: 468, endPoint x: 407, endPoint y: 468, distance: 192.3
click at [407, 468] on div "Checkout Counter Linear Footage: 12" at bounding box center [530, 474] width 974 height 44
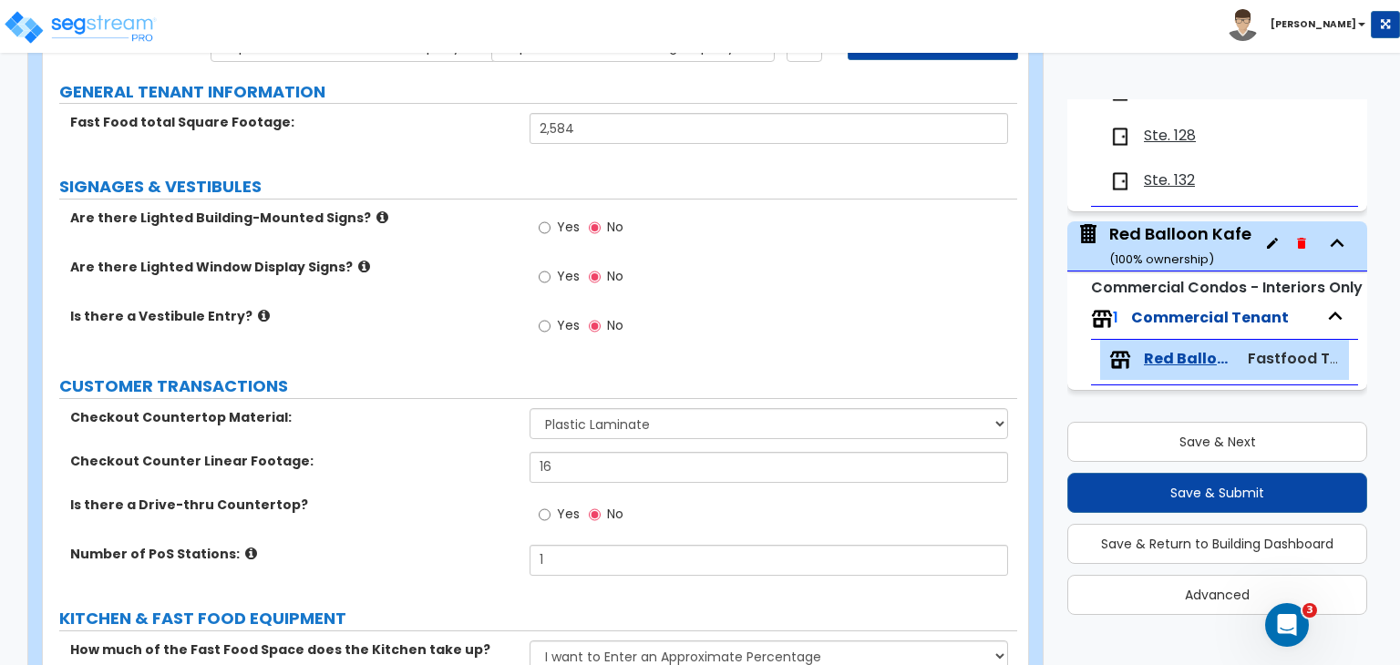
click at [450, 463] on label "Checkout Counter Linear Footage:" at bounding box center [293, 461] width 446 height 18
click at [430, 478] on div "Checkout Counter Linear Footage: 16" at bounding box center [530, 474] width 974 height 44
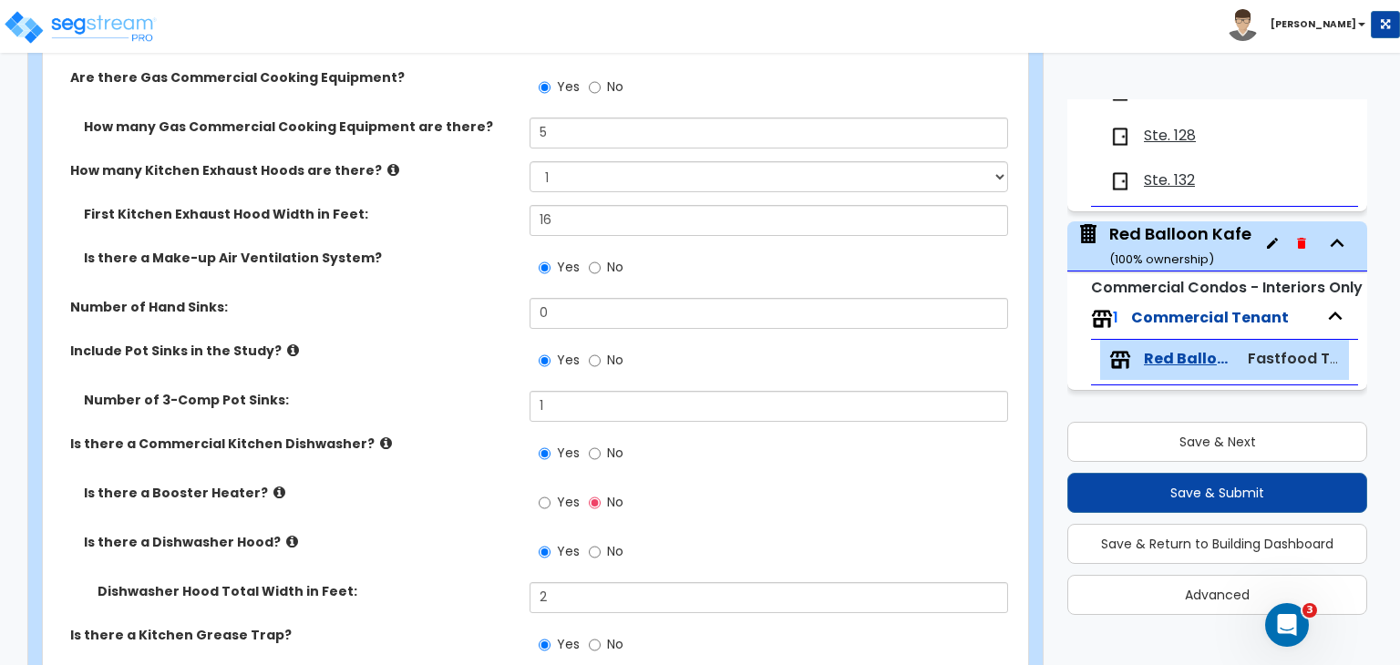
scroll to position [1024, 0]
click at [486, 427] on div "Number of 3-Comp Pot Sinks: 1" at bounding box center [530, 411] width 974 height 44
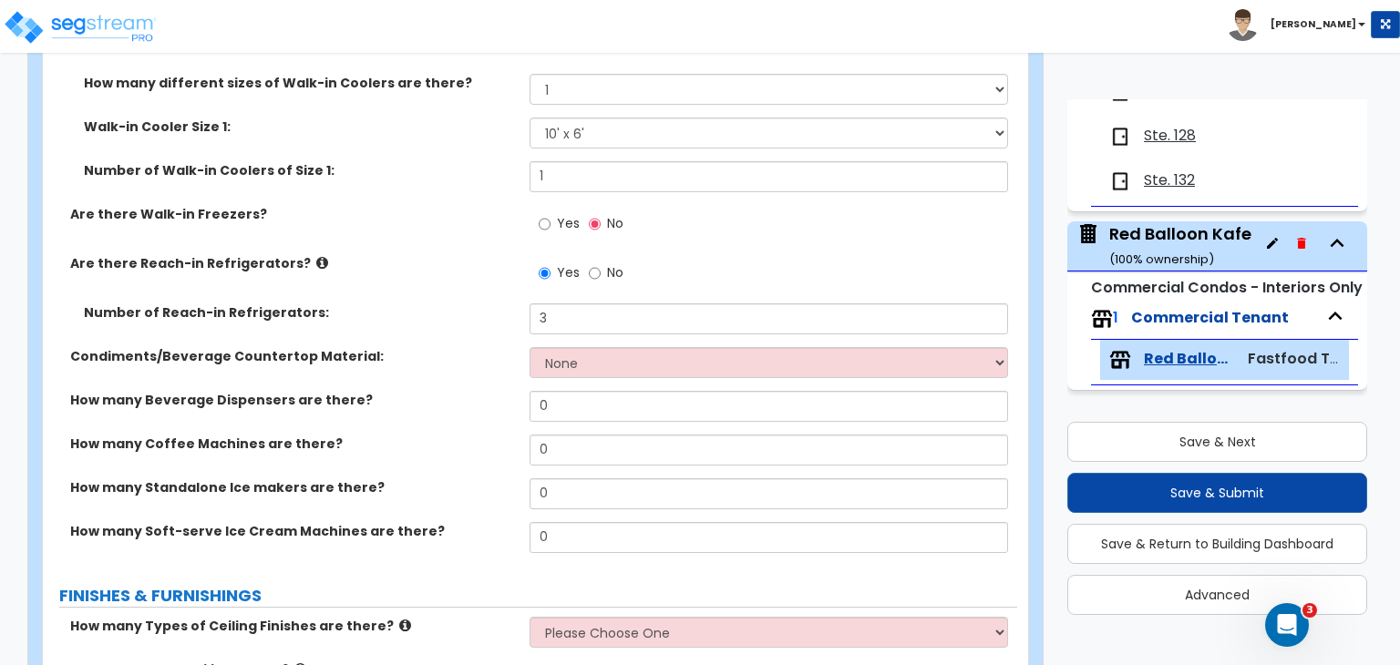
scroll to position [1768, 0]
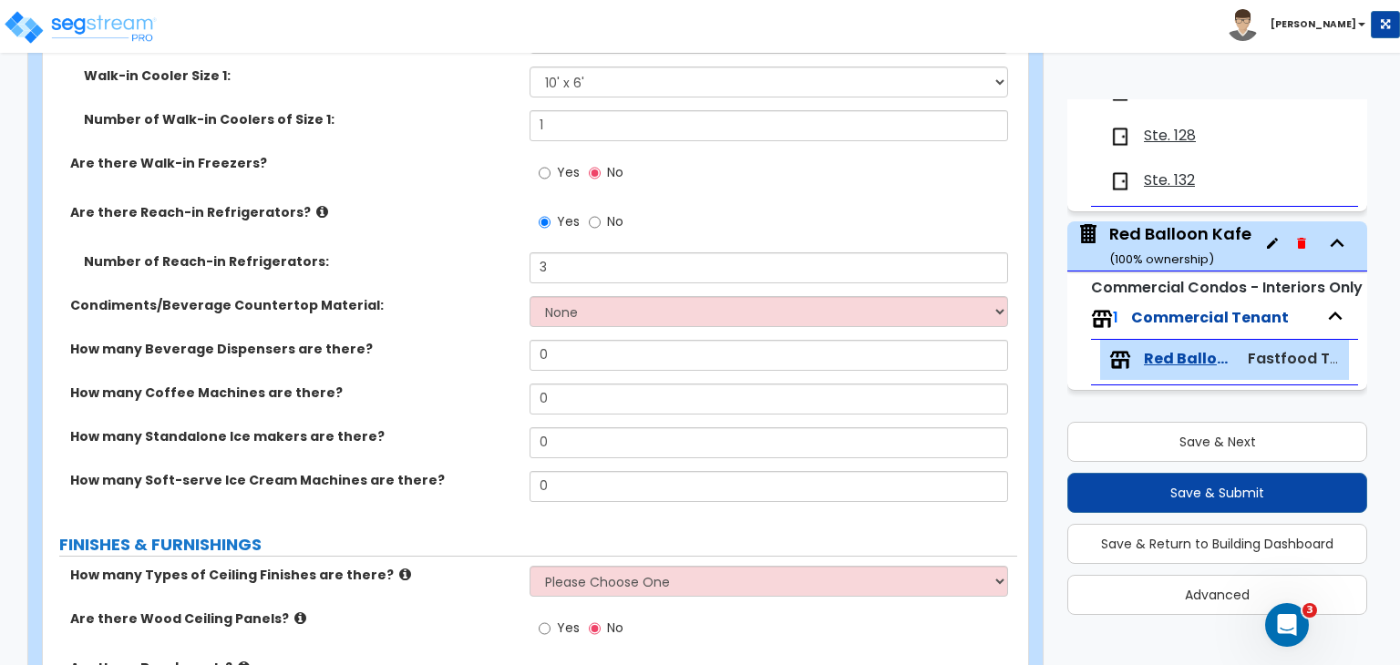
drag, startPoint x: 469, startPoint y: 355, endPoint x: 430, endPoint y: 357, distance: 39.3
click at [430, 357] on div "How many Beverage Dispensers are there? 0" at bounding box center [530, 362] width 974 height 44
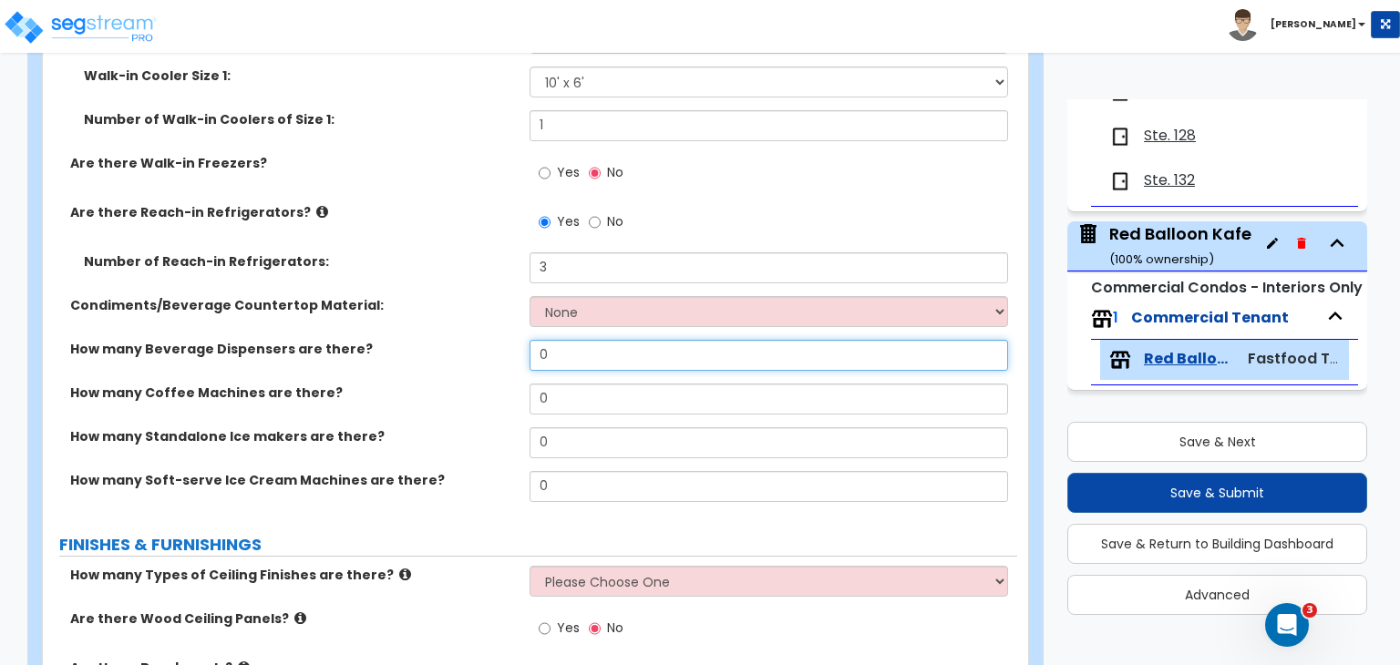
click at [572, 341] on input "0" at bounding box center [769, 355] width 478 height 31
drag, startPoint x: 573, startPoint y: 351, endPoint x: 489, endPoint y: 350, distance: 84.8
click at [489, 350] on div "How many Beverage Dispensers are there? 0" at bounding box center [530, 362] width 974 height 44
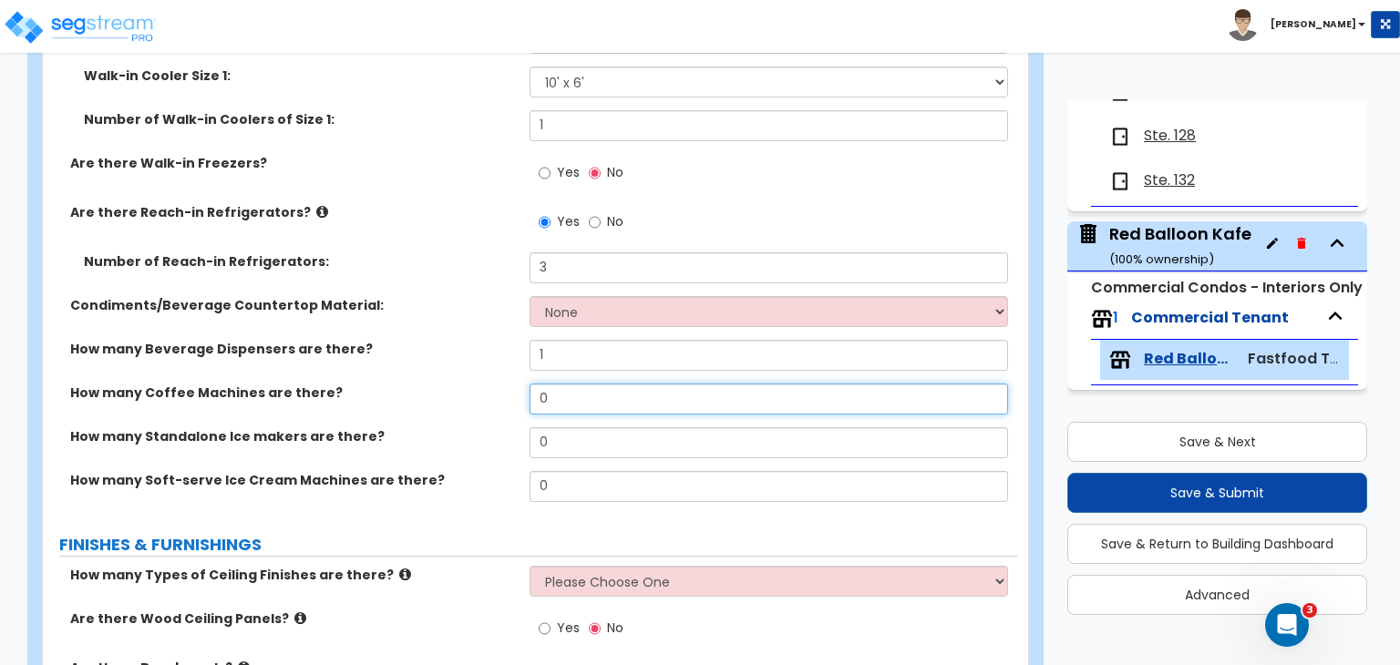
drag, startPoint x: 563, startPoint y: 402, endPoint x: 452, endPoint y: 394, distance: 111.5
click at [452, 394] on div "How many Coffee Machines are there? 0" at bounding box center [530, 406] width 974 height 44
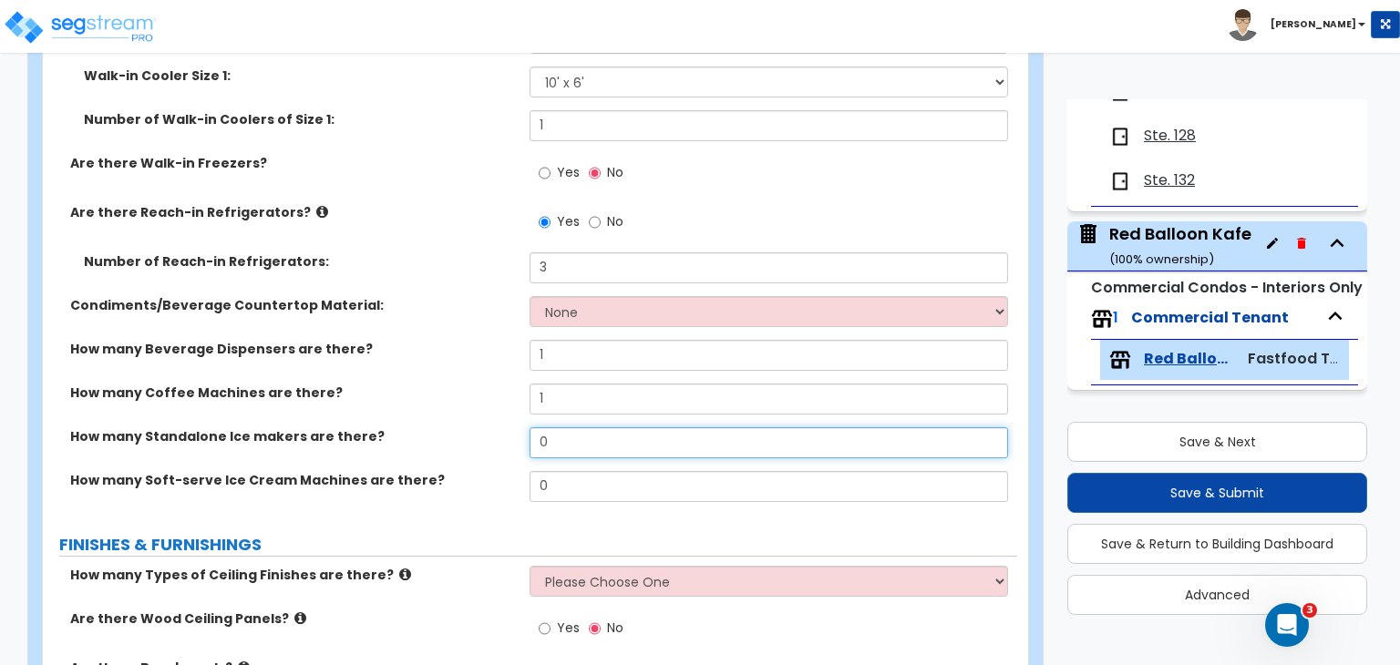
drag, startPoint x: 572, startPoint y: 439, endPoint x: 499, endPoint y: 436, distance: 73.0
click at [499, 436] on div "How many Standalone Ice makers are there? 0" at bounding box center [530, 449] width 974 height 44
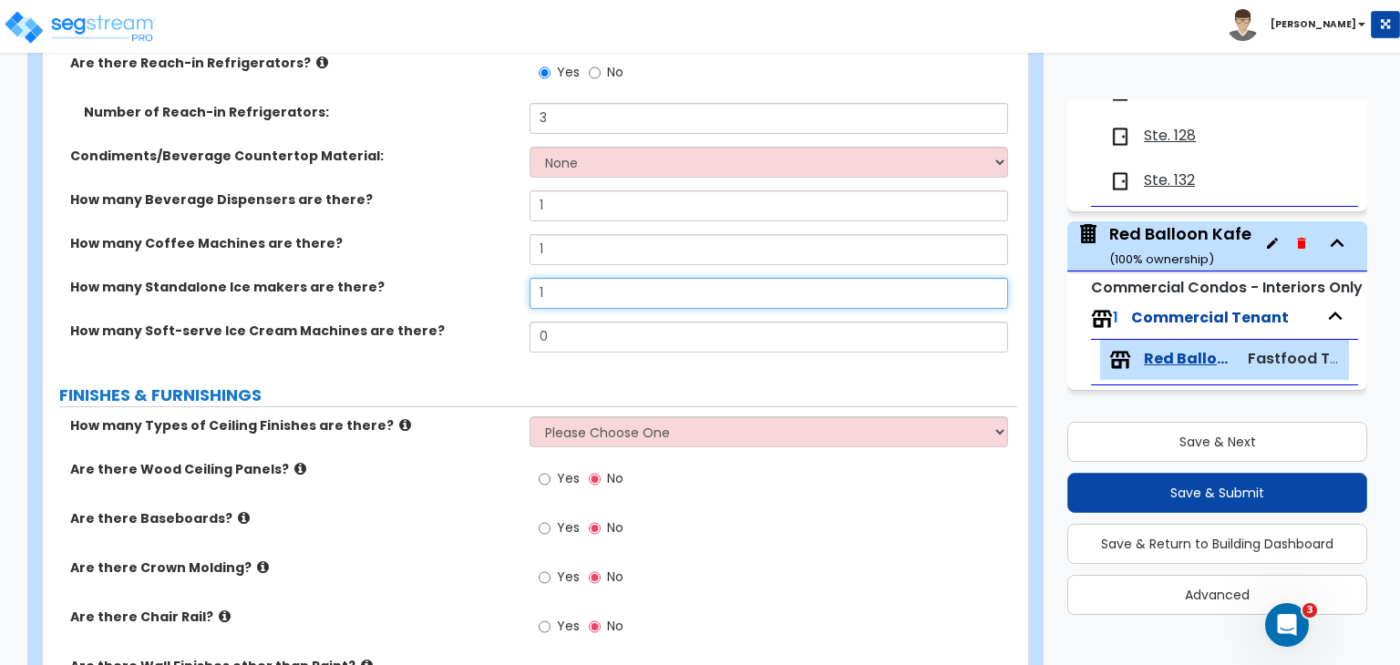
scroll to position [1921, 0]
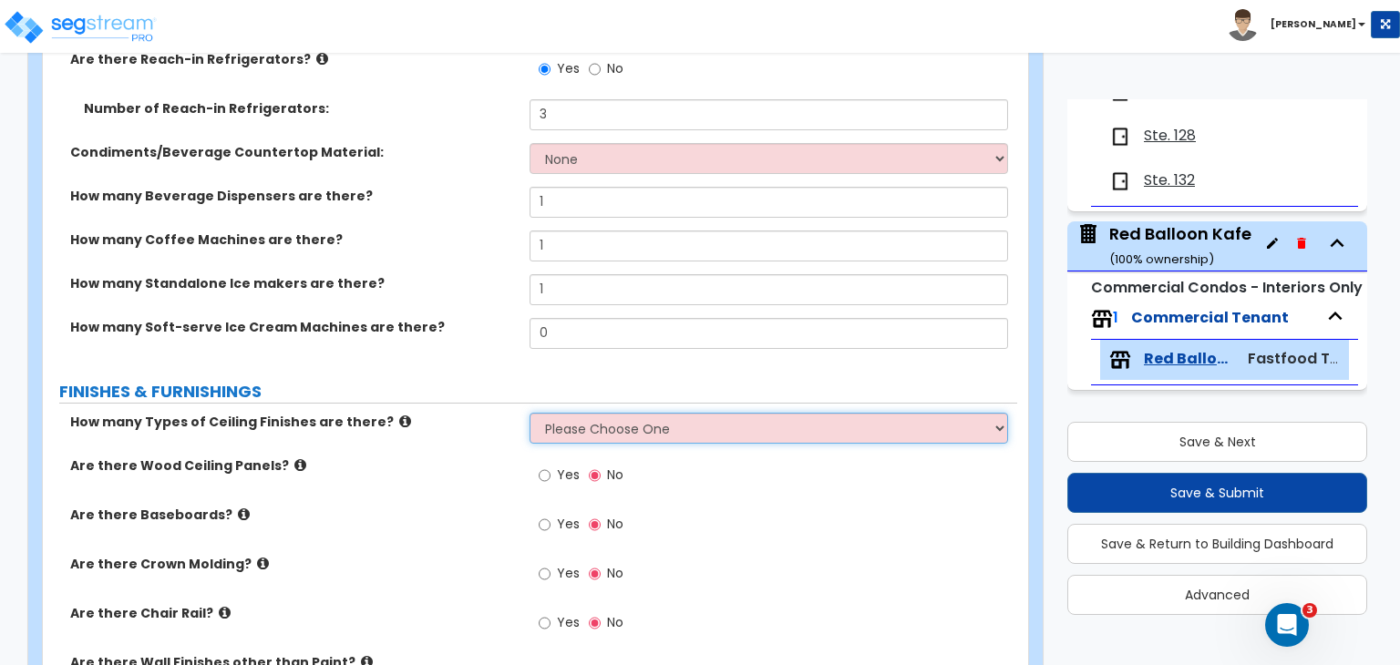
click at [569, 434] on select "Please Choose One 1 2 3" at bounding box center [769, 428] width 478 height 31
click at [530, 413] on select "Please Choose One 1 2 3" at bounding box center [769, 428] width 478 height 31
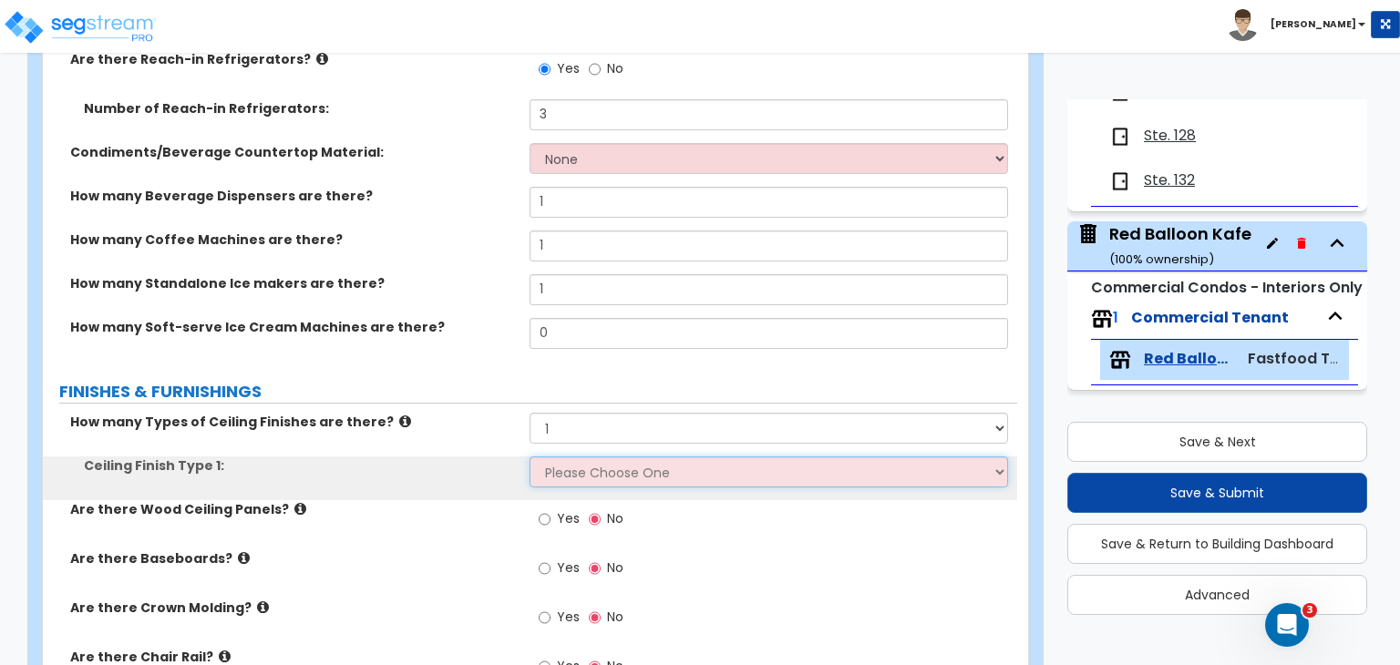
click at [580, 468] on select "Please Choose One Drywall Ceiling Open Ceiling Drop Ceiling" at bounding box center [769, 472] width 478 height 31
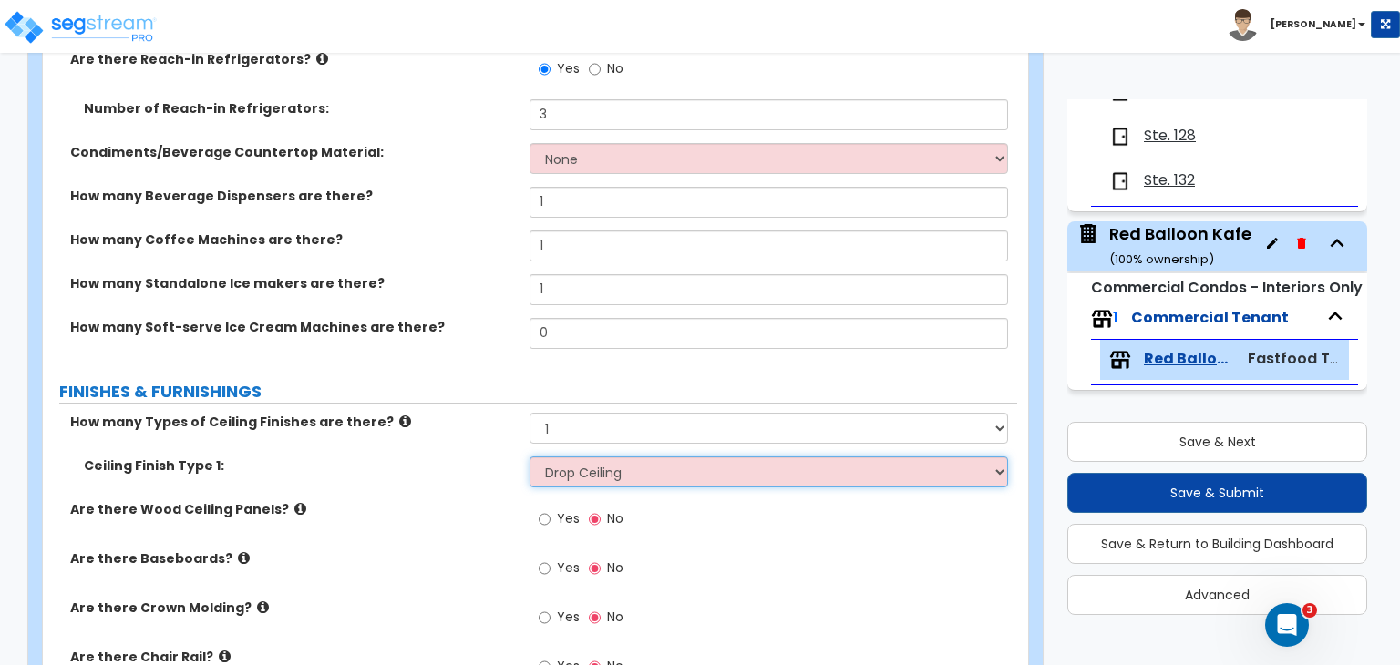
click at [530, 457] on select "Please Choose One Drywall Ceiling Open Ceiling Drop Ceiling" at bounding box center [769, 472] width 478 height 31
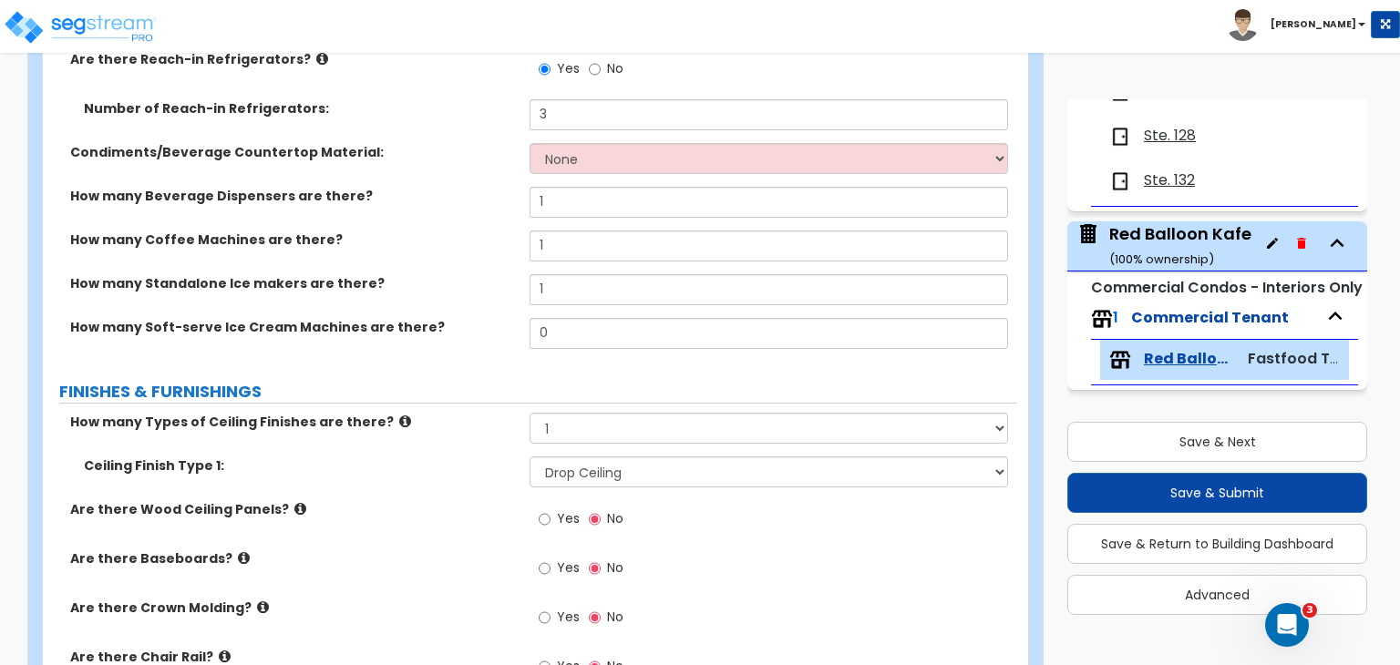
click at [601, 576] on label "No" at bounding box center [606, 570] width 35 height 31
click at [601, 576] on input "No" at bounding box center [595, 569] width 12 height 20
click at [485, 468] on label "Ceiling Finish Type 1:" at bounding box center [300, 466] width 432 height 18
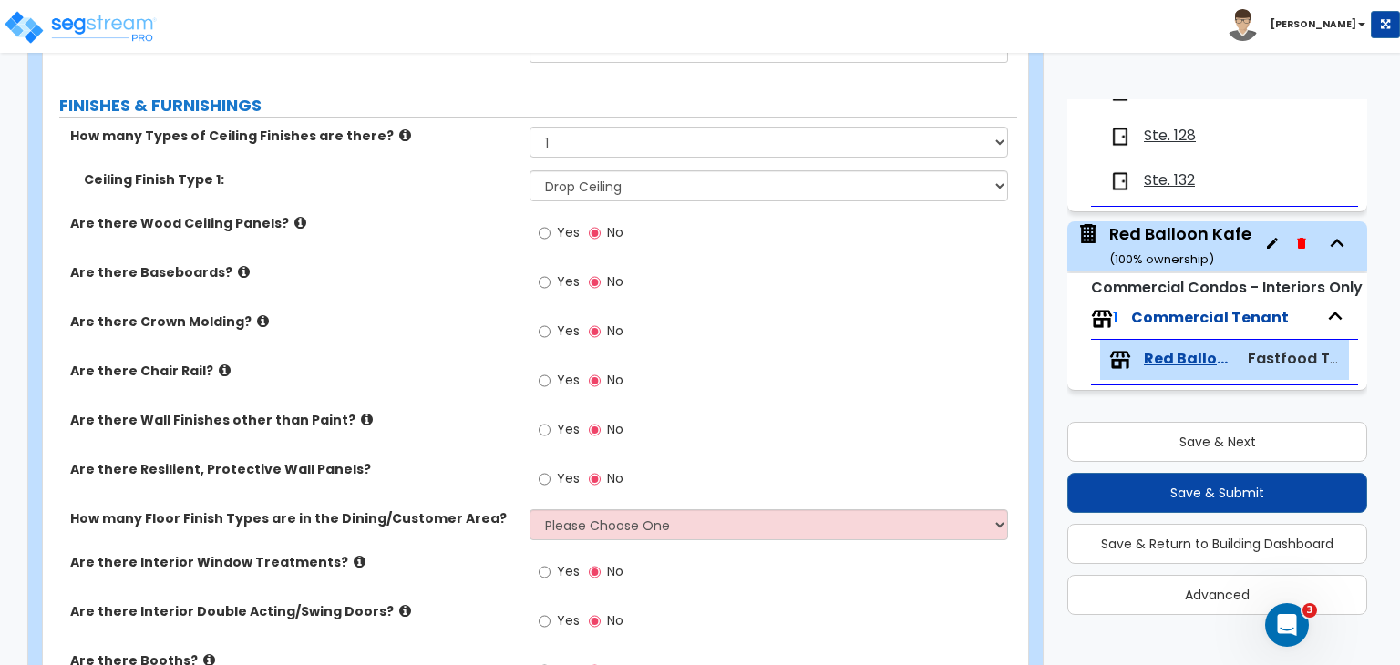
scroll to position [2209, 0]
click at [543, 229] on input "Yes" at bounding box center [545, 231] width 12 height 20
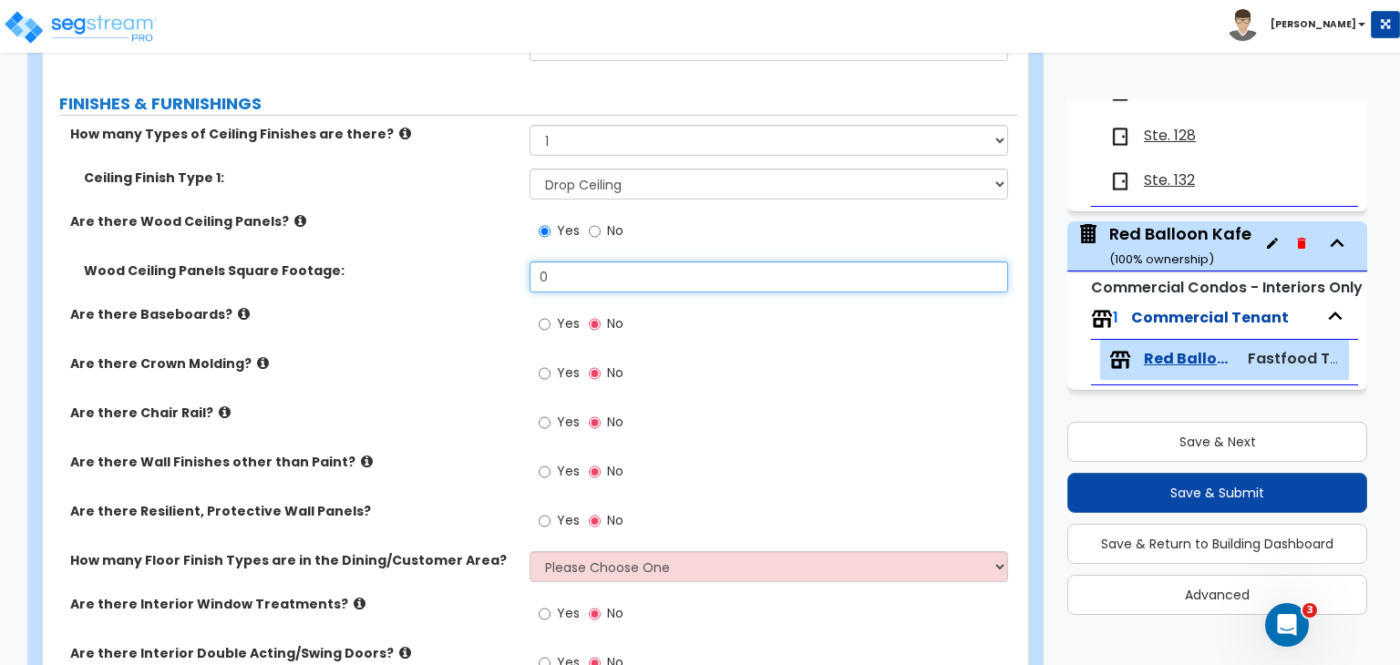
drag, startPoint x: 577, startPoint y: 279, endPoint x: 421, endPoint y: 295, distance: 156.7
click at [421, 295] on div "Wood Ceiling Panels Square Footage: 0" at bounding box center [530, 284] width 974 height 44
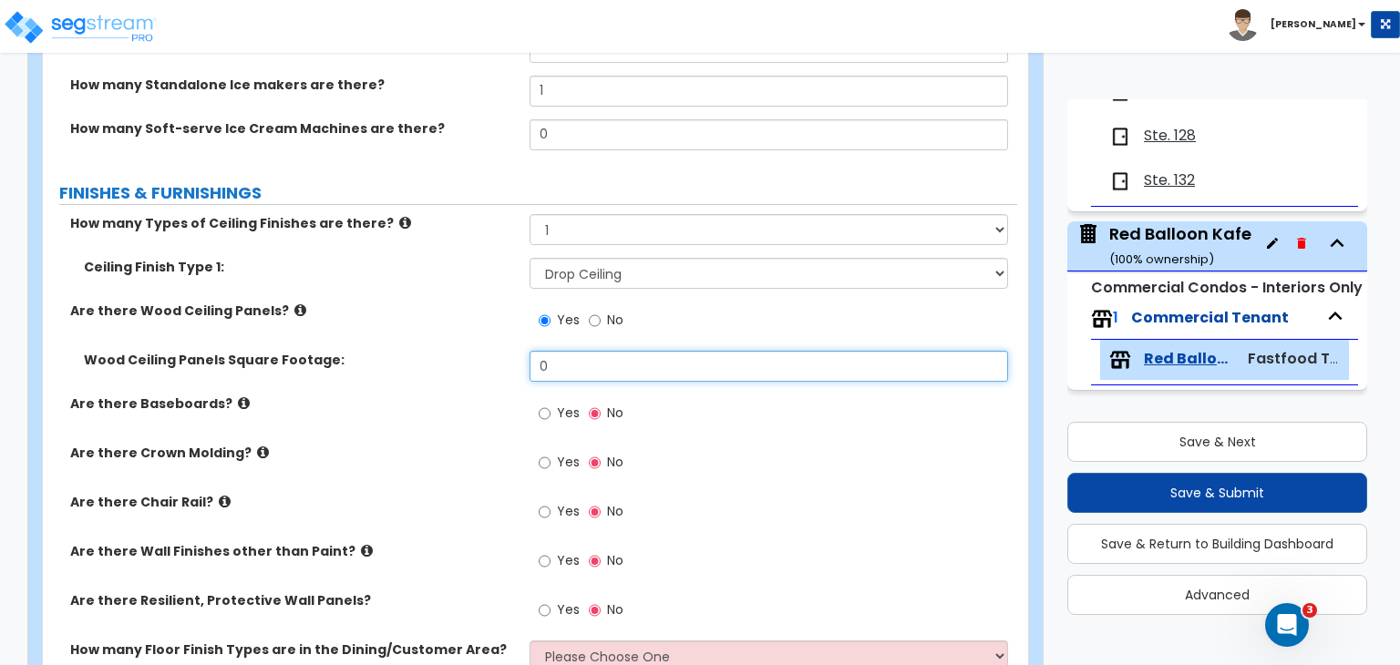
scroll to position [2118, 0]
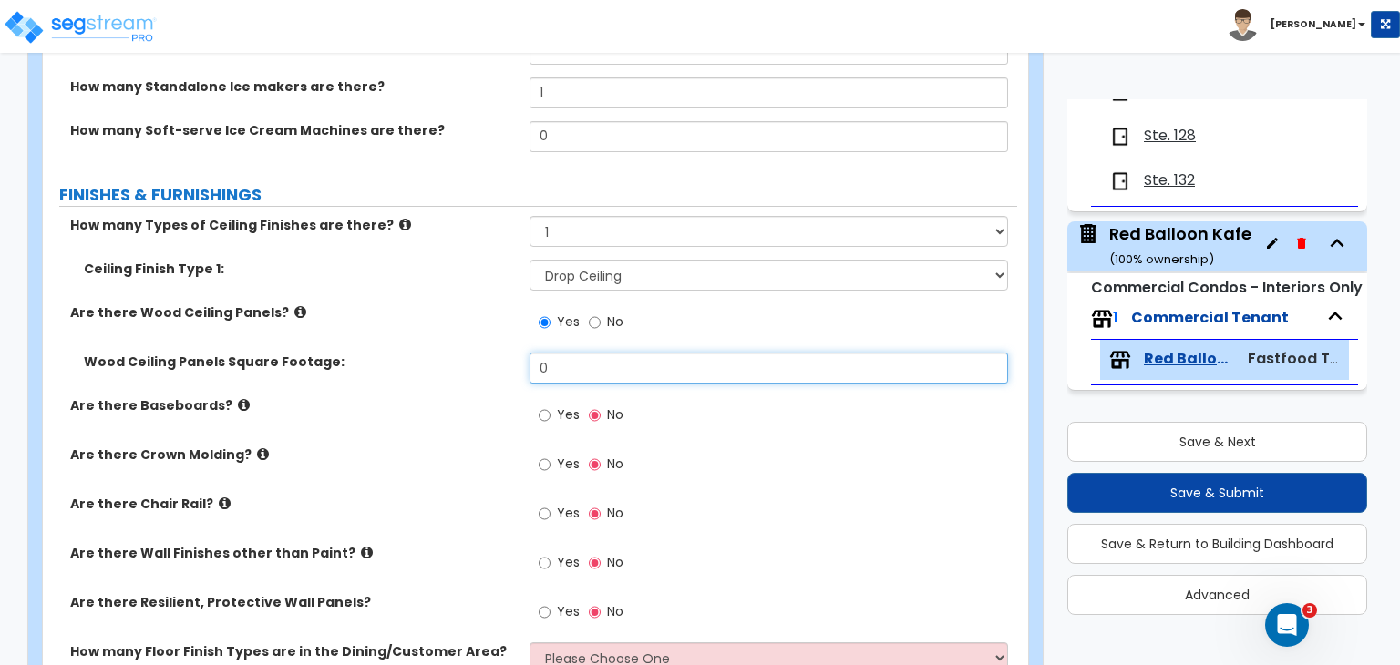
click at [593, 371] on input "0" at bounding box center [769, 368] width 478 height 31
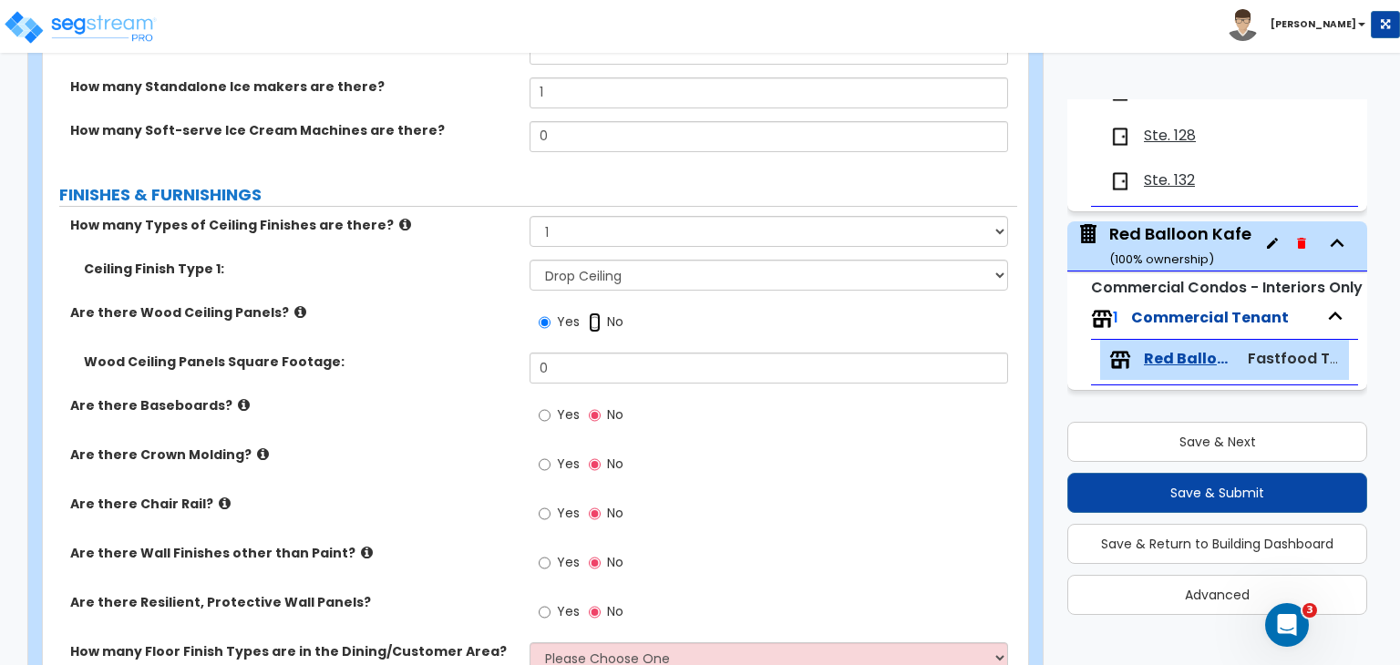
click at [593, 320] on input "No" at bounding box center [595, 323] width 12 height 20
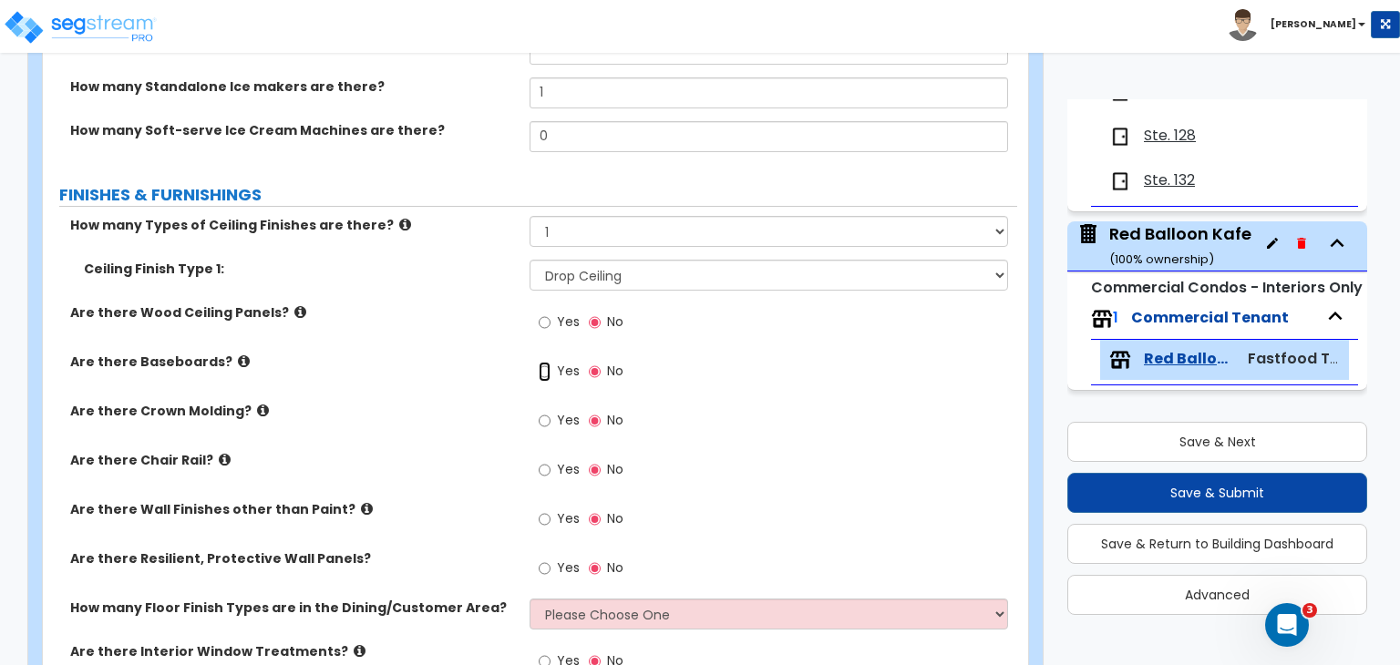
click at [547, 369] on input "Yes" at bounding box center [545, 372] width 12 height 20
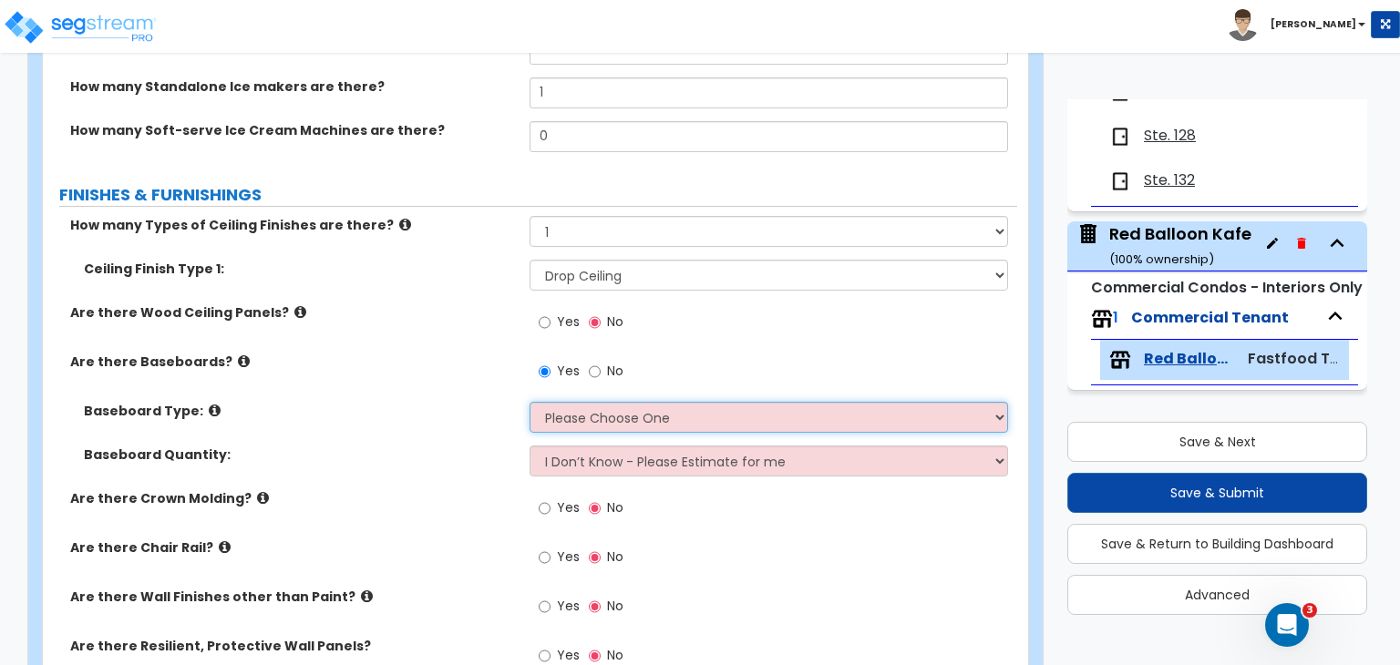
click at [553, 422] on select "Please Choose One Wood Vinyl Carpet Tile" at bounding box center [769, 417] width 478 height 31
click at [530, 402] on select "Please Choose One Wood Vinyl Carpet Tile" at bounding box center [769, 417] width 478 height 31
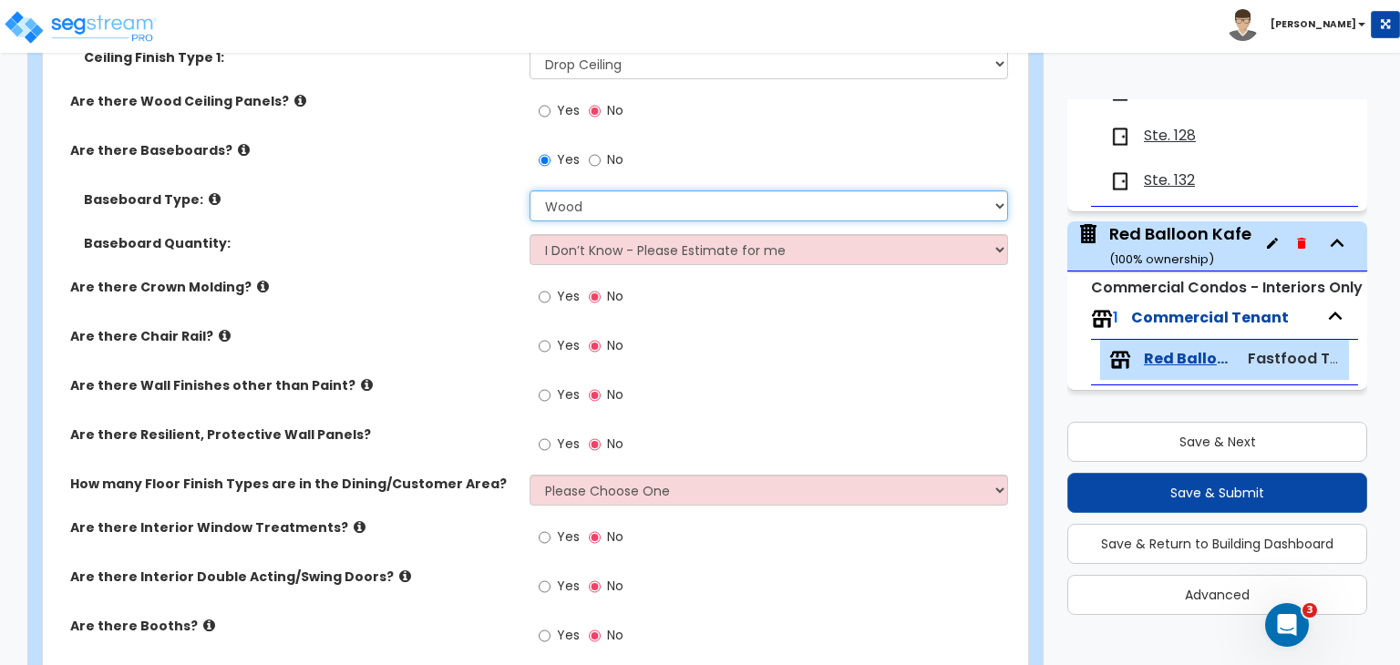
scroll to position [2331, 0]
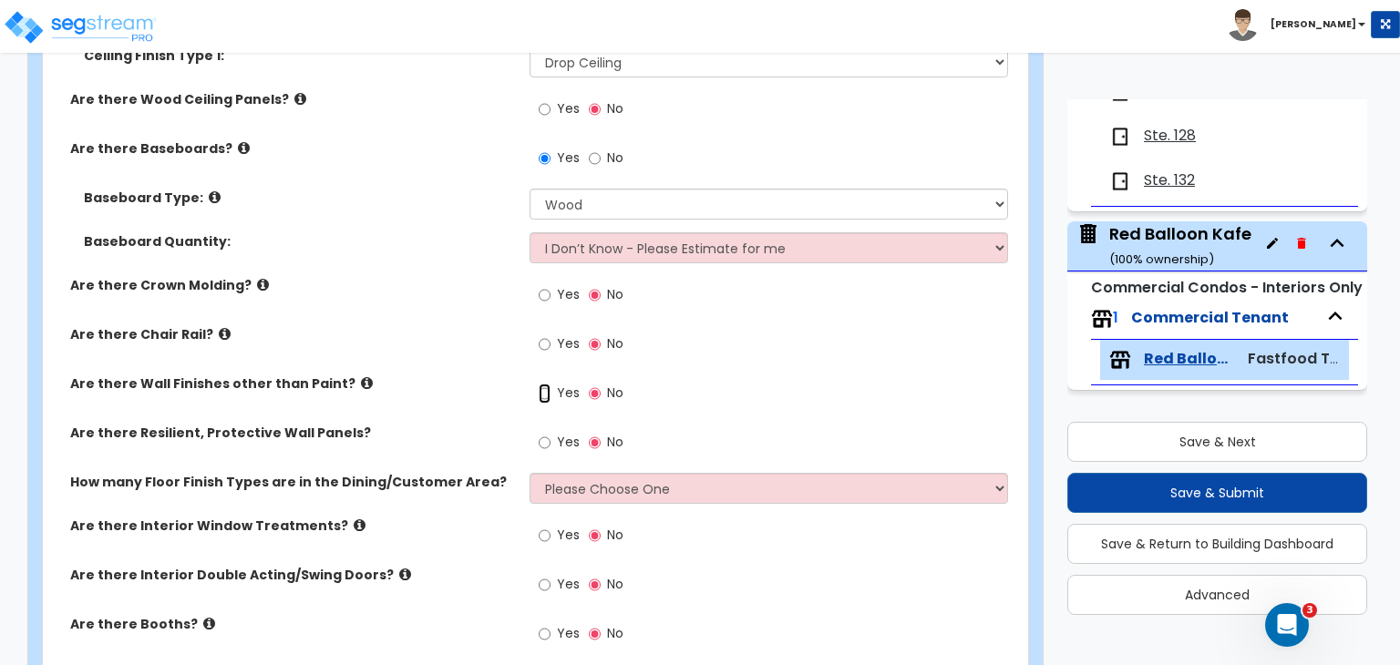
click at [543, 390] on input "Yes" at bounding box center [545, 394] width 12 height 20
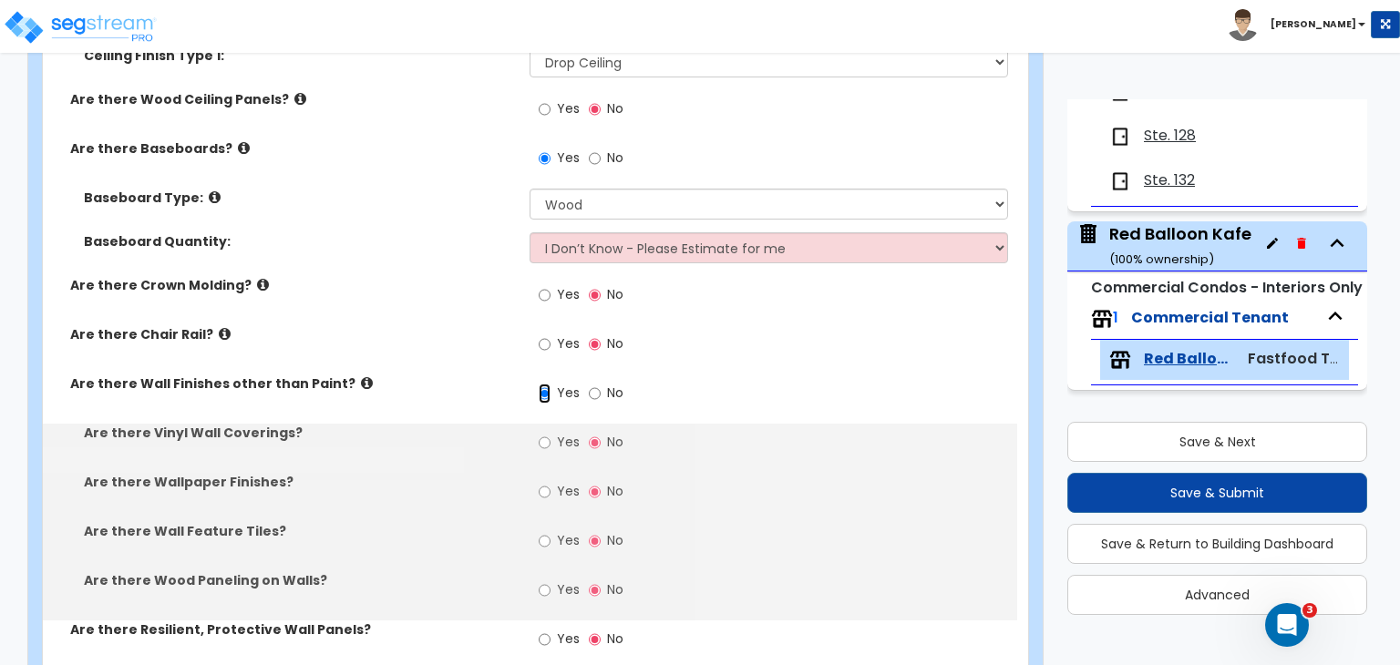
scroll to position [2417, 0]
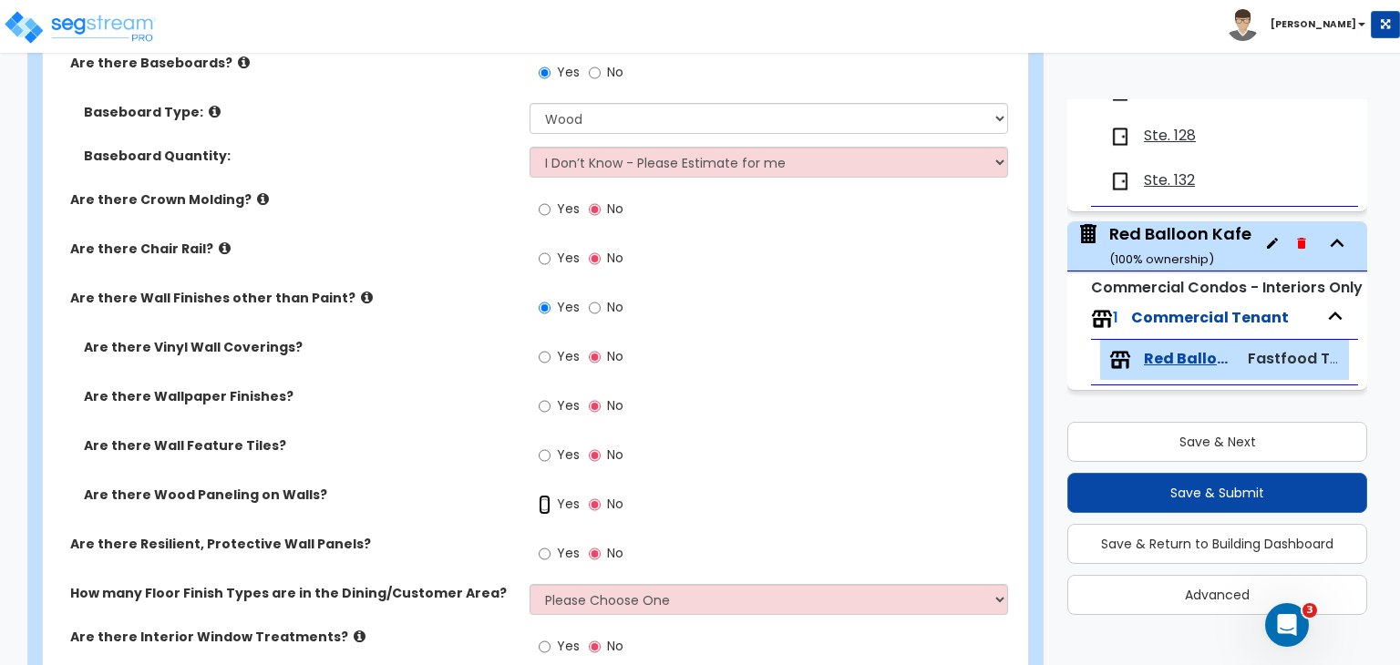
click at [543, 507] on input "Yes" at bounding box center [545, 505] width 12 height 20
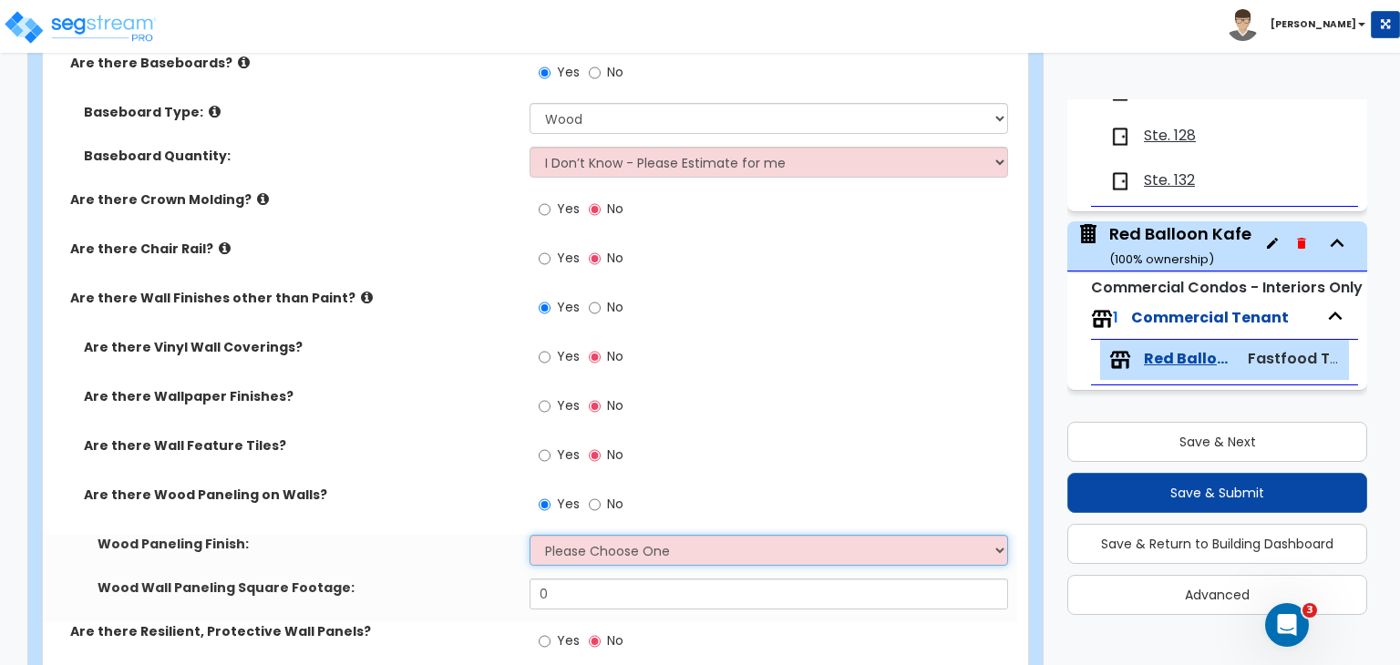
click at [574, 548] on select "Please Choose One Birch Mahogany Oak or Cherry Rosewood Teak I Don't Know, Plea…" at bounding box center [769, 550] width 478 height 31
click at [530, 535] on select "Please Choose One Birch Mahogany Oak or Cherry Rosewood Teak I Don't Know, Plea…" at bounding box center [769, 550] width 478 height 31
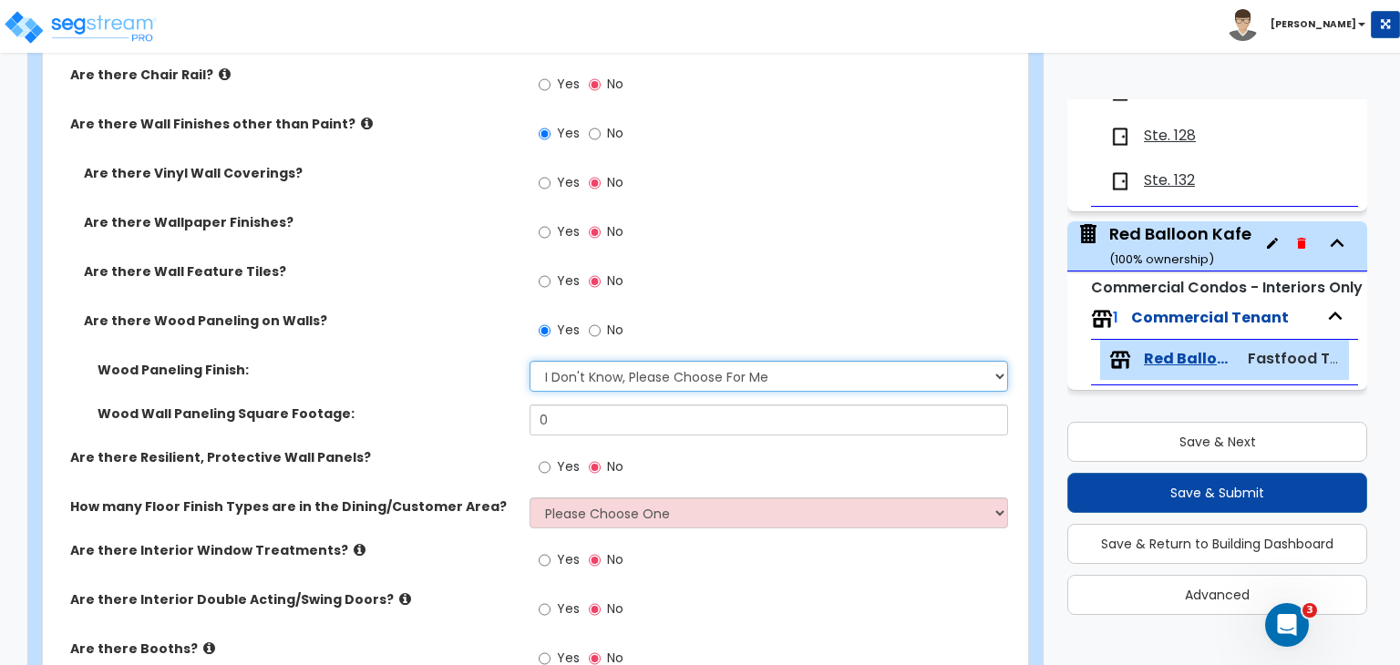
scroll to position [2592, 0]
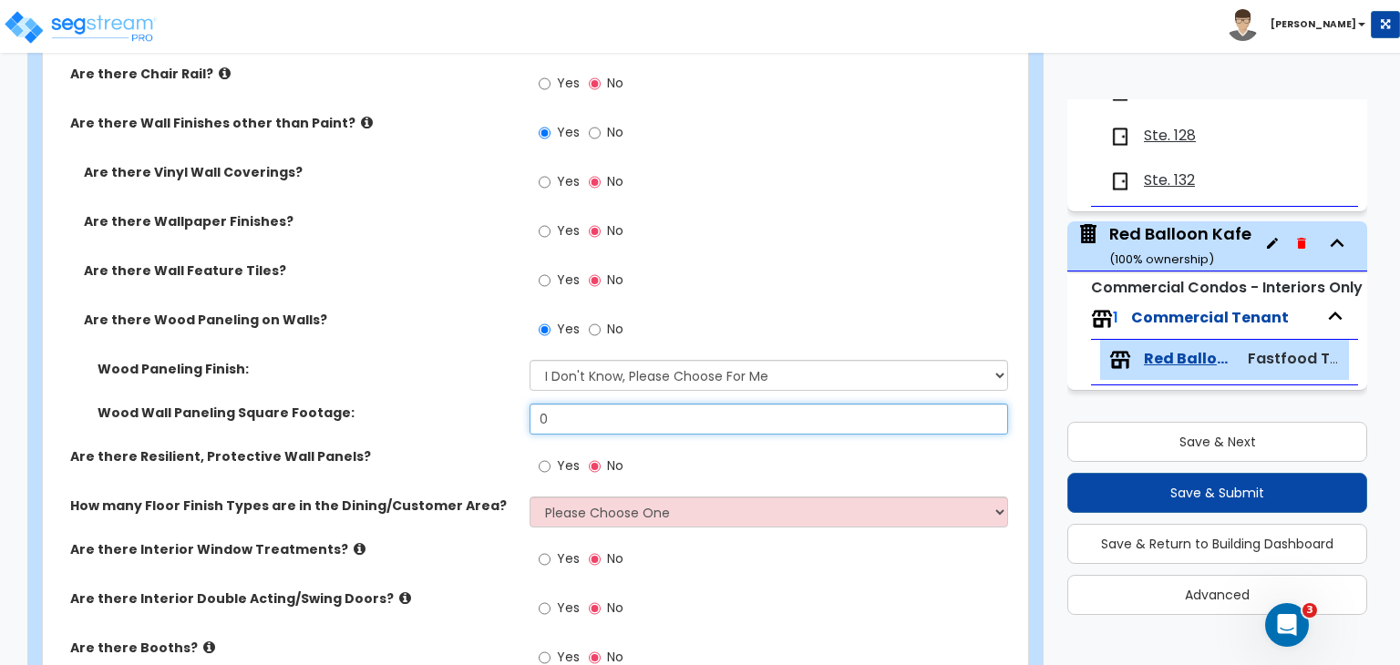
drag, startPoint x: 571, startPoint y: 420, endPoint x: 448, endPoint y: 419, distance: 122.1
click at [448, 419] on div "Wood Wall Paneling Square Footage: 0" at bounding box center [530, 426] width 974 height 44
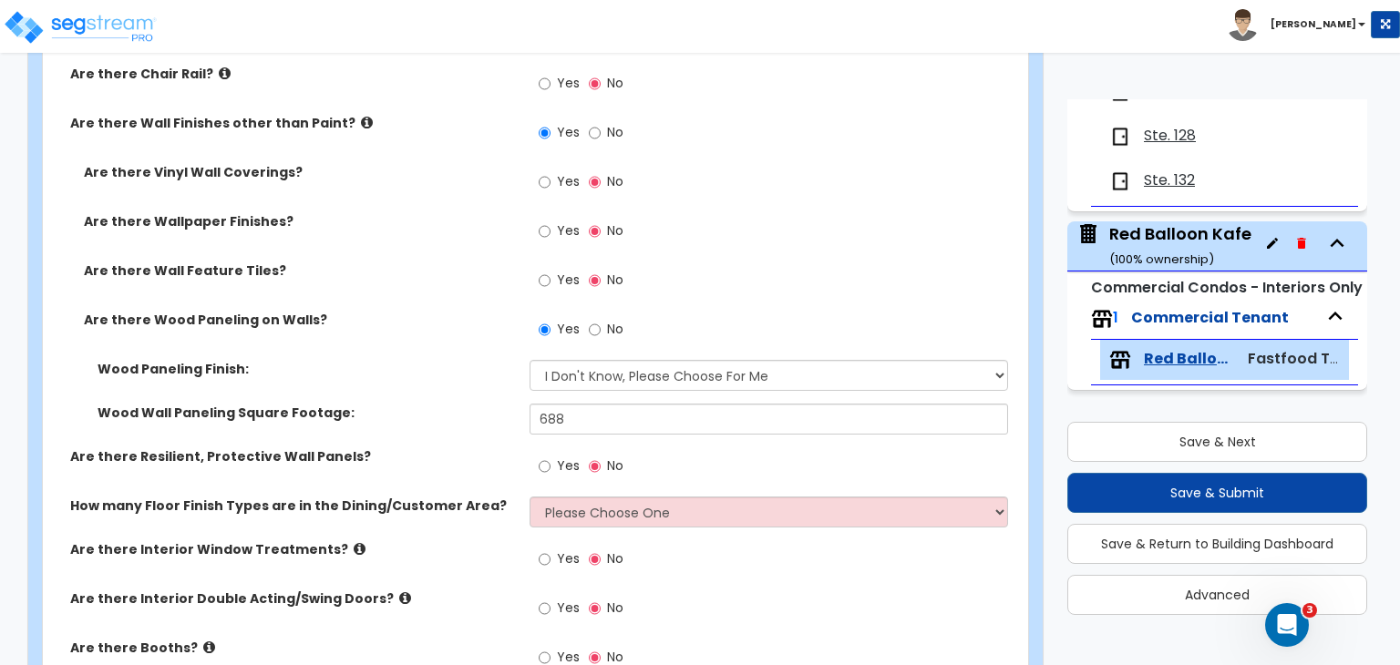
click at [481, 401] on div "Wood Paneling Finish: Please Choose One Birch Mahogany Oak or Cherry Rosewood T…" at bounding box center [530, 382] width 974 height 44
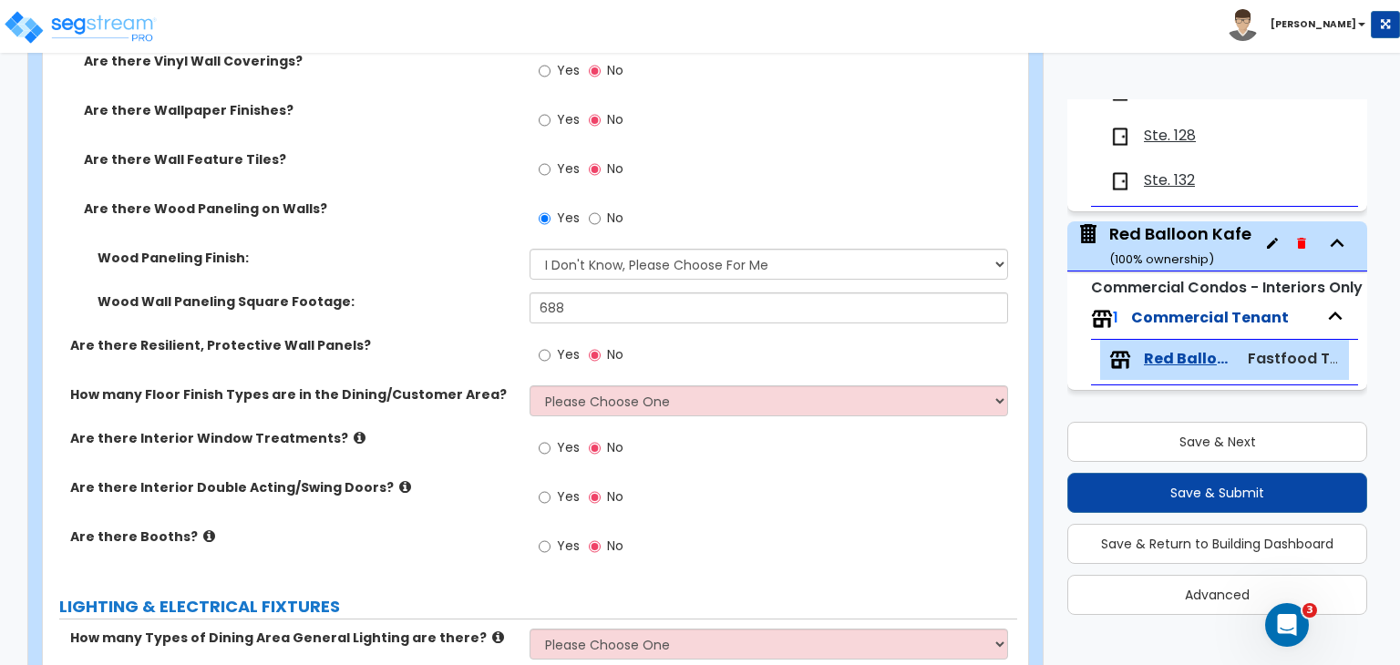
scroll to position [2704, 0]
click at [544, 355] on input "Yes" at bounding box center [545, 355] width 12 height 20
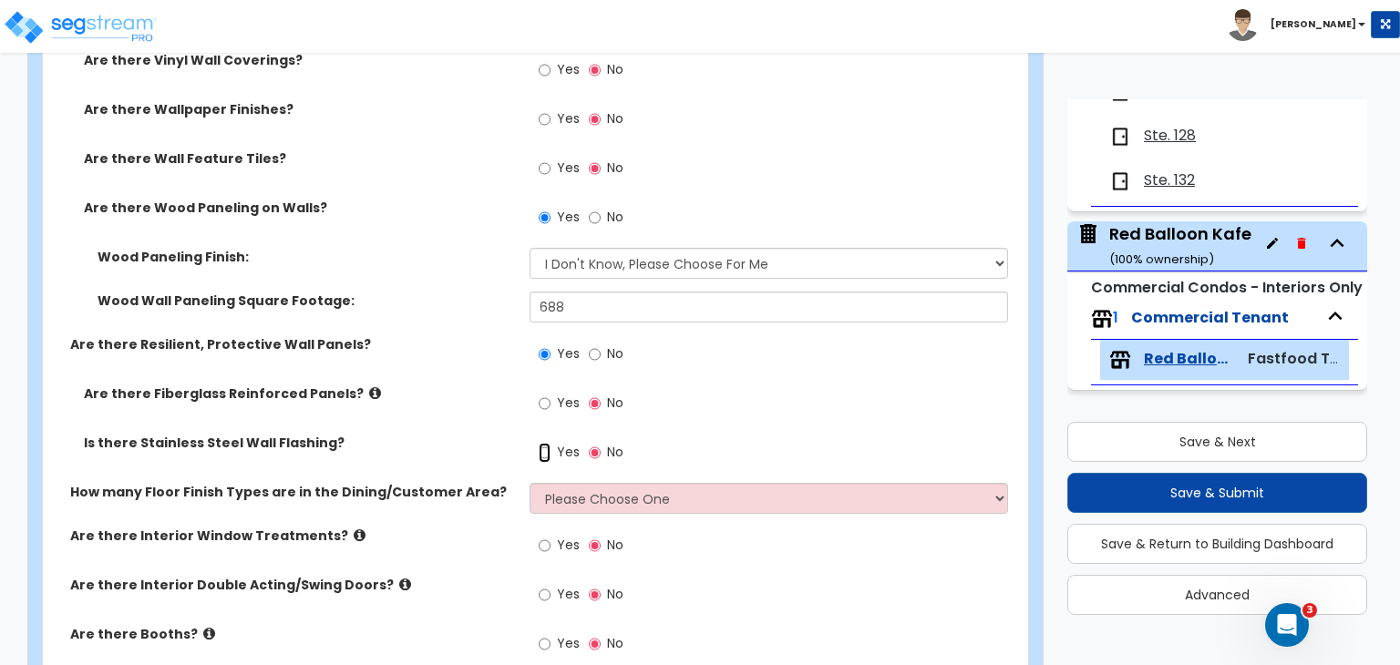
click at [543, 448] on input "Yes" at bounding box center [545, 453] width 12 height 20
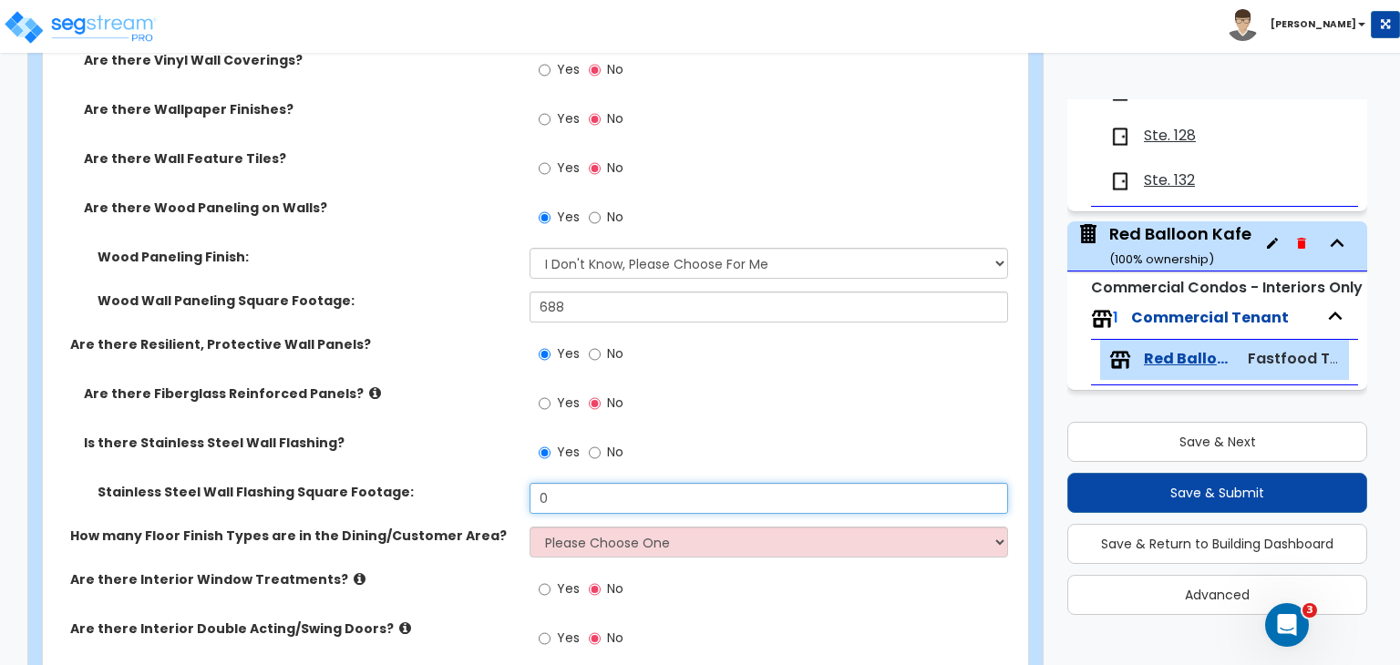
drag, startPoint x: 561, startPoint y: 494, endPoint x: 448, endPoint y: 499, distance: 114.1
click at [448, 499] on div "Stainless Steel Wall [MEDICAL_DATA] Square Footage: 0" at bounding box center [530, 505] width 974 height 44
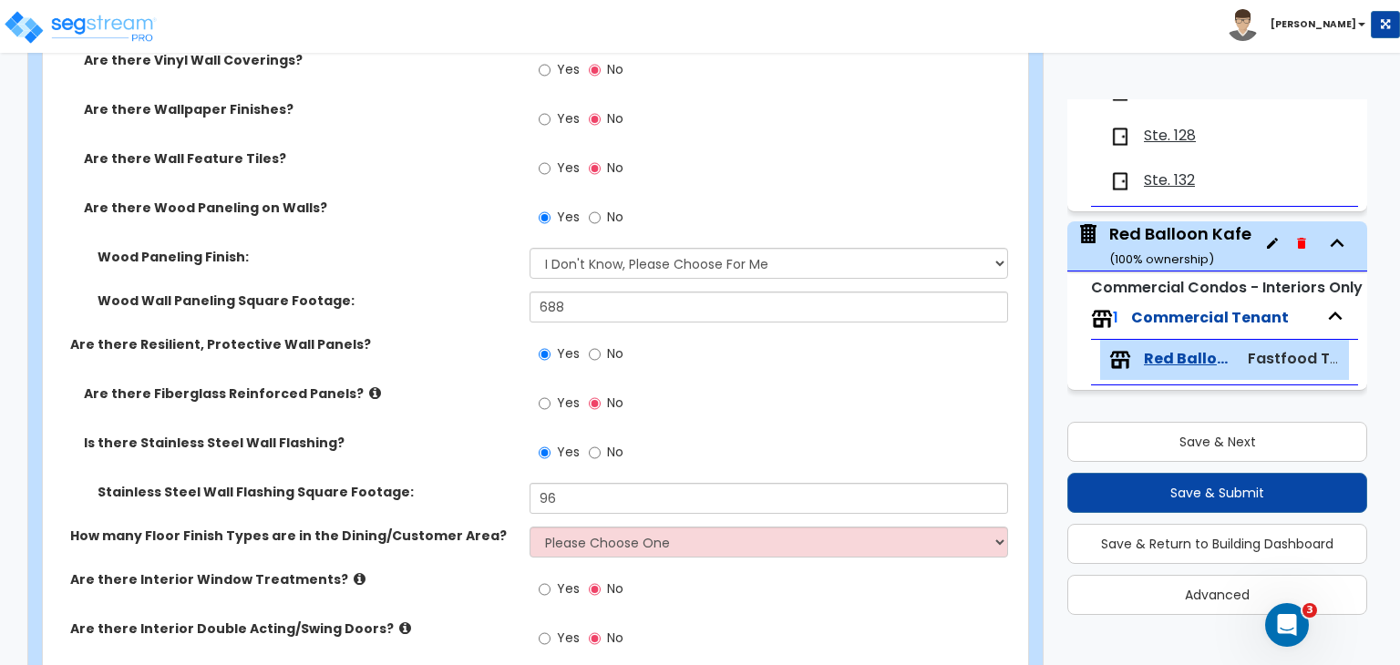
click at [486, 485] on label "Stainless Steel Wall Flashing Square Footage:" at bounding box center [307, 492] width 418 height 18
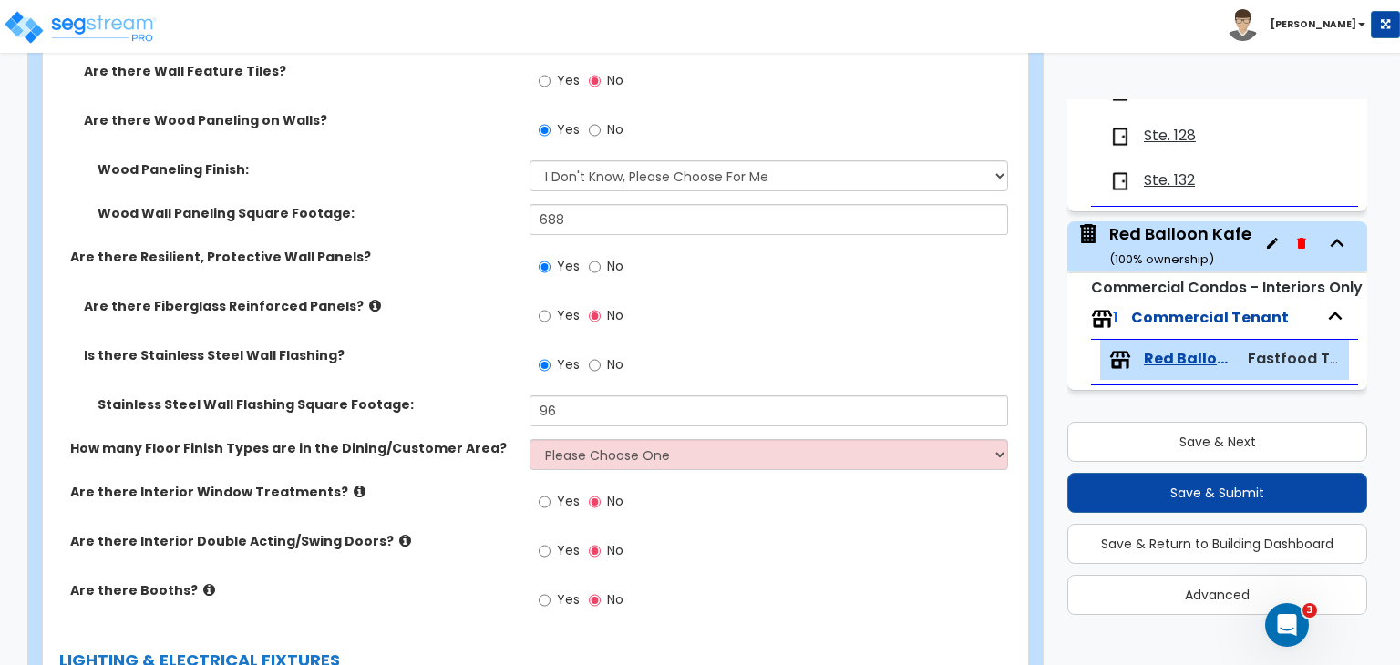
scroll to position [2793, 0]
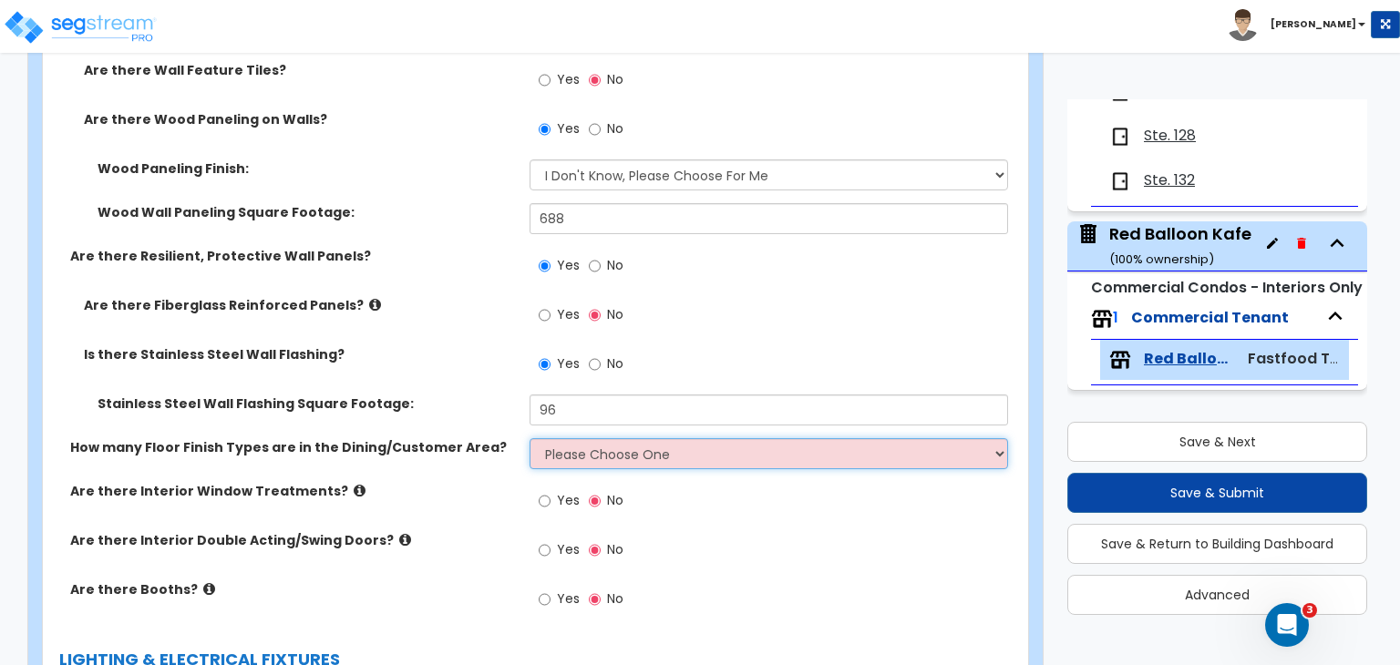
click at [557, 452] on select "Please Choose One 1 2 3 4" at bounding box center [769, 453] width 478 height 31
click at [530, 438] on select "Please Choose One 1 2 3 4" at bounding box center [769, 453] width 478 height 31
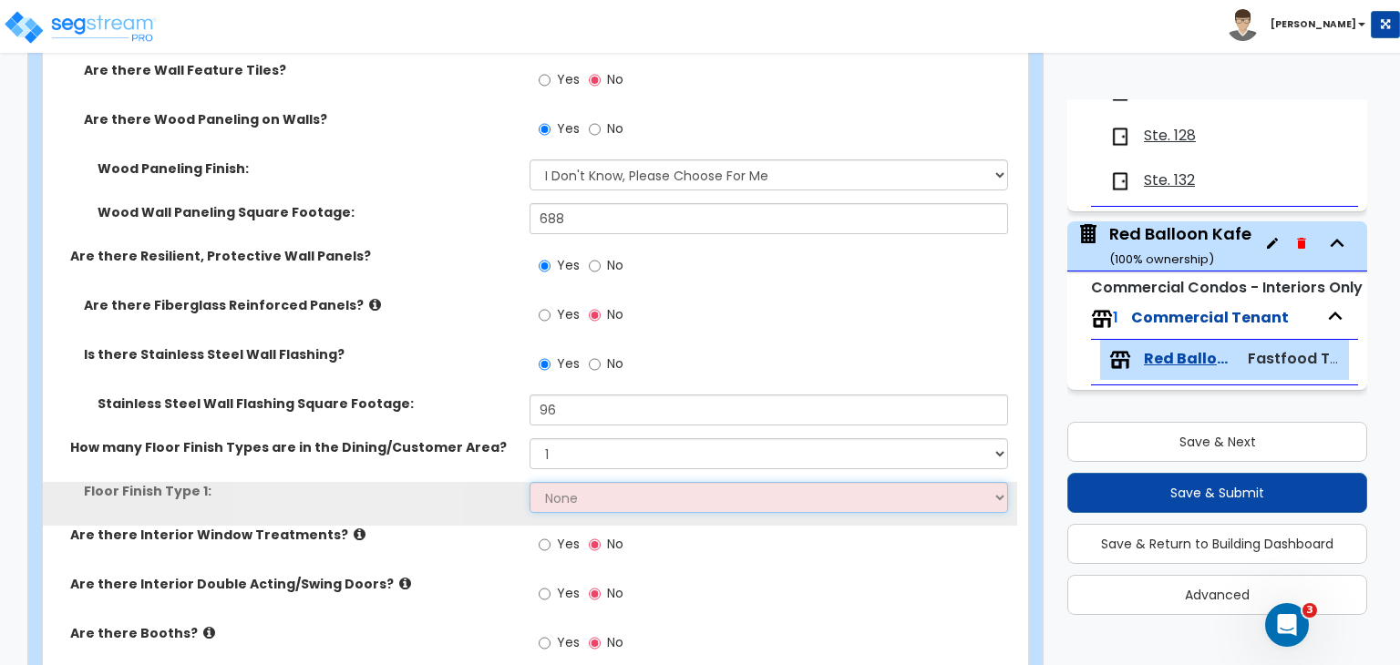
click at [581, 501] on select "None Tile Flooring Hardwood Flooring Resilient Laminate Flooring VCT Flooring S…" at bounding box center [769, 497] width 478 height 31
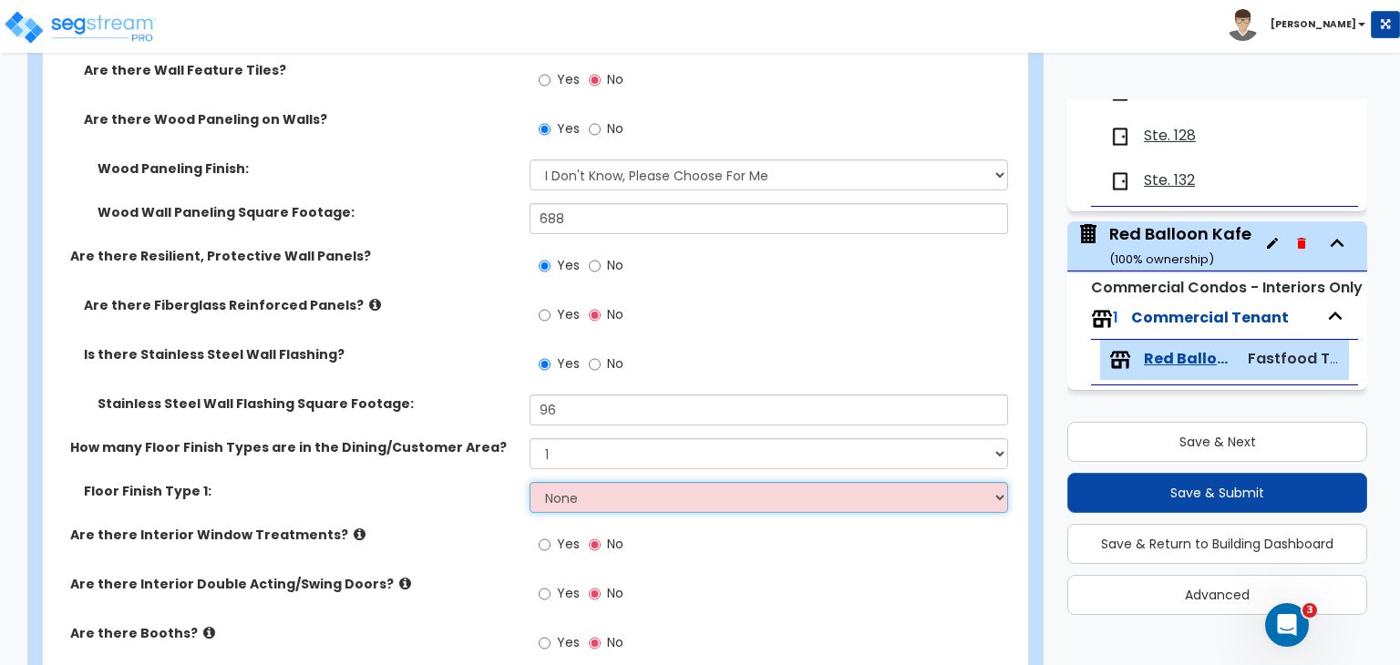
click at [581, 501] on select "None Tile Flooring Hardwood Flooring Resilient Laminate Flooring VCT Flooring S…" at bounding box center [769, 497] width 478 height 31
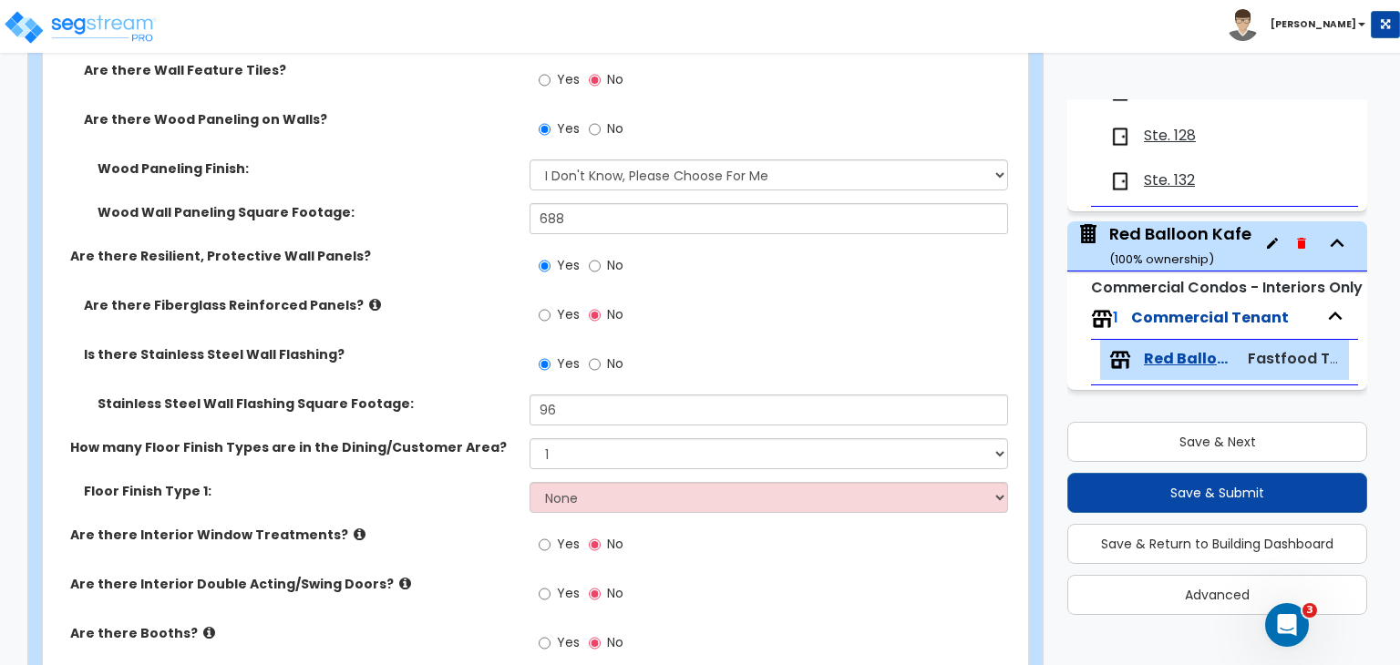
click at [497, 440] on label "How many Floor Finish Types are in the Dining/Customer Area?" at bounding box center [293, 447] width 446 height 18
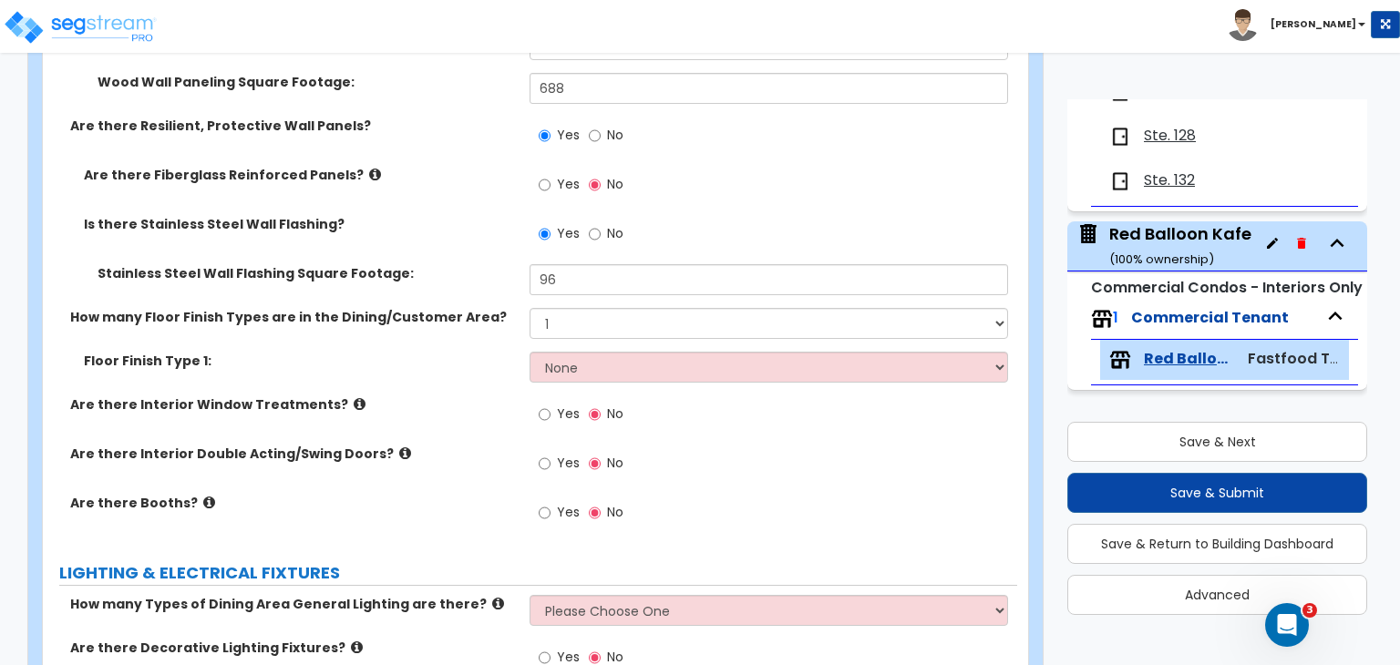
scroll to position [2927, 0]
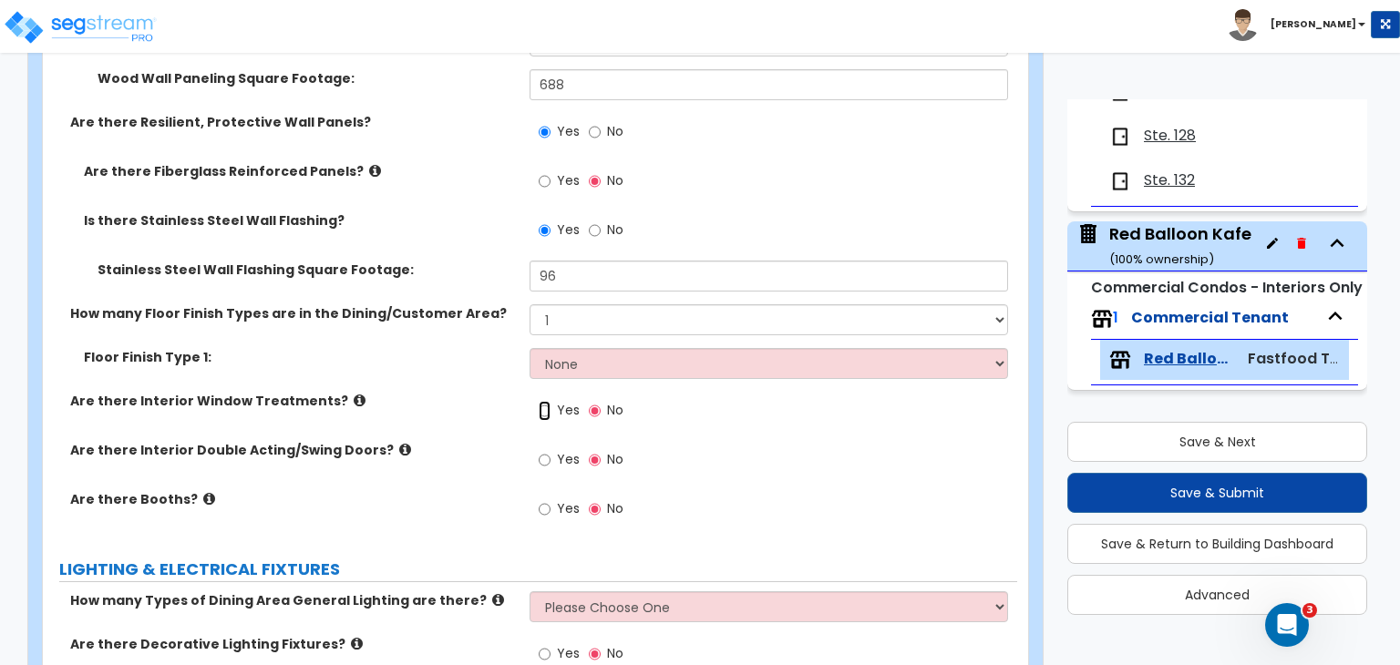
click at [544, 409] on input "Yes" at bounding box center [545, 411] width 12 height 20
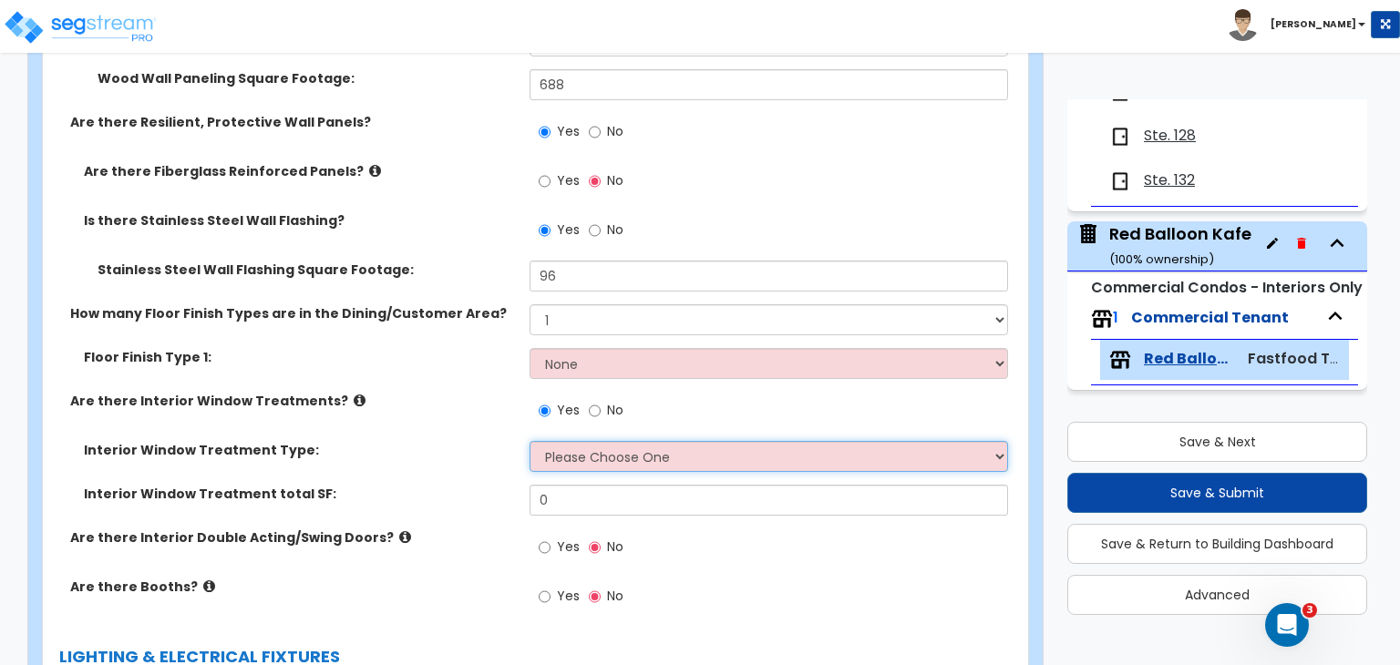
click at [576, 458] on select "Please Choose One Vertical Blinds Window Shades Venetian Blinds Wood Shutters" at bounding box center [769, 456] width 478 height 31
click at [530, 441] on select "Please Choose One Vertical Blinds Window Shades Venetian Blinds Wood Shutters" at bounding box center [769, 456] width 478 height 31
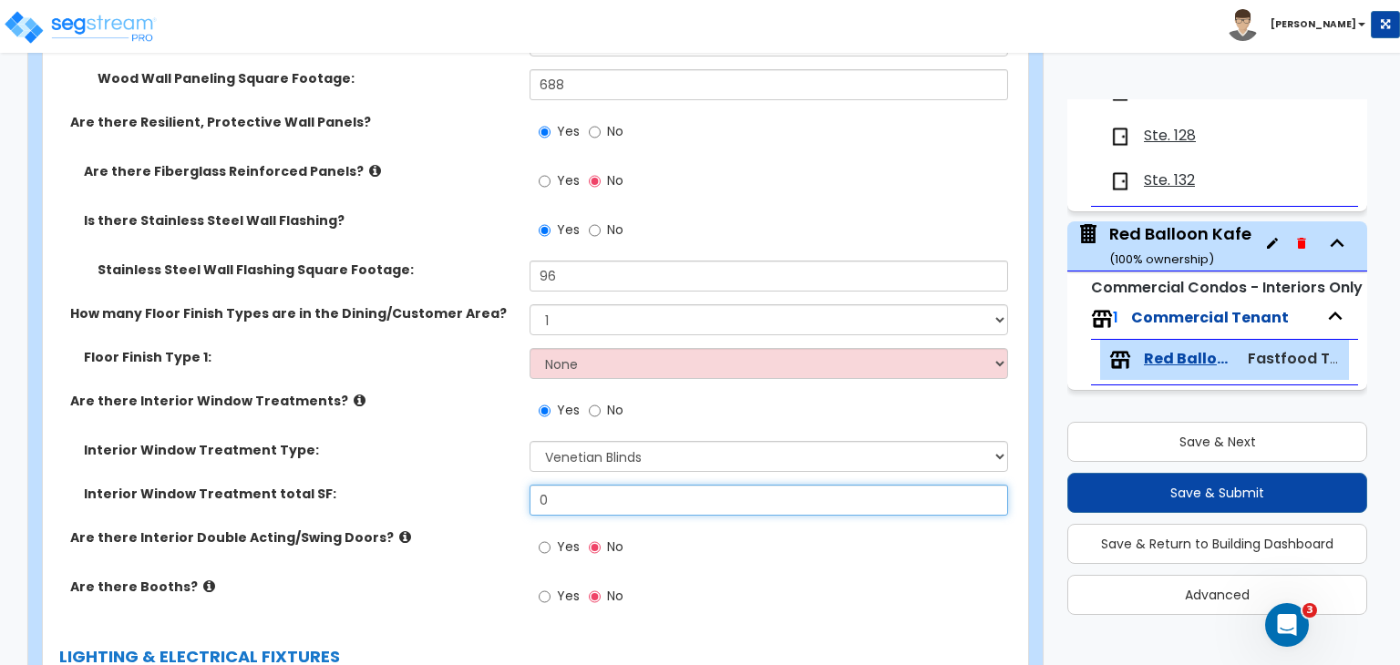
drag, startPoint x: 569, startPoint y: 499, endPoint x: 447, endPoint y: 497, distance: 122.2
click at [447, 497] on div "Interior Window Treatment total SF: 0" at bounding box center [530, 507] width 974 height 44
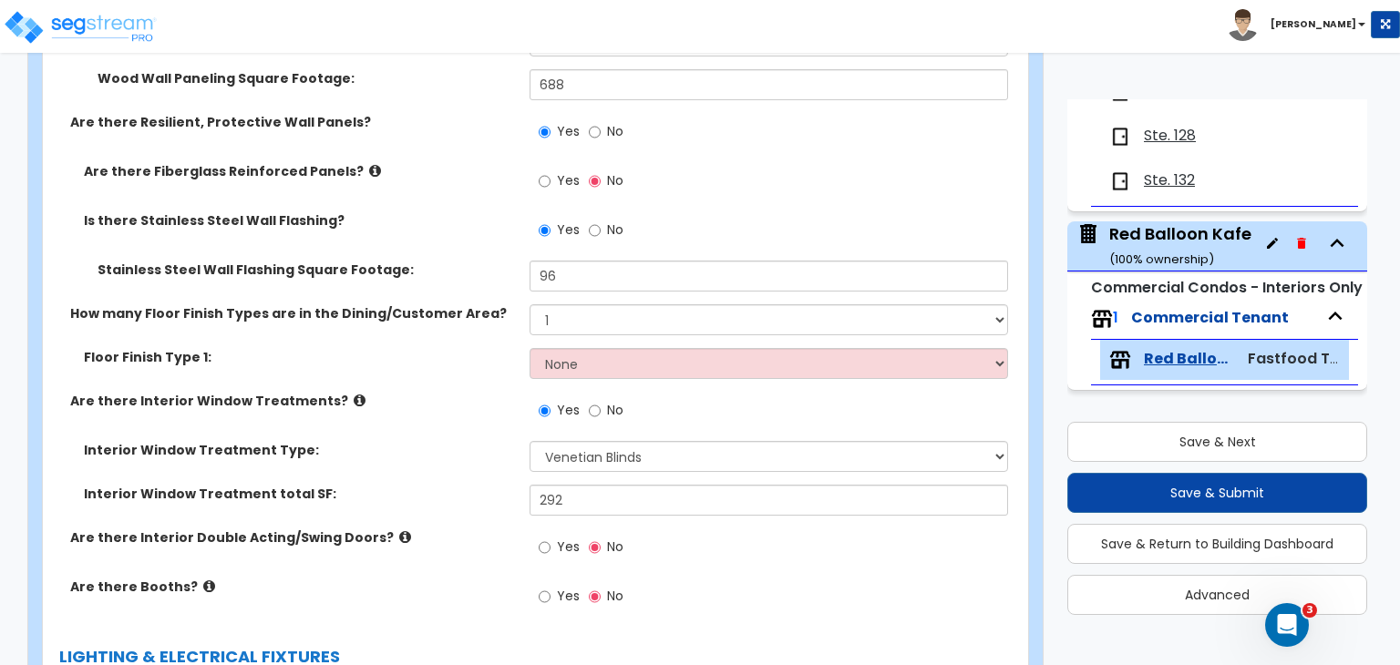
click at [489, 495] on label "Interior Window Treatment total SF:" at bounding box center [300, 494] width 432 height 18
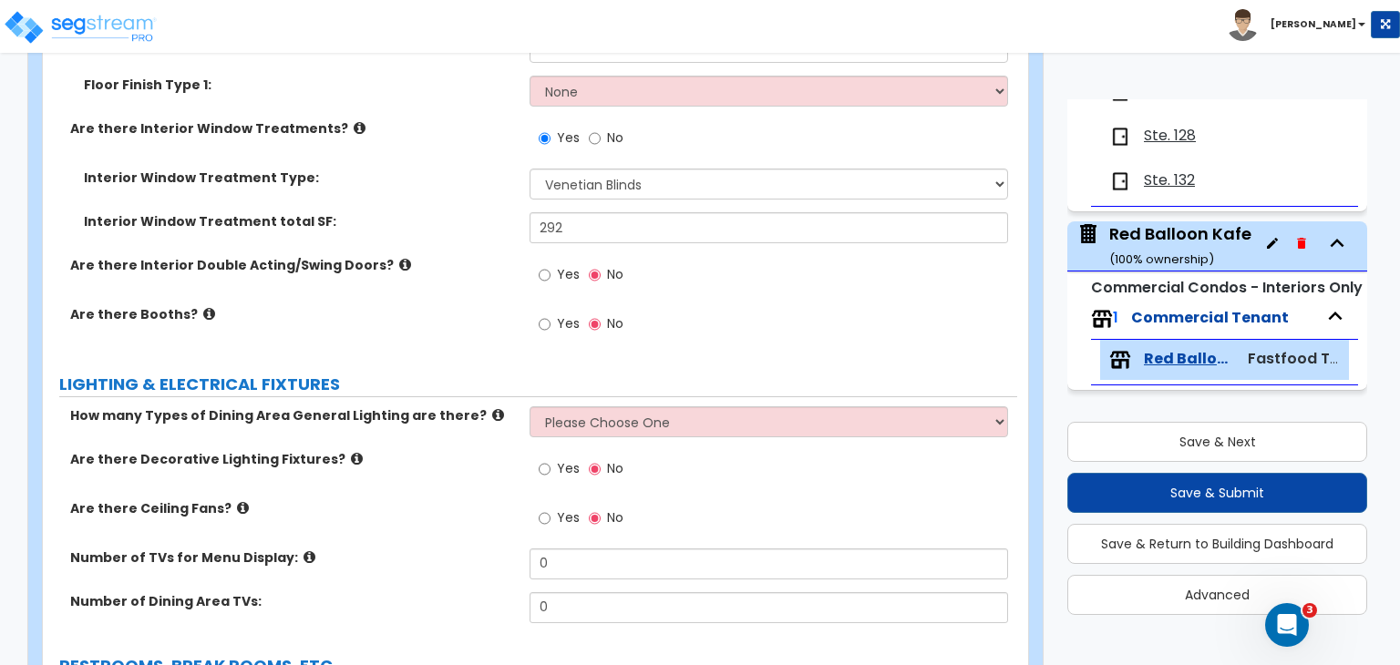
scroll to position [3200, 0]
click at [543, 318] on input "Yes" at bounding box center [545, 324] width 12 height 20
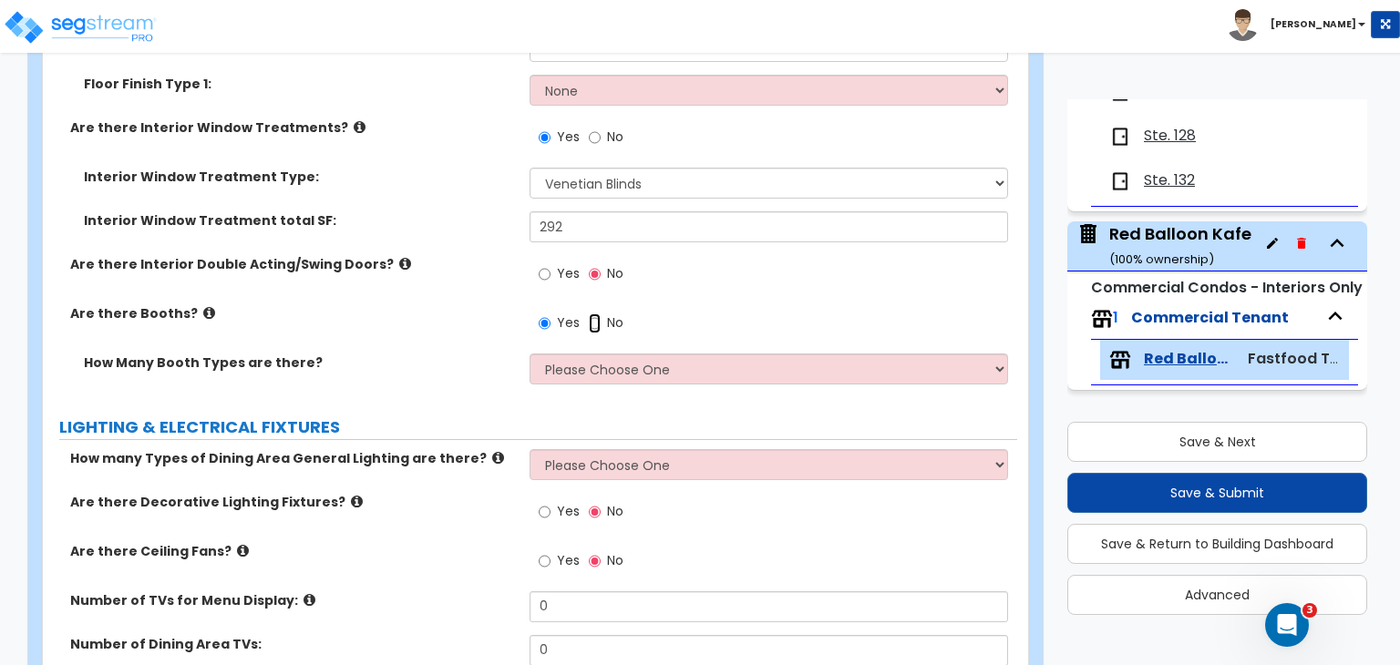
click at [595, 318] on input "No" at bounding box center [595, 324] width 12 height 20
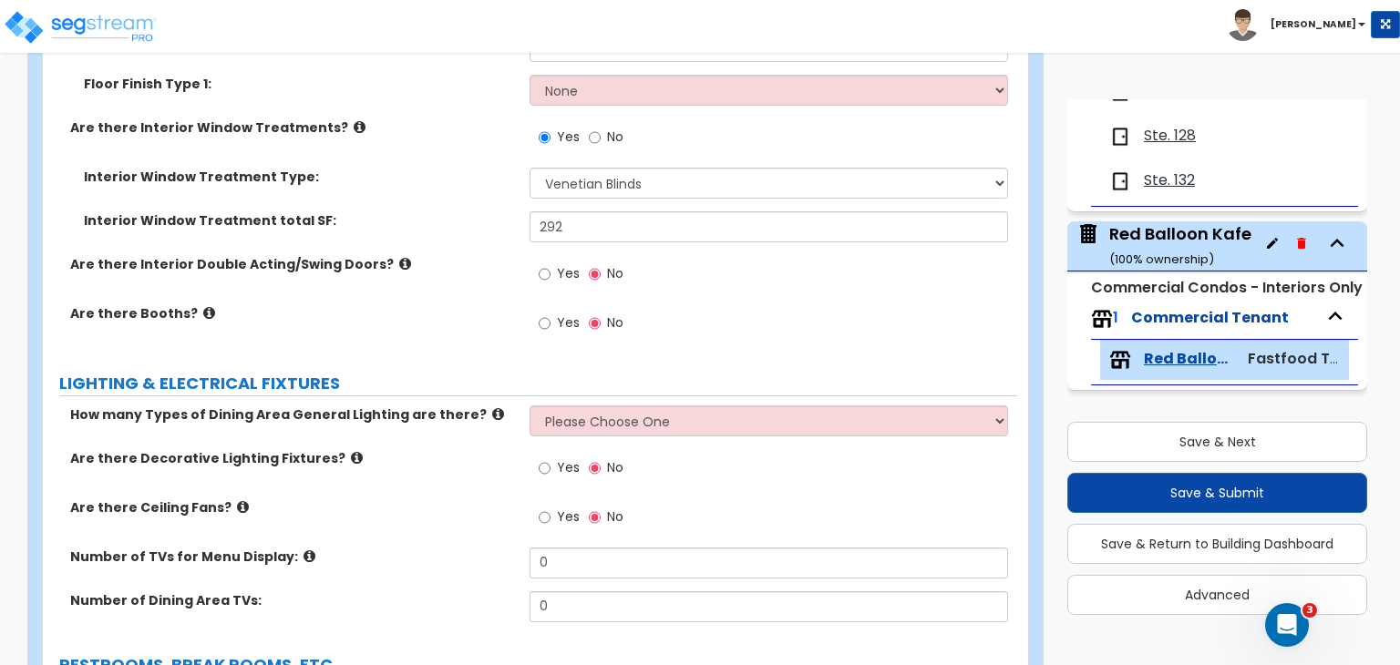
click at [416, 301] on div "Are there Interior Double Acting/Swing Doors? Yes No" at bounding box center [530, 279] width 974 height 49
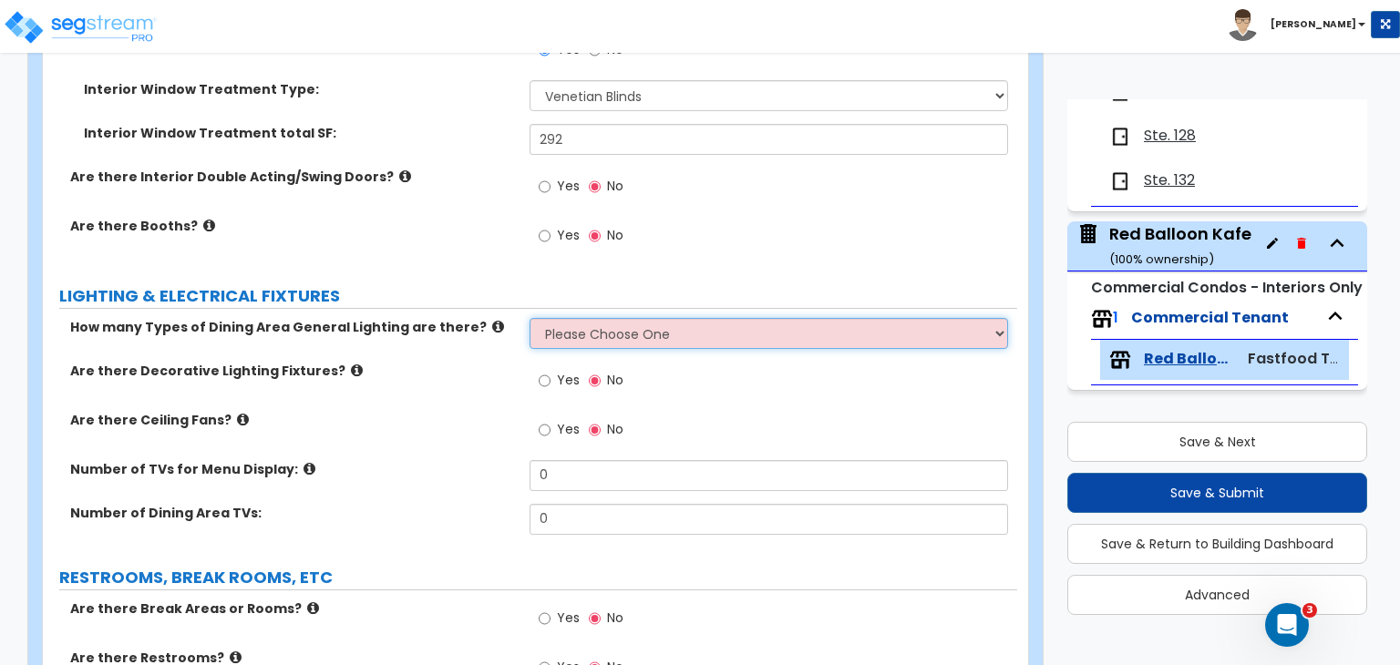
click at [570, 336] on select "Please Choose One 1 2 3" at bounding box center [769, 333] width 478 height 31
click at [530, 318] on select "Please Choose One 1 2 3" at bounding box center [769, 333] width 478 height 31
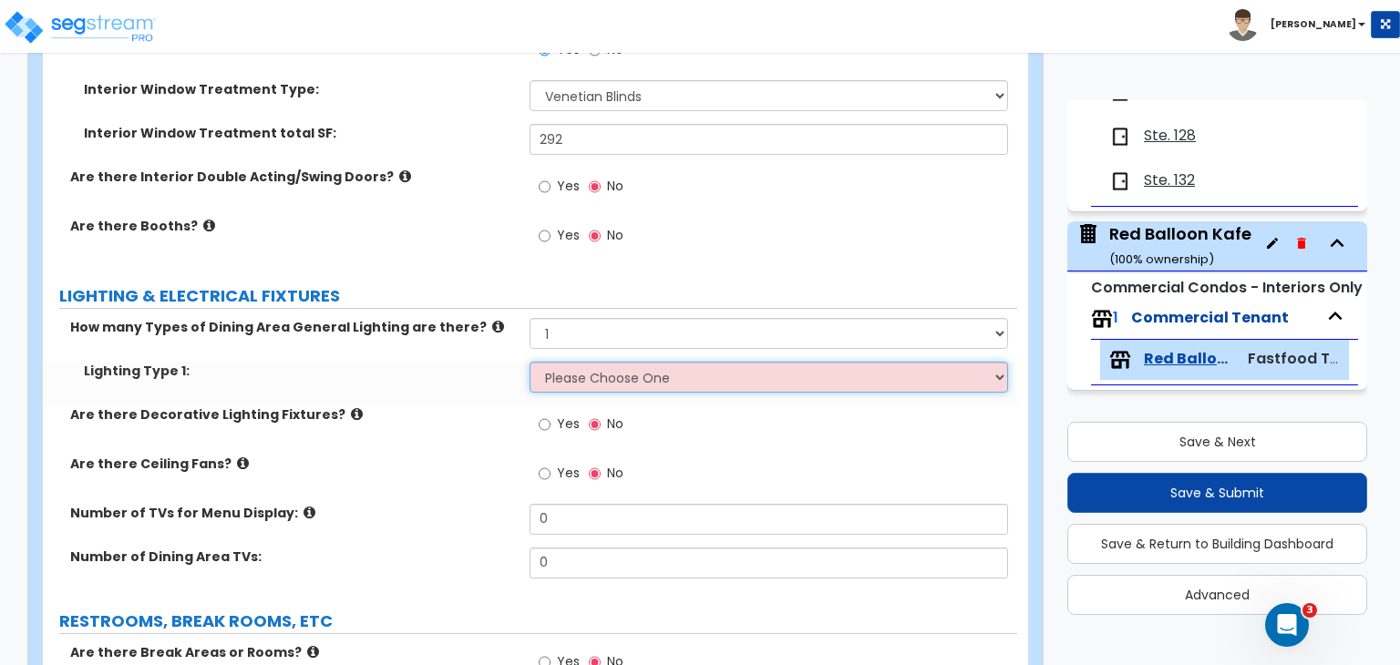
click at [584, 376] on select "Please Choose One LED Surface-Mounted LED Recessed Fluorescent Surface-Mounted …" at bounding box center [769, 377] width 478 height 31
click at [530, 362] on select "Please Choose One LED Surface-Mounted LED Recessed Fluorescent Surface-Mounted …" at bounding box center [769, 377] width 478 height 31
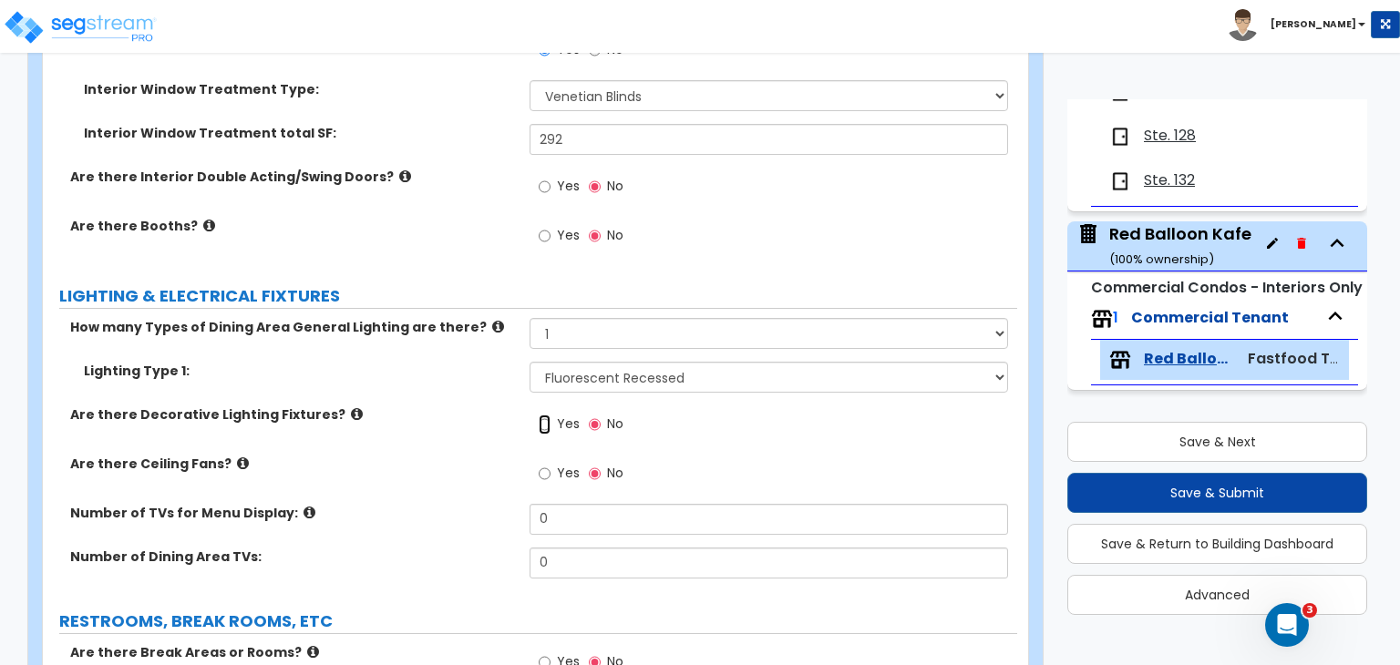
click at [545, 420] on input "Yes" at bounding box center [545, 425] width 12 height 20
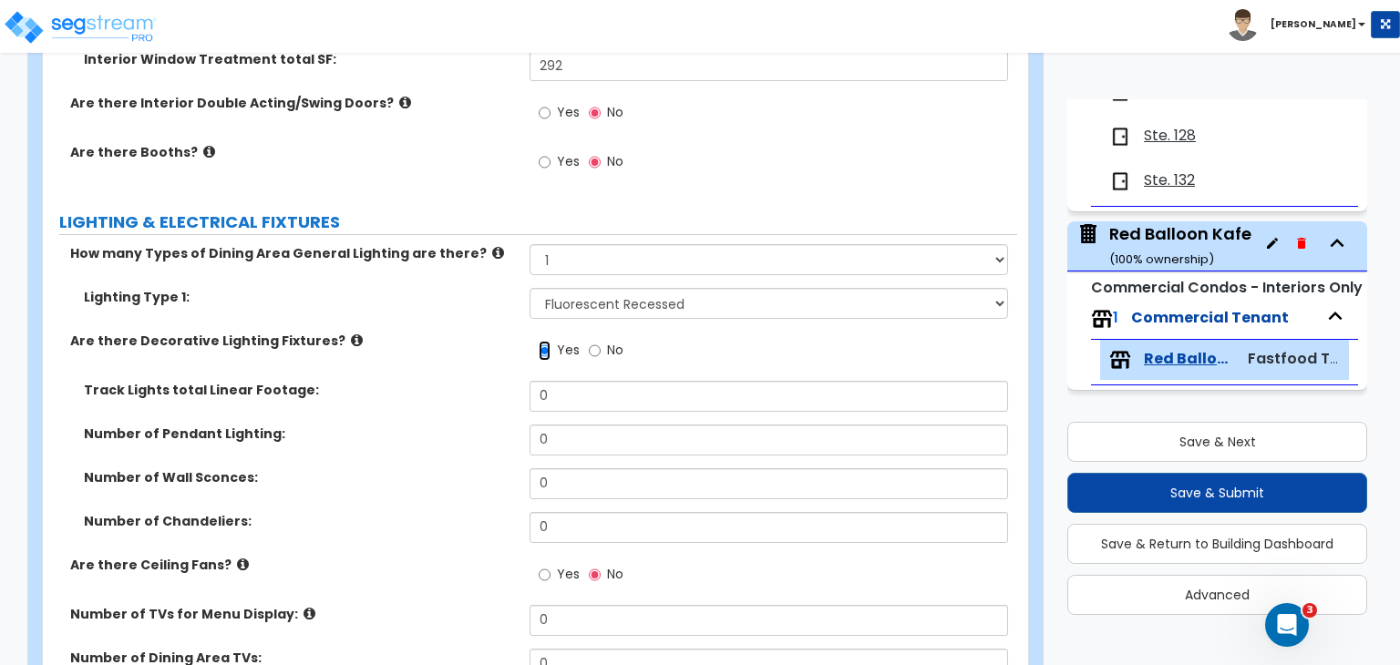
scroll to position [3364, 0]
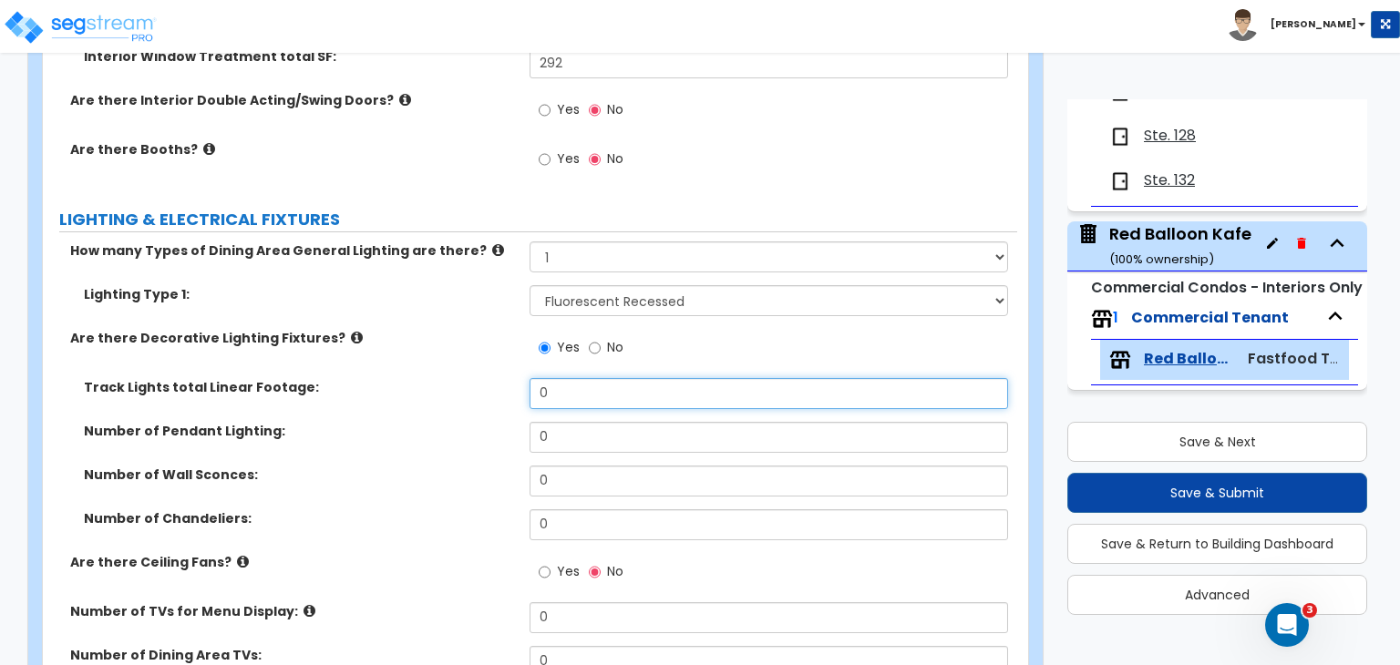
drag, startPoint x: 572, startPoint y: 388, endPoint x: 452, endPoint y: 395, distance: 120.5
click at [452, 395] on div "Track Lights total Linear Footage: 0" at bounding box center [530, 400] width 974 height 44
click at [566, 394] on input "0" at bounding box center [769, 393] width 478 height 31
drag, startPoint x: 566, startPoint y: 394, endPoint x: 362, endPoint y: 378, distance: 204.8
click at [362, 378] on div "Track Lights total Linear Footage: 0" at bounding box center [530, 400] width 974 height 44
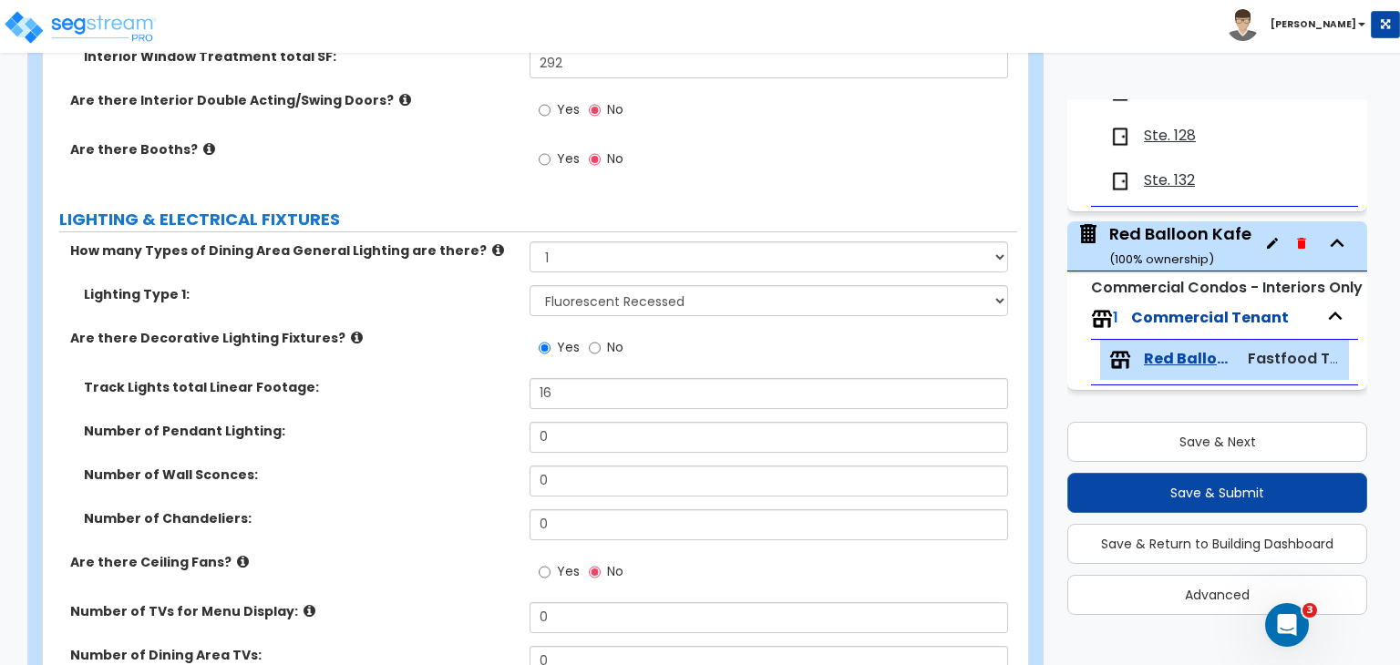
click at [452, 446] on div "Number of Pendant Lighting: 0" at bounding box center [530, 444] width 974 height 44
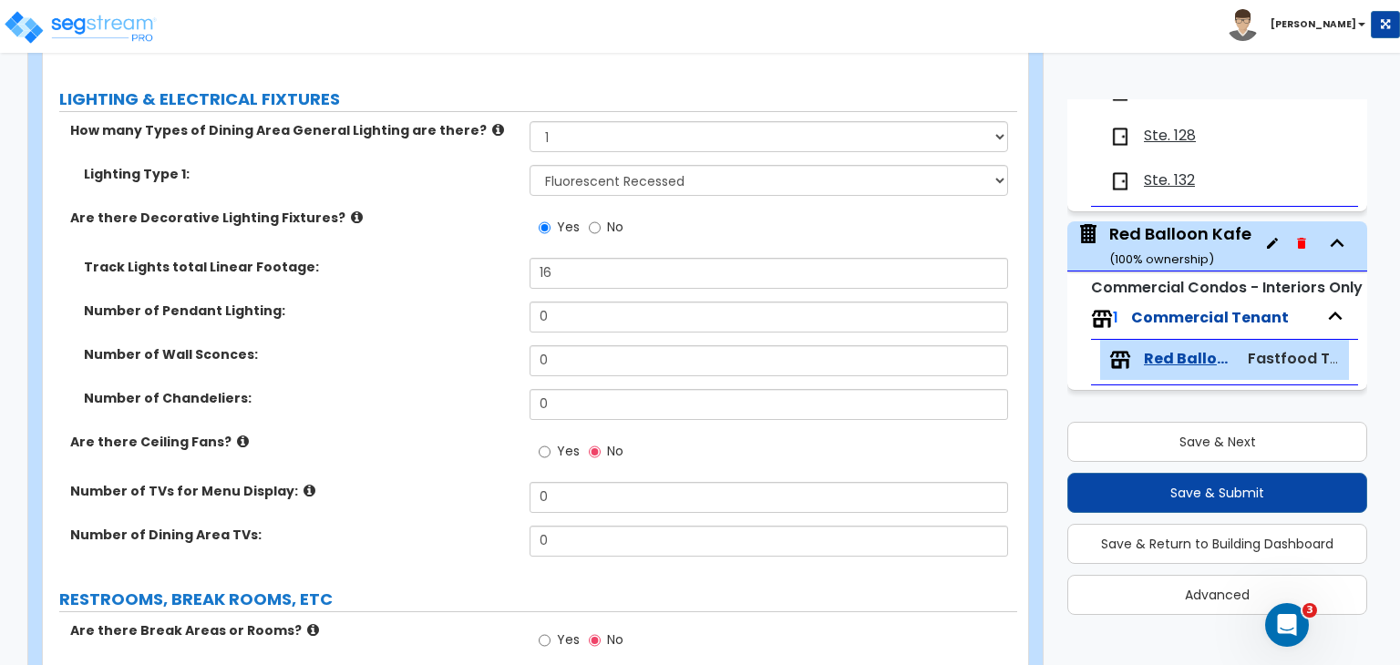
scroll to position [3488, 0]
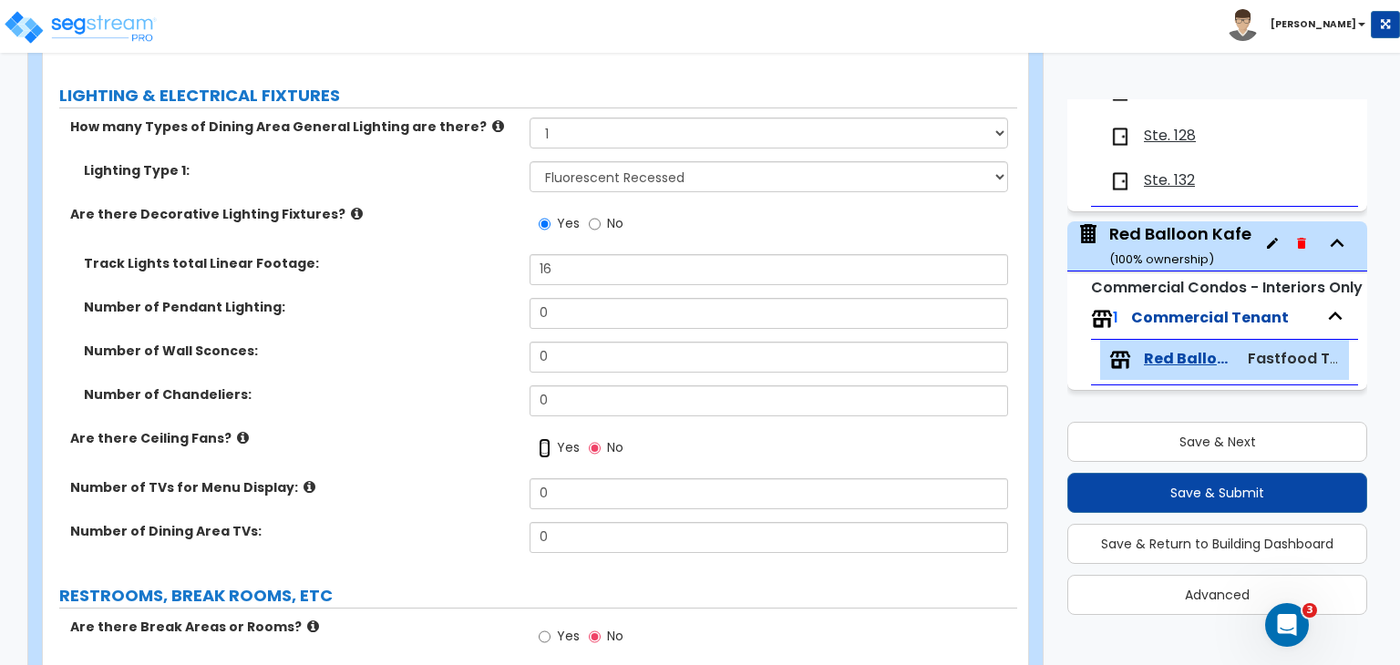
click at [547, 446] on input "Yes" at bounding box center [545, 448] width 12 height 20
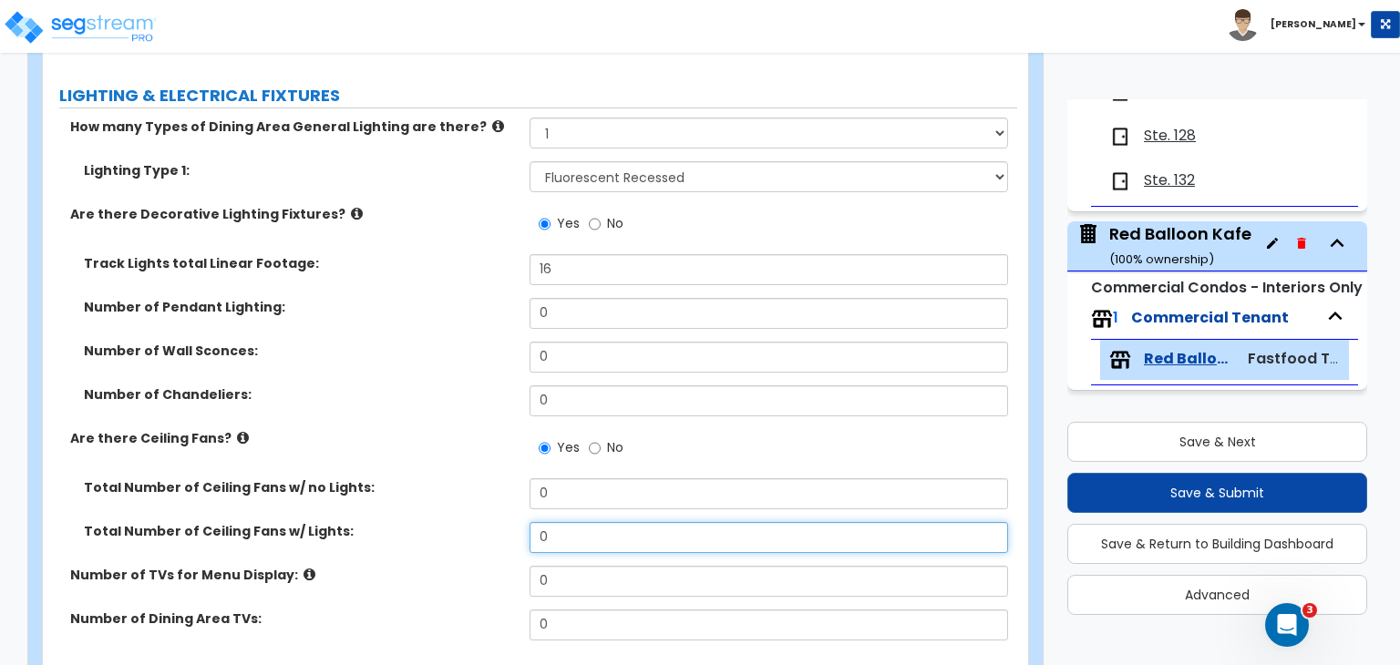
drag, startPoint x: 534, startPoint y: 538, endPoint x: 466, endPoint y: 548, distance: 69.1
click at [466, 548] on div "Total Number of Ceiling Fans w/ Lights: 0" at bounding box center [530, 544] width 974 height 44
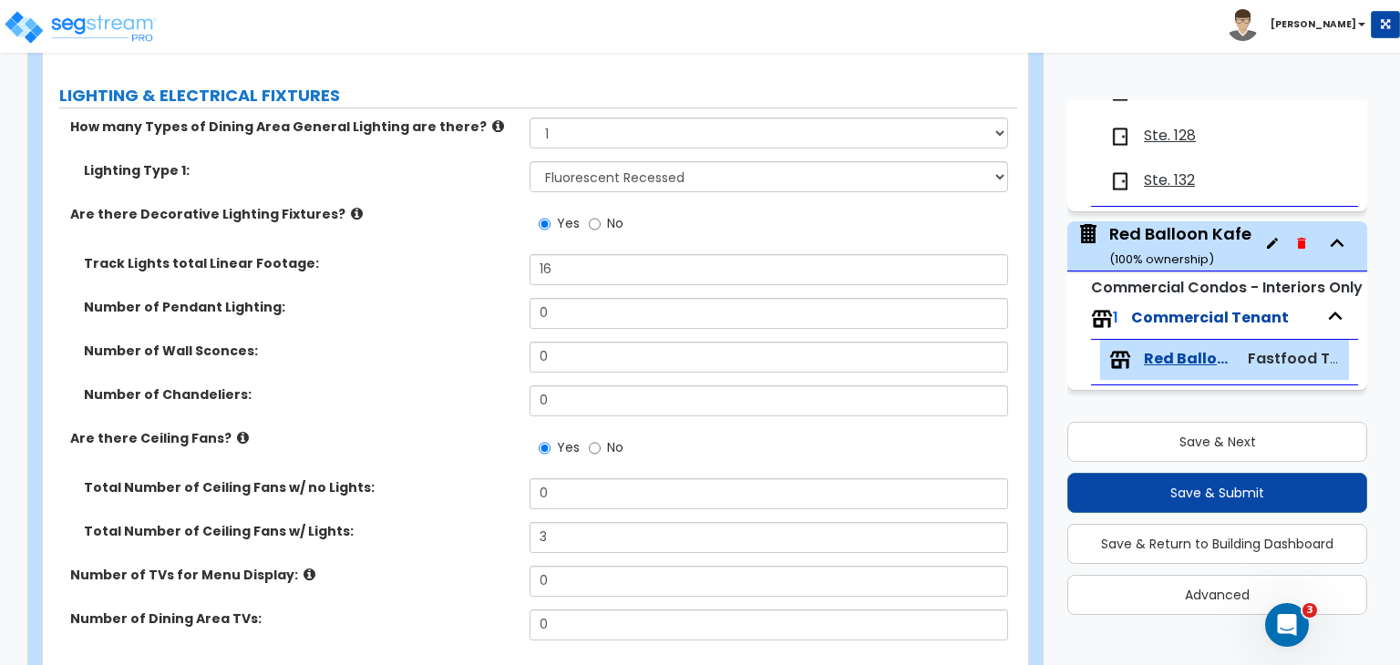
click at [472, 525] on label "Total Number of Ceiling Fans w/ Lights:" at bounding box center [300, 531] width 432 height 18
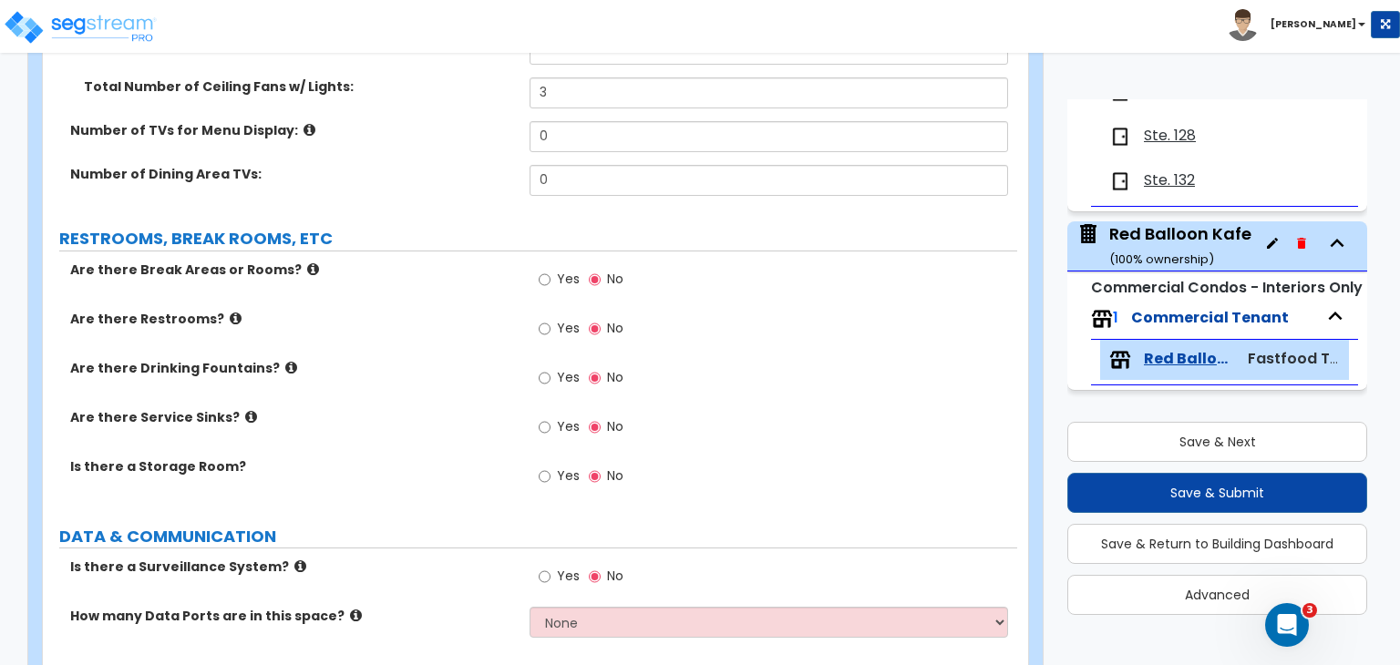
scroll to position [3934, 0]
click at [543, 325] on input "Yes" at bounding box center [545, 328] width 12 height 20
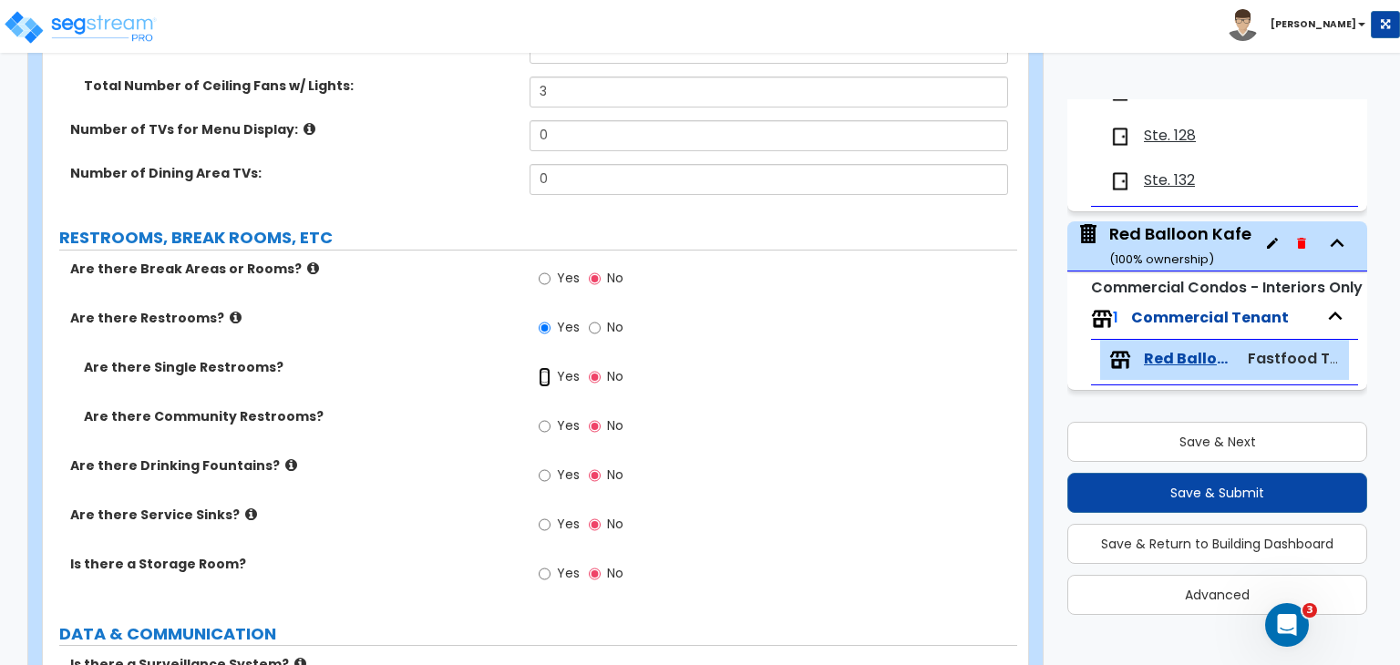
click at [544, 376] on input "Yes" at bounding box center [545, 377] width 12 height 20
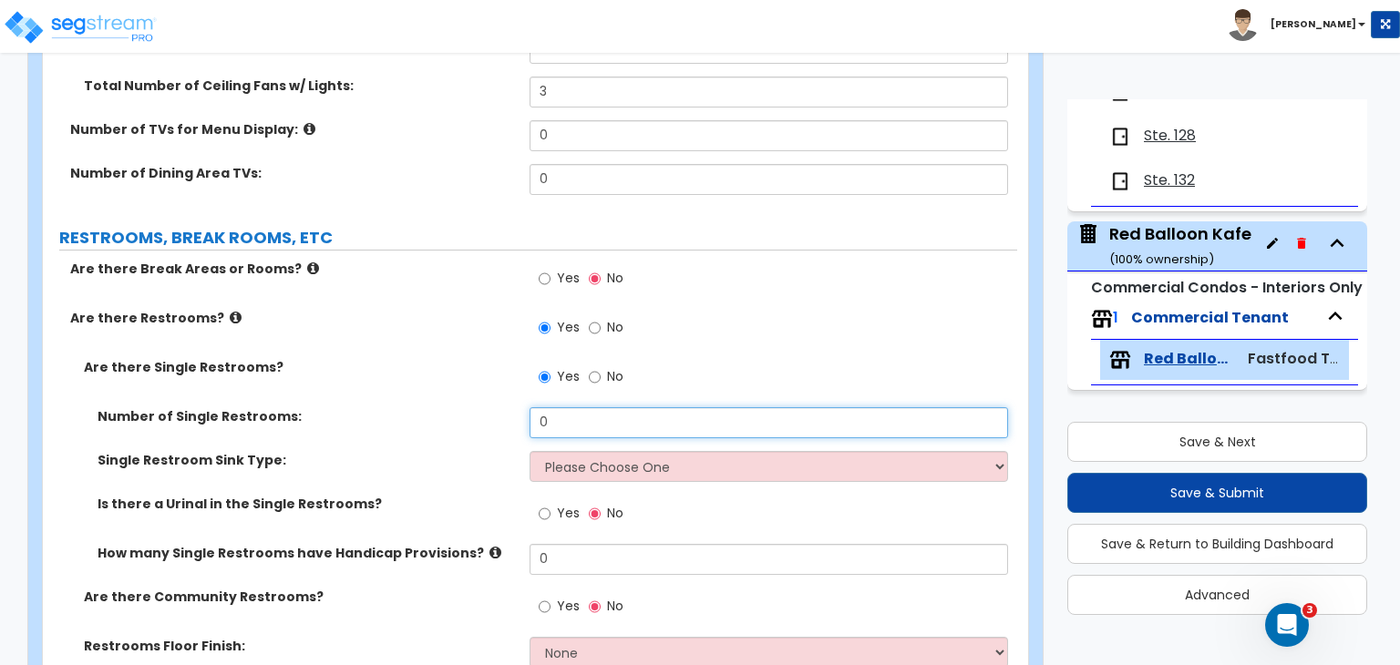
drag, startPoint x: 592, startPoint y: 419, endPoint x: 468, endPoint y: 431, distance: 125.4
click at [468, 431] on div "Number of Single Restrooms: 0" at bounding box center [530, 429] width 974 height 44
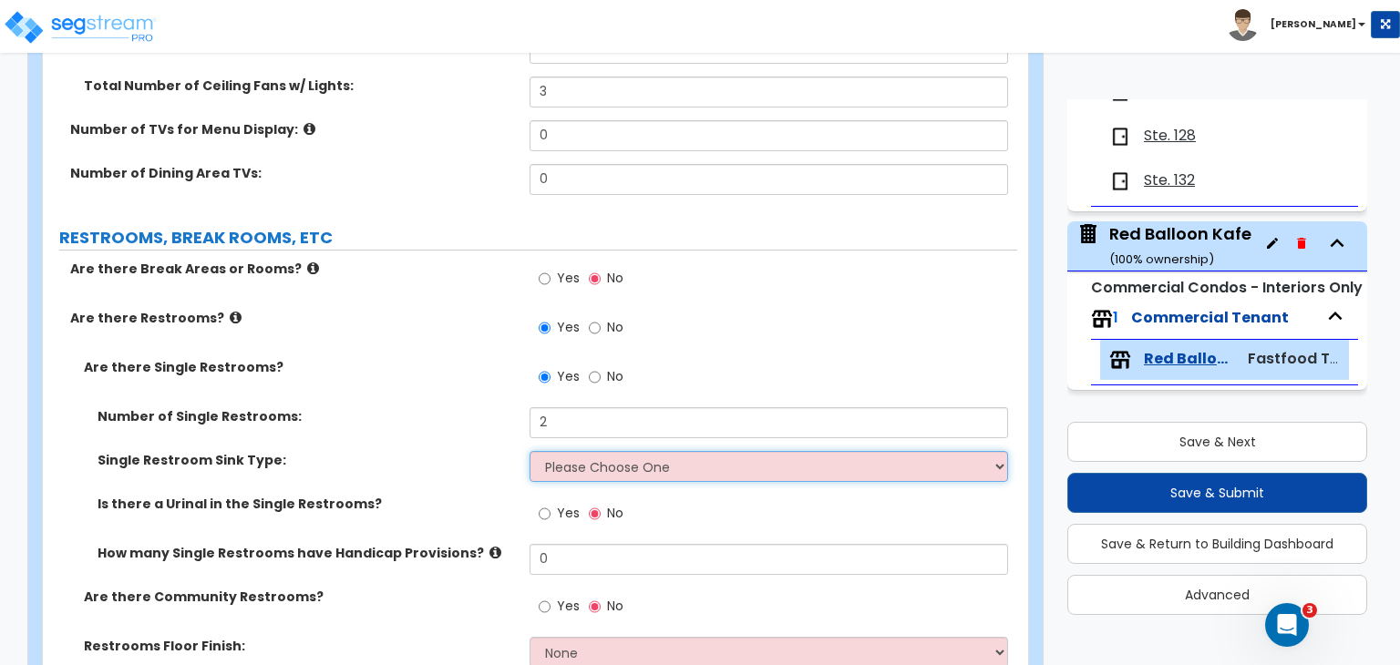
click at [572, 473] on select "Please Choose One Wall-mounted Vanity-mounted" at bounding box center [769, 466] width 478 height 31
click at [530, 451] on select "Please Choose One Wall-mounted Vanity-mounted" at bounding box center [769, 466] width 478 height 31
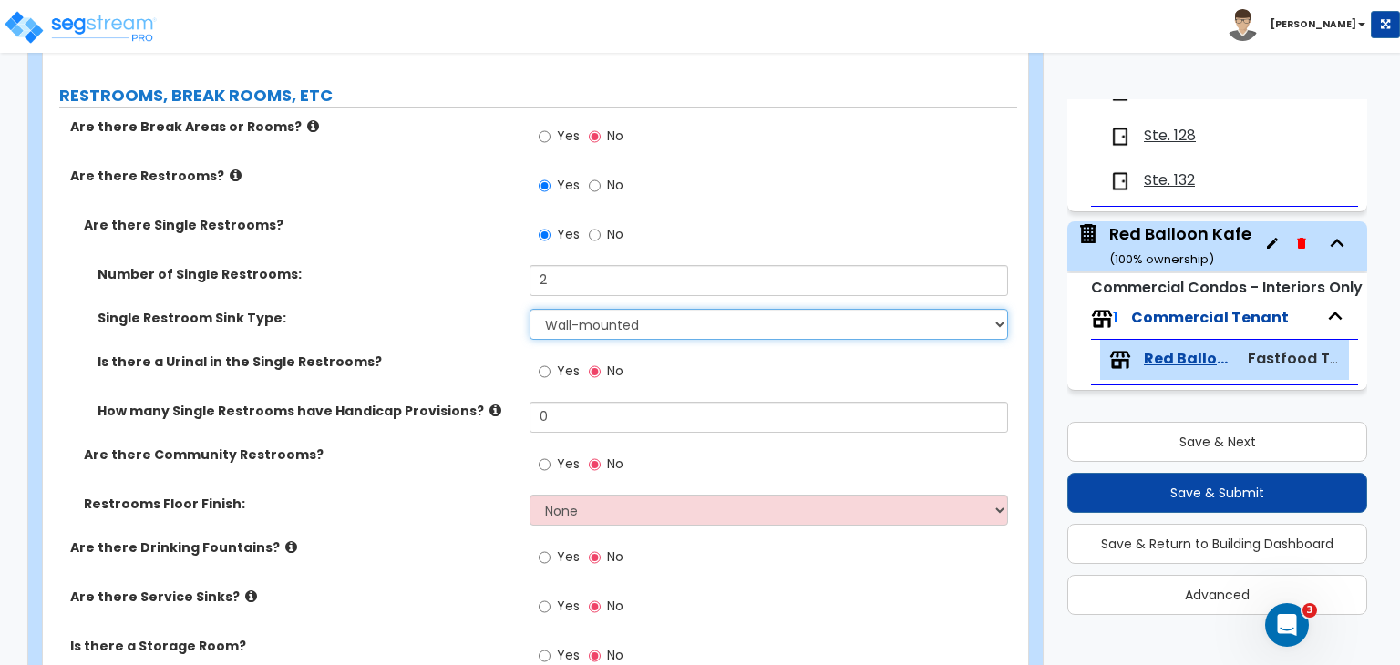
scroll to position [4089, 0]
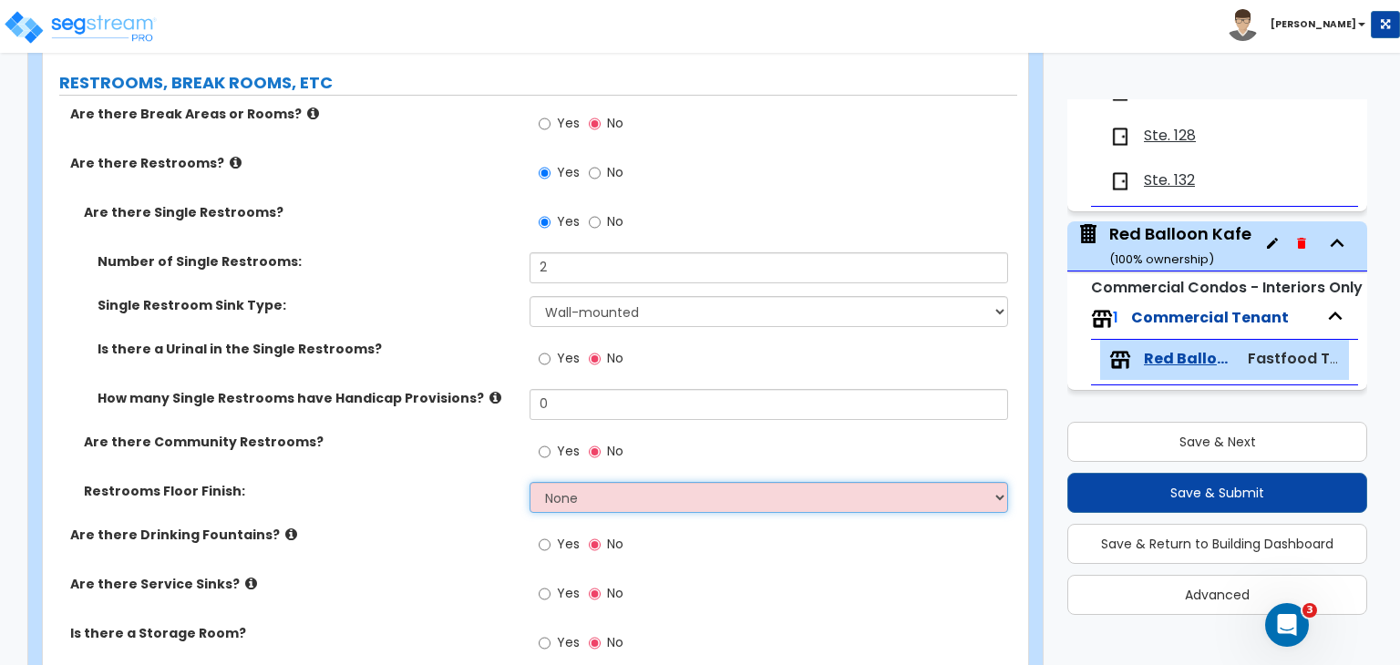
click at [552, 504] on select "None Tile Flooring Resilient Laminate Flooring VCT Flooring Sheet Vinyl Flooring" at bounding box center [769, 497] width 478 height 31
click at [530, 482] on select "None Tile Flooring Resilient Laminate Flooring VCT Flooring Sheet Vinyl Flooring" at bounding box center [769, 497] width 478 height 31
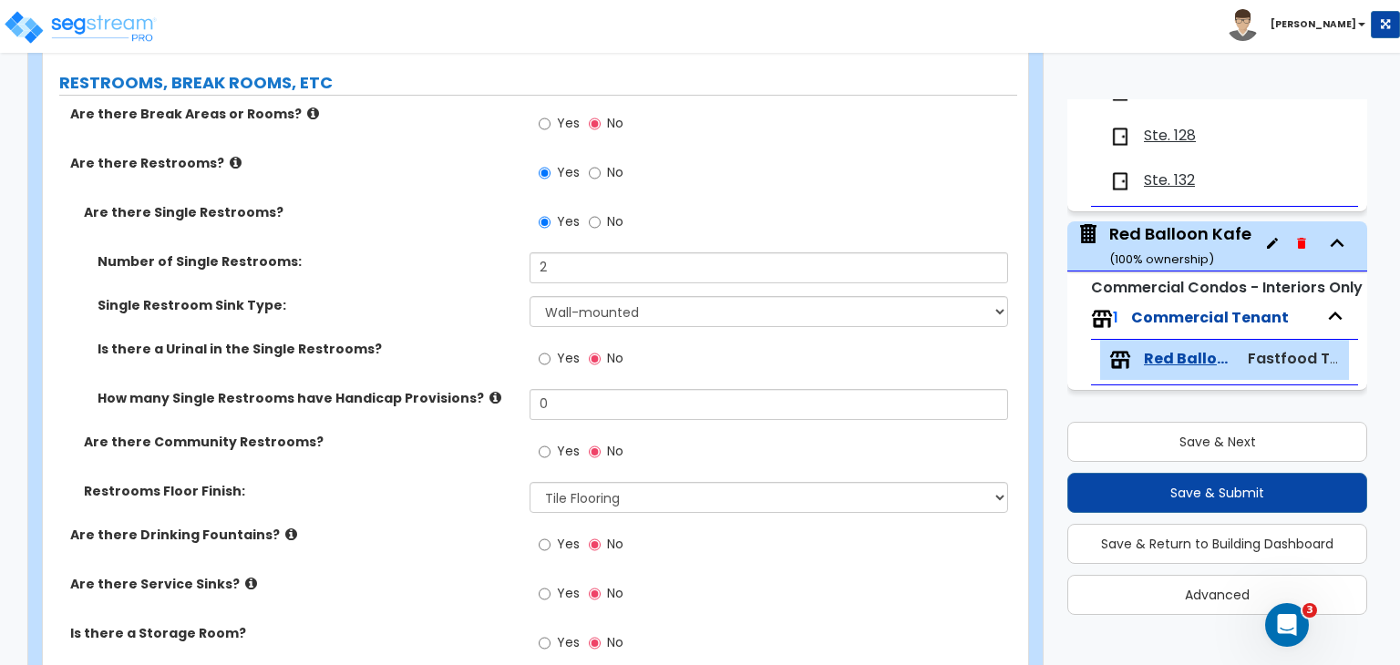
click at [459, 457] on div "Are there Community Restrooms? Yes No" at bounding box center [530, 457] width 974 height 49
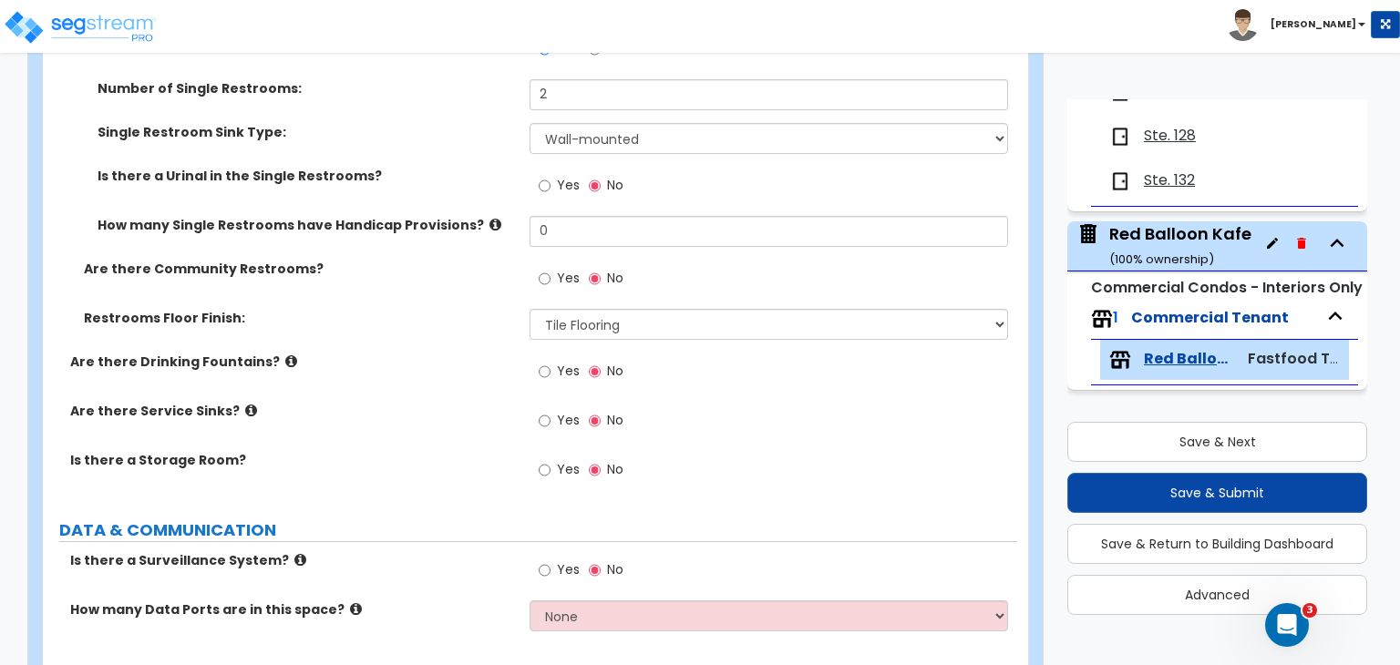
scroll to position [4262, 0]
click at [542, 419] on input "Yes" at bounding box center [545, 421] width 12 height 20
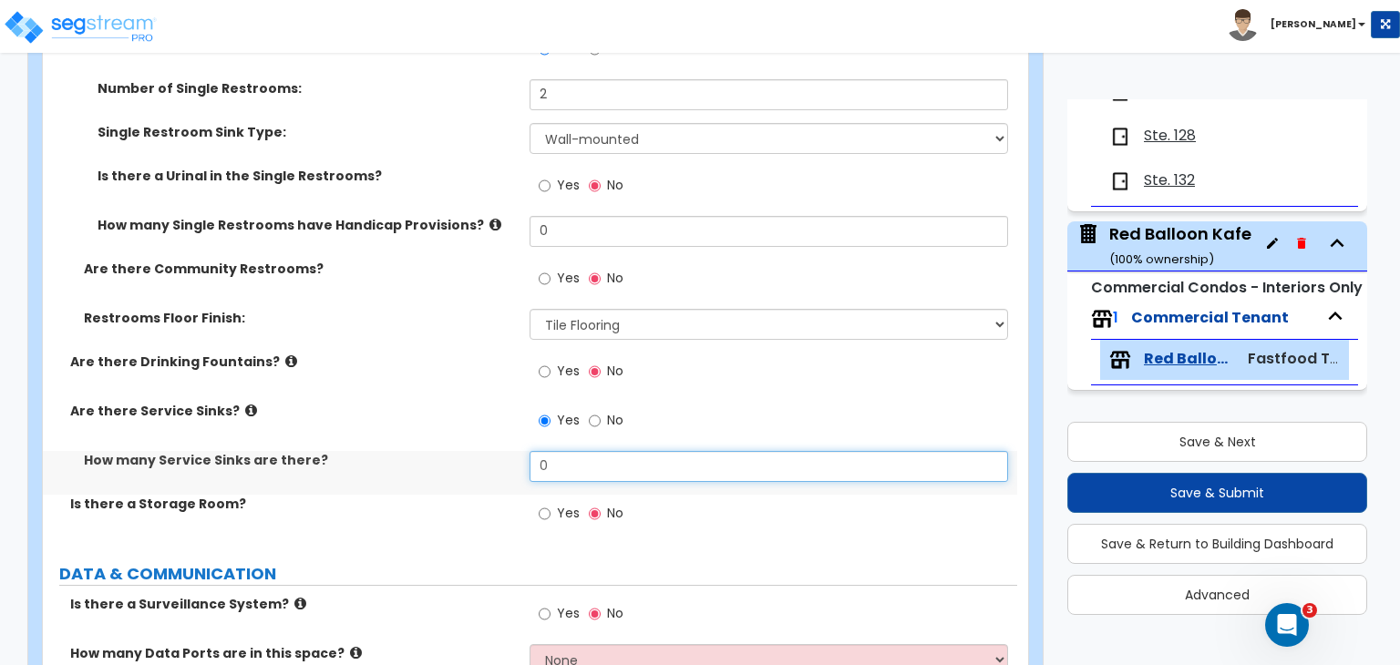
drag, startPoint x: 554, startPoint y: 460, endPoint x: 437, endPoint y: 473, distance: 118.3
click at [437, 473] on div "How many Service Sinks are there? 0" at bounding box center [530, 473] width 974 height 44
click at [437, 473] on div "How many Service Sinks are there? 1" at bounding box center [530, 473] width 974 height 44
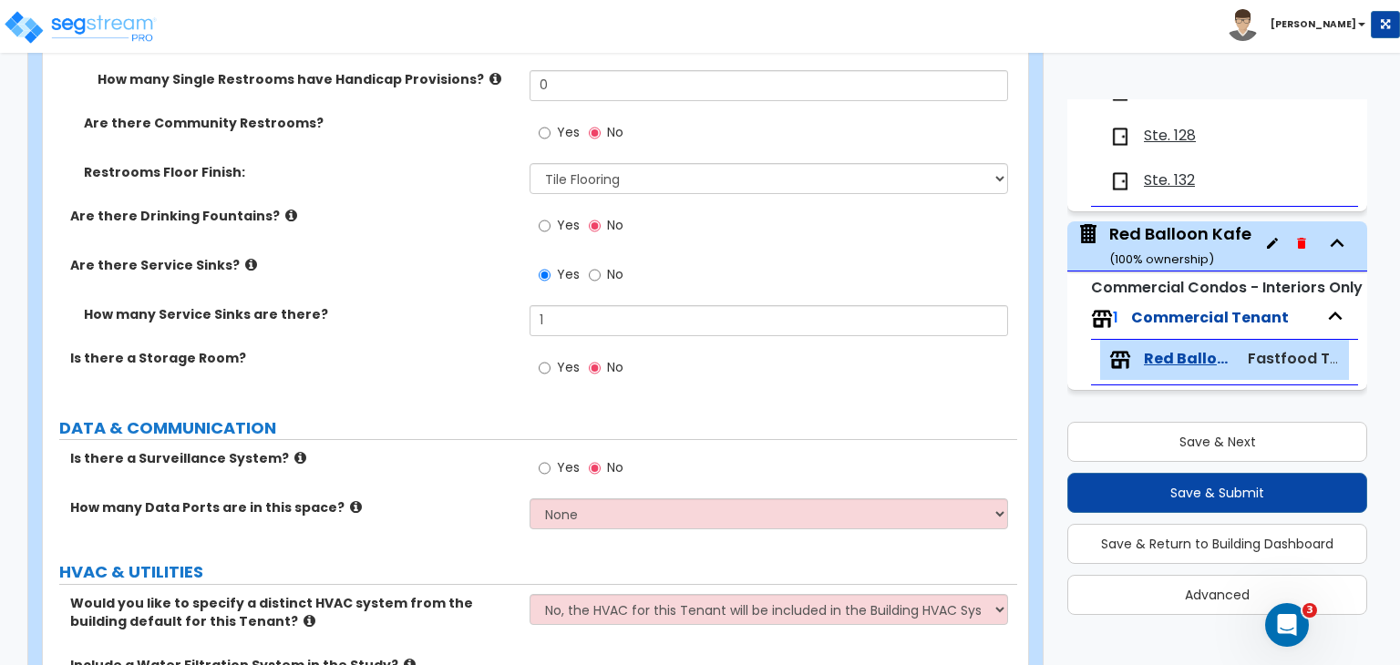
scroll to position [4411, 0]
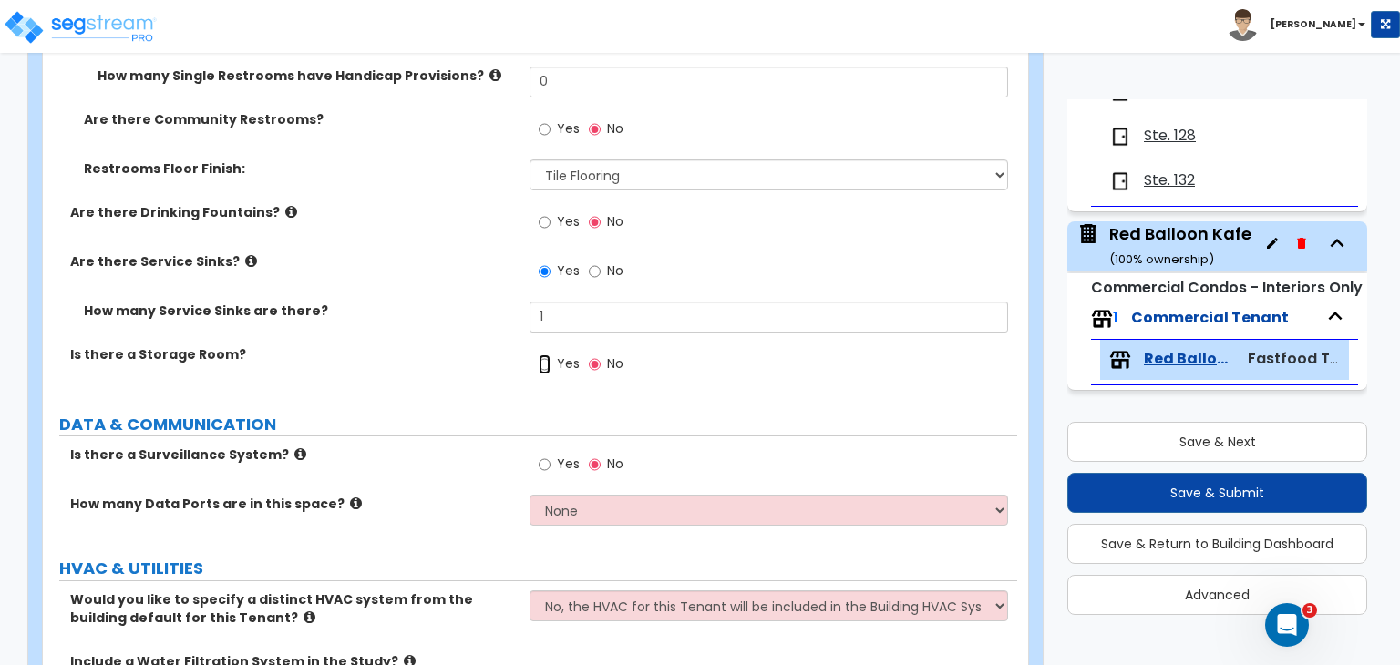
click at [540, 361] on input "Yes" at bounding box center [545, 365] width 12 height 20
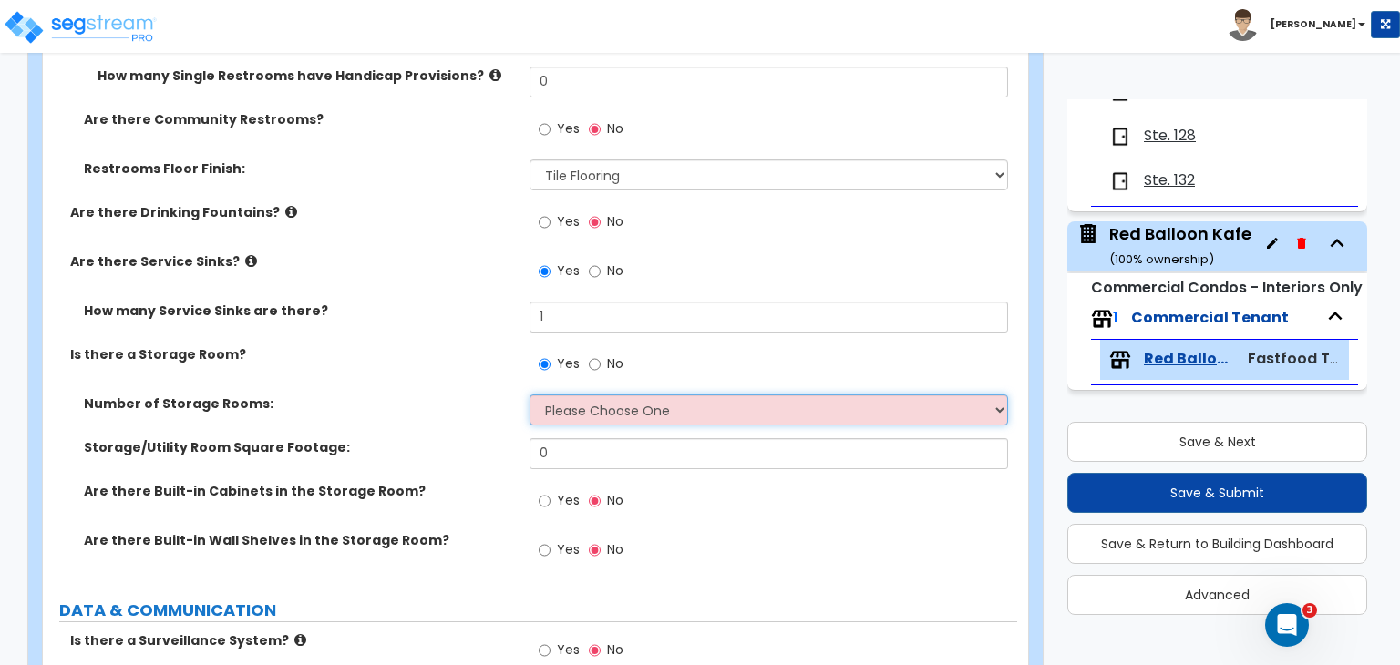
click at [549, 411] on select "Please Choose One 1 2 3" at bounding box center [769, 410] width 478 height 31
click at [530, 395] on select "Please Choose One 1 2 3" at bounding box center [769, 410] width 478 height 31
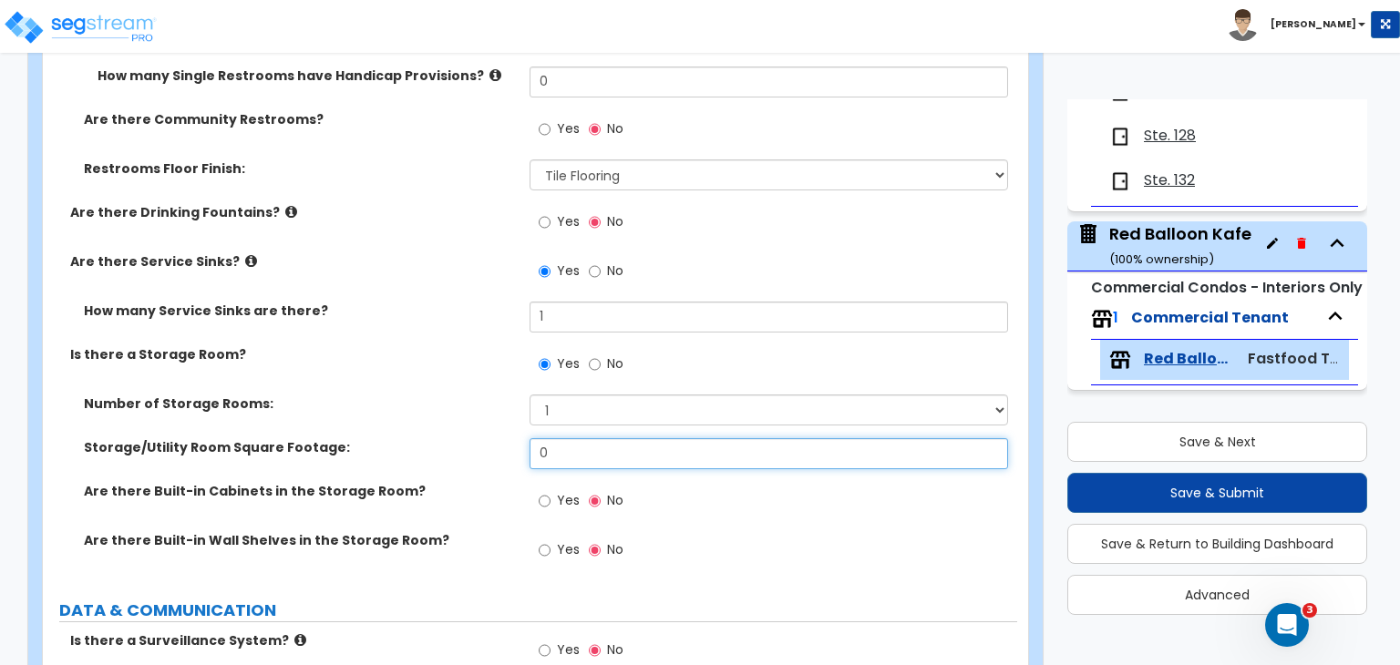
drag, startPoint x: 575, startPoint y: 457, endPoint x: 390, endPoint y: 427, distance: 187.5
click at [390, 427] on div "Number of Storage Rooms: Please Choose One 1 2 3 Storage/Utility Room Square Fo…" at bounding box center [530, 488] width 947 height 186
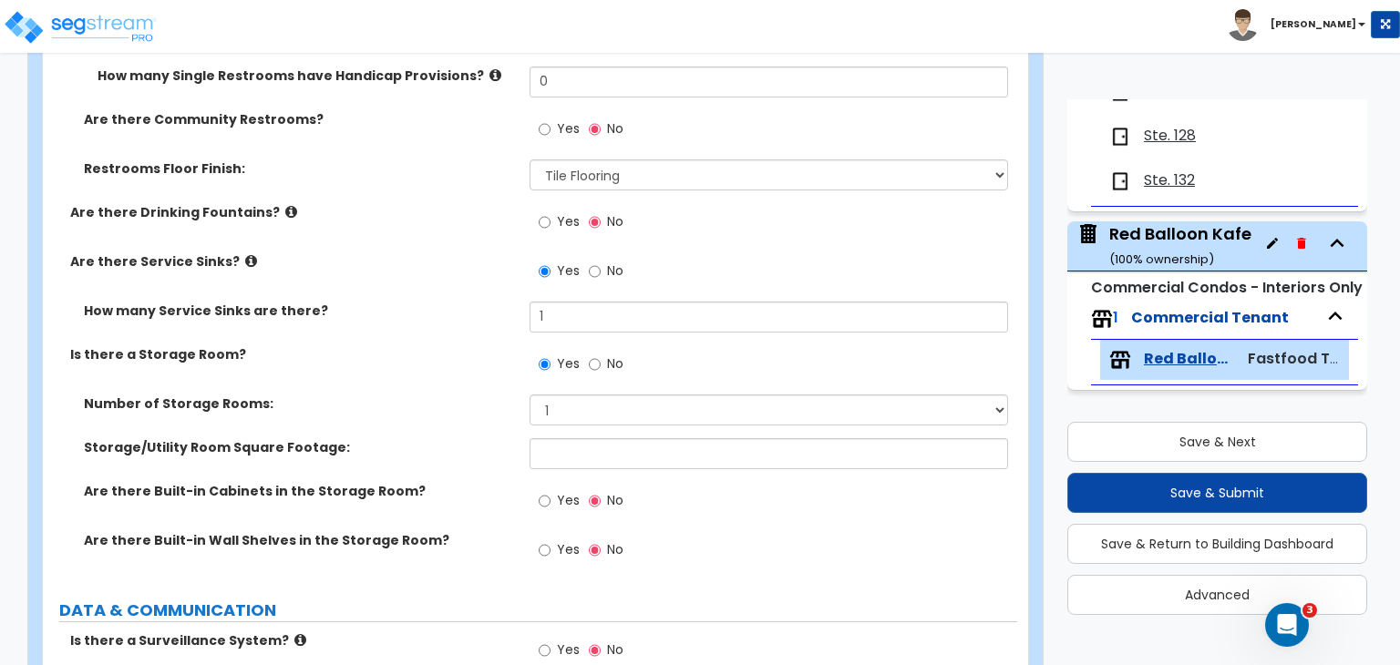
click at [460, 424] on div "Number of Storage Rooms: Please Choose One 1 2 3" at bounding box center [530, 417] width 974 height 44
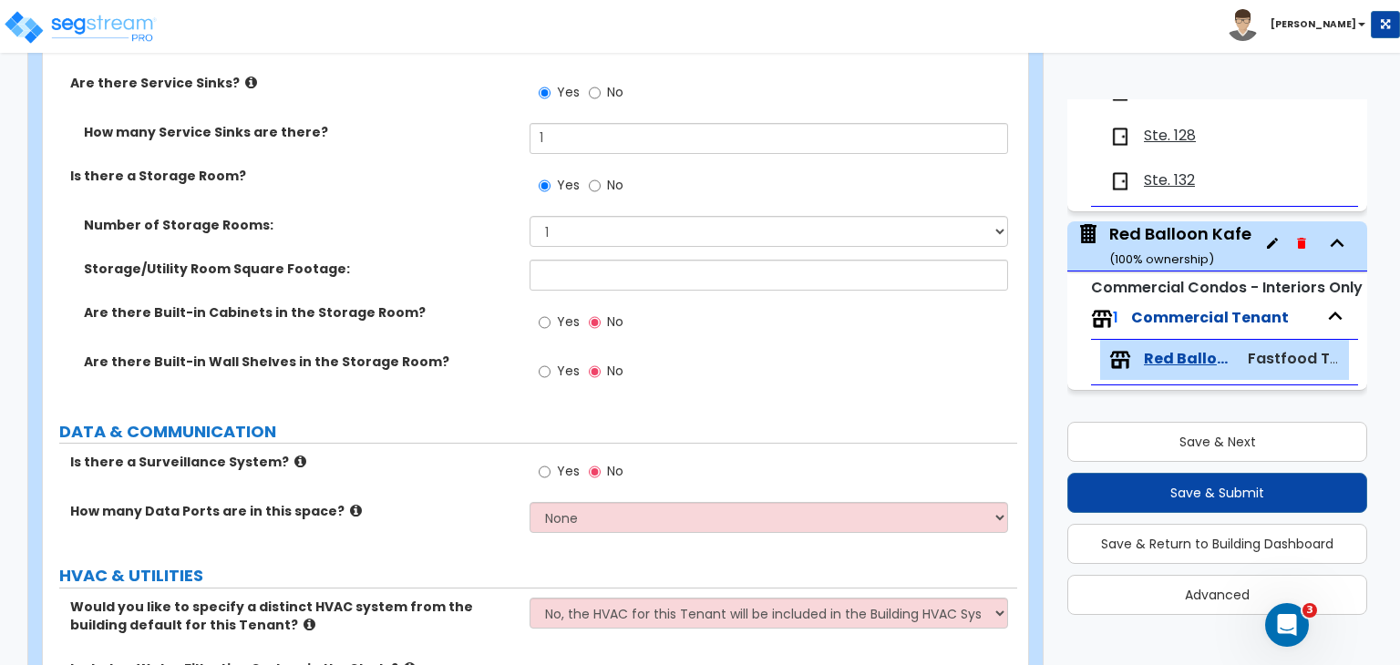
scroll to position [4592, 0]
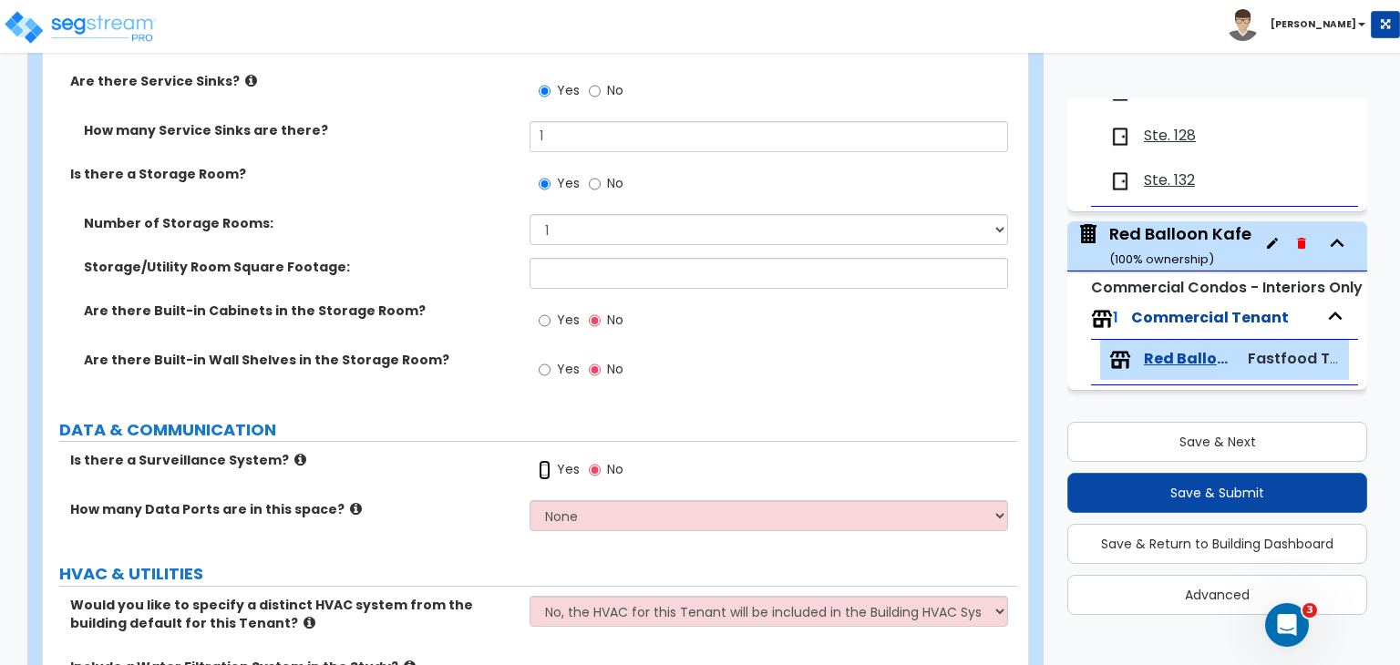
click at [547, 471] on input "Yes" at bounding box center [545, 470] width 12 height 20
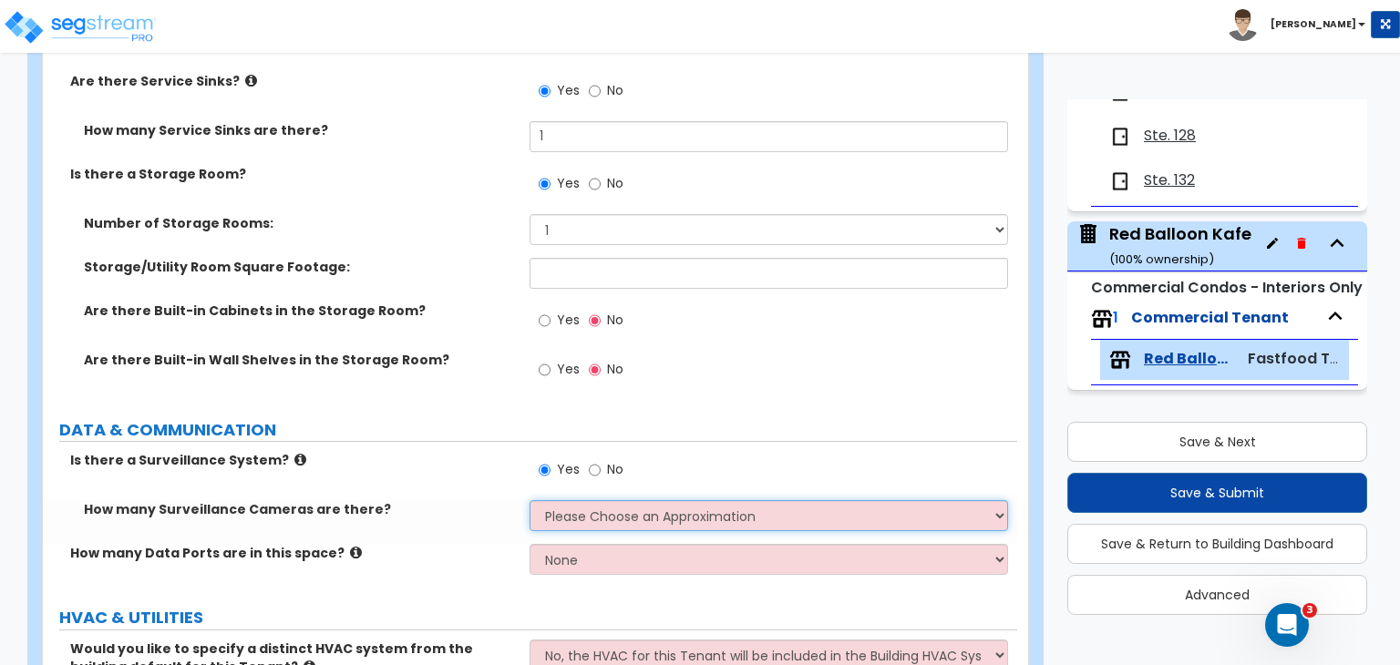
click at [575, 511] on select "Please Choose an Approximation Barely Noticed Any Noticed a Couple Frequently S…" at bounding box center [769, 515] width 478 height 31
click at [530, 500] on select "Please Choose an Approximation Barely Noticed Any Noticed a Couple Frequently S…" at bounding box center [769, 515] width 478 height 31
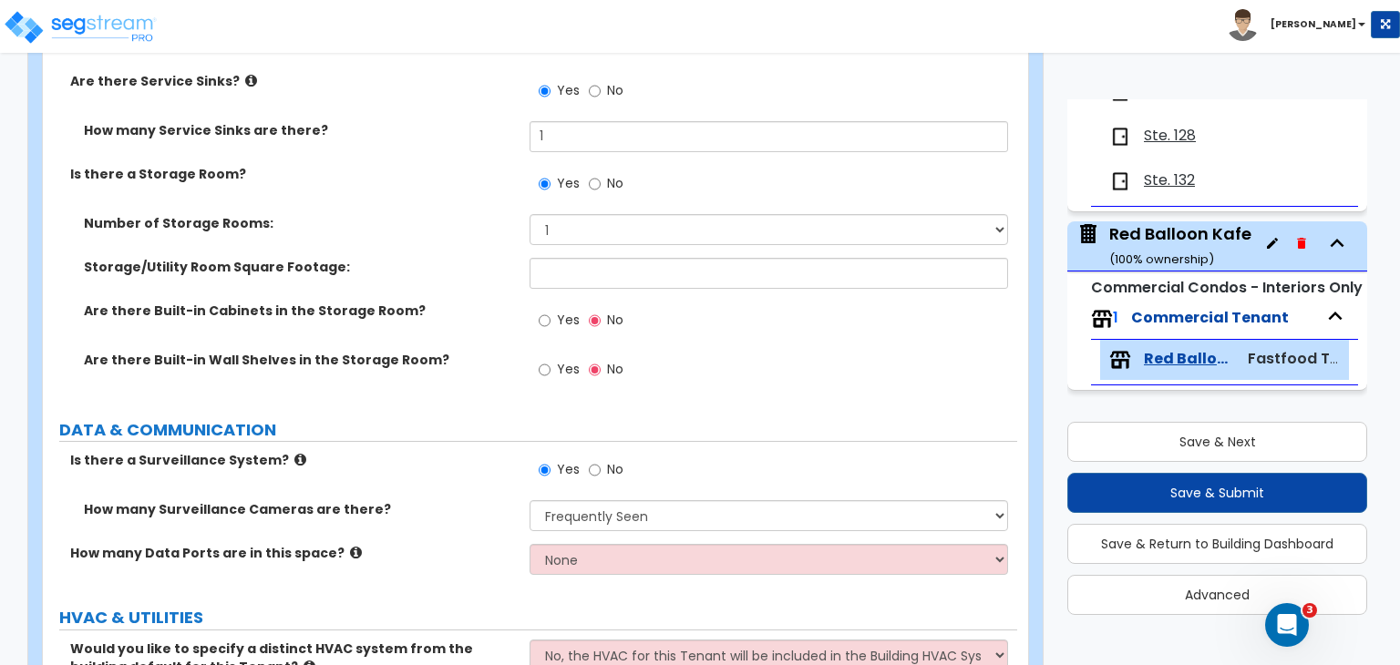
click at [467, 474] on div "Is there a Surveillance System? Yes No" at bounding box center [530, 475] width 974 height 49
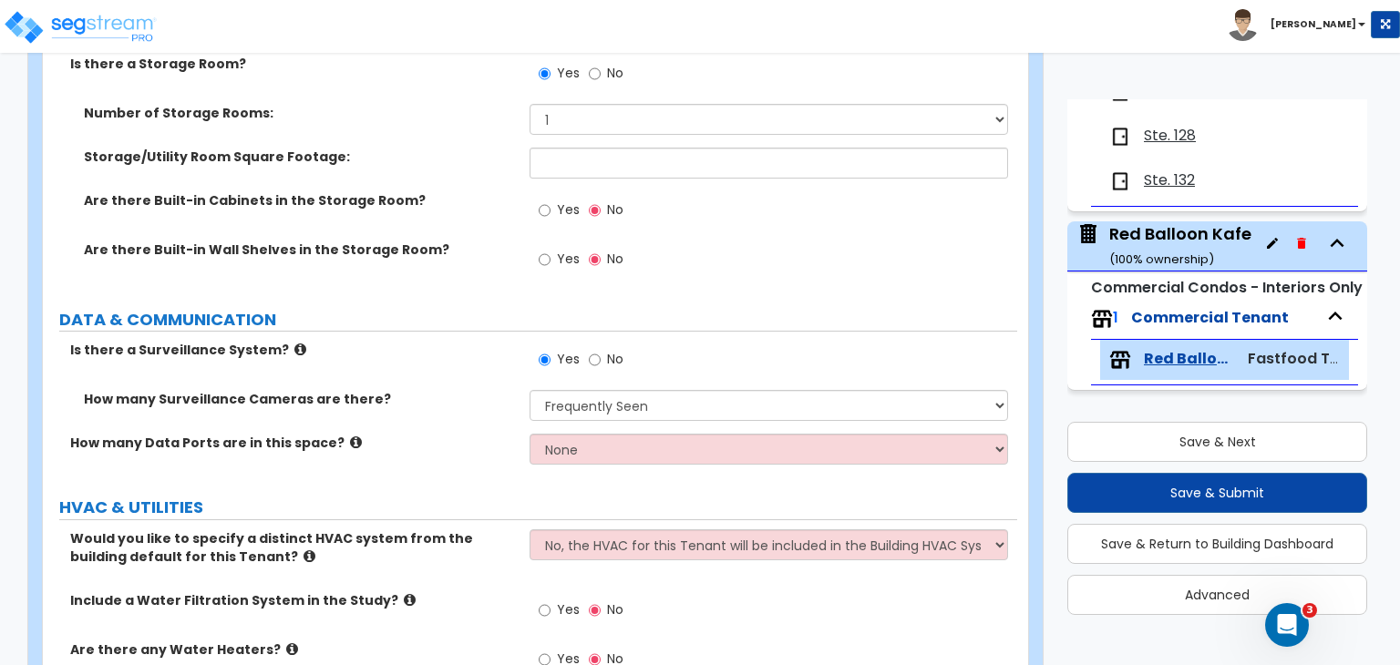
scroll to position [4703, 0]
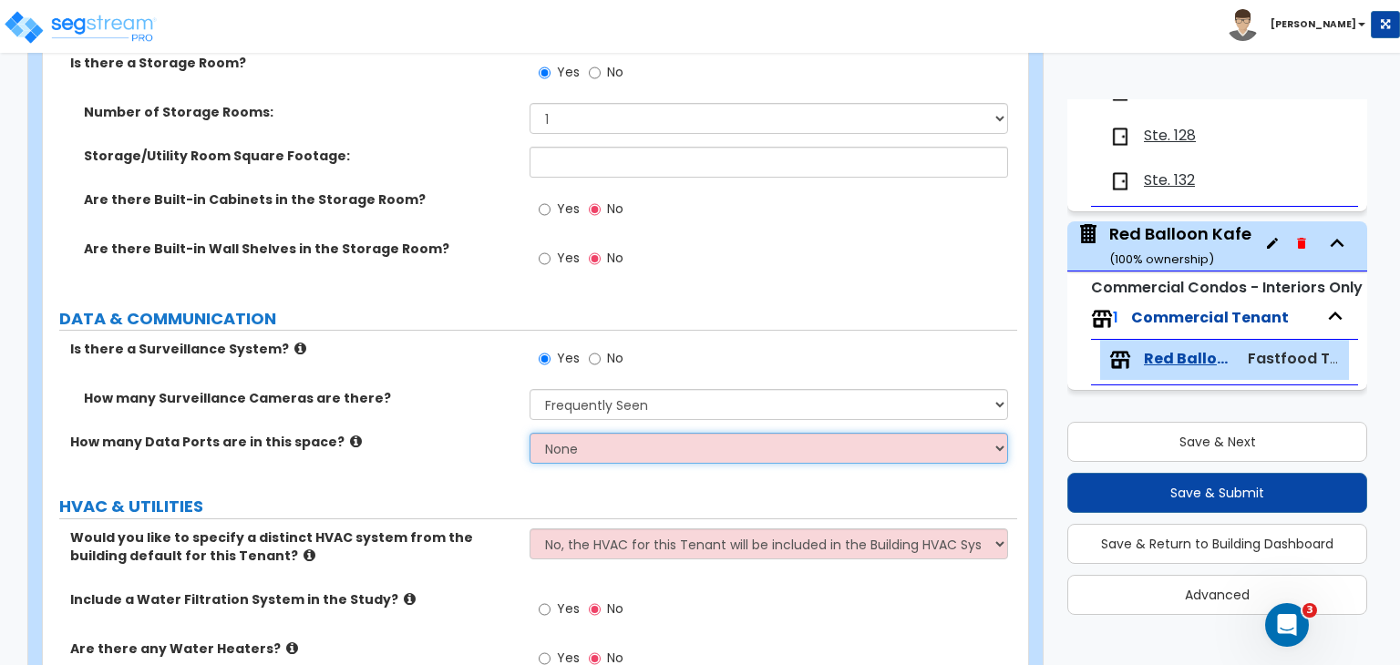
click at [590, 449] on select "None Please Estimate for Me I will specify the Quantity Exactly" at bounding box center [769, 448] width 478 height 31
click at [530, 433] on select "None Please Estimate for Me I will specify the Quantity Exactly" at bounding box center [769, 448] width 478 height 31
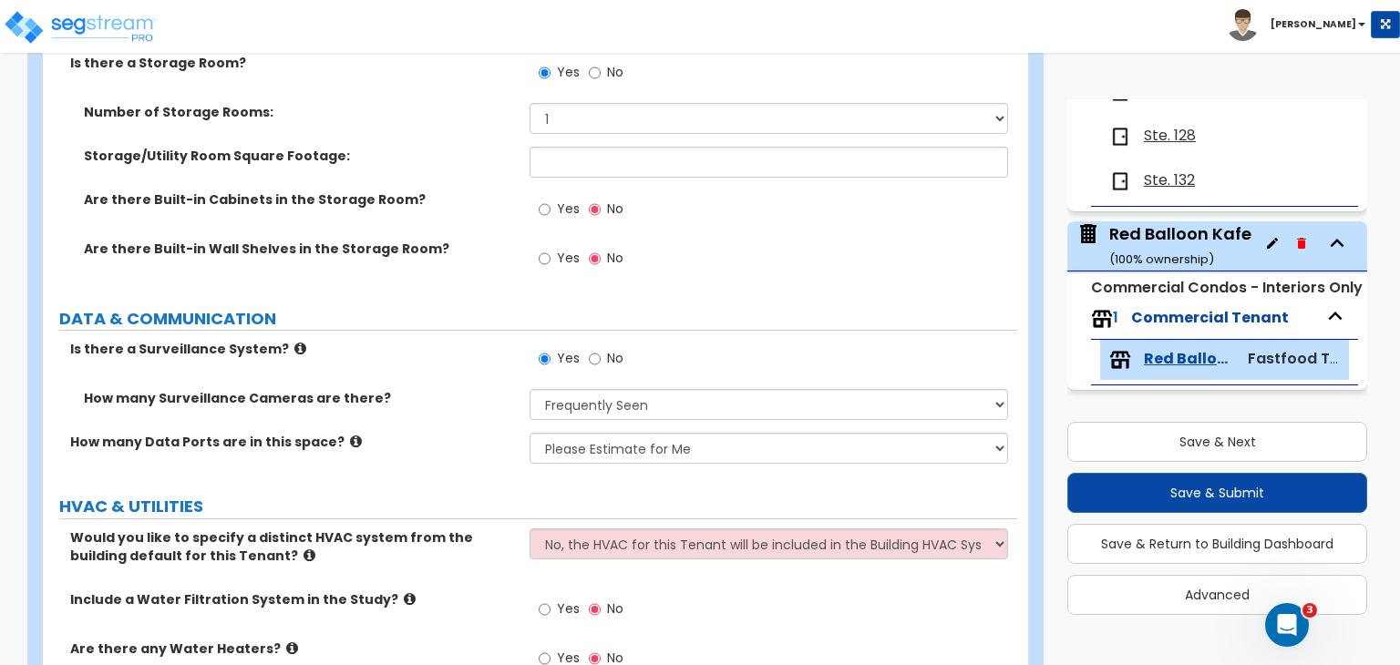
click at [450, 454] on div "How many Data Ports are in this space? None Please Estimate for Me I will speci…" at bounding box center [530, 455] width 974 height 44
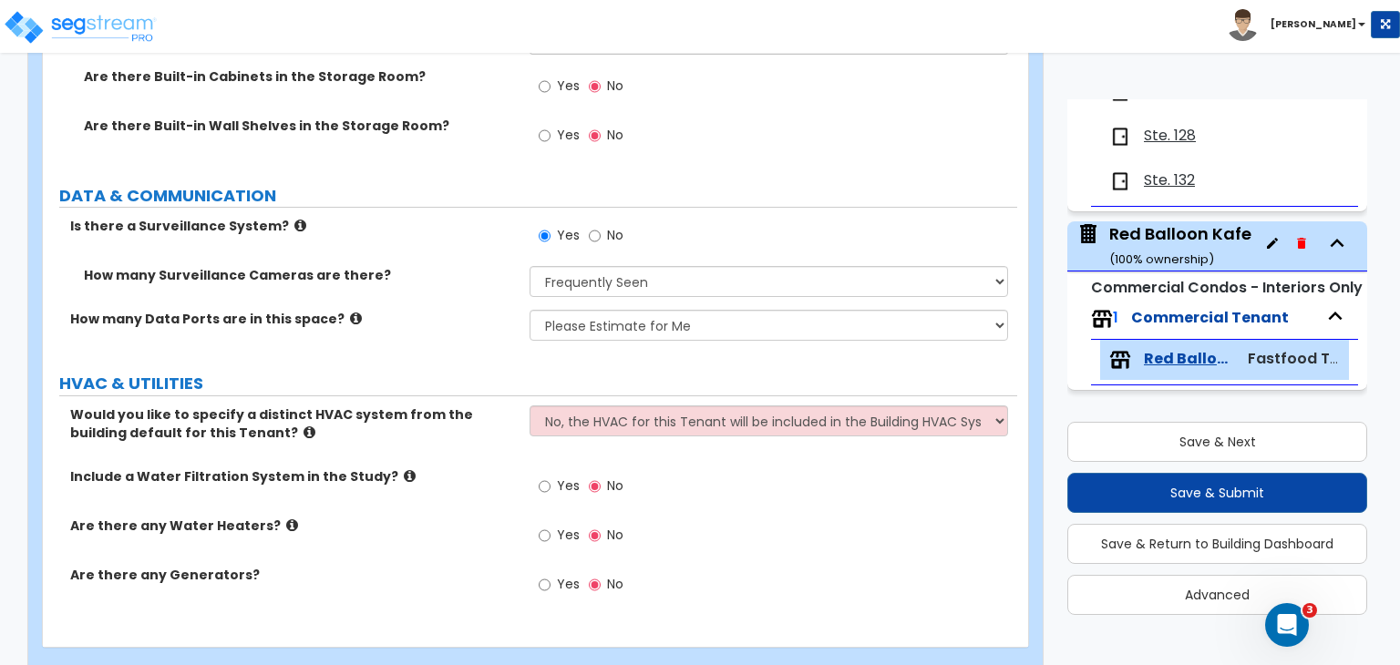
scroll to position [4845, 0]
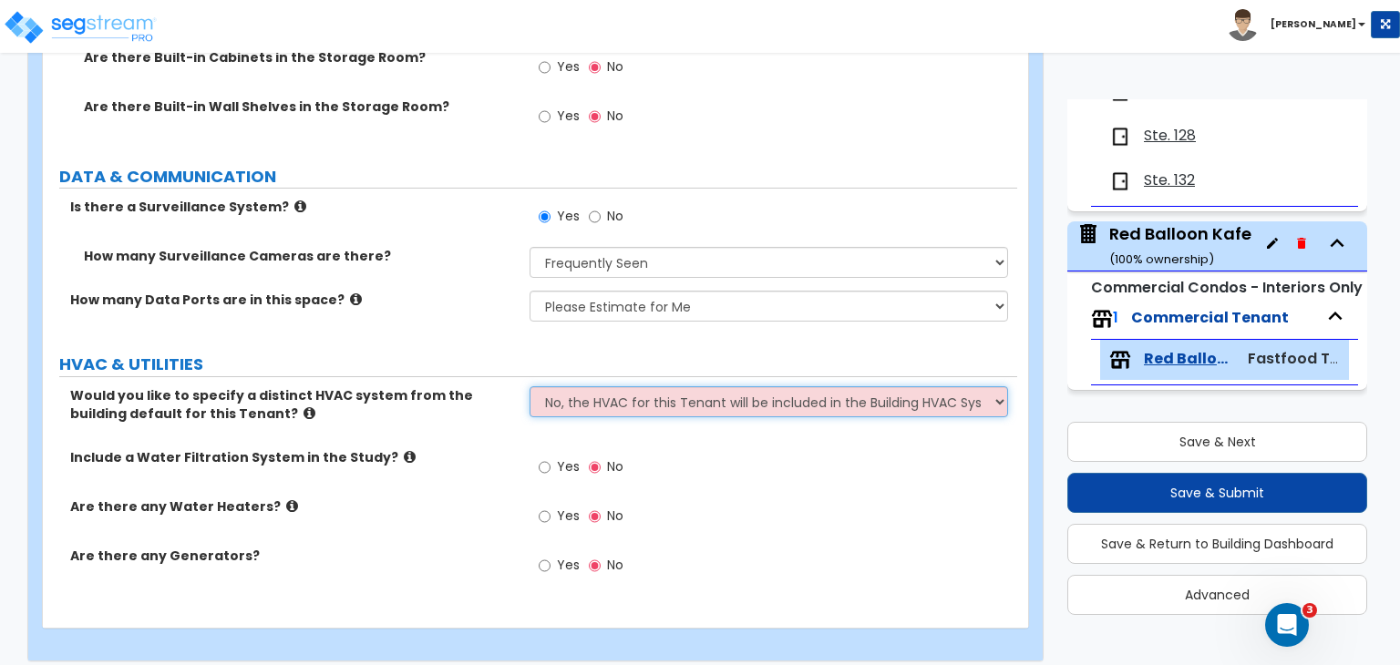
click at [552, 405] on select "No, the HVAC for this Tenant will be included in the Building HVAC System Yes, …" at bounding box center [769, 401] width 478 height 31
click at [530, 386] on select "No, the HVAC for this Tenant will be included in the Building HVAC System Yes, …" at bounding box center [769, 401] width 478 height 31
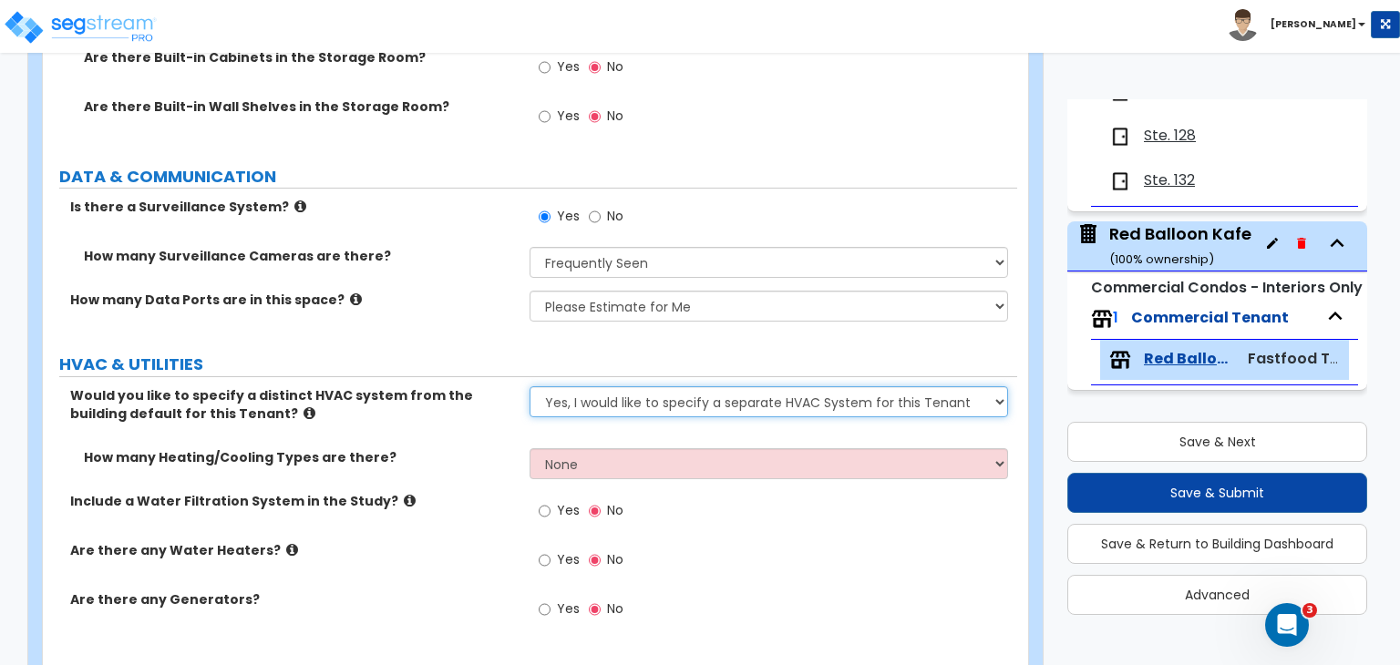
click at [575, 397] on select "No, the HVAC for this Tenant will be included in the Building HVAC System Yes, …" at bounding box center [769, 401] width 478 height 31
click at [530, 386] on select "No, the HVAC for this Tenant will be included in the Building HVAC System Yes, …" at bounding box center [769, 401] width 478 height 31
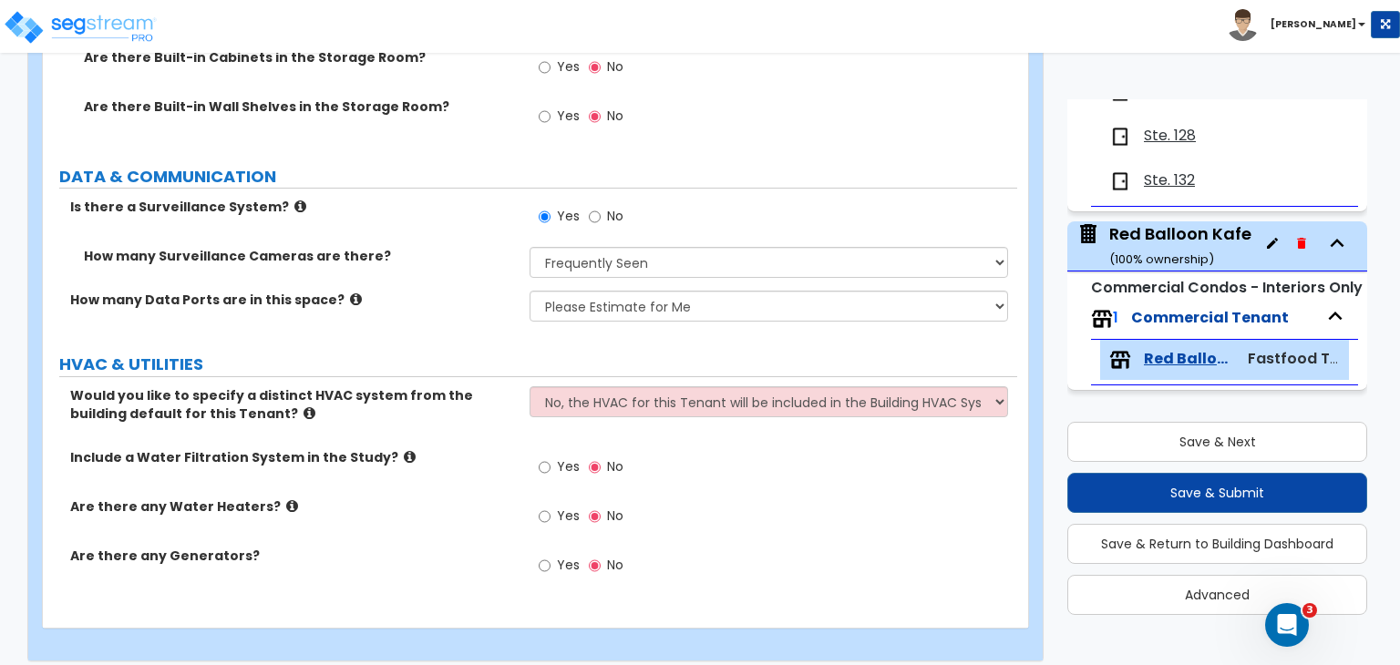
click at [485, 433] on div "Would you like to specify a distinct HVAC system from the building default for …" at bounding box center [530, 417] width 974 height 62
click at [548, 513] on input "Yes" at bounding box center [545, 517] width 12 height 20
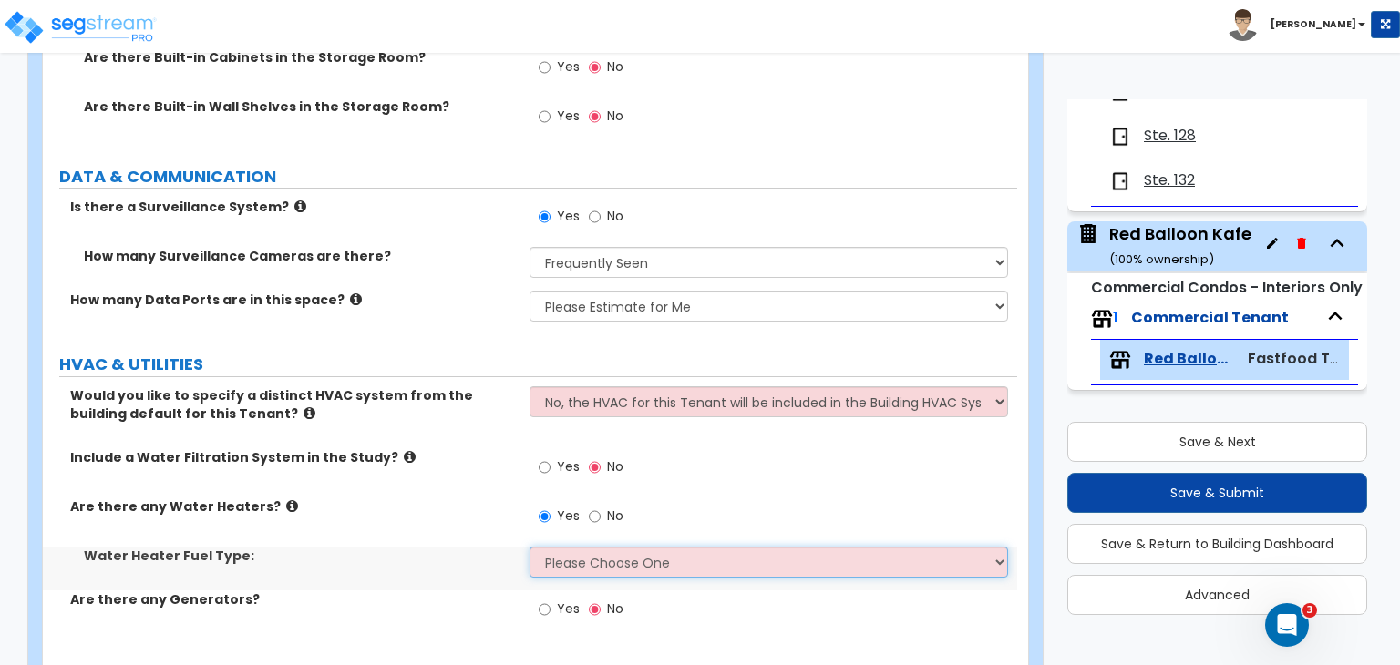
click at [560, 558] on select "Please Choose One Gas Electric" at bounding box center [769, 562] width 478 height 31
click at [530, 547] on select "Please Choose One Gas Electric" at bounding box center [769, 562] width 478 height 31
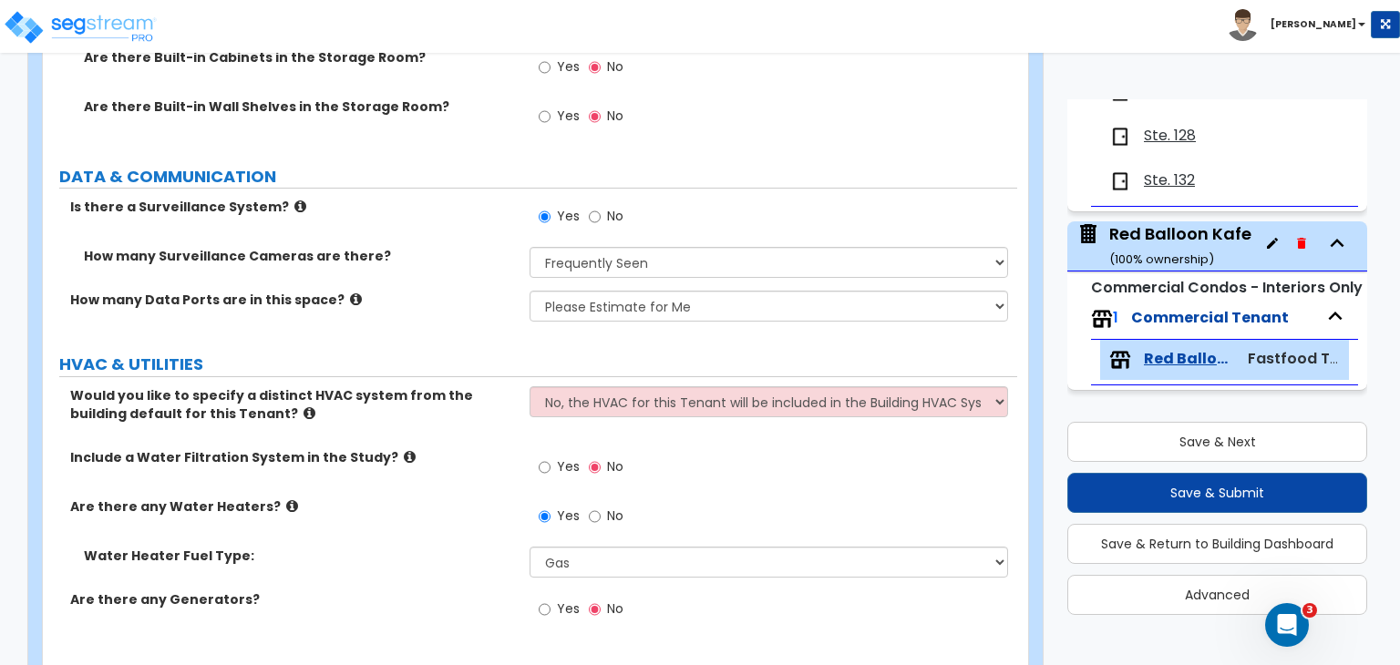
click at [451, 510] on label "Are there any Water Heaters?" at bounding box center [293, 507] width 446 height 18
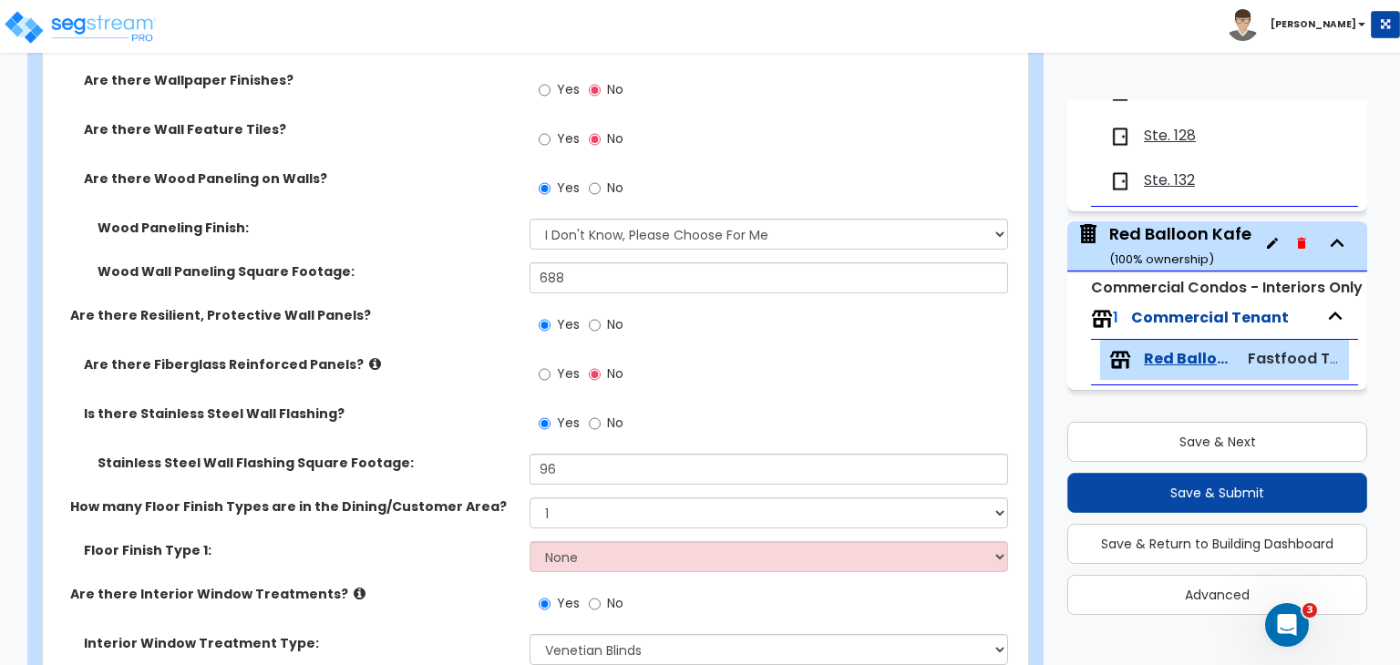
scroll to position [2723, 0]
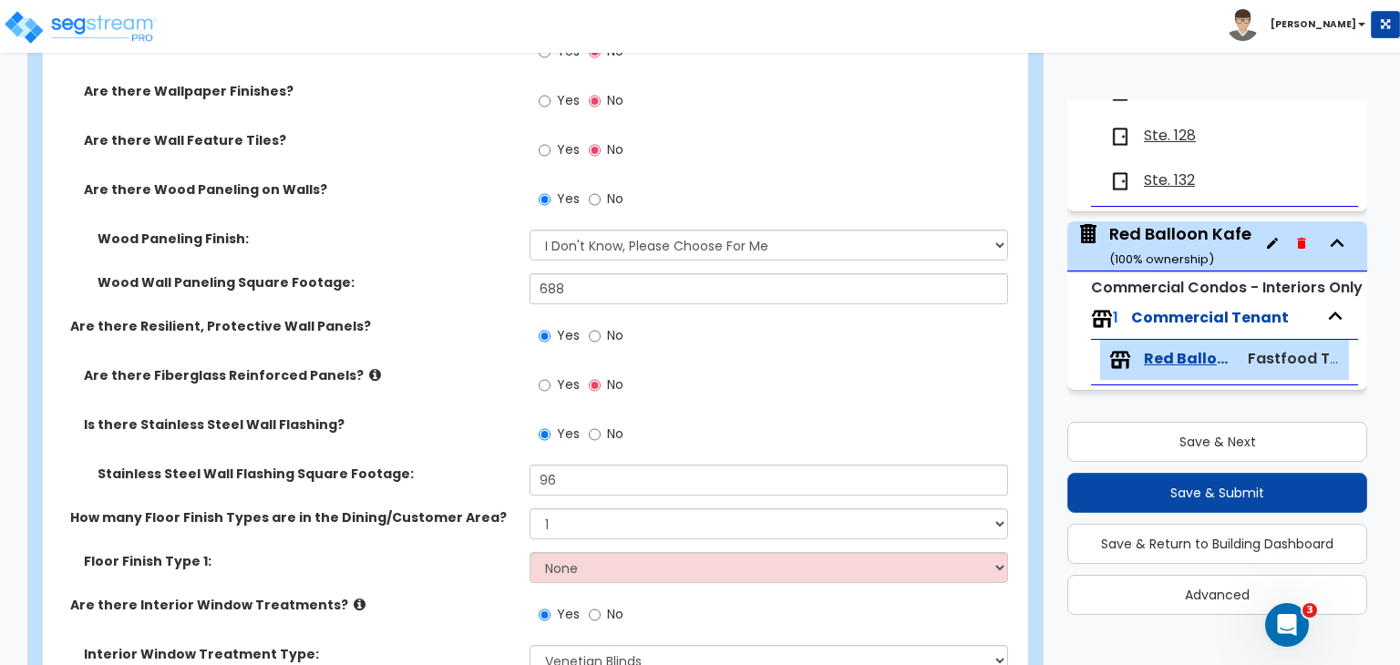
click at [551, 386] on label "Yes" at bounding box center [559, 387] width 41 height 31
click at [551, 386] on input "Yes" at bounding box center [545, 386] width 12 height 20
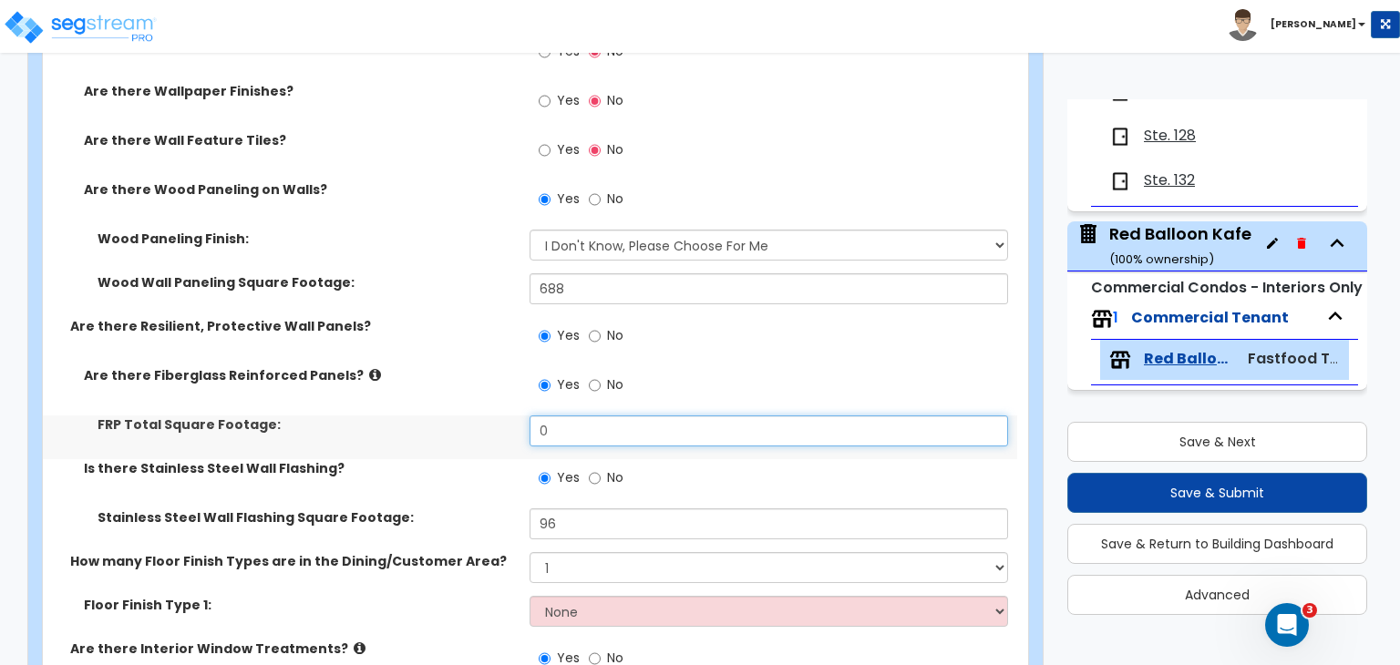
drag, startPoint x: 578, startPoint y: 423, endPoint x: 419, endPoint y: 446, distance: 160.2
click at [419, 446] on div "FRP Total Square Footage: 0" at bounding box center [530, 438] width 974 height 44
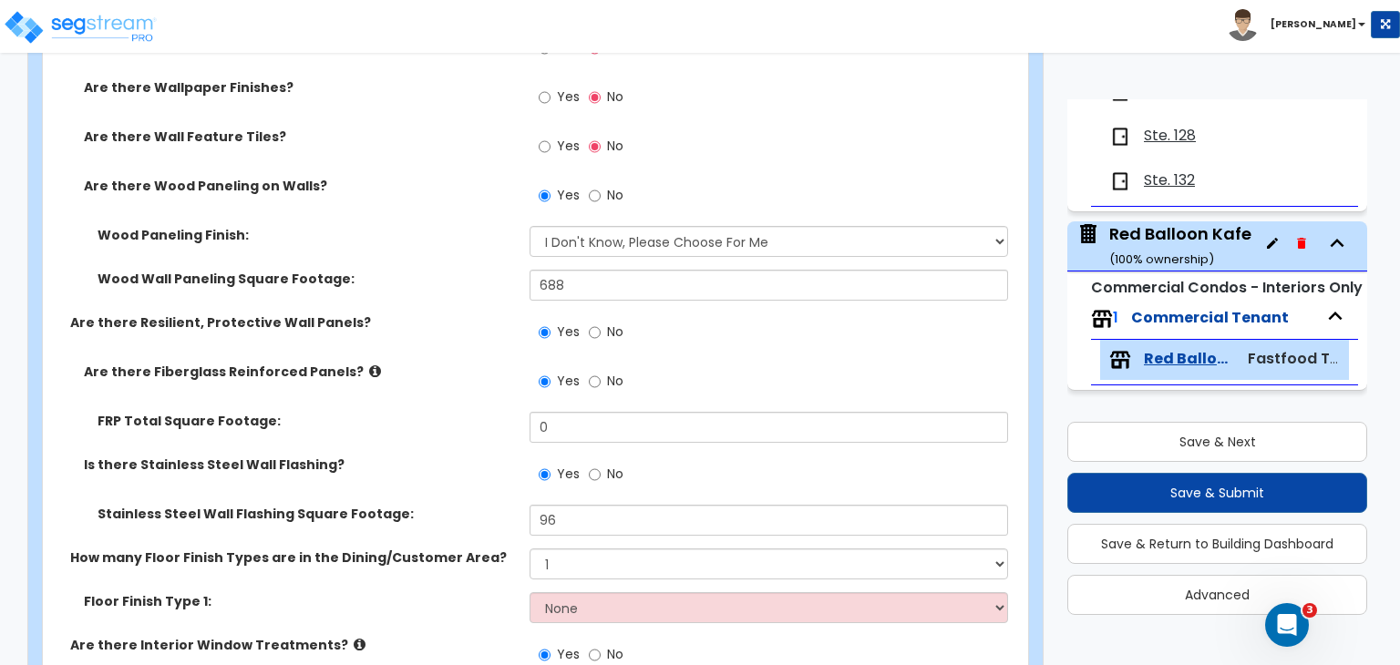
scroll to position [2734, 0]
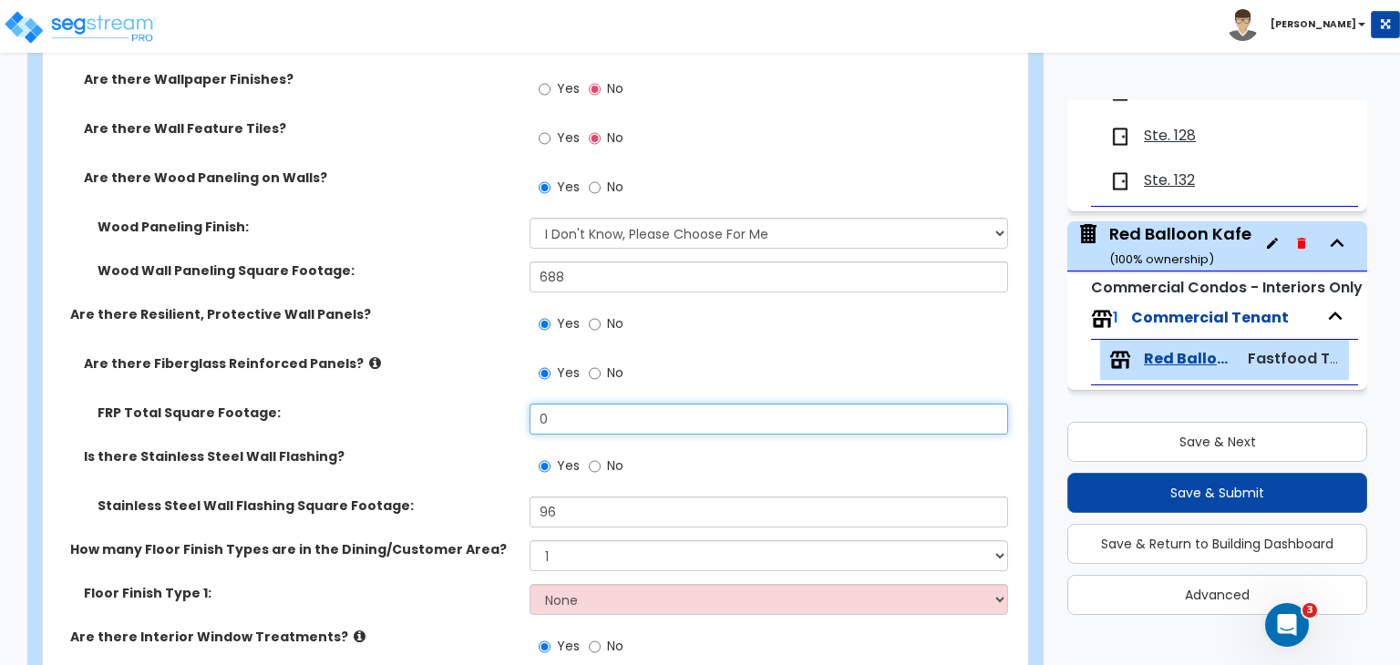
click at [580, 418] on input "0" at bounding box center [769, 419] width 478 height 31
drag, startPoint x: 580, startPoint y: 418, endPoint x: 446, endPoint y: 416, distance: 134.0
click at [446, 416] on div "FRP Total Square Footage: 0" at bounding box center [530, 426] width 974 height 44
